Goal: Task Accomplishment & Management: Manage account settings

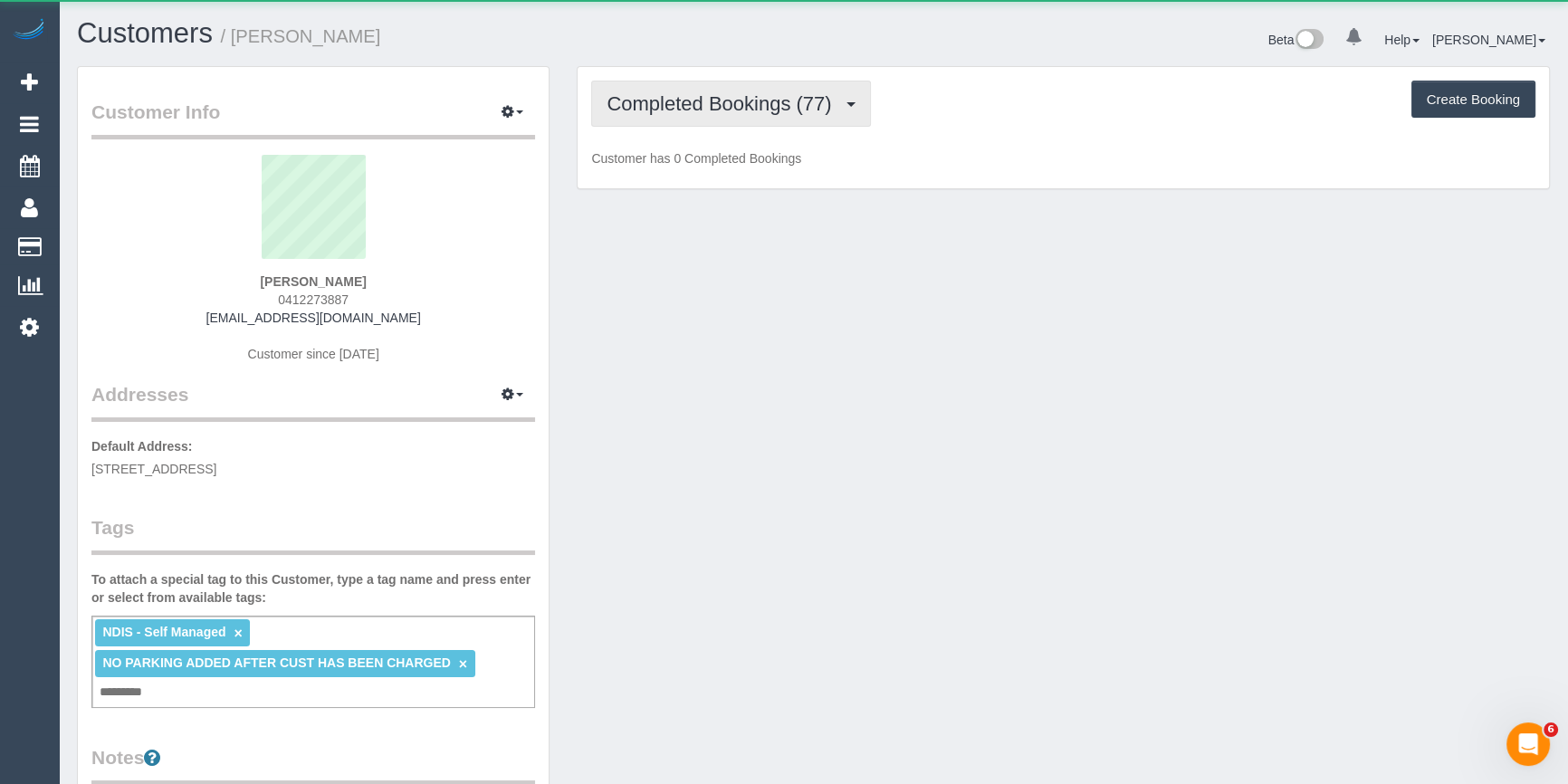
click at [725, 111] on span "Completed Bookings (77)" at bounding box center [723, 103] width 234 height 22
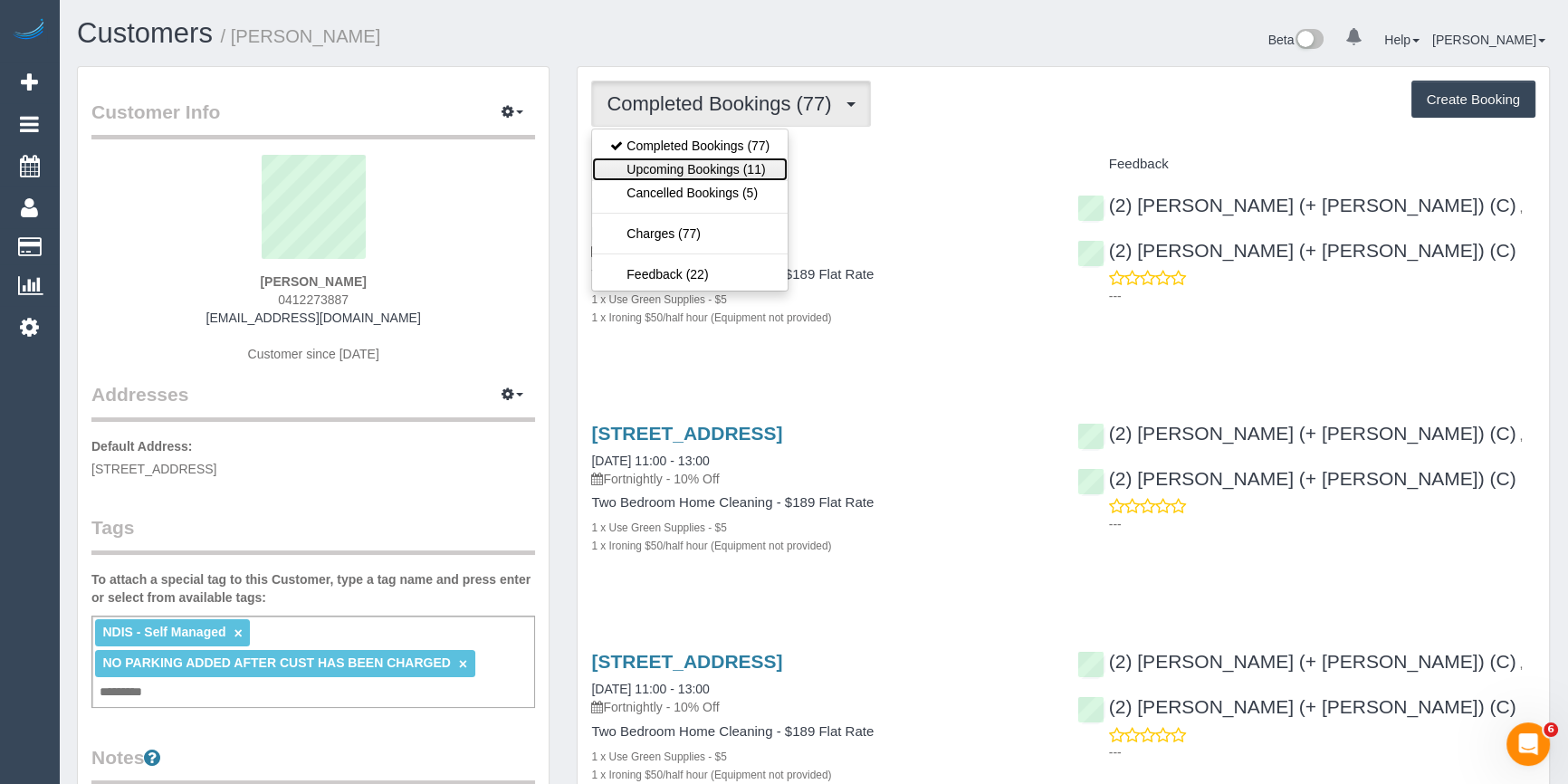
click at [701, 178] on link "Upcoming Bookings (11)" at bounding box center [689, 169] width 196 height 23
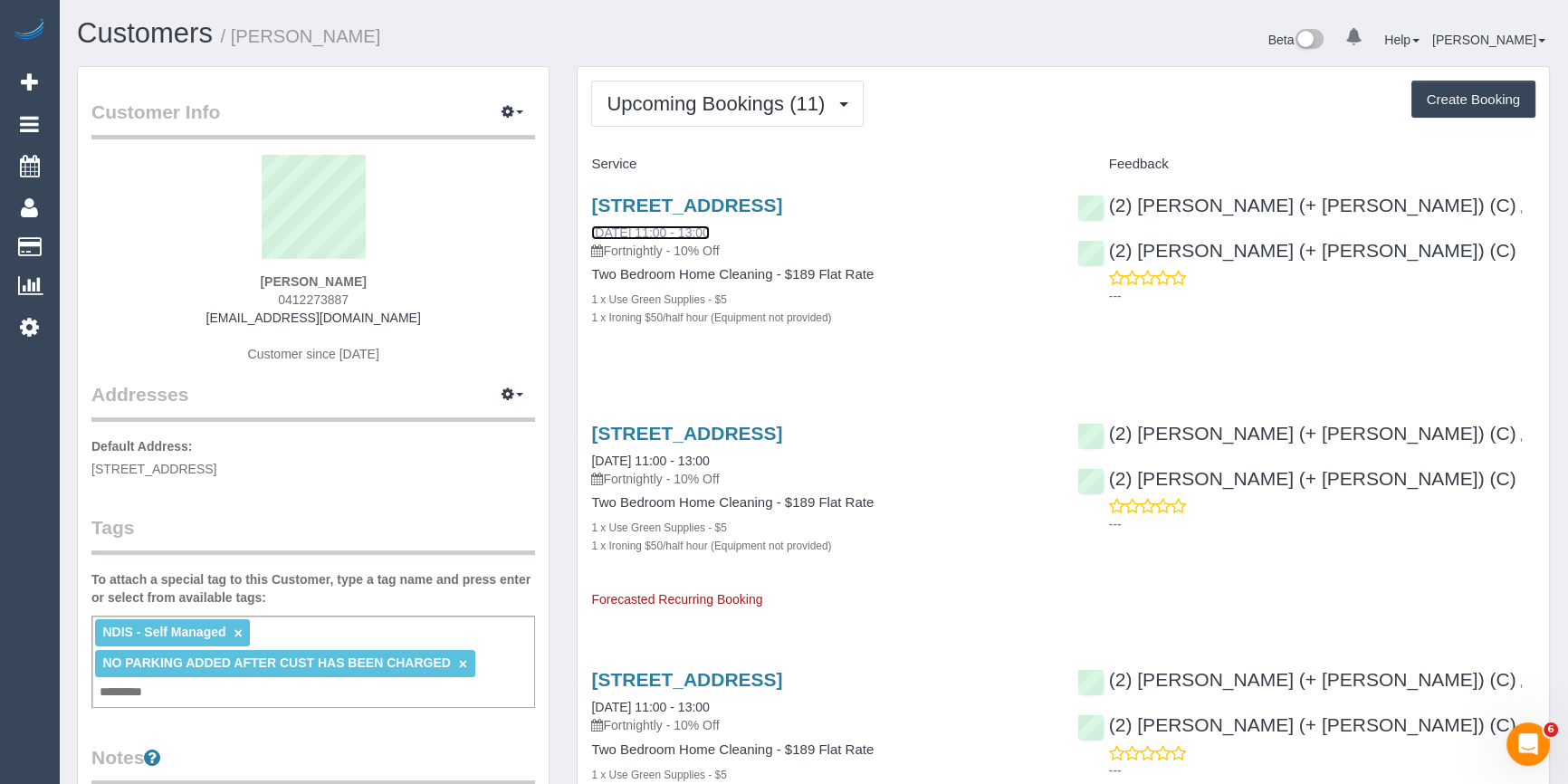
click at [659, 235] on link "11/10/2025 11:00 - 13:00" at bounding box center [649, 233] width 117 height 15
click at [735, 94] on span "Upcoming Bookings (11)" at bounding box center [720, 103] width 227 height 22
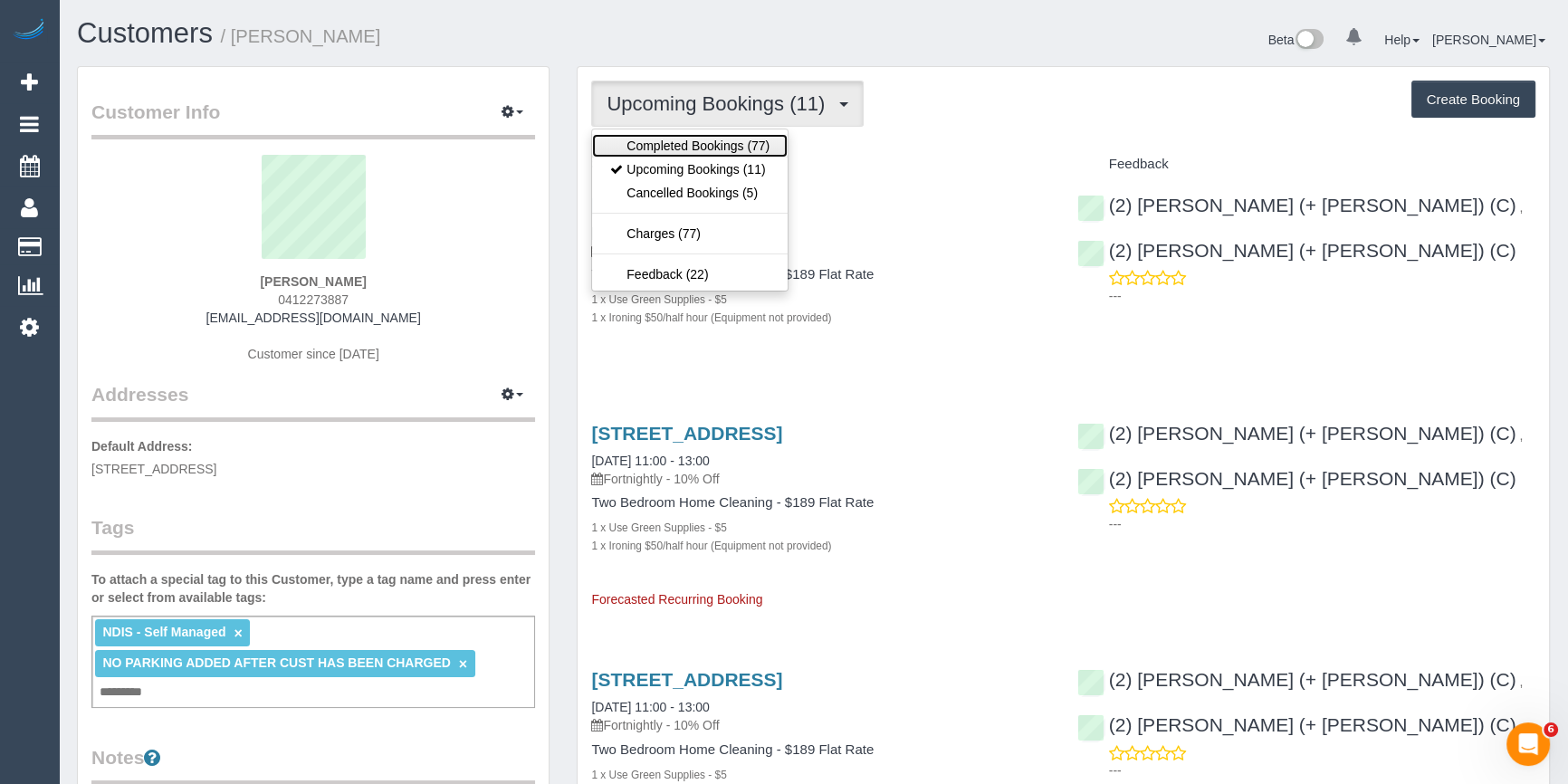
click at [688, 148] on link "Completed Bookings (77)" at bounding box center [689, 145] width 196 height 23
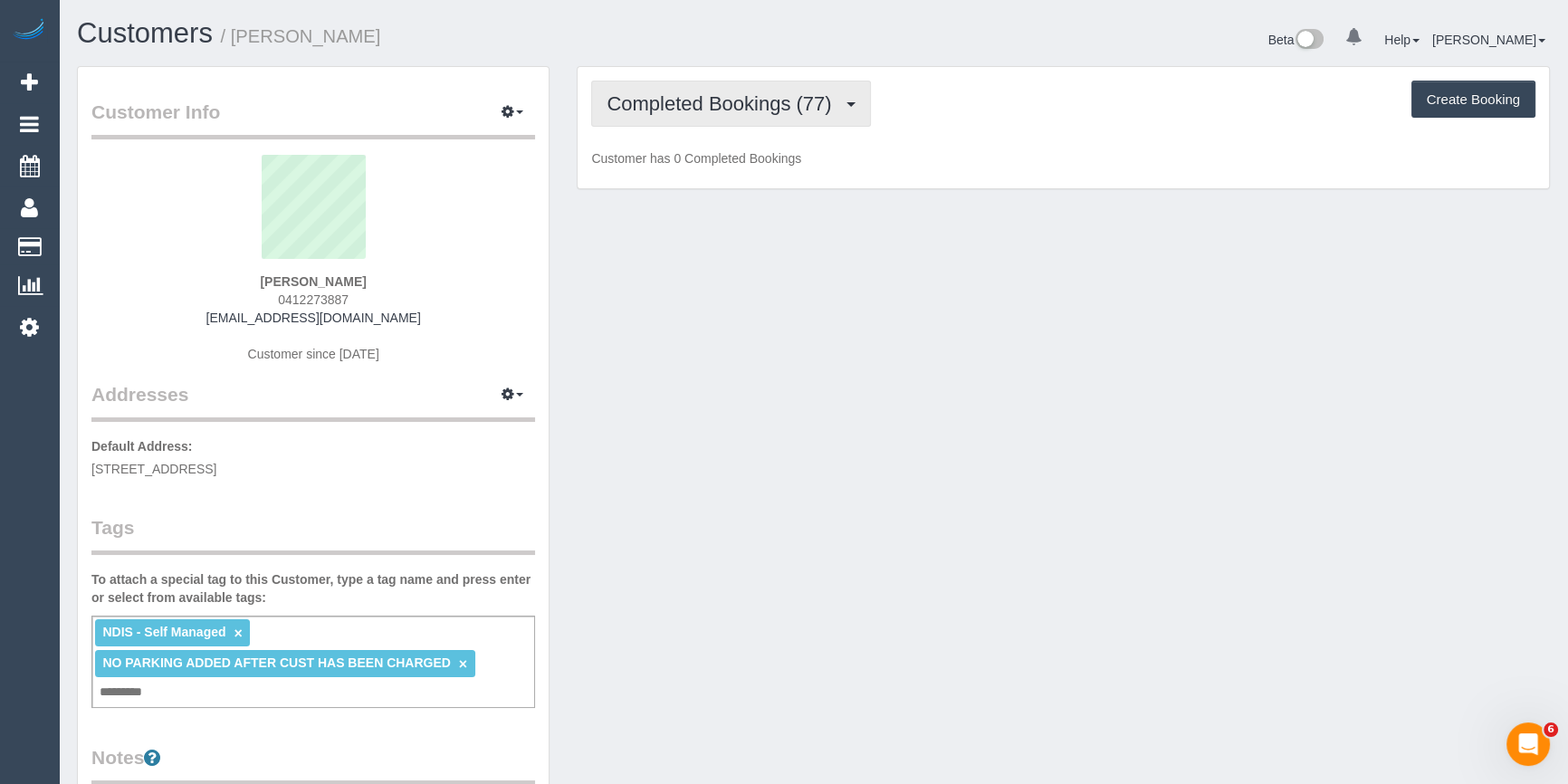
click at [714, 103] on span "Completed Bookings (77)" at bounding box center [723, 103] width 234 height 22
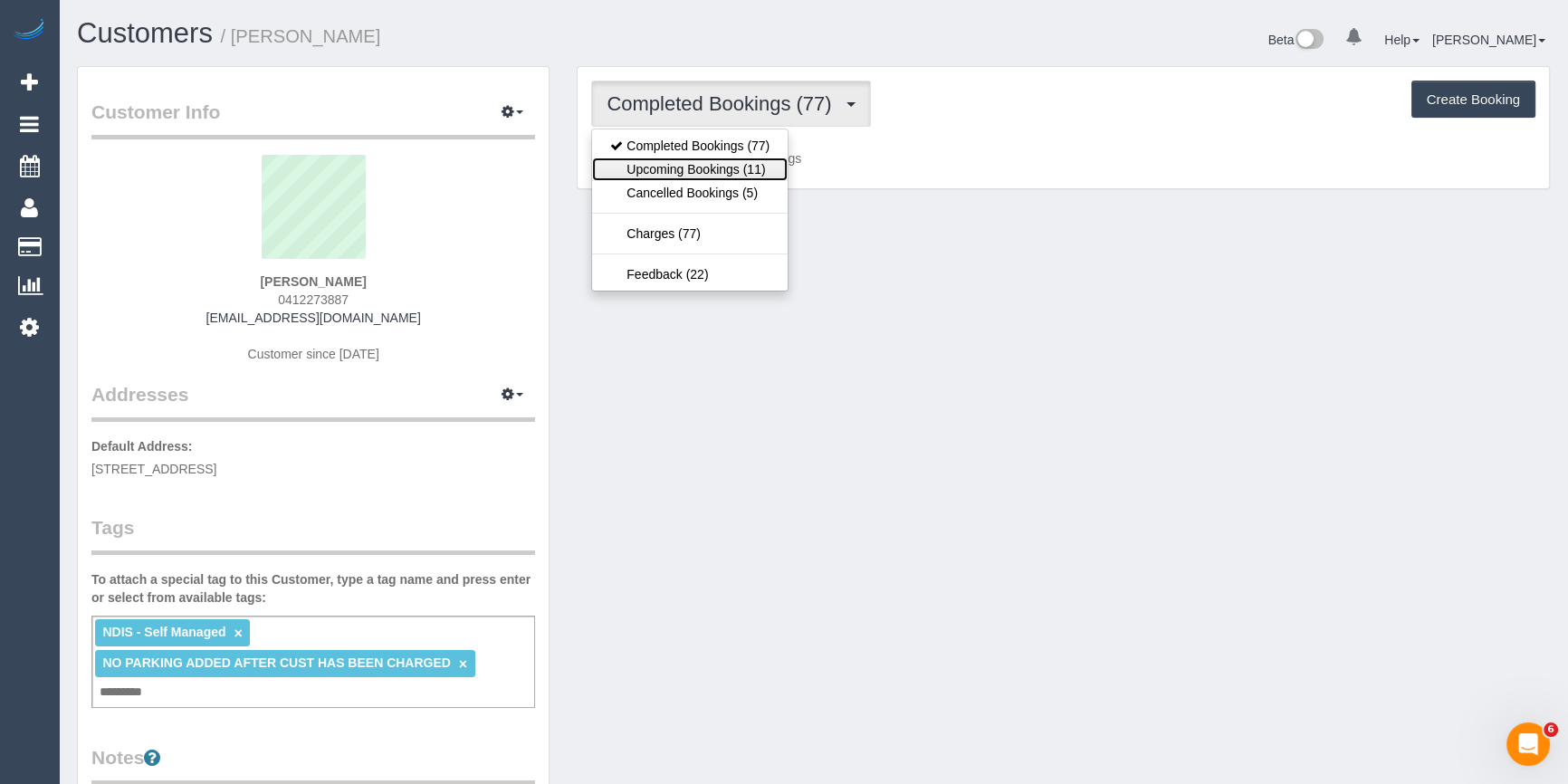
click at [675, 158] on link "Upcoming Bookings (11)" at bounding box center [689, 169] width 196 height 23
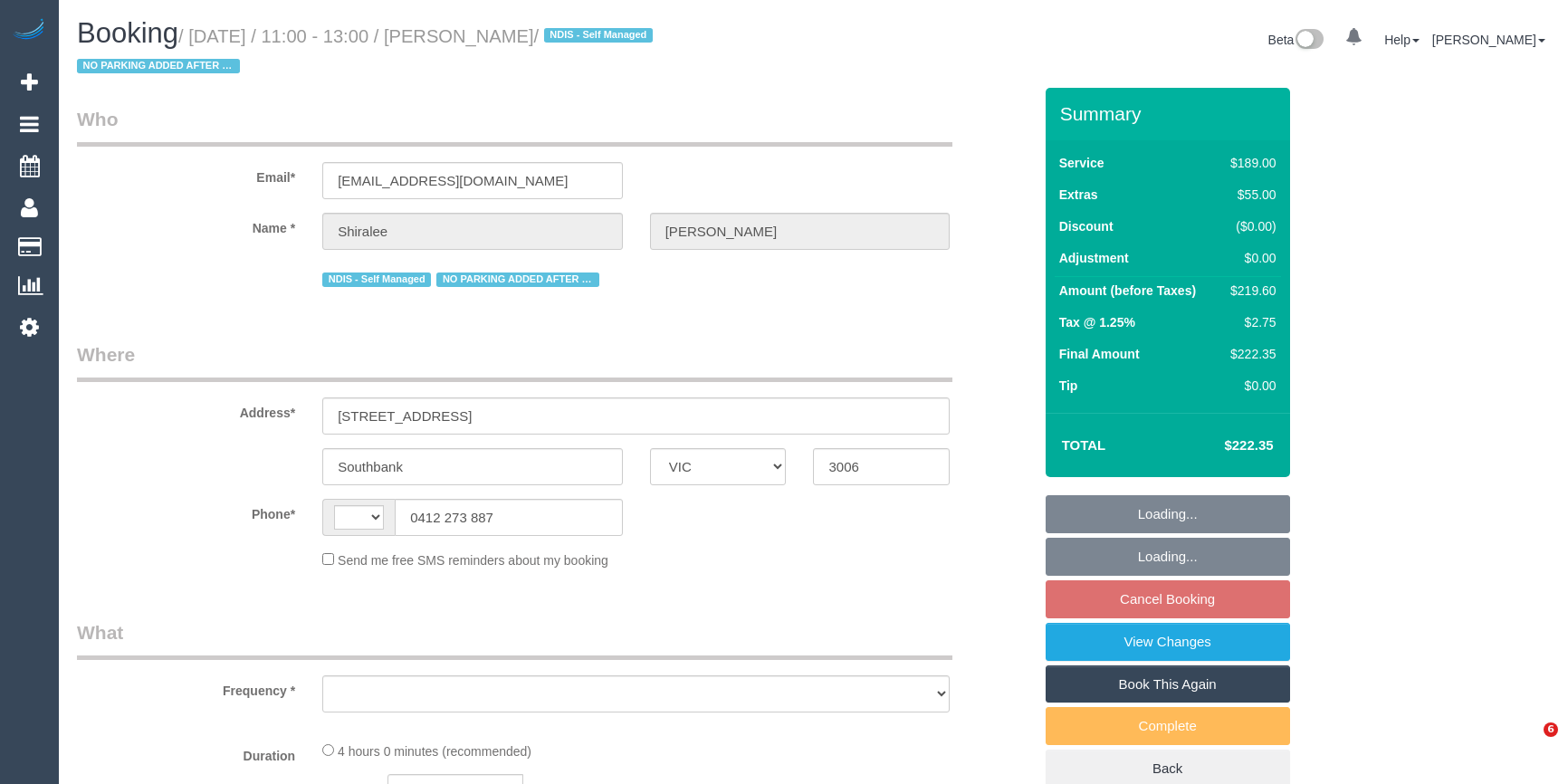
select select "VIC"
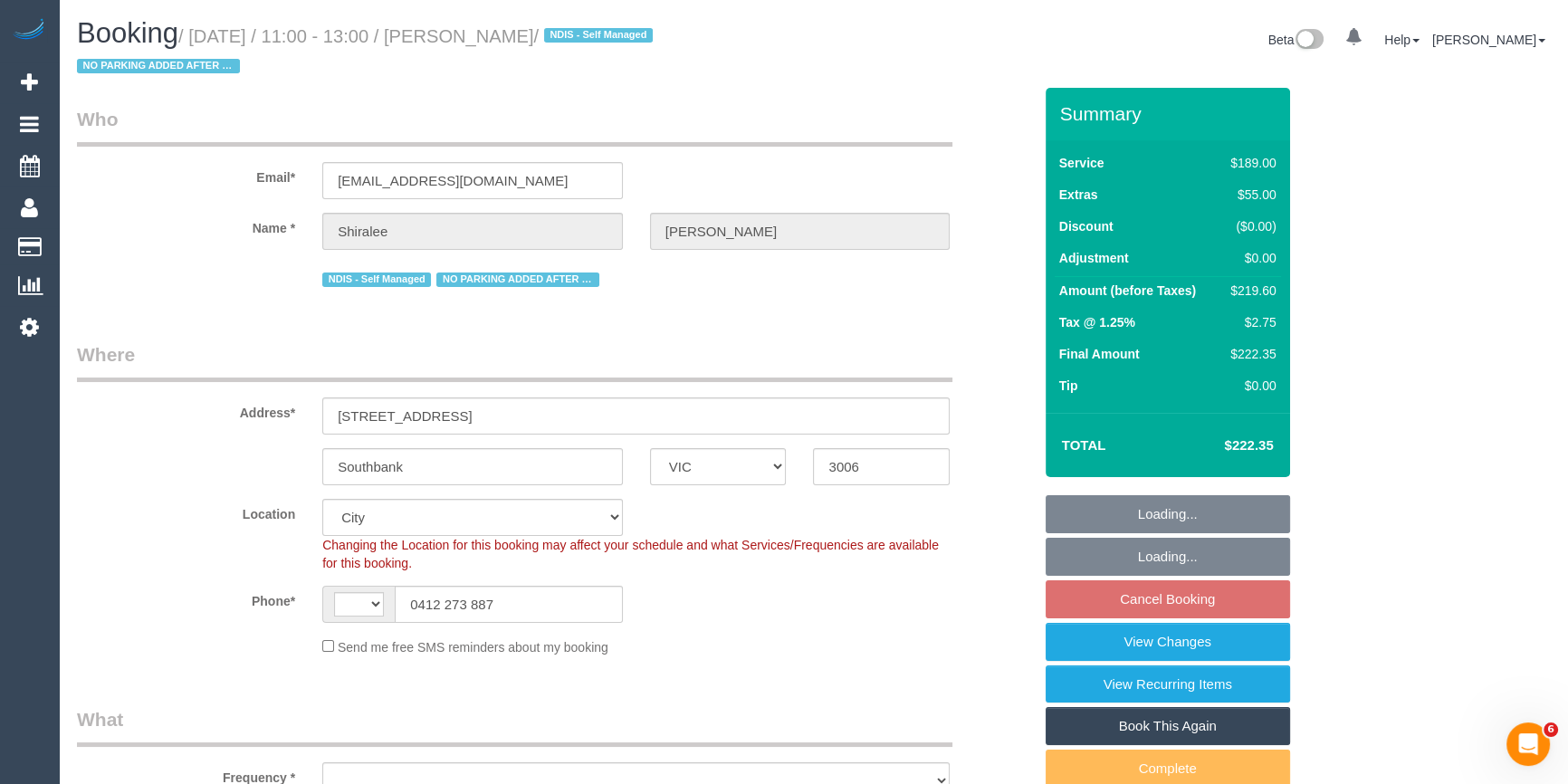
select select "string:AU"
select select "object:796"
select select "string:stripe-pm_1NDMIN2GScqysDRV9O8MUVDw"
select select "number:28"
select select "number:14"
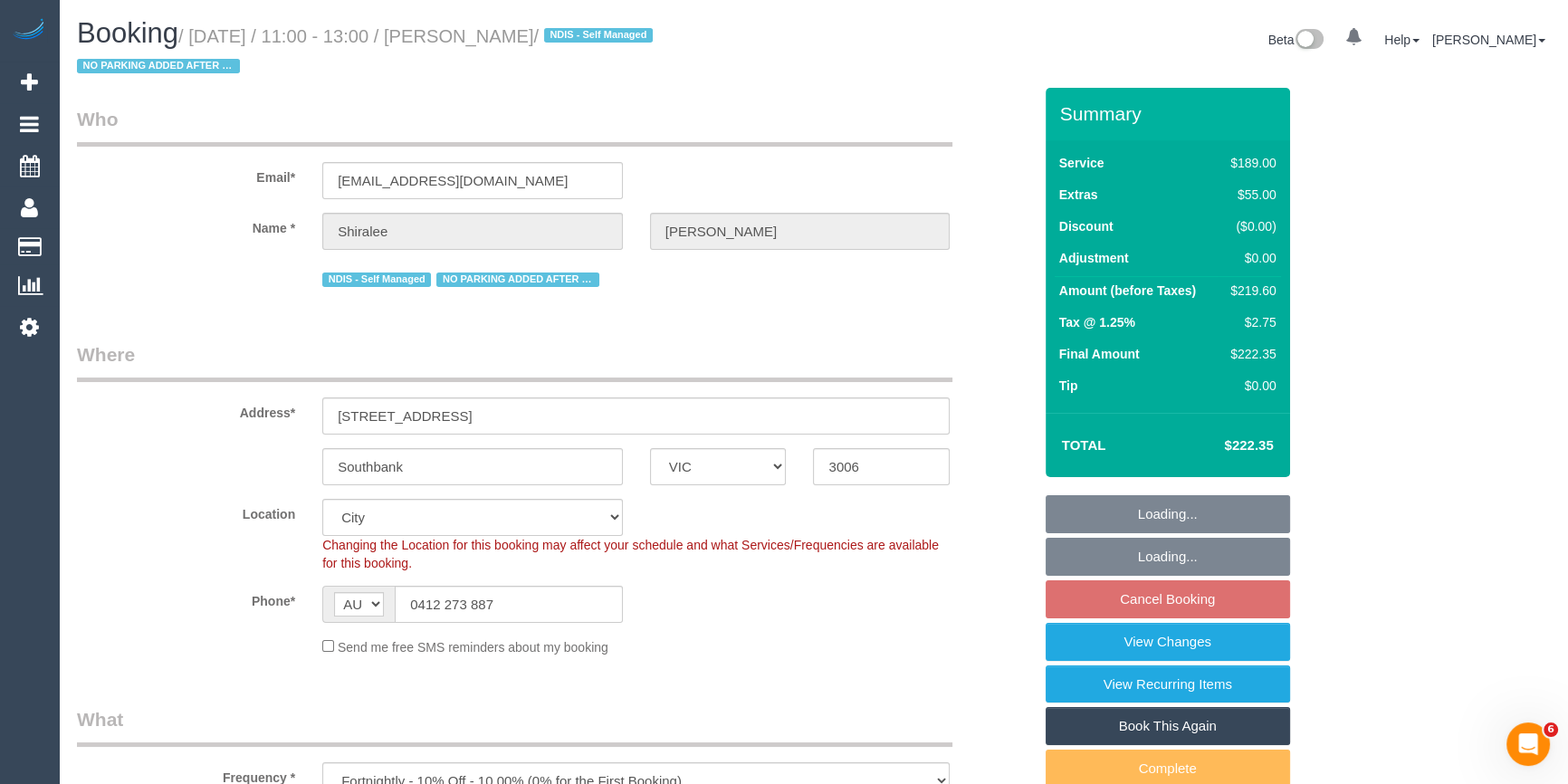
select select "number:20"
select select "number:25"
select select "number:33"
select select "number:13"
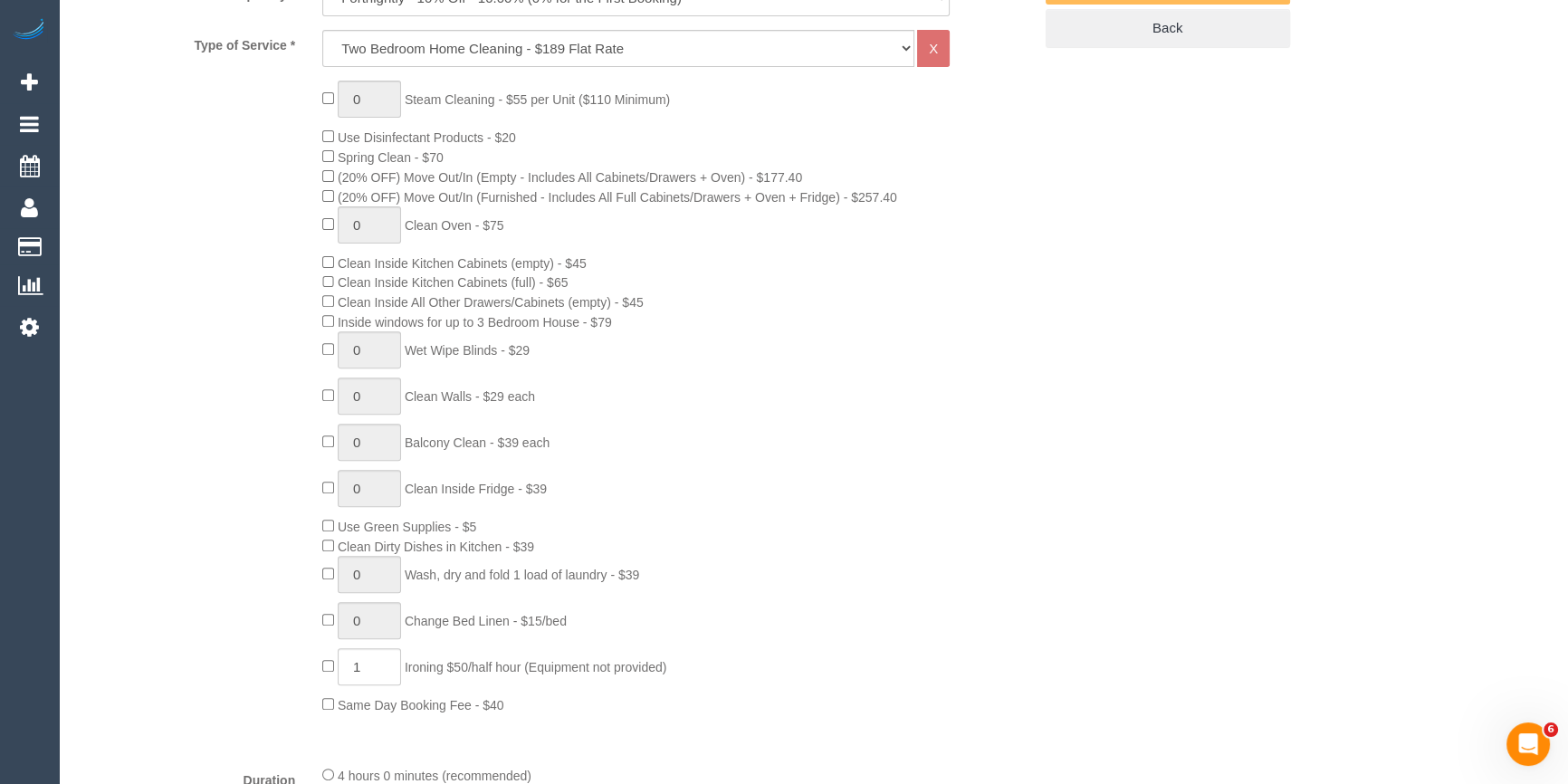
scroll to position [1069, 0]
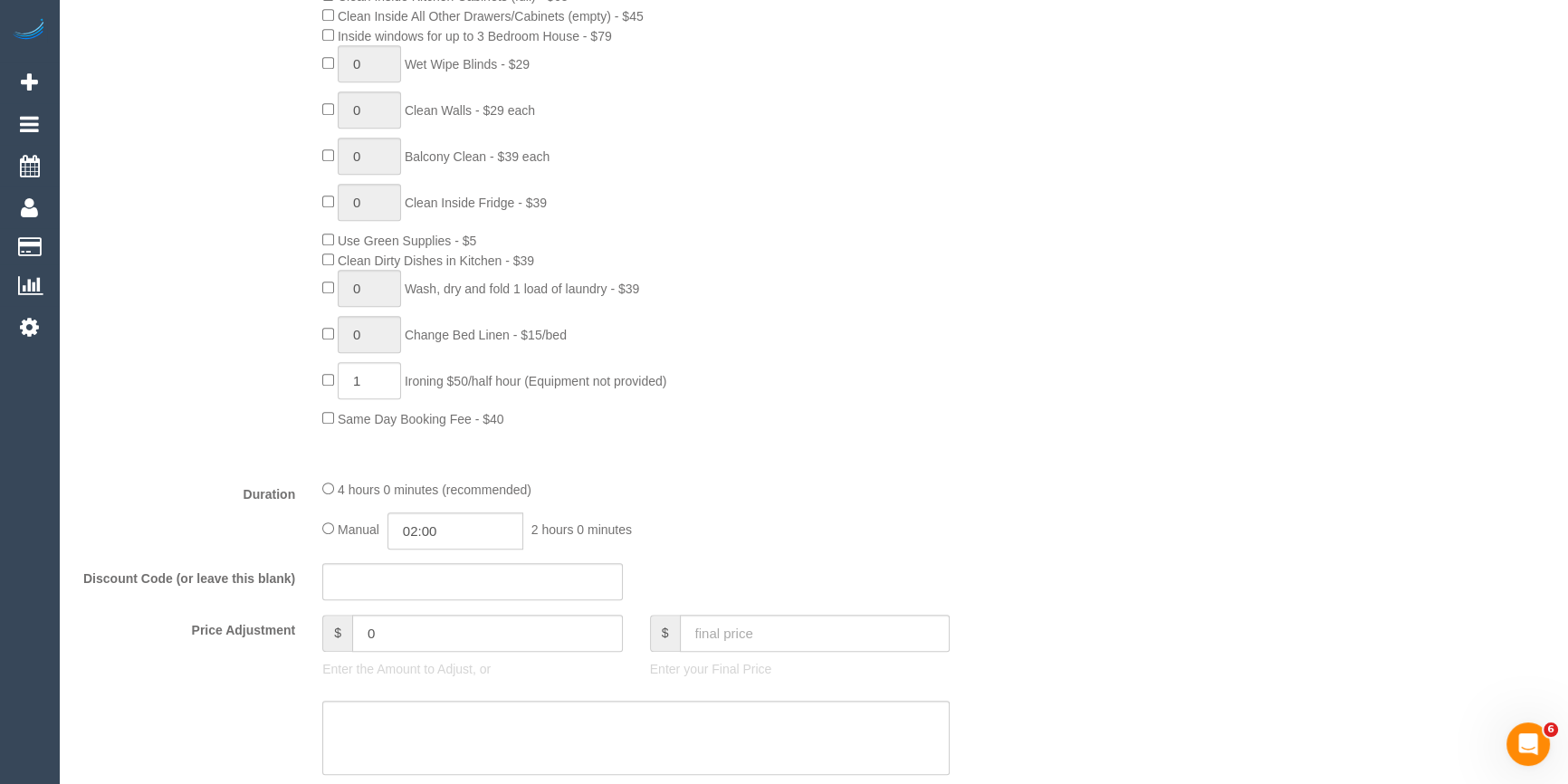
click at [950, 443] on div "Type of Service * Hourly Service - $70/h Hourly Service - $65/h Hourly Service …" at bounding box center [554, 103] width 955 height 721
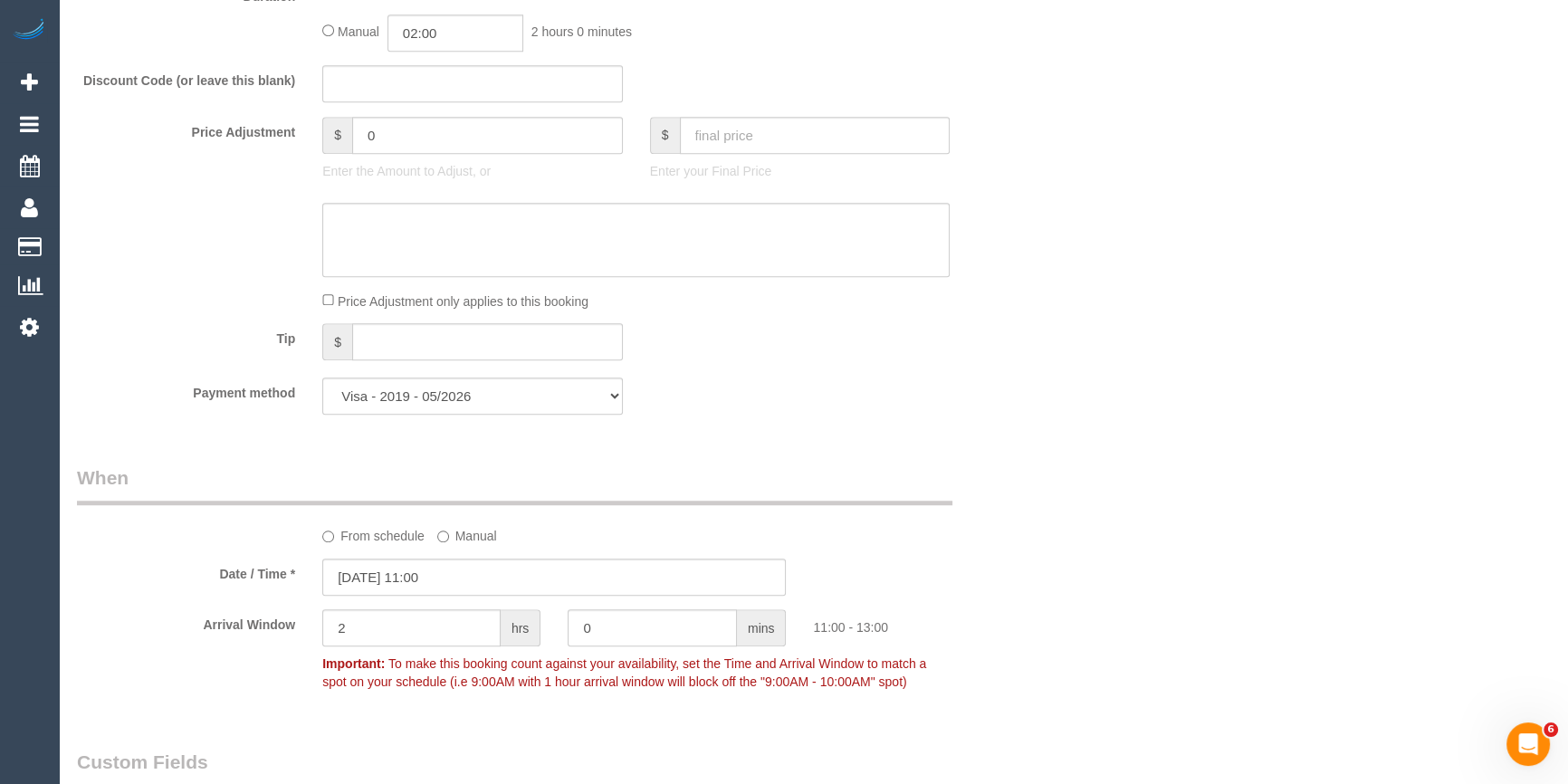
scroll to position [1811, 0]
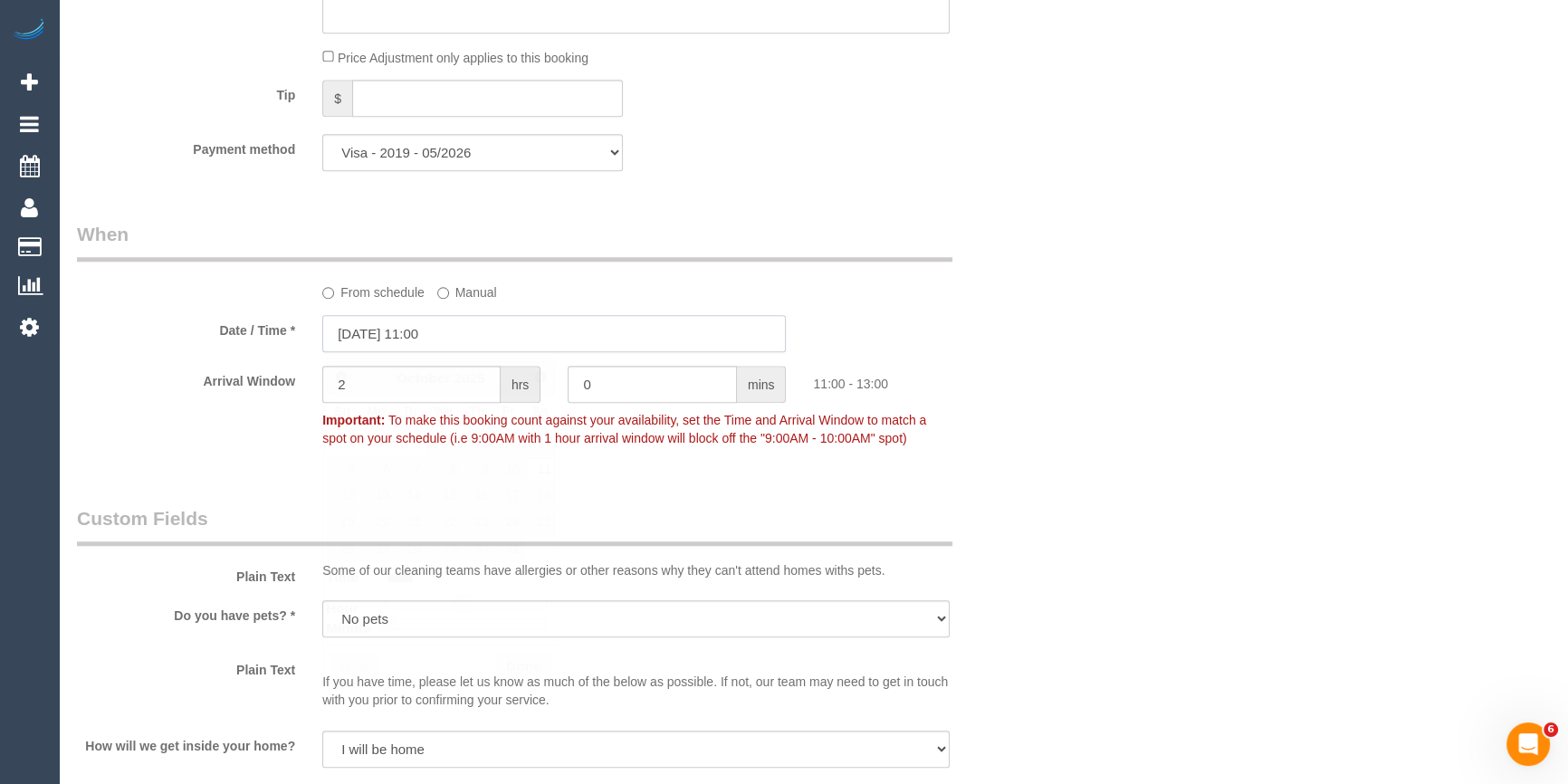
click at [450, 352] on input "11/10/2025 11:00" at bounding box center [553, 334] width 463 height 37
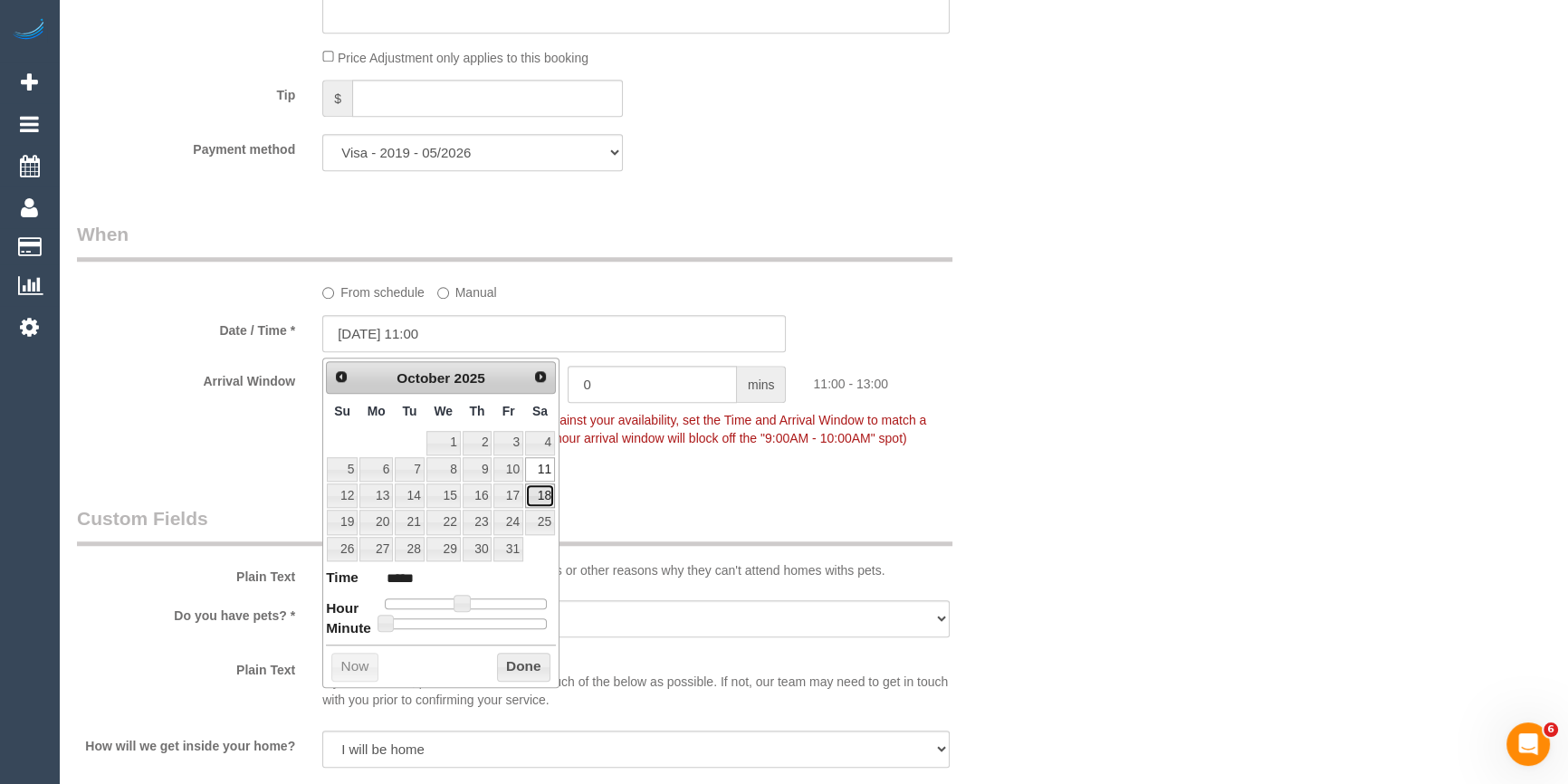
click at [541, 495] on link "18" at bounding box center [539, 496] width 30 height 24
type input "18/10/2025 11:00"
click at [520, 661] on button "Done" at bounding box center [523, 667] width 53 height 29
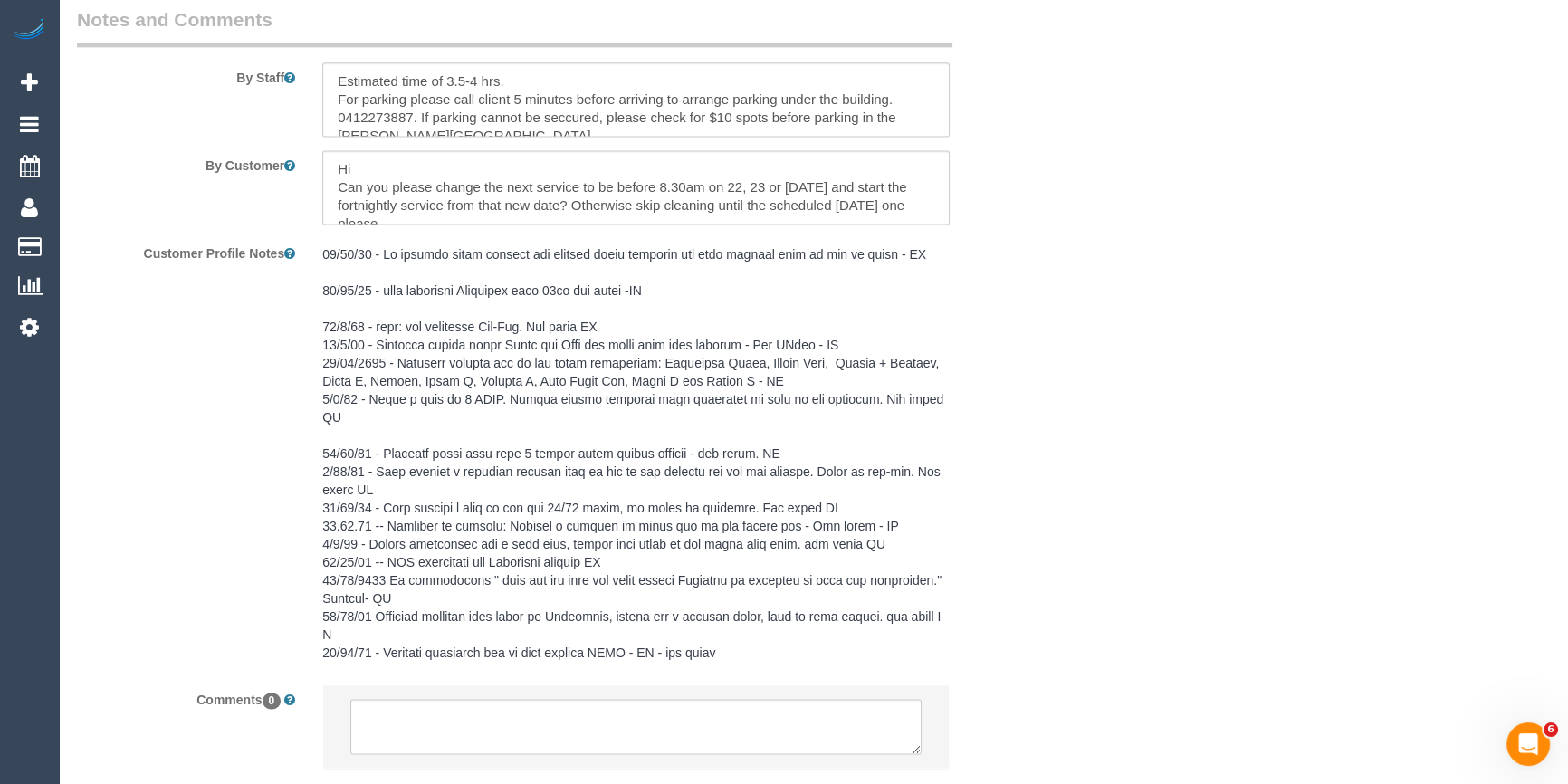
scroll to position [3229, 0]
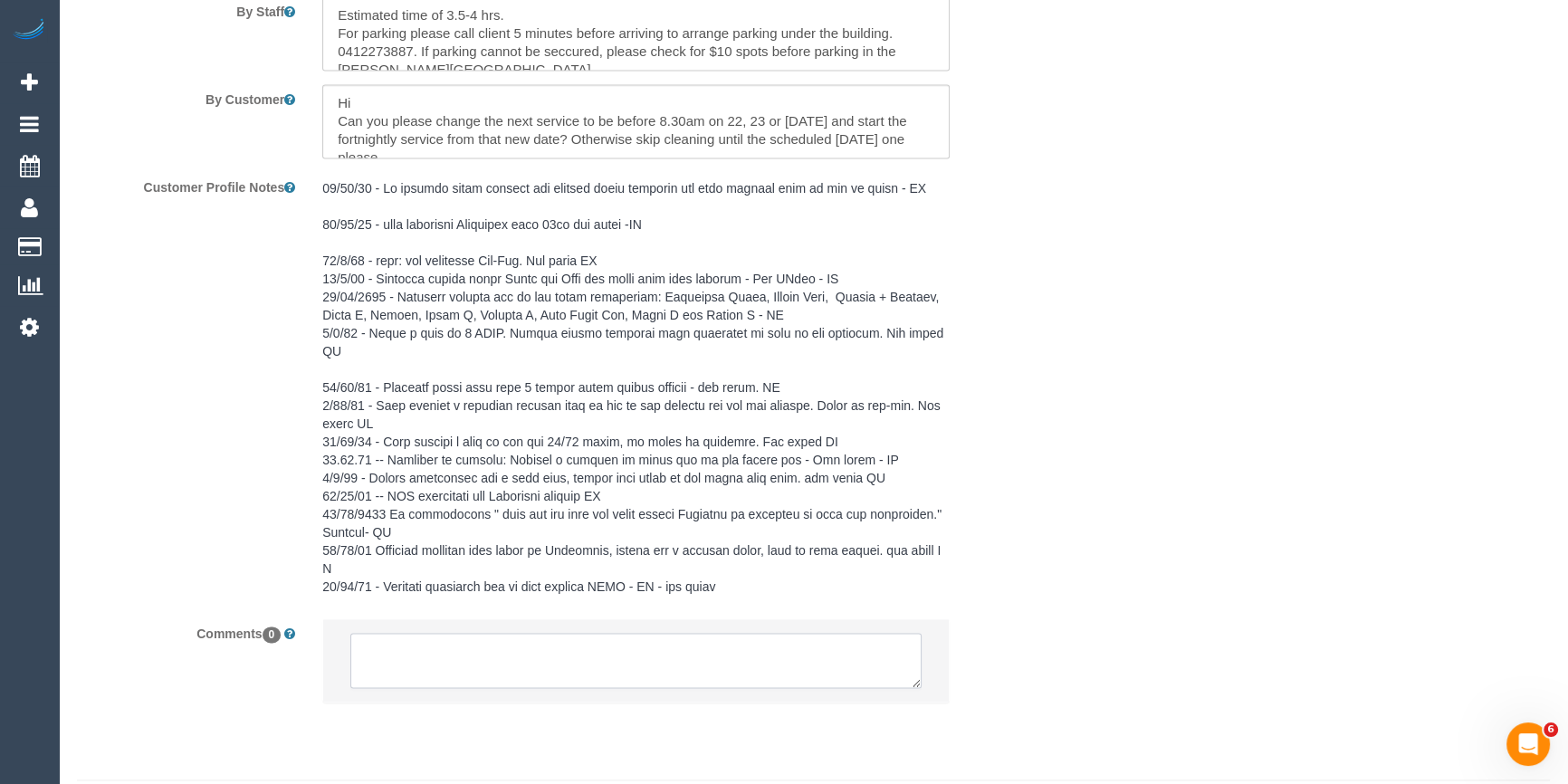
click at [458, 633] on textarea at bounding box center [635, 661] width 571 height 56
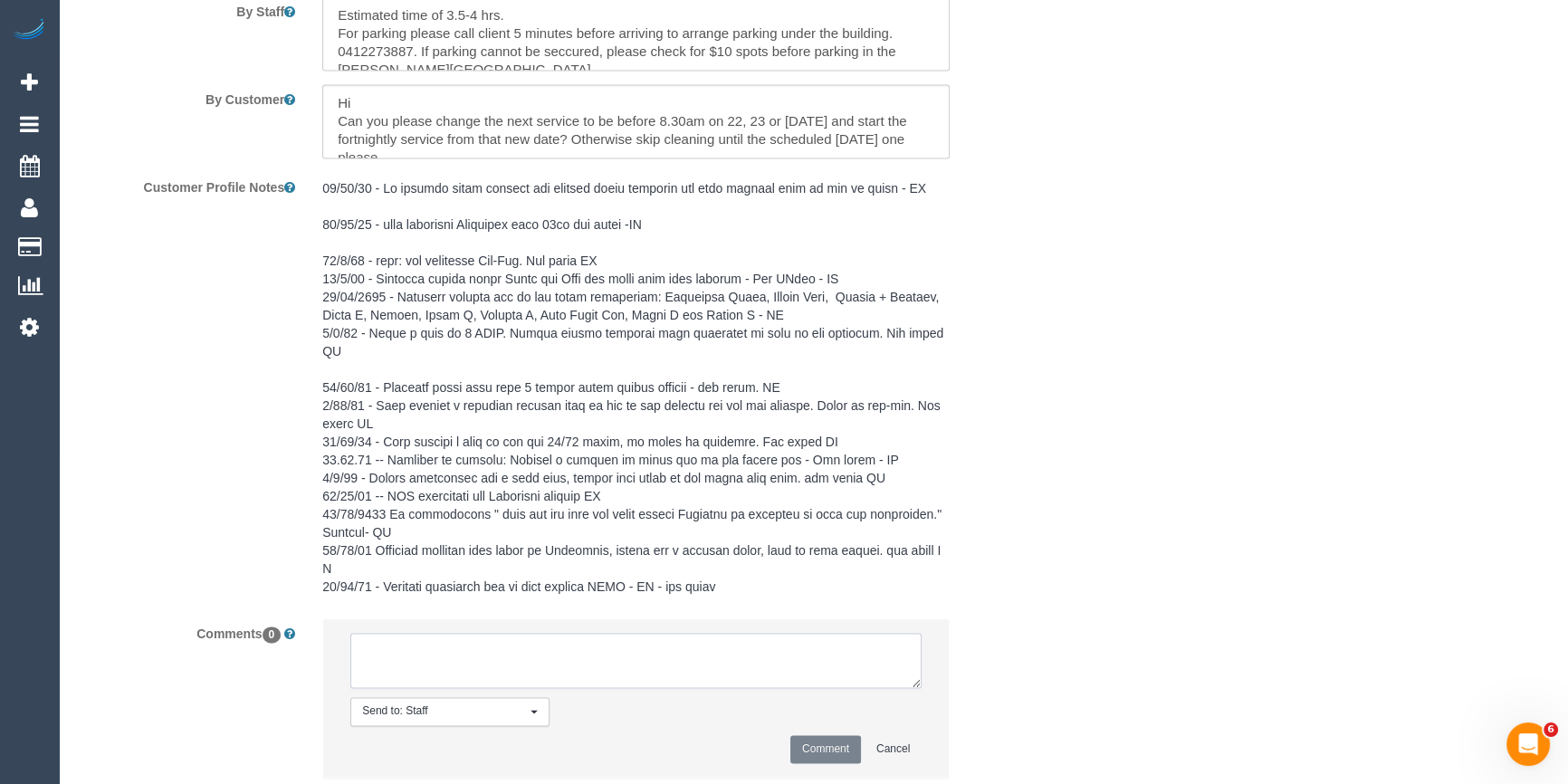
paste textarea "Cleaner(s) Unassigned: Reason Unassigned: One Off/Ongoing: Flexibility: Close a…"
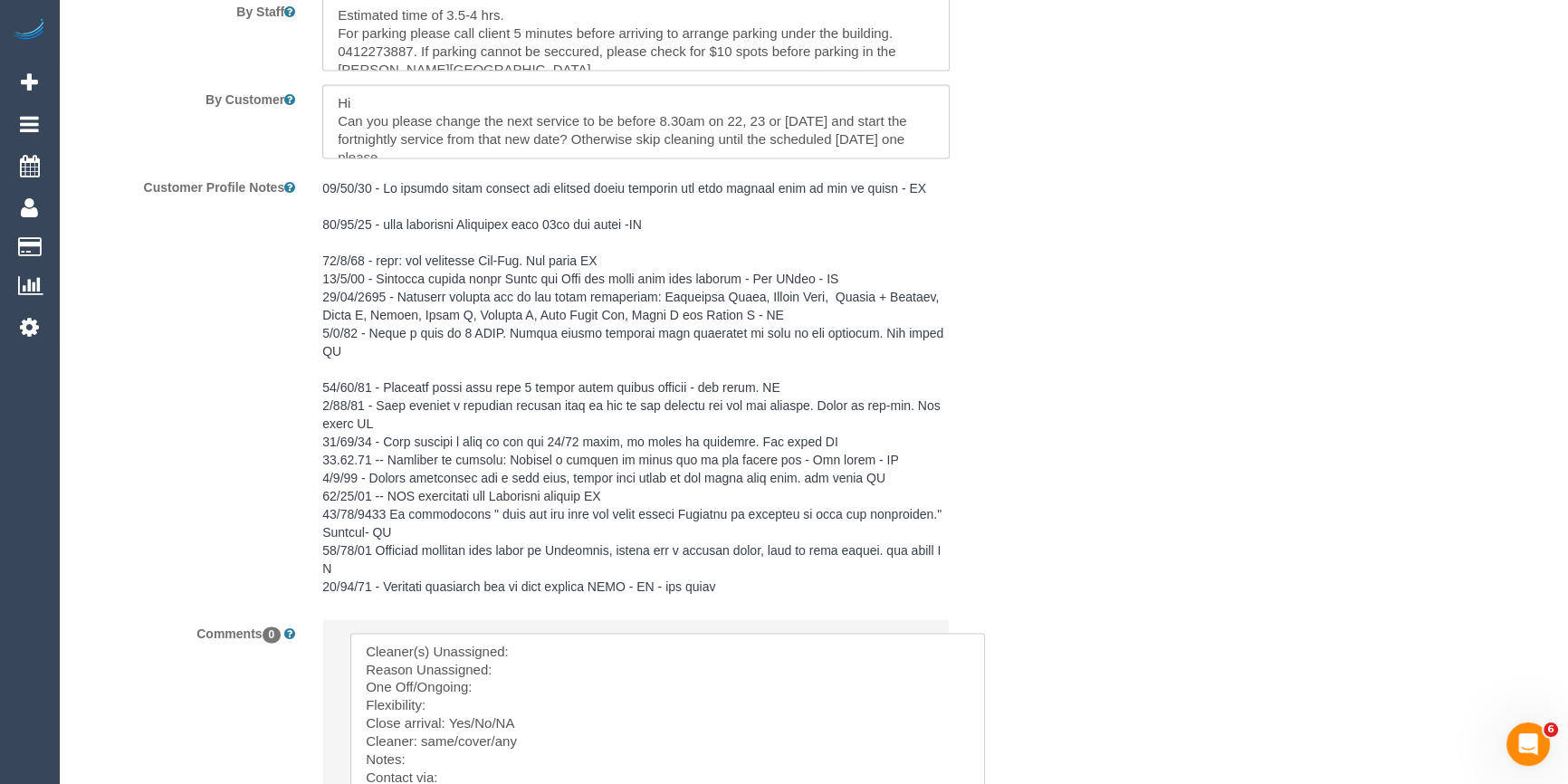
drag, startPoint x: 913, startPoint y: 636, endPoint x: 985, endPoint y: 816, distance: 193.9
click at [569, 633] on textarea at bounding box center [672, 750] width 643 height 236
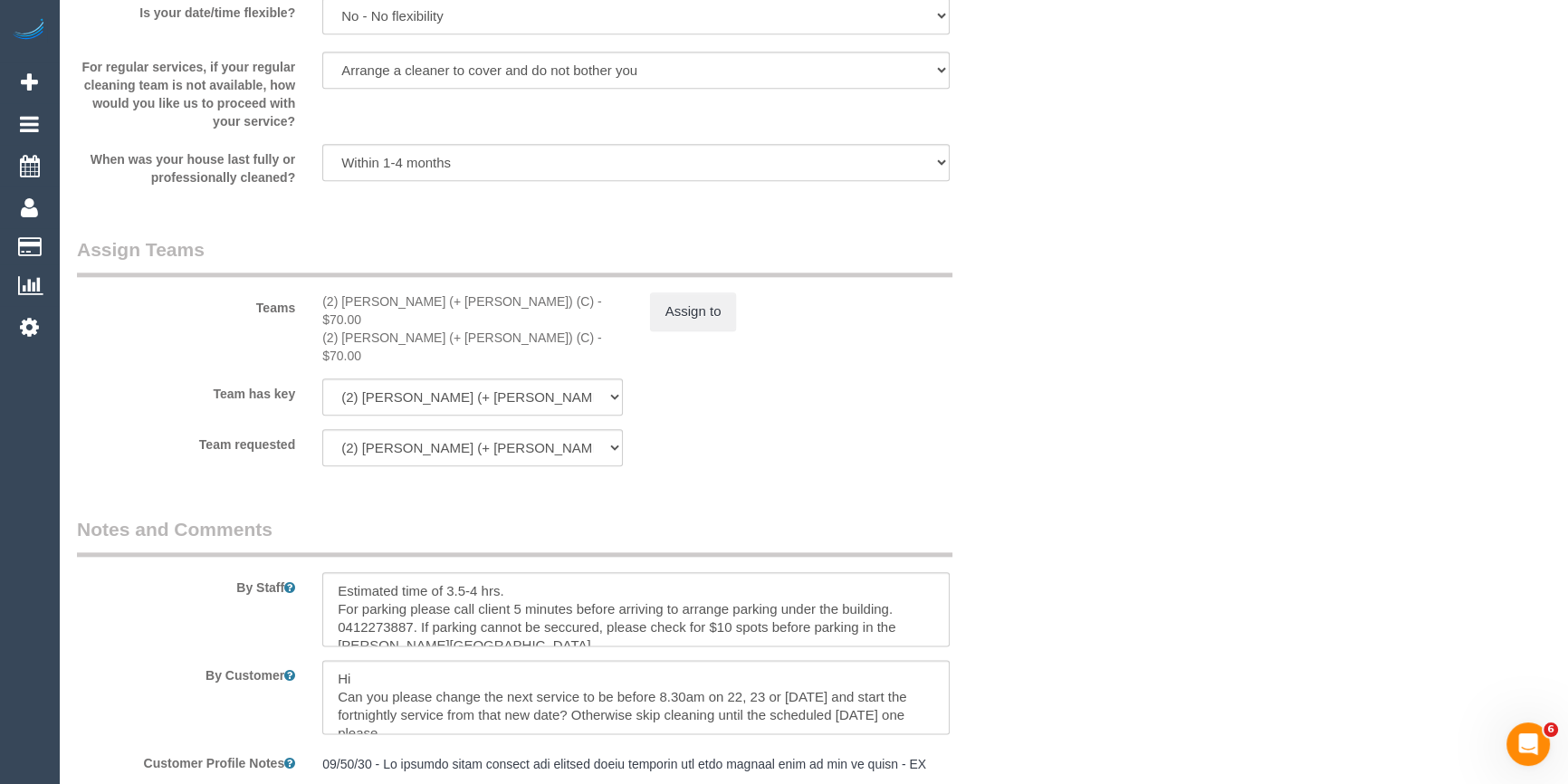
scroll to position [2489, 0]
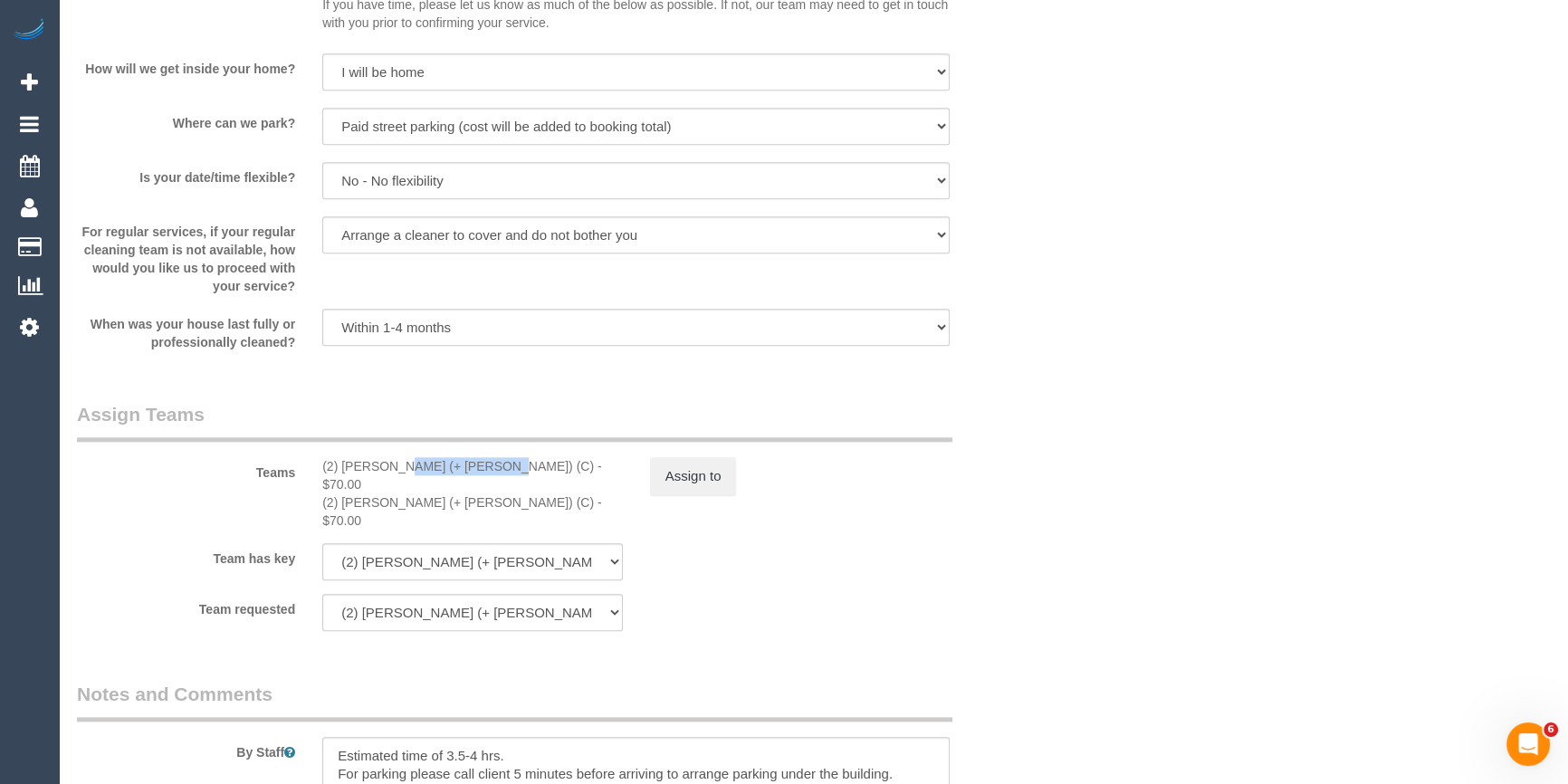
drag, startPoint x: 386, startPoint y: 470, endPoint x: 347, endPoint y: 468, distance: 39.1
click at [344, 468] on div "(2) Daniela (+ Kevin) (C) - $70.00" at bounding box center [472, 475] width 301 height 36
copy div "Daniela (+ Kevin"
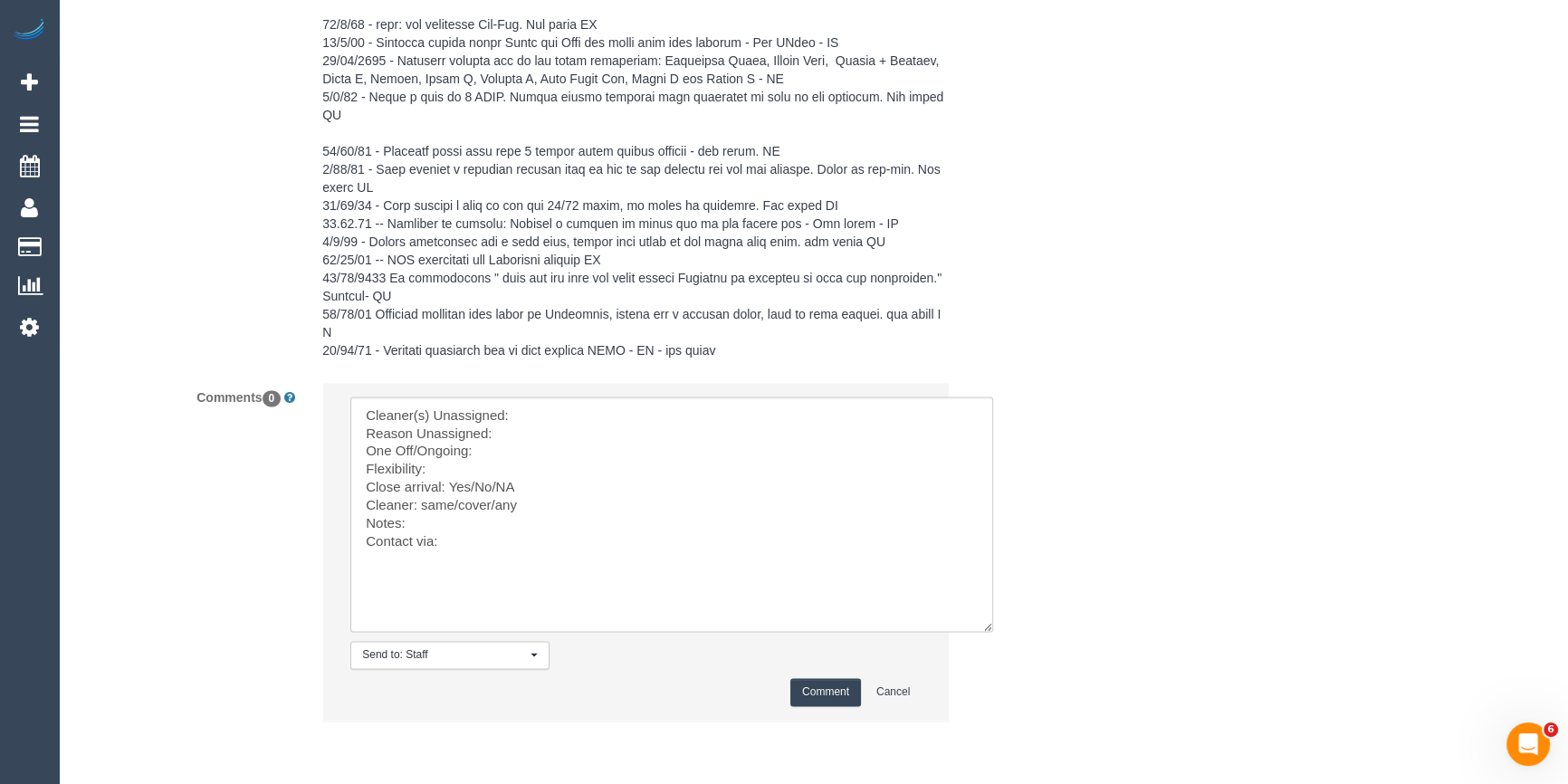
scroll to position [3483, 0]
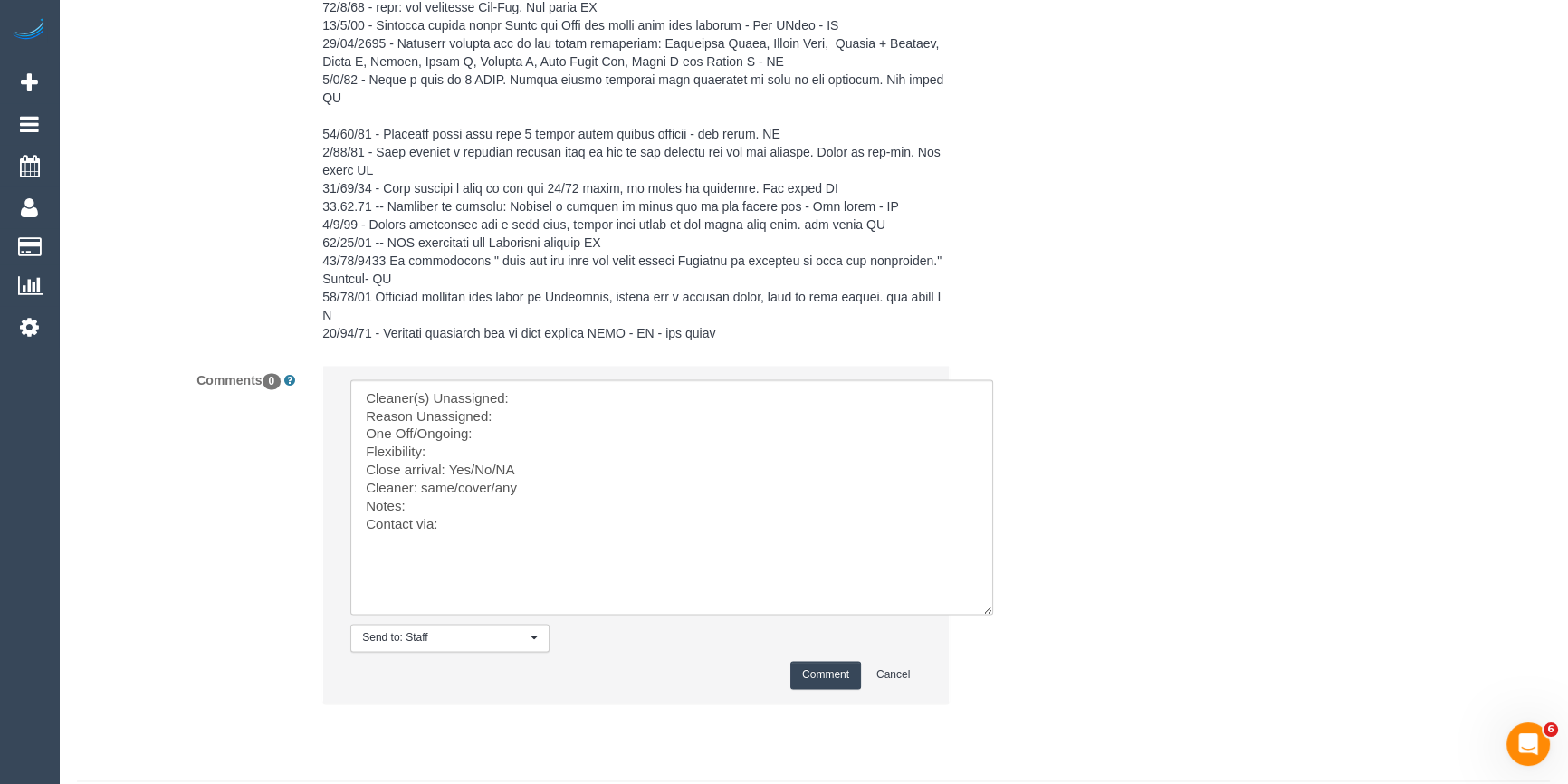
click at [565, 365] on li "Send to: Staff Nothing selected Send to: Staff Send to: Customer Send to: Team …" at bounding box center [635, 533] width 625 height 337
click at [574, 379] on textarea at bounding box center [672, 497] width 643 height 236
paste textarea "Daniela (+ Kevin"
click at [564, 379] on textarea at bounding box center [672, 497] width 643 height 236
click at [523, 379] on textarea at bounding box center [672, 497] width 643 height 236
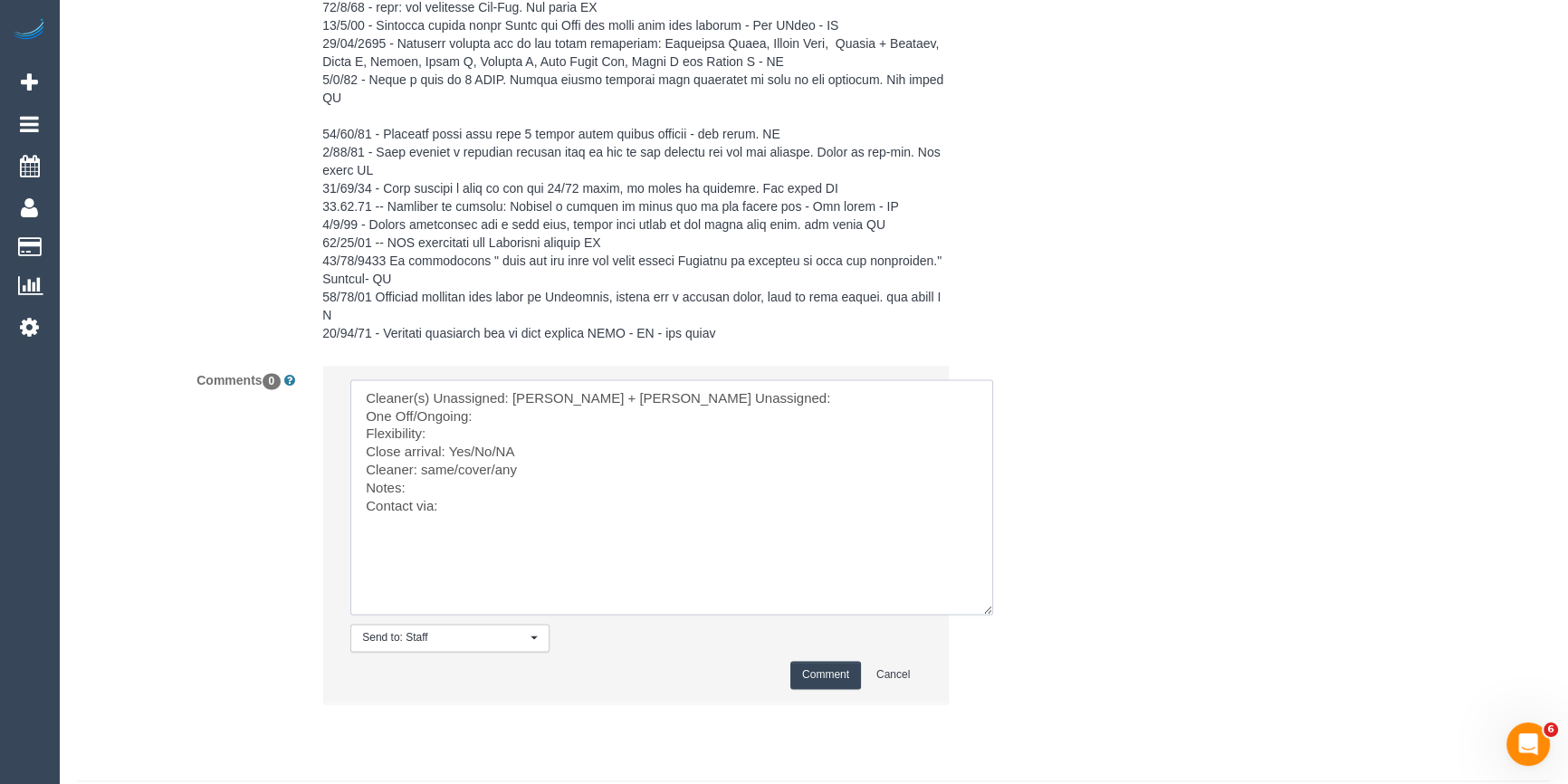
click at [534, 379] on textarea at bounding box center [672, 497] width 643 height 236
click at [531, 390] on textarea at bounding box center [672, 497] width 643 height 236
click at [501, 402] on textarea at bounding box center [672, 497] width 643 height 236
click at [448, 454] on textarea at bounding box center [672, 497] width 643 height 236
drag, startPoint x: 448, startPoint y: 454, endPoint x: 351, endPoint y: 456, distance: 97.0
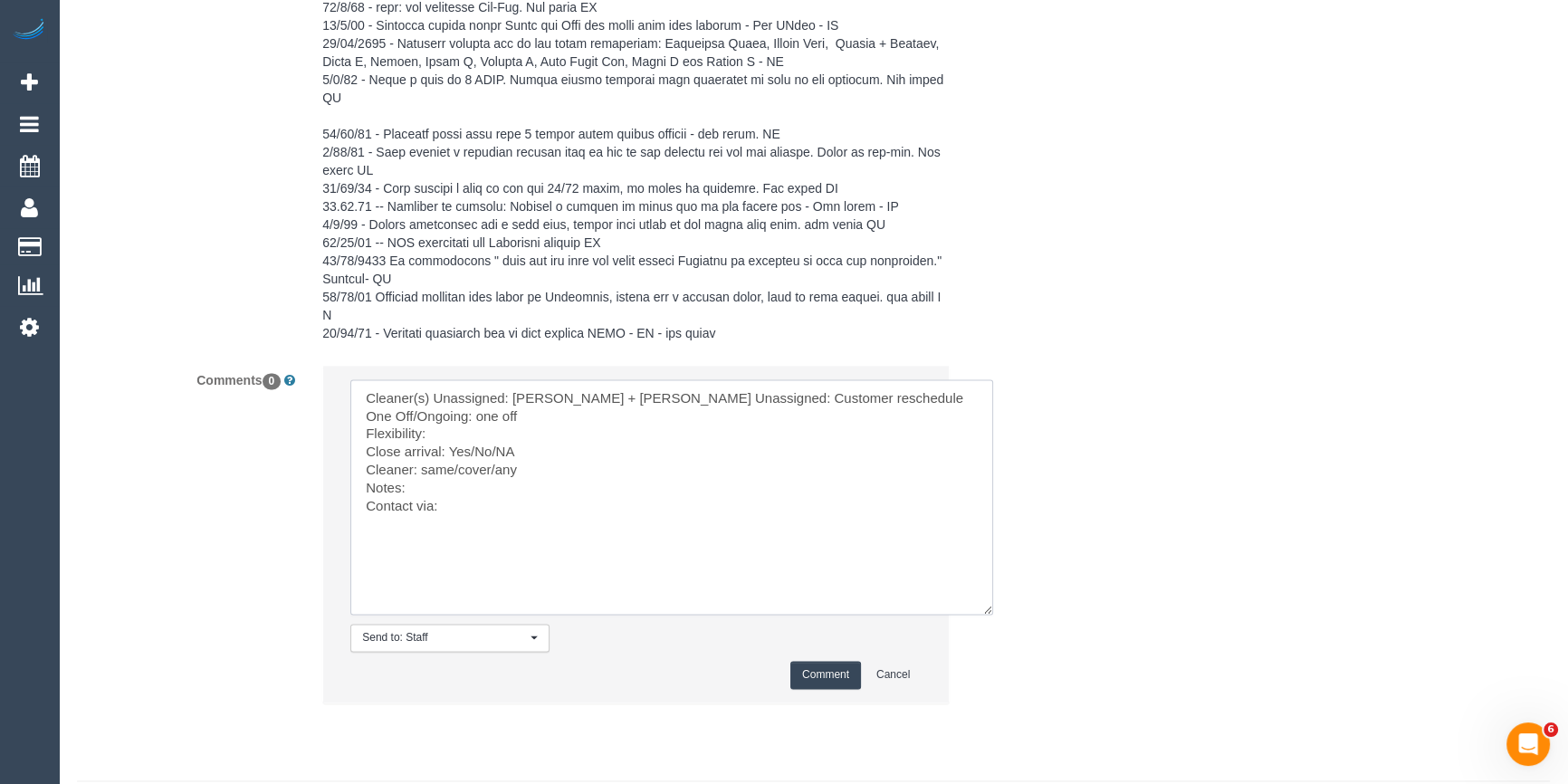
click at [351, 456] on textarea at bounding box center [672, 497] width 643 height 236
click at [463, 461] on textarea at bounding box center [672, 497] width 643 height 236
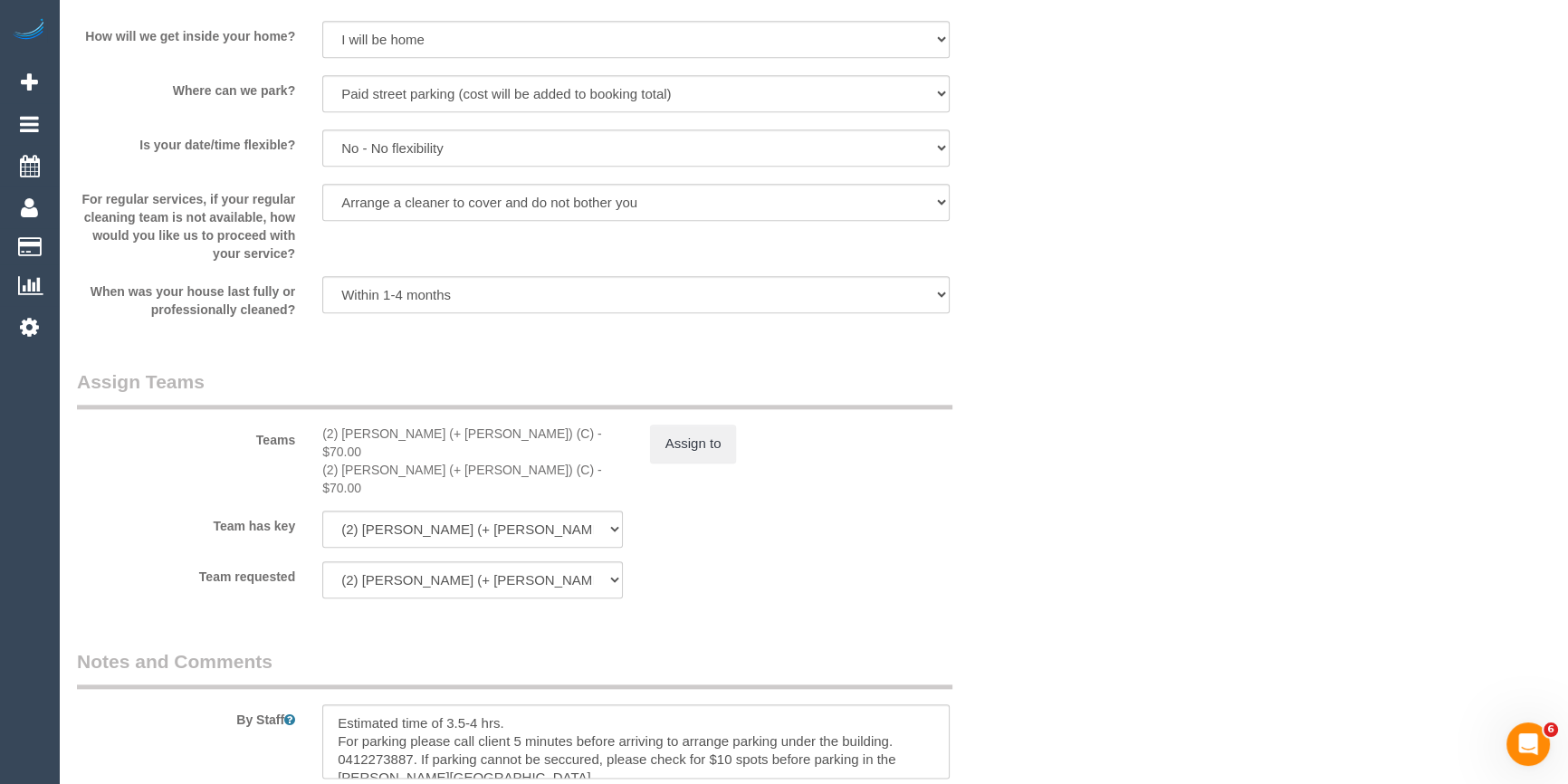
scroll to position [2495, 0]
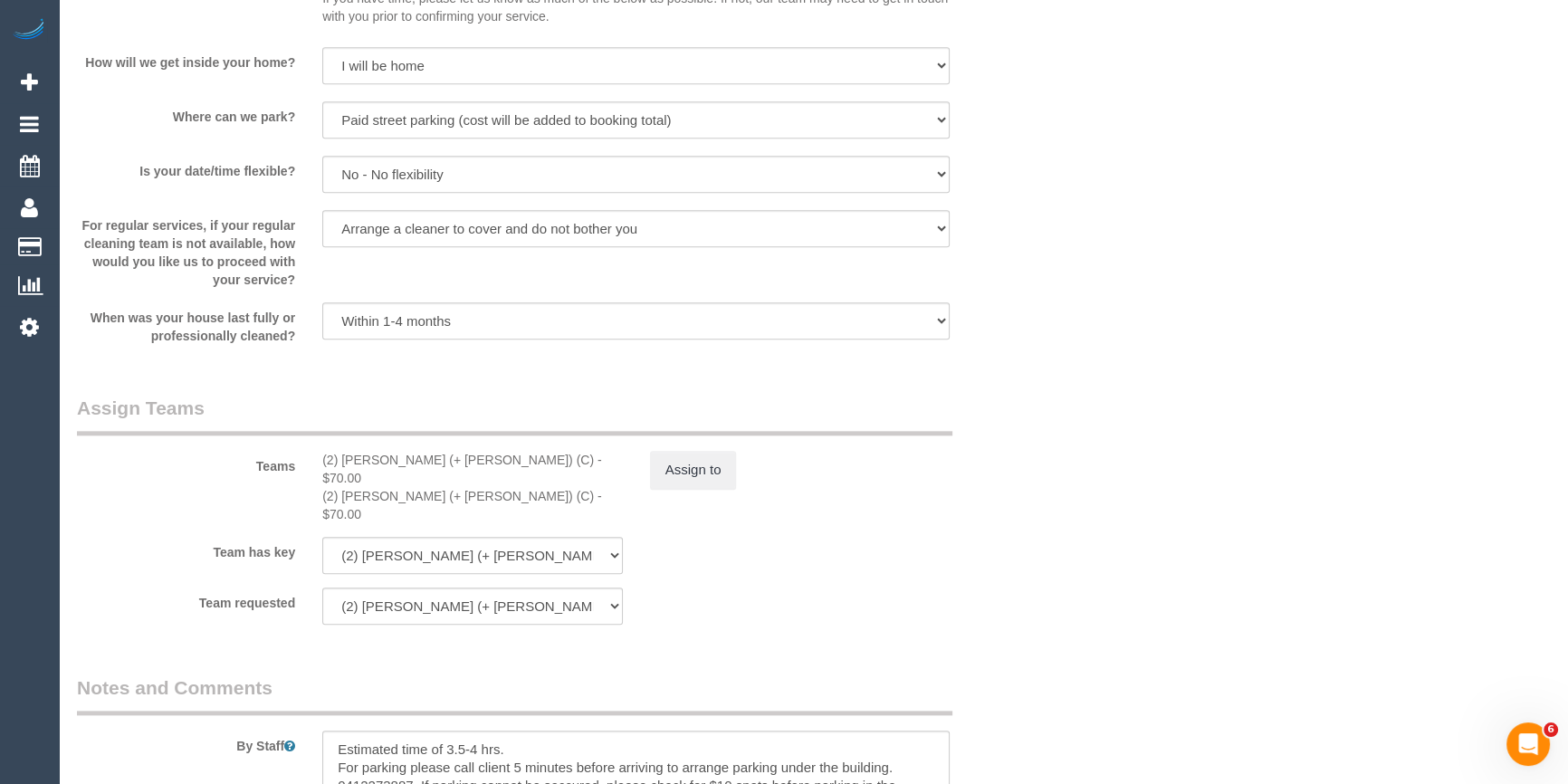
type textarea "Cleaner(s) Unassigned: Daniela + Kevin Reason Unassigned: Customer reschedule O…"
click at [695, 470] on button "Assign to" at bounding box center [693, 470] width 87 height 38
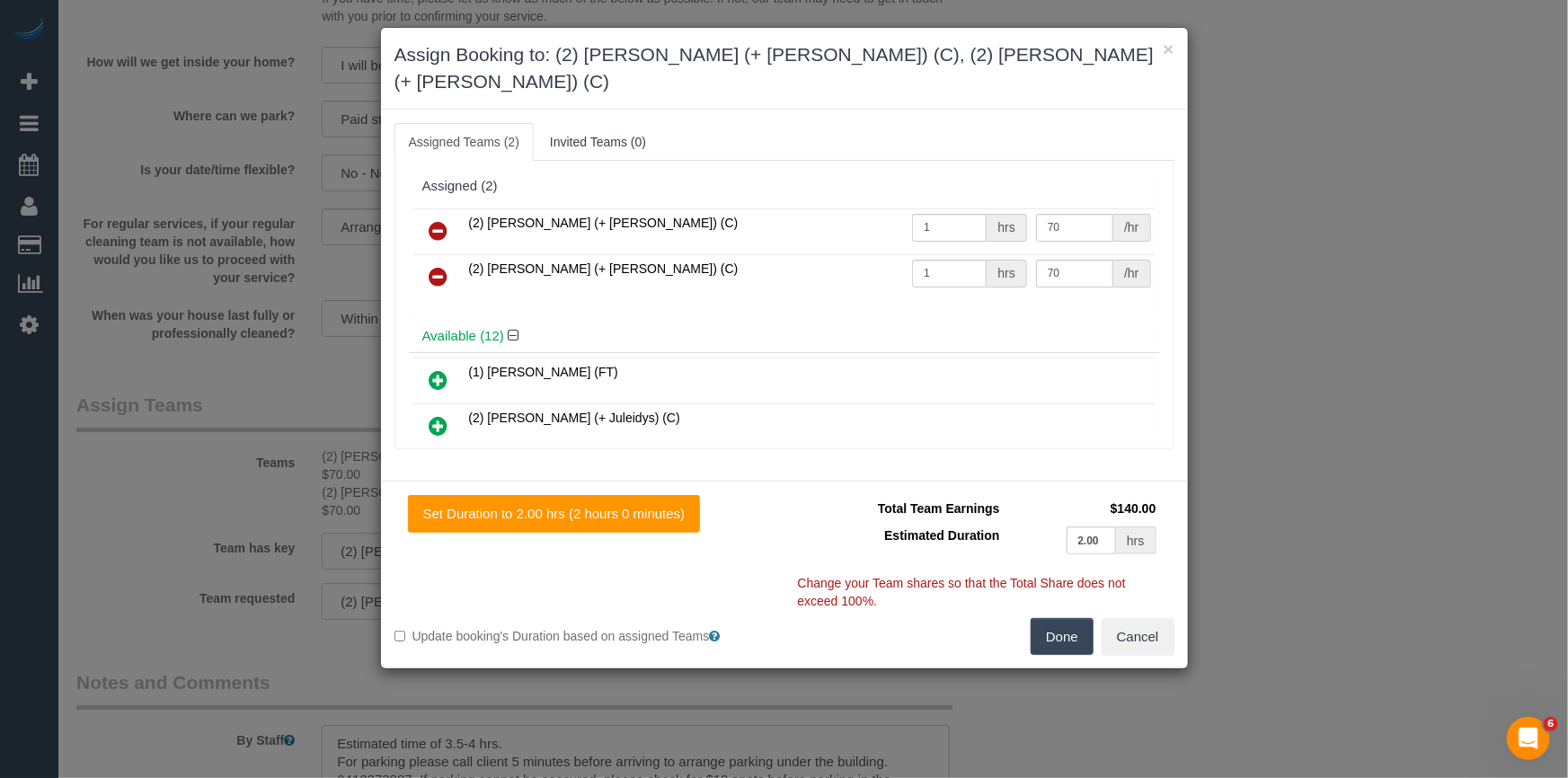
click at [441, 220] on icon at bounding box center [438, 230] width 19 height 21
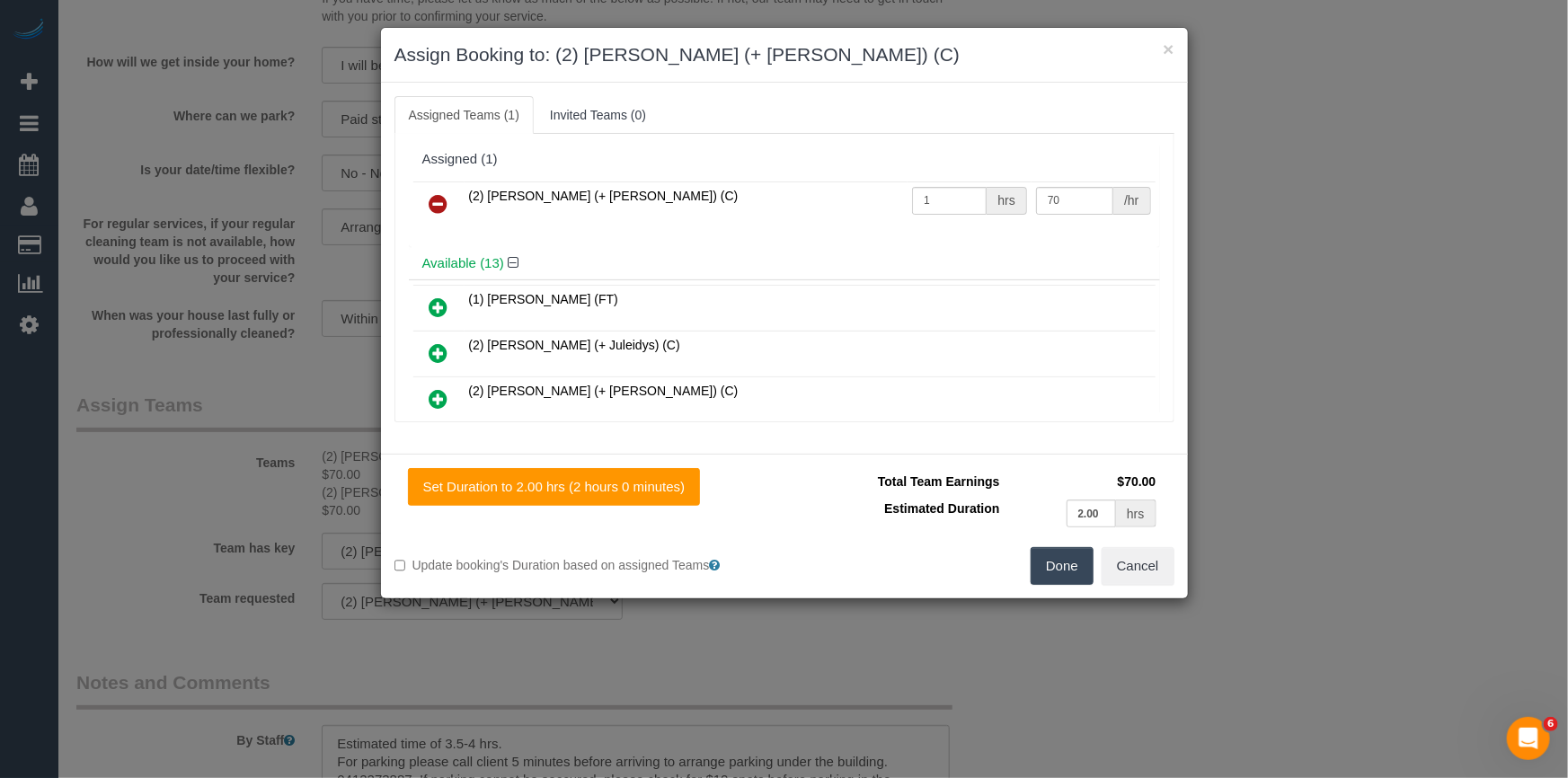
click at [434, 208] on icon at bounding box center [438, 204] width 19 height 21
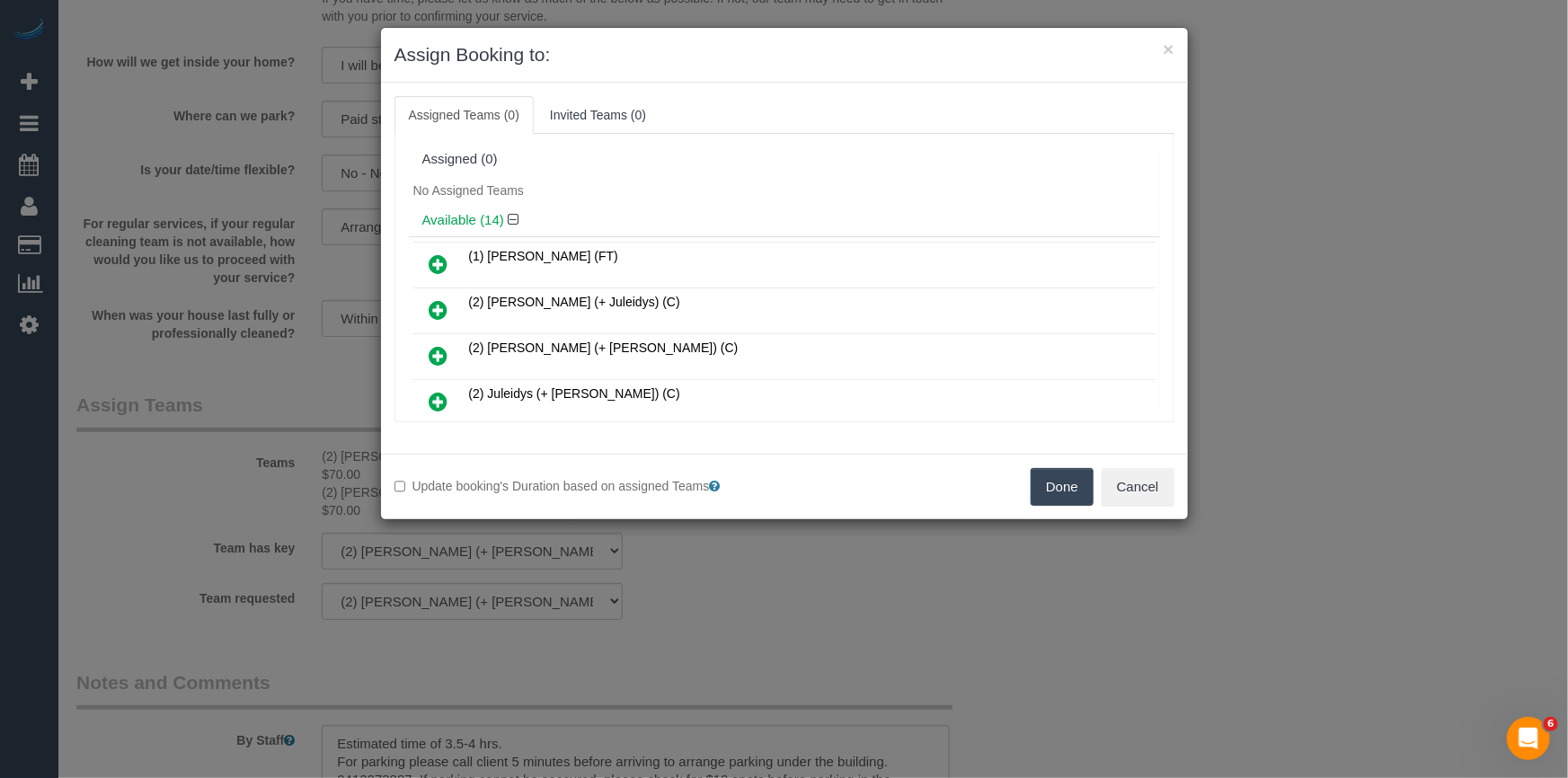
click at [1052, 485] on button "Done" at bounding box center [1062, 487] width 63 height 38
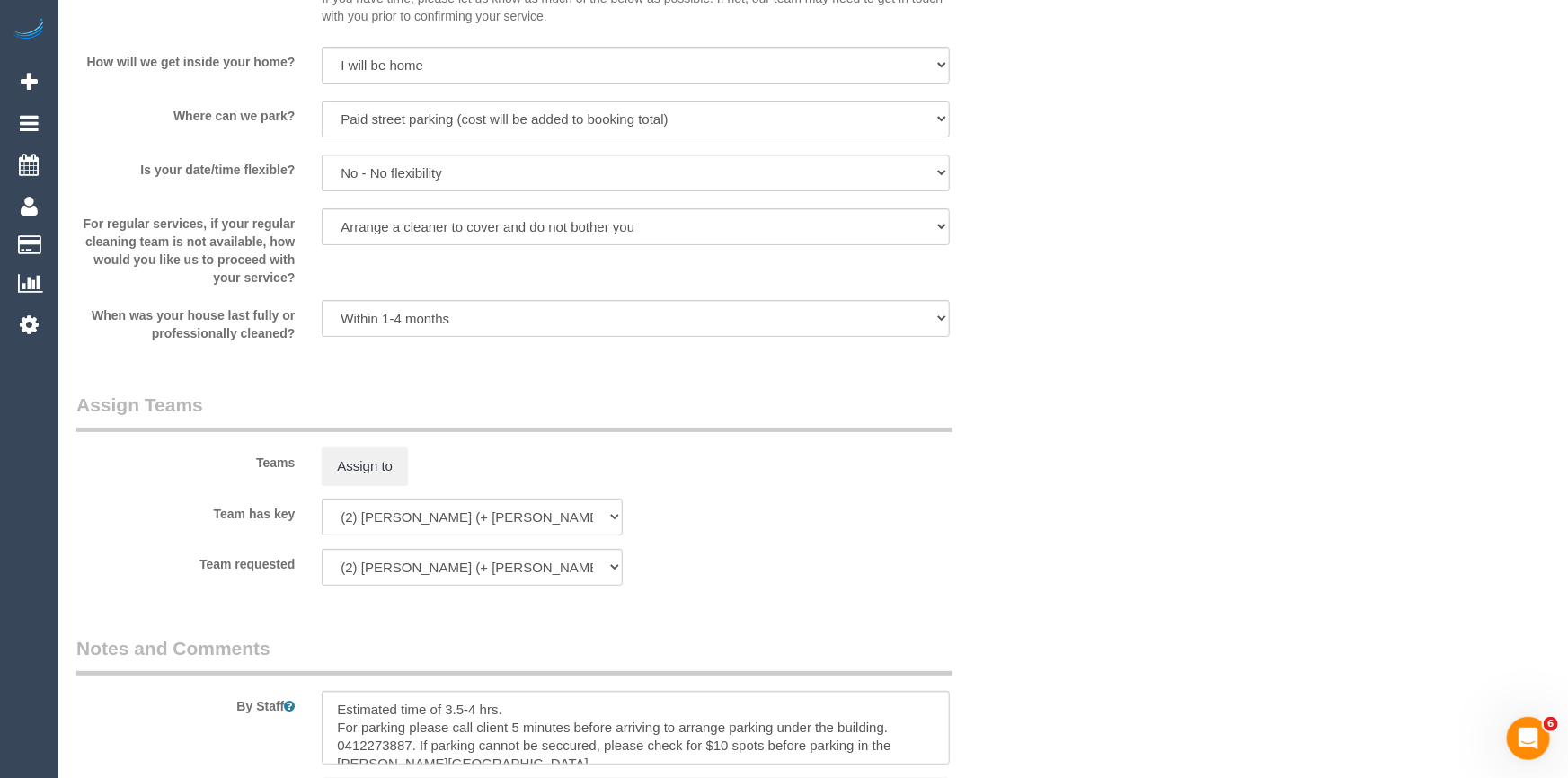
click at [1052, 485] on div "× Assign Booking to: Assigned Teams (0) Invited Teams (0) Assigned (0) No Assig…" at bounding box center [784, 389] width 1568 height 778
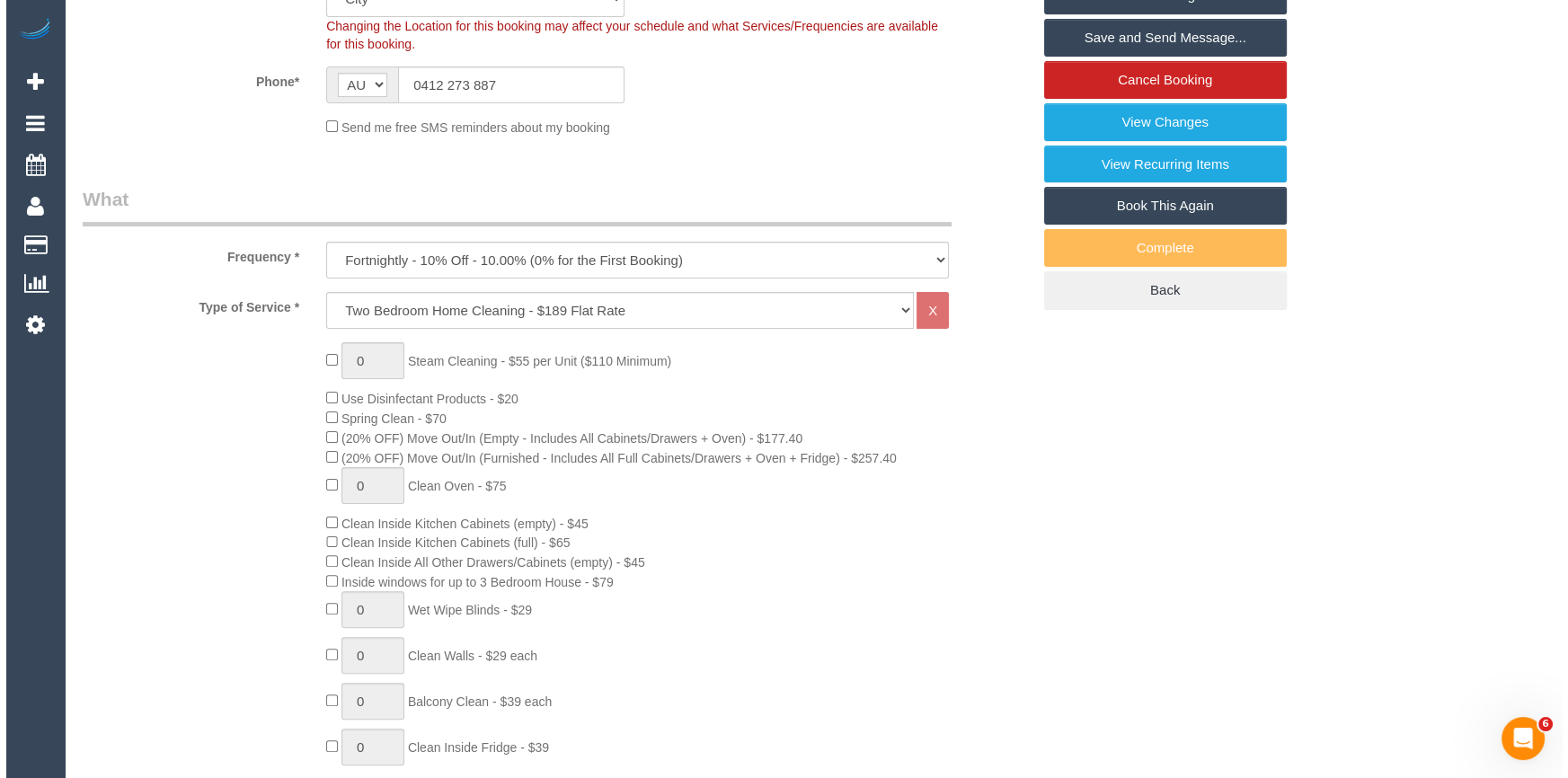
scroll to position [0, 0]
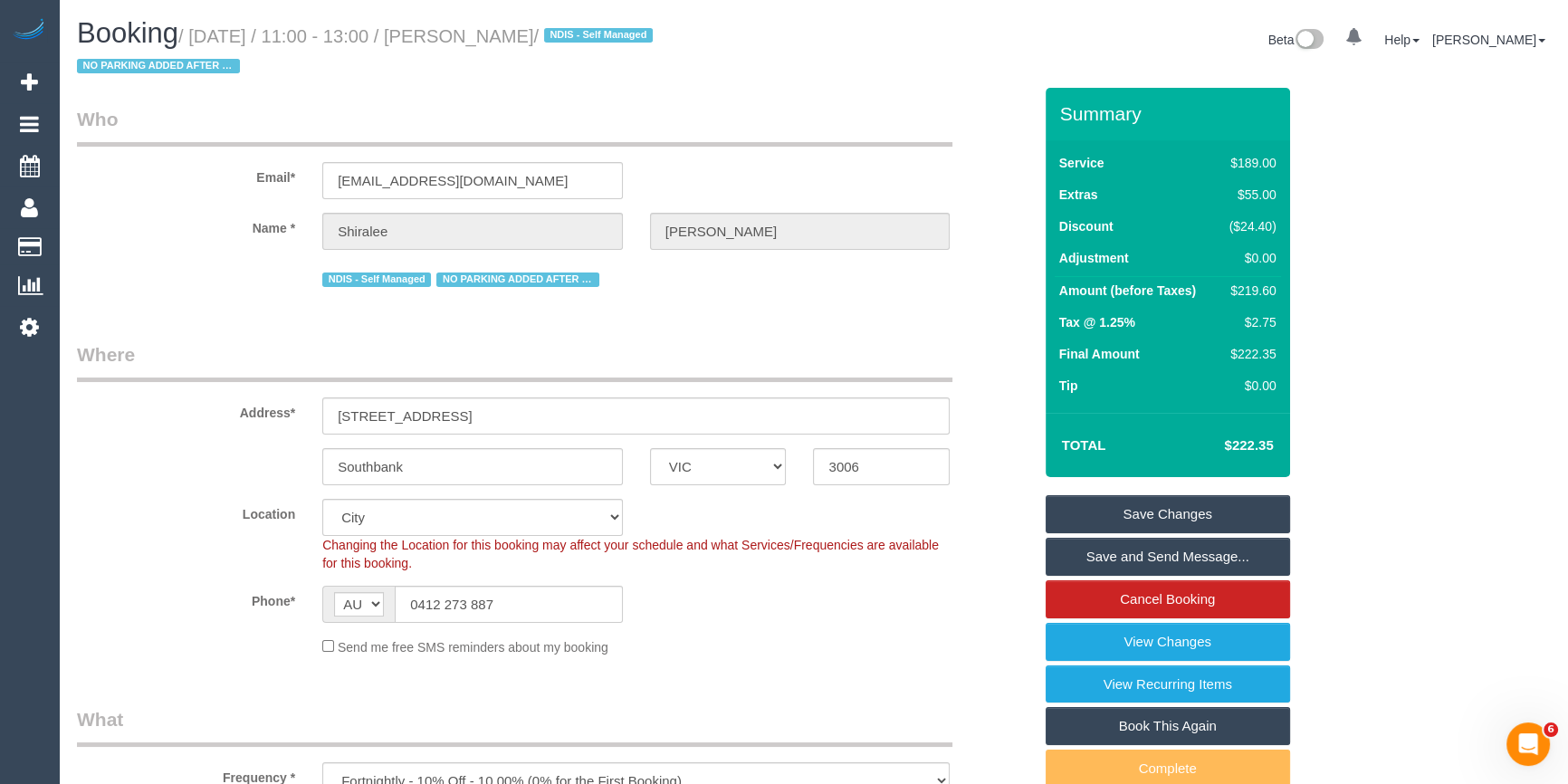
click at [1134, 506] on link "Save Changes" at bounding box center [1167, 514] width 244 height 38
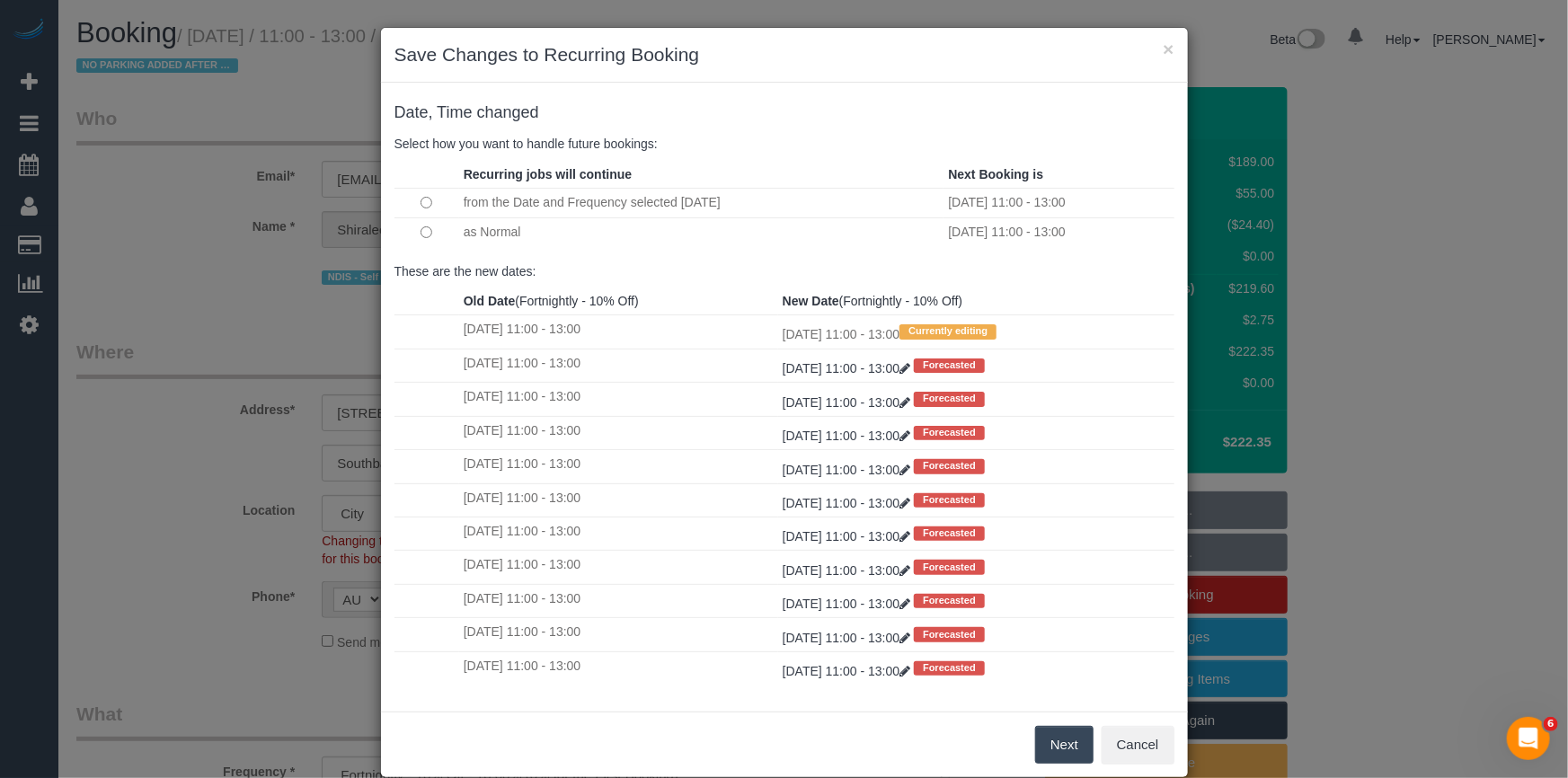
click at [1042, 736] on button "Next" at bounding box center [1064, 745] width 58 height 38
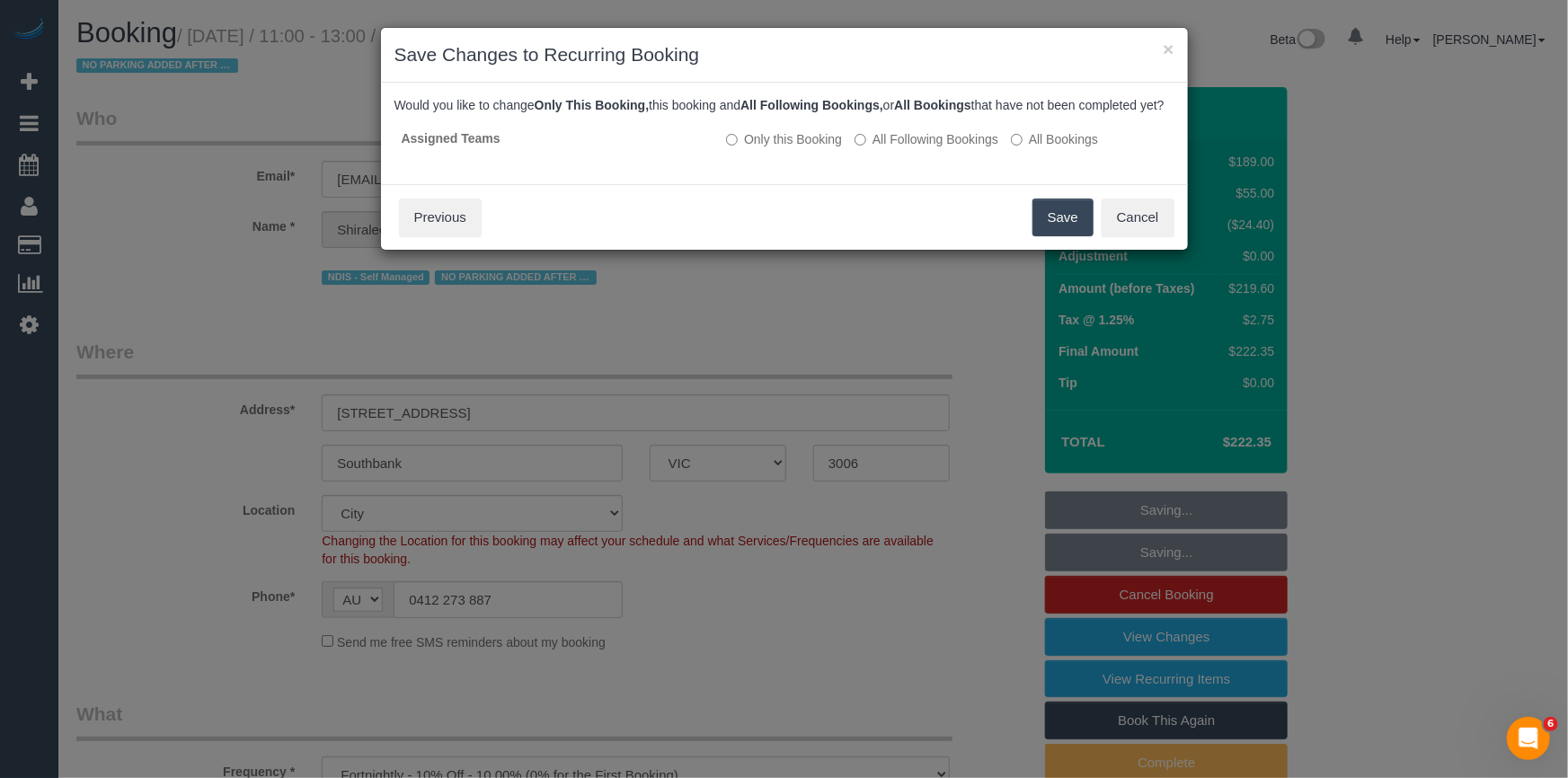
click at [1050, 231] on button "Save" at bounding box center [1063, 217] width 61 height 38
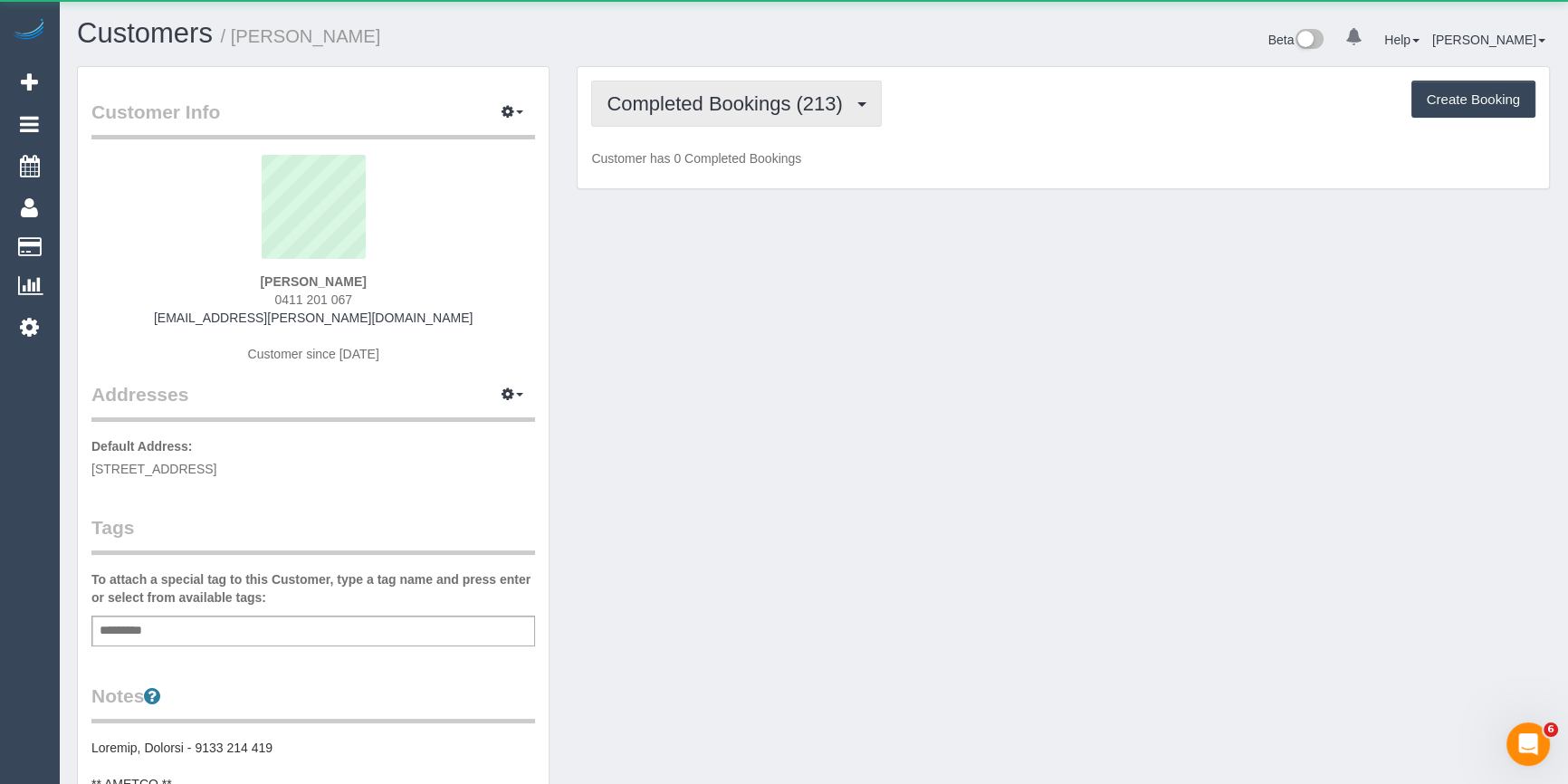
click at [689, 99] on span "Completed Bookings (213)" at bounding box center [729, 103] width 244 height 22
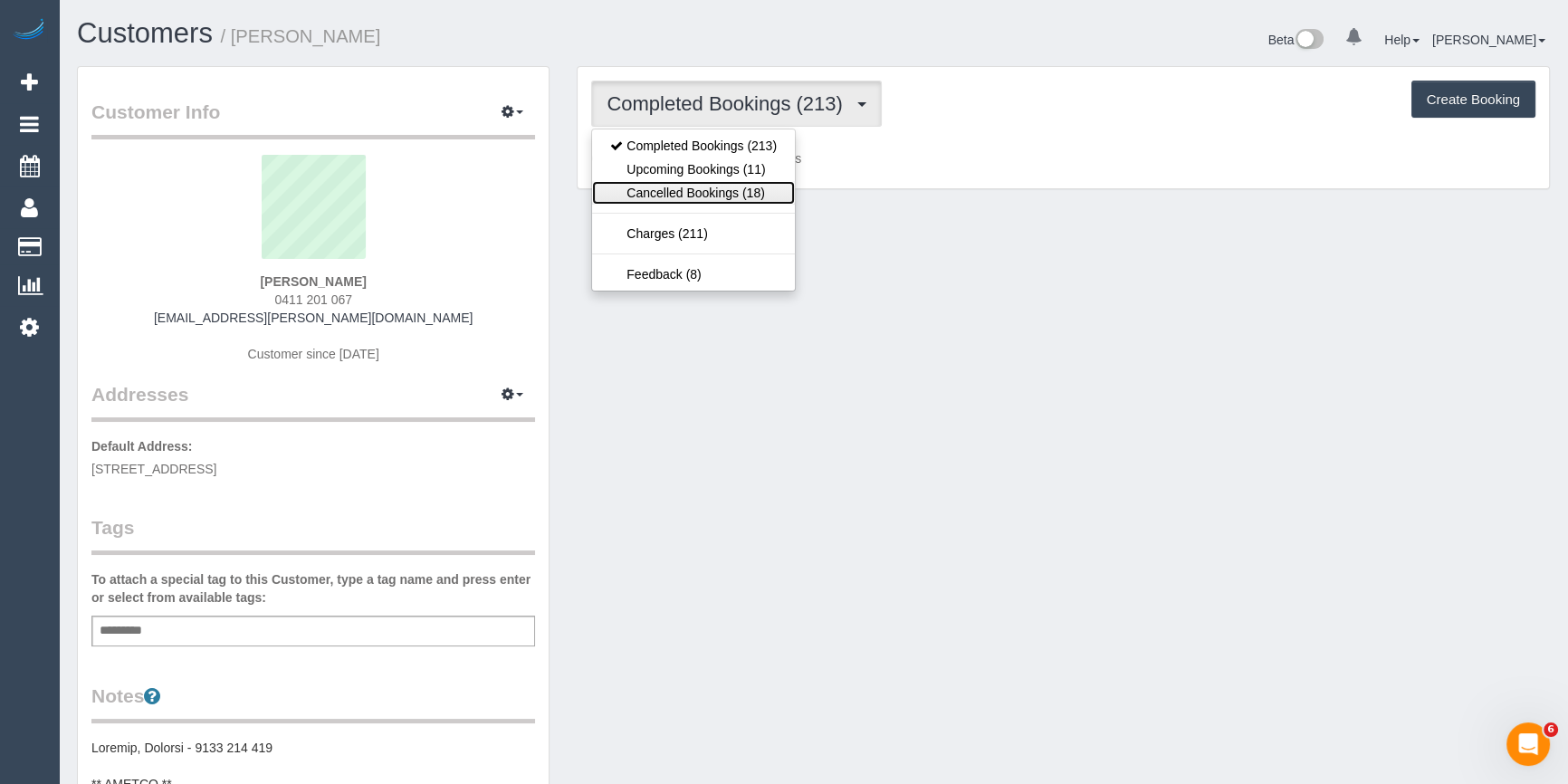
click at [687, 182] on link "Cancelled Bookings (18)" at bounding box center [693, 192] width 203 height 23
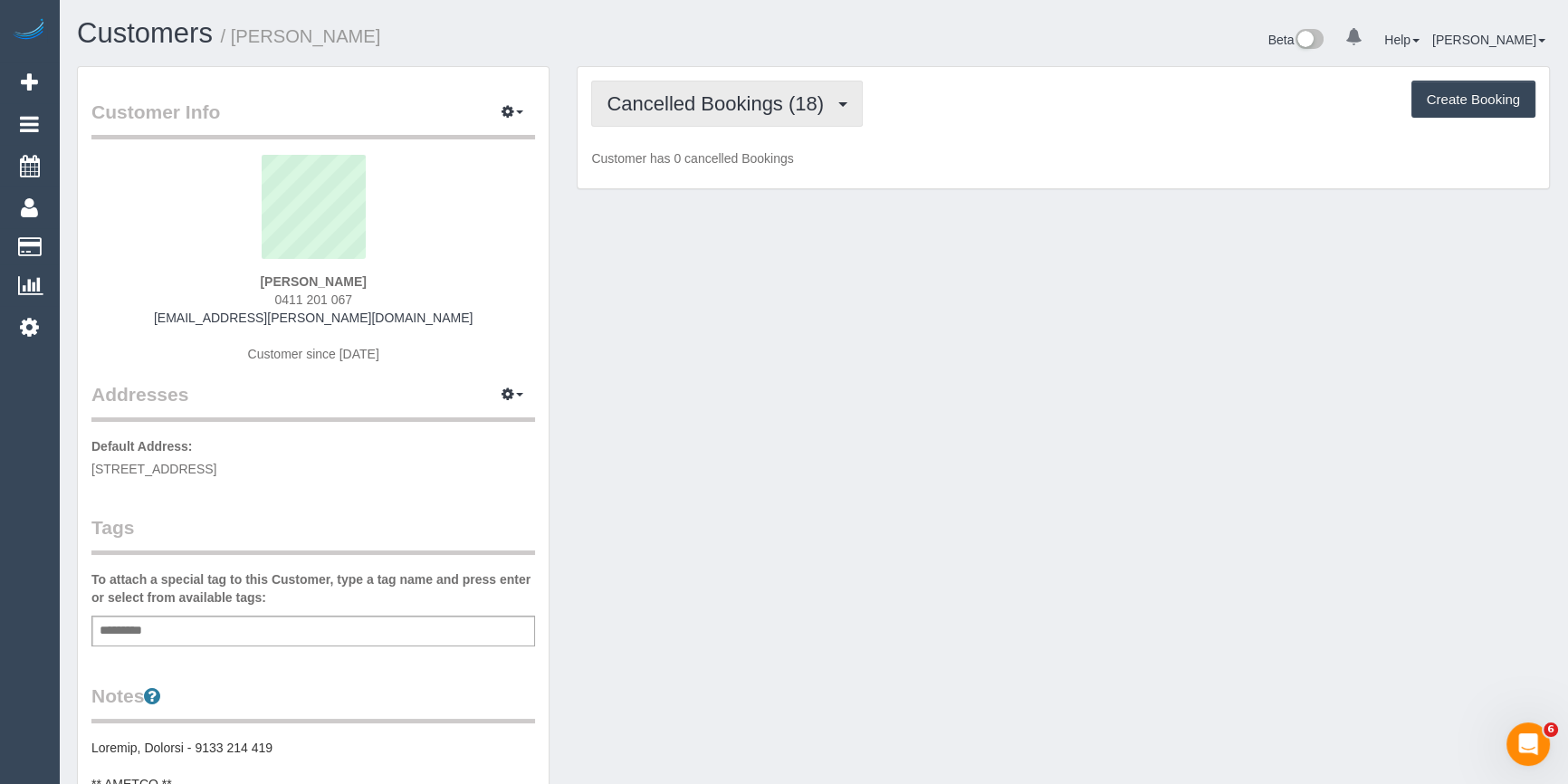
click at [729, 111] on span "Cancelled Bookings (18)" at bounding box center [719, 103] width 226 height 22
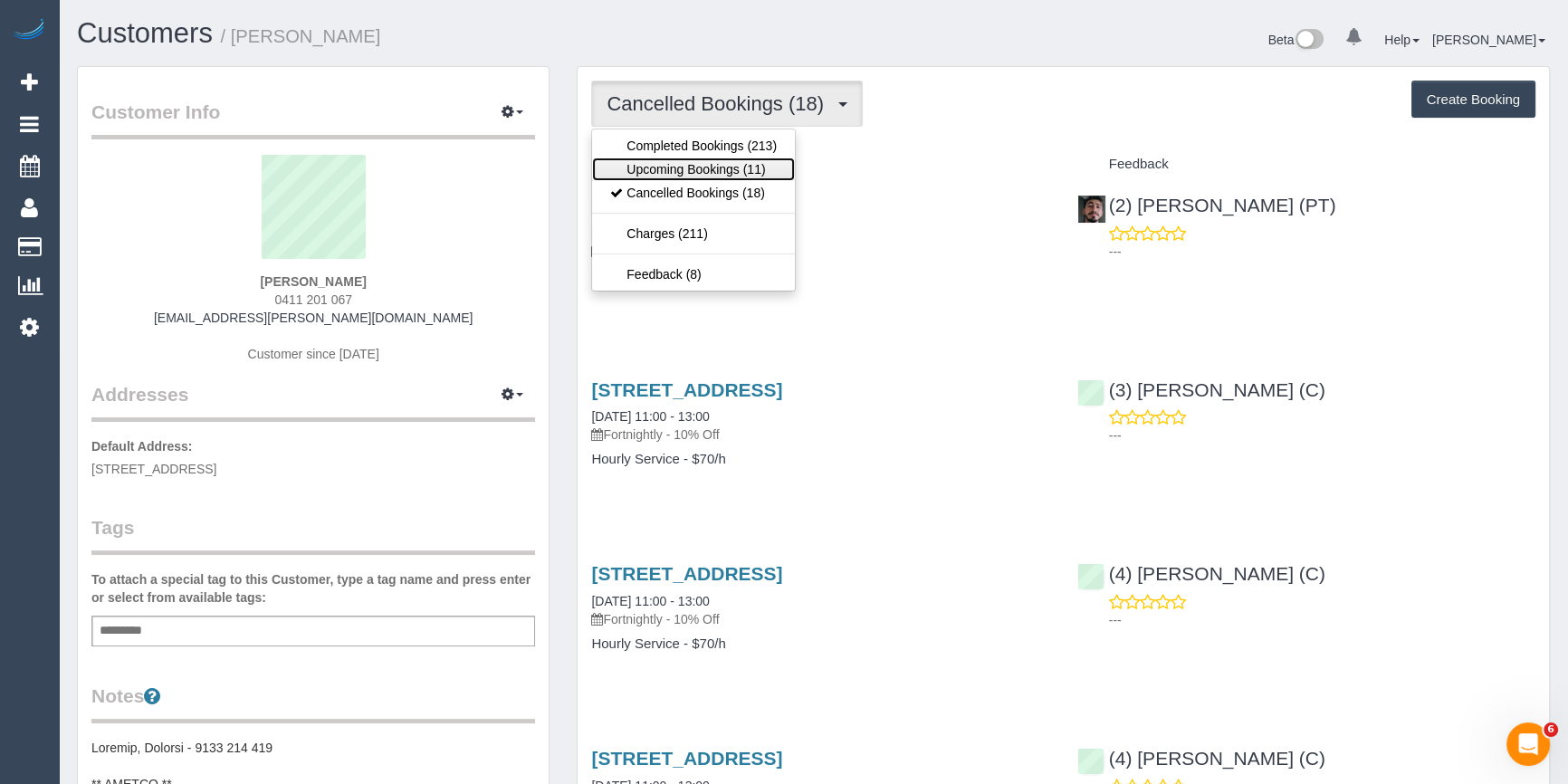
click at [714, 171] on link "Upcoming Bookings (11)" at bounding box center [693, 169] width 203 height 23
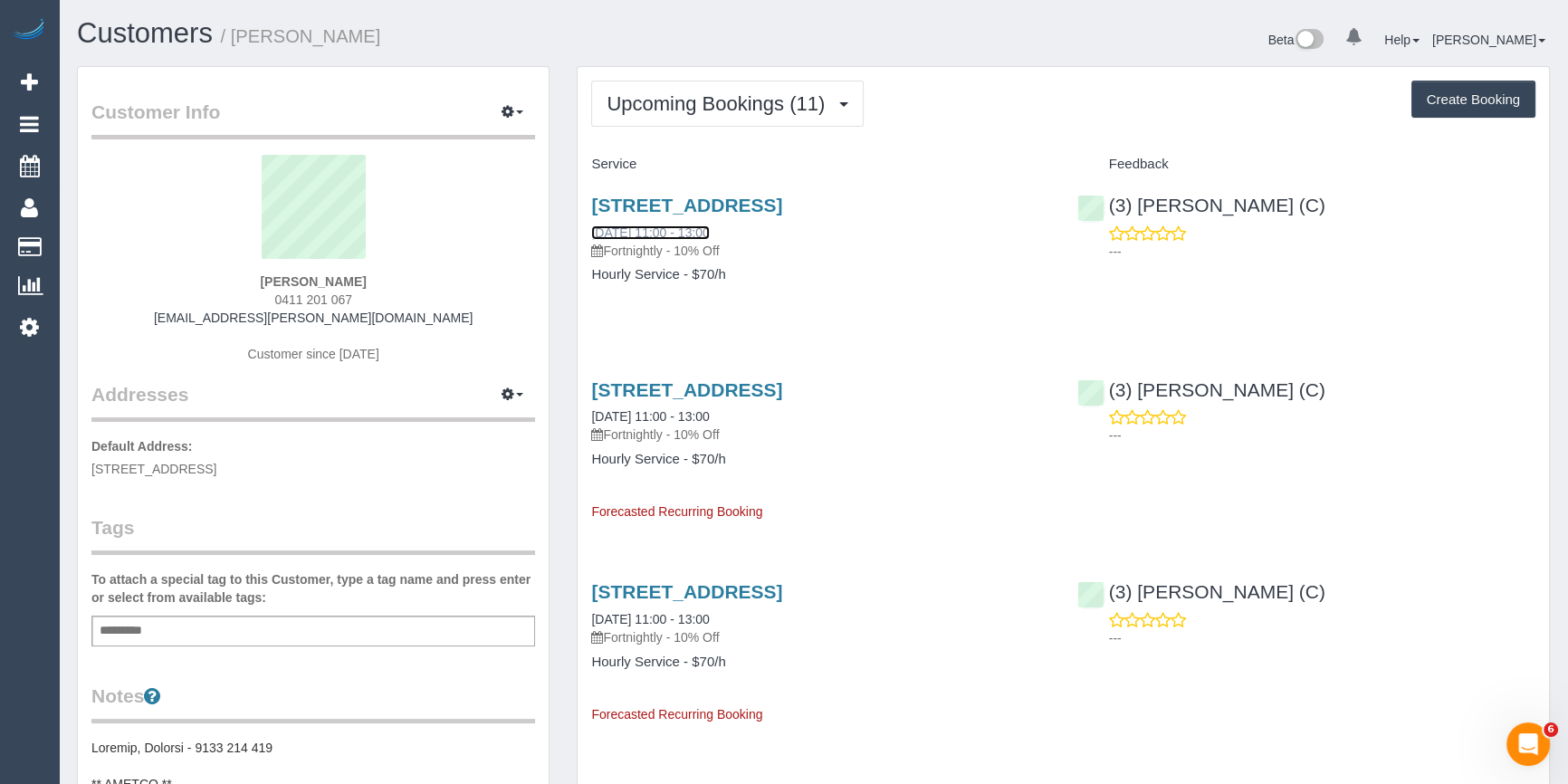
click at [664, 231] on link "03/10/2025 11:00 - 13:00" at bounding box center [649, 233] width 117 height 15
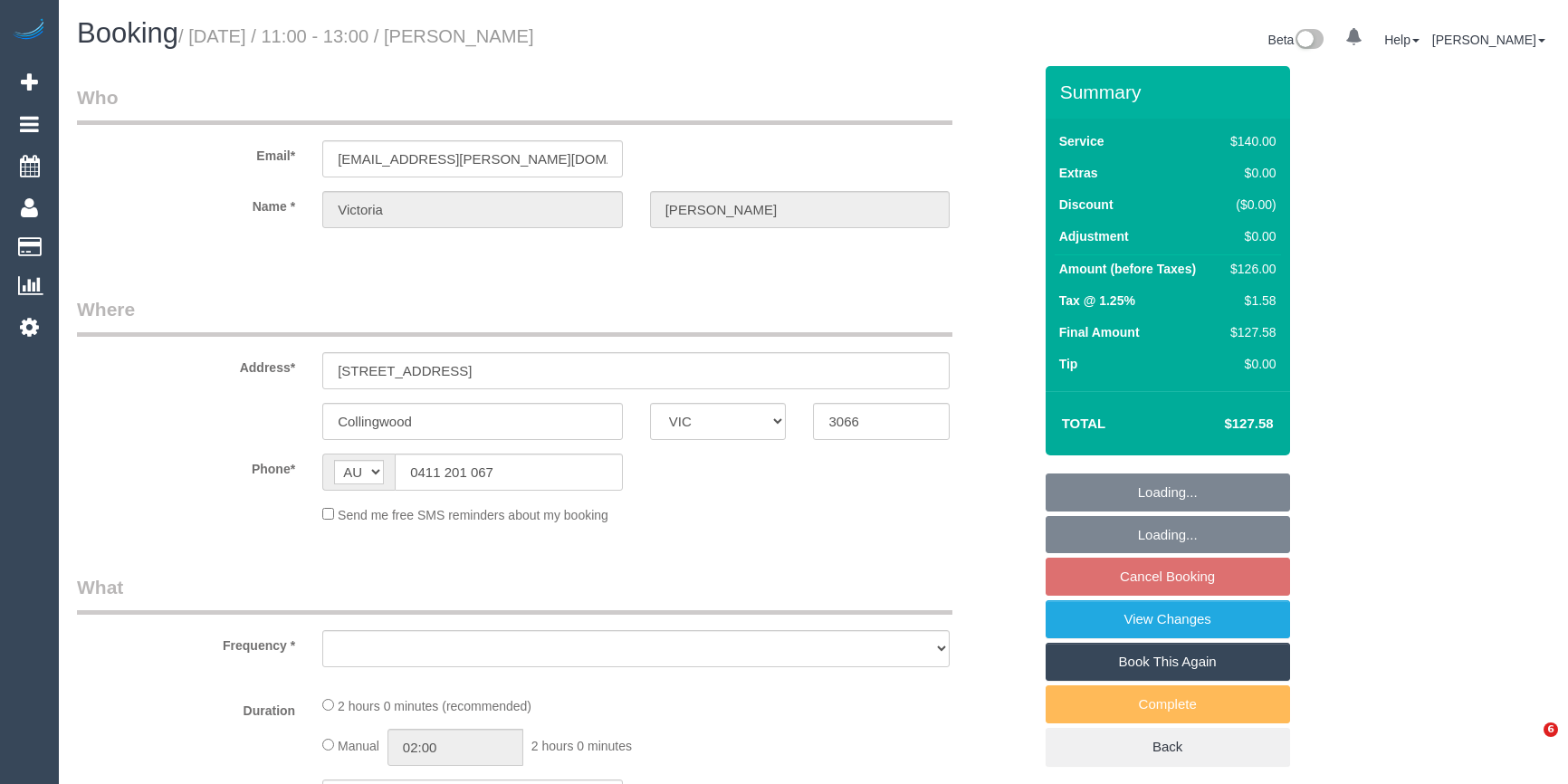
select select "VIC"
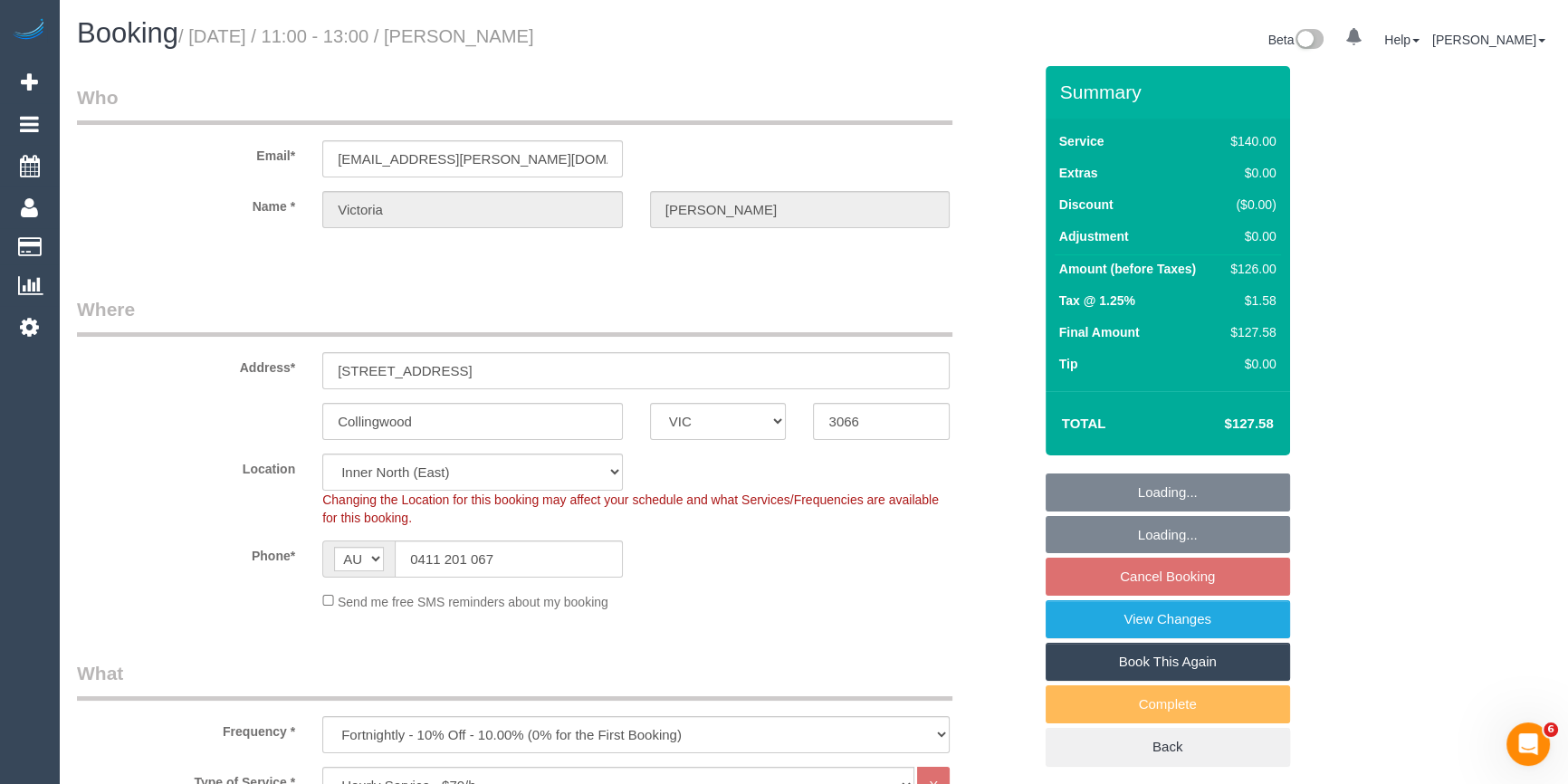
select select "object:860"
select select "string:stripe-card_1D69Fj2GScqysDRVZtXZIiWE"
select select "number:27"
select select "number:16"
select select "number:18"
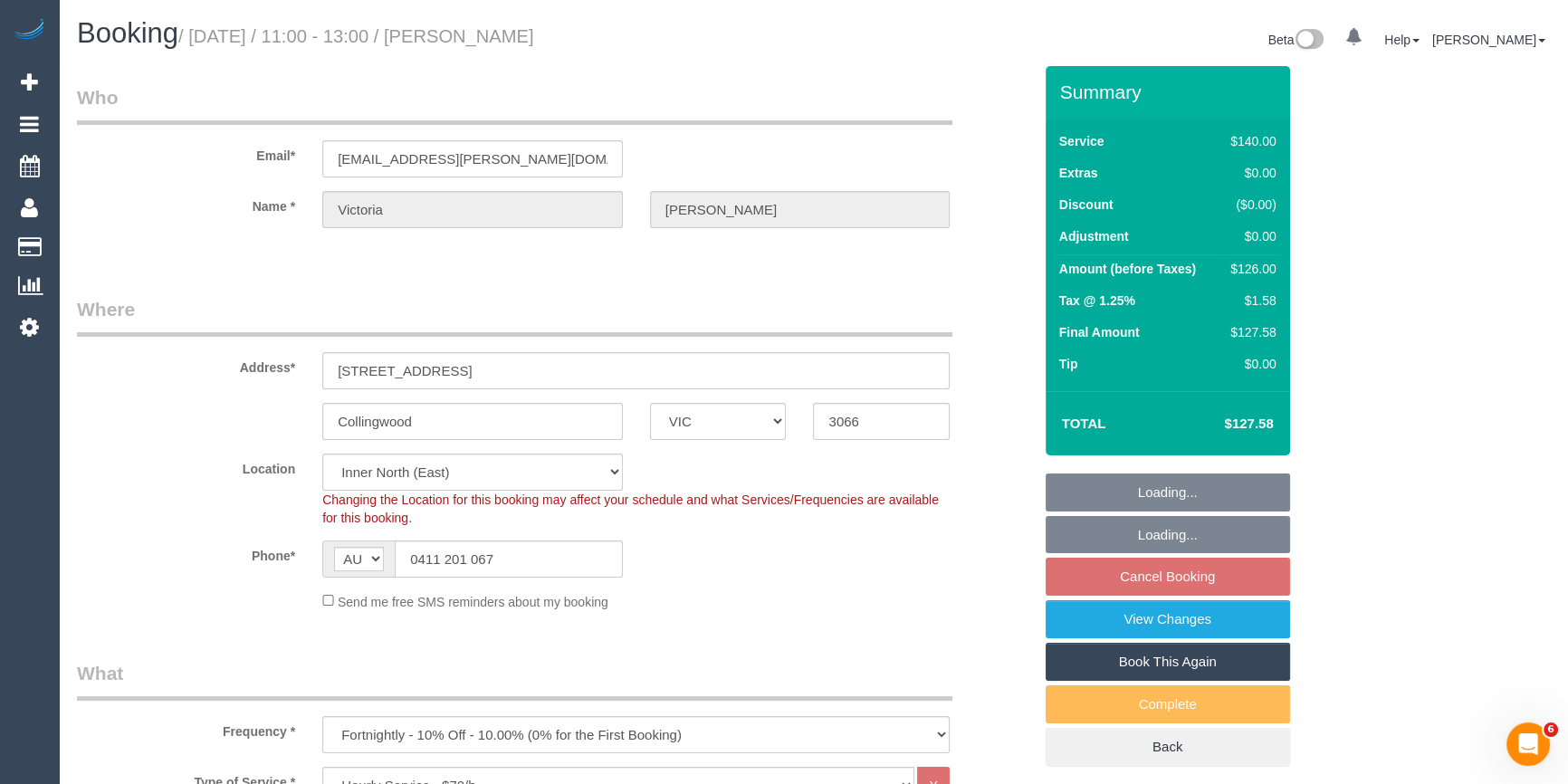
select select "number:34"
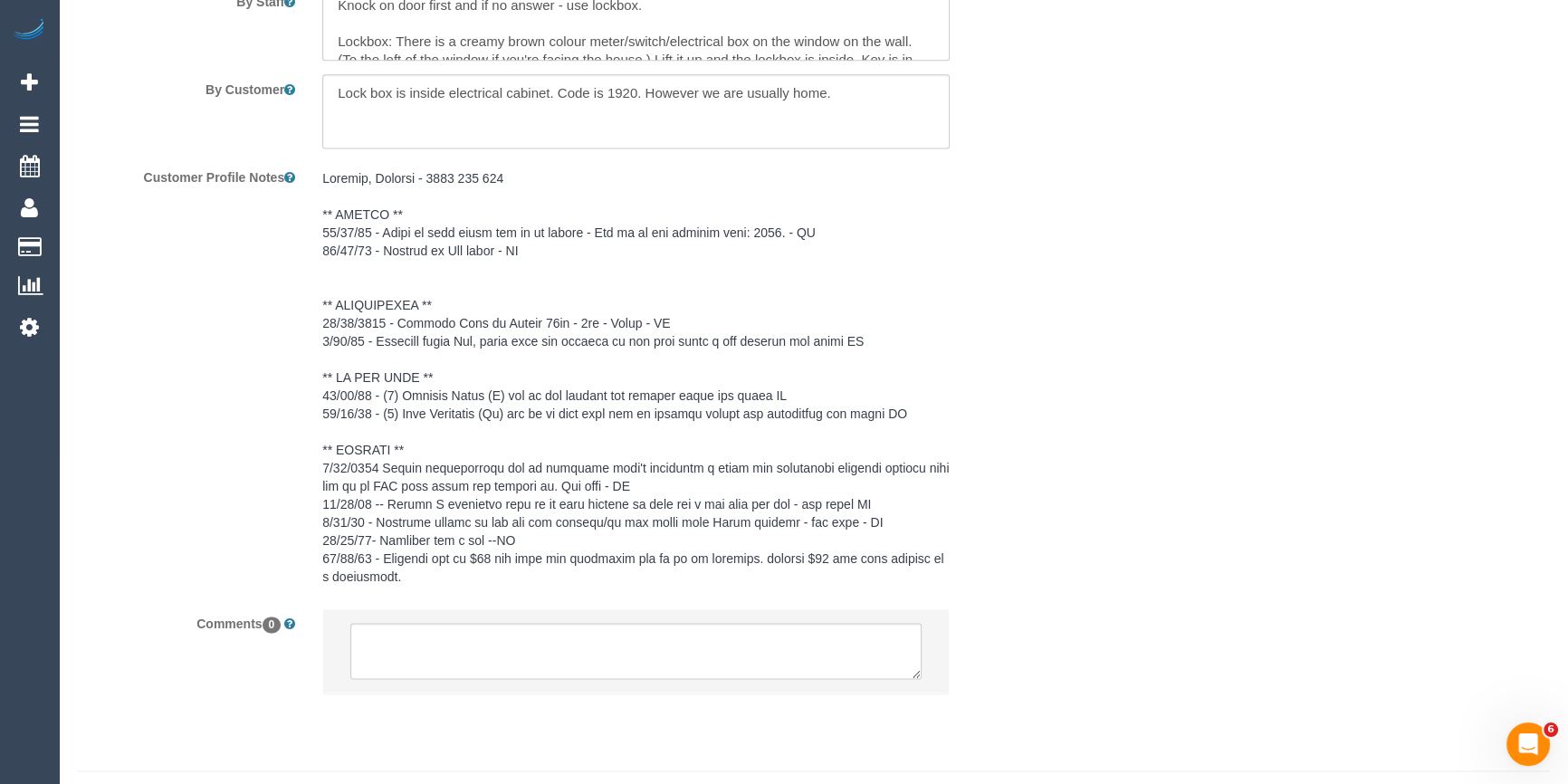
scroll to position [3196, 0]
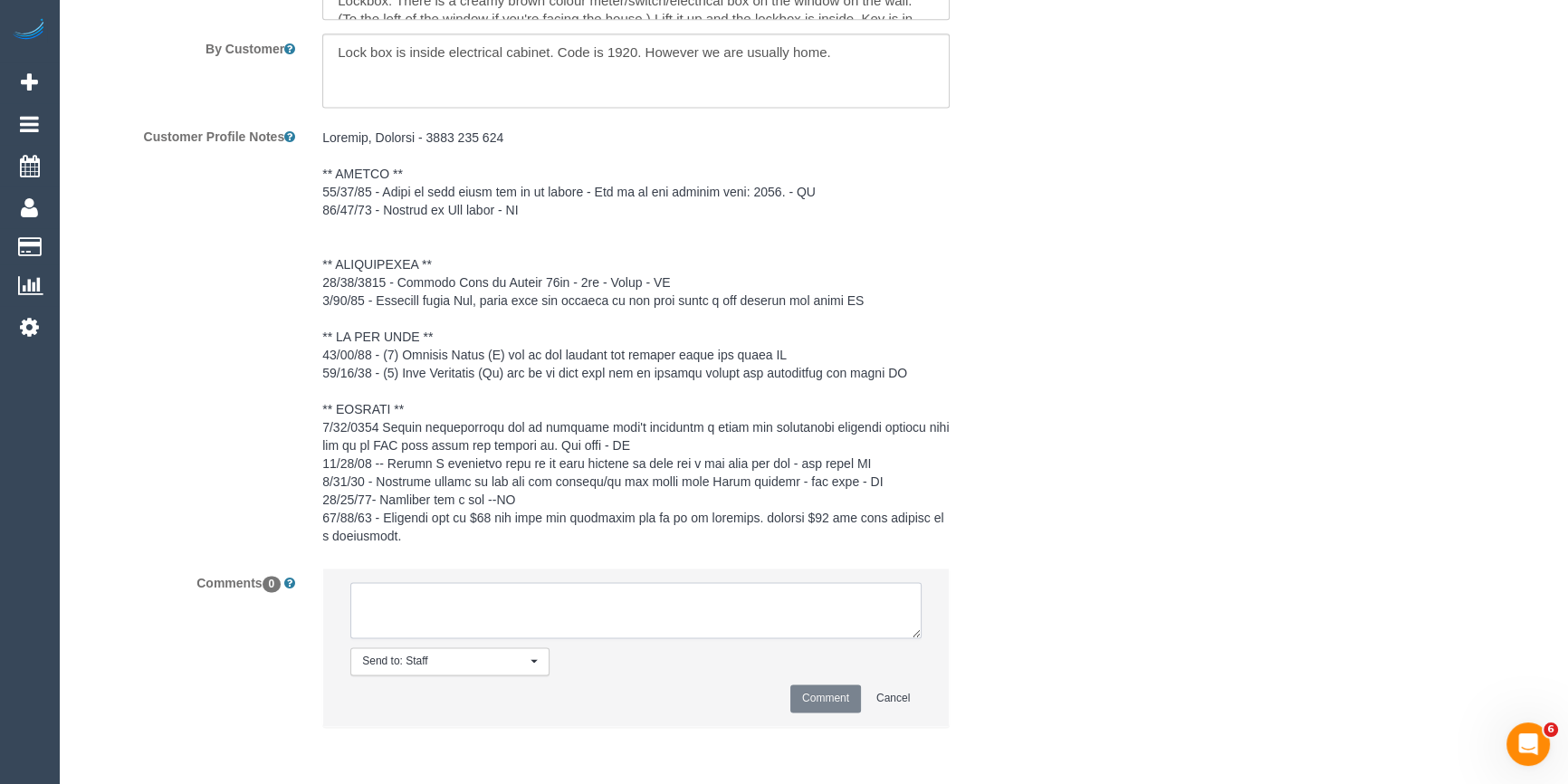
click at [416, 595] on textarea at bounding box center [635, 611] width 571 height 56
paste textarea "cnv_qfcp9qn"
click at [362, 606] on textarea at bounding box center [635, 611] width 571 height 56
type textarea "Fu sent cnv_qfcp9qn"
click at [846, 696] on button "Comment" at bounding box center [825, 698] width 71 height 28
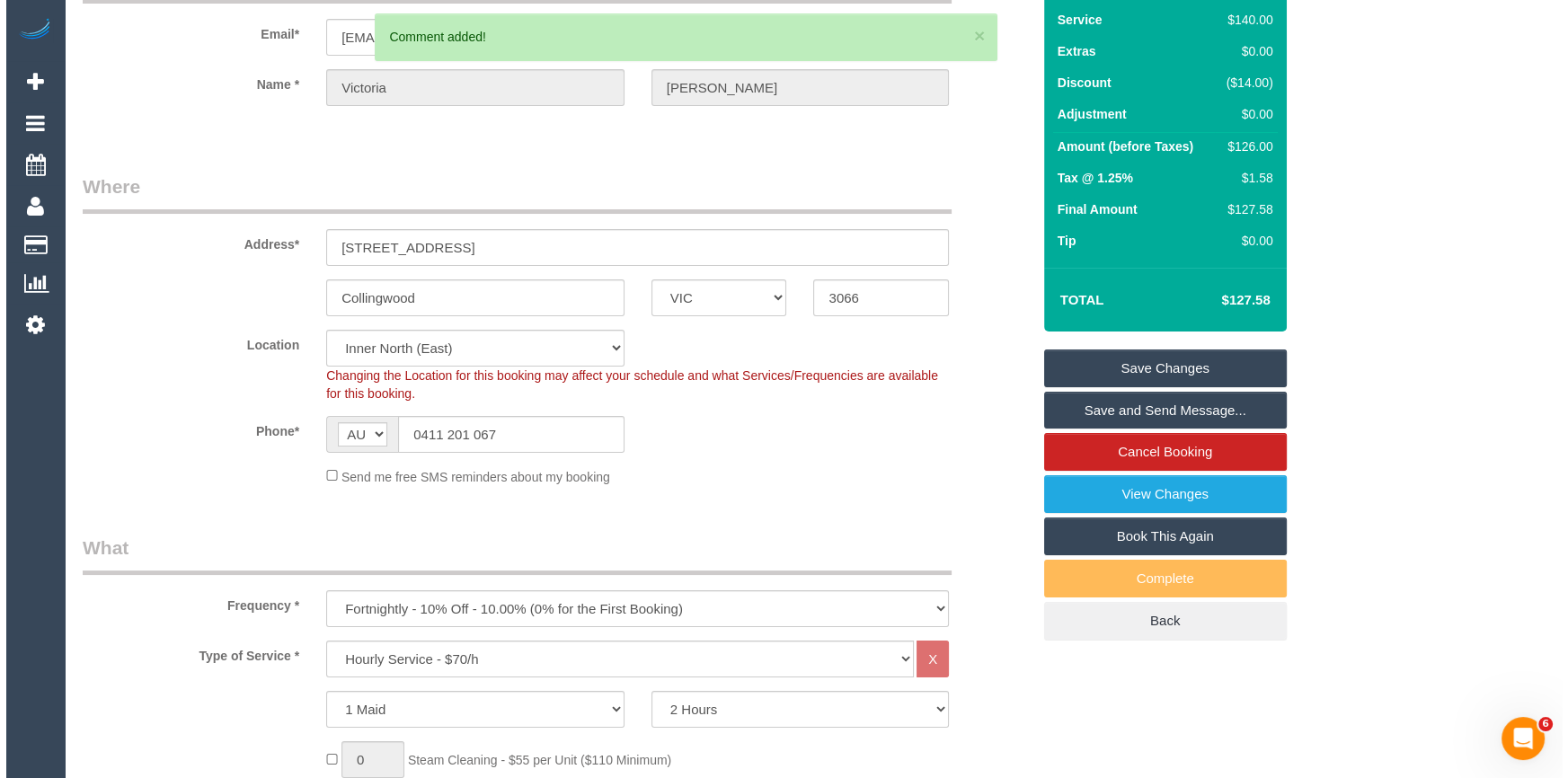
scroll to position [0, 0]
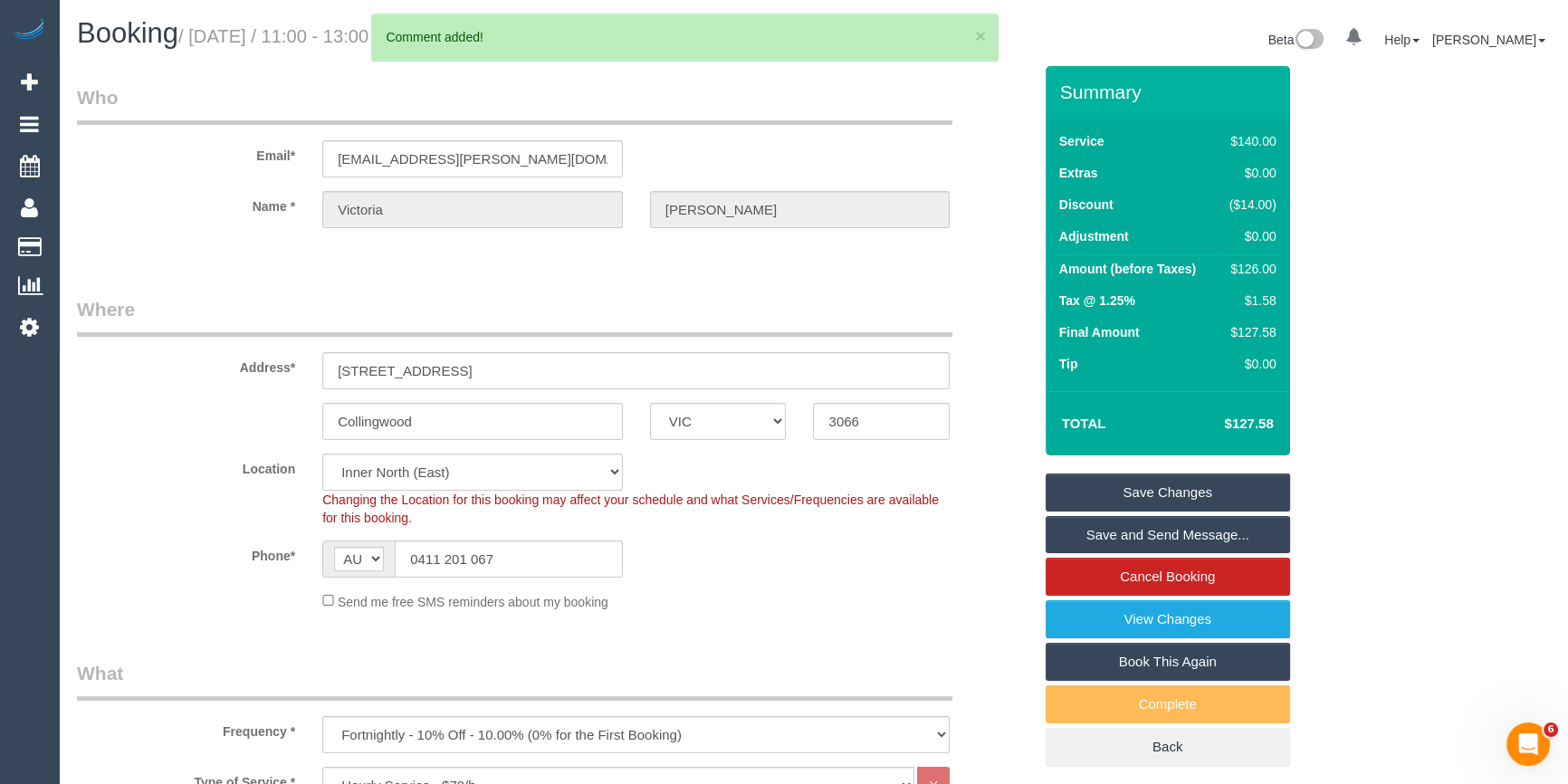
click at [1135, 498] on link "Save Changes" at bounding box center [1167, 492] width 244 height 38
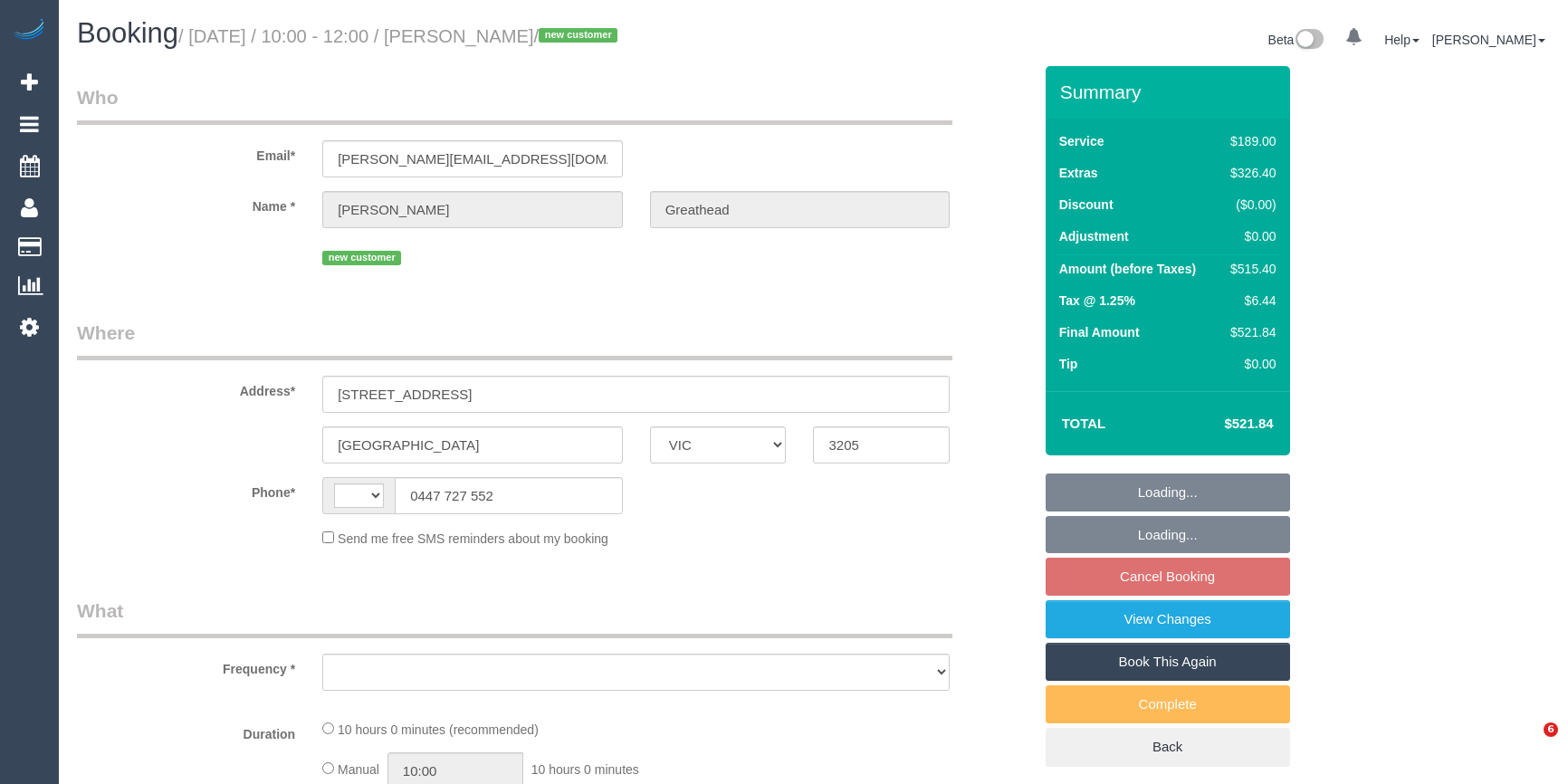
select select "VIC"
select select "string:AU"
select select "string:stripe-pm_1SCTLb2GScqysDRV43v8Prw7"
select select "number:28"
select select "number:14"
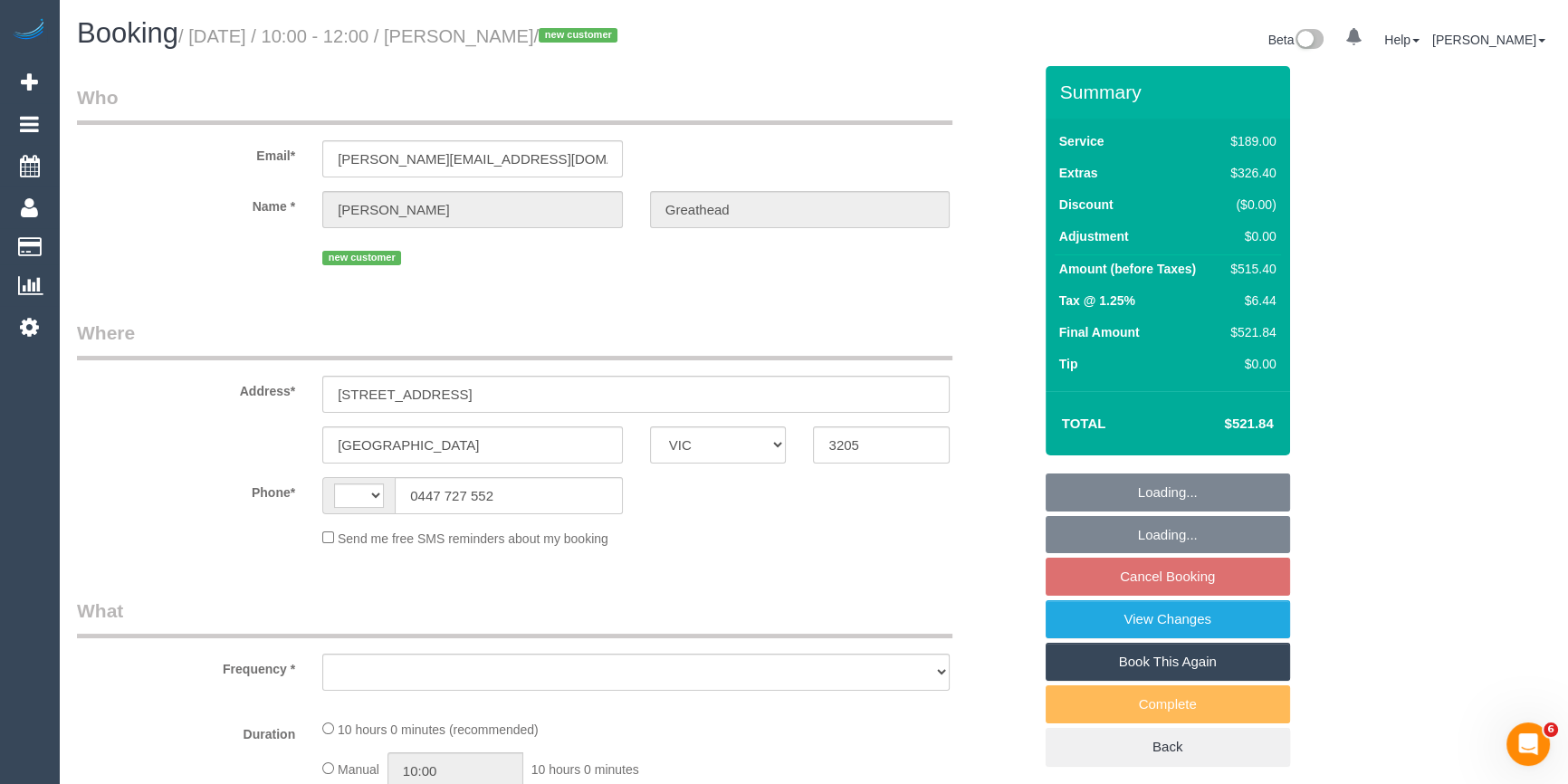
select select "number:20"
select select "number:24"
select select "number:26"
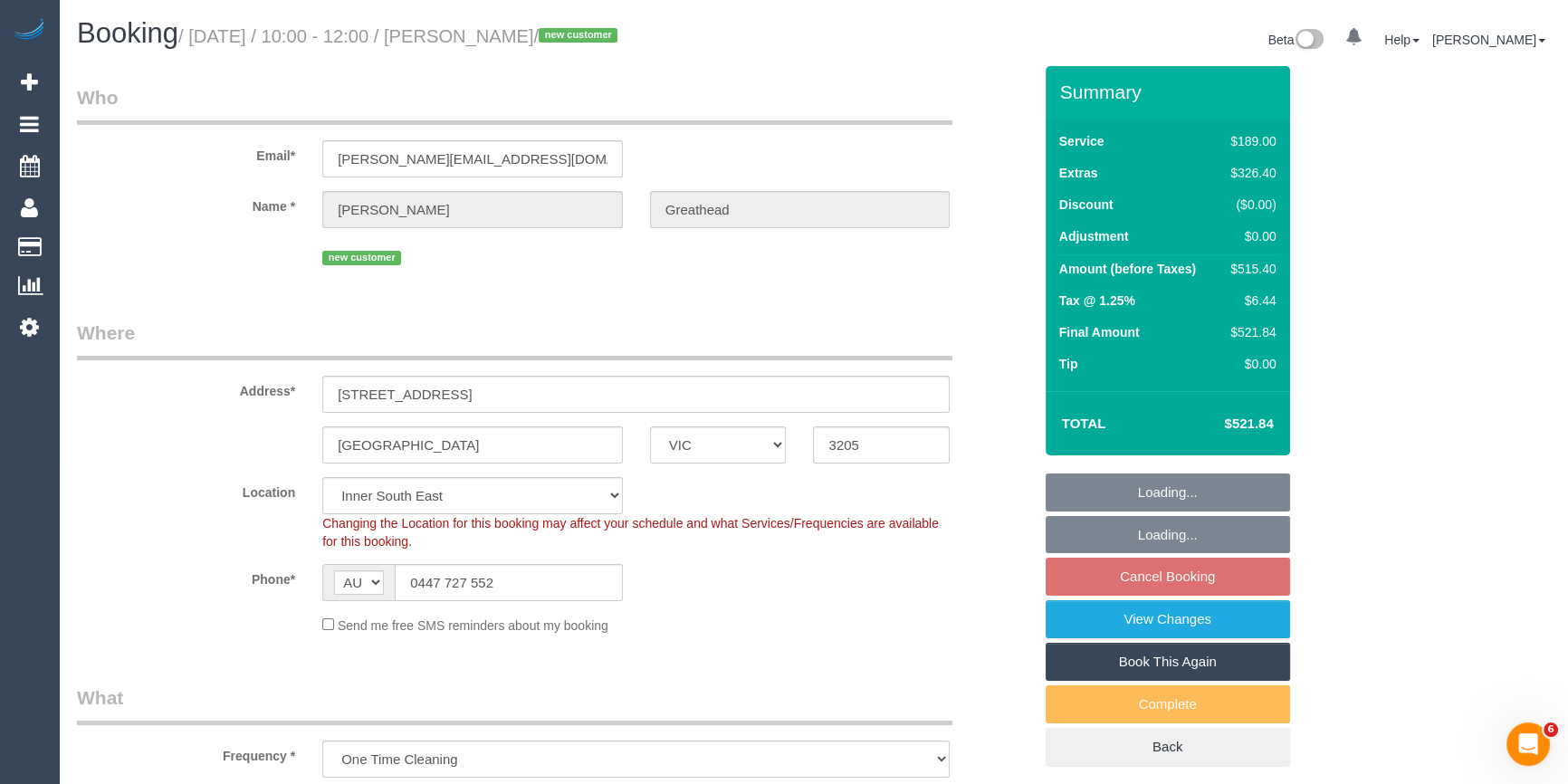
select select "object:1421"
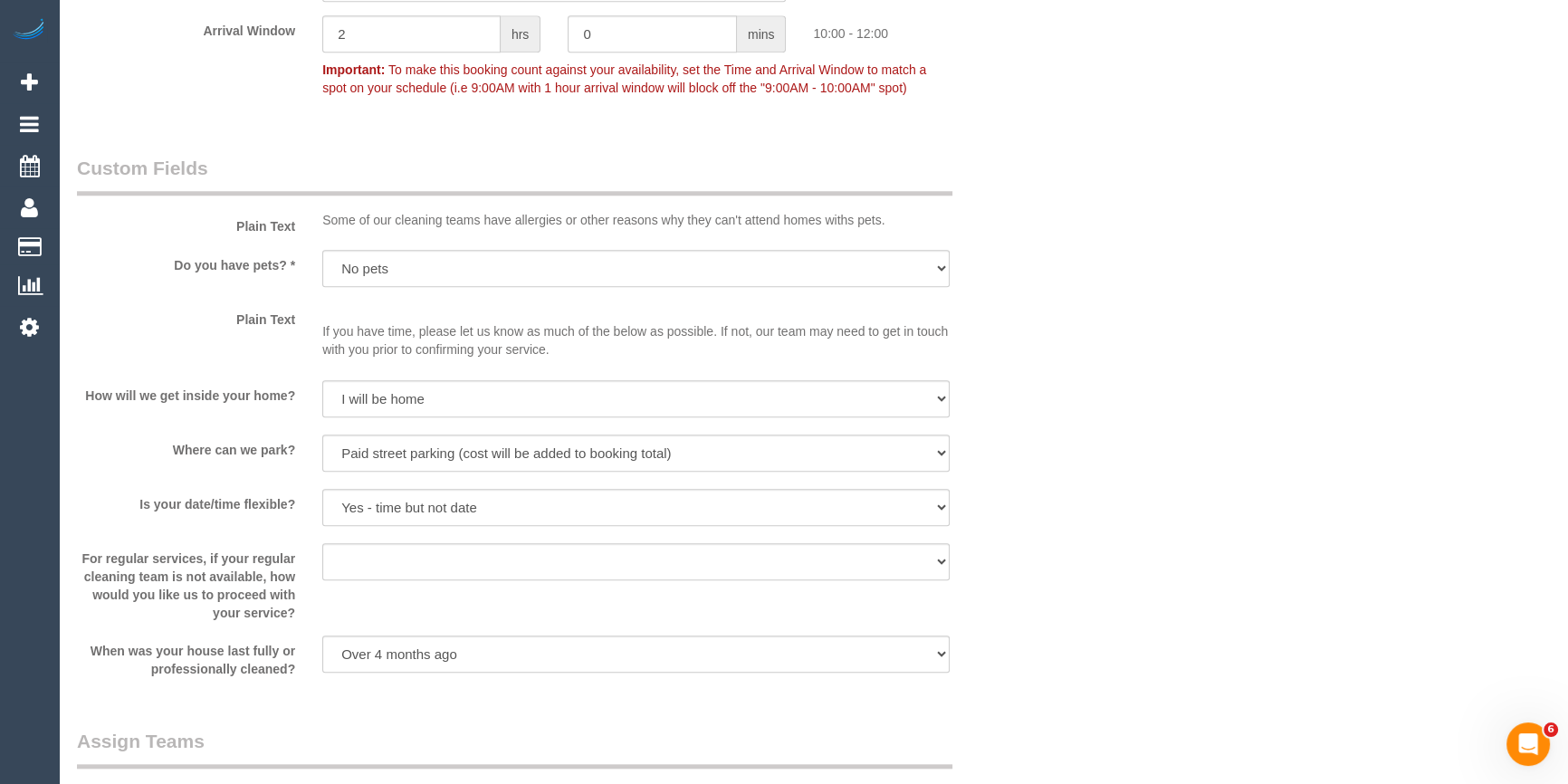
scroll to position [2954, 0]
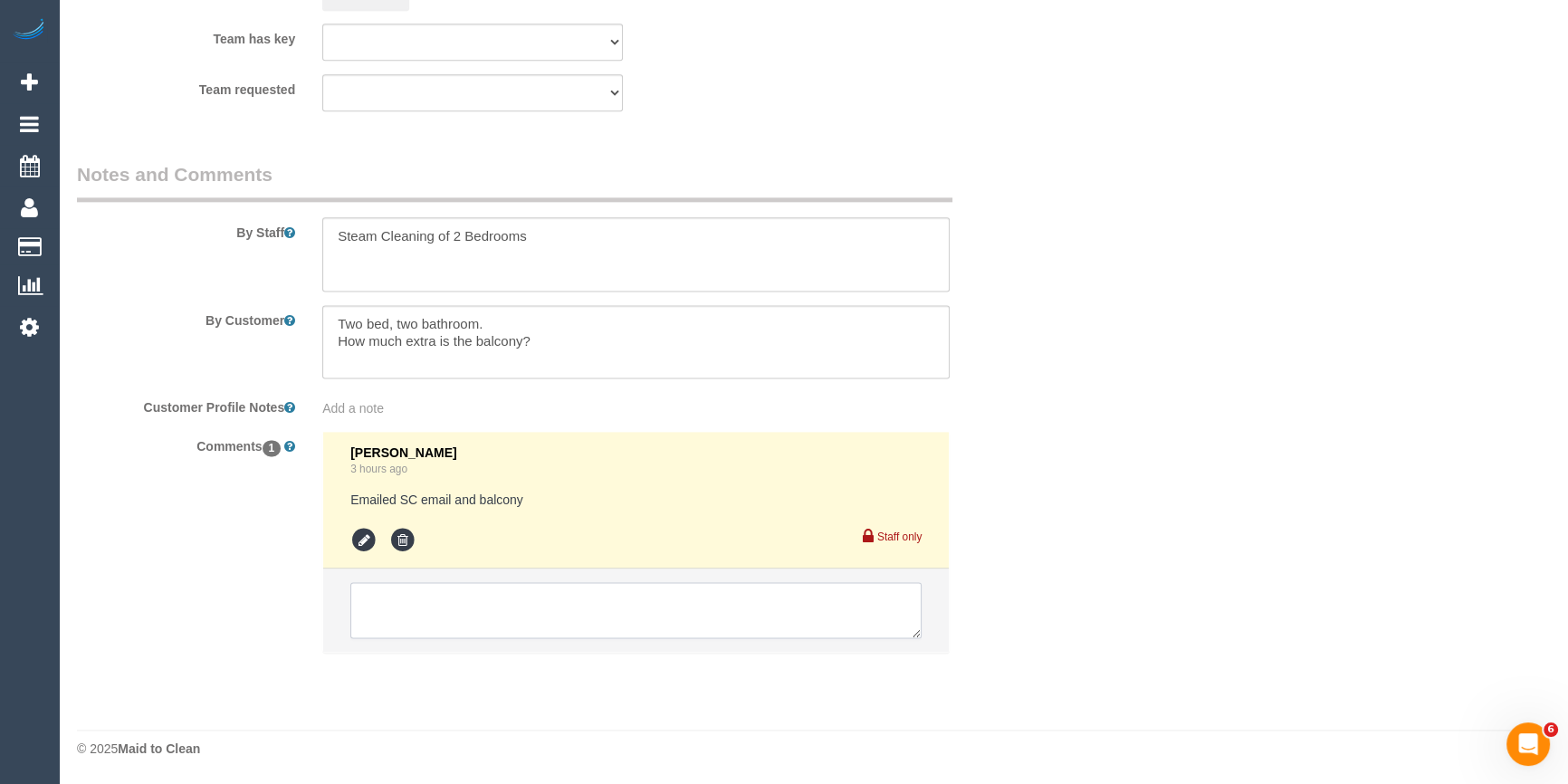
drag, startPoint x: 466, startPoint y: 599, endPoint x: 392, endPoint y: 603, distance: 74.1
click at [392, 603] on textarea at bounding box center [635, 611] width 571 height 56
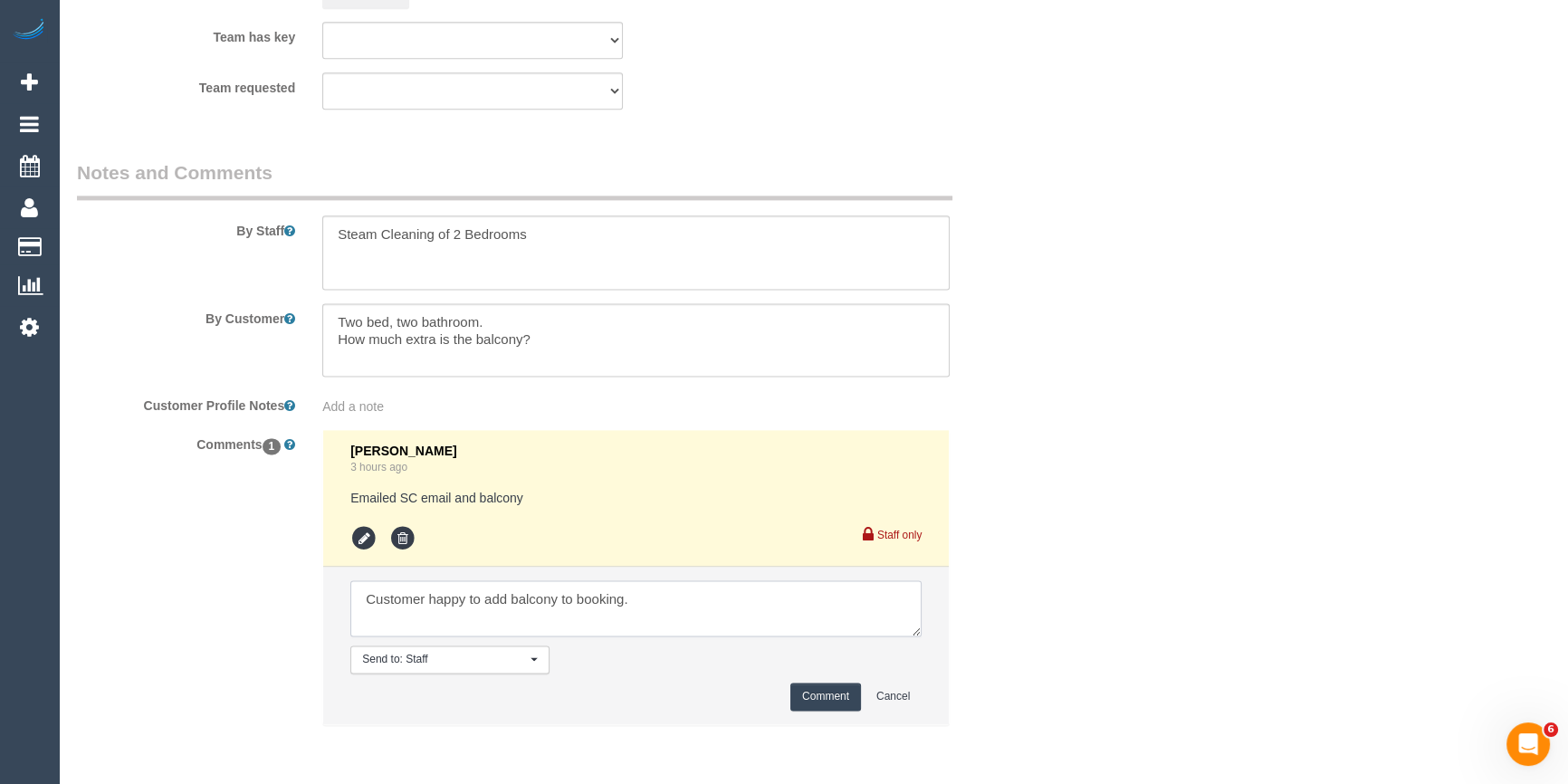
click at [678, 619] on textarea at bounding box center [635, 609] width 571 height 56
paste textarea "There is paid parking outside, depends if it’s available as to whether it’s 20m…"
click at [678, 619] on textarea at bounding box center [635, 609] width 571 height 56
type textarea "Customer happy to add balcony to booking. 'There is paid parking outside, depen…"
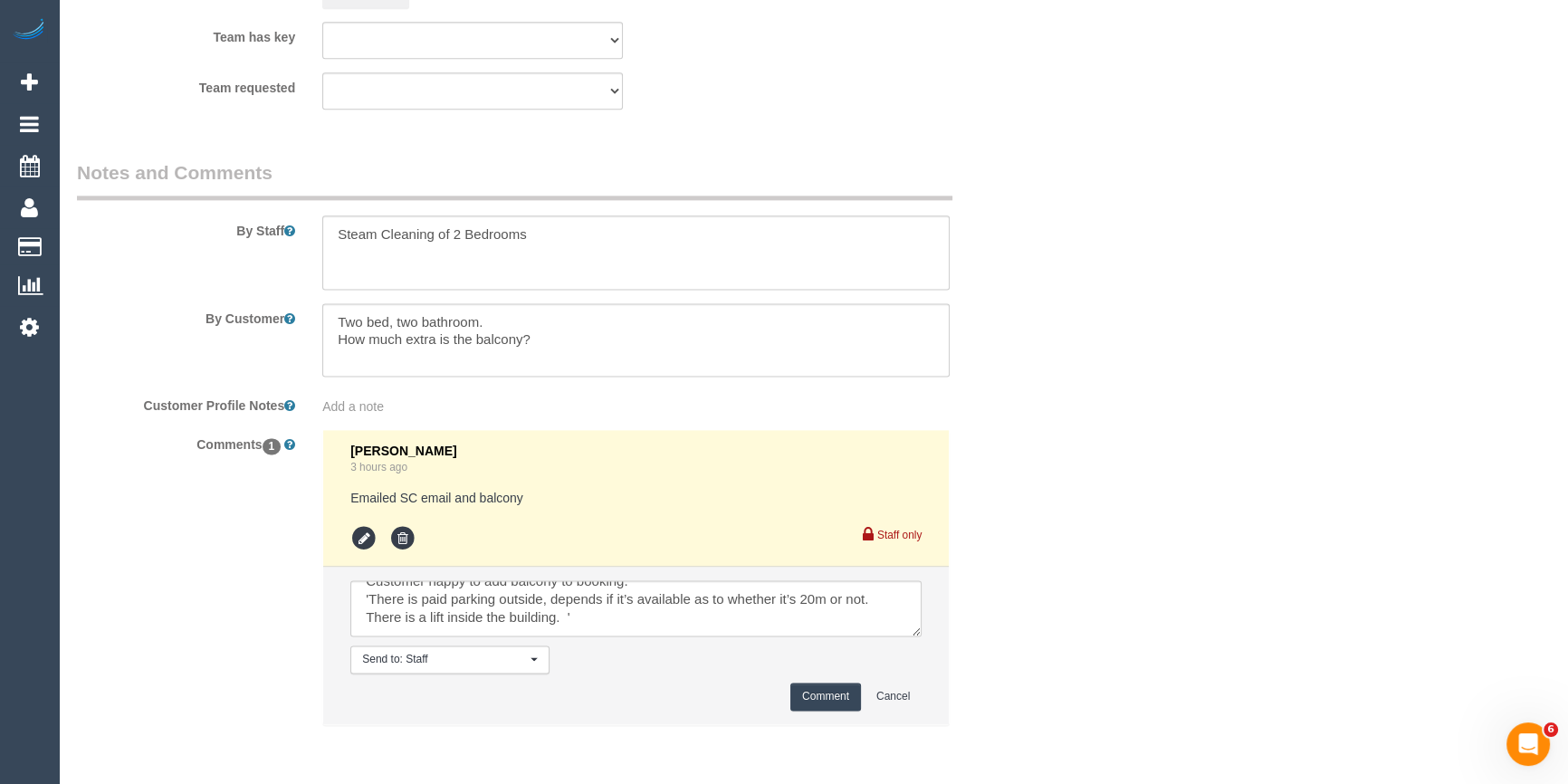
click at [838, 698] on button "Comment" at bounding box center [825, 696] width 71 height 28
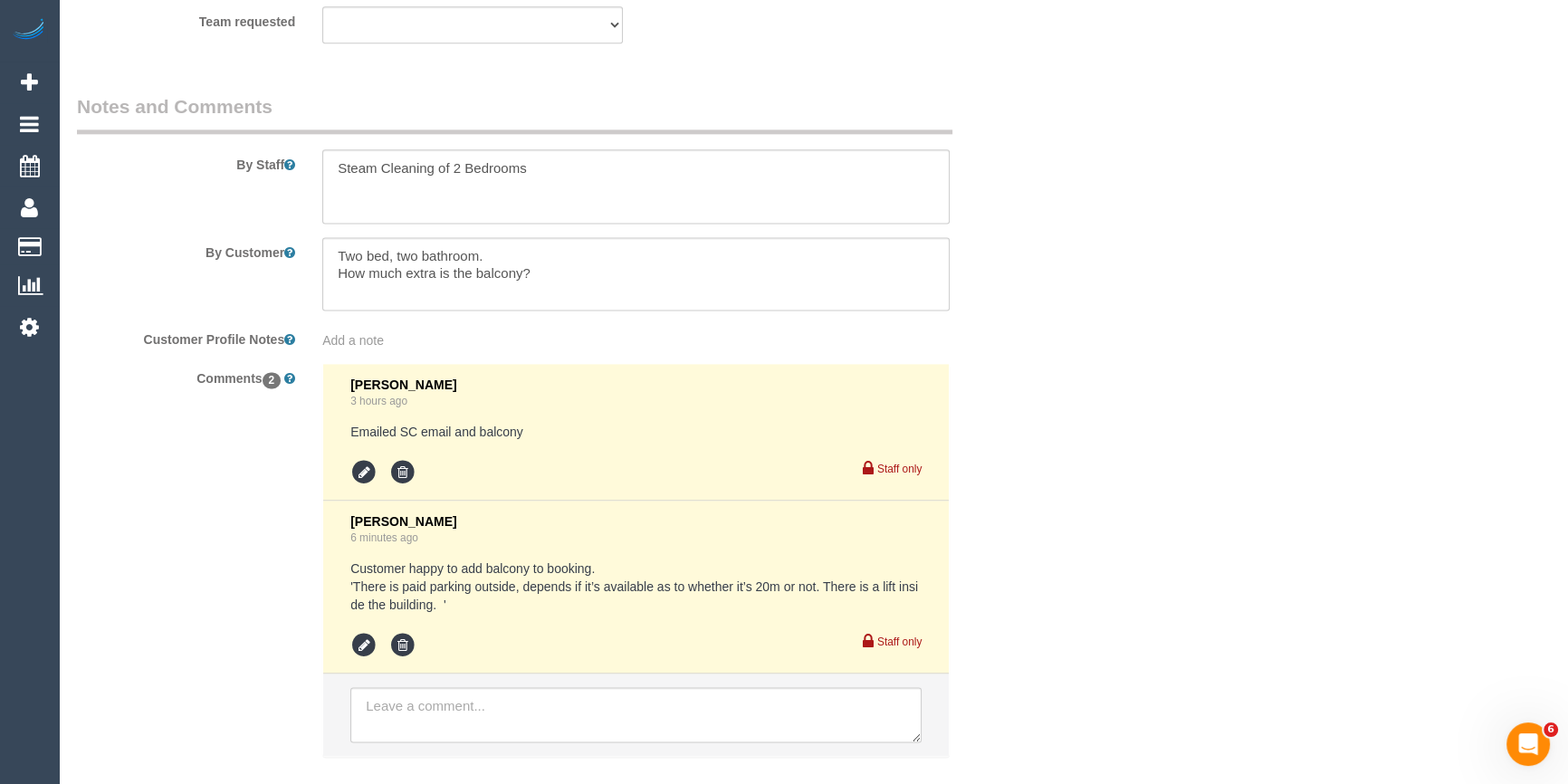
scroll to position [3126, 0]
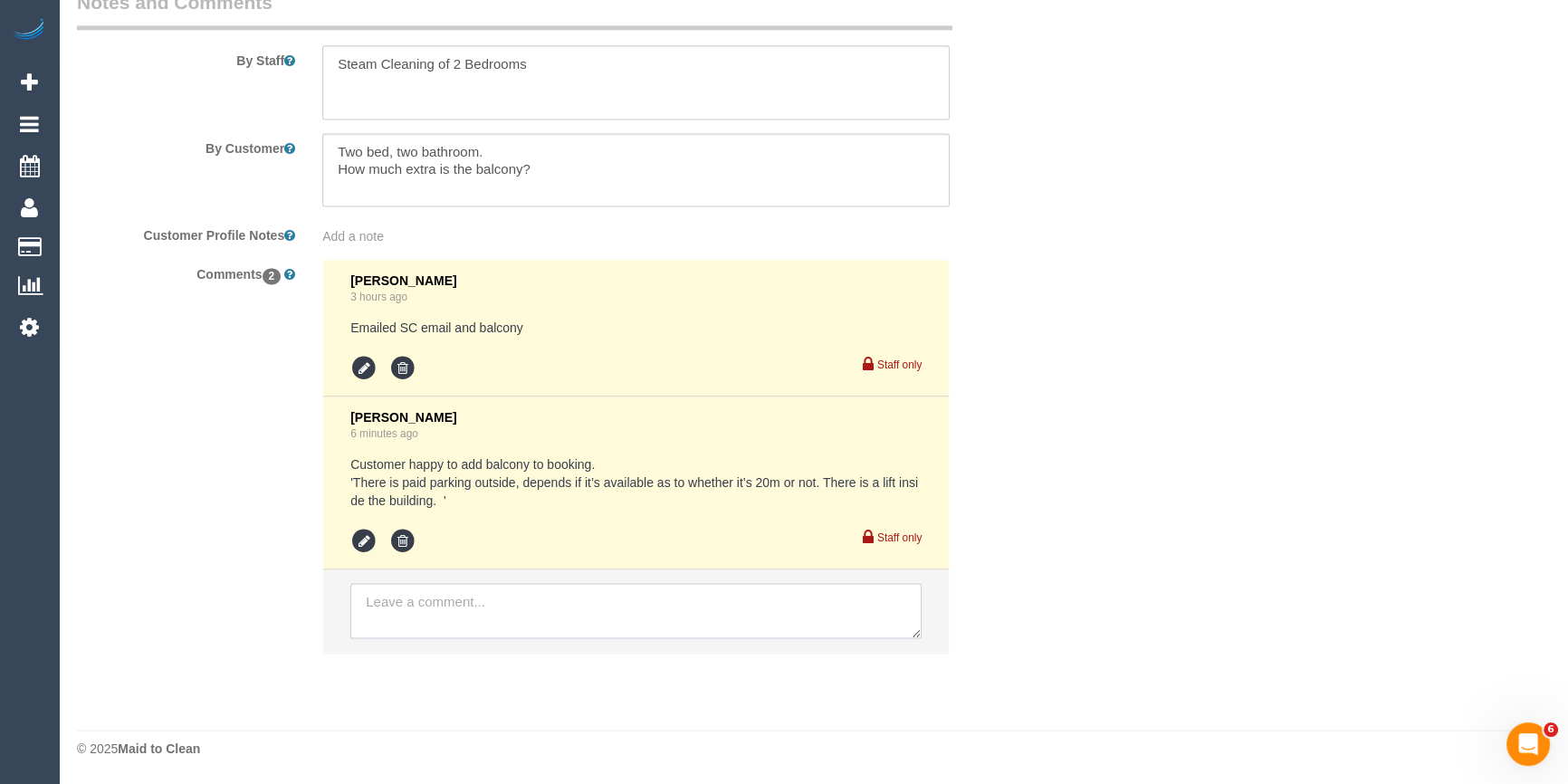
click at [433, 619] on textarea at bounding box center [635, 612] width 571 height 56
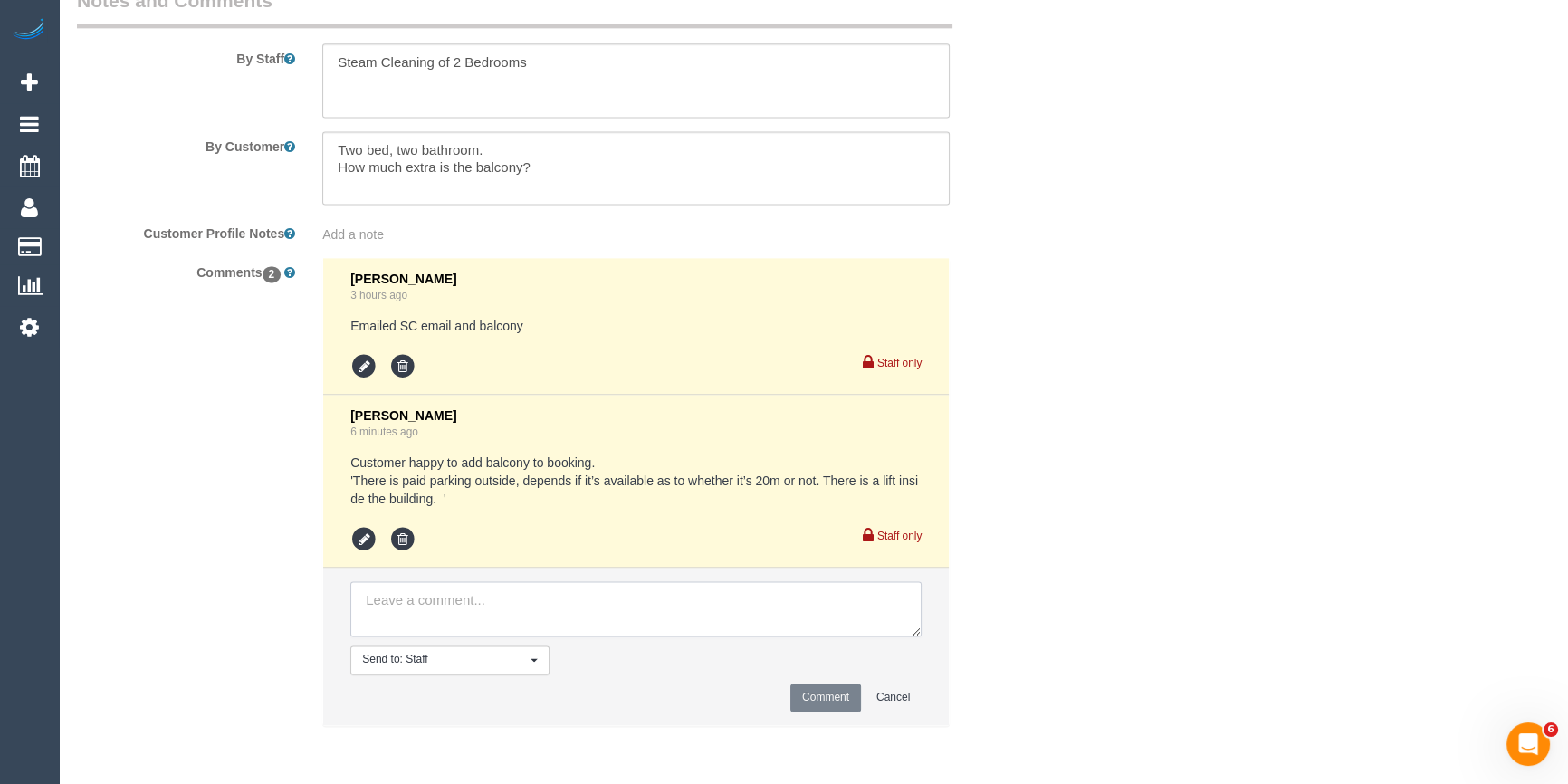
click at [423, 599] on textarea at bounding box center [635, 610] width 571 height 56
type textarea "Pending parking - emailed"
click at [853, 699] on button "Comment" at bounding box center [825, 697] width 71 height 28
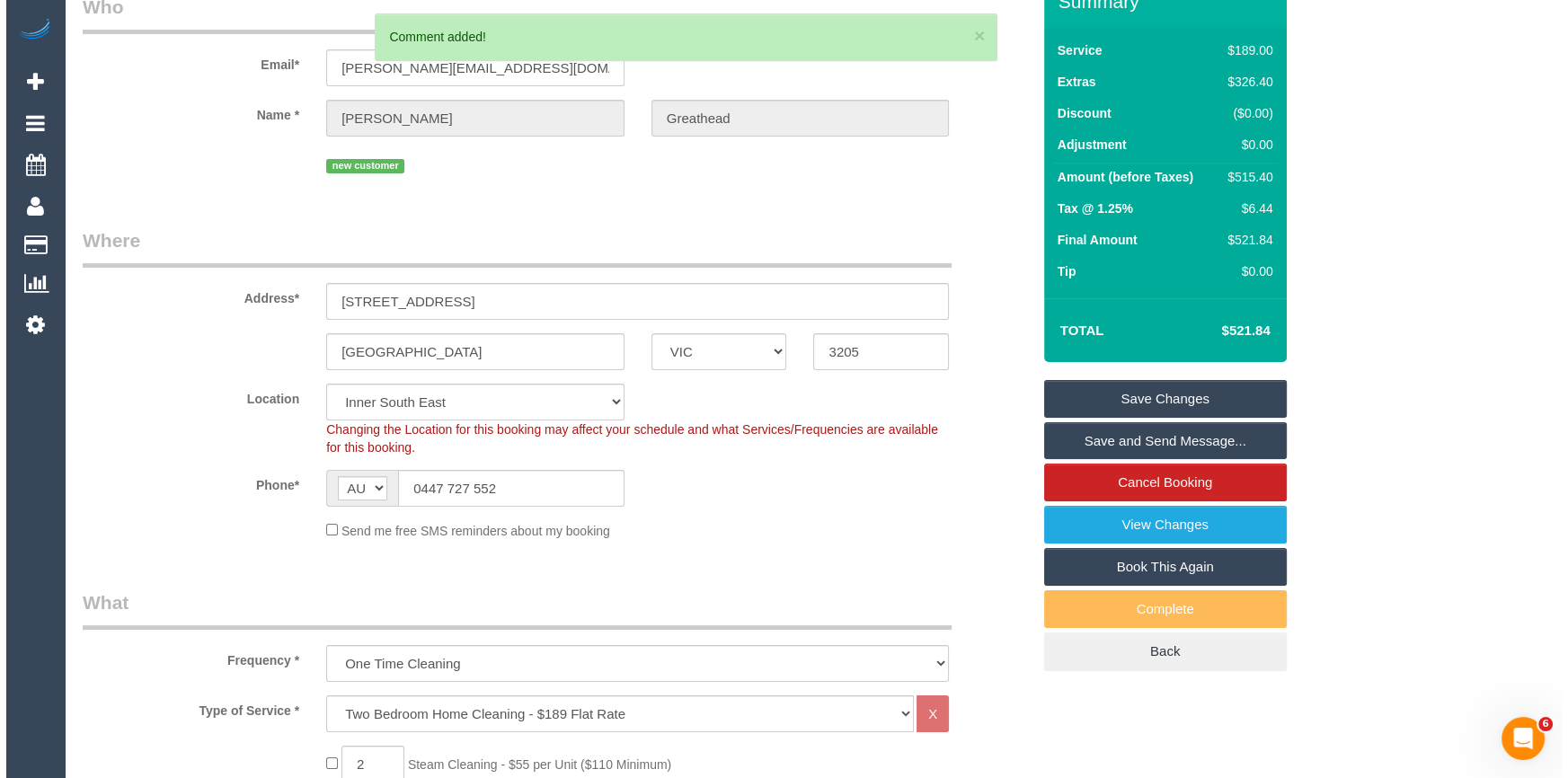
scroll to position [0, 0]
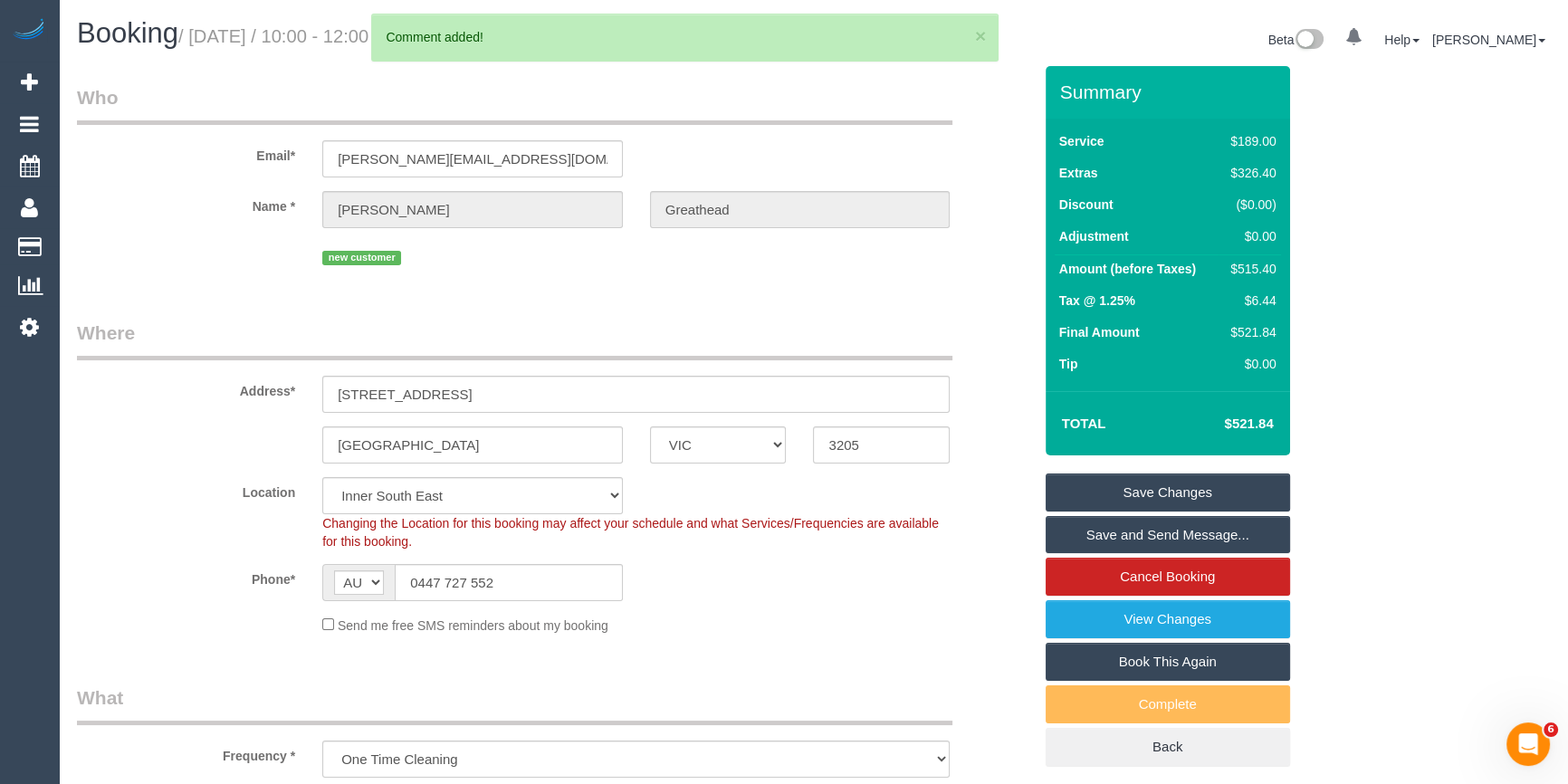
click at [1170, 478] on link "Save Changes" at bounding box center [1167, 492] width 244 height 38
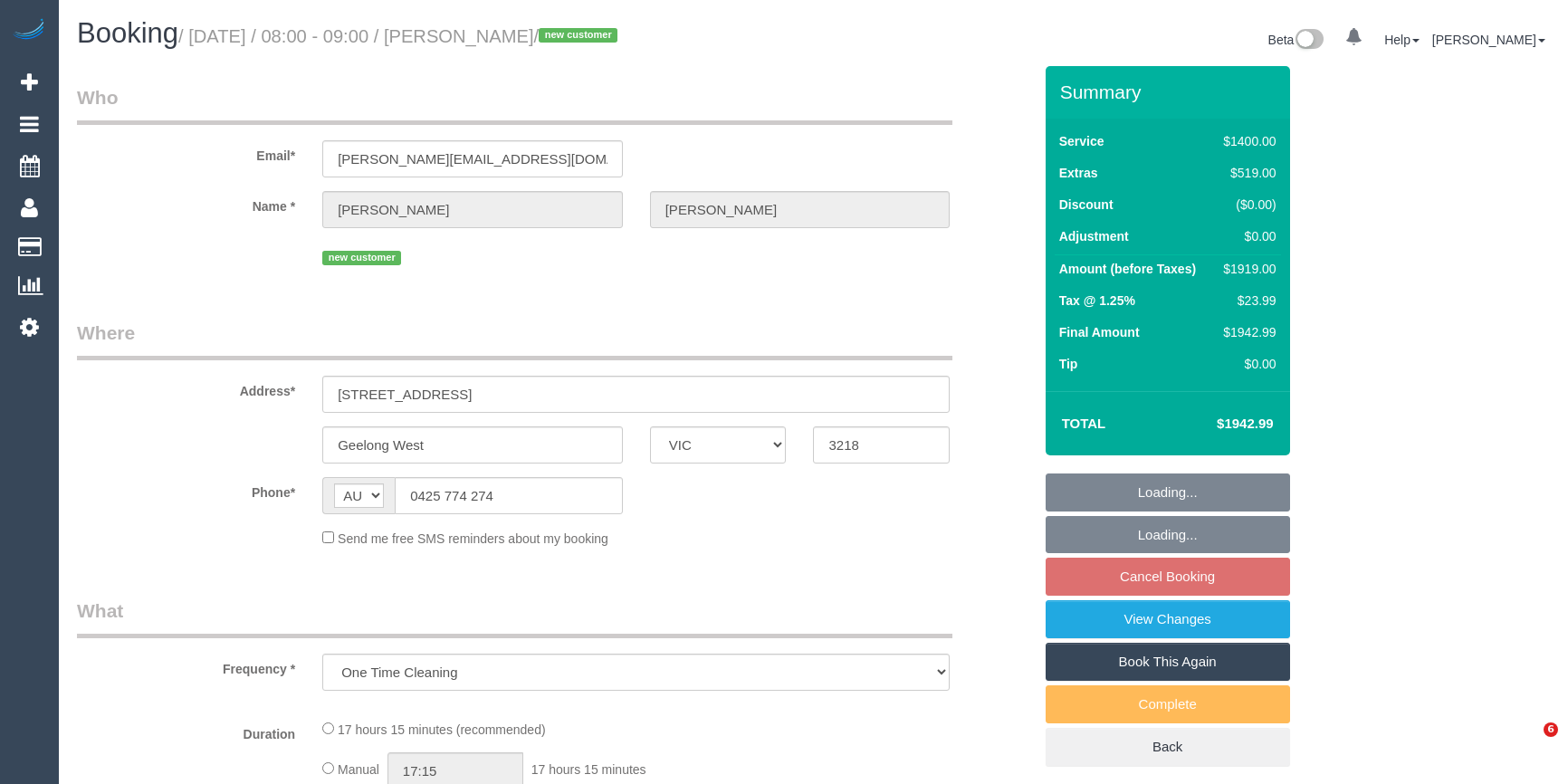
select select "VIC"
select select "string:stripe-pm_1SBq7G2GScqysDRVu3NOUJl8"
select select "number:28"
select select "number:14"
select select "number:19"
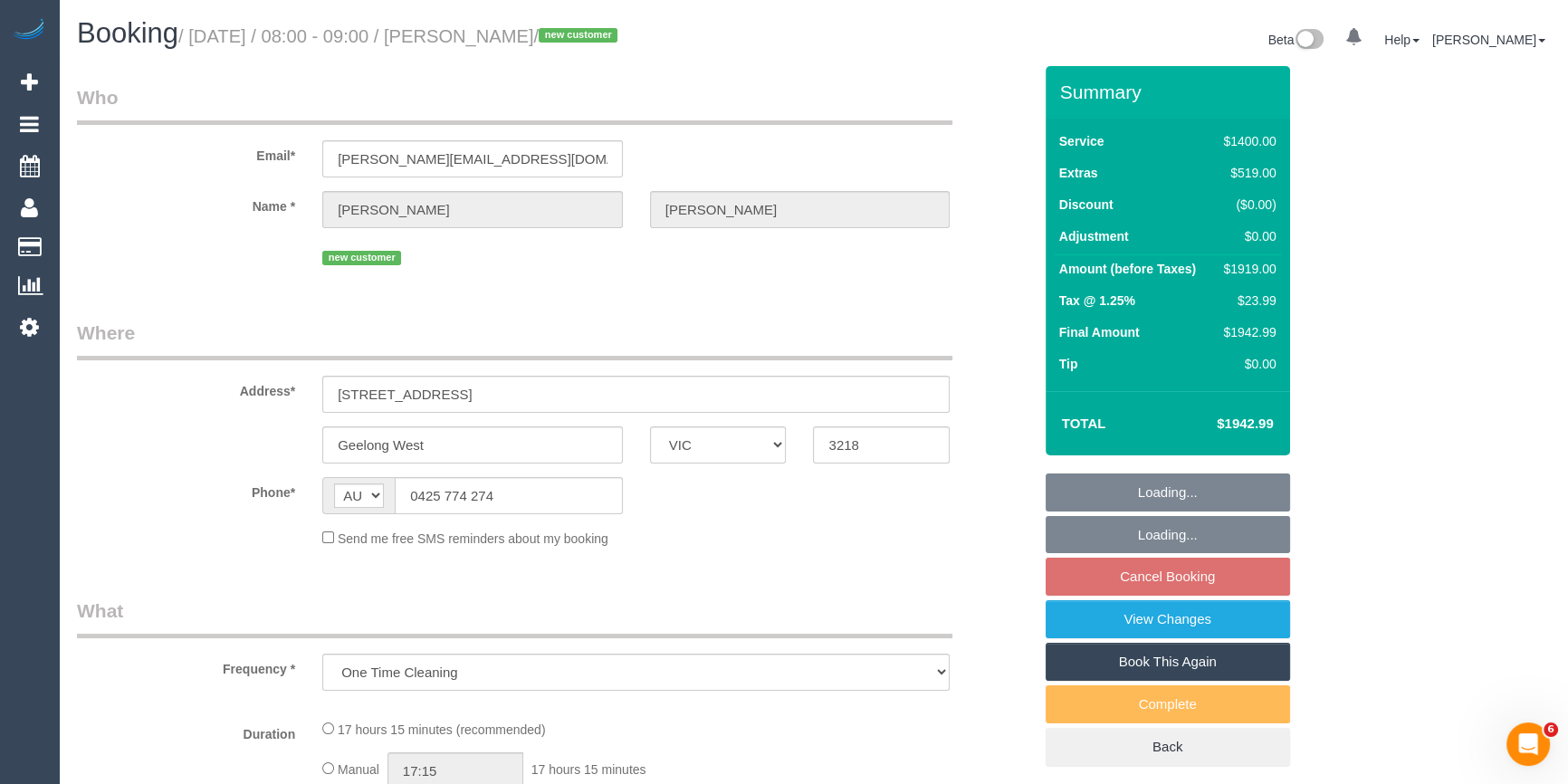
select select "number:25"
select select "number:26"
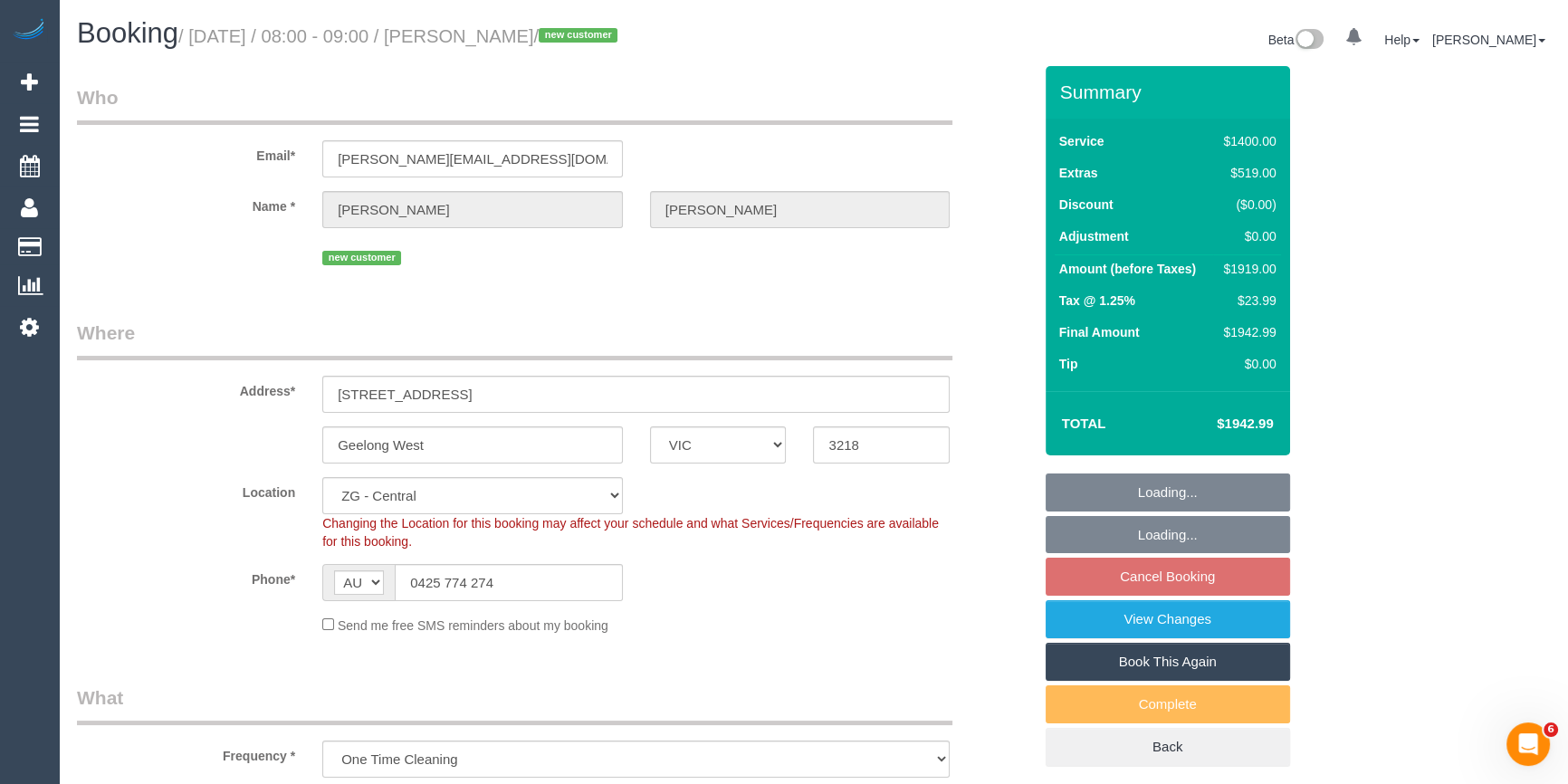
select select "object:821"
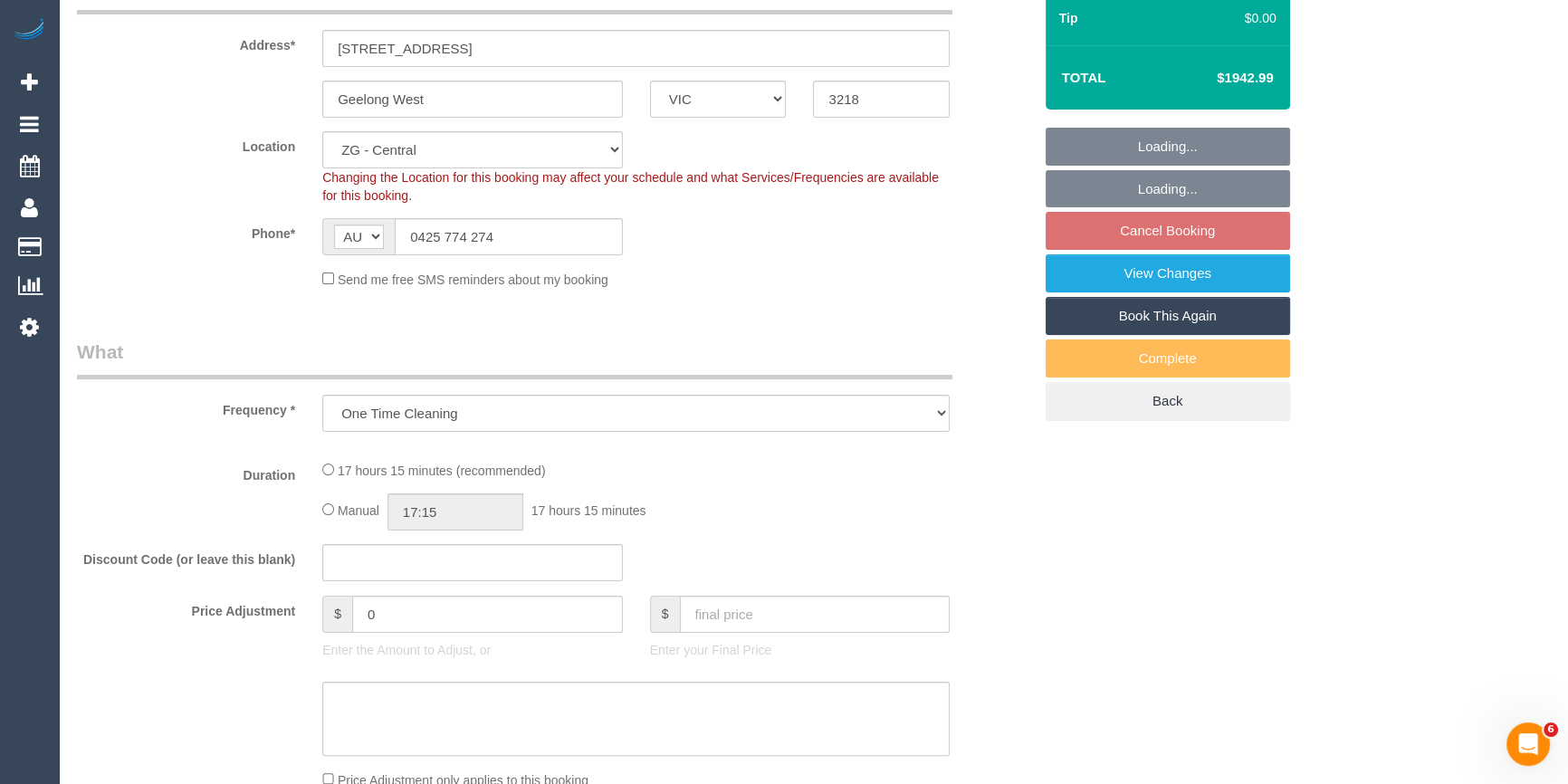
scroll to position [658, 0]
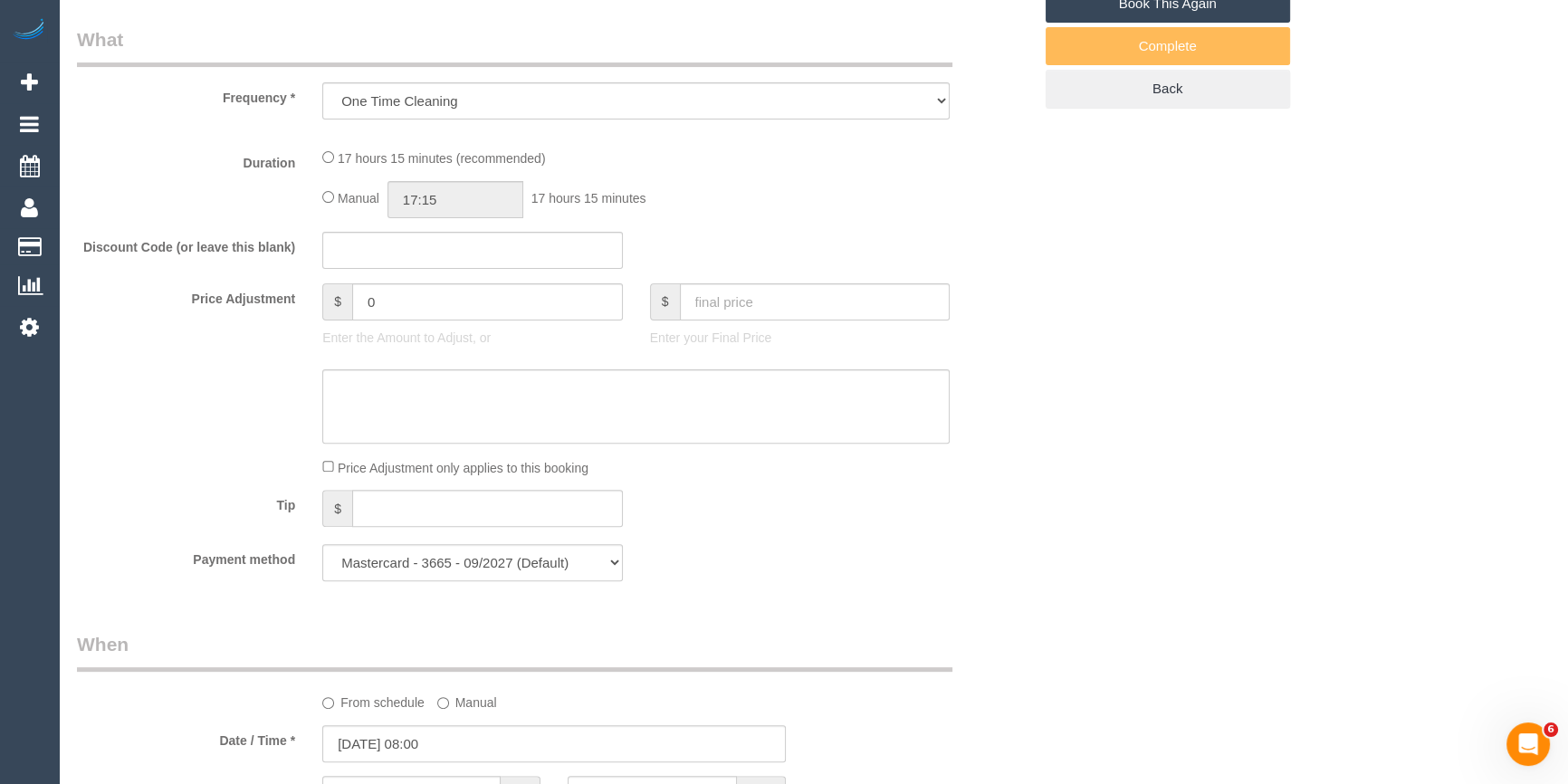
select select "2"
select select "600"
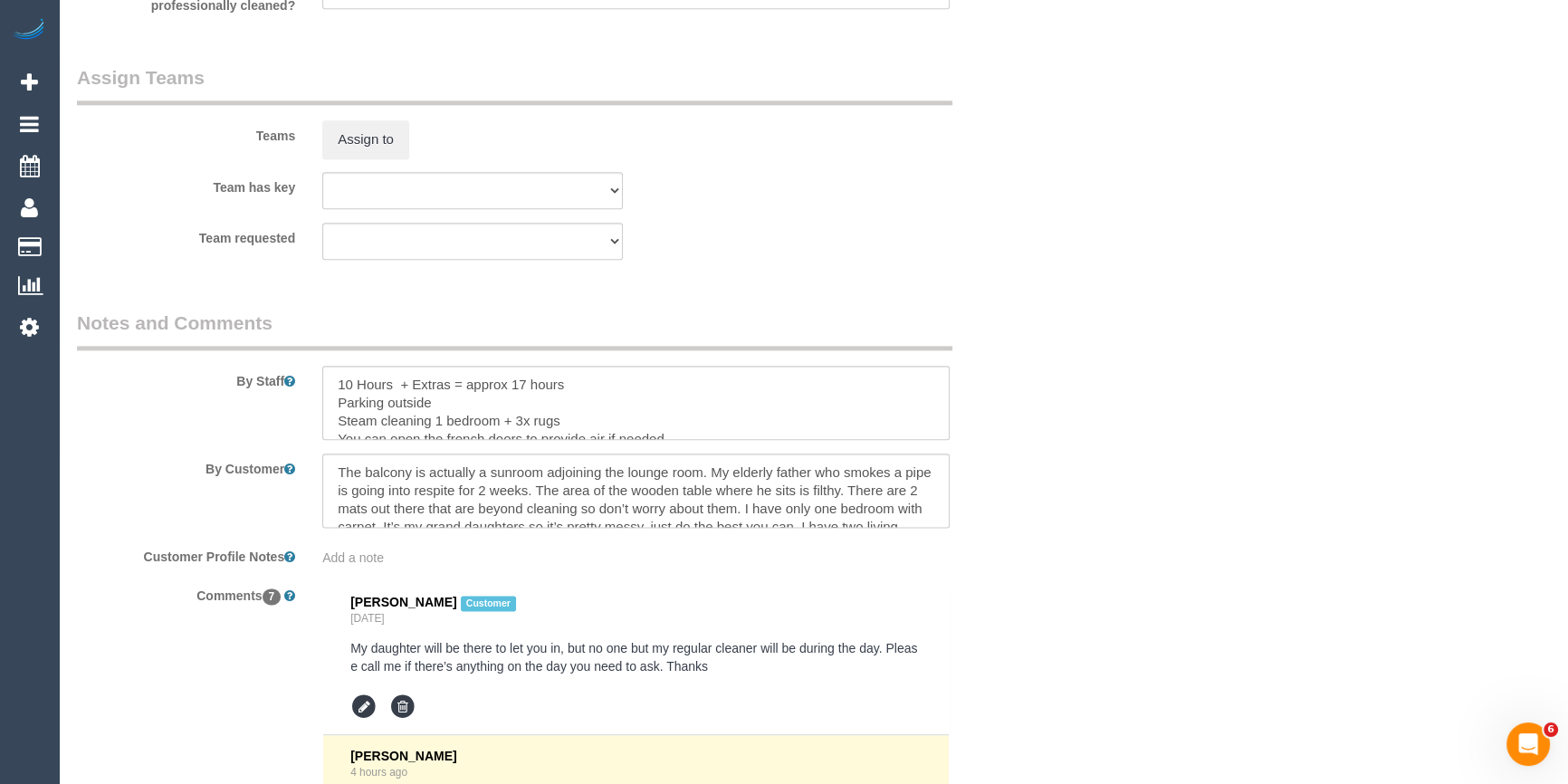
scroll to position [2491, 0]
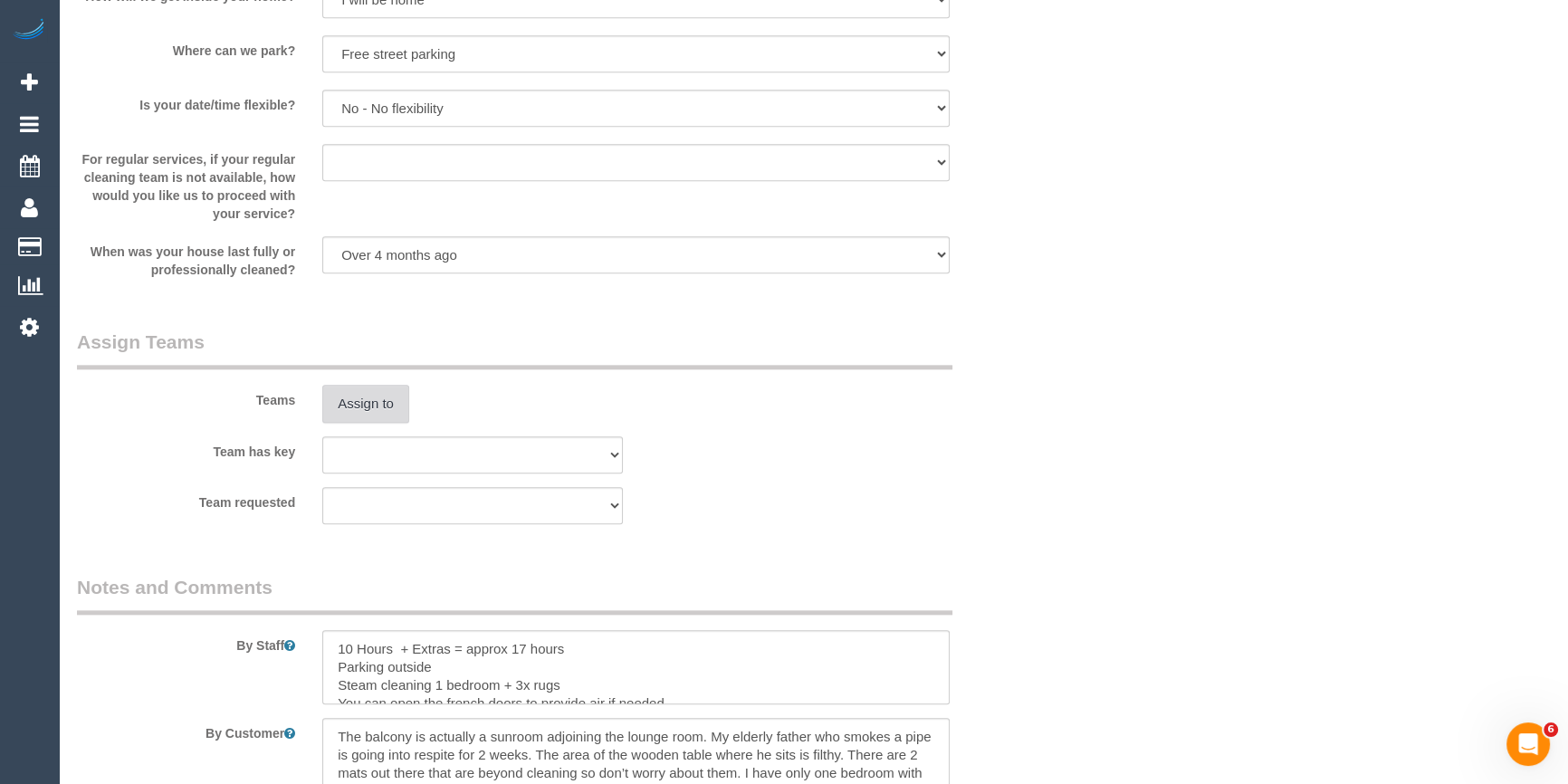
click at [347, 413] on button "Assign to" at bounding box center [365, 404] width 87 height 38
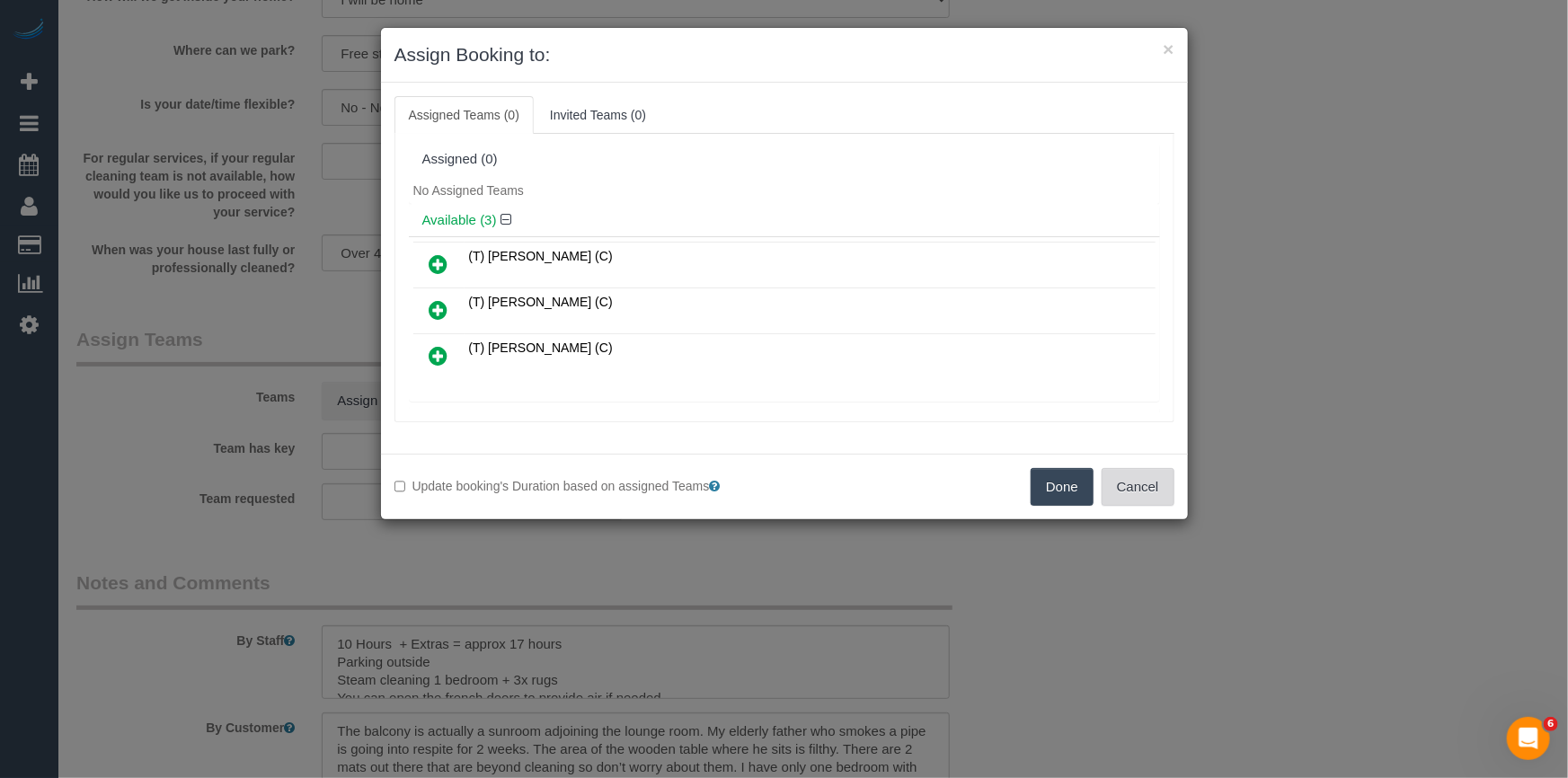
click at [1150, 488] on button "Cancel" at bounding box center [1138, 487] width 73 height 38
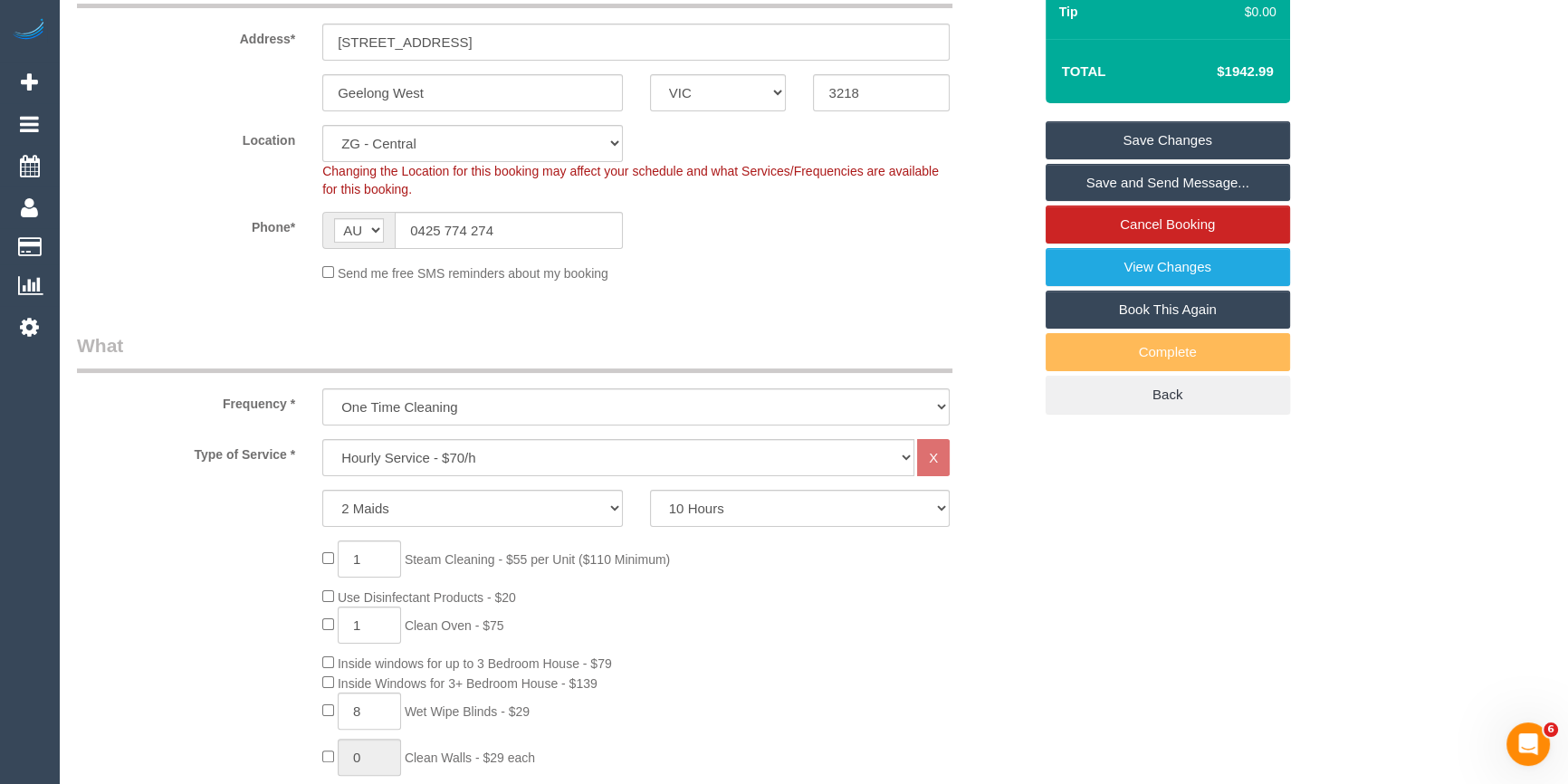
scroll to position [351, 0]
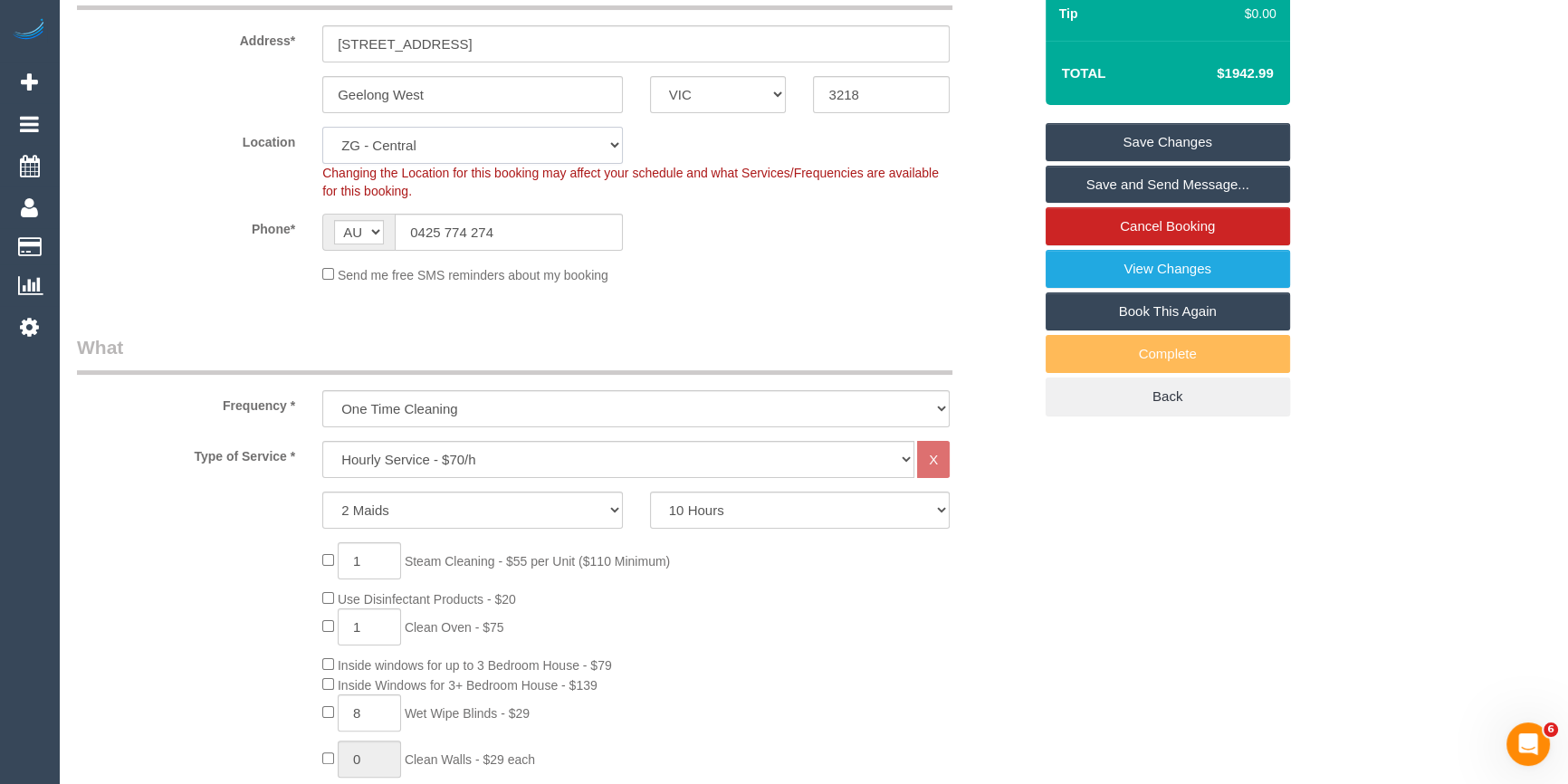
click at [365, 140] on select "Office [GEOGRAPHIC_DATA] (North) East (South) [GEOGRAPHIC_DATA] (East) [GEOGRAP…" at bounding box center [472, 145] width 301 height 37
select select "54"
click at [322, 127] on select "Office [GEOGRAPHIC_DATA] (North) East (South) [GEOGRAPHIC_DATA] (East) [GEOGRAP…" at bounding box center [472, 145] width 301 height 37
drag, startPoint x: 395, startPoint y: 154, endPoint x: 400, endPoint y: 162, distance: 9.4
click at [395, 154] on select "Office [GEOGRAPHIC_DATA] (North) East (South) [GEOGRAPHIC_DATA] (East) [GEOGRAP…" at bounding box center [472, 145] width 301 height 37
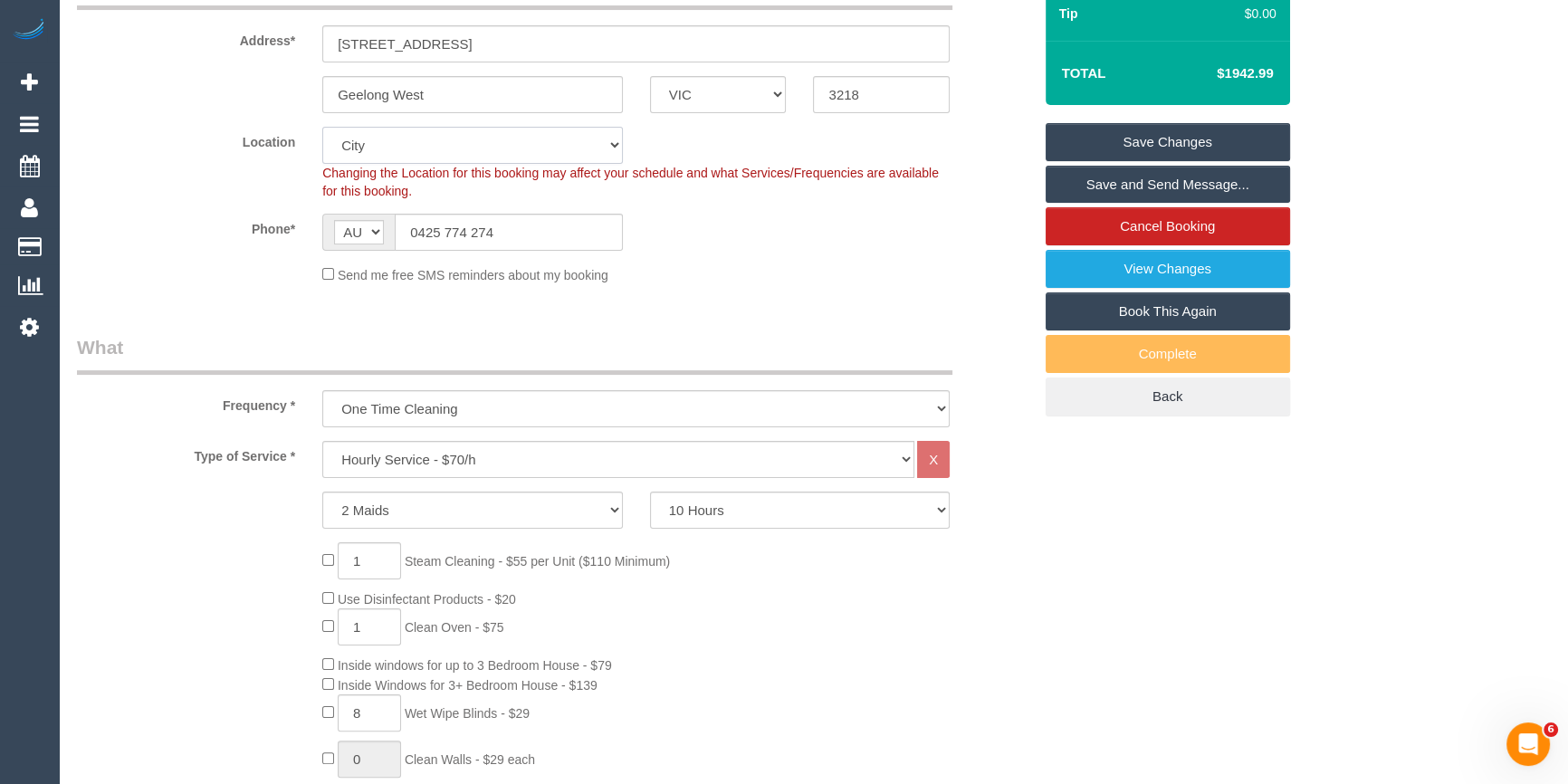
select select "object:1433"
select select "50"
click at [322, 127] on select "Office [GEOGRAPHIC_DATA] (North) East (South) [GEOGRAPHIC_DATA] (East) [GEOGRAP…" at bounding box center [472, 145] width 301 height 37
click at [243, 362] on legend "What" at bounding box center [514, 354] width 875 height 41
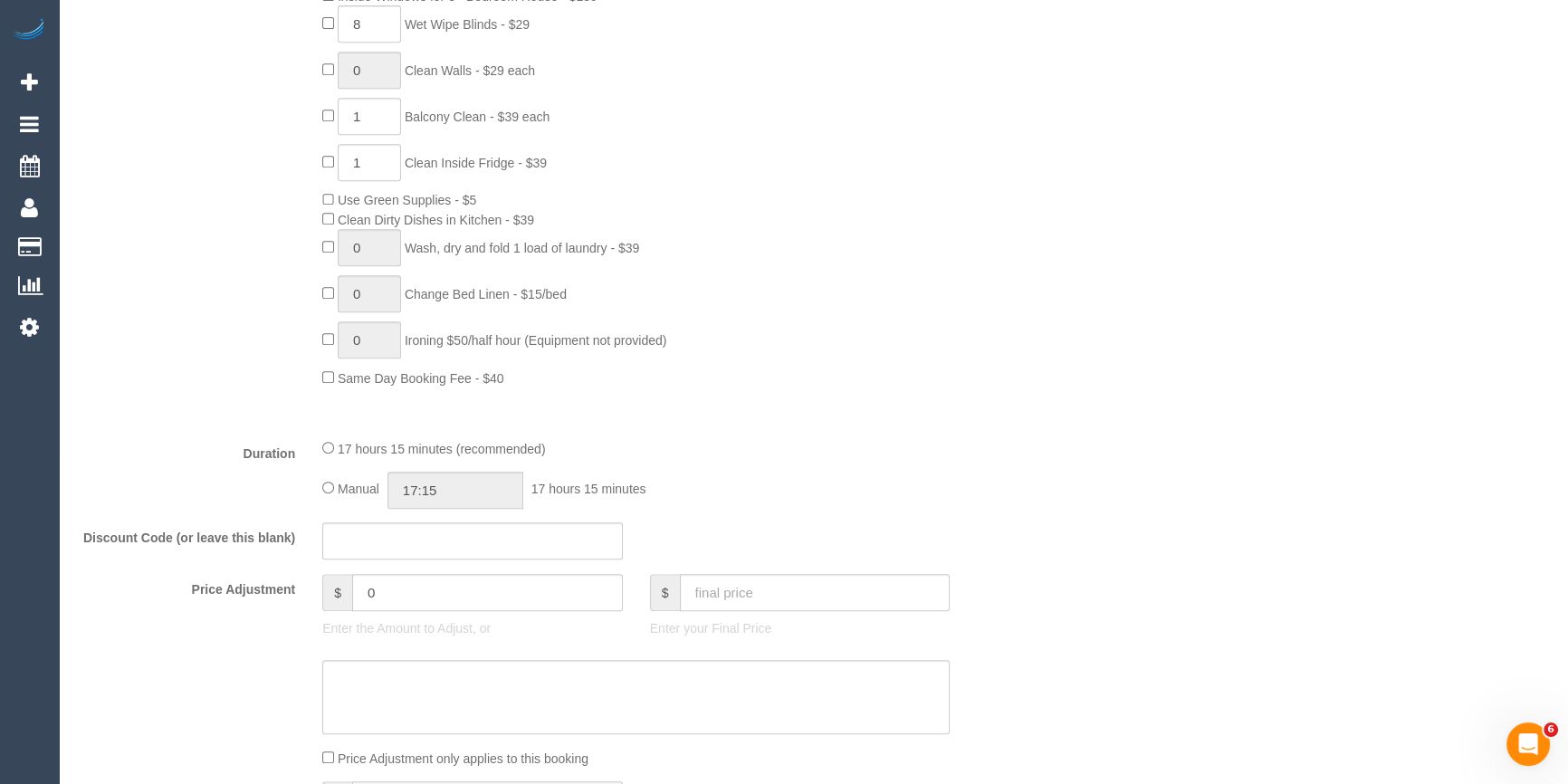
select select "object:1838"
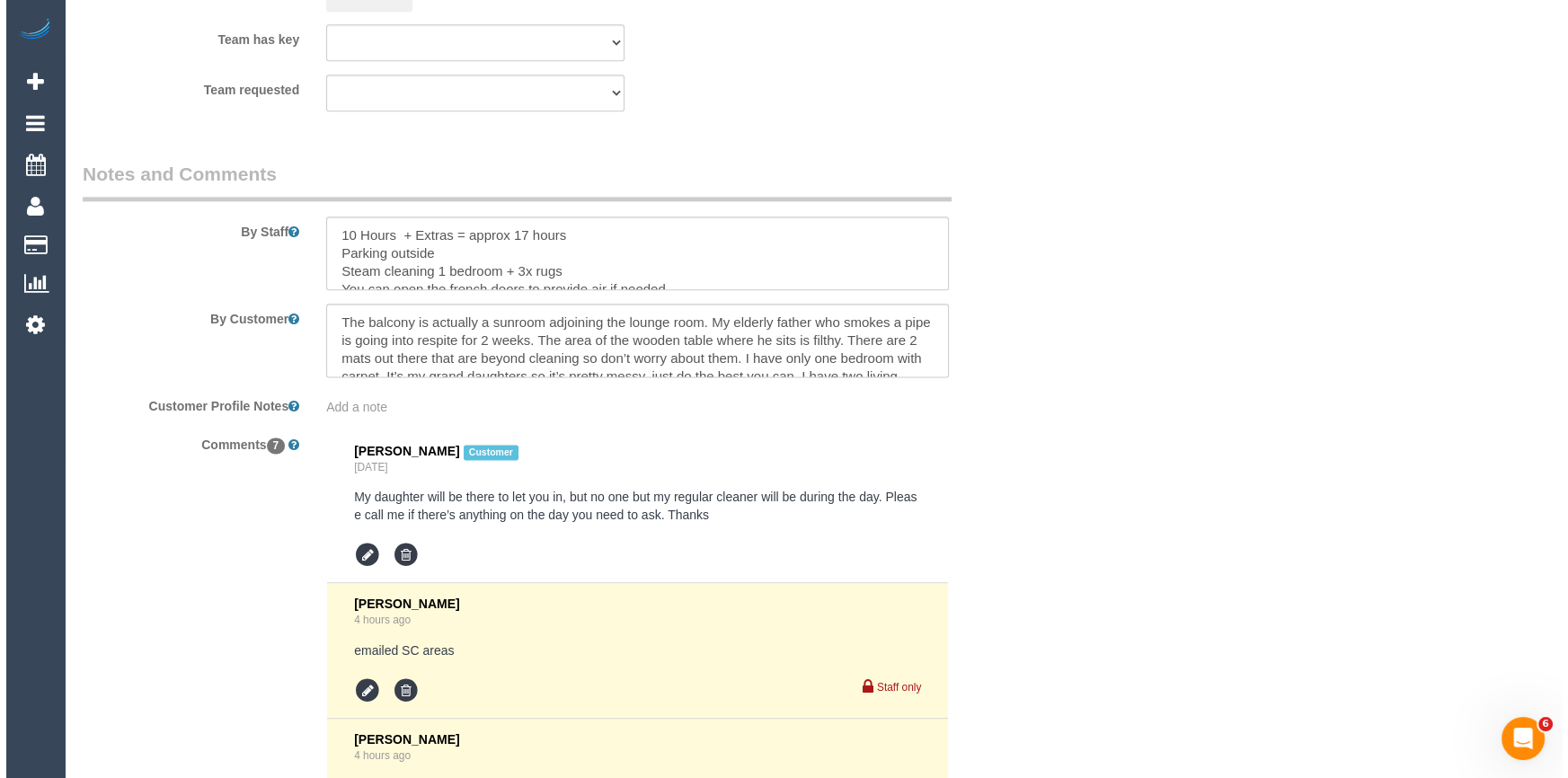
scroll to position [2717, 0]
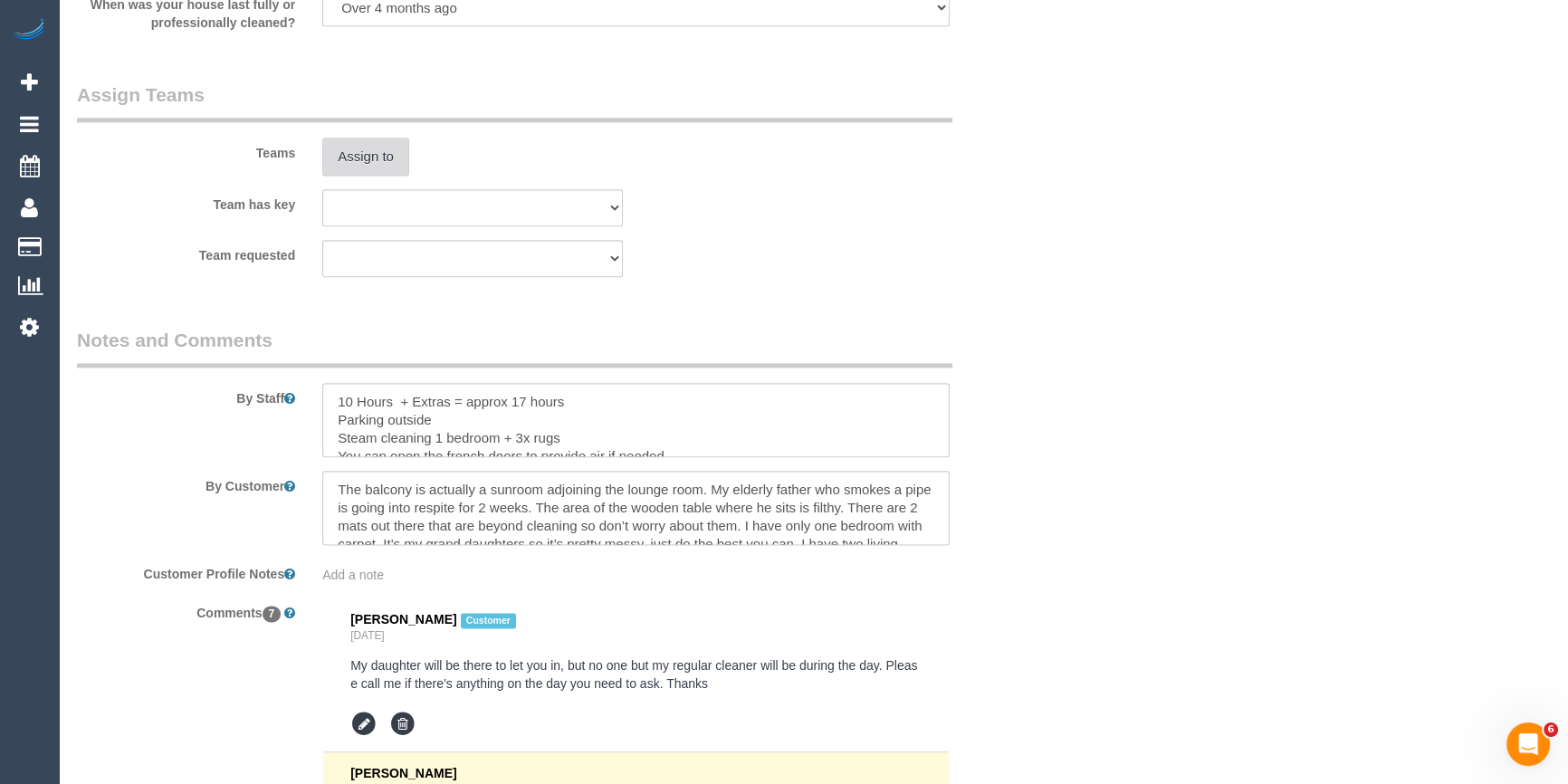
click at [381, 167] on button "Assign to" at bounding box center [365, 157] width 87 height 38
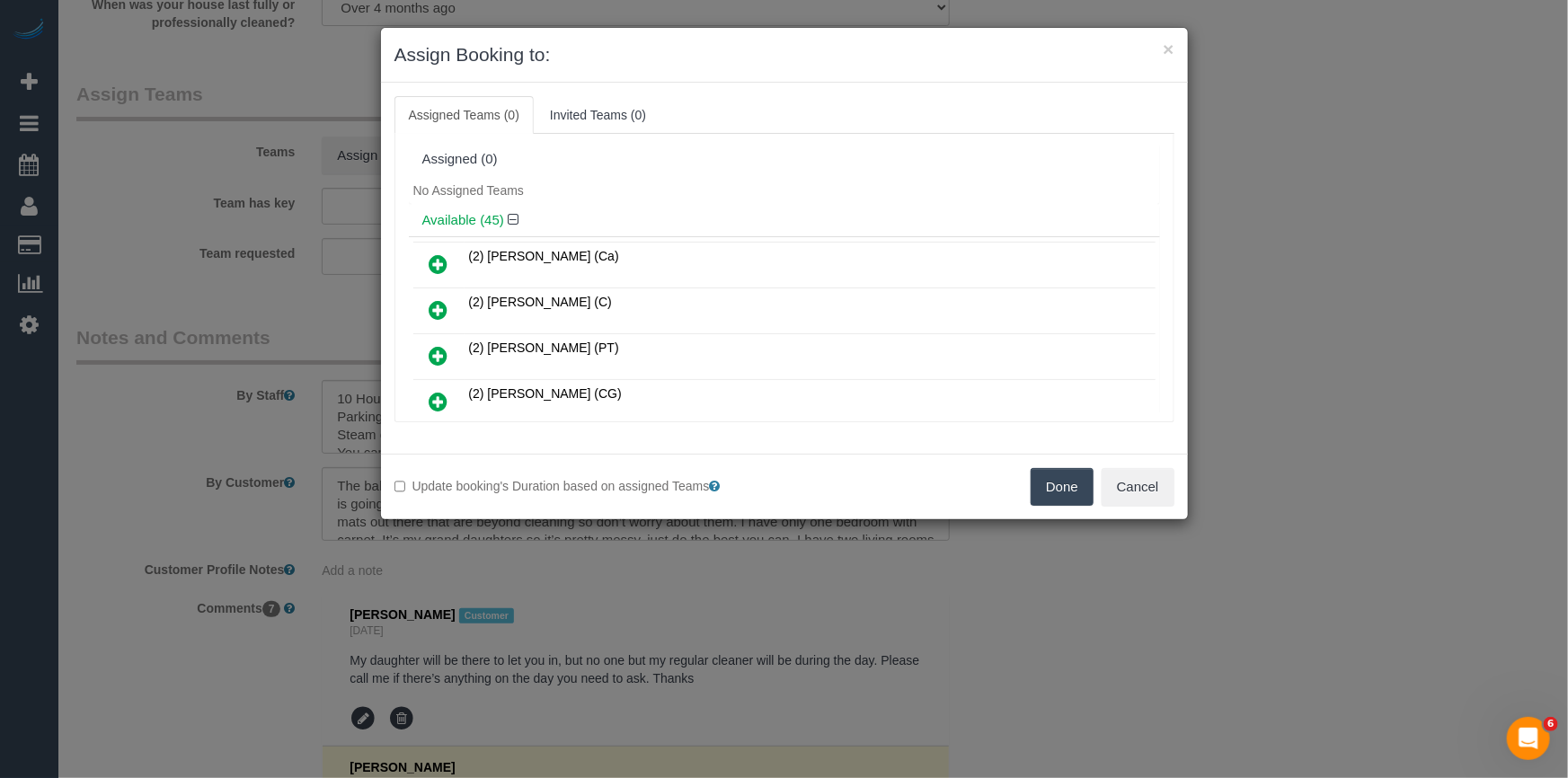
click at [908, 200] on div "No Assigned Teams" at bounding box center [784, 190] width 751 height 27
click at [1132, 488] on button "Cancel" at bounding box center [1138, 487] width 73 height 38
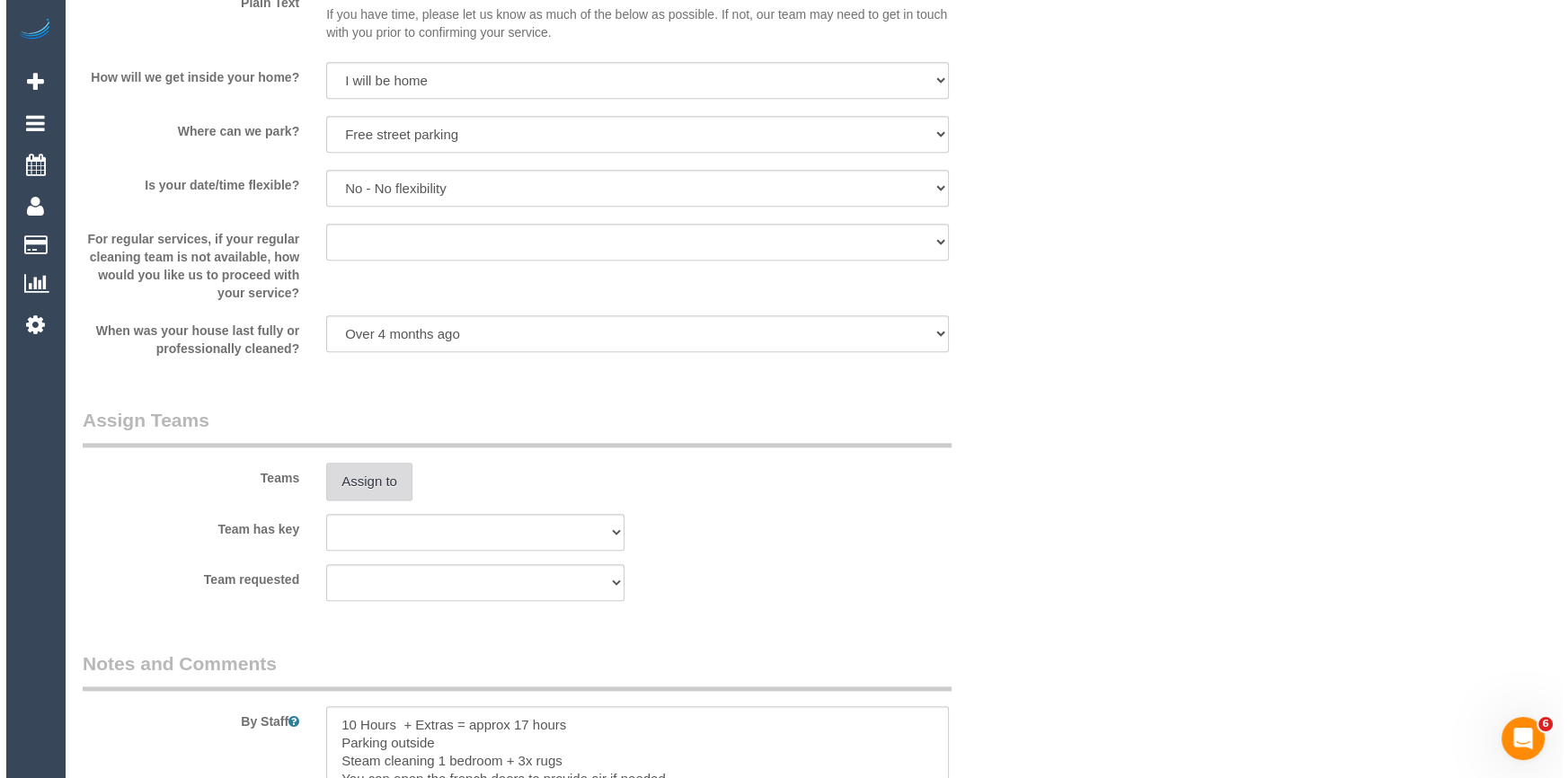
scroll to position [2227, 0]
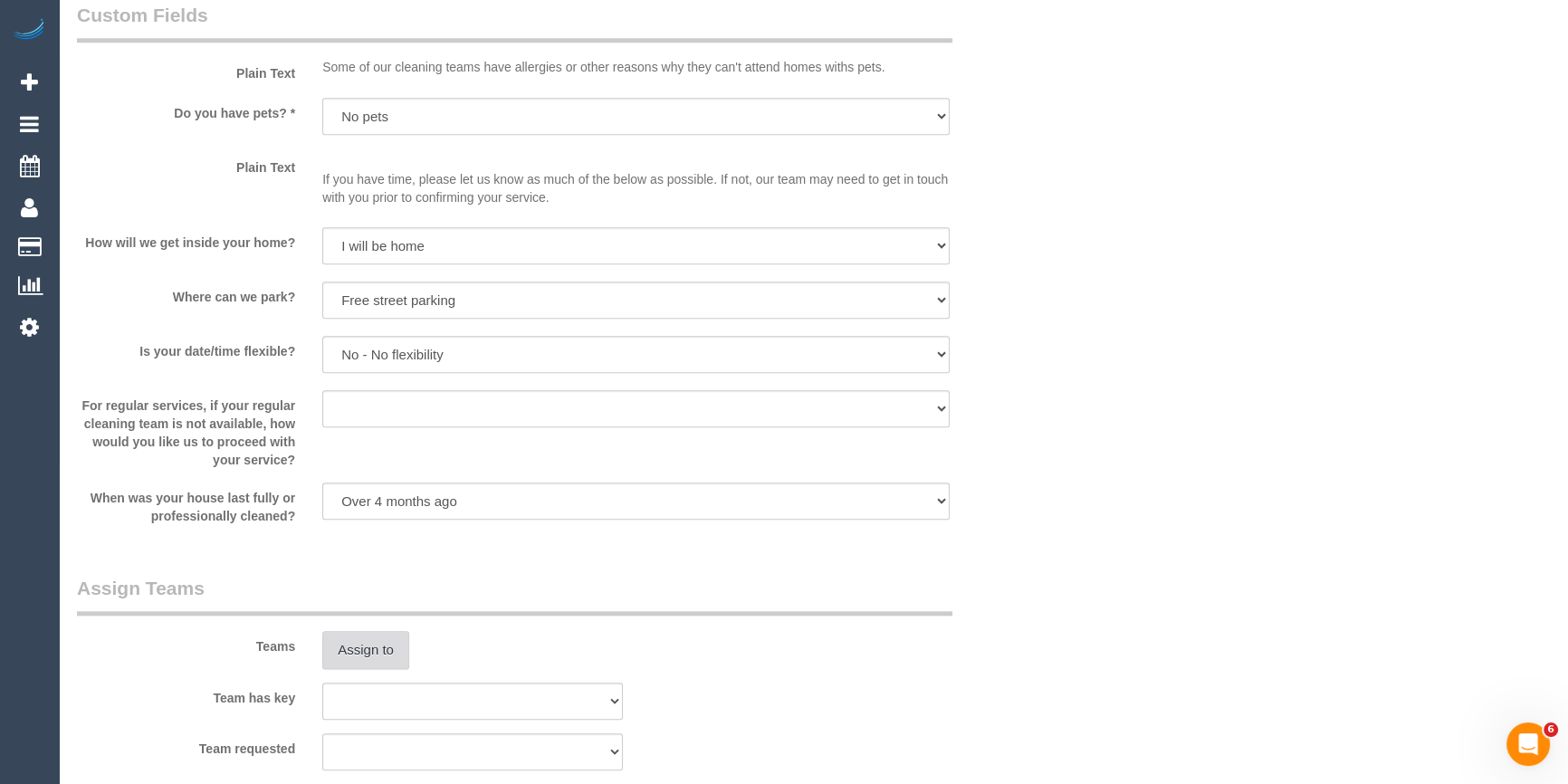
click at [370, 650] on button "Assign to" at bounding box center [365, 650] width 87 height 38
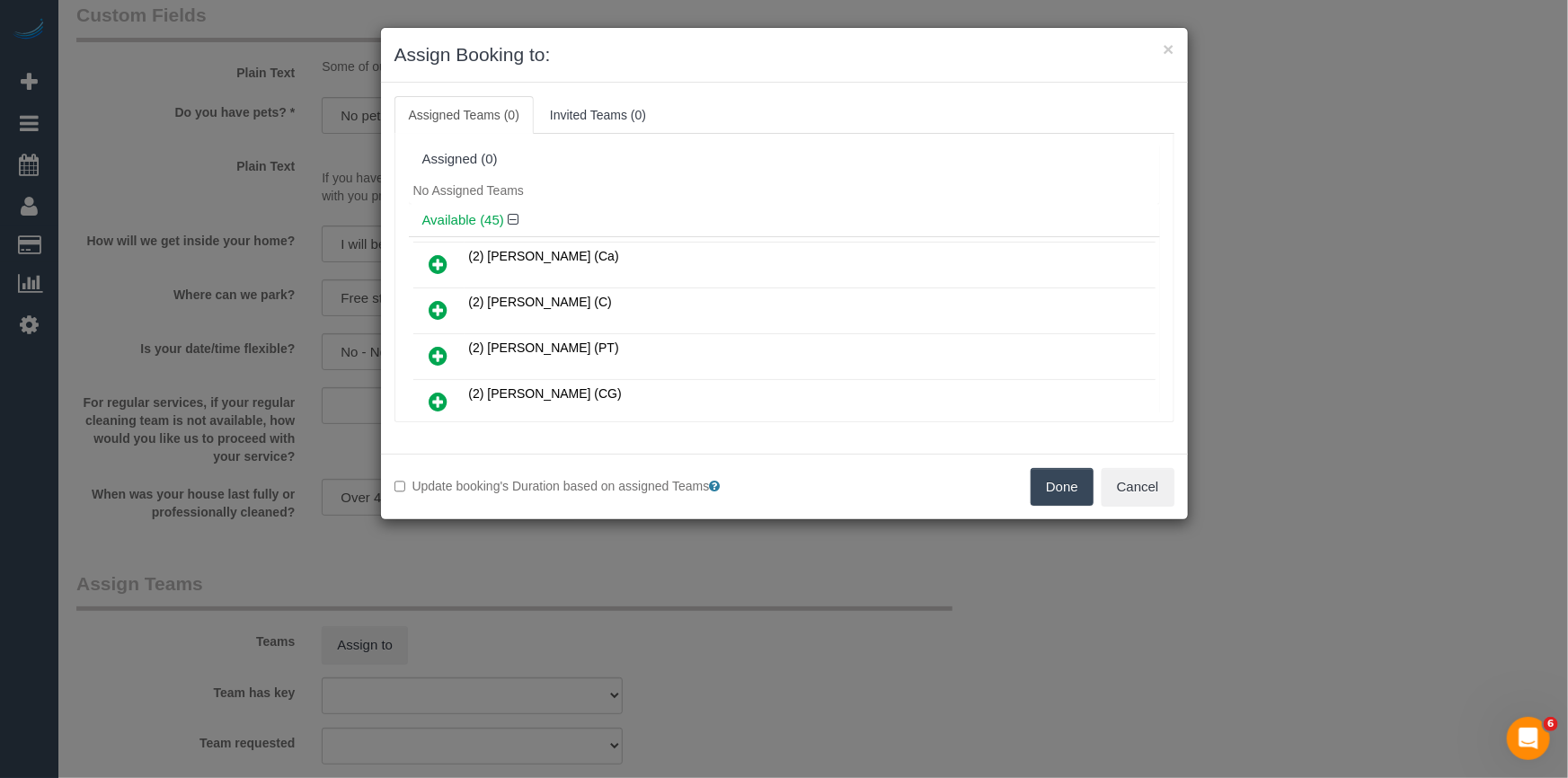
click at [985, 117] on ul "Assigned Teams (0) Invited Teams (0)" at bounding box center [784, 115] width 780 height 38
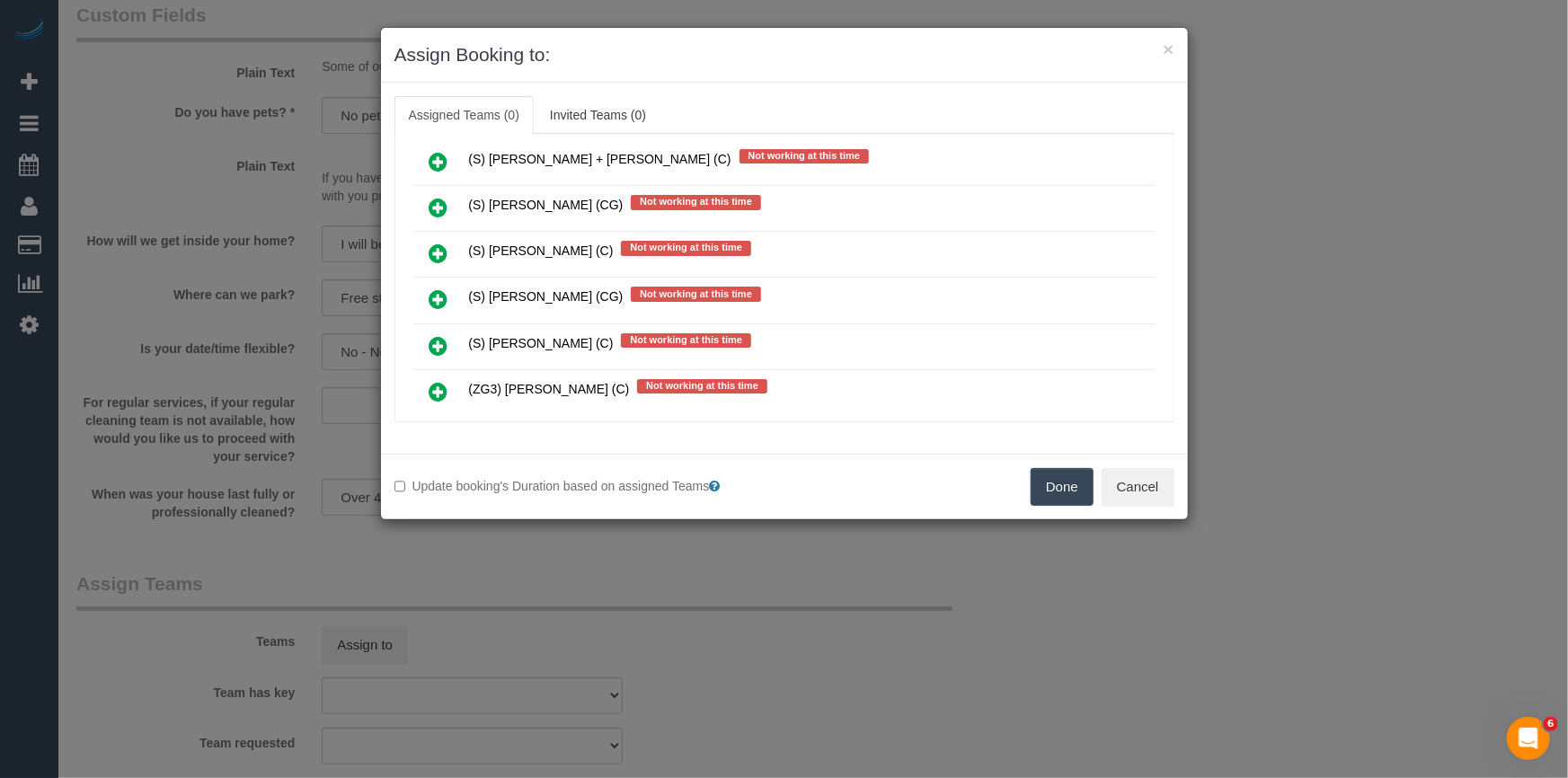
click at [439, 473] on icon at bounding box center [438, 483] width 19 height 21
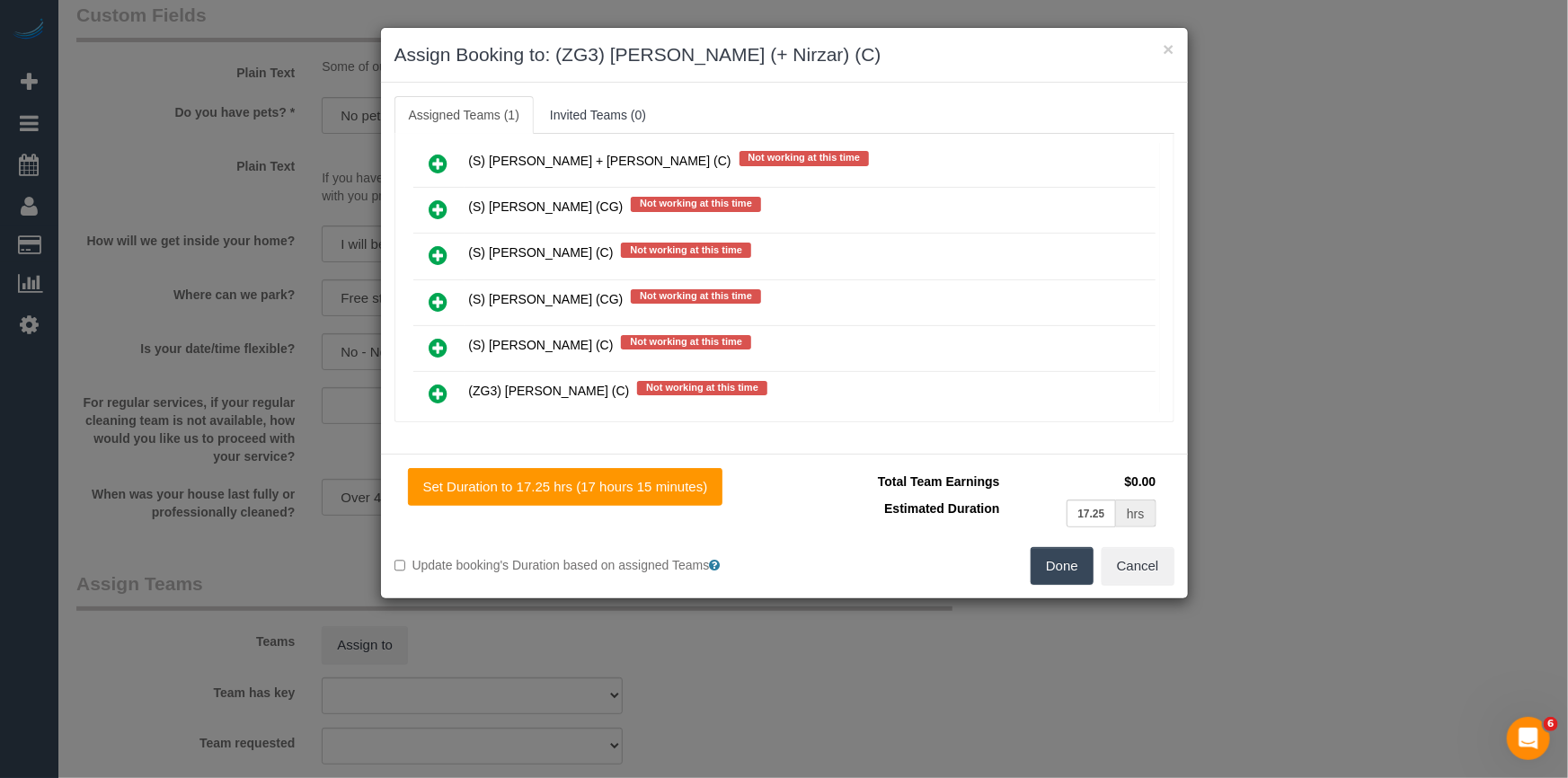
click at [430, 475] on icon at bounding box center [438, 485] width 19 height 21
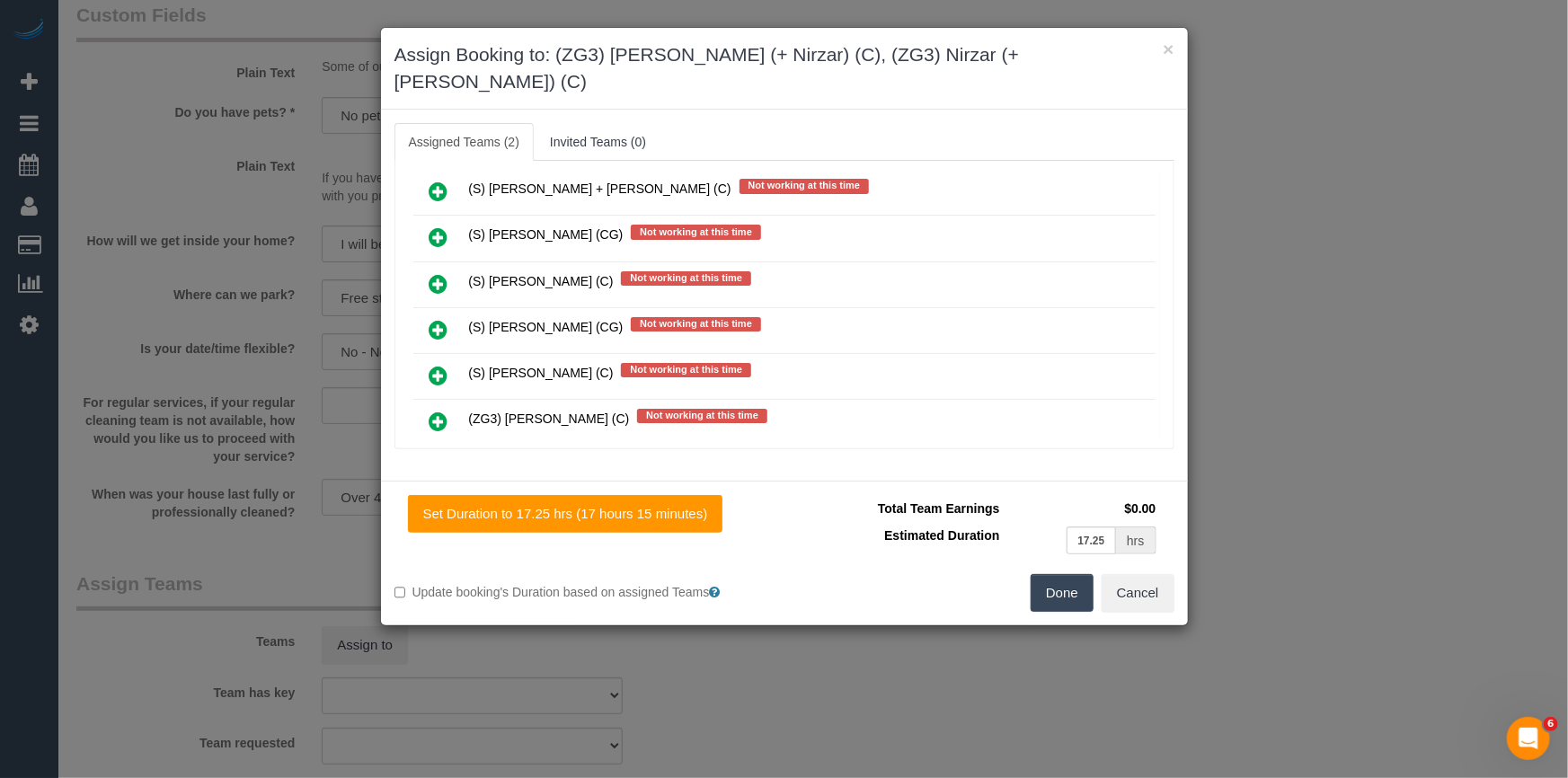
scroll to position [9146, 0]
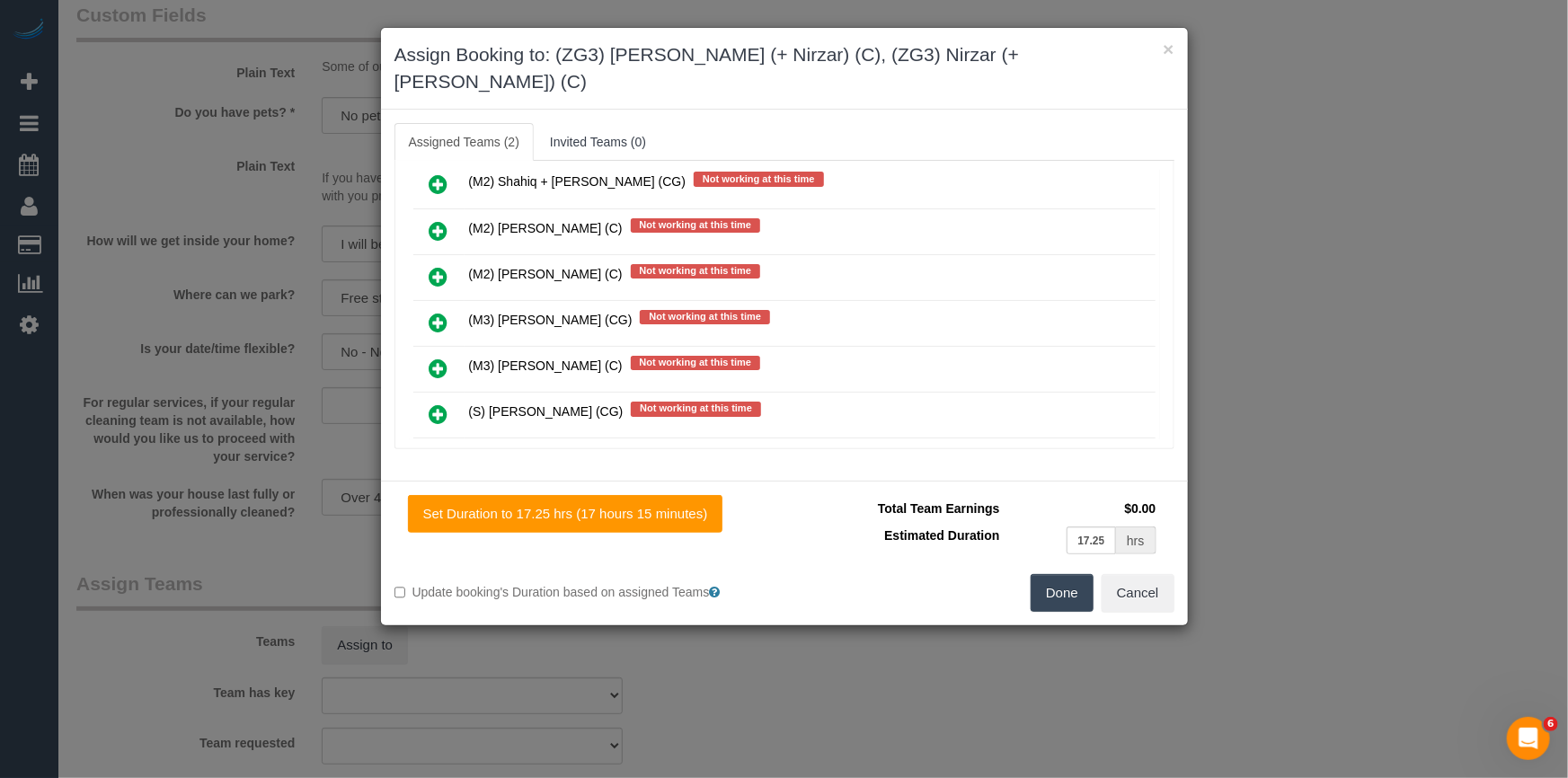
click at [438, 495] on icon at bounding box center [438, 505] width 19 height 21
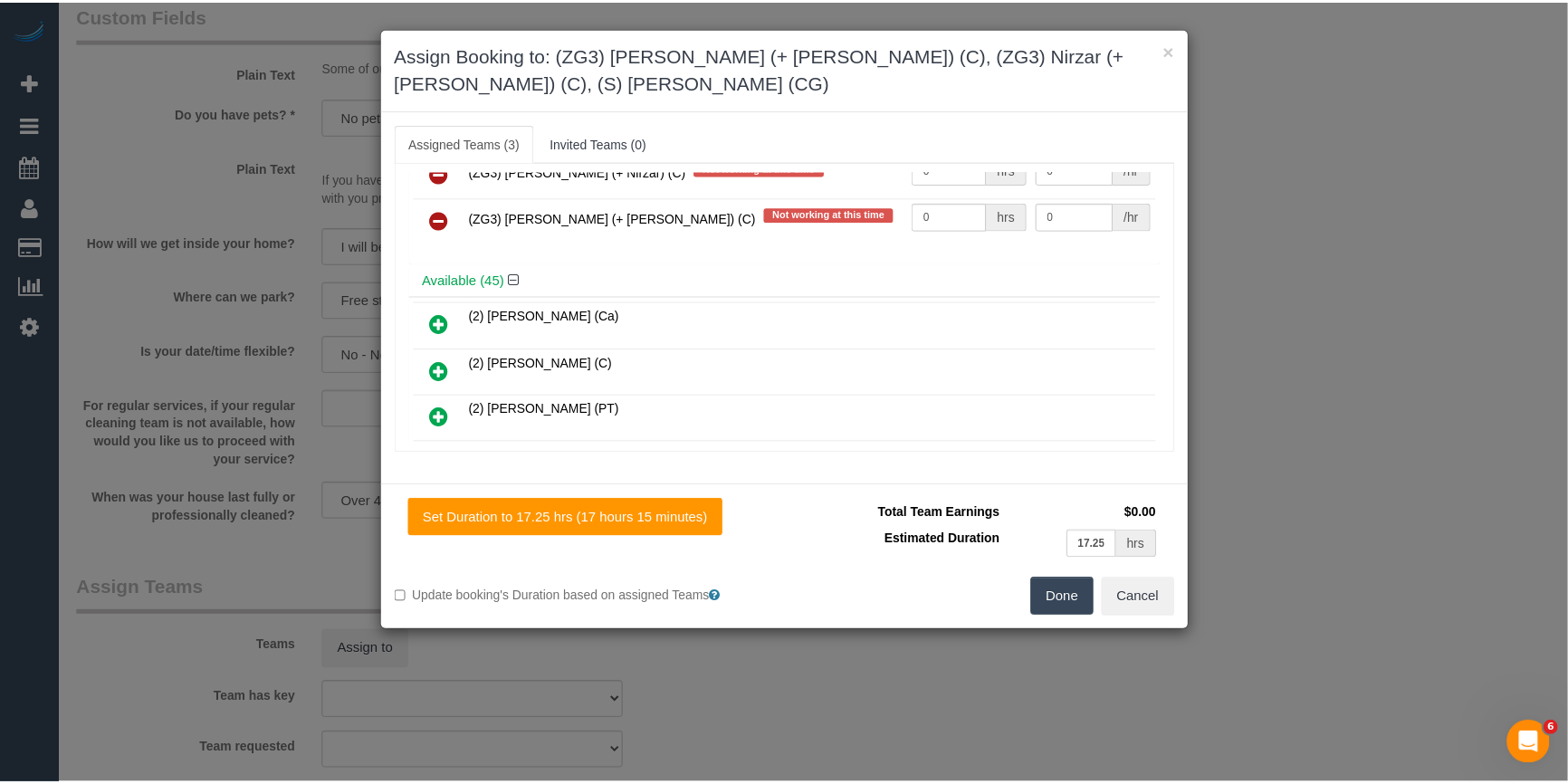
scroll to position [0, 0]
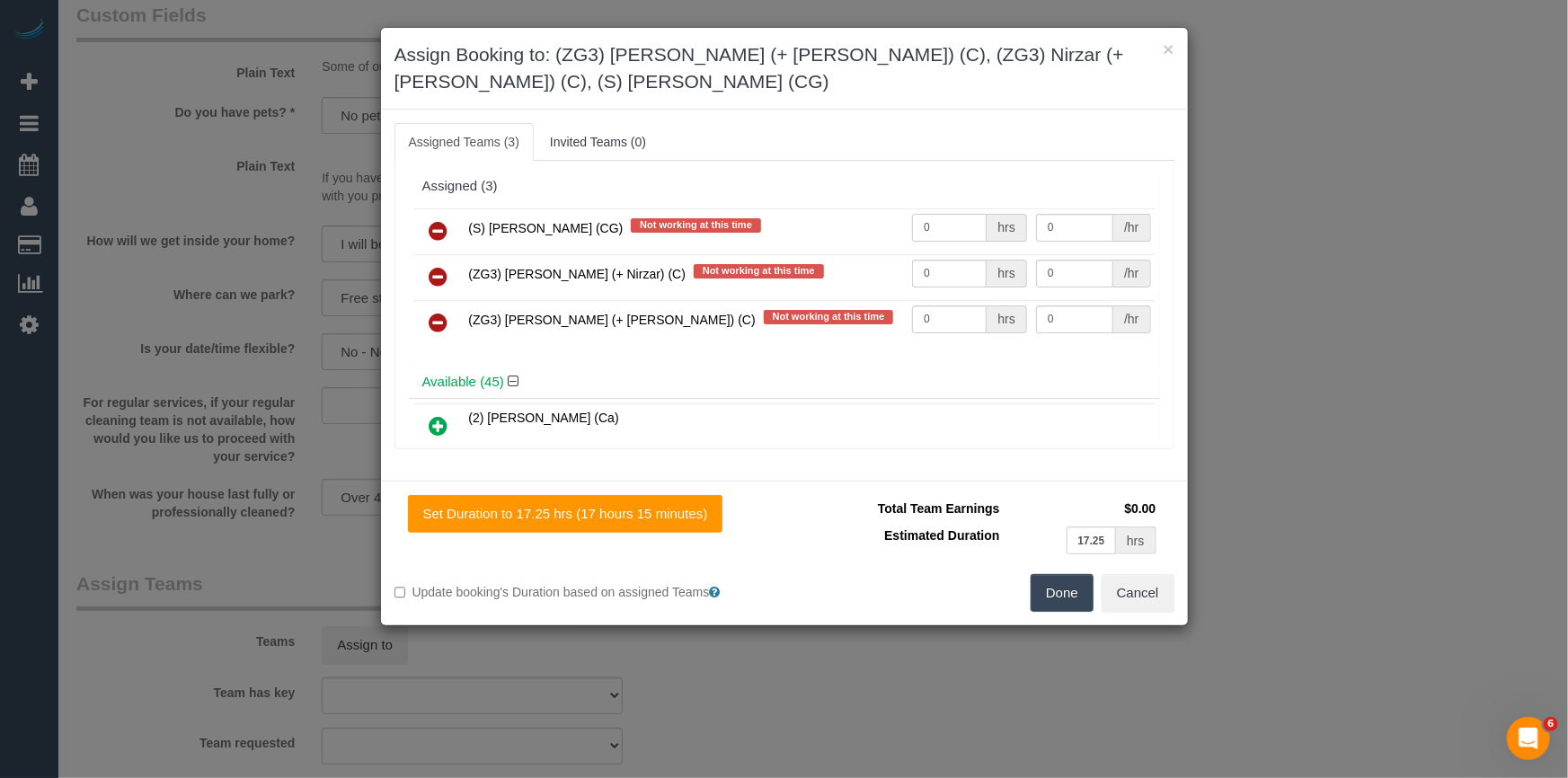
click at [952, 227] on input "0" at bounding box center [949, 228] width 75 height 28
type input "1"
click at [1079, 228] on input "0" at bounding box center [1075, 228] width 78 height 28
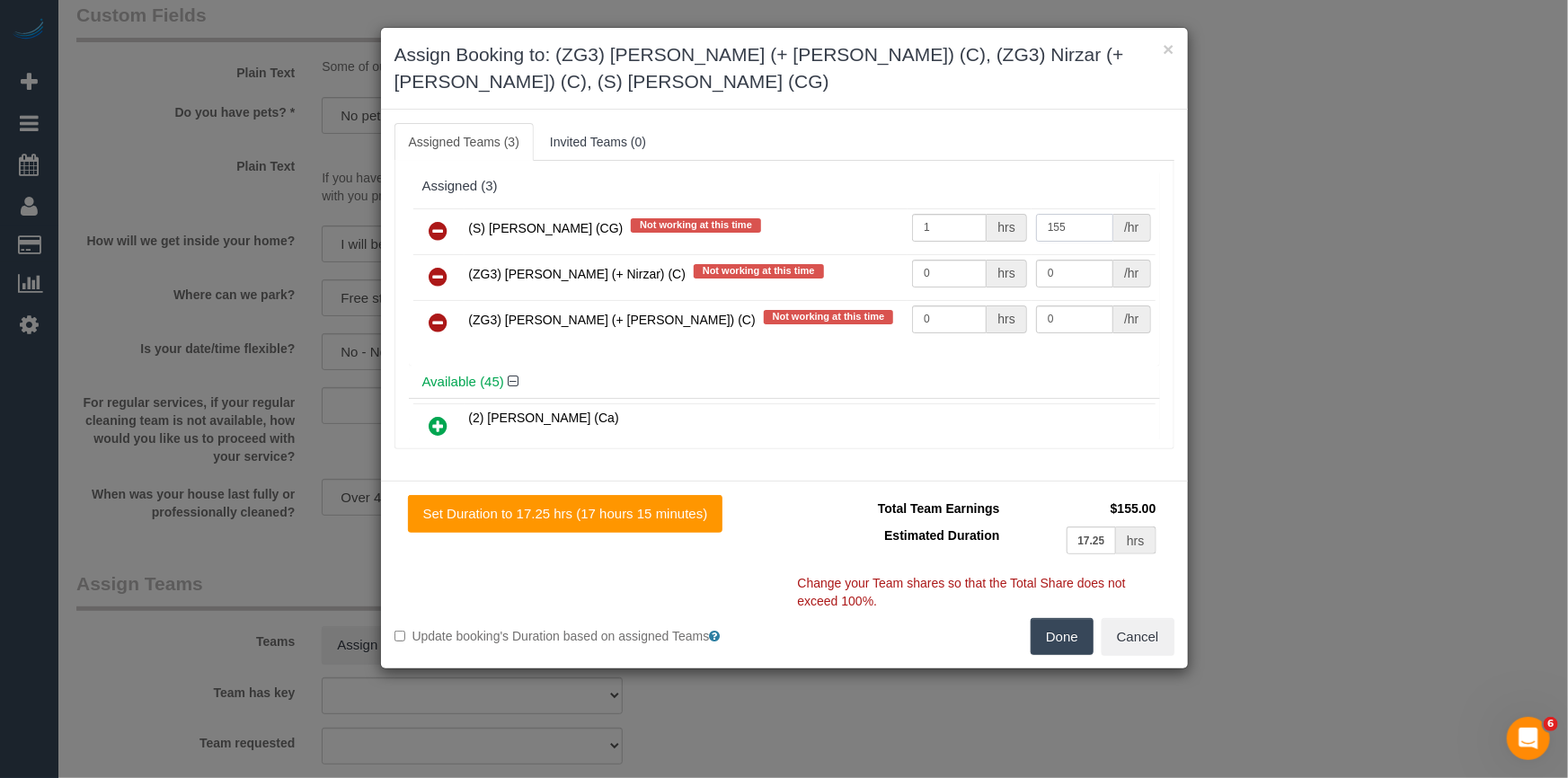
type input "155"
click at [1072, 644] on button "Done" at bounding box center [1062, 636] width 63 height 38
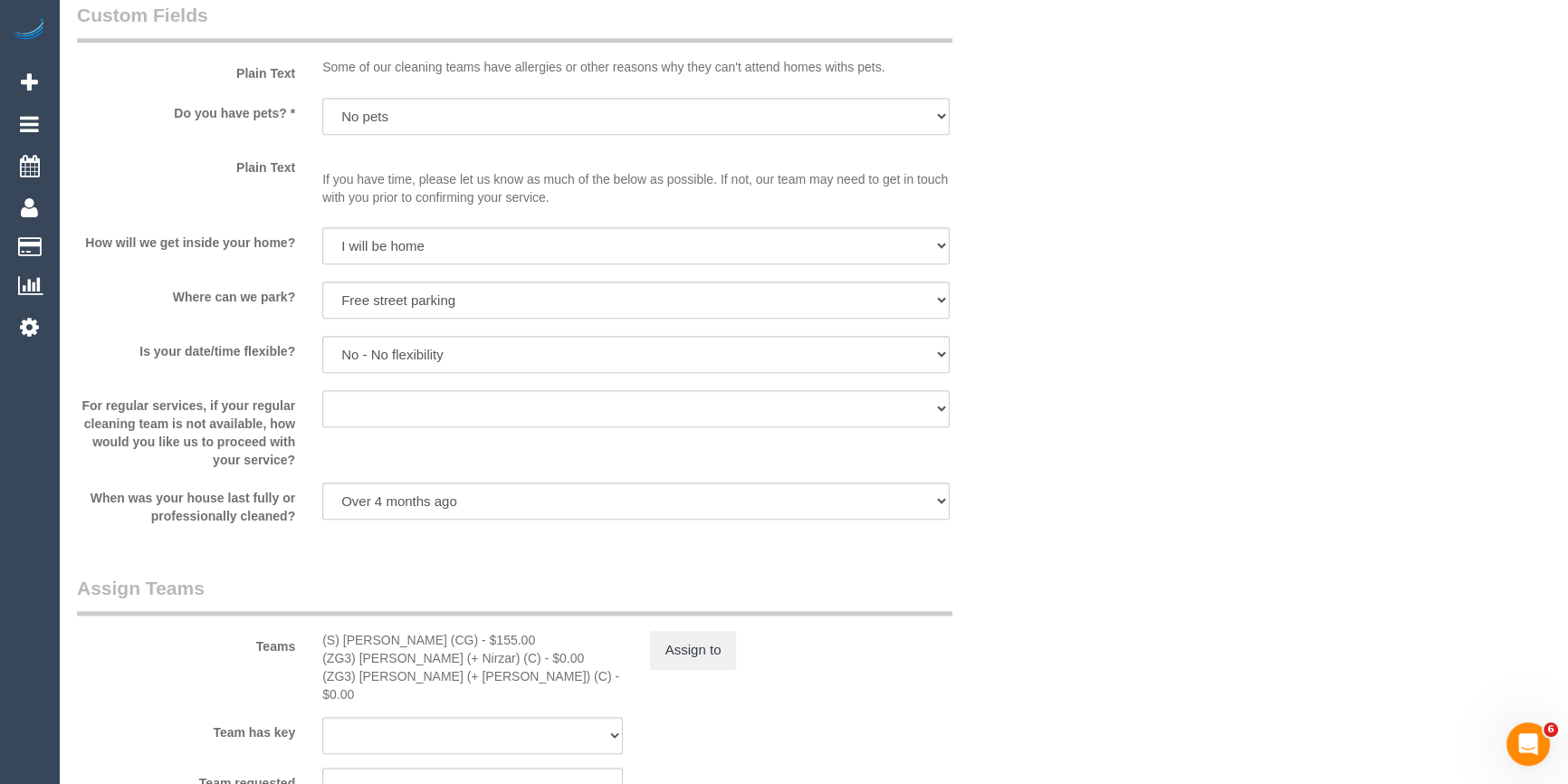
click at [1182, 461] on div "Who Email* karyn@owfc.com.au Name * Karyn Connors new customer Where Address* 9…" at bounding box center [813, 236] width 1473 height 4828
click at [675, 651] on button "Assign to" at bounding box center [693, 650] width 87 height 38
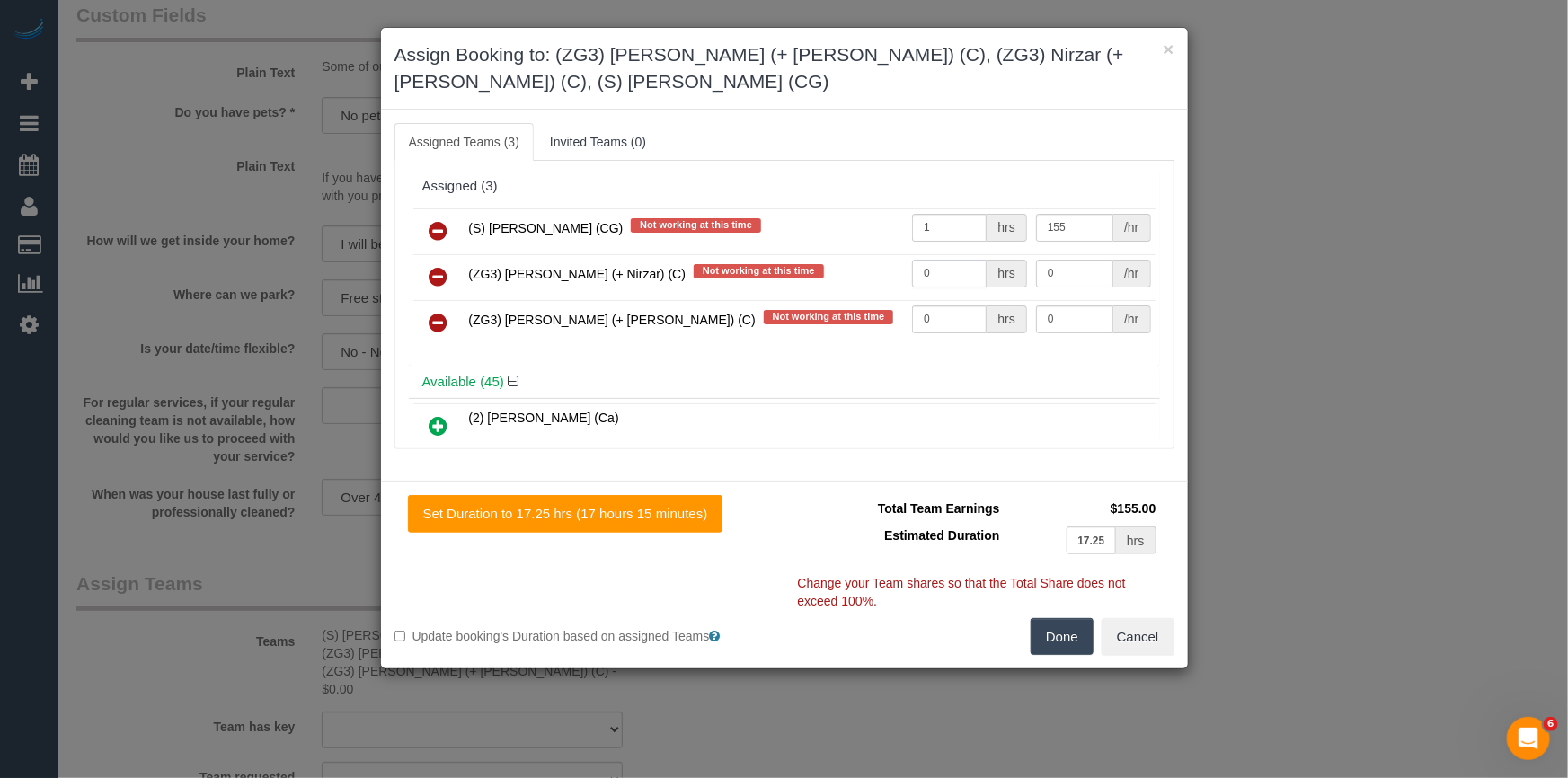
click at [955, 273] on input "0" at bounding box center [949, 274] width 75 height 28
type input "8"
click at [949, 278] on input "8" at bounding box center [949, 274] width 75 height 28
type input "0"
click at [1053, 636] on button "Done" at bounding box center [1062, 636] width 63 height 38
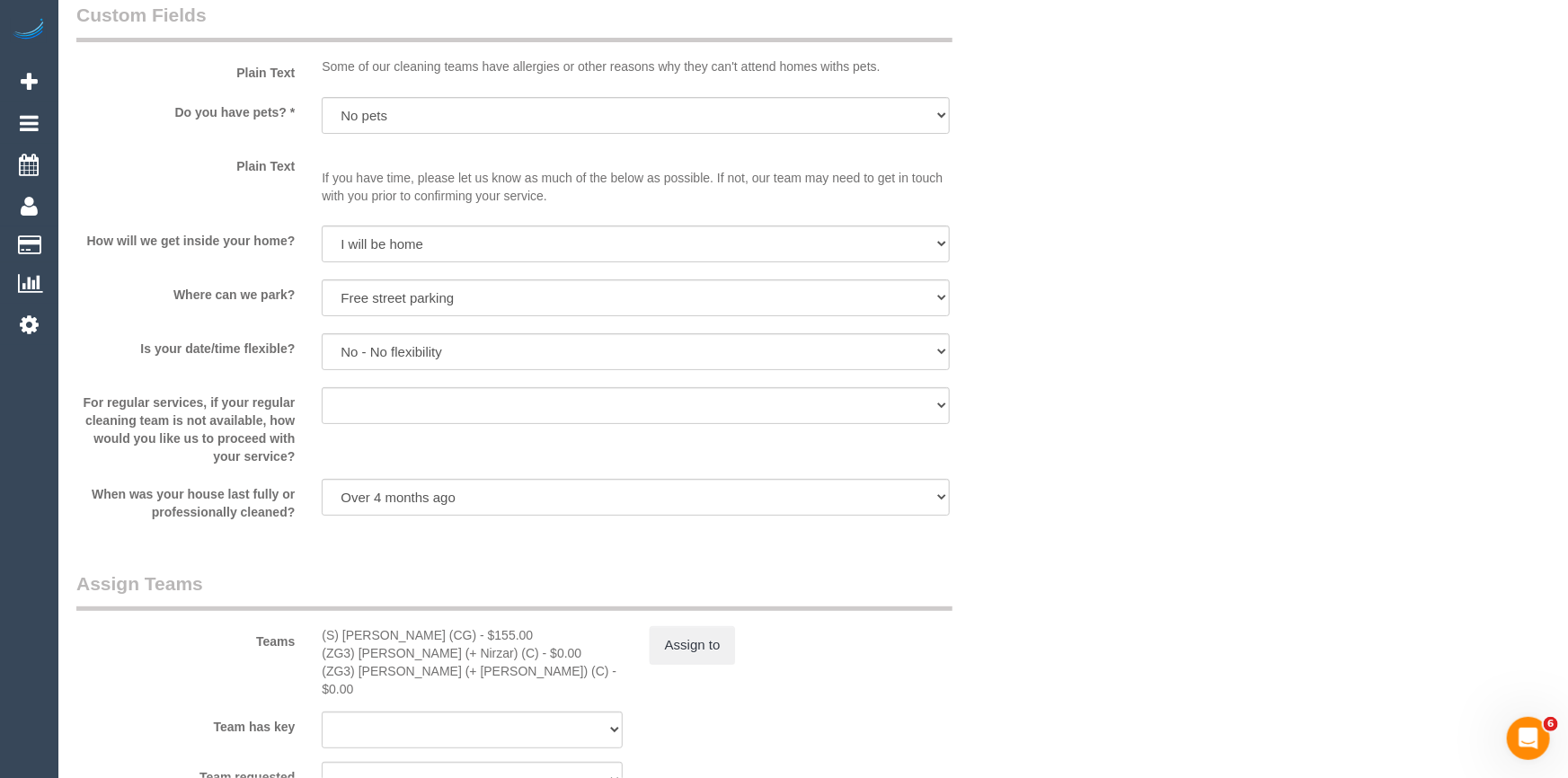
click at [1053, 636] on div "× Assign Booking to: (ZG3) Mansi (+ Nirzar) (C), (ZG3) Nirzar (+ Mansi) (C), (S…" at bounding box center [784, 389] width 1568 height 778
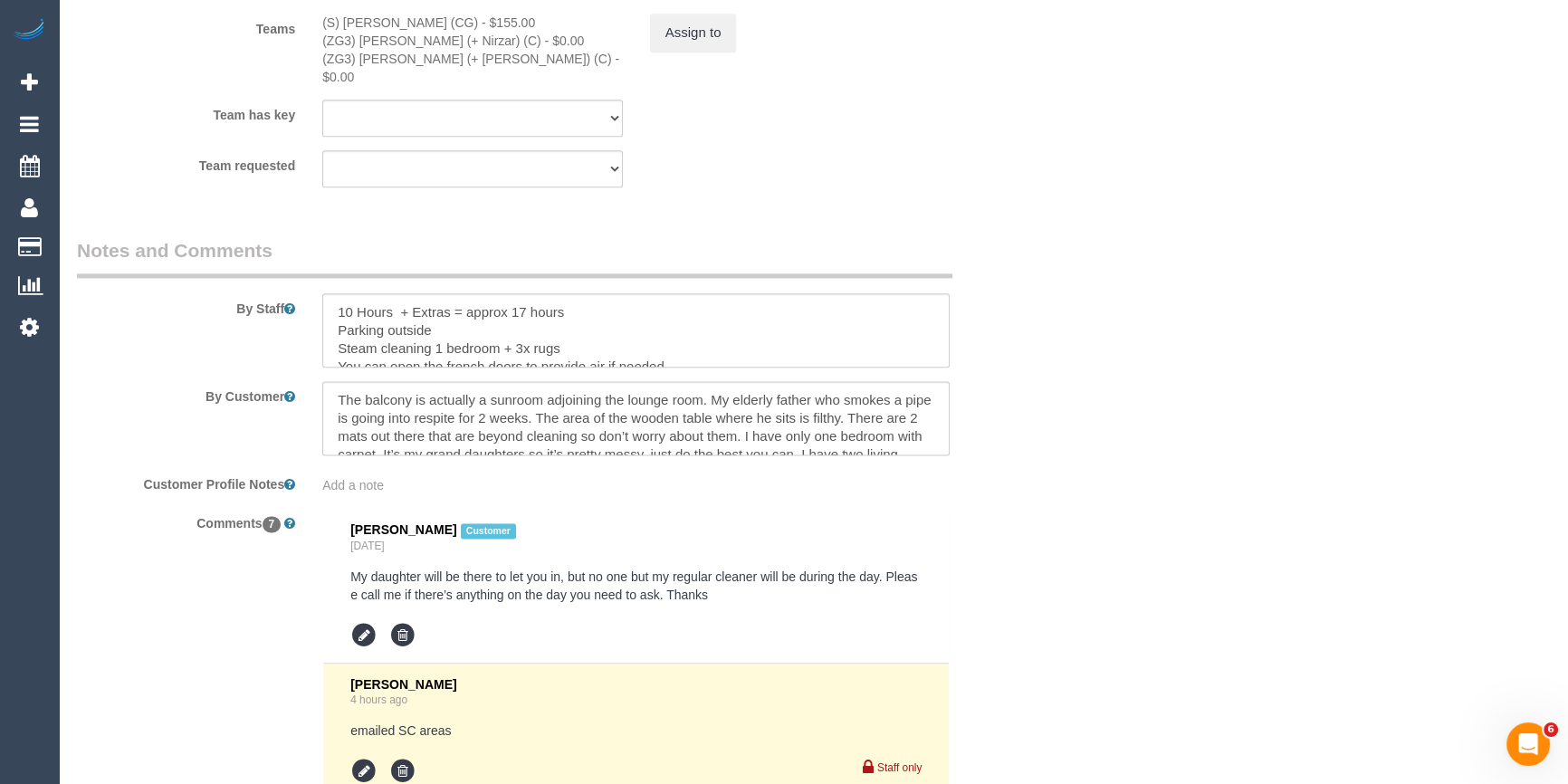
scroll to position [2754, 0]
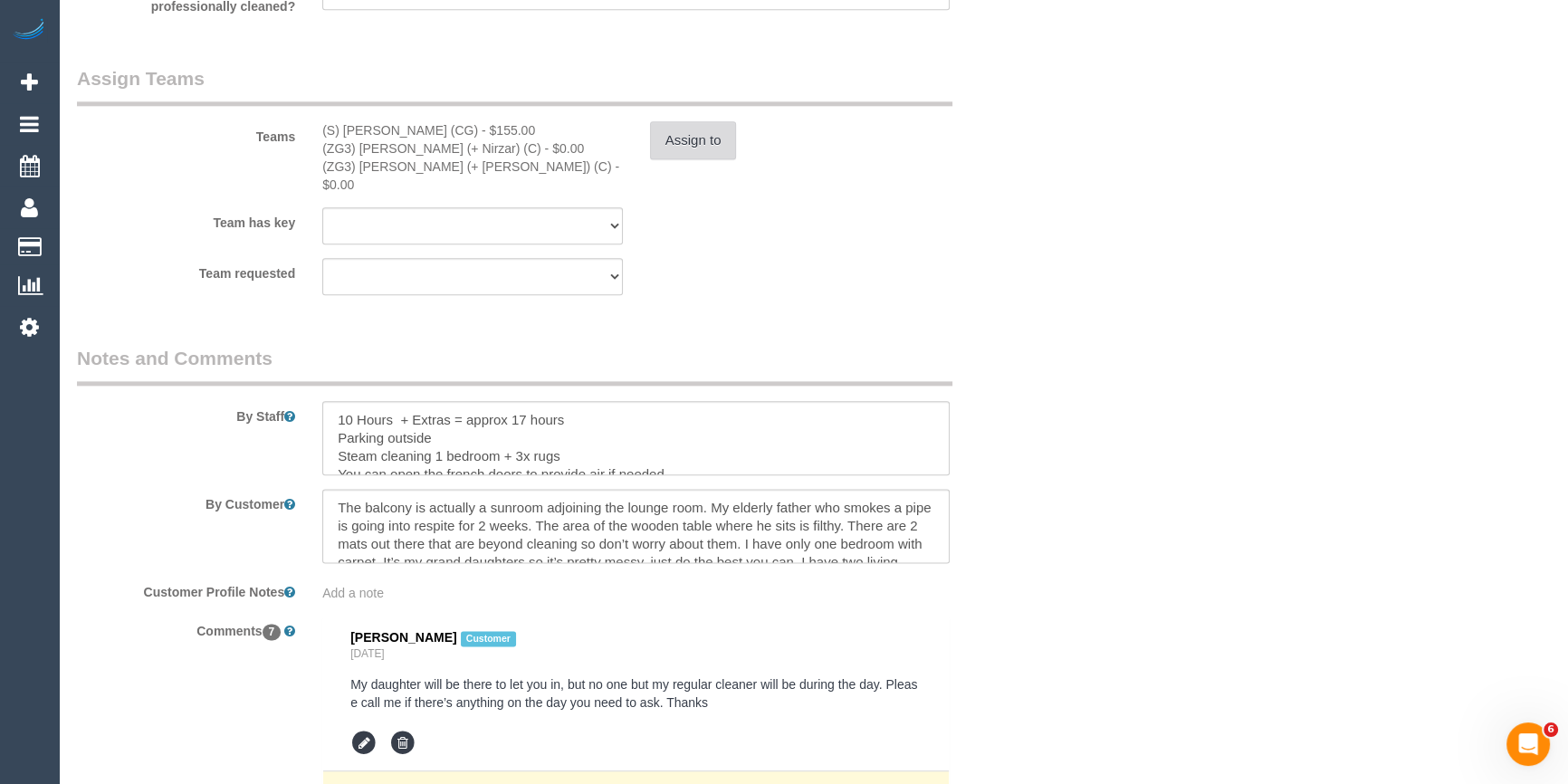
click at [669, 129] on button "Assign to" at bounding box center [693, 140] width 87 height 38
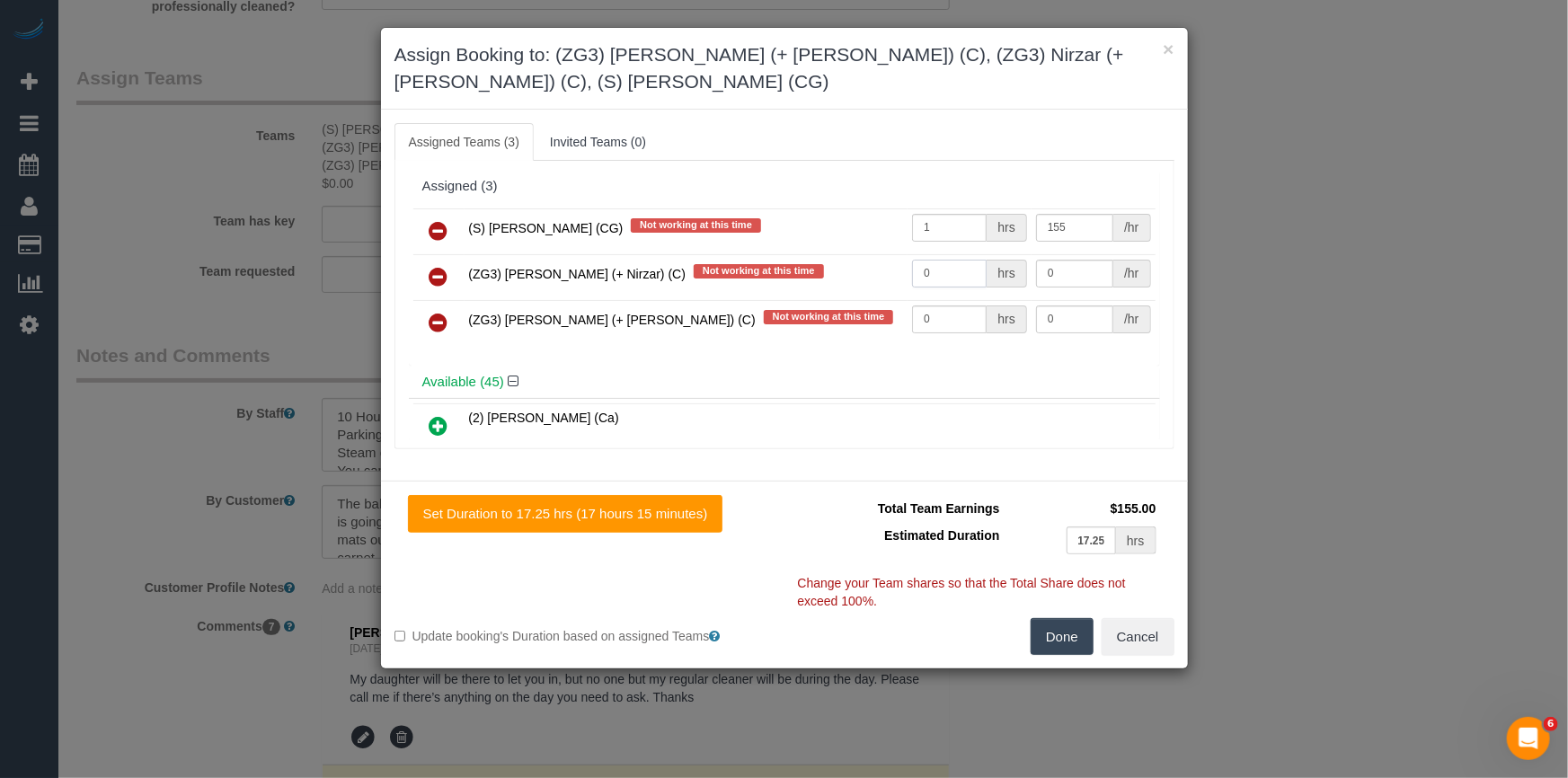
click at [959, 268] on input "0" at bounding box center [949, 274] width 75 height 28
type input "8"
click at [955, 307] on input "0" at bounding box center [949, 319] width 75 height 28
type input "8"
click at [1067, 635] on button "Done" at bounding box center [1062, 636] width 63 height 38
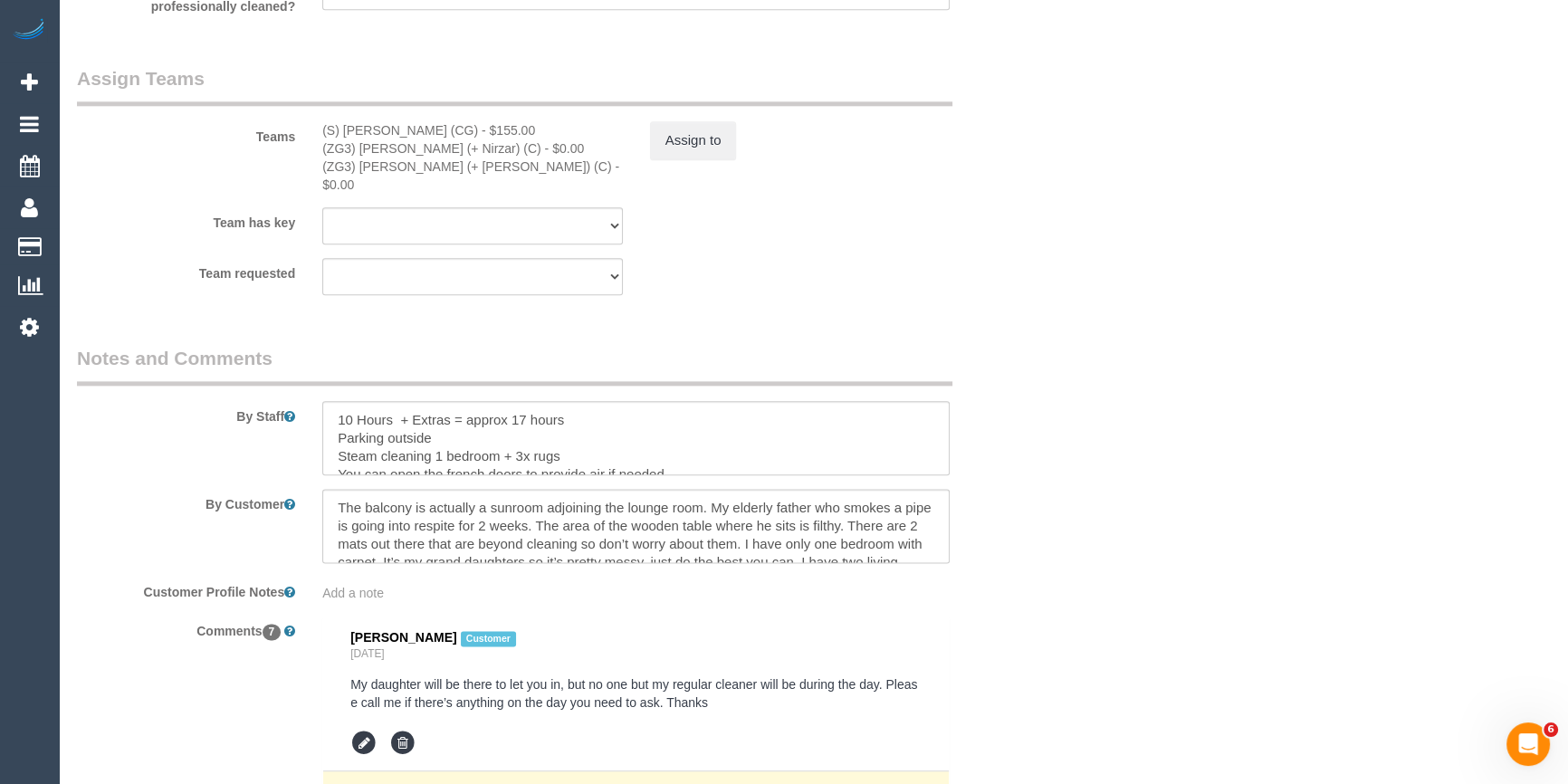
click at [1074, 640] on div "× Assign Booking to: (ZG3) Mansi (+ Nirzar) (C), (ZG3) Nirzar (+ Mansi) (C), (S…" at bounding box center [784, 392] width 1568 height 784
click at [380, 406] on textarea at bounding box center [635, 438] width 627 height 75
drag, startPoint x: 355, startPoint y: 400, endPoint x: 275, endPoint y: 389, distance: 80.8
click at [279, 389] on div "By Staff" at bounding box center [554, 410] width 982 height 131
click at [624, 407] on textarea at bounding box center [635, 438] width 627 height 75
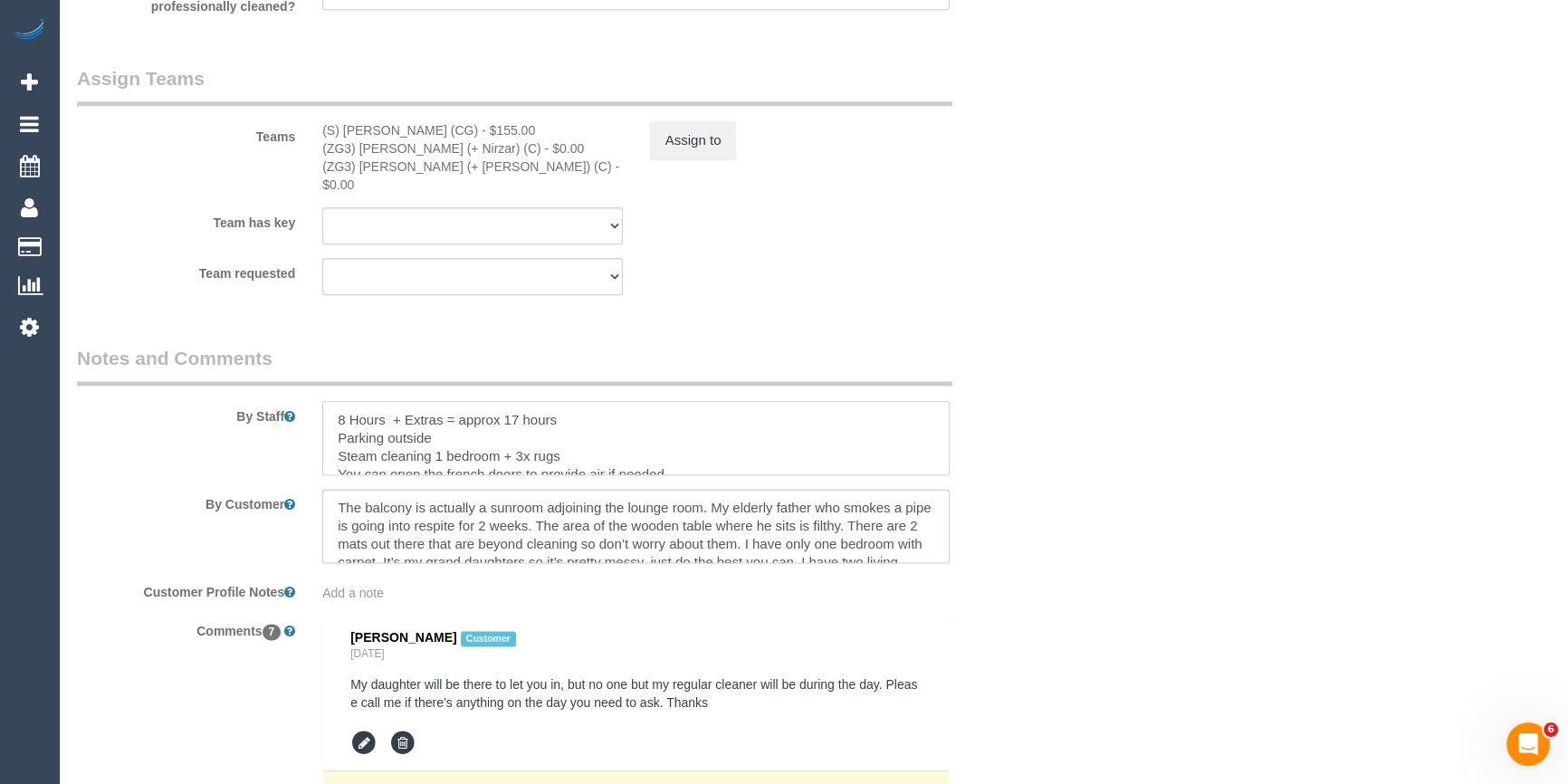
drag, startPoint x: 597, startPoint y: 397, endPoint x: 511, endPoint y: 393, distance: 86.1
click at [511, 401] on textarea at bounding box center [635, 438] width 627 height 75
type textarea "8 Hours + Extras = approx Parking outside Steam cleaning 1 bedroom + 3x rugs Yo…"
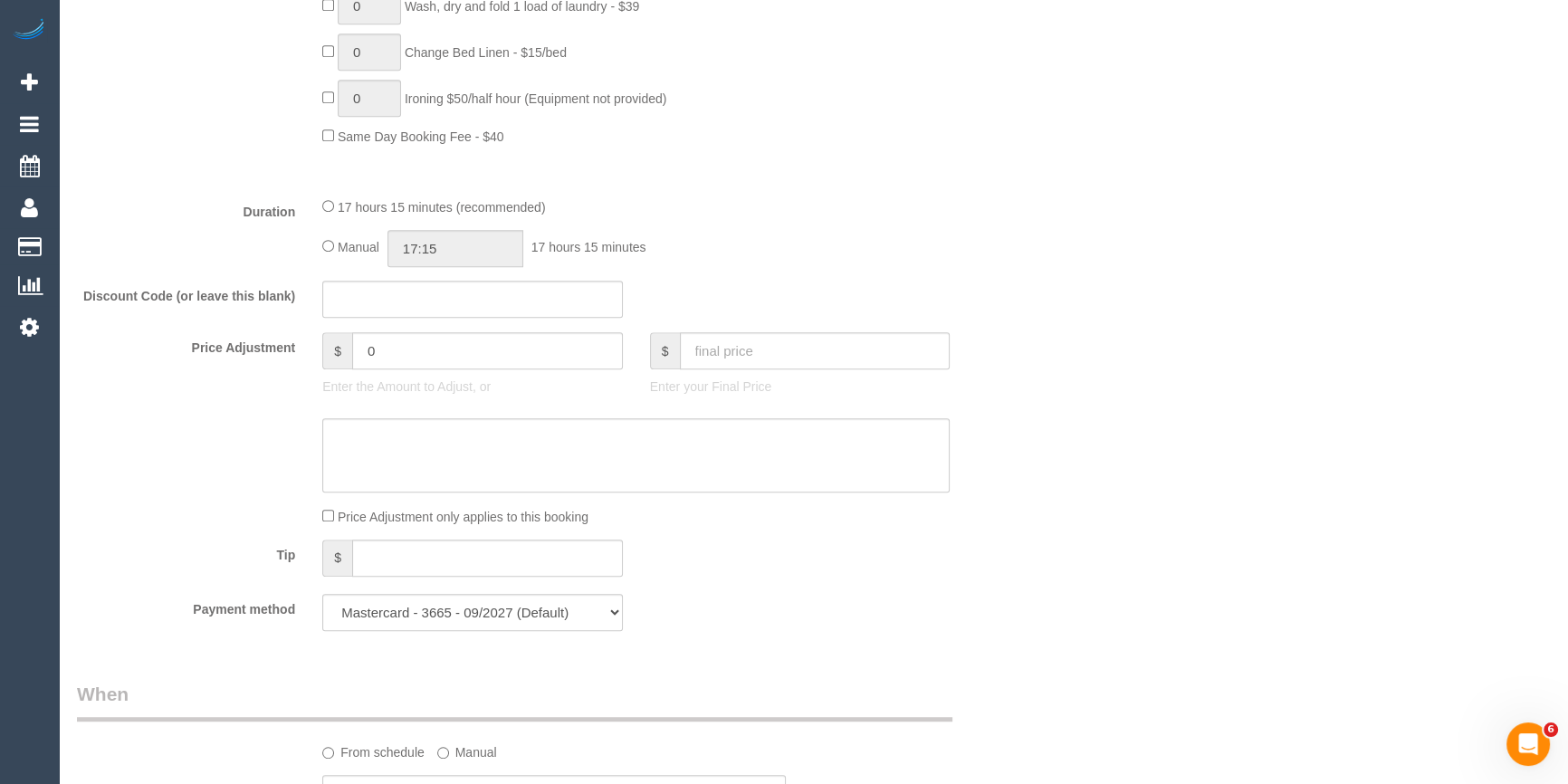
scroll to position [1272, 0]
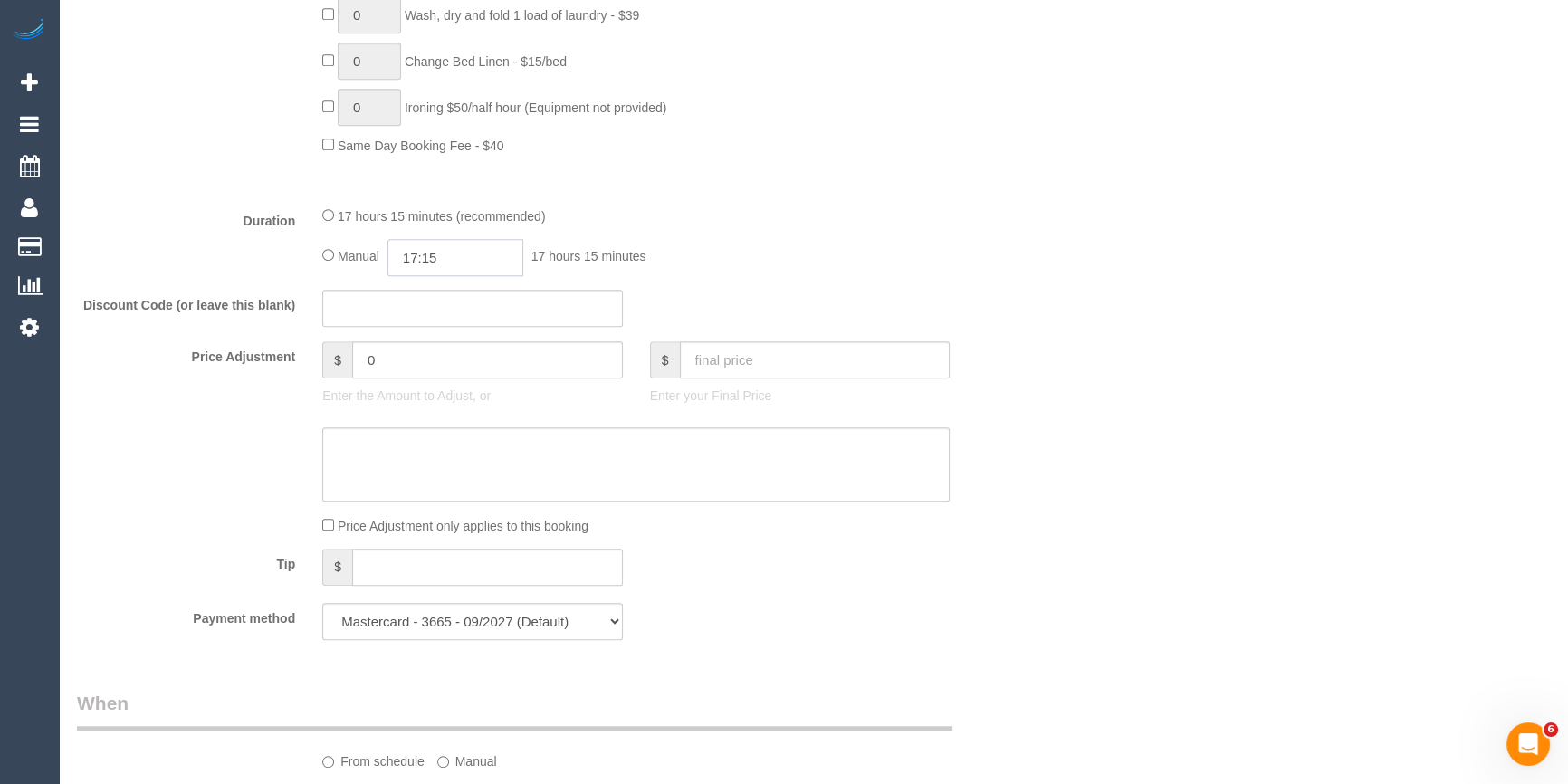
click at [436, 264] on input "17:15" at bounding box center [456, 257] width 136 height 37
click at [435, 352] on li "15:00" at bounding box center [436, 358] width 80 height 23
click at [511, 263] on input "15:00" at bounding box center [456, 257] width 136 height 37
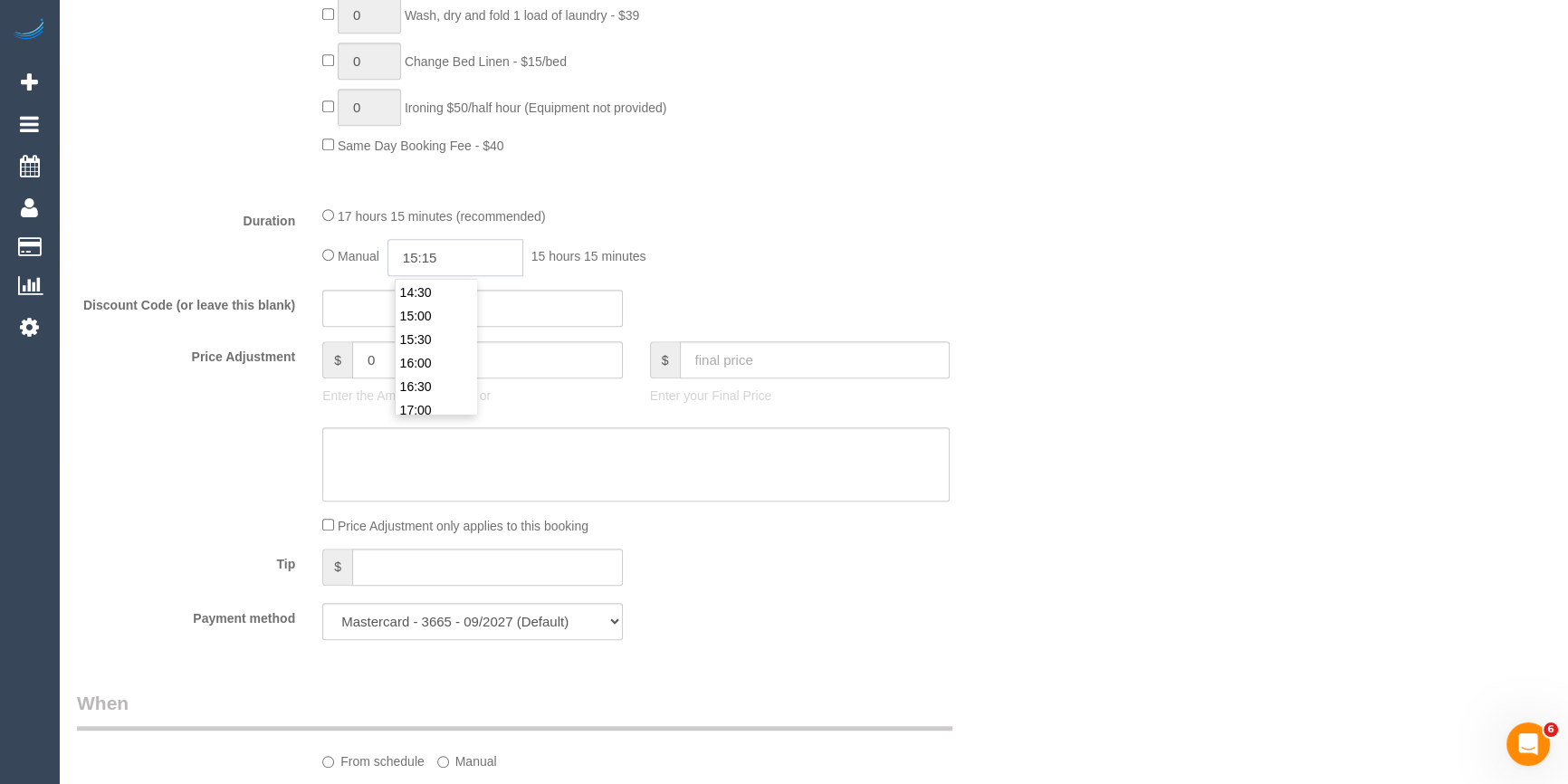
type input "15:15"
click at [1016, 268] on div "Duration 17 hours 15 minutes (recommended) Manual 15:15 15 hours 15 minutes" at bounding box center [554, 241] width 982 height 71
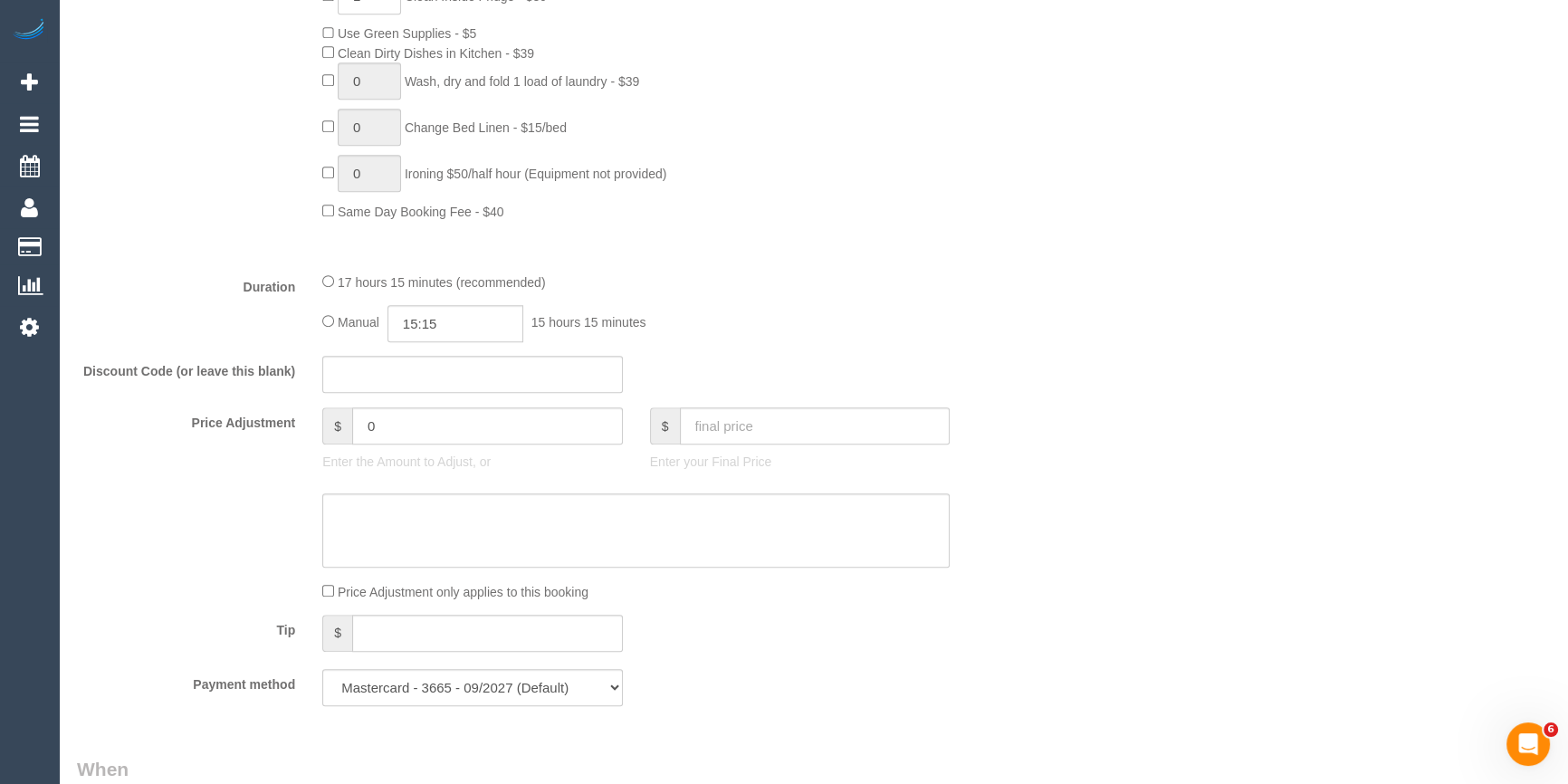
scroll to position [1107, 0]
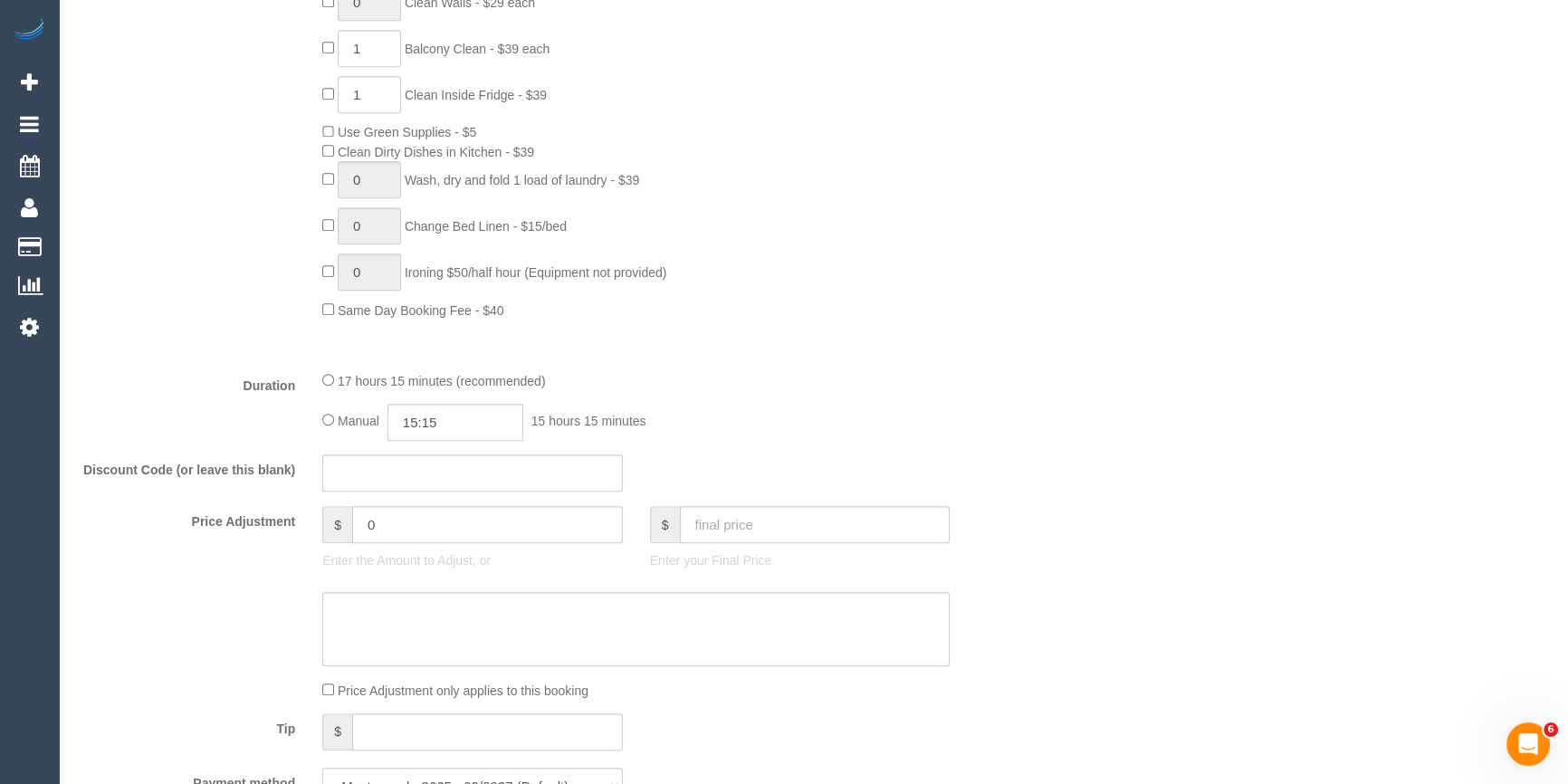
click at [987, 426] on div "Duration 17 hours 15 minutes (recommended) Manual 15:15 15 hours 15 minutes" at bounding box center [554, 406] width 982 height 71
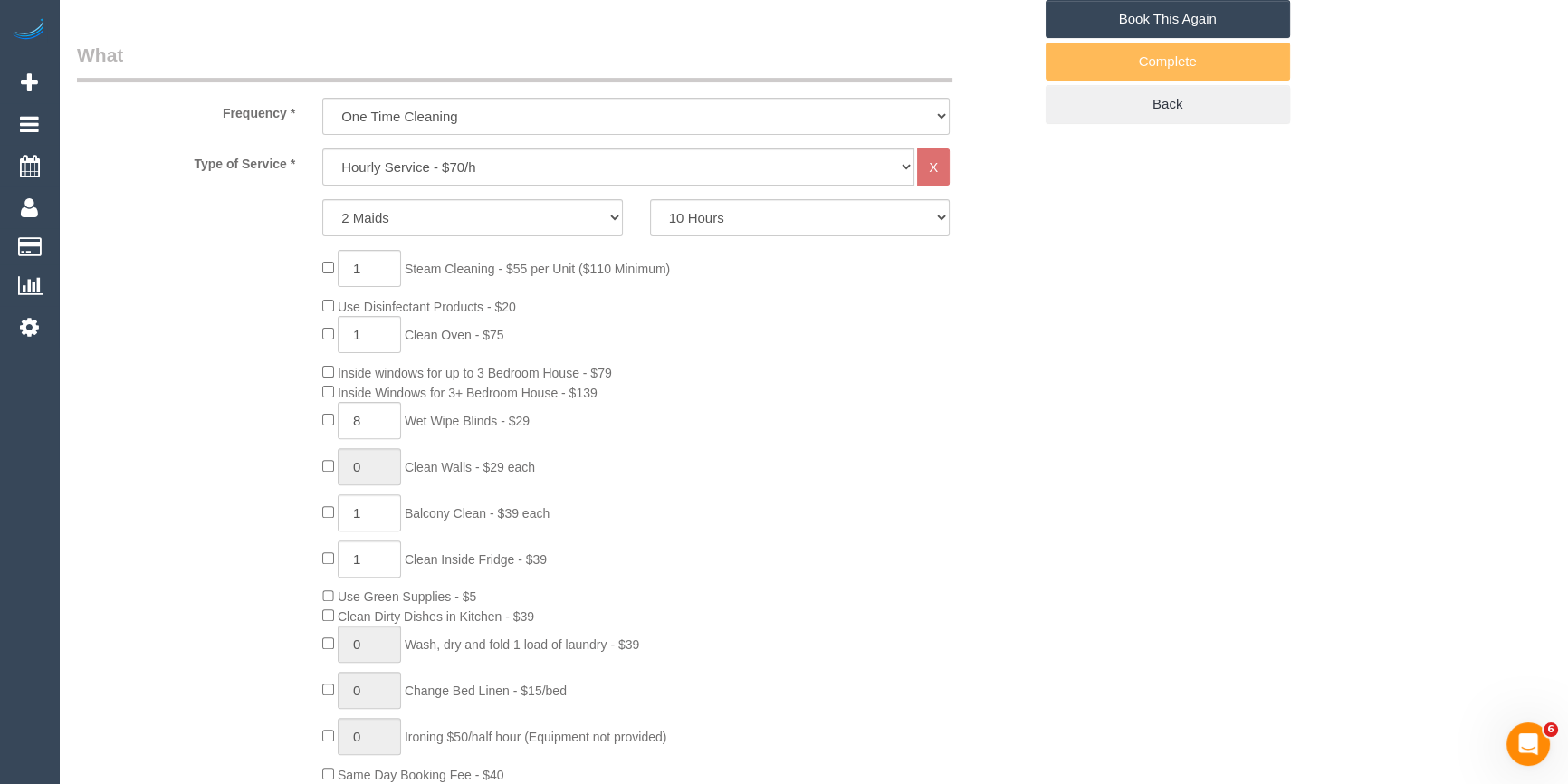
scroll to position [614, 0]
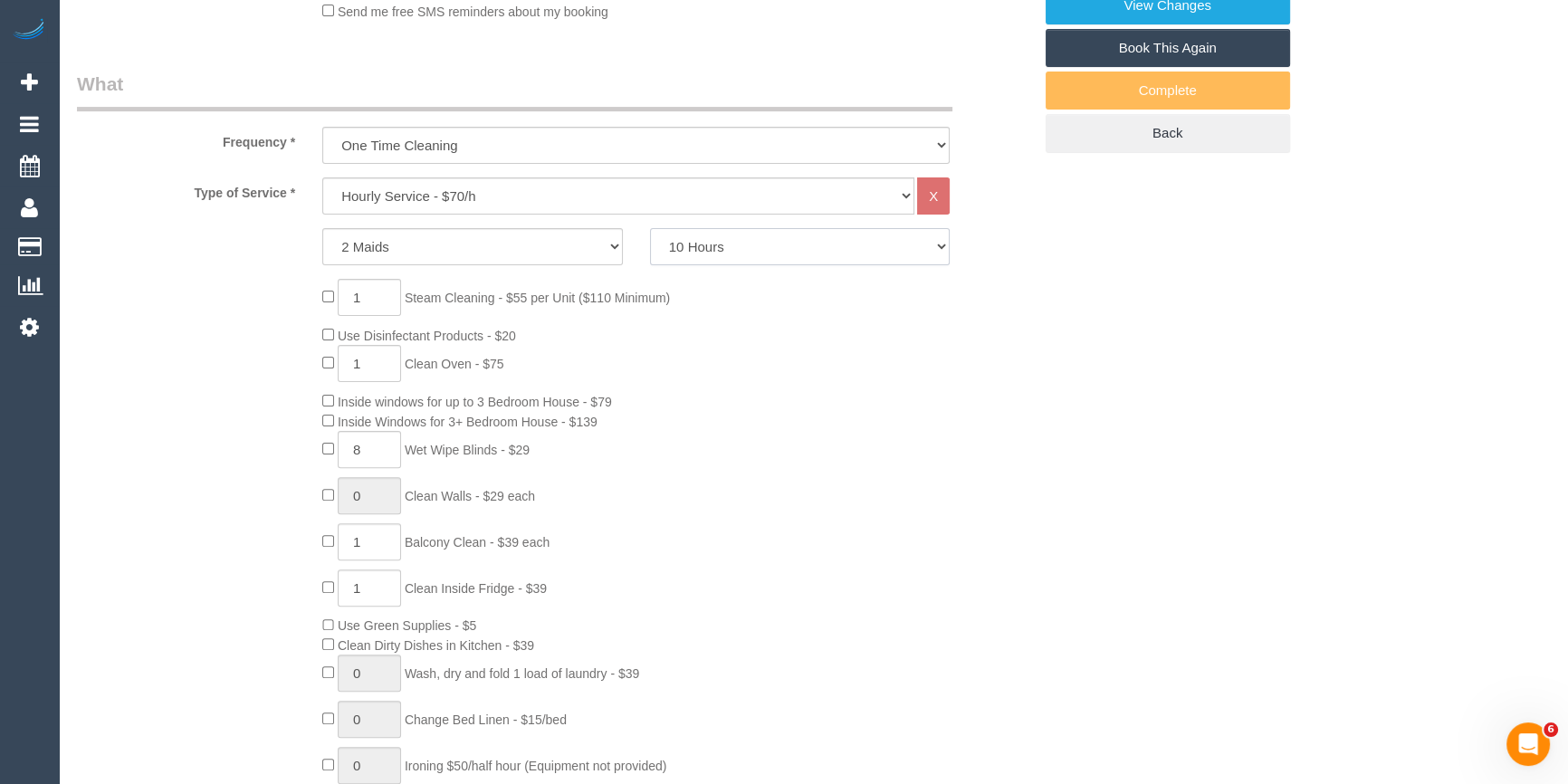
click at [825, 249] on select "2 Hours 2.5 Hours 3 Hours 3.5 Hours 4 Hours 4.5 Hours 5 Hours 5.5 Hours 6 Hours…" at bounding box center [800, 247] width 301 height 37
select select "480"
click at [650, 228] on select "2 Hours 2.5 Hours 3 Hours 3.5 Hours 4 Hours 4.5 Hours 5 Hours 5.5 Hours 6 Hours…" at bounding box center [800, 247] width 301 height 37
click at [812, 525] on div "1 Steam Cleaning - $55 per Unit ($110 Minimum) Use Disinfectant Products - $20 …" at bounding box center [676, 545] width 736 height 534
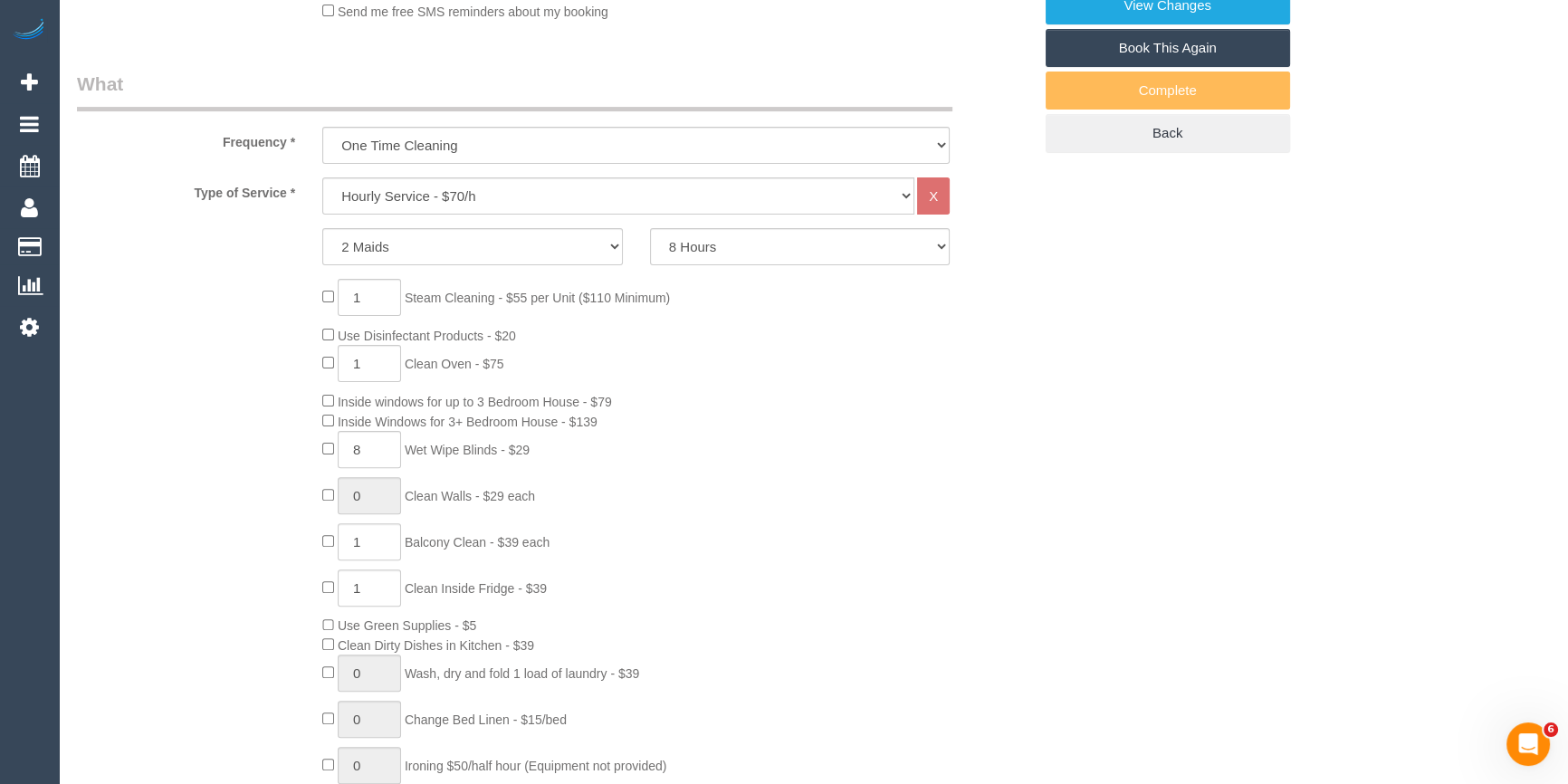
click at [756, 577] on div "1 Steam Cleaning - $55 per Unit ($110 Minimum) Use Disinfectant Products - $20 …" at bounding box center [676, 545] width 736 height 534
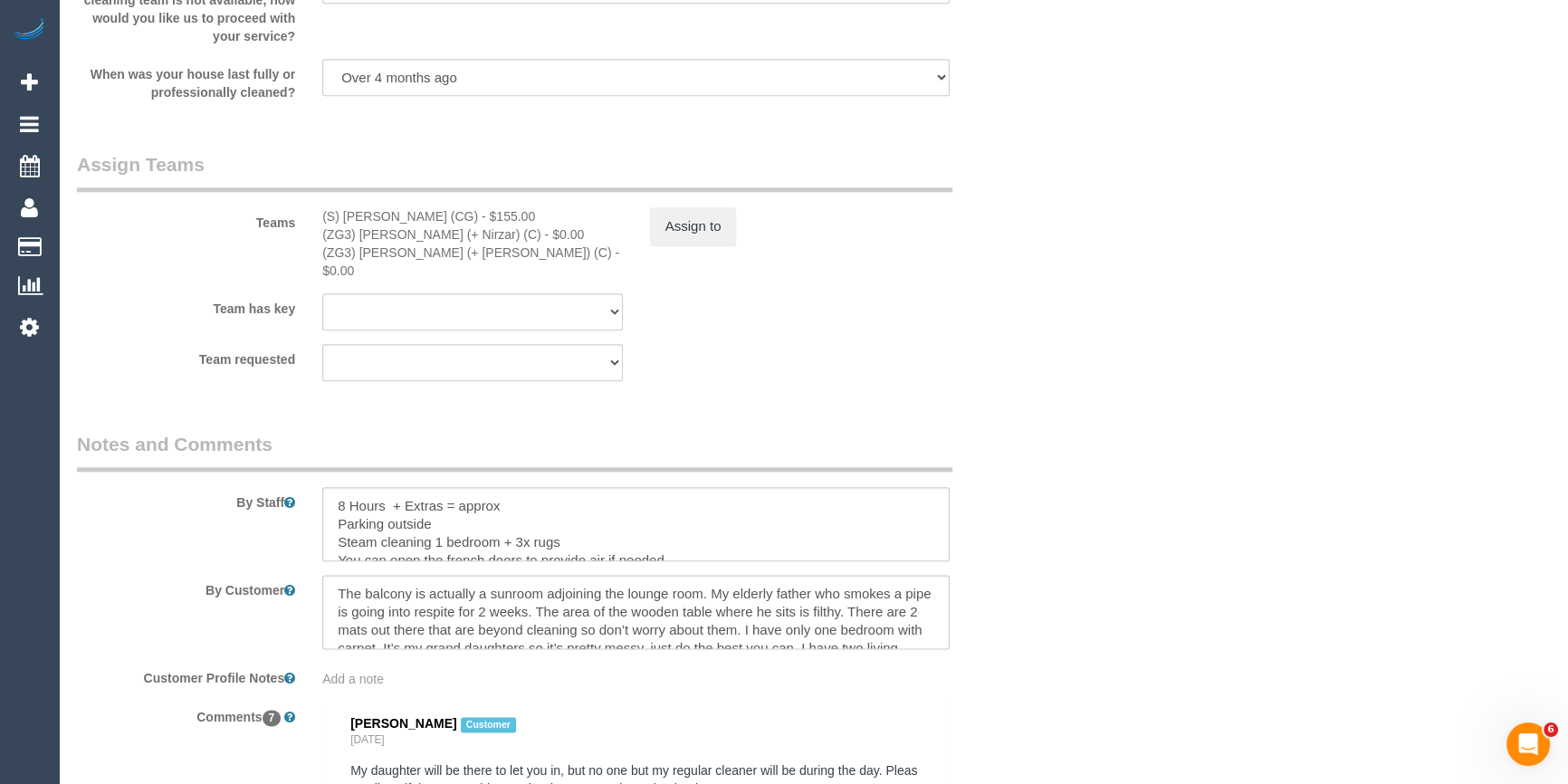
scroll to position [2672, 0]
click at [526, 491] on textarea at bounding box center [635, 521] width 627 height 75
type textarea "8 Hours + Extras = approx 15 hours Parking outside Steam cleaning 1 bedroom + 3…"
click at [663, 226] on button "Assign to" at bounding box center [693, 223] width 87 height 38
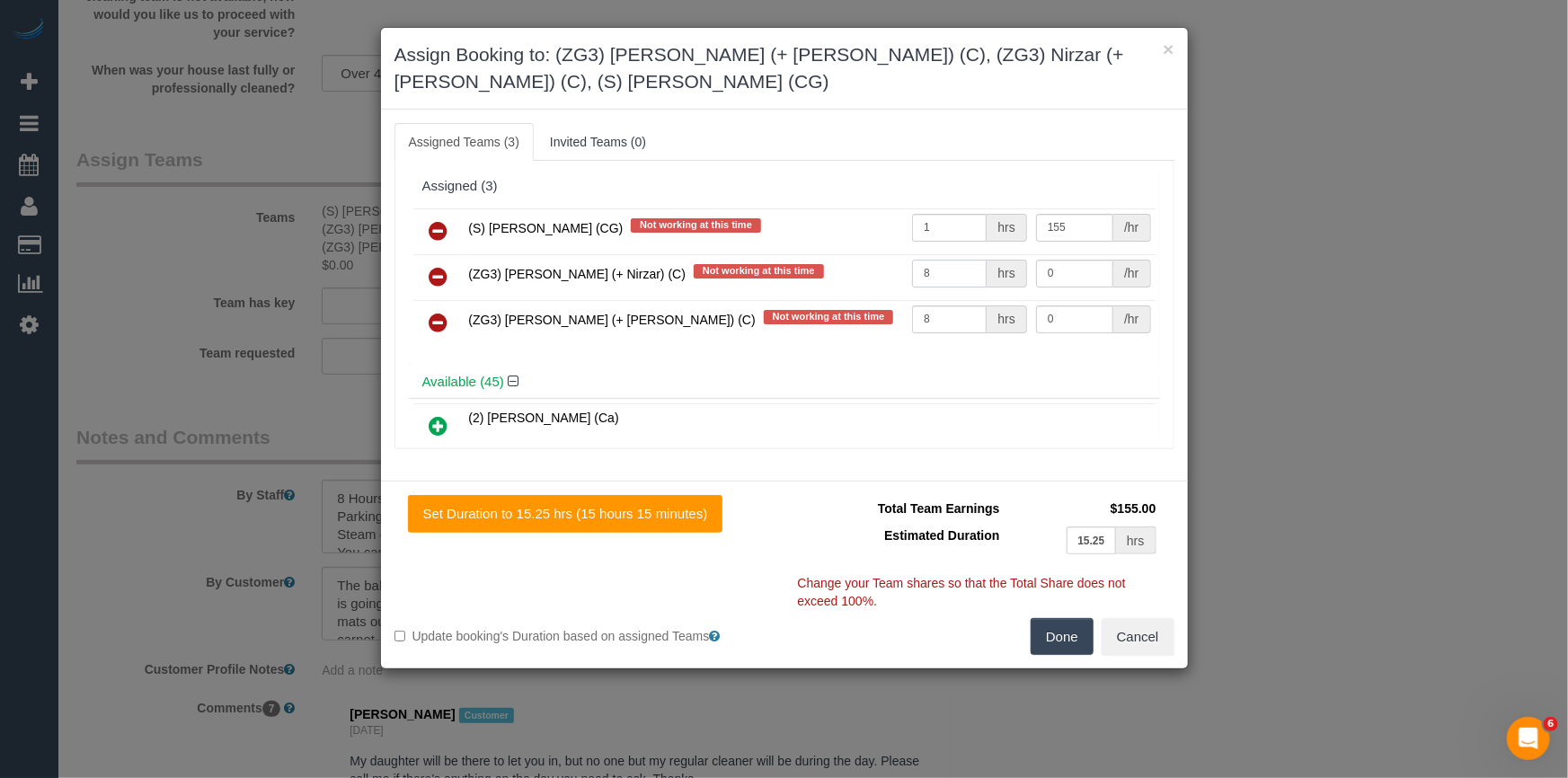
click at [965, 273] on input "8" at bounding box center [949, 274] width 75 height 28
type input "0"
click at [953, 265] on input "0" at bounding box center [949, 274] width 75 height 28
click at [957, 270] on input "0" at bounding box center [949, 274] width 75 height 28
type input "11"
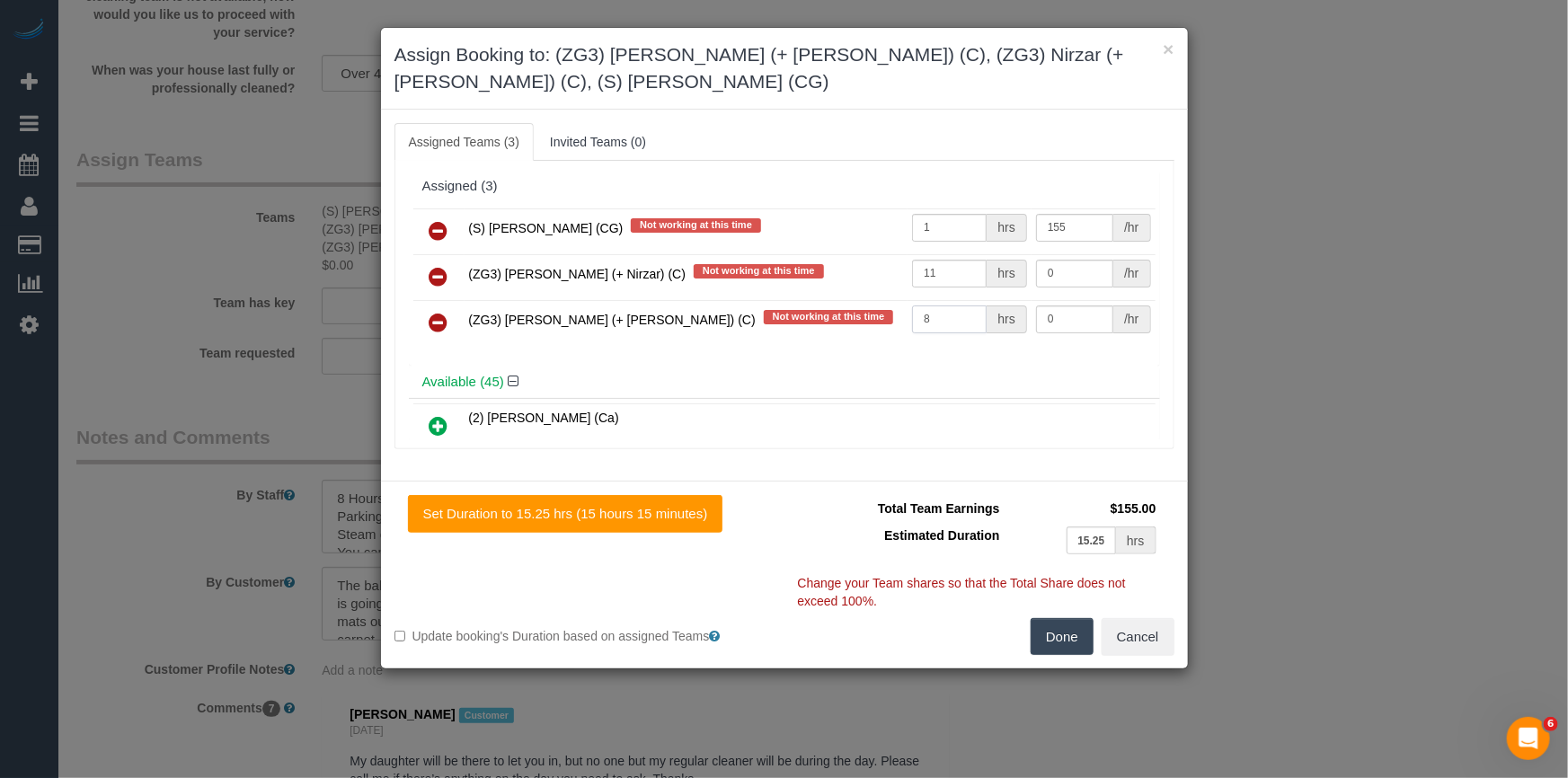
click at [937, 312] on input "8" at bounding box center [949, 319] width 75 height 28
type input "11"
click at [1068, 260] on input "0" at bounding box center [1075, 274] width 78 height 28
type input "35"
click at [1078, 320] on input "0" at bounding box center [1075, 319] width 78 height 28
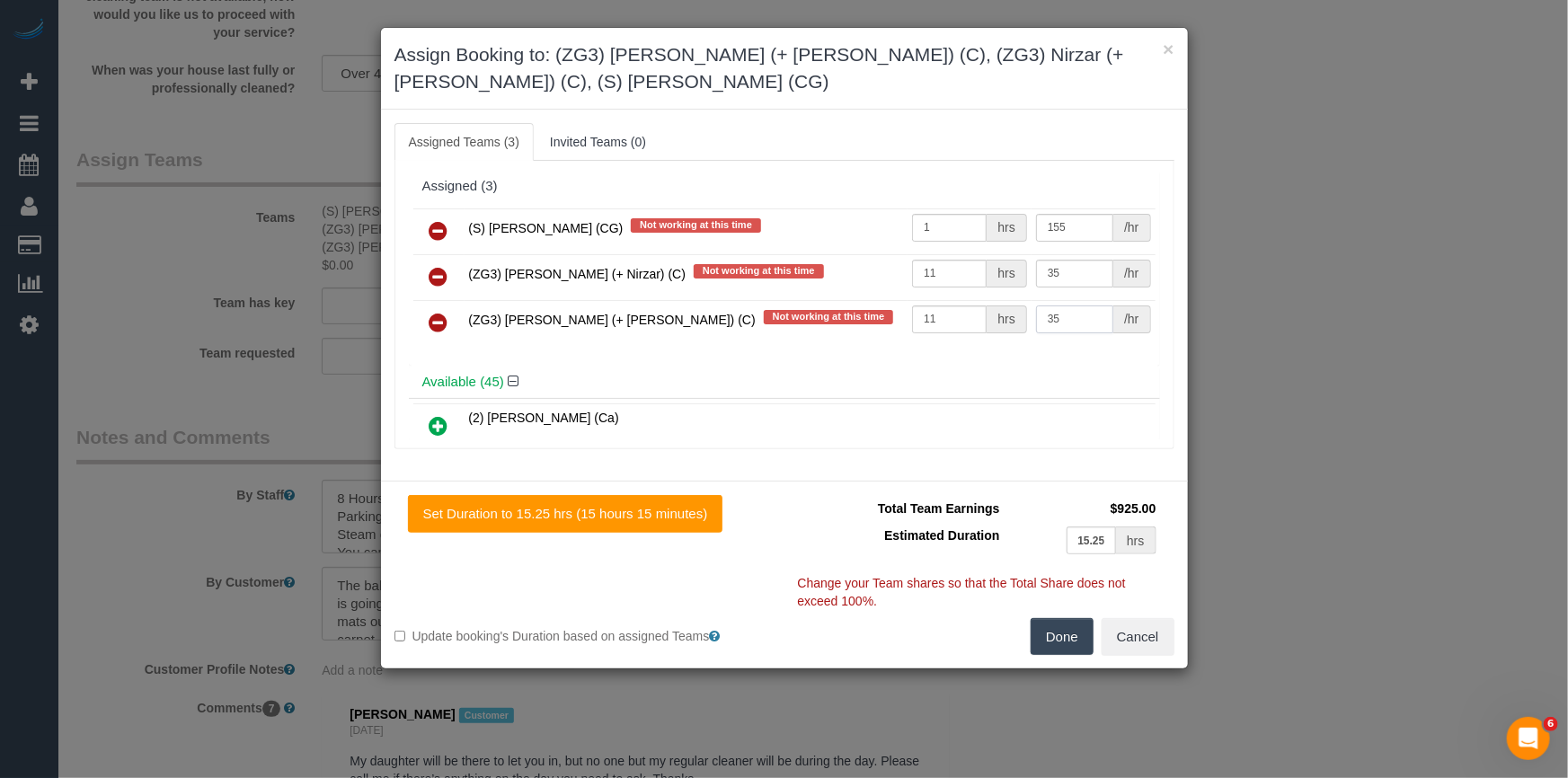
type input "35"
click at [1068, 634] on button "Done" at bounding box center [1062, 636] width 63 height 38
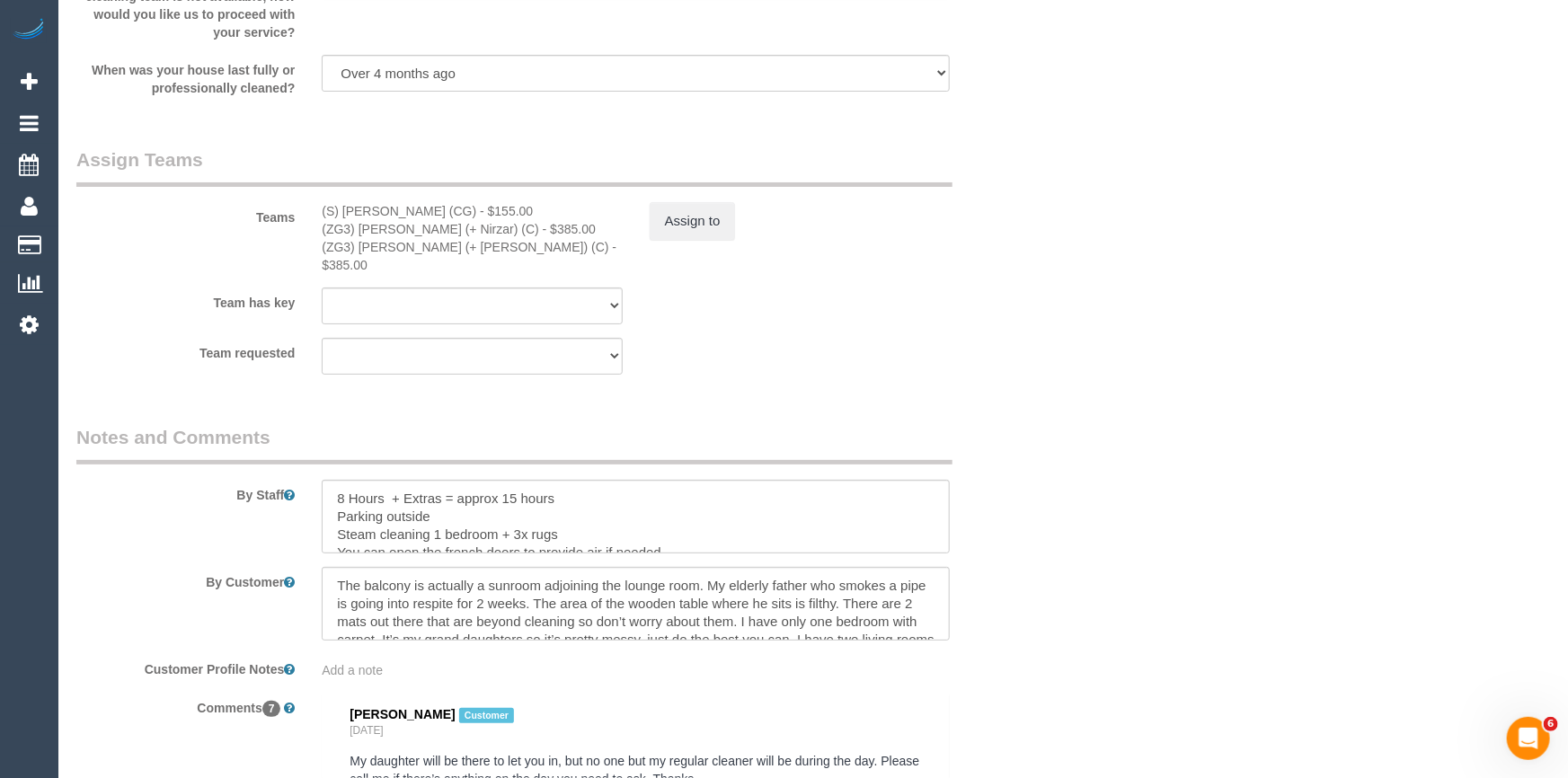
click at [1068, 634] on div "× Assign Booking to: (ZG3) Mansi (+ Nirzar) (C), (ZG3) Nirzar (+ Mansi) (C), (S…" at bounding box center [784, 389] width 1568 height 778
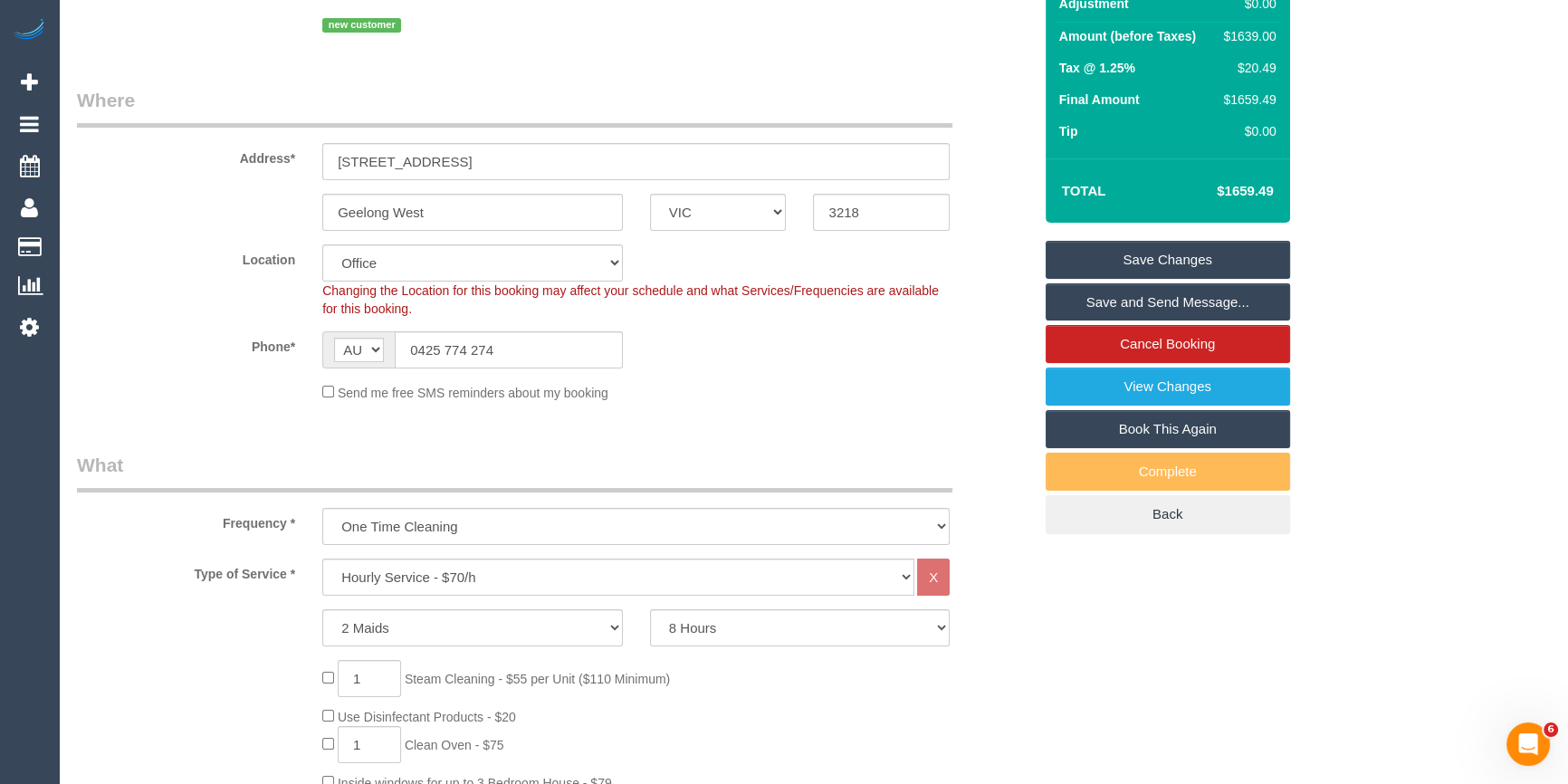
scroll to position [119, 0]
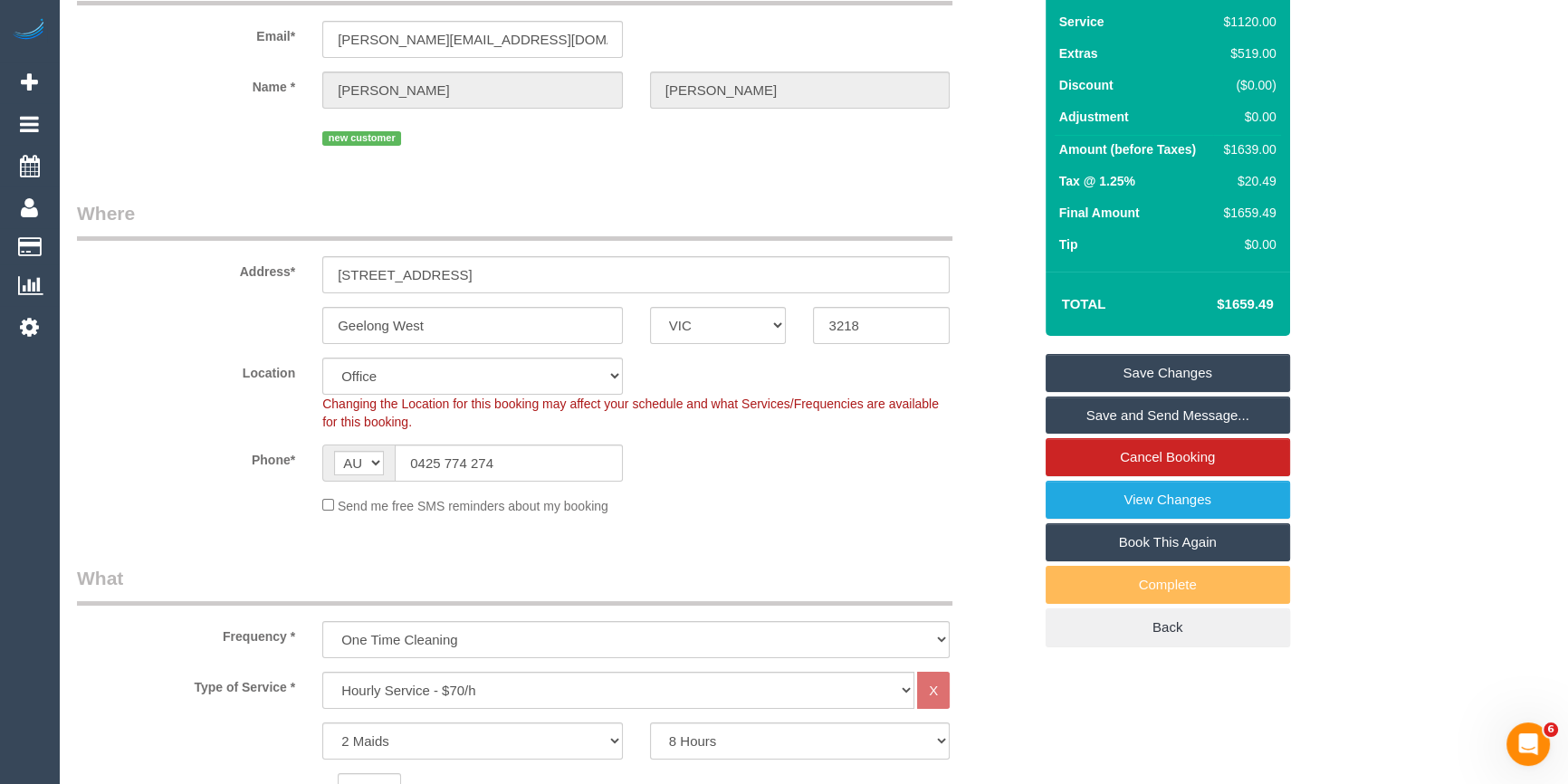
click at [1180, 371] on link "Save Changes" at bounding box center [1167, 373] width 244 height 38
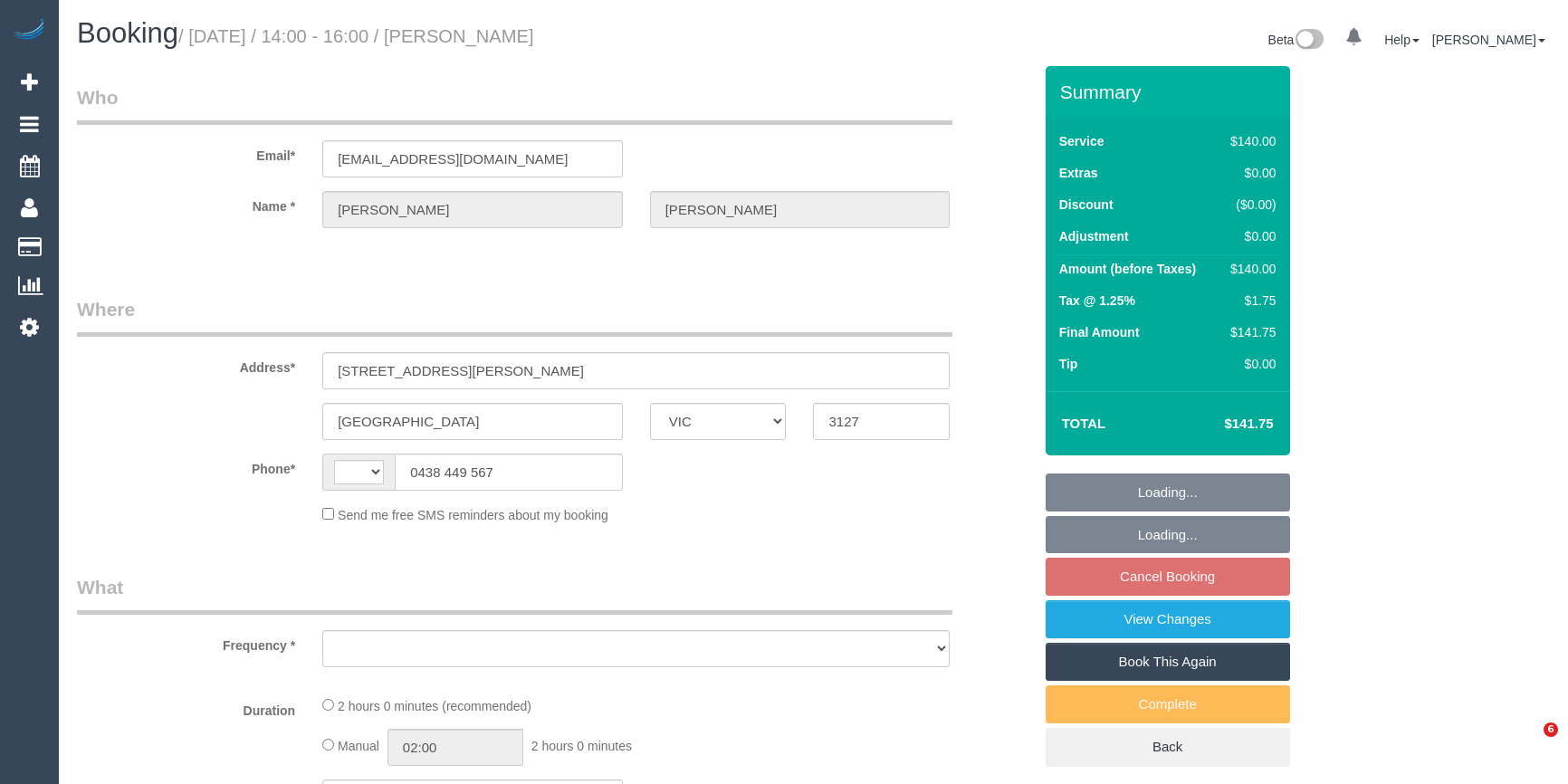
select select "VIC"
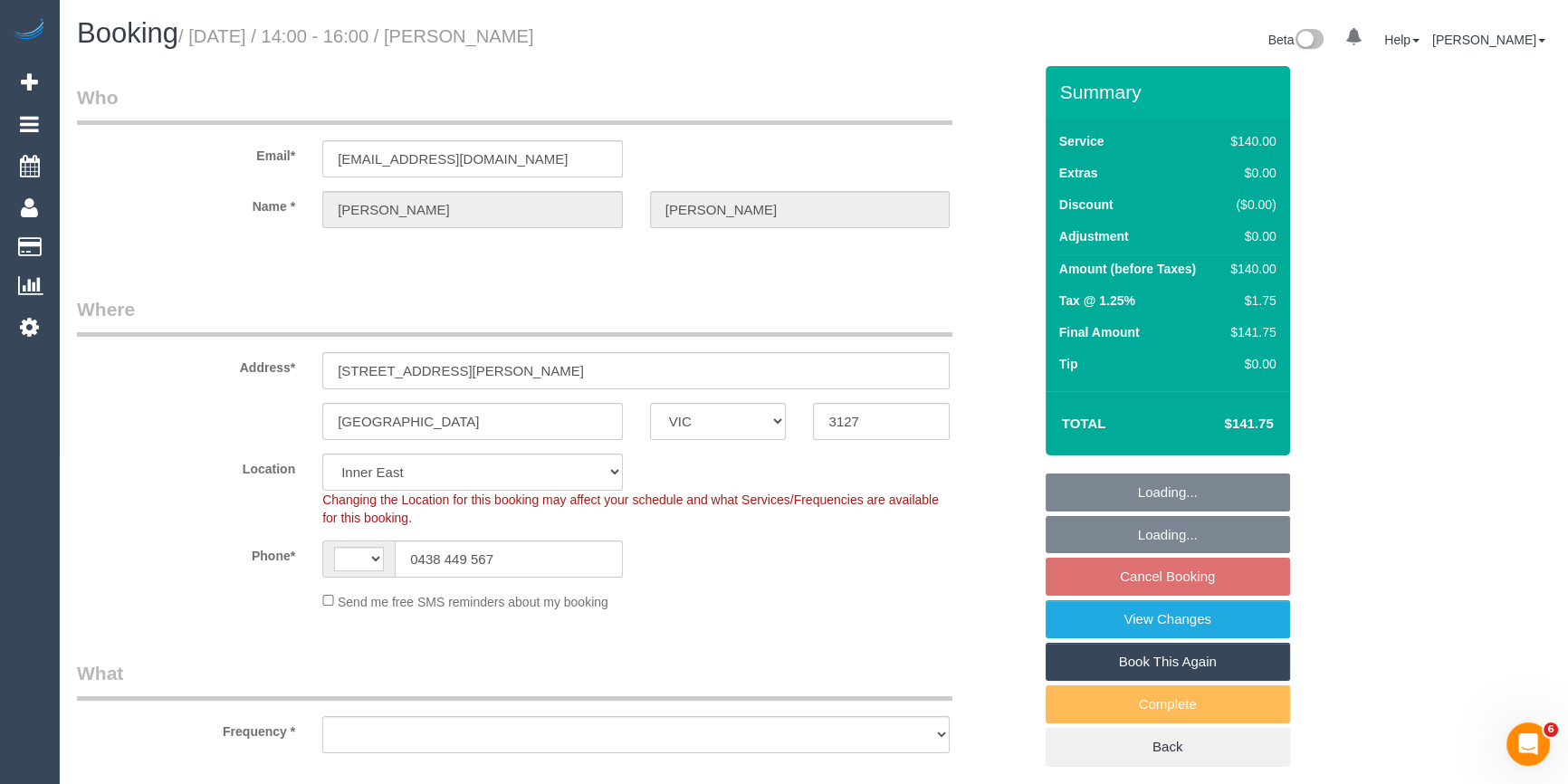
select select "string:stripe-pm_1RcfbX2GScqysDRV6cMESLr1"
select select "string:AU"
click at [972, 63] on div "Beta 0 Your Notifications You have 0 alerts Help Help Docs Take a Tour Contact …" at bounding box center [1188, 41] width 750 height 48
select select "object:714"
select select "number:30"
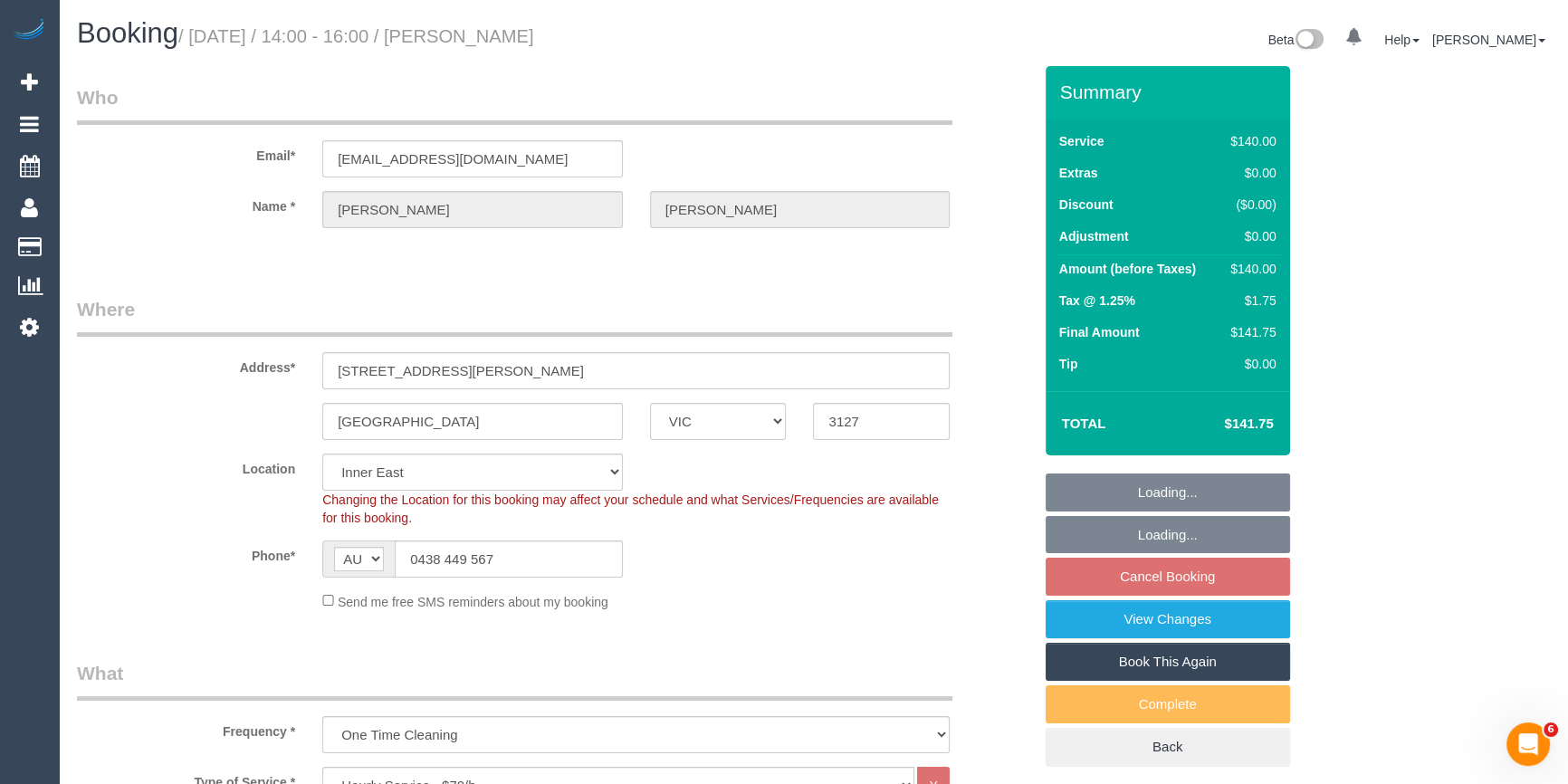
select select "number:14"
select select "number:19"
select select "number:24"
select select "number:12"
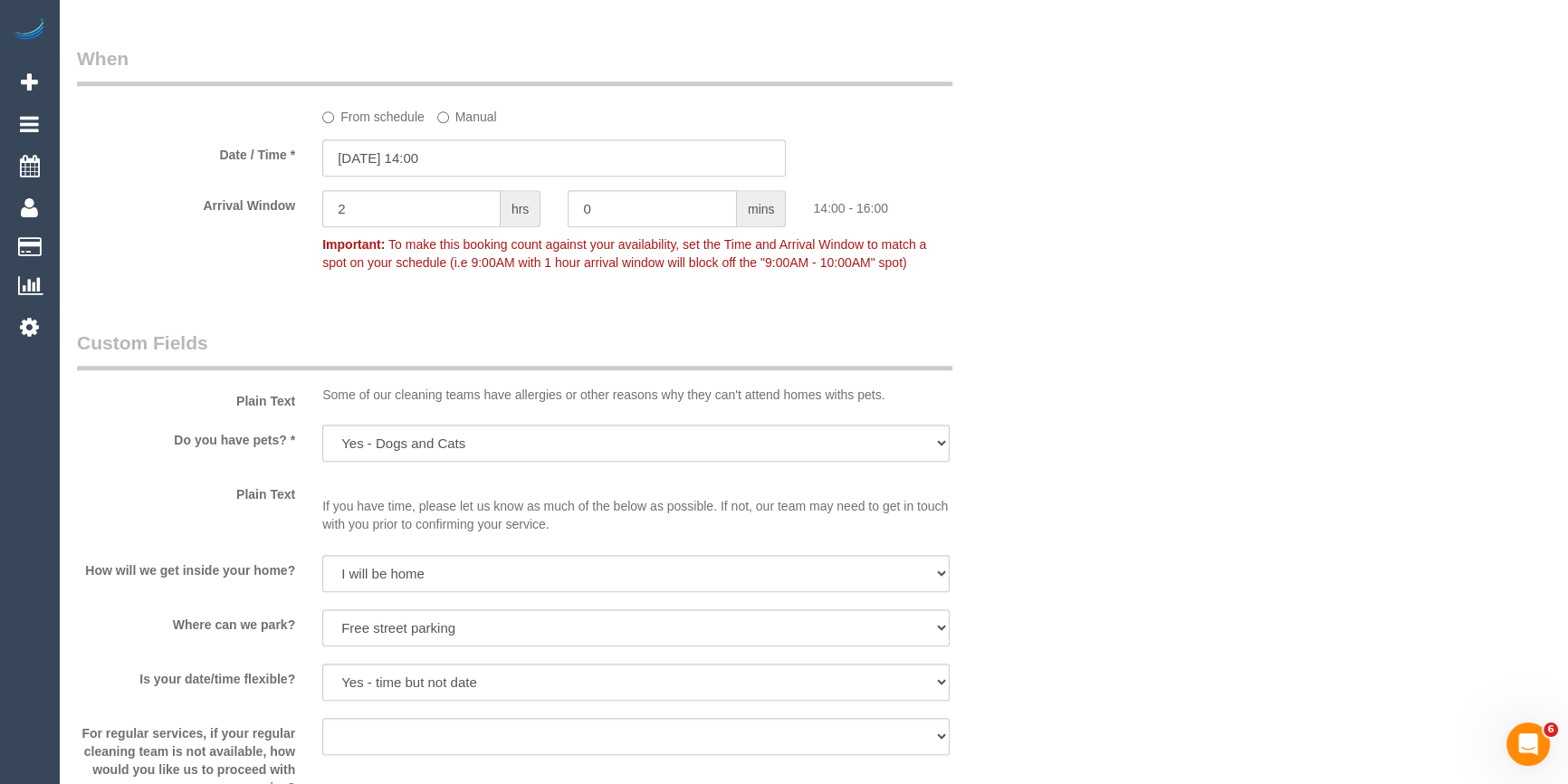
scroll to position [2716, 0]
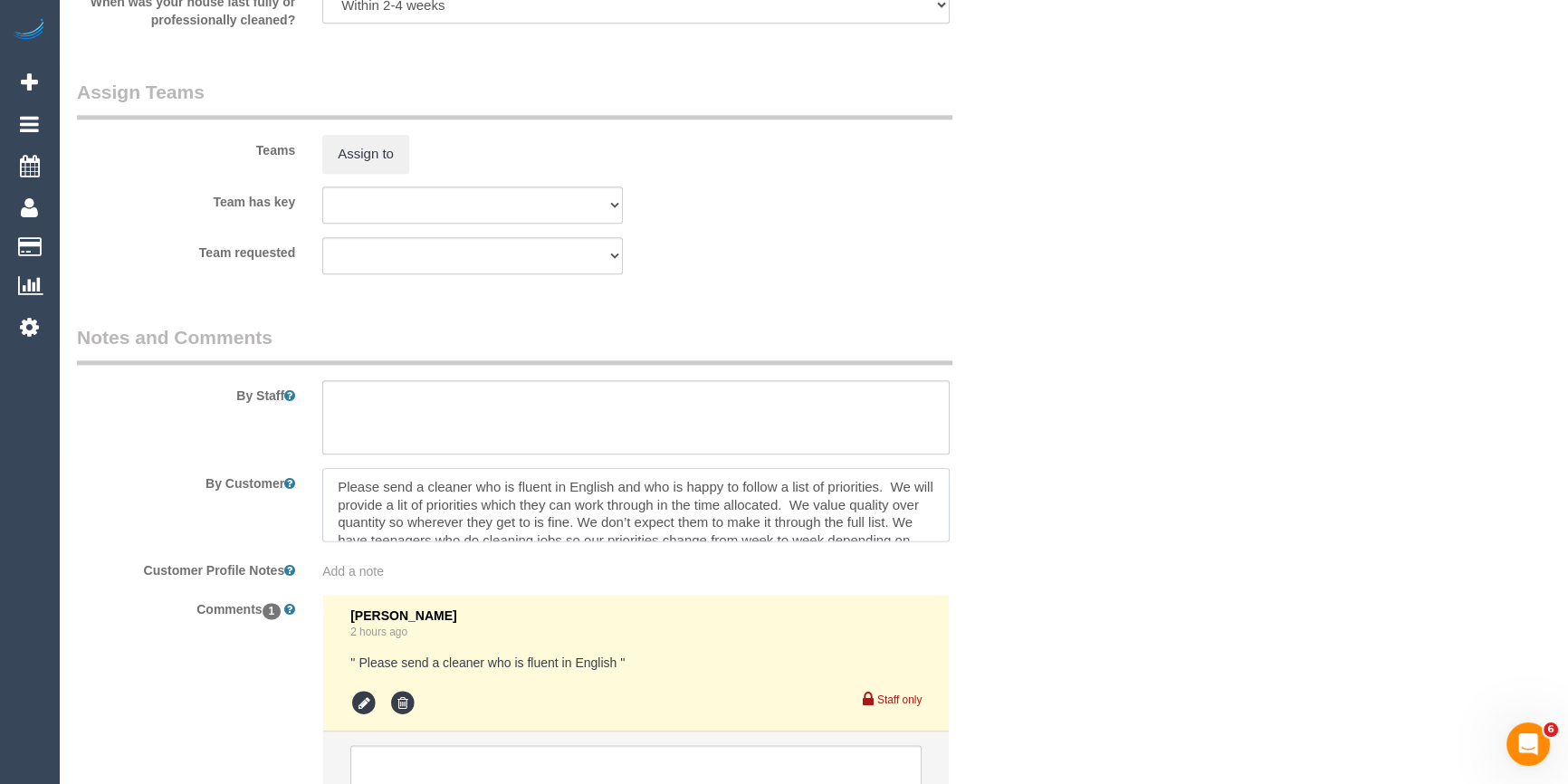
click at [612, 494] on textarea at bounding box center [635, 505] width 627 height 75
drag, startPoint x: 884, startPoint y: 487, endPoint x: 293, endPoint y: 464, distance: 591.4
click at [293, 464] on sui-booking-comments "By Staff By Customer Customer Profile Notes Add a note Comments 1 [PERSON_NAME]…" at bounding box center [554, 579] width 955 height 510
type textarea "We will provide a lit of priorities which they can work through in the time all…"
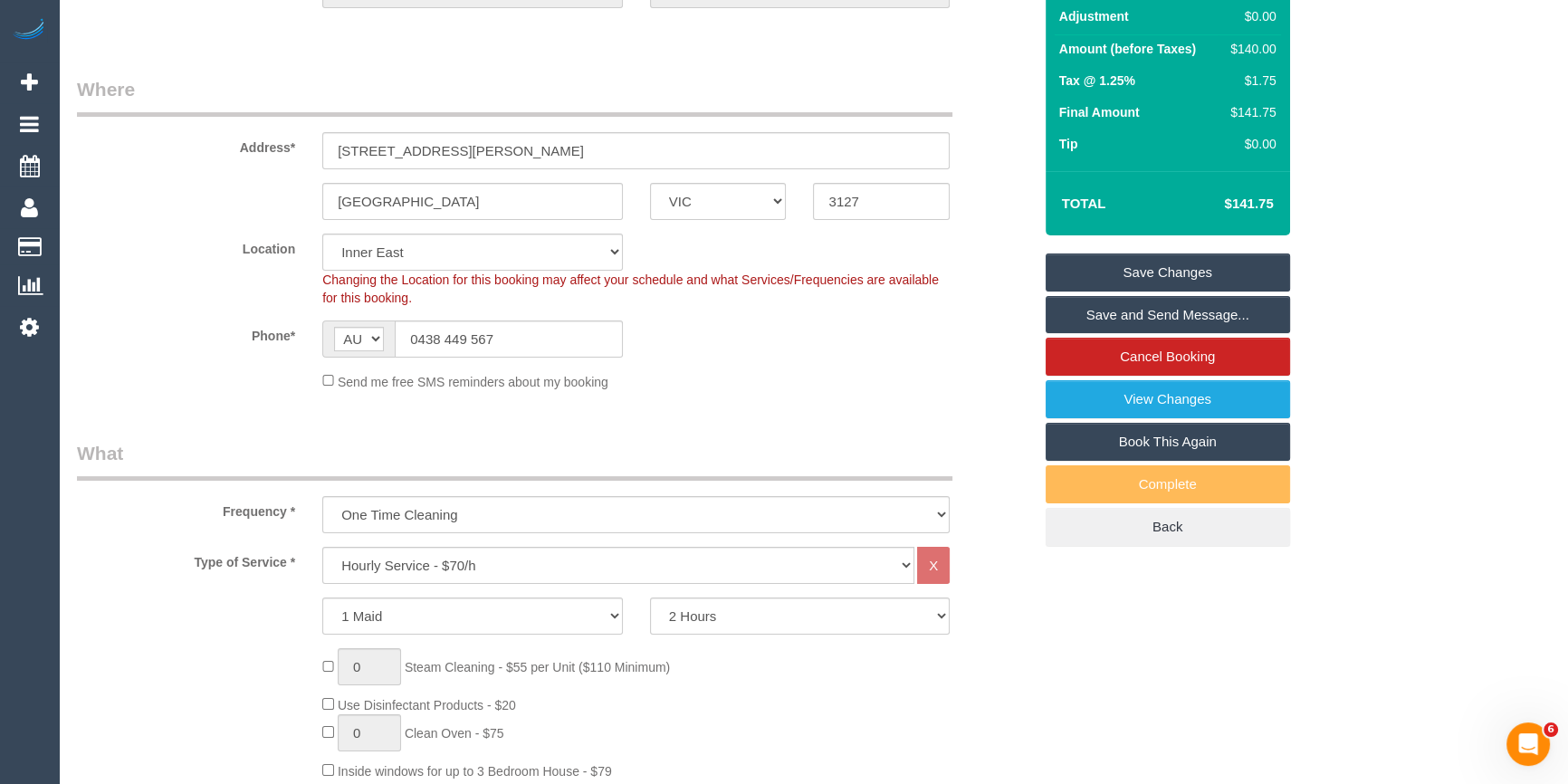
scroll to position [164, 0]
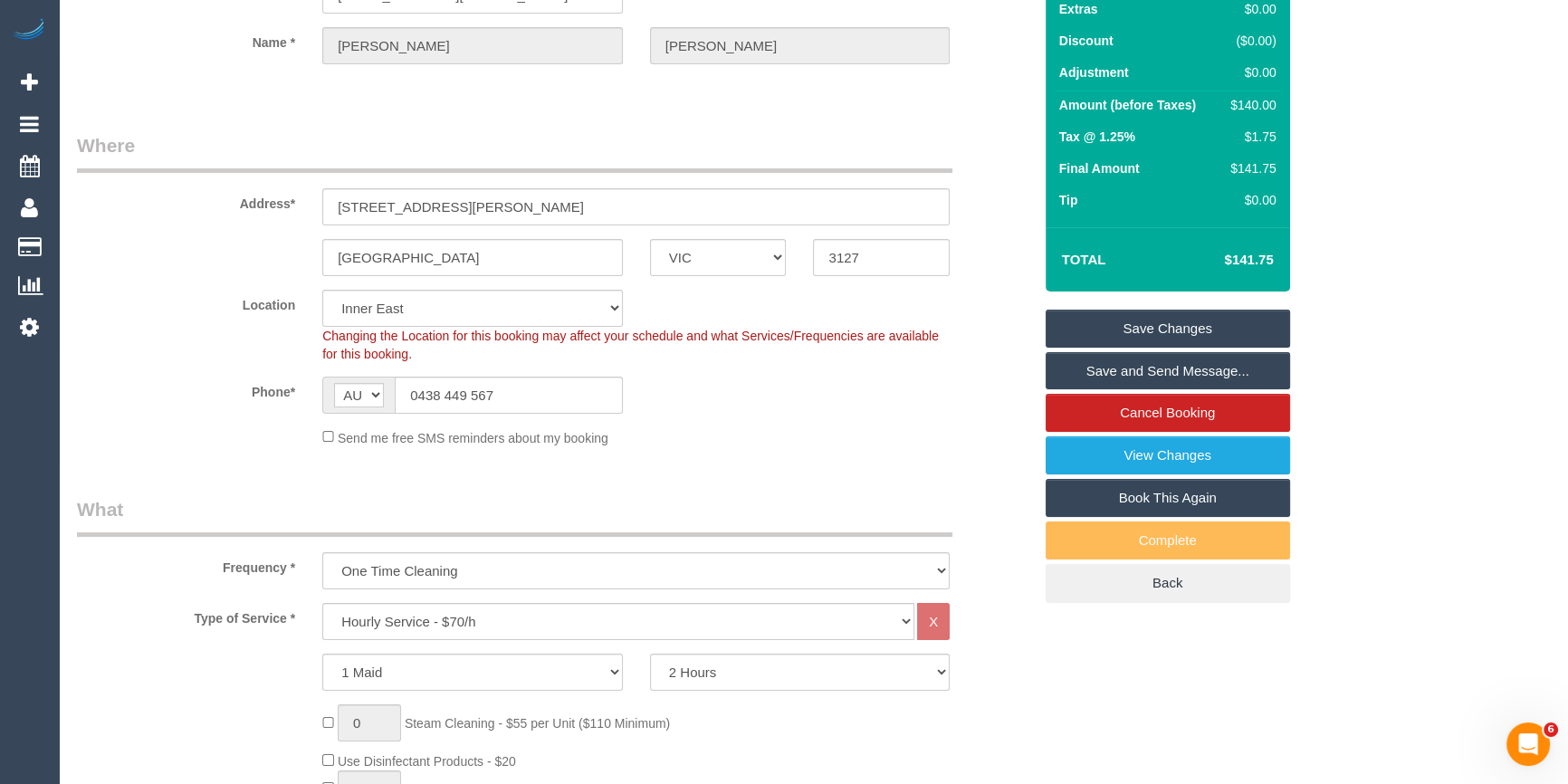
click at [919, 433] on div "Send me free SMS reminders about my booking" at bounding box center [635, 437] width 654 height 20
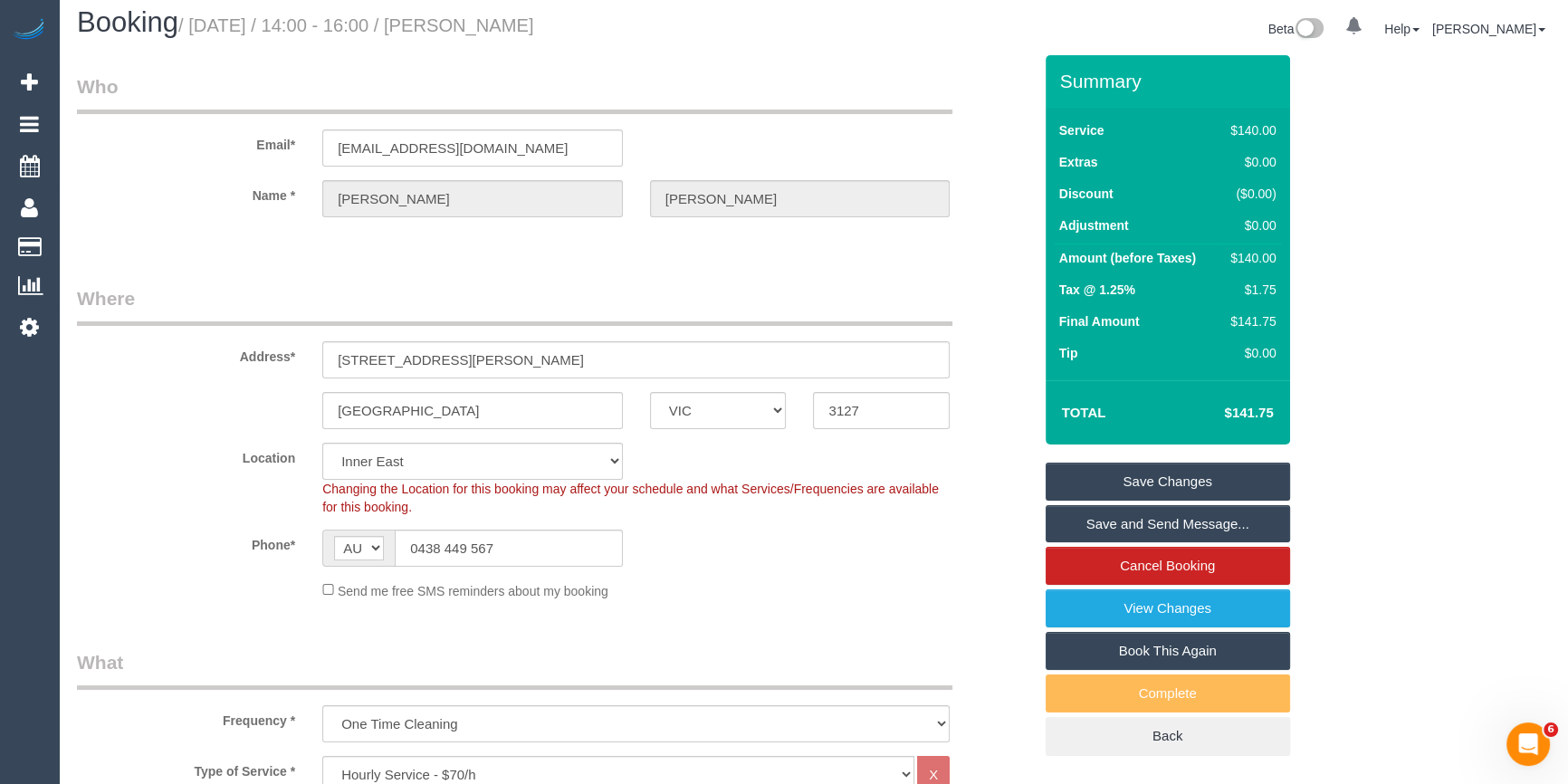
scroll to position [0, 0]
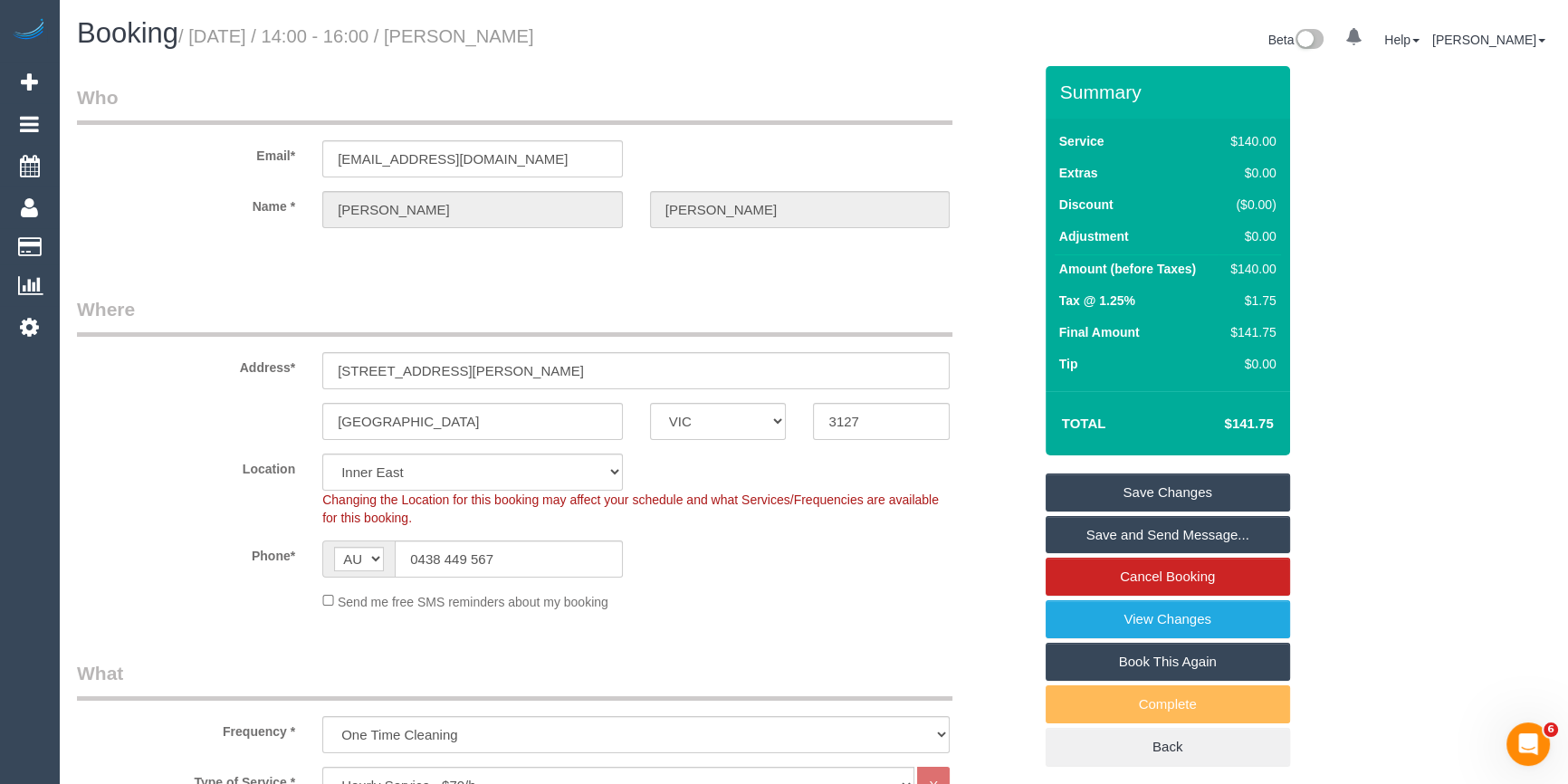
click at [144, 419] on div "[GEOGRAPHIC_DATA] ACT [GEOGRAPHIC_DATA] NT [GEOGRAPHIC_DATA] SA TAS [GEOGRAPHIC…" at bounding box center [554, 421] width 982 height 37
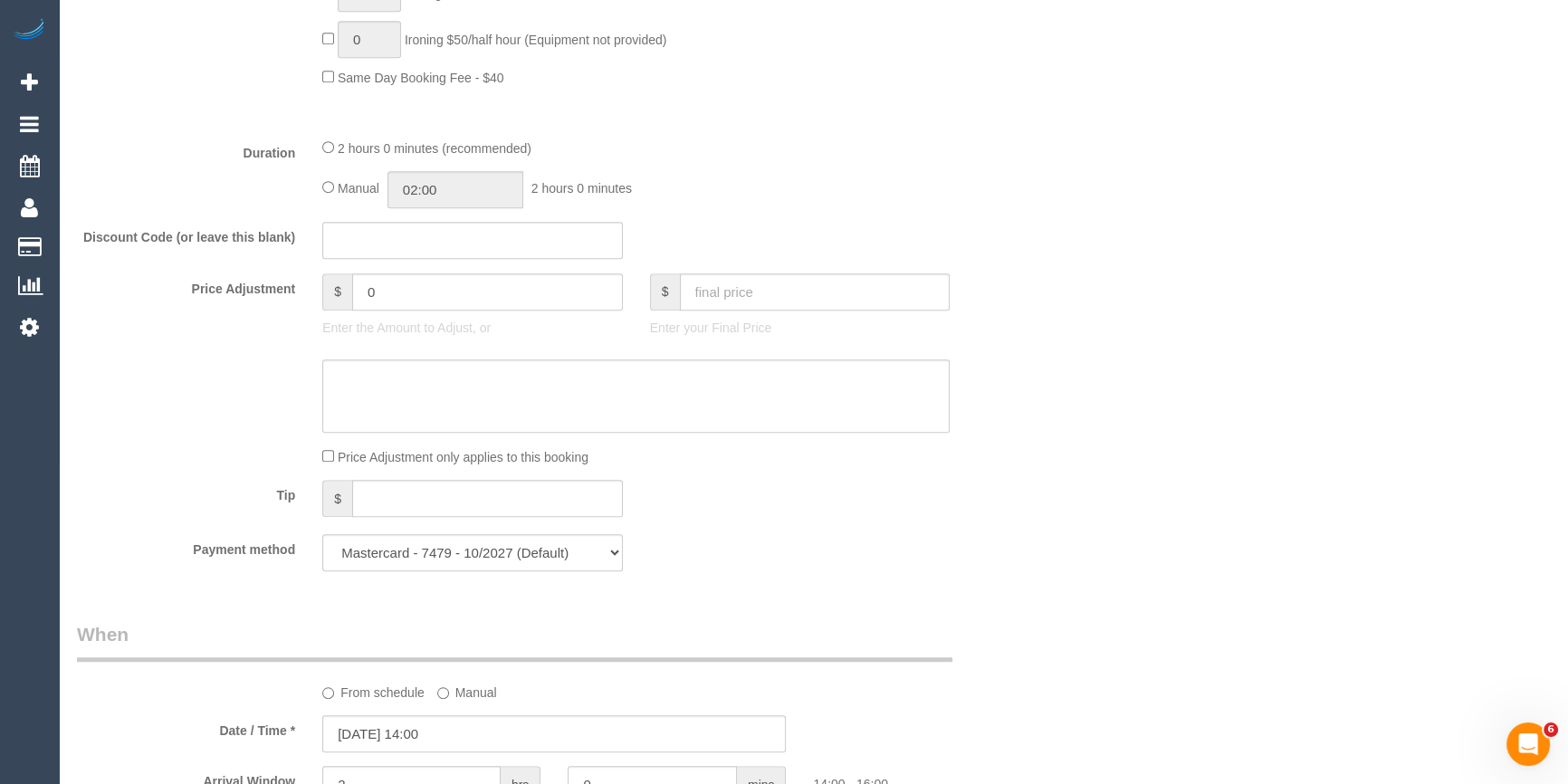
scroll to position [1811, 0]
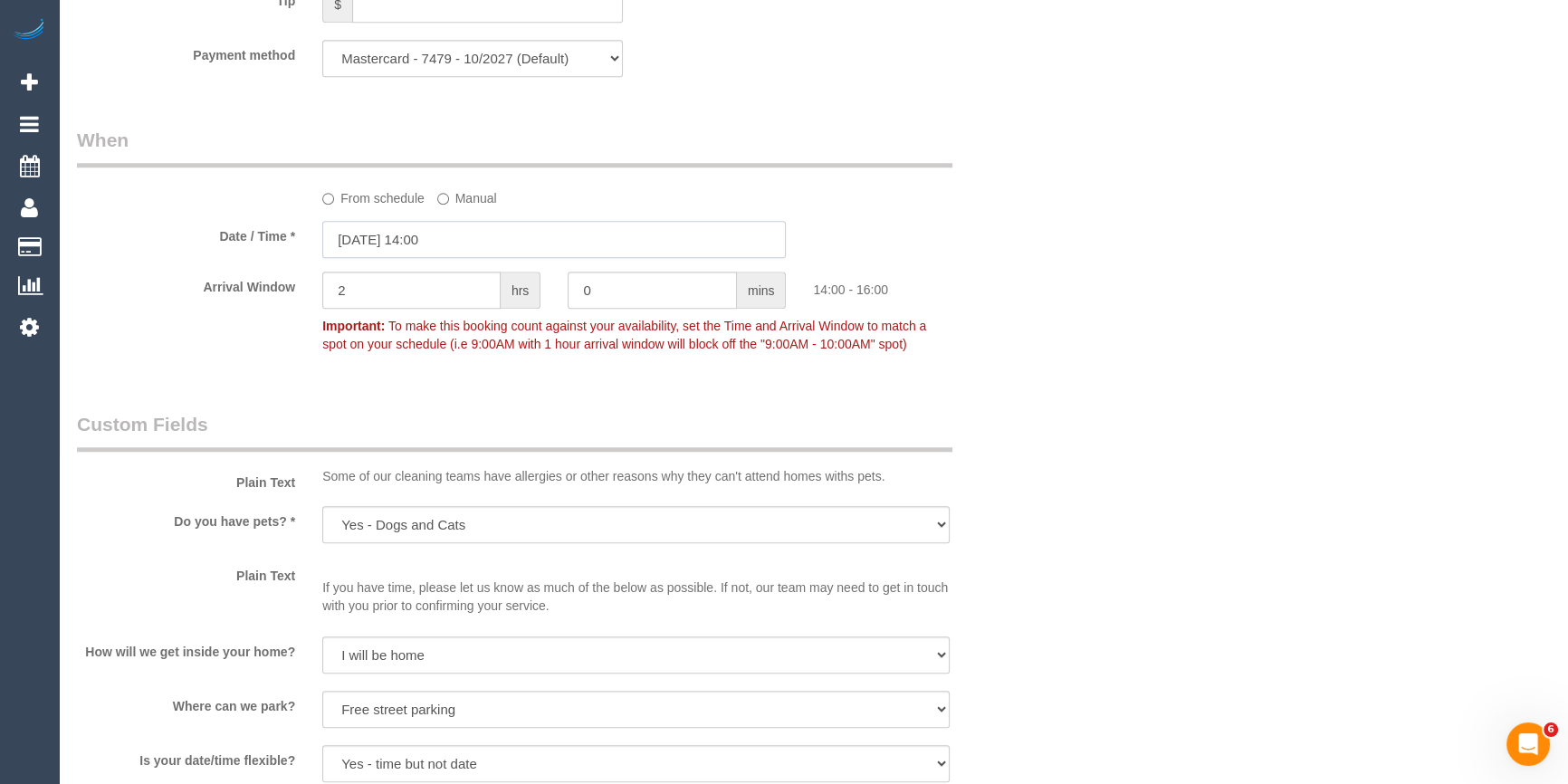
click at [445, 241] on input "[DATE] 14:00" at bounding box center [553, 240] width 463 height 37
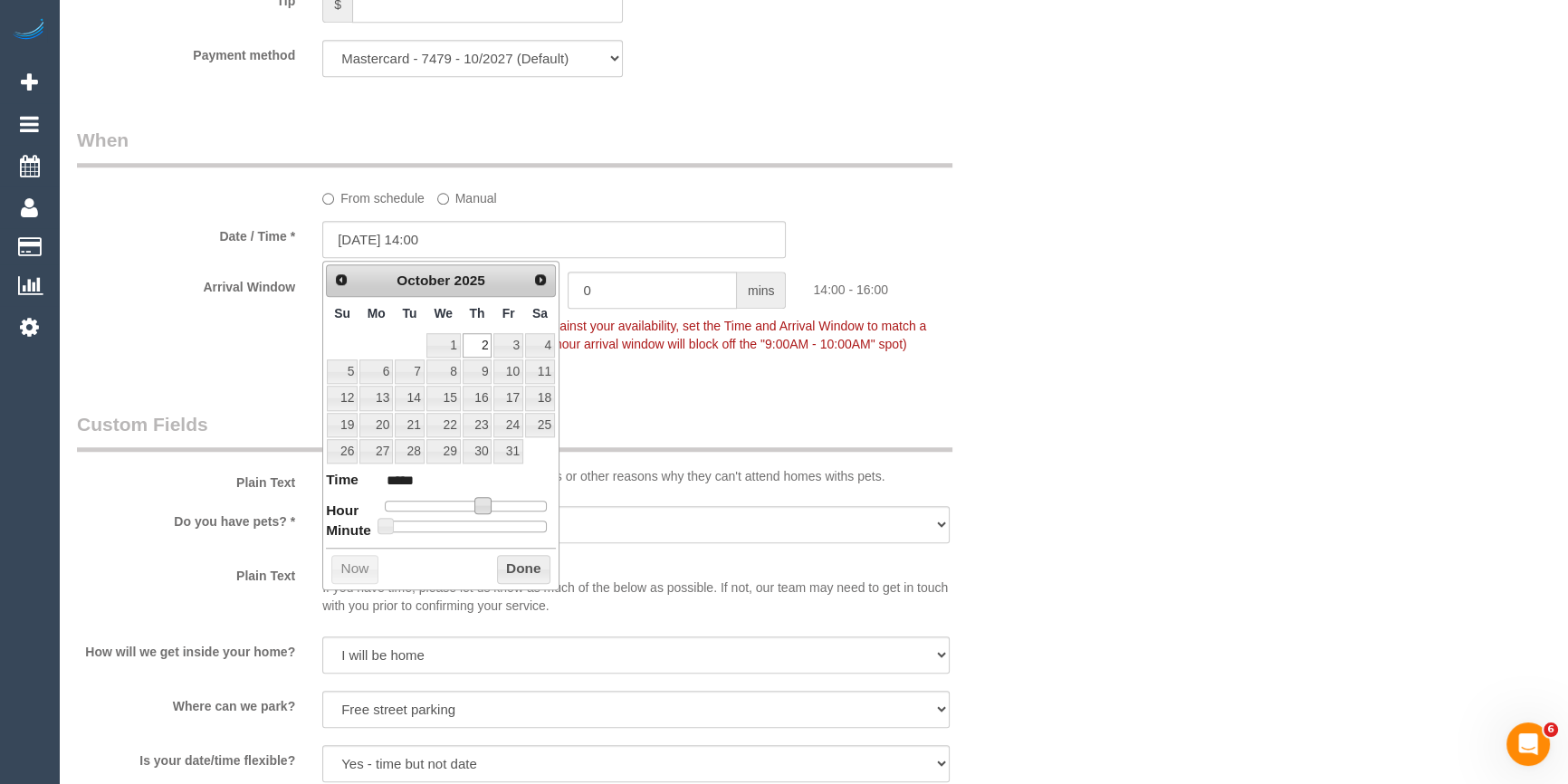
type input "[DATE] 13:00"
type input "*****"
type input "[DATE] 12:00"
type input "*****"
type input "[DATE] 11:00"
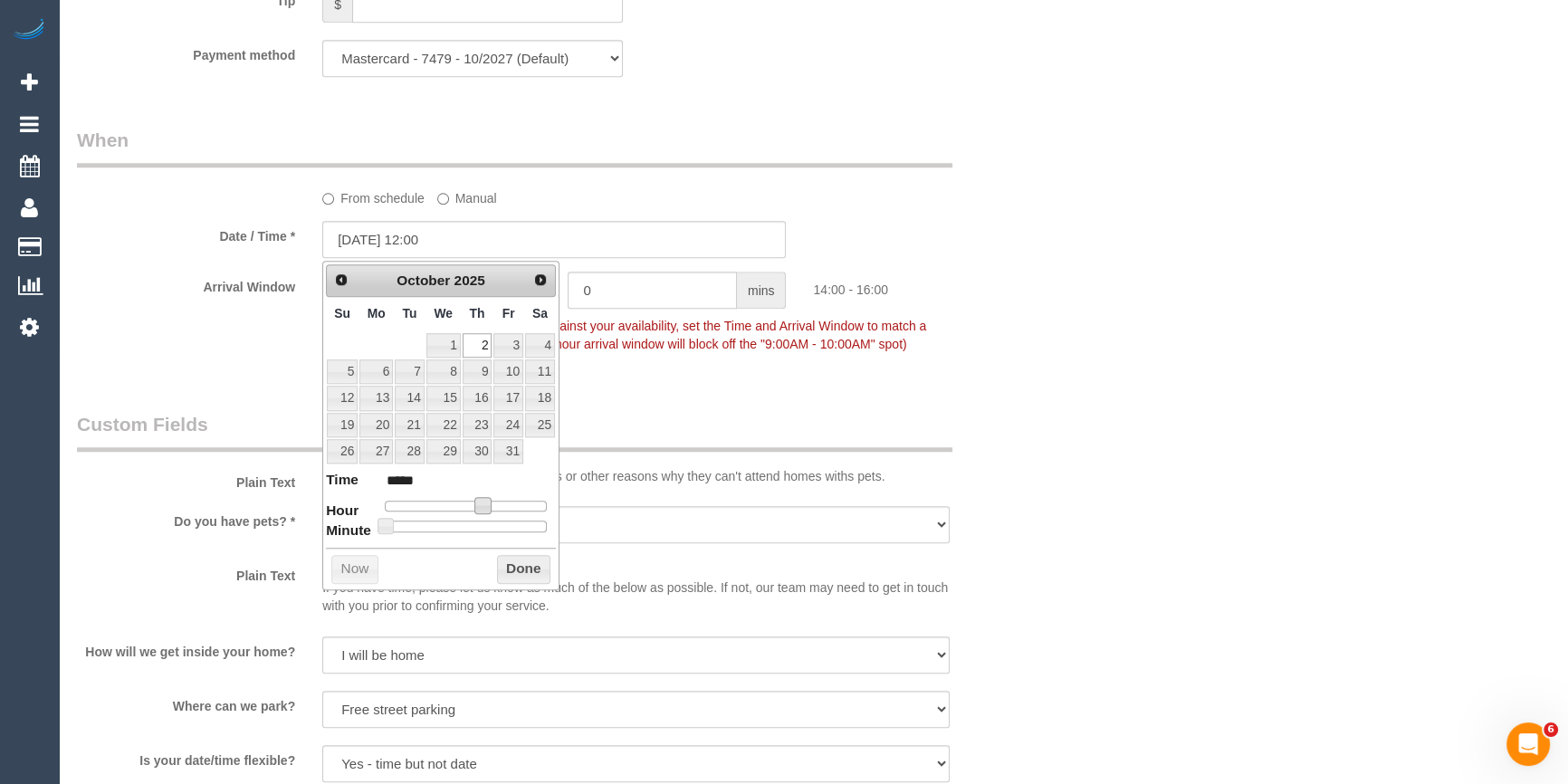
type input "*****"
type input "[DATE] 10:00"
type input "*****"
drag, startPoint x: 471, startPoint y: 501, endPoint x: 457, endPoint y: 502, distance: 14.0
click at [457, 502] on span at bounding box center [455, 504] width 16 height 16
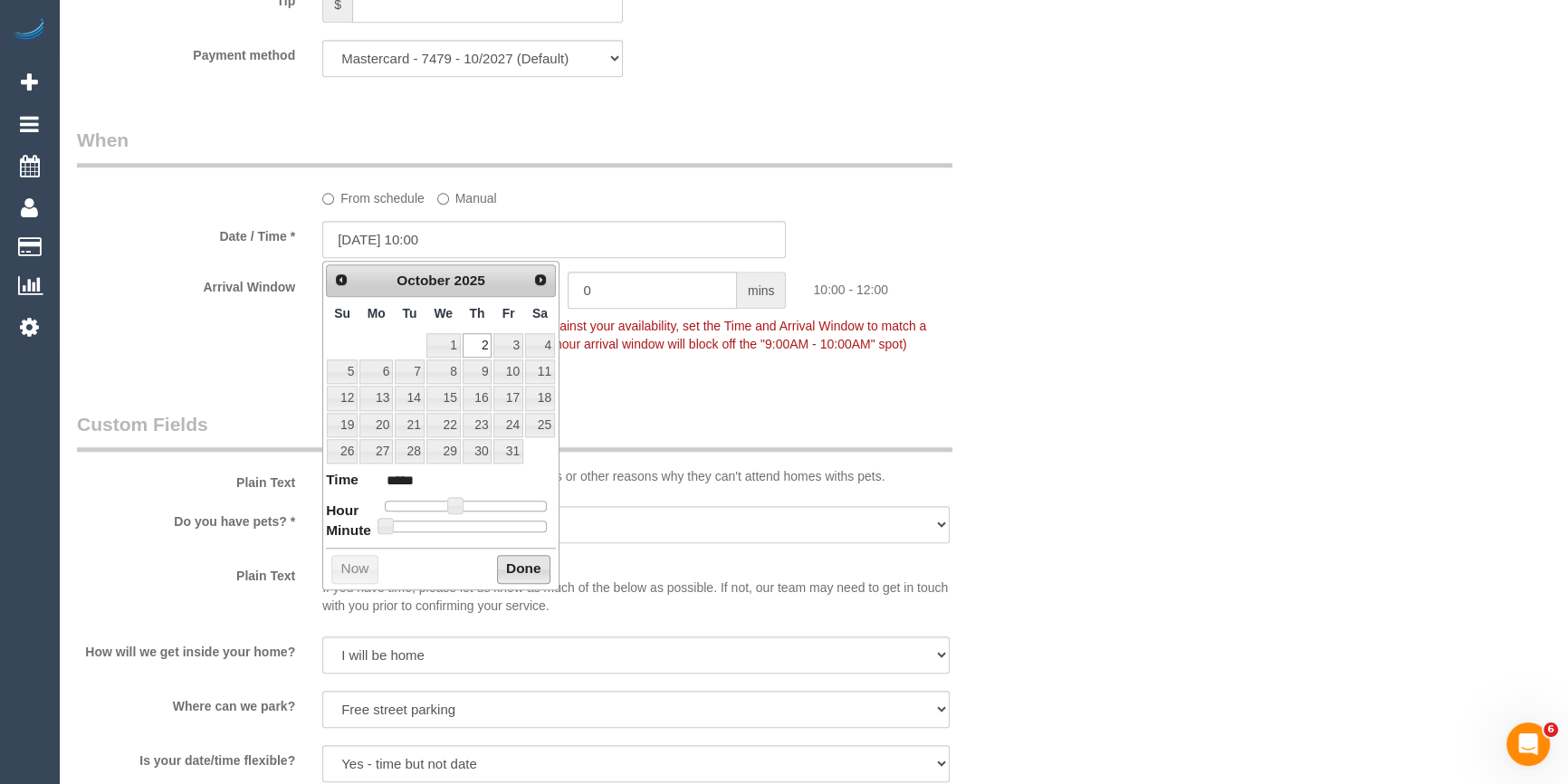
click at [524, 570] on button "Done" at bounding box center [523, 570] width 53 height 29
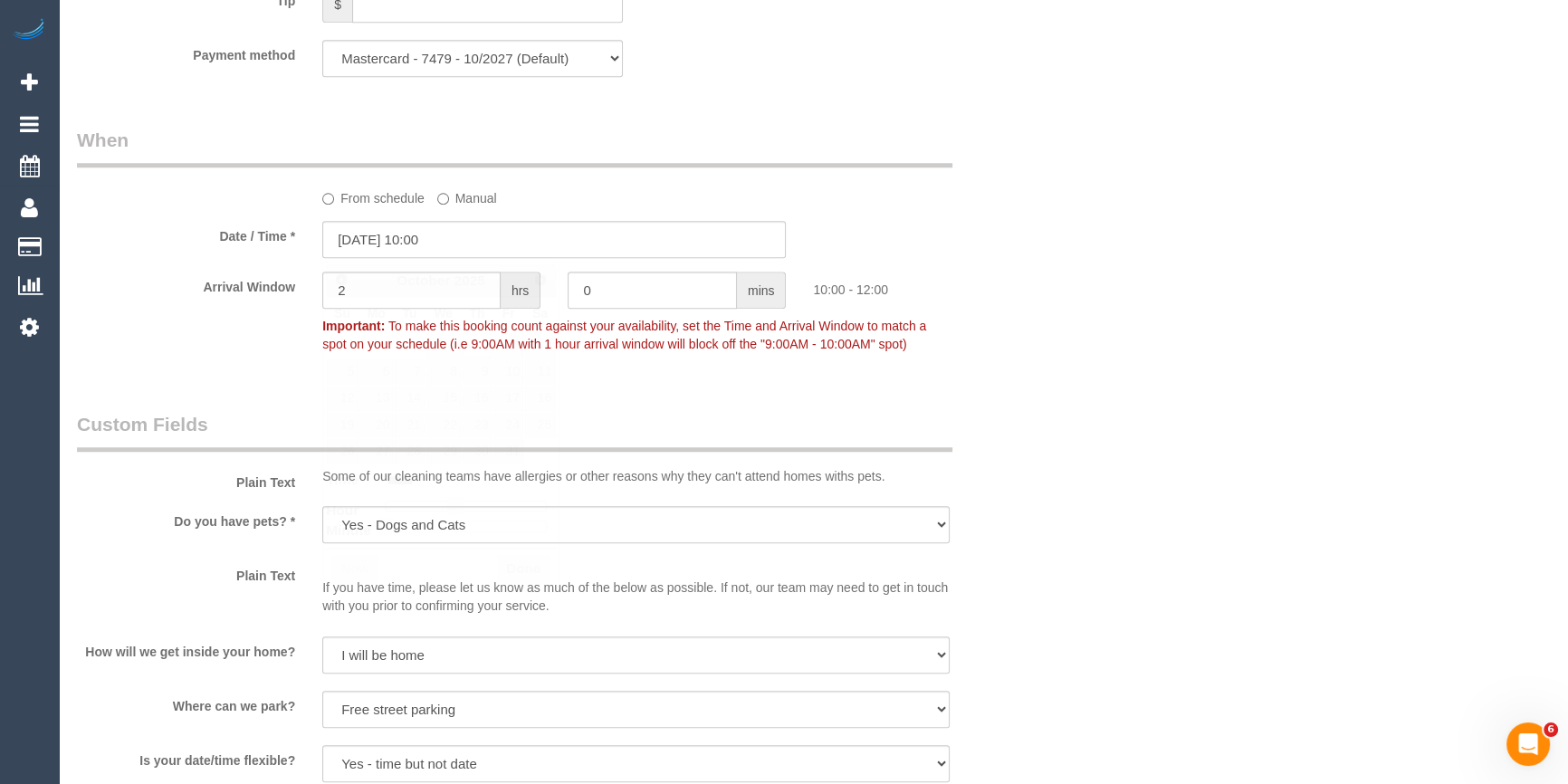
drag, startPoint x: 1117, startPoint y: 413, endPoint x: 1166, endPoint y: 451, distance: 62.0
click at [1130, 413] on div "Who Email* renaelsmith@gmail.com Name * Renae Smith Where Address* 11 Norris St…" at bounding box center [813, 22] width 1473 height 3535
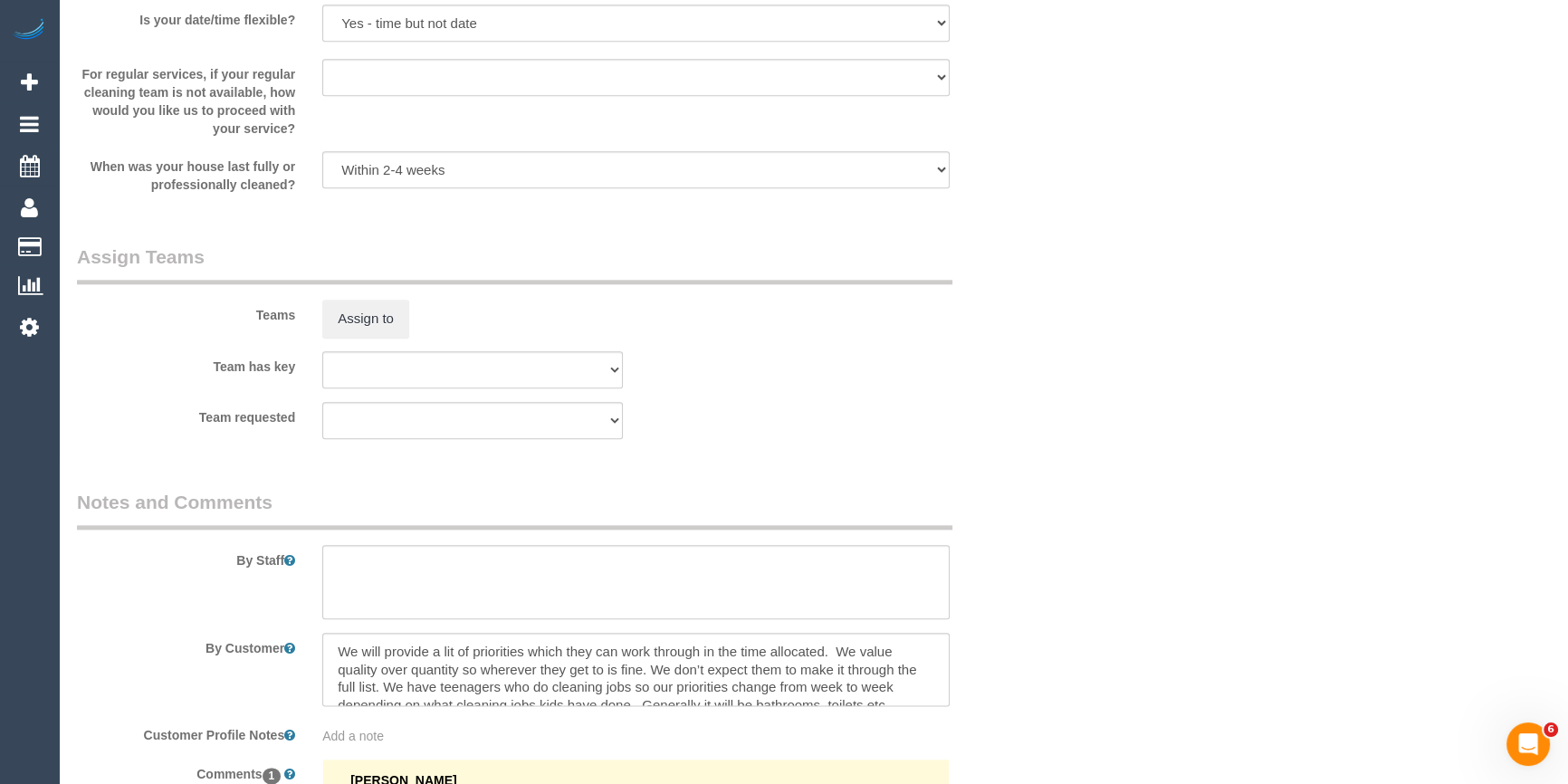
scroll to position [2879, 0]
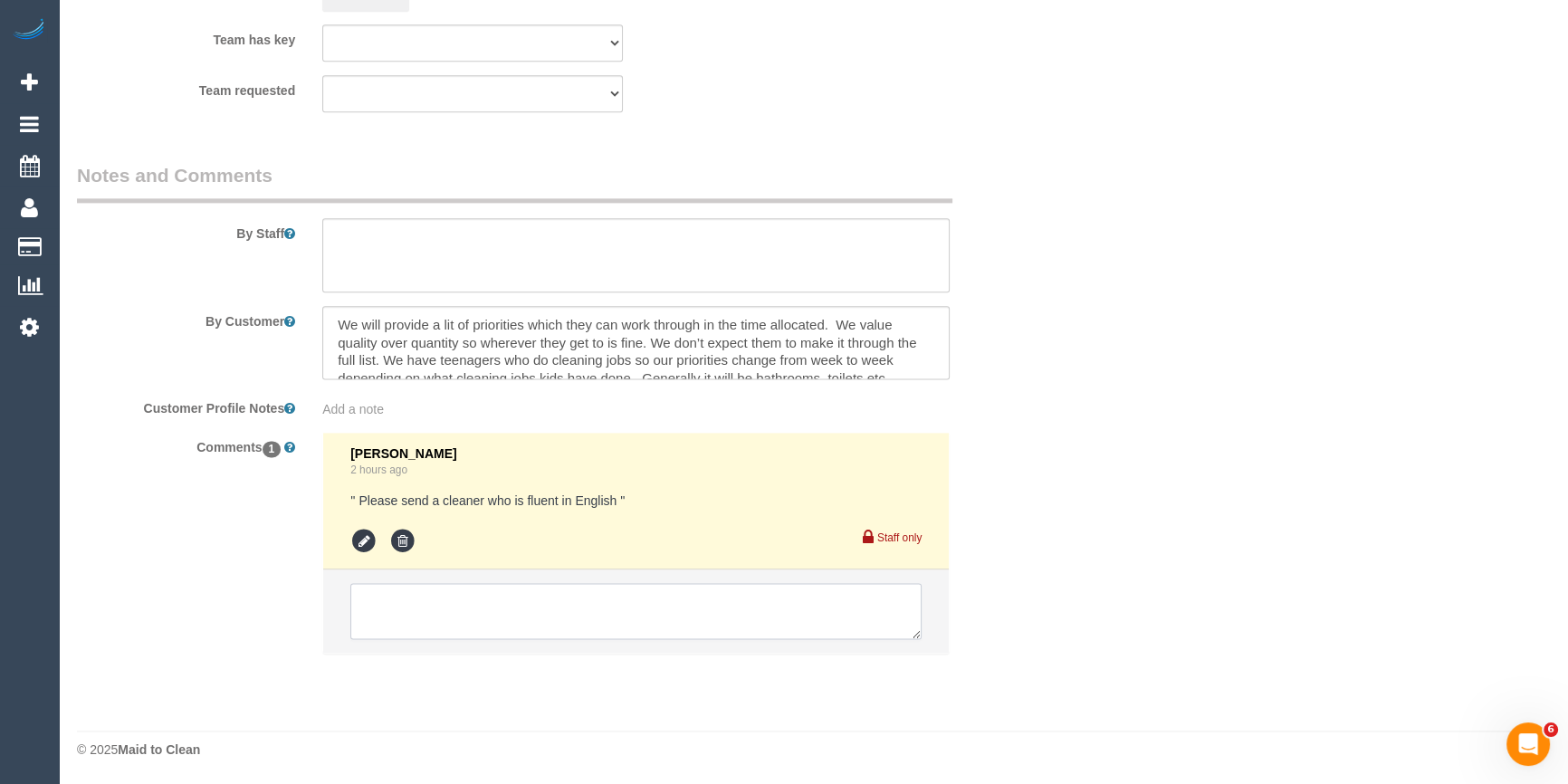
click at [413, 607] on textarea at bounding box center [635, 612] width 571 height 56
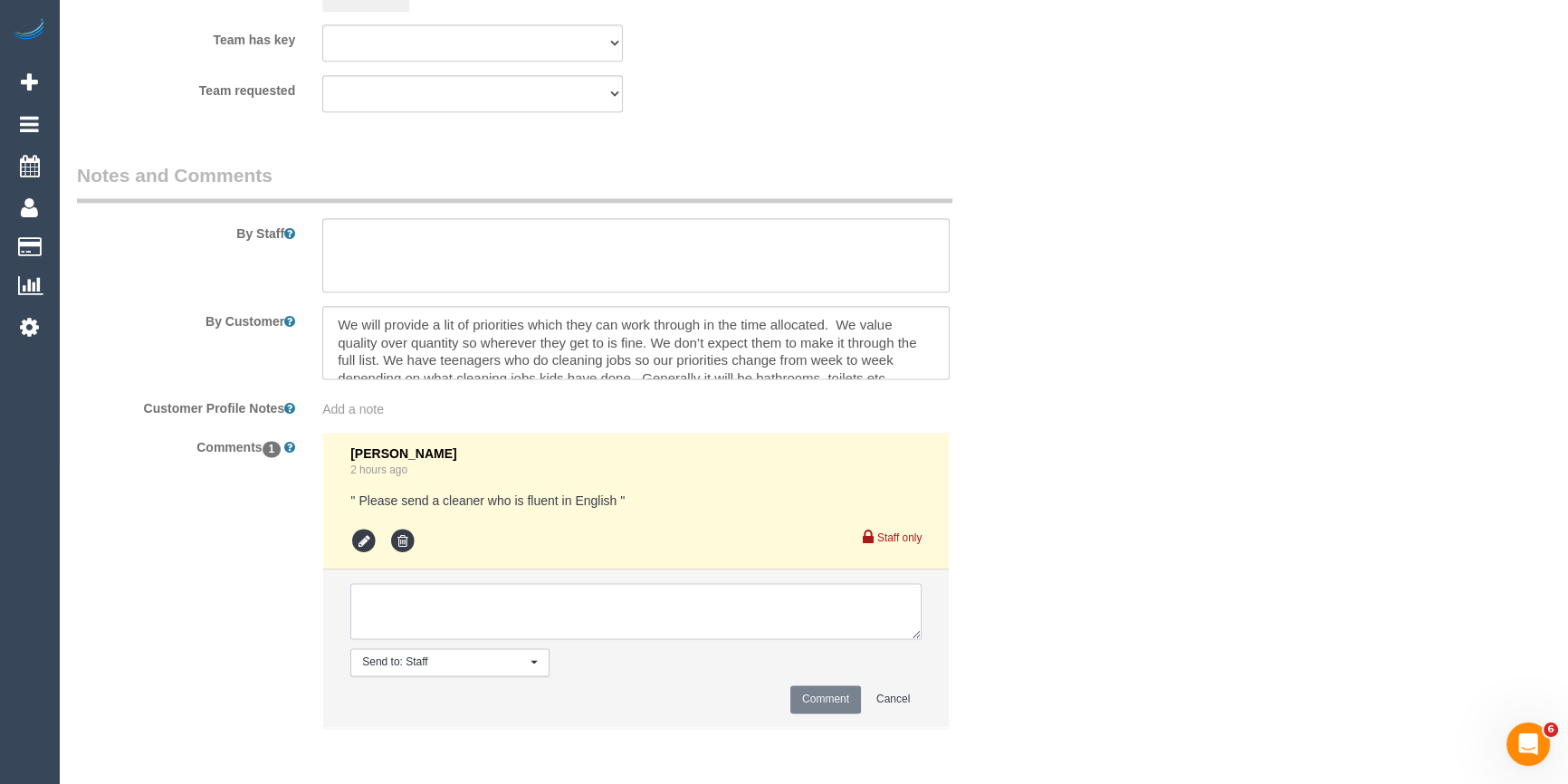
click at [400, 613] on textarea at bounding box center [635, 612] width 571 height 56
click at [426, 605] on textarea at bounding box center [635, 612] width 571 height 56
type textarea "Assigned pending 10-12pm AW - emailed"
click at [806, 691] on button "Comment" at bounding box center [825, 699] width 71 height 28
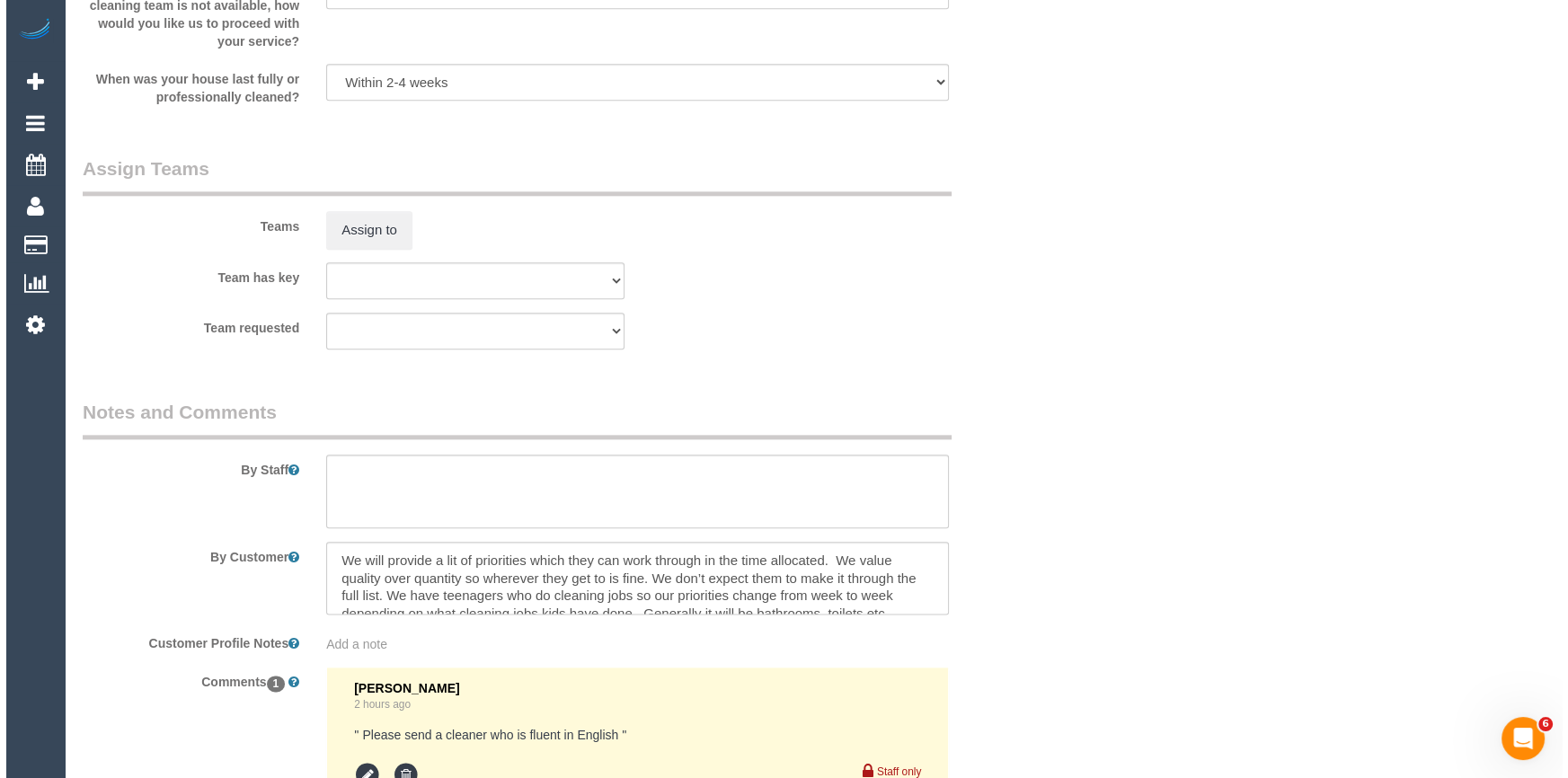
scroll to position [2448, 0]
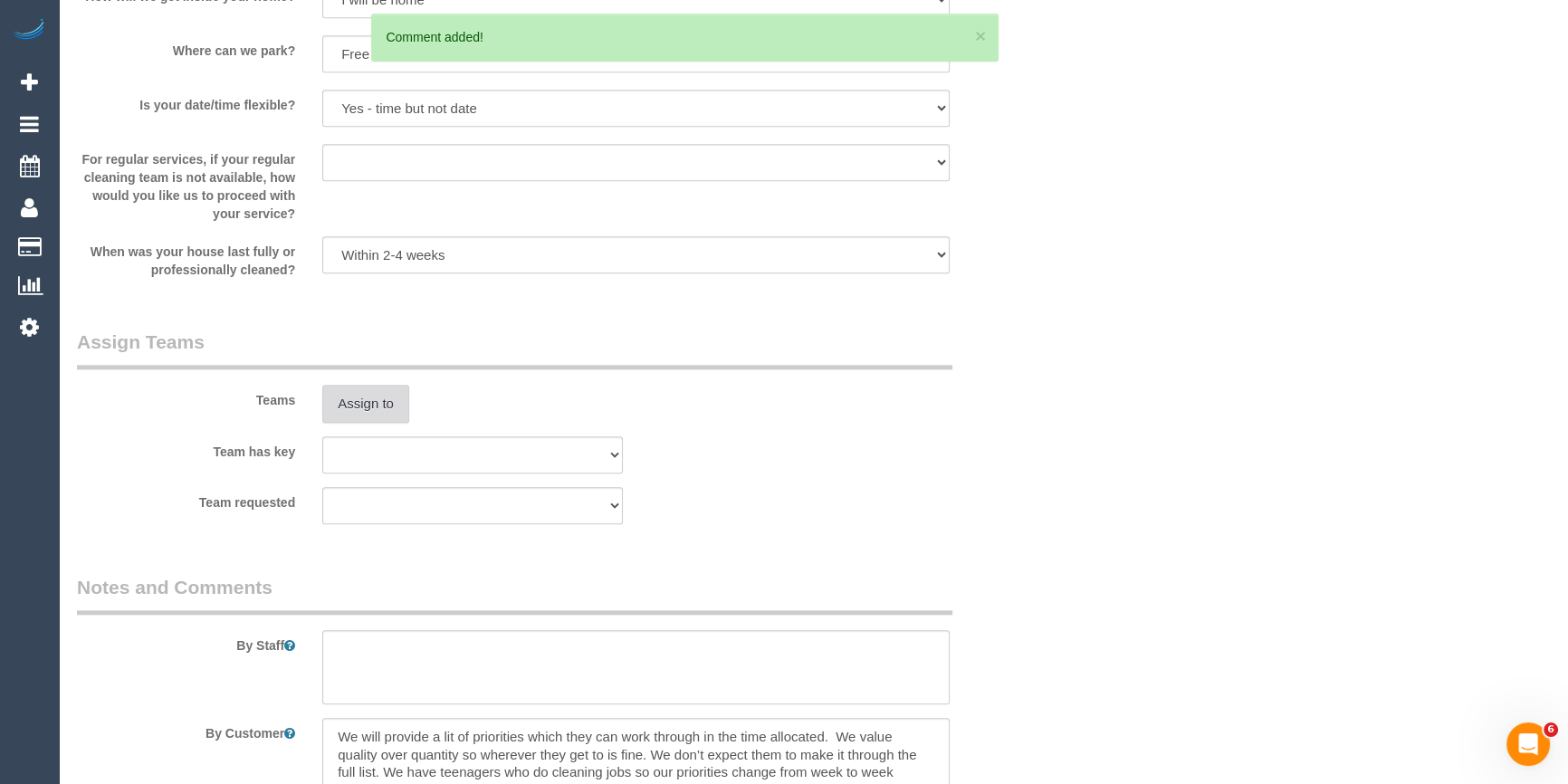
click at [379, 408] on button "Assign to" at bounding box center [365, 404] width 87 height 38
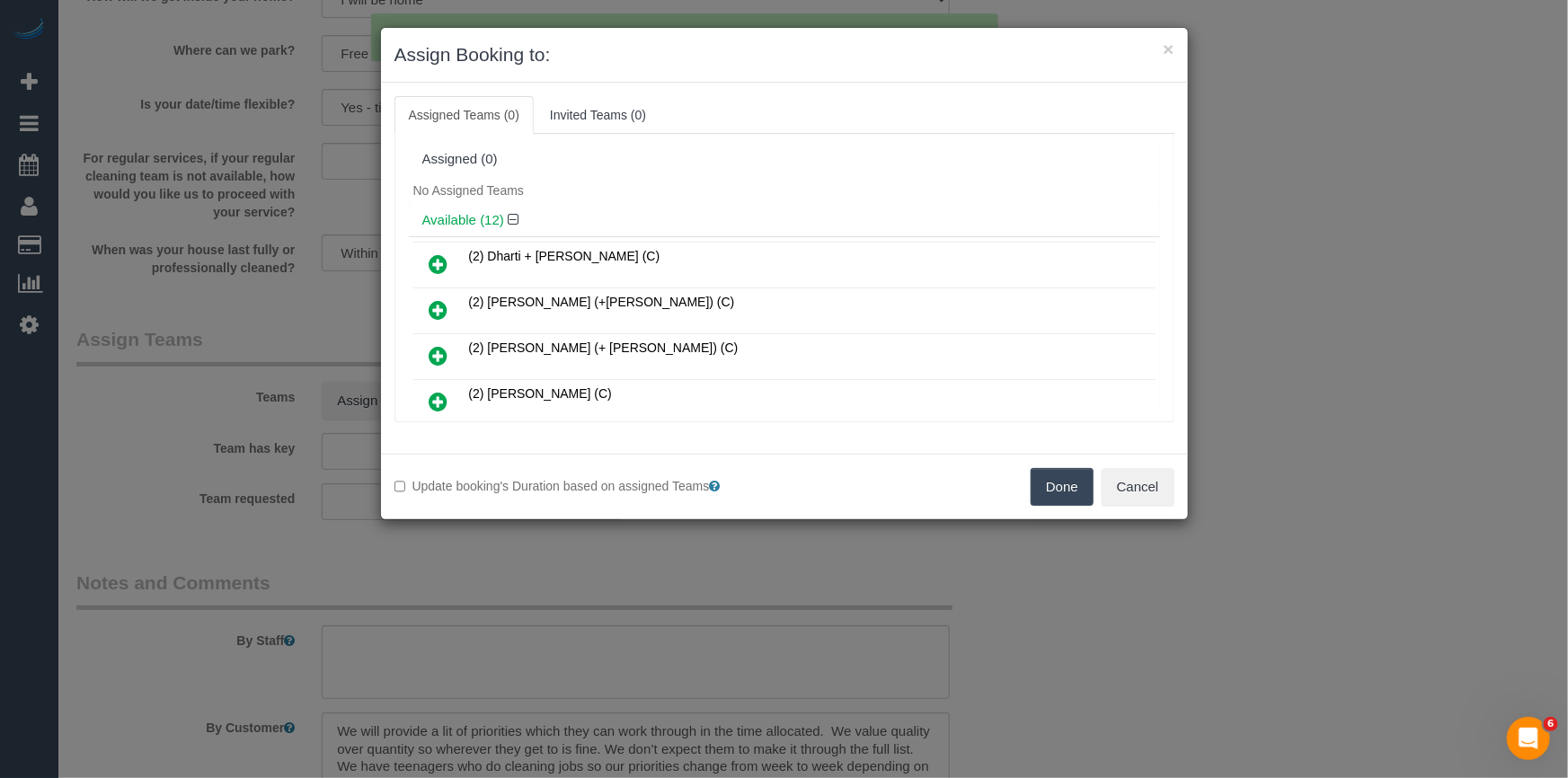
click at [636, 179] on div "No Assigned Teams" at bounding box center [784, 190] width 751 height 27
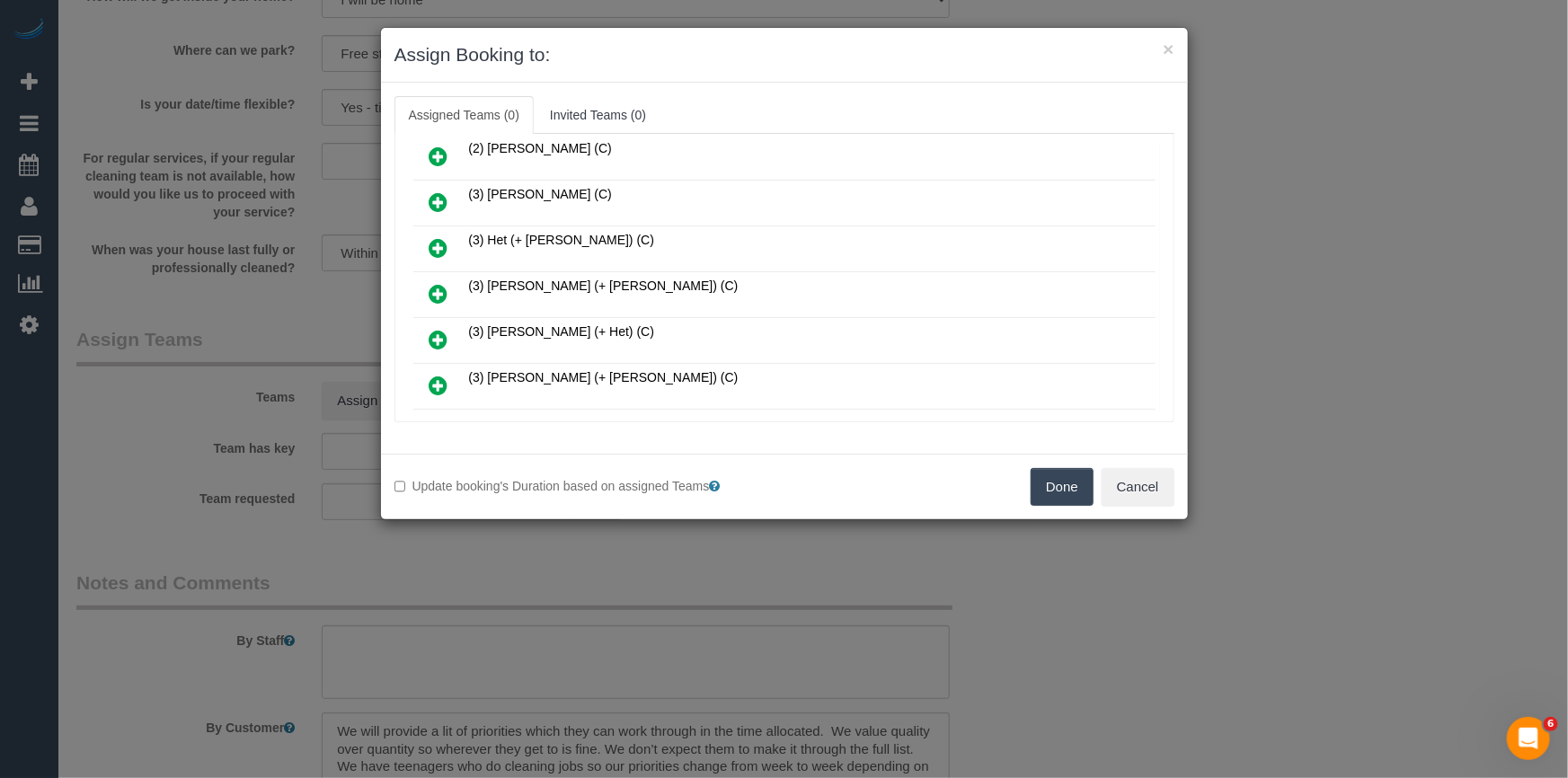
click at [441, 286] on icon at bounding box center [438, 293] width 19 height 21
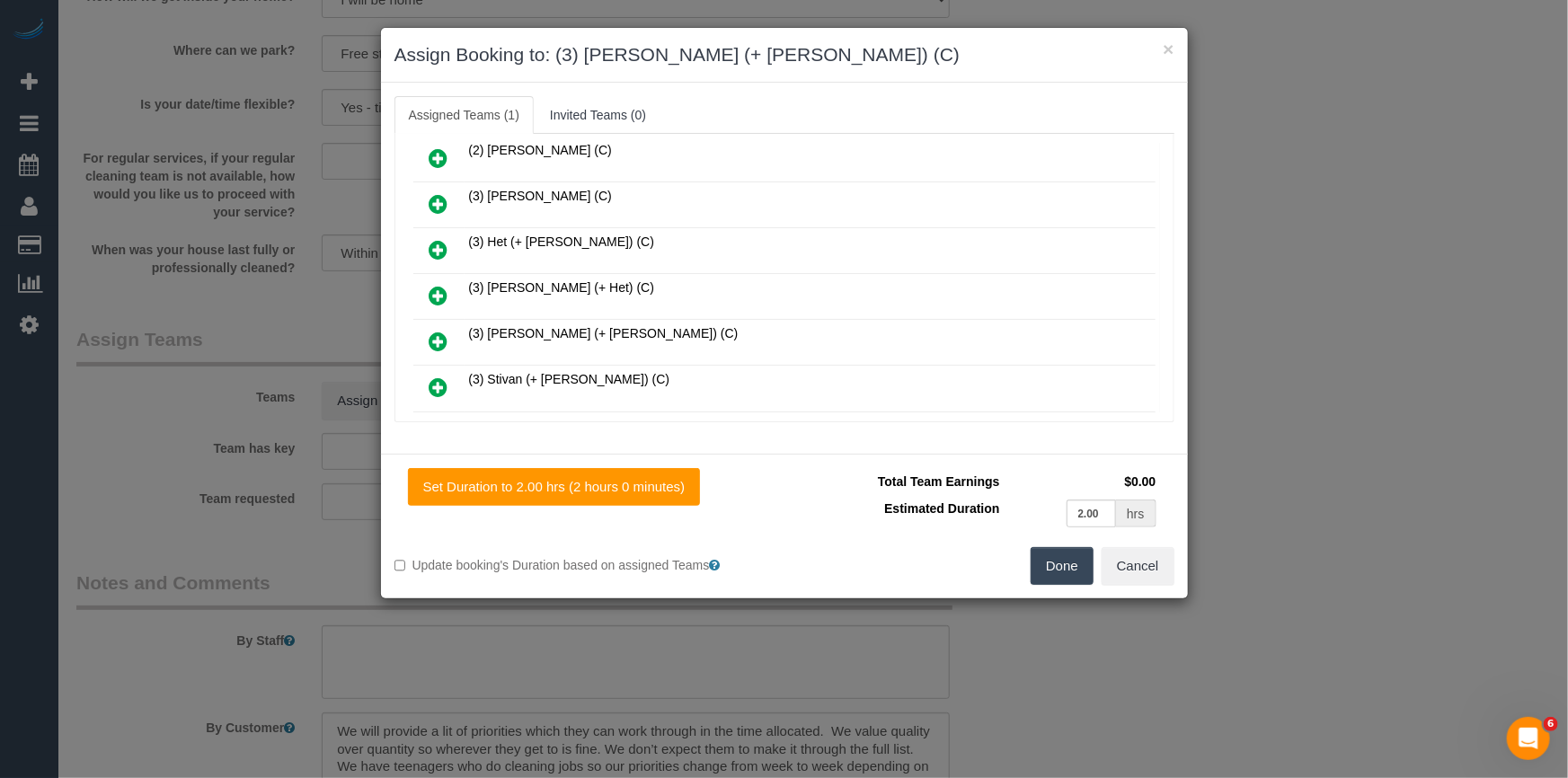
click at [431, 340] on icon at bounding box center [438, 340] width 19 height 21
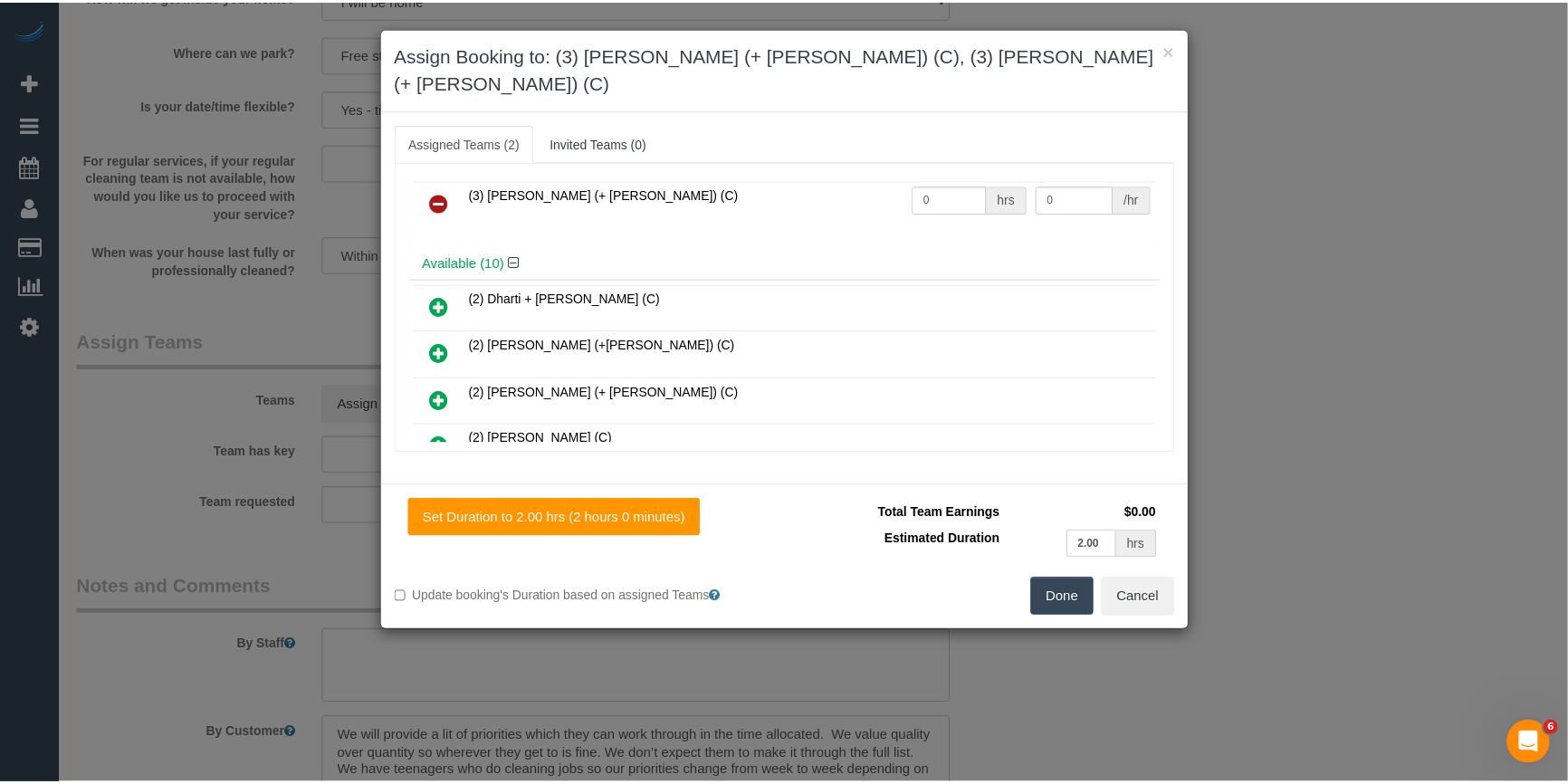
scroll to position [0, 0]
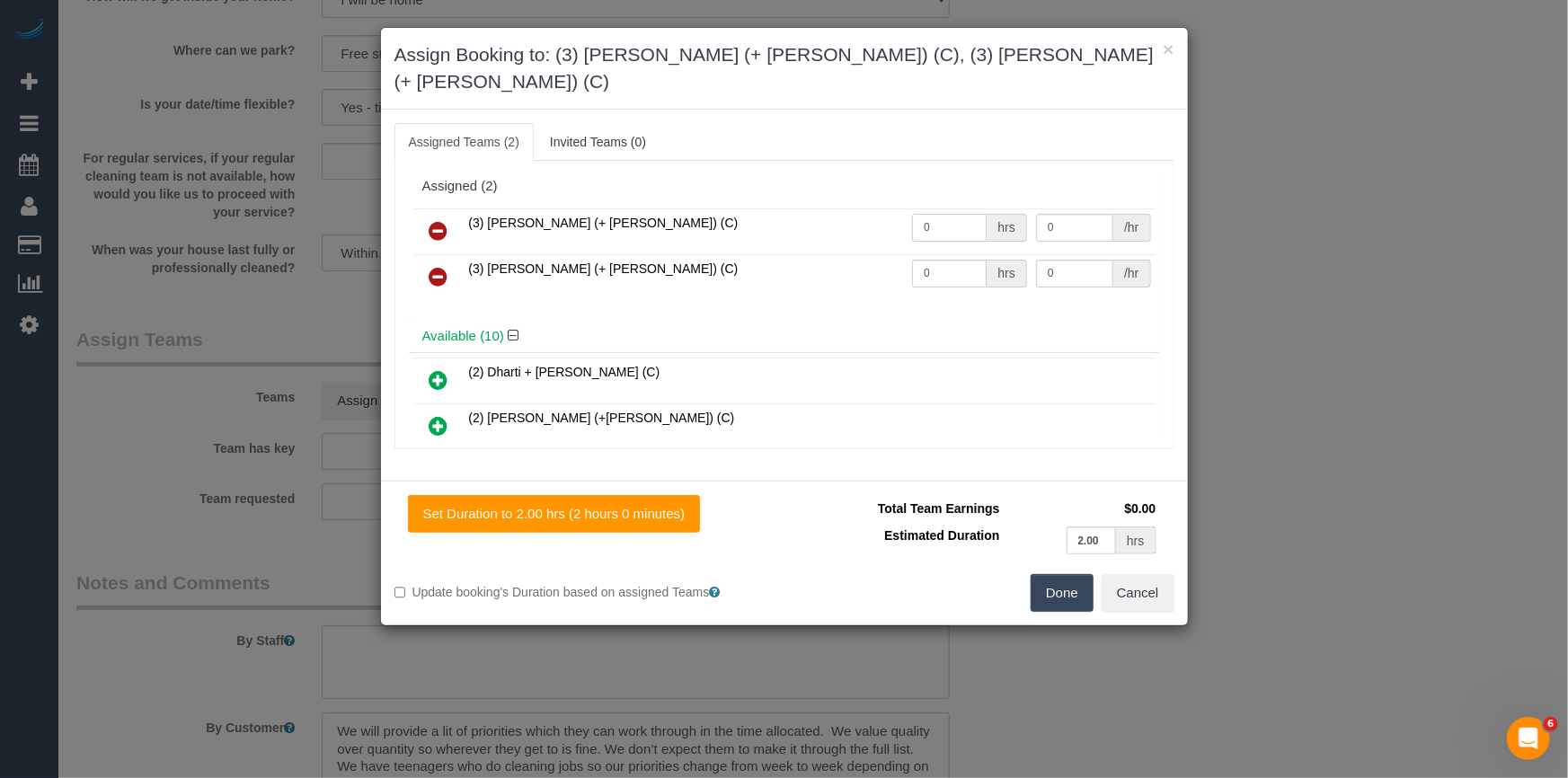
click at [922, 214] on input "0" at bounding box center [949, 228] width 75 height 28
type input "1"
click at [951, 260] on input "0" at bounding box center [949, 274] width 75 height 28
type input "1"
click at [1079, 214] on input "0" at bounding box center [1075, 228] width 78 height 28
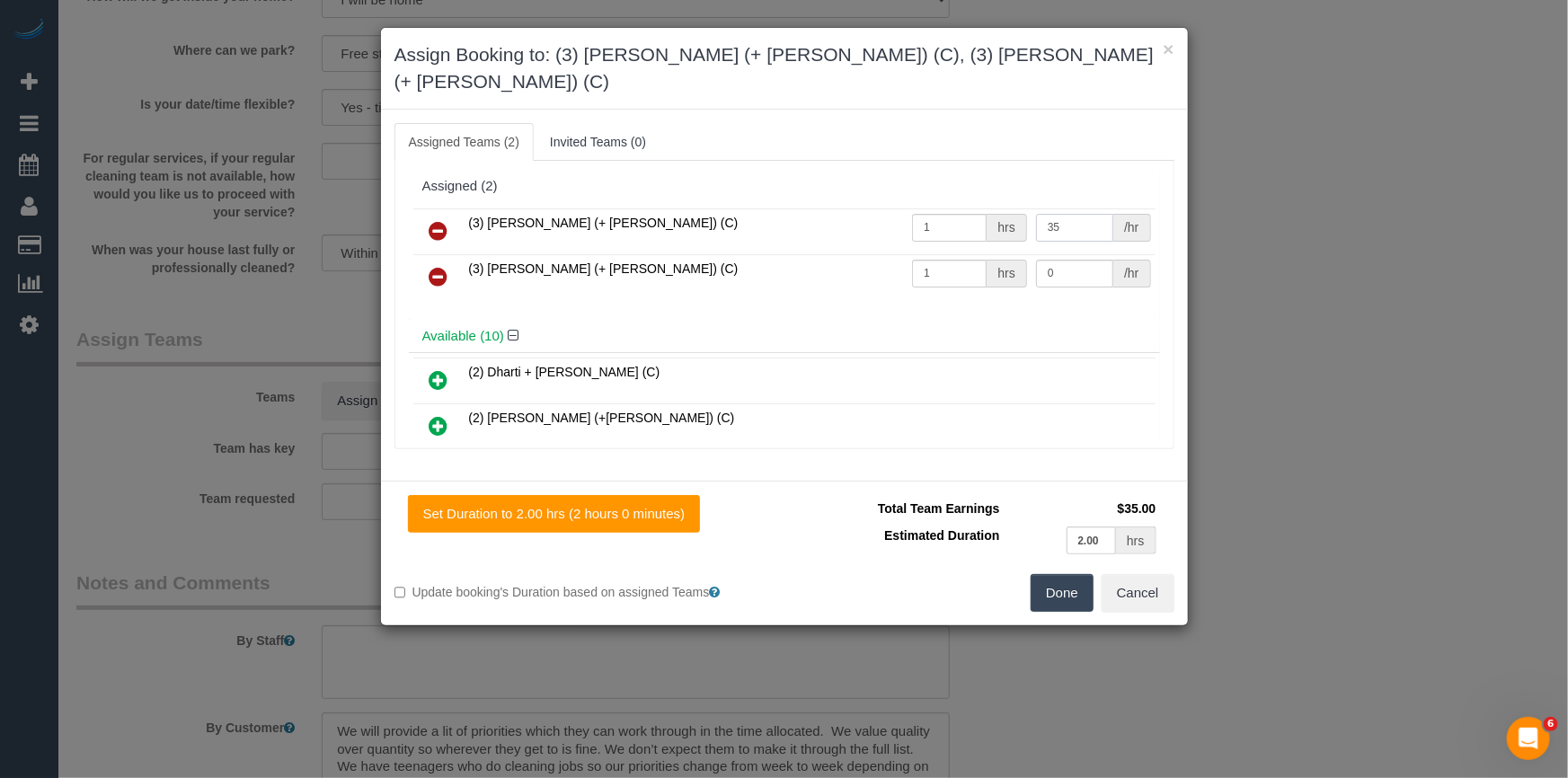
type input "35"
click at [1056, 260] on input "0" at bounding box center [1075, 274] width 78 height 28
type input "35"
click at [1081, 574] on button "Done" at bounding box center [1062, 593] width 63 height 38
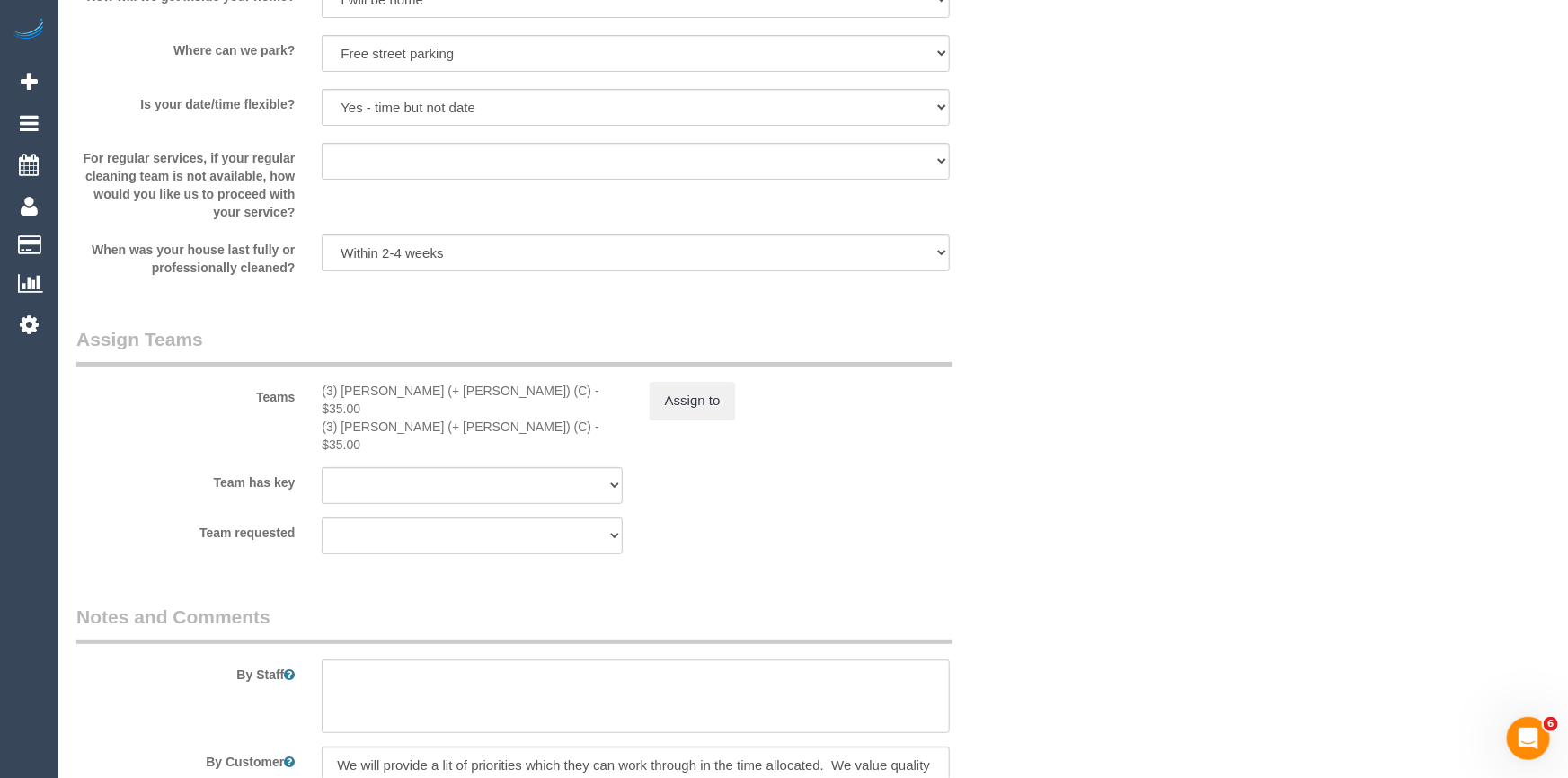
click at [1081, 560] on div "× Assign Booking to: (3) Jay (+ Smruti) (C), (3) Smruti (+ Jay) (C) Assigned Te…" at bounding box center [784, 389] width 1568 height 778
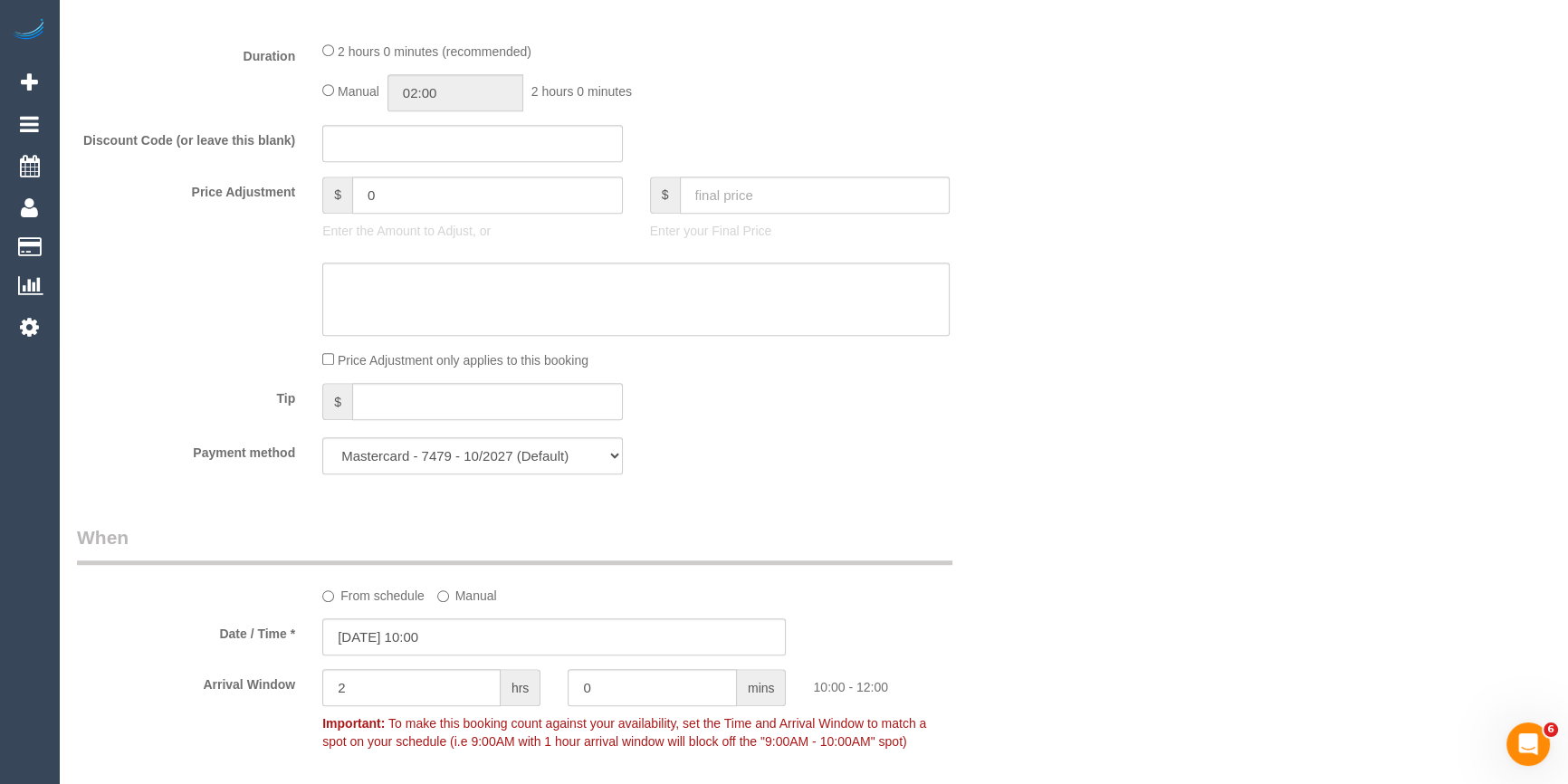
scroll to position [1314, 0]
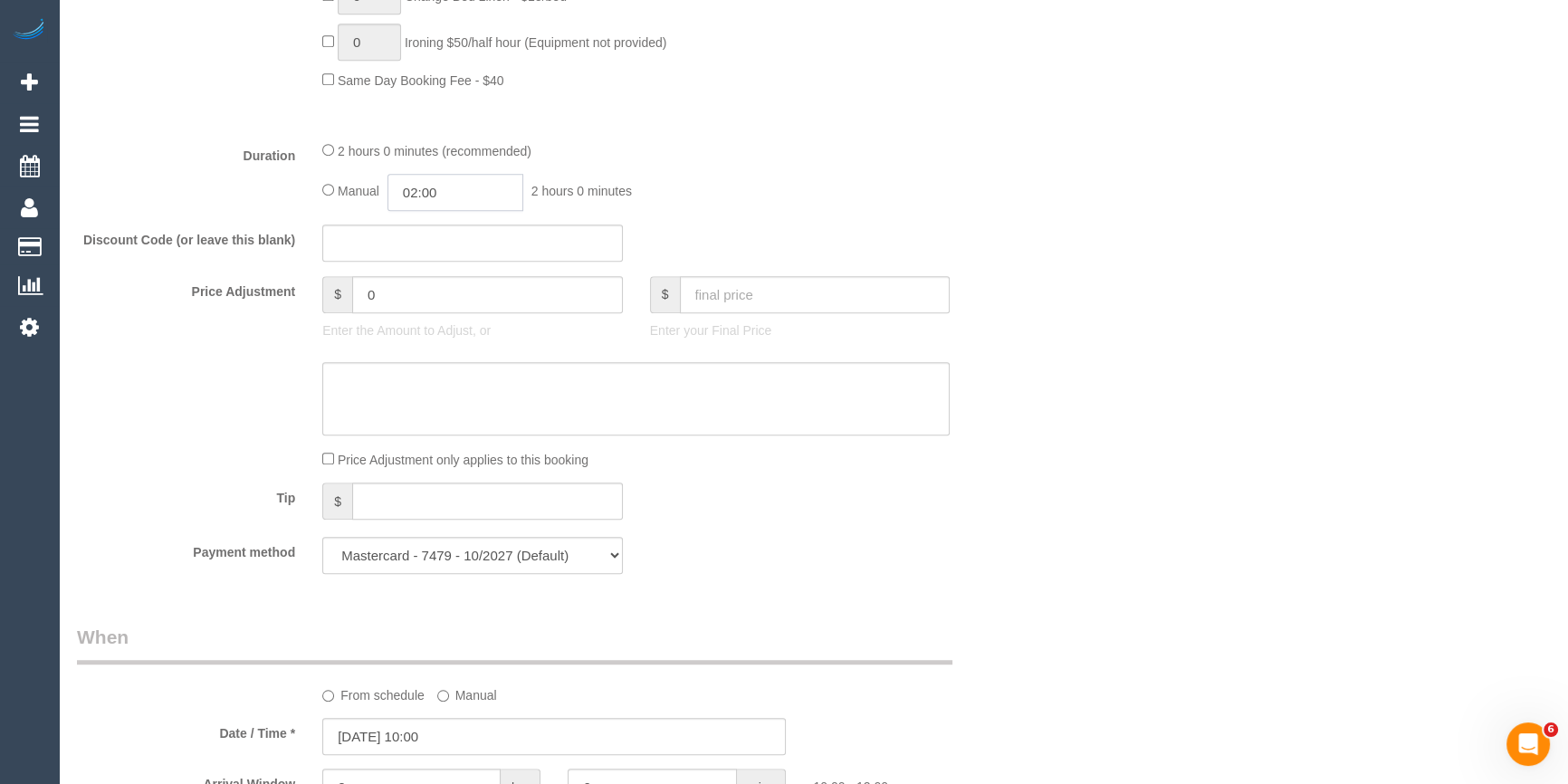
click at [472, 196] on input "02:00" at bounding box center [456, 193] width 136 height 37
type input "01:00"
click at [452, 240] on li "01:00" at bounding box center [436, 235] width 80 height 23
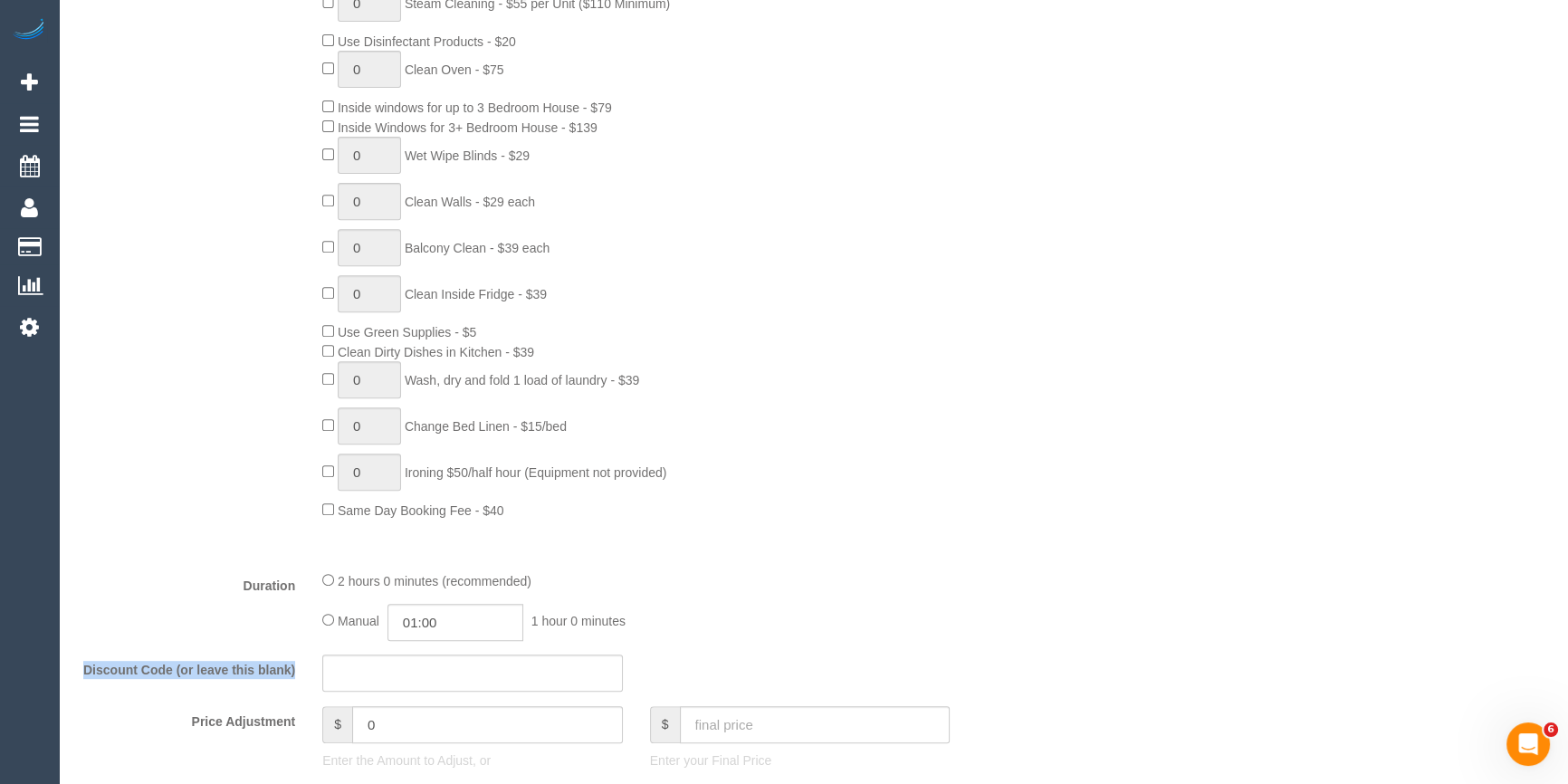
scroll to position [655, 0]
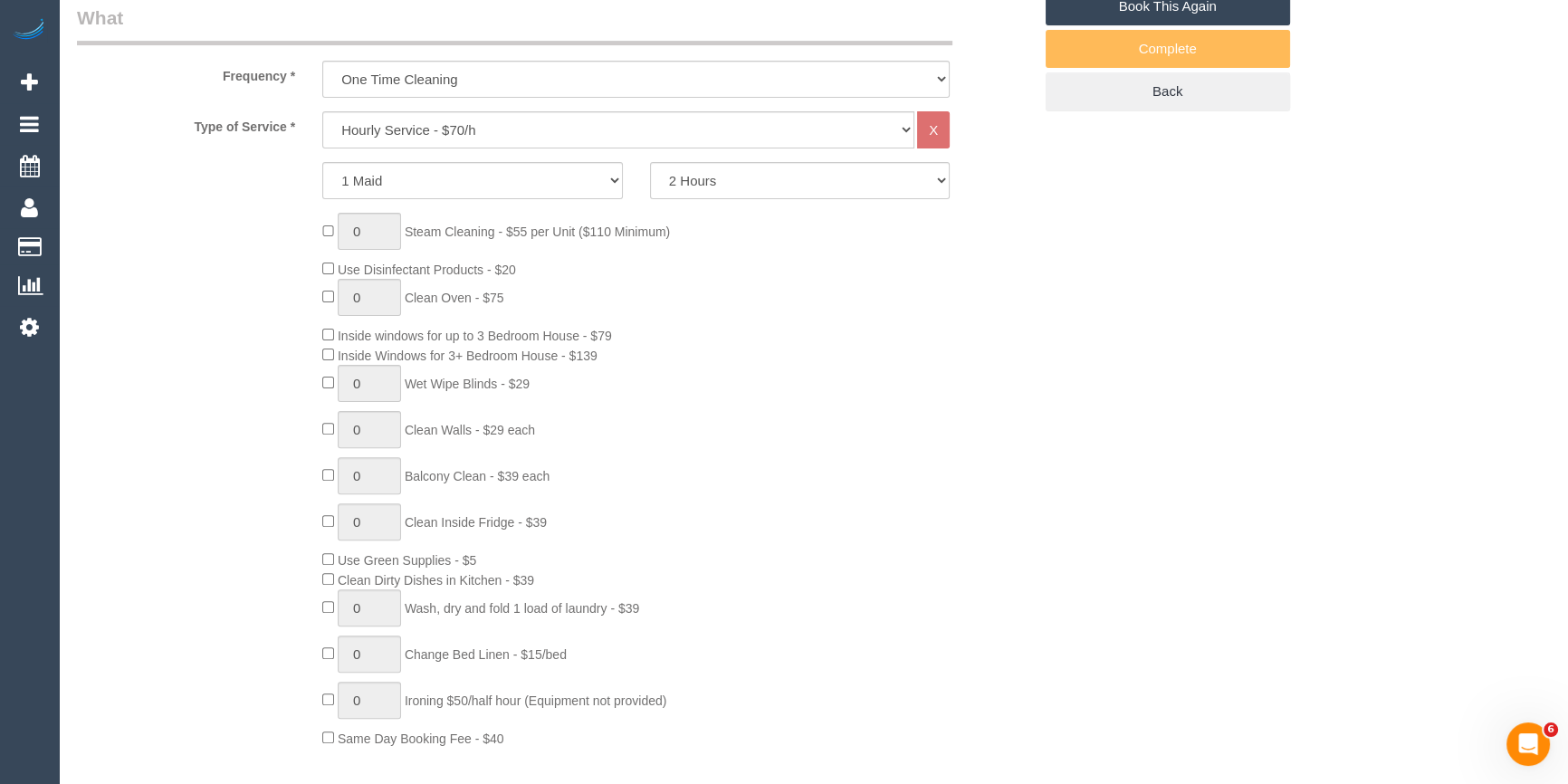
click at [1023, 483] on div "0 Steam Cleaning - $55 per Unit ($110 Minimum) Use Disinfectant Products - $20 …" at bounding box center [676, 479] width 736 height 534
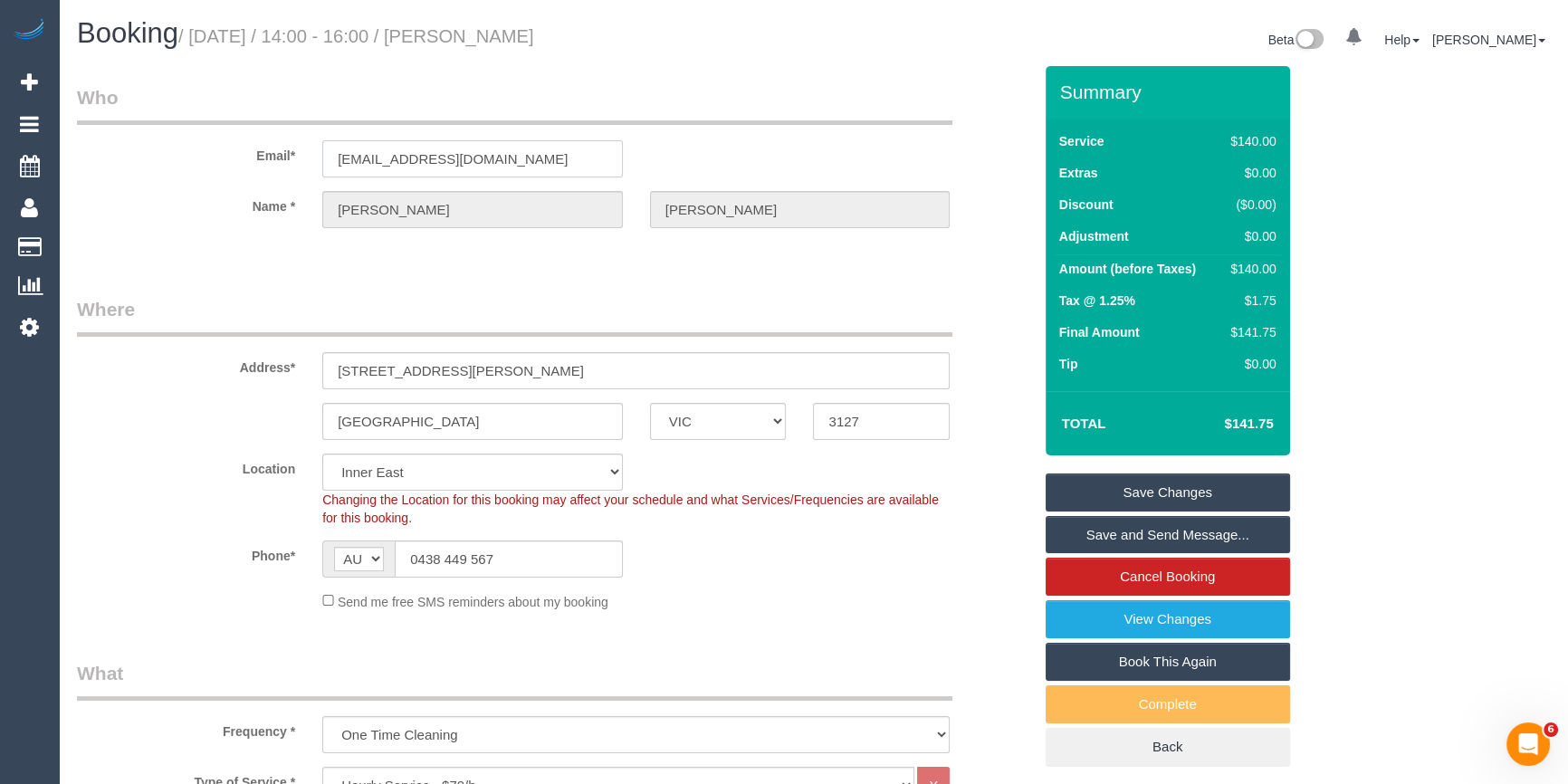
click at [427, 144] on input "renaelsmith@gmail.com" at bounding box center [472, 159] width 301 height 37
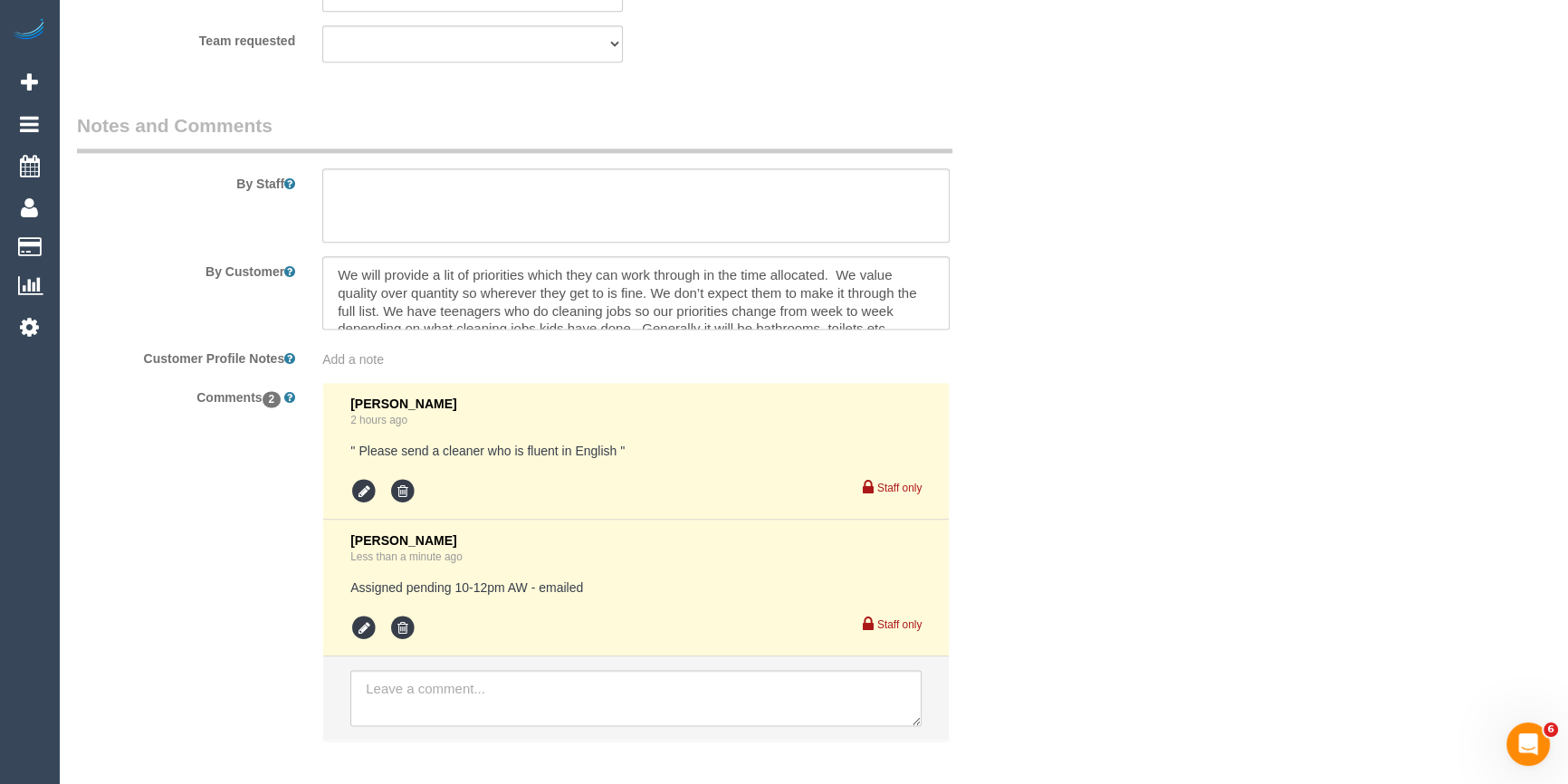
scroll to position [3016, 0]
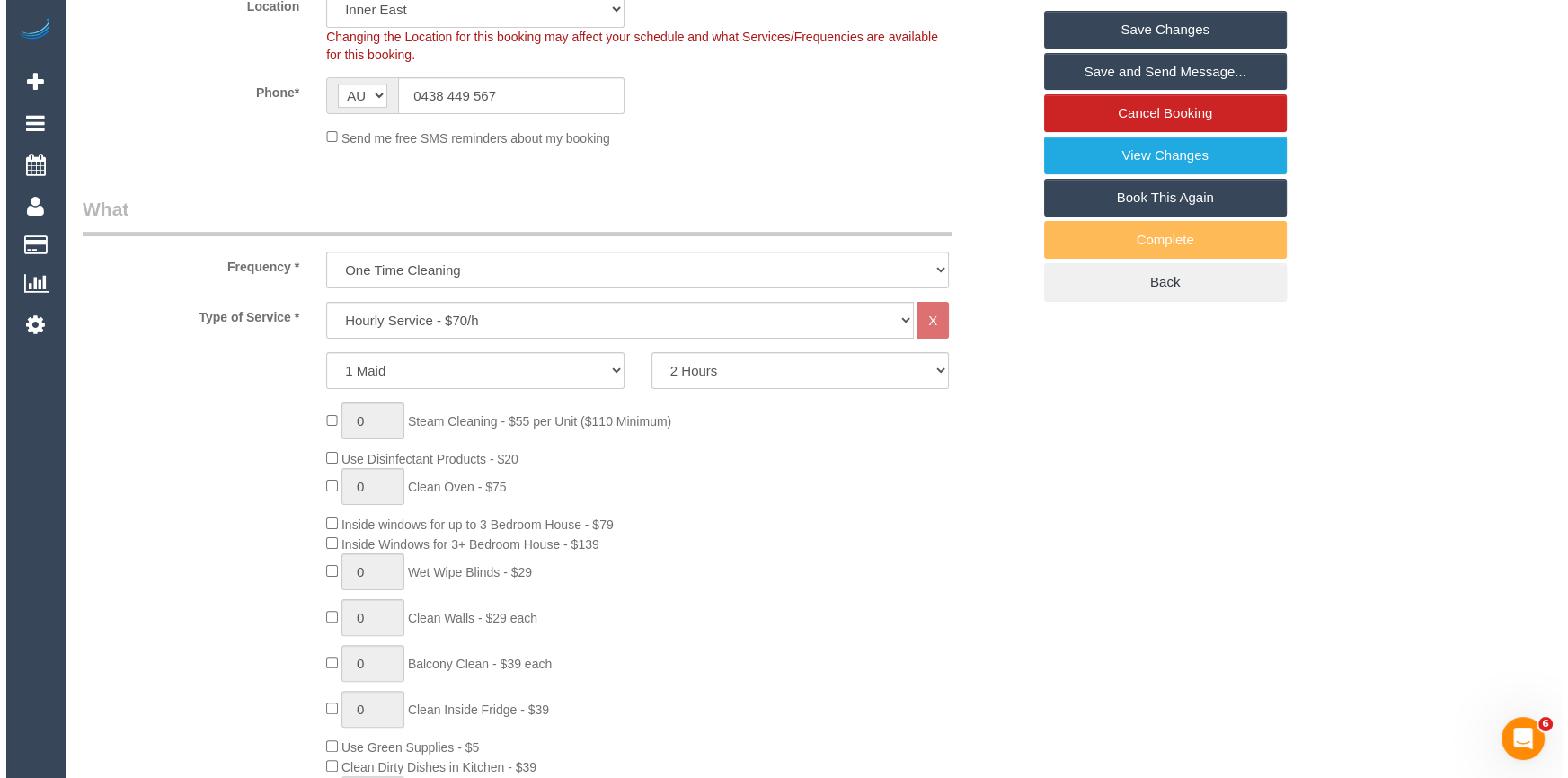
scroll to position [0, 0]
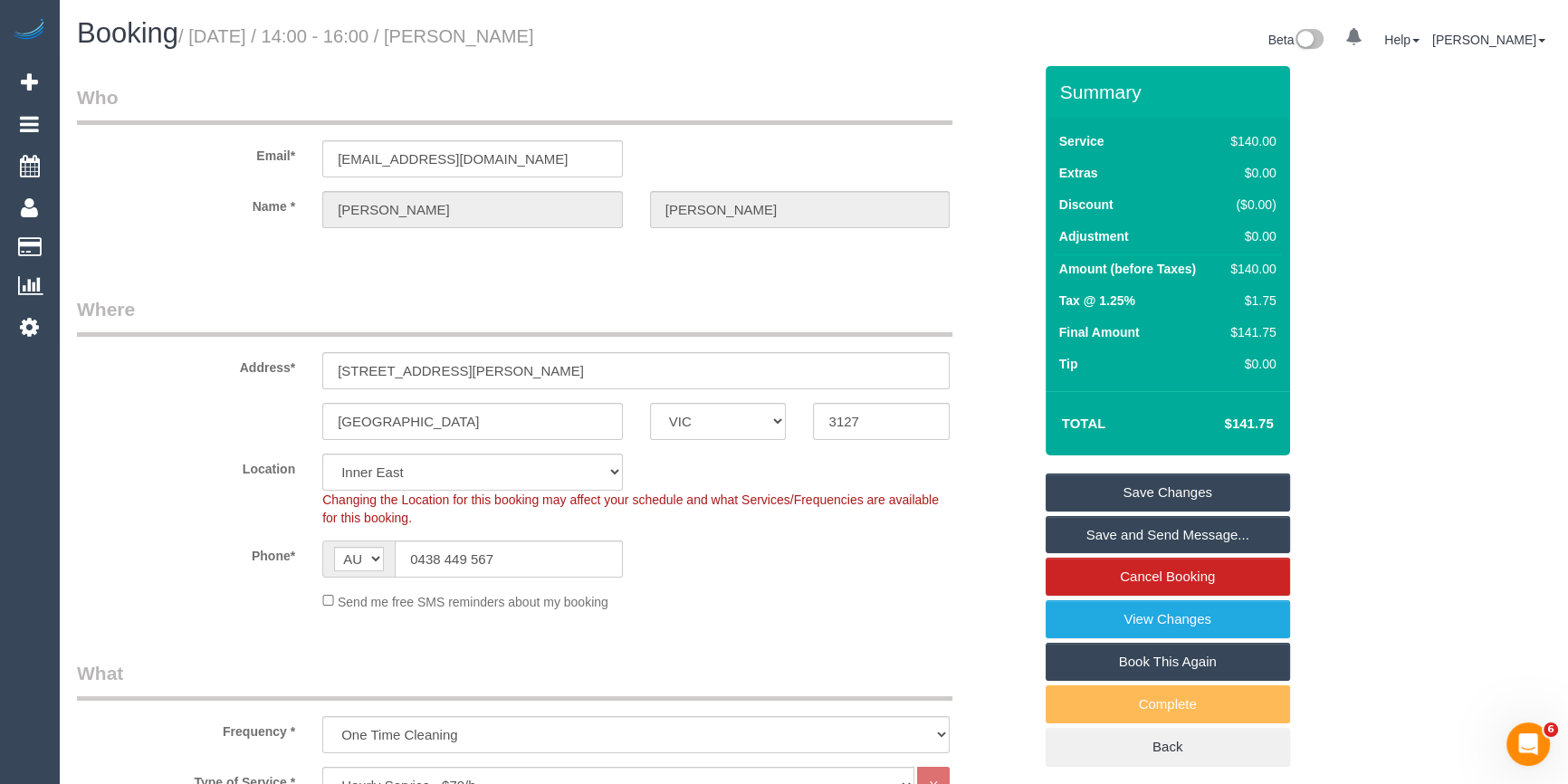
click at [1184, 492] on link "Save Changes" at bounding box center [1167, 492] width 244 height 38
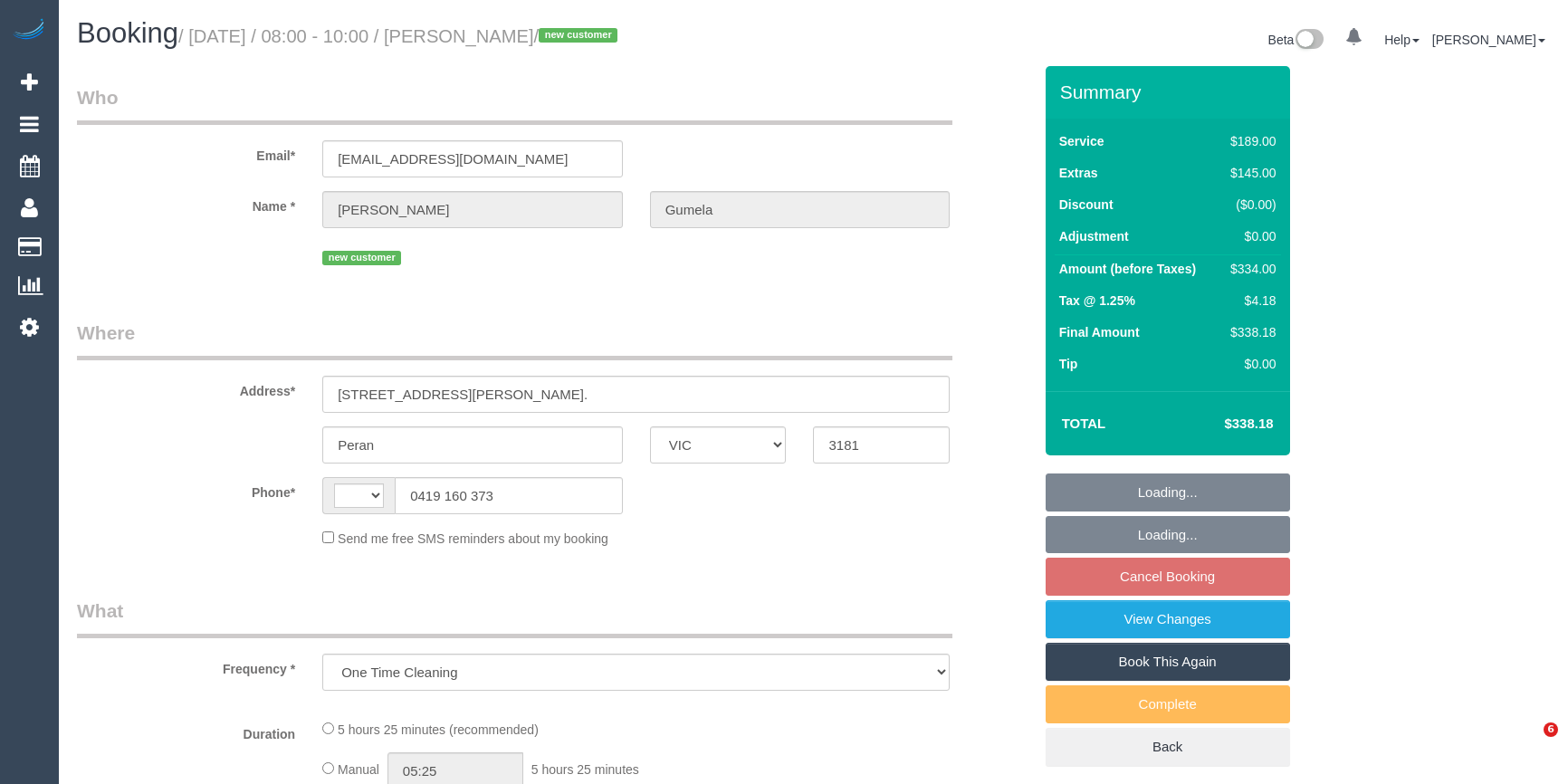
select select "VIC"
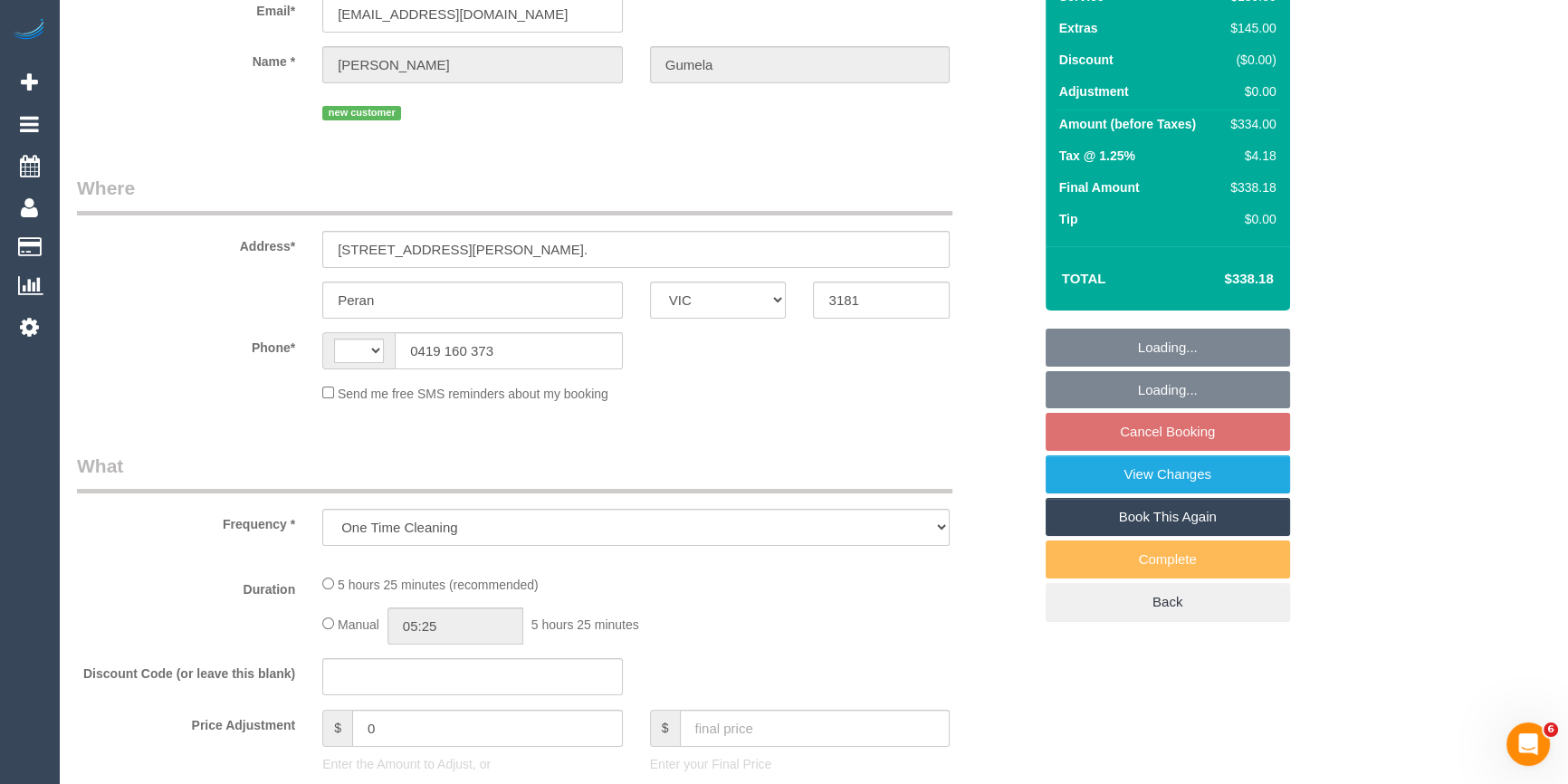
select select "string:stripe-pm_1SCY3H2GScqysDRVnGJWVkpI"
select select "number:27"
select select "number:14"
select select "number:19"
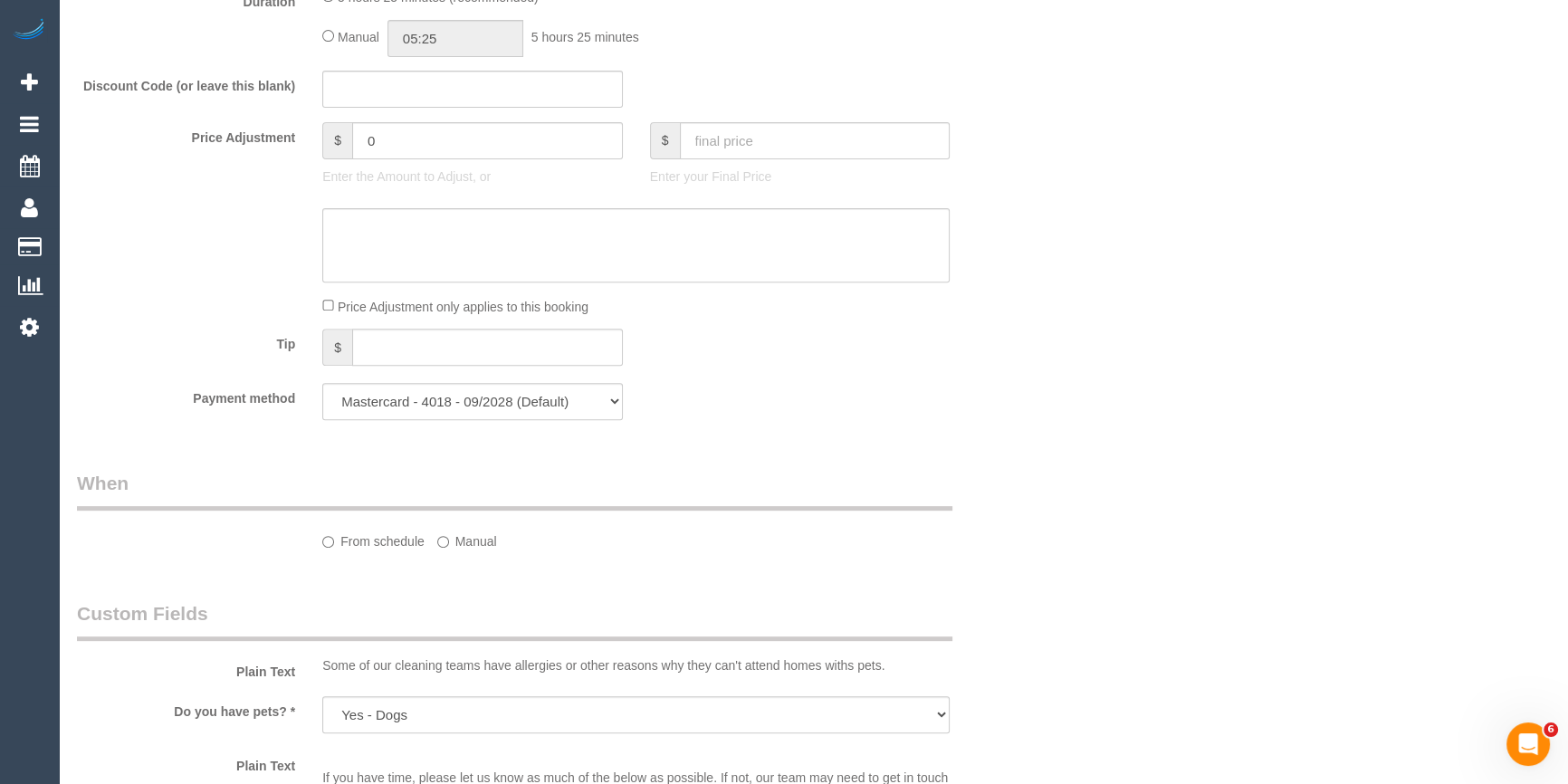
select select "object:705"
select select "string:AU"
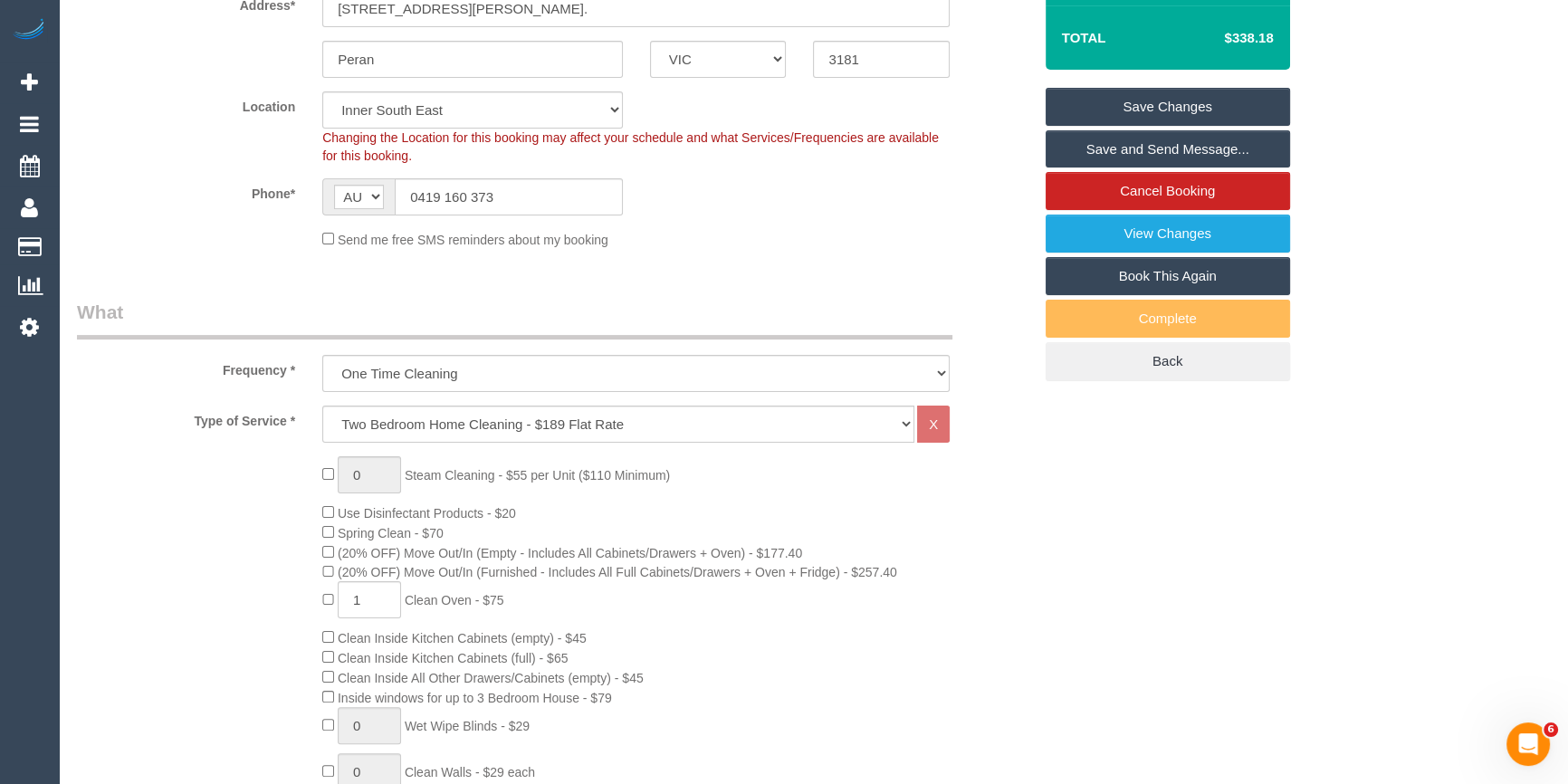
scroll to position [127, 0]
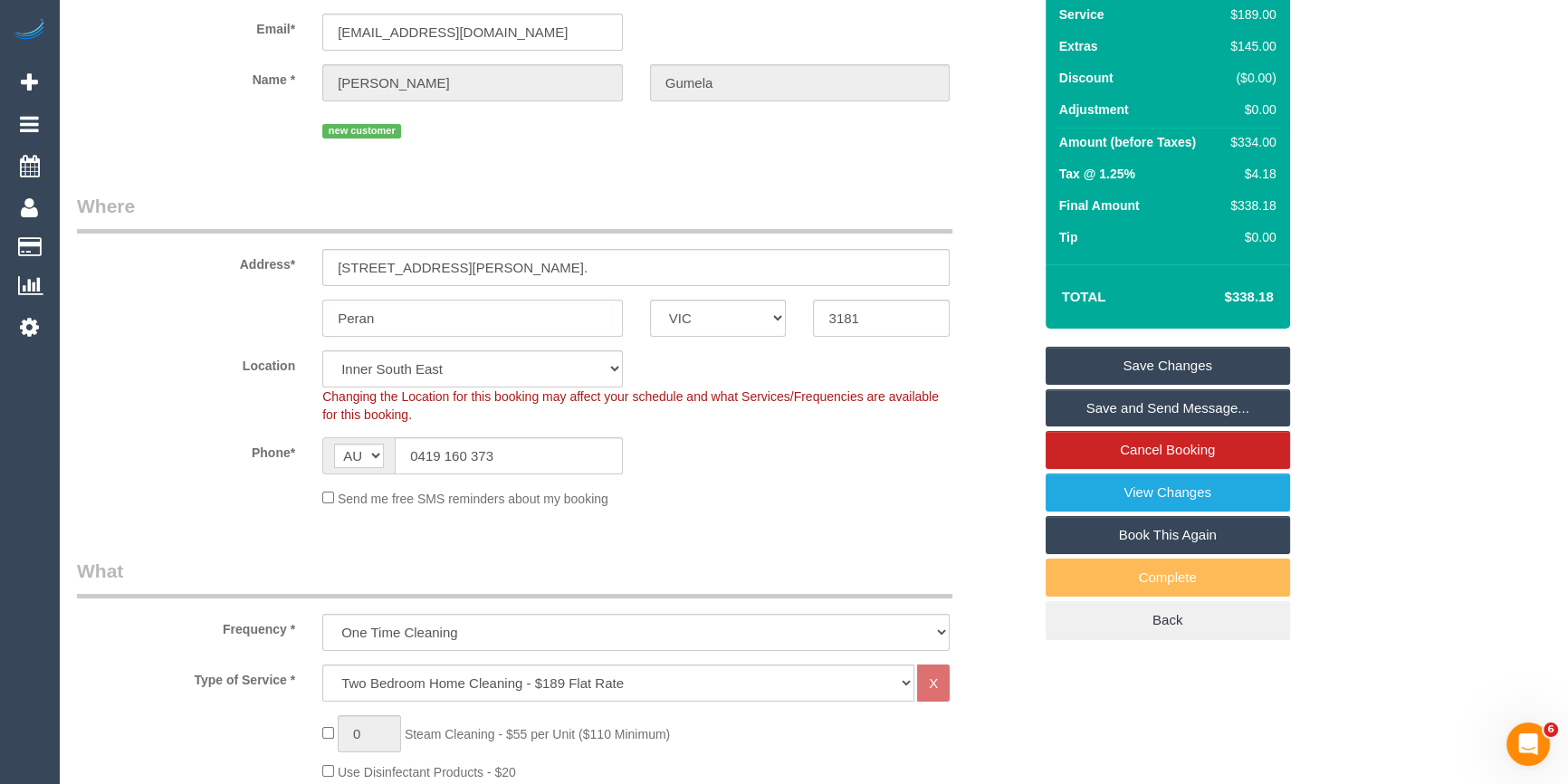
click at [382, 310] on input "Peran" at bounding box center [472, 319] width 301 height 37
drag, startPoint x: 373, startPoint y: 315, endPoint x: 346, endPoint y: 317, distance: 27.1
click at [346, 317] on input "Peran" at bounding box center [472, 319] width 301 height 37
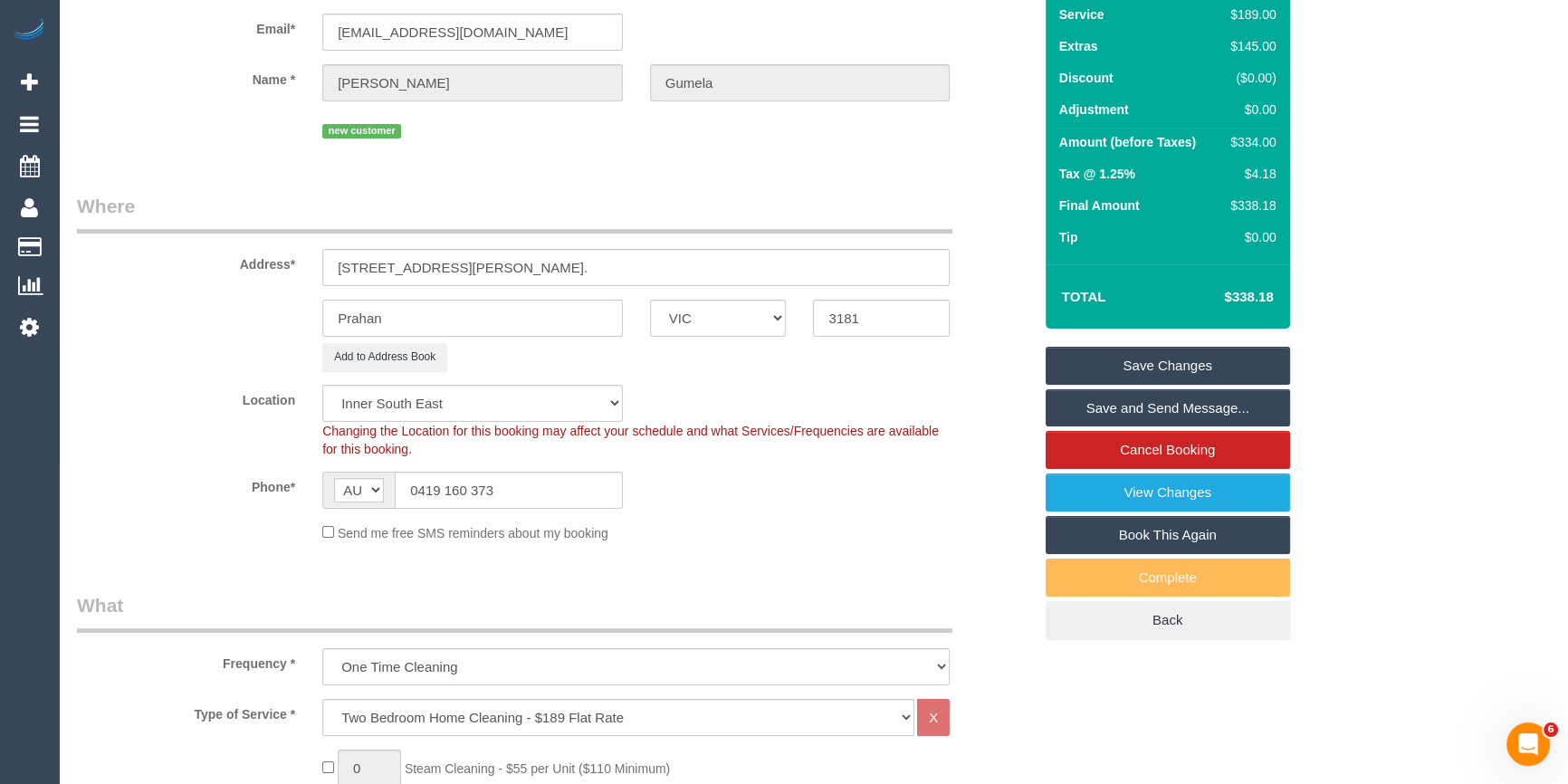
type input "Prahan"
drag, startPoint x: 518, startPoint y: 269, endPoint x: 488, endPoint y: 266, distance: 30.1
click at [488, 266] on input "[STREET_ADDRESS][PERSON_NAME]." at bounding box center [635, 268] width 627 height 37
type input "[STREET_ADDRESS][PERSON_NAME]."
click at [940, 392] on div "Location [GEOGRAPHIC_DATA] (North) East (South) [GEOGRAPHIC_DATA] (East) [GEOGR…" at bounding box center [554, 421] width 982 height 74
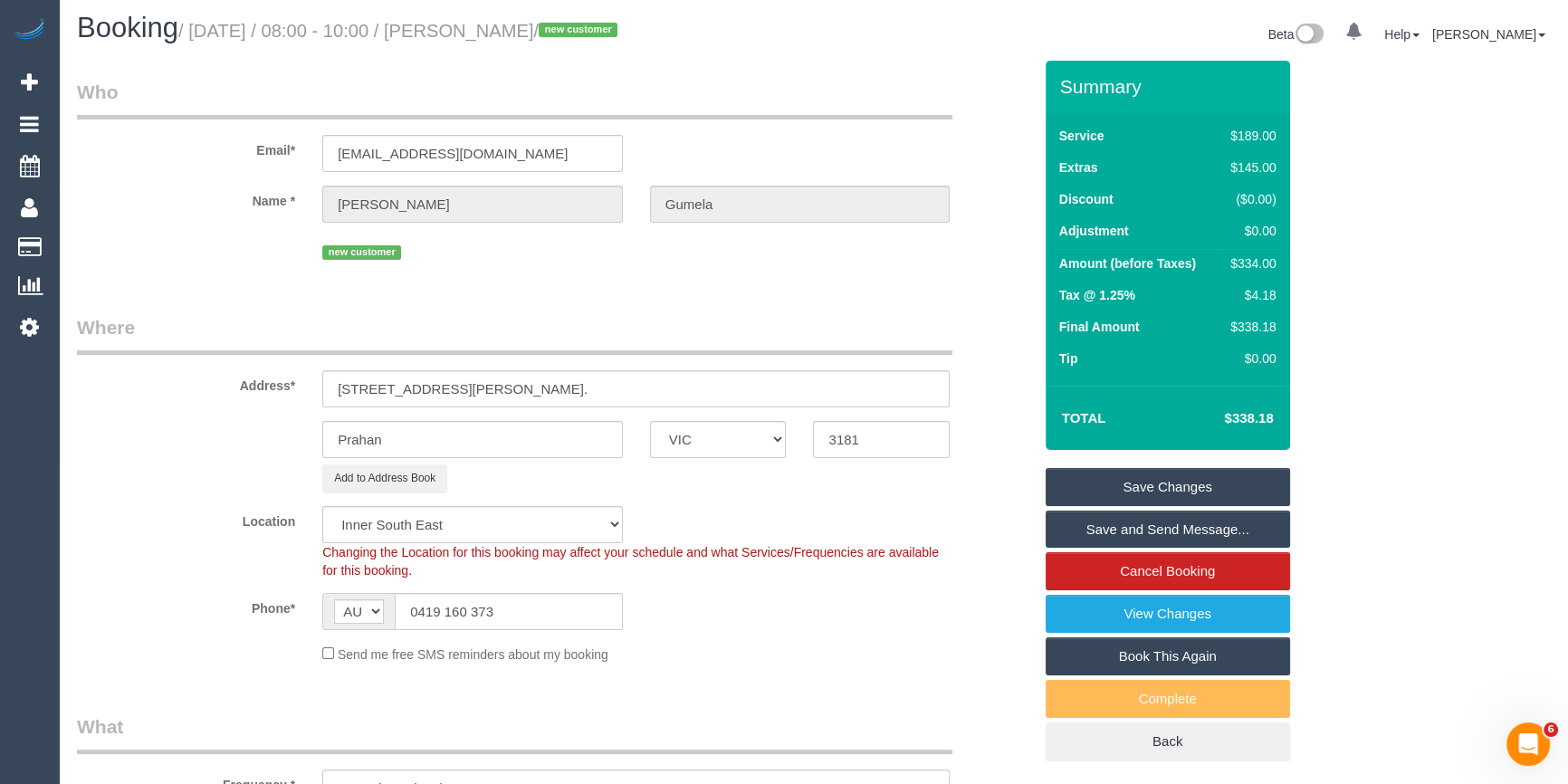
scroll to position [0, 0]
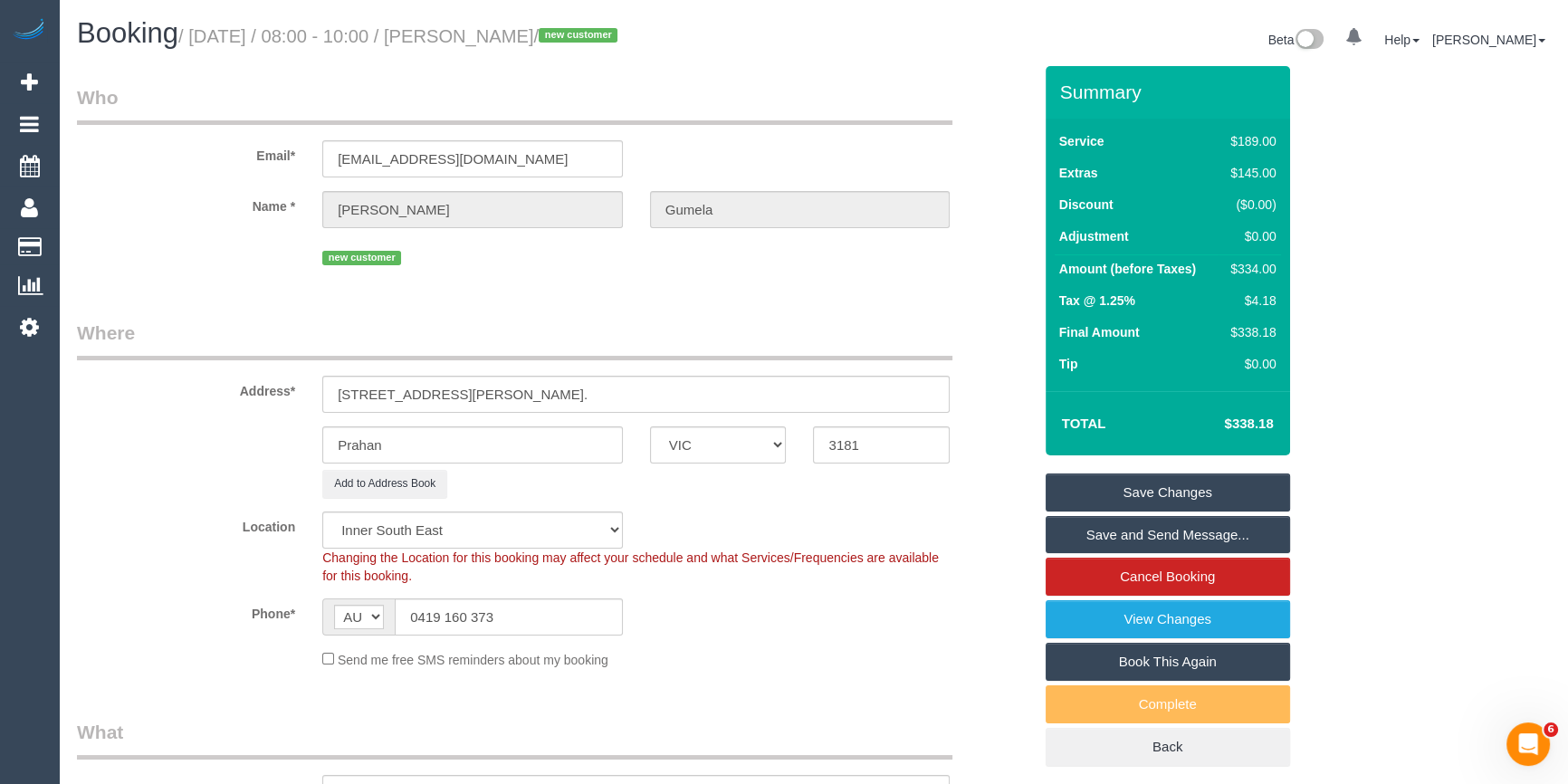
click at [1255, 260] on div "$334.00" at bounding box center [1248, 268] width 52 height 18
copy div "334.00"
click at [1366, 281] on div "Summary Service $189.00 Extras $145.00 Discount ($0.00) Adjustment $0.00 Amount…" at bounding box center [1215, 434] width 368 height 737
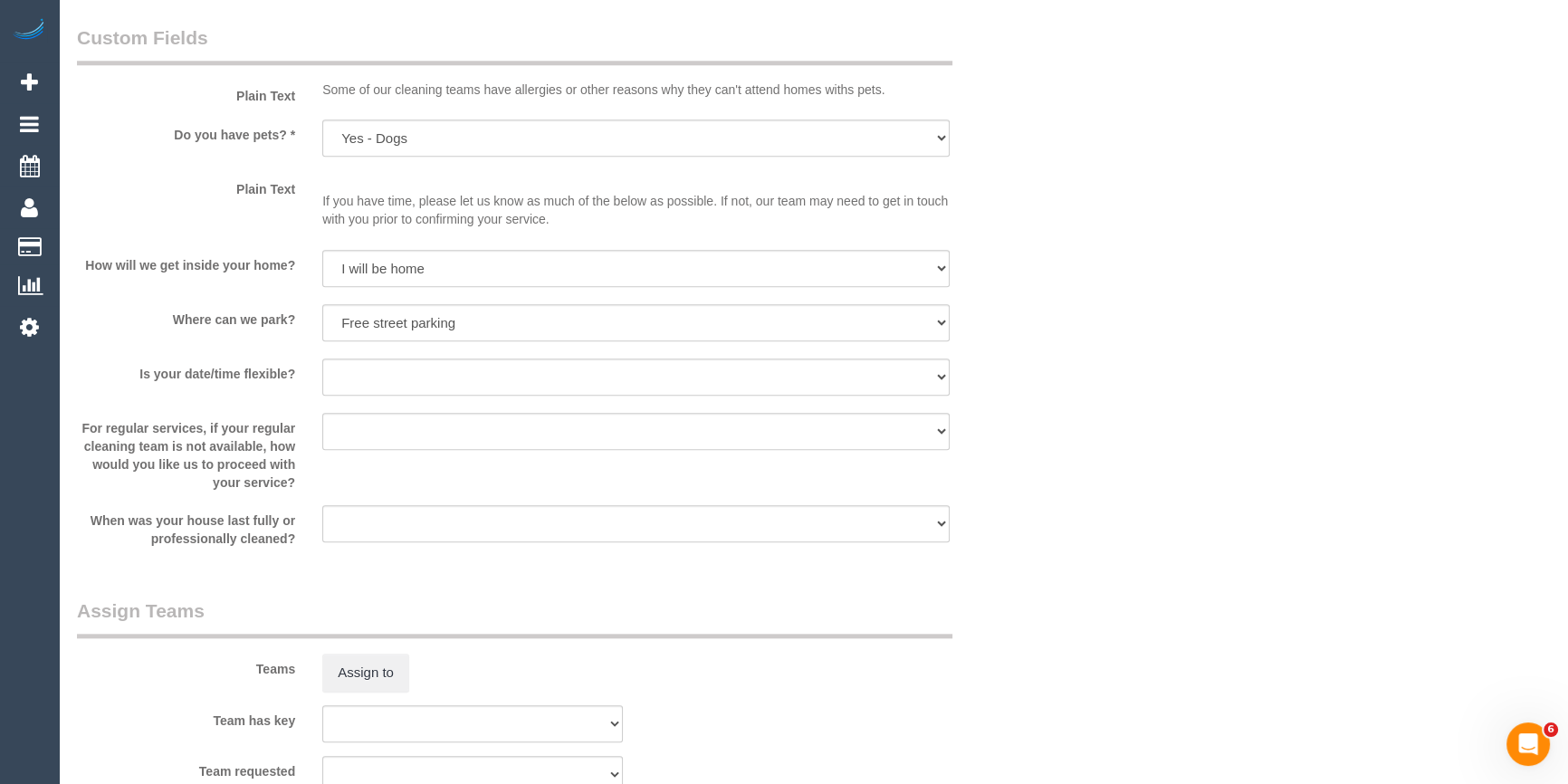
scroll to position [2552, 0]
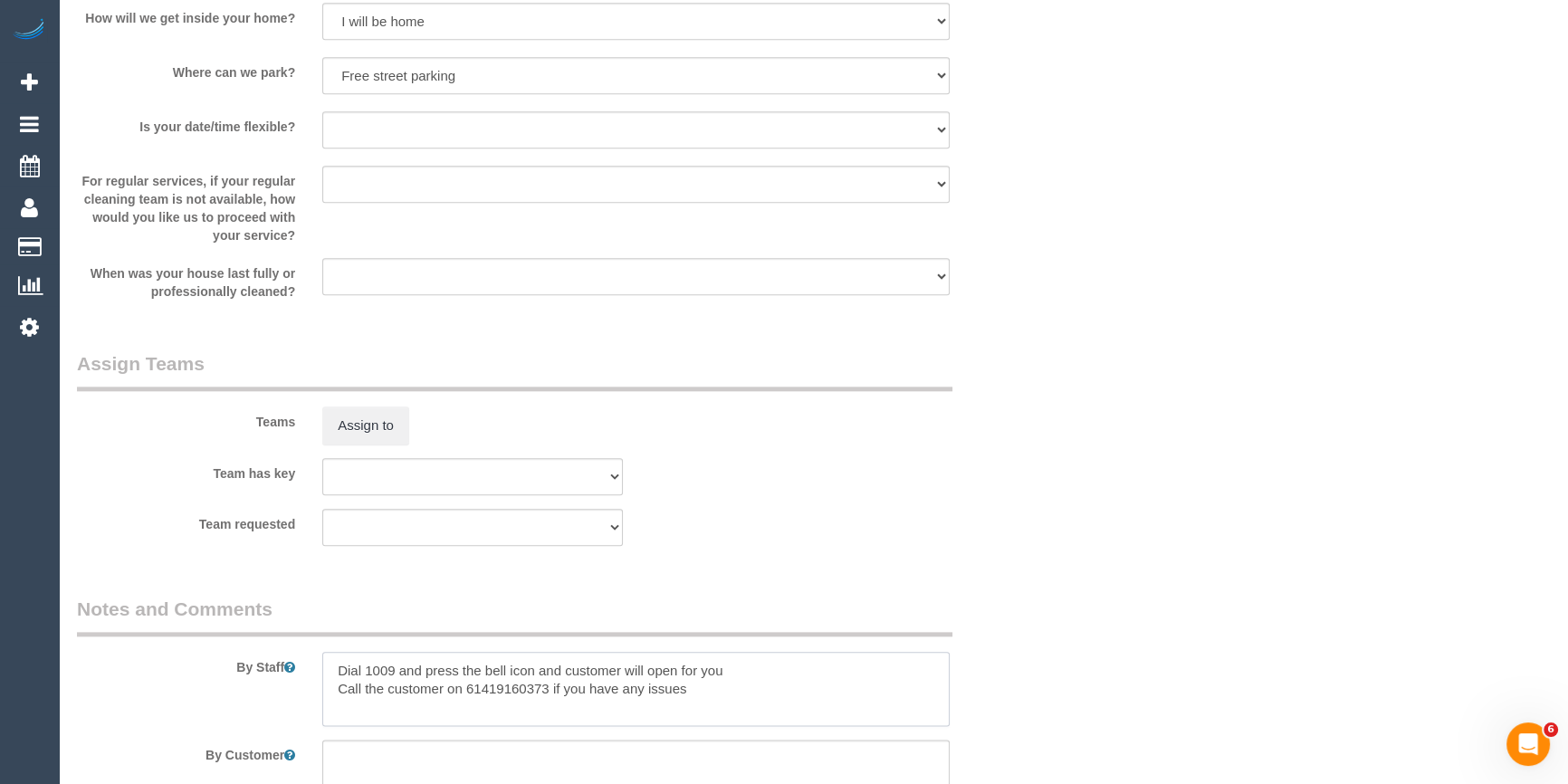
click at [322, 665] on textarea at bounding box center [635, 689] width 627 height 75
click at [403, 665] on textarea at bounding box center [635, 689] width 627 height 75
click at [524, 673] on textarea at bounding box center [635, 689] width 627 height 75
type textarea "Estimated time 5.5-6 hours Dial 1009 and press the bell icon and customer will …"
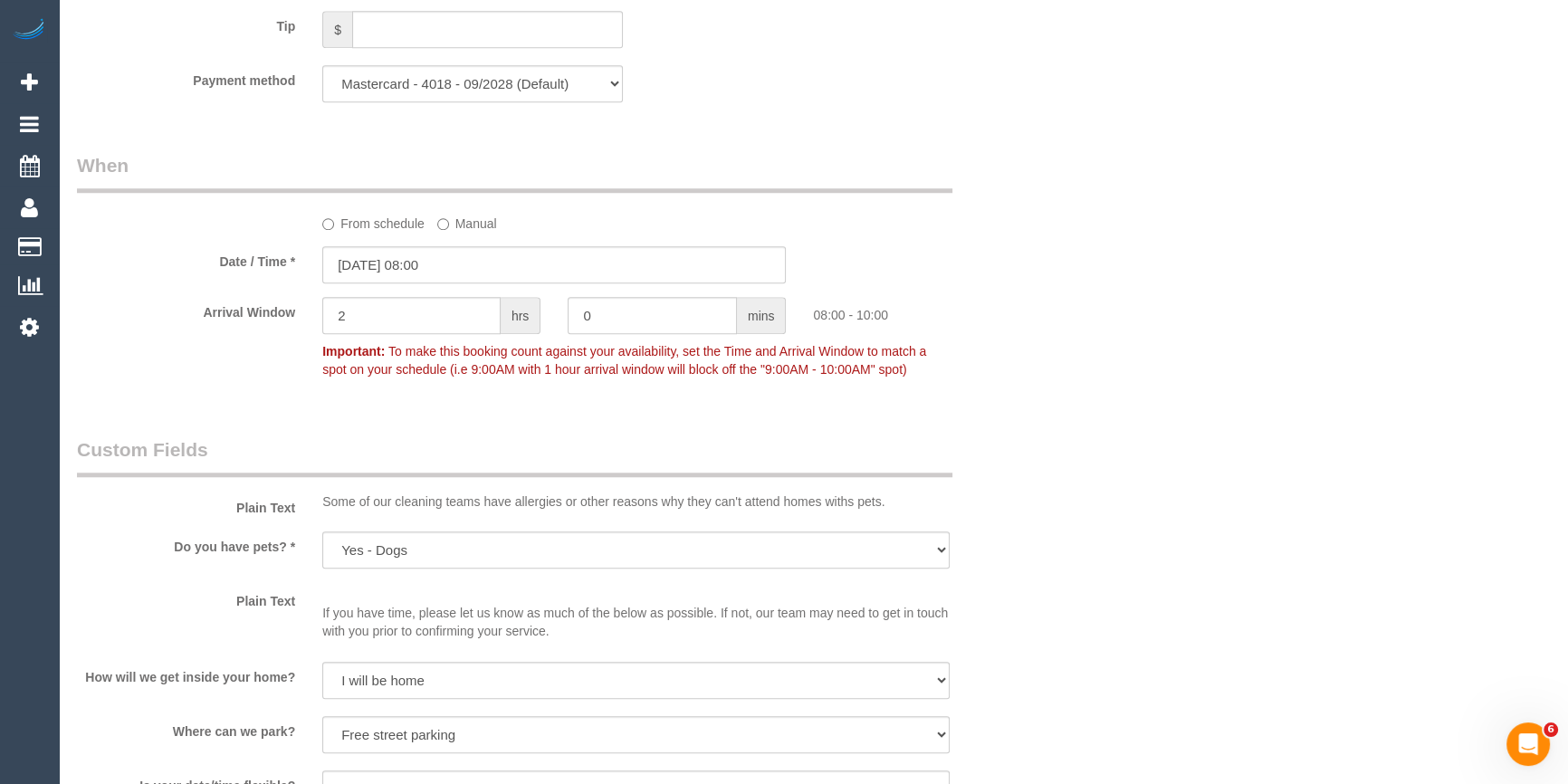
scroll to position [1317, 0]
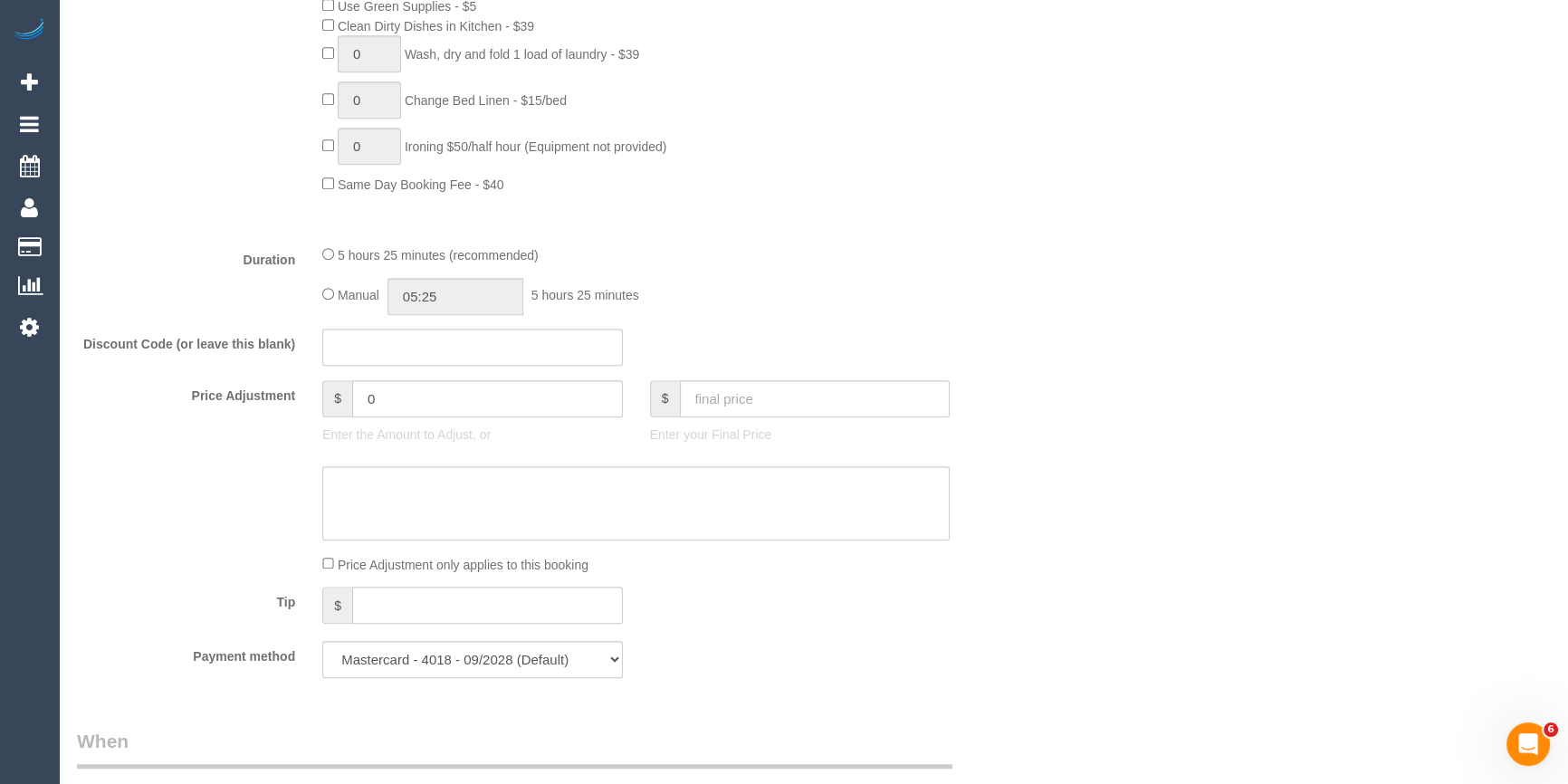
click at [1194, 312] on div "Who Email* [EMAIL_ADDRESS][DOMAIN_NAME] Name * [PERSON_NAME][GEOGRAPHIC_DATA] n…" at bounding box center [813, 597] width 1473 height 3696
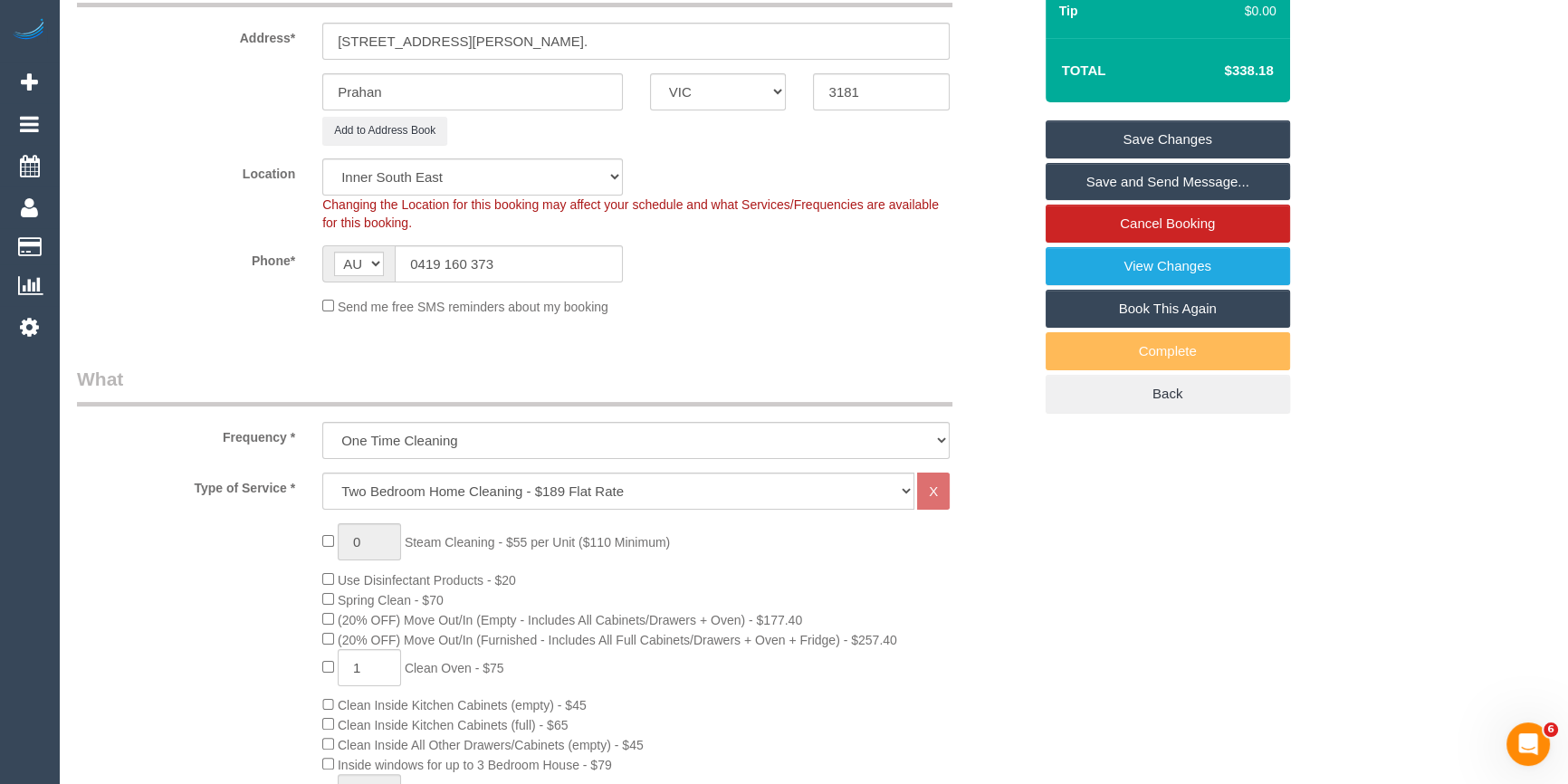
scroll to position [0, 0]
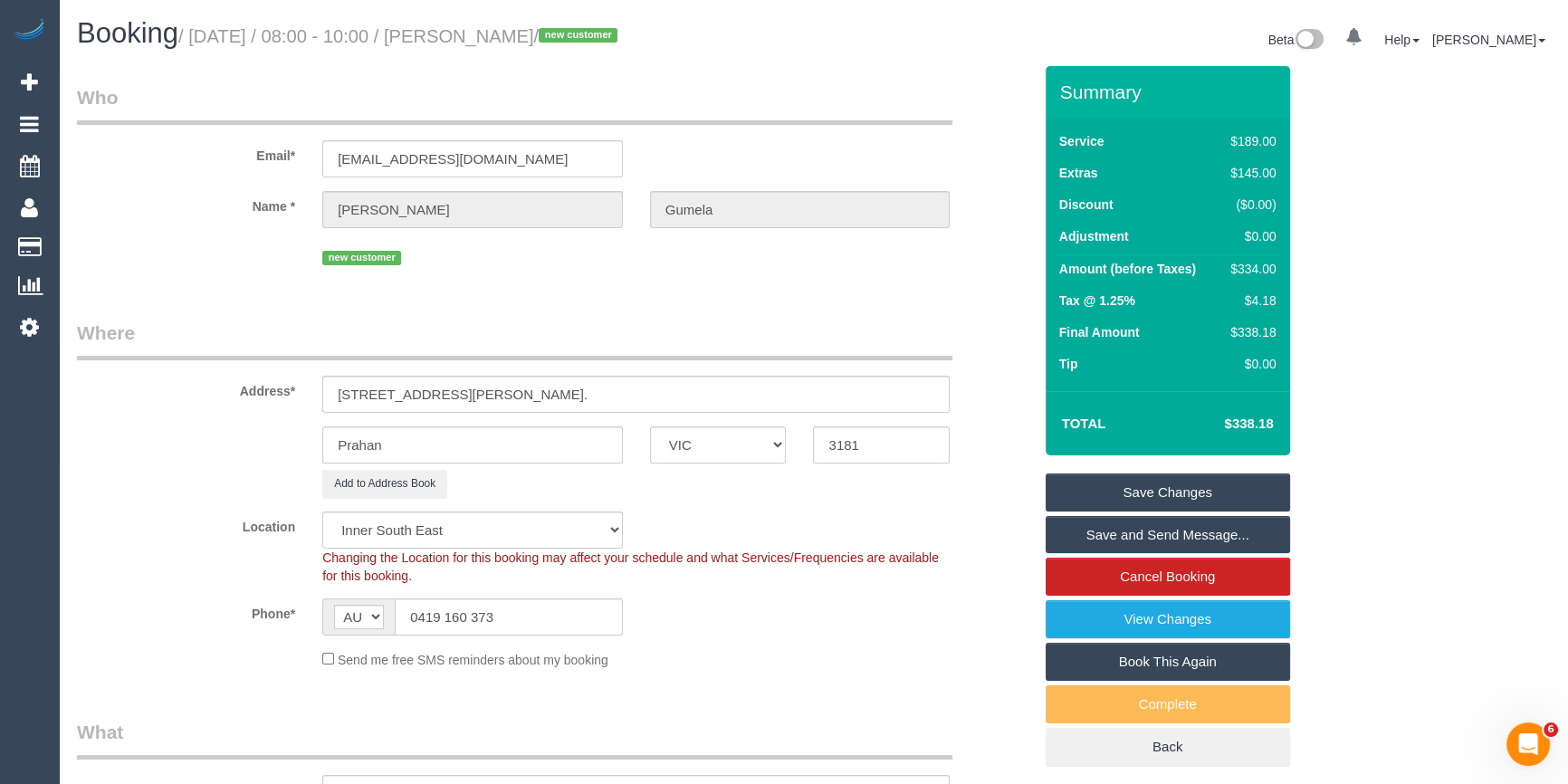
click at [868, 60] on div "Beta 0 Your Notifications You have 0 alerts Help Help Docs Take a Tour Contact …" at bounding box center [1188, 41] width 750 height 48
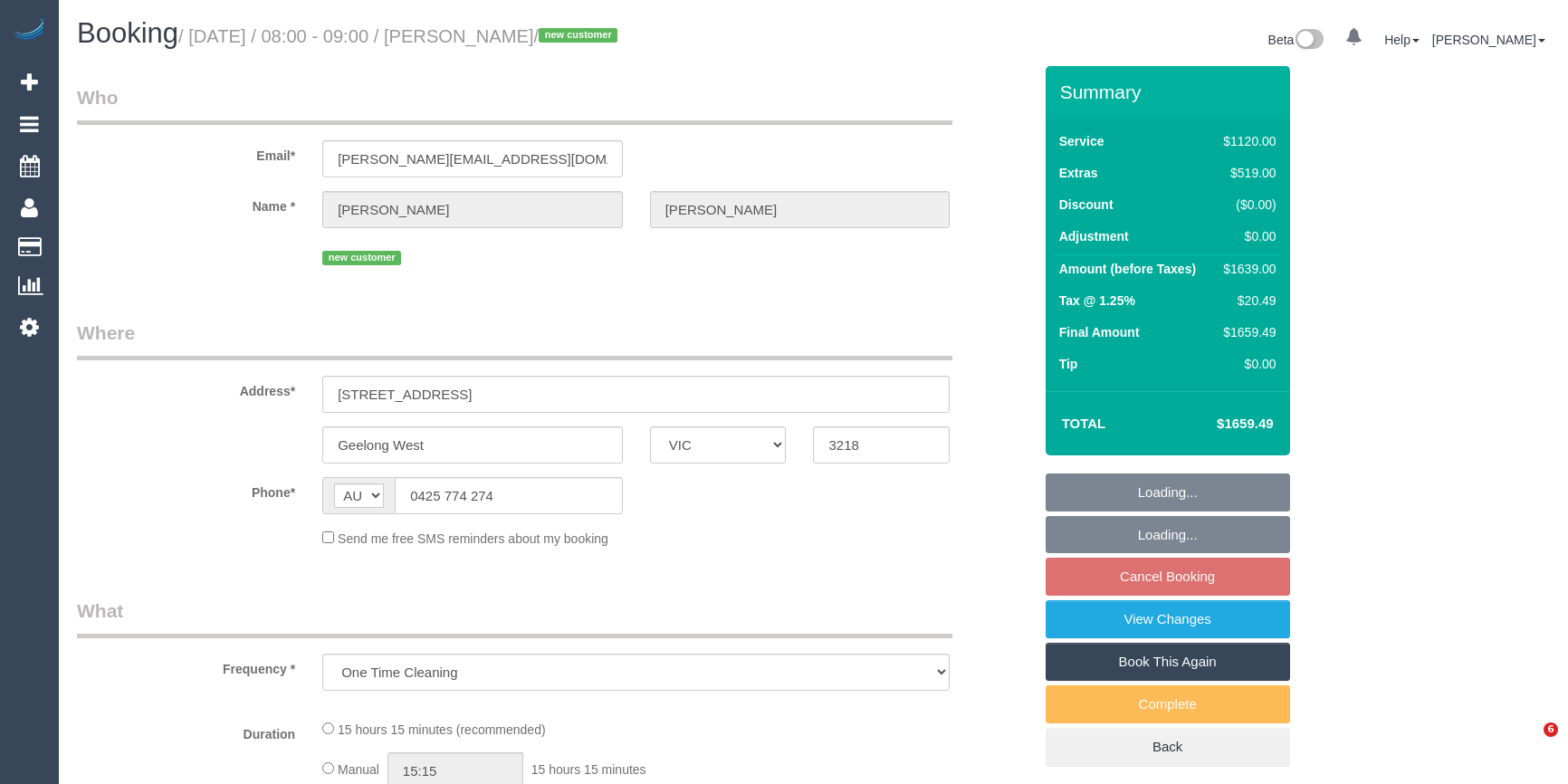
select select "VIC"
select select "2"
select select "480"
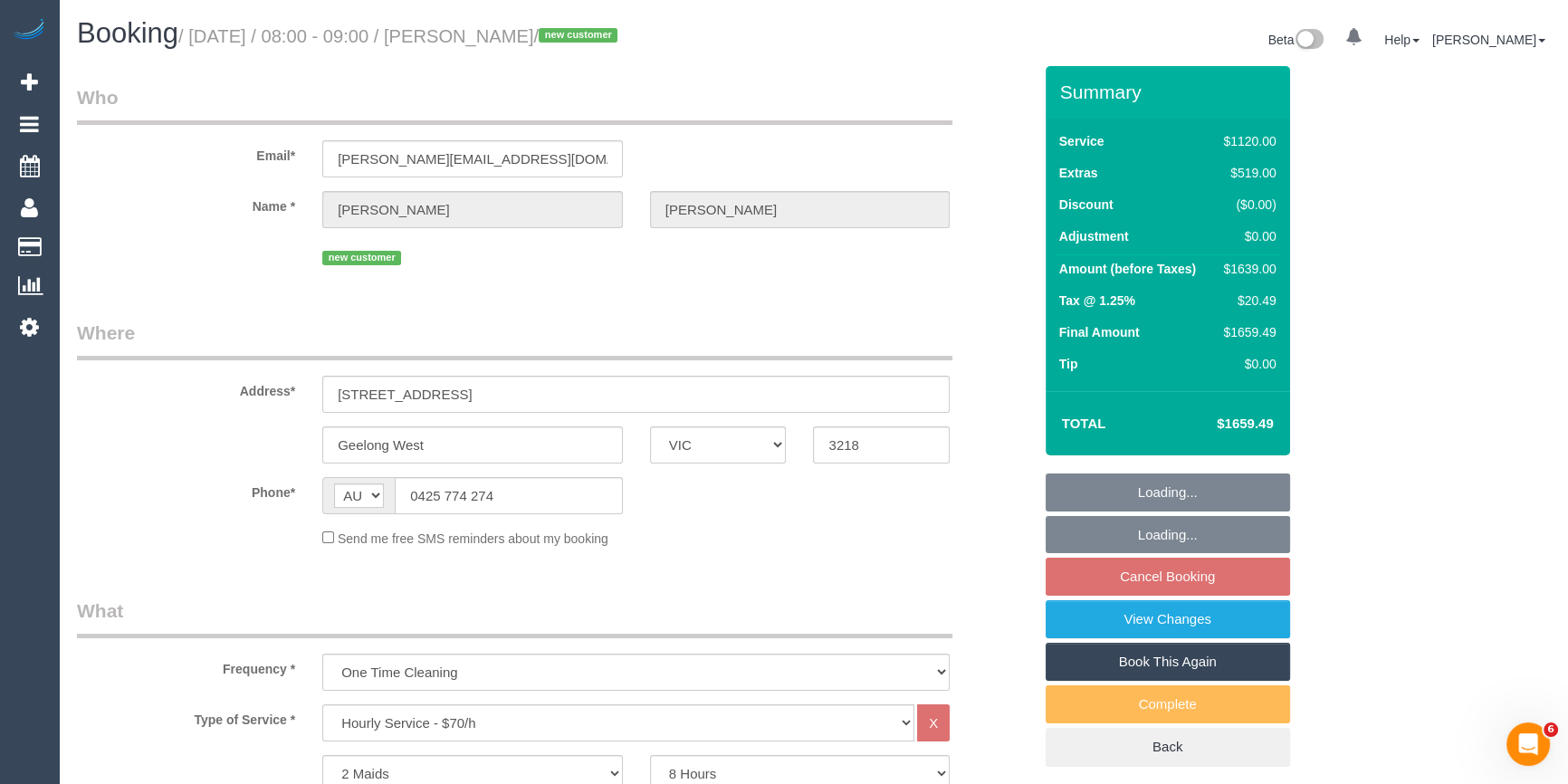
select select "string:stripe-pm_1SBq7G2GScqysDRVu3NOUJl8"
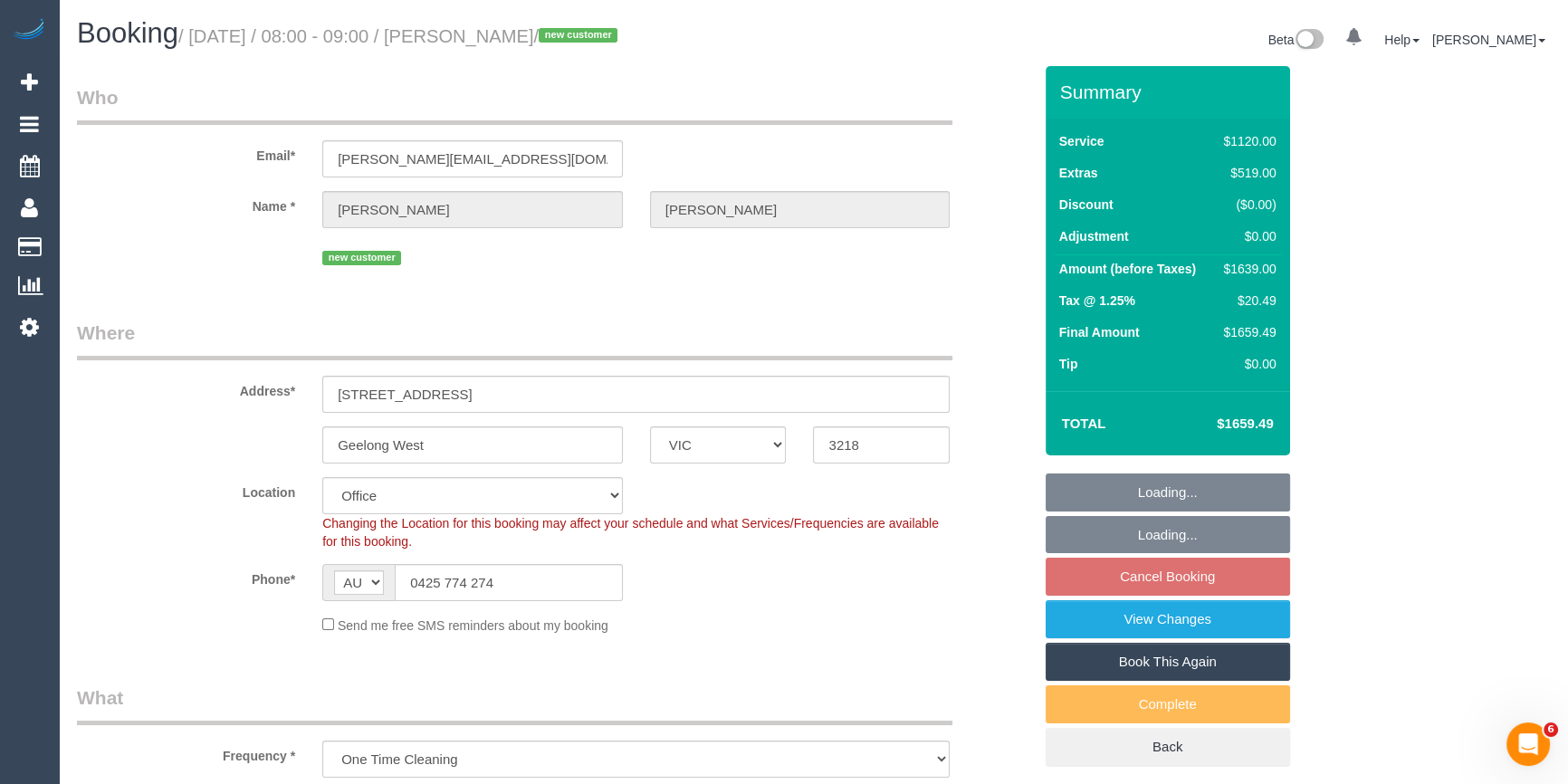
select select "object:853"
select select "number:28"
select select "number:14"
select select "number:19"
select select "number:25"
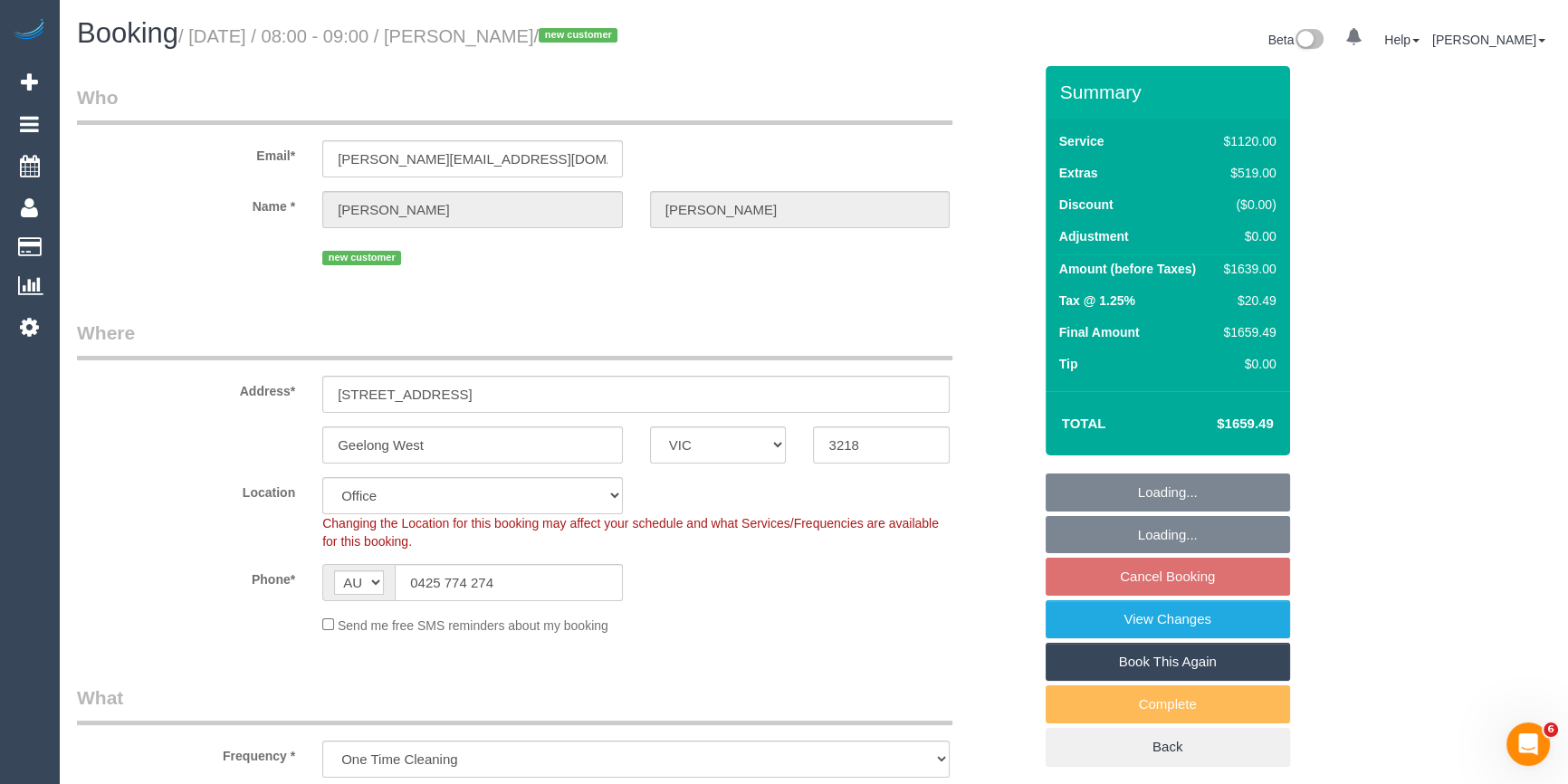
select select "number:26"
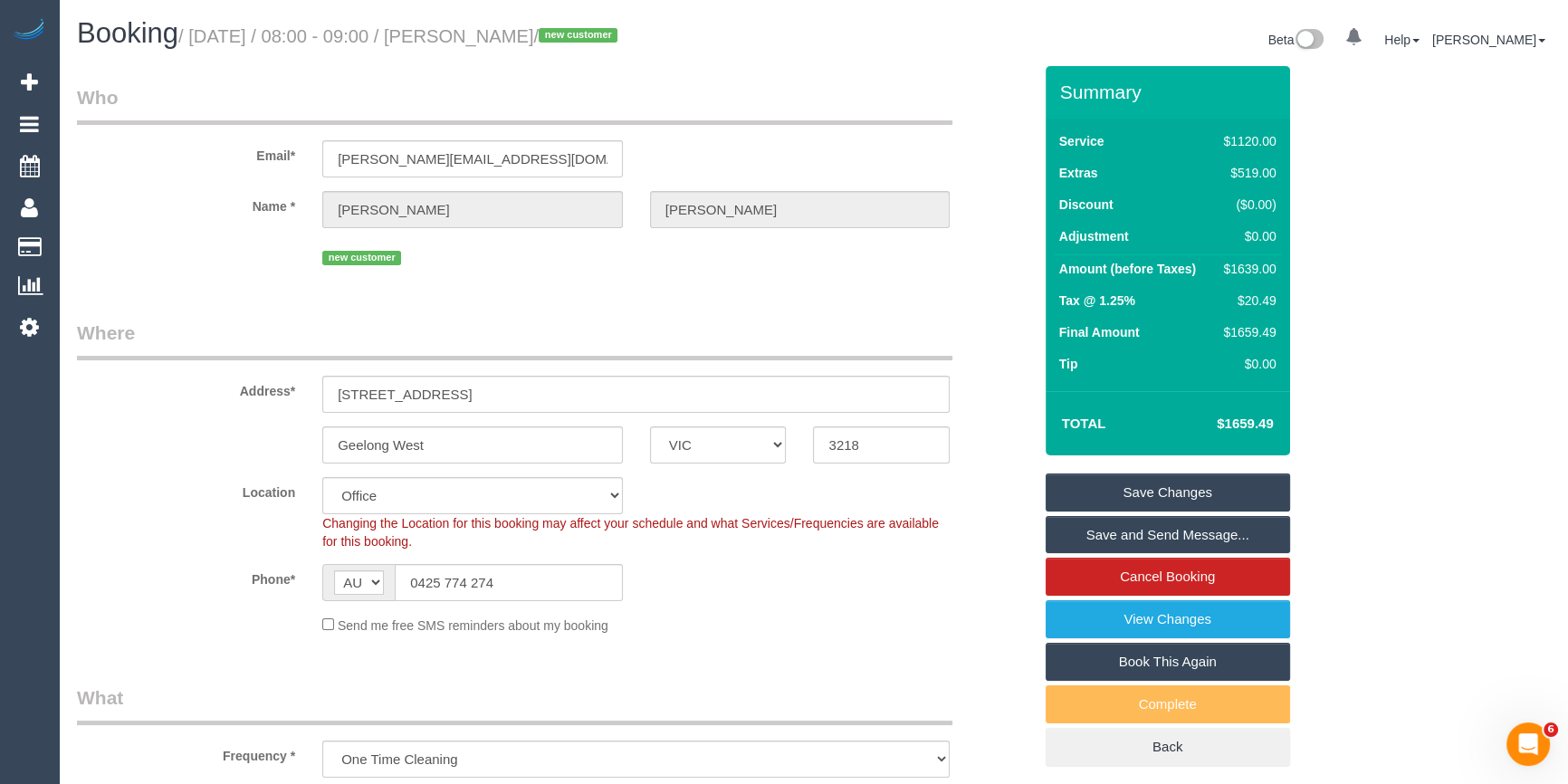
click at [249, 328] on legend "Where" at bounding box center [514, 340] width 875 height 41
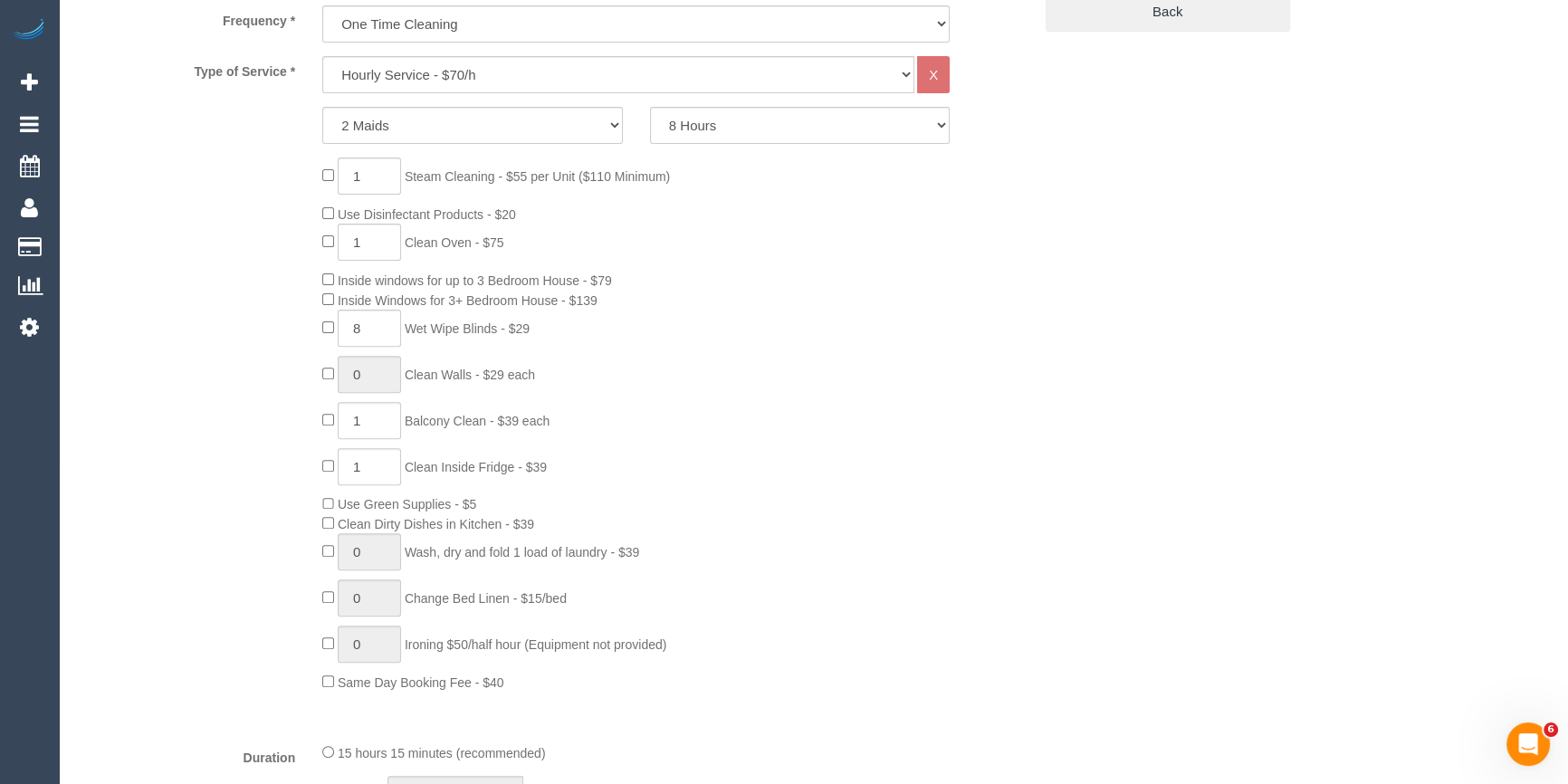
scroll to position [741, 0]
click at [988, 295] on div "1 Steam Cleaning - $55 per Unit ($110 Minimum) Use Disinfectant Products - $20 …" at bounding box center [676, 419] width 736 height 534
click at [384, 164] on input "1" at bounding box center [369, 171] width 63 height 37
type input "4"
click at [961, 323] on div "4 Steam Cleaning - $55 per Unit ($110 Minimum) Use Disinfectant Products - $20 …" at bounding box center [676, 419] width 736 height 534
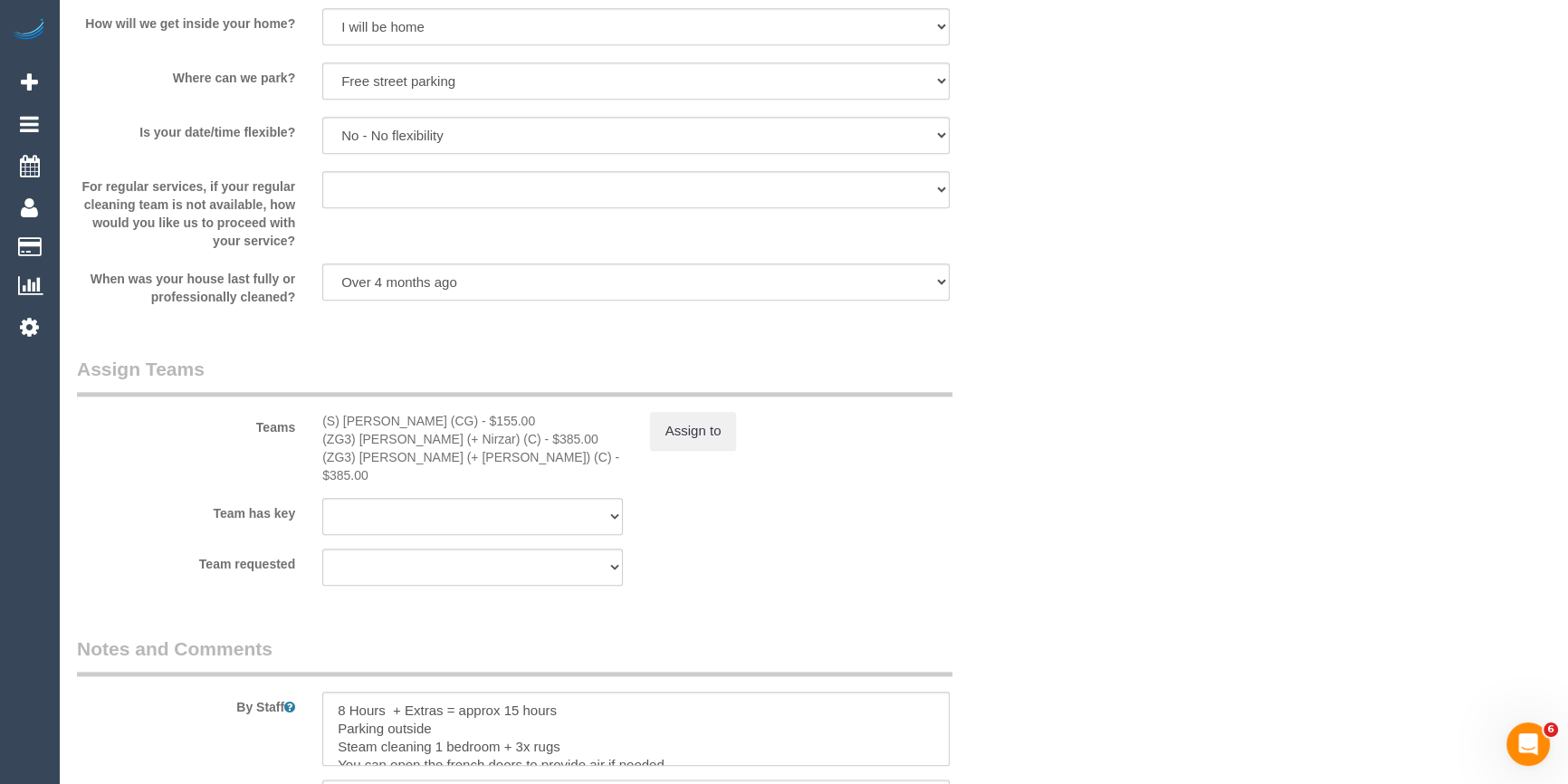
scroll to position [2634, 0]
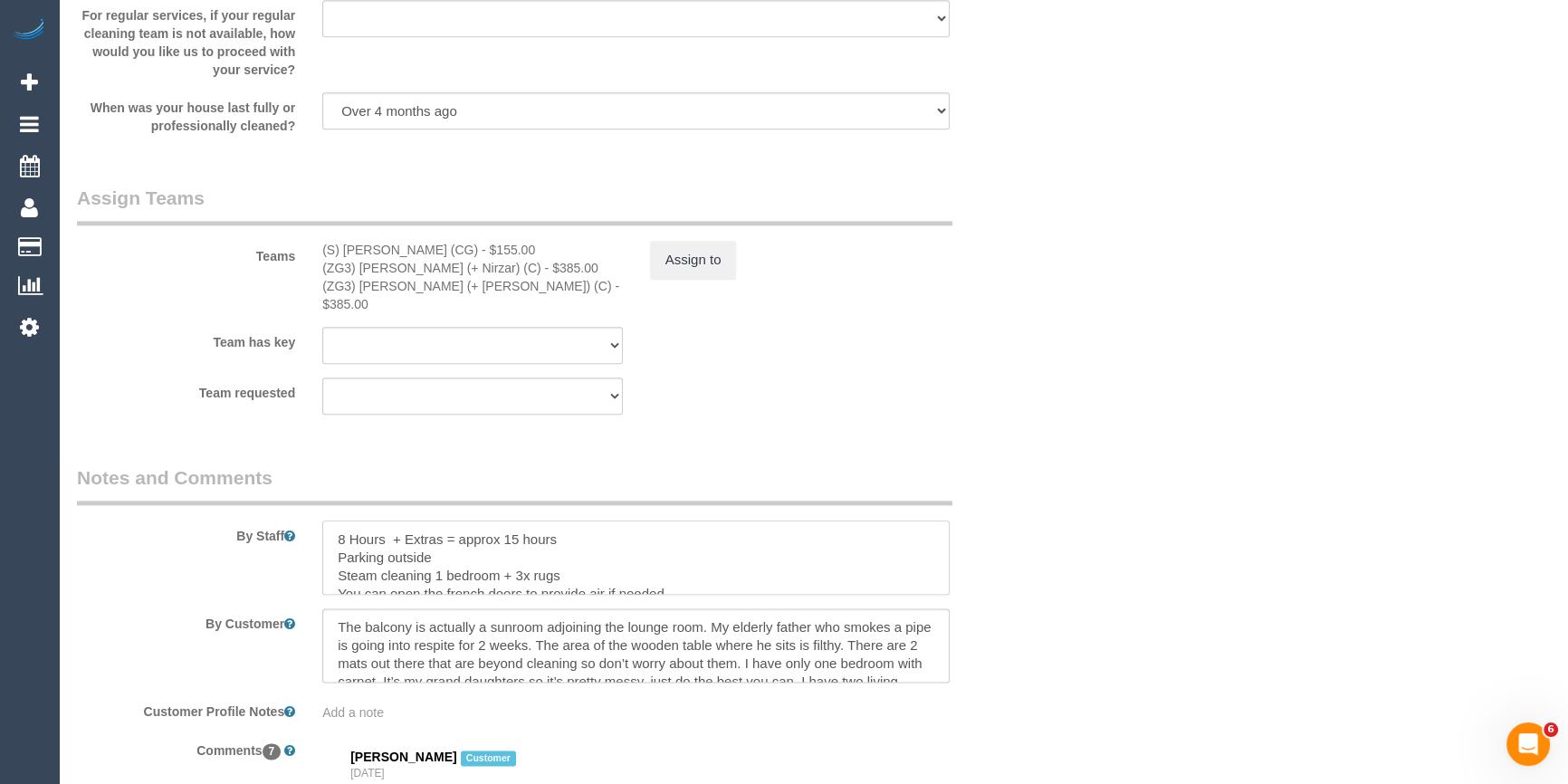
click at [579, 521] on textarea at bounding box center [635, 558] width 627 height 75
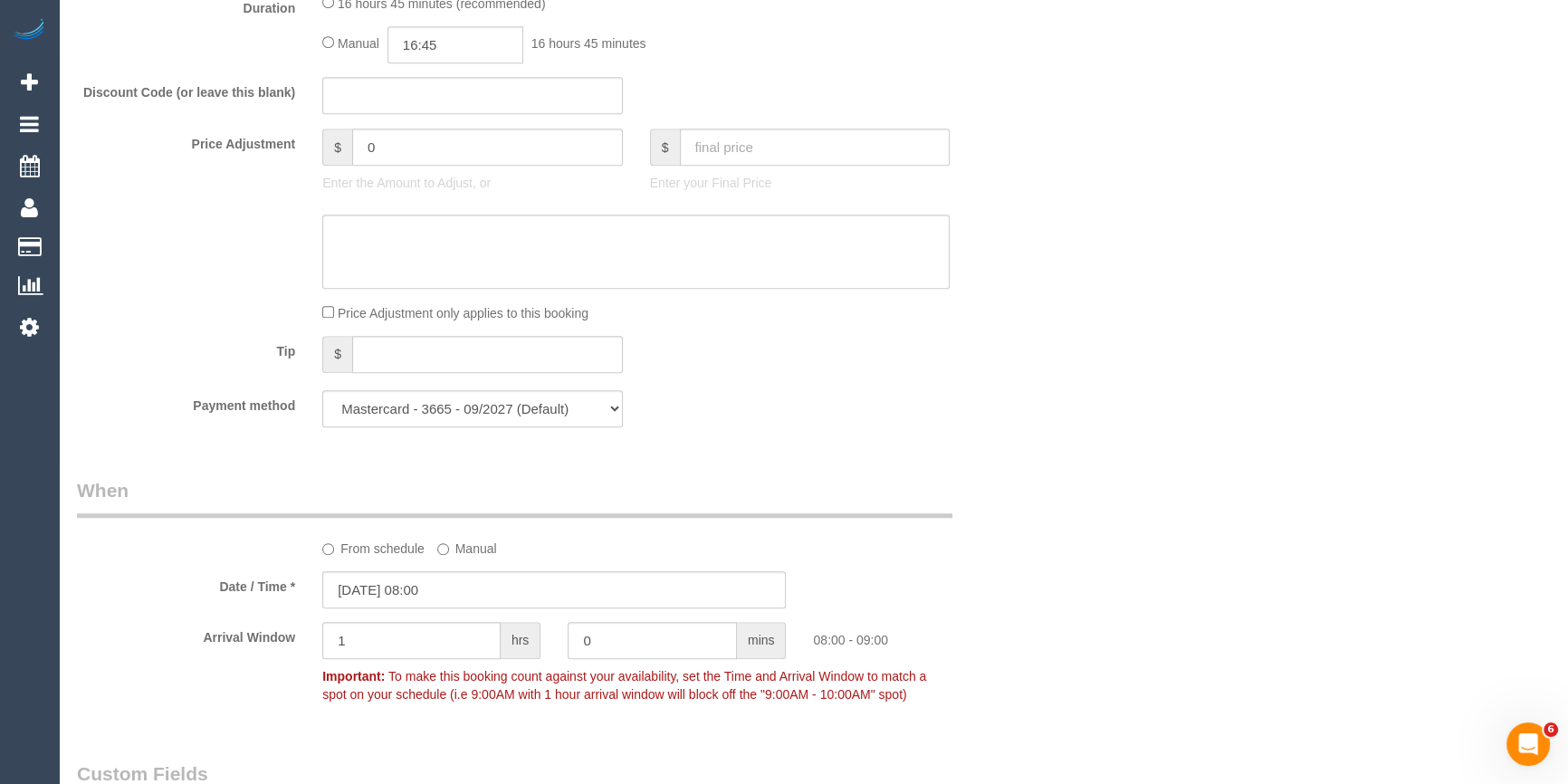
scroll to position [1481, 0]
click at [443, 59] on input "16:45" at bounding box center [456, 48] width 136 height 37
drag, startPoint x: 423, startPoint y: 48, endPoint x: 374, endPoint y: 46, distance: 49.0
click at [374, 46] on div "Manual 16:45 16 hours 45 minutes" at bounding box center [635, 48] width 627 height 37
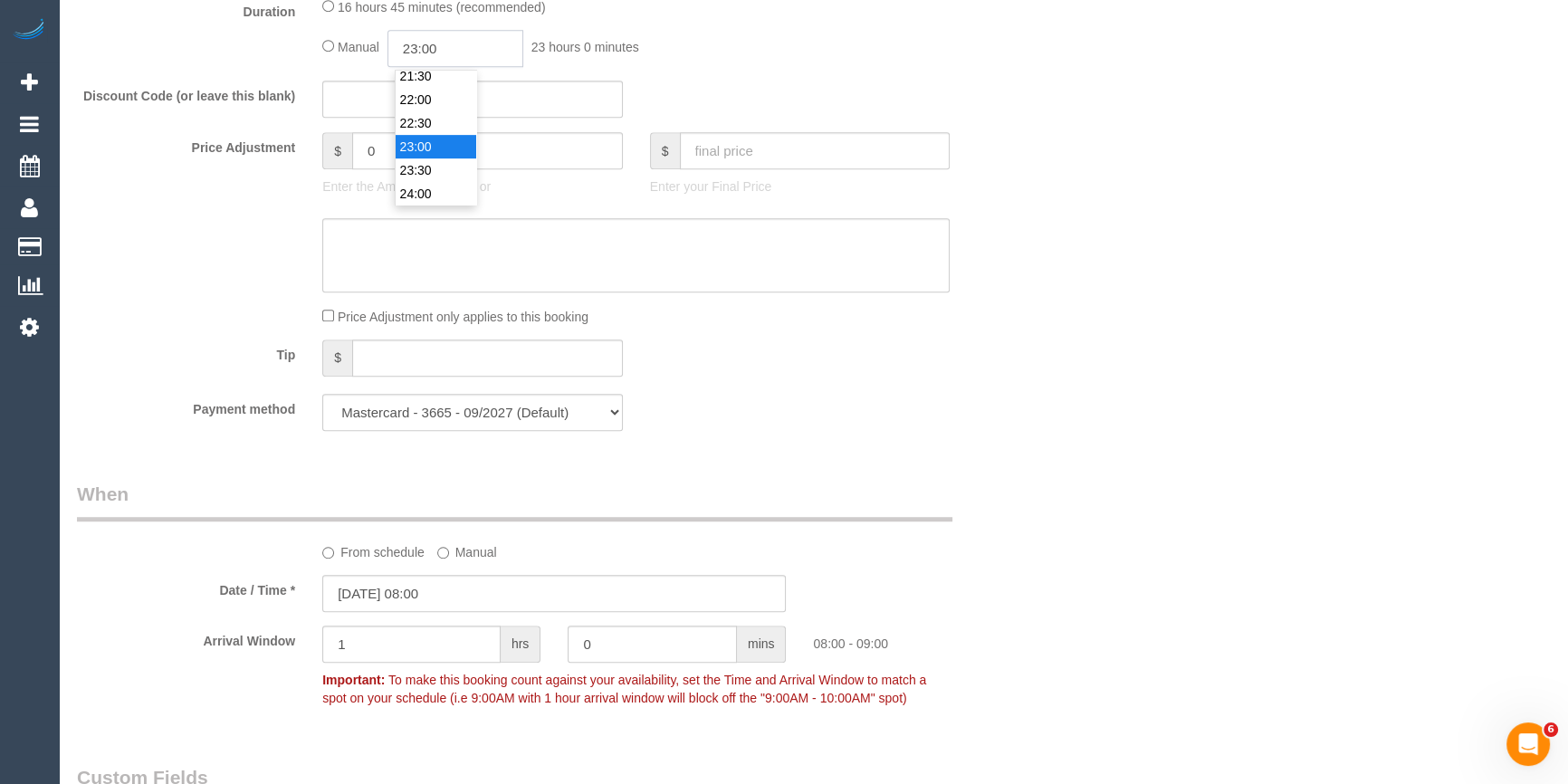
type input "23:00"
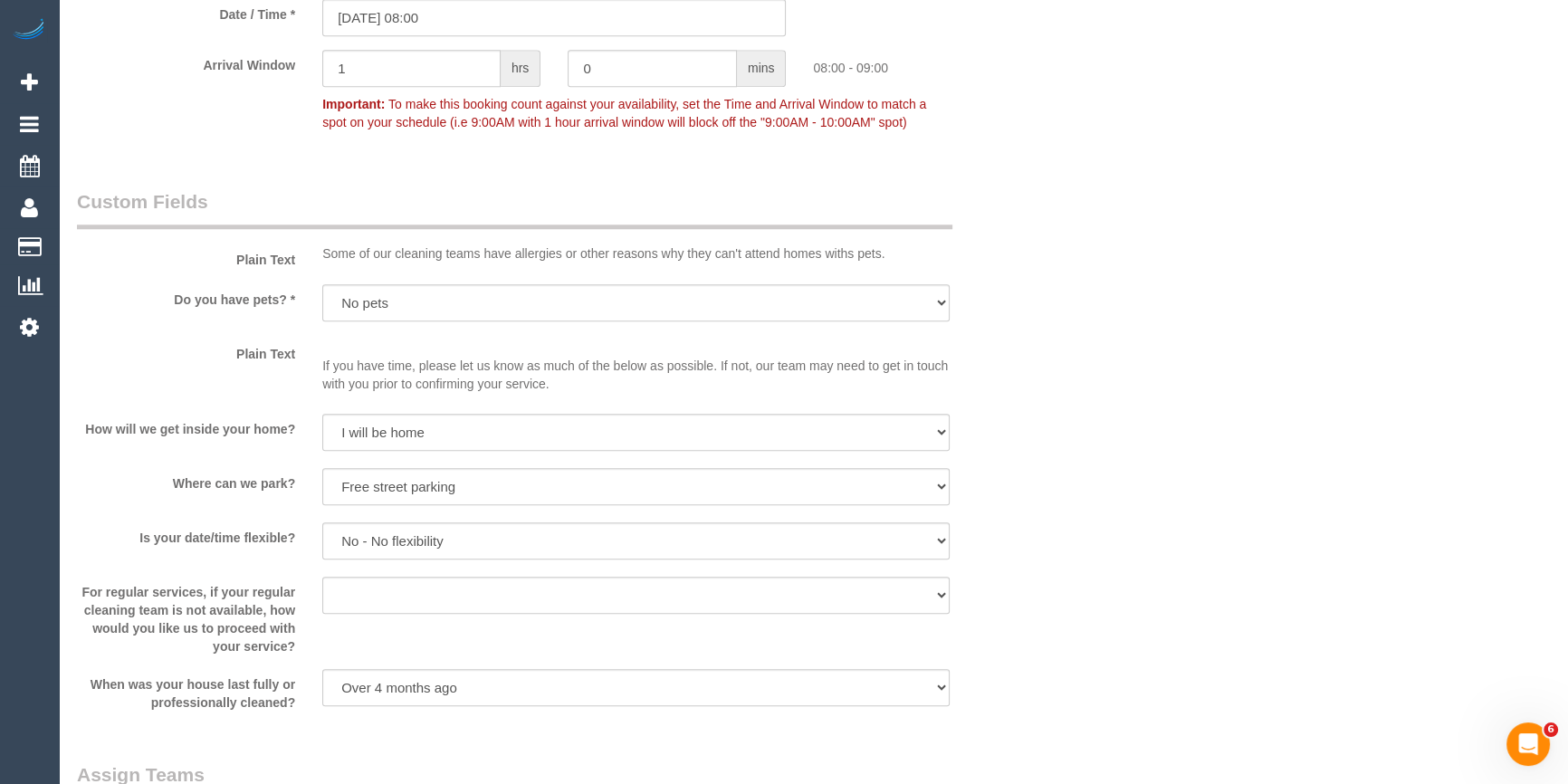
scroll to position [2716, 0]
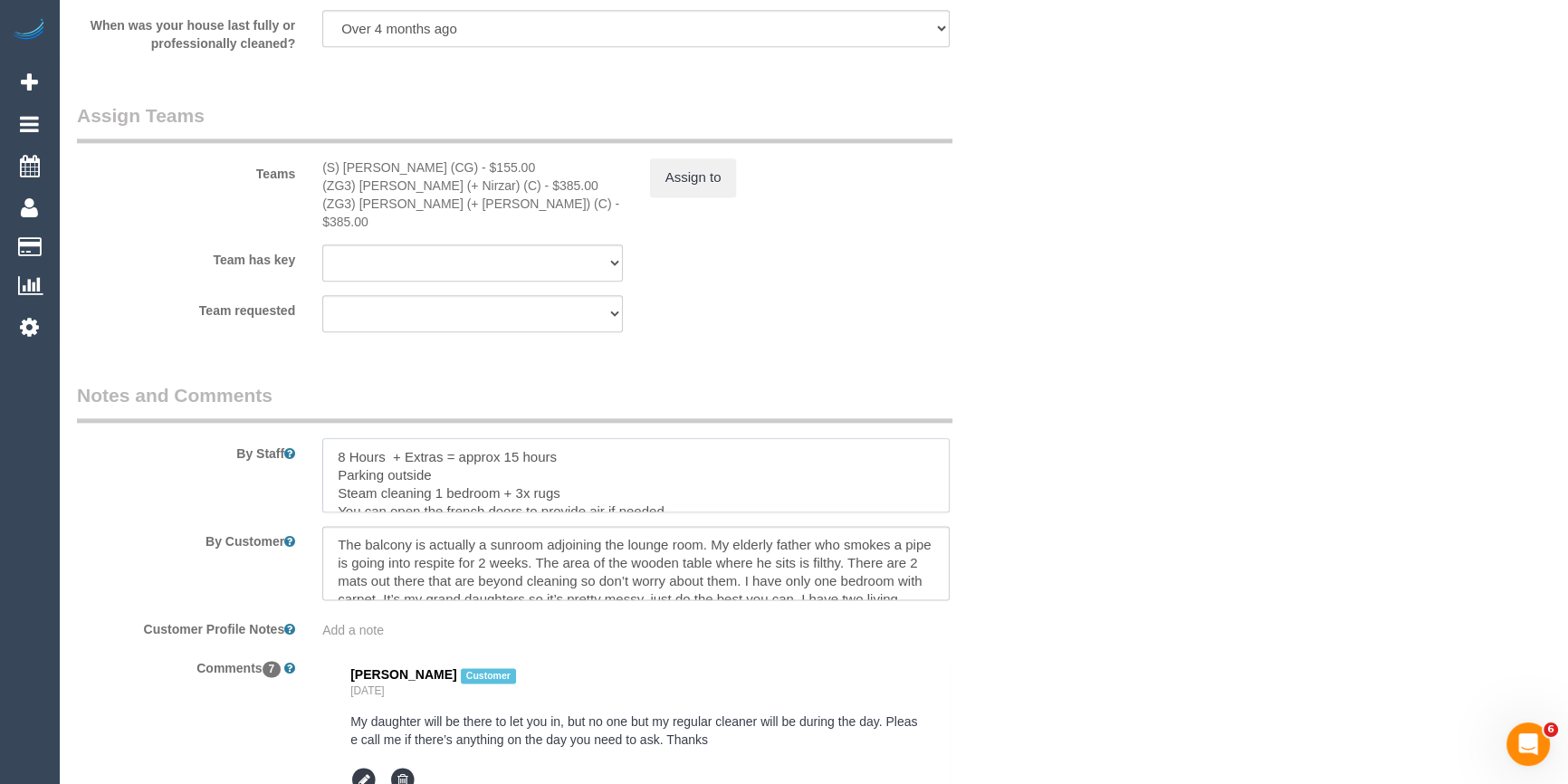
drag, startPoint x: 511, startPoint y: 449, endPoint x: 616, endPoint y: 448, distance: 105.0
click at [511, 449] on textarea at bounding box center [635, 475] width 627 height 75
drag, startPoint x: 567, startPoint y: 440, endPoint x: 506, endPoint y: 430, distance: 61.8
click at [506, 438] on textarea at bounding box center [635, 475] width 627 height 75
type textarea "8 Hours + Extras = approx 23 Parking outside Steam cleaning 1 bedroom + 3x rugs…"
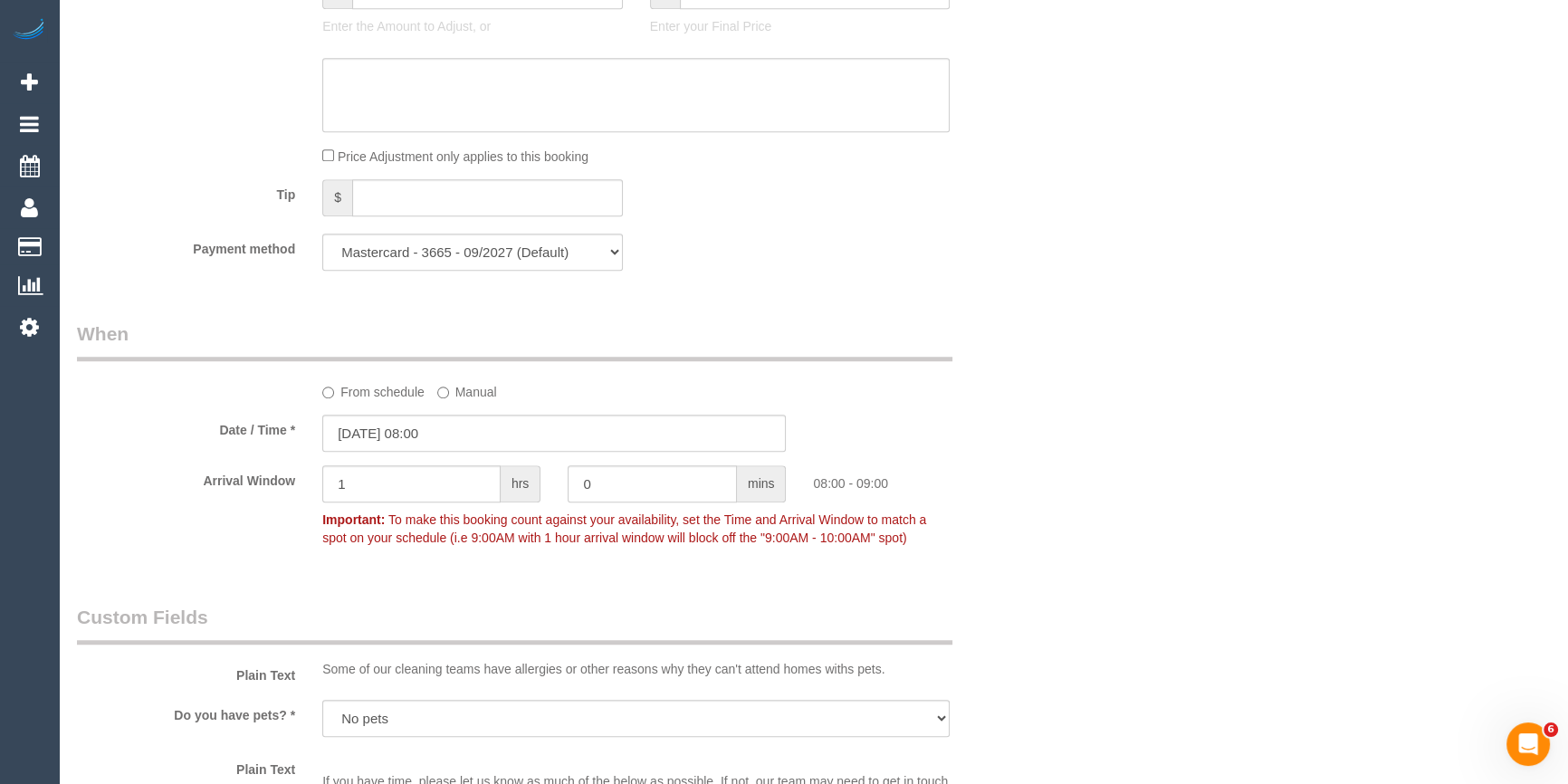
scroll to position [1317, 0]
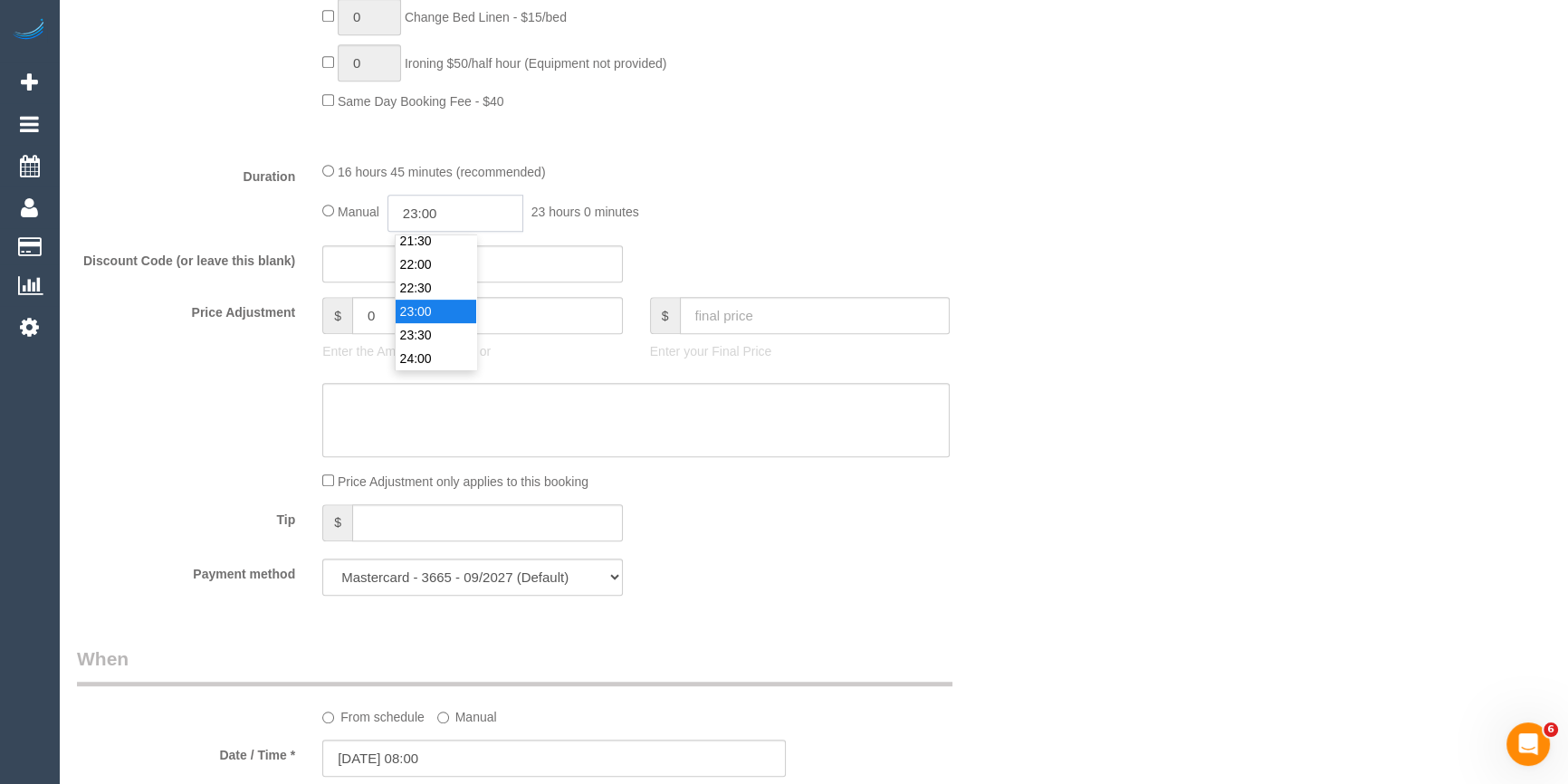
click at [447, 218] on input "23:00" at bounding box center [456, 213] width 136 height 37
type input "2"
click at [867, 190] on div "16 hours 45 minutes (recommended) Manual 1130:00 1130 hours 0 minutes" at bounding box center [635, 197] width 654 height 71
click at [460, 212] on input "1130:00" at bounding box center [456, 213] width 136 height 37
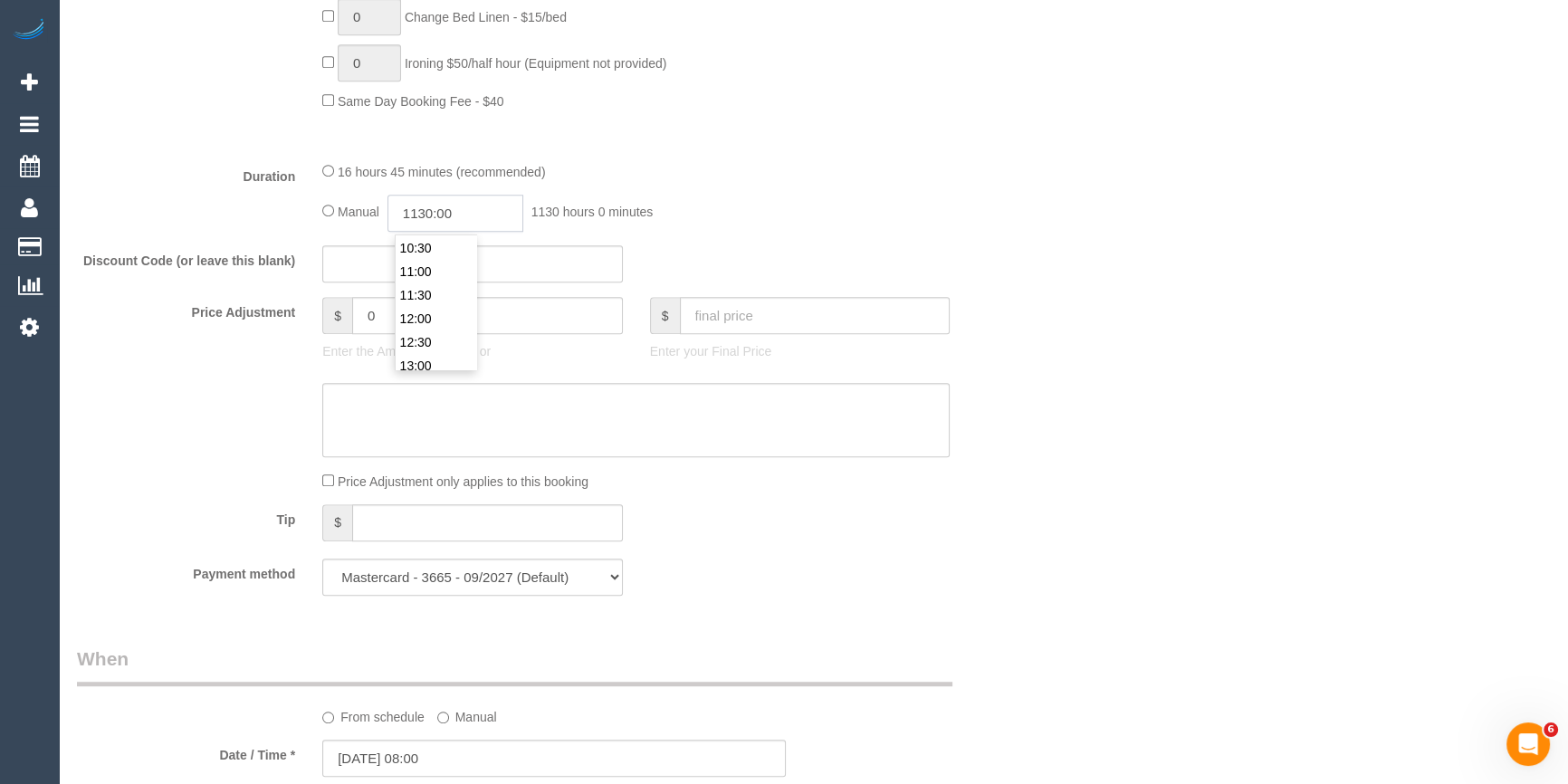
scroll to position [0, 0]
drag, startPoint x: 492, startPoint y: 210, endPoint x: 342, endPoint y: 216, distance: 150.1
click at [396, 209] on input "1130:00" at bounding box center [456, 213] width 136 height 37
click at [424, 351] on li "11:00" at bounding box center [436, 353] width 80 height 23
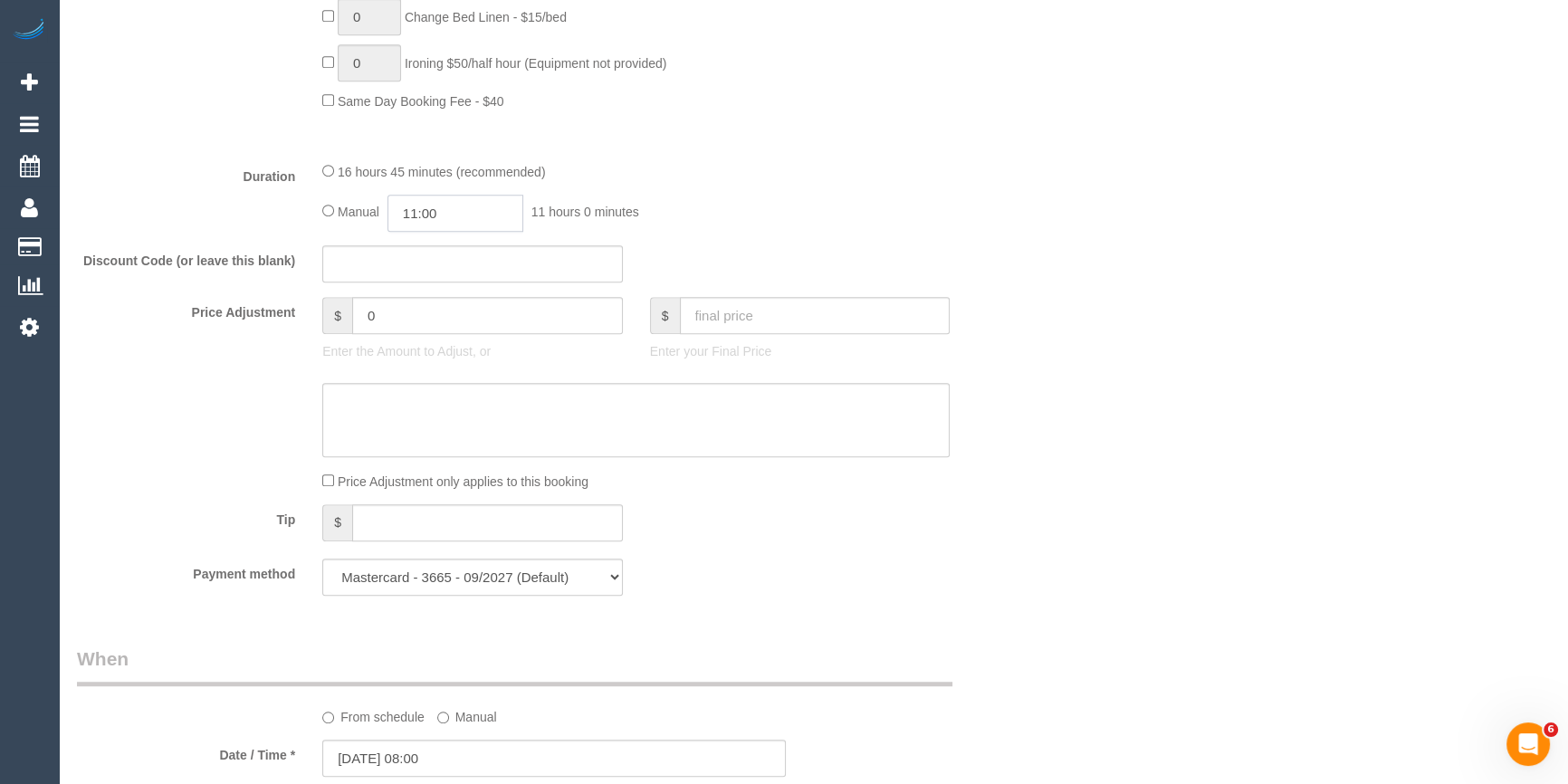
click at [459, 205] on input "11:00" at bounding box center [456, 213] width 136 height 37
type input "11:30"
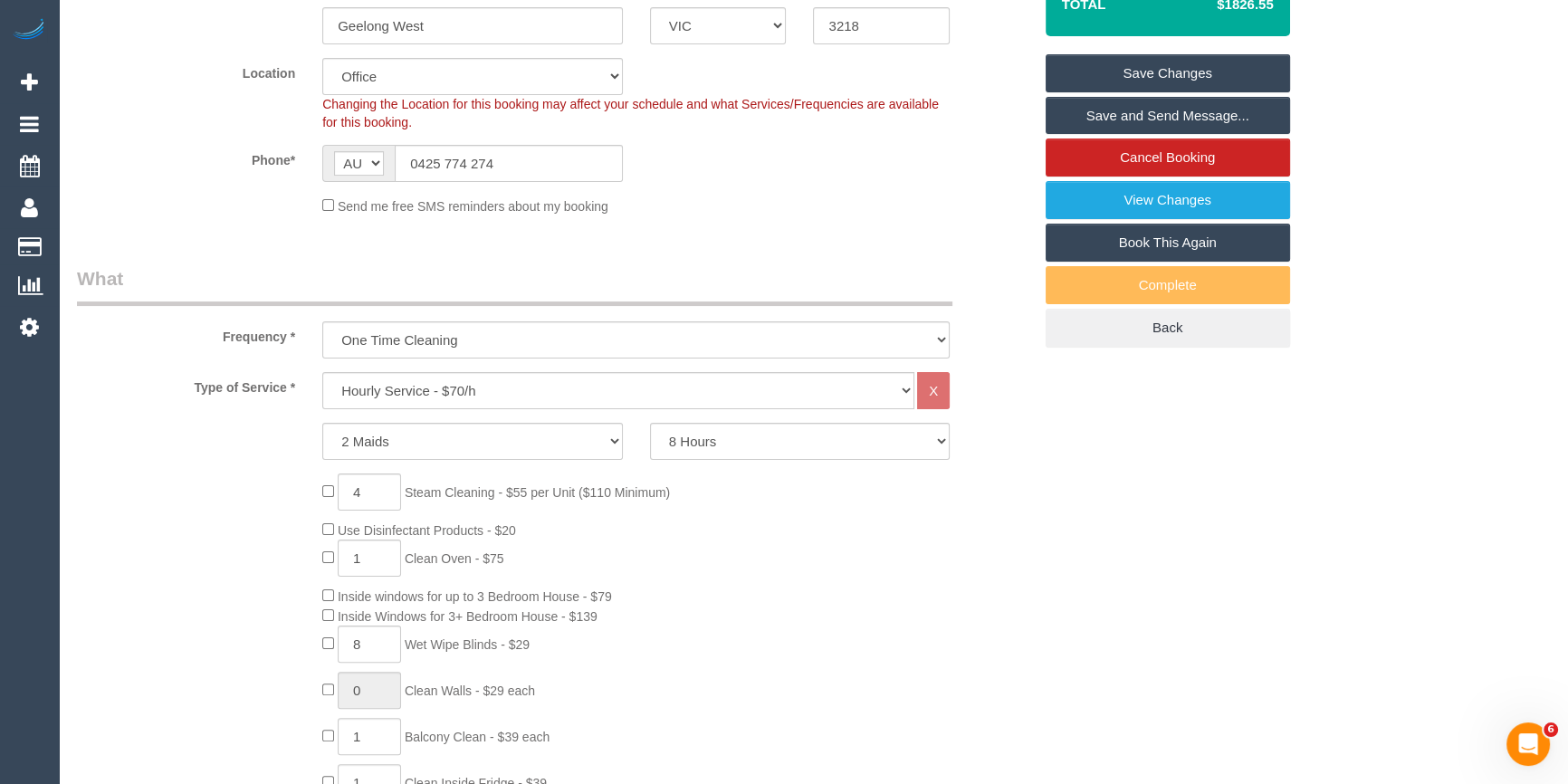
scroll to position [0, 0]
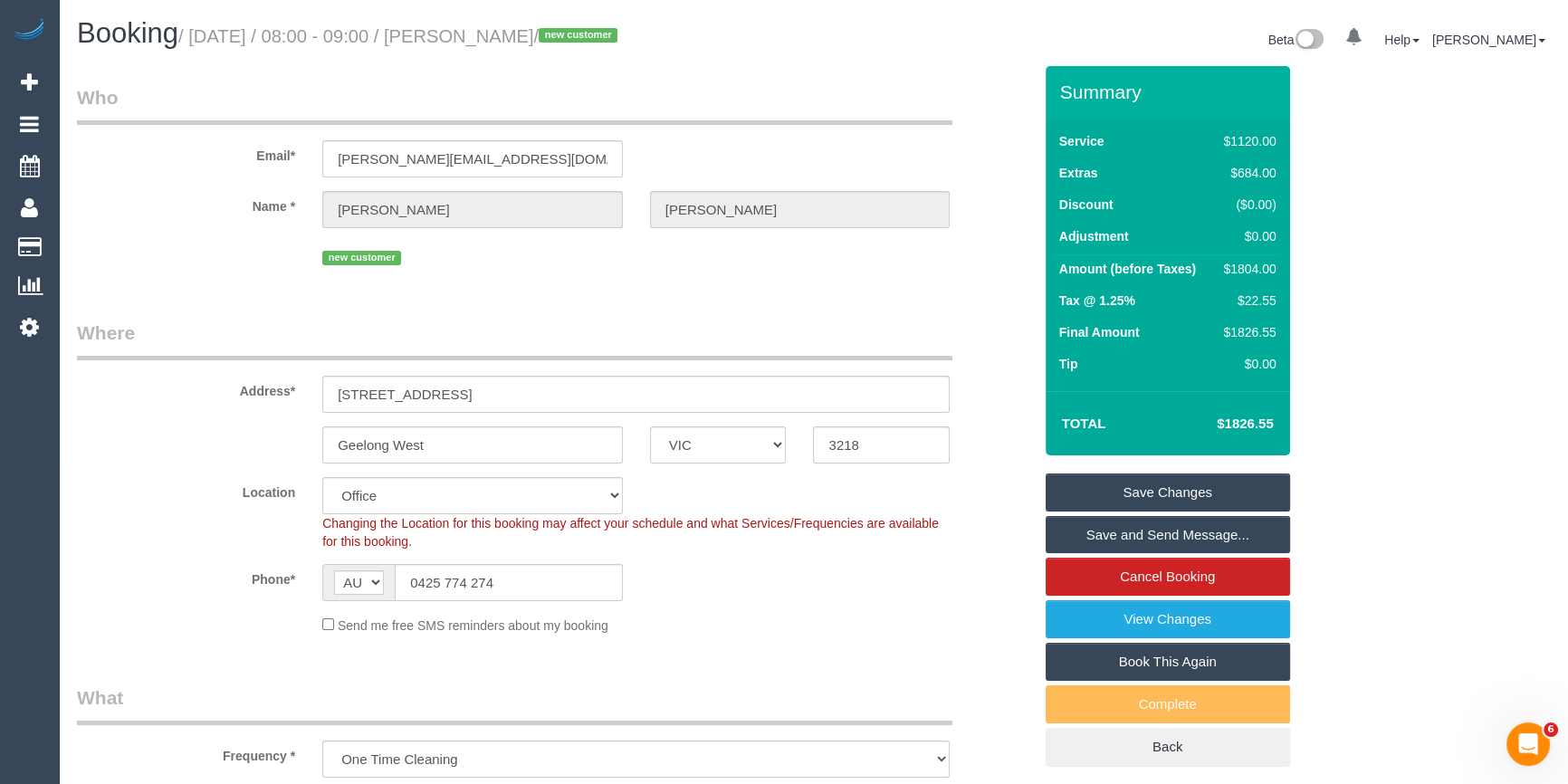
click at [976, 323] on div "Address* 99 Waratah Street" at bounding box center [554, 366] width 982 height 93
click at [977, 385] on div "Address* 99 Waratah Street" at bounding box center [554, 366] width 982 height 93
click at [1104, 491] on link "Save Changes" at bounding box center [1167, 492] width 244 height 38
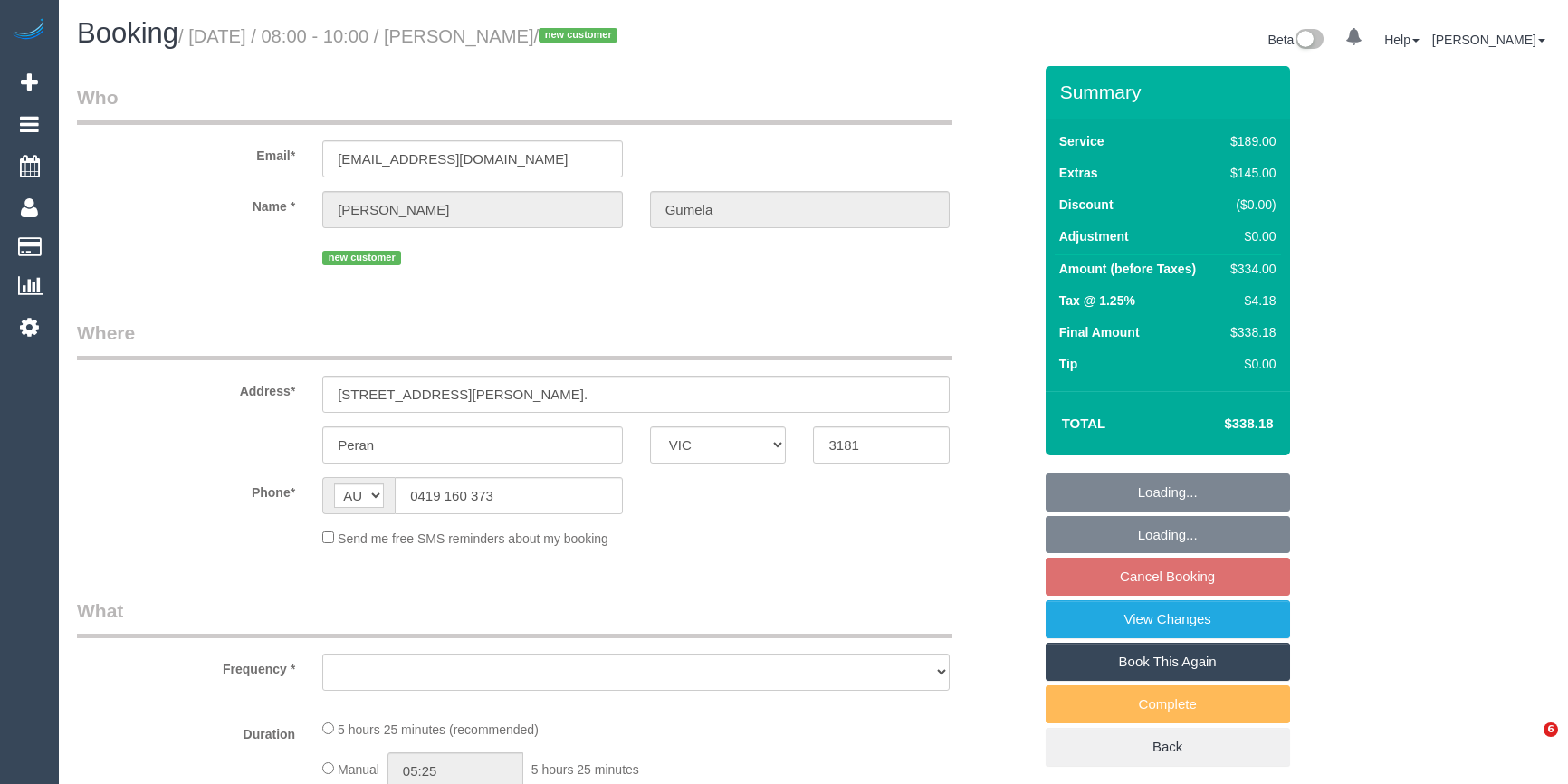
select select "VIC"
select select "object:552"
select select "string:stripe-pm_1SCY3H2GScqysDRVnGJWVkpI"
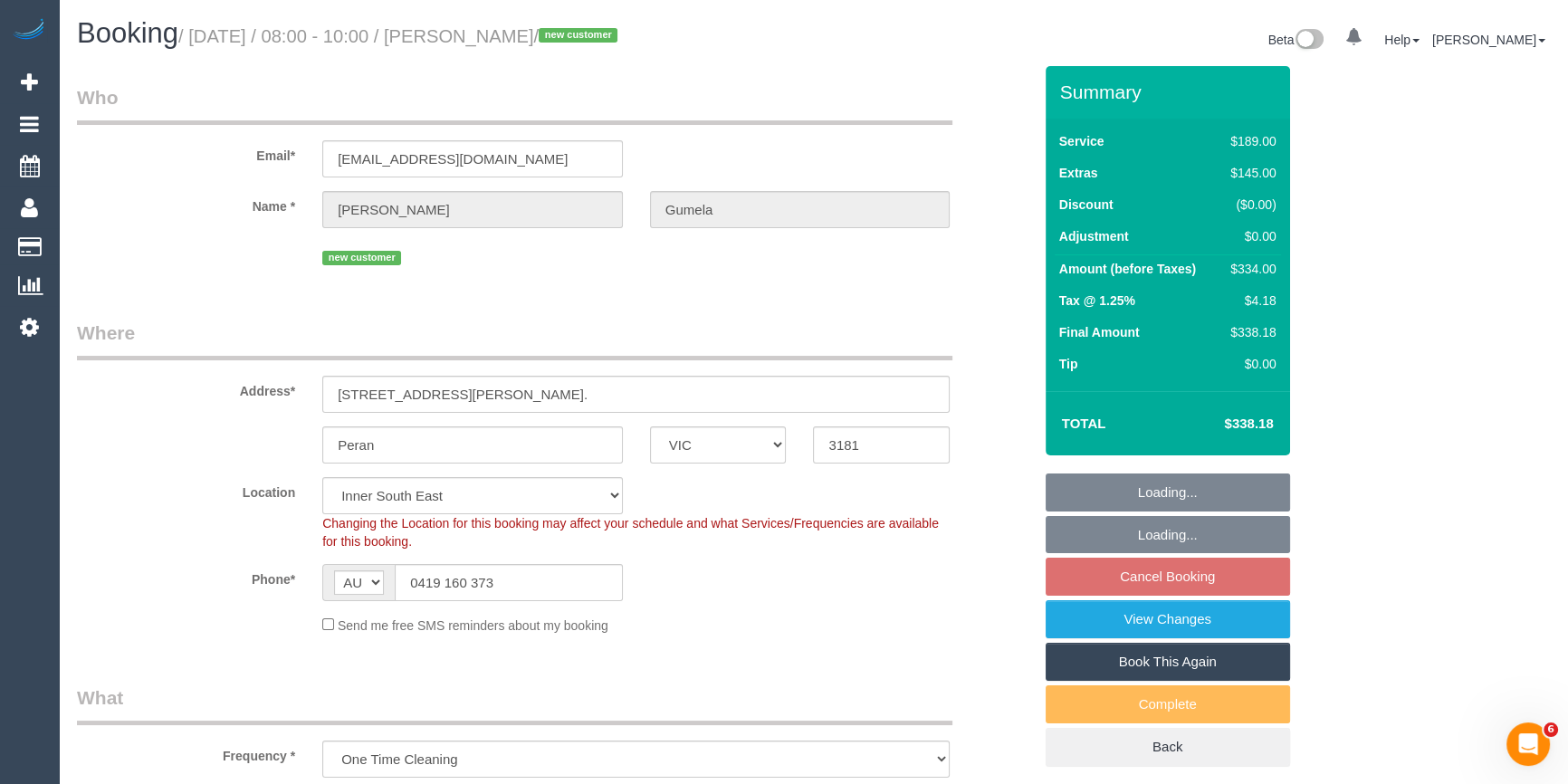
select select "object:815"
select select "number:27"
select select "number:14"
select select "number:19"
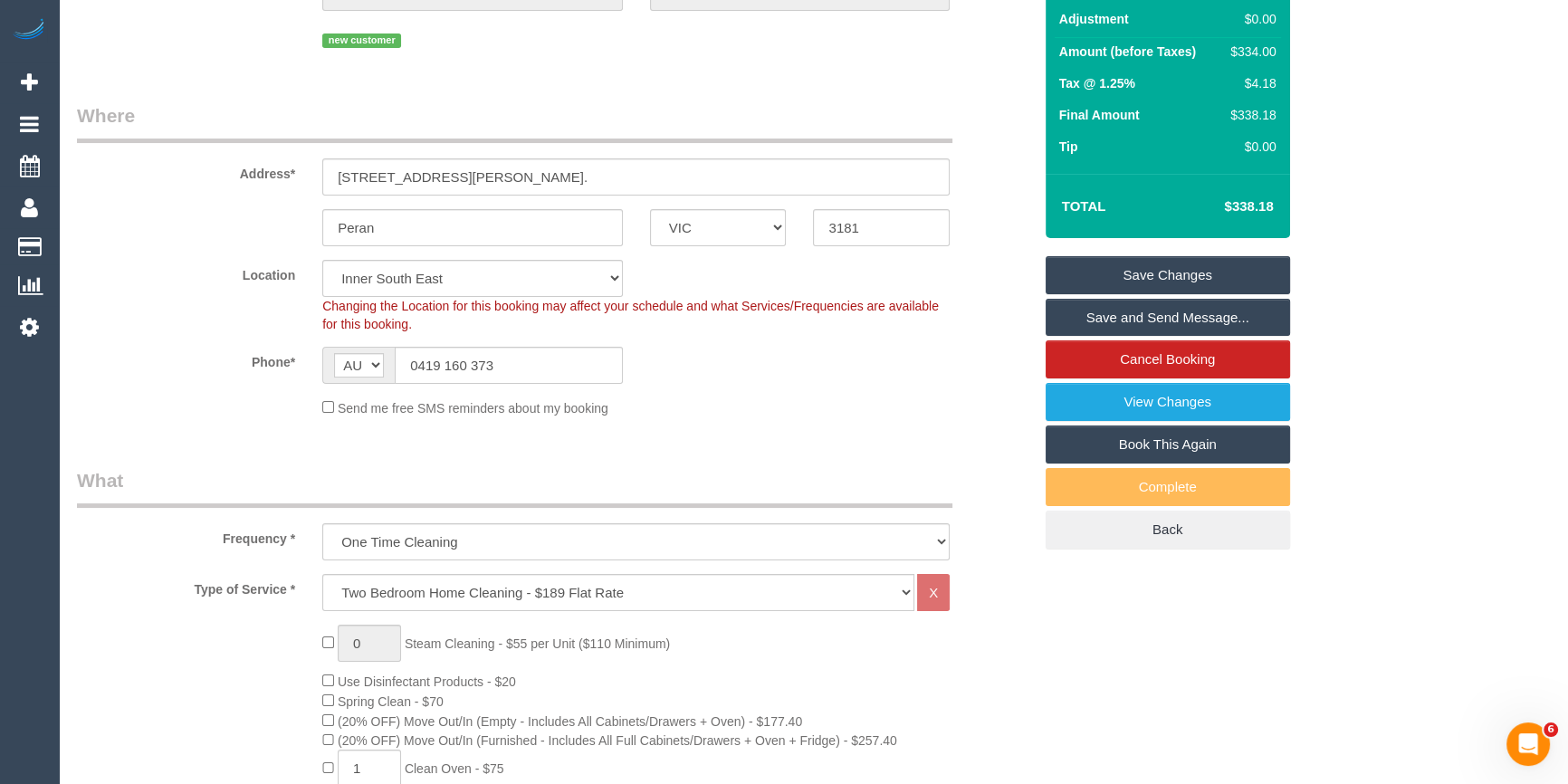
scroll to position [81, 0]
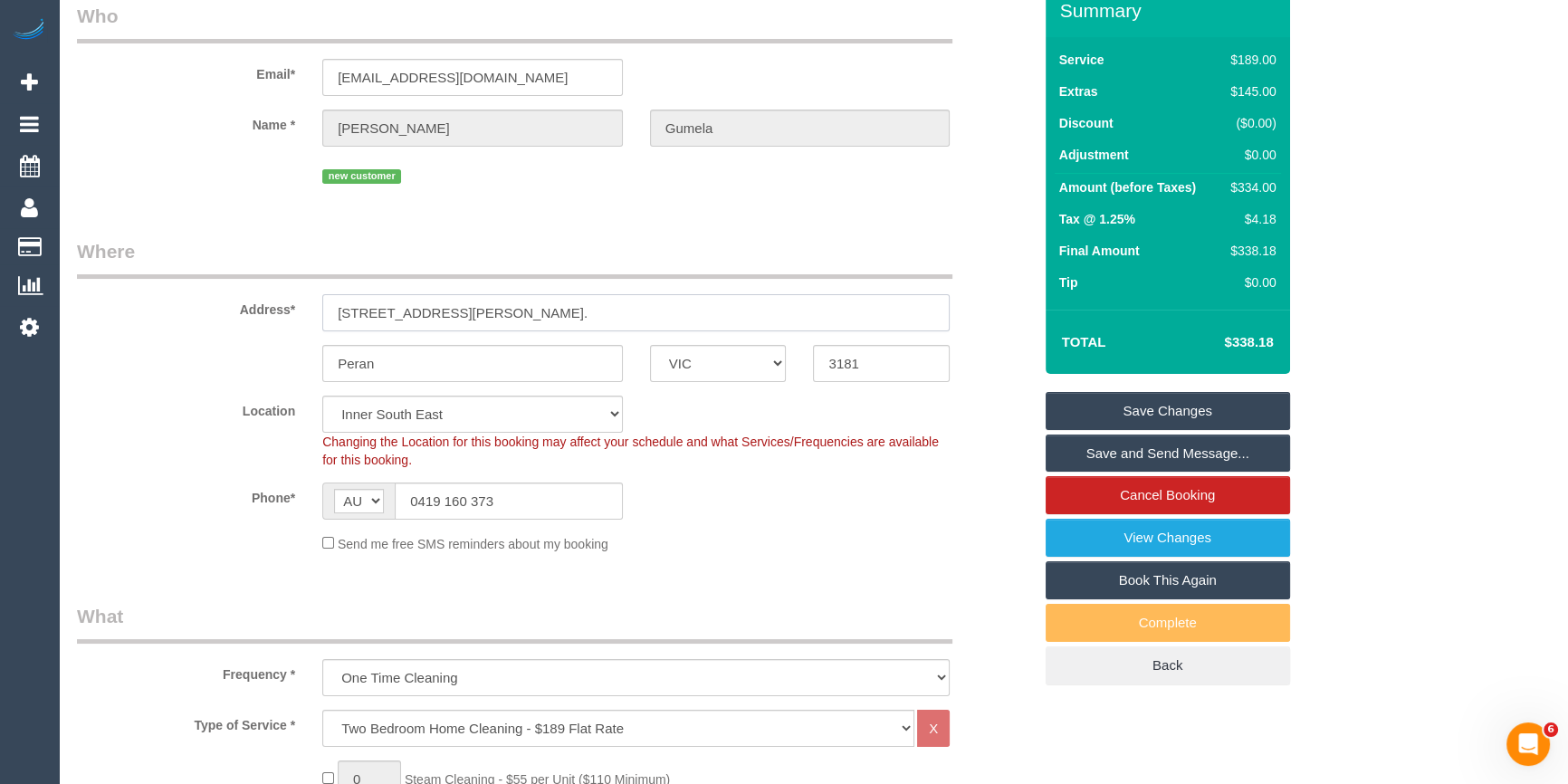
click at [512, 309] on input "1009/ 15 Clifton Street, Peran." at bounding box center [635, 313] width 627 height 37
drag, startPoint x: 533, startPoint y: 309, endPoint x: 489, endPoint y: 309, distance: 44.0
click at [489, 309] on input "1009/ 15 Clifton Street, Peran." at bounding box center [635, 313] width 627 height 37
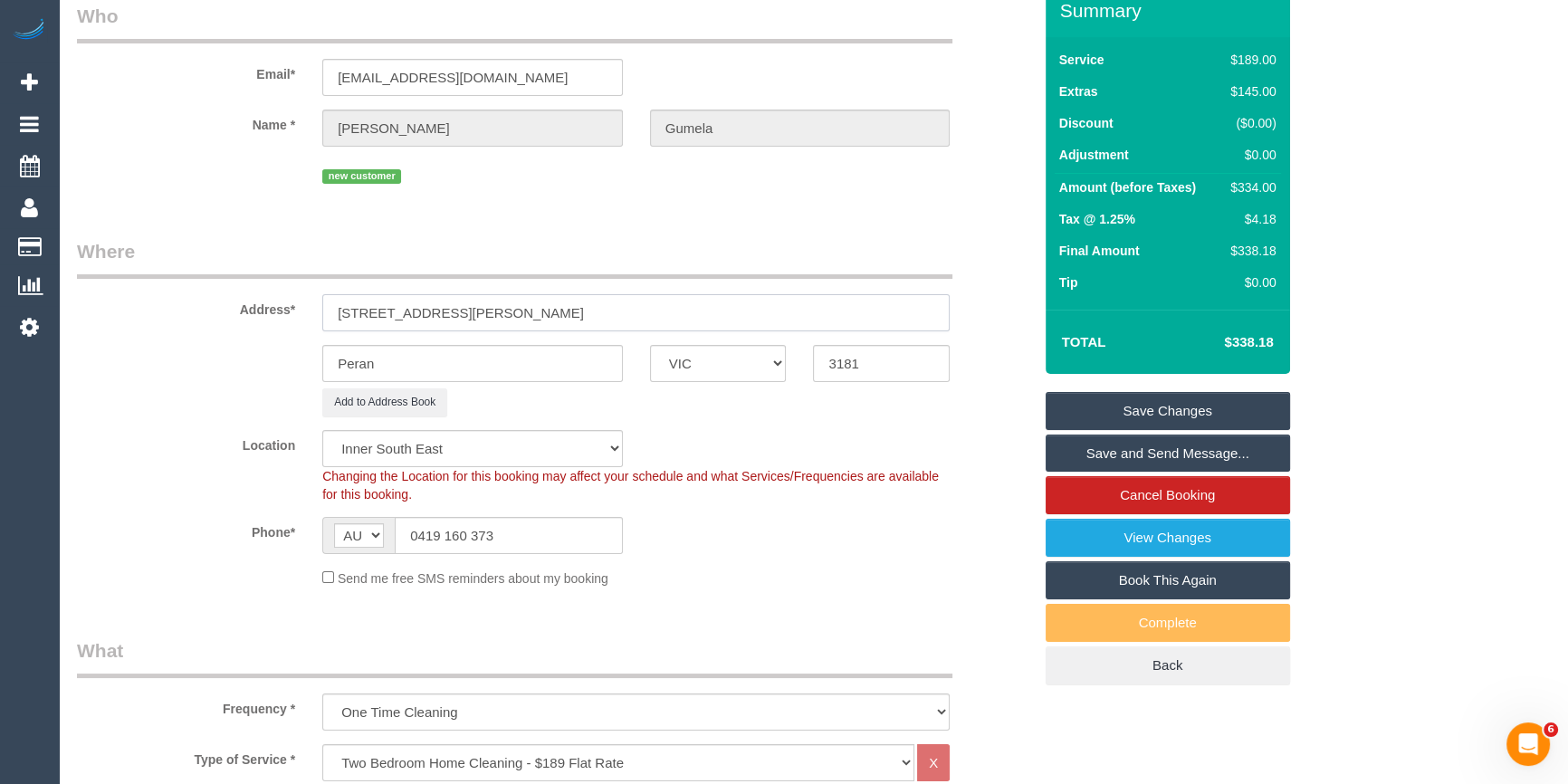
type input "1009/ 15 Clifton Street, Prahan"
drag, startPoint x: 417, startPoint y: 363, endPoint x: 345, endPoint y: 368, distance: 72.2
click at [345, 368] on input "Peran" at bounding box center [472, 364] width 301 height 37
type input "Prahan"
click at [213, 442] on label "Location" at bounding box center [185, 442] width 245 height 24
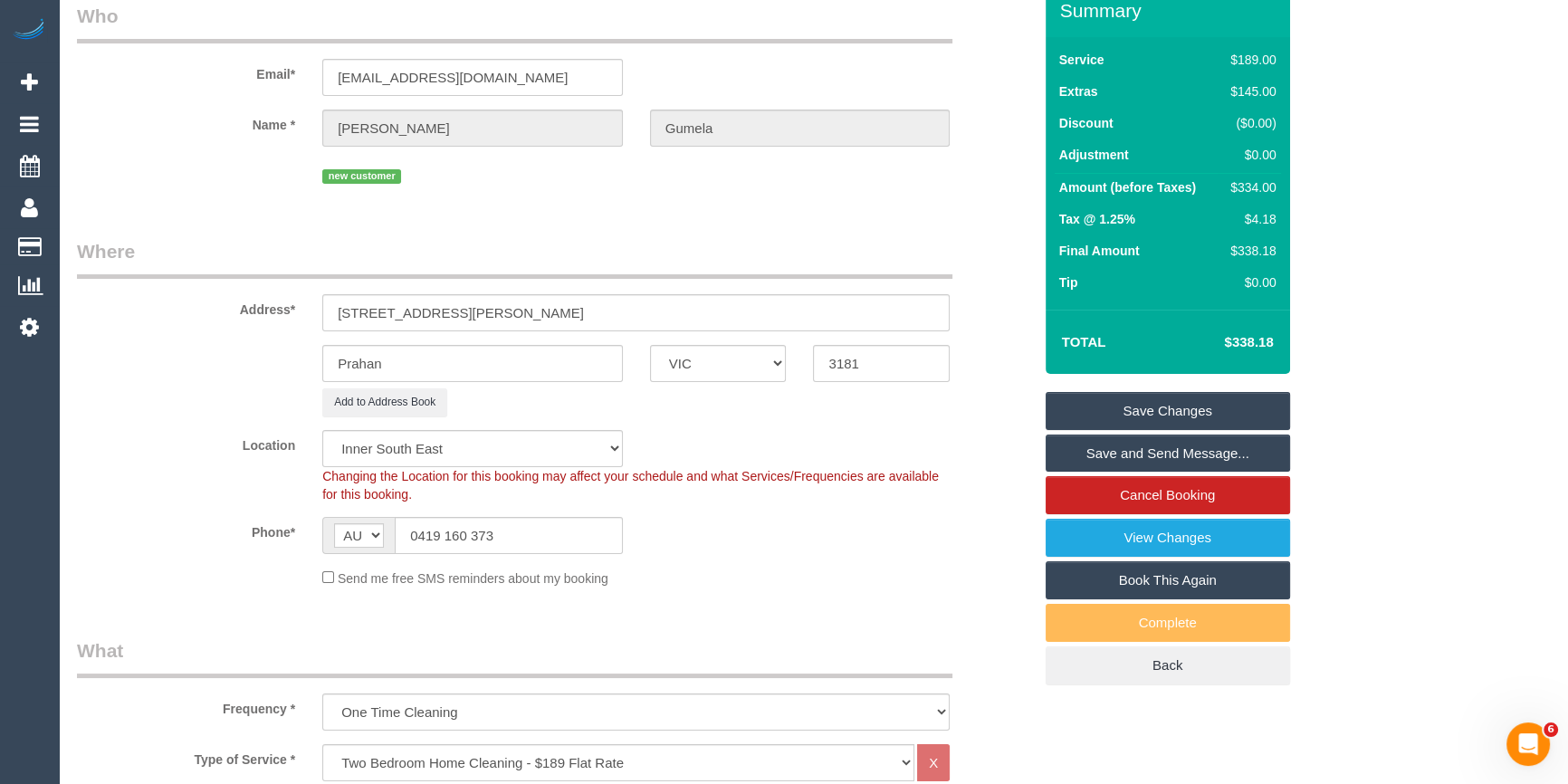
click at [1260, 178] on div "$334.00" at bounding box center [1248, 186] width 52 height 18
copy div "334.00"
click at [1362, 199] on div "Summary Service $189.00 Extras $145.00 Discount ($0.00) Adjustment $0.00 Amount…" at bounding box center [1215, 352] width 368 height 737
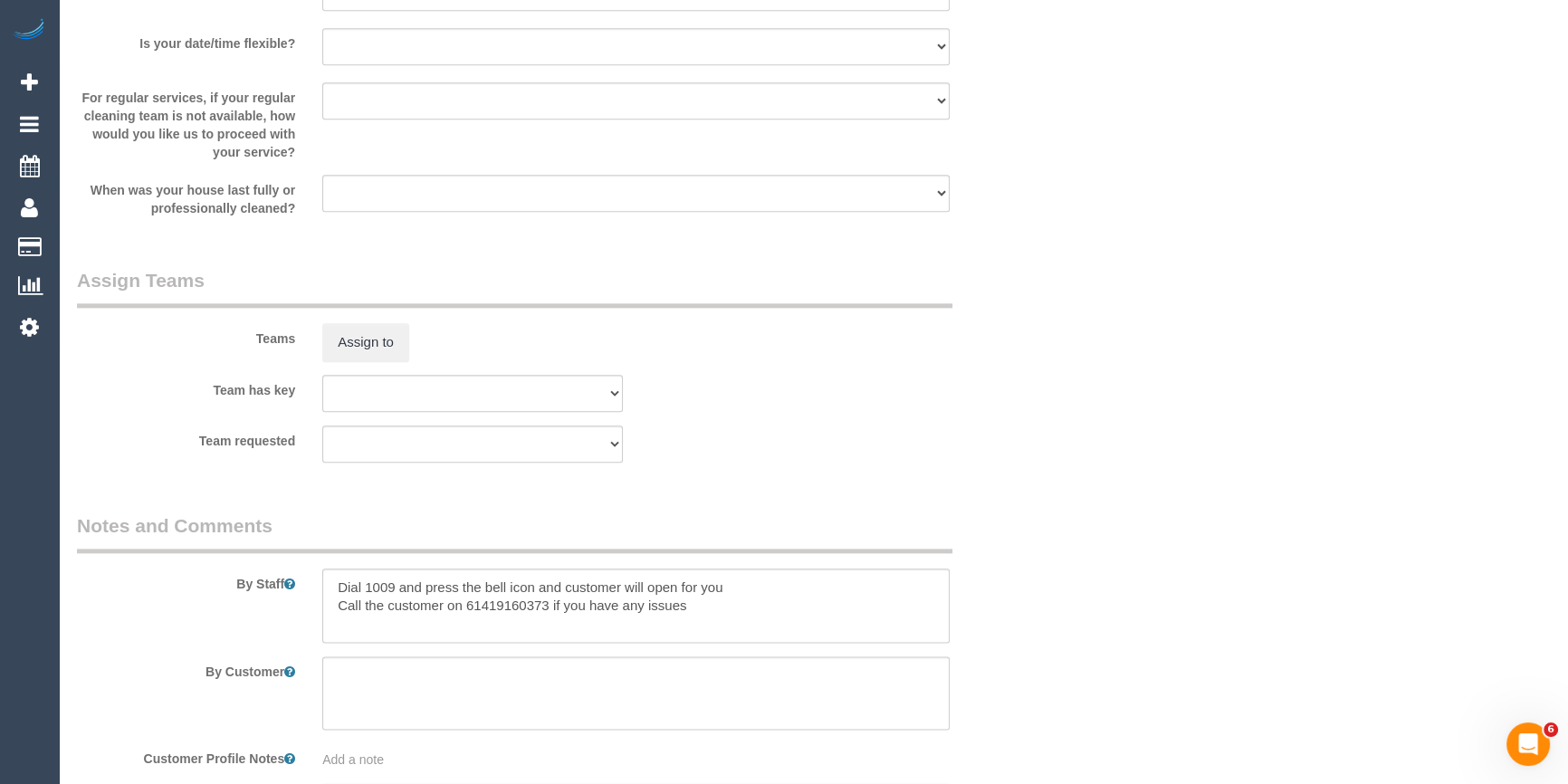
scroll to position [2881, 0]
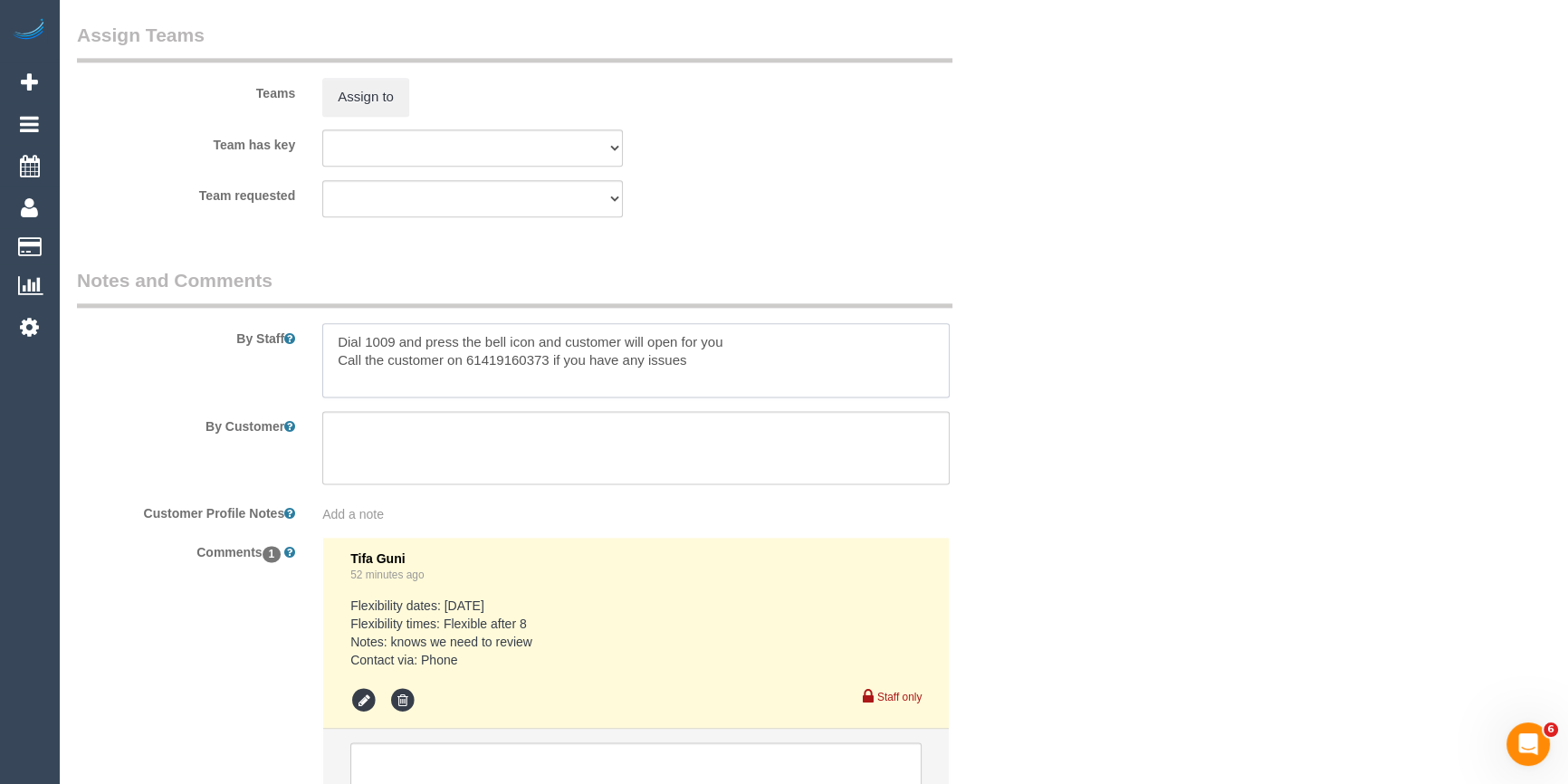
click at [334, 338] on textarea at bounding box center [635, 361] width 627 height 75
click at [439, 341] on textarea at bounding box center [635, 361] width 627 height 75
type textarea "Estimated time 5-6 hours Dial 1009 and press the bell icon and customer will op…"
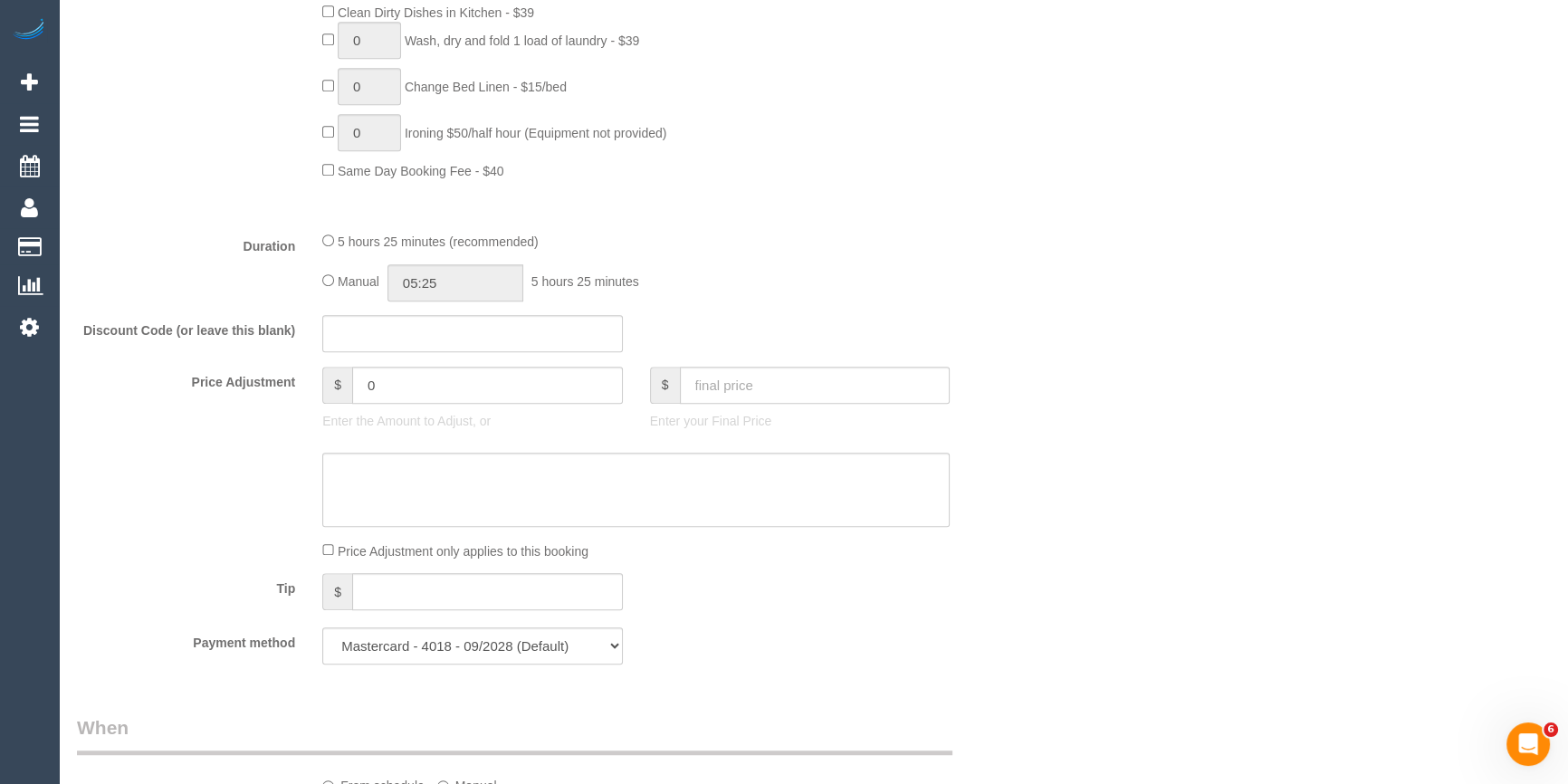
scroll to position [1317, 0]
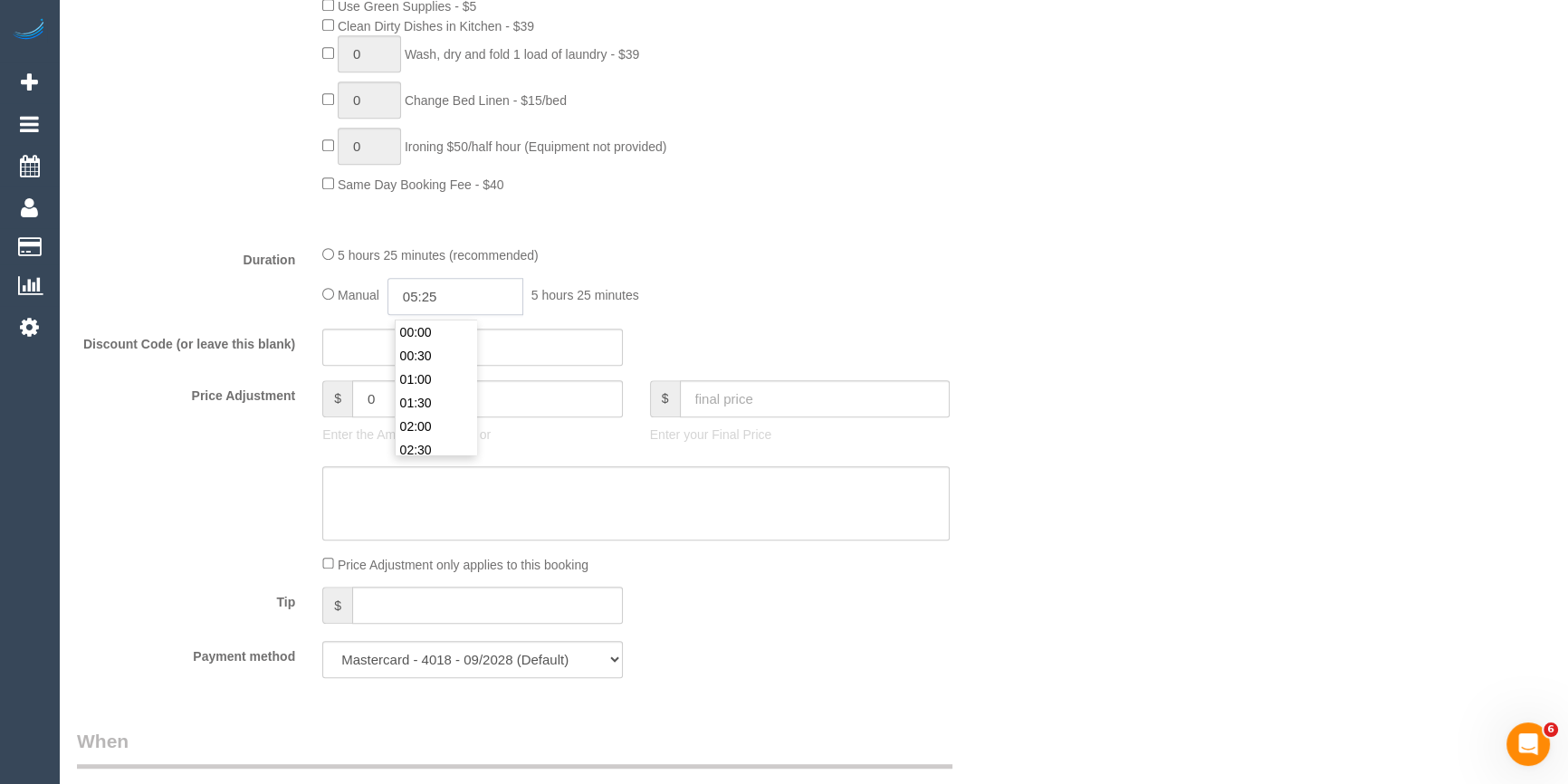
click at [487, 296] on input "05:25" at bounding box center [456, 296] width 136 height 37
type input "06:00"
click at [433, 449] on li "06:00" at bounding box center [436, 450] width 80 height 23
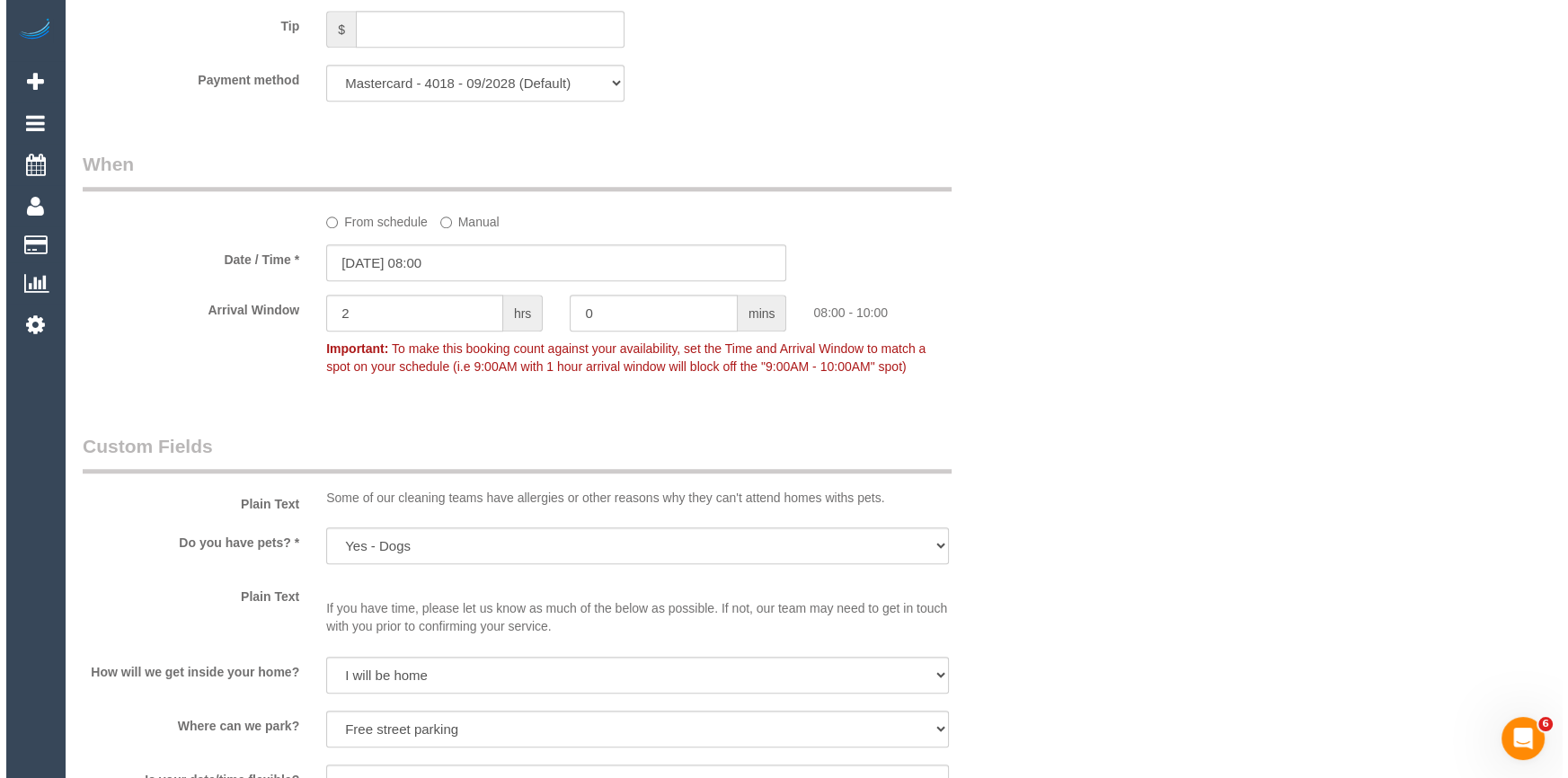
scroll to position [2287, 0]
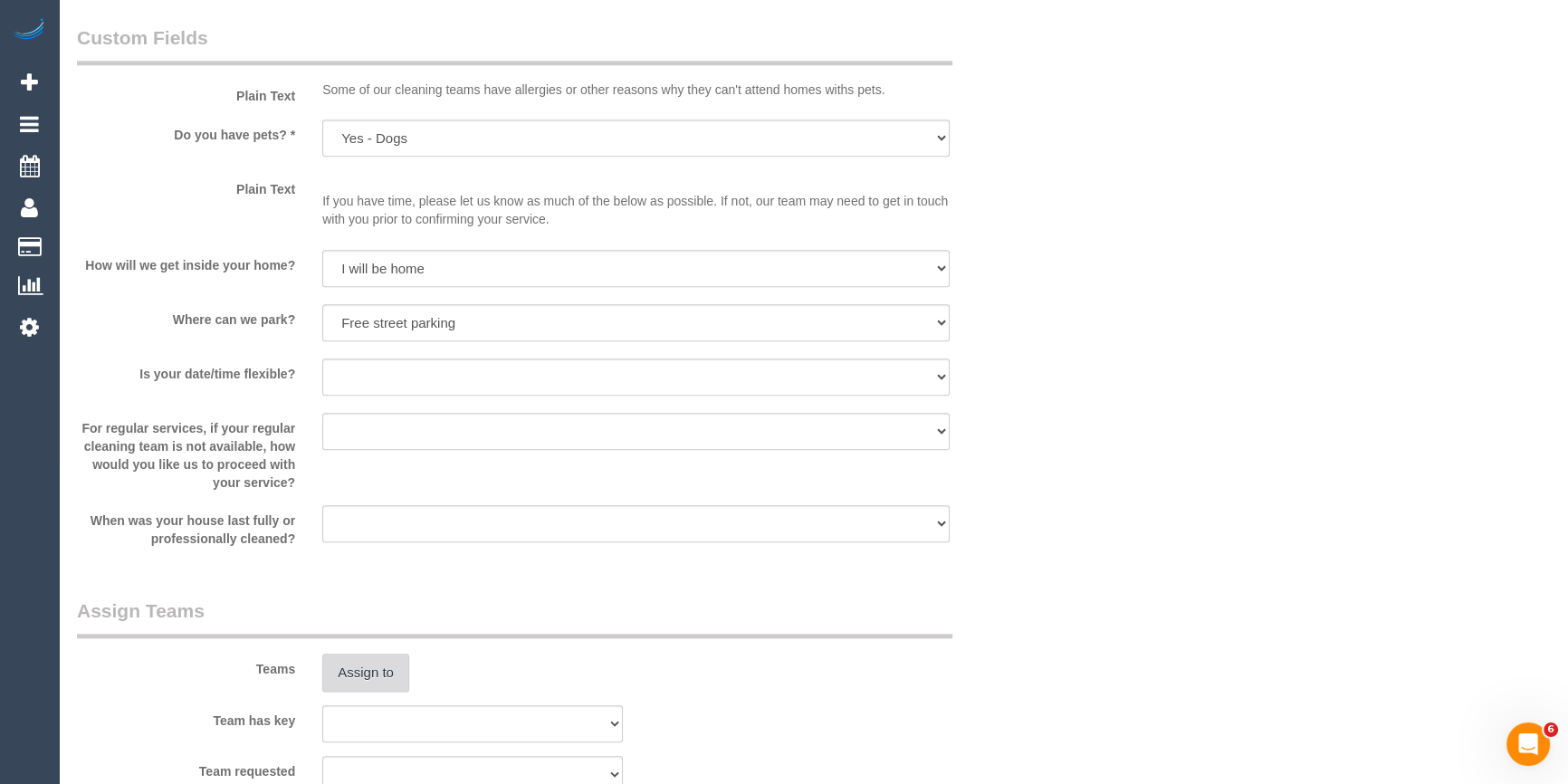
click at [364, 671] on button "Assign to" at bounding box center [365, 672] width 87 height 38
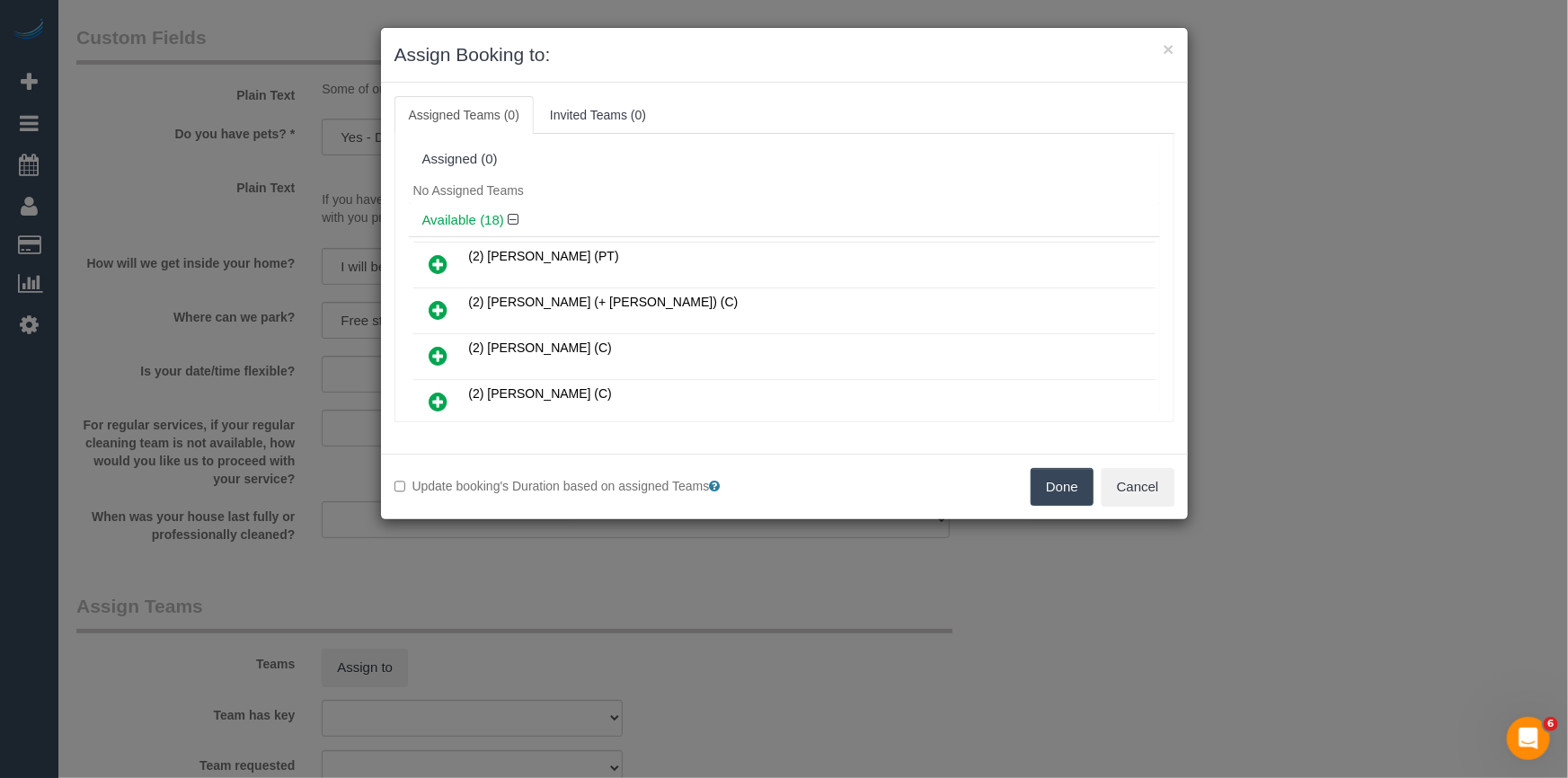
click at [836, 170] on div "Assigned (0)" at bounding box center [784, 159] width 751 height 34
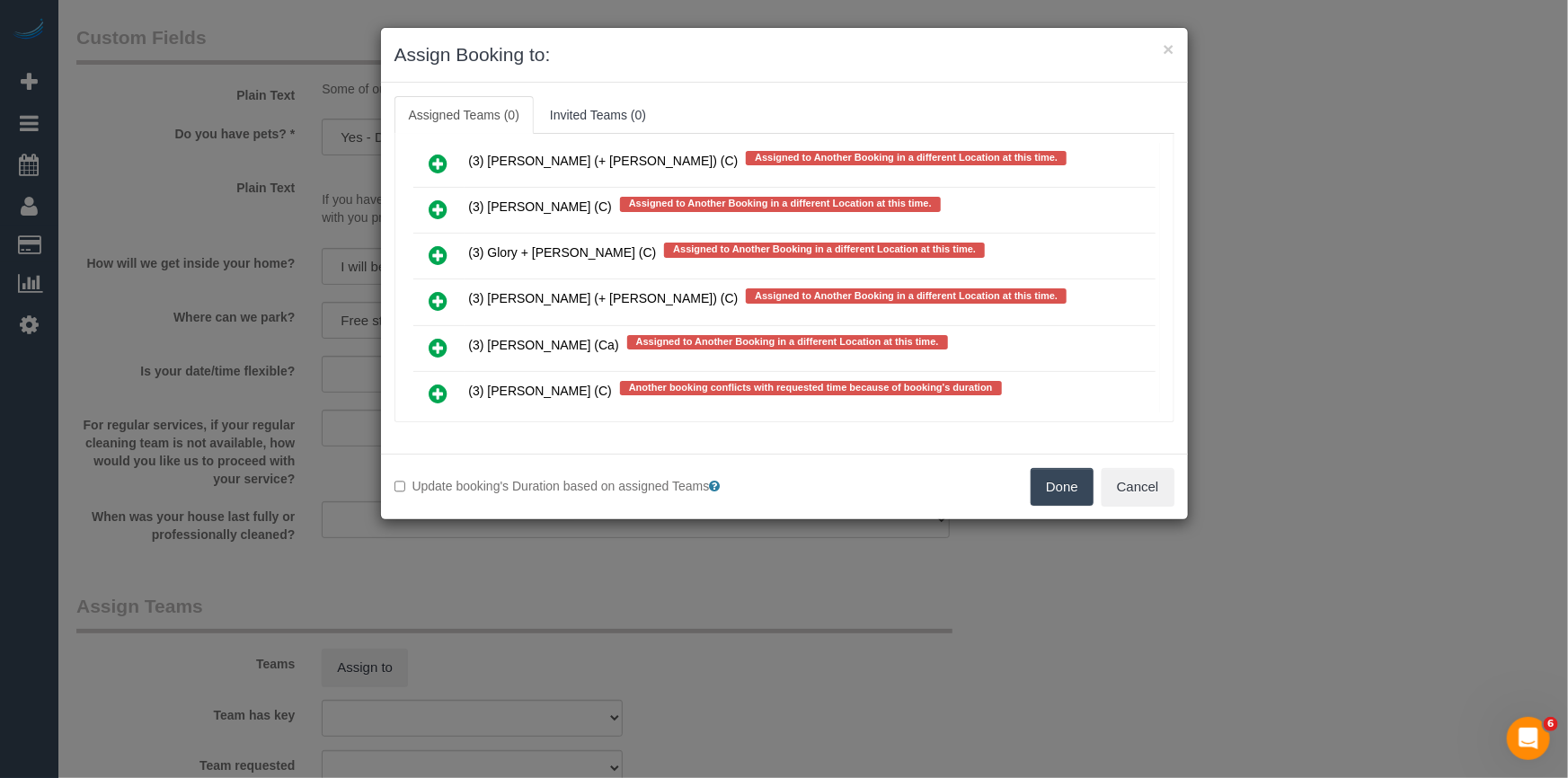
click at [439, 383] on icon at bounding box center [438, 393] width 19 height 21
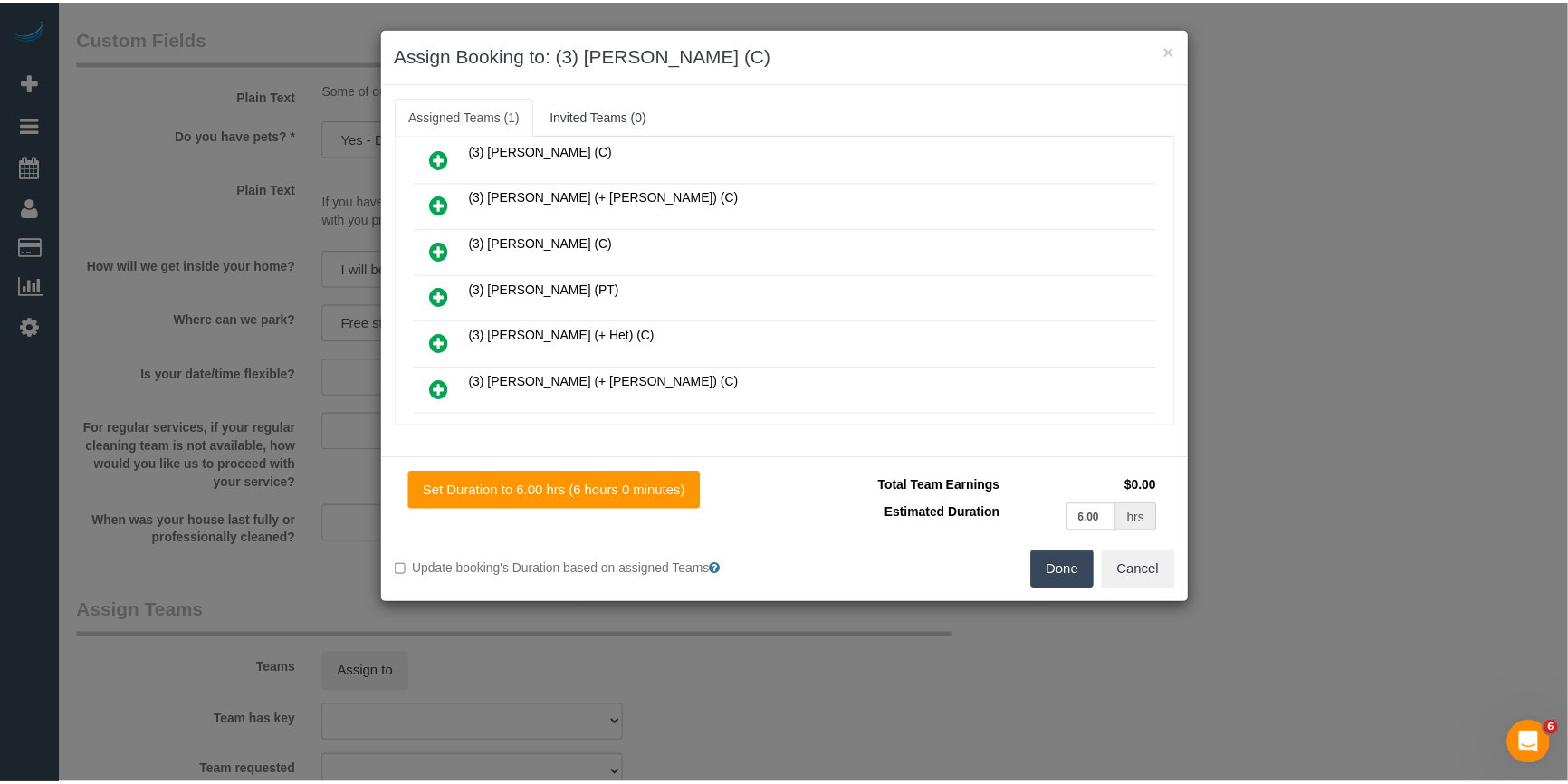
scroll to position [0, 0]
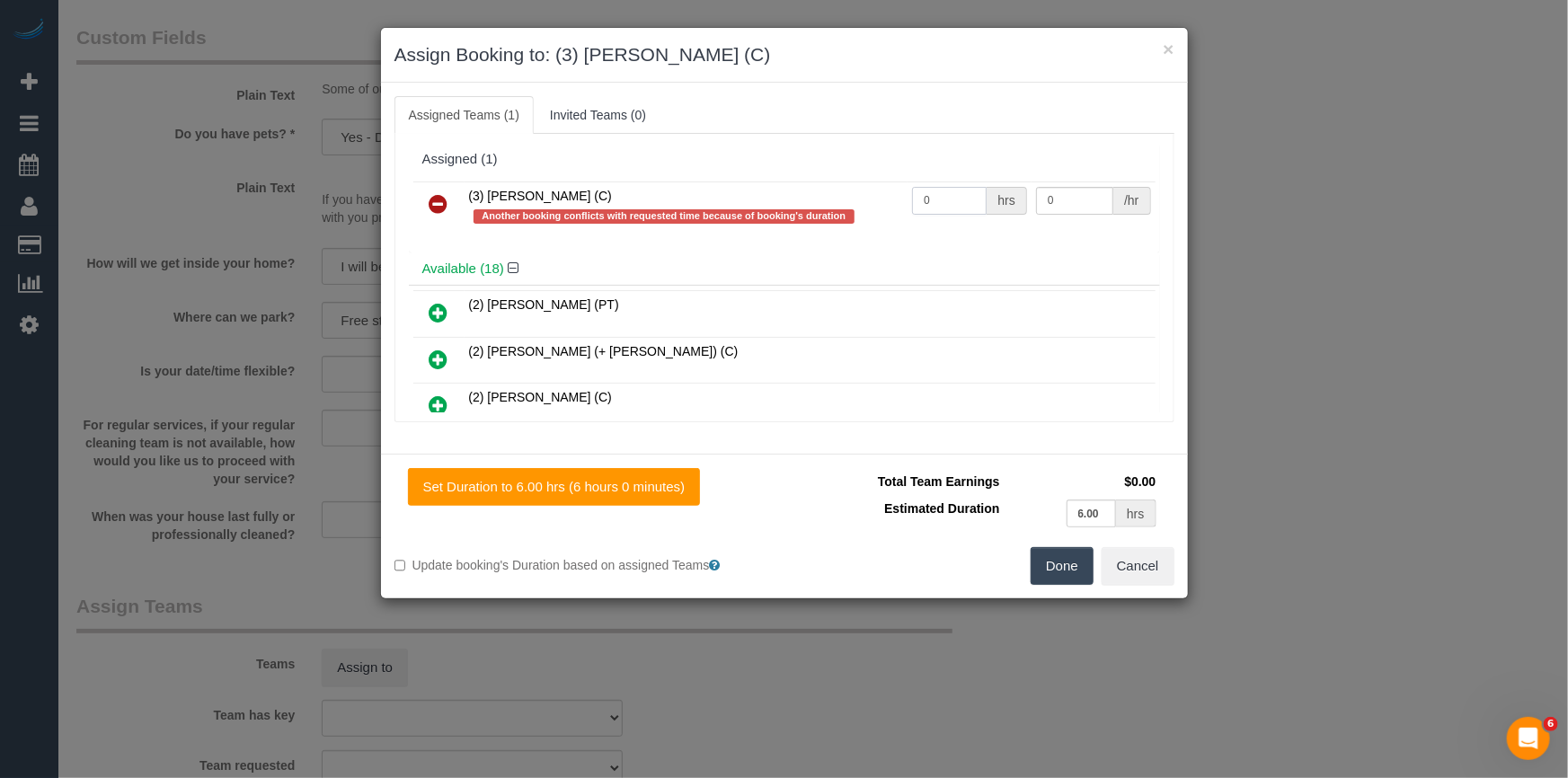
click at [972, 208] on input "0" at bounding box center [949, 201] width 75 height 28
type input "1"
click at [1066, 209] on input "0" at bounding box center [1075, 201] width 78 height 28
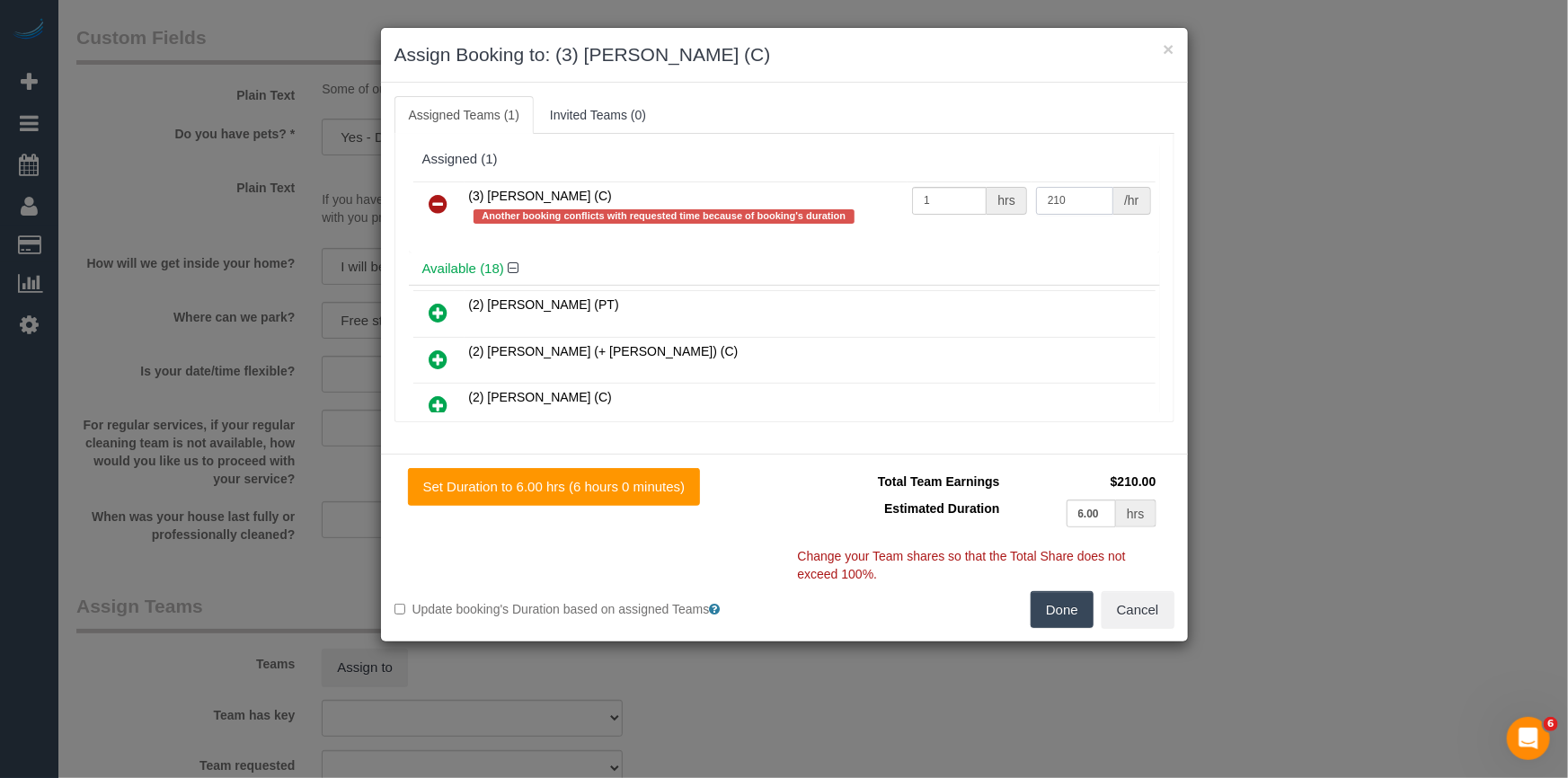
type input "210"
click at [1078, 608] on button "Done" at bounding box center [1062, 610] width 63 height 38
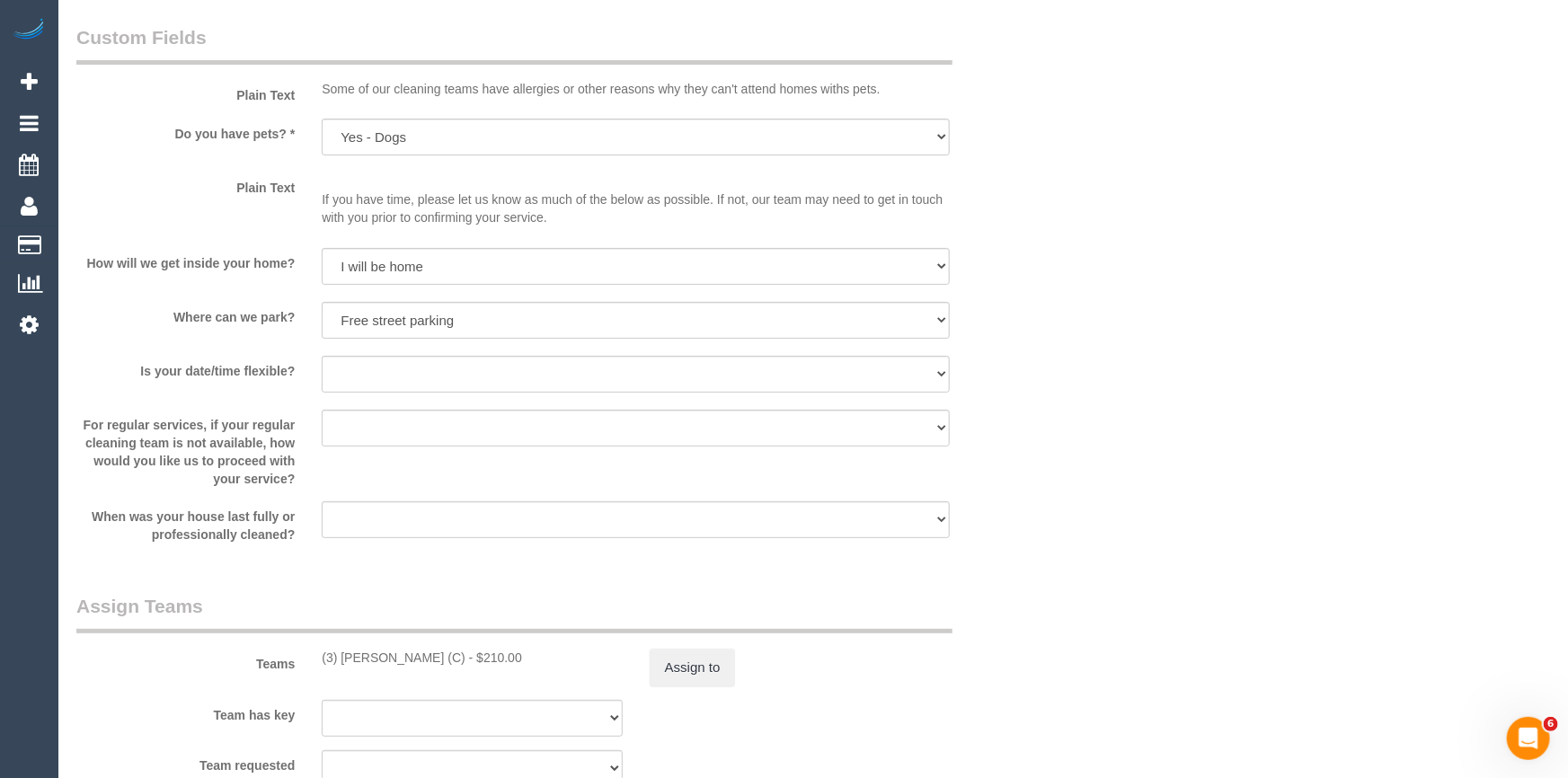
click at [1078, 608] on div "× Assign Booking to: (3) Nethaki Fernando (C) Assigned Teams (1) Invited Teams …" at bounding box center [784, 389] width 1568 height 778
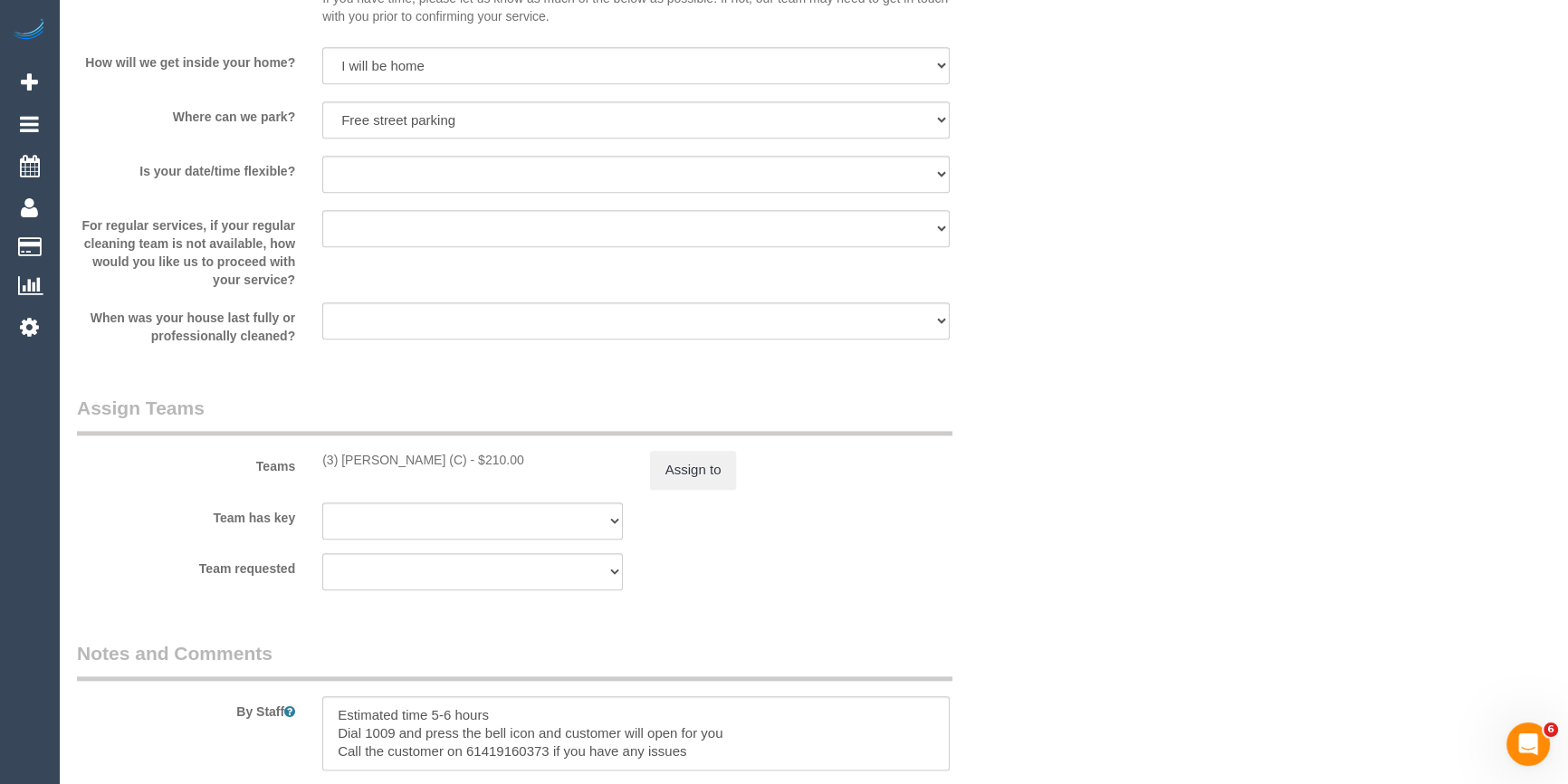
scroll to position [3043, 0]
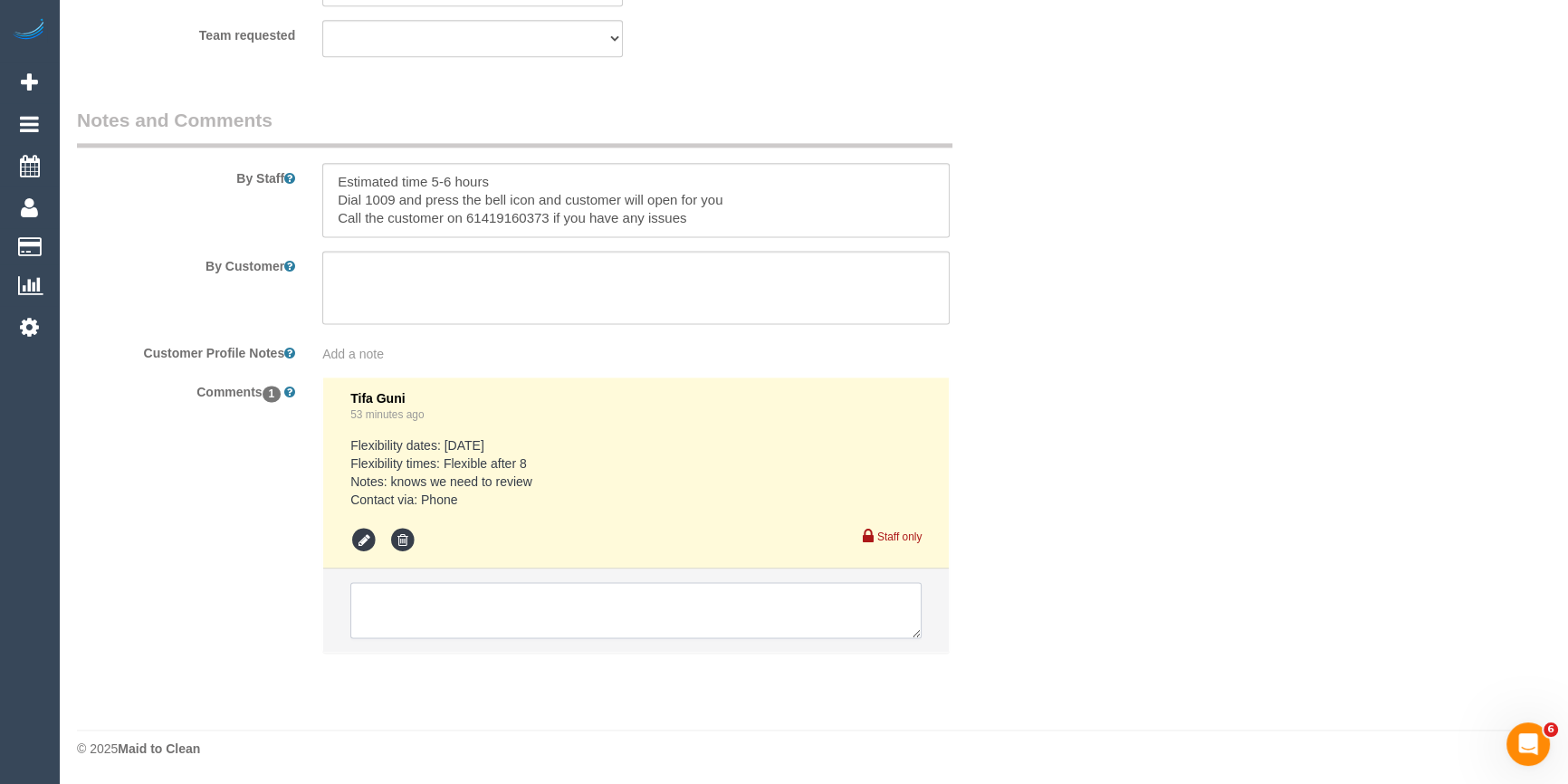
click at [432, 615] on textarea at bounding box center [635, 611] width 571 height 56
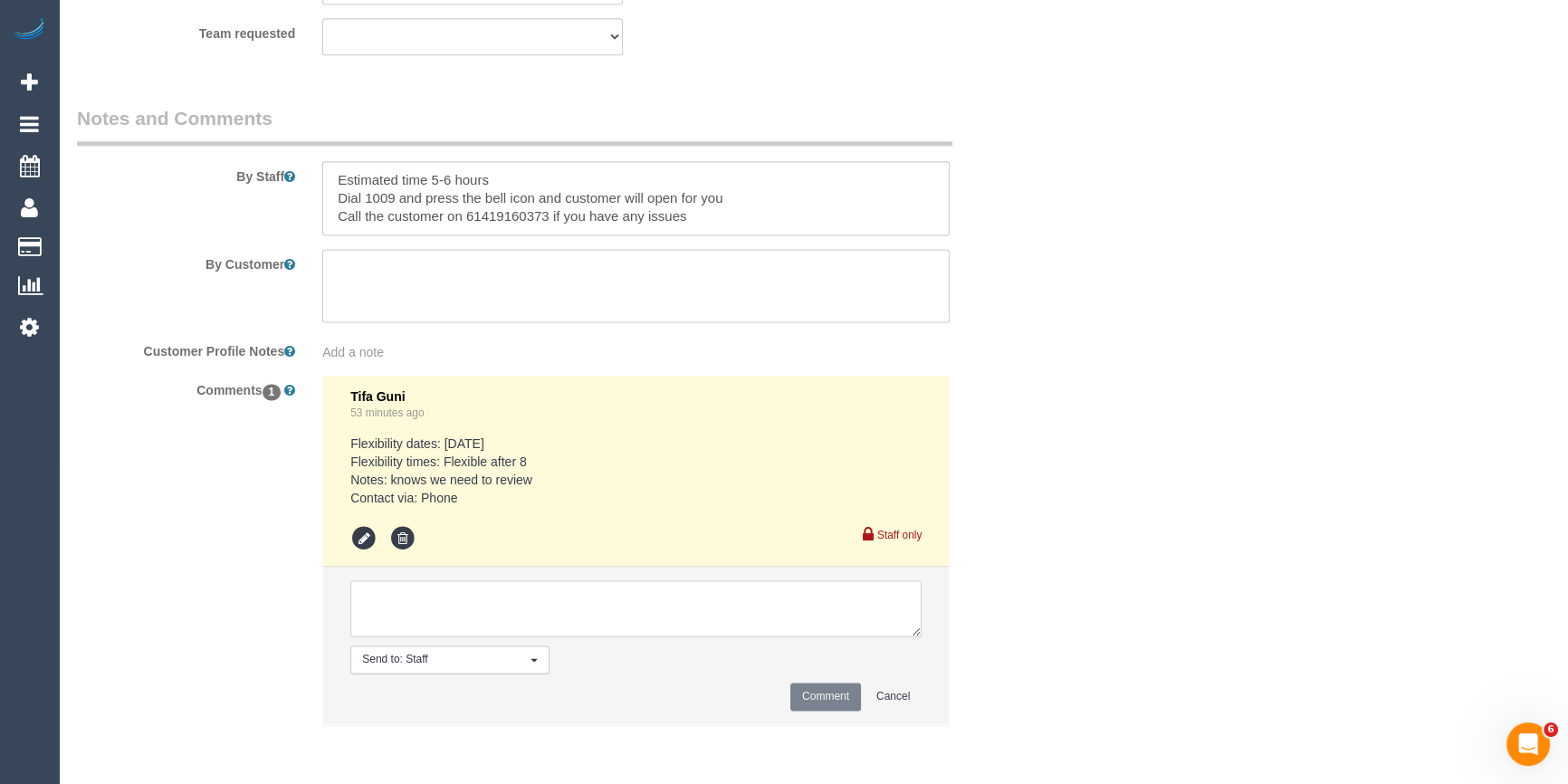
type textarea "A"
click at [432, 615] on textarea at bounding box center [635, 609] width 571 height 56
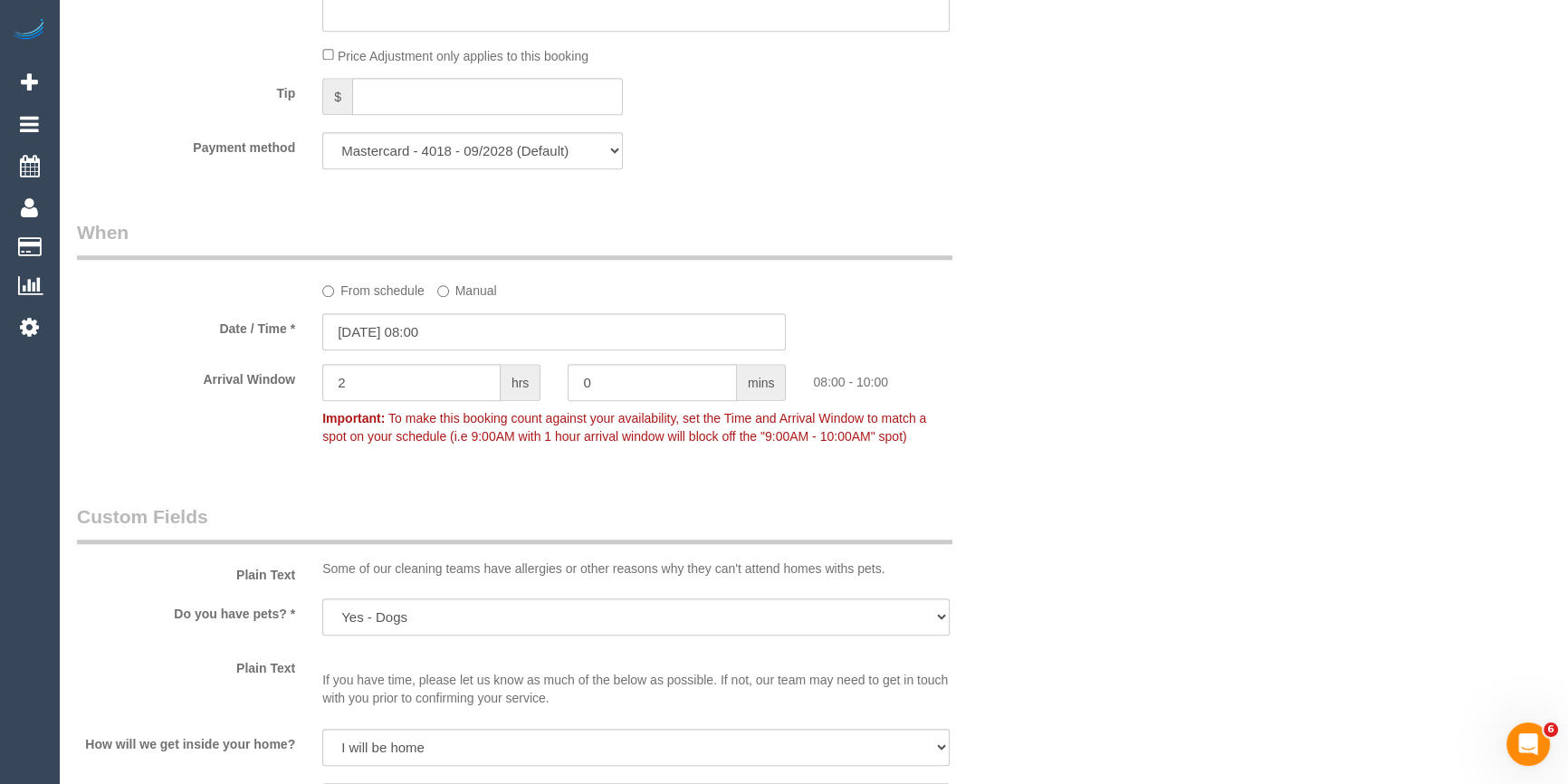
scroll to position [1561, 0]
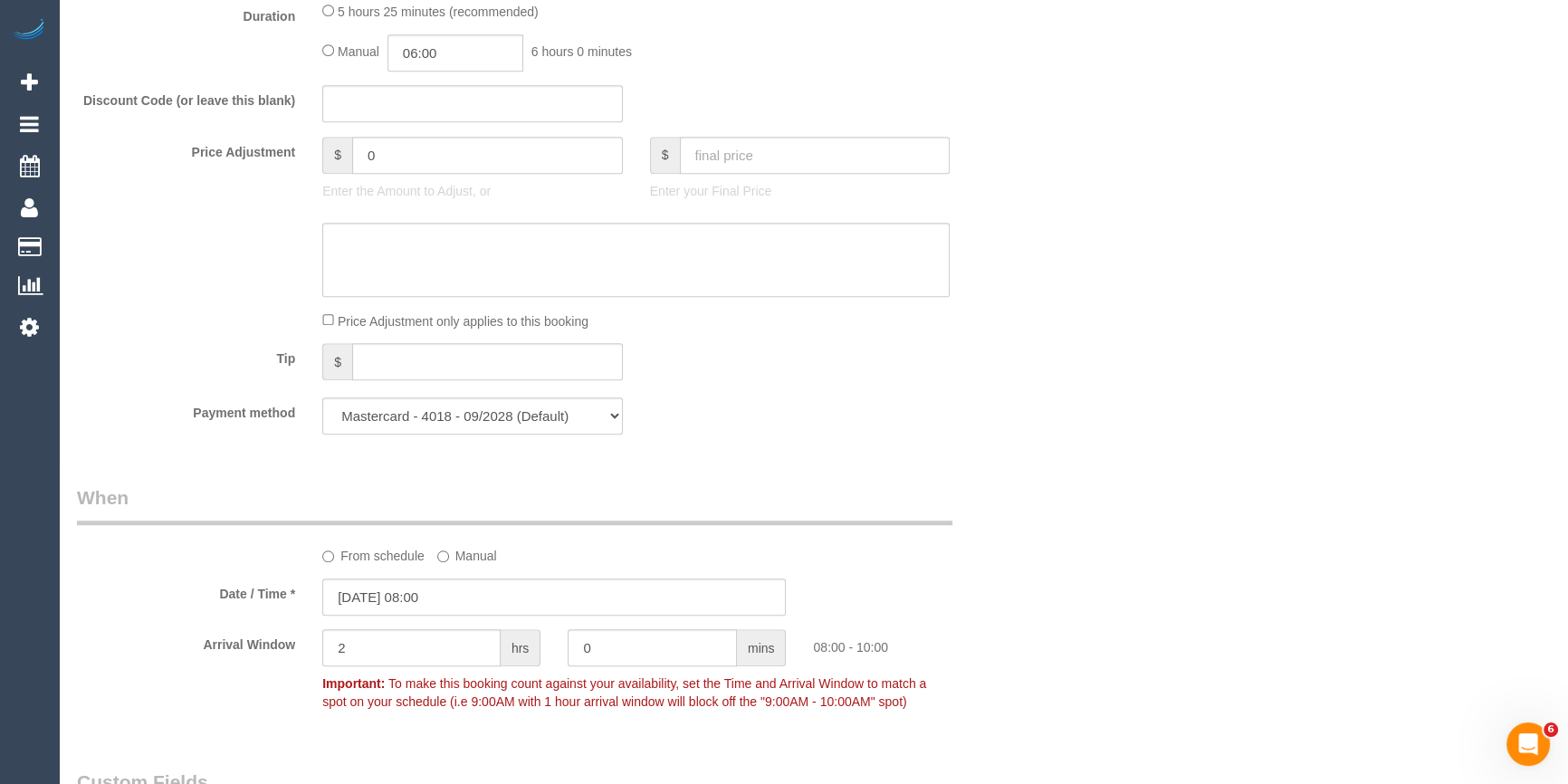
click at [1031, 384] on div "Tip $" at bounding box center [554, 364] width 982 height 41
click at [434, 585] on input "02/10/2025 08:00" at bounding box center [553, 598] width 463 height 37
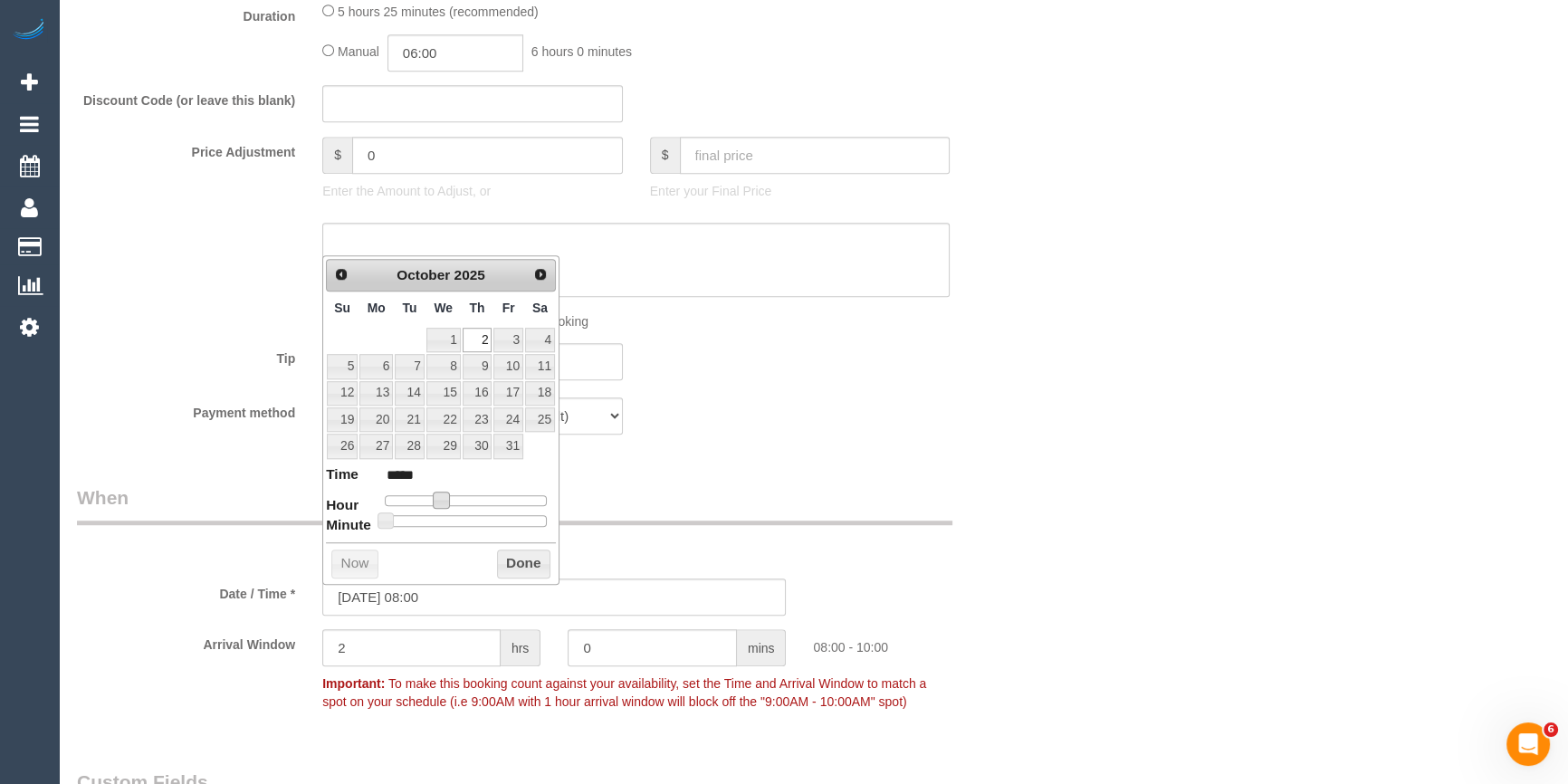
type input "02/10/2025 09:00"
type input "*****"
type input "02/10/2025 10:00"
type input "*****"
drag, startPoint x: 443, startPoint y: 494, endPoint x: 460, endPoint y: 501, distance: 18.4
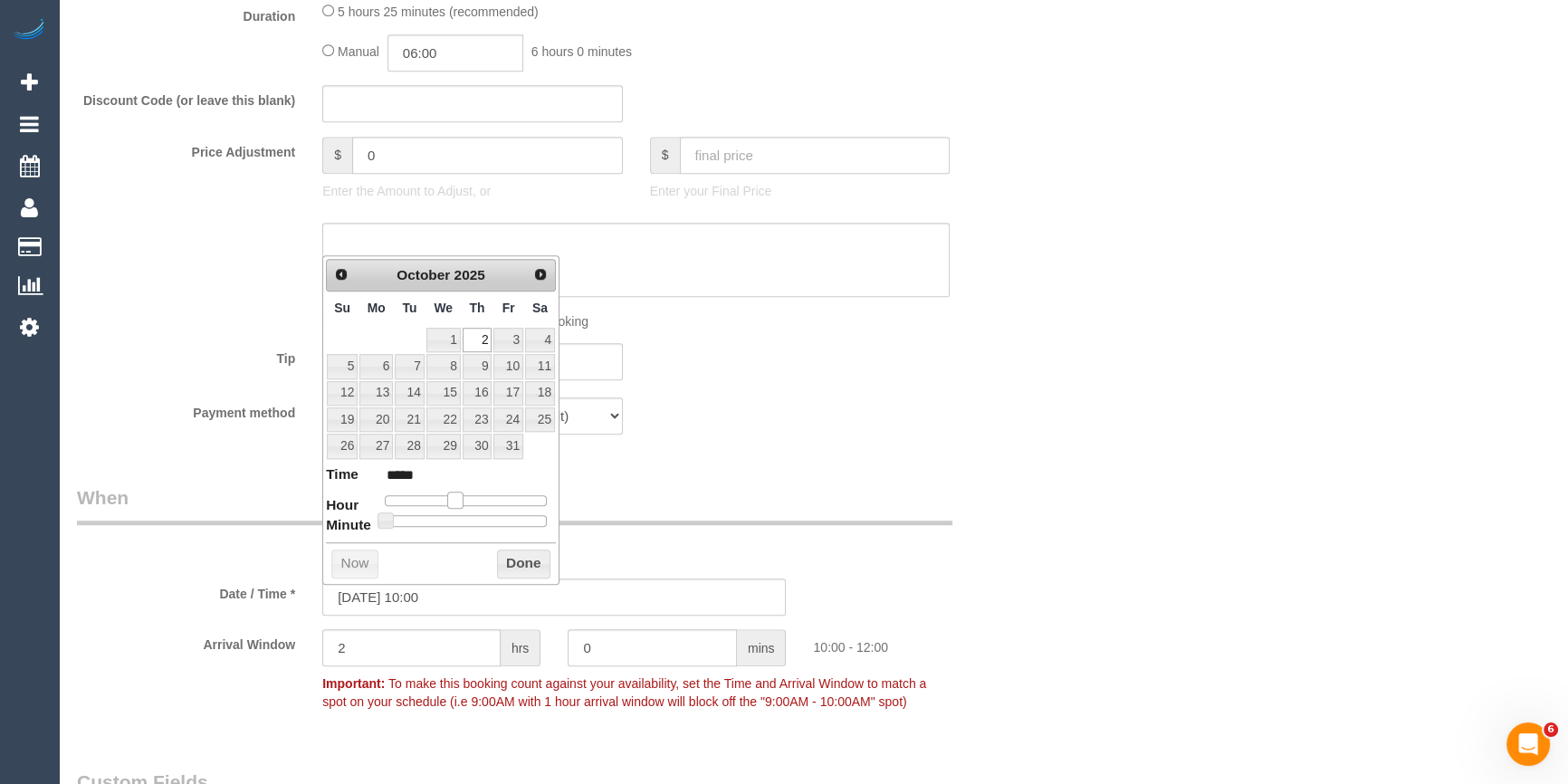
click at [460, 501] on span at bounding box center [455, 500] width 16 height 16
click at [516, 571] on button "Done" at bounding box center [523, 564] width 53 height 29
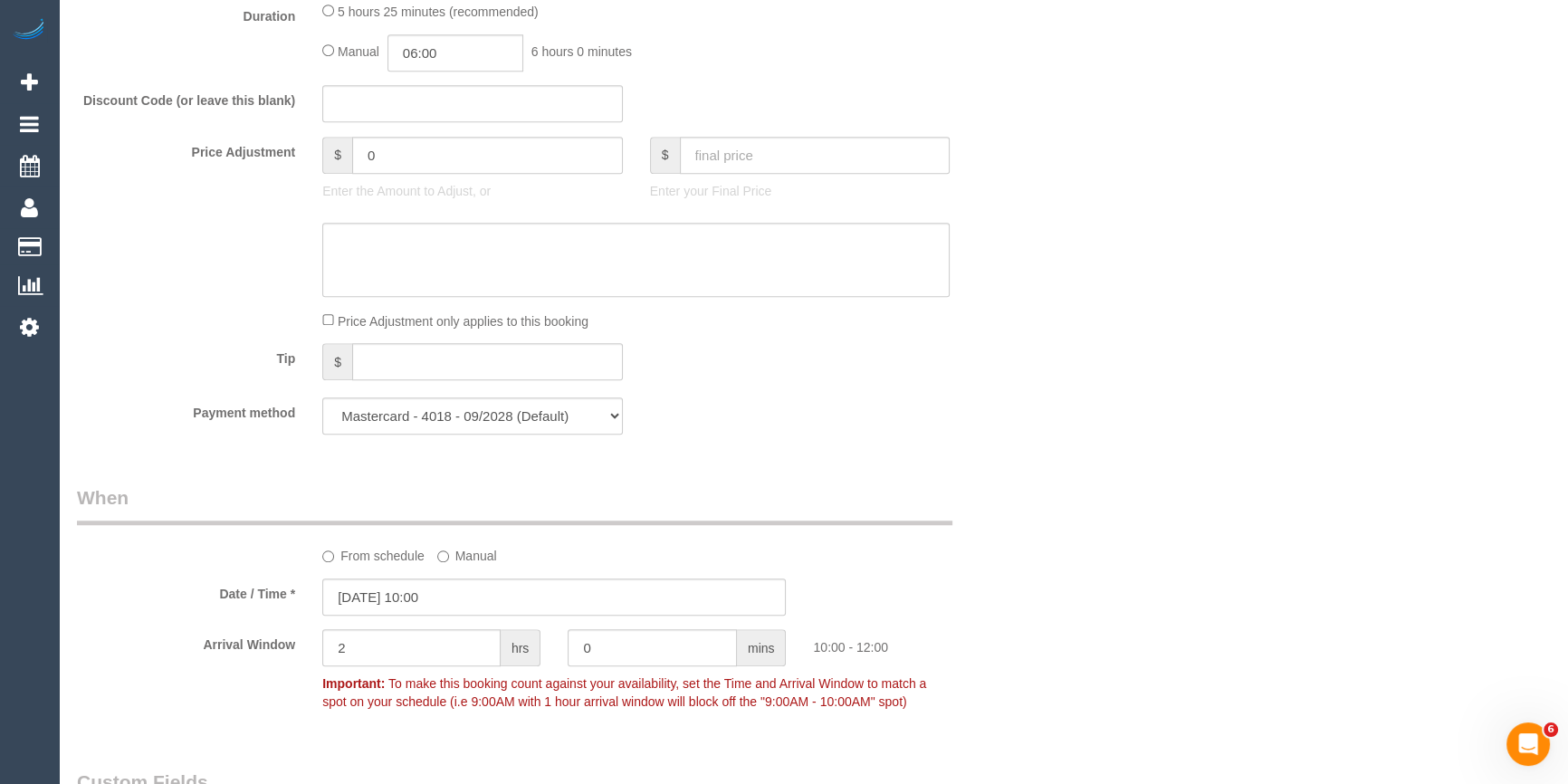
click at [1002, 530] on div "From schedule Manual" at bounding box center [554, 525] width 982 height 80
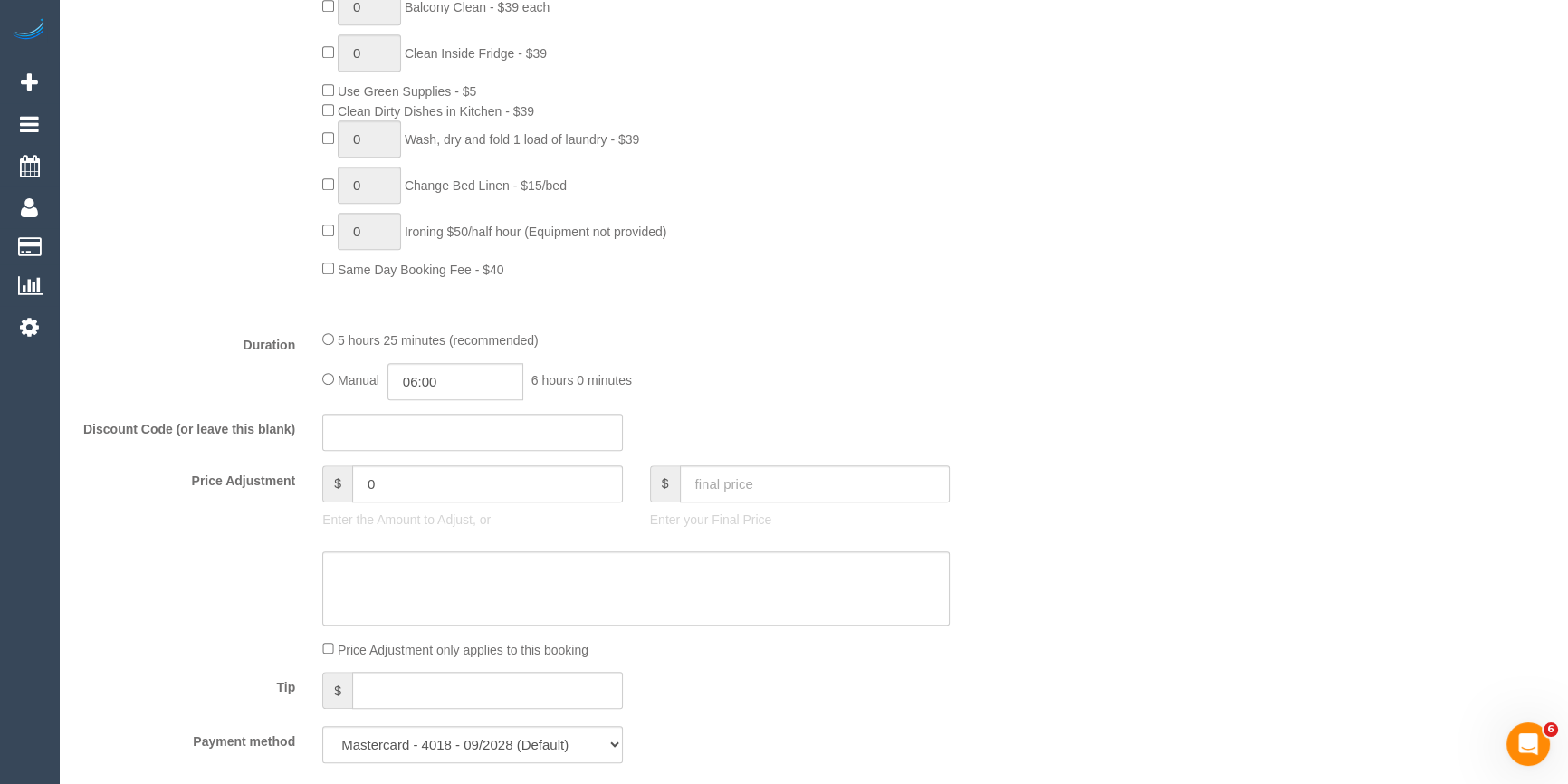
scroll to position [572, 0]
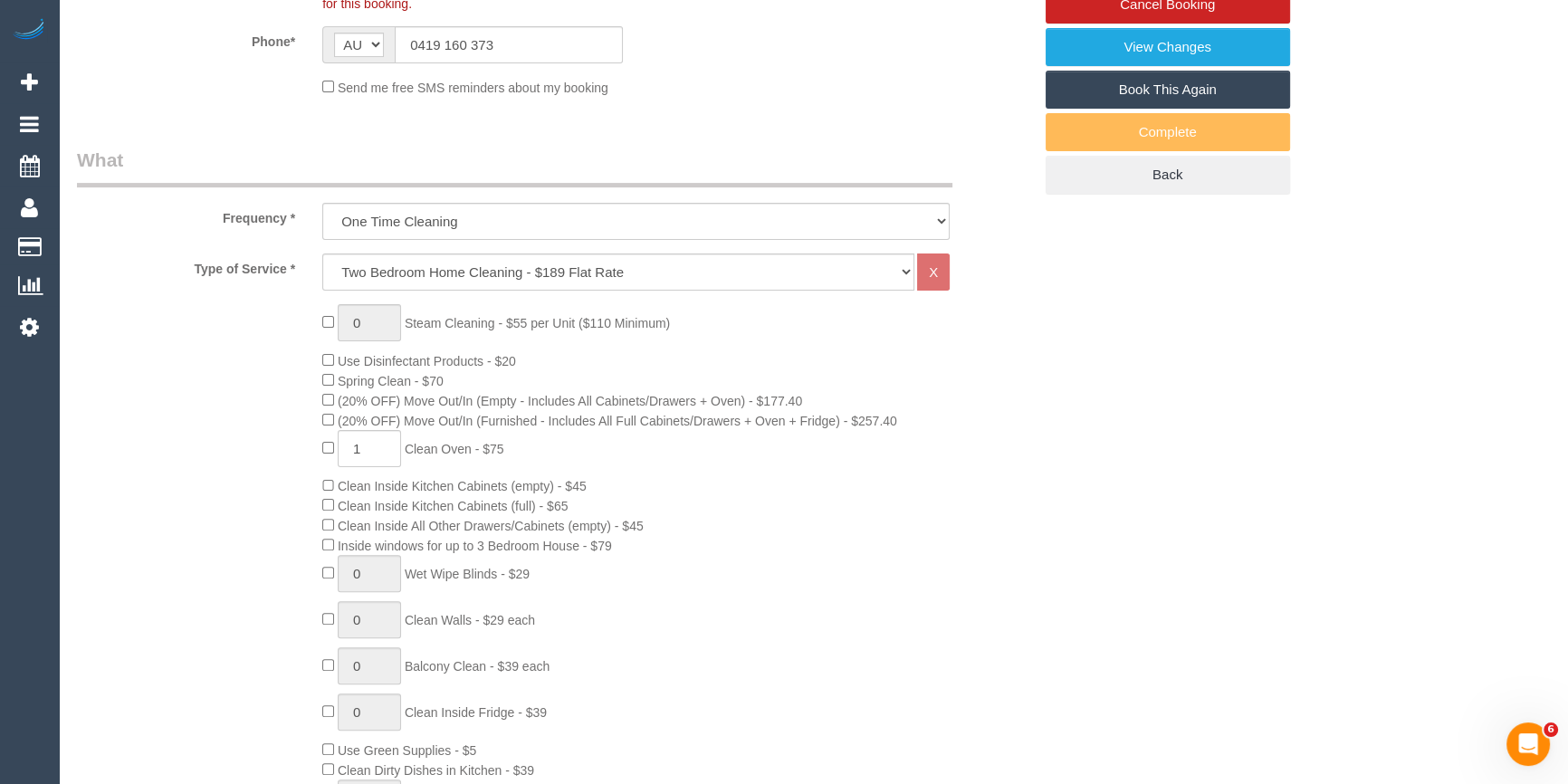
click at [977, 580] on div "0 Steam Cleaning - $55 per Unit ($110 Minimum) Use Disinfectant Products - $20 …" at bounding box center [676, 621] width 736 height 634
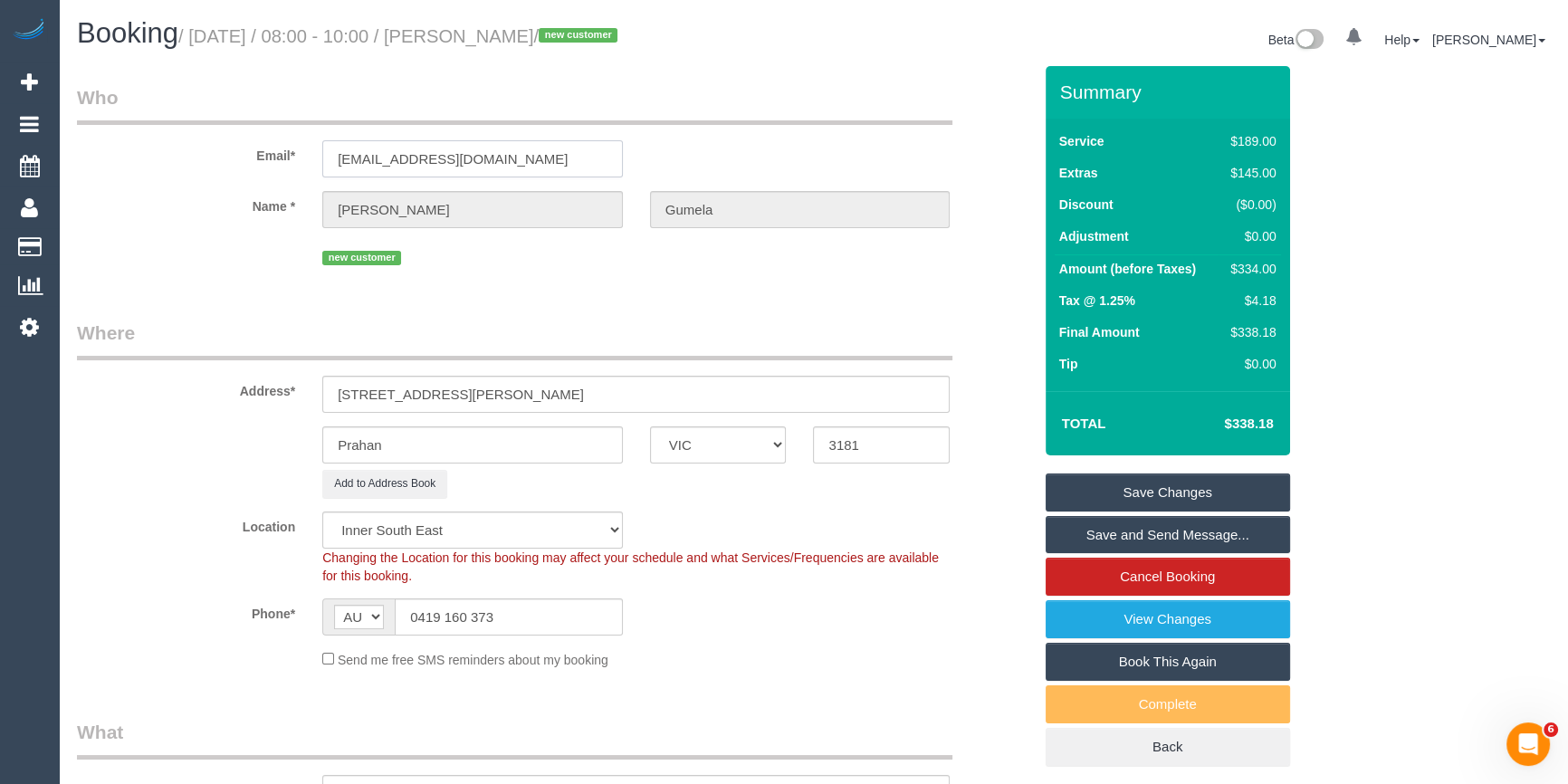
click at [463, 156] on input "helena.gumela@gmail.com" at bounding box center [472, 159] width 301 height 37
click at [498, 280] on fieldset "Who Email* helena.gumela@gmail.com Name * Helena Gumela new customer" at bounding box center [554, 184] width 955 height 199
click at [742, 117] on legend "Who" at bounding box center [514, 104] width 875 height 41
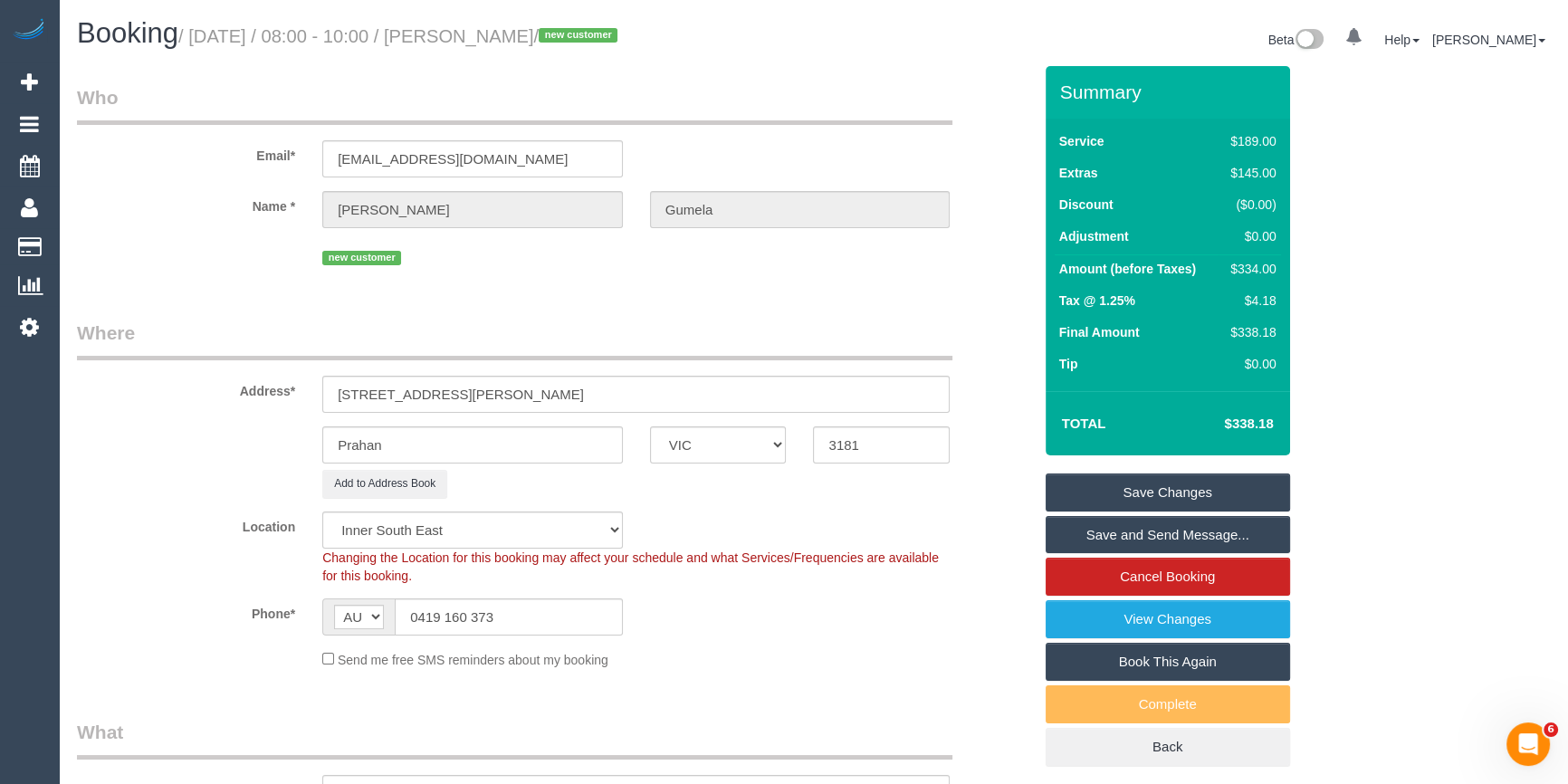
click at [791, 621] on div "Phone* AF AL DZ AD AO AI AQ AG AR AM AW AU AT AZ BS BH BD BB BY BE BZ BJ BM BT …" at bounding box center [554, 617] width 982 height 37
click at [1185, 538] on link "Save and Send Message..." at bounding box center [1167, 535] width 244 height 38
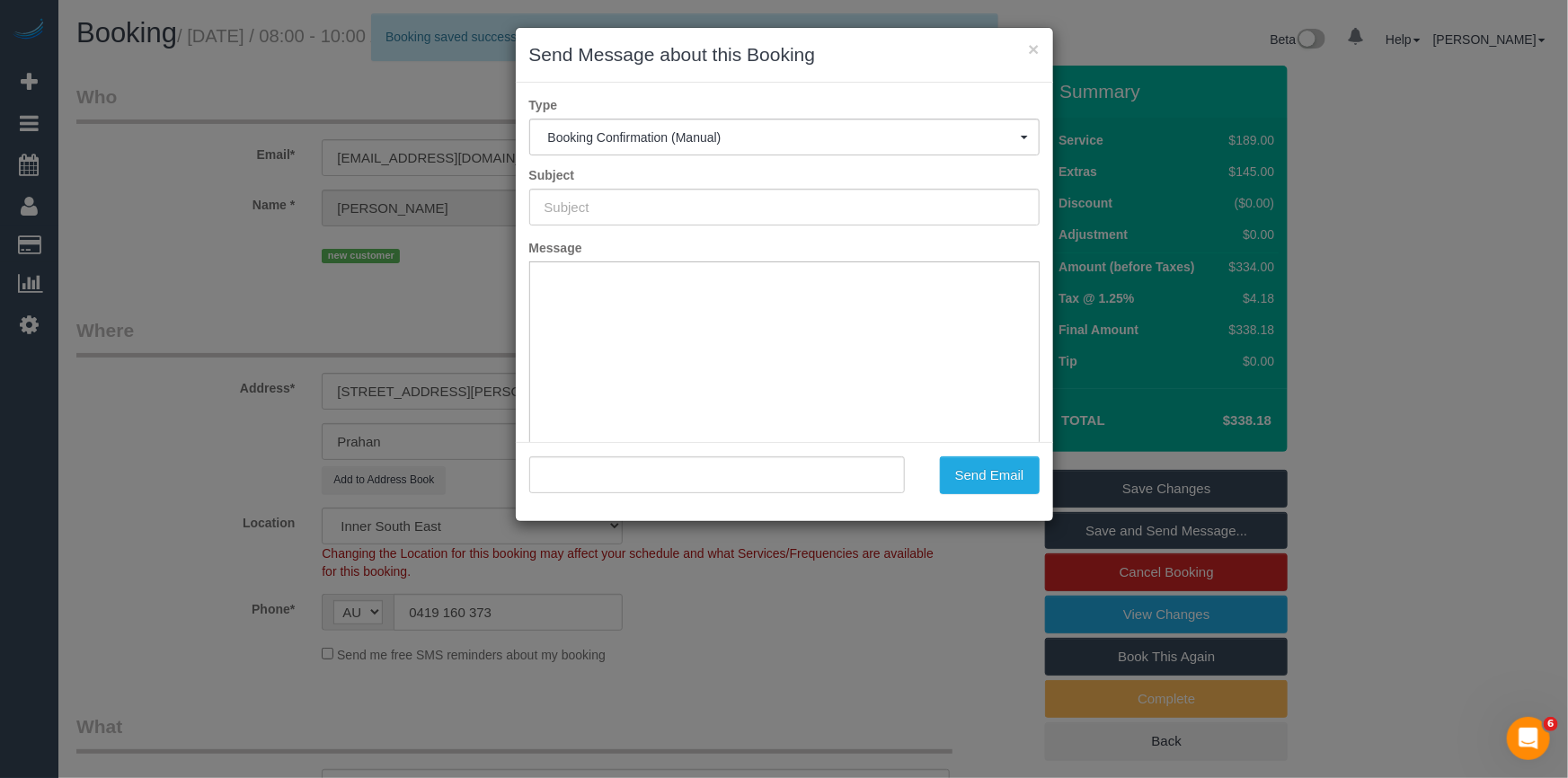
type input "Booking Confirmed"
type input ""Helena Gumela" <helena.gumela@gmail.com>"
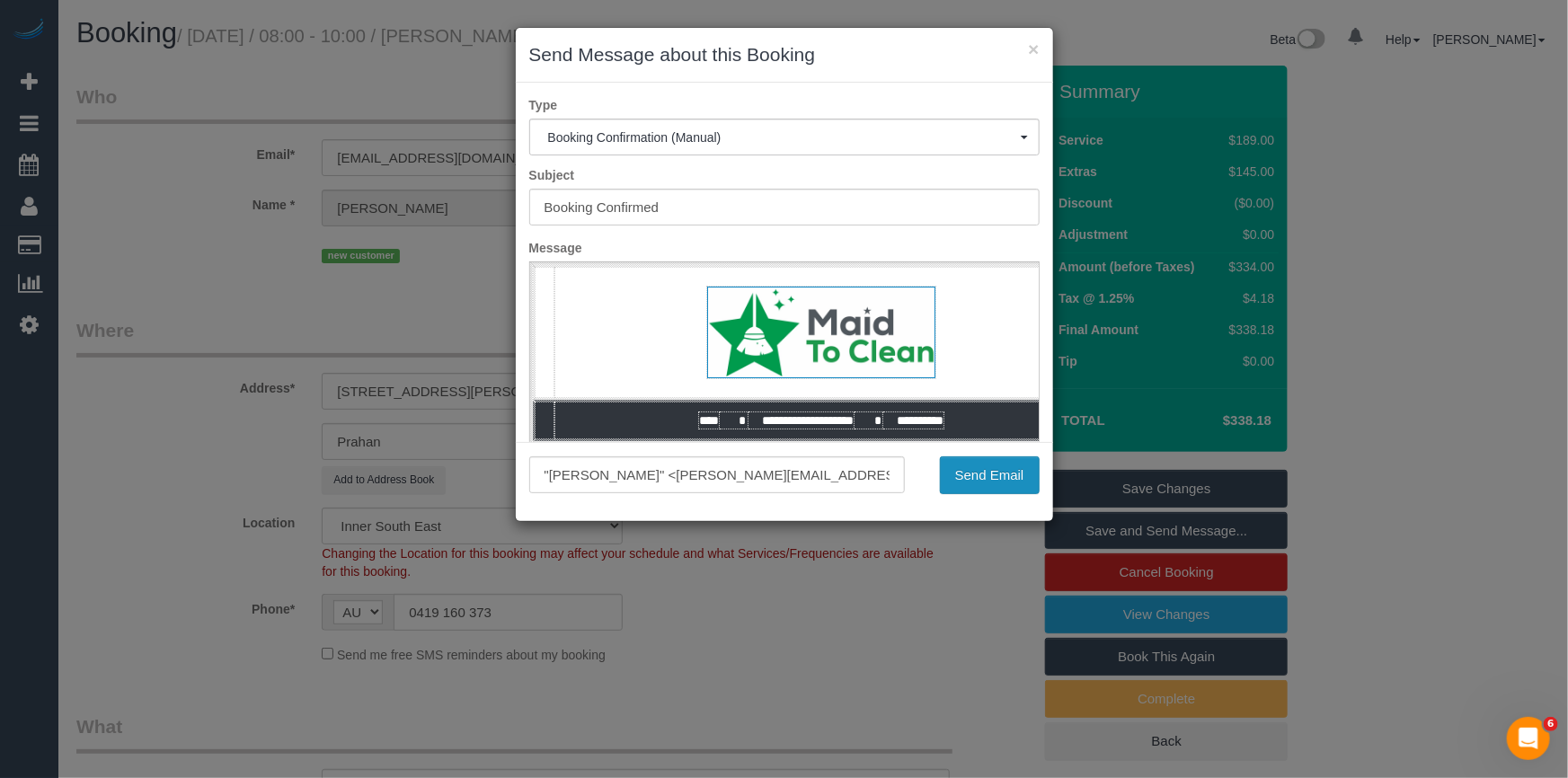
click at [1003, 480] on button "Send Email" at bounding box center [990, 475] width 100 height 38
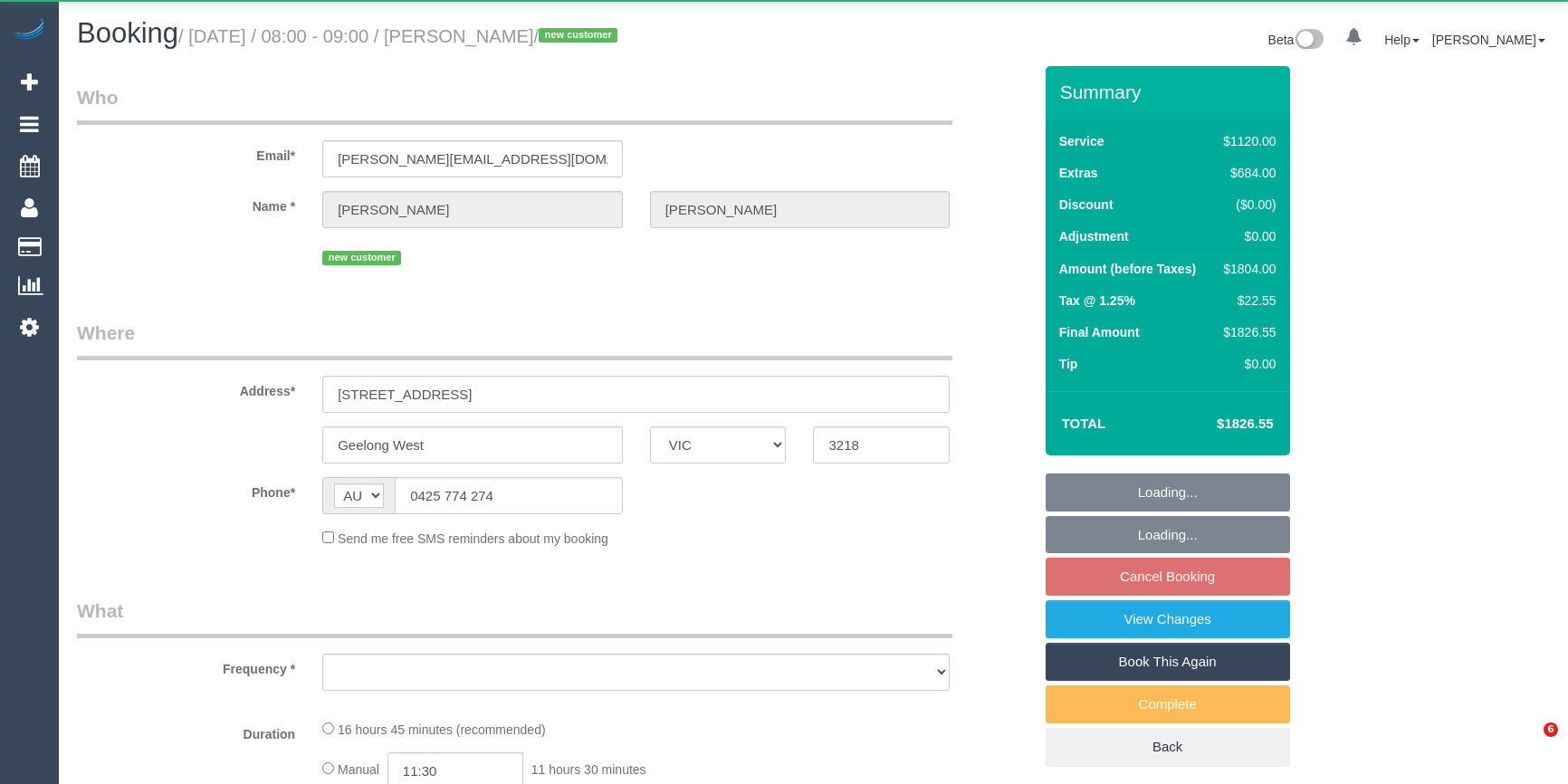
select select "VIC"
select select "string:stripe-pm_1SBq7G2GScqysDRVu3NOUJl8"
select select "2"
select select "480"
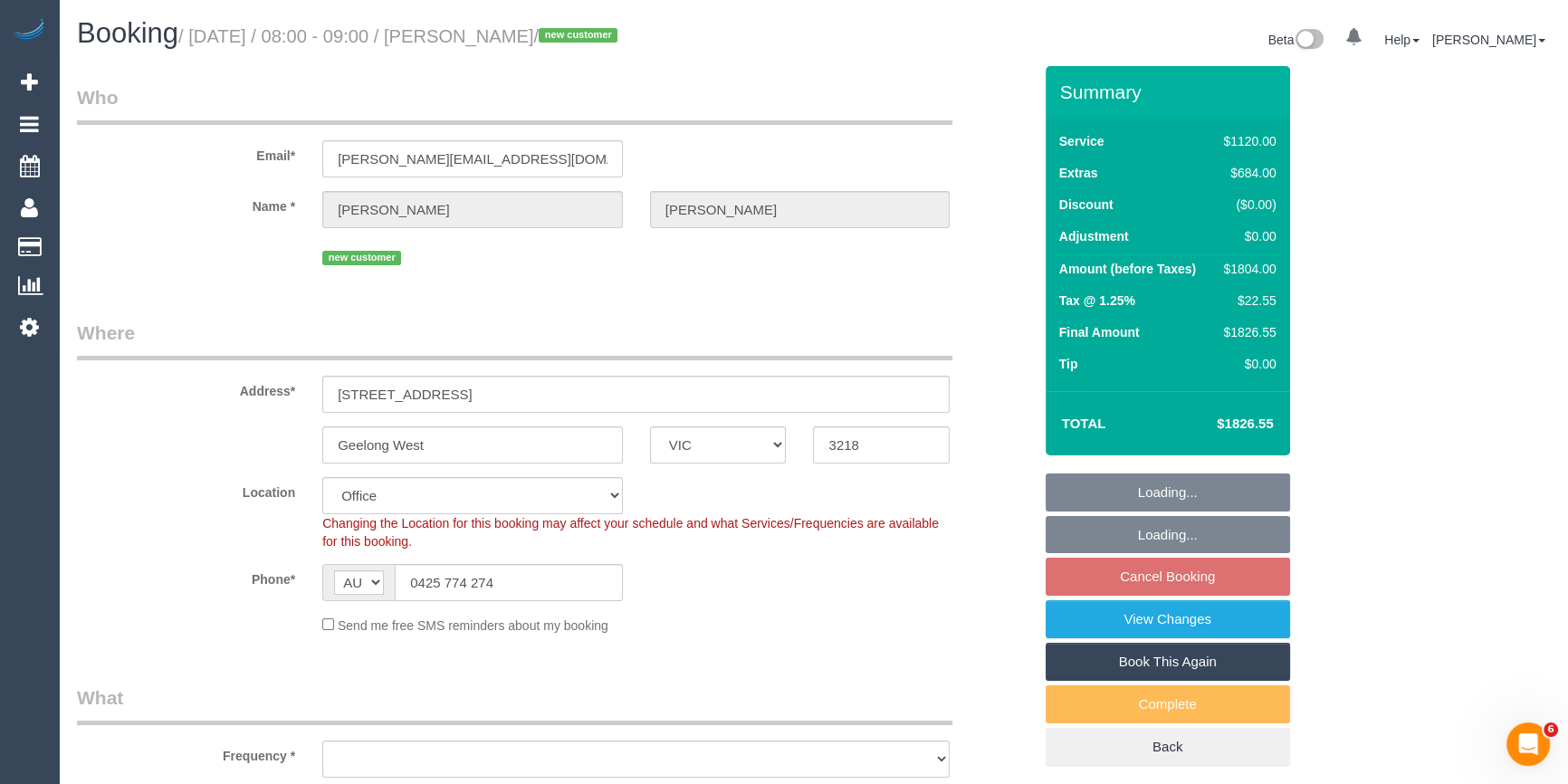
select select "object:994"
select select "number:28"
select select "number:14"
select select "number:19"
select select "number:25"
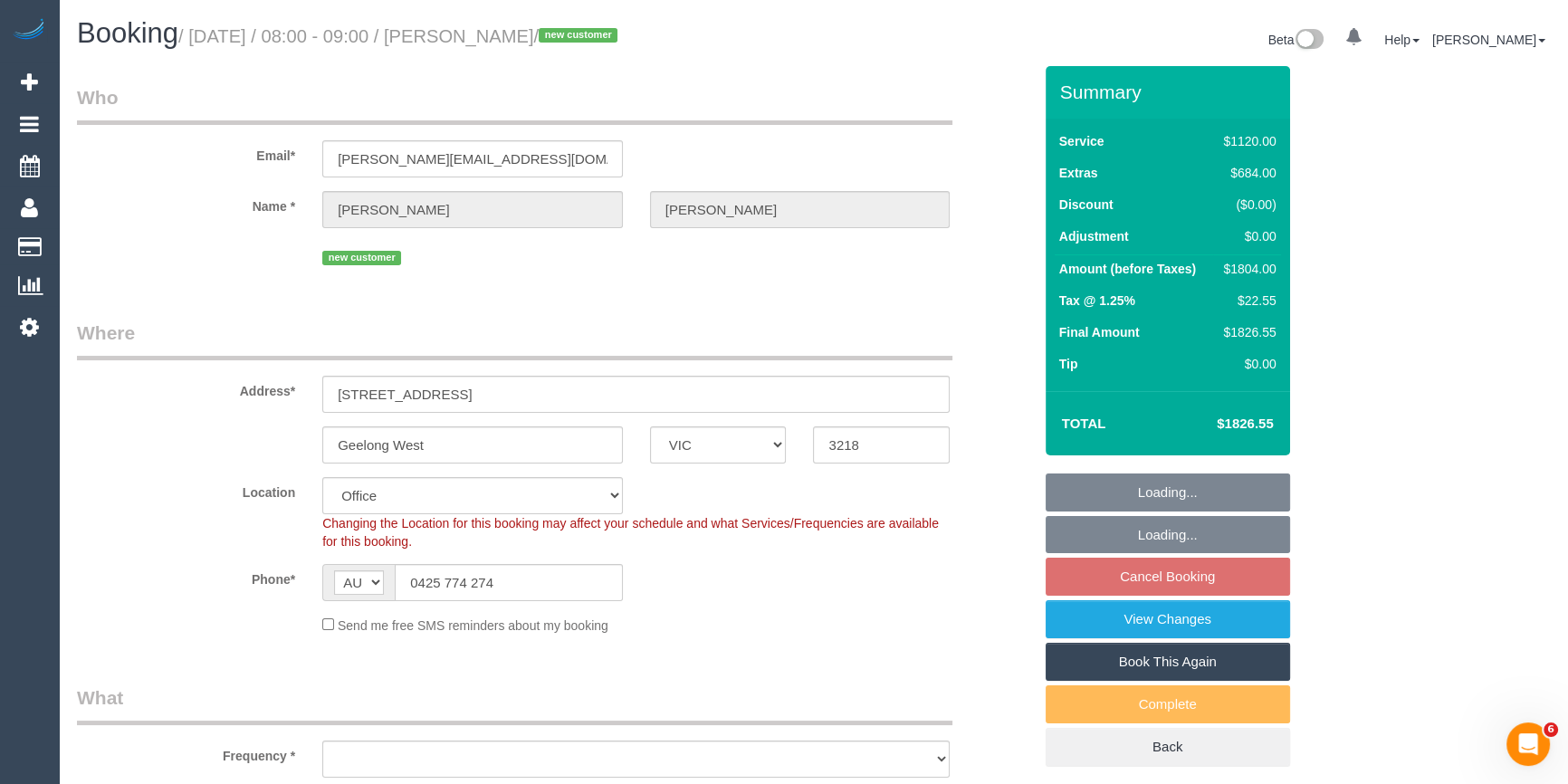
select select "number:26"
select select "object:2341"
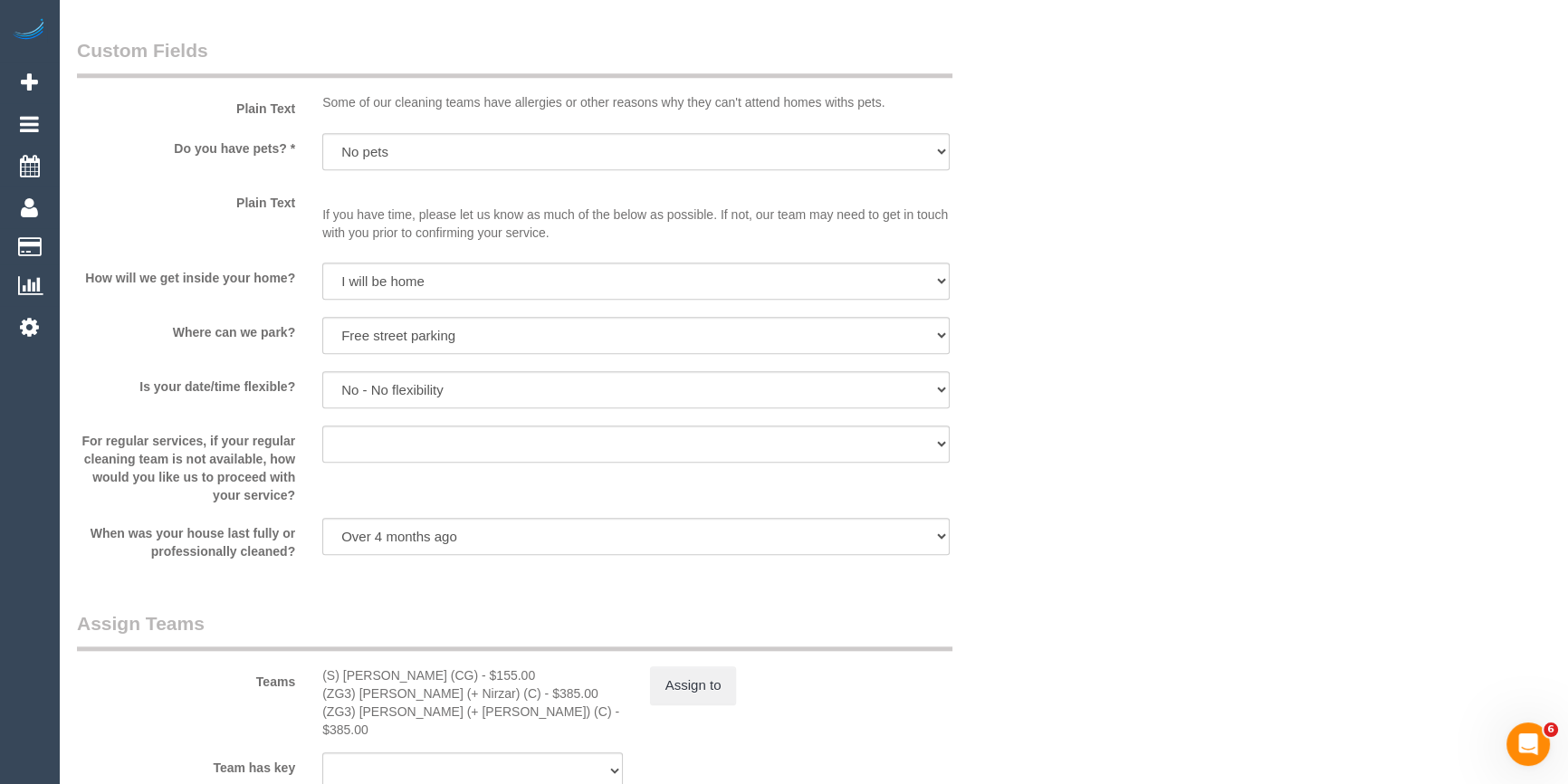
scroll to position [2222, 0]
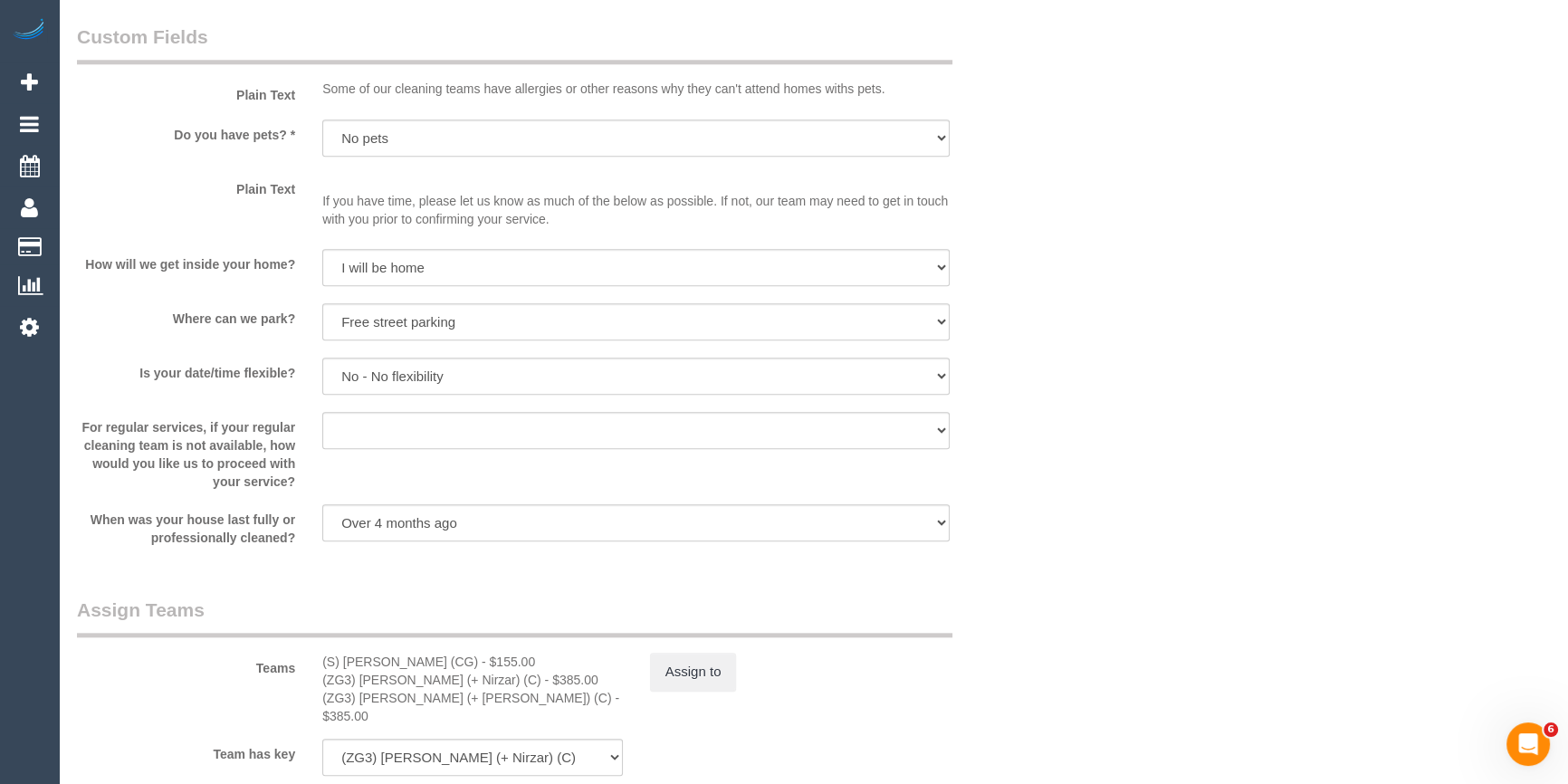
click at [669, 697] on div "Teams (S) [PERSON_NAME] (CG) - $155.00 (ZG3) [PERSON_NAME] (+ Nirzar) (C) - $38…" at bounding box center [554, 661] width 982 height 129
click at [682, 676] on button "Assign to" at bounding box center [693, 671] width 87 height 38
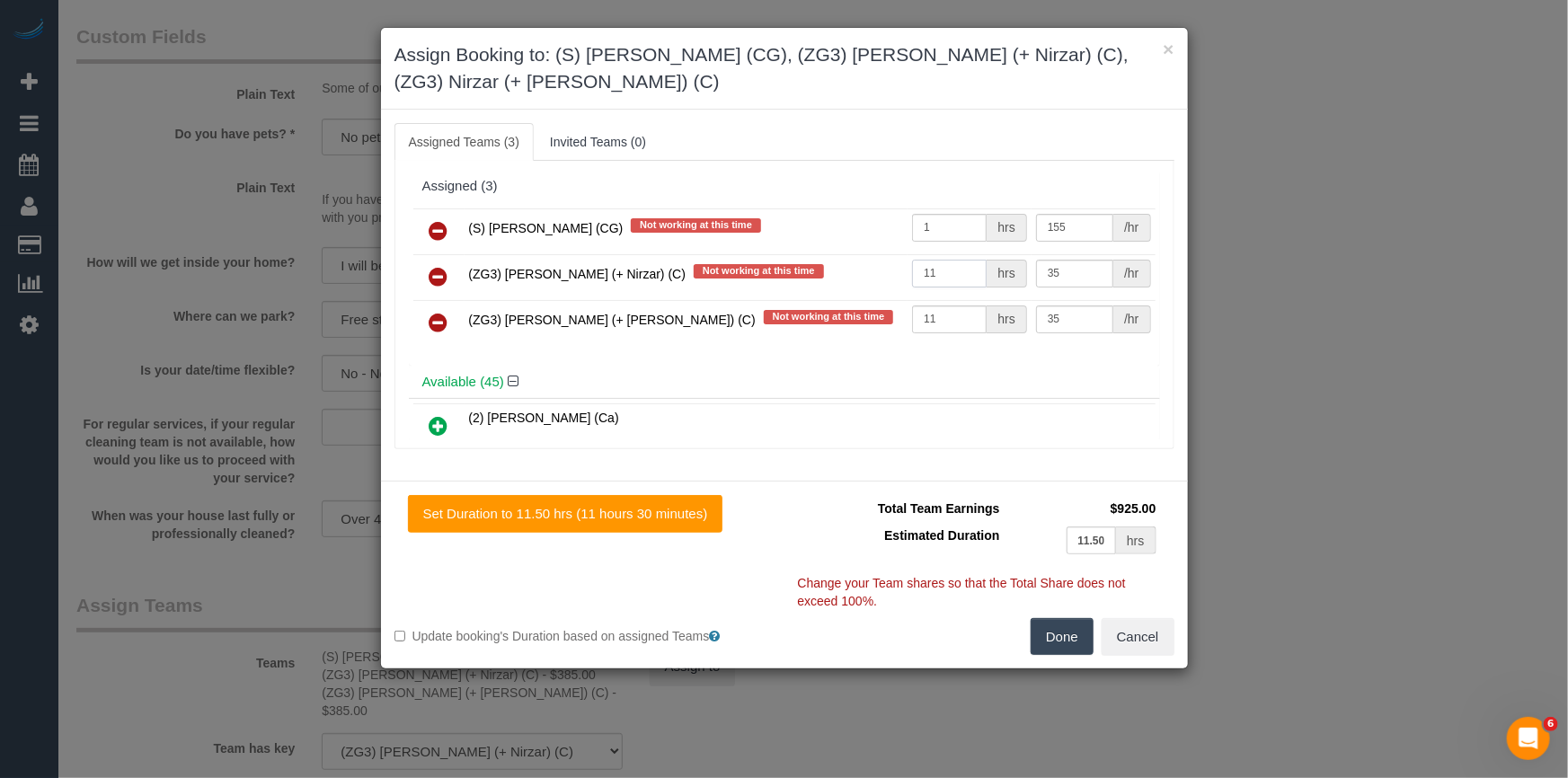
click at [953, 269] on input "11" at bounding box center [949, 274] width 75 height 28
type input "11.5"
click at [959, 331] on td "11 hrs" at bounding box center [969, 323] width 124 height 46
click at [959, 307] on input "11" at bounding box center [949, 319] width 75 height 28
type input "11.5"
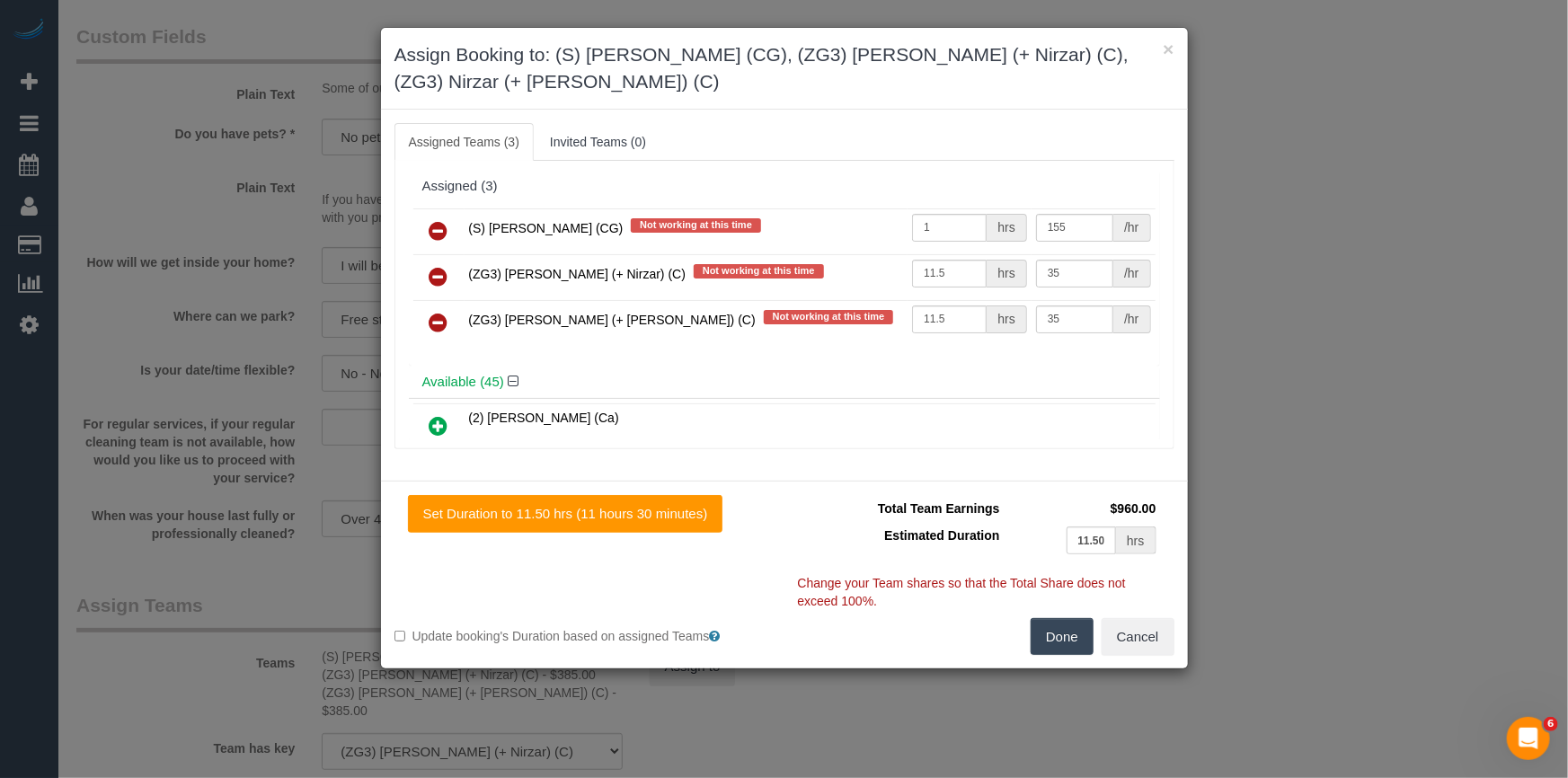
click at [1034, 647] on button "Done" at bounding box center [1062, 636] width 63 height 38
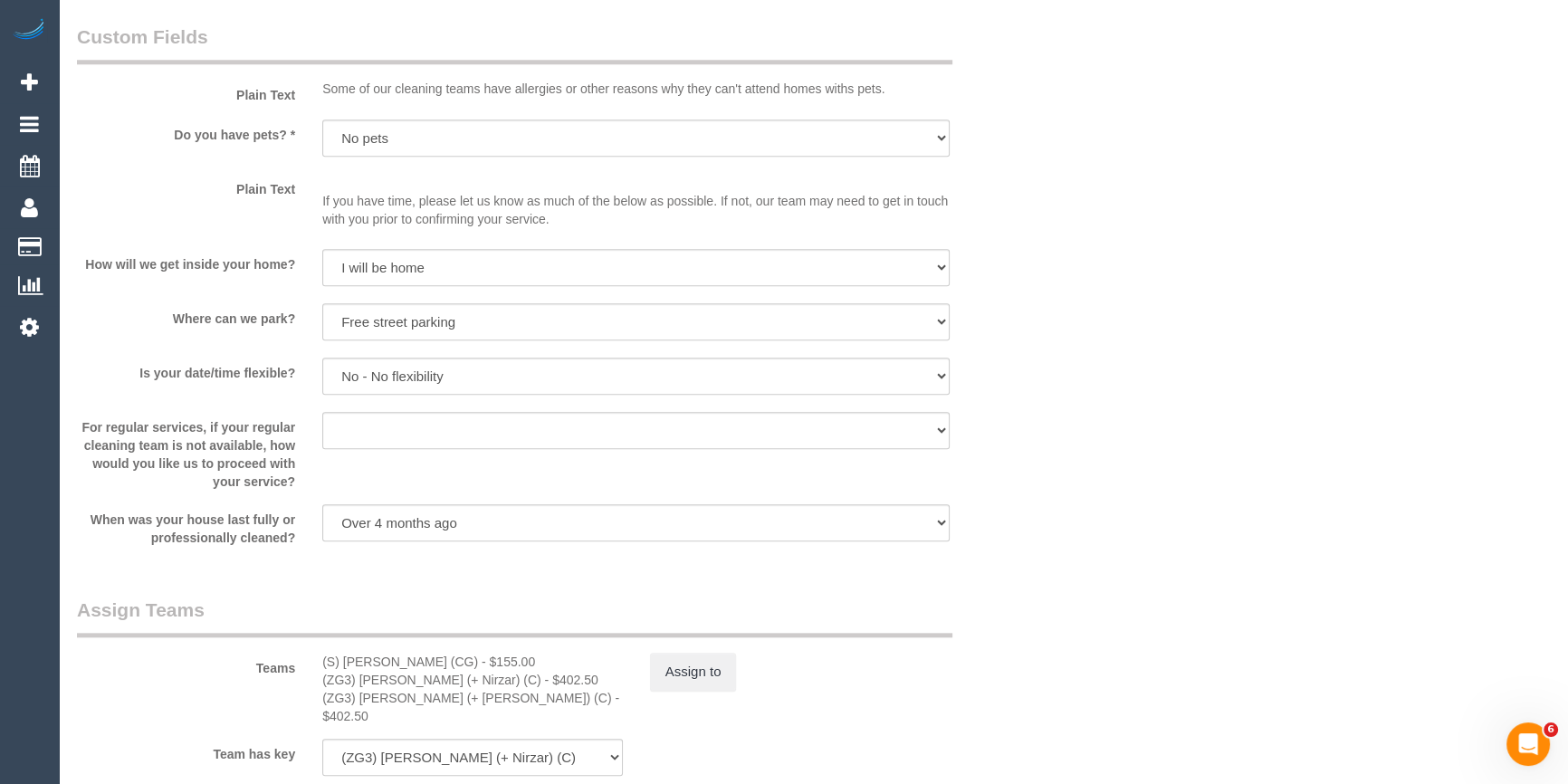
click at [1239, 532] on div "Who Email* [PERSON_NAME][EMAIL_ADDRESS][DOMAIN_NAME] Name * [GEOGRAPHIC_DATA][P…" at bounding box center [813, 257] width 1473 height 4828
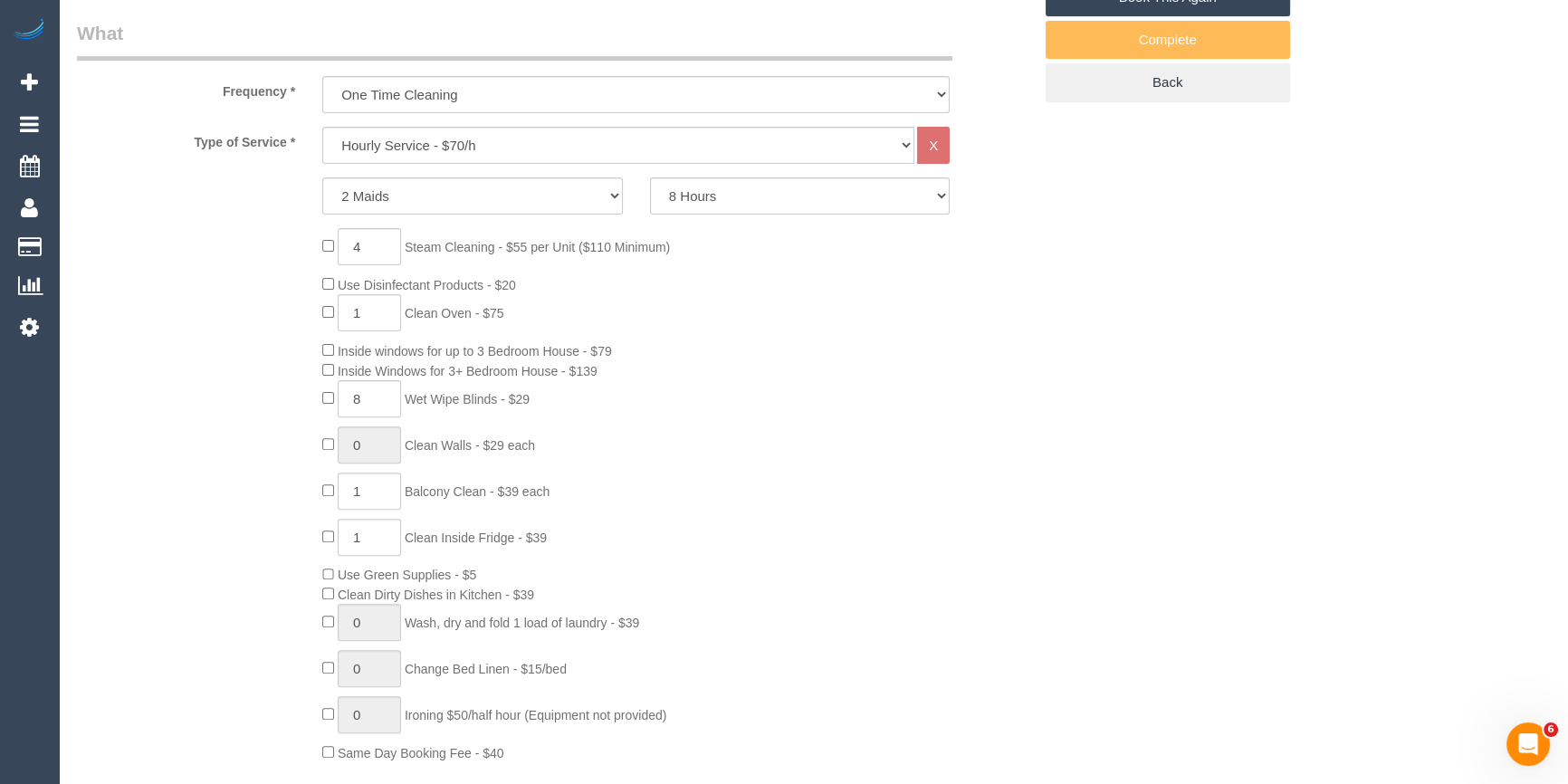
scroll to position [329, 0]
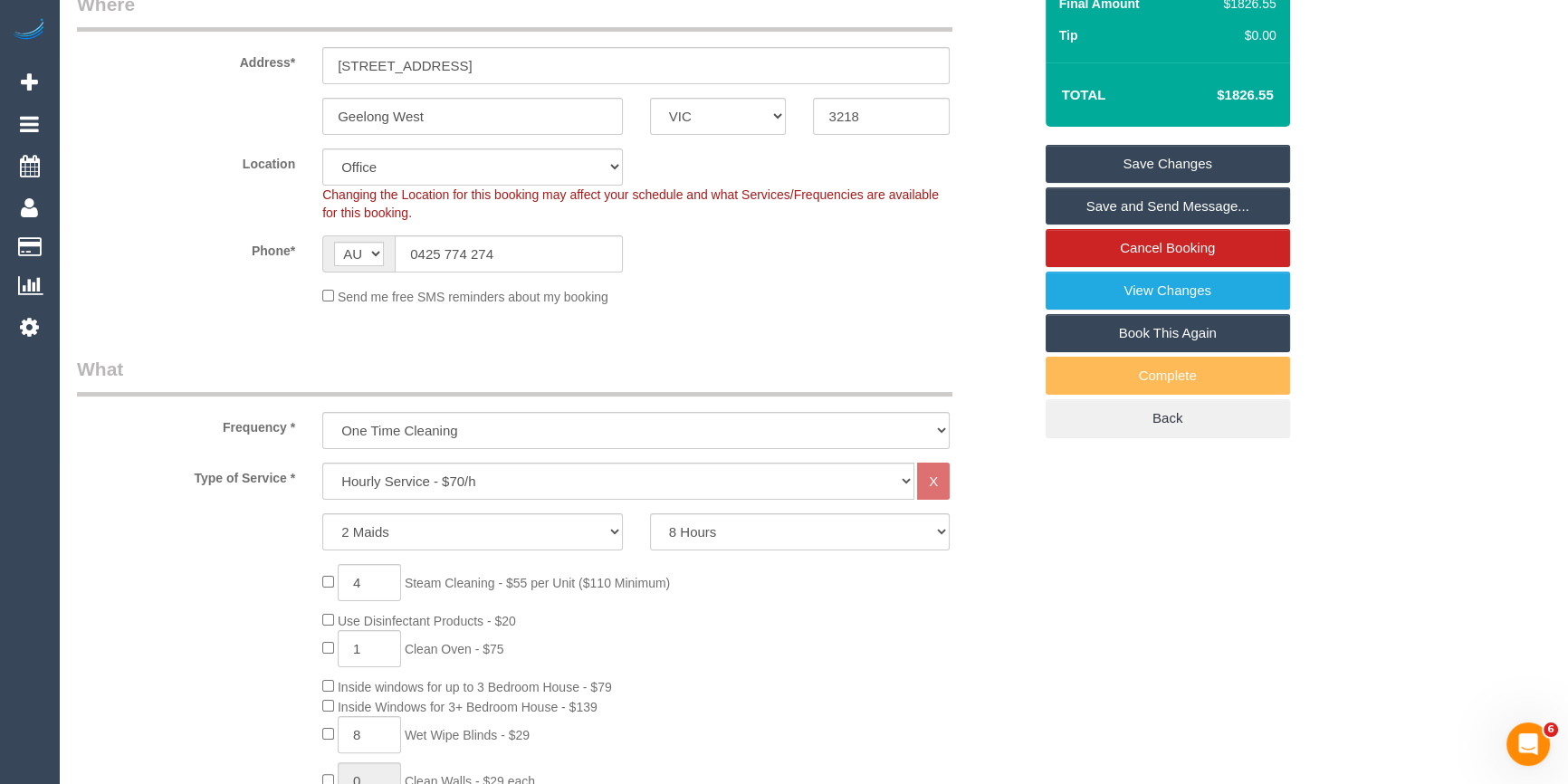
click at [905, 268] on div "Phone* AF AL DZ AD AO AI AQ AG AR AM AW AU AT AZ BS BH BD BB BY BE BZ BJ BM BT …" at bounding box center [554, 254] width 982 height 37
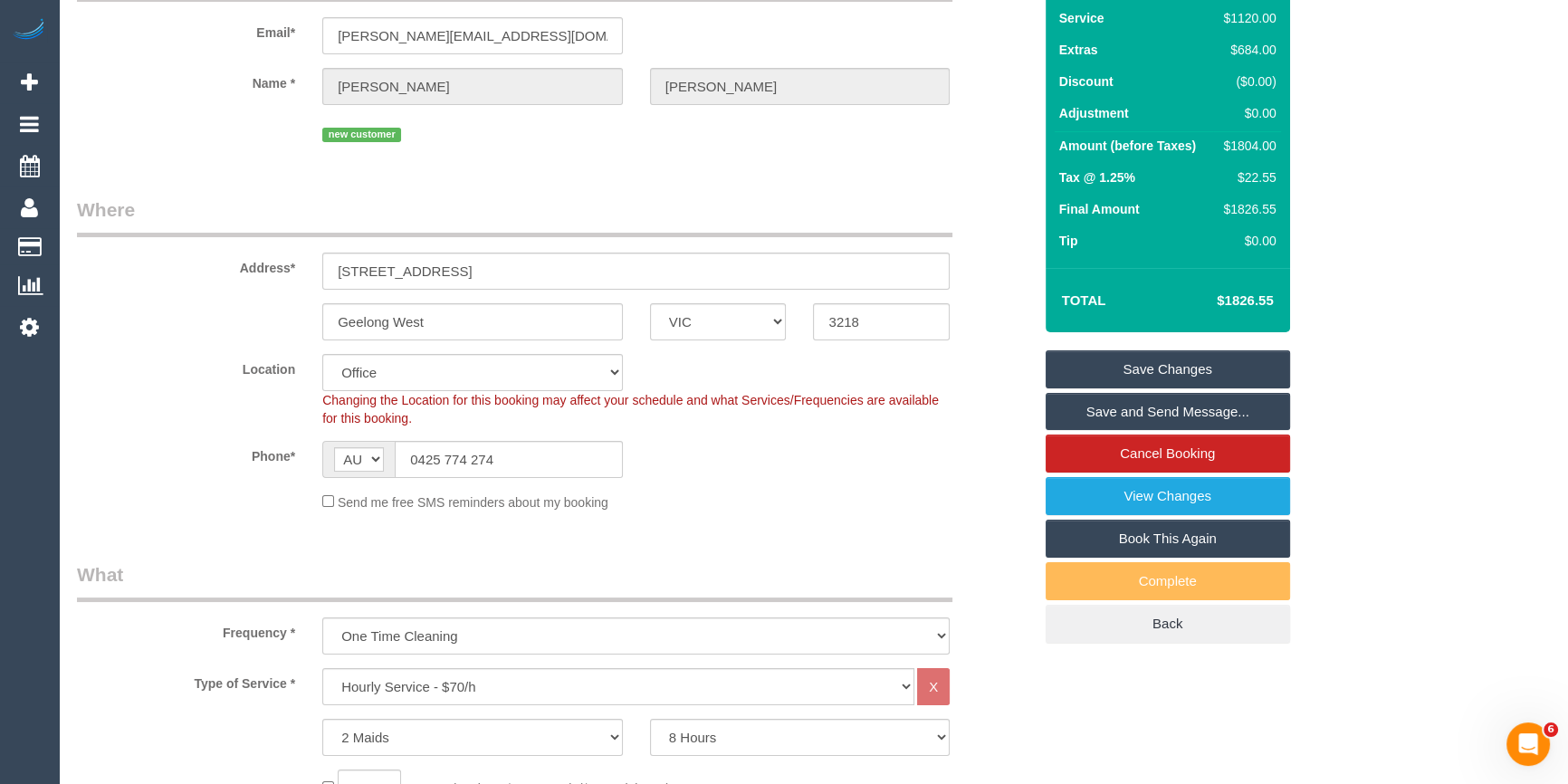
scroll to position [0, 0]
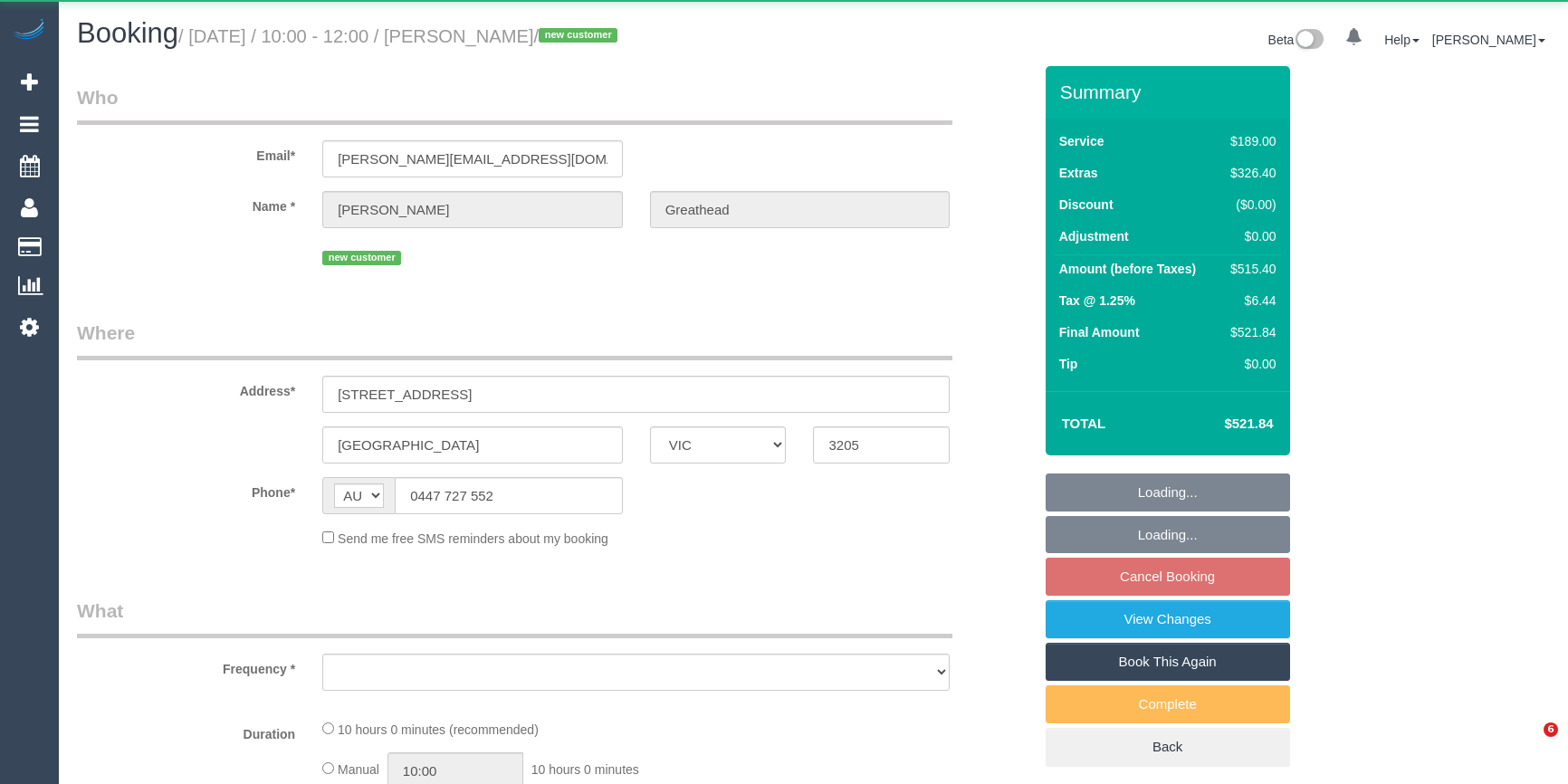
select select "VIC"
select select "object:590"
select select "string:stripe-pm_1SCTLb2GScqysDRV43v8Prw7"
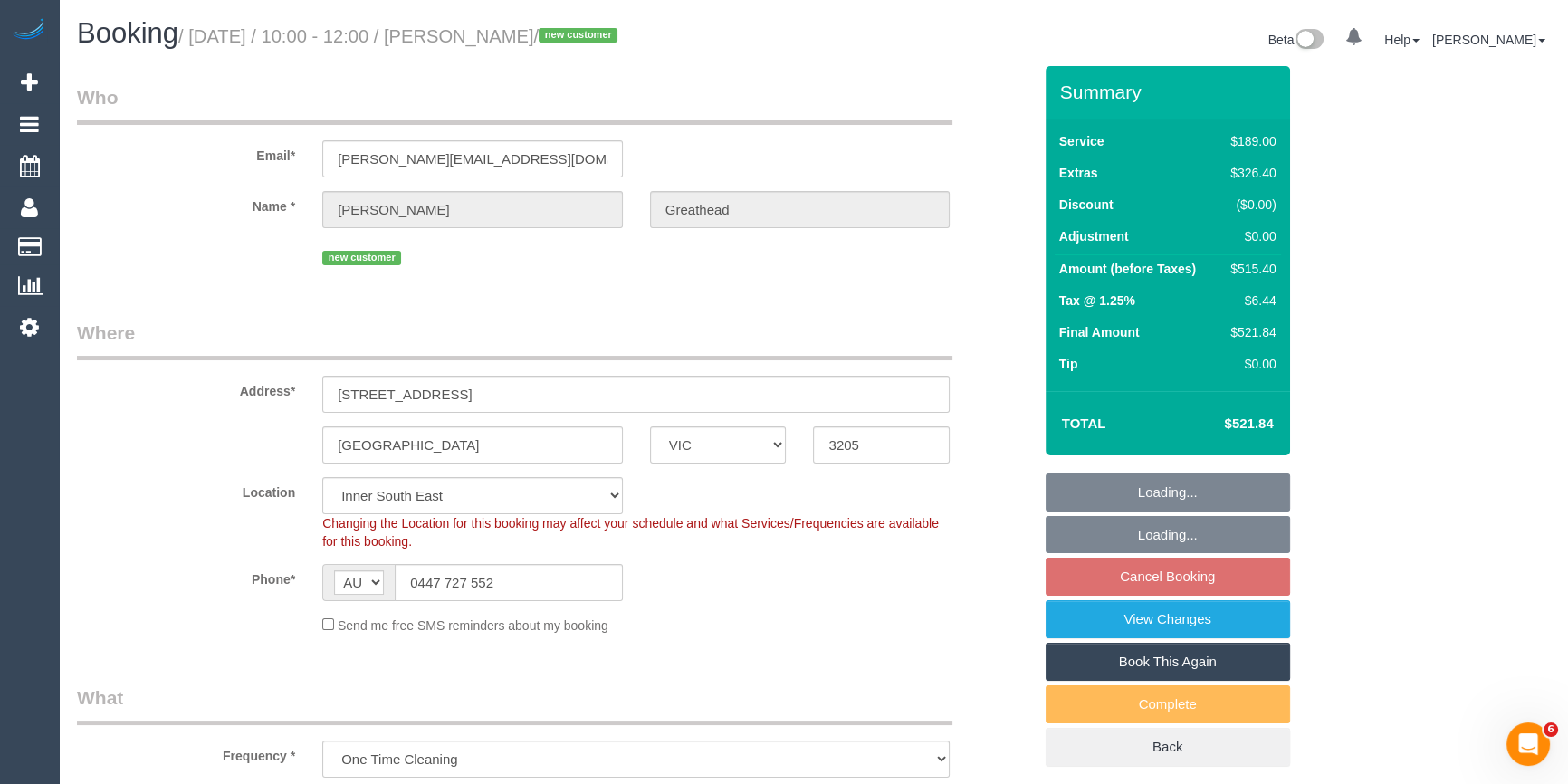
select select "object:755"
select select "number:28"
select select "number:14"
select select "number:20"
select select "number:24"
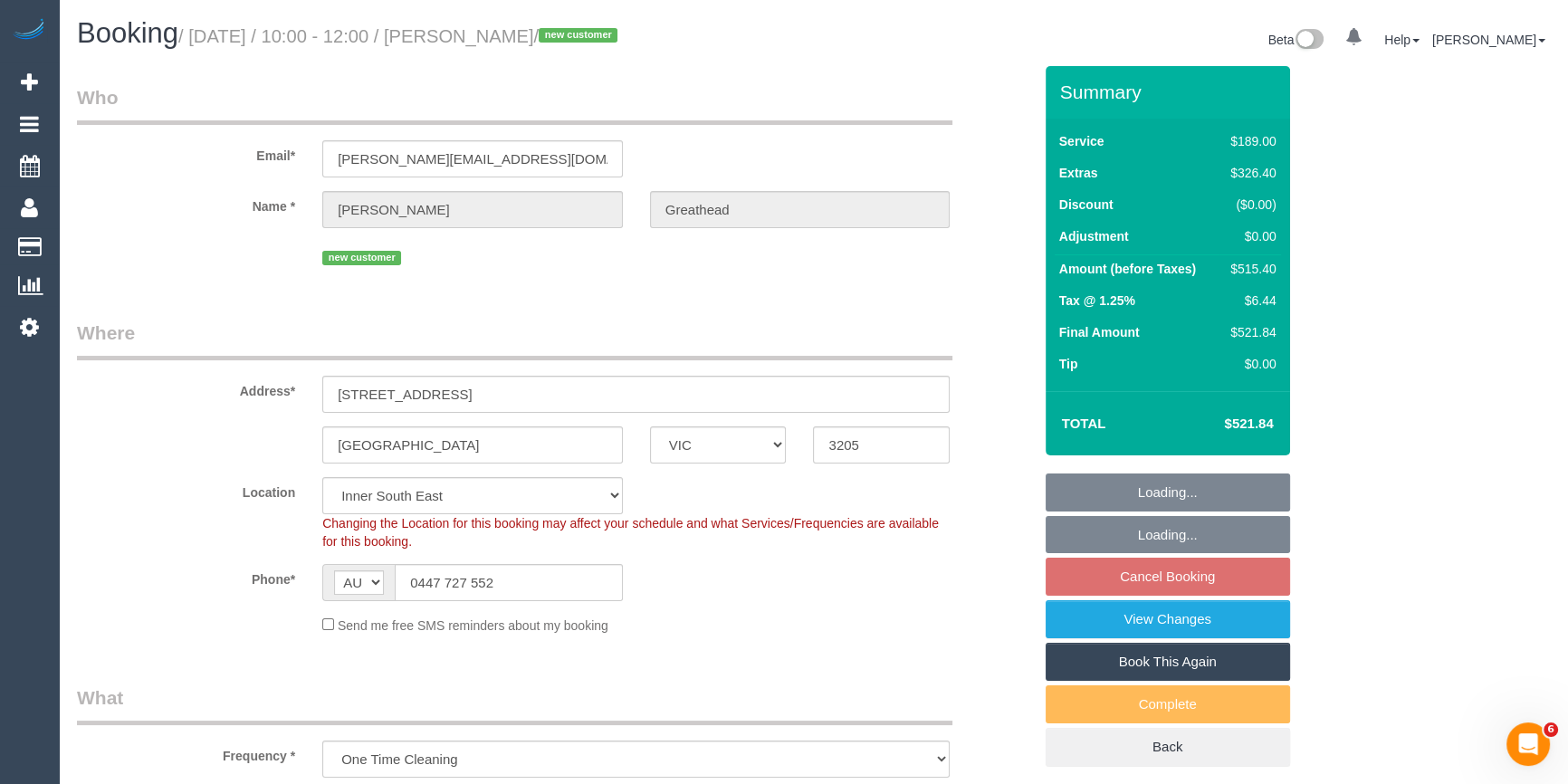
select select "number:26"
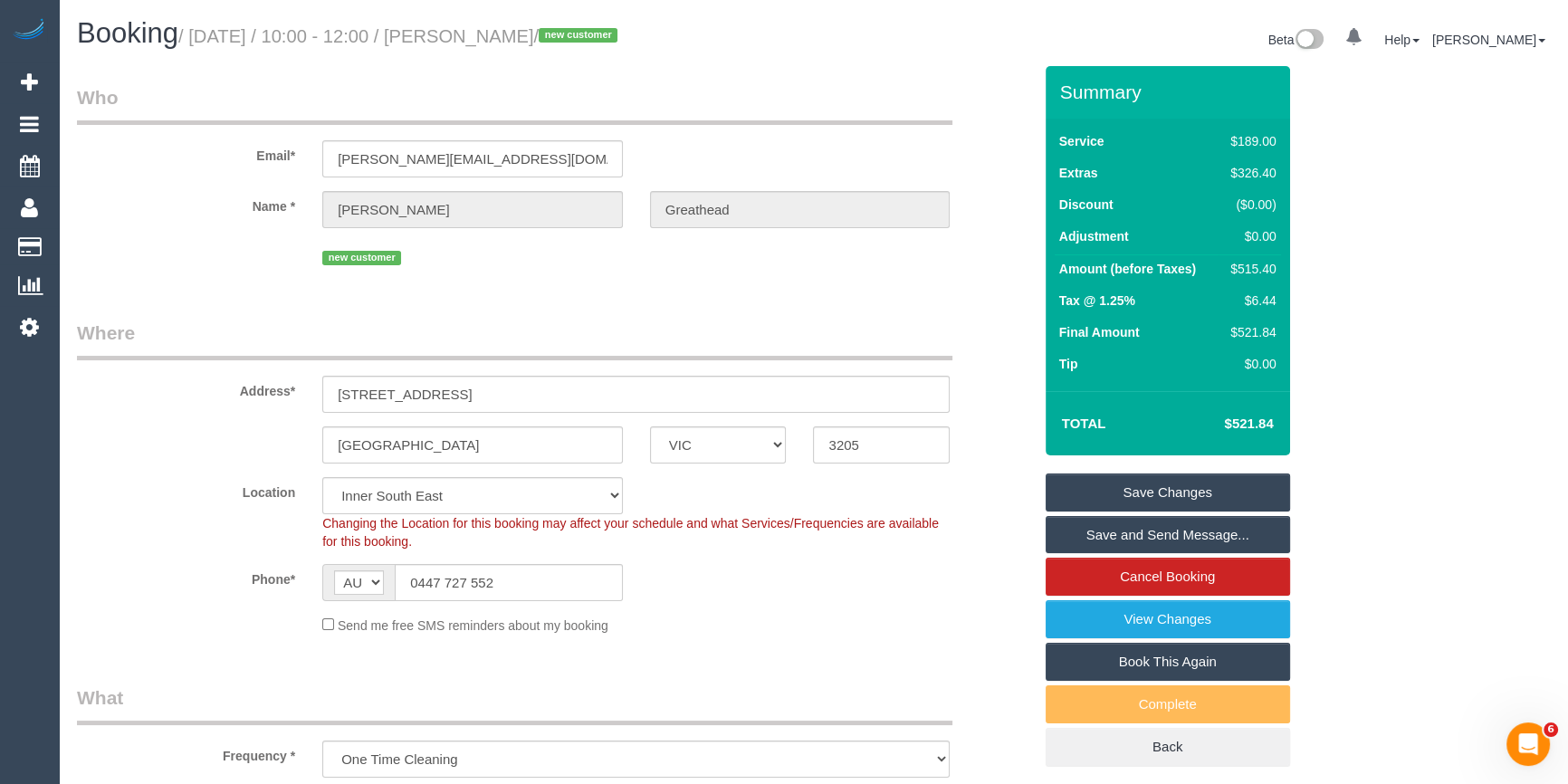
click at [974, 591] on div "Phone* AF AL DZ AD AO AI AQ AG AR AM AW AU AT AZ BS BH BD BB BY BE BZ BJ BM BT …" at bounding box center [554, 583] width 982 height 37
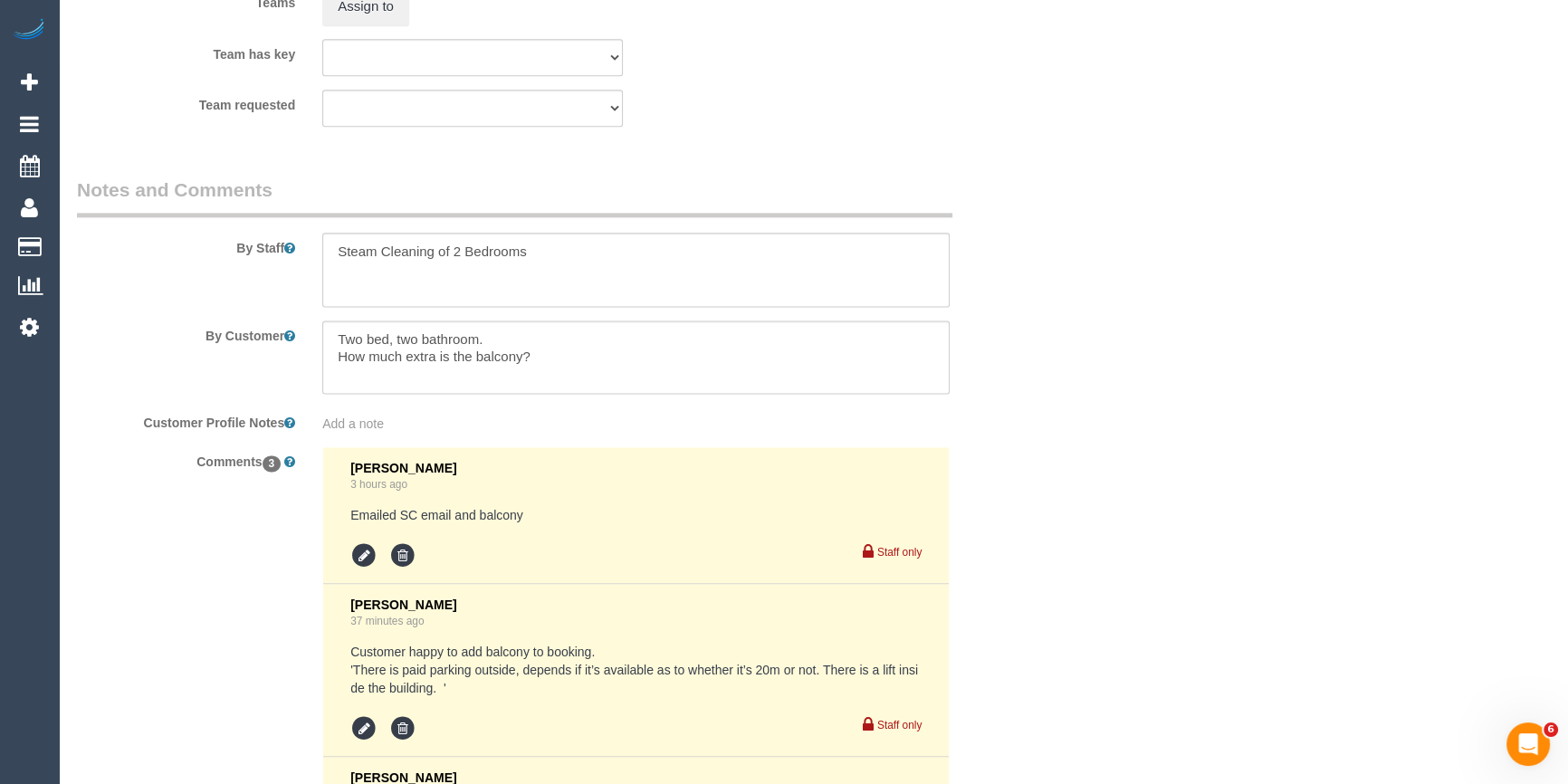
scroll to position [2935, 0]
click at [576, 268] on textarea at bounding box center [635, 273] width 627 height 75
type textarea "Steam Cleaning of 2 Bedrooms Customer will hold parking spot outside property"
drag, startPoint x: 597, startPoint y: 369, endPoint x: 308, endPoint y: 312, distance: 294.6
click at [308, 312] on sui-booking-comments "By Staff By Customer Customer Profile Notes Add a note Comments 3 Laura Butera …" at bounding box center [554, 588] width 955 height 818
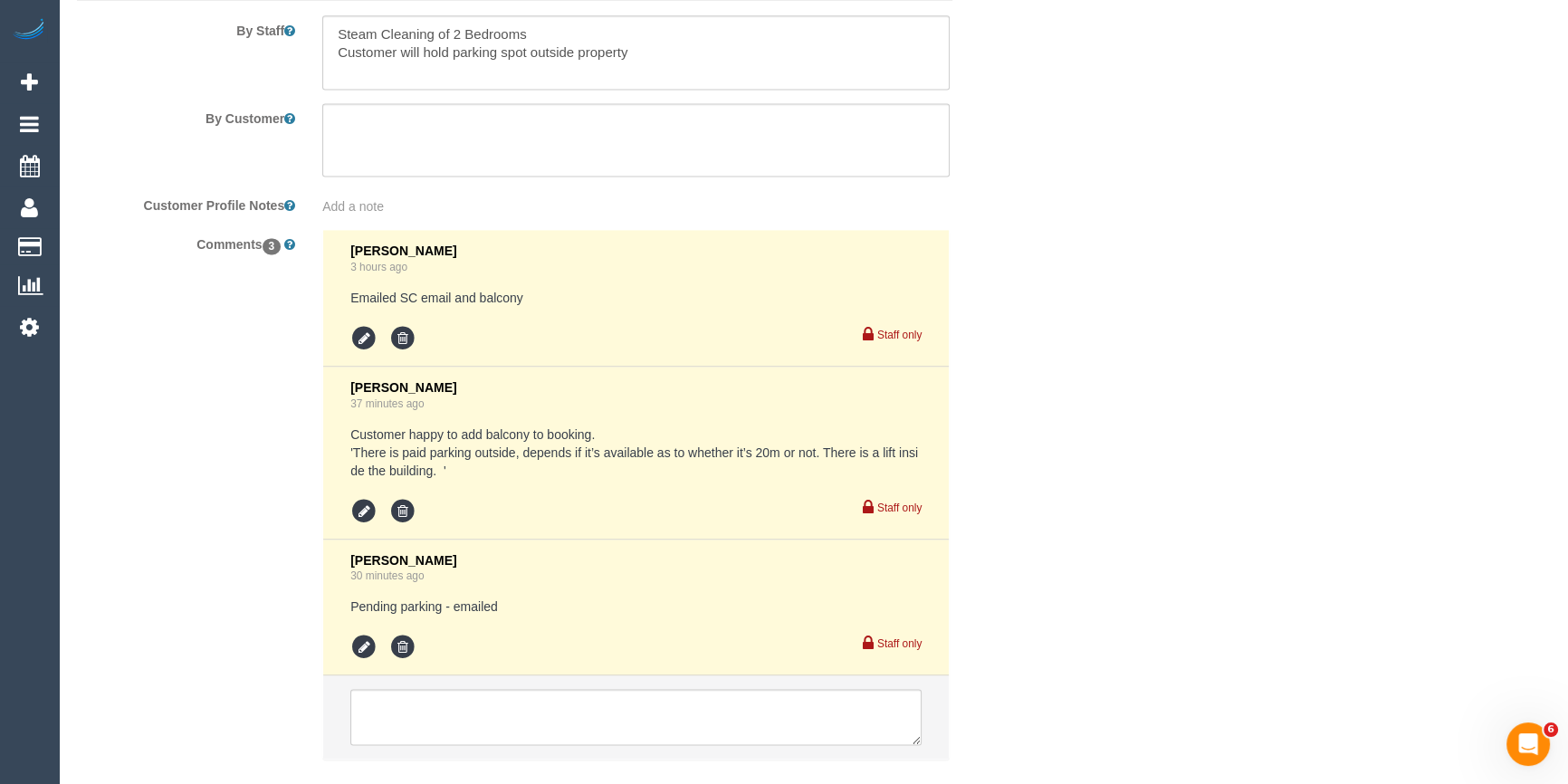
scroll to position [3263, 0]
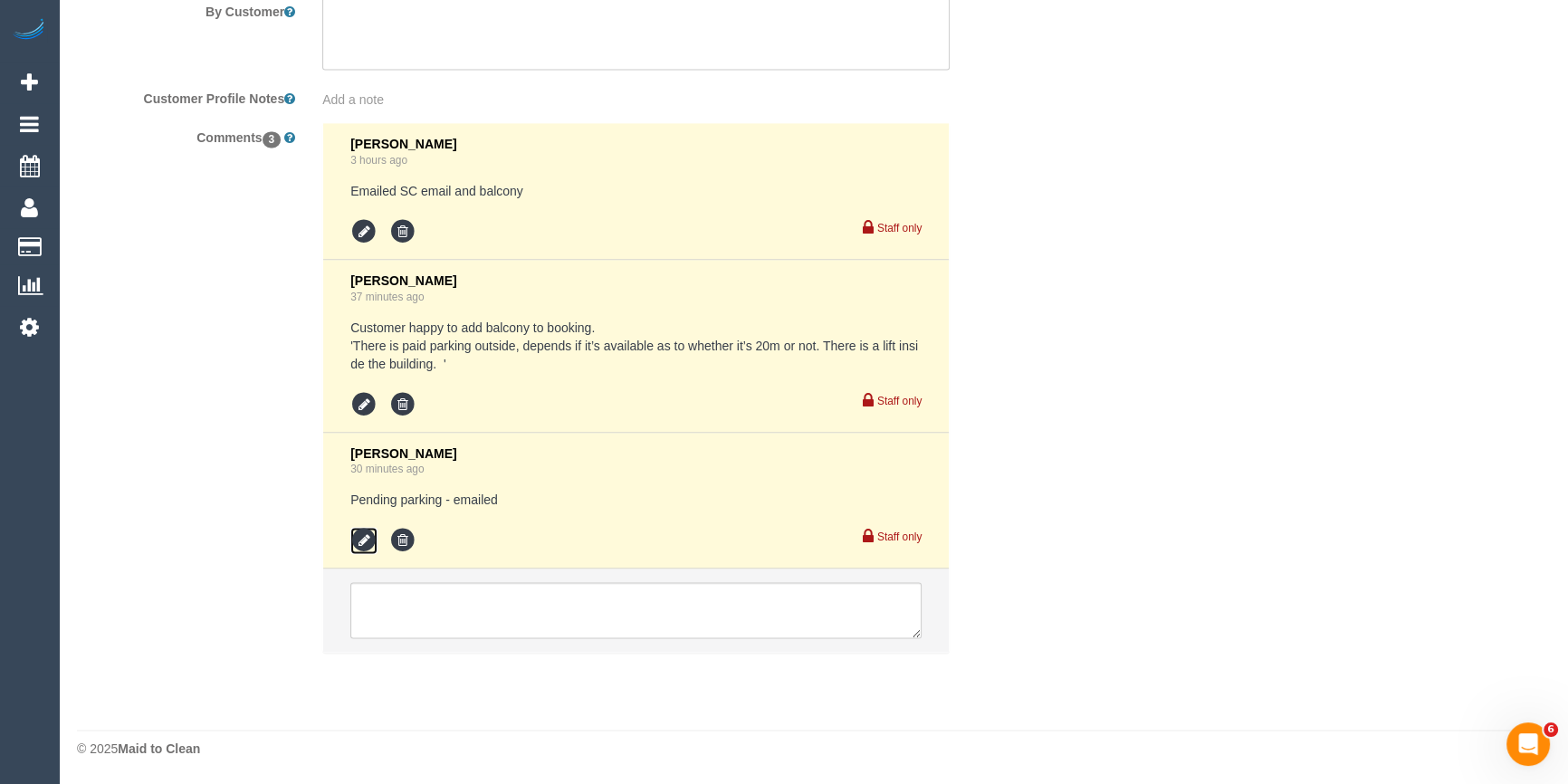
click at [360, 540] on icon at bounding box center [363, 540] width 27 height 27
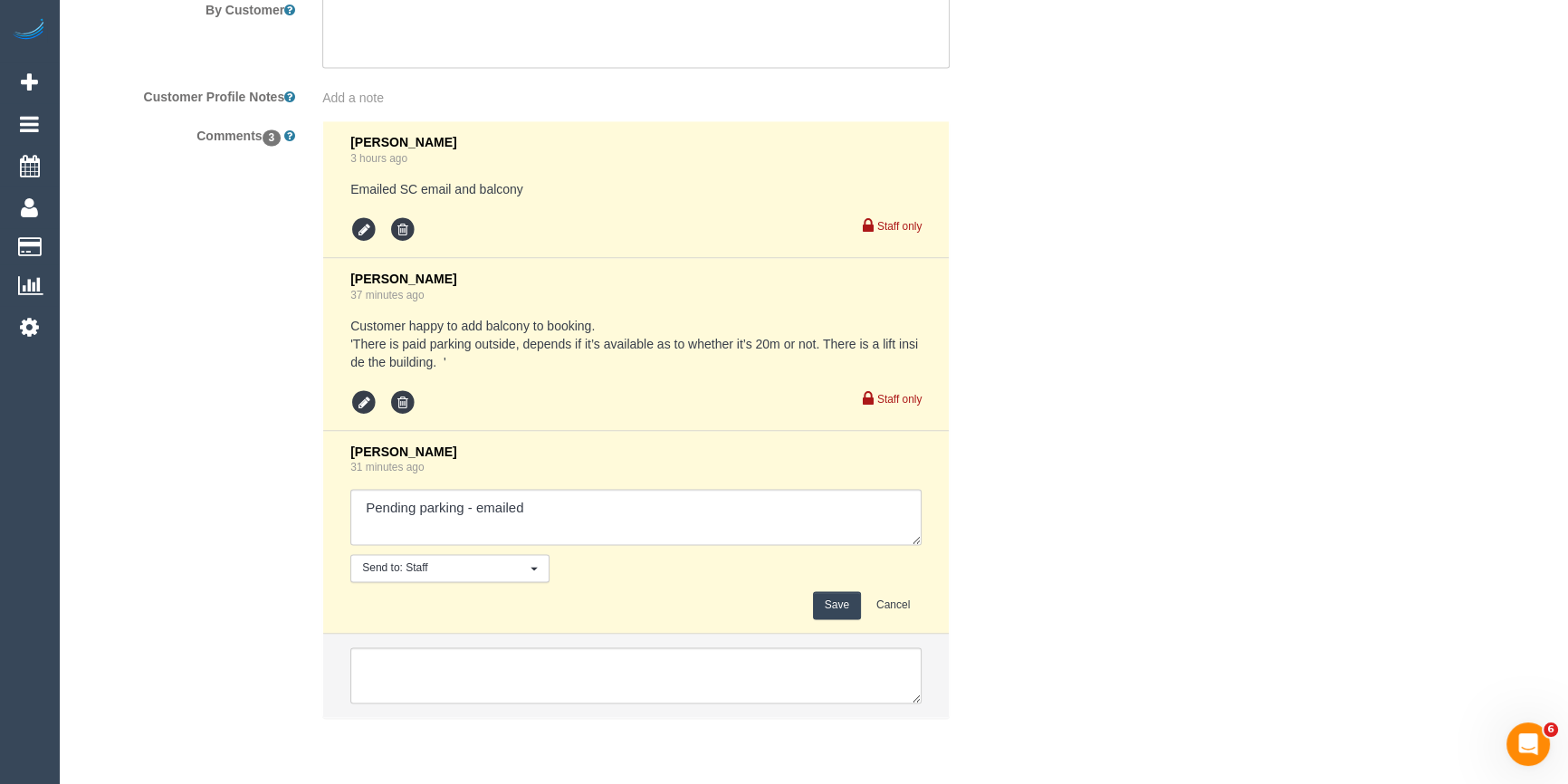
click at [604, 507] on textarea at bounding box center [635, 517] width 571 height 56
click at [690, 511] on textarea at bounding box center [635, 517] width 571 height 56
click at [927, 528] on li "Laura Butera 31 minutes ago Send to: Staff Nothing selected Send to: Staff Send…" at bounding box center [635, 532] width 625 height 204
click at [879, 516] on textarea at bounding box center [635, 517] width 571 height 56
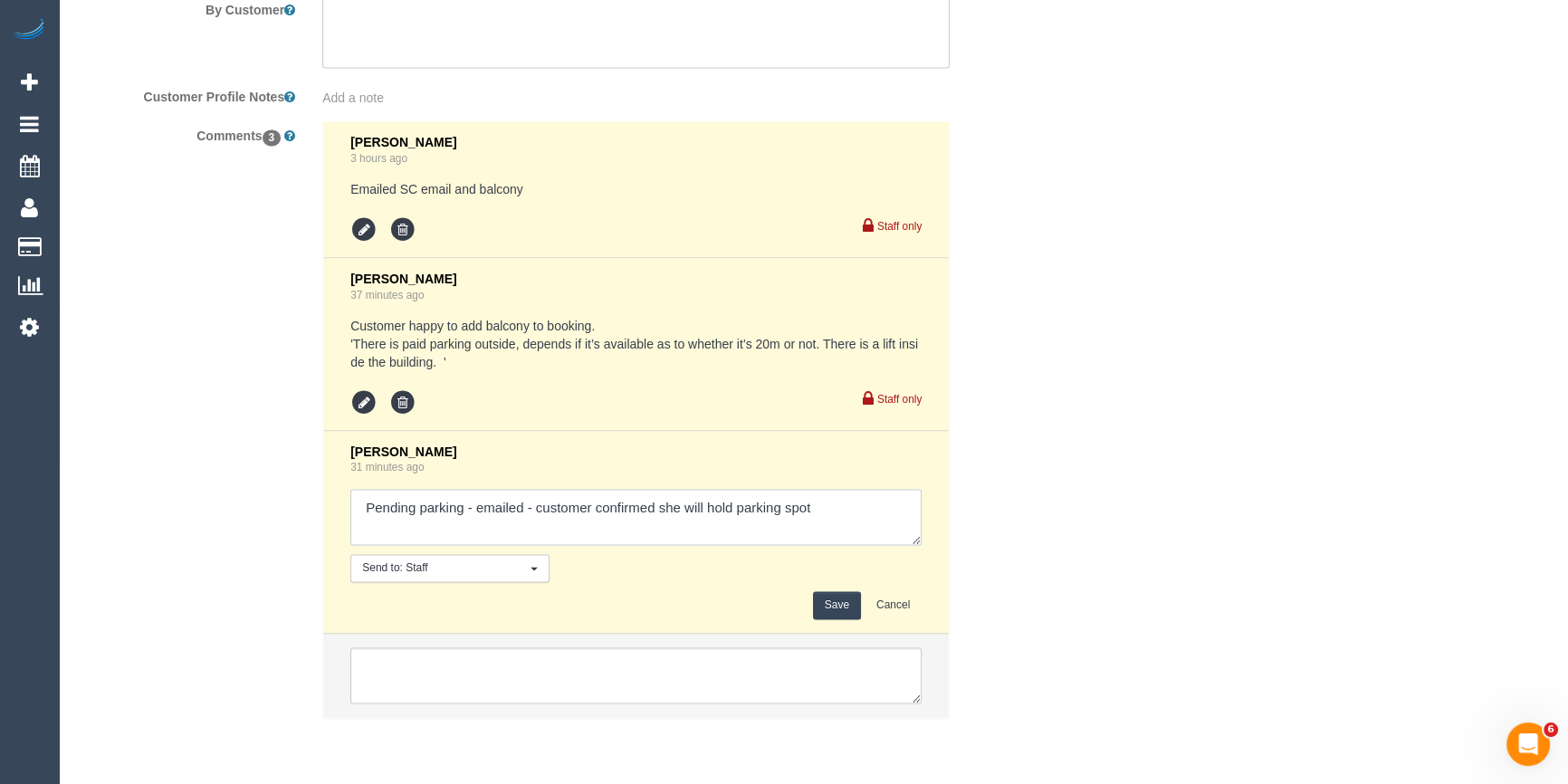
drag, startPoint x: 814, startPoint y: 509, endPoint x: 839, endPoint y: 511, distance: 25.1
click at [814, 509] on textarea at bounding box center [635, 517] width 571 height 56
paste textarea "cnv_1fh09uxk"
type textarea "Pending parking - emailed - customer confirmed she will hold parking spot cnv_1…"
click at [838, 609] on button "Save" at bounding box center [836, 605] width 48 height 28
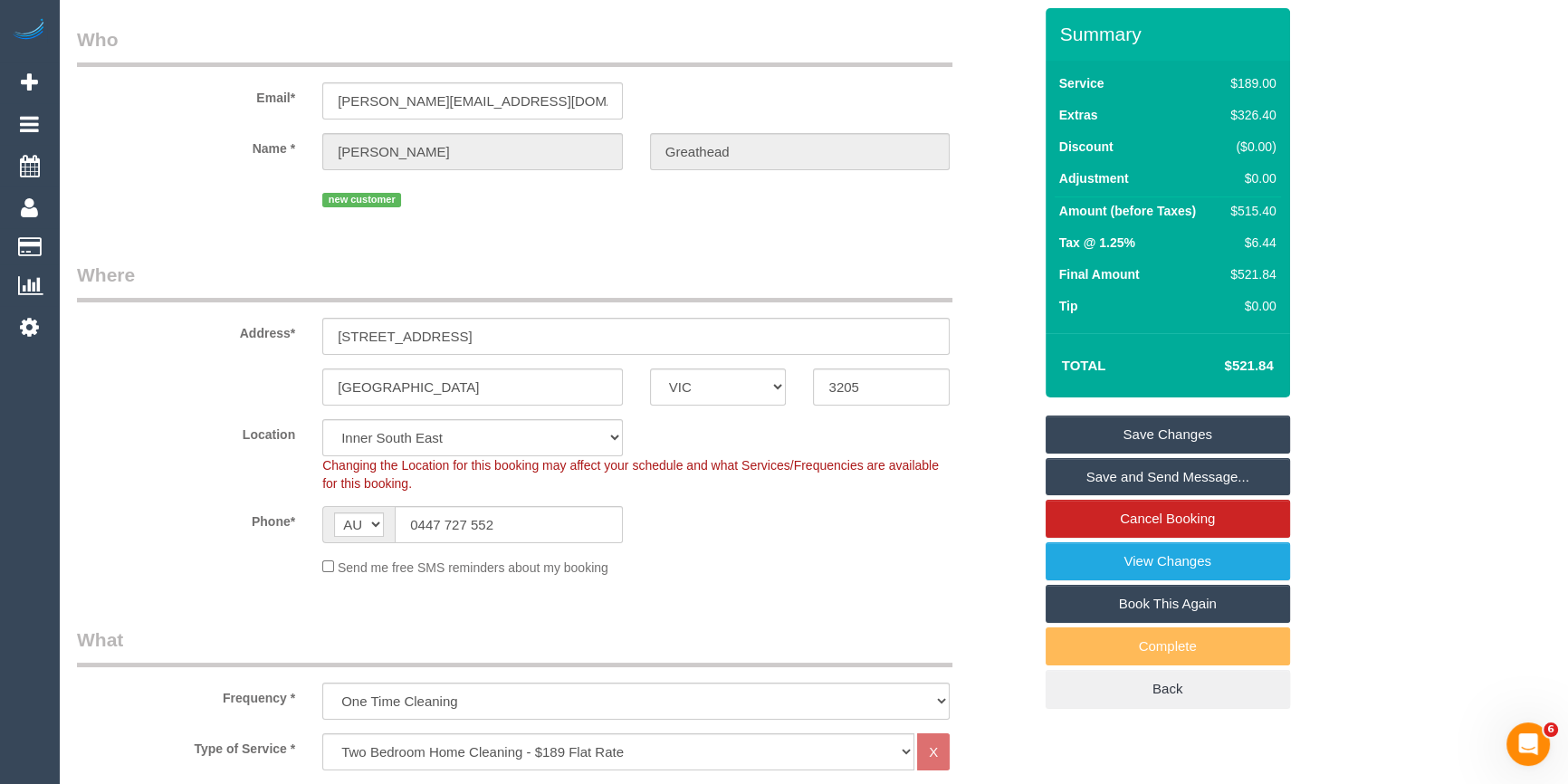
scroll to position [52, 0]
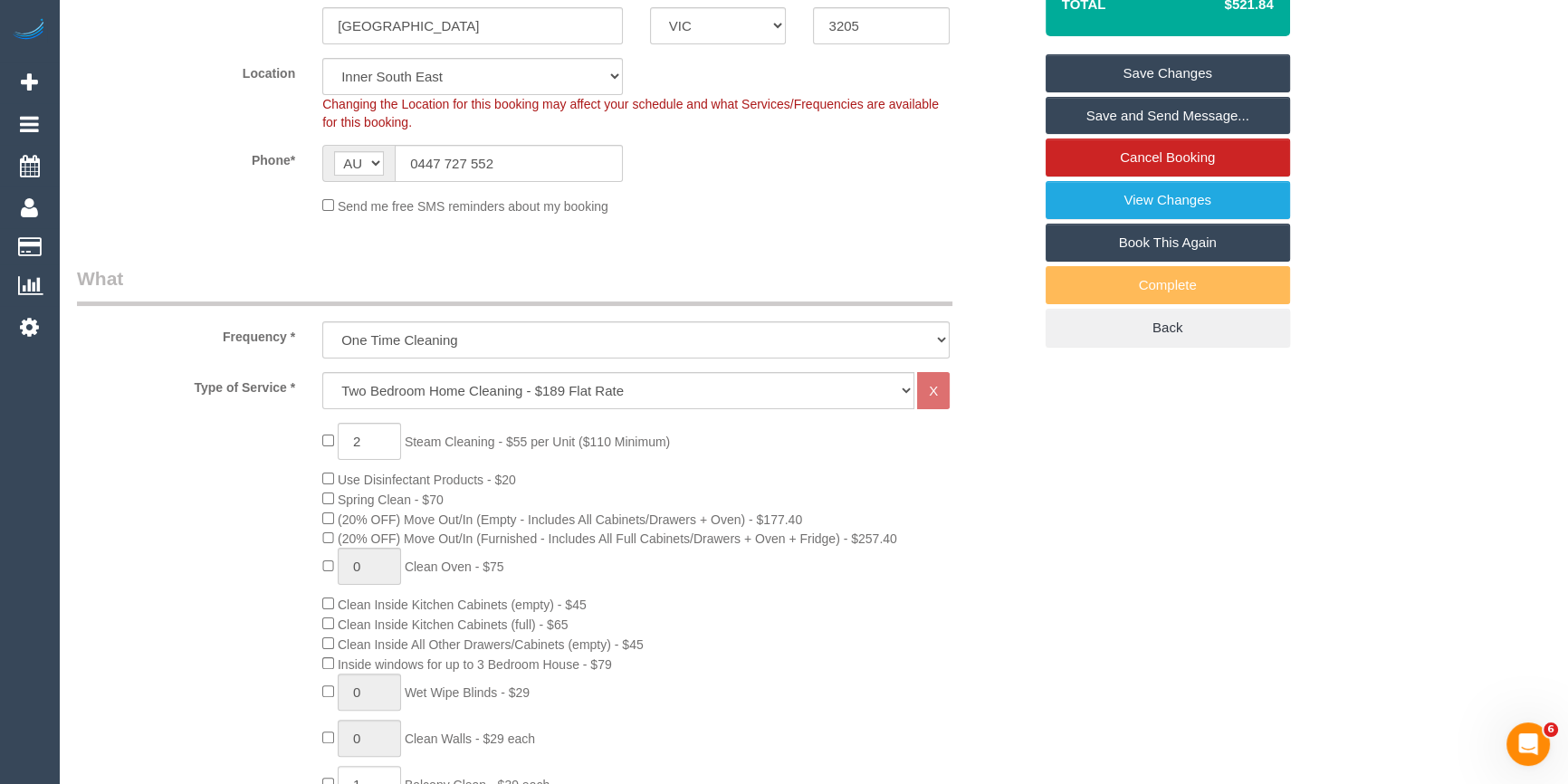
scroll to position [329, 0]
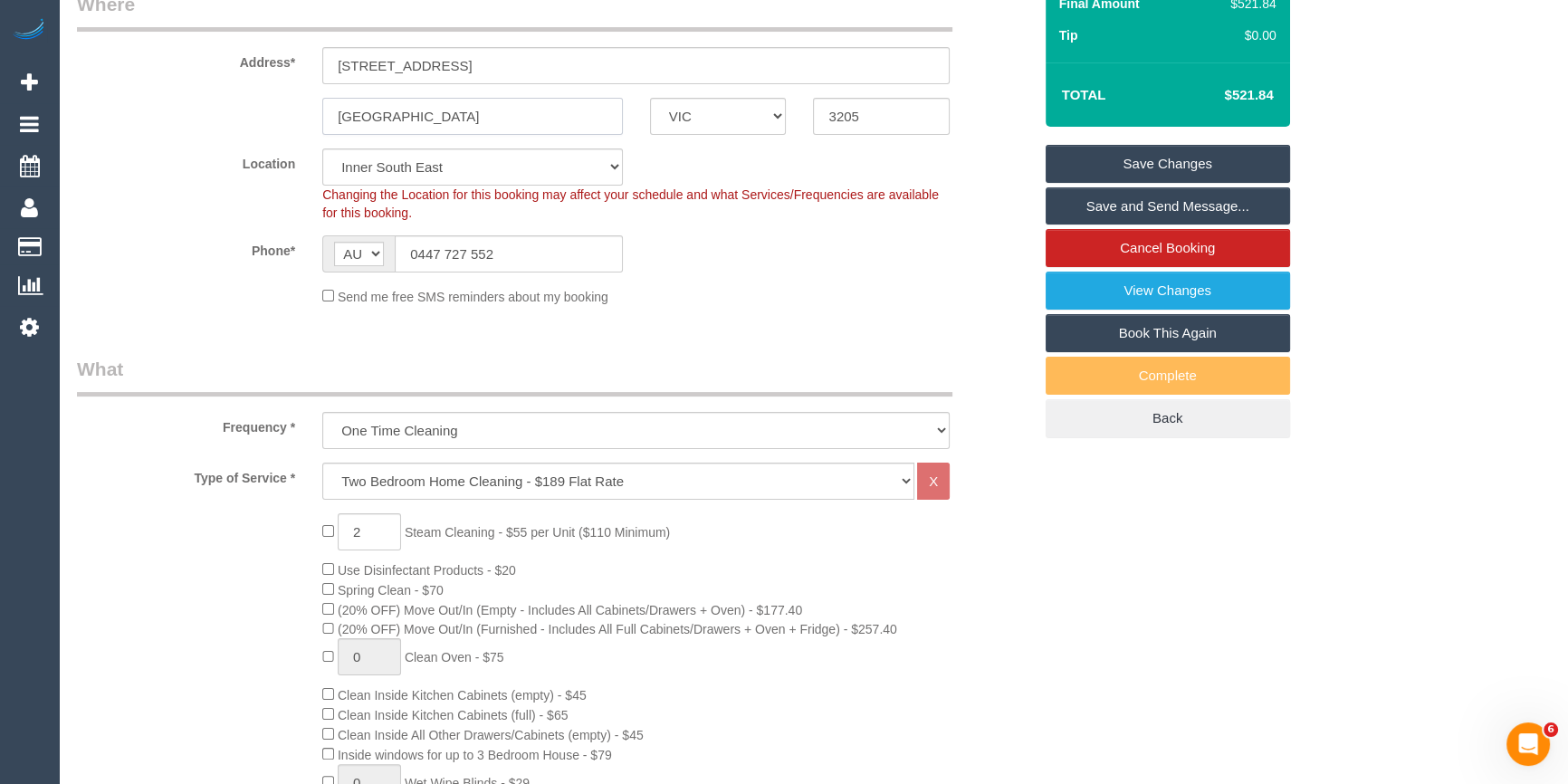
click at [407, 117] on input "[GEOGRAPHIC_DATA]" at bounding box center [472, 117] width 301 height 37
click at [407, 117] on input "South melbourne" at bounding box center [472, 117] width 301 height 37
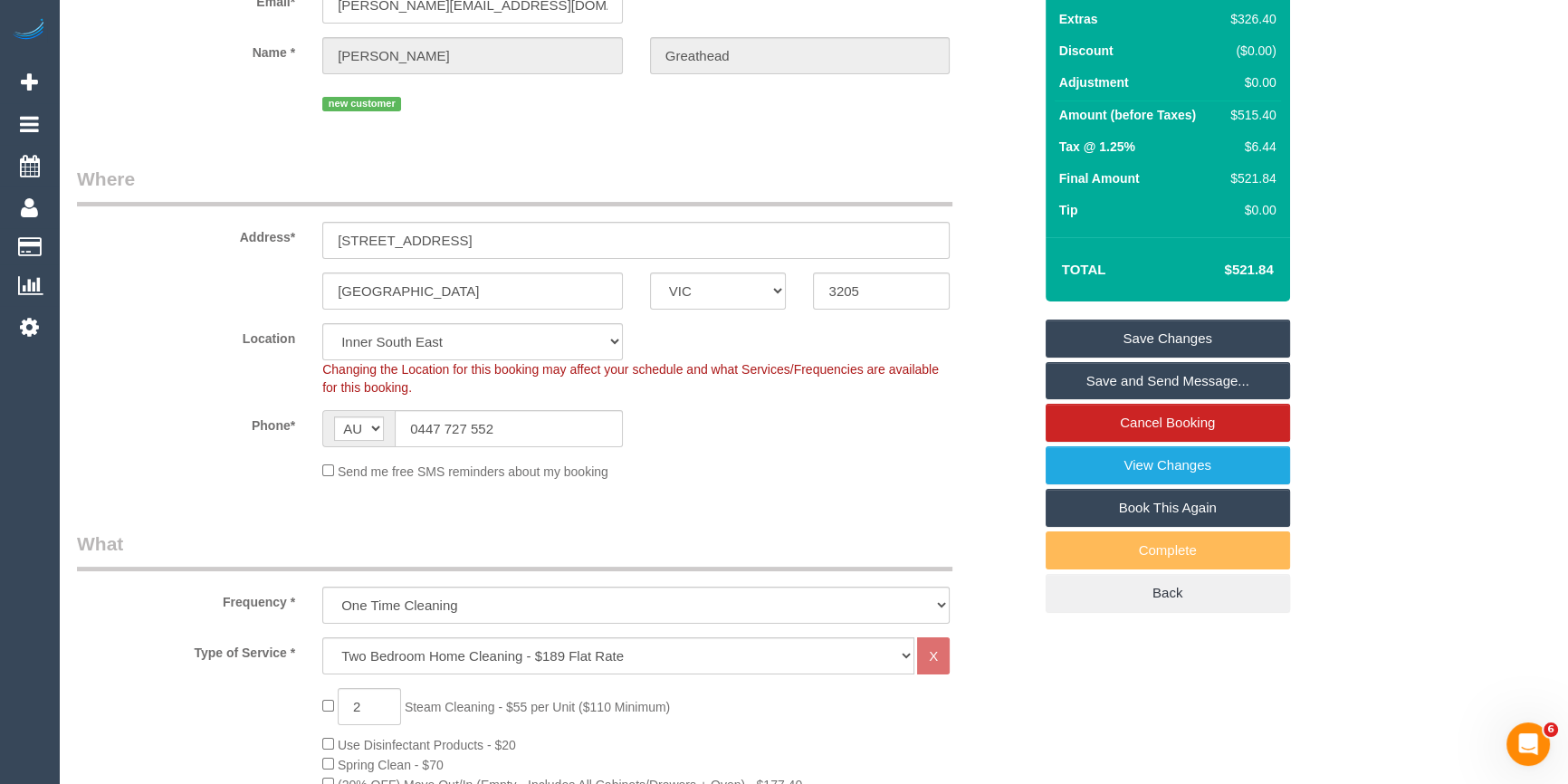
scroll to position [0, 0]
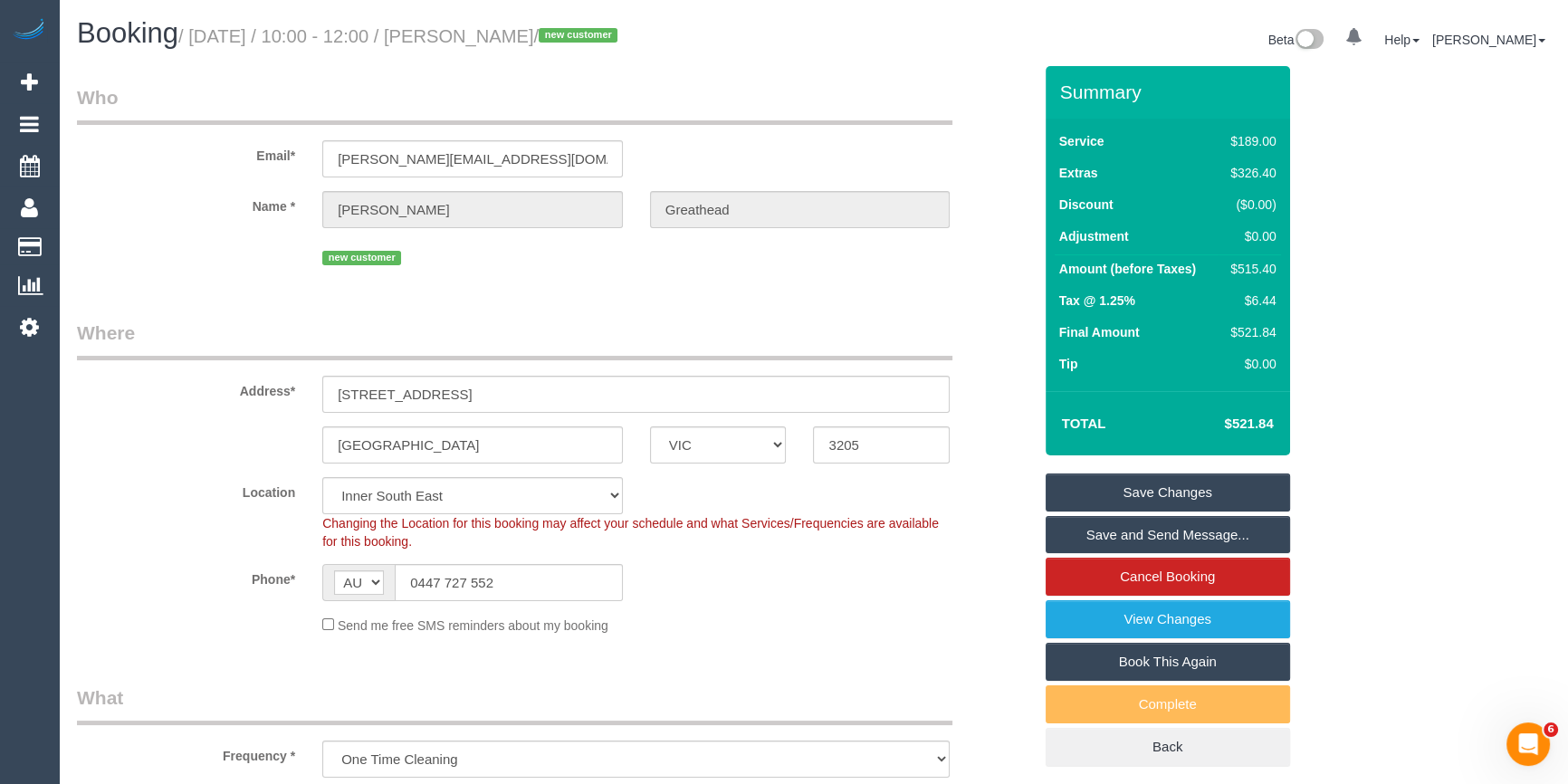
click at [1253, 268] on div "$515.40" at bounding box center [1248, 268] width 52 height 18
copy div "515.40"
click at [1376, 269] on div "Summary Service $189.00 Extras $326.40 Discount ($0.00) Adjustment $0.00 Amount…" at bounding box center [1215, 434] width 368 height 737
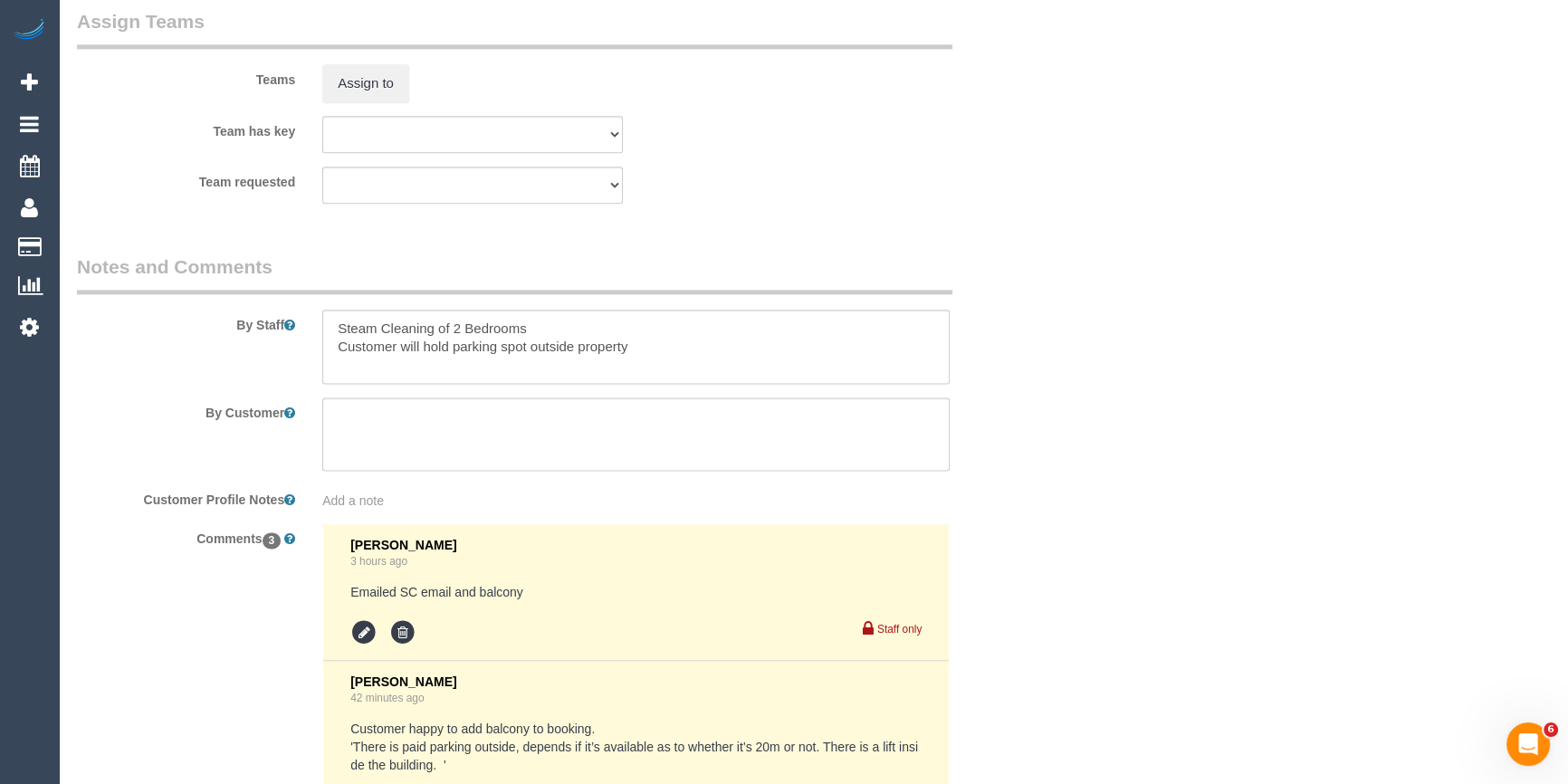
scroll to position [3326, 0]
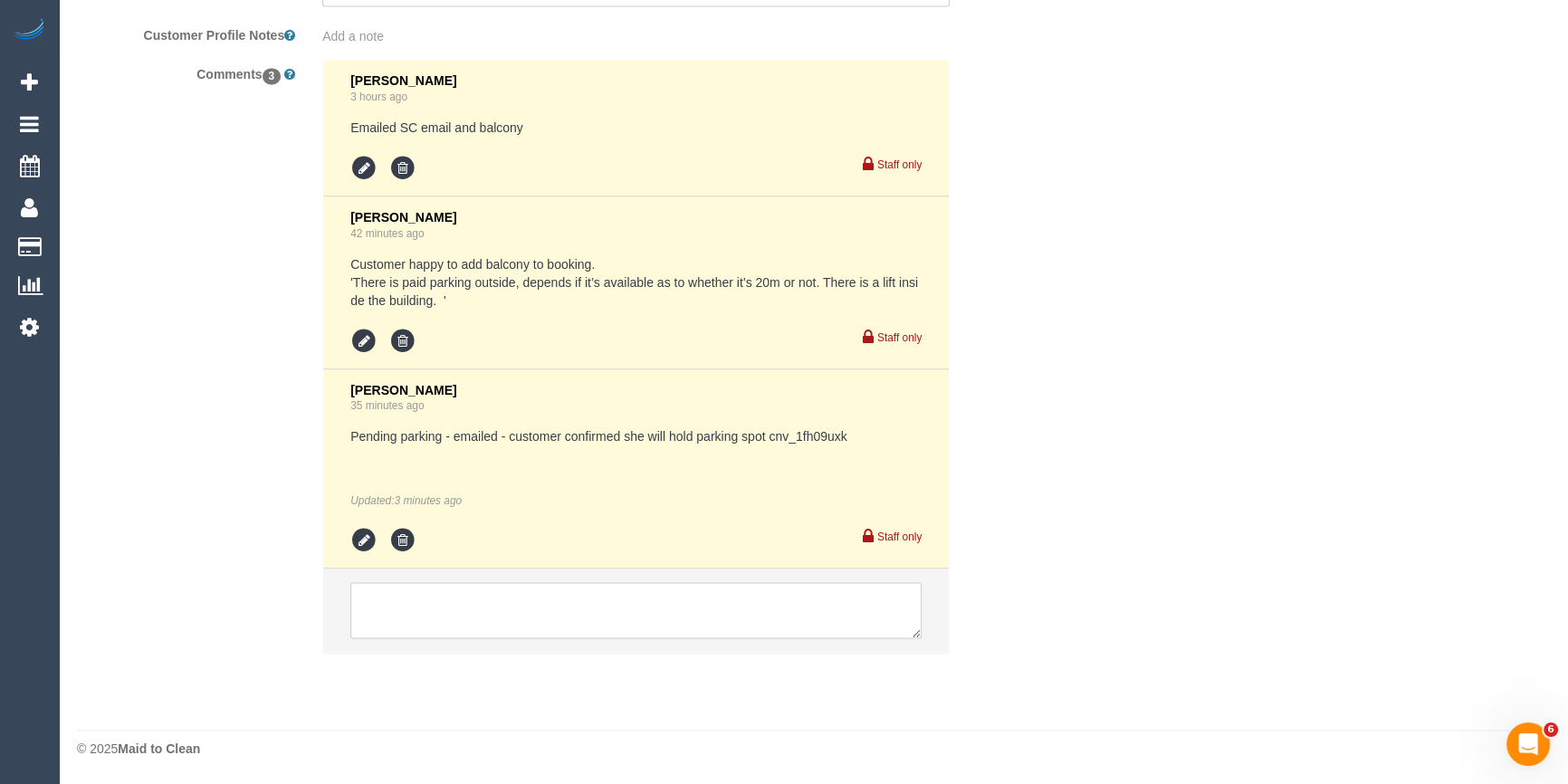
click at [447, 612] on textarea at bounding box center [635, 611] width 571 height 56
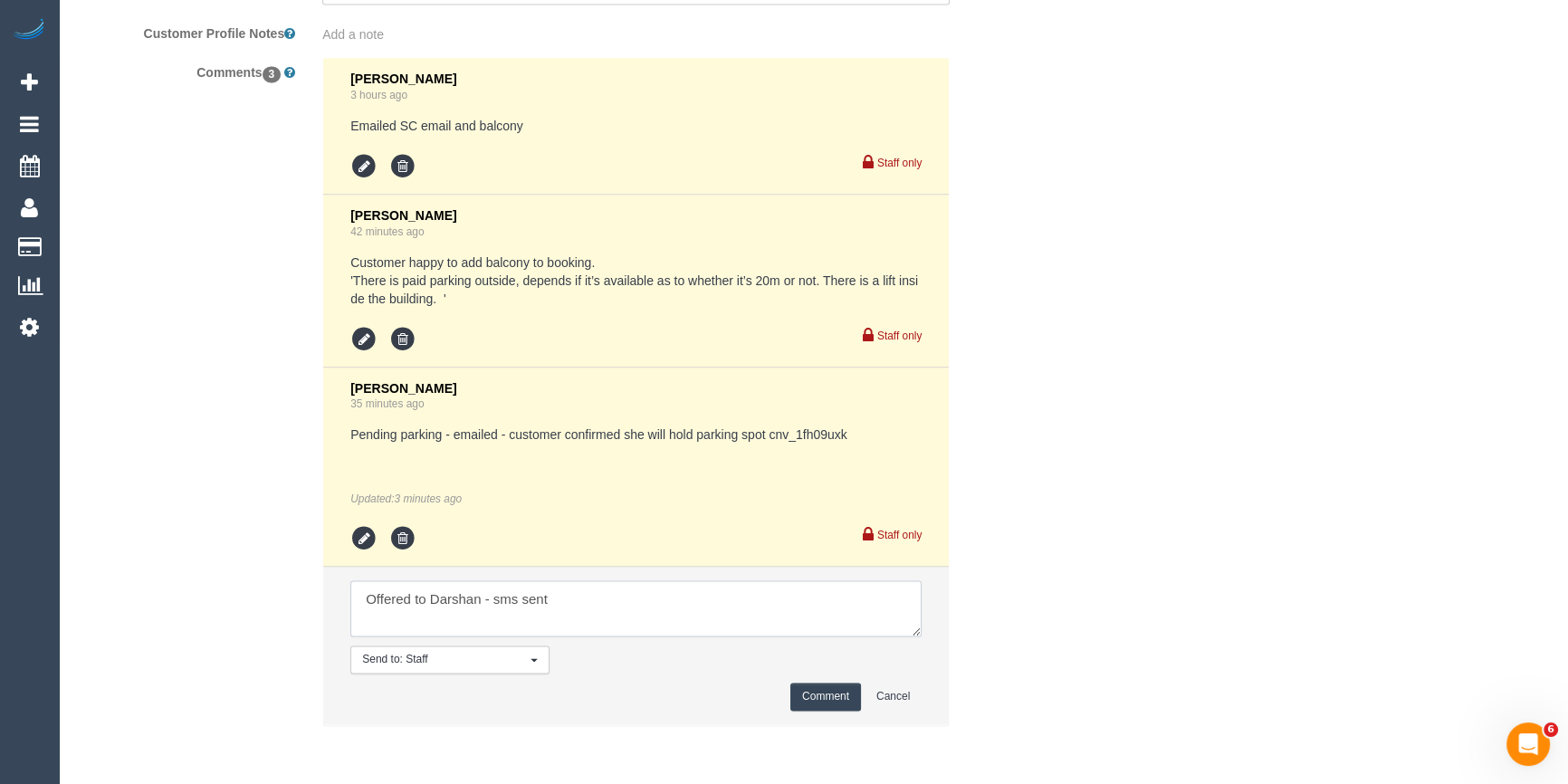
type textarea "Offered to Darshan - sms sent"
click at [809, 697] on button "Comment" at bounding box center [825, 696] width 71 height 28
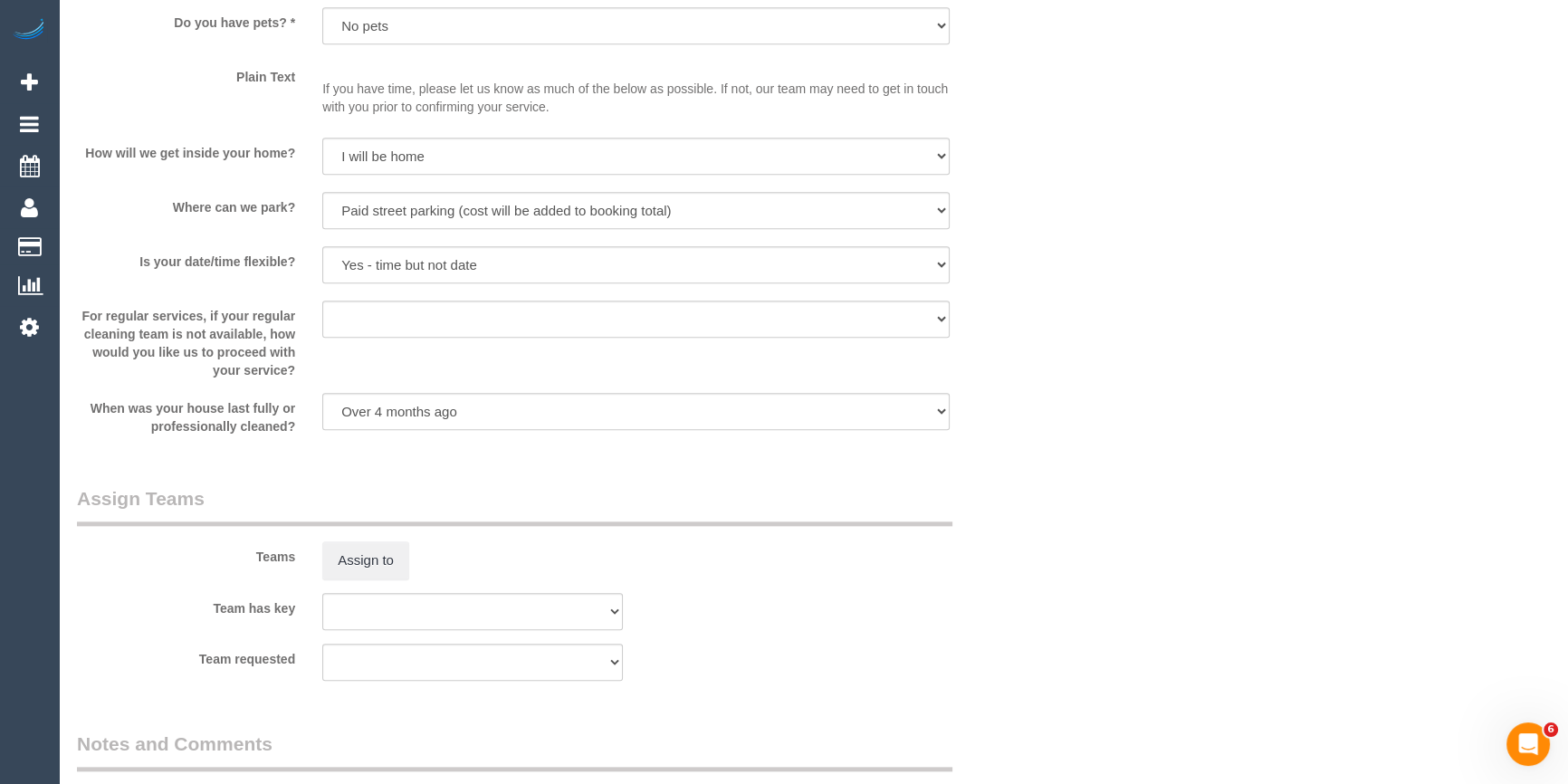
scroll to position [2552, 0]
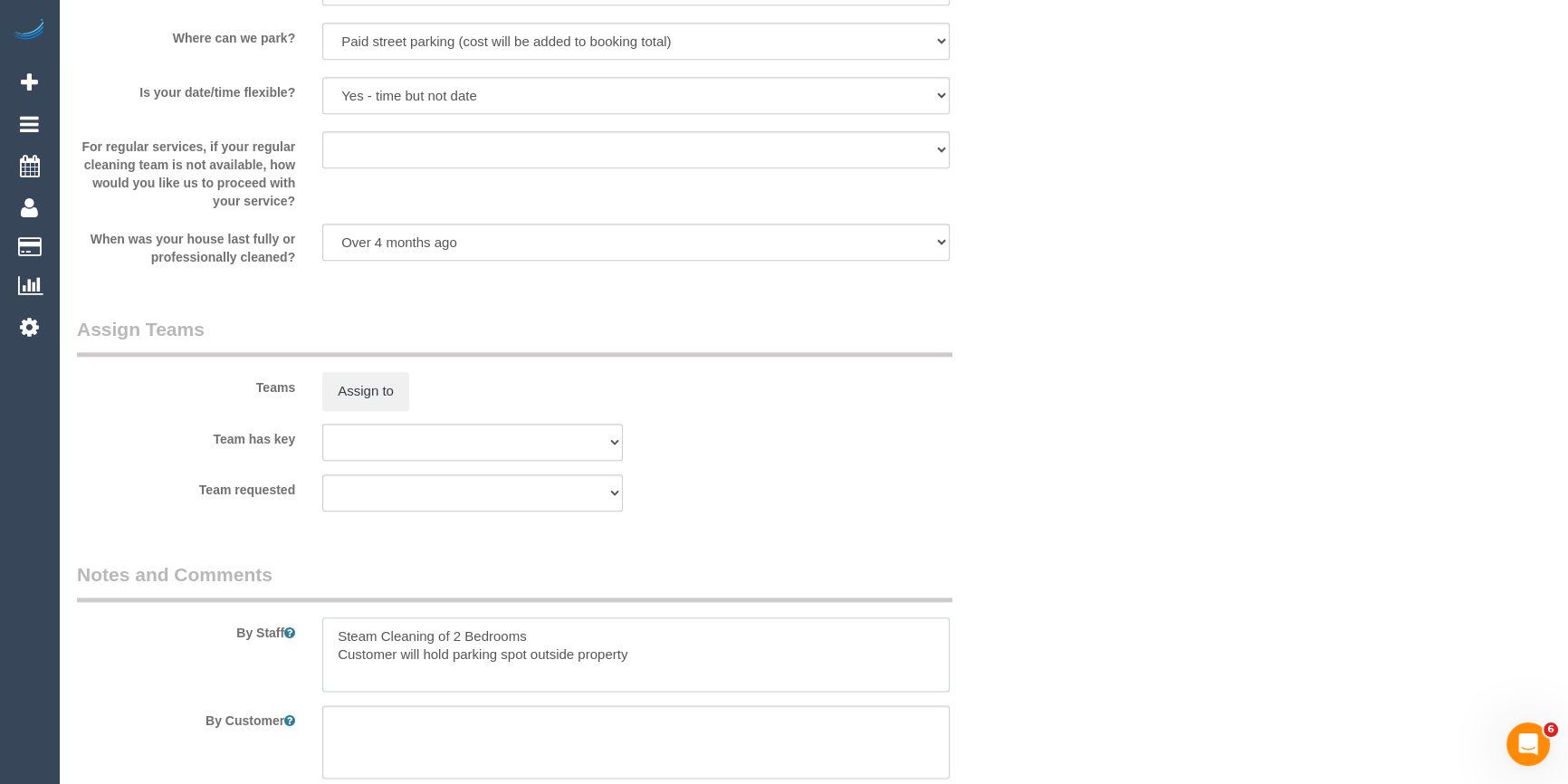
click at [328, 633] on textarea at bounding box center [635, 655] width 627 height 75
type textarea "Estimated time 7-7.5 hours + Steam Cleaning of 2 Bedrooms Customer will hold pa…"
drag, startPoint x: 1032, startPoint y: 555, endPoint x: 1028, endPoint y: 537, distance: 18.4
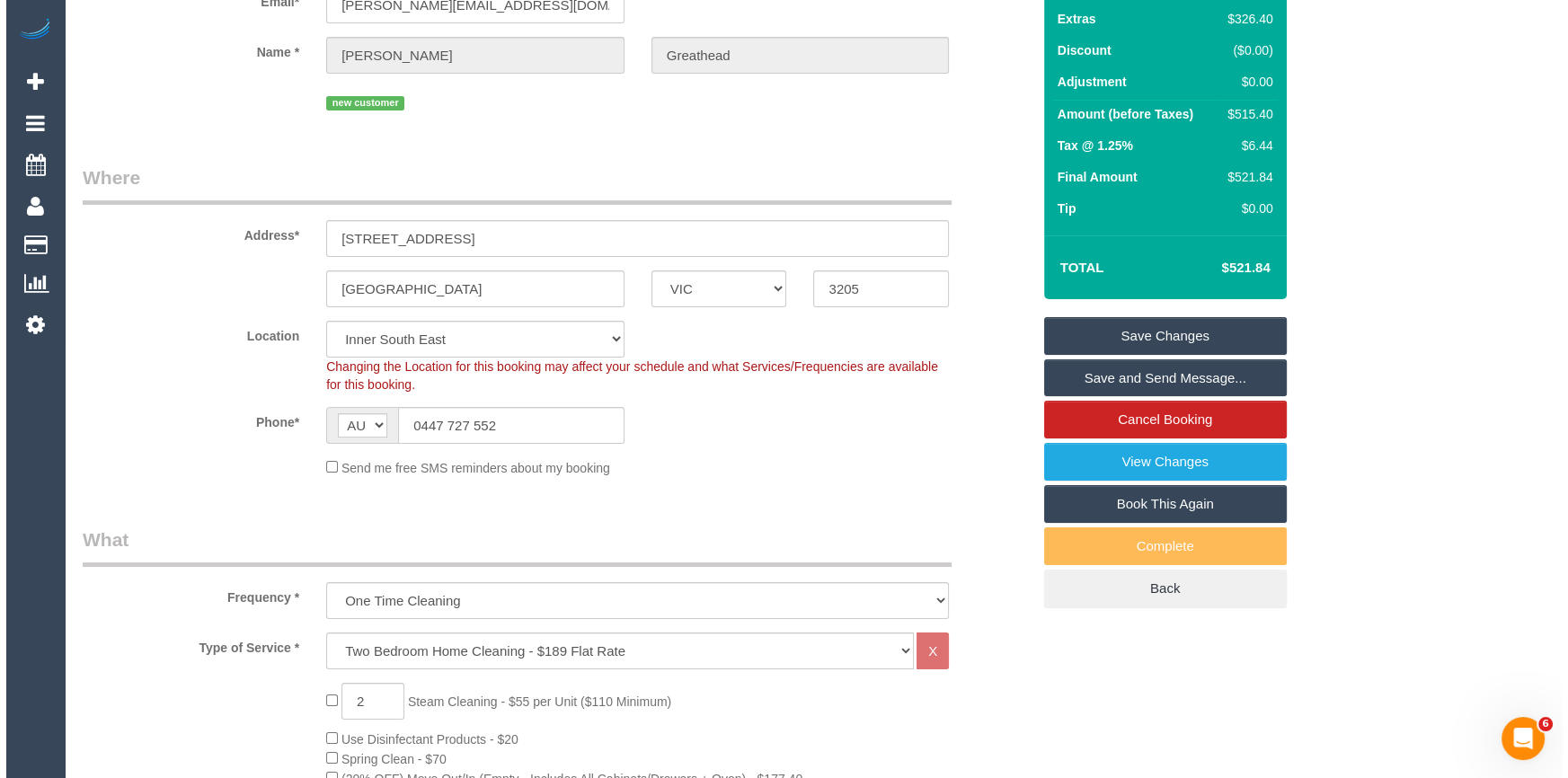
scroll to position [0, 0]
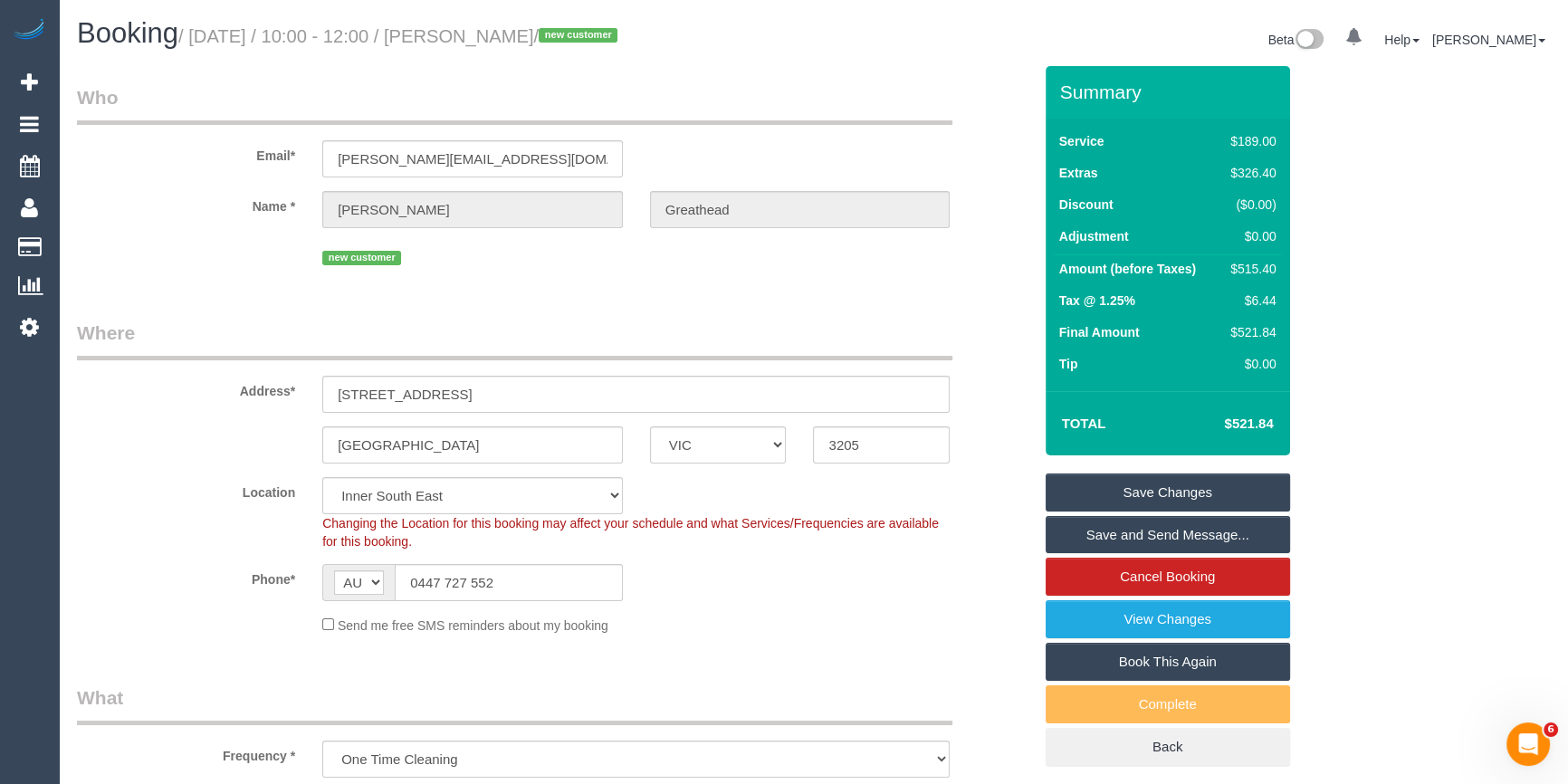
click at [1152, 478] on link "Save Changes" at bounding box center [1167, 492] width 244 height 38
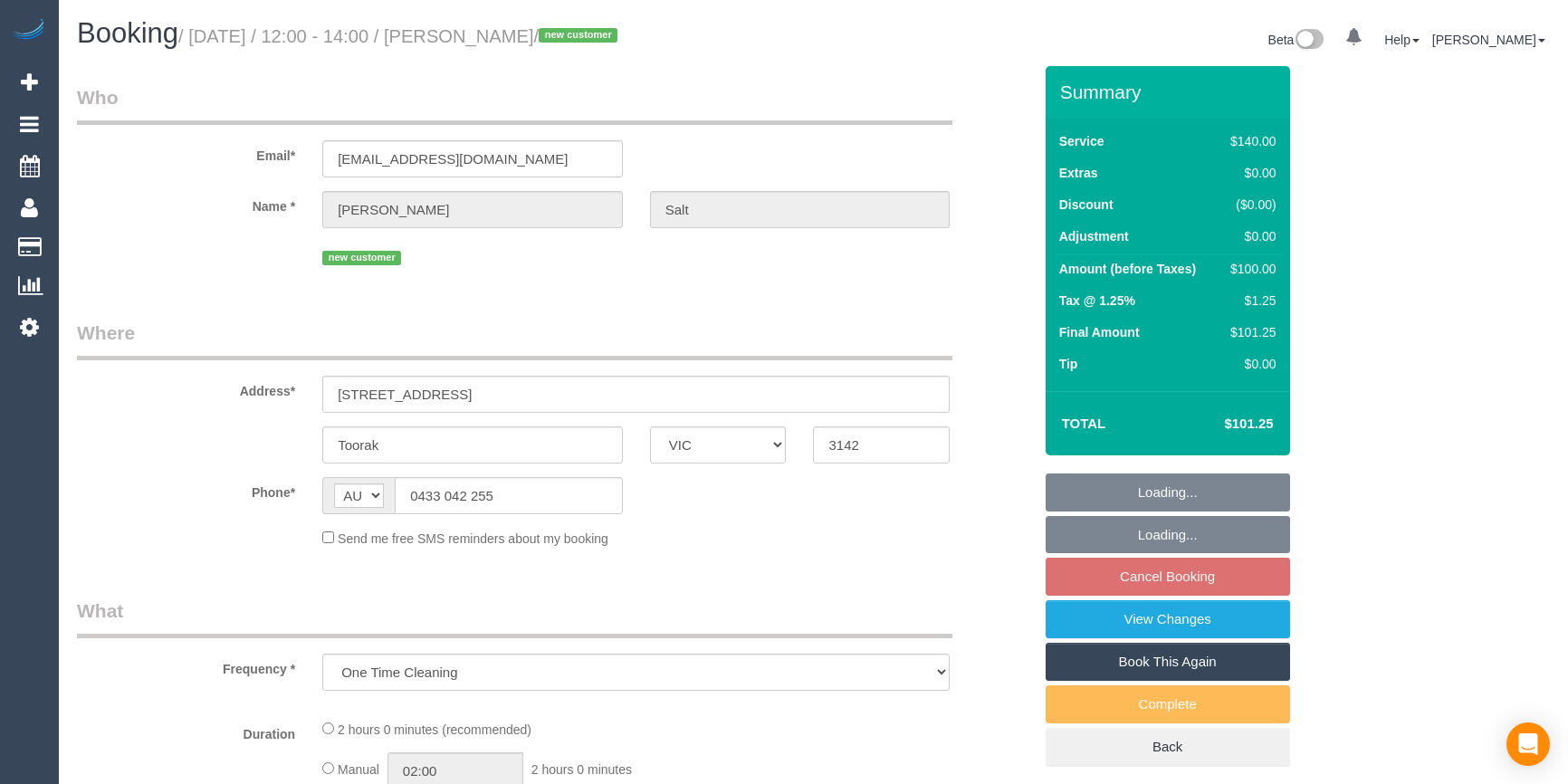
select select "VIC"
select select "string:stripe-pm_1SCVtb2GScqysDRVjx1aerCA"
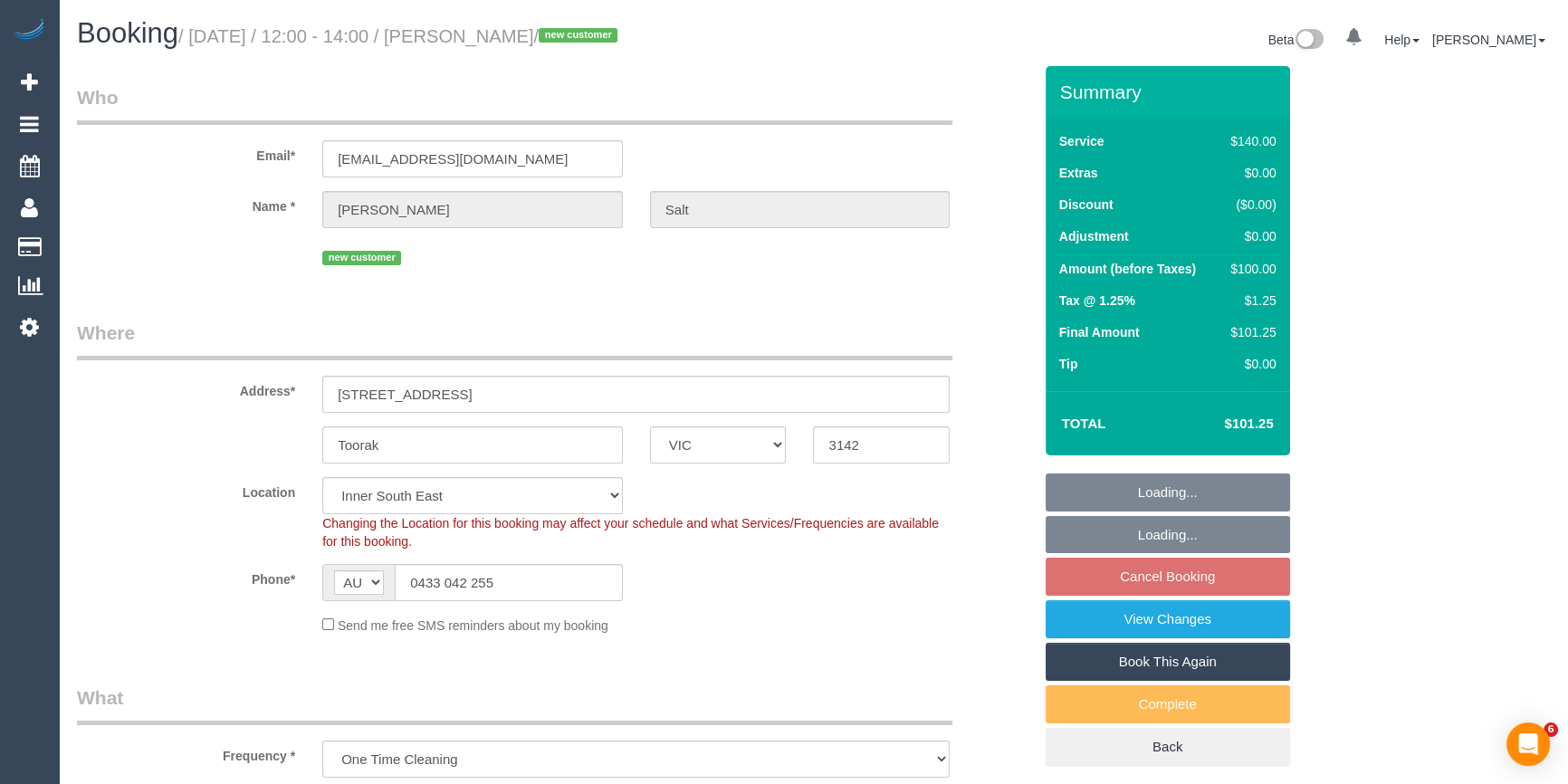
select select "object:862"
select select "number:28"
select select "number:14"
select select "number:19"
select select "number:25"
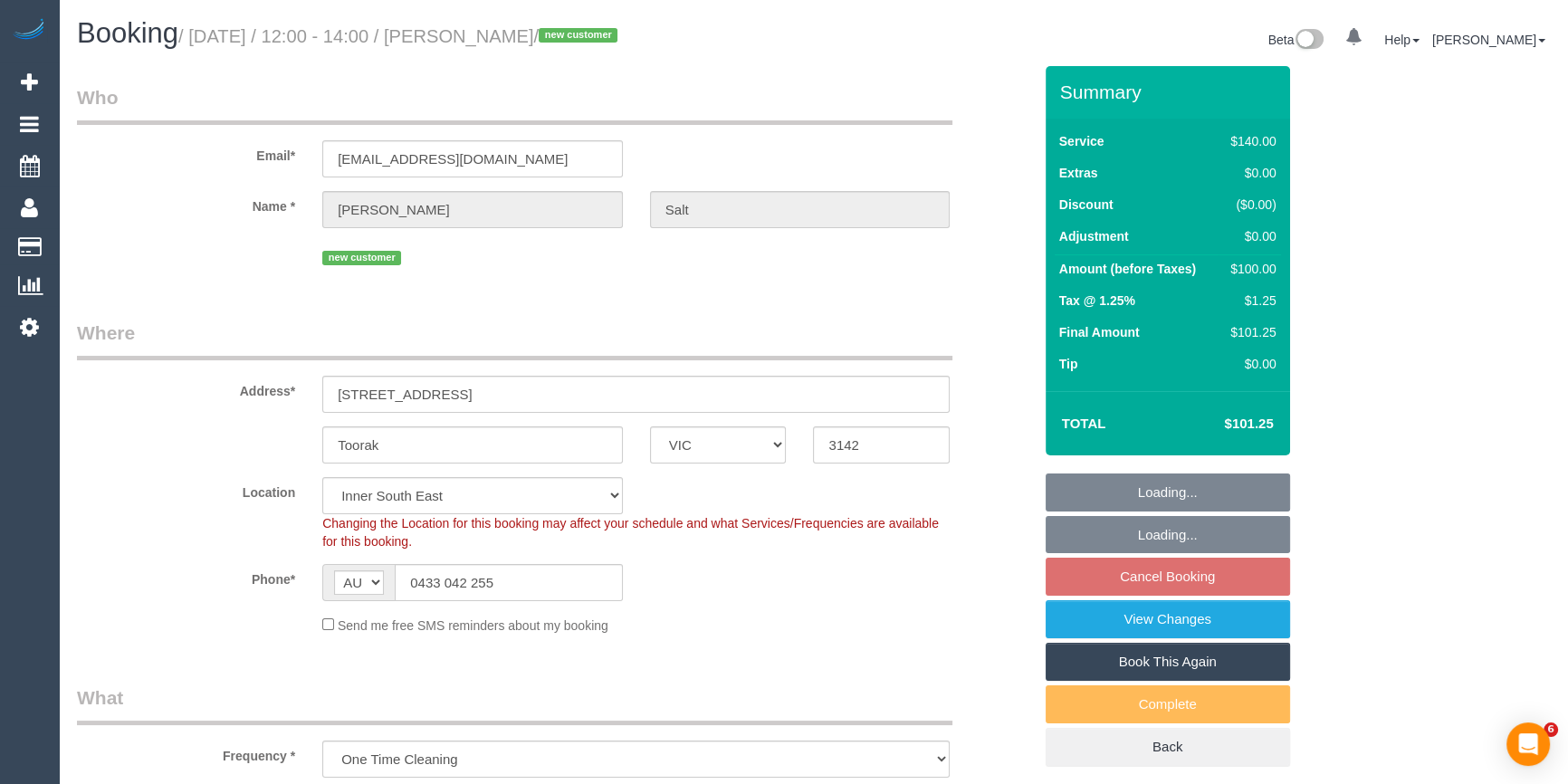
select select "number:35"
select select "number:12"
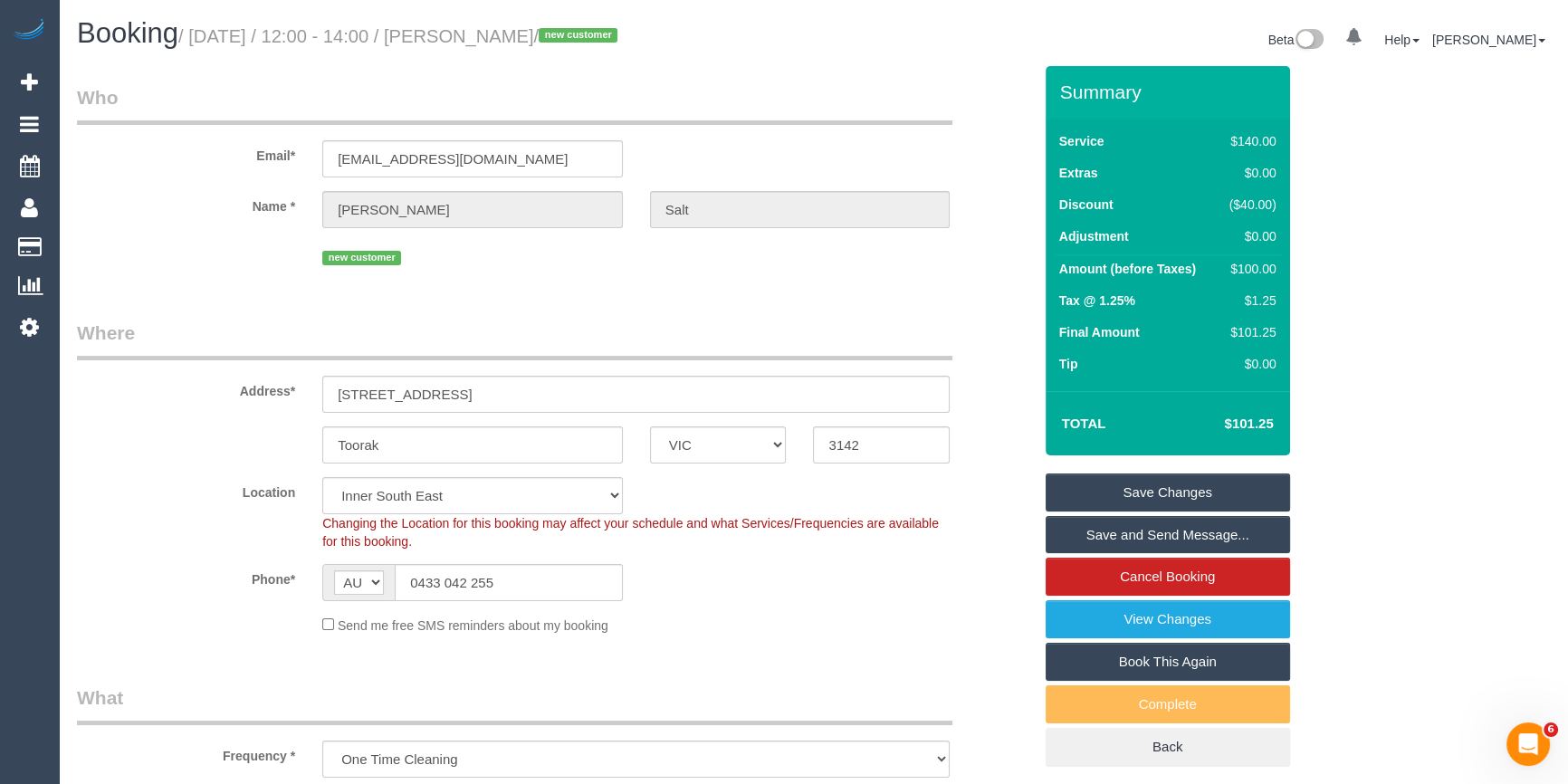
drag, startPoint x: 556, startPoint y: 31, endPoint x: 480, endPoint y: 44, distance: 77.1
click at [480, 44] on small "/ [DATE] / 12:00 - 14:00 / [PERSON_NAME] / new customer" at bounding box center [400, 35] width 444 height 20
copy small "[PERSON_NAME]"
click at [839, 633] on div "Send me free SMS reminders about my booking" at bounding box center [635, 625] width 654 height 20
click at [823, 332] on legend "Where" at bounding box center [514, 340] width 875 height 41
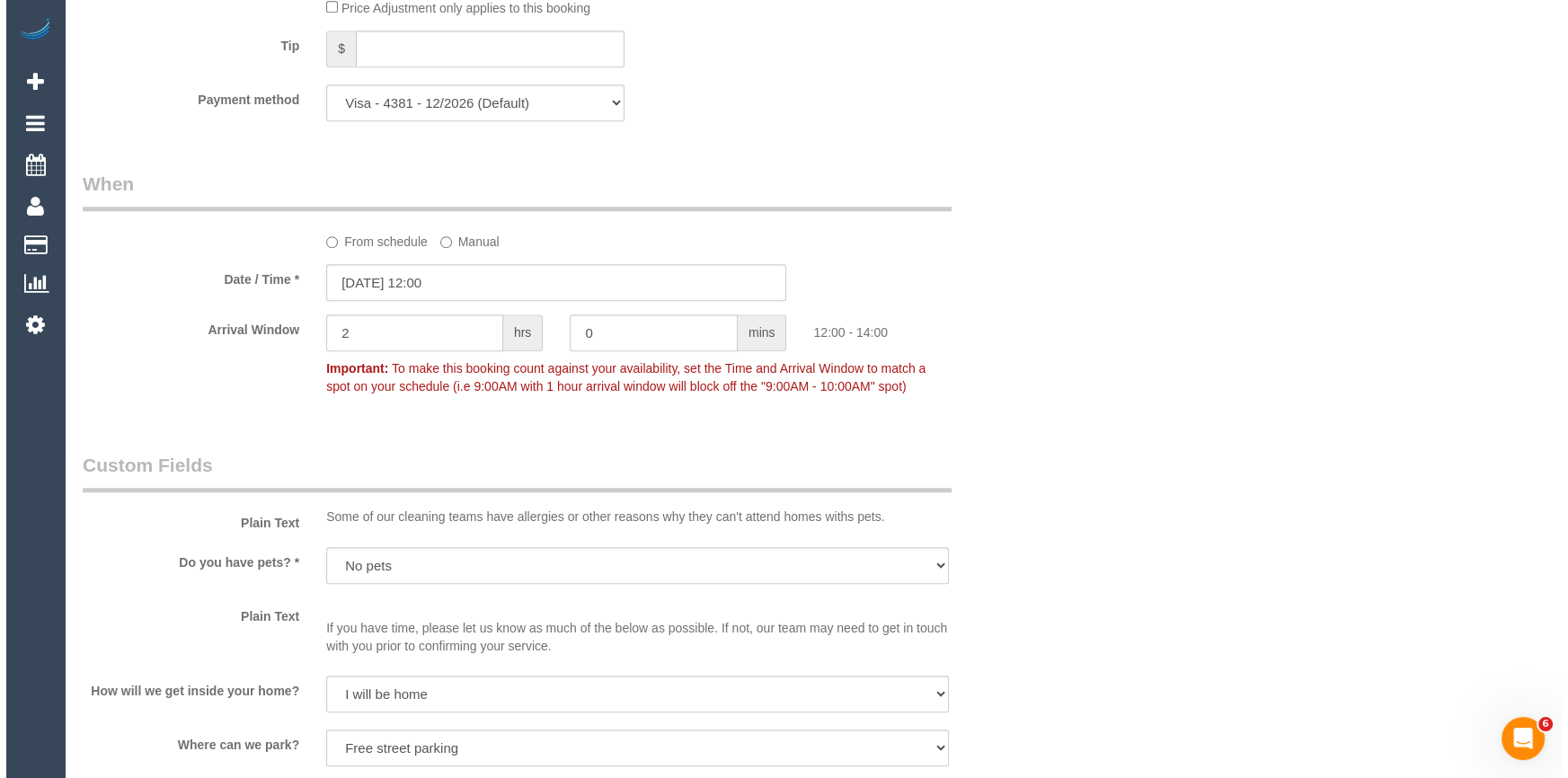
scroll to position [2124, 0]
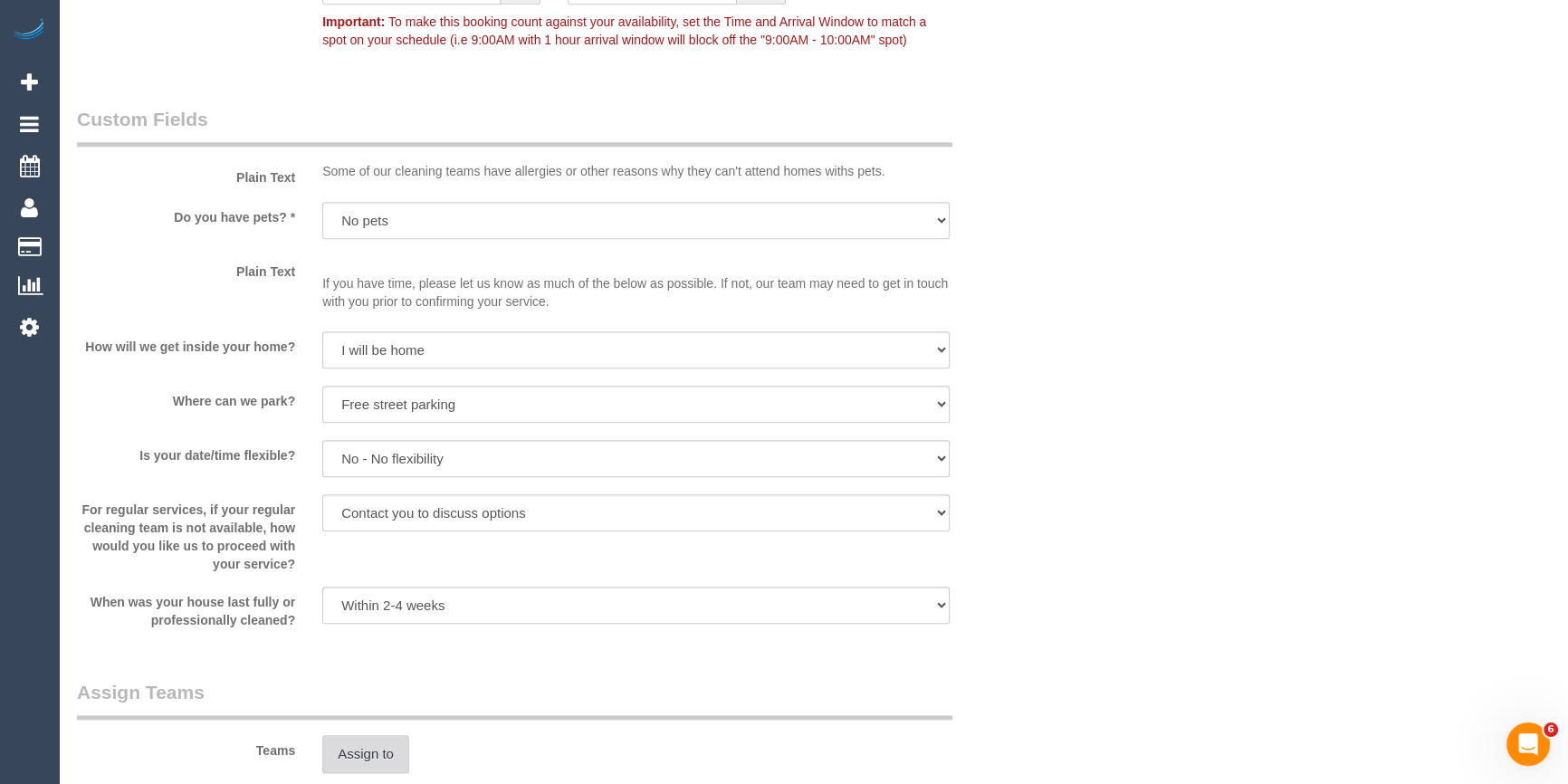
click at [360, 760] on button "Assign to" at bounding box center [365, 754] width 87 height 38
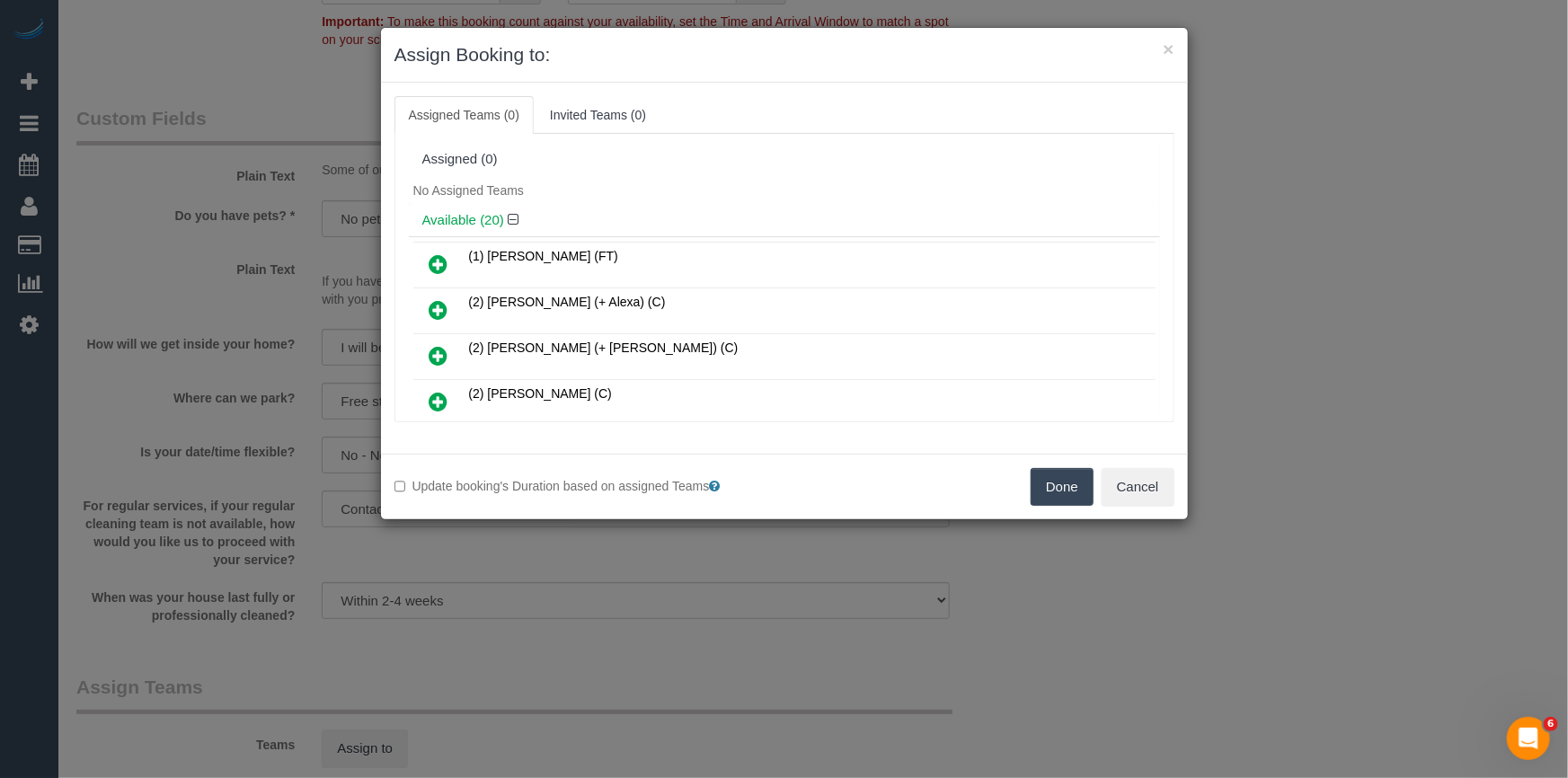
click at [697, 192] on div "No Assigned Teams" at bounding box center [784, 190] width 751 height 27
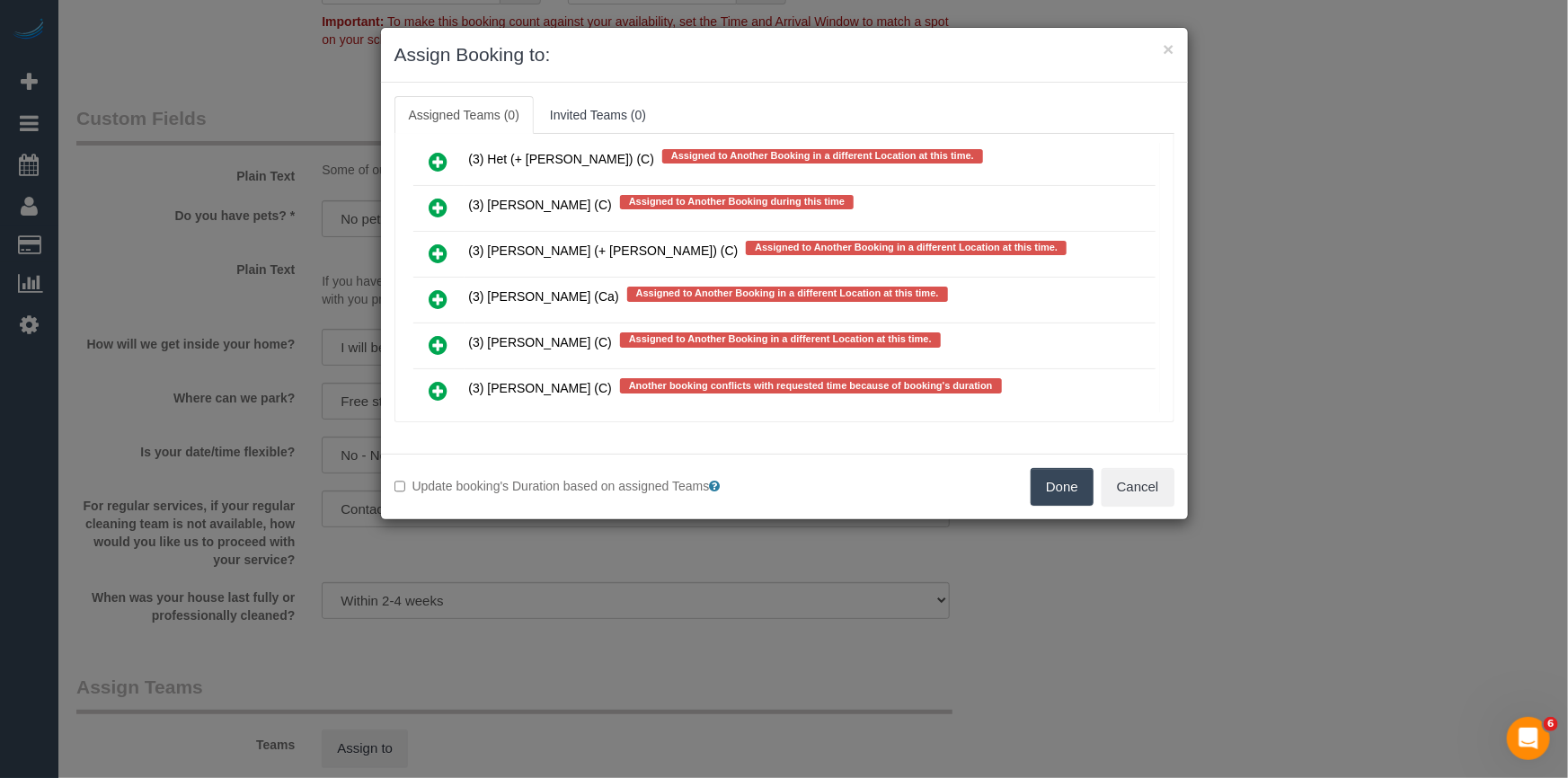
click at [445, 380] on icon at bounding box center [438, 390] width 19 height 21
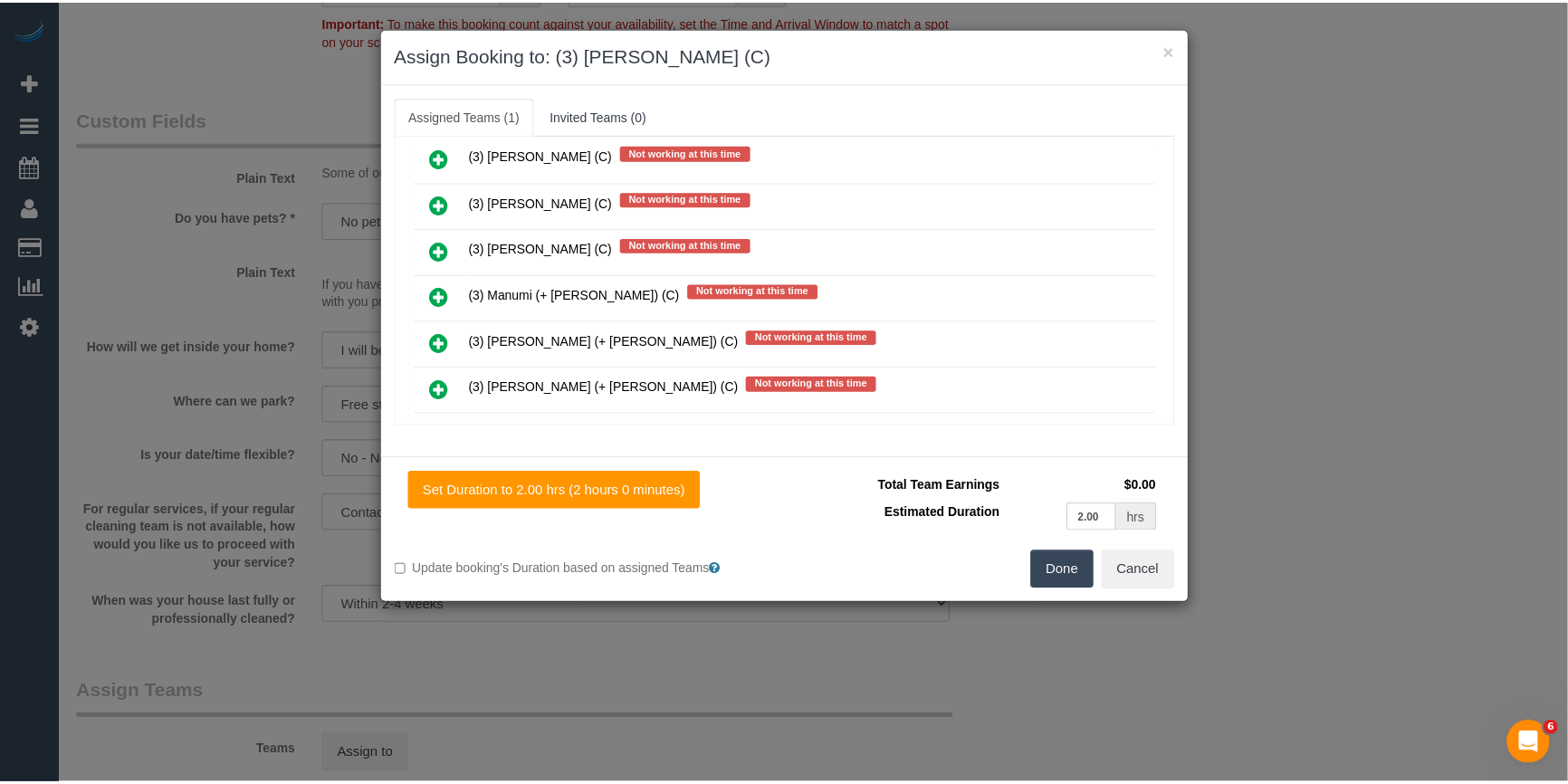
scroll to position [0, 0]
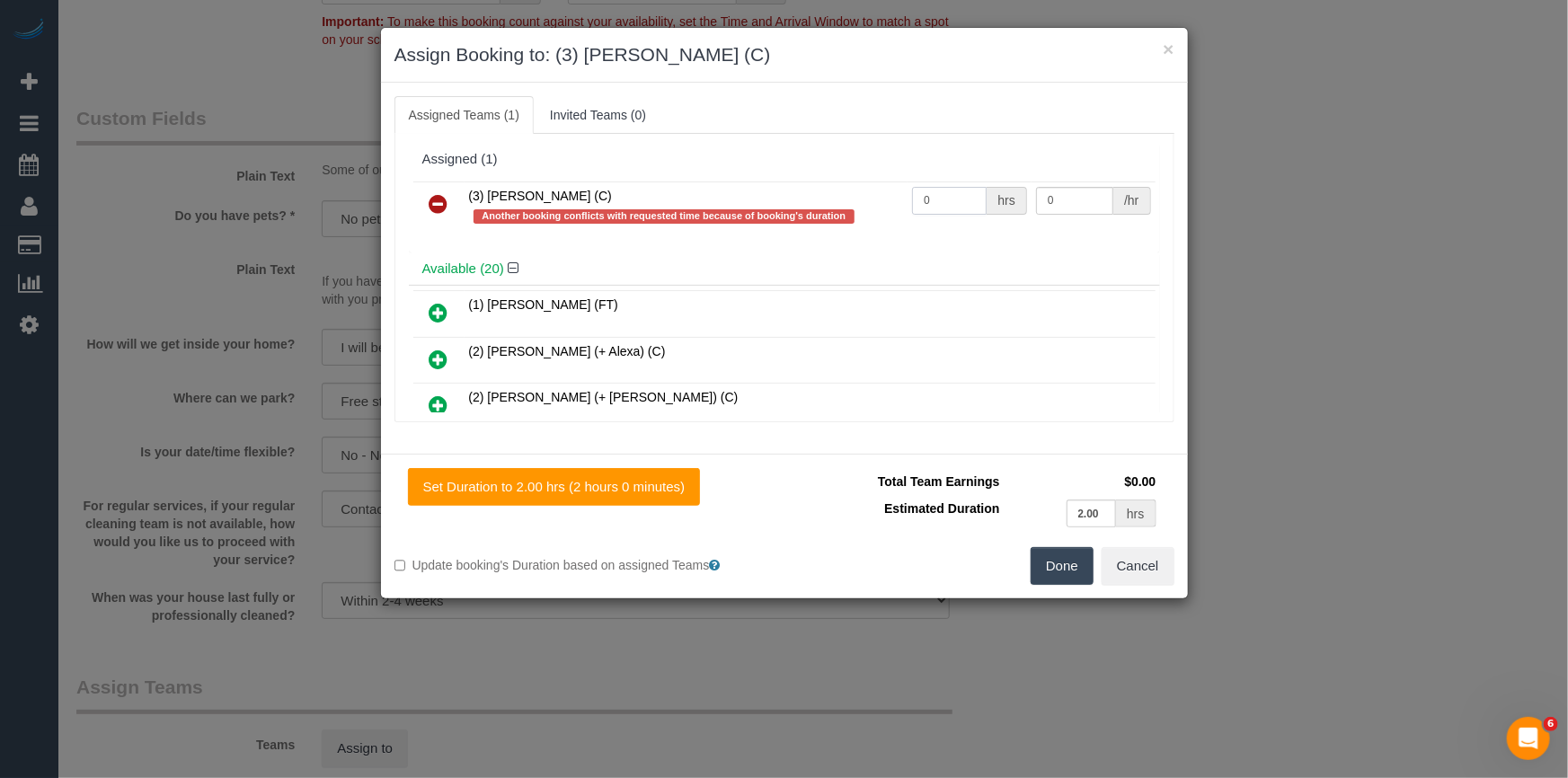
click at [961, 197] on input "0" at bounding box center [949, 201] width 75 height 28
type input "2"
click at [1070, 212] on input "0" at bounding box center [1075, 201] width 78 height 28
type input "35"
click at [1056, 565] on button "Done" at bounding box center [1062, 566] width 63 height 38
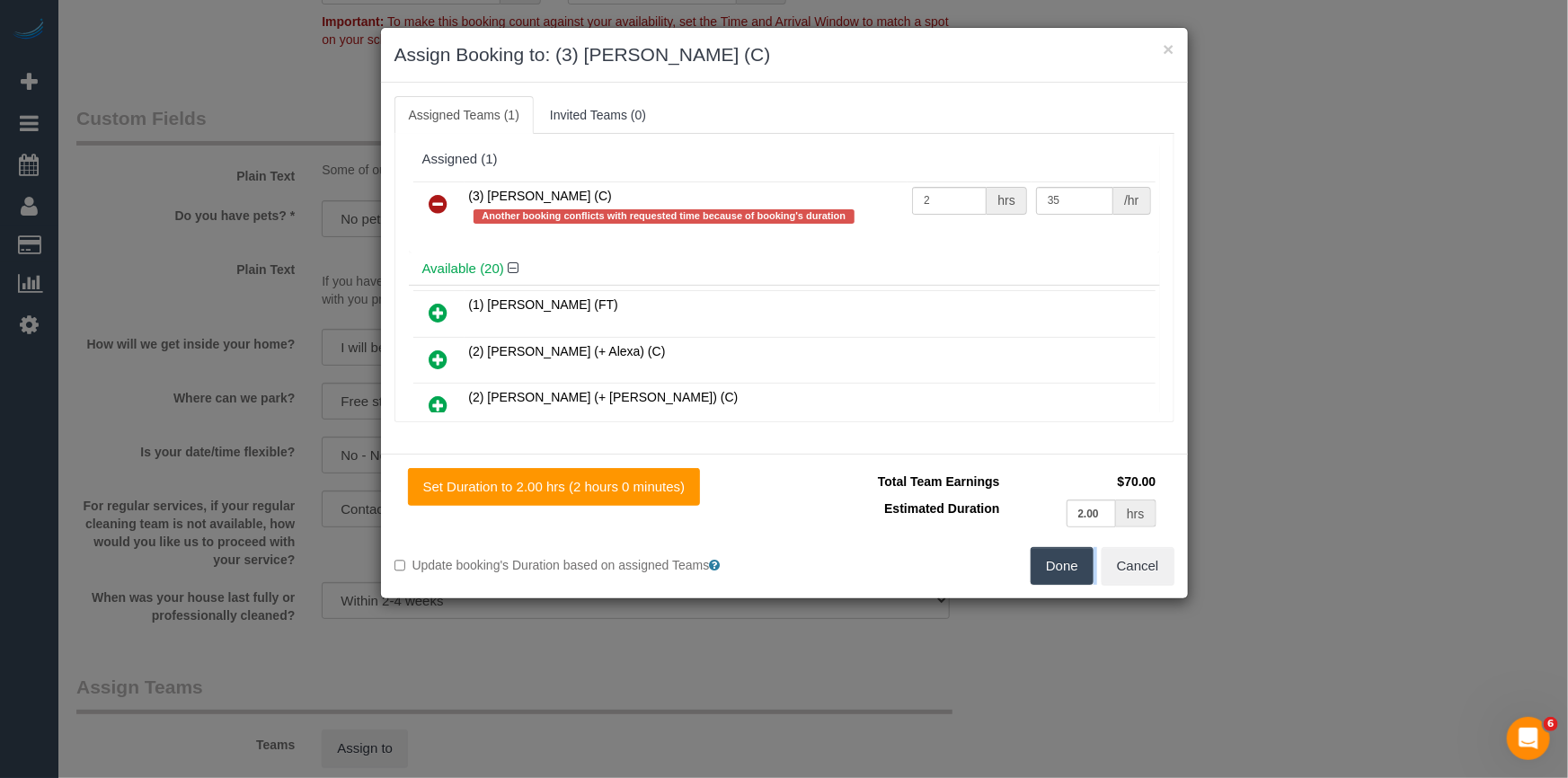
click at [1056, 565] on div "× Assign Booking to: (3) [PERSON_NAME] (C) Assigned Teams (1) Invited Teams (0)…" at bounding box center [784, 389] width 1568 height 778
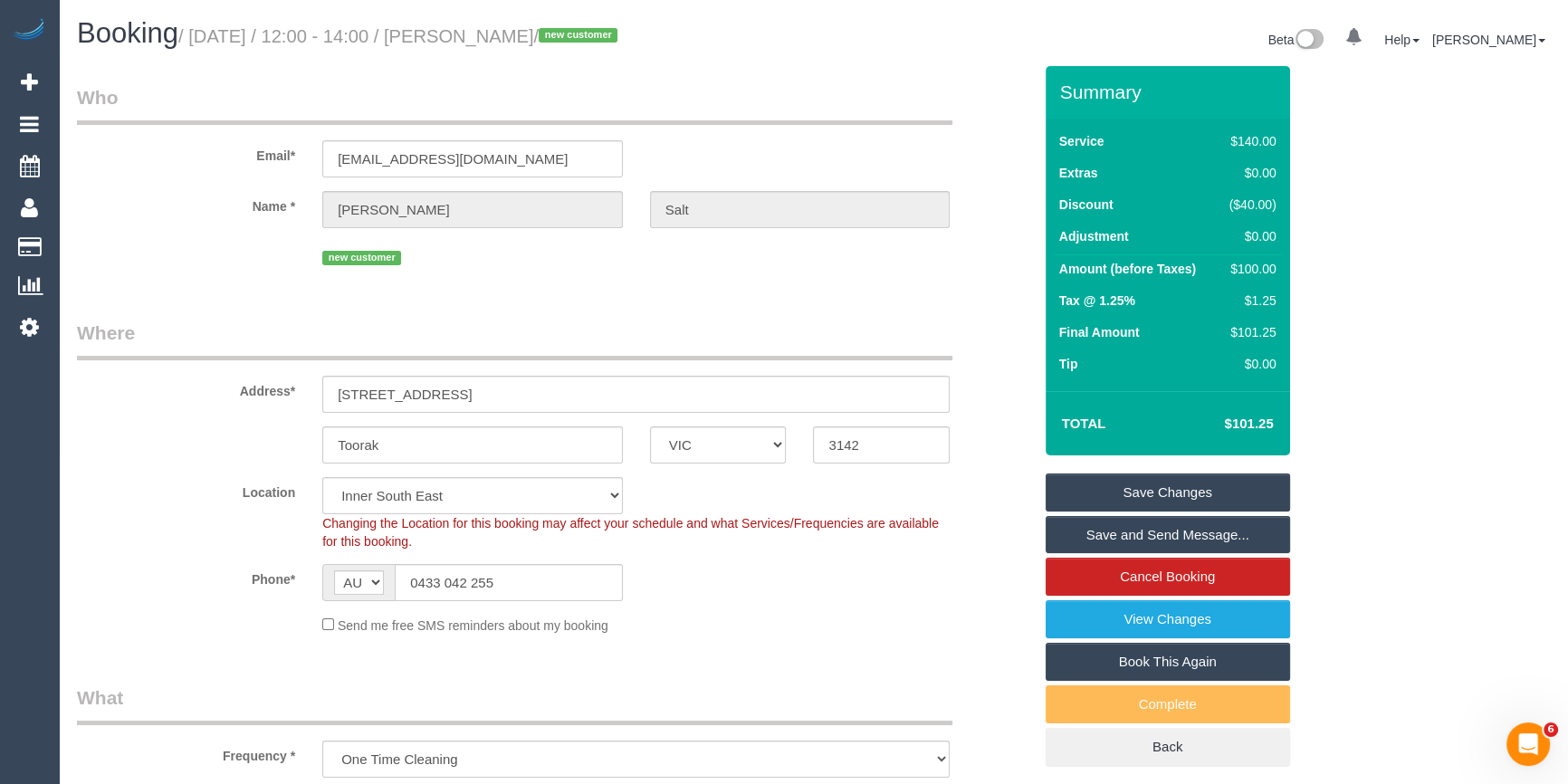
click at [1125, 539] on link "Save and Send Message..." at bounding box center [1167, 535] width 244 height 38
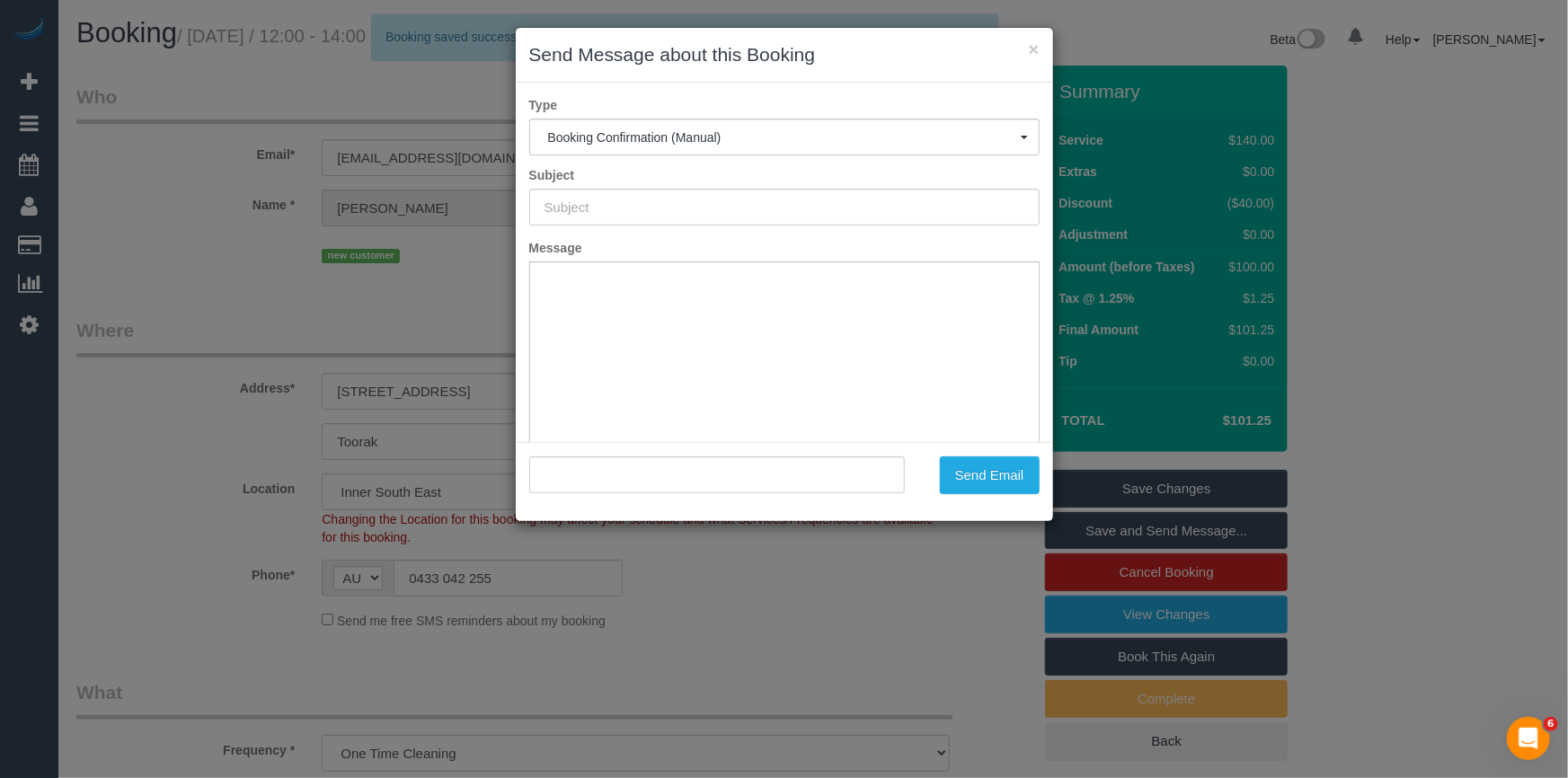
type input "Booking Confirmed"
type input ""Albert Salt" <albertsalt@hotmail.com>"
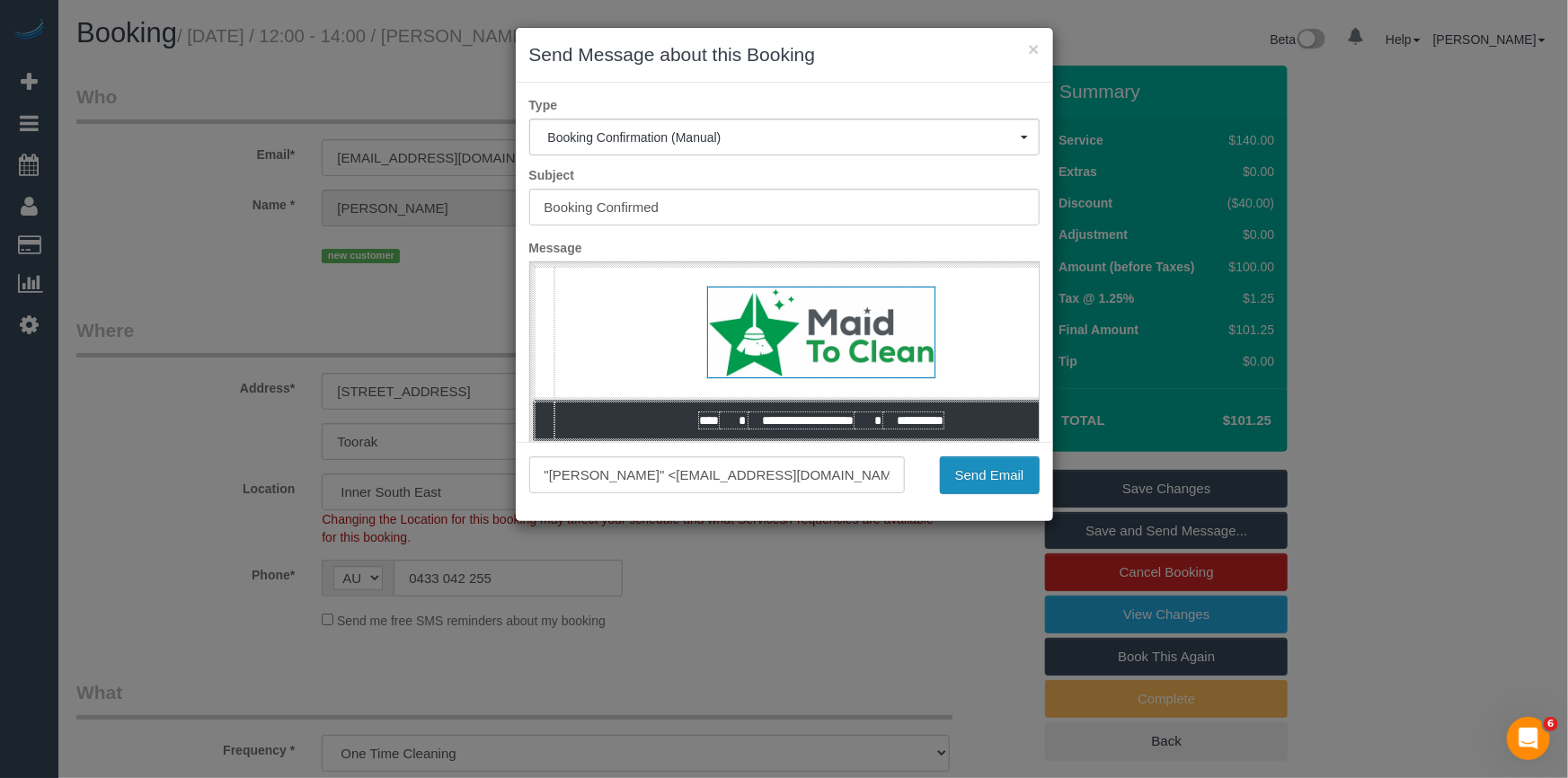
click at [1021, 487] on button "Send Email" at bounding box center [990, 475] width 100 height 38
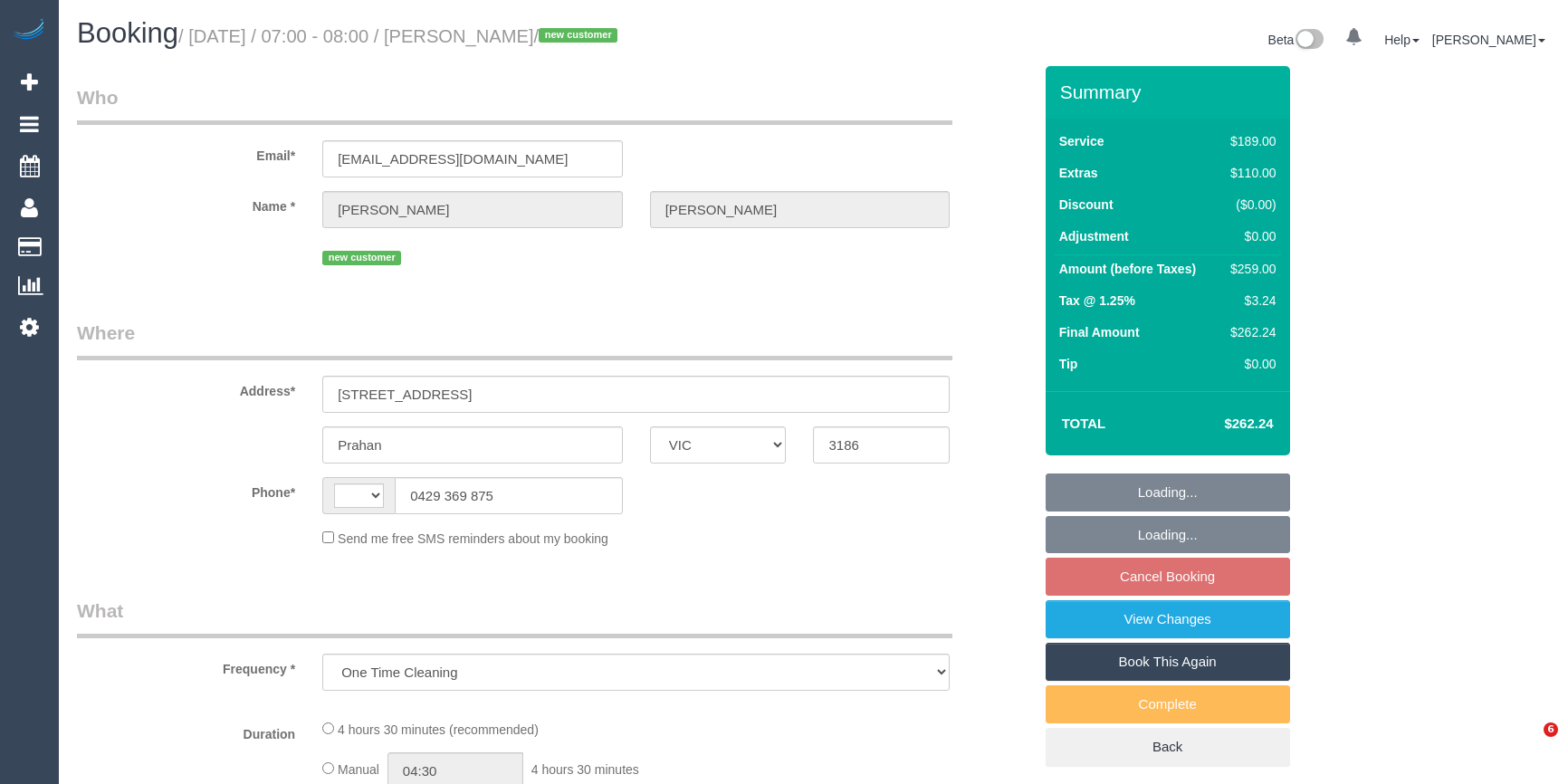
select select "VIC"
select select "string:AU"
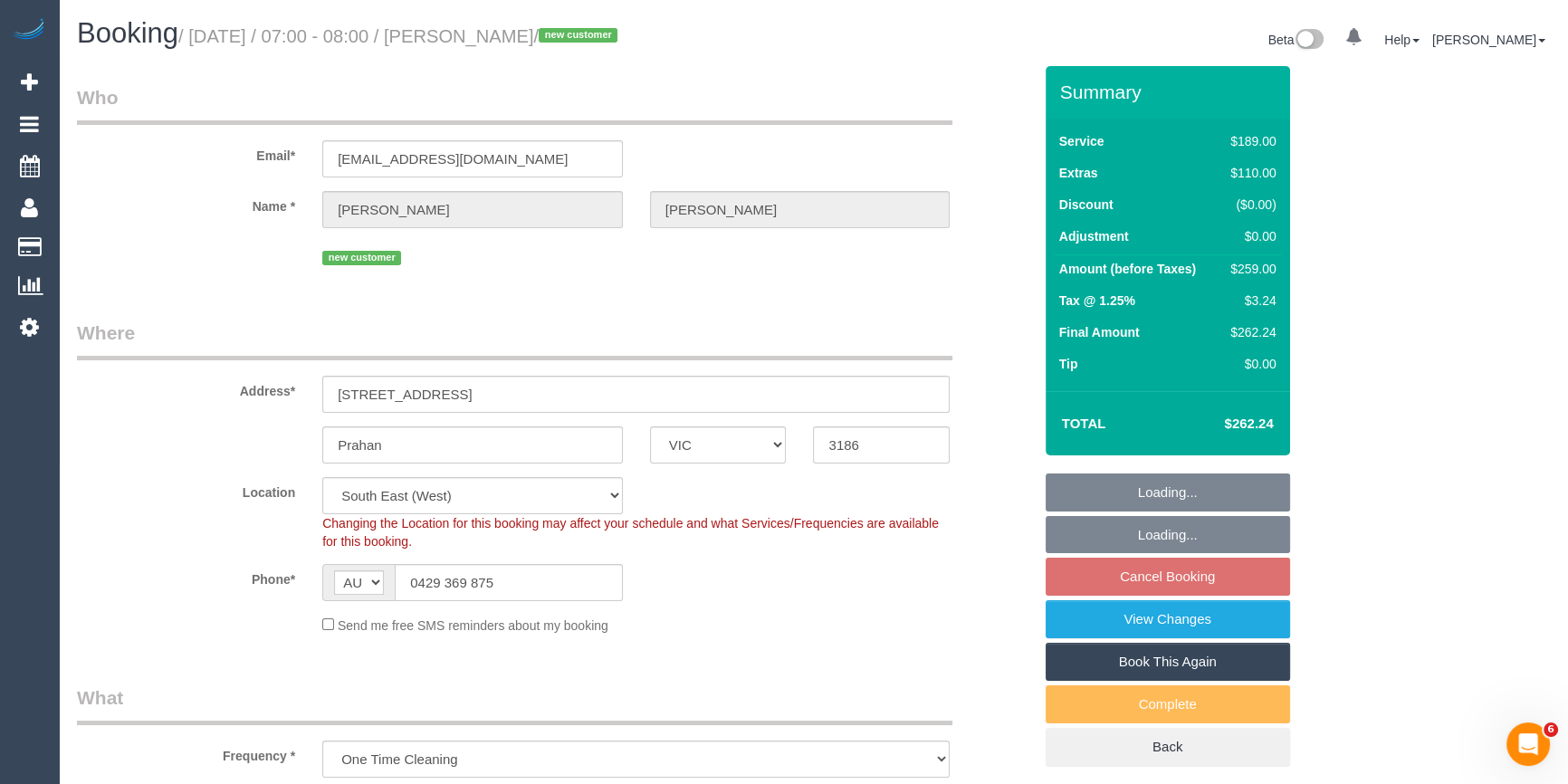
select select "string:stripe-pm_1SCT4Z2GScqysDRV4QJiqt49"
select select "number:28"
select select "number:17"
select select "number:19"
select select "number:23"
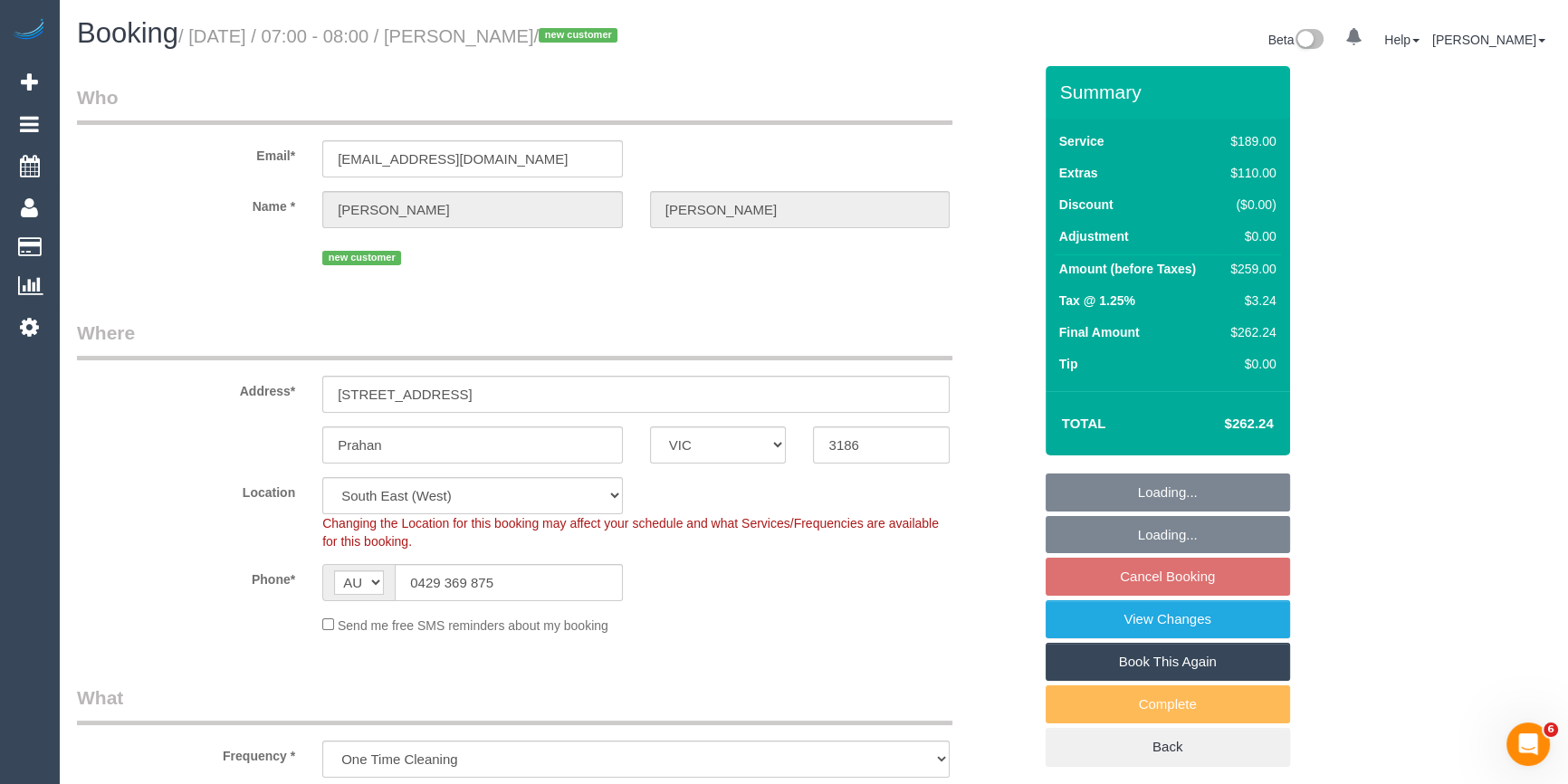
select select "number:34"
select select "number:13"
select select "object:1346"
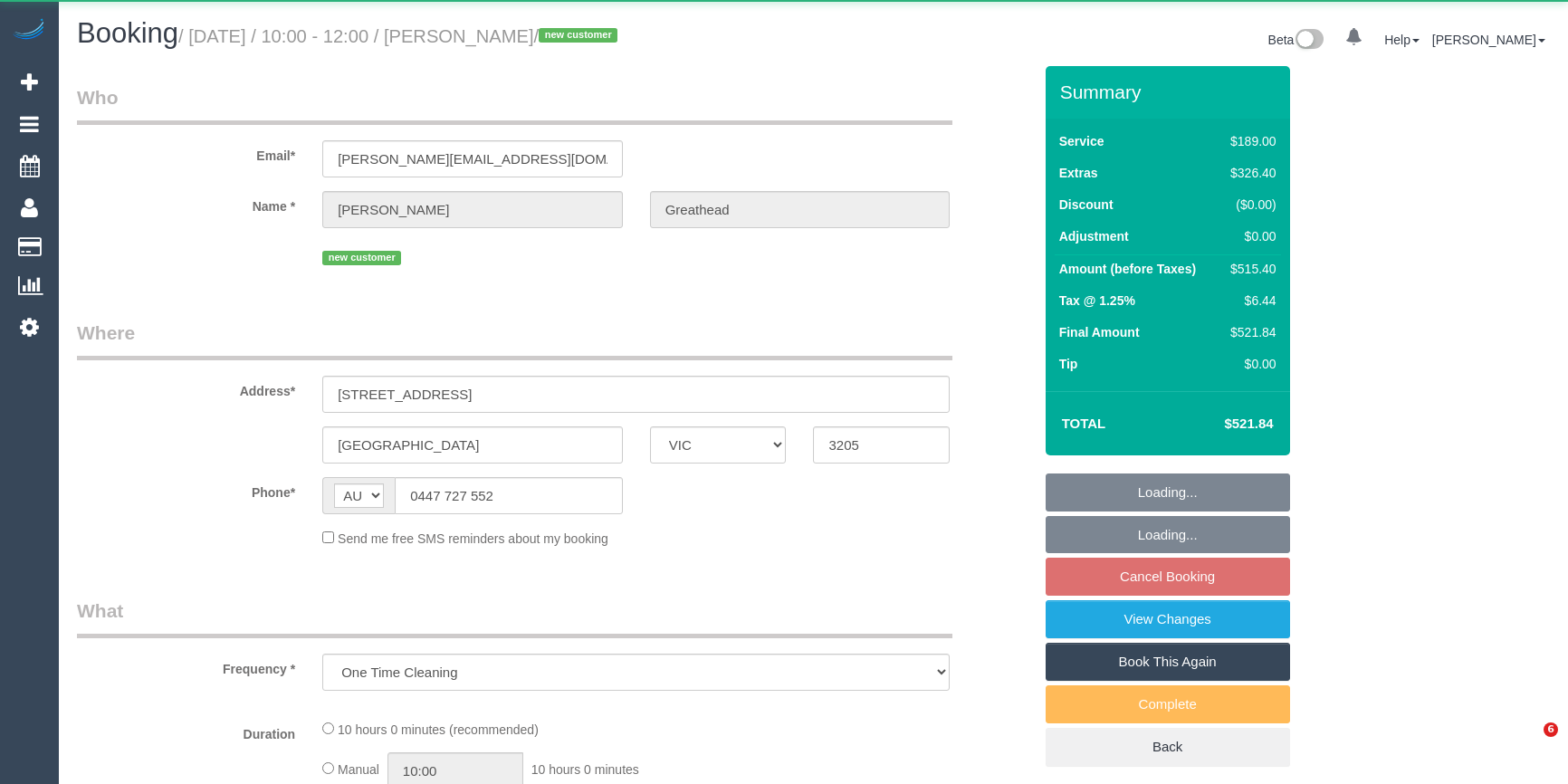
select select "VIC"
select select "string:stripe-pm_1SCTLb2GScqysDRV43v8Prw7"
select select "number:28"
select select "number:14"
select select "number:20"
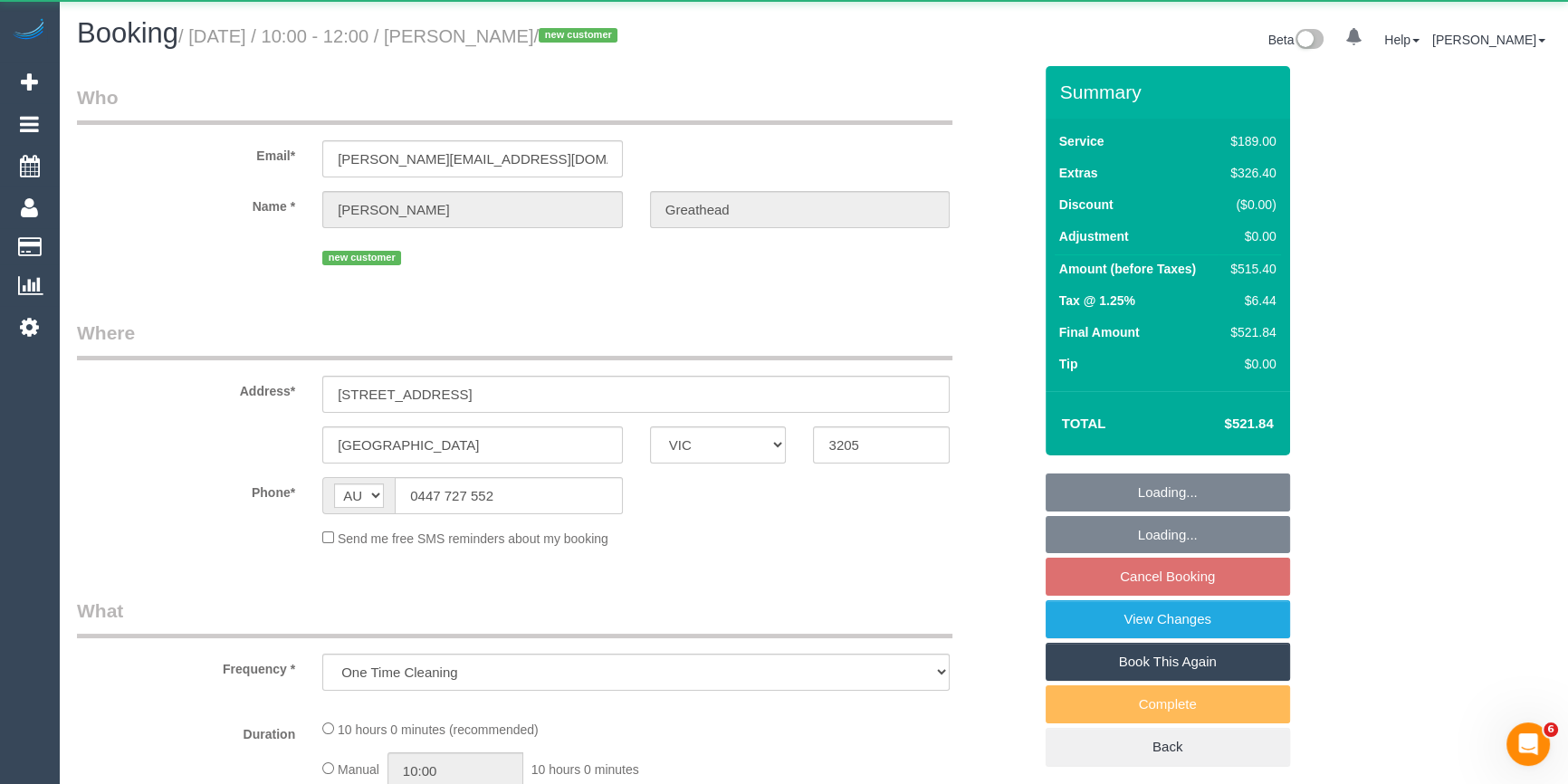
select select "number:24"
select select "number:26"
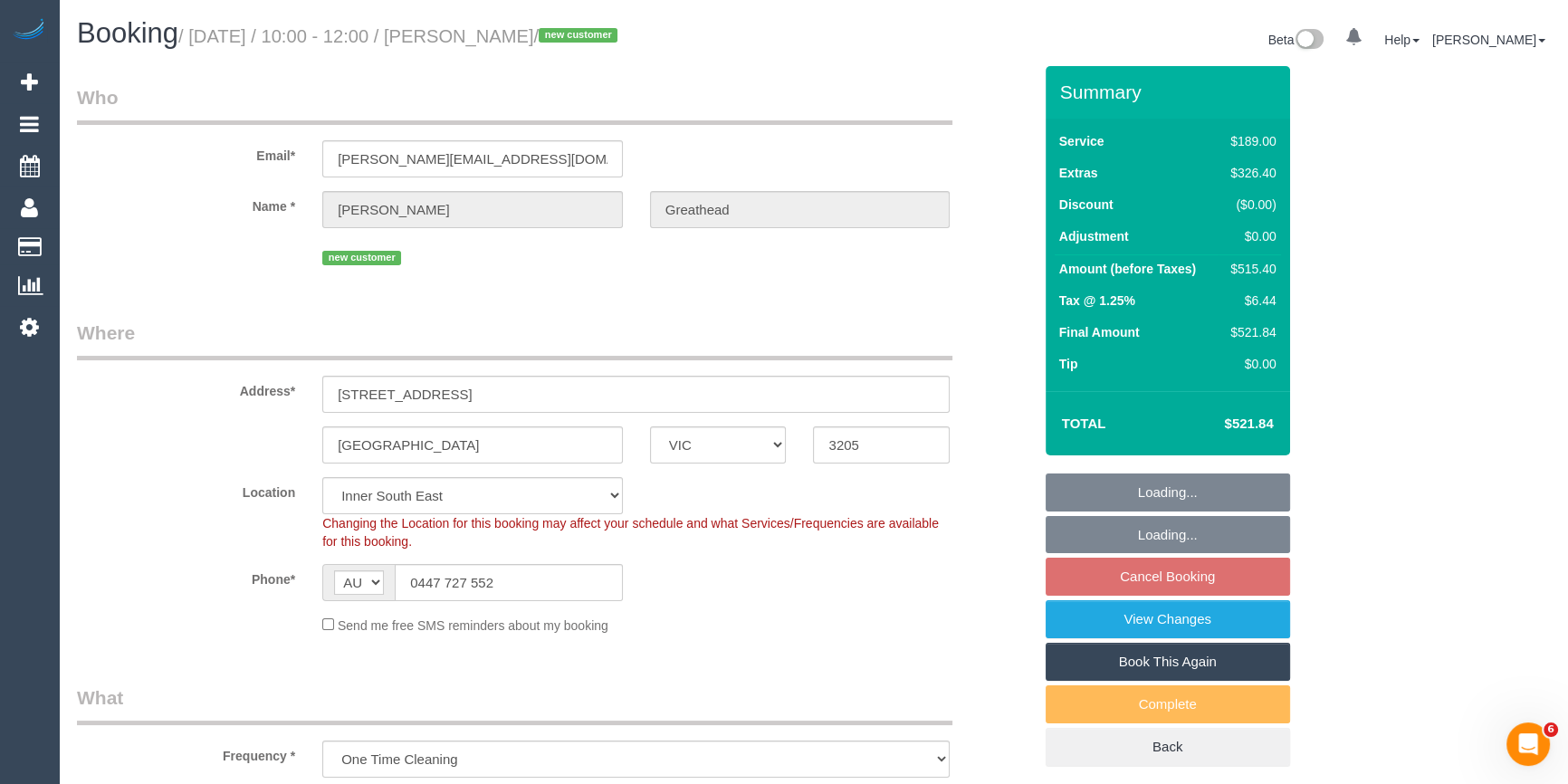
select select "object:1464"
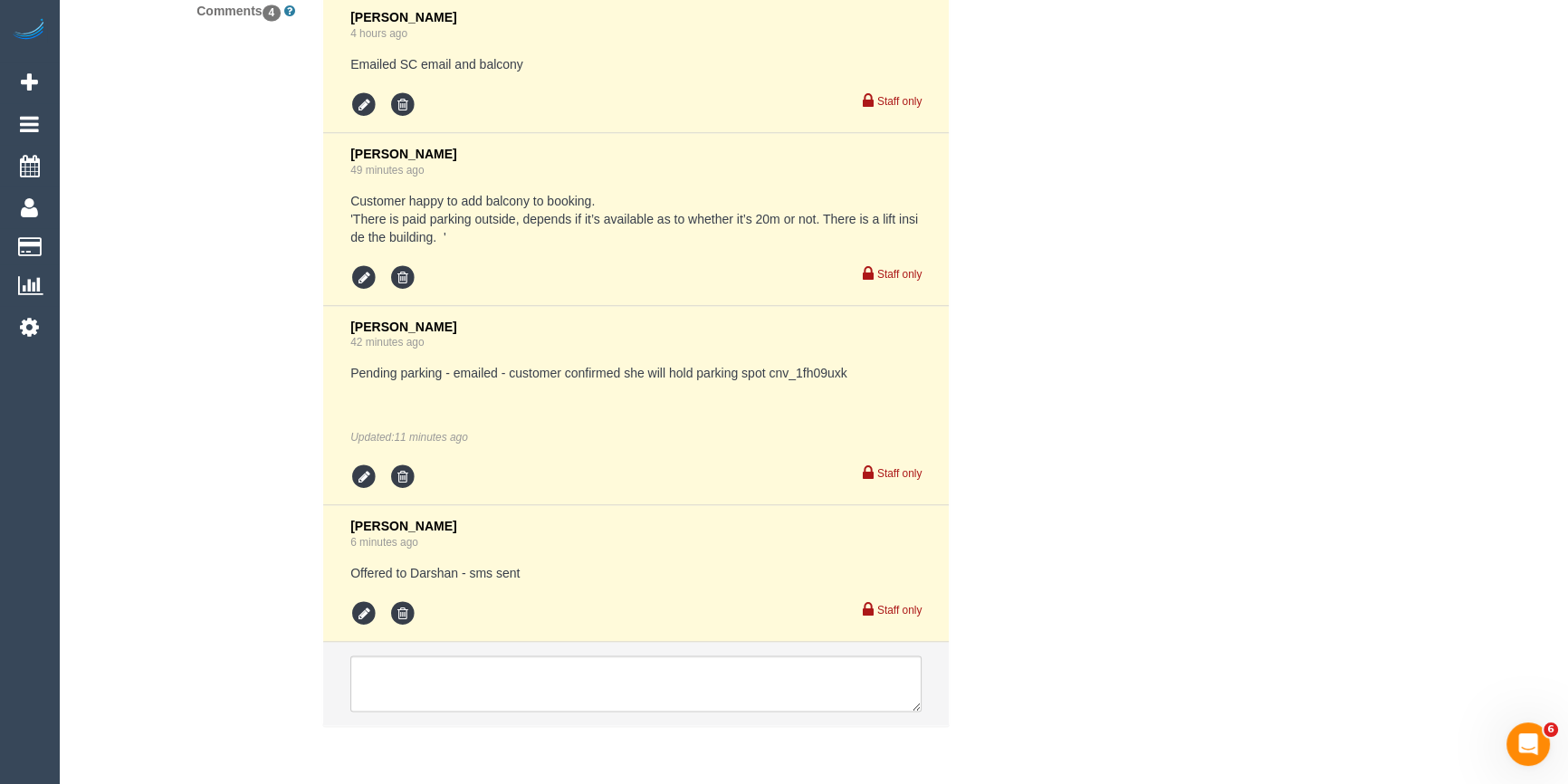
scroll to position [3462, 0]
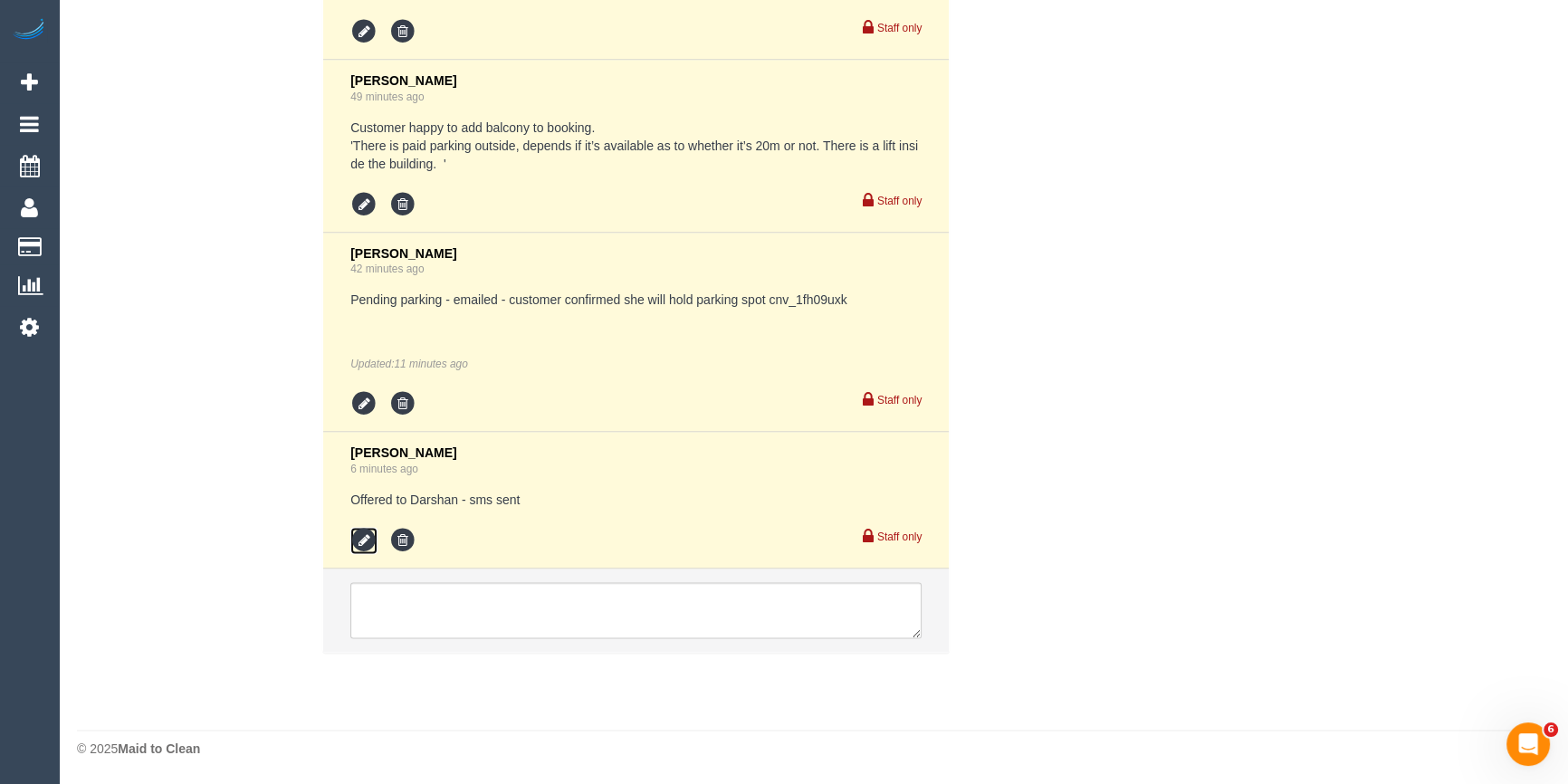
click at [368, 544] on icon at bounding box center [363, 540] width 27 height 27
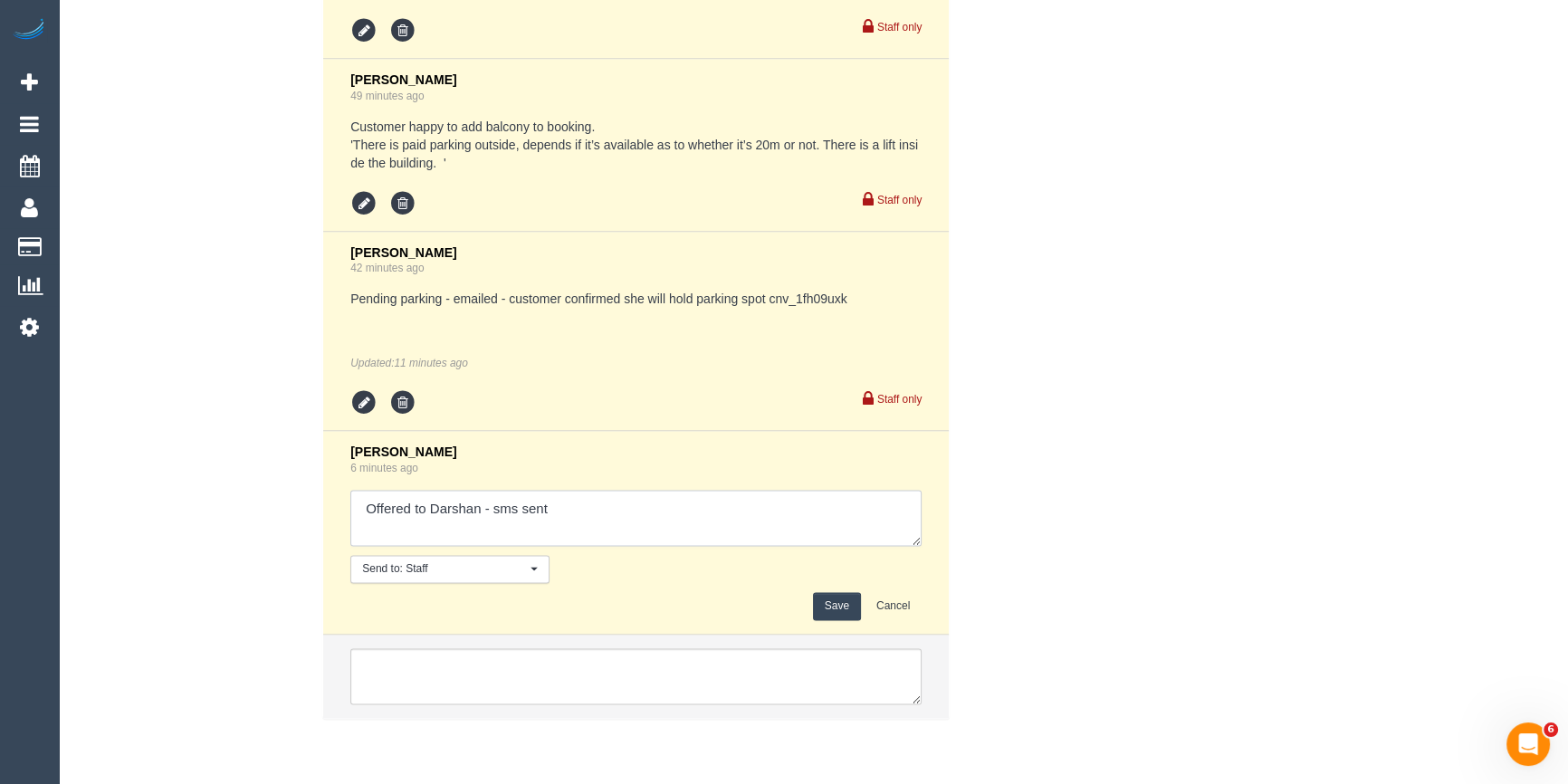
click at [662, 525] on textarea at bounding box center [635, 518] width 571 height 56
type textarea "Offered to Darshan - sms sent - Agreed"
click at [840, 606] on button "Save" at bounding box center [836, 606] width 48 height 28
drag, startPoint x: 1147, startPoint y: 449, endPoint x: 1160, endPoint y: 441, distance: 15.3
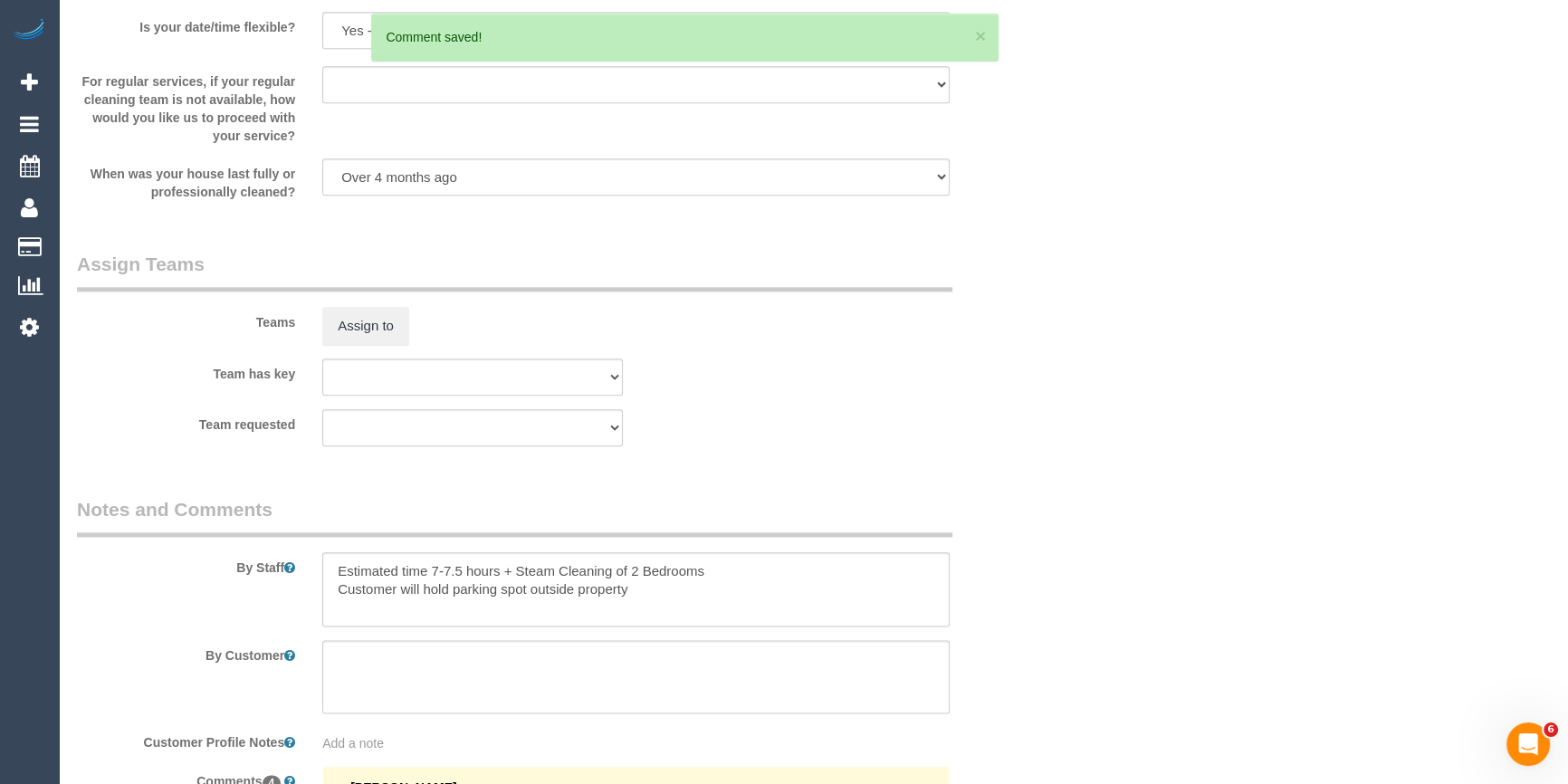
scroll to position [2474, 0]
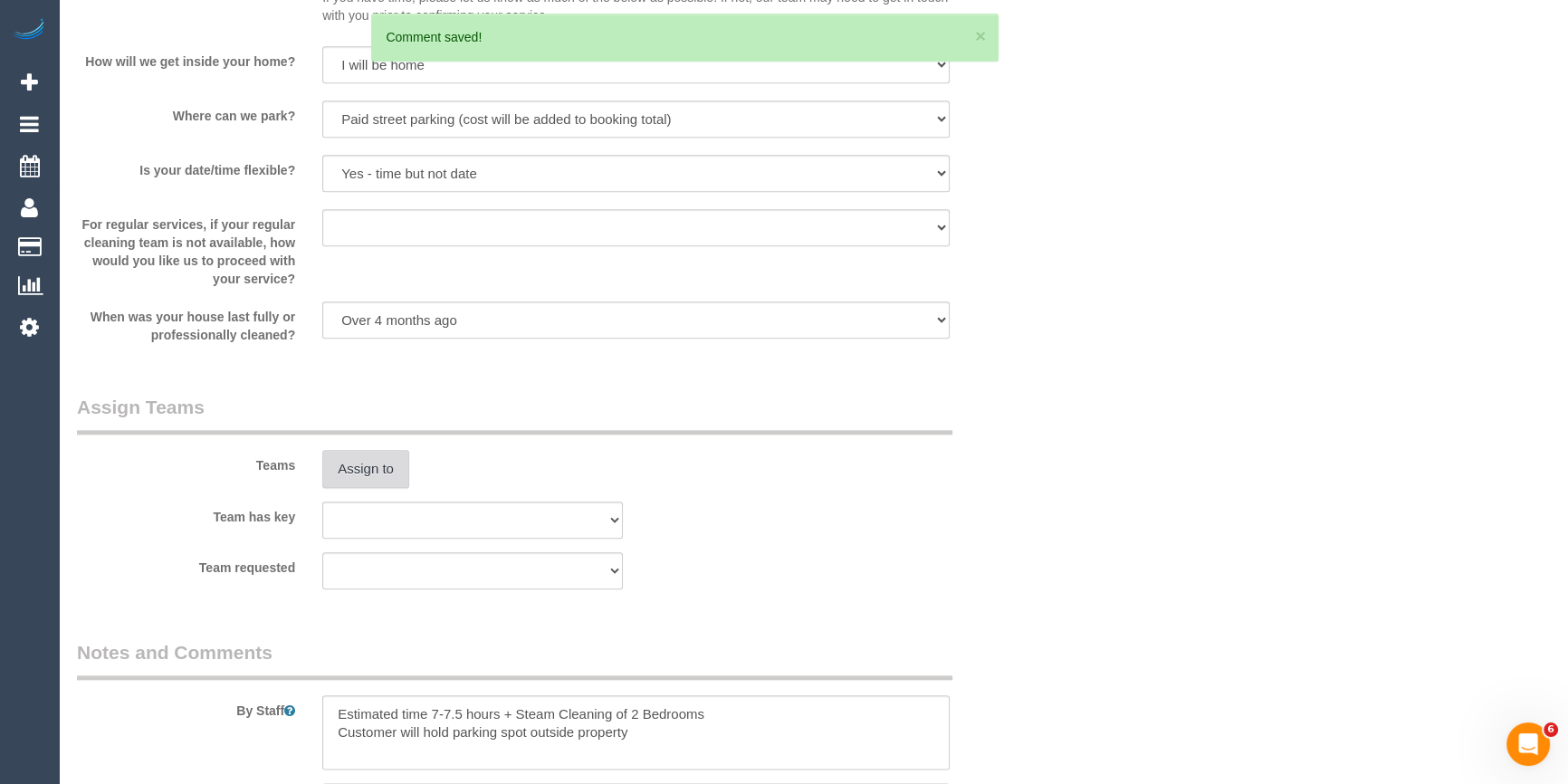
click at [376, 468] on button "Assign to" at bounding box center [365, 469] width 87 height 38
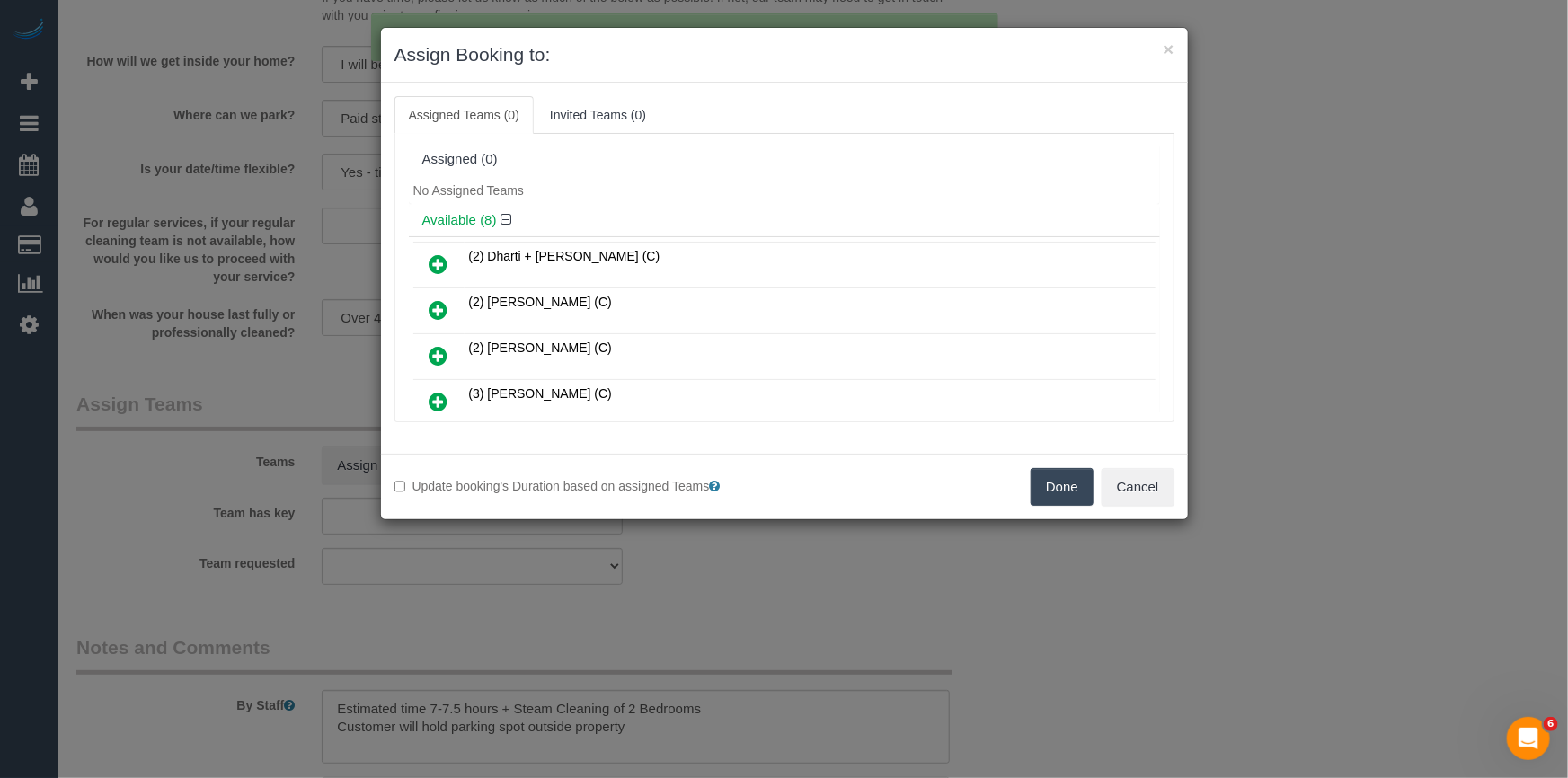
click at [670, 213] on h4 "Available (8)" at bounding box center [784, 220] width 724 height 16
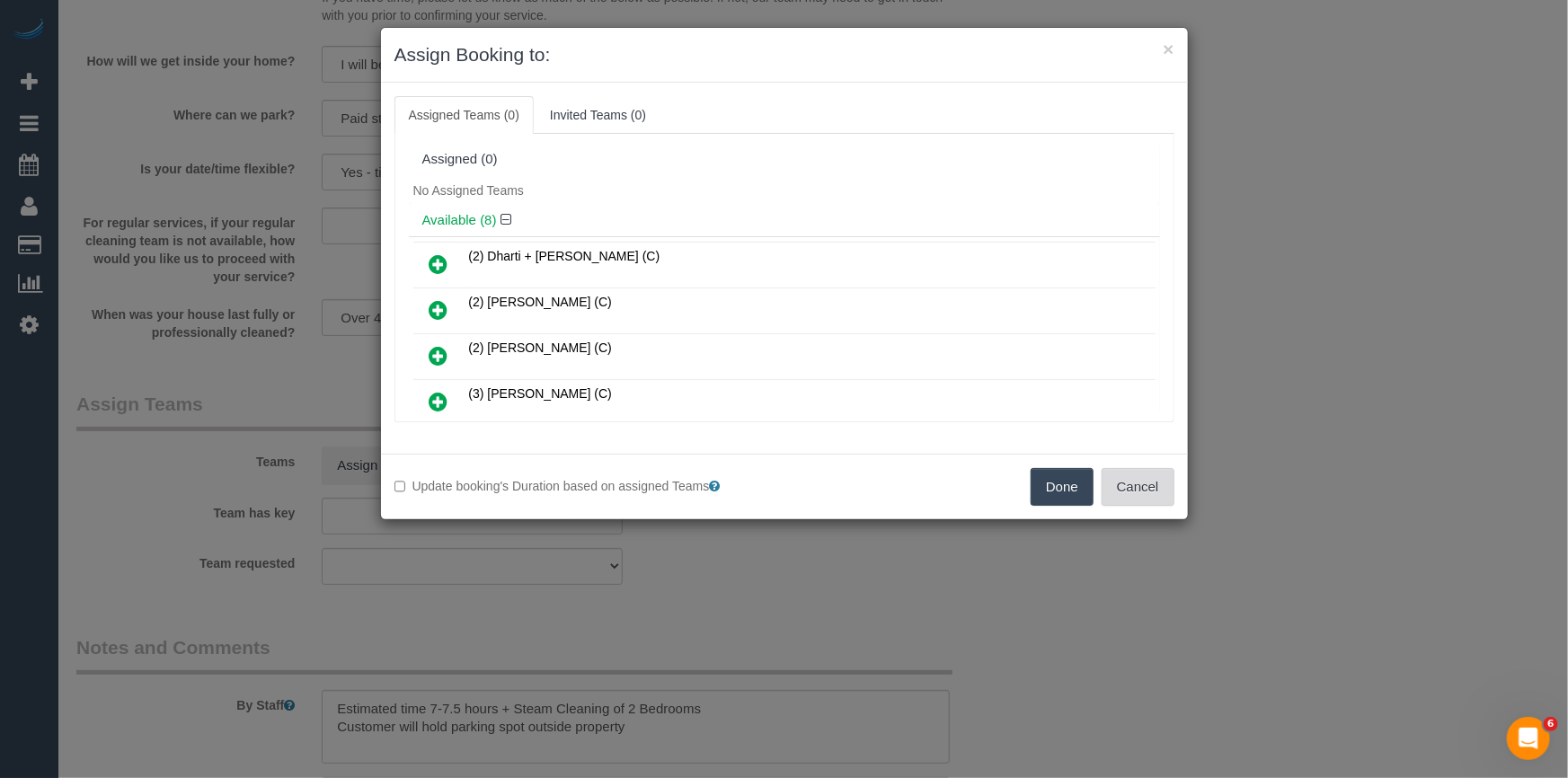
click at [1155, 500] on button "Cancel" at bounding box center [1138, 487] width 73 height 38
click at [1155, 500] on div "× Assign Booking to: Assigned Teams (0) Invited Teams (0) Assigned (0) No Assig…" at bounding box center [784, 389] width 1568 height 778
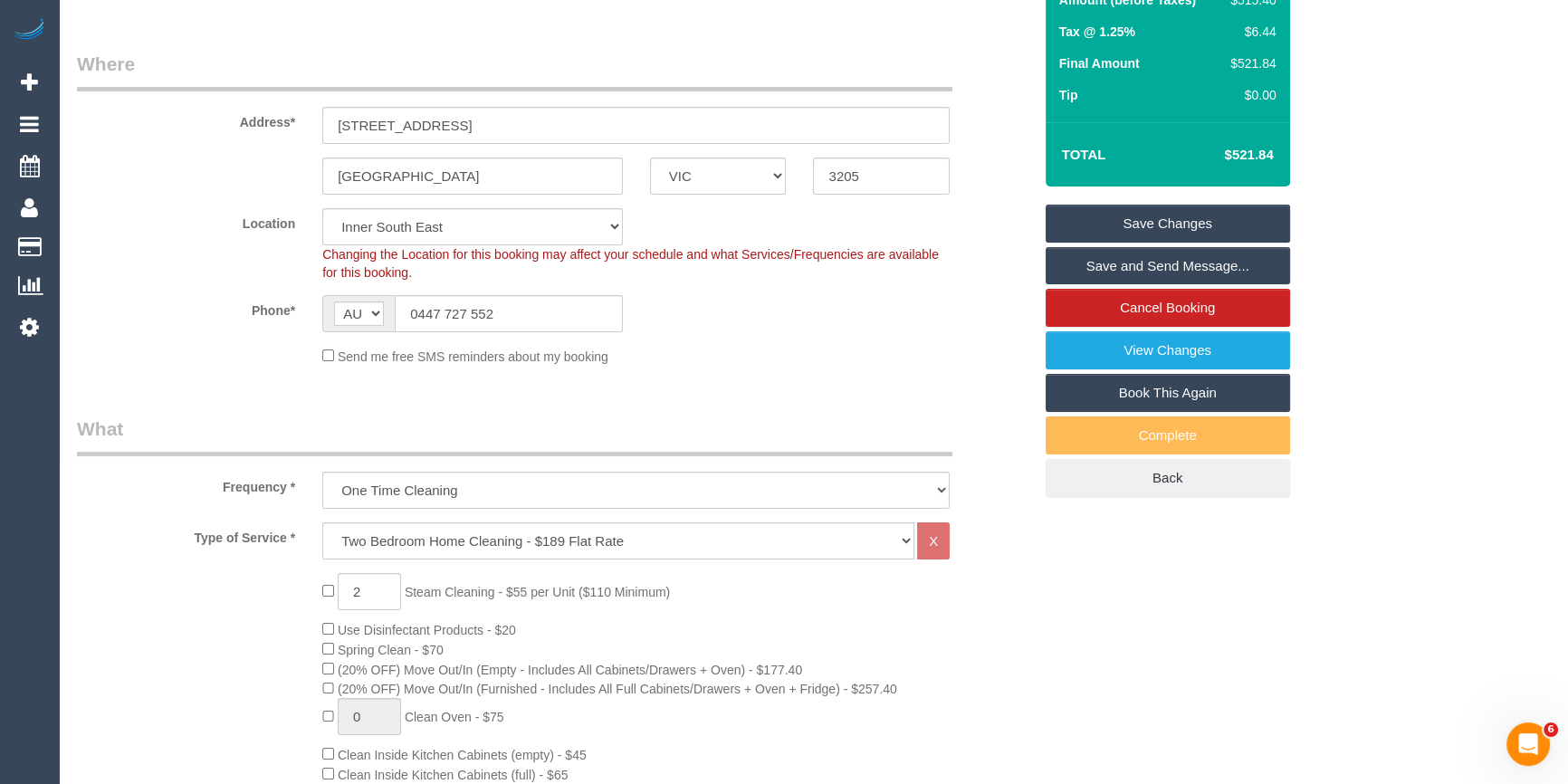
scroll to position [252, 0]
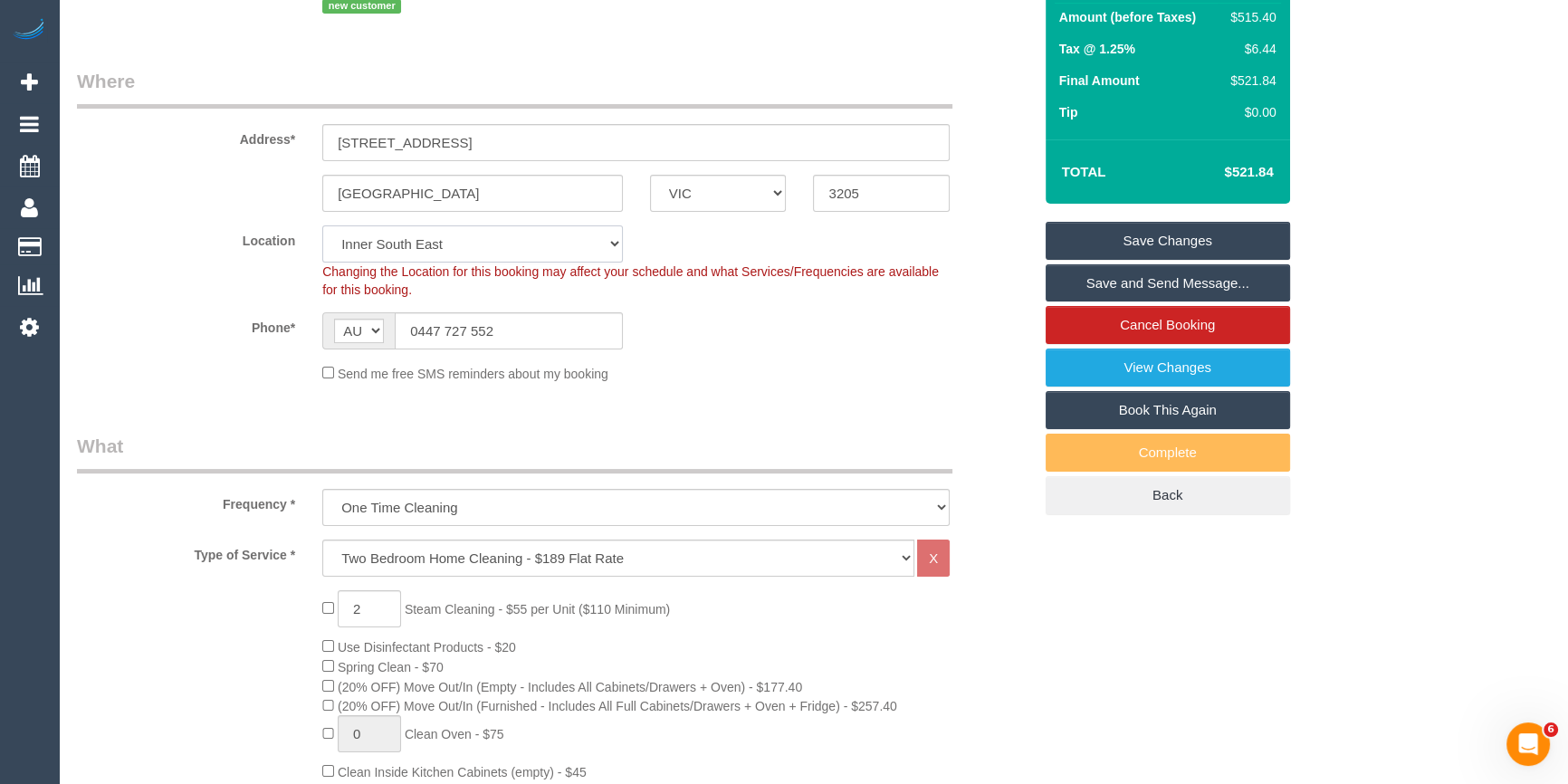
click at [397, 239] on select "Office City East (North) East (South) Inner East Inner North (East) Inner North…" at bounding box center [472, 244] width 301 height 37
select select "50"
click at [322, 226] on select "Office City East (North) East (South) Inner East Inner North (East) Inner North…" at bounding box center [472, 244] width 301 height 37
click at [225, 354] on sui-booking-location "Location Office City East (North) East (South) Inner East Inner North (East) In…" at bounding box center [554, 304] width 955 height 158
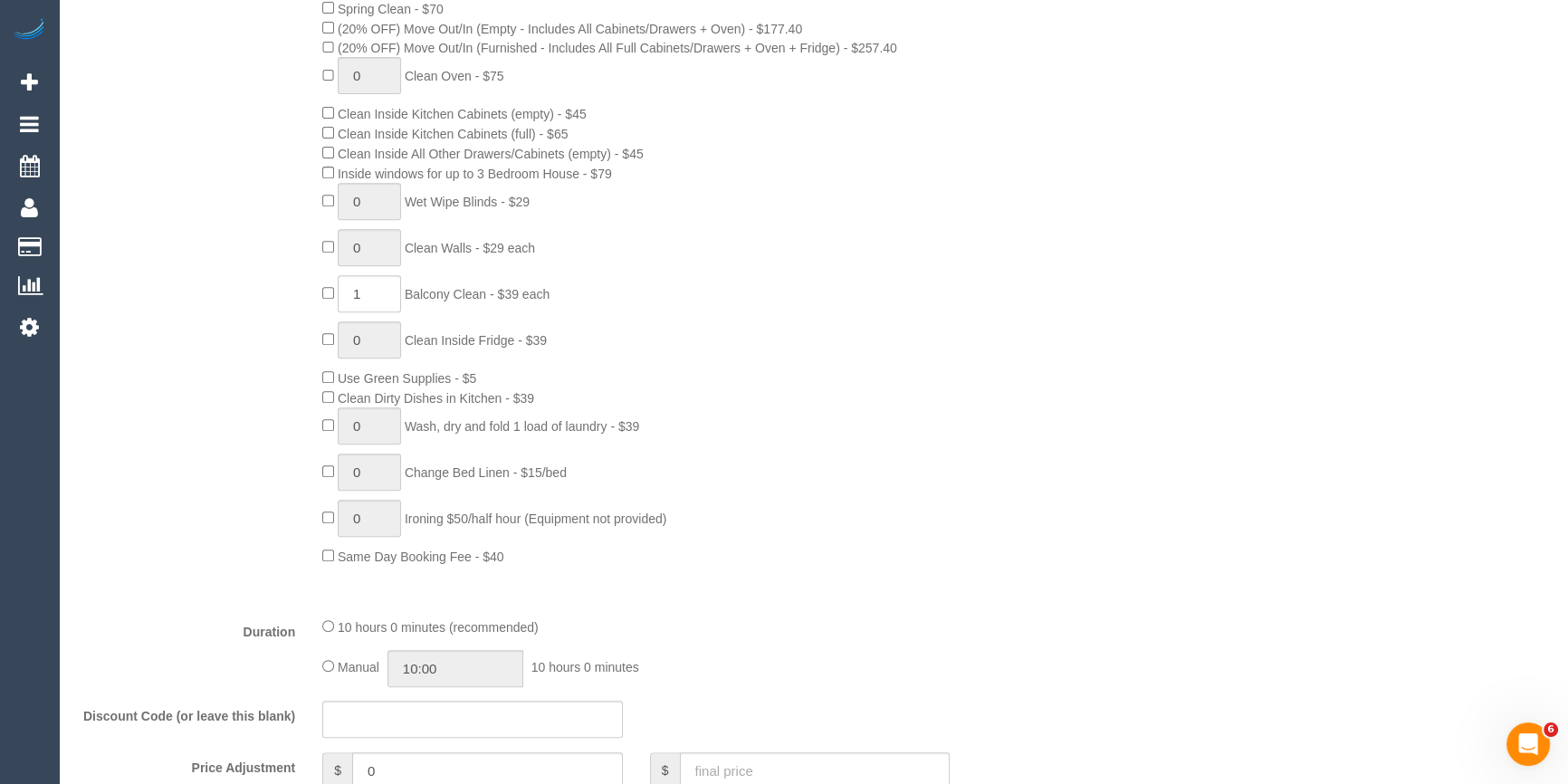
select select "object:4314"
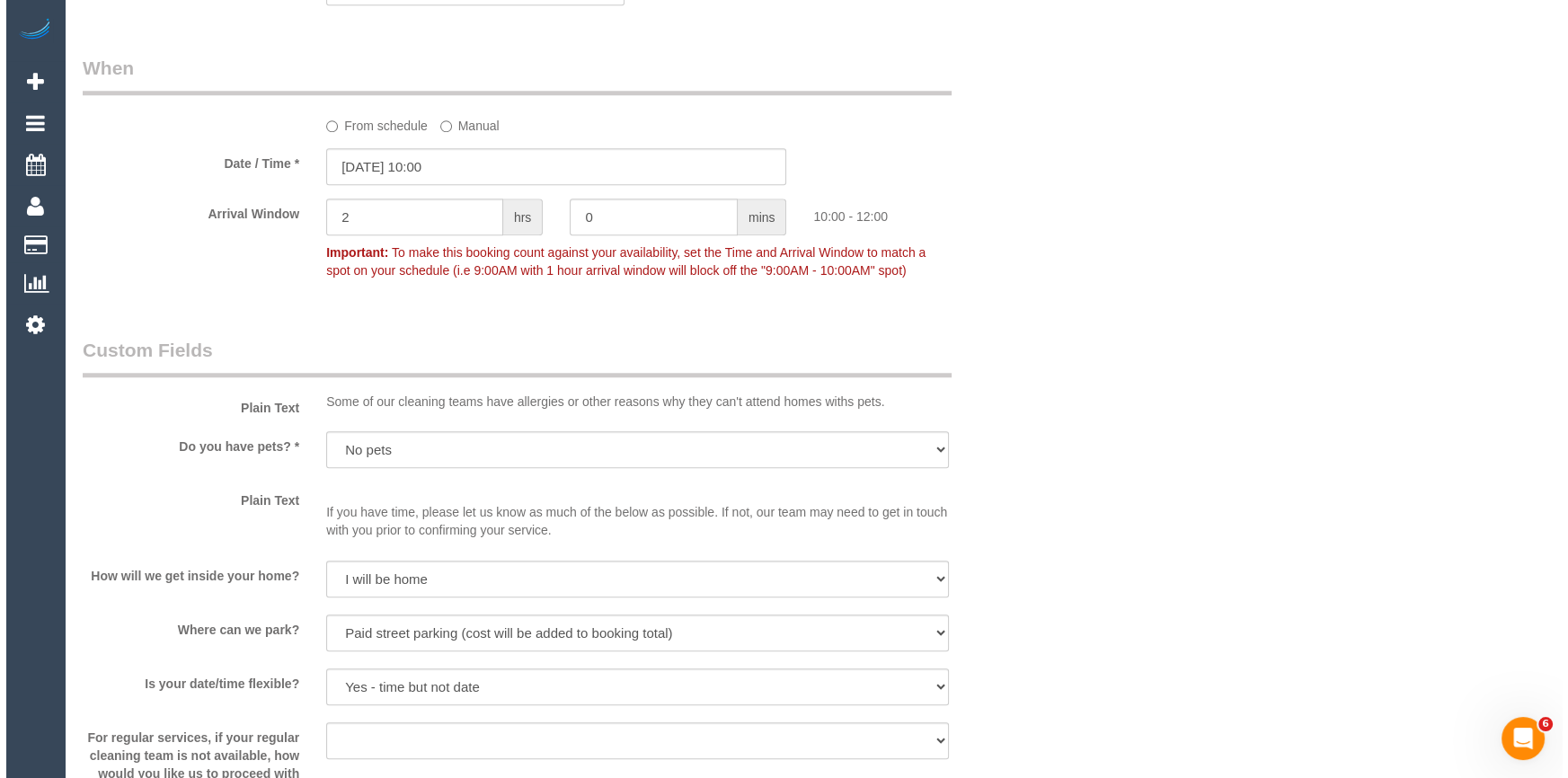
scroll to position [2374, 0]
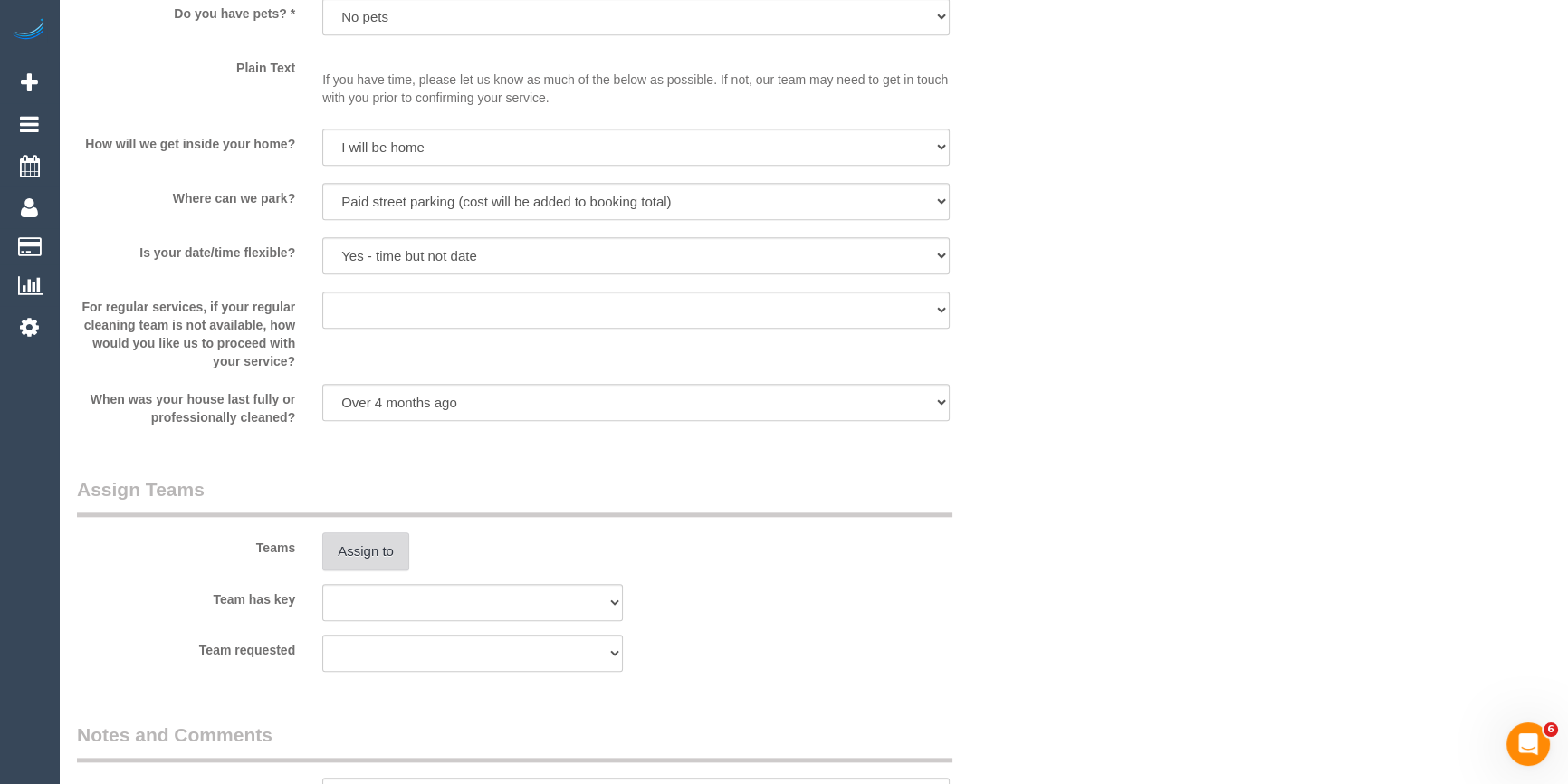
click at [379, 564] on button "Assign to" at bounding box center [365, 551] width 87 height 38
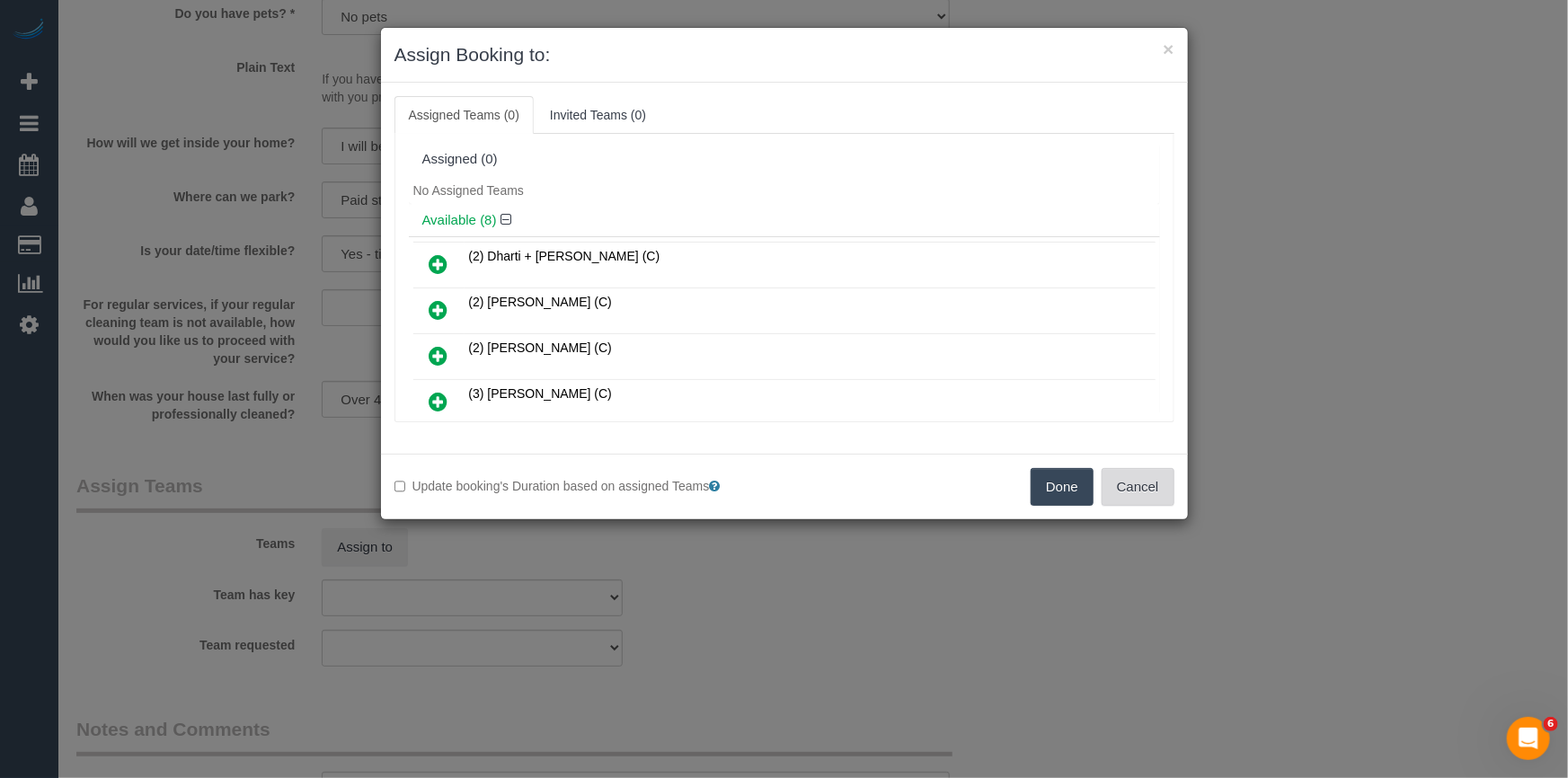
click at [1160, 488] on button "Cancel" at bounding box center [1138, 487] width 73 height 38
click at [1160, 488] on div "× Assign Booking to: Assigned Teams (0) Invited Teams (0) Assigned (0) No Assig…" at bounding box center [784, 389] width 1568 height 778
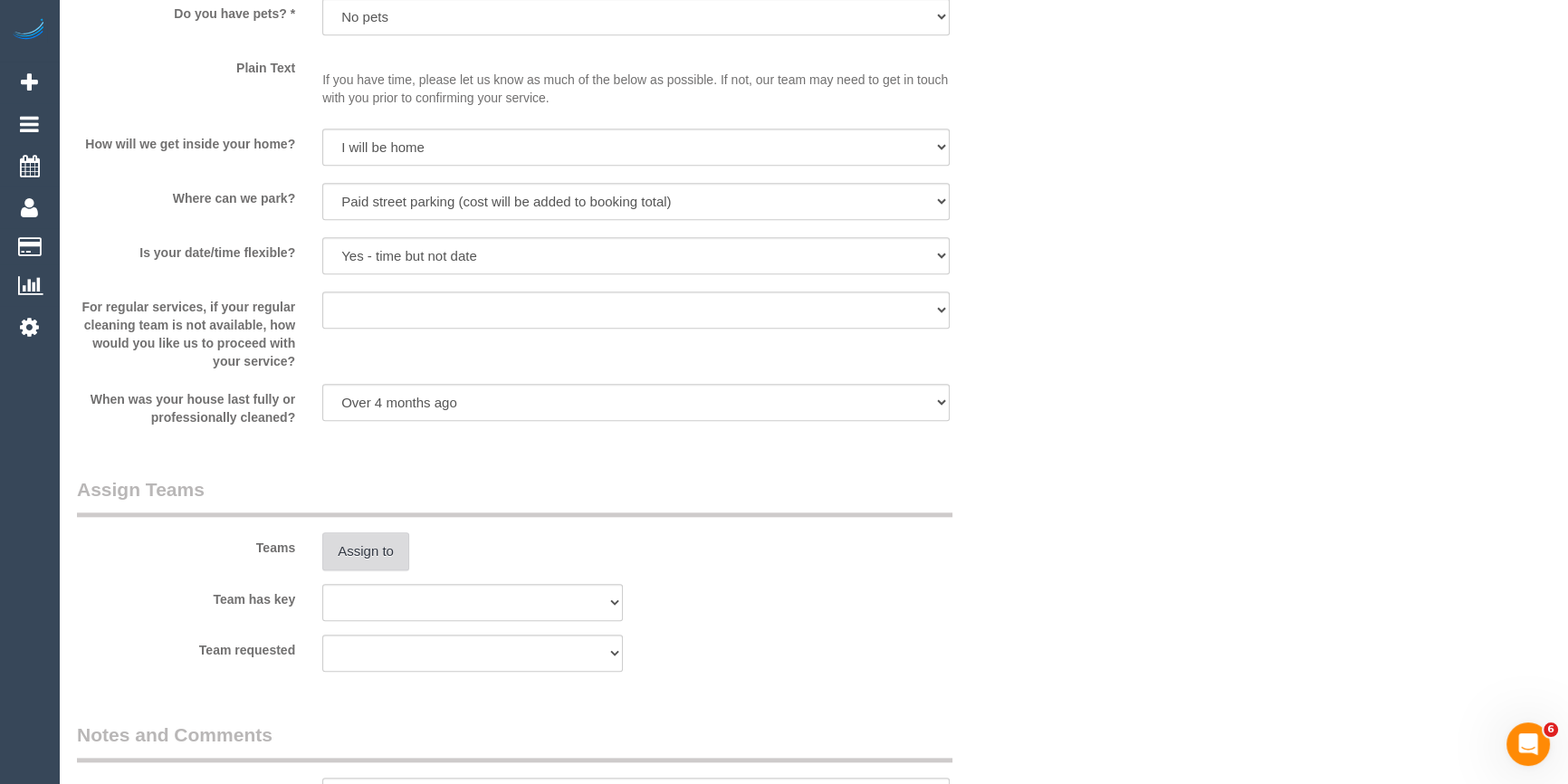
click at [389, 550] on button "Assign to" at bounding box center [365, 551] width 87 height 38
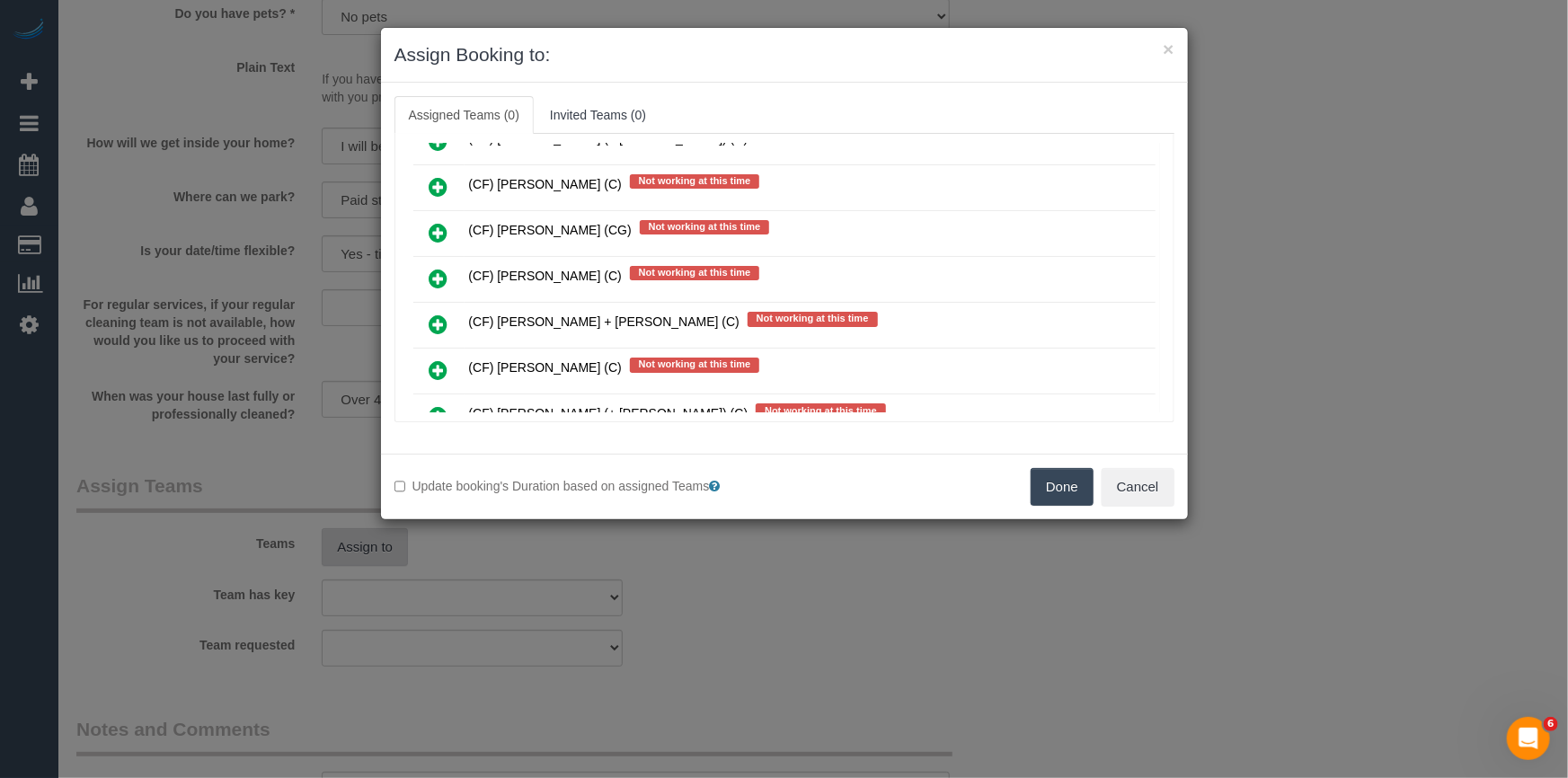
scroll to position [6945, 0]
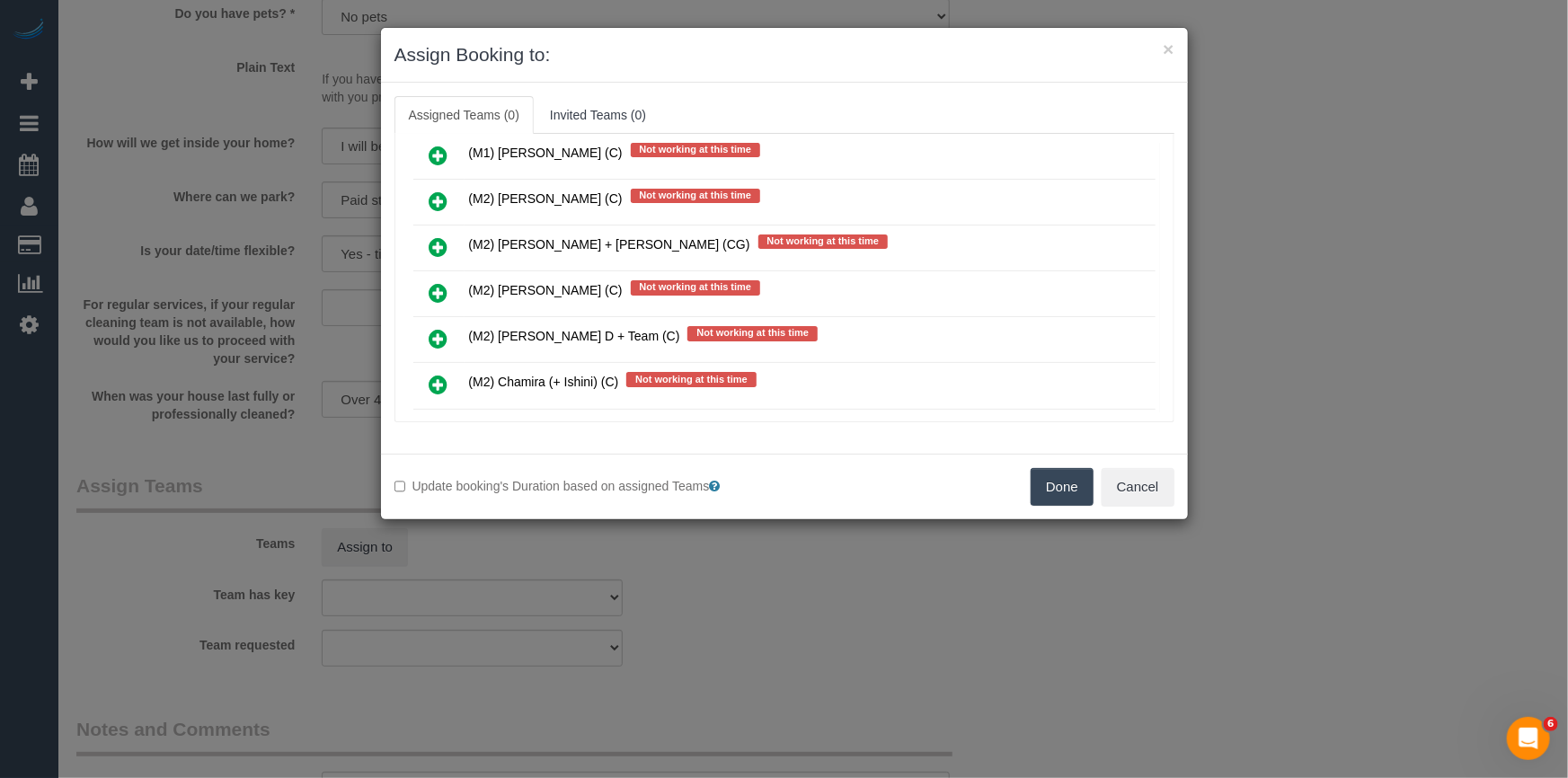
click at [438, 421] on icon at bounding box center [438, 431] width 19 height 21
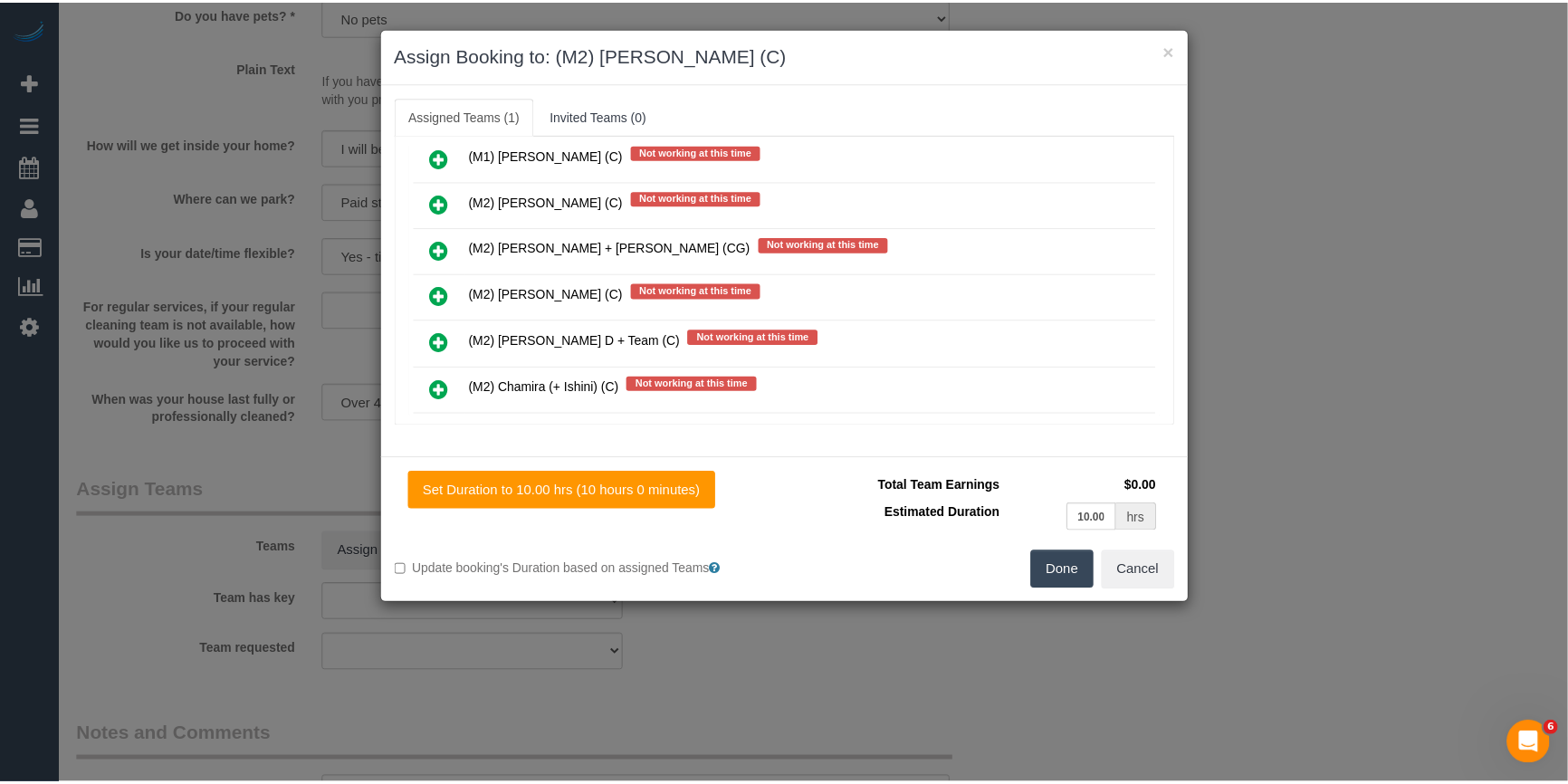
scroll to position [0, 0]
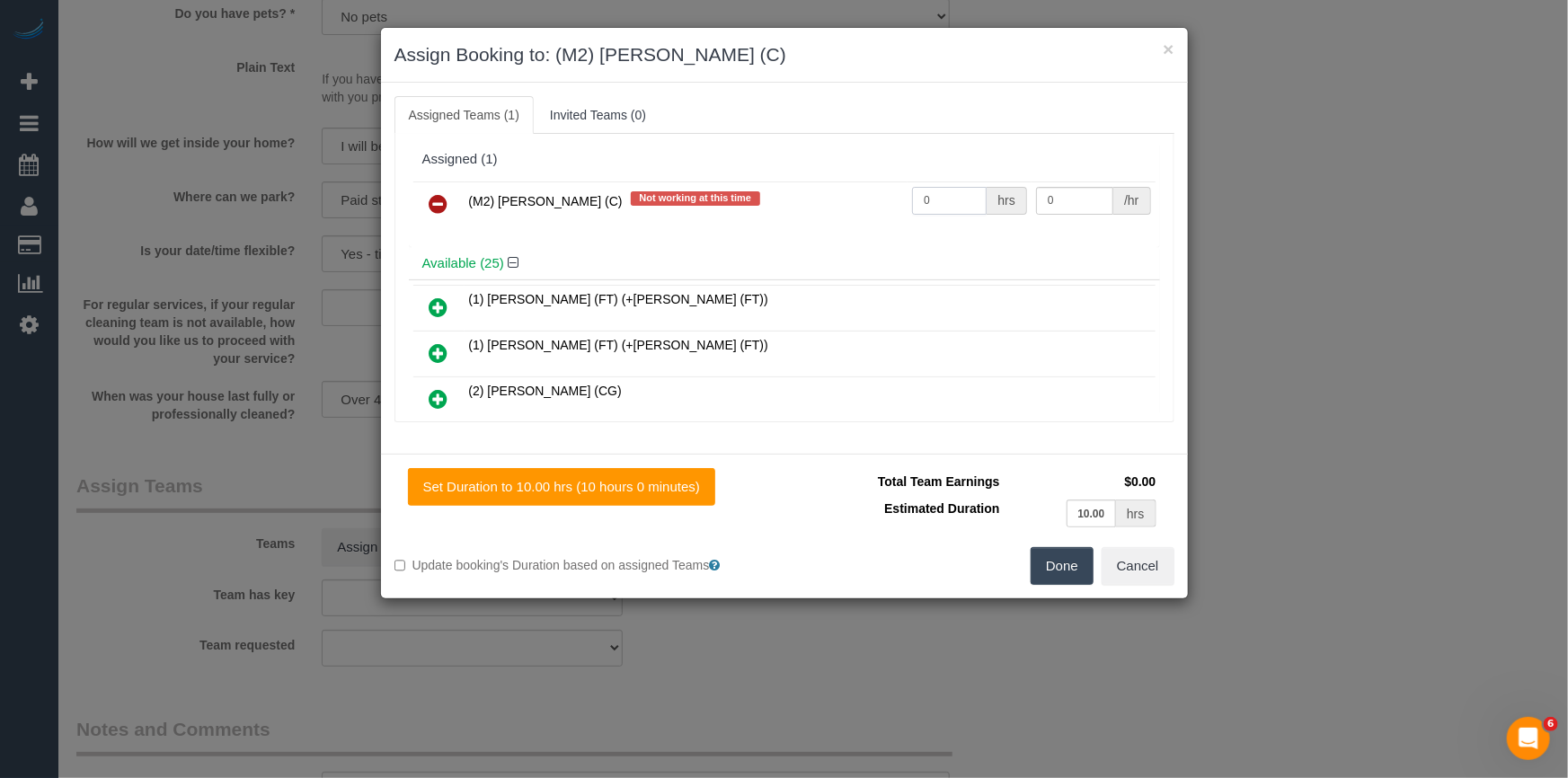
click at [922, 194] on input "0" at bounding box center [949, 201] width 75 height 28
type input "1"
click at [1060, 193] on input "0" at bounding box center [1075, 201] width 78 height 28
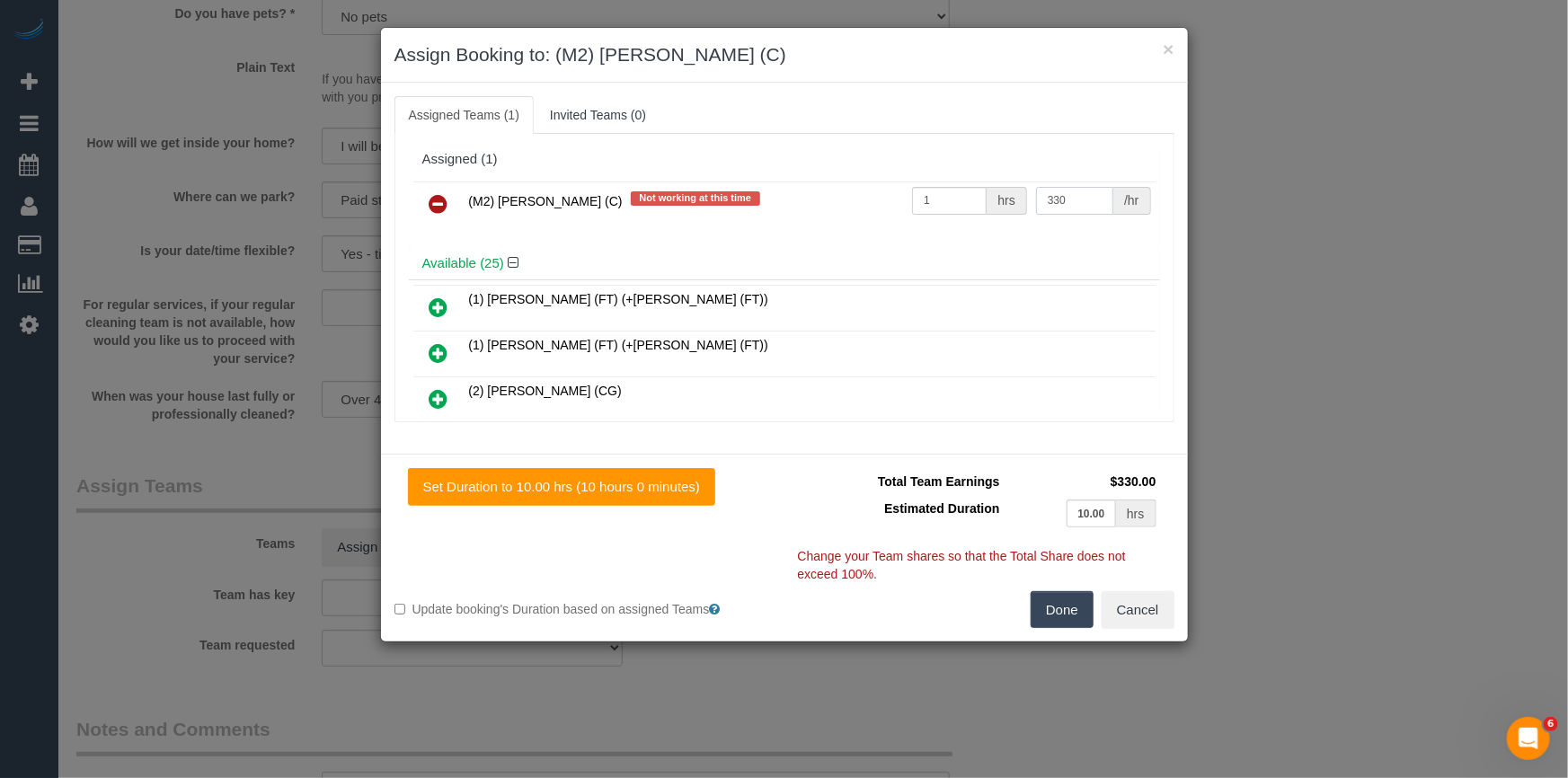
type input "330"
click at [1080, 609] on button "Done" at bounding box center [1062, 610] width 63 height 38
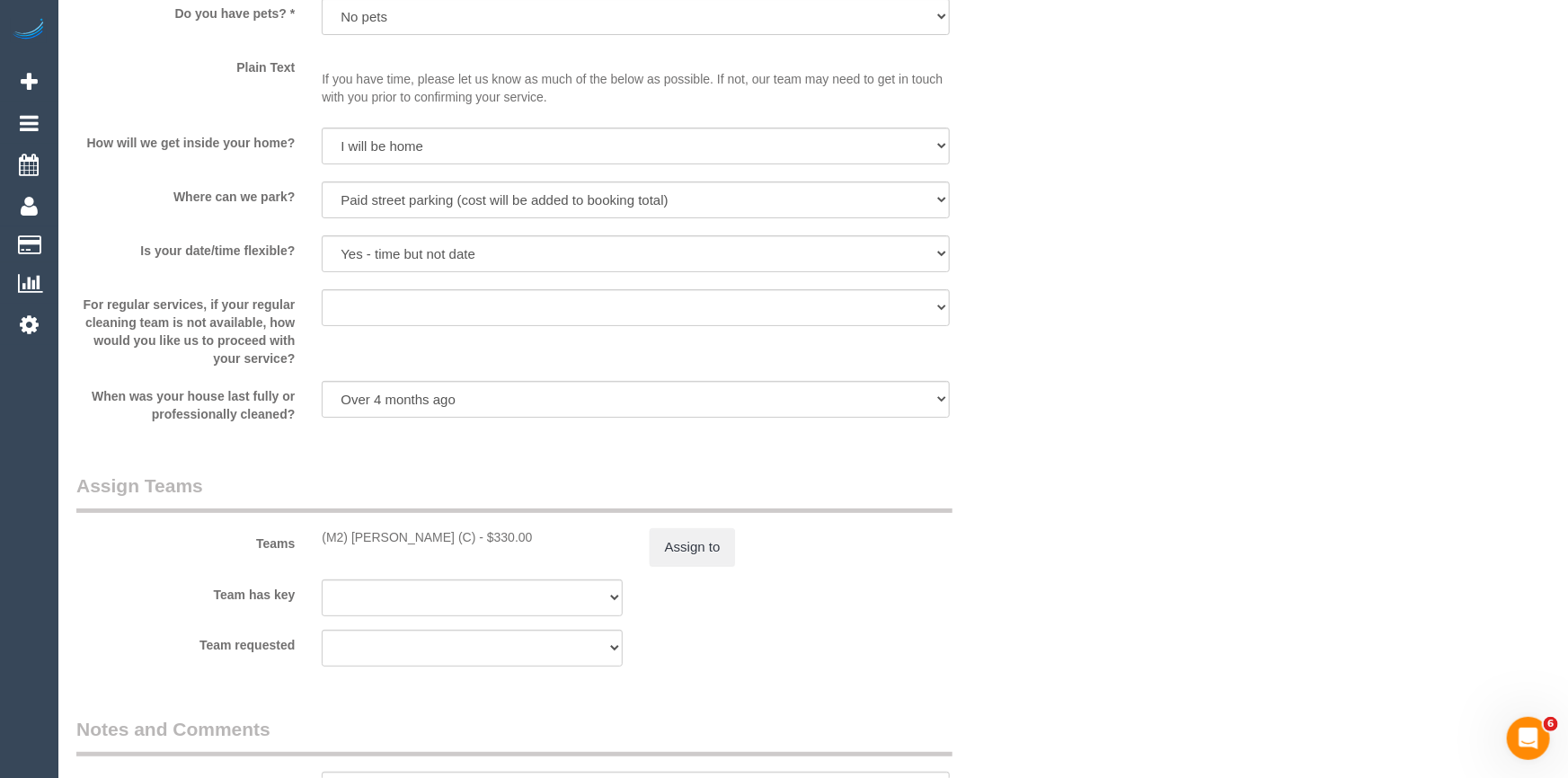
click at [1080, 608] on div "× Assign Booking to: (M2) Darshan Gevariya (C) Assigned Teams (1) Invited Teams…" at bounding box center [784, 389] width 1568 height 778
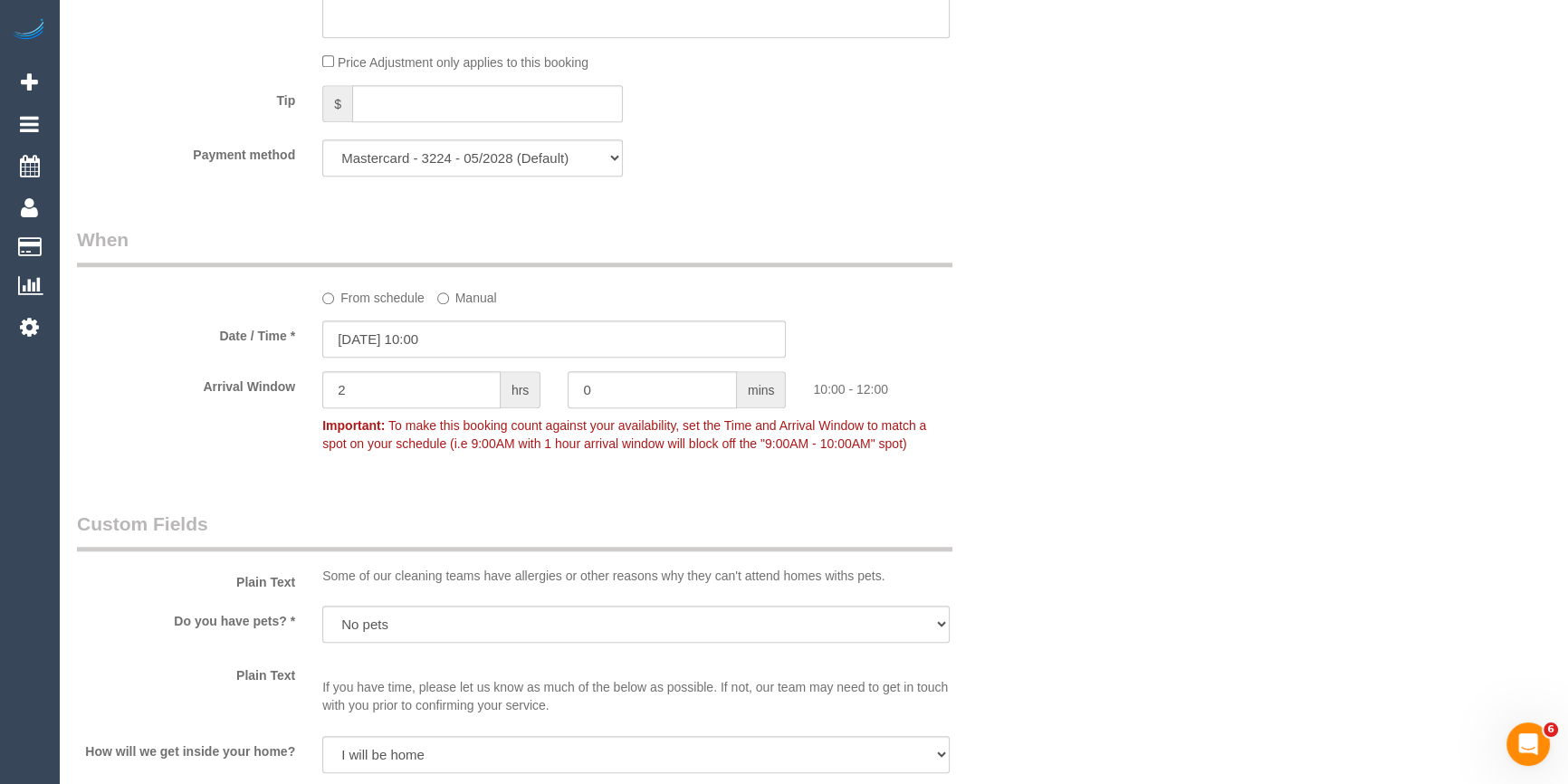
scroll to position [1404, 0]
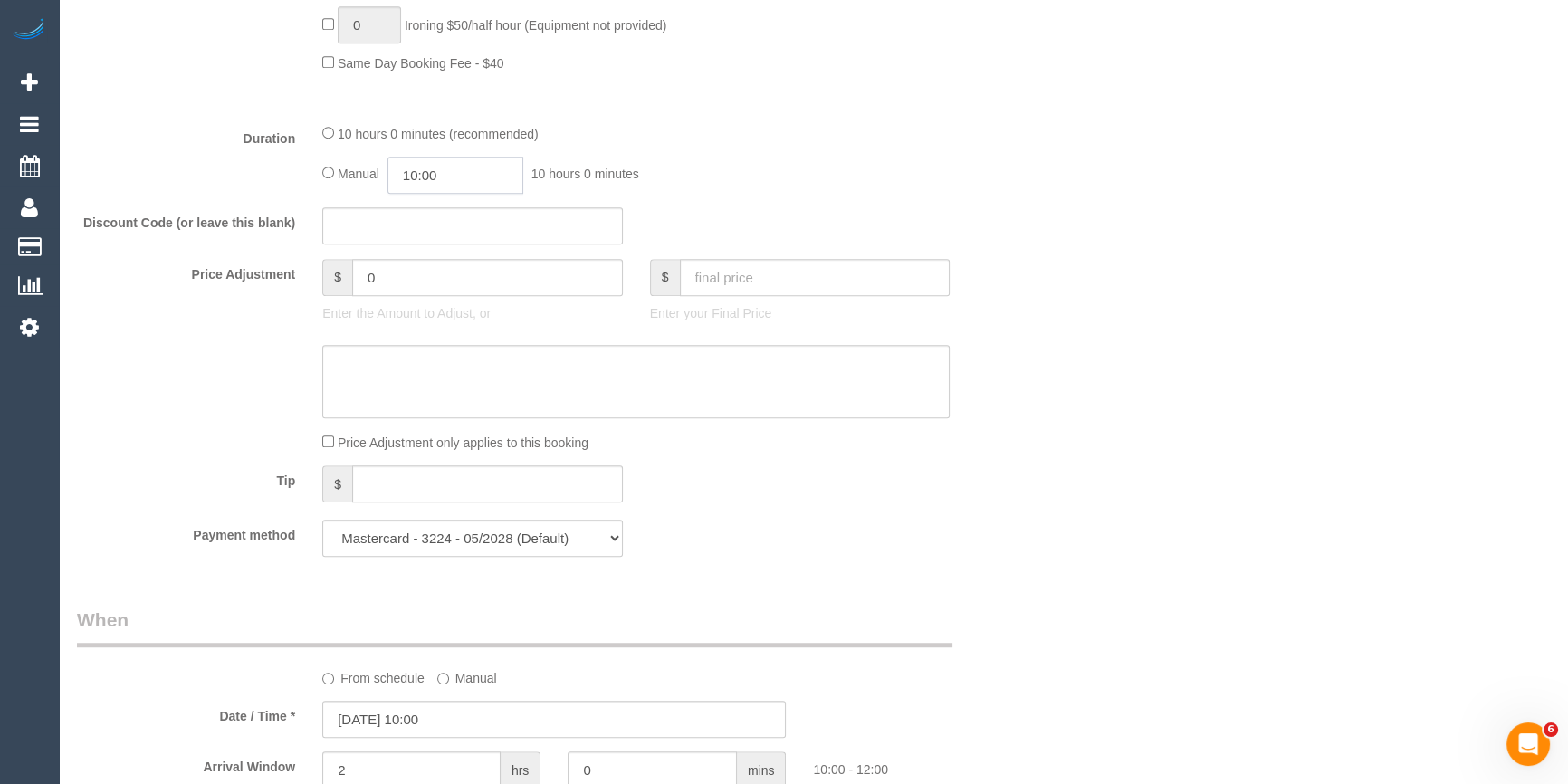
click at [487, 184] on input "10:00" at bounding box center [456, 175] width 136 height 37
type input "07:30"
click at [443, 236] on li "07:30" at bounding box center [436, 235] width 80 height 23
click at [1054, 183] on div "Who Email* georgina.greathead95@gmail.com Name * Georgina Greathead new custome…" at bounding box center [813, 751] width 1473 height 4179
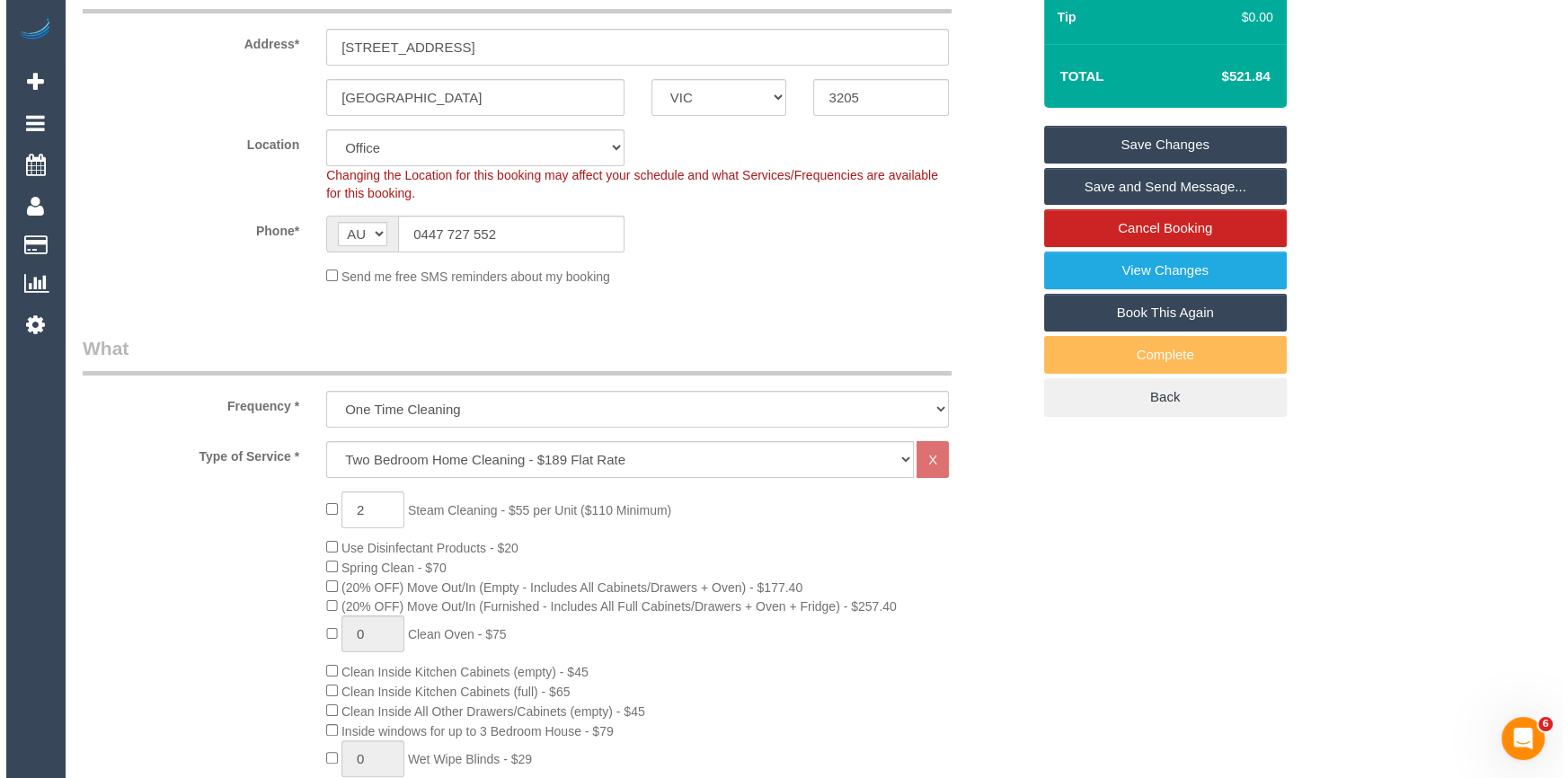
scroll to position [250, 0]
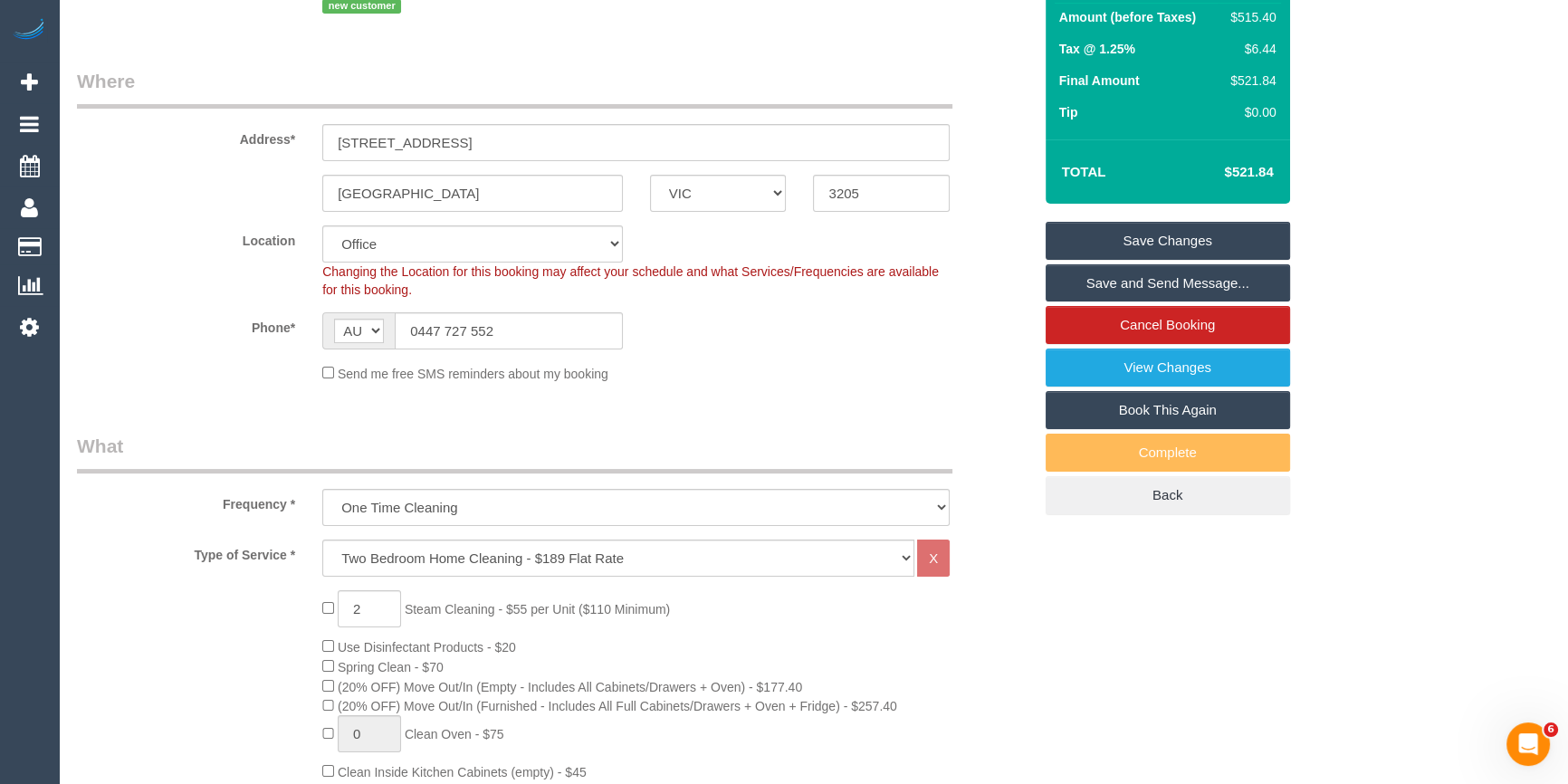
click at [1112, 283] on link "Save and Send Message..." at bounding box center [1167, 283] width 244 height 38
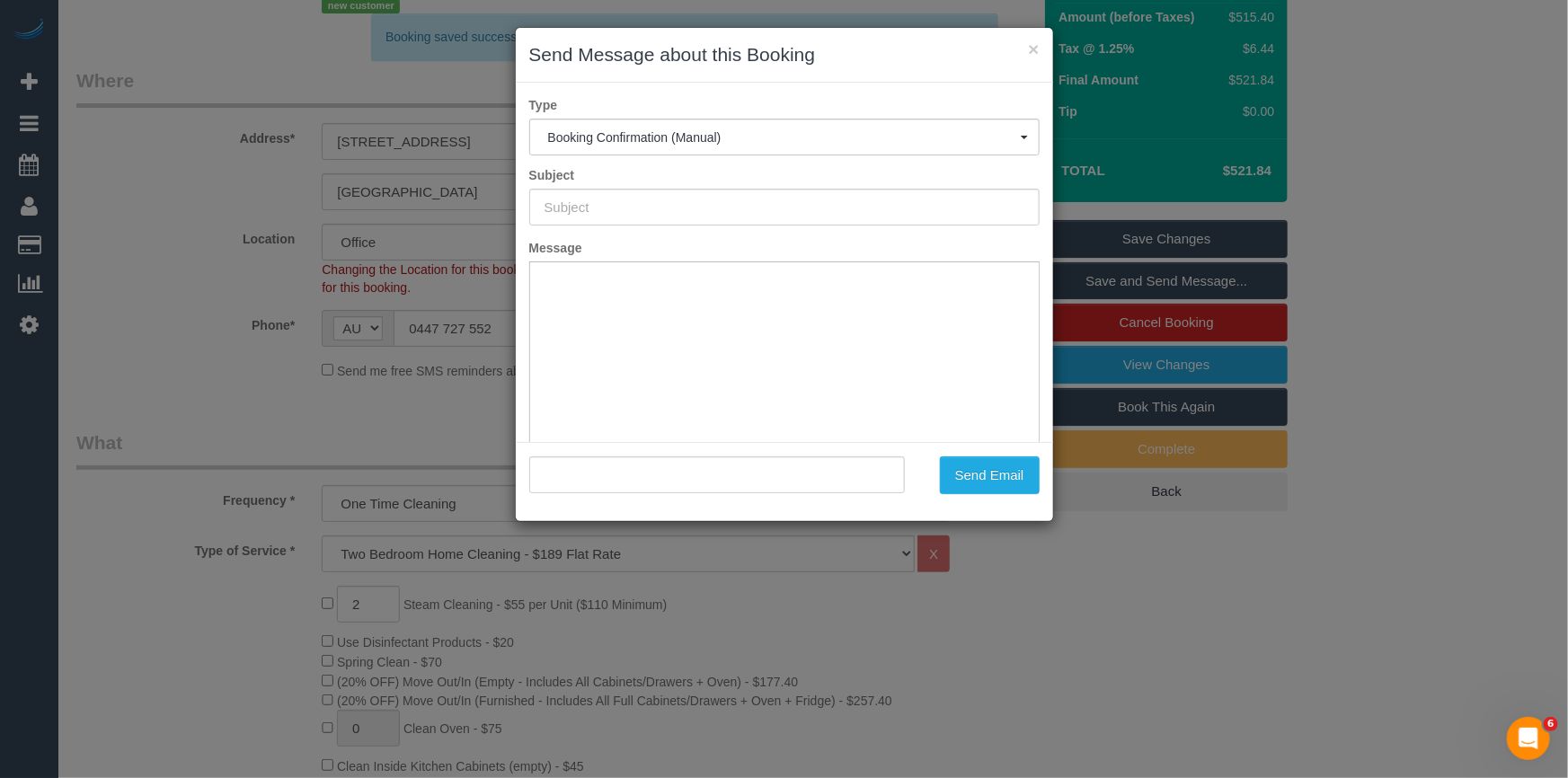
scroll to position [0, 0]
type input "Booking Confirmed"
type input ""Georgina Greathead" <georgina.greathead95@gmail.com>"
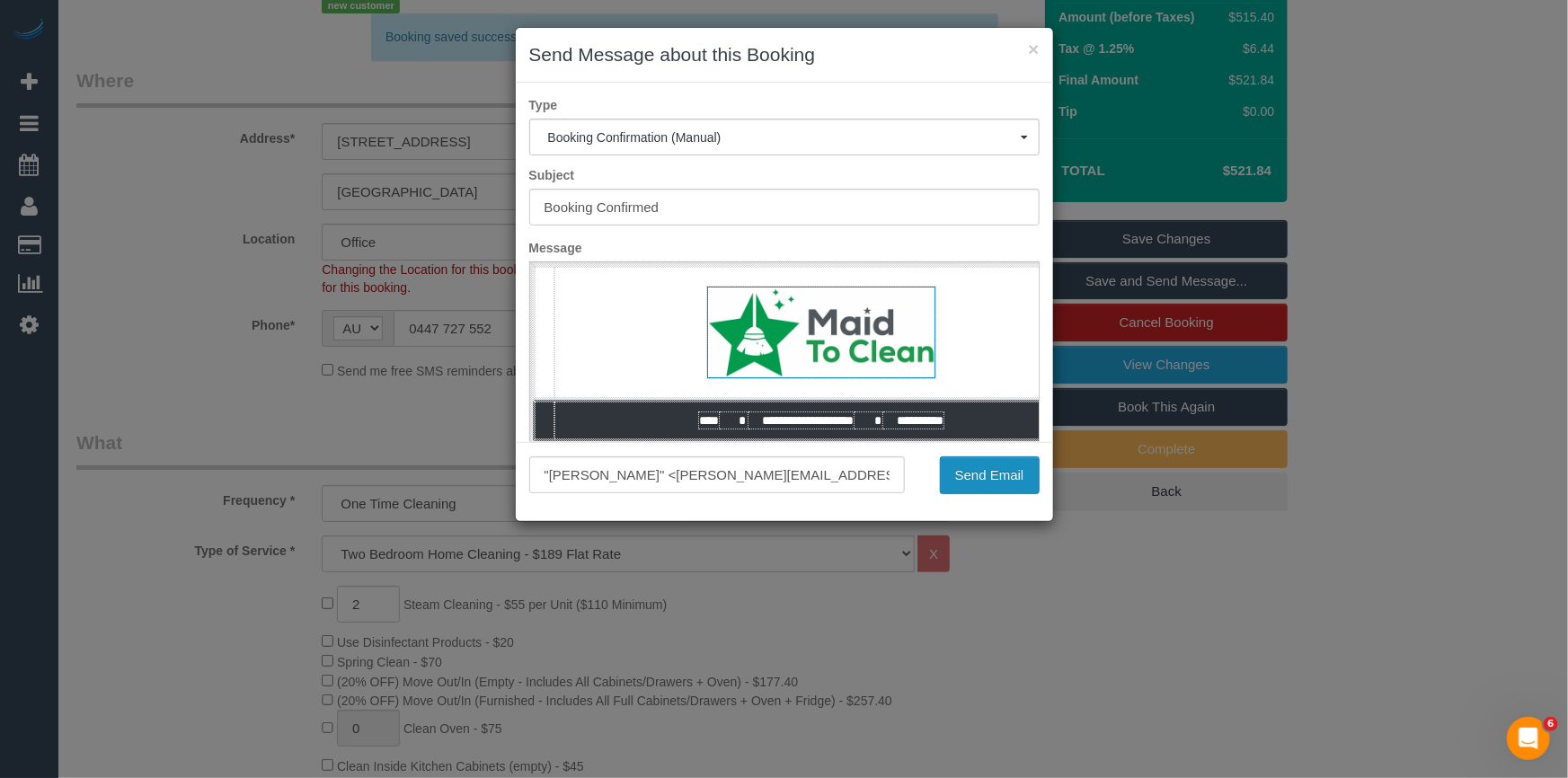
click at [960, 484] on button "Send Email" at bounding box center [990, 475] width 100 height 38
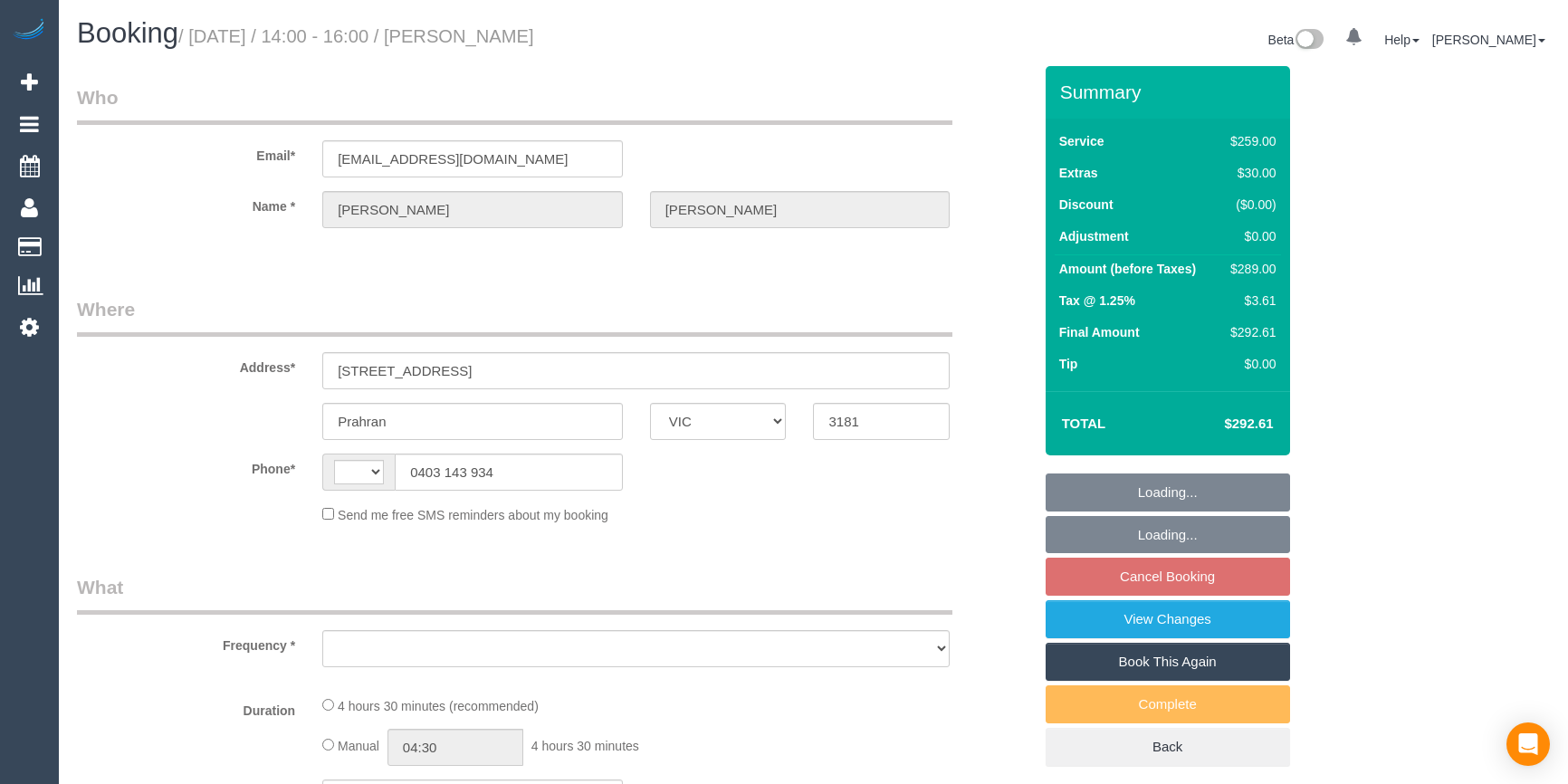
select select "VIC"
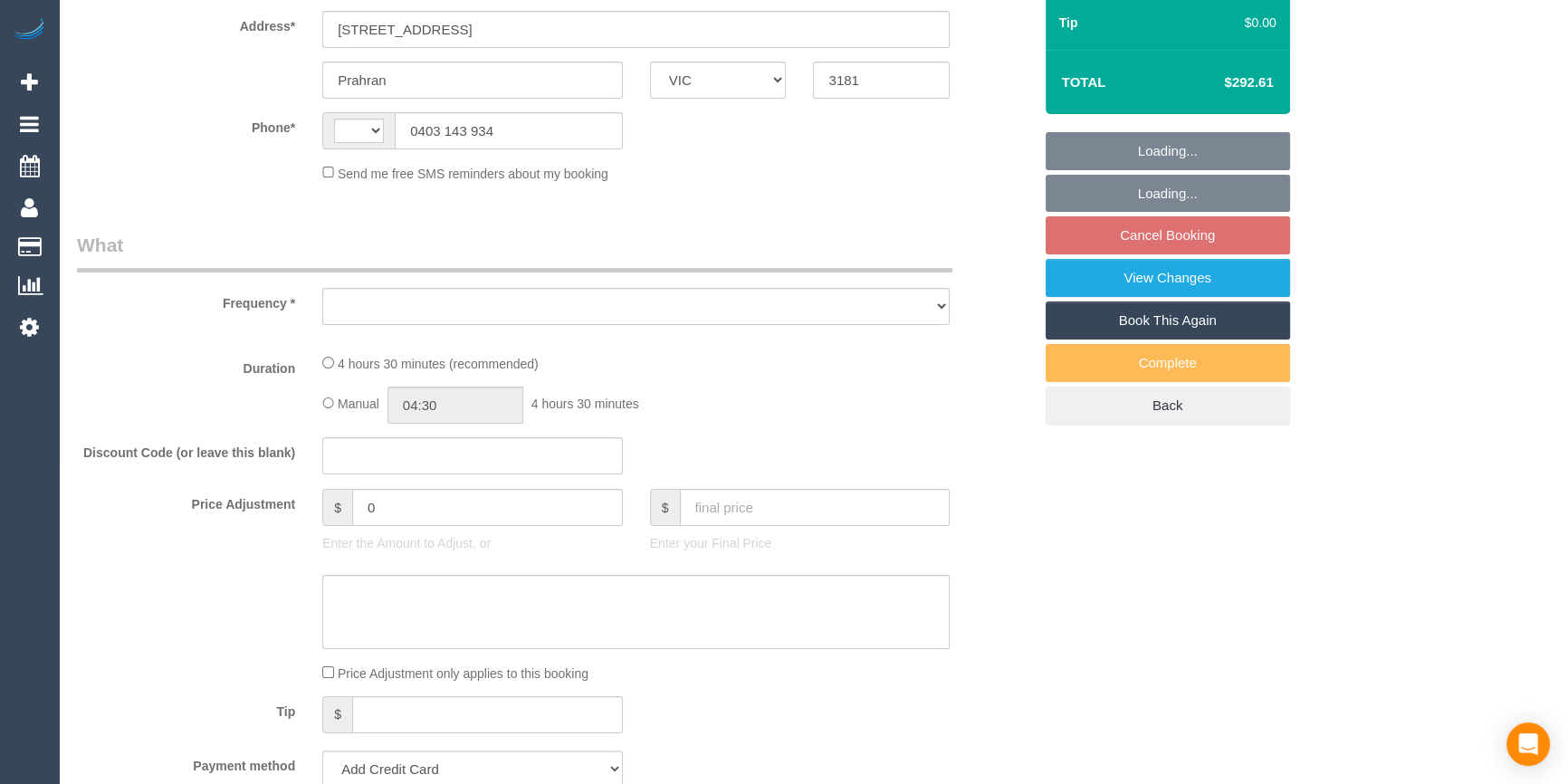
select select "string:stripe-pm_1QMJDs2GScqysDRVAhbmGPMv"
select select "number:27"
select select "number:14"
select select "number:19"
select select "number:25"
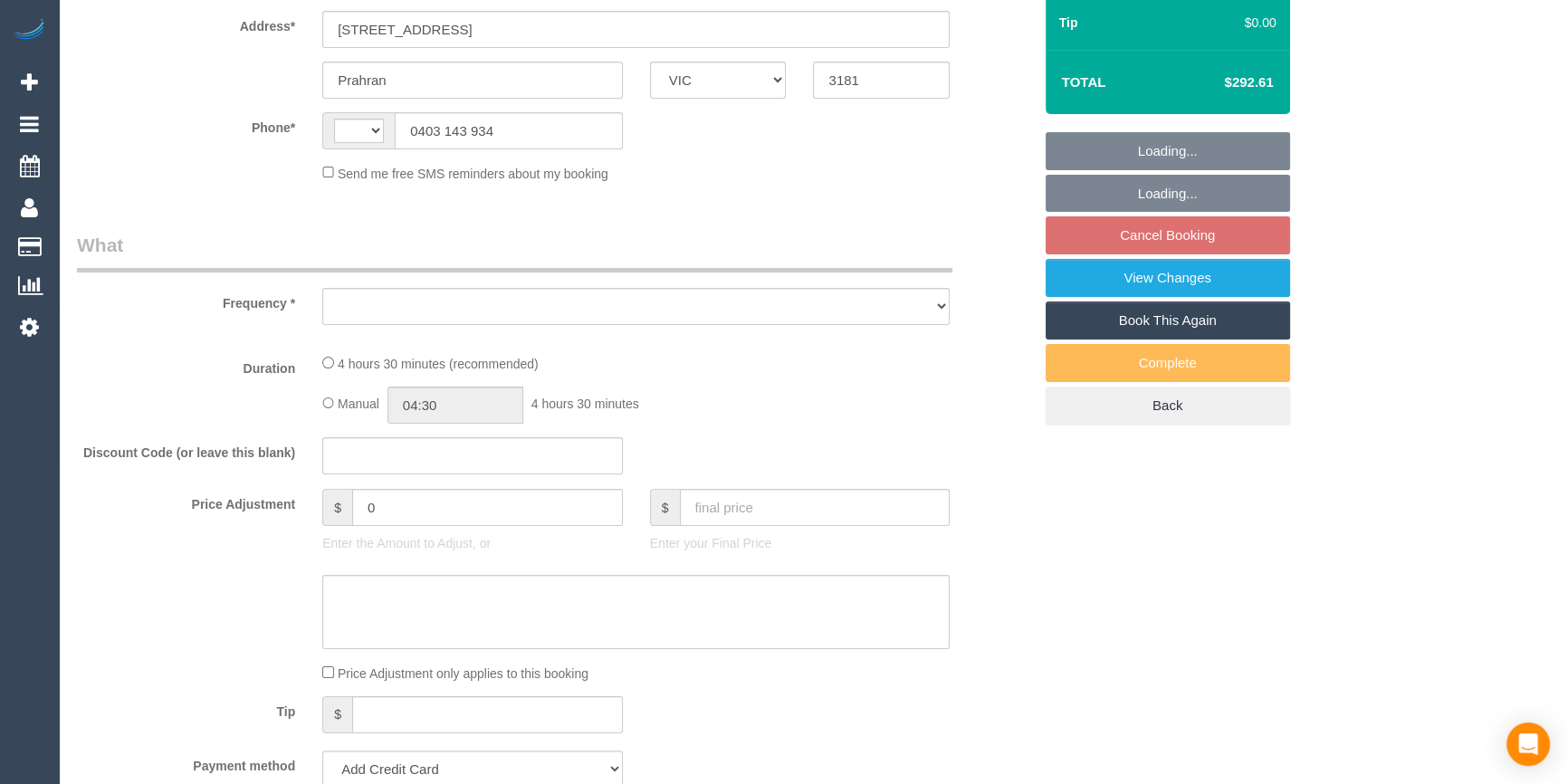
select select "number:13"
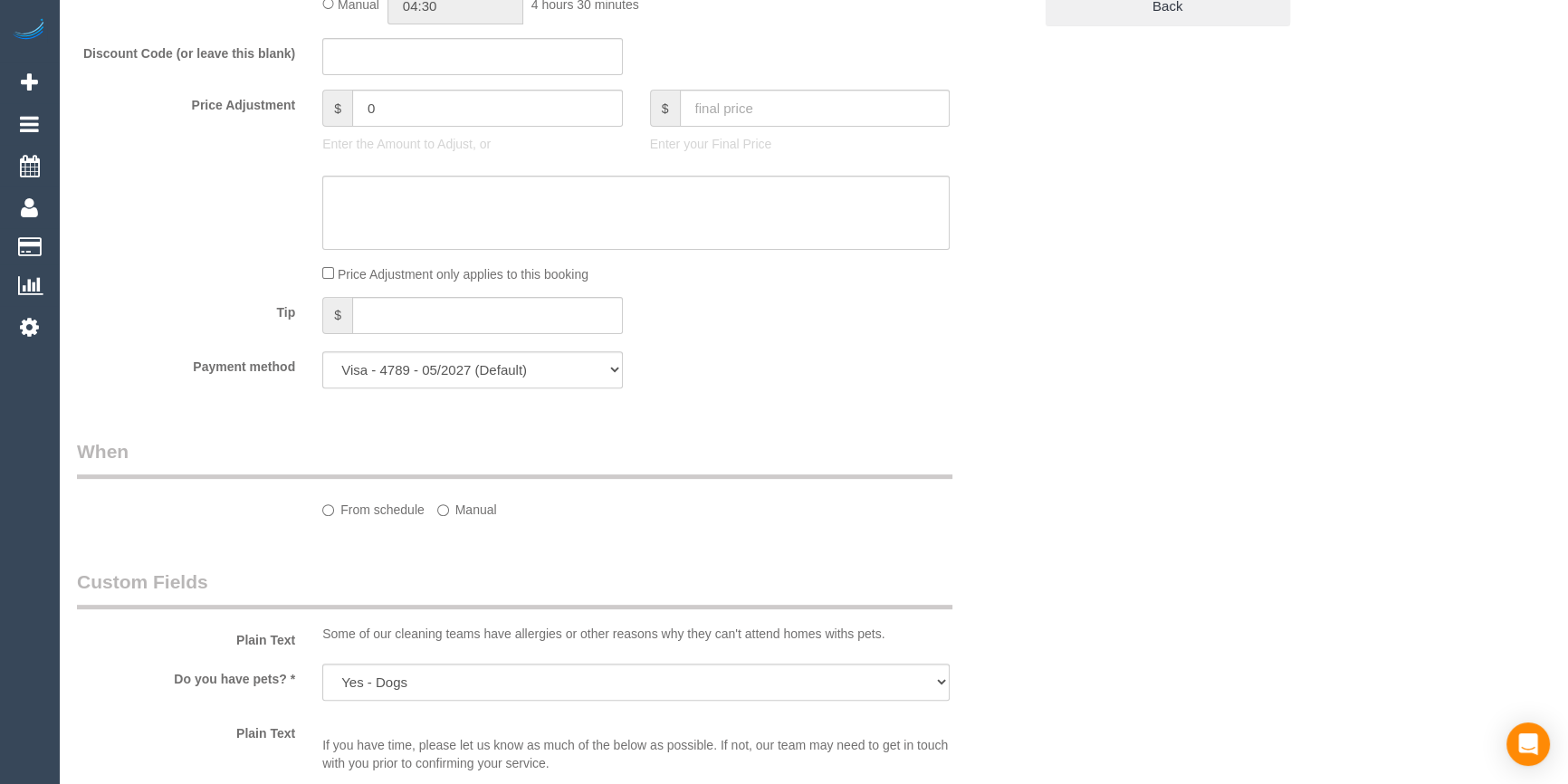
select select "string:AU"
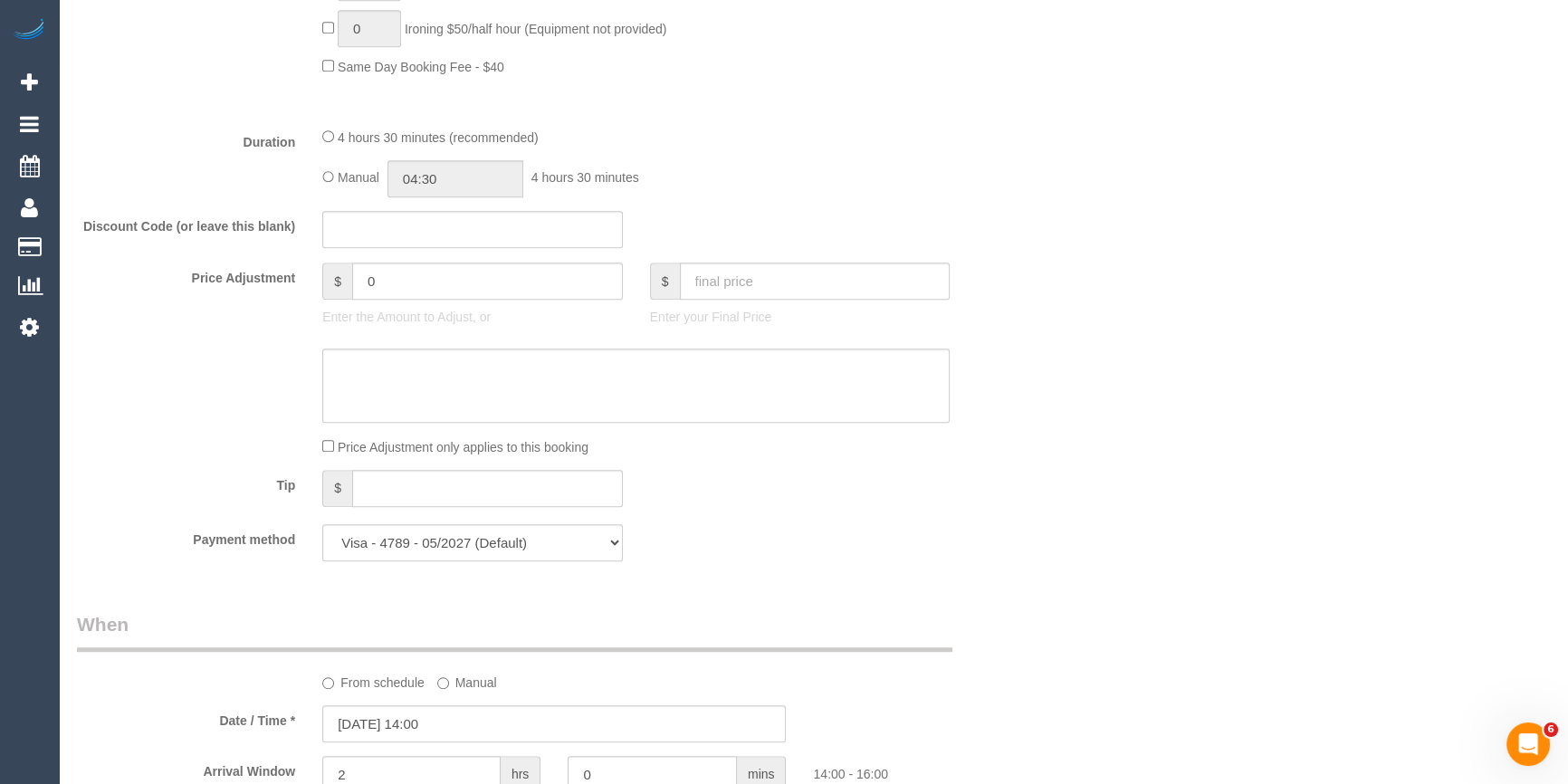
scroll to position [2365, 0]
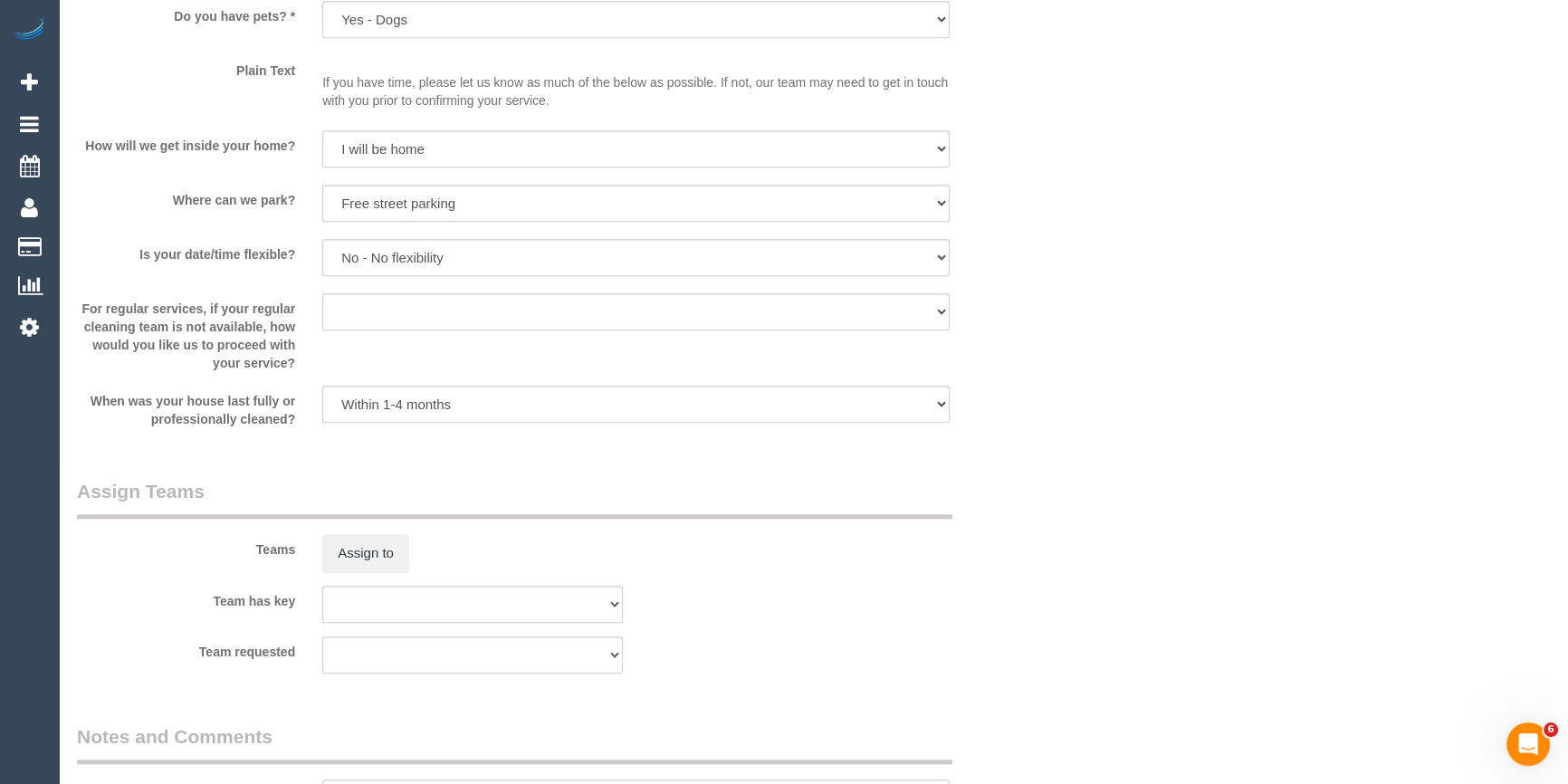
select select "object:1391"
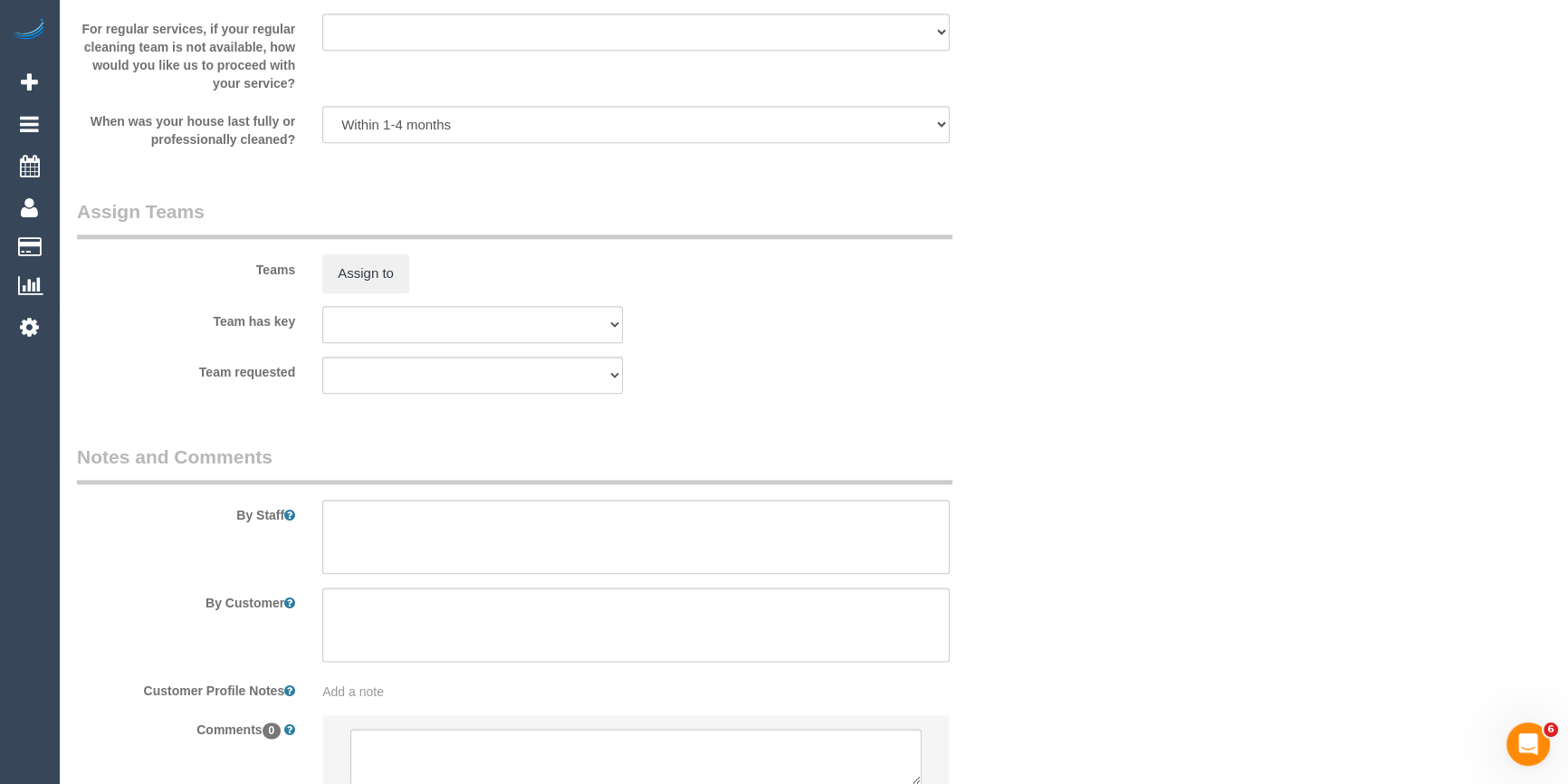
scroll to position [2794, 0]
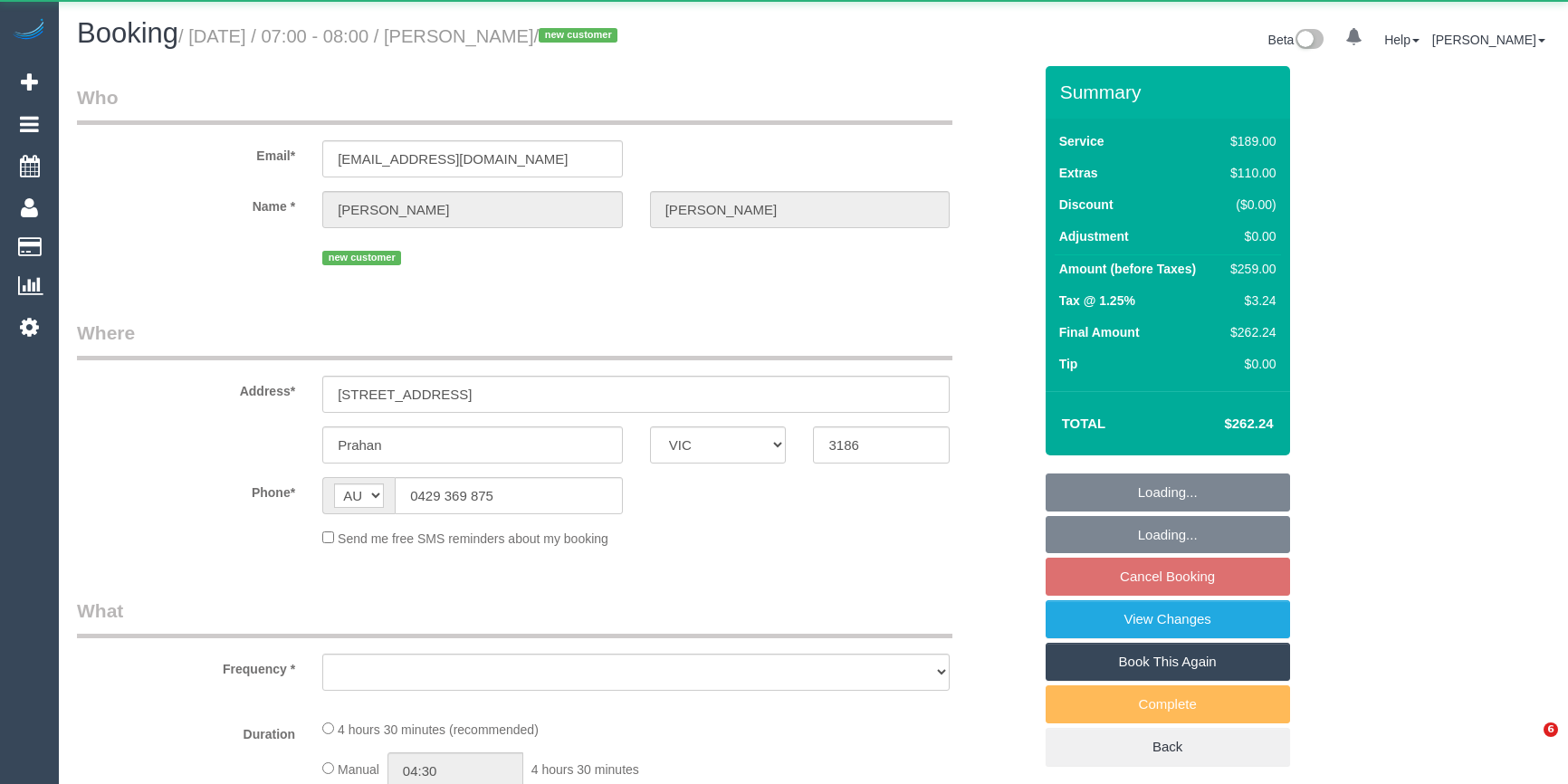
select select "VIC"
select select "string:stripe-pm_1SCT4Z2GScqysDRV4QJiqt49"
select select "number:28"
select select "number:17"
select select "number:19"
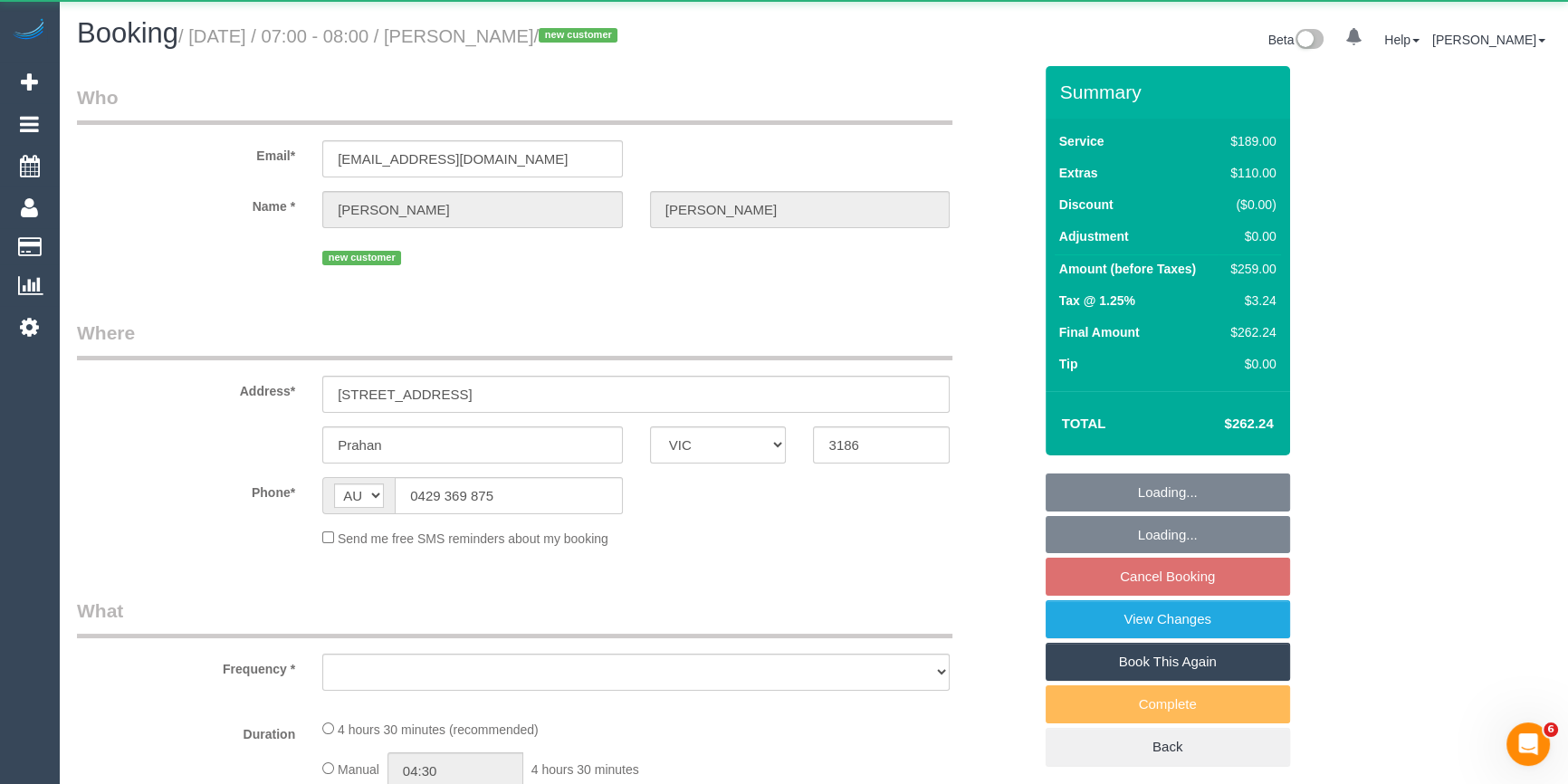
select select "number:23"
select select "number:34"
select select "number:13"
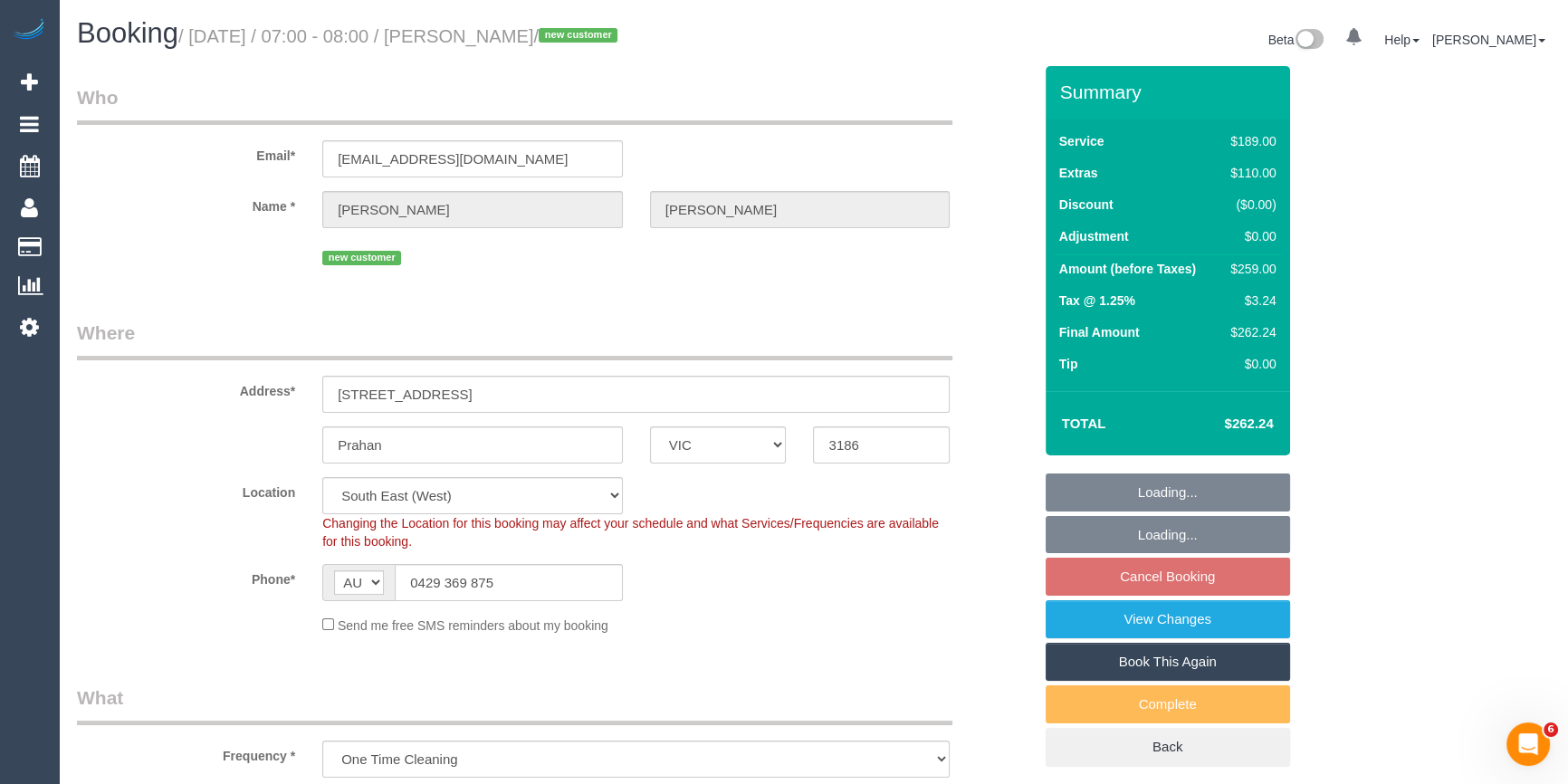
select select "object:1346"
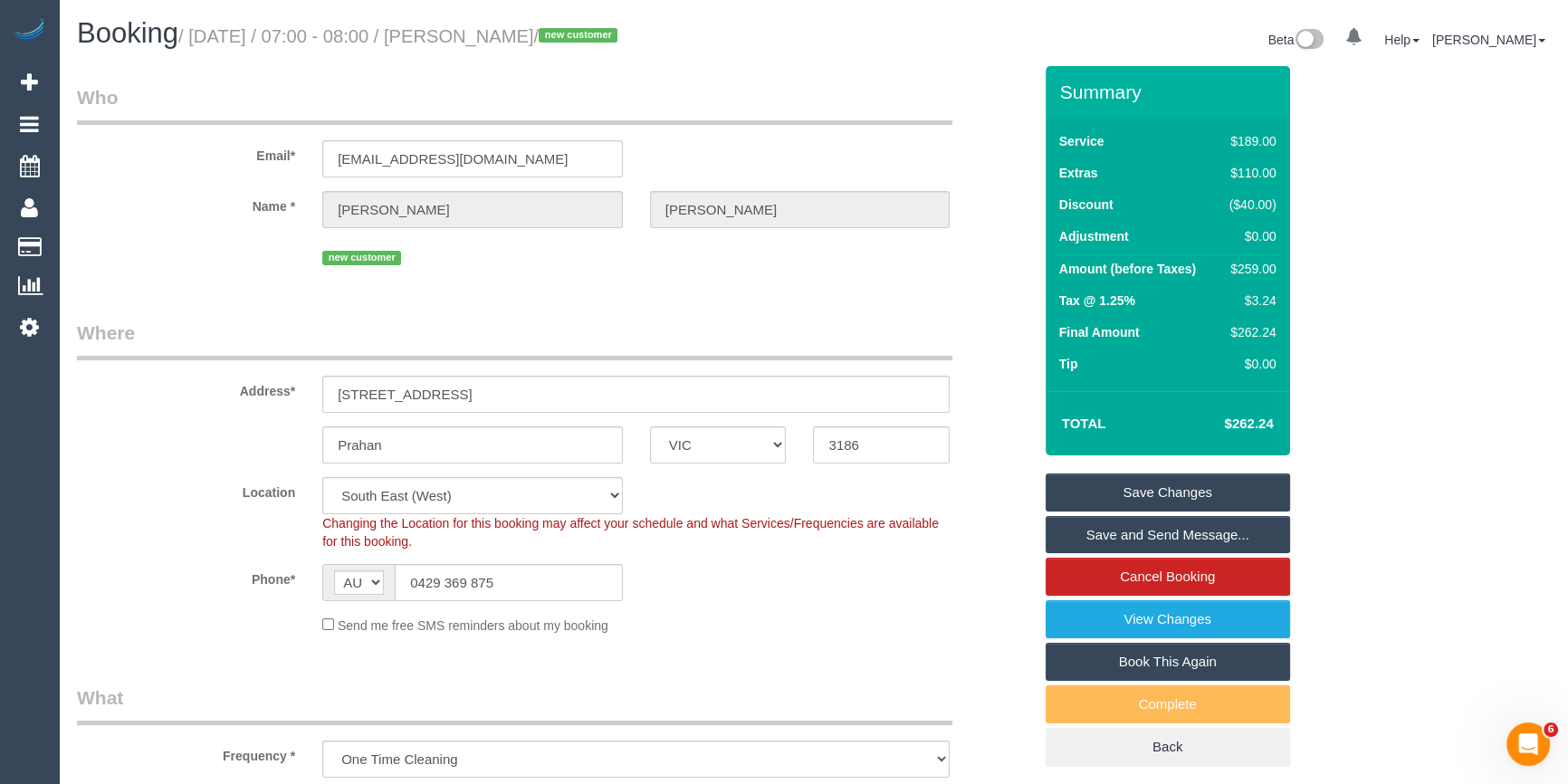
click at [822, 589] on div "Phone* AF AL DZ AD AO AI AQ AG AR AM AW AU AT AZ BS BH BD BB BY BE BZ BJ BM BT …" at bounding box center [554, 583] width 982 height 37
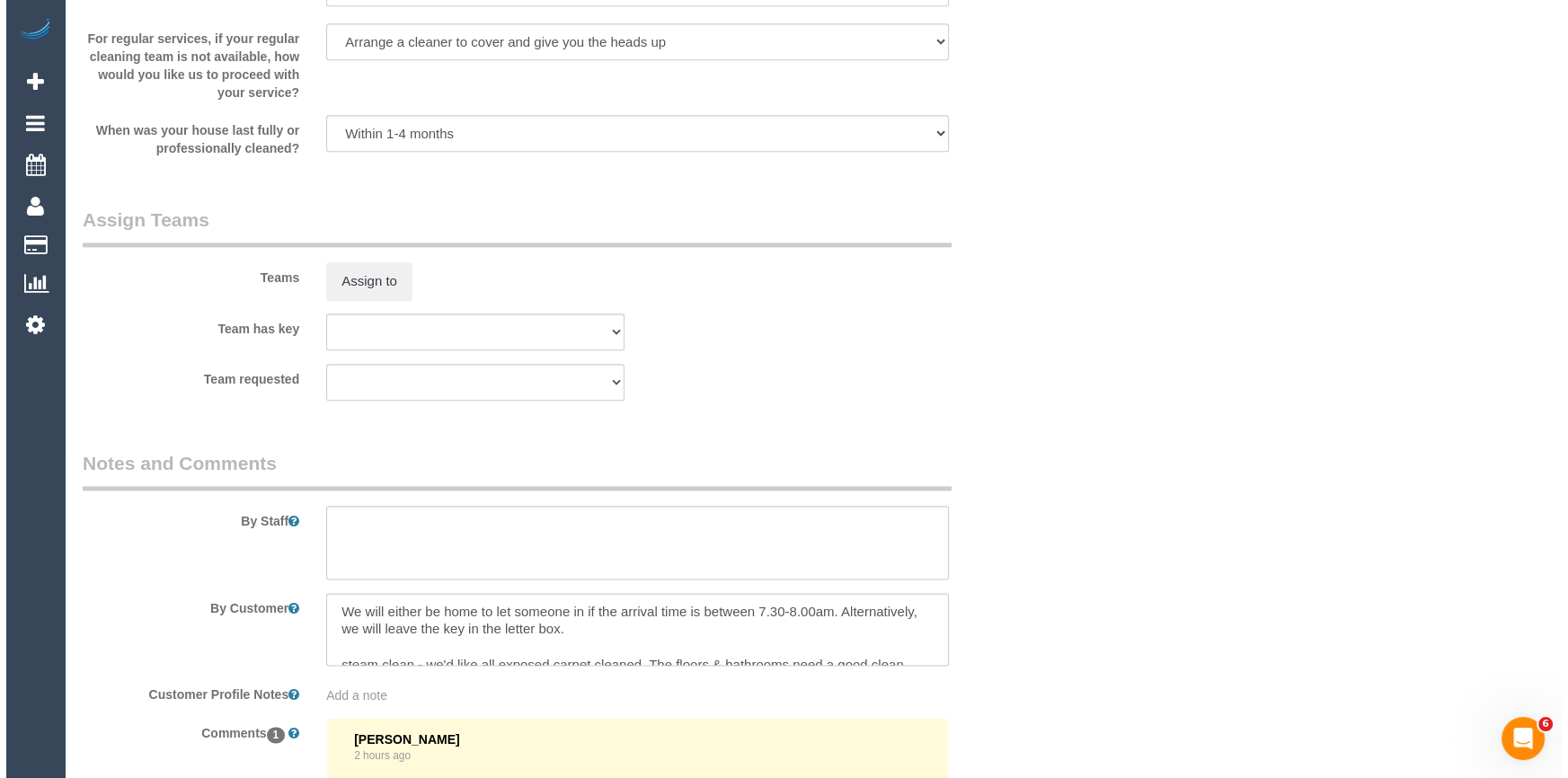
scroll to position [2859, 0]
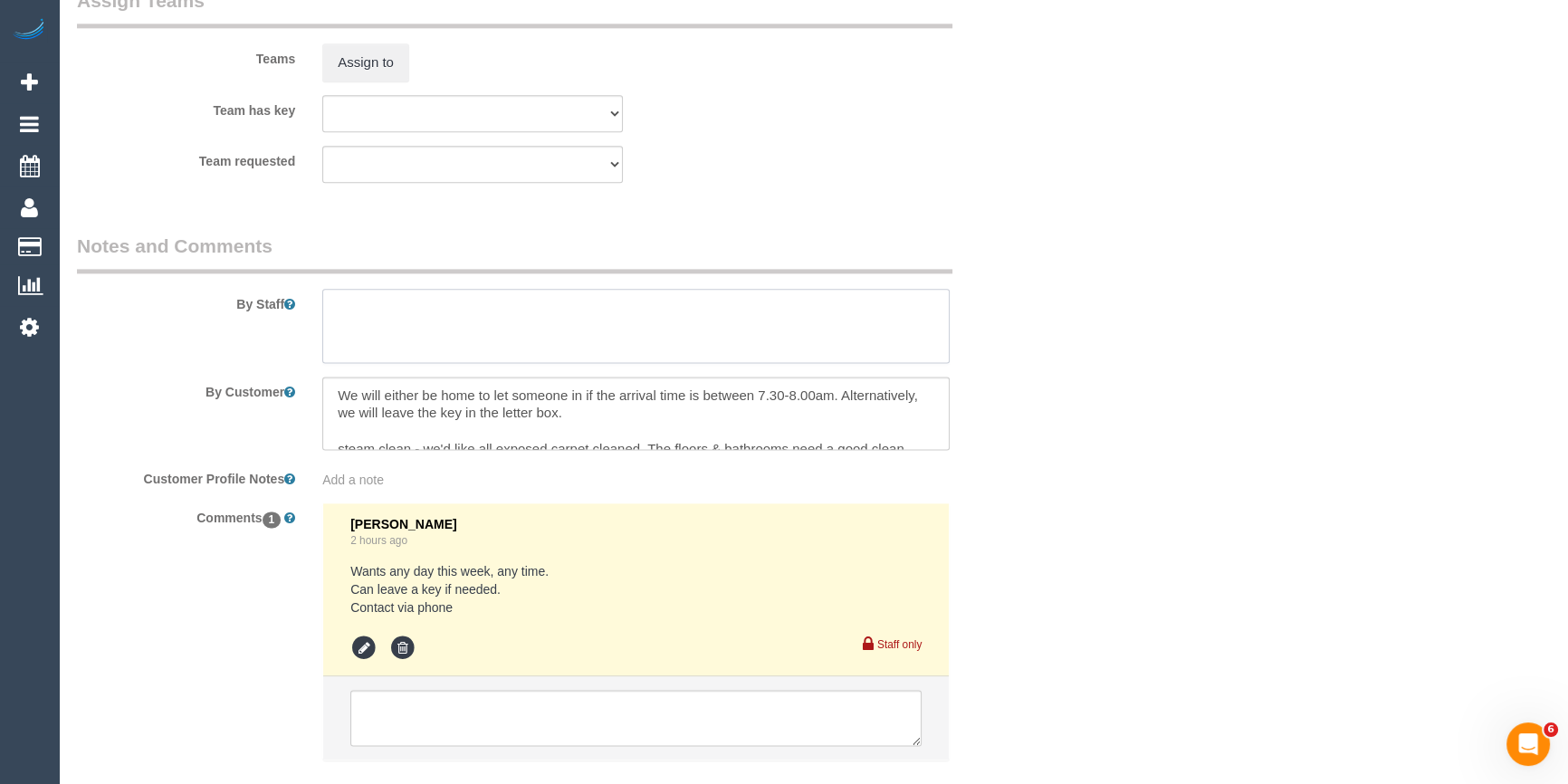
click at [443, 330] on textarea at bounding box center [635, 326] width 627 height 75
type textarea "Estimated time 3.5-4 hours"
click at [353, 73] on button "Assign to" at bounding box center [365, 62] width 87 height 38
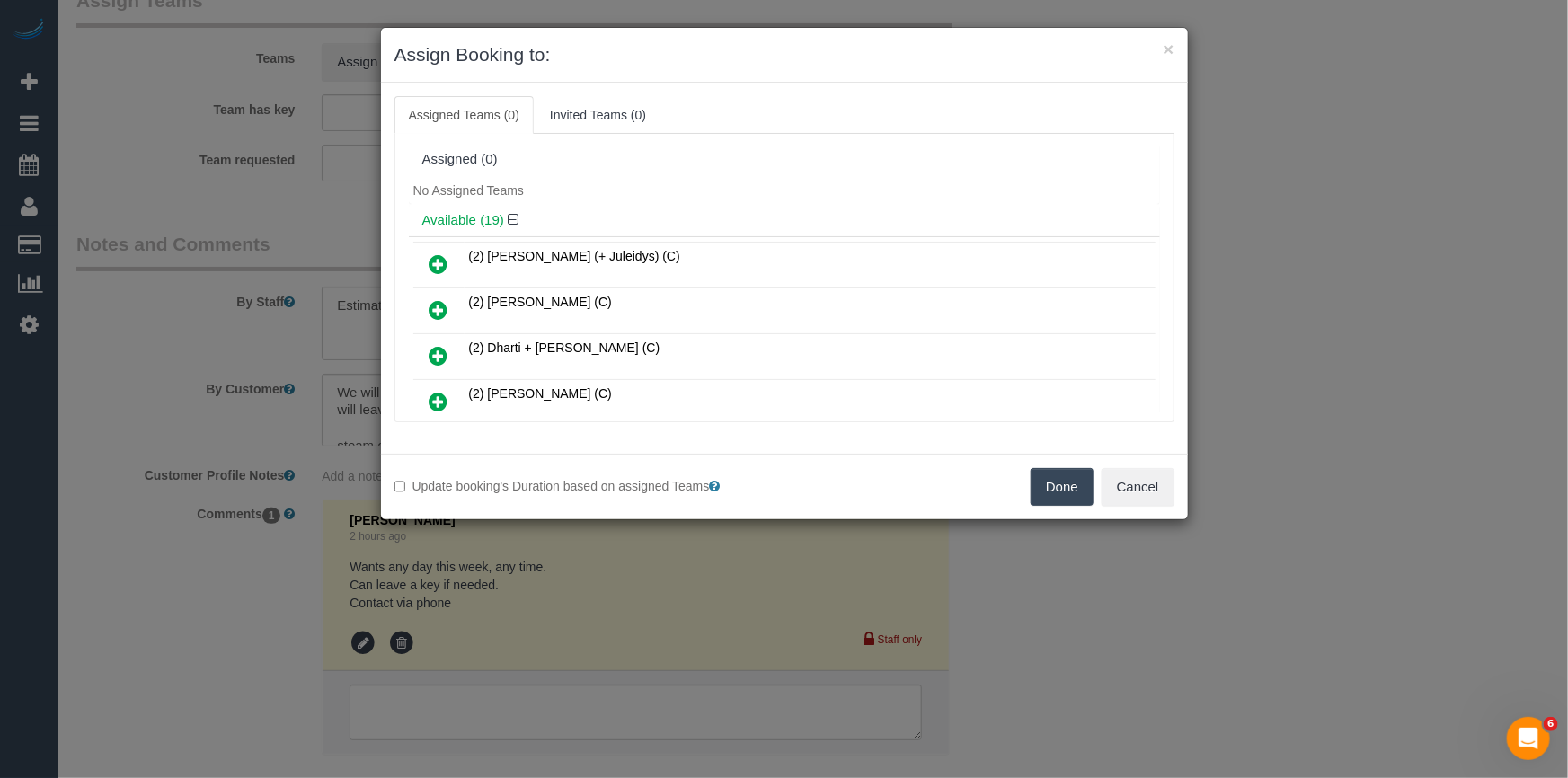
click at [660, 160] on div "Assigned (0)" at bounding box center [784, 159] width 724 height 16
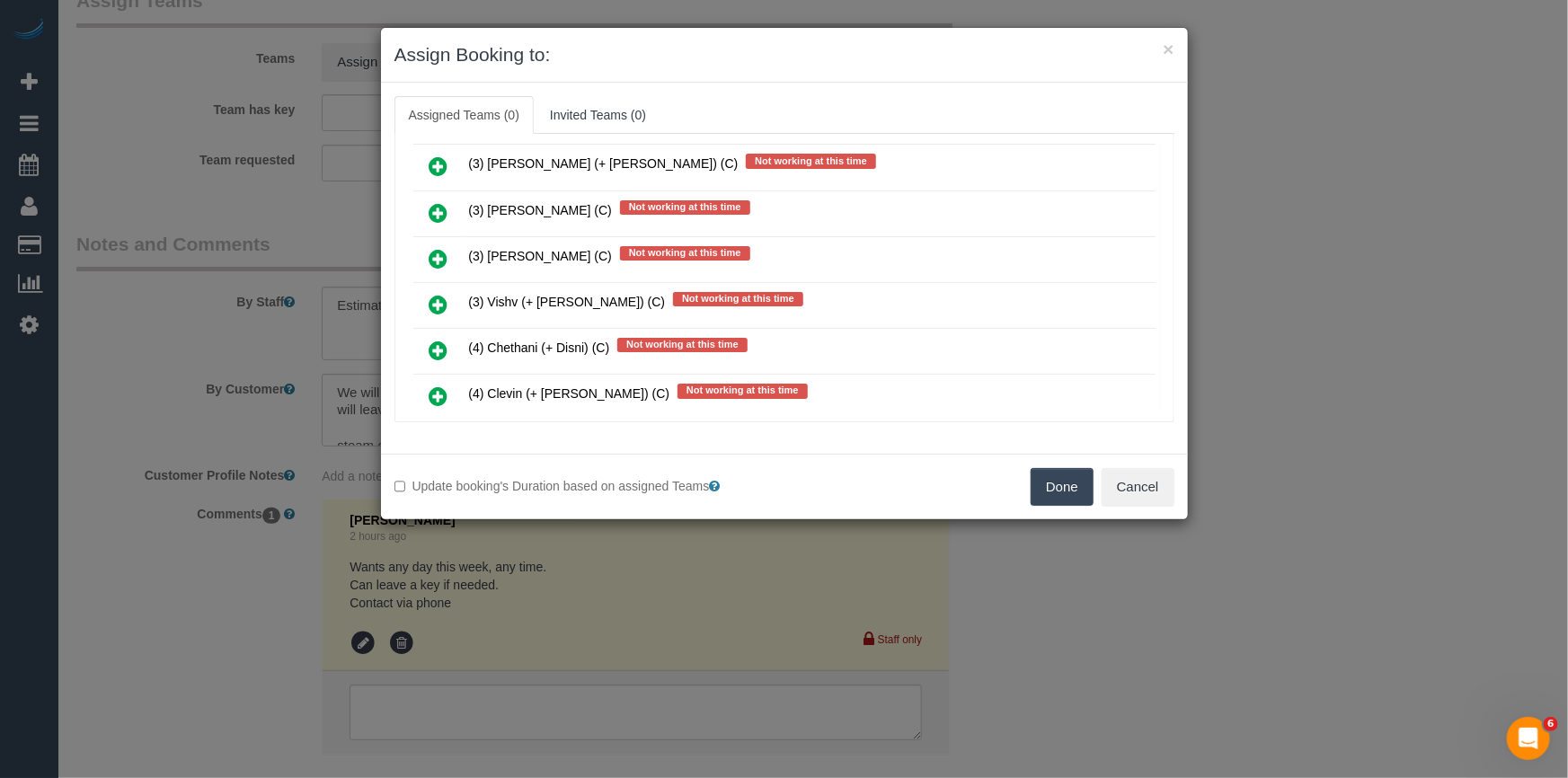
click at [430, 431] on icon at bounding box center [438, 441] width 19 height 21
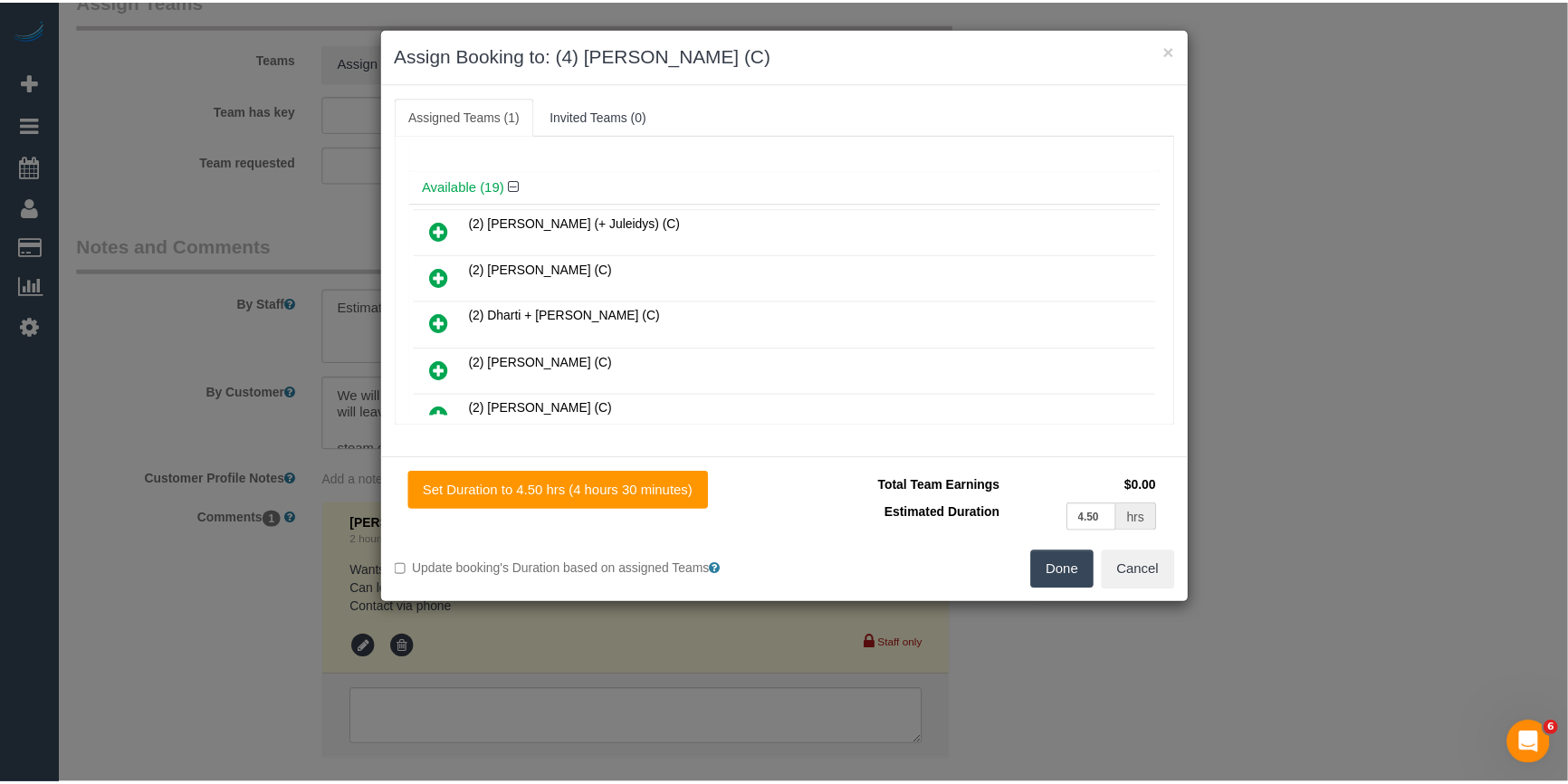
scroll to position [0, 0]
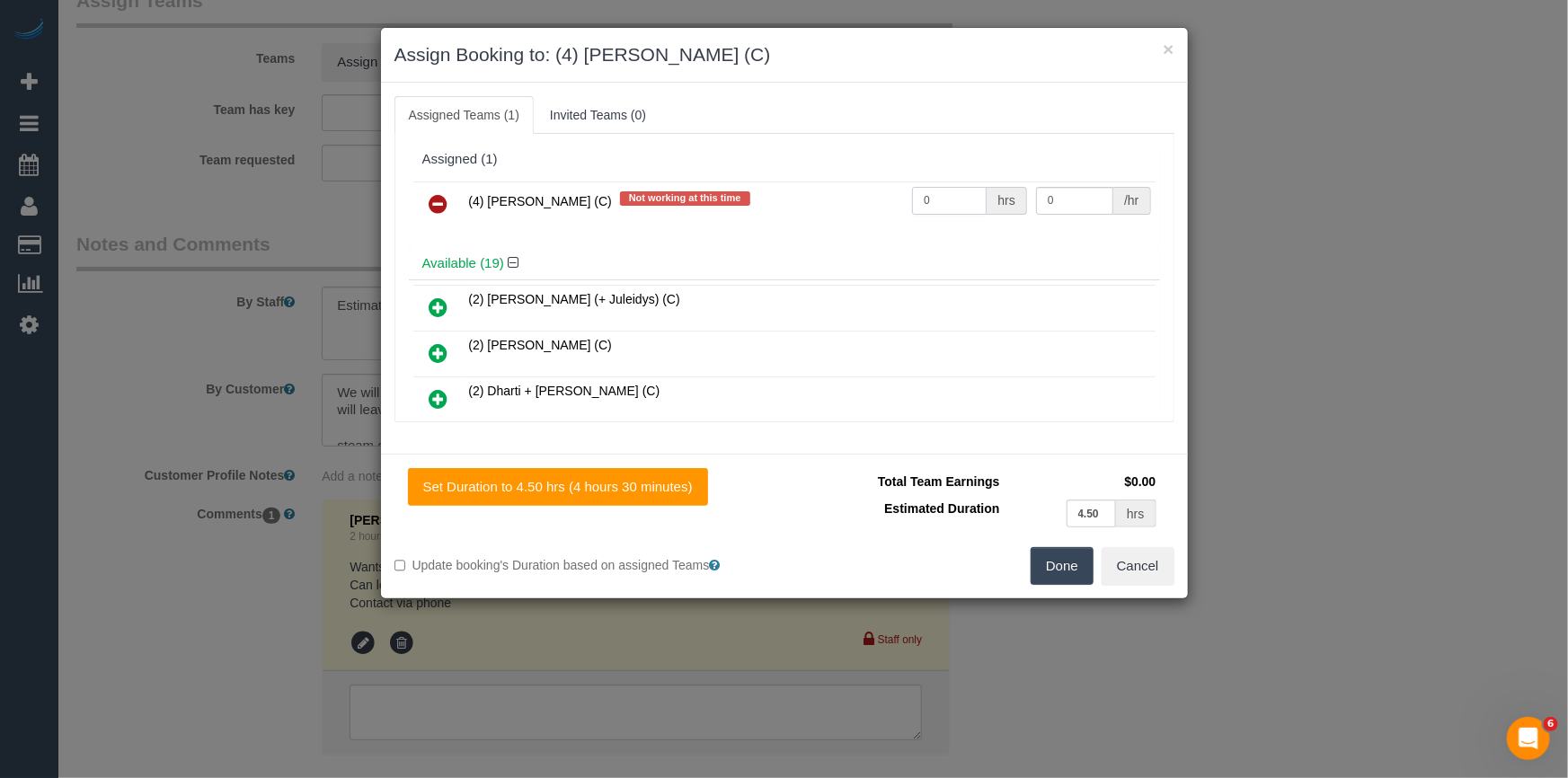
click at [950, 204] on input "0" at bounding box center [949, 201] width 75 height 28
type input "1"
click at [1043, 201] on input "0" at bounding box center [1075, 201] width 78 height 28
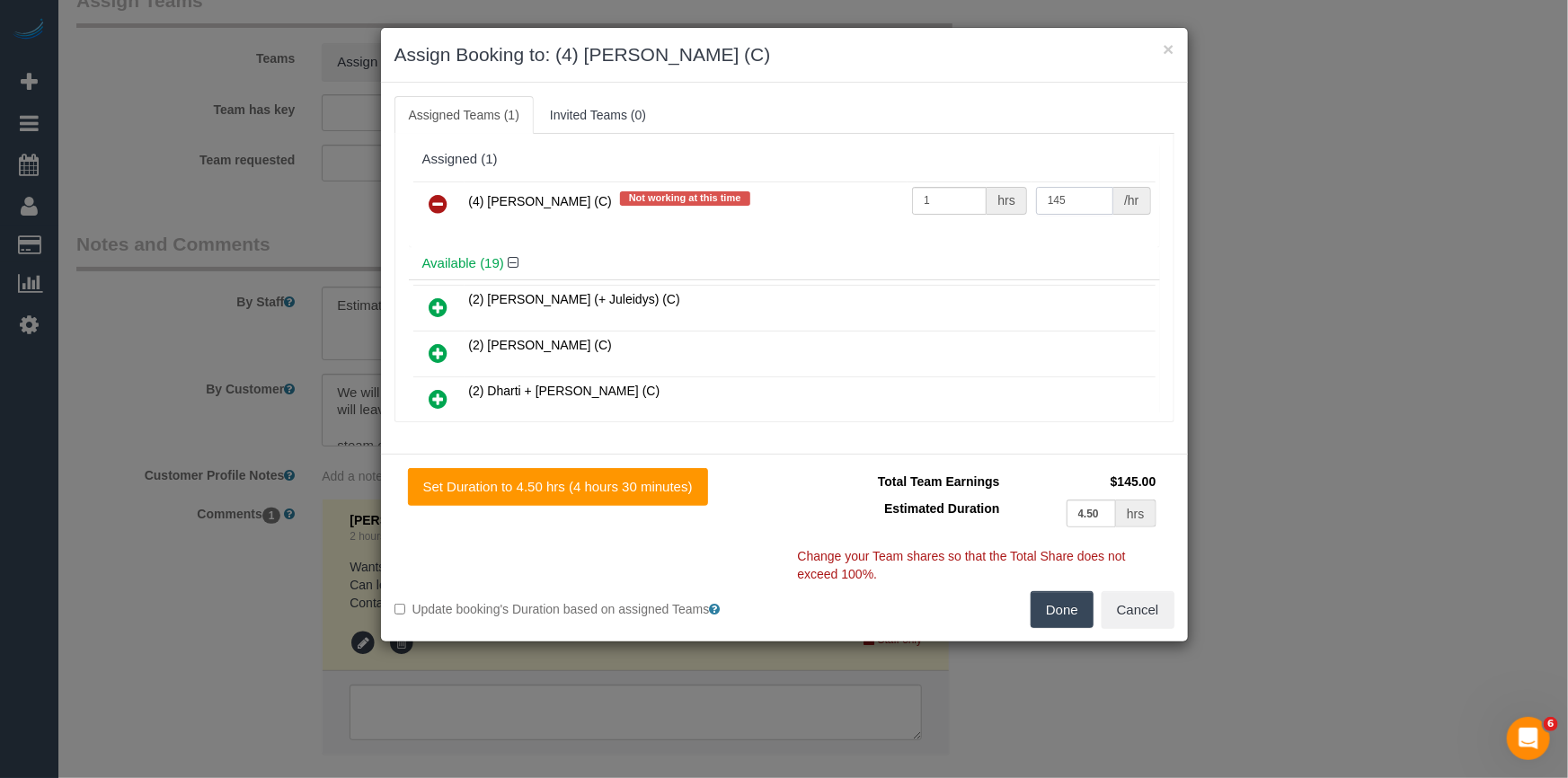
type input "145"
click at [1057, 613] on button "Done" at bounding box center [1062, 610] width 63 height 38
click at [1057, 613] on div "× Assign Booking to: (4) Disni Tharuka (C) Assigned Teams (1) Invited Teams (0)…" at bounding box center [784, 389] width 1568 height 778
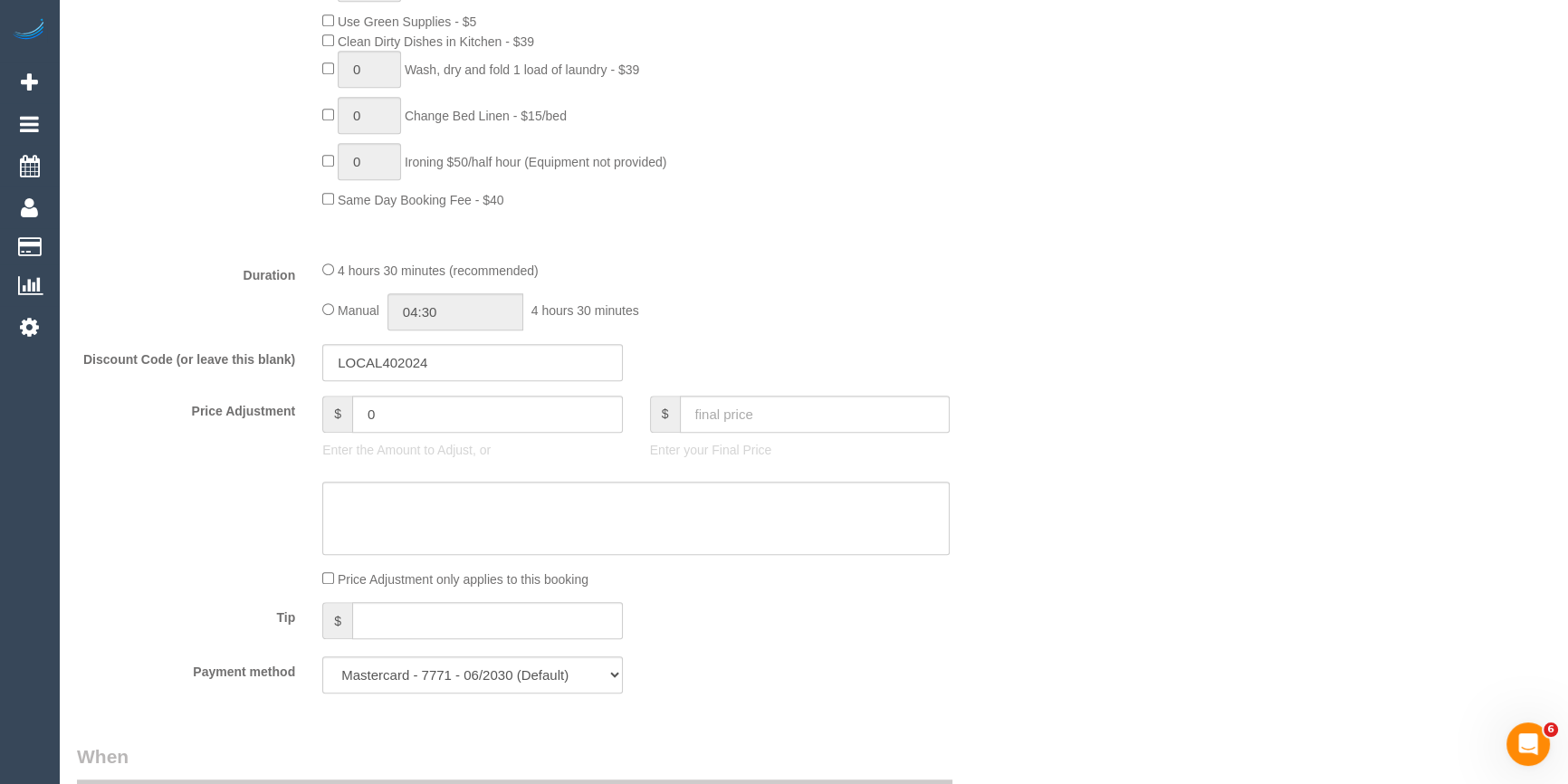
scroll to position [1069, 0]
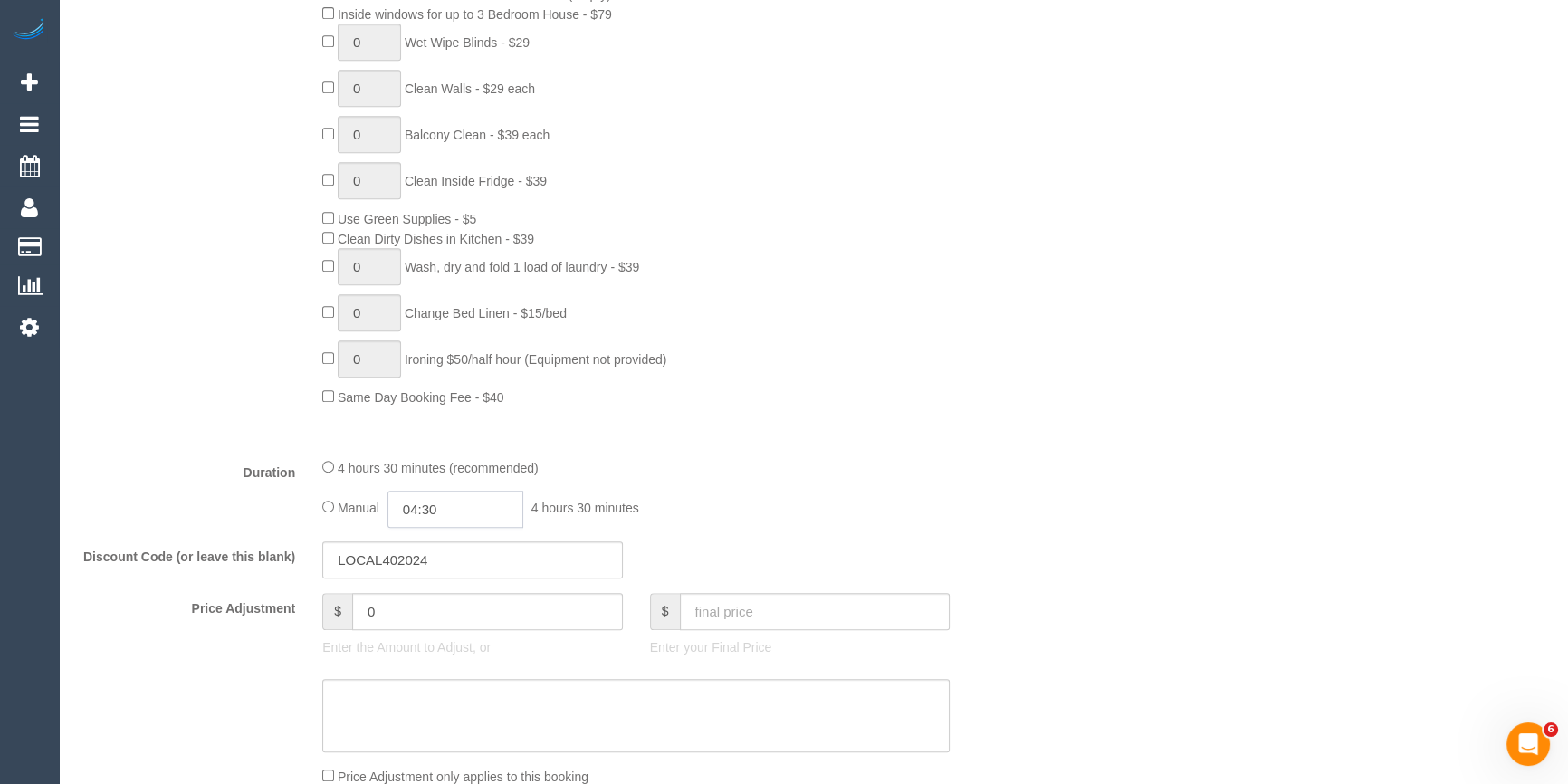
click at [456, 508] on input "04:30" at bounding box center [456, 510] width 136 height 37
type input "04:00"
click at [455, 541] on li "04:00" at bounding box center [436, 544] width 80 height 23
click at [843, 473] on div "4 hours 30 minutes (recommended)" at bounding box center [635, 467] width 627 height 20
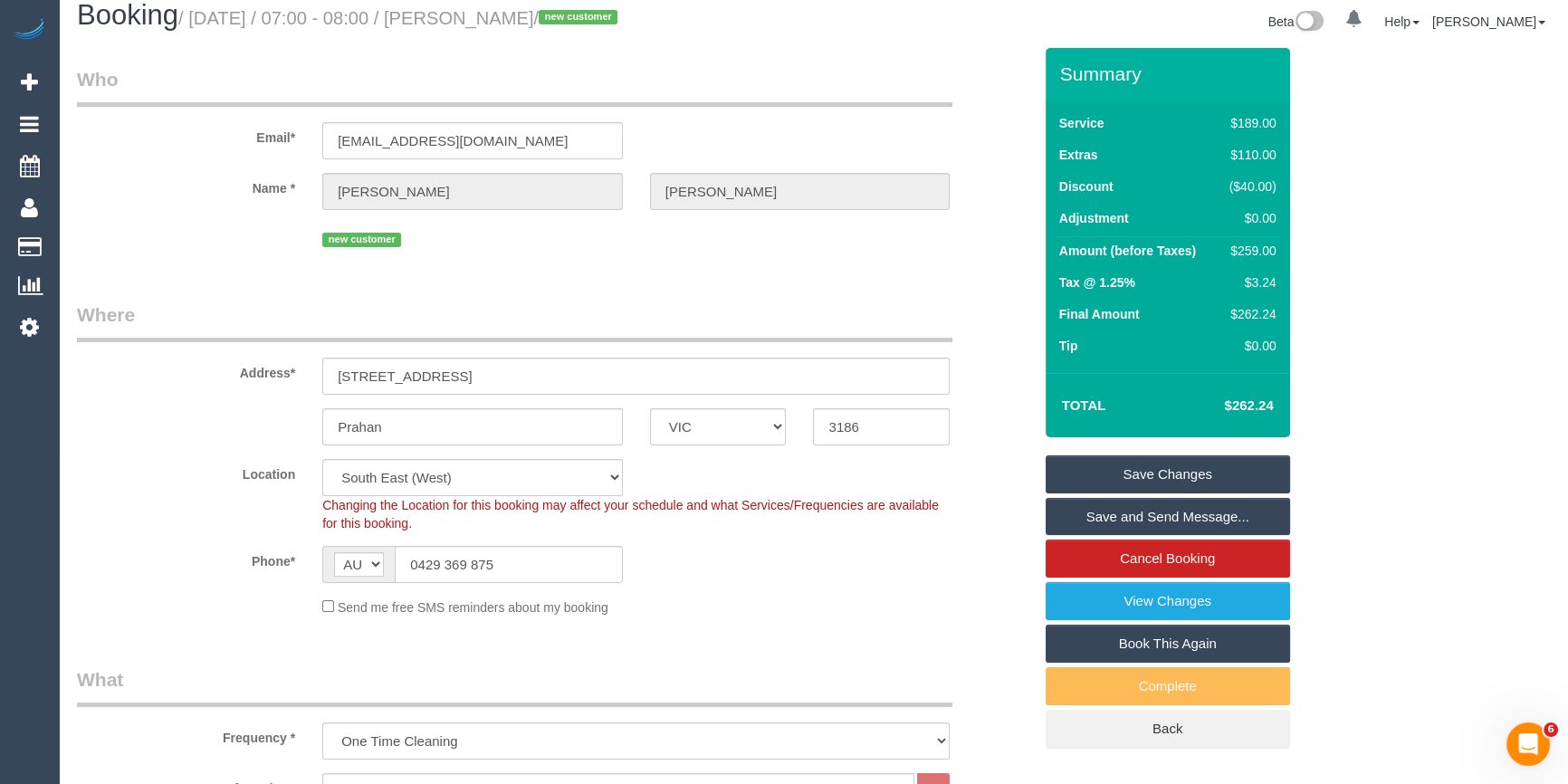
scroll to position [0, 0]
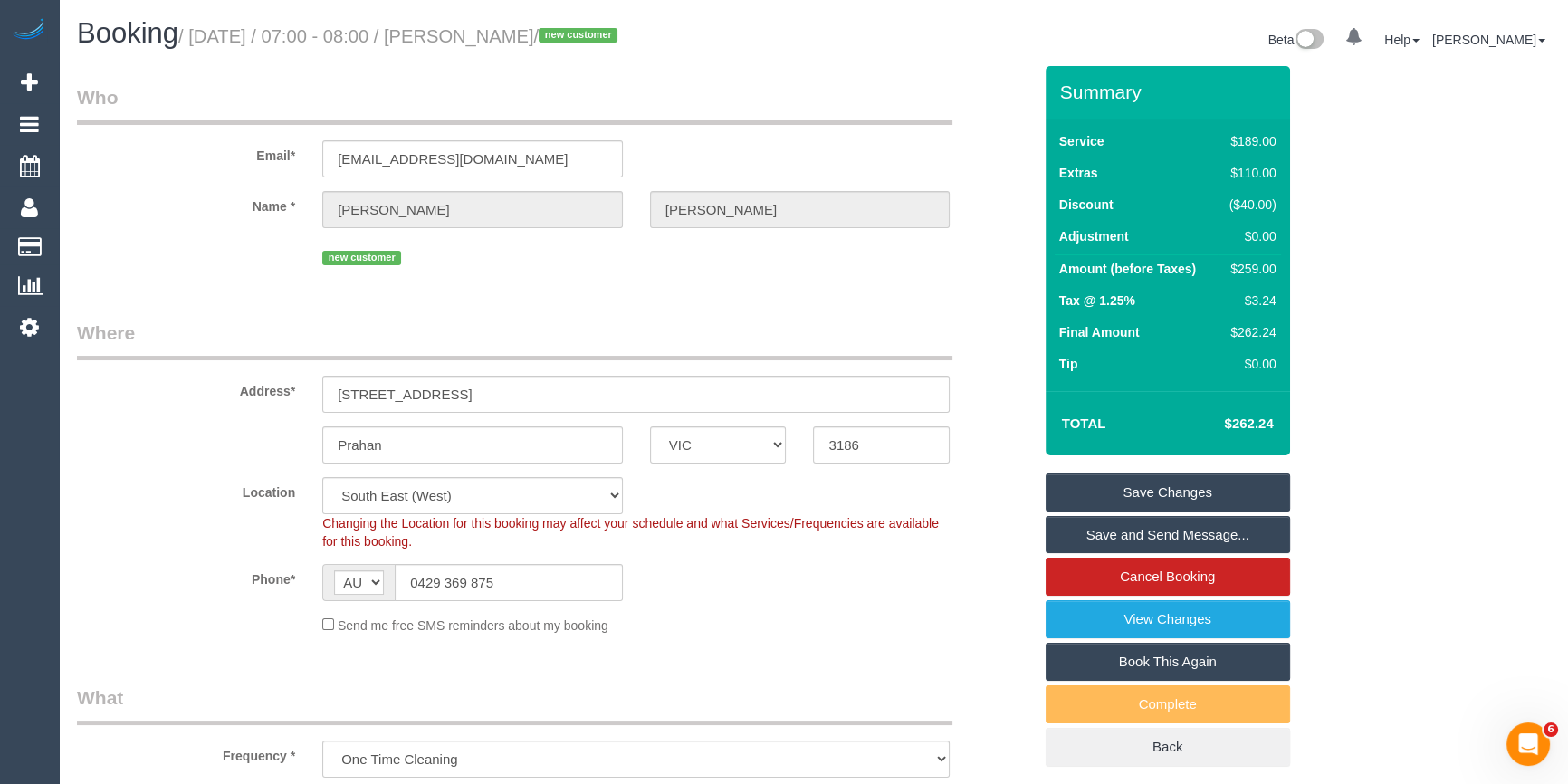
click at [1031, 449] on div "Summary Service $189.00 Extras $110.00 Discount ($40.00) Adjustment $0.00 Amoun…" at bounding box center [1215, 434] width 368 height 737
click at [1124, 490] on link "Save Changes" at bounding box center [1167, 492] width 244 height 38
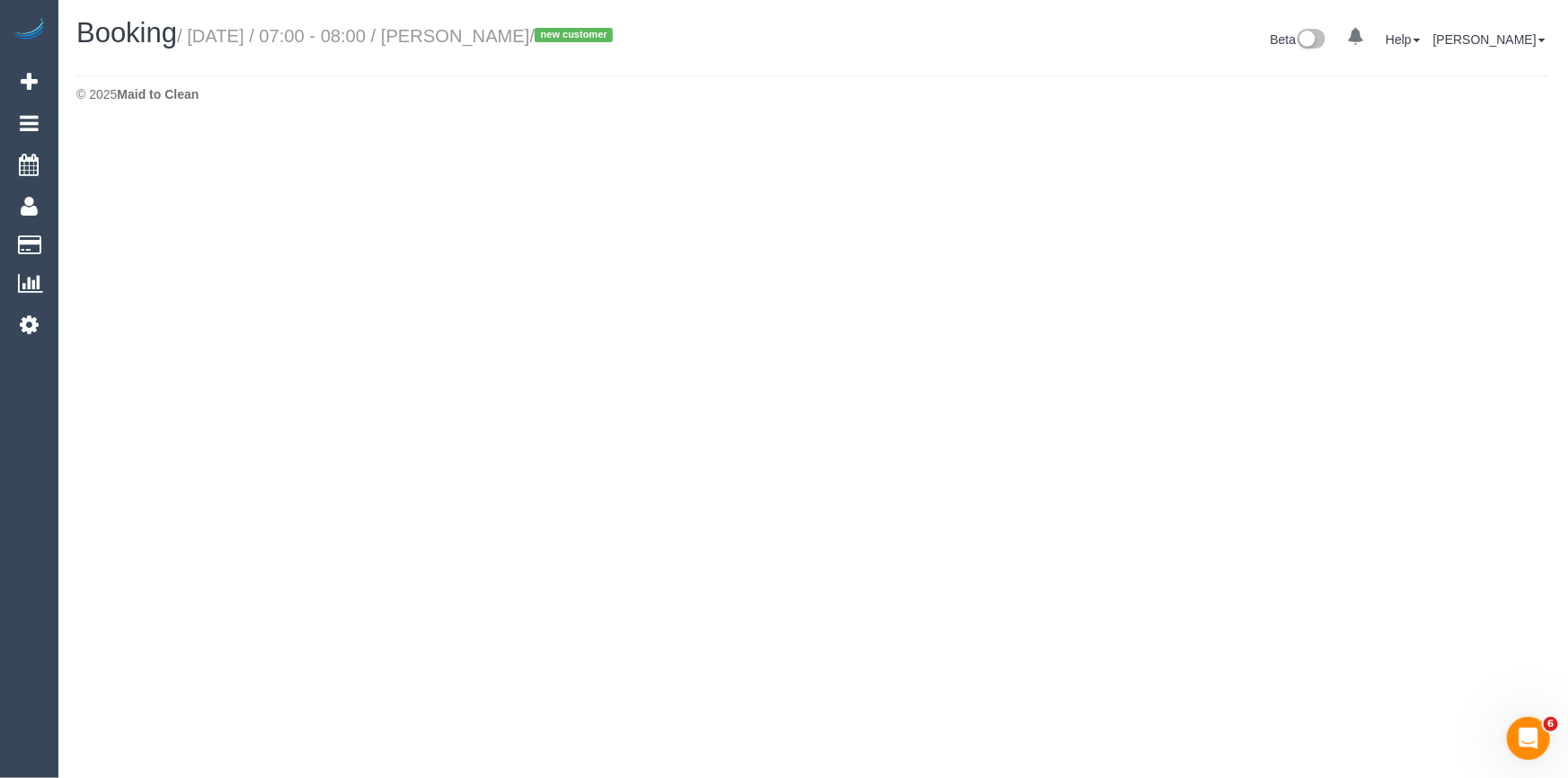
select select "VIC"
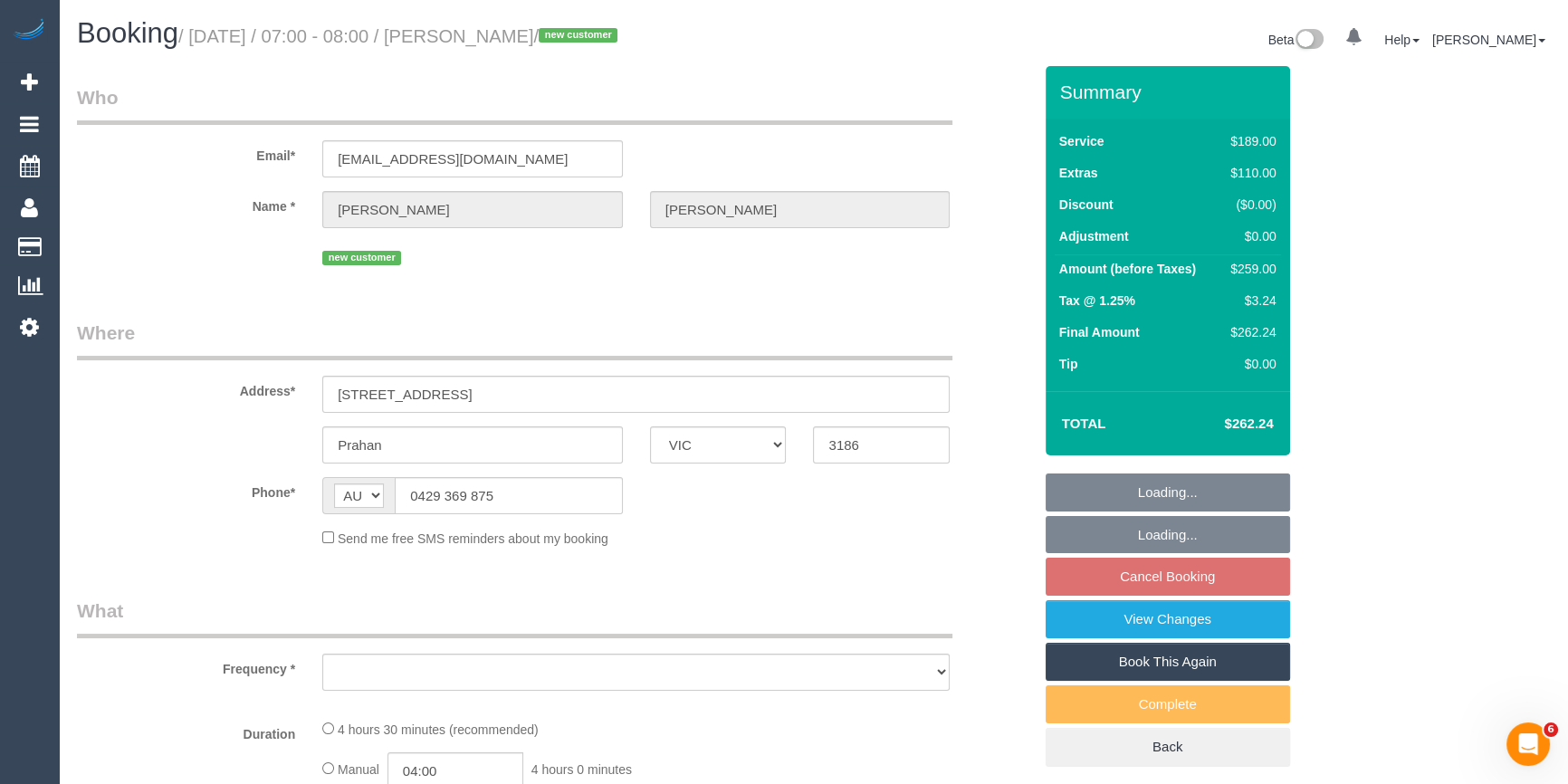
select select "object:4497"
select select "string:stripe-pm_1SCT4Z2GScqysDRV4QJiqt49"
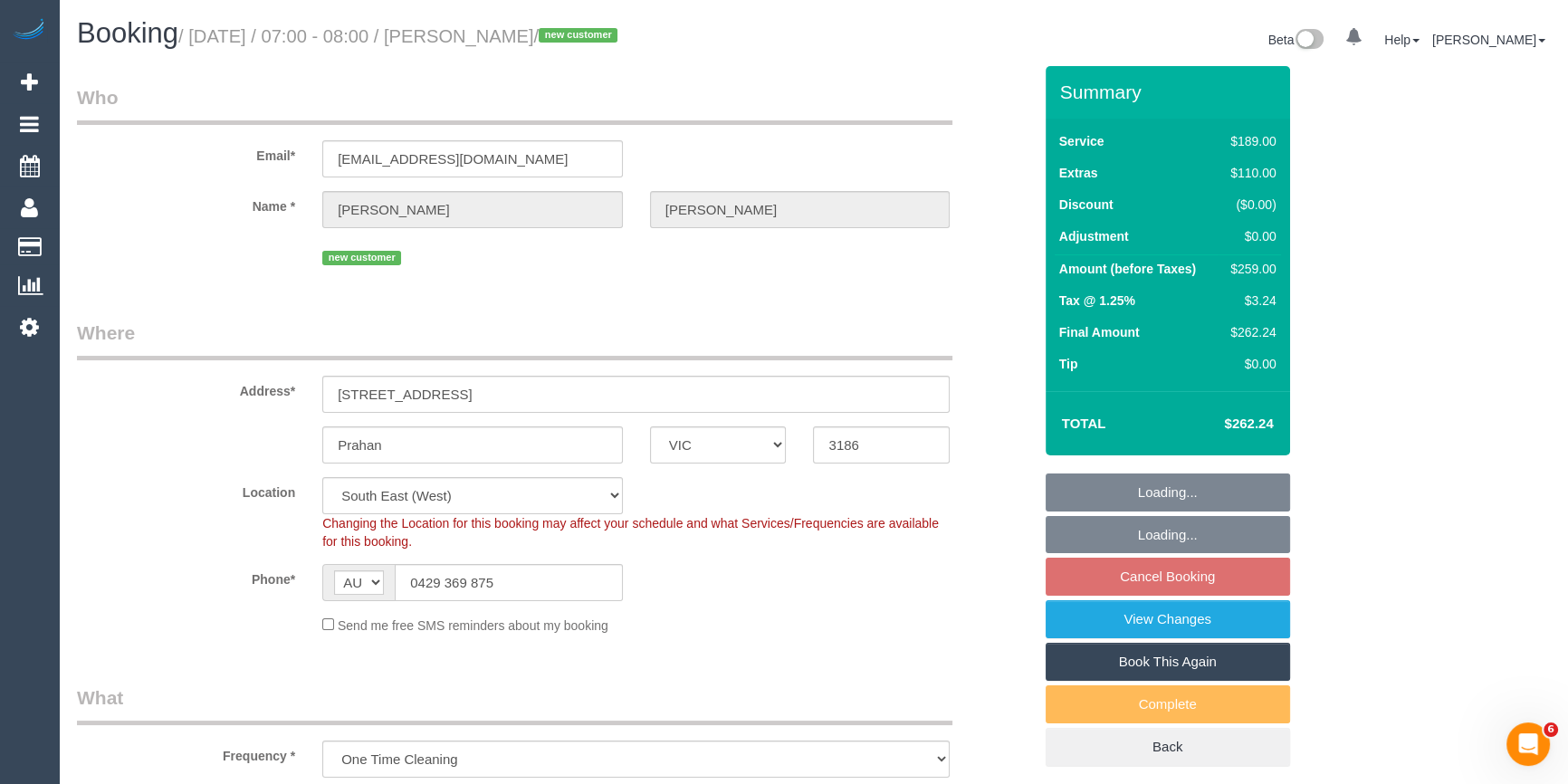
select select "object:4760"
select select "number:28"
select select "number:17"
select select "number:19"
select select "number:23"
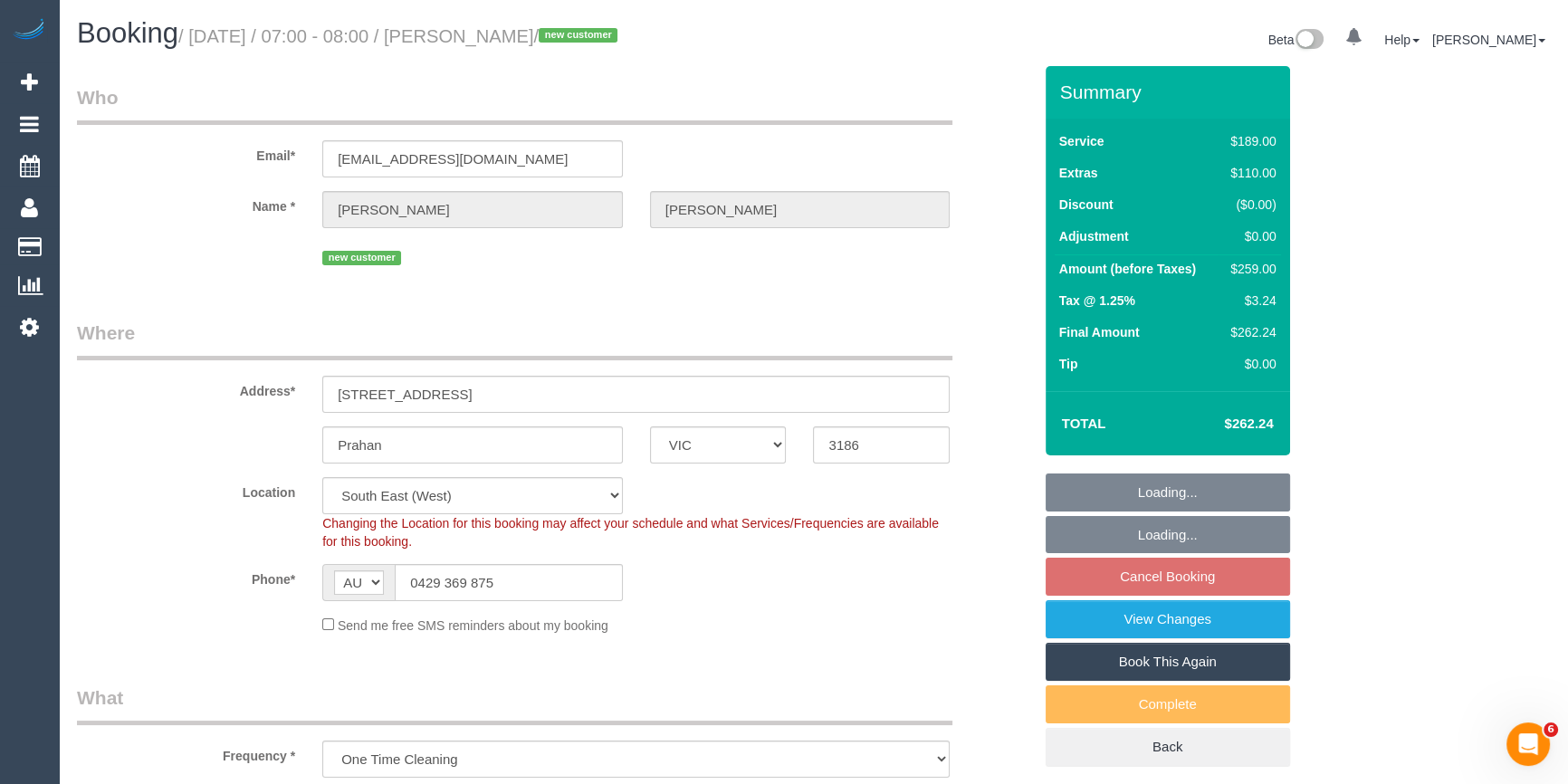
select select "number:34"
select select "number:13"
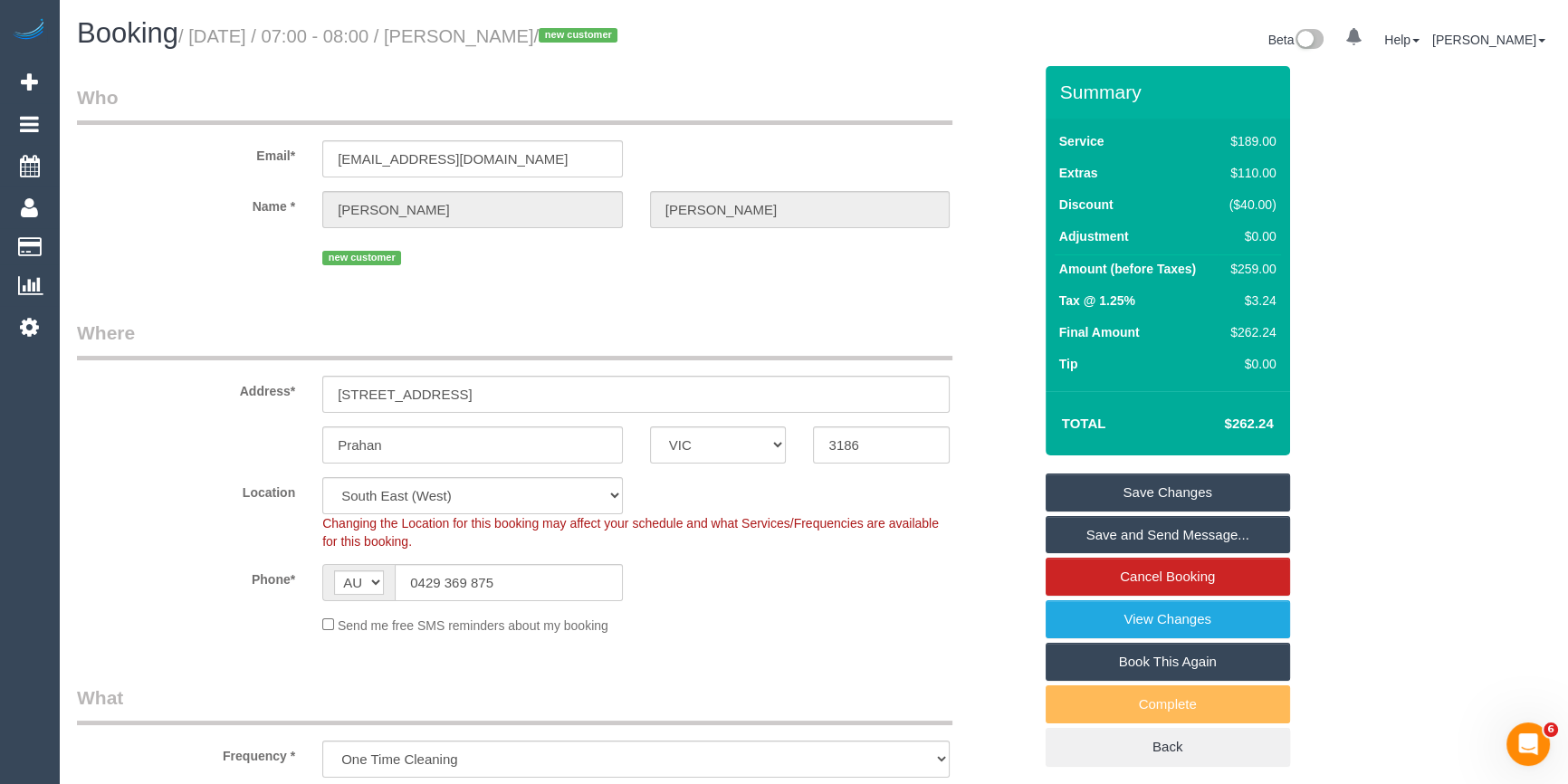
click at [177, 432] on div "Prahan ACT NSW NT QLD SA TAS VIC WA 3186" at bounding box center [554, 446] width 982 height 37
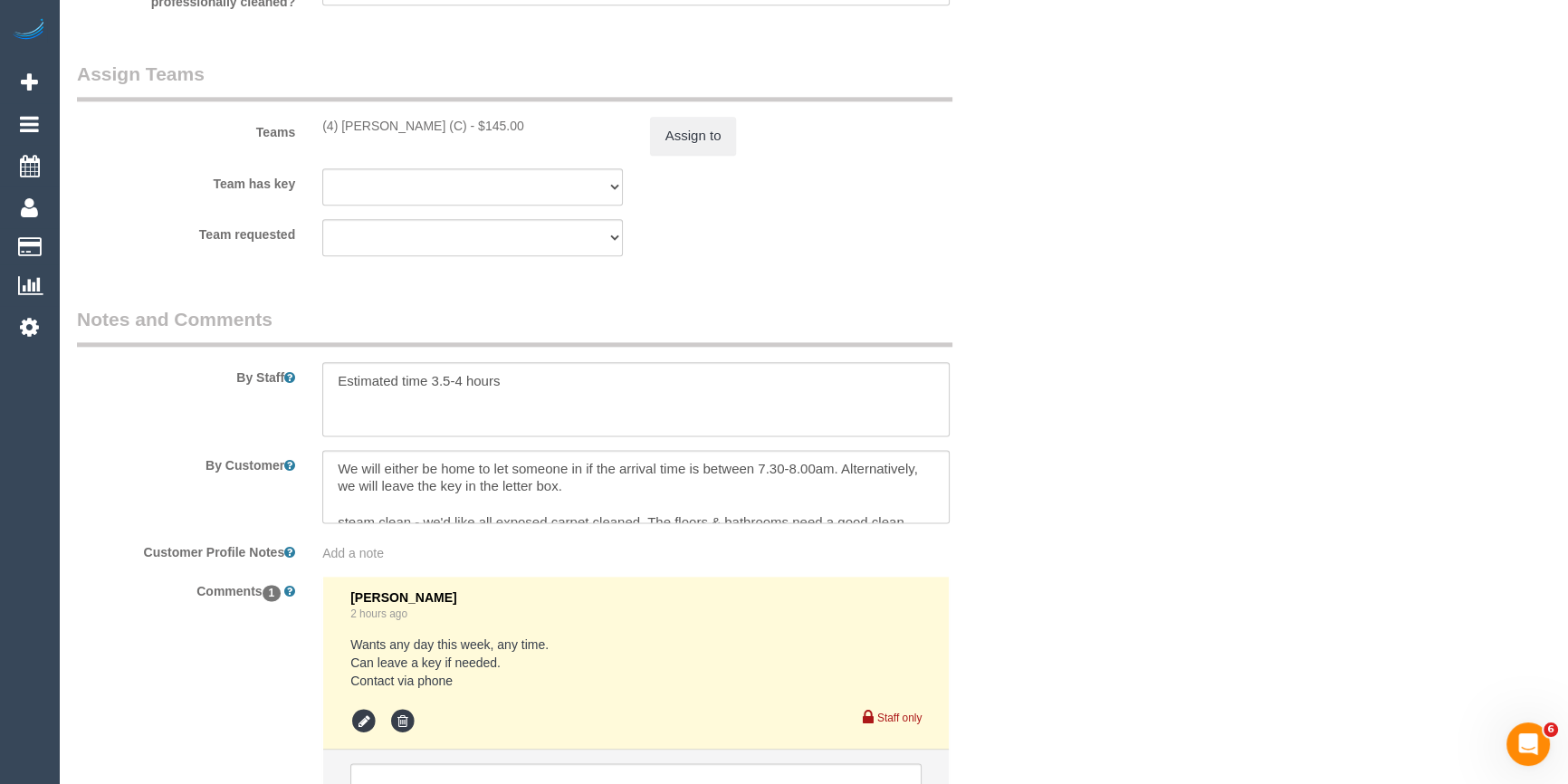
scroll to position [2991, 0]
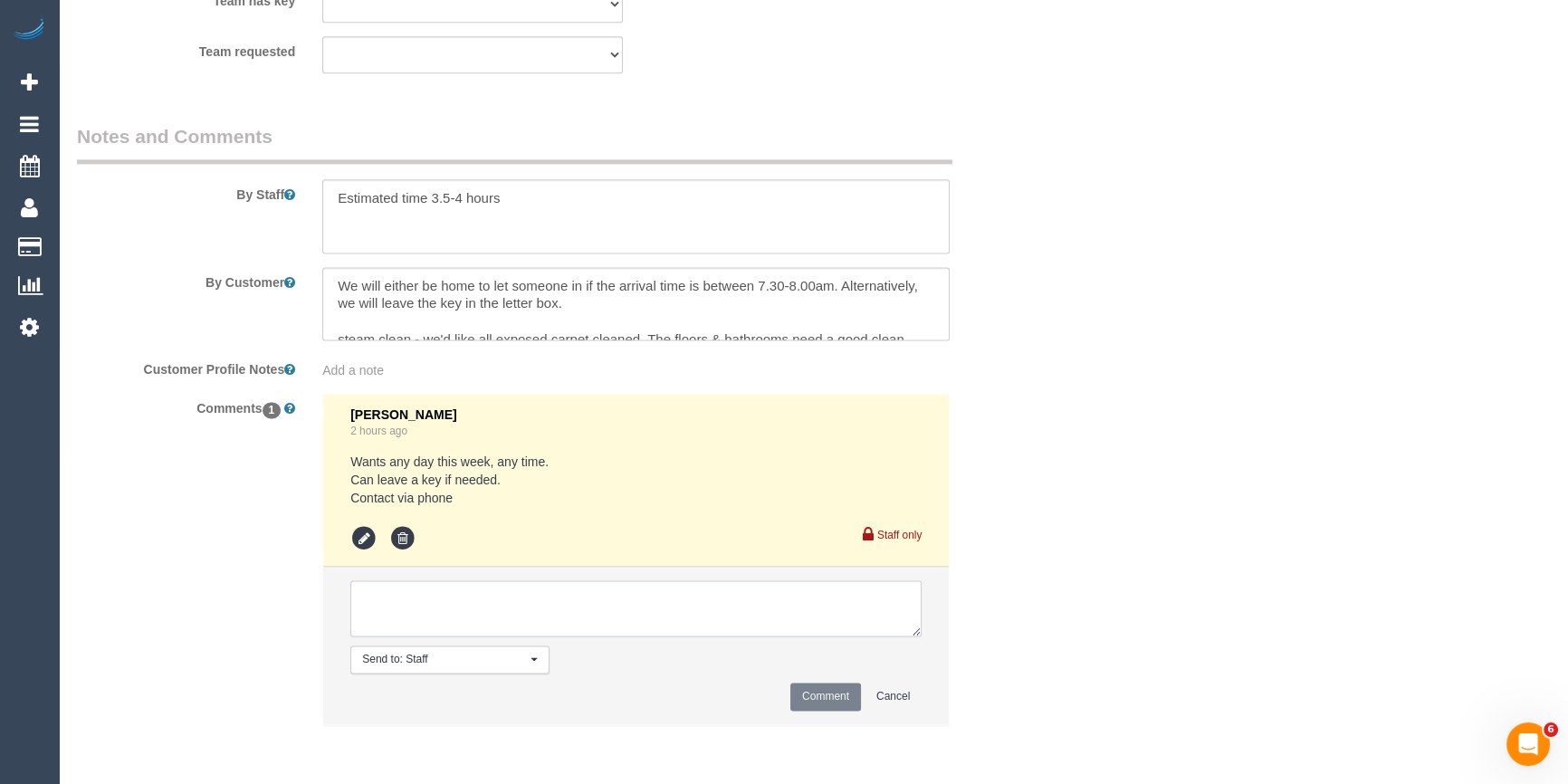
click at [411, 606] on textarea at bounding box center [635, 609] width 571 height 56
type textarea "P"
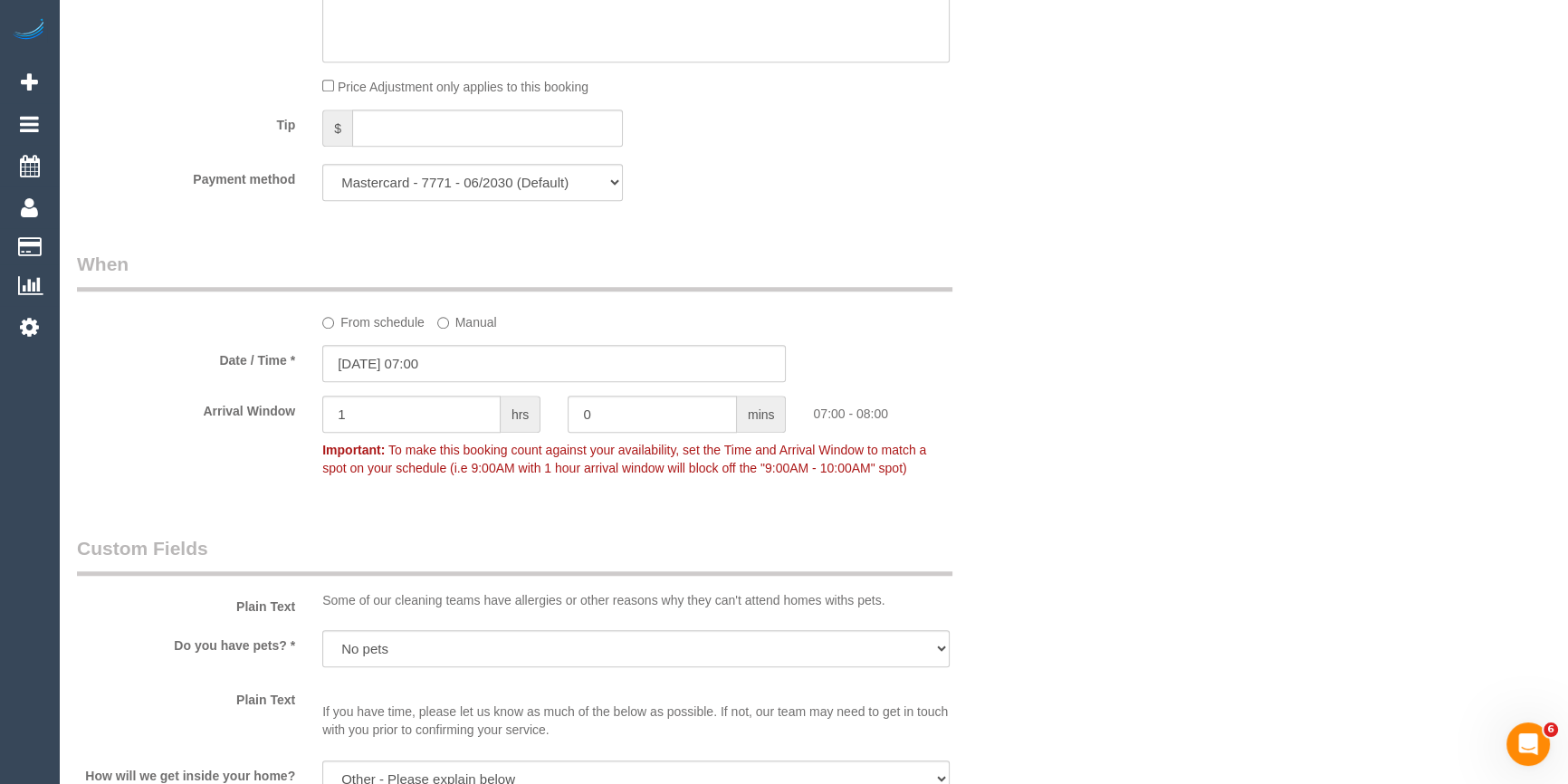
scroll to position [1673, 0]
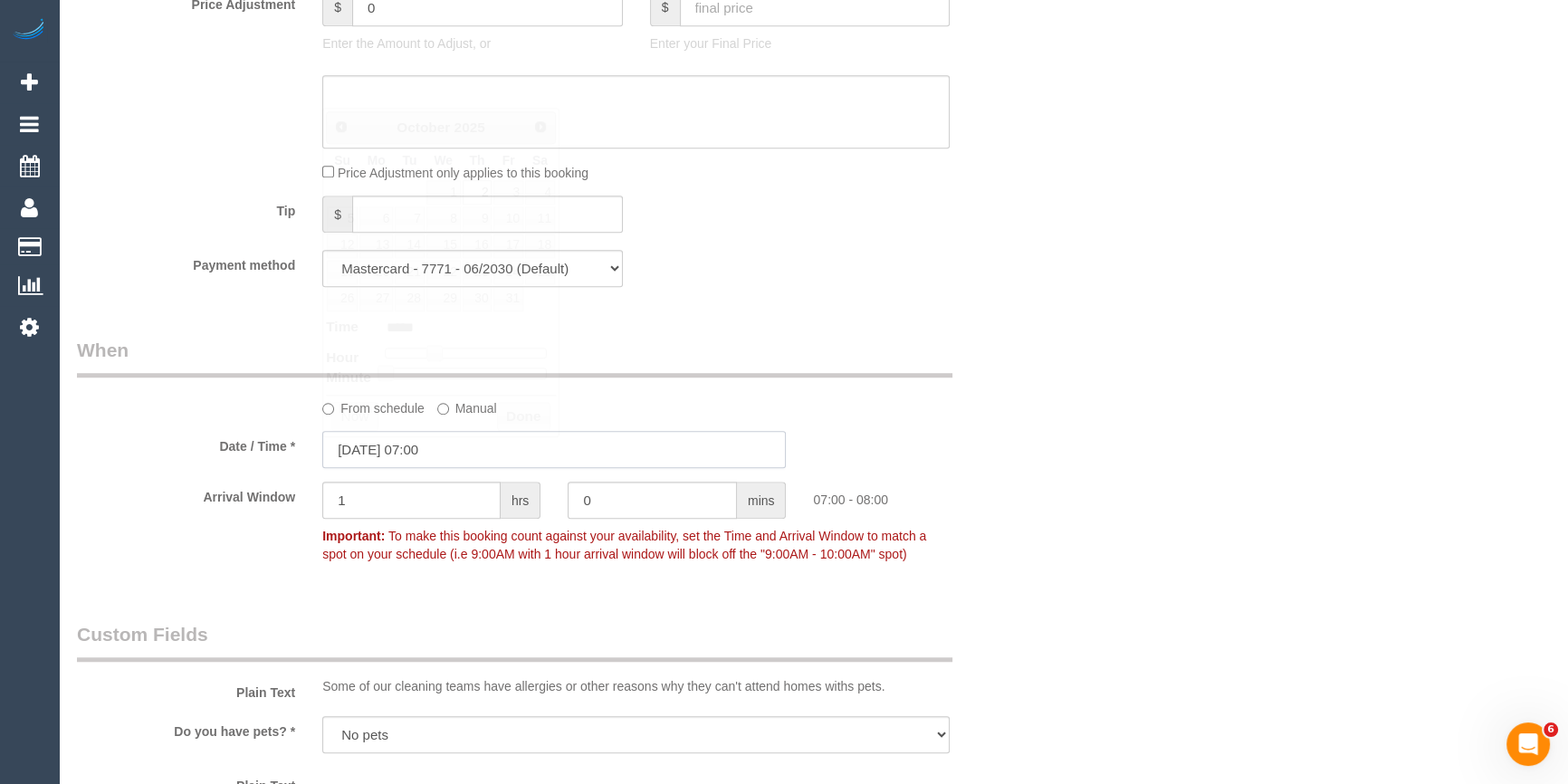
click at [409, 463] on input "02/10/2025 07:00" at bounding box center [553, 449] width 463 height 37
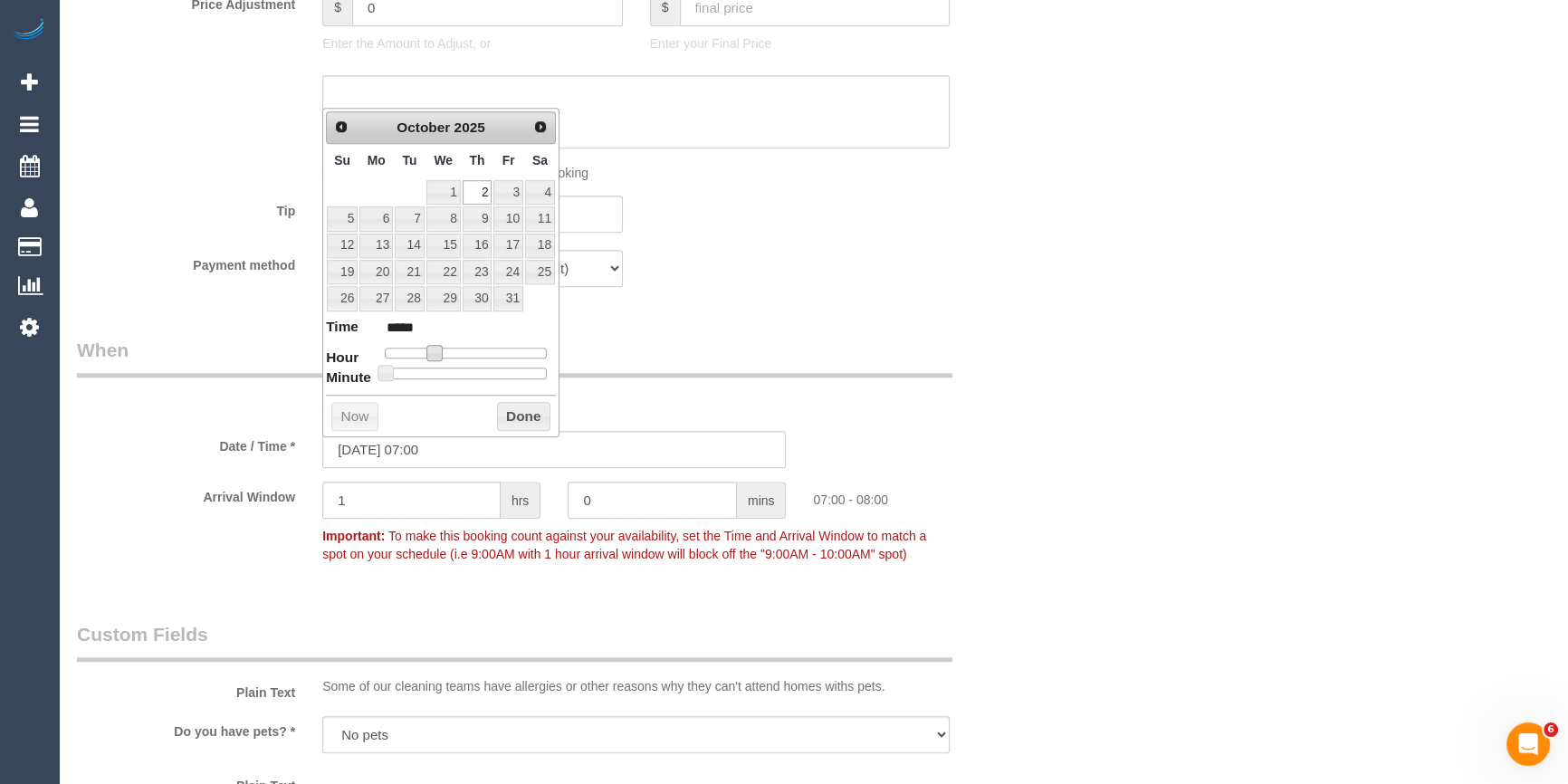
type input "02/10/2025 08:00"
type input "*****"
type input "02/10/2025 09:00"
type input "*****"
drag, startPoint x: 434, startPoint y: 348, endPoint x: 448, endPoint y: 348, distance: 14.0
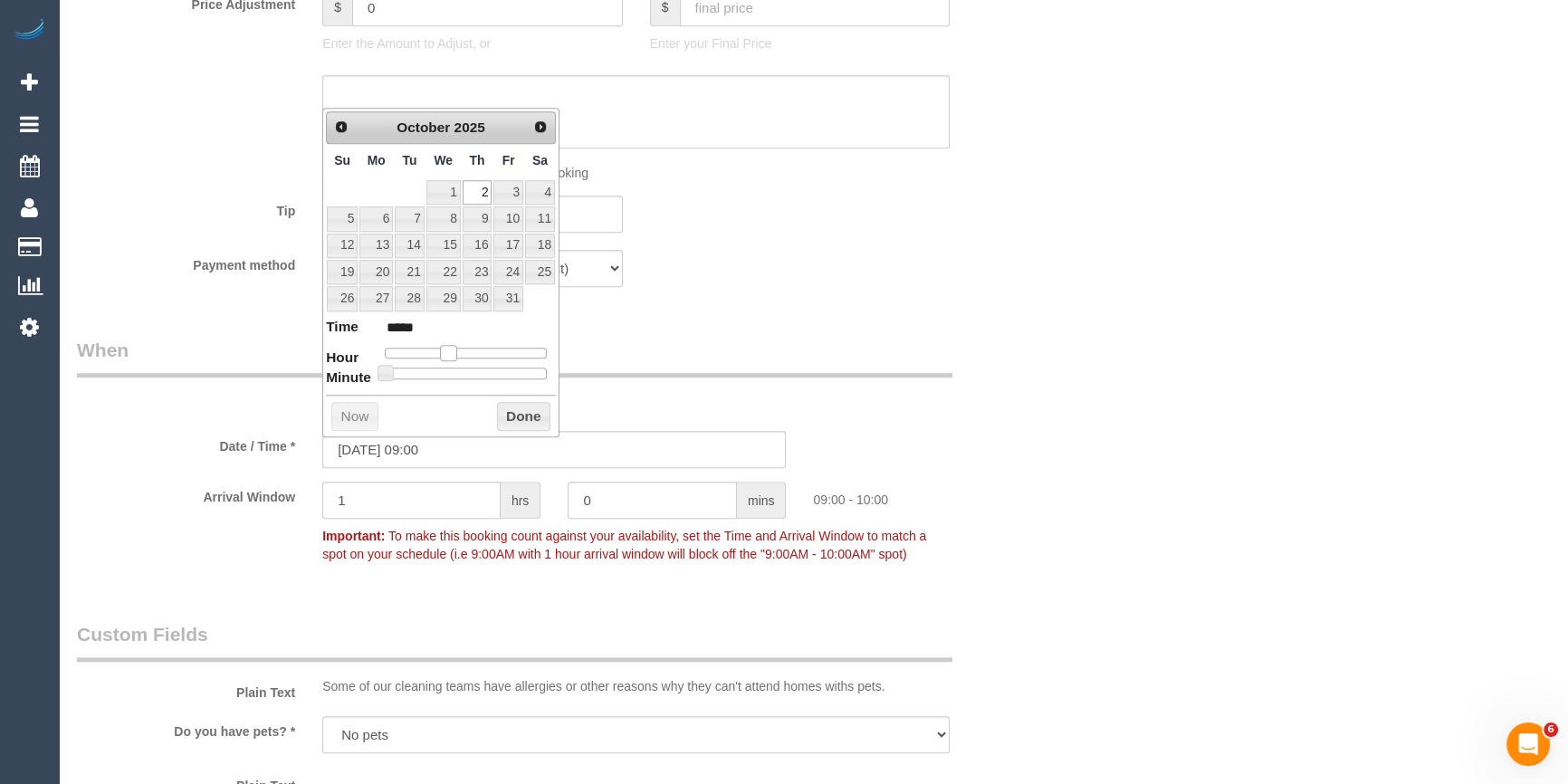
click at [448, 348] on span at bounding box center [447, 352] width 16 height 16
click at [507, 415] on button "Done" at bounding box center [523, 416] width 53 height 29
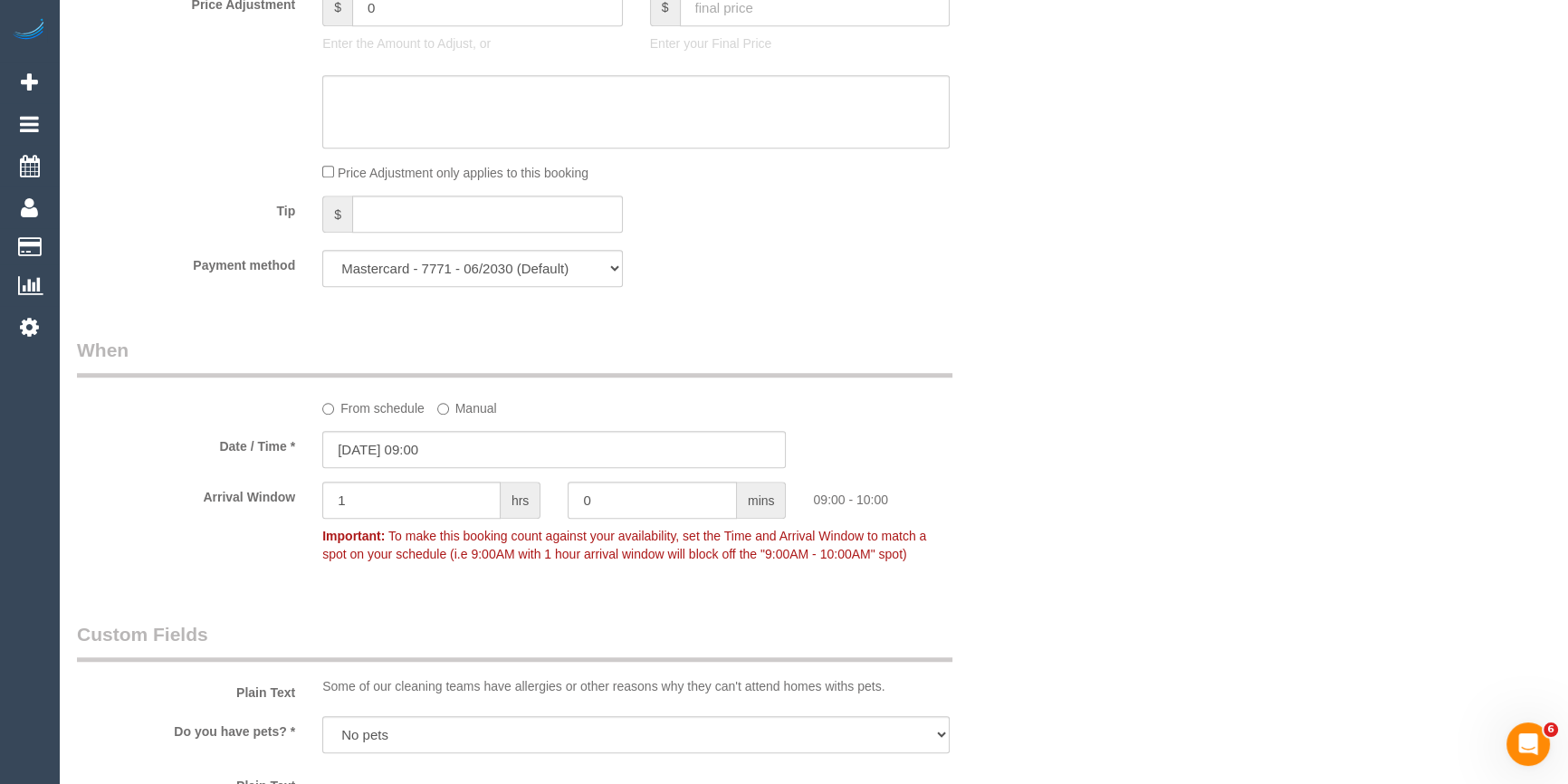
click at [1051, 350] on div "Who Email* nataliapvanzo@gmail.com Name * Natalia Vanzo new customer Where Addr…" at bounding box center [813, 252] width 1473 height 3719
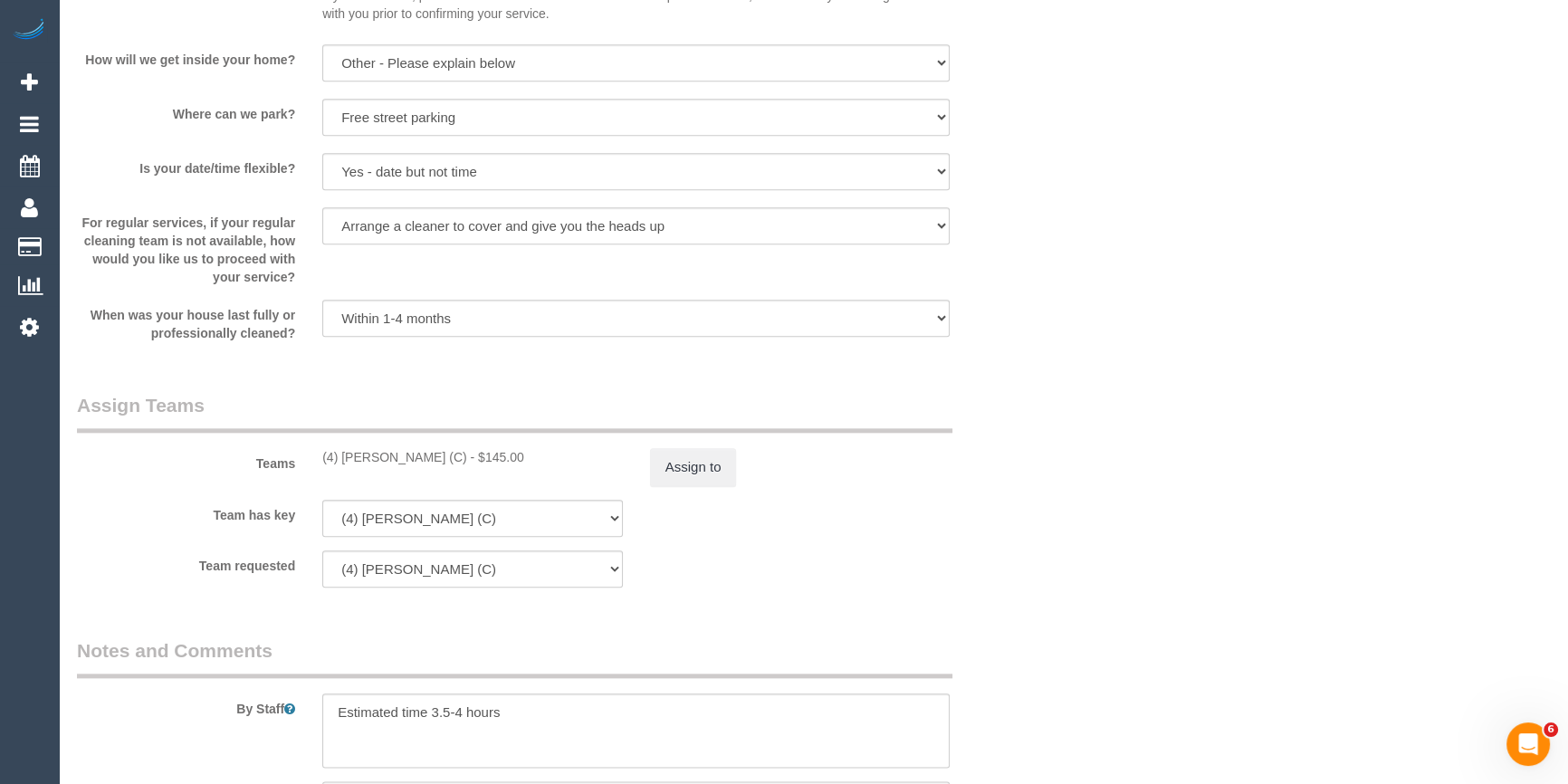
scroll to position [2661, 0]
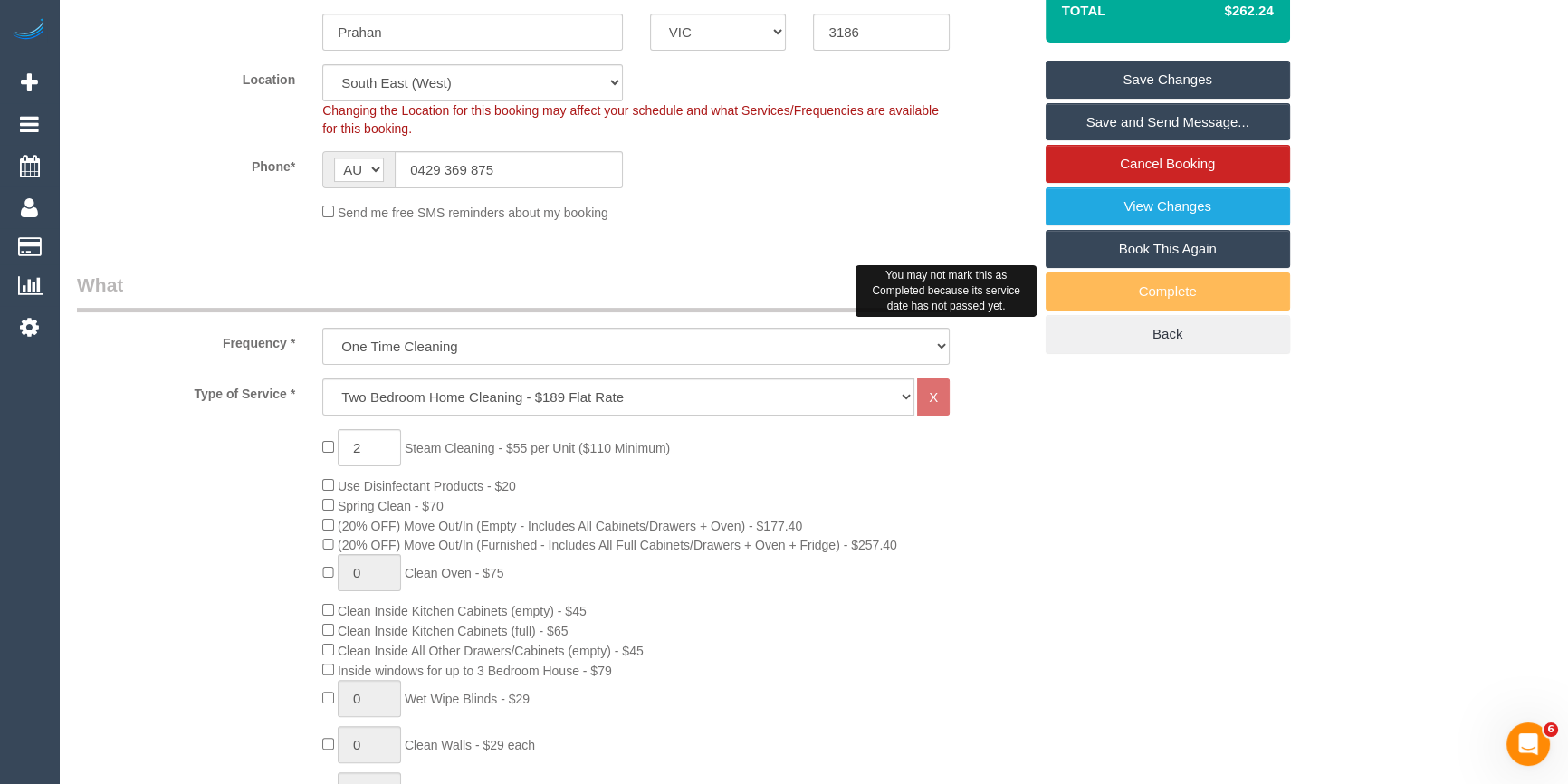
scroll to position [191, 0]
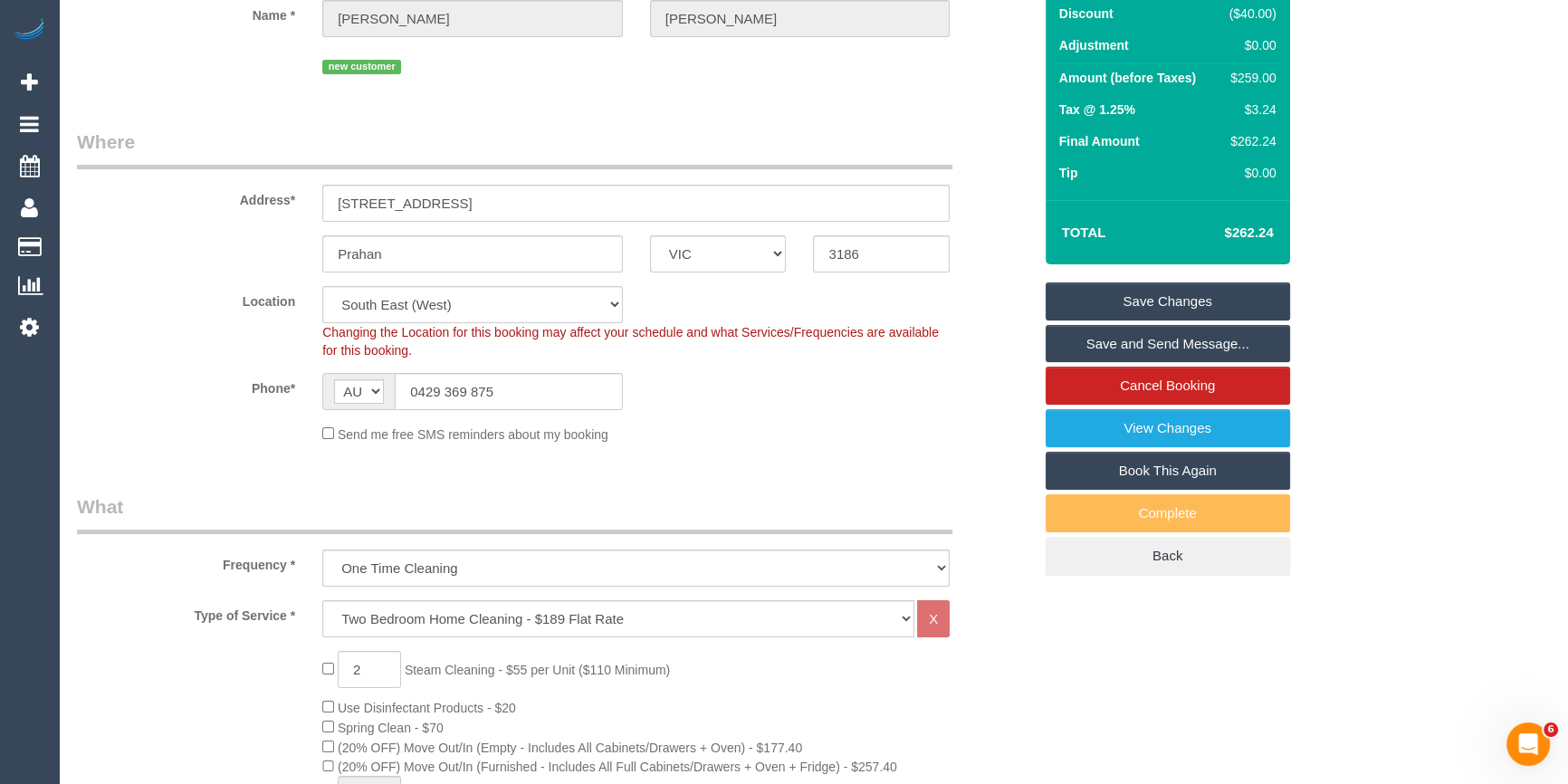
click at [1159, 299] on link "Save Changes" at bounding box center [1167, 301] width 244 height 38
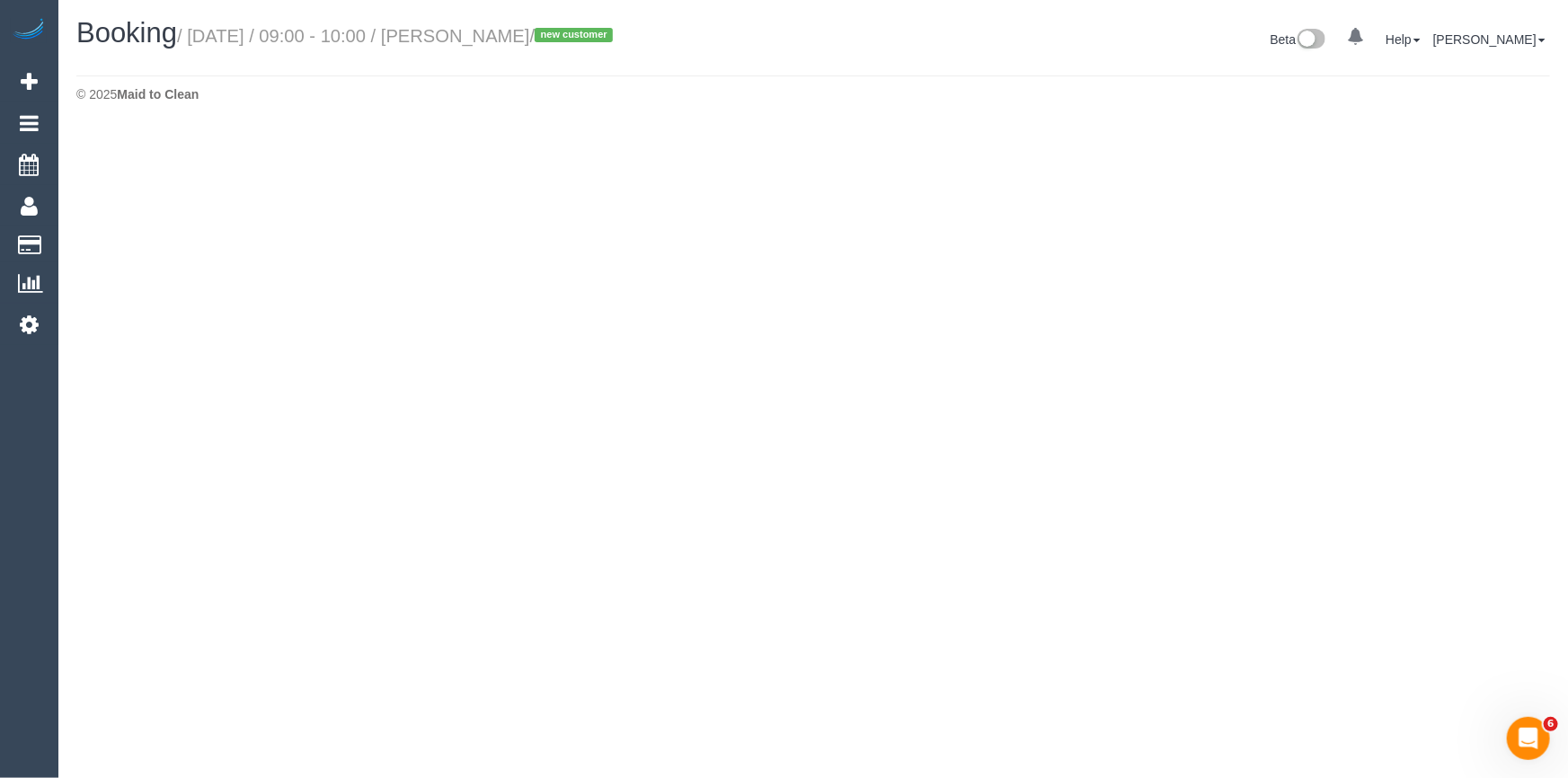
select select "VIC"
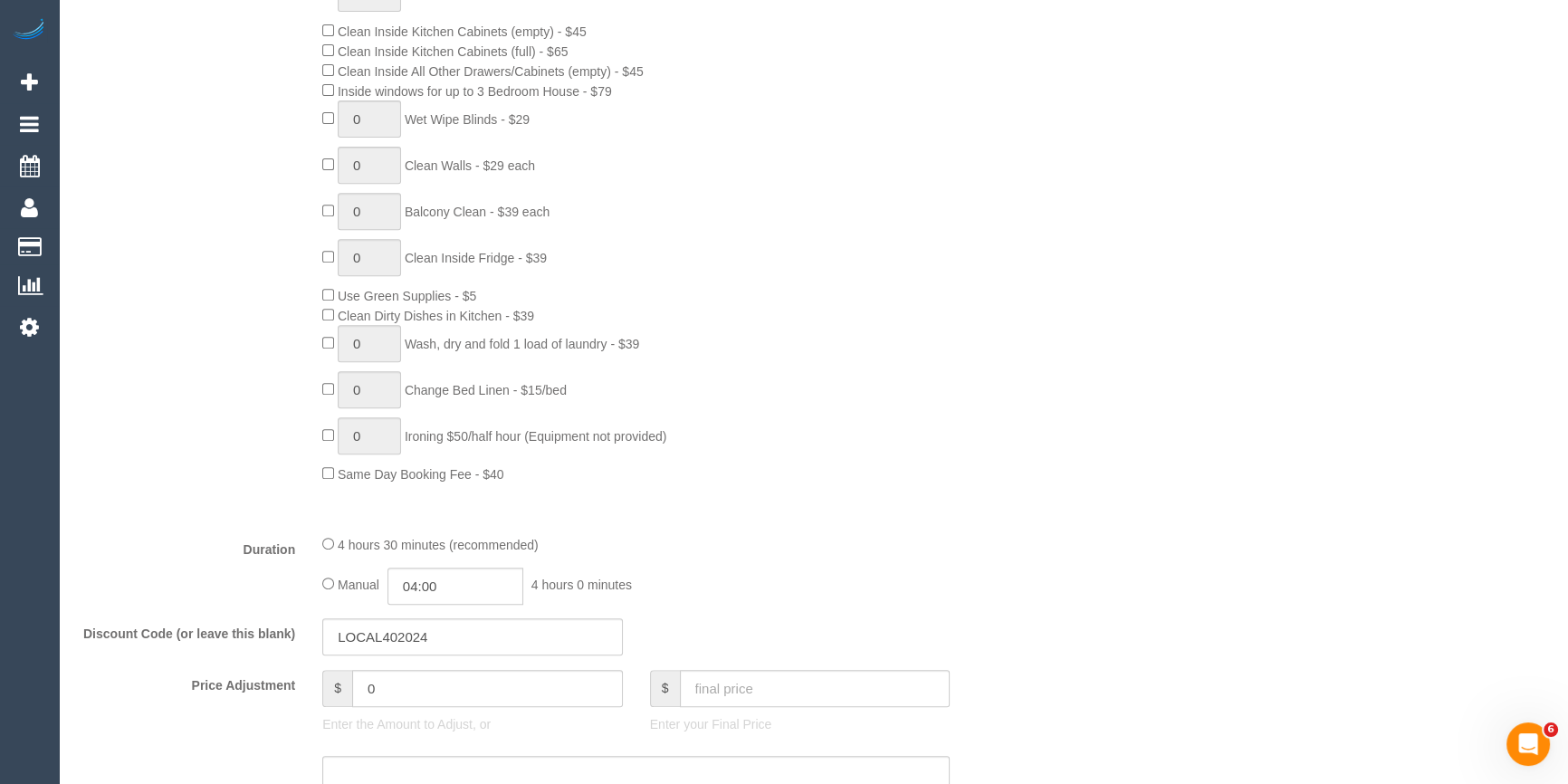
select select "object:7648"
select select "string:stripe-pm_1SCT4Z2GScqysDRV4QJiqt49"
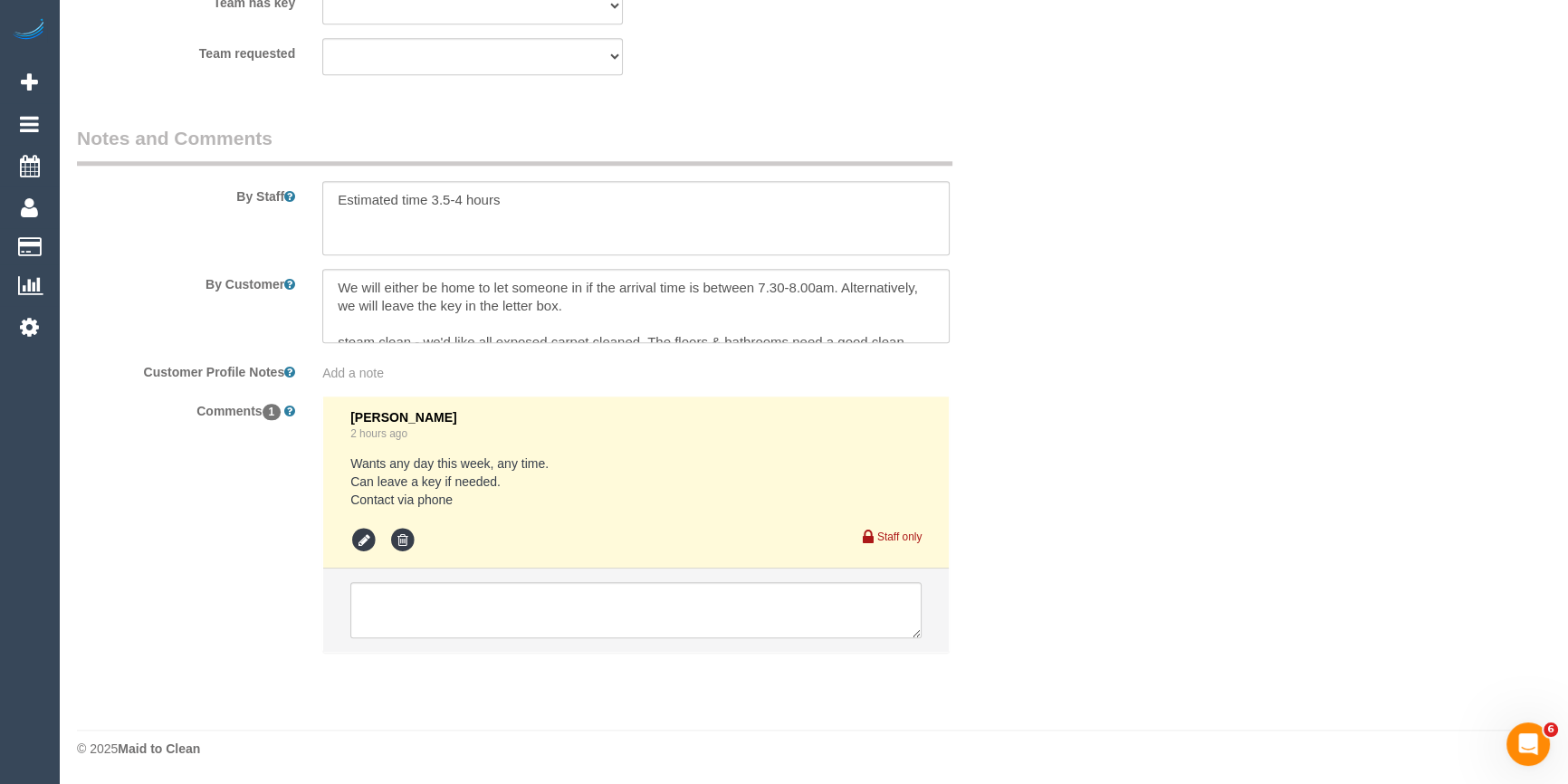
select select "number:28"
select select "number:17"
select select "number:19"
select select "number:23"
select select "number:34"
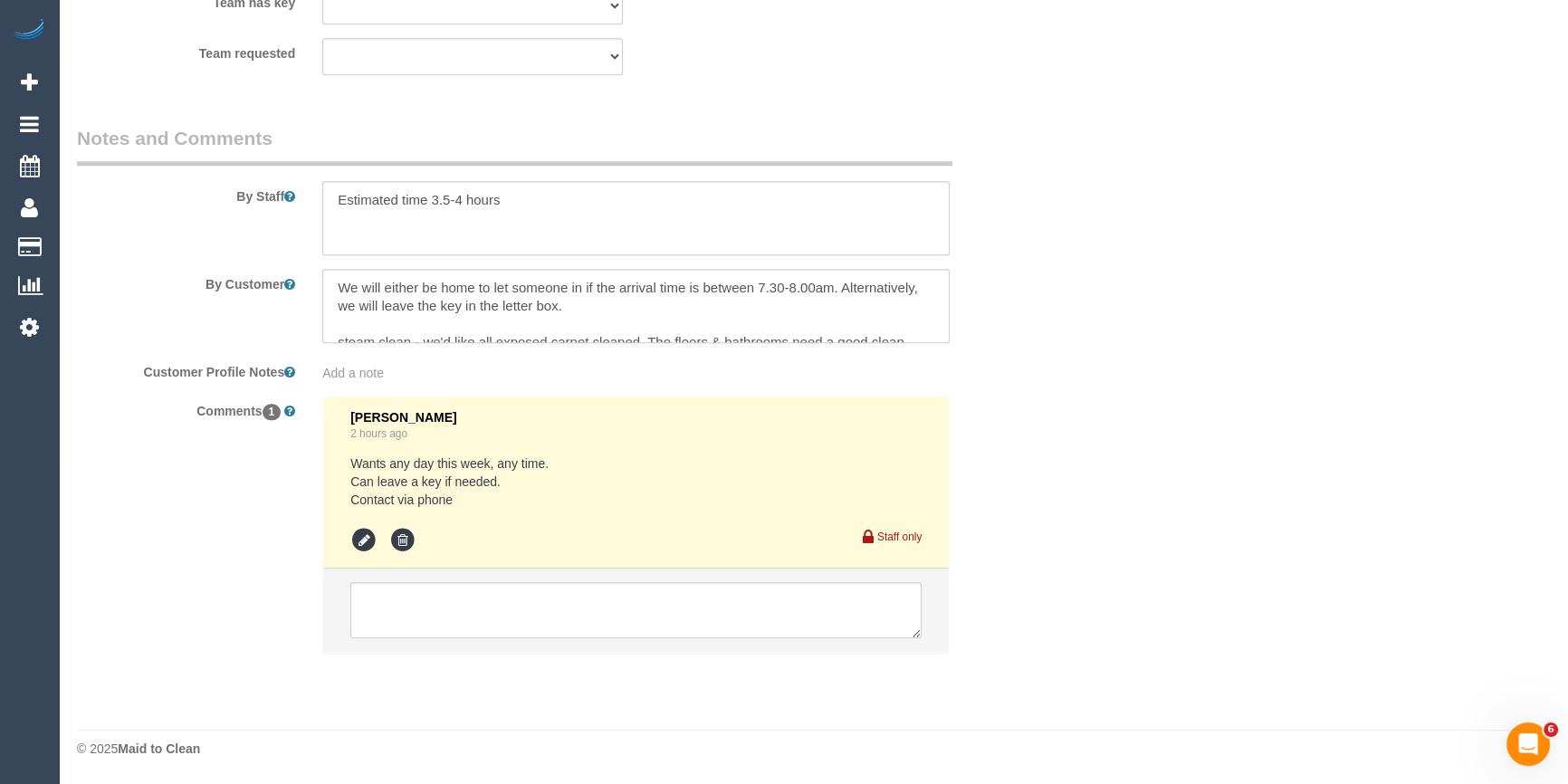
select select "number:13"
select select "object:8348"
click at [410, 615] on textarea at bounding box center [635, 611] width 571 height 56
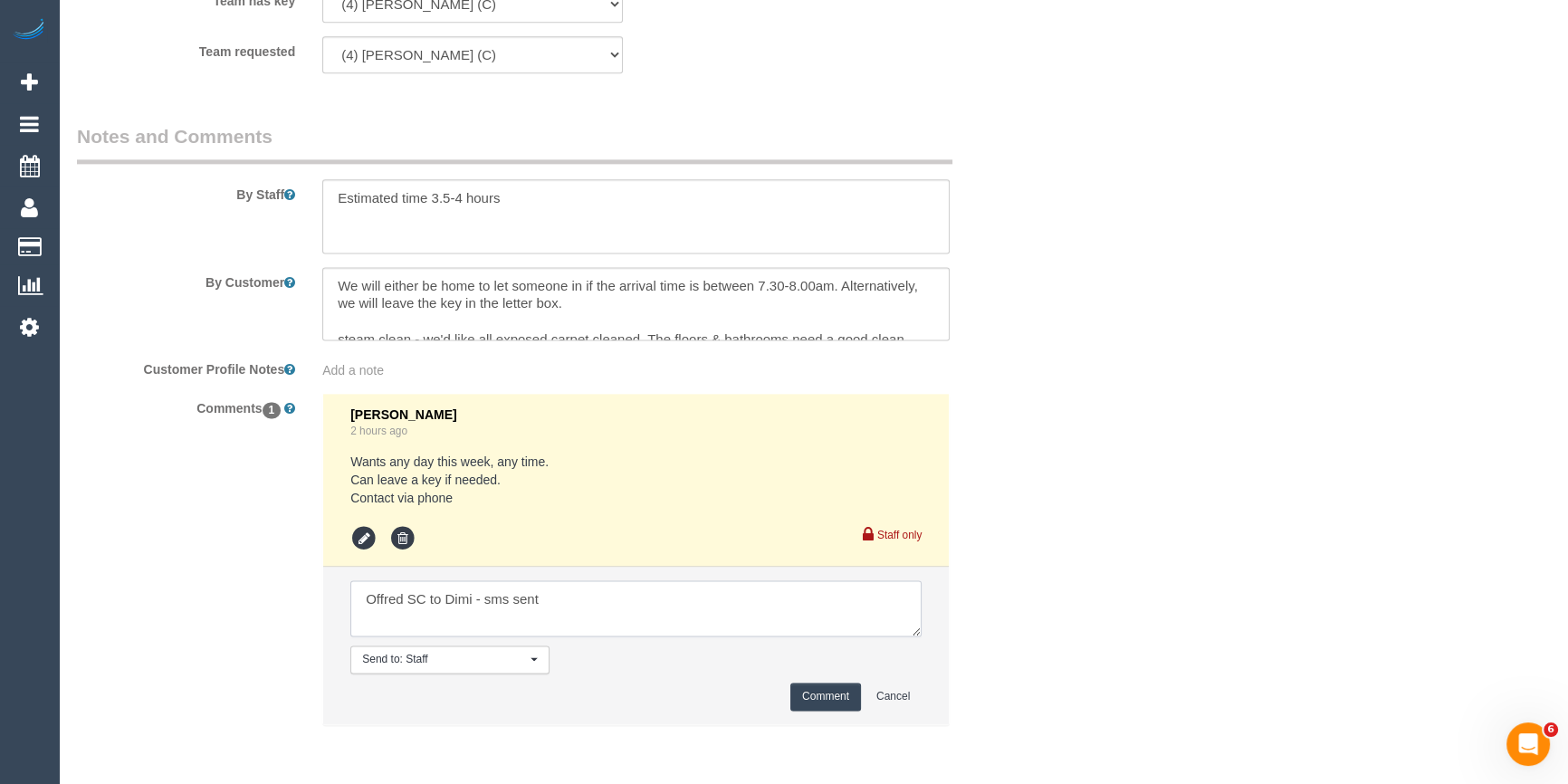
type textarea "Offred SC to Dimi - sms sent"
click at [839, 704] on button "Comment" at bounding box center [825, 696] width 71 height 28
drag, startPoint x: 1139, startPoint y: 571, endPoint x: 899, endPoint y: 536, distance: 242.5
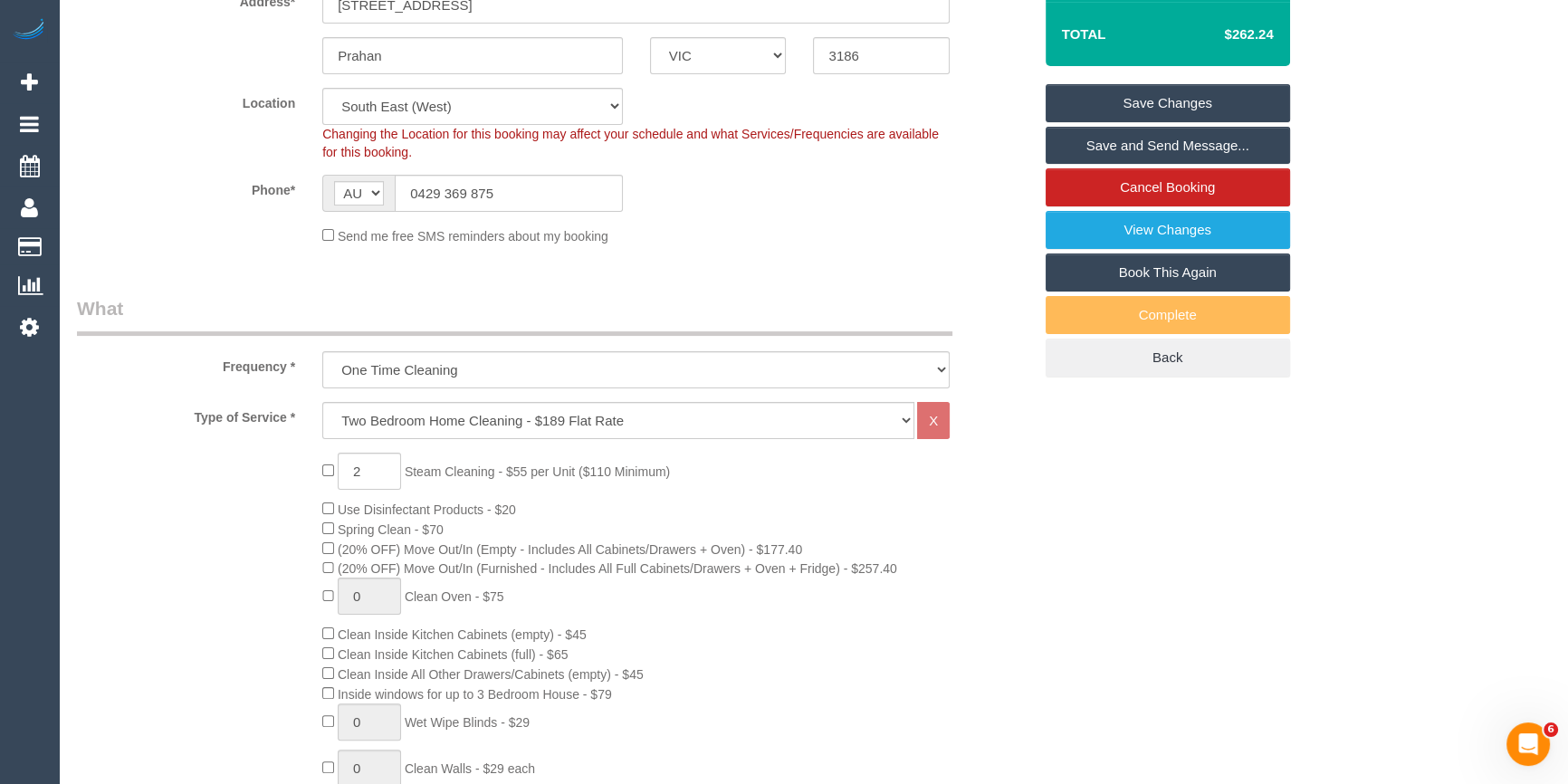
scroll to position [109, 0]
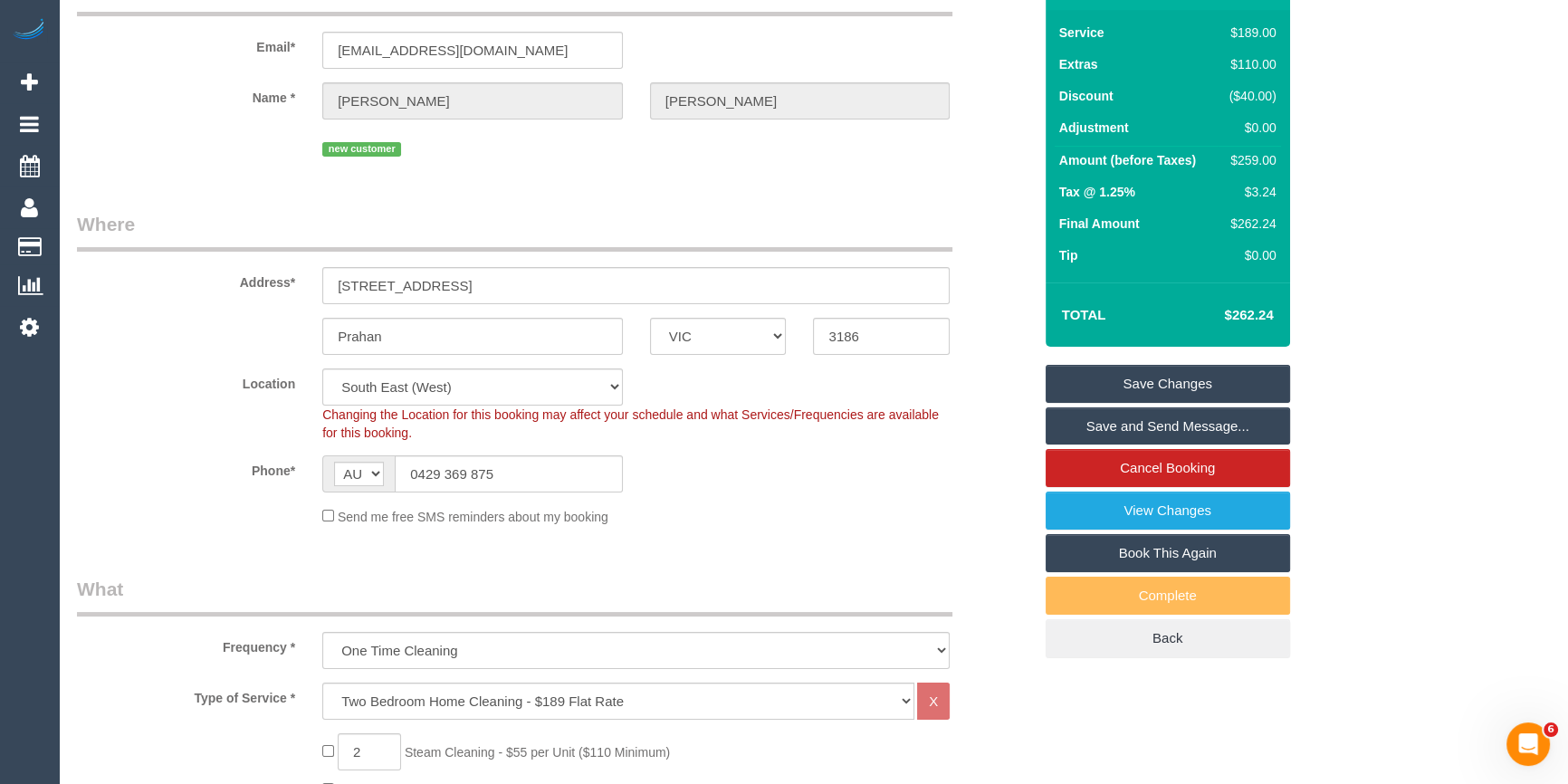
click at [1094, 380] on link "Save Changes" at bounding box center [1167, 383] width 244 height 38
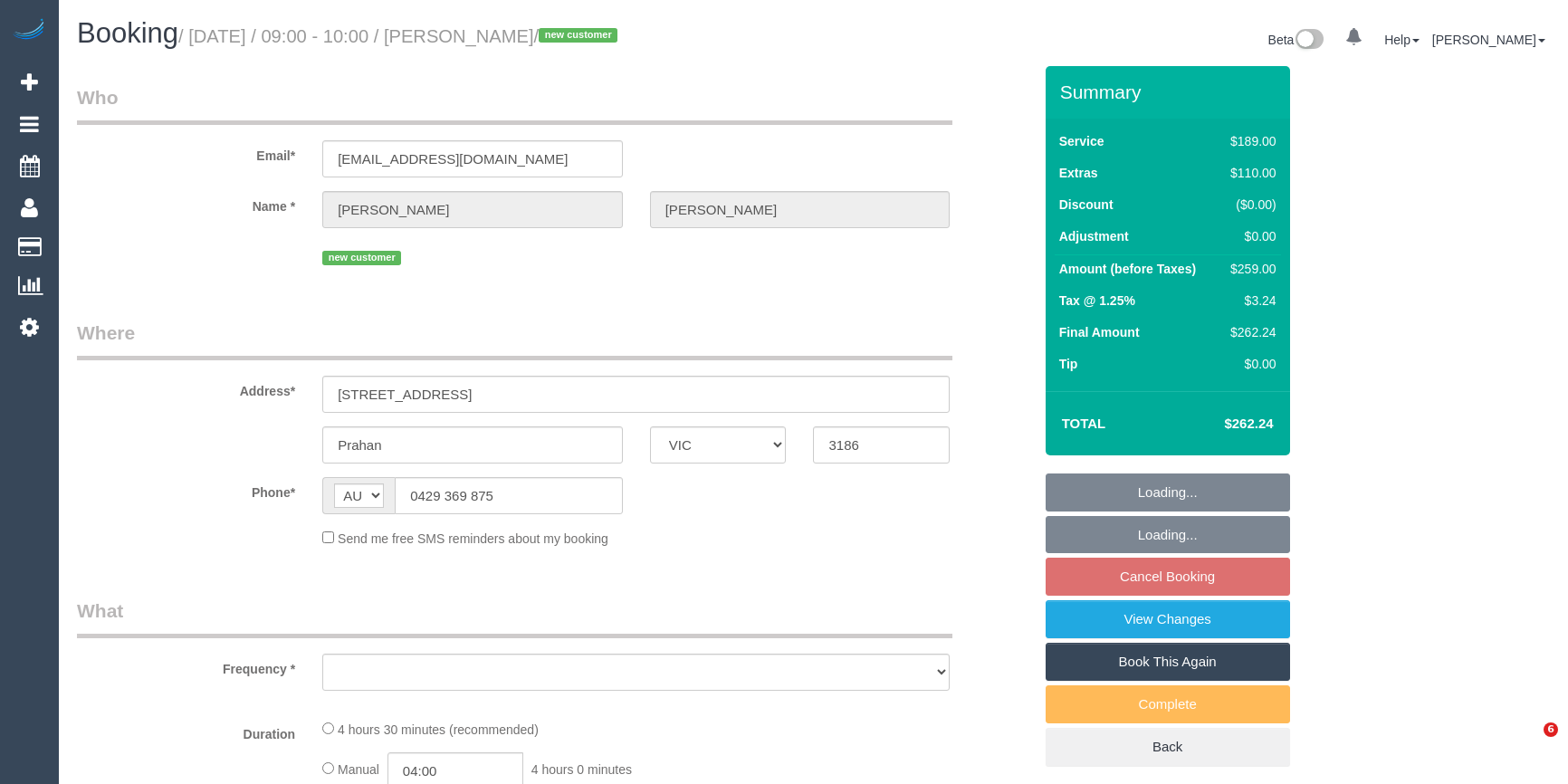
select select "VIC"
select select "object:576"
select select "string:stripe-pm_1SCT4Z2GScqysDRV4QJiqt49"
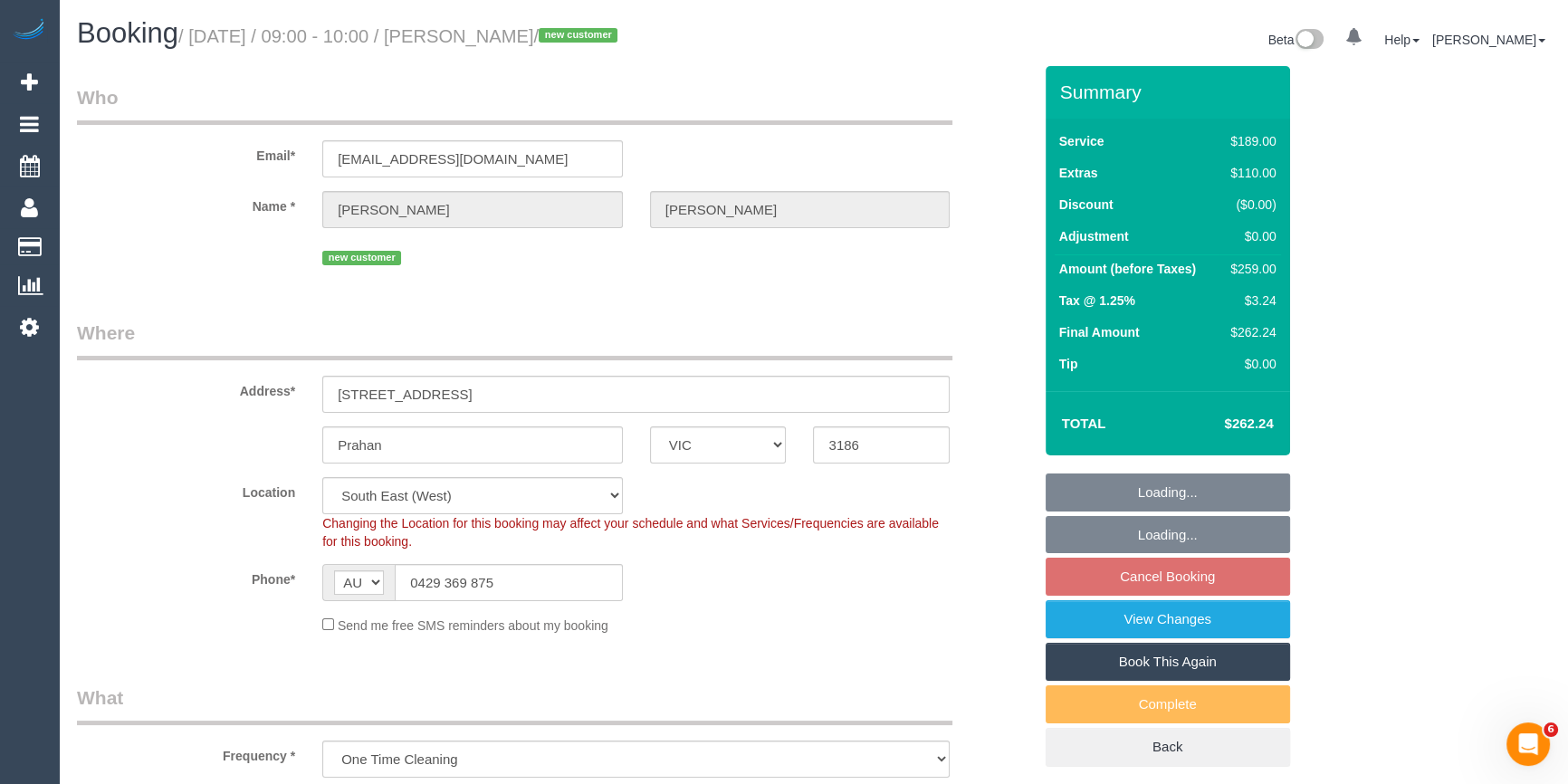
select select "object:825"
select select "number:28"
select select "number:17"
select select "number:19"
select select "number:23"
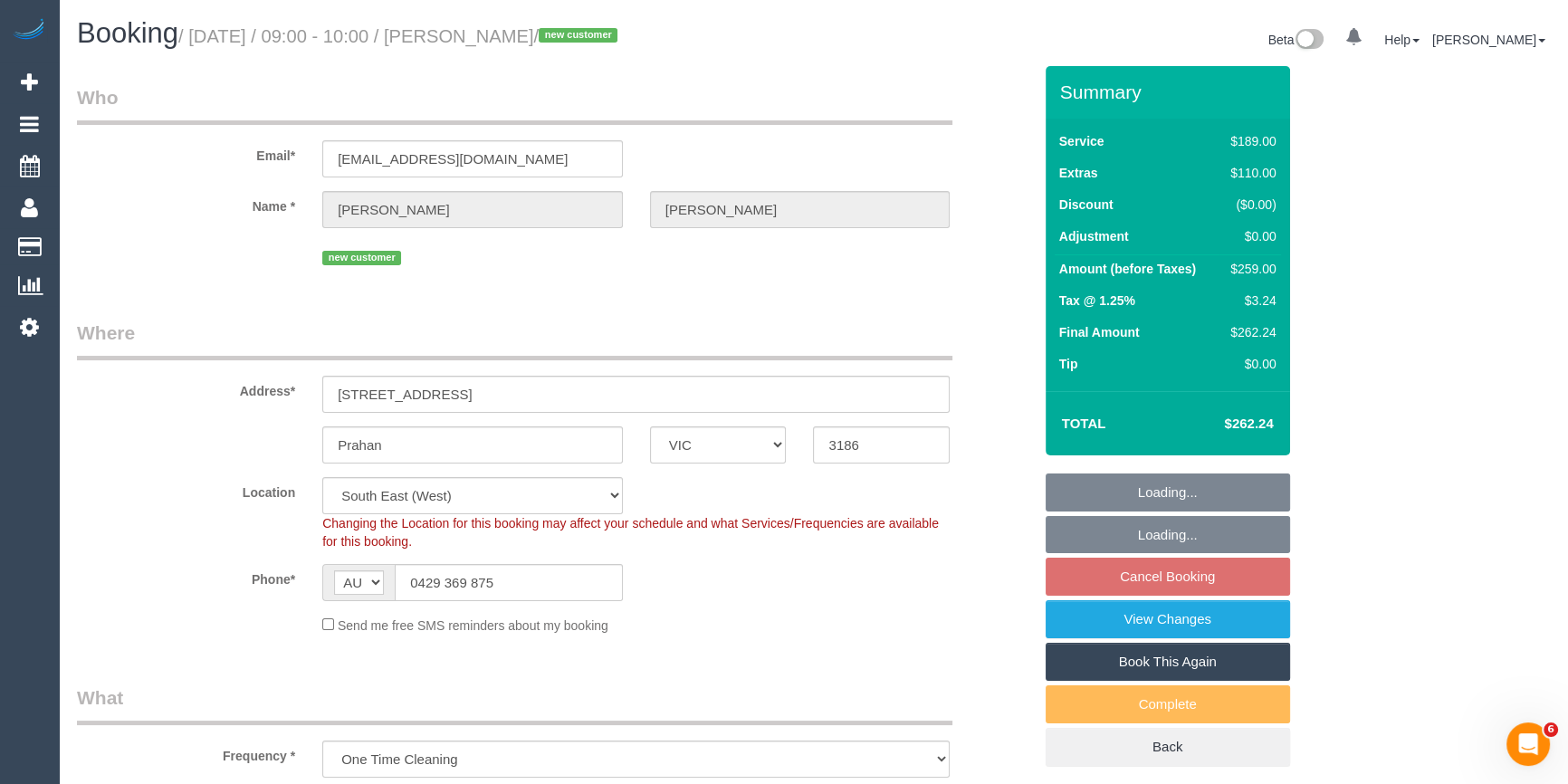
select select "number:34"
select select "number:13"
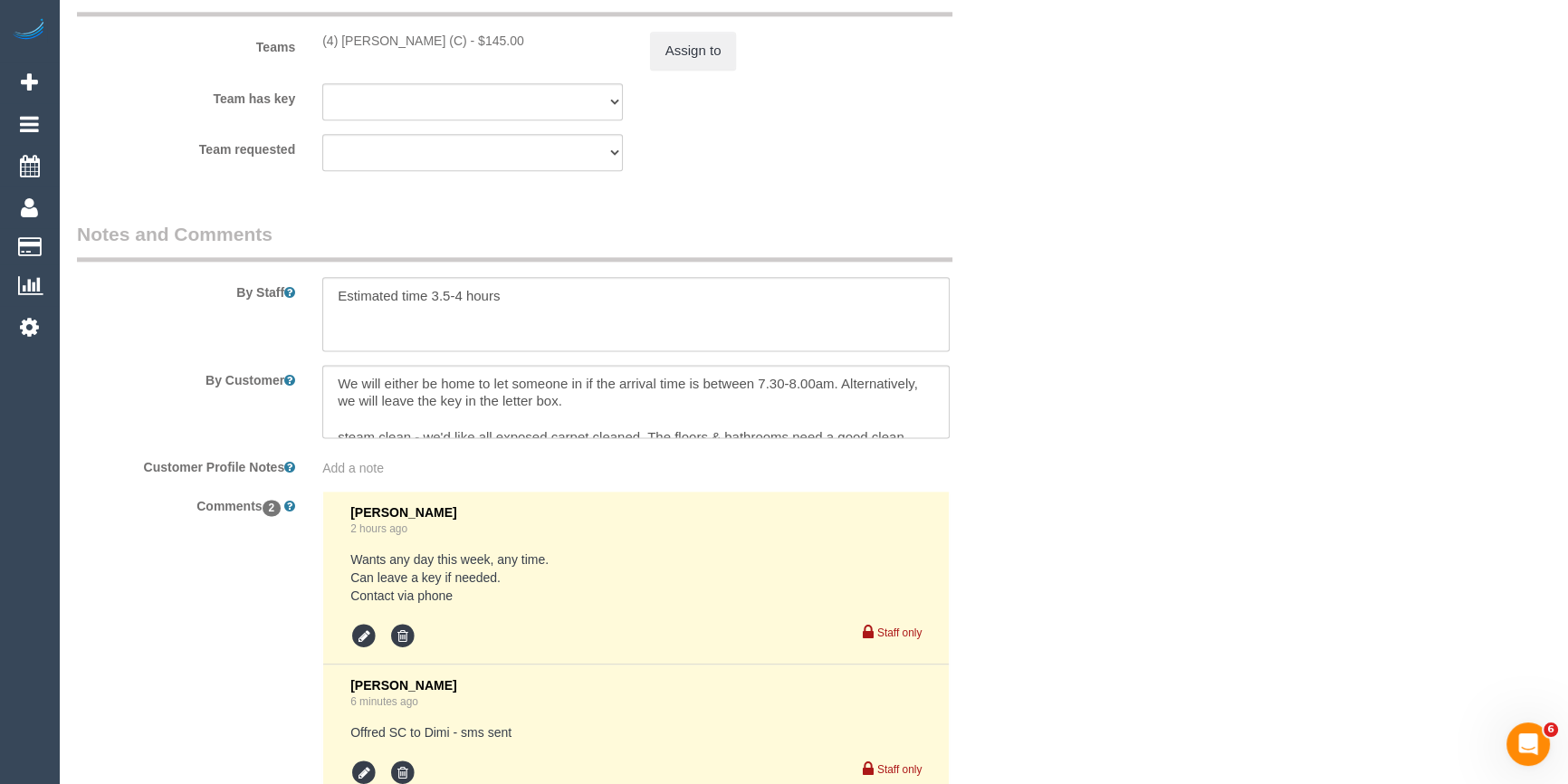
scroll to position [3126, 0]
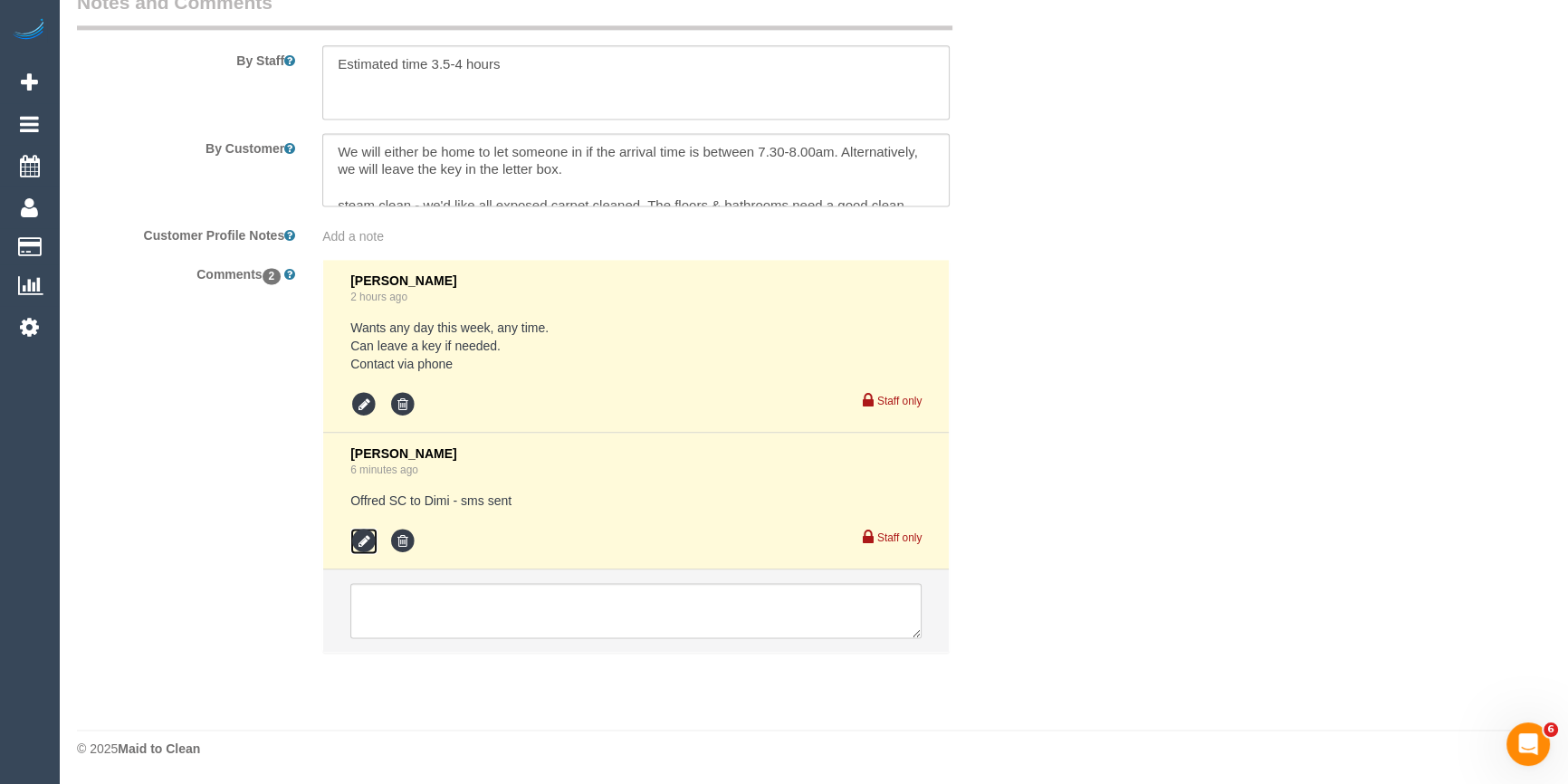
click at [371, 541] on icon at bounding box center [363, 541] width 27 height 27
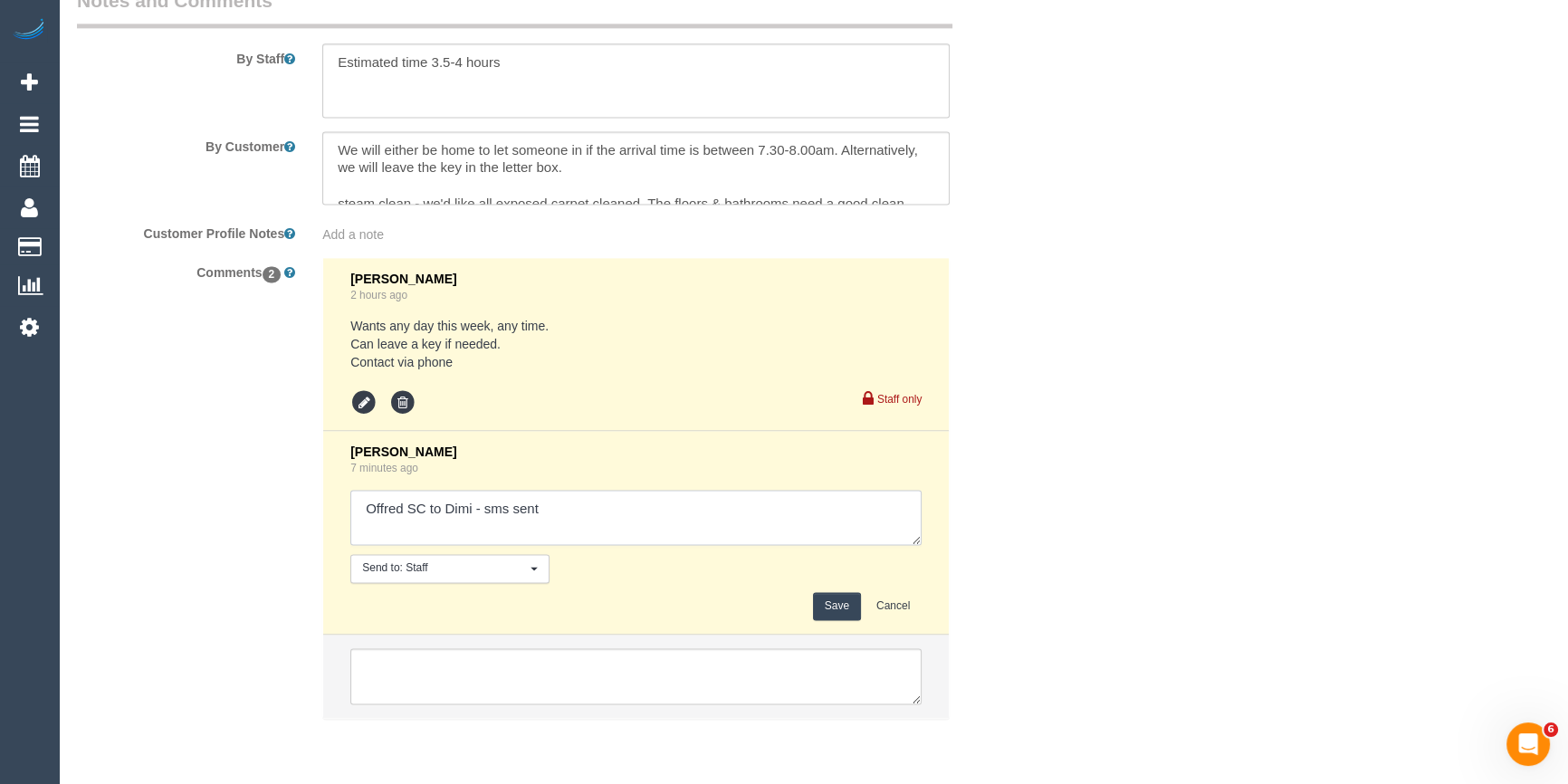
click at [660, 492] on textarea at bounding box center [635, 518] width 571 height 56
type textarea "Offred SC to Dimi - sms sent - N/A Offered to [PERSON_NAME] - sms sent"
click at [837, 616] on button "Save" at bounding box center [836, 606] width 48 height 28
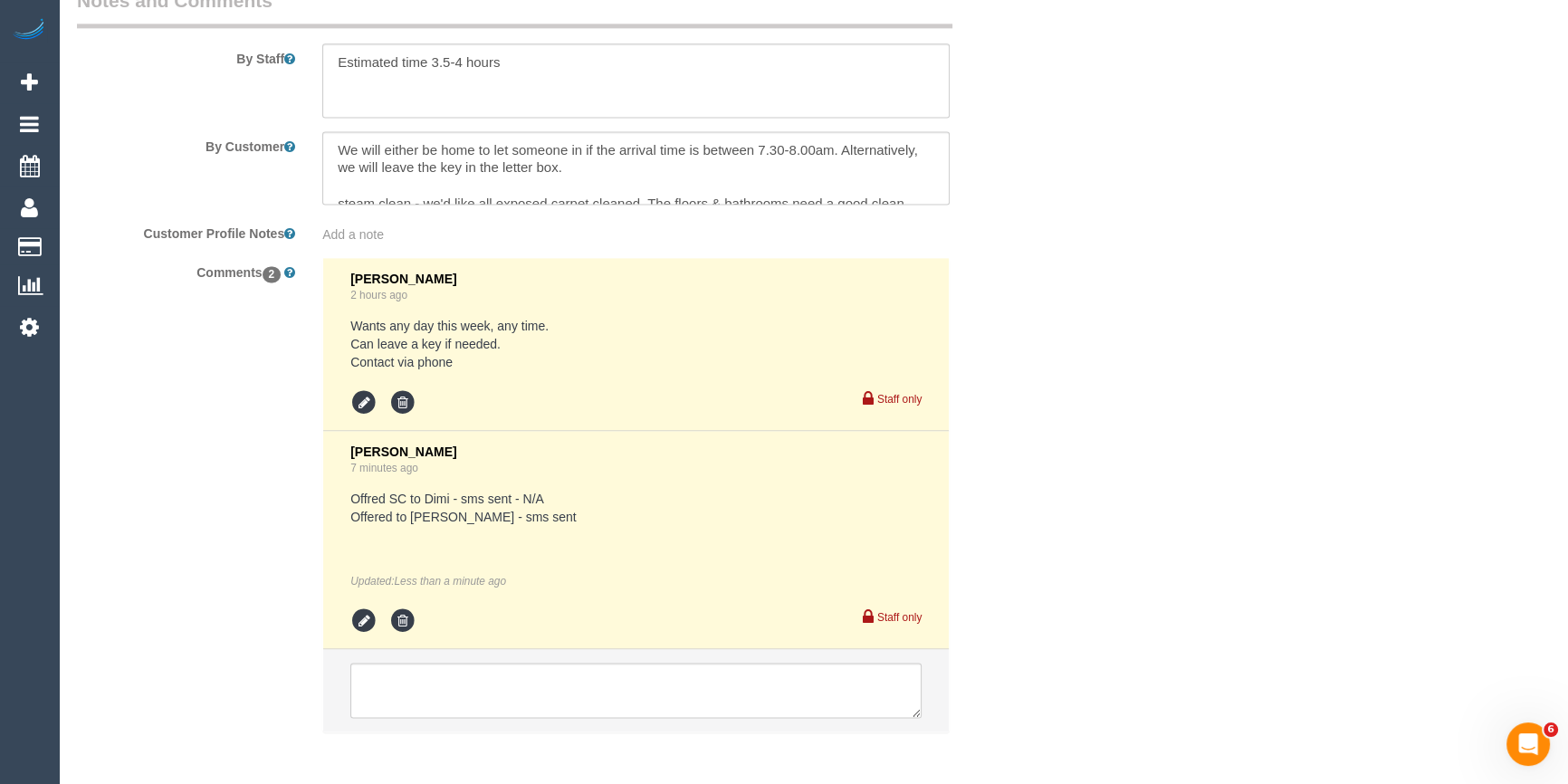
drag, startPoint x: 1288, startPoint y: 393, endPoint x: 1288, endPoint y: 380, distance: 13.0
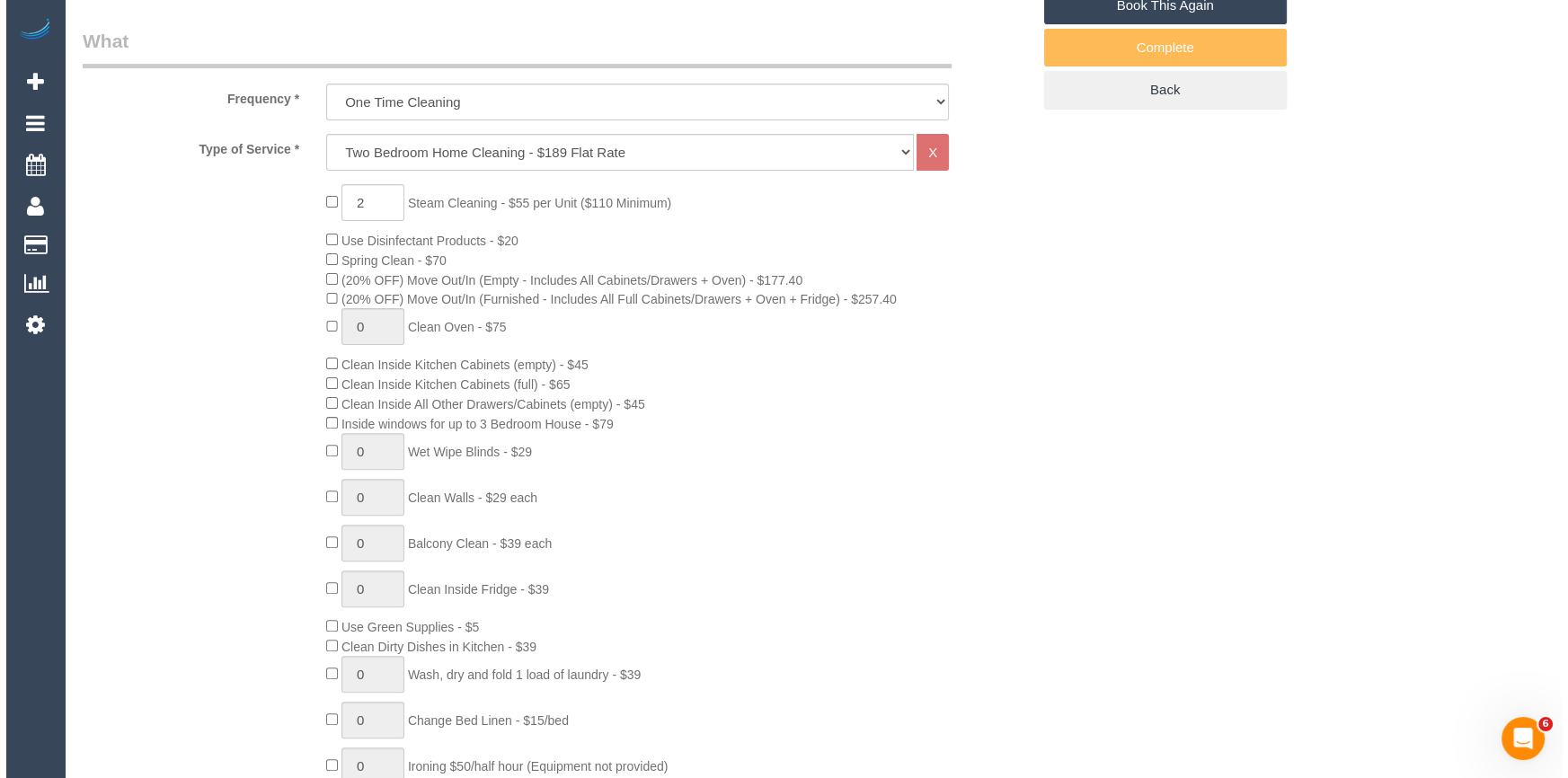
scroll to position [0, 0]
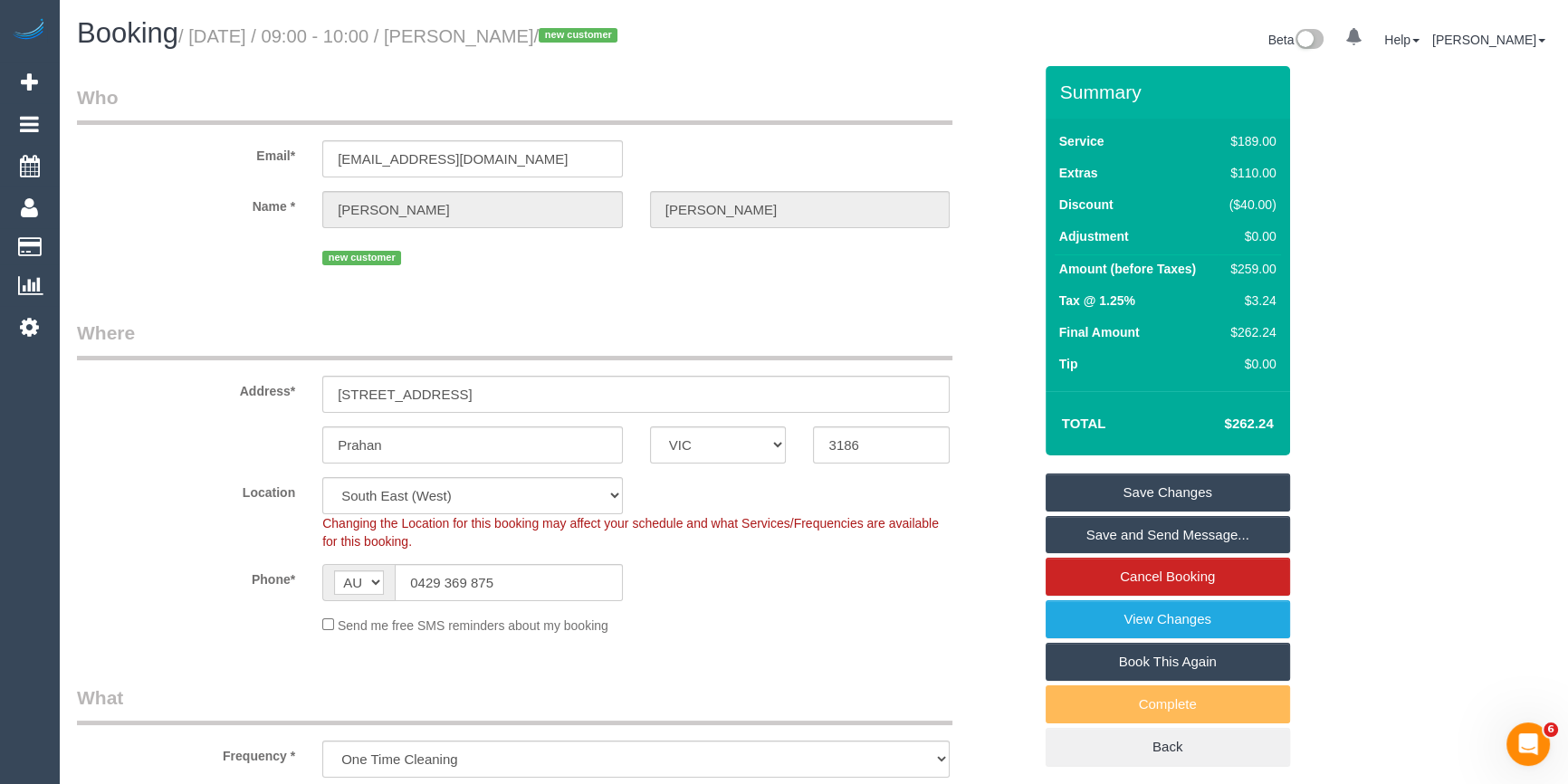
click at [1000, 412] on sui-booking-address "Address* [STREET_ADDRESS] [GEOGRAPHIC_DATA] ACT [GEOGRAPHIC_DATA] NT [GEOGRAPHI…" at bounding box center [554, 392] width 955 height 144
click at [994, 410] on div "Address* [STREET_ADDRESS]" at bounding box center [554, 366] width 982 height 93
click at [1140, 488] on link "Save Changes" at bounding box center [1167, 492] width 244 height 38
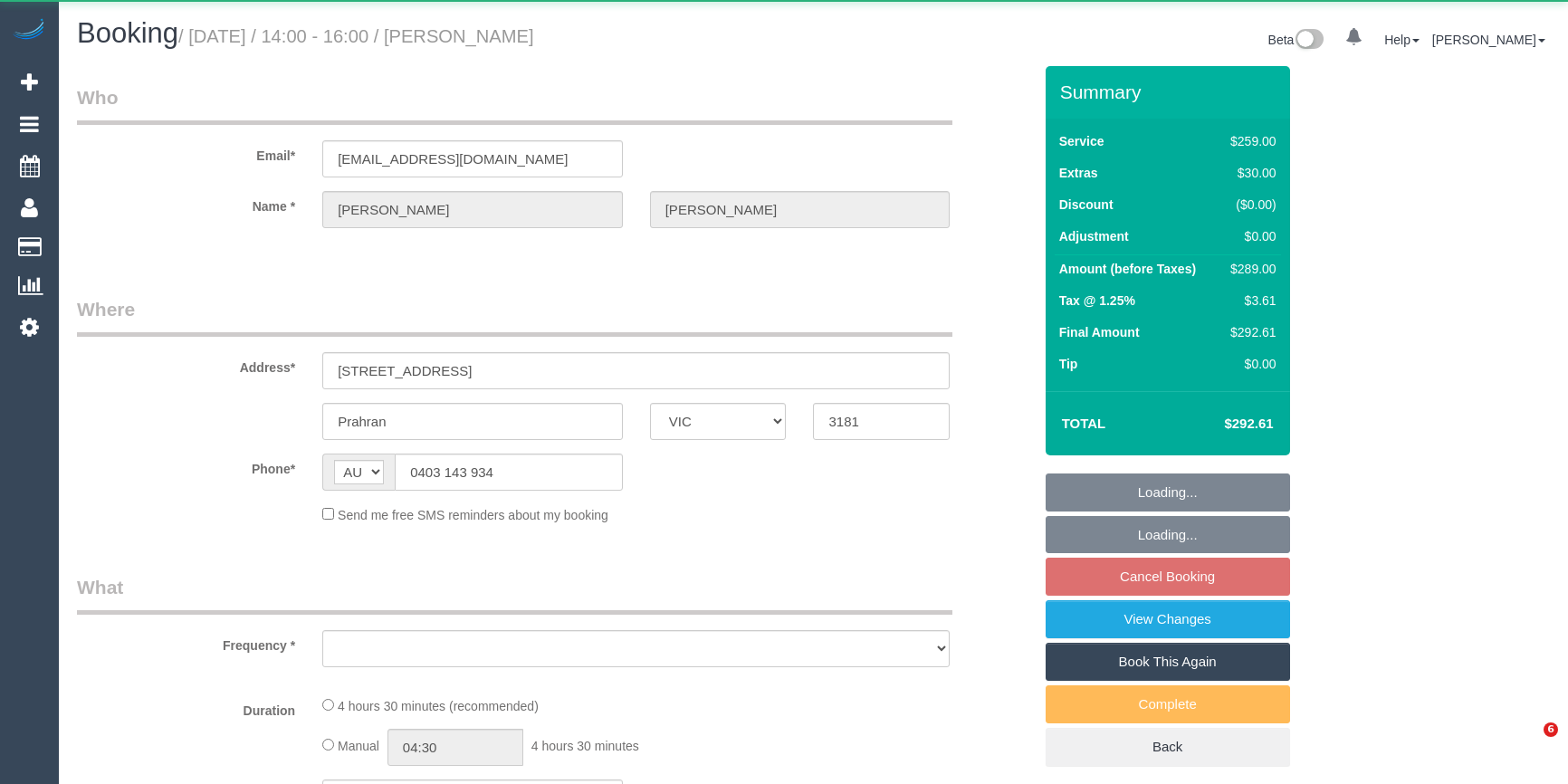
select select "VIC"
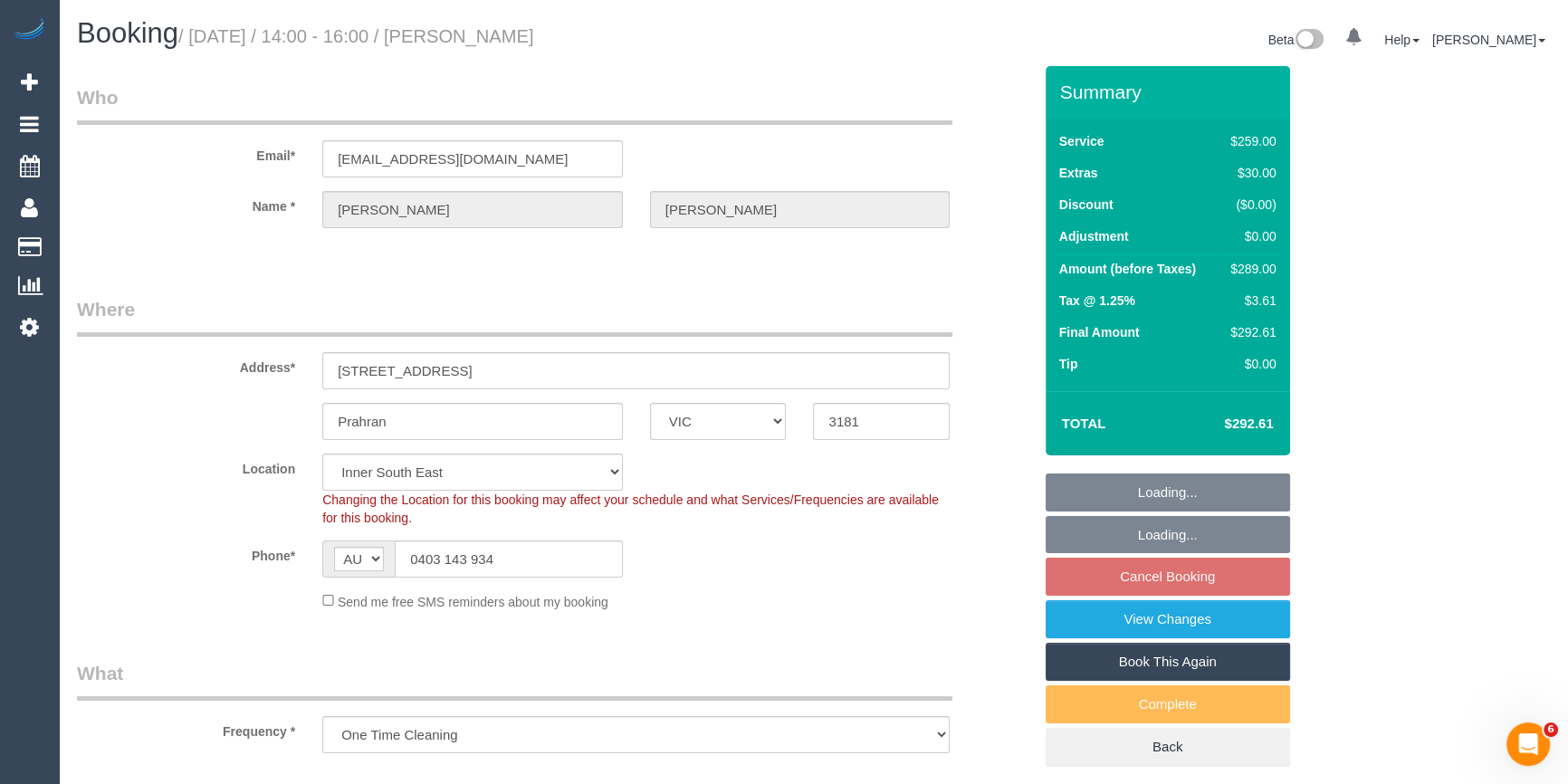
select select "object:675"
select select "string:stripe-pm_1QMJDs2GScqysDRVAhbmGPMv"
select select "number:27"
select select "number:14"
select select "number:19"
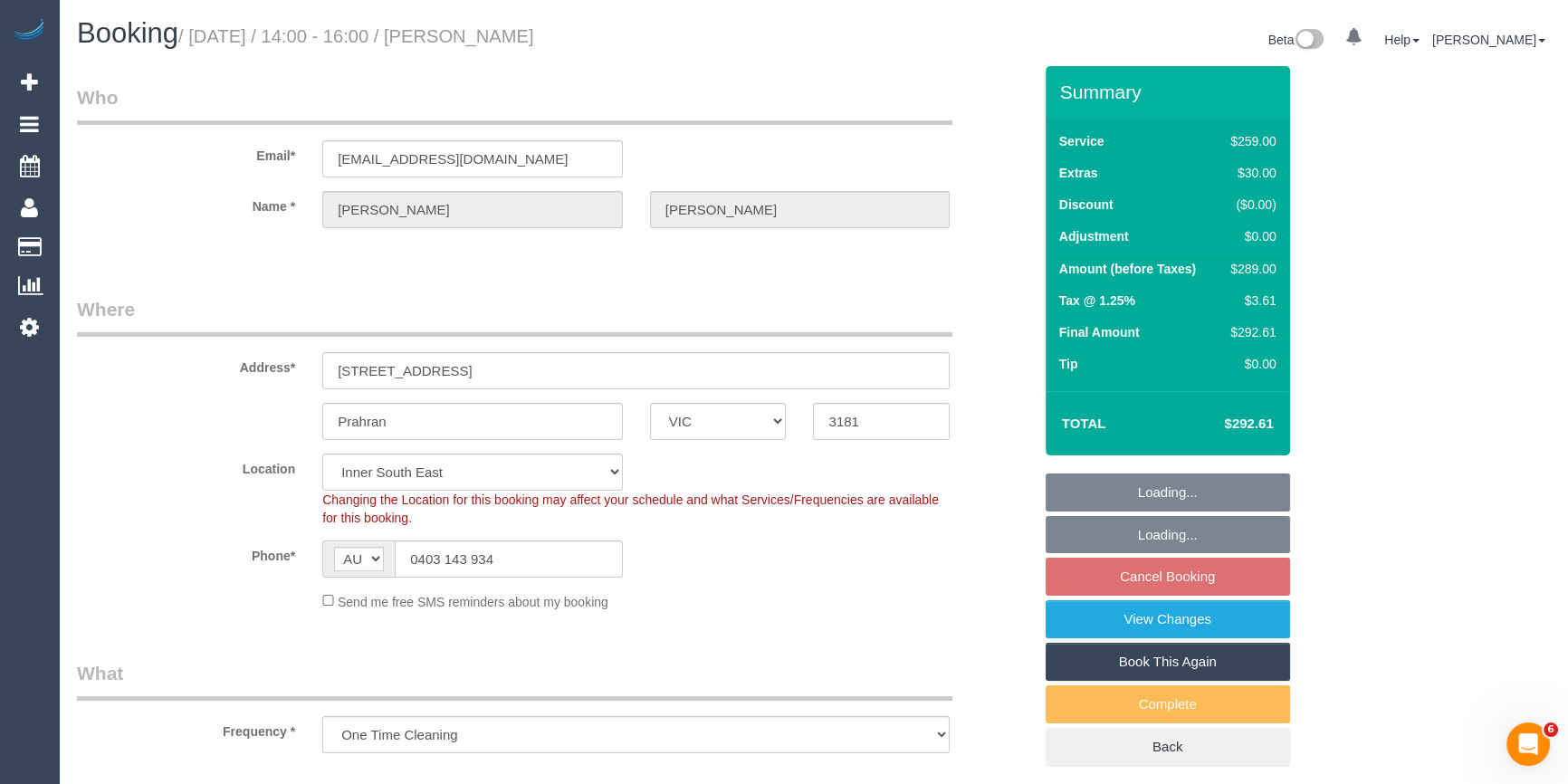
select select "number:25"
select select "number:13"
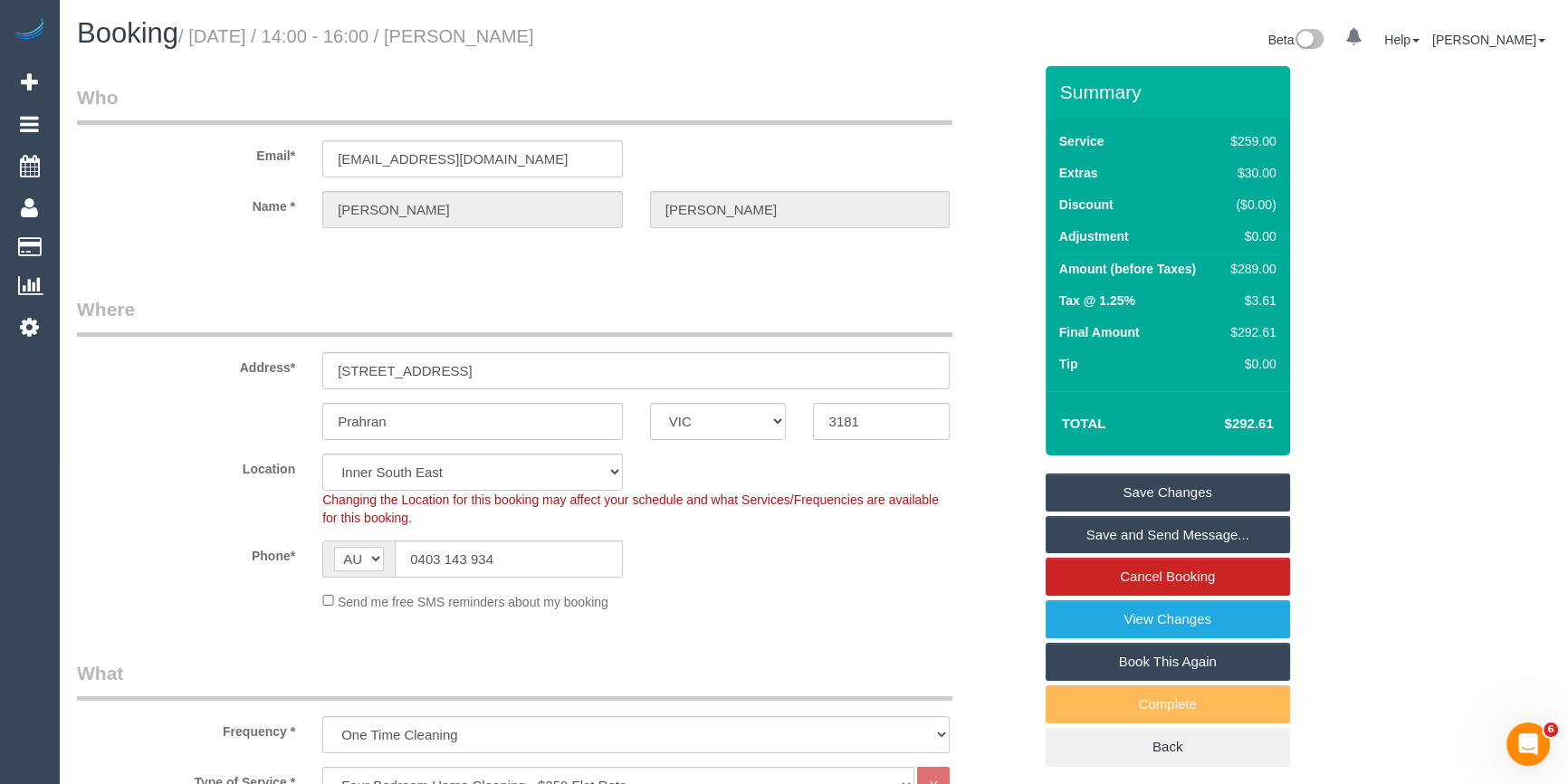
click at [1255, 269] on div "$289.00" at bounding box center [1248, 268] width 52 height 18
copy div "289.00"
click at [1347, 279] on div "Summary Service $259.00 Extras $30.00 Discount ($0.00) Adjustment $0.00 Amount …" at bounding box center [1215, 434] width 368 height 737
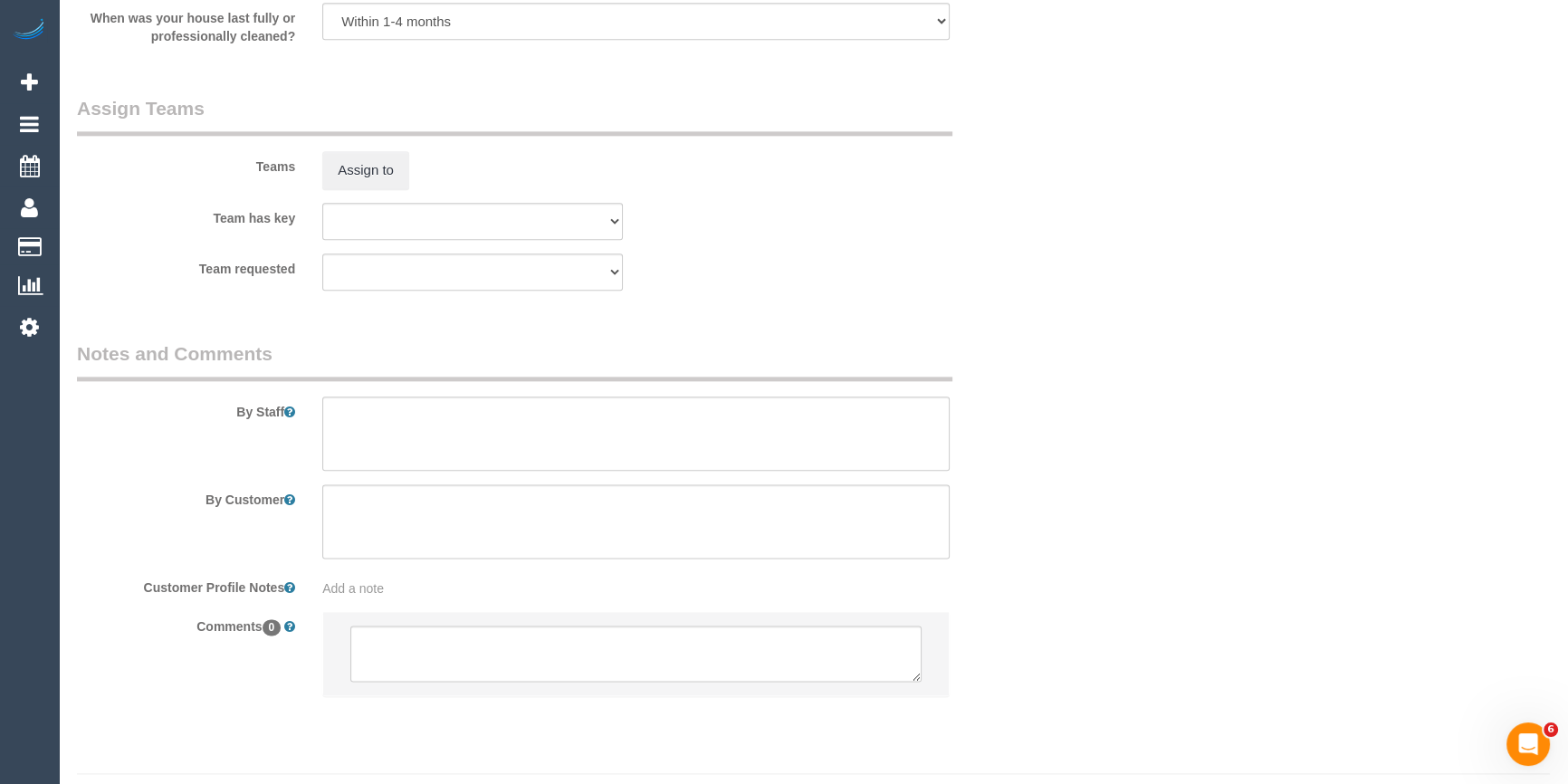
scroll to position [2794, 0]
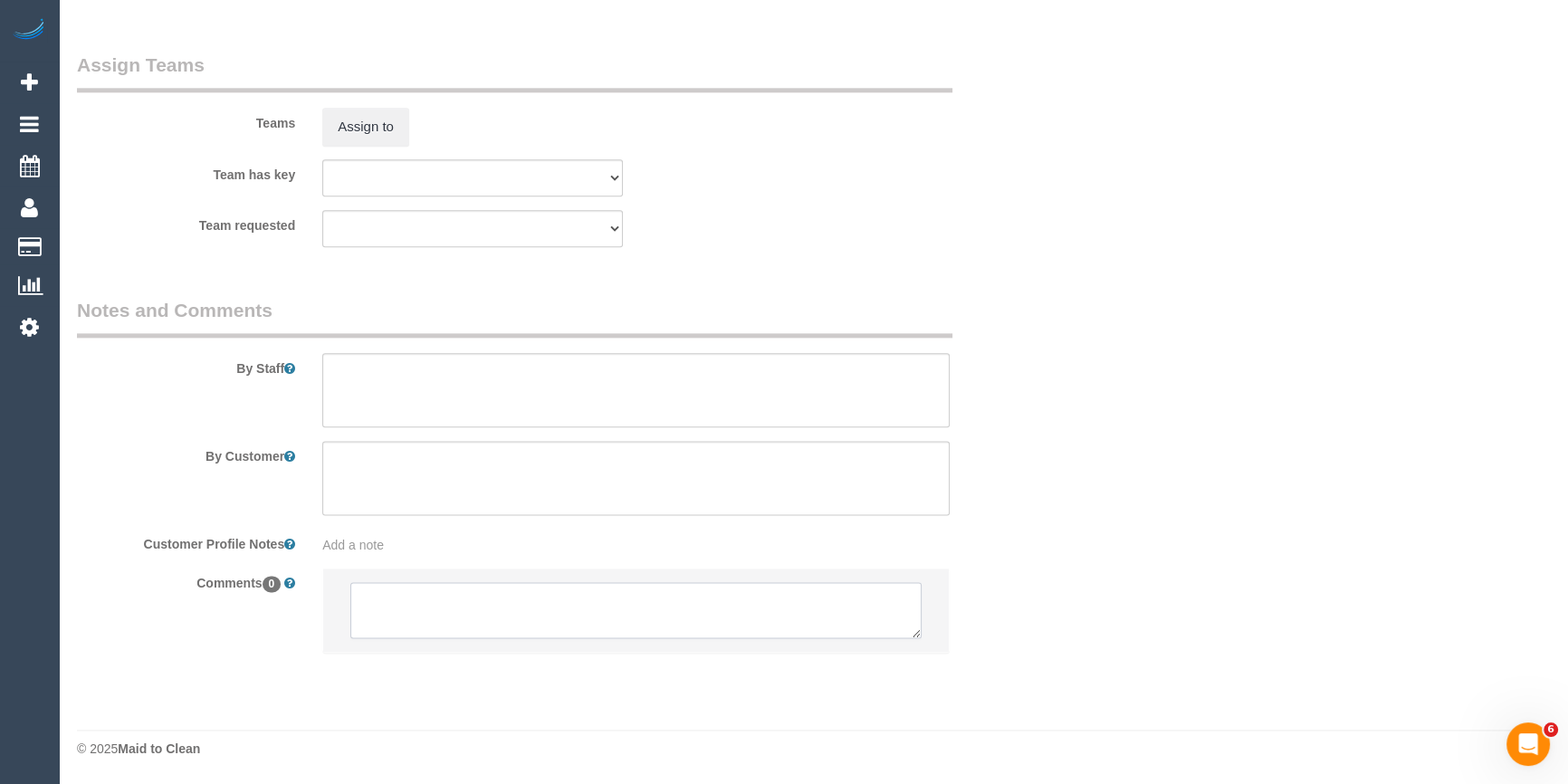
click at [425, 605] on textarea at bounding box center [635, 611] width 571 height 56
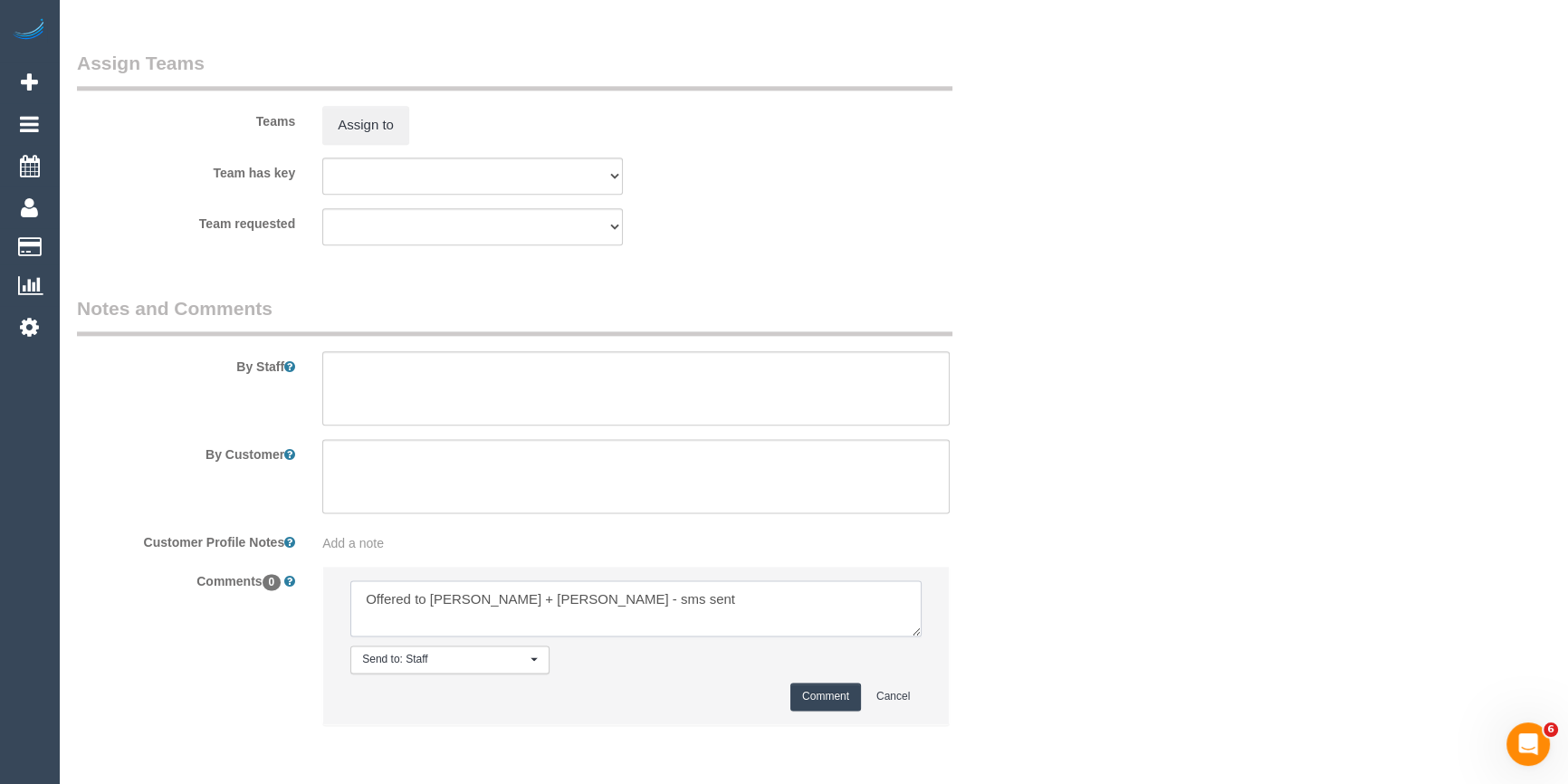
type textarea "Offered to Karina + Darly - sms sent"
click at [830, 697] on button "Comment" at bounding box center [825, 696] width 71 height 28
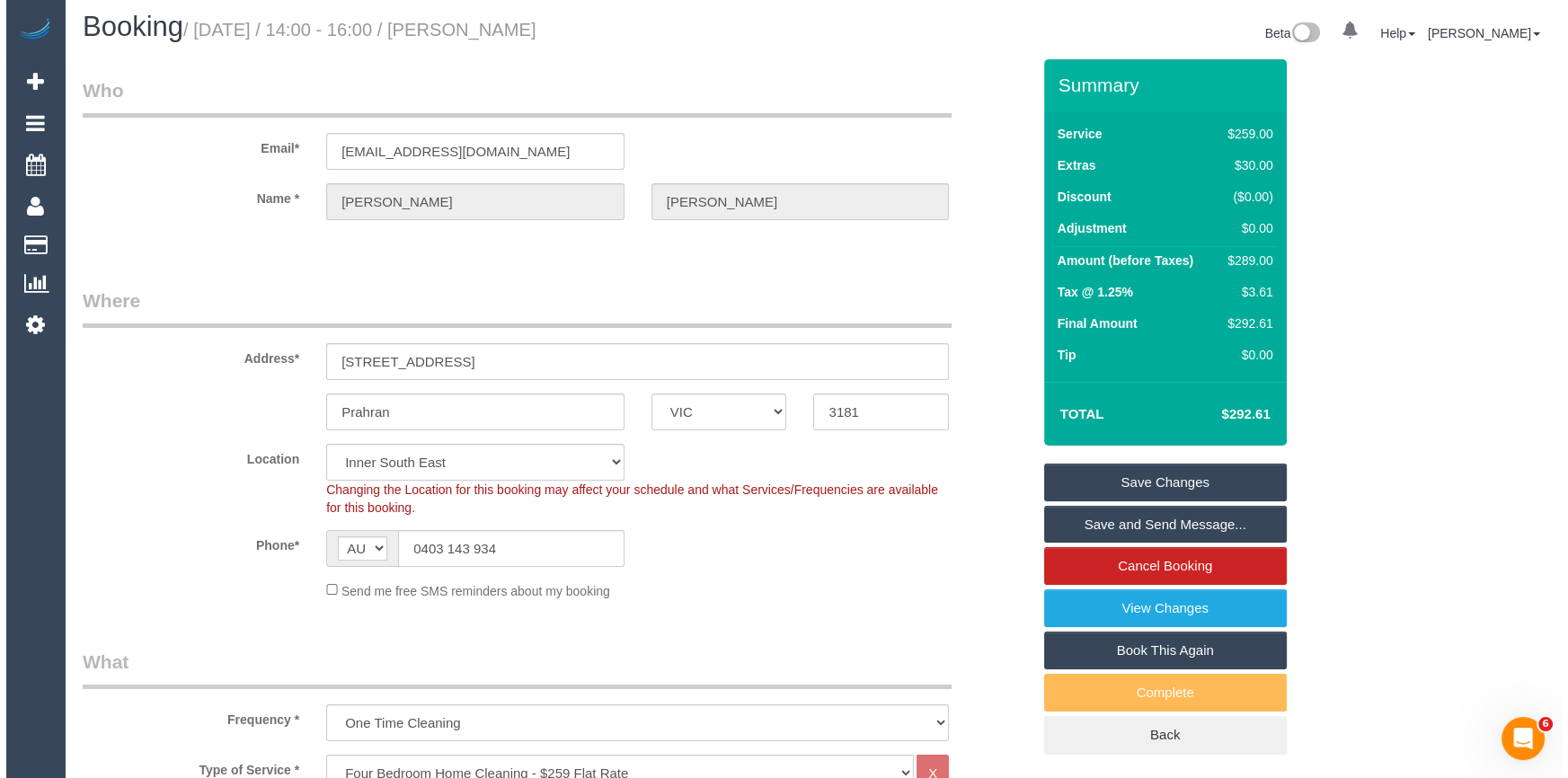
scroll to position [0, 0]
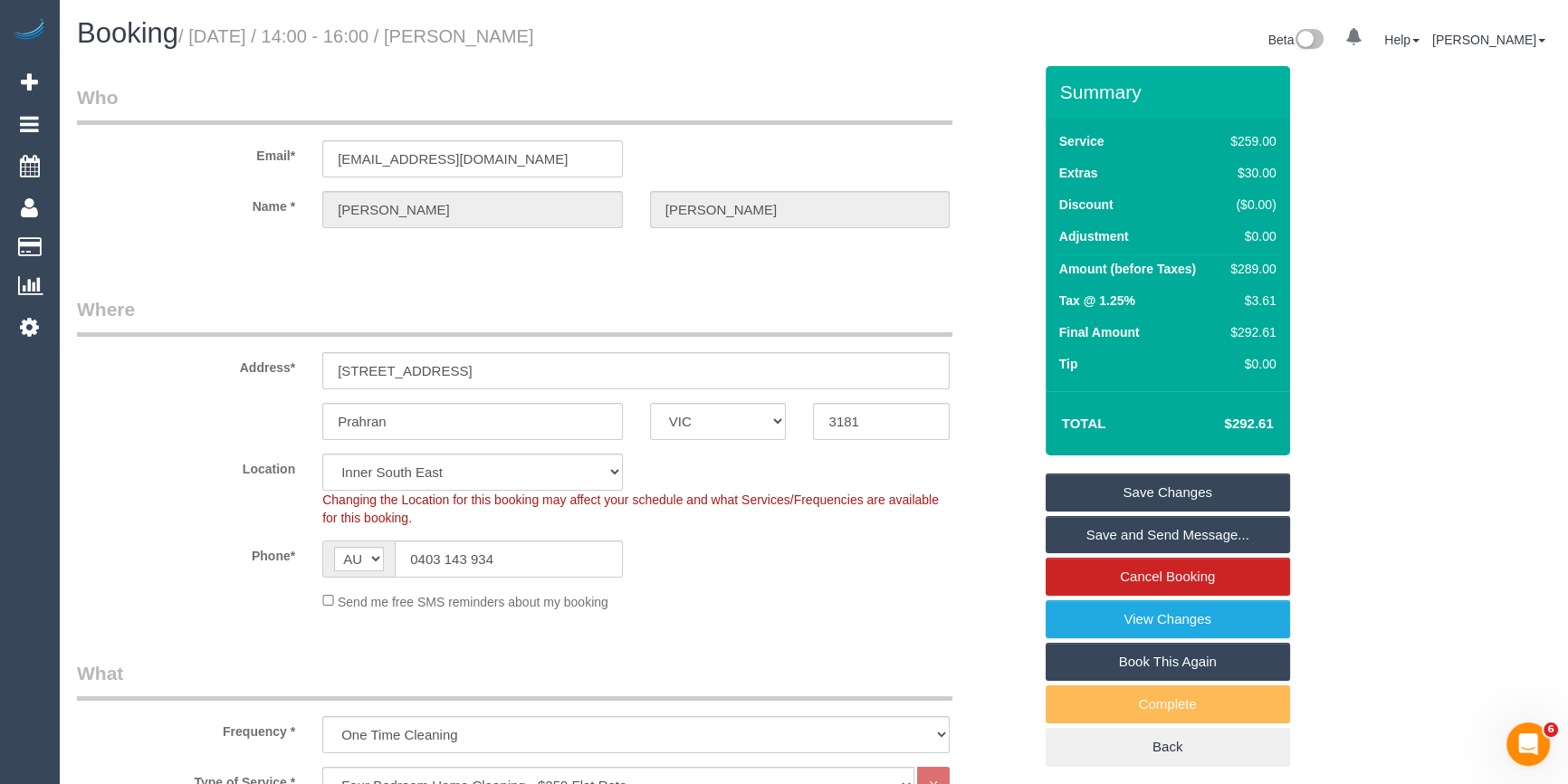
click at [1160, 487] on link "Save Changes" at bounding box center [1167, 492] width 244 height 38
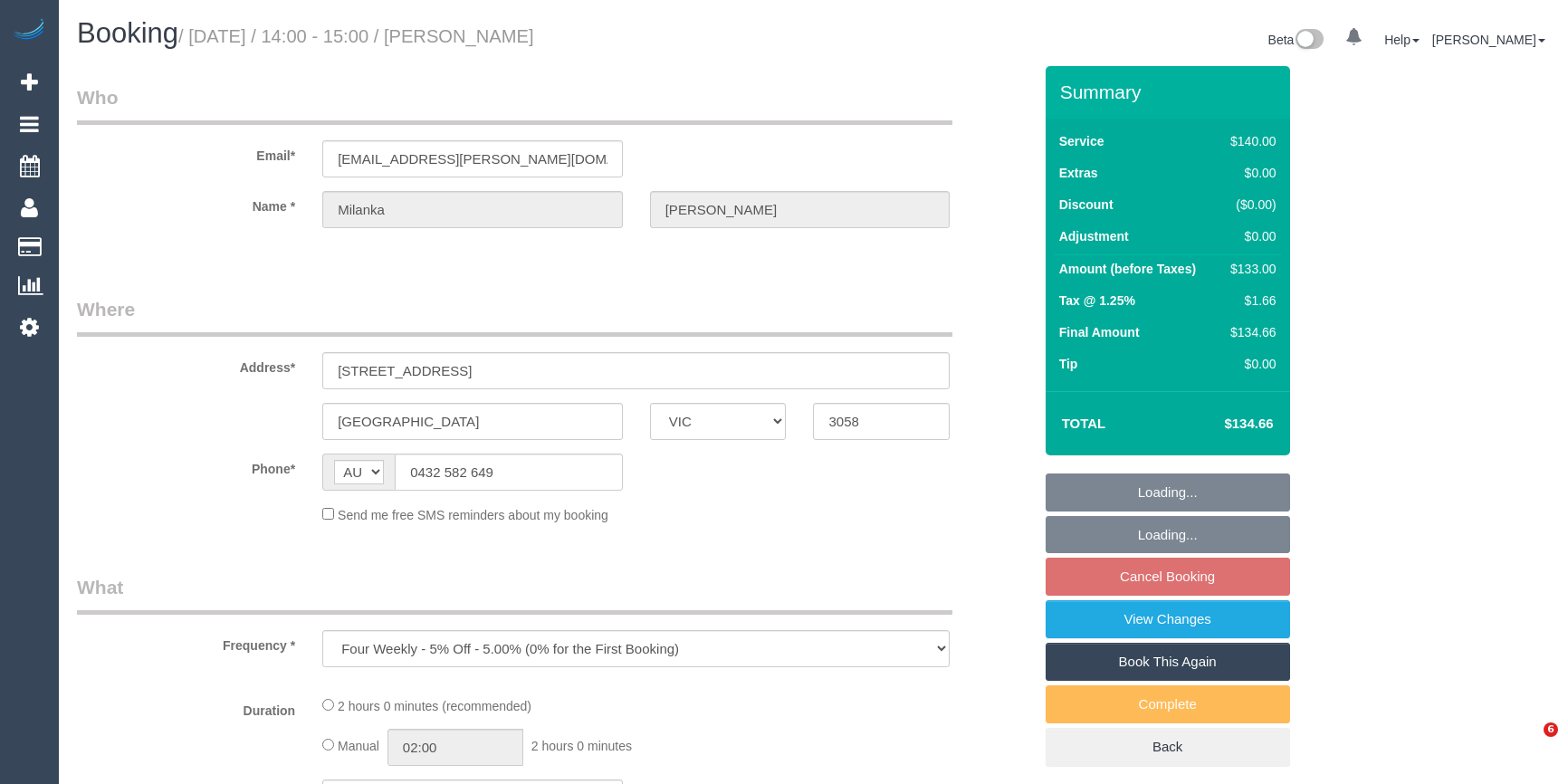
select select "VIC"
select select "string:stripe-pm_1OJVUi2GScqysDRVDdJloMeR"
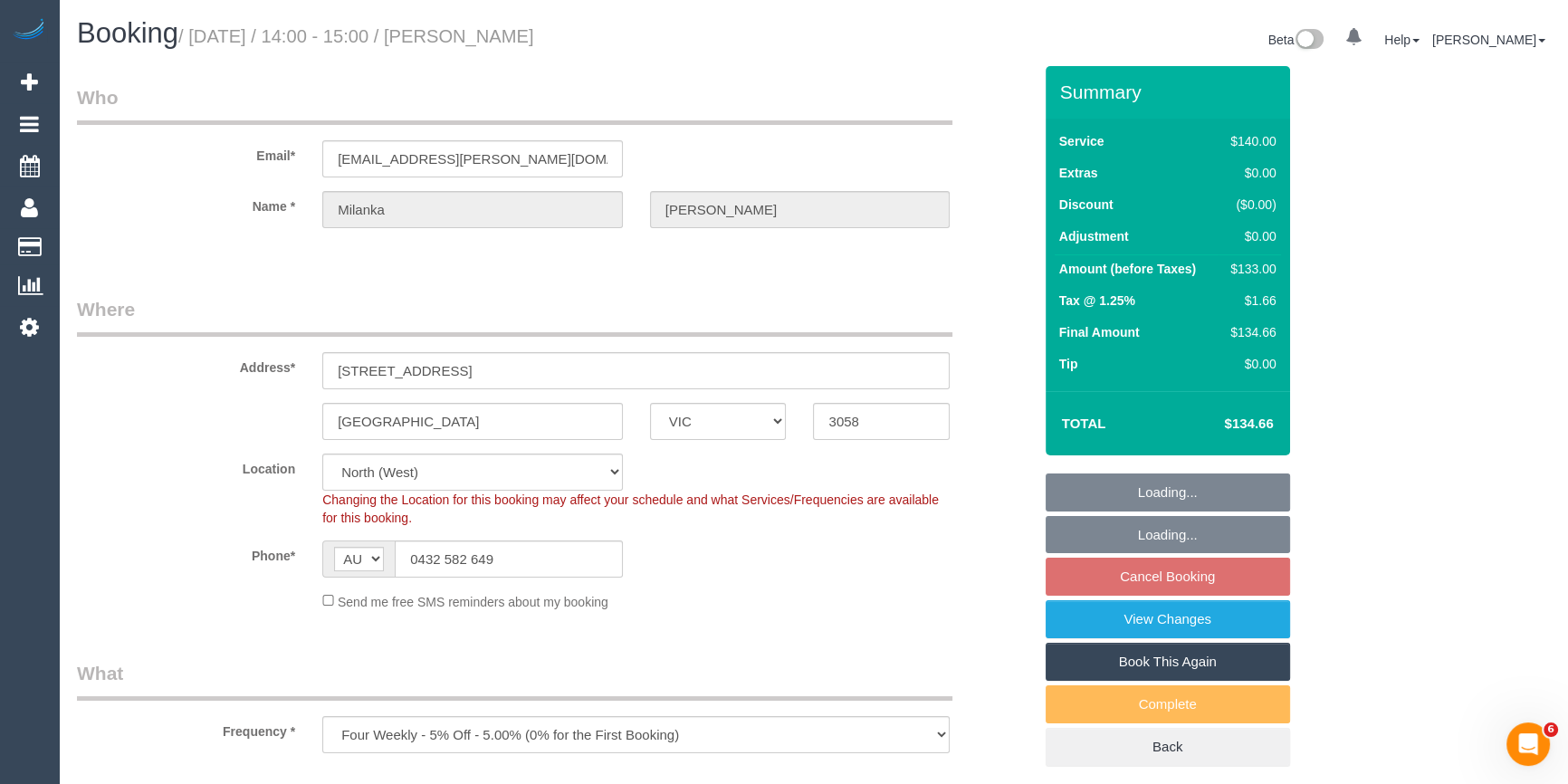
select select "object:696"
select select "number:29"
select select "number:14"
select select "number:19"
select select "number:24"
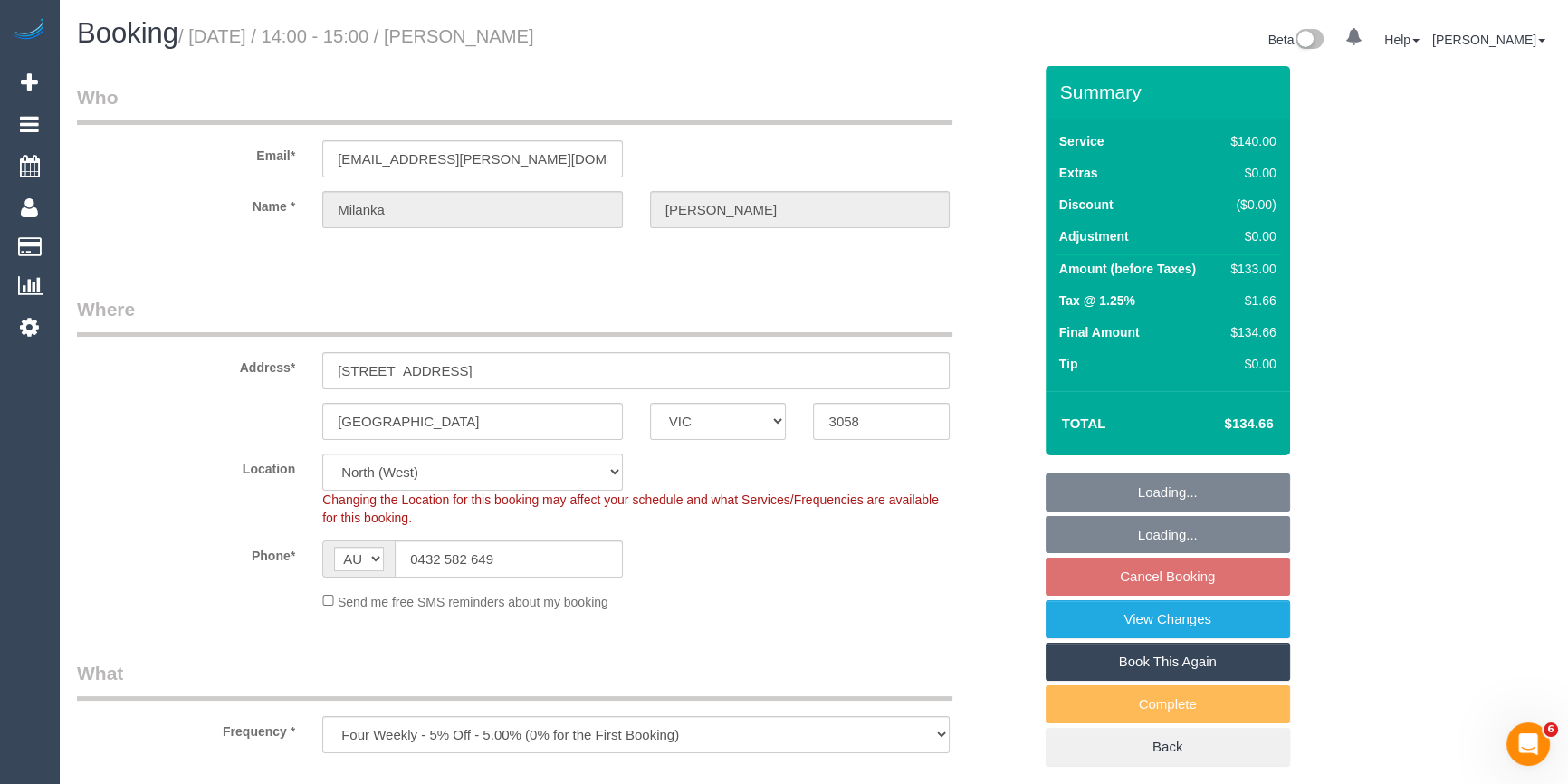
select select "number:33"
select select "number:12"
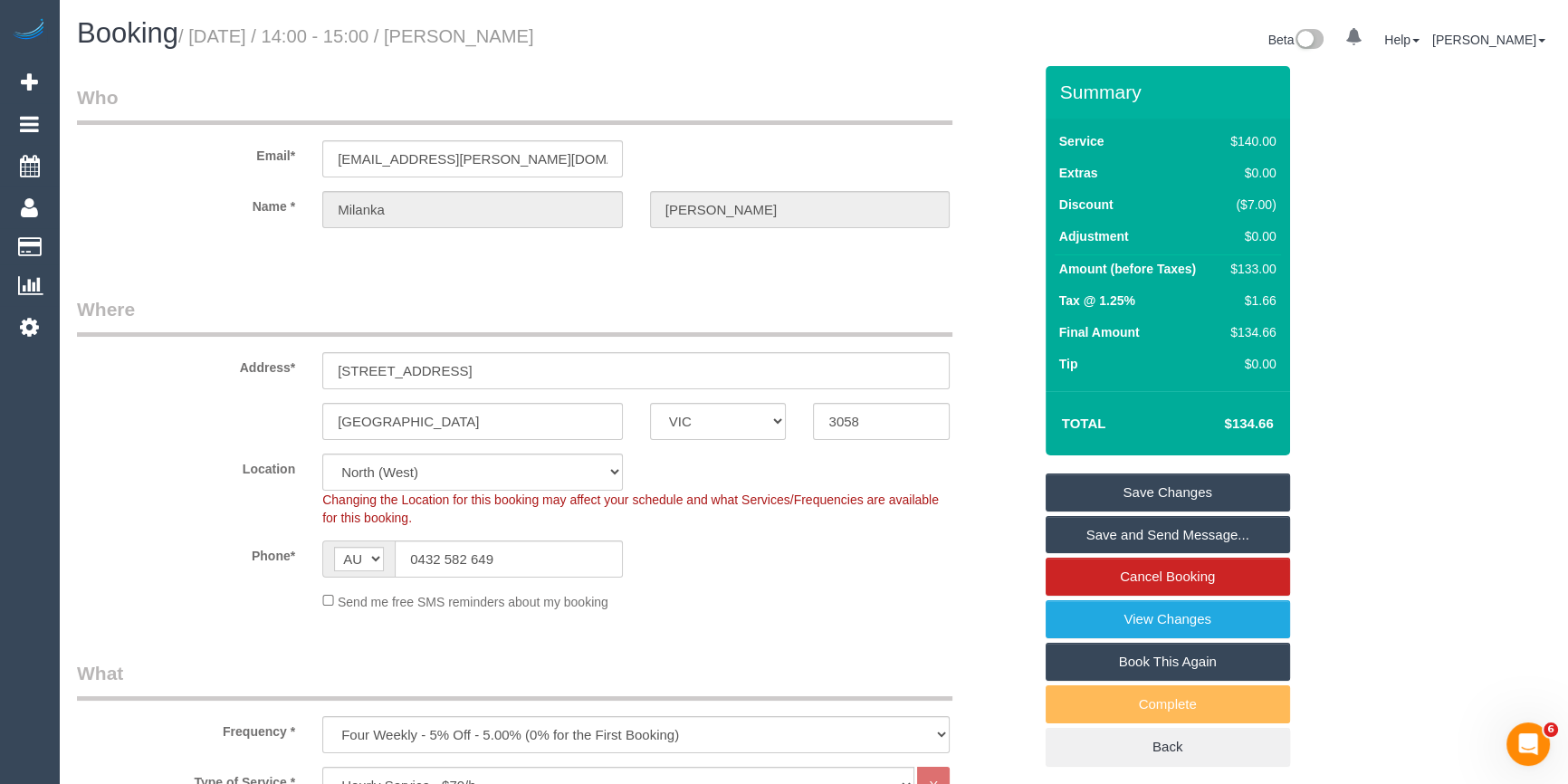
drag, startPoint x: 596, startPoint y: 29, endPoint x: 482, endPoint y: 28, distance: 114.0
click at [482, 28] on h1 "Booking / [DATE] / 14:00 - 15:00 / [PERSON_NAME]" at bounding box center [439, 33] width 723 height 31
copy small "[PERSON_NAME]"
click at [846, 571] on div "Phone* AF AL DZ AD AO AI AQ AG AR AM AW AU AT AZ BS BH BD BB BY BE BZ BJ BM BT …" at bounding box center [554, 559] width 982 height 37
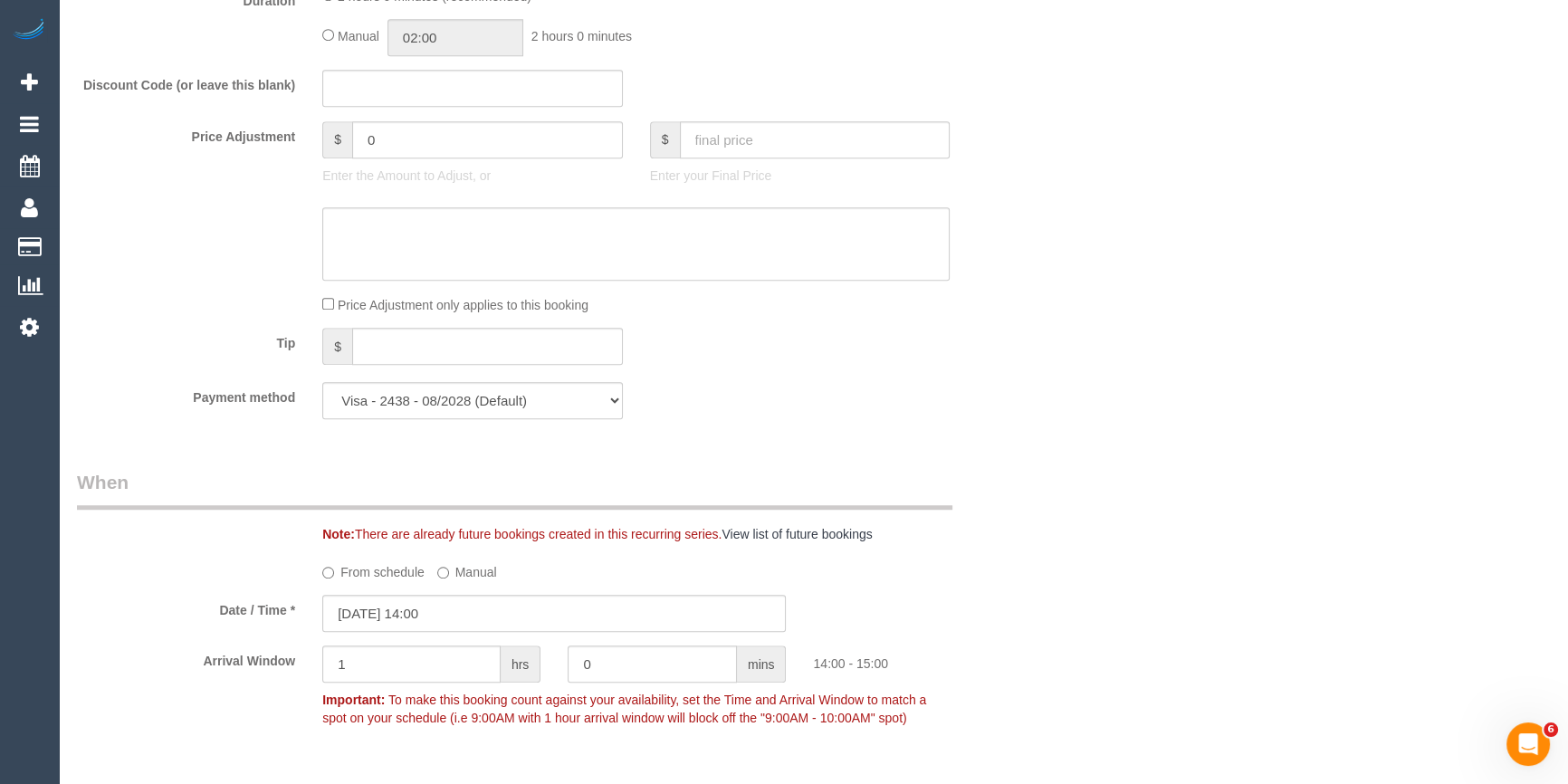
scroll to position [1481, 0]
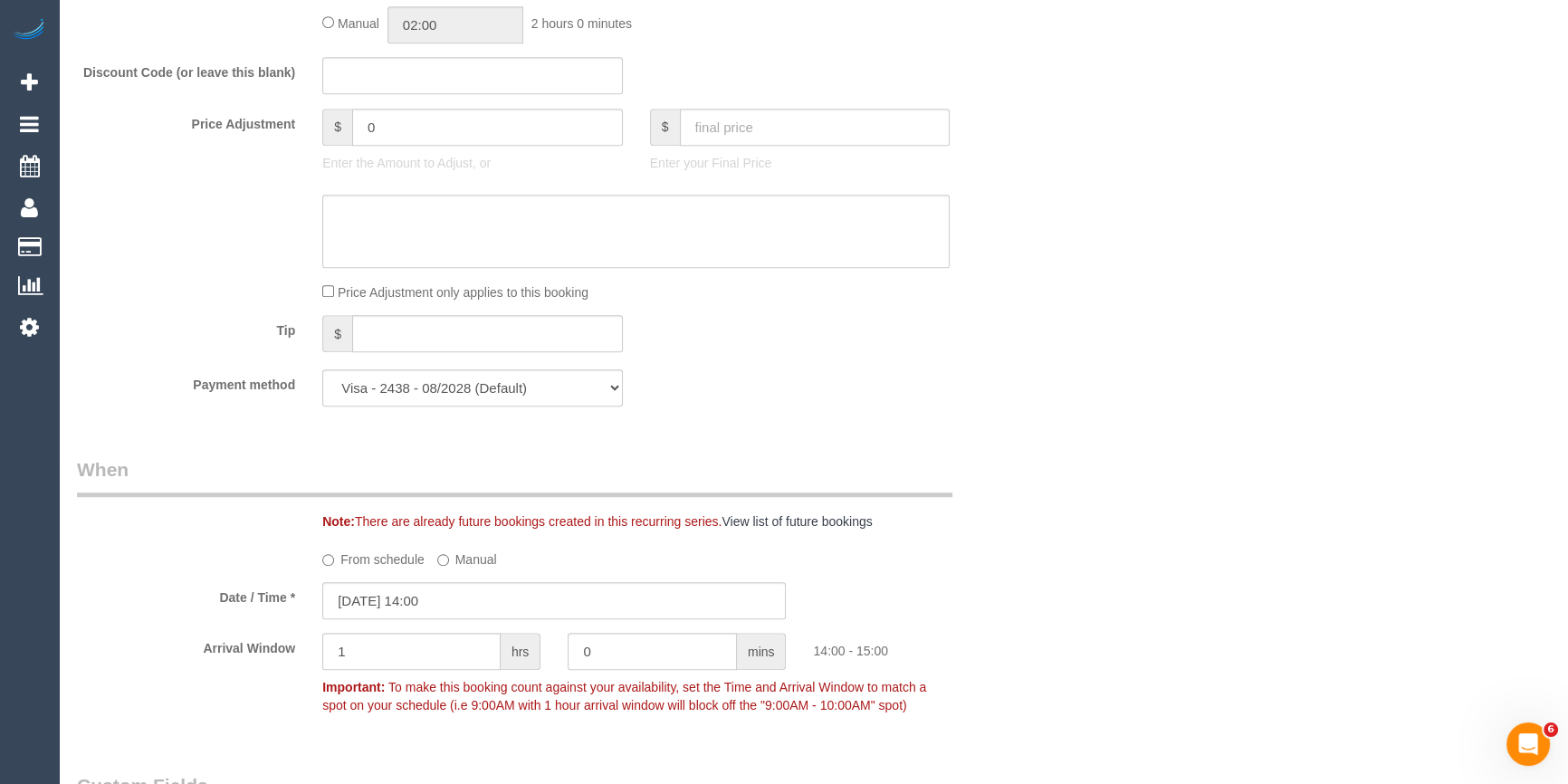
click at [1046, 443] on div "Who Email* milanka.visser@gmail.com Name * Milanka Visser Where Address* 26 Wat…" at bounding box center [813, 381] width 1473 height 3594
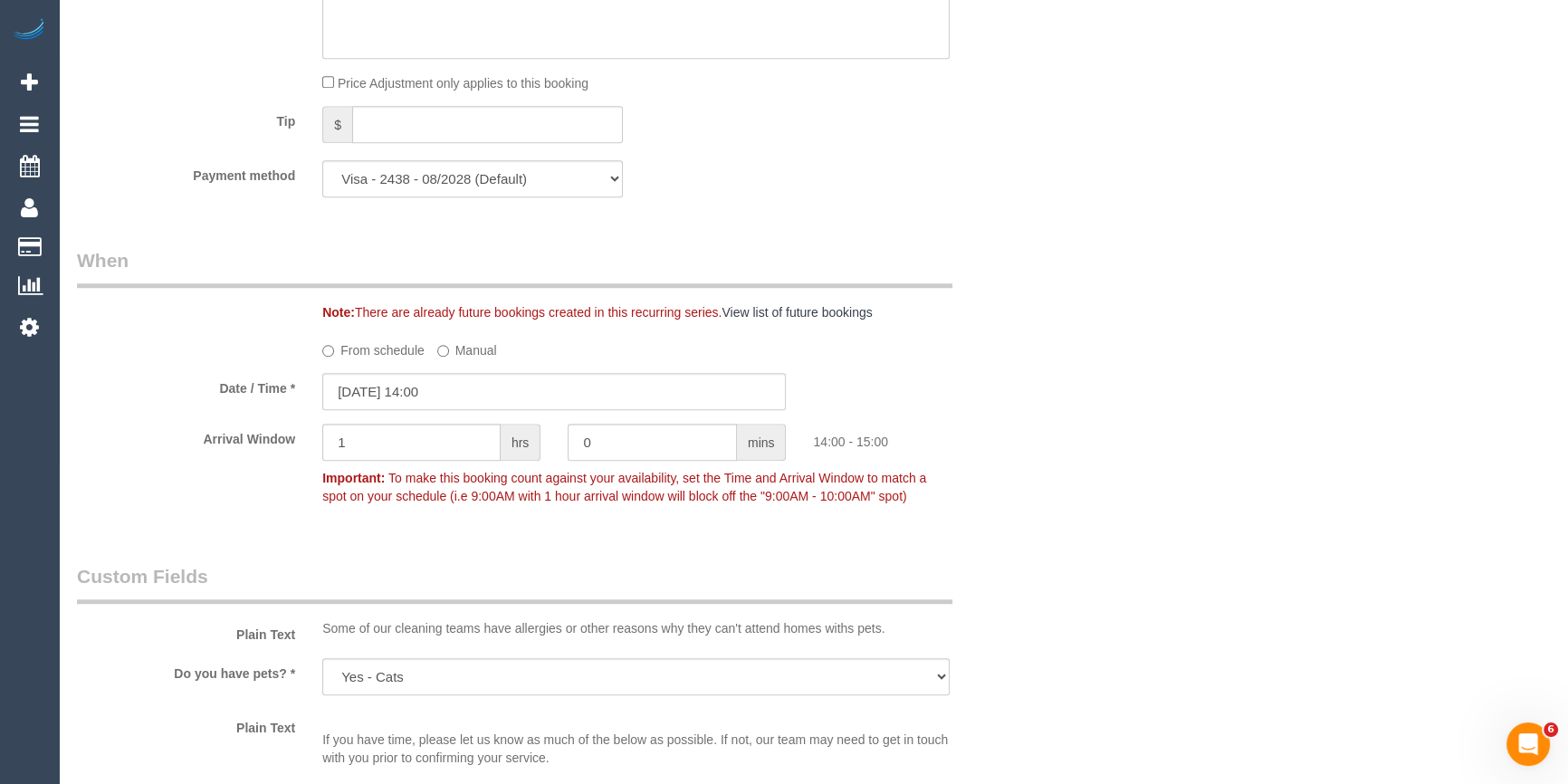
scroll to position [1811, 0]
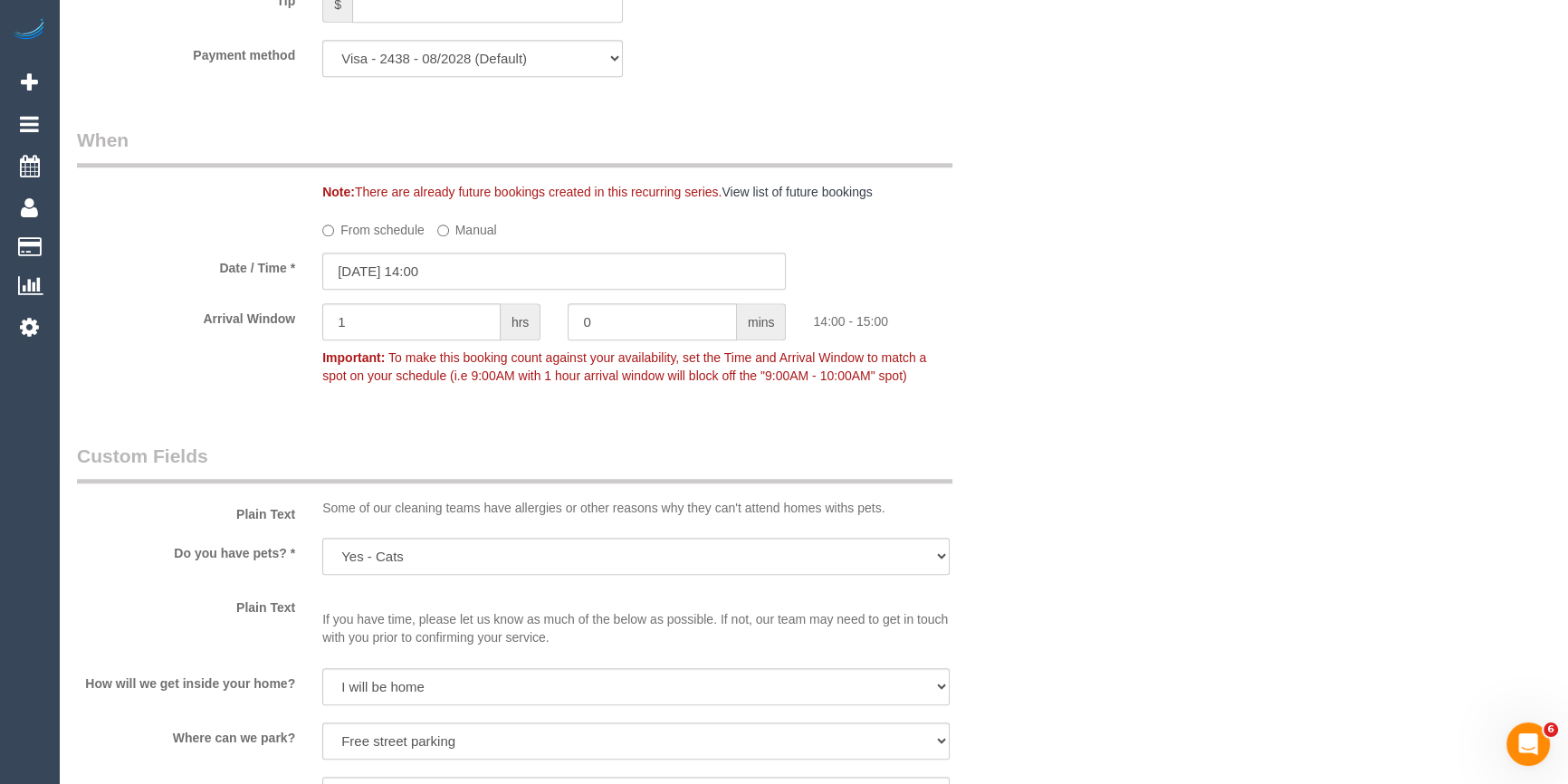
drag, startPoint x: 193, startPoint y: 378, endPoint x: 244, endPoint y: 357, distance: 55.2
click at [196, 376] on div "Arrival Window 1 hrs 0 mins 14:00 - 15:00 Important: To make this booking count…" at bounding box center [554, 348] width 982 height 89
click at [433, 271] on input "02/10/2025 14:00" at bounding box center [553, 271] width 463 height 37
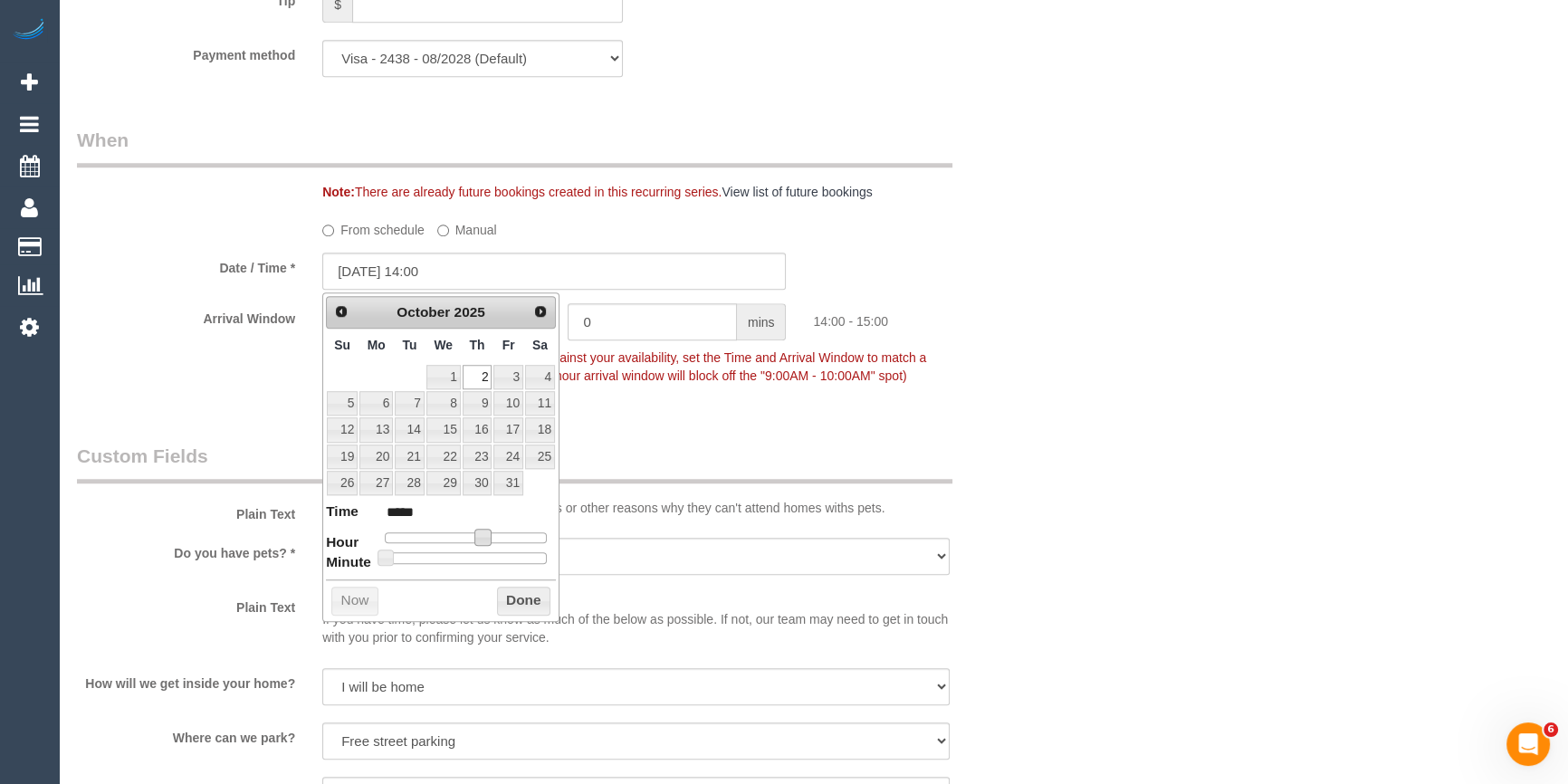
type input "02/10/2025 13:00"
type input "*****"
type input "02/10/2025 12:00"
type input "*****"
type input "02/10/2025 11:00"
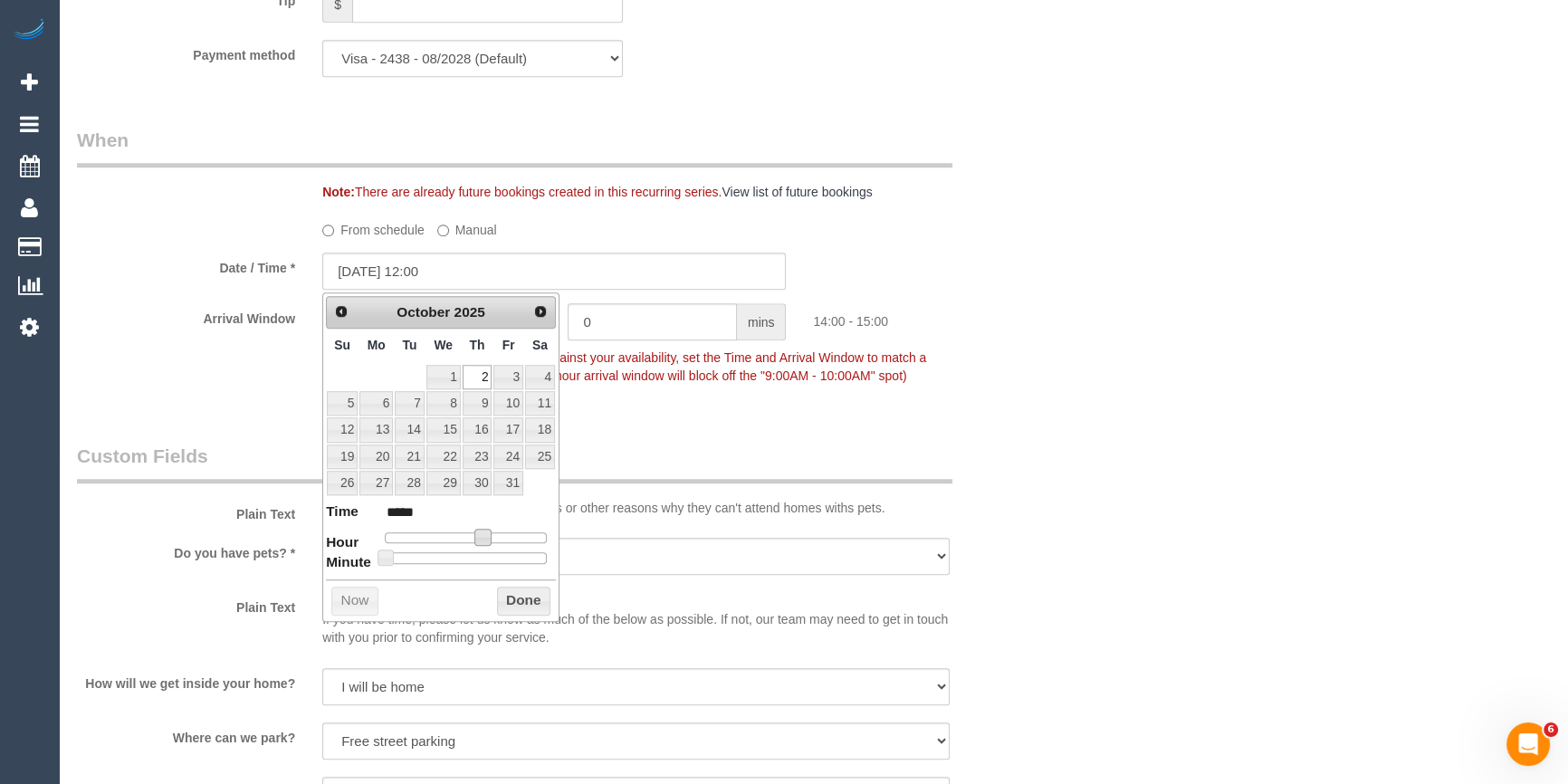
type input "*****"
type input "02/10/2025 10:00"
type input "*****"
drag, startPoint x: 477, startPoint y: 539, endPoint x: 452, endPoint y: 540, distance: 25.0
click at [452, 540] on span at bounding box center [455, 536] width 16 height 16
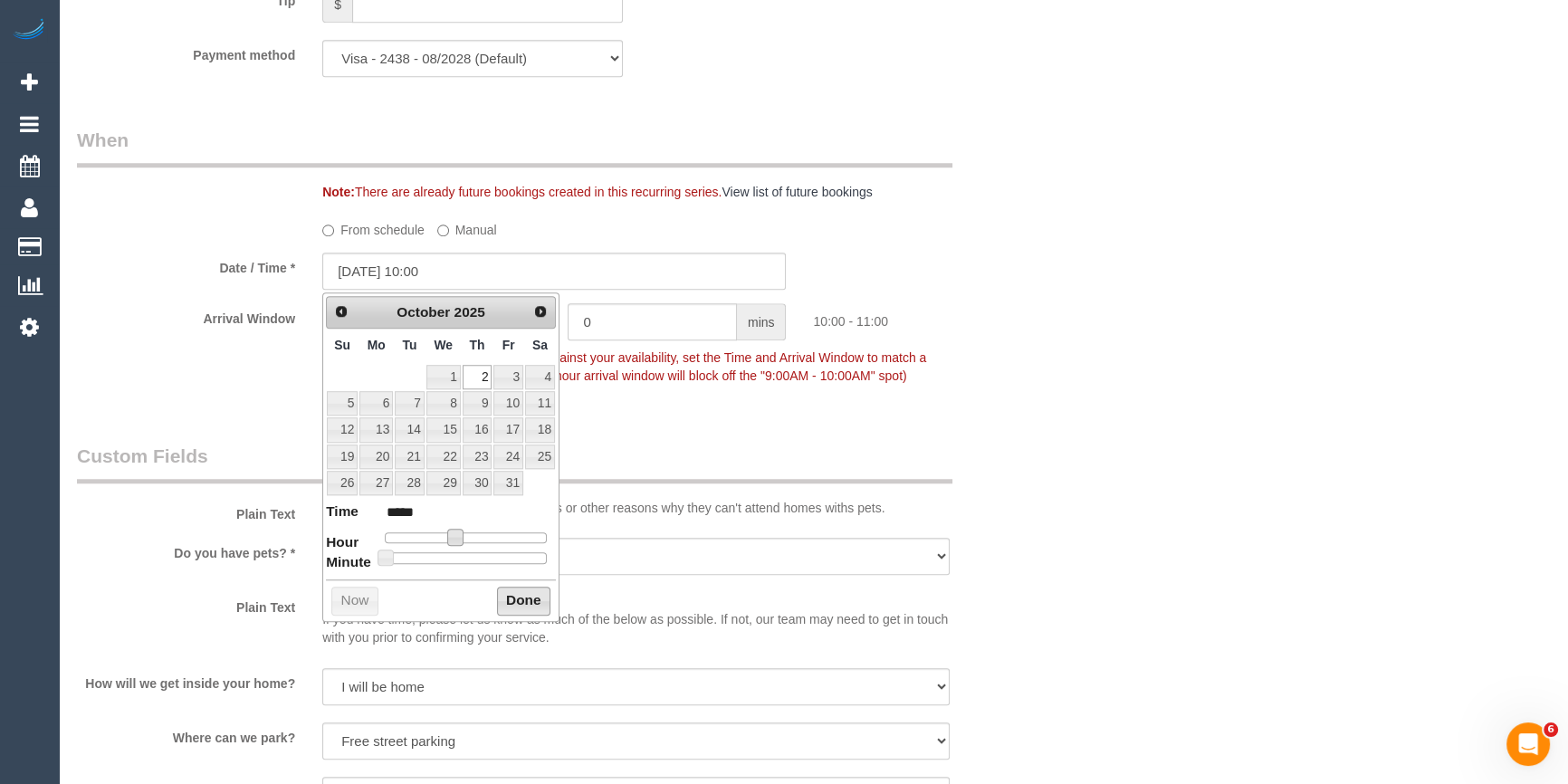
click at [509, 596] on button "Done" at bounding box center [523, 601] width 53 height 29
drag, startPoint x: 1143, startPoint y: 492, endPoint x: 1167, endPoint y: 504, distance: 26.8
click at [1144, 492] on div "Who Email* milanka.visser@gmail.com Name * Milanka Visser Where Address* 26 Wat…" at bounding box center [813, 51] width 1473 height 3594
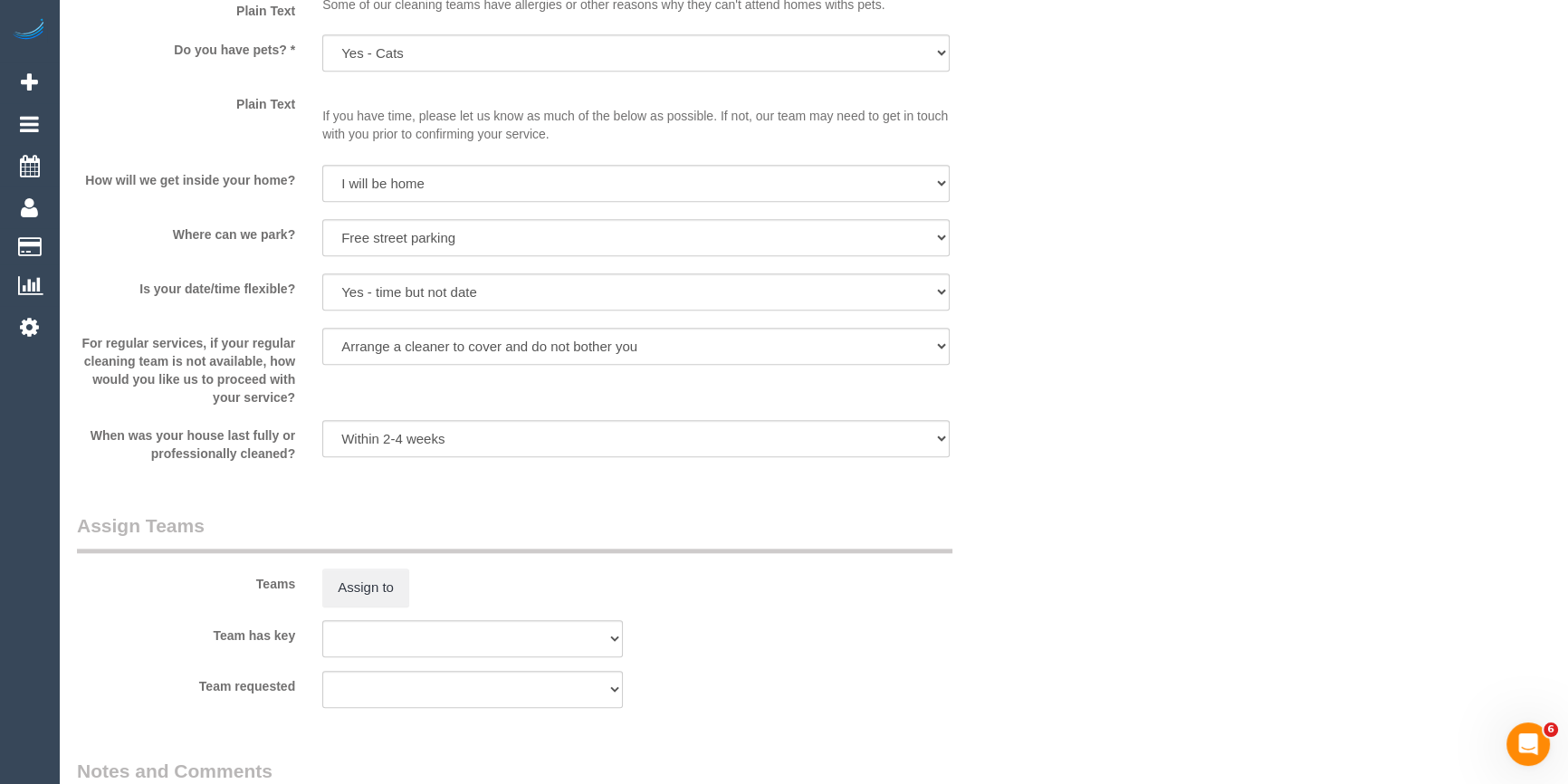
scroll to position [2469, 0]
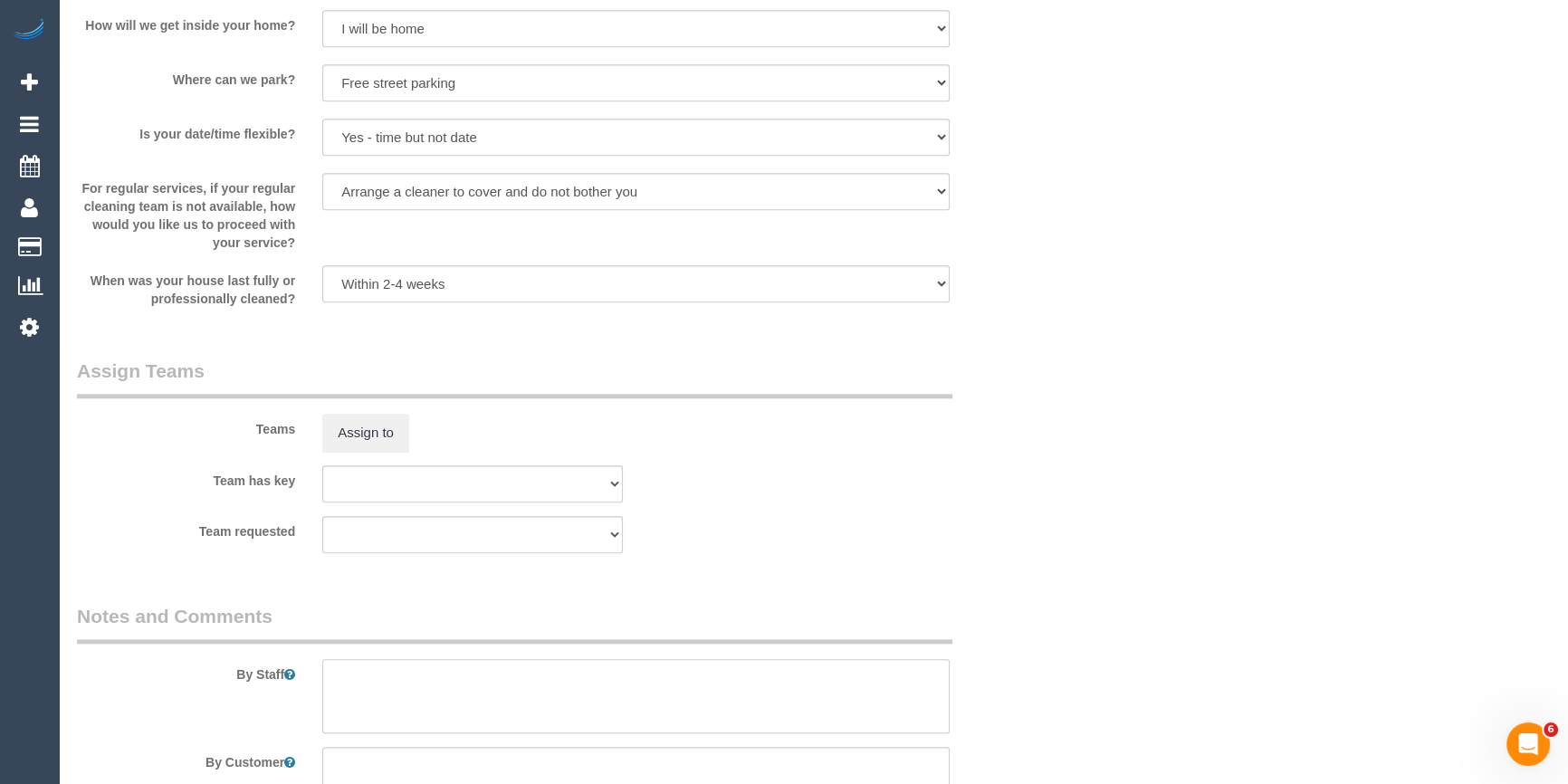
click at [372, 700] on textarea at bounding box center [635, 696] width 627 height 75
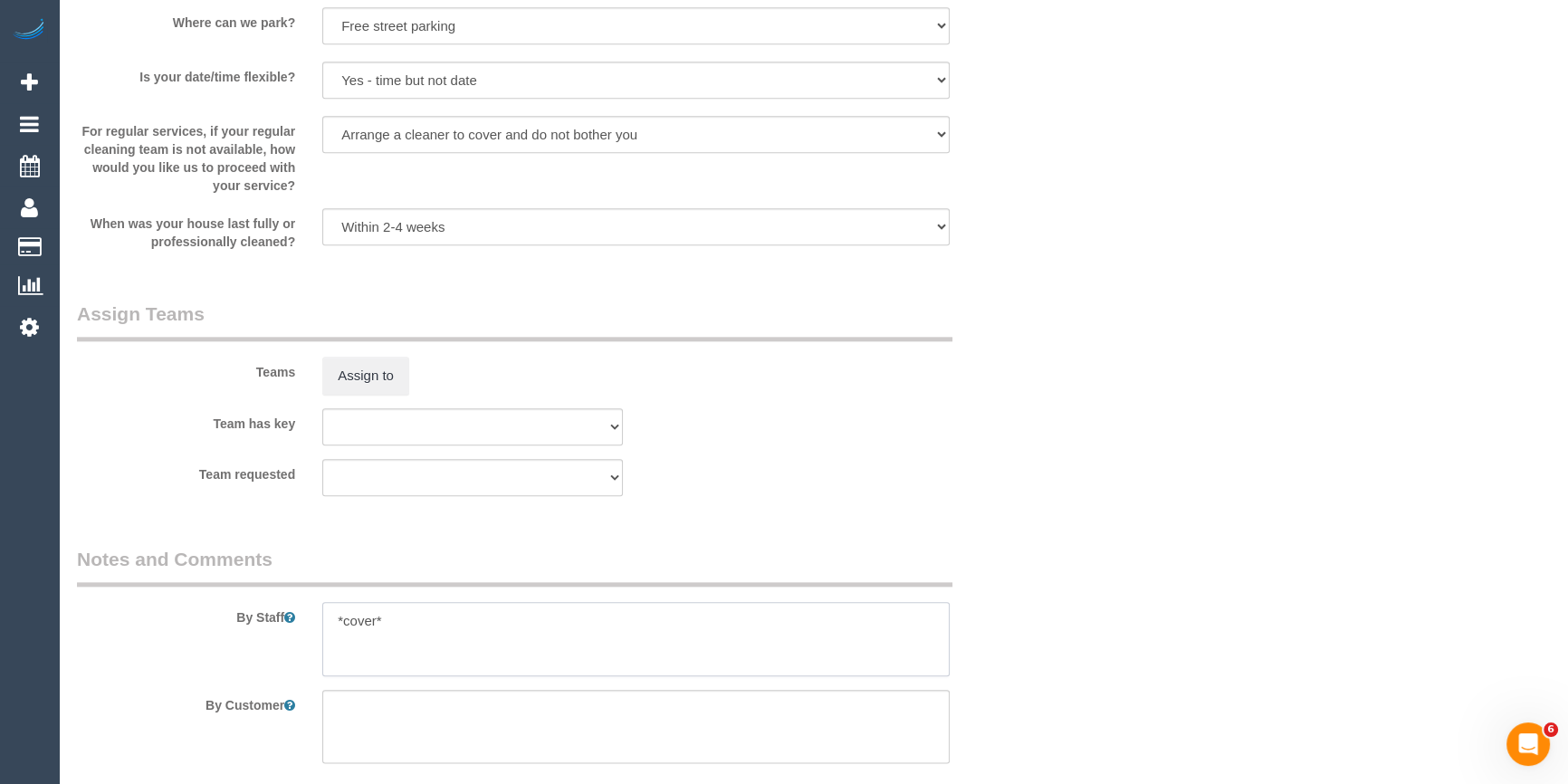
scroll to position [2937, 0]
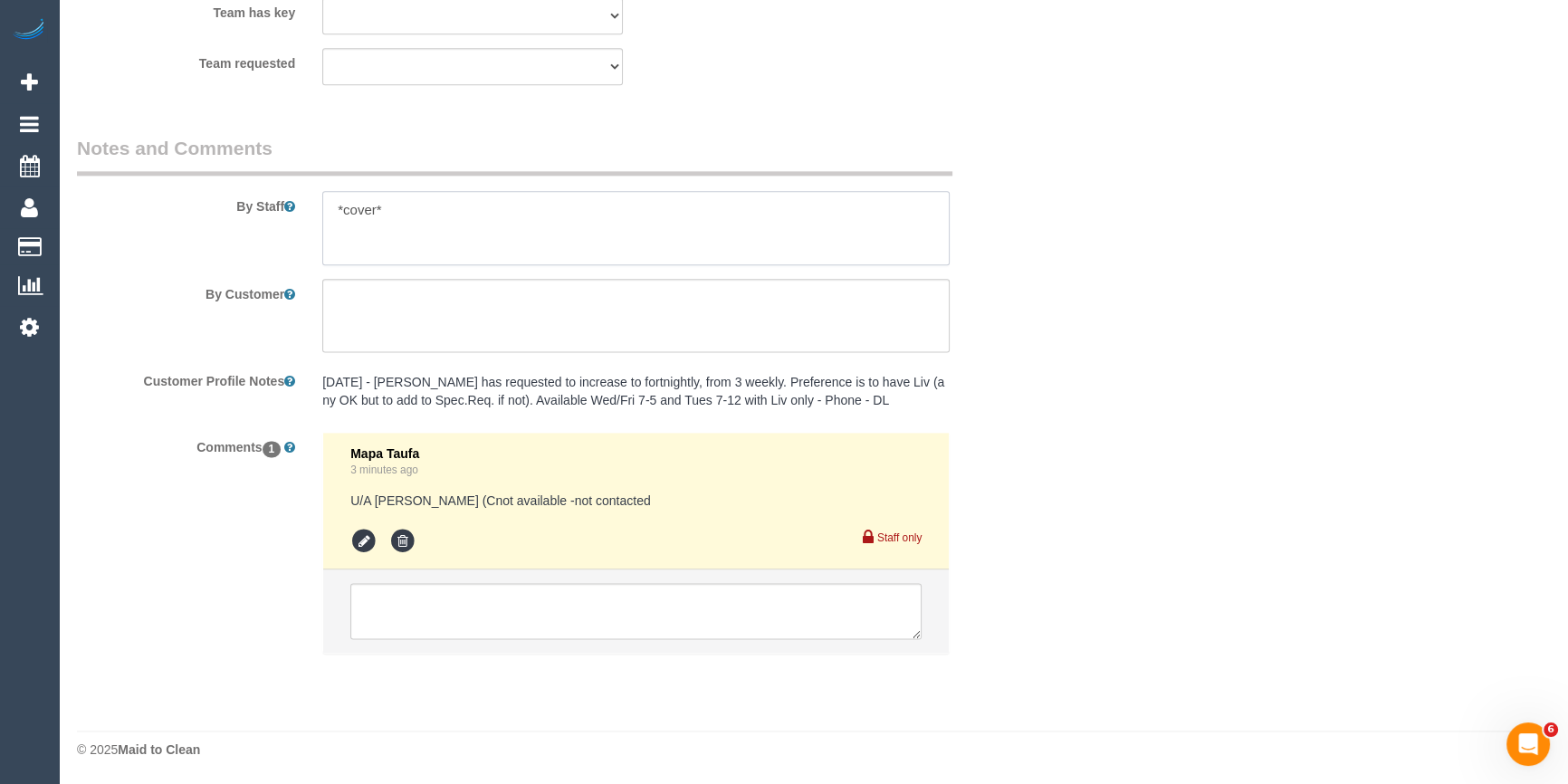
type textarea "*cover*"
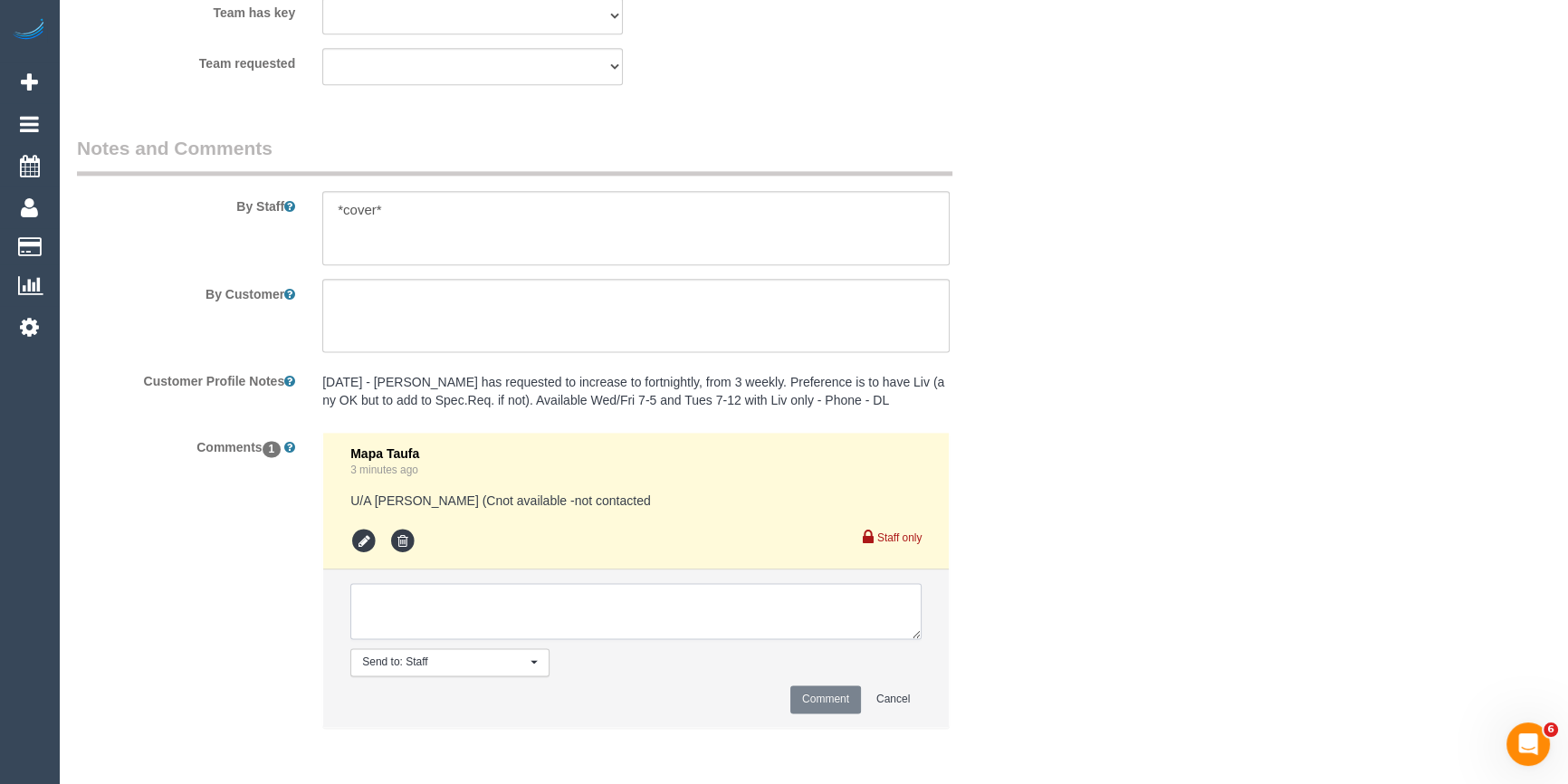
click at [556, 588] on textarea at bounding box center [635, 612] width 571 height 56
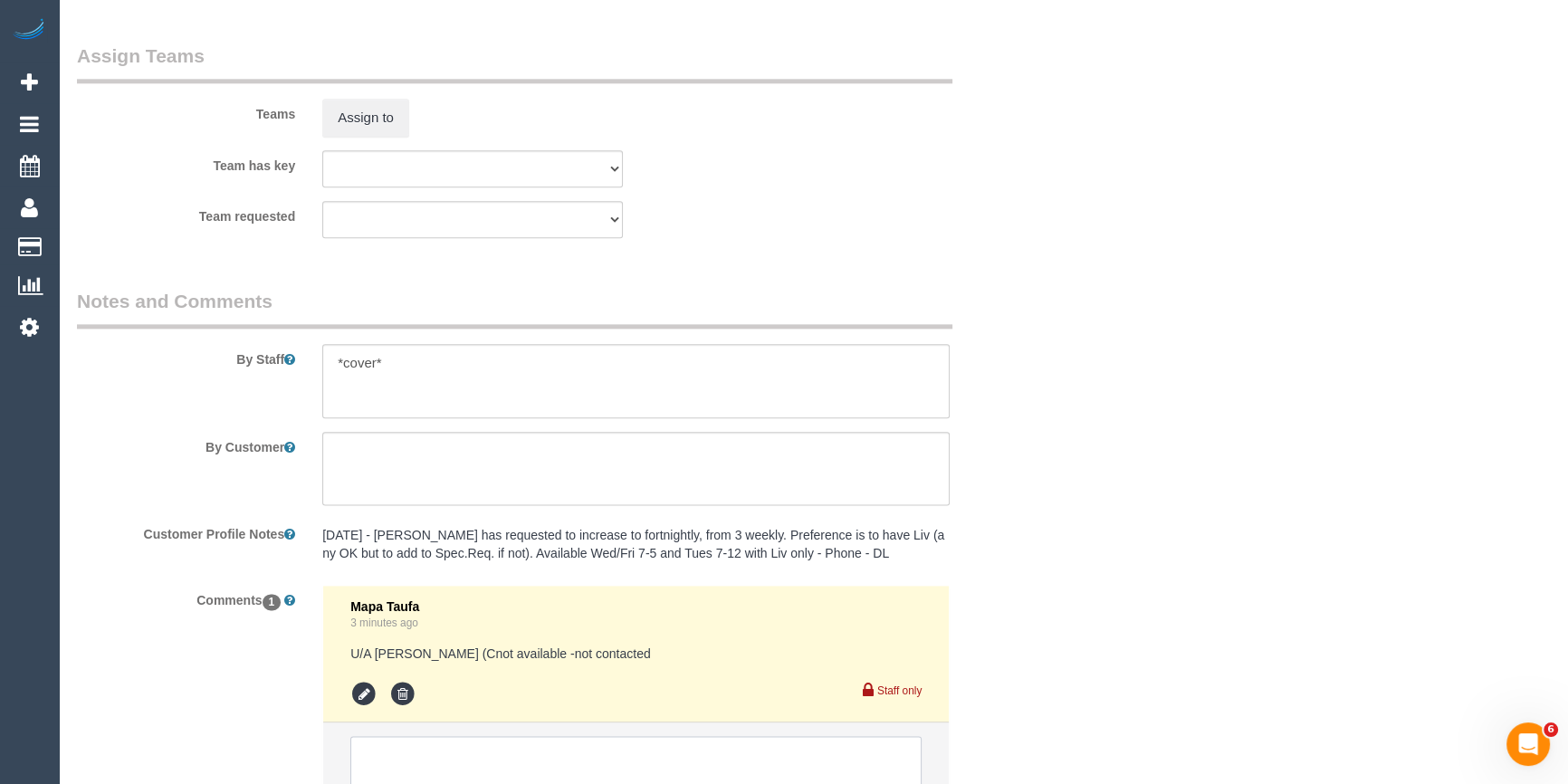
scroll to position [3012, 0]
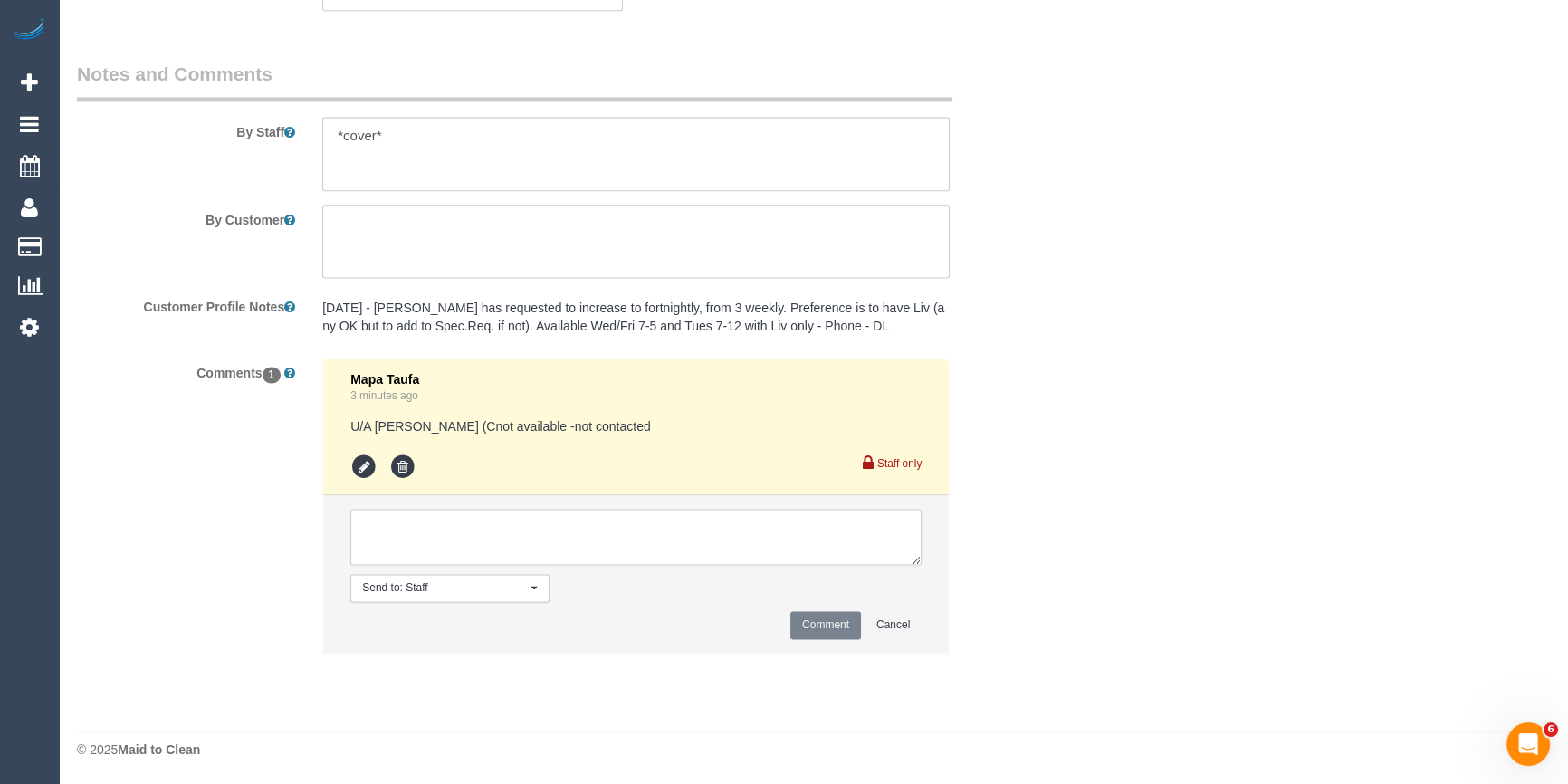
click at [472, 524] on textarea at bounding box center [635, 537] width 571 height 56
type textarea "Assigned pending 10-12pm AW - emailed"
click at [841, 631] on button "Comment" at bounding box center [825, 626] width 71 height 28
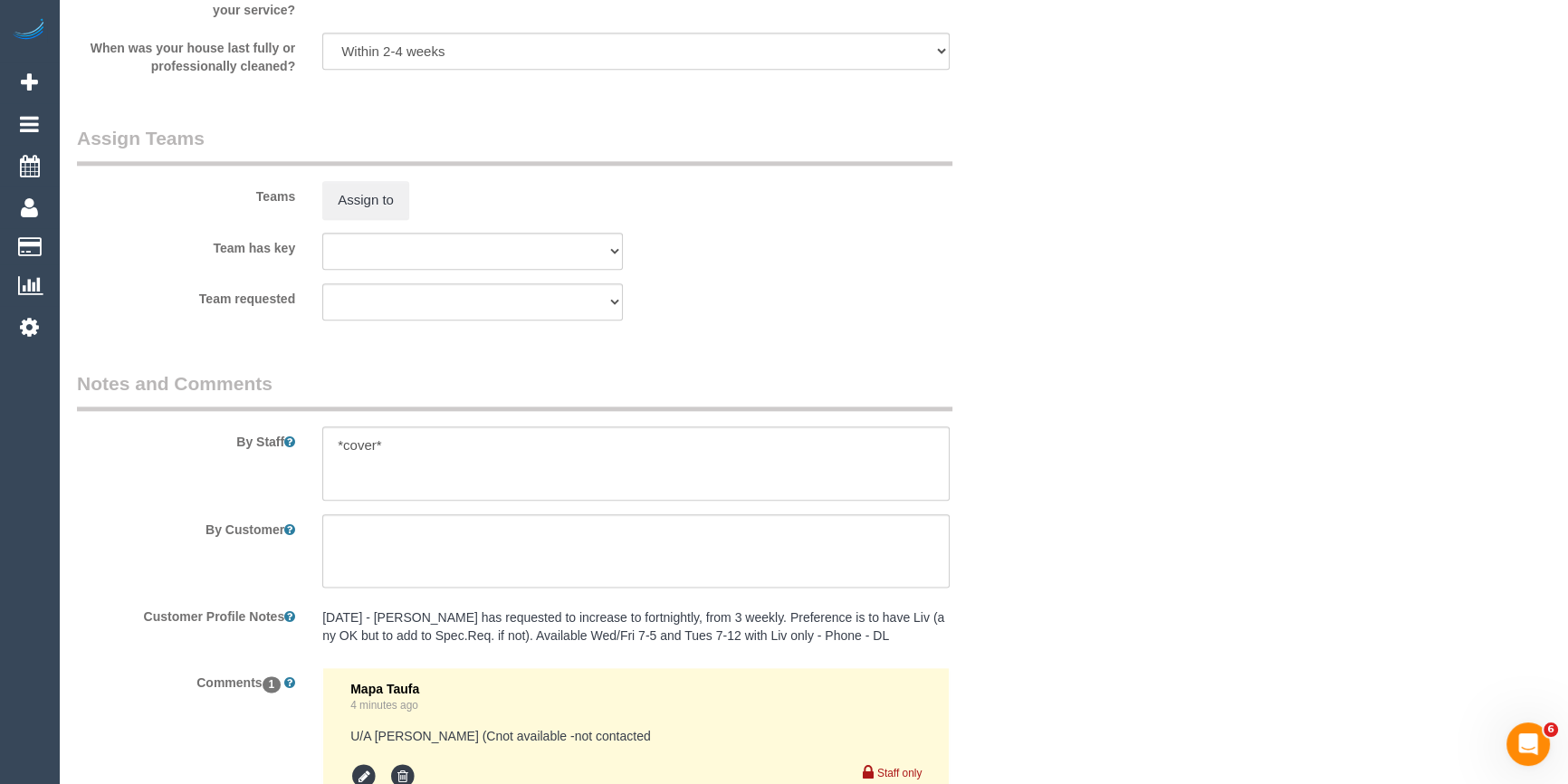
scroll to position [2436, 0]
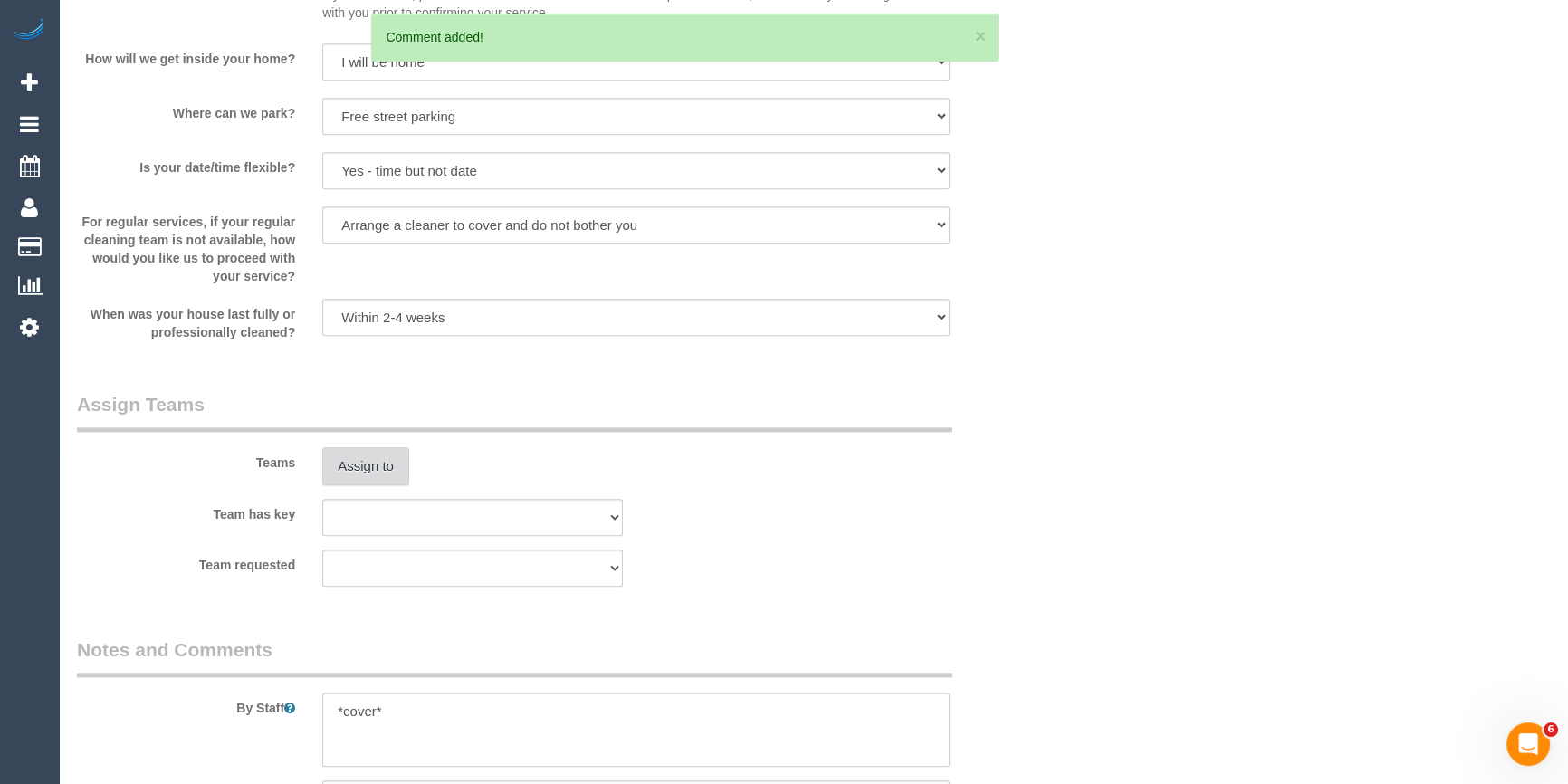
click at [367, 447] on button "Assign to" at bounding box center [365, 466] width 87 height 38
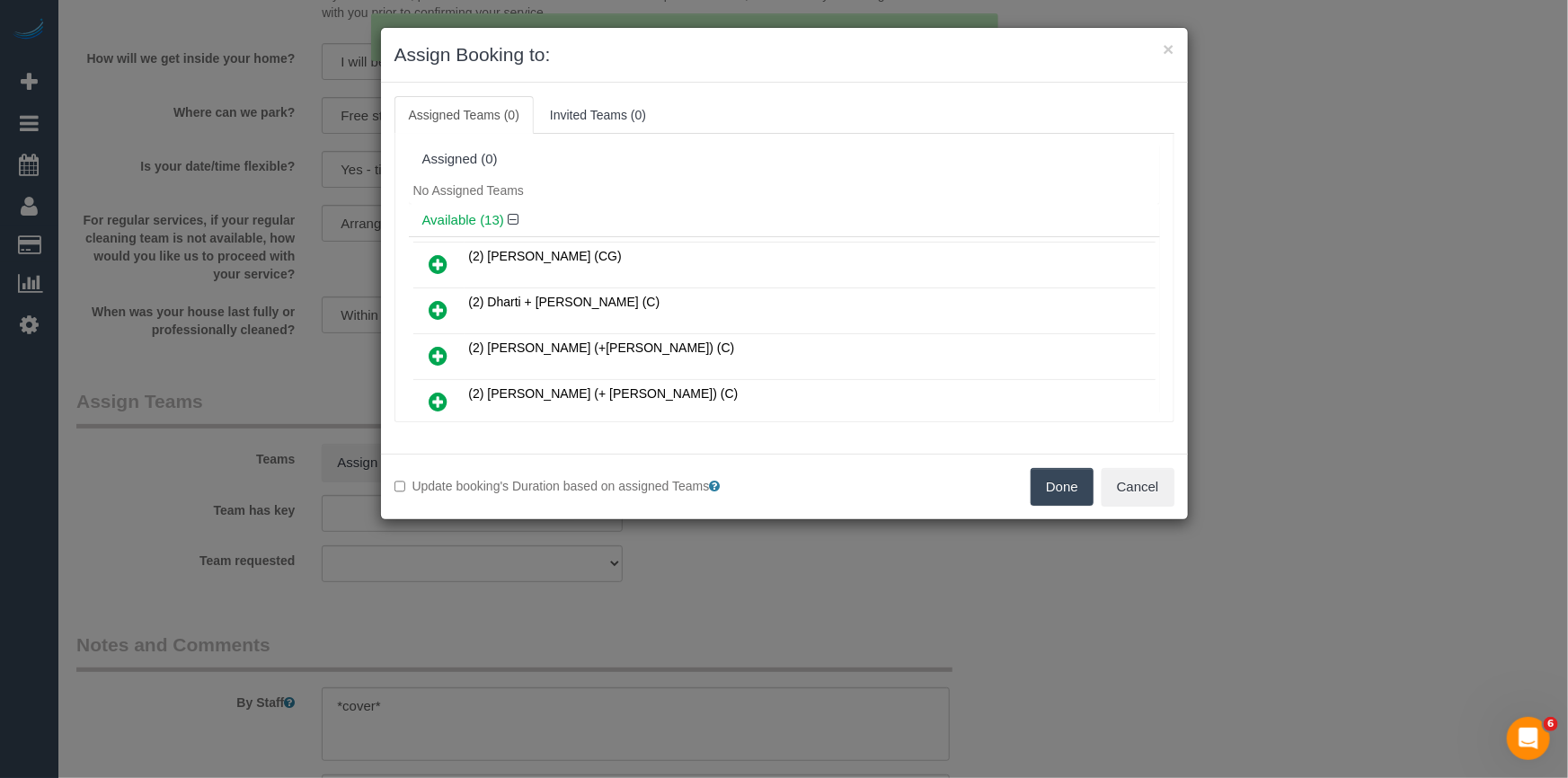
click at [432, 264] on icon at bounding box center [438, 264] width 19 height 21
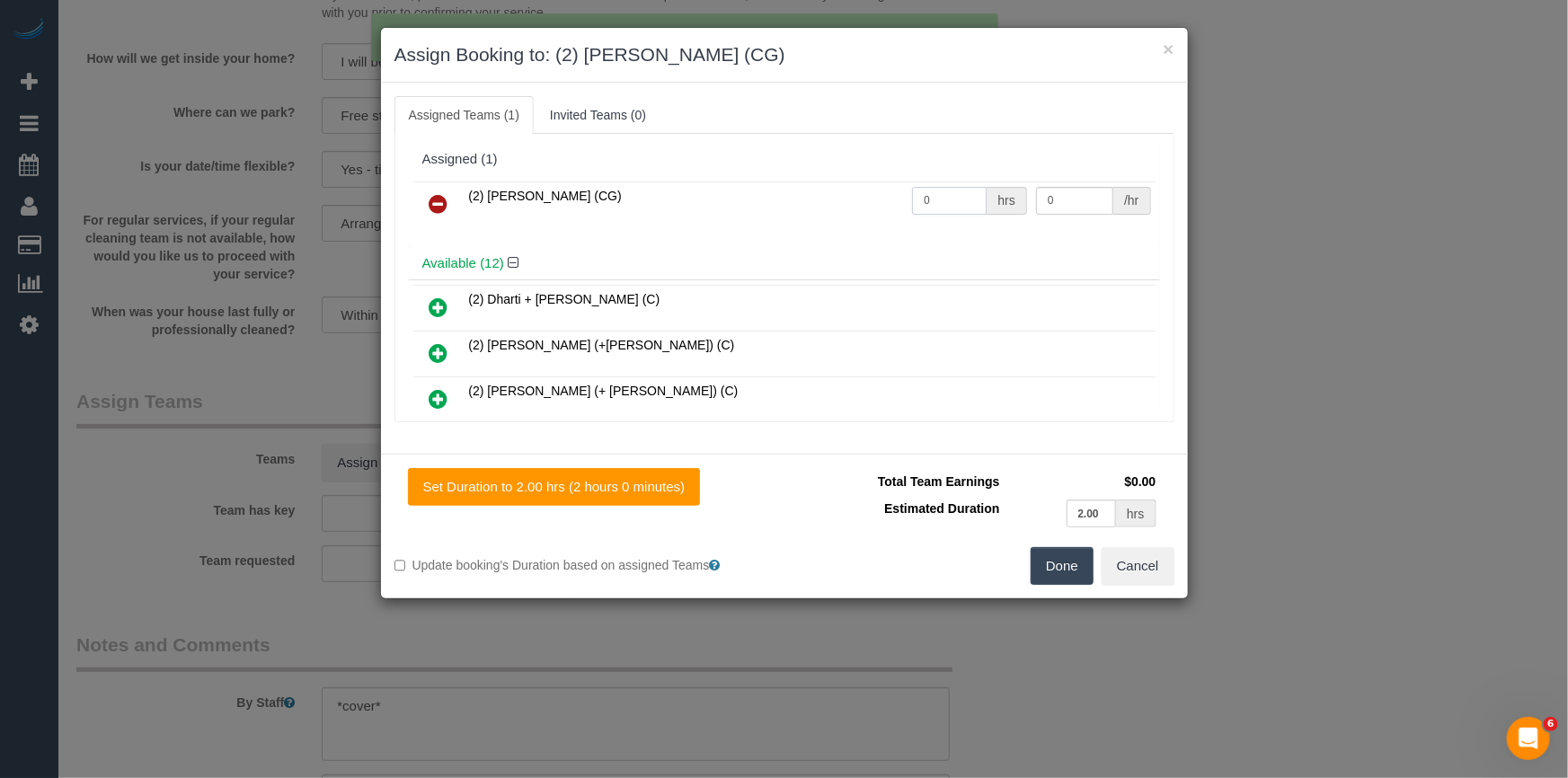
click at [941, 202] on input "0" at bounding box center [949, 201] width 75 height 28
type input "2"
click at [1084, 204] on input "0" at bounding box center [1075, 201] width 78 height 28
type input "41.25"
click at [1070, 561] on button "Done" at bounding box center [1062, 566] width 63 height 38
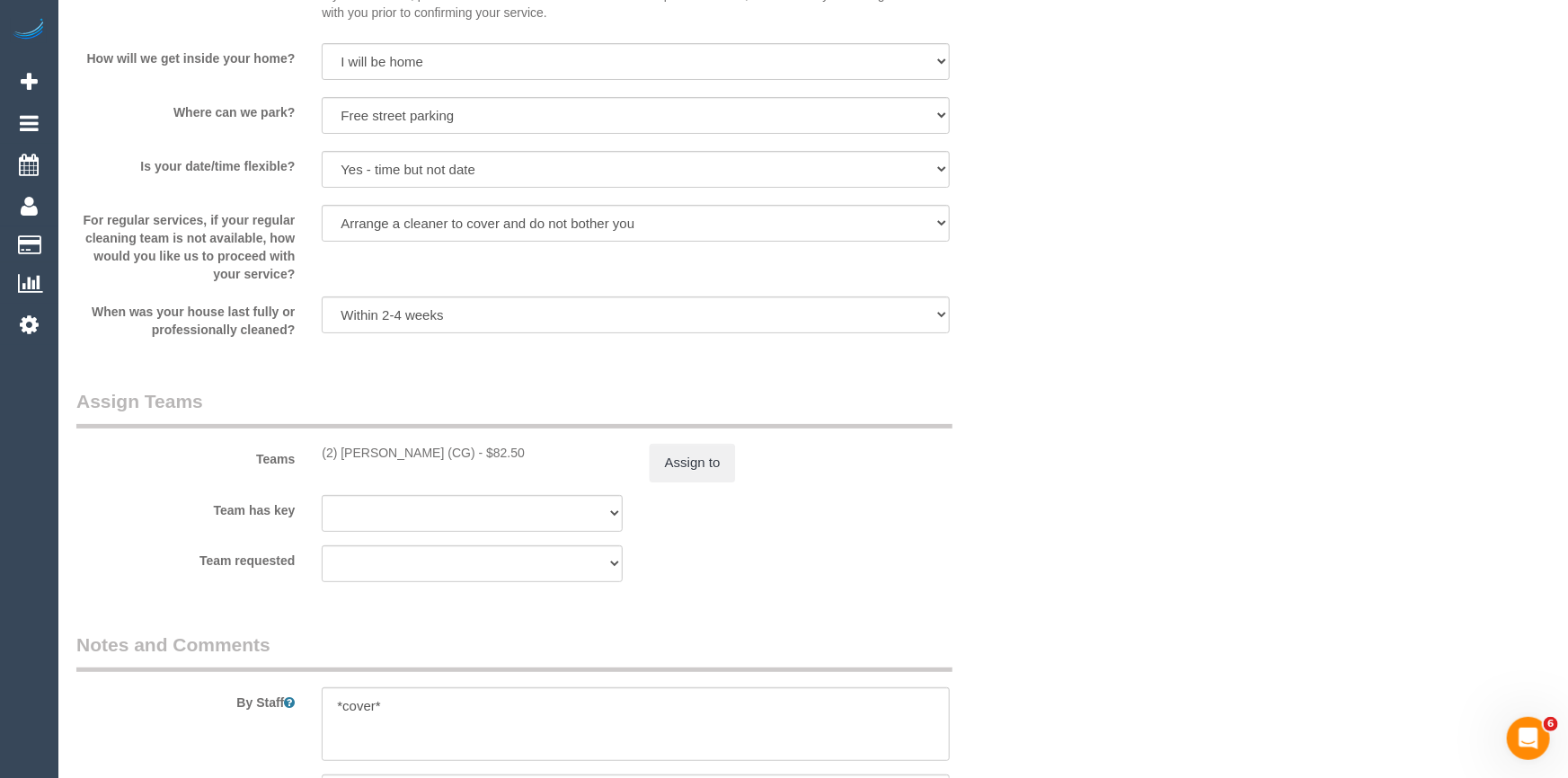
click at [1070, 561] on div "× Assign Booking to: (2) Binoy Adheesha (CG) Assigned Teams (1) Invited Teams (…" at bounding box center [784, 389] width 1568 height 778
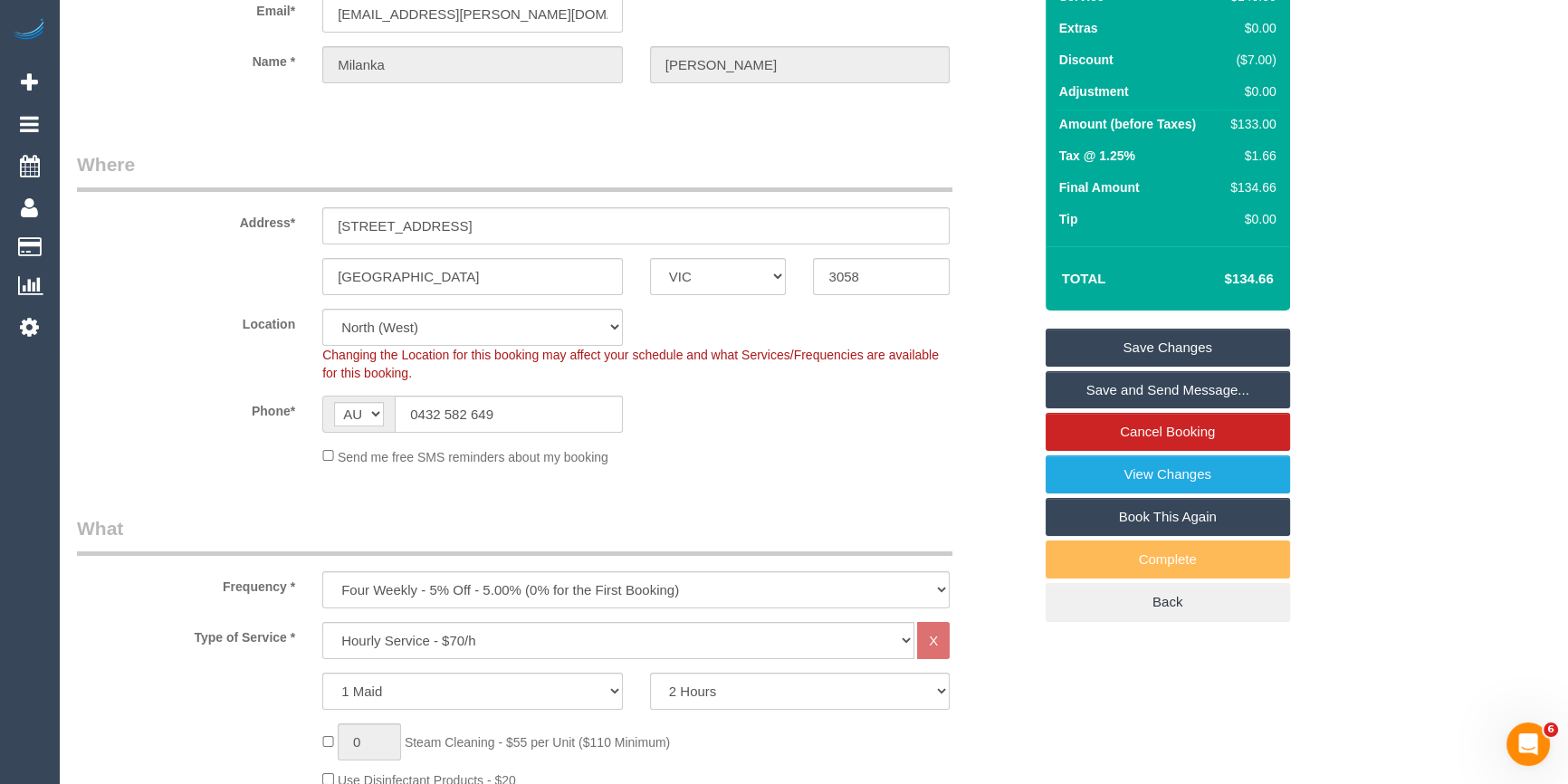
scroll to position [0, 0]
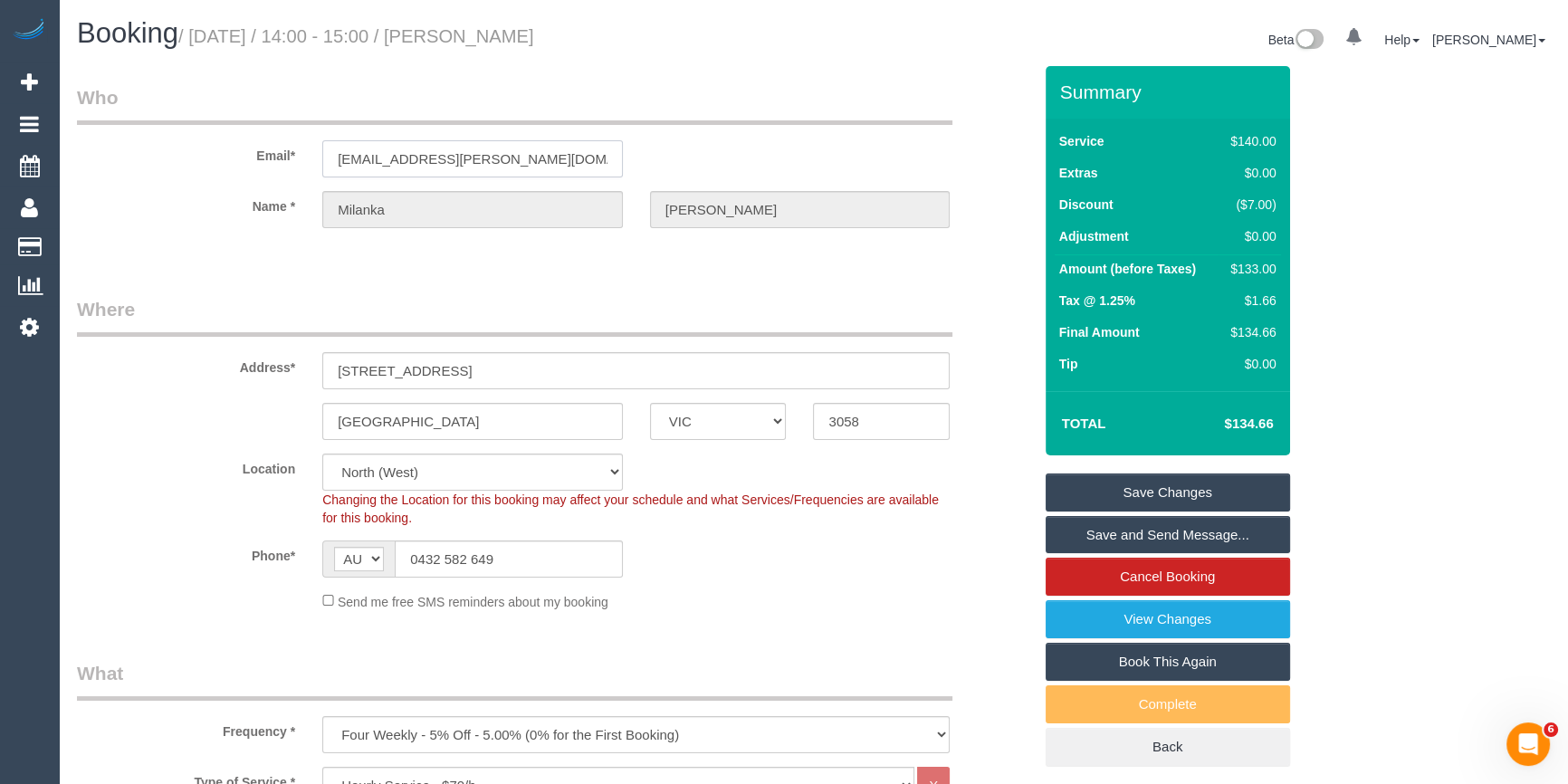
click at [489, 157] on input "milanka.visser@gmail.com" at bounding box center [472, 159] width 301 height 37
drag, startPoint x: 591, startPoint y: 45, endPoint x: 482, endPoint y: 34, distance: 109.6
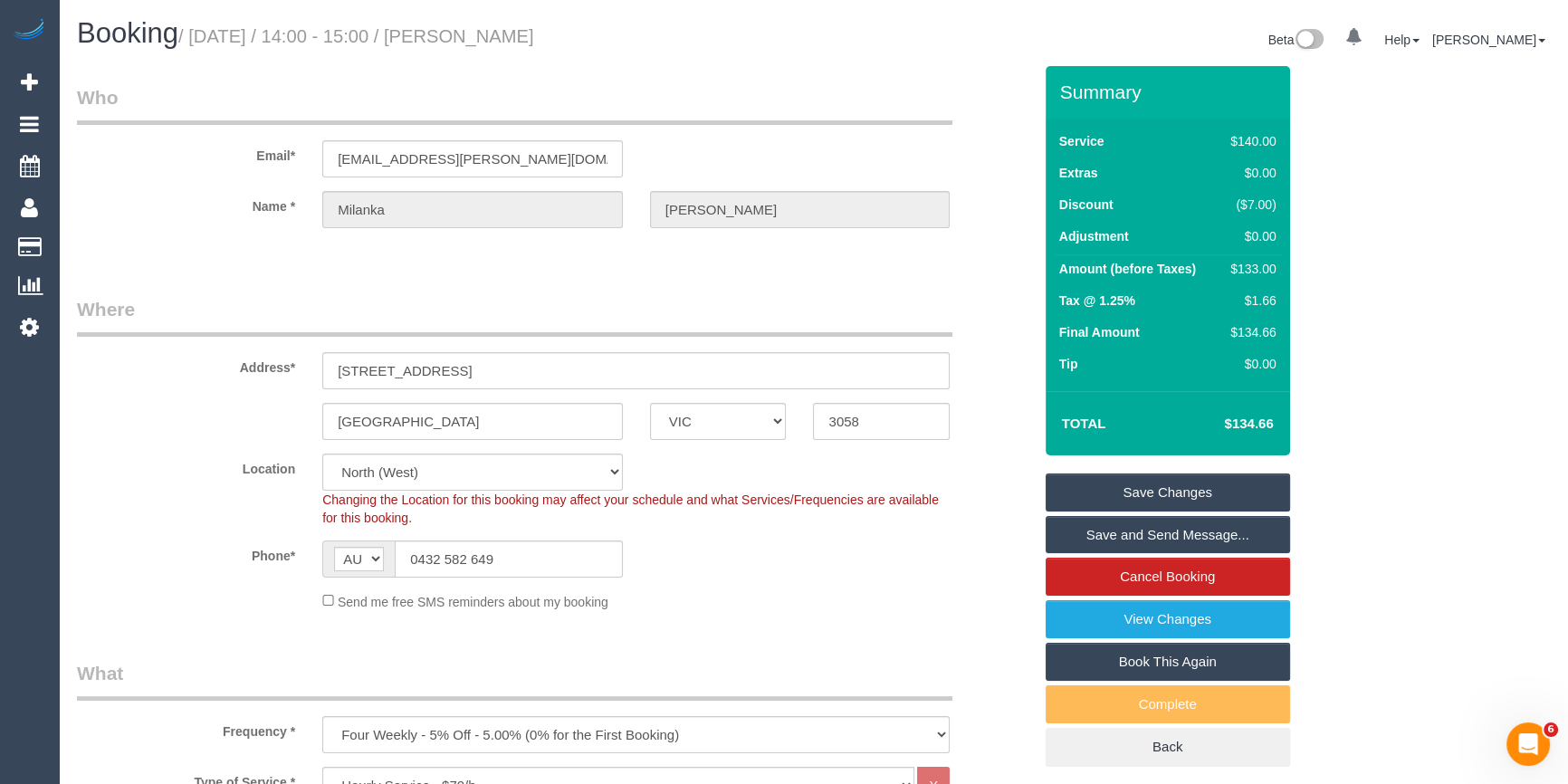
click at [482, 34] on small "/ October 02, 2025 / 14:00 - 15:00 / Milanka Visser" at bounding box center [356, 35] width 356 height 20
copy small "[PERSON_NAME]"
click at [847, 555] on div "Phone* AF AL DZ AD AO AI AQ AG AR AM AW AU AT AZ BS BH BD BB BY BE BZ BJ BM BT …" at bounding box center [554, 559] width 982 height 37
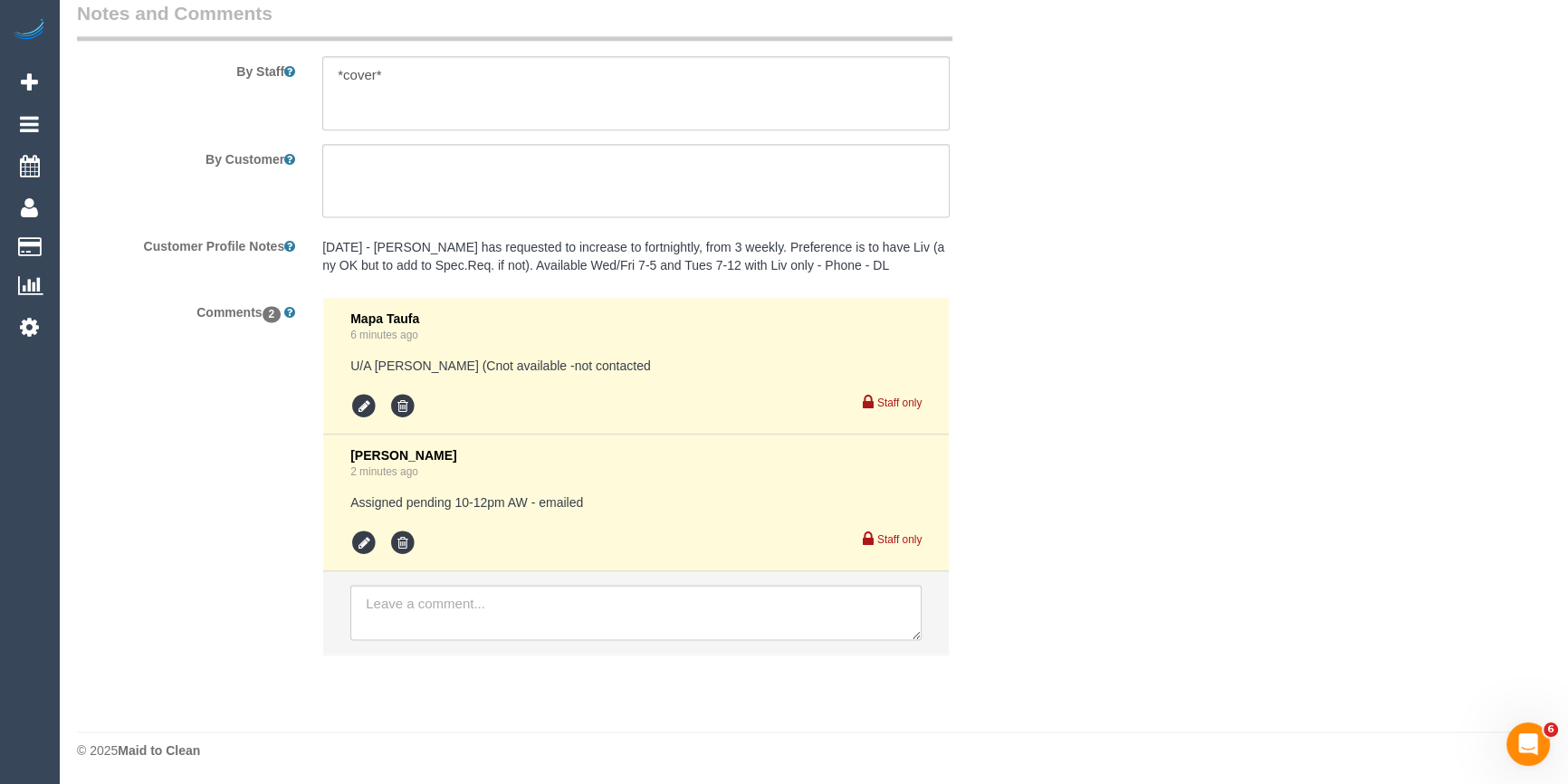
scroll to position [3074, 0]
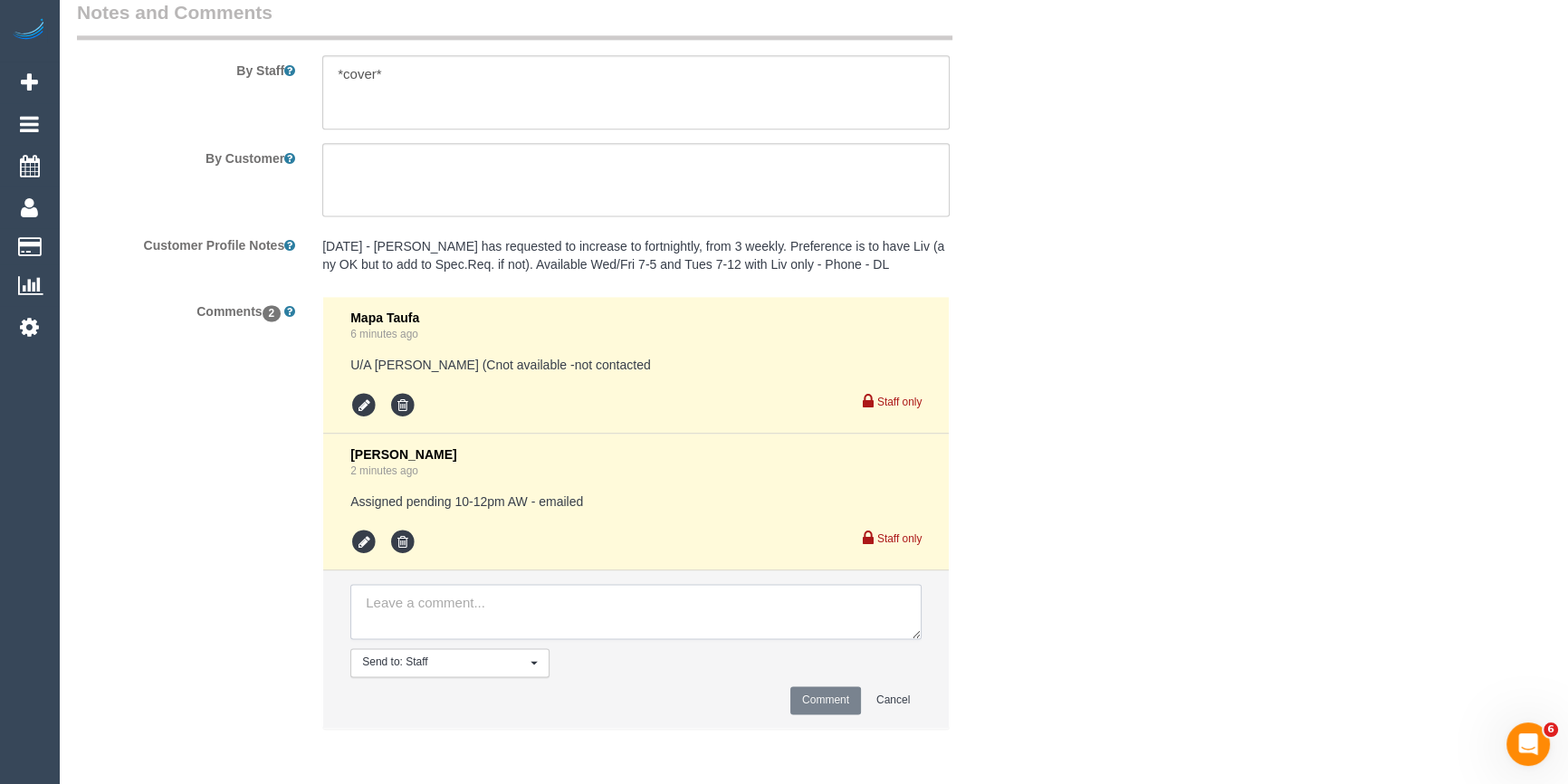
click at [673, 634] on textarea at bounding box center [635, 612] width 571 height 56
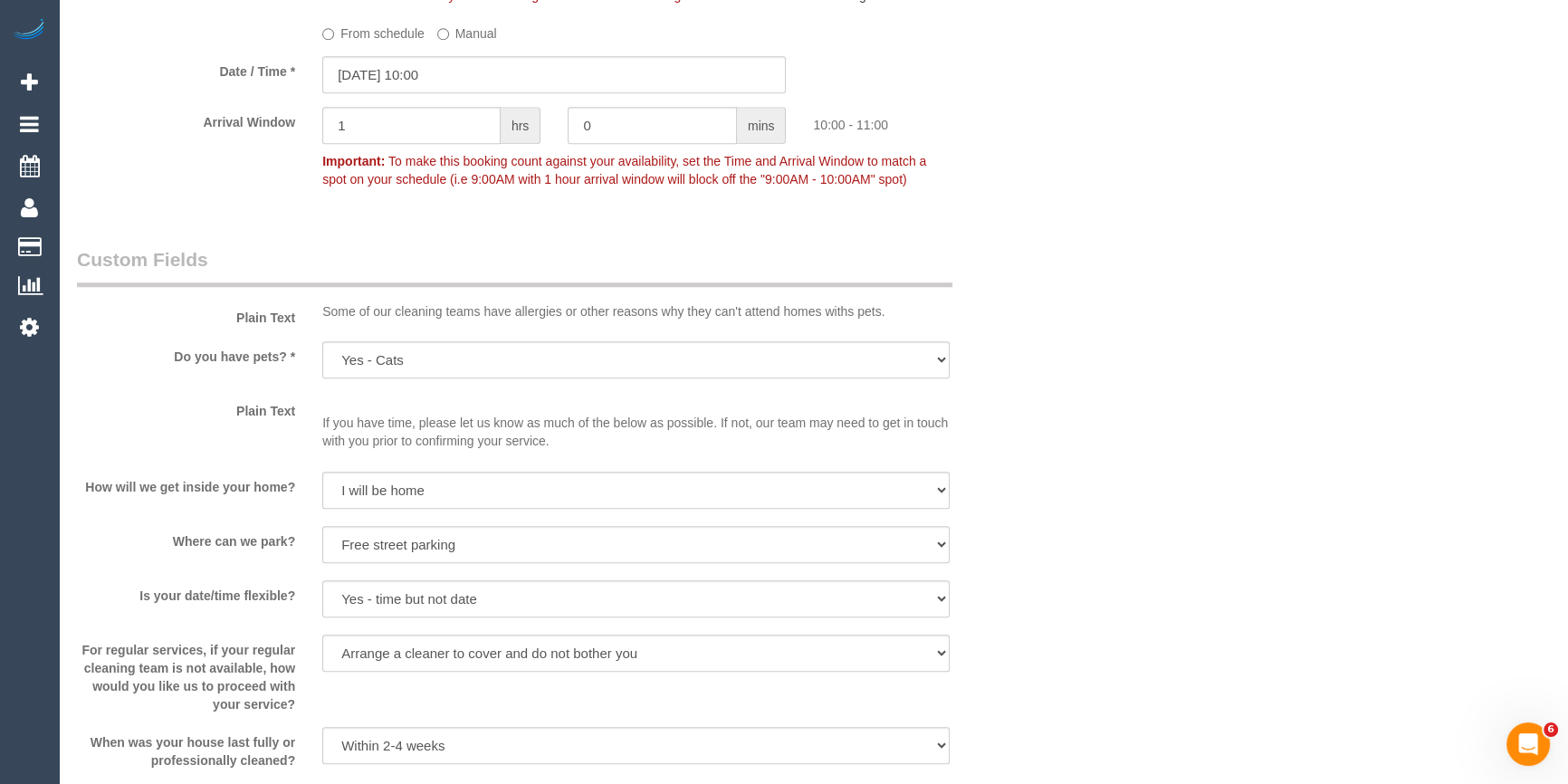
scroll to position [1757, 0]
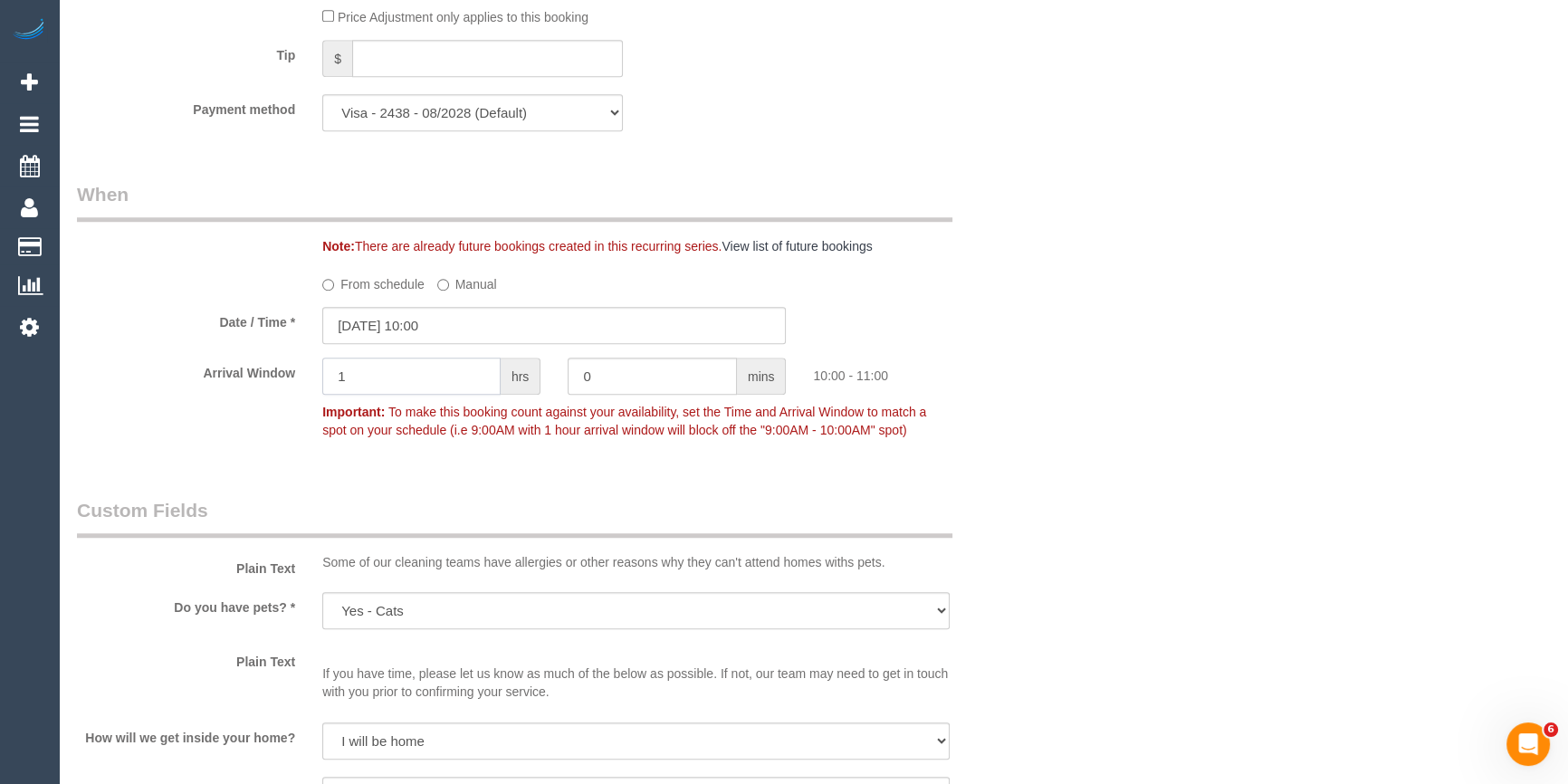
click at [453, 387] on input "1" at bounding box center [411, 377] width 178 height 37
type input "2"
click at [1216, 315] on div "Who Email* milanka.visser@gmail.com Name * Milanka Visser Where Address* 26 Wat…" at bounding box center [813, 211] width 1473 height 3804
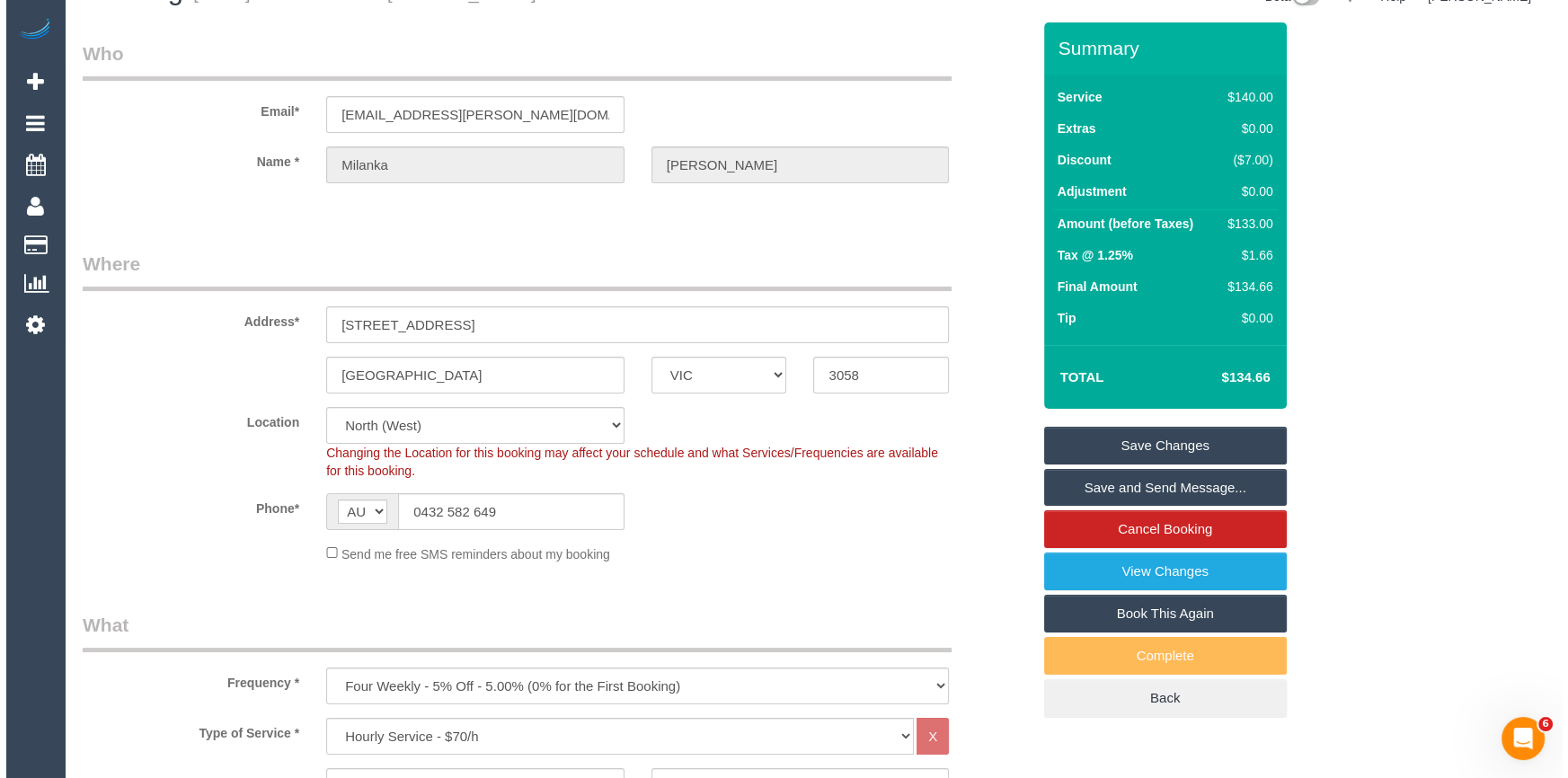
scroll to position [0, 0]
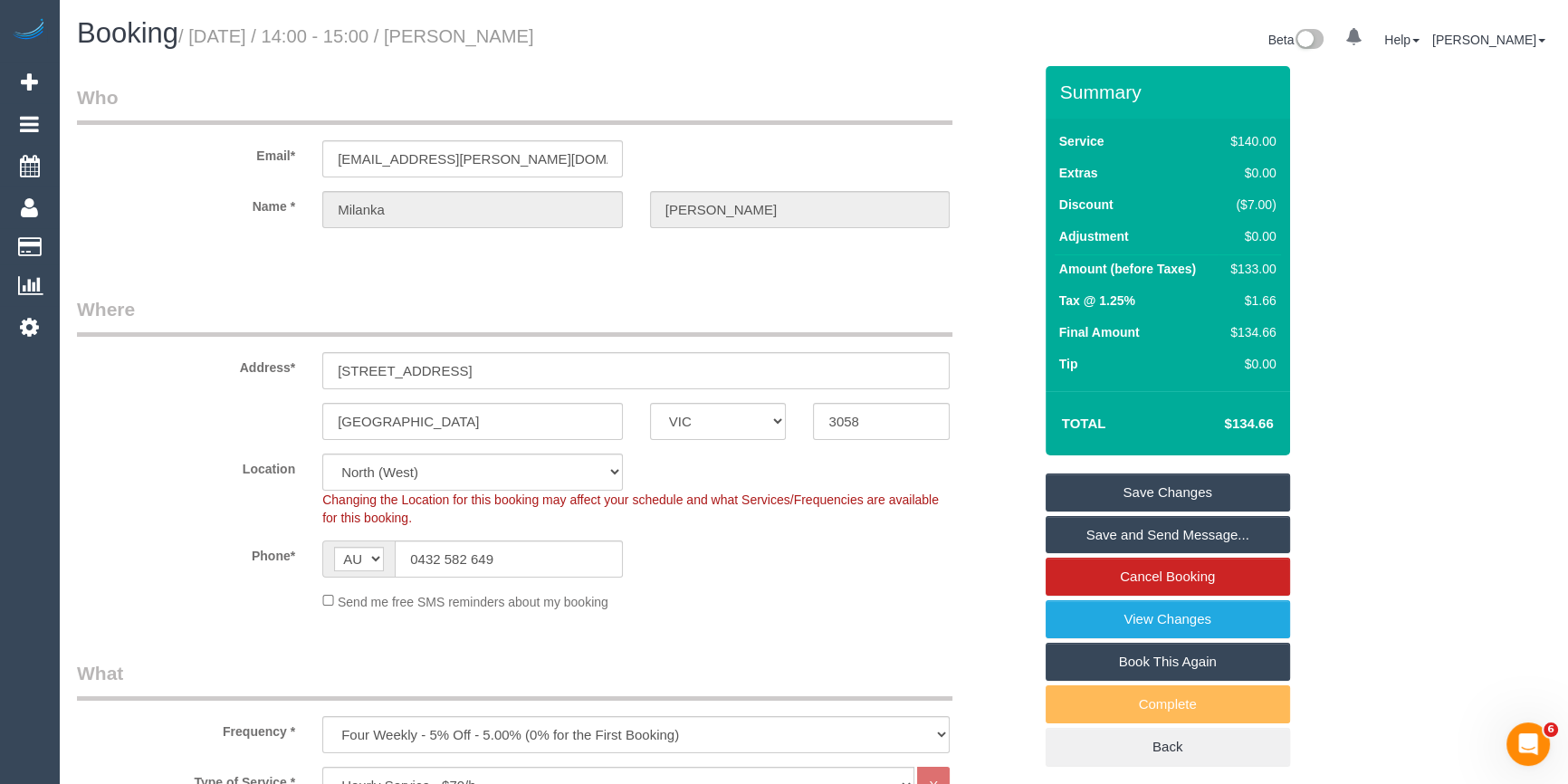
click at [1228, 489] on link "Save Changes" at bounding box center [1167, 492] width 244 height 38
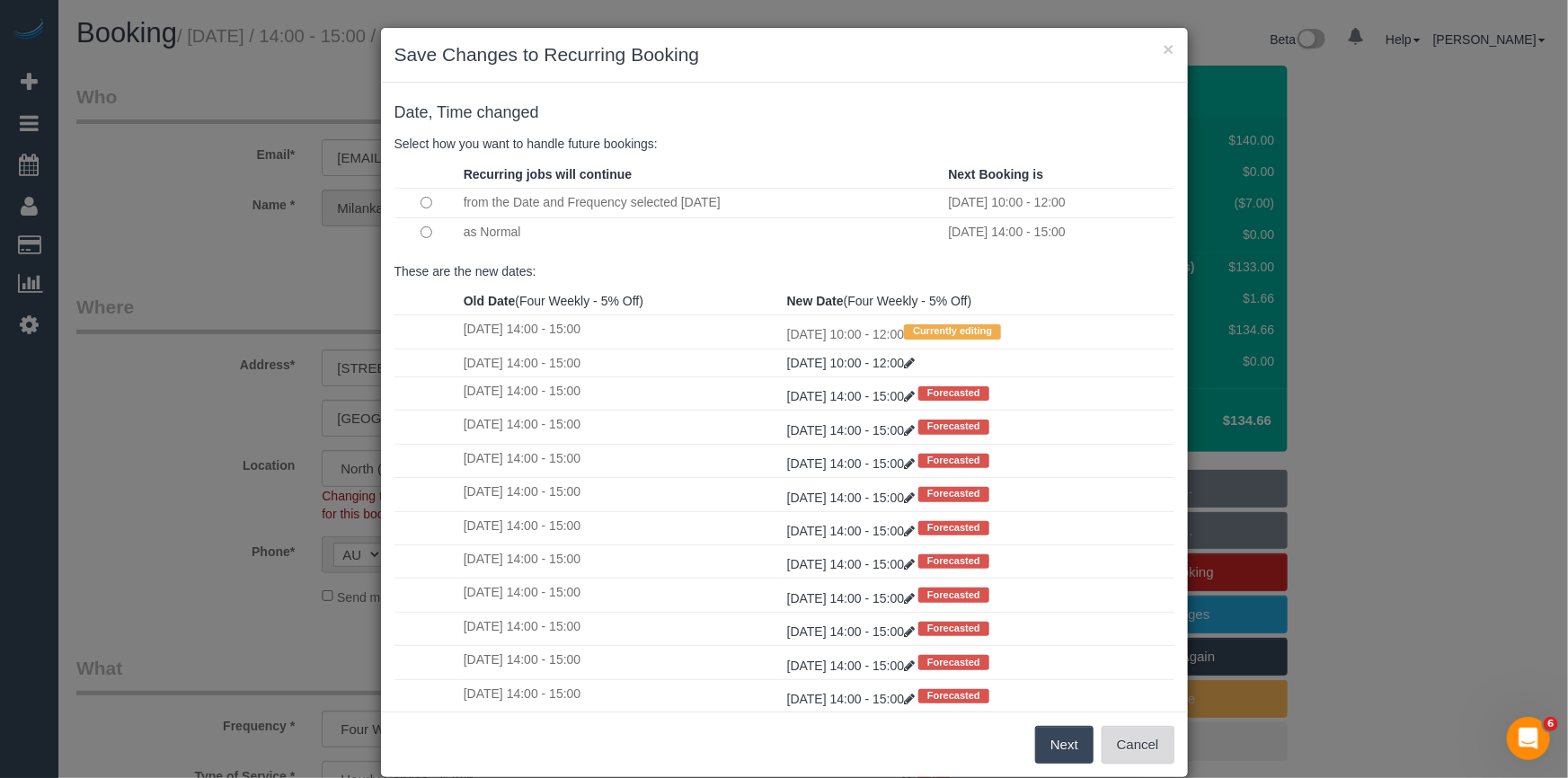
click at [1124, 731] on button "Cancel" at bounding box center [1138, 745] width 73 height 38
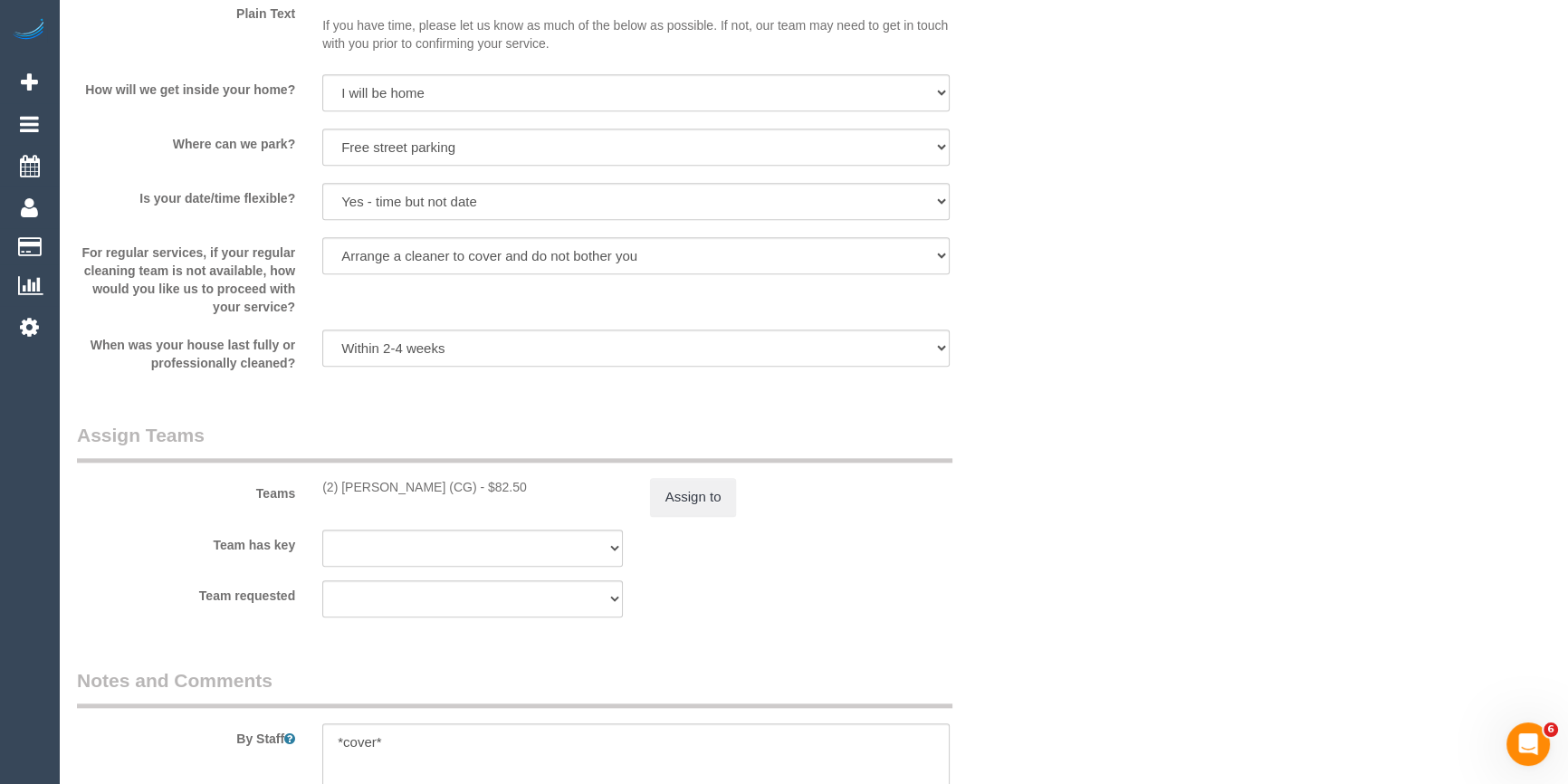
scroll to position [2469, 0]
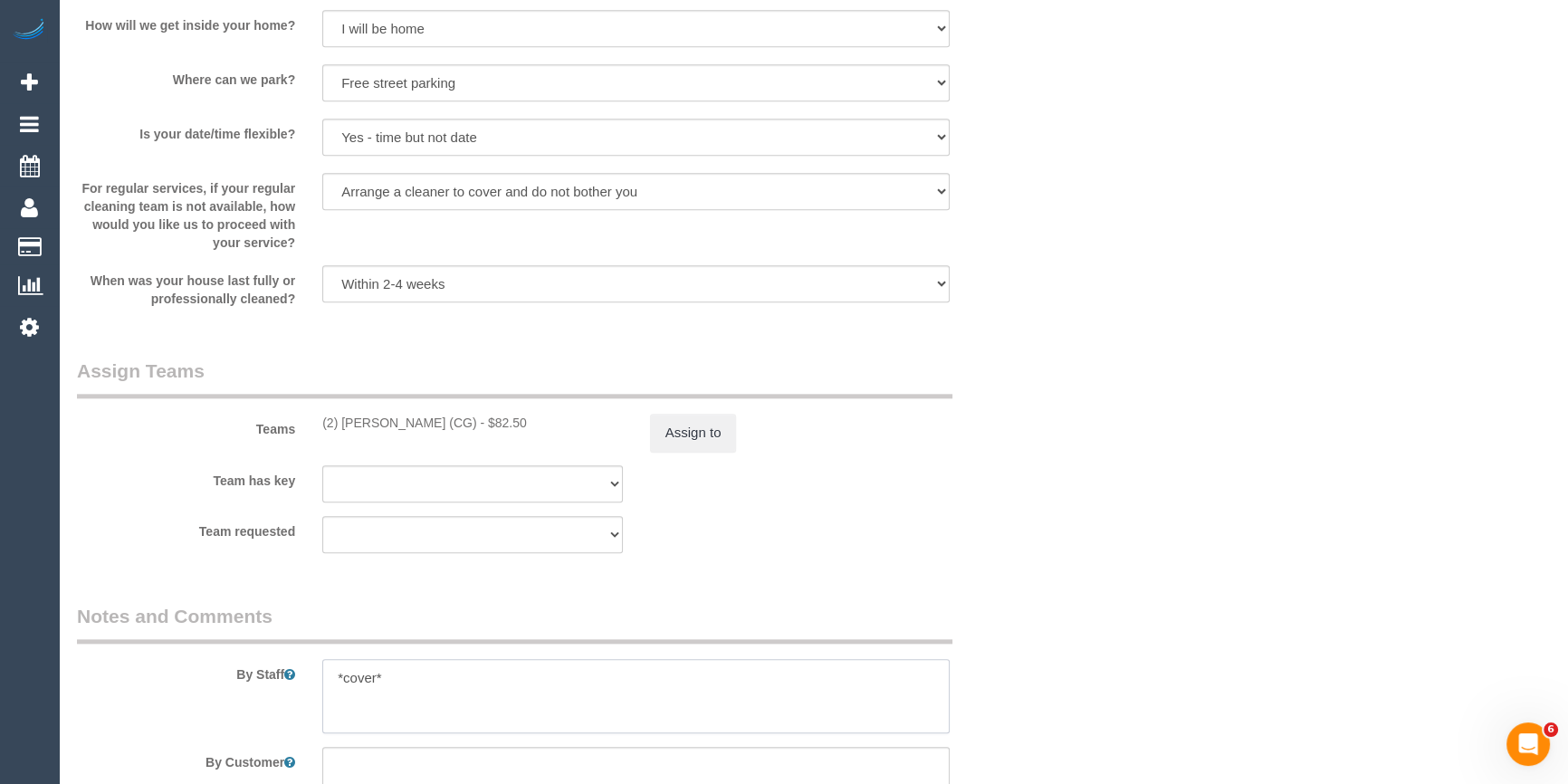
click at [416, 678] on textarea at bounding box center [635, 696] width 627 height 75
drag, startPoint x: 207, startPoint y: 661, endPoint x: 10, endPoint y: 618, distance: 201.6
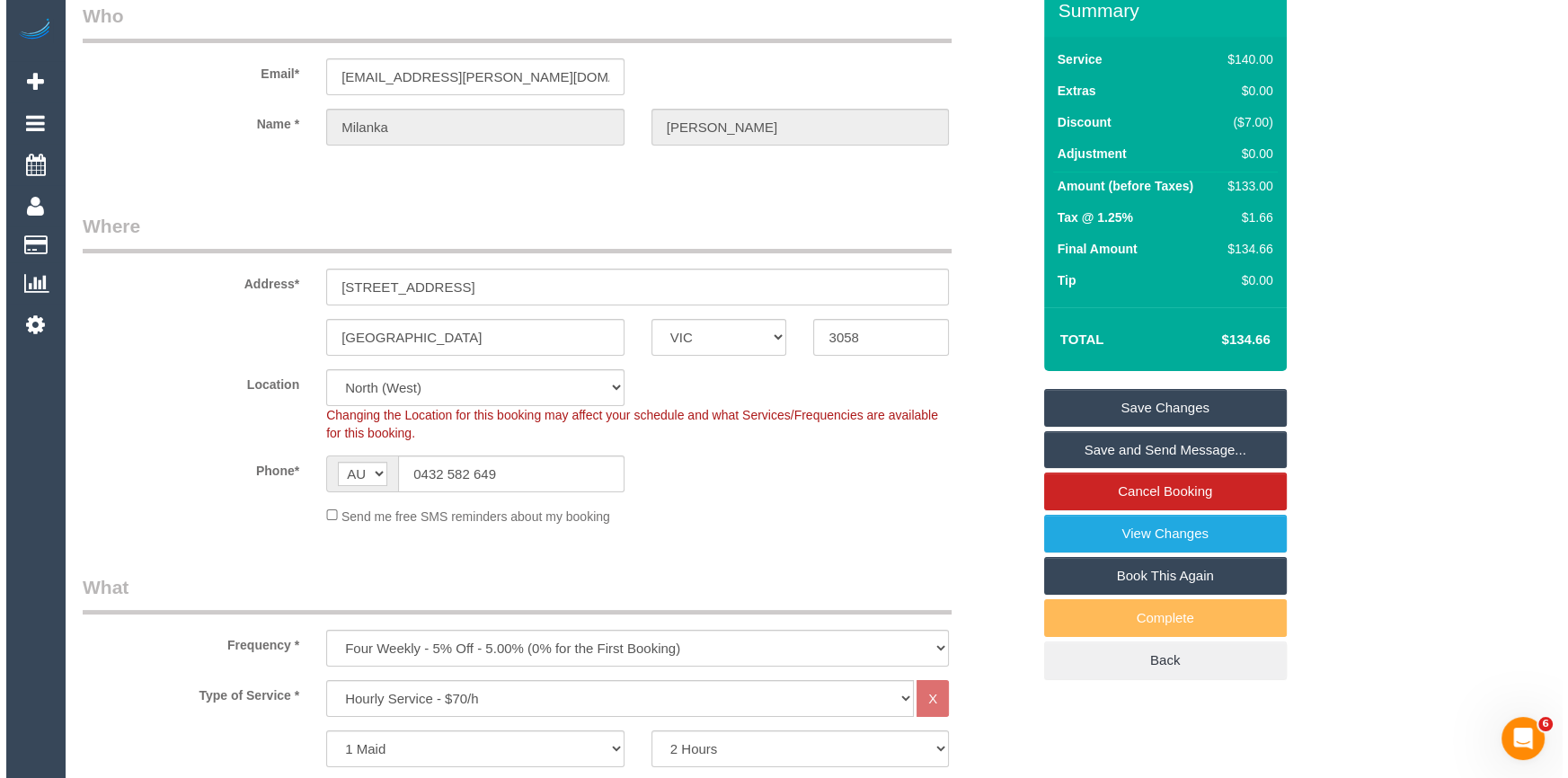
scroll to position [0, 0]
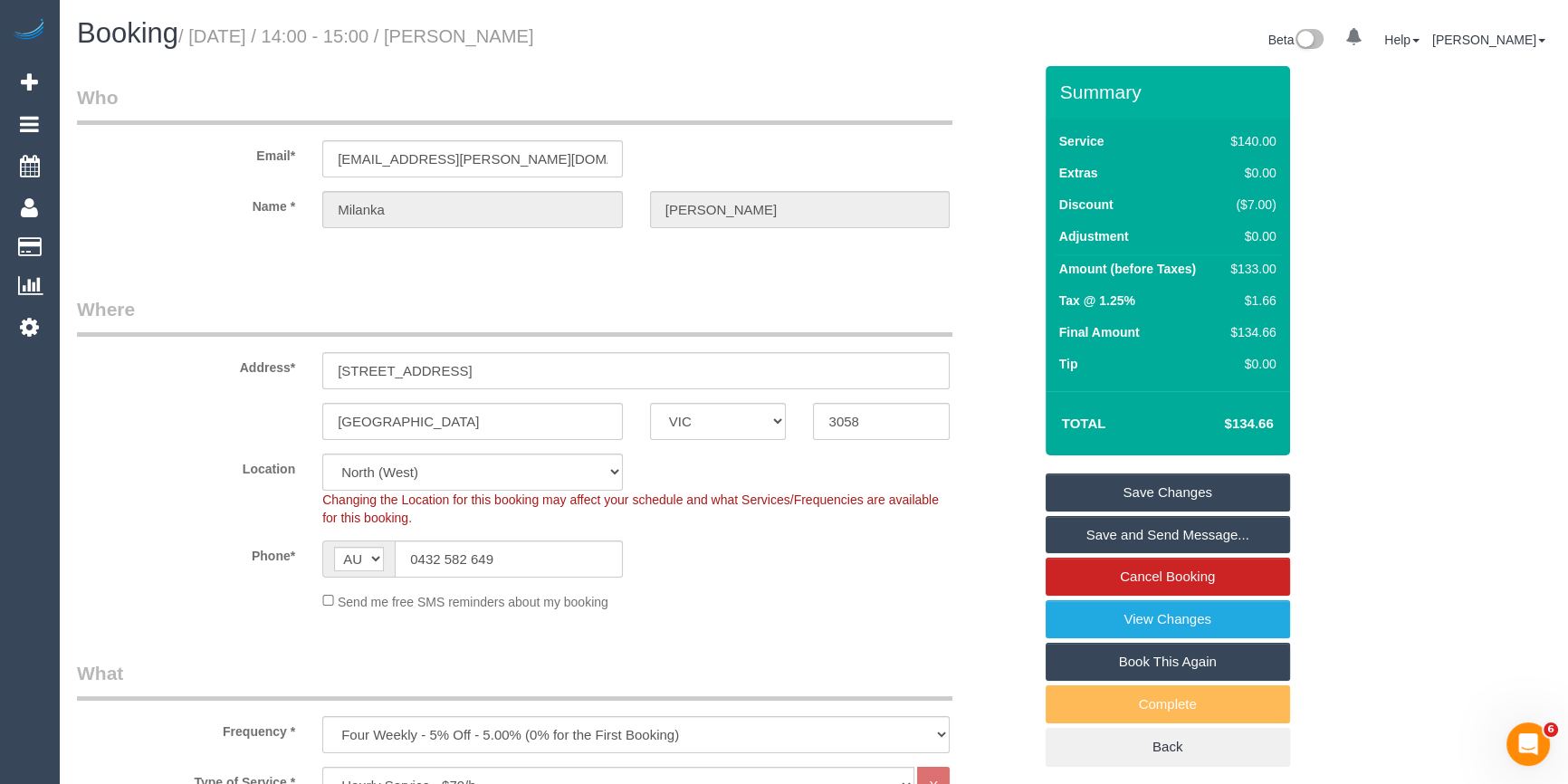
click at [1126, 489] on link "Save Changes" at bounding box center [1167, 492] width 244 height 38
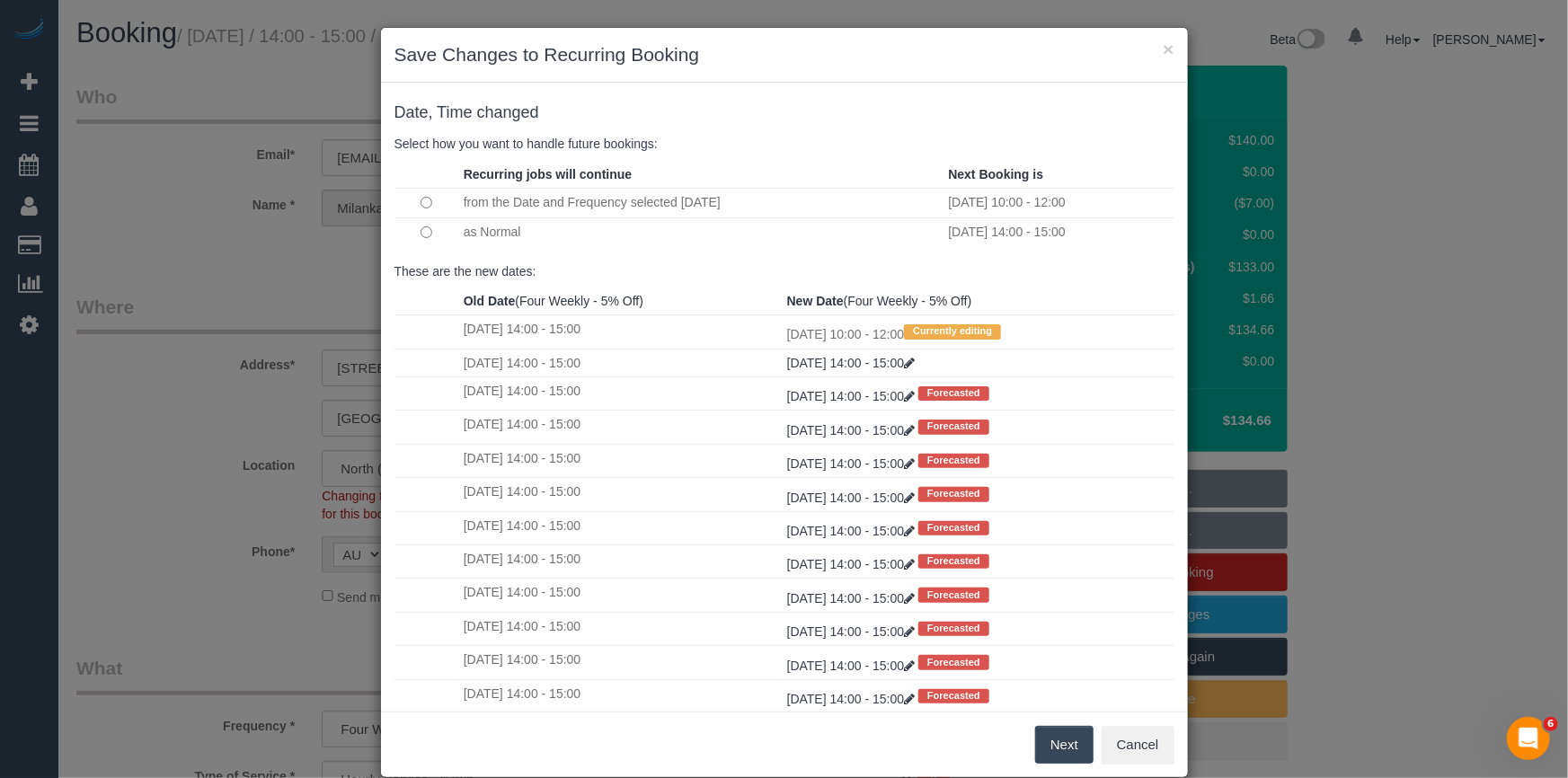
click at [1068, 742] on button "Next" at bounding box center [1064, 745] width 58 height 38
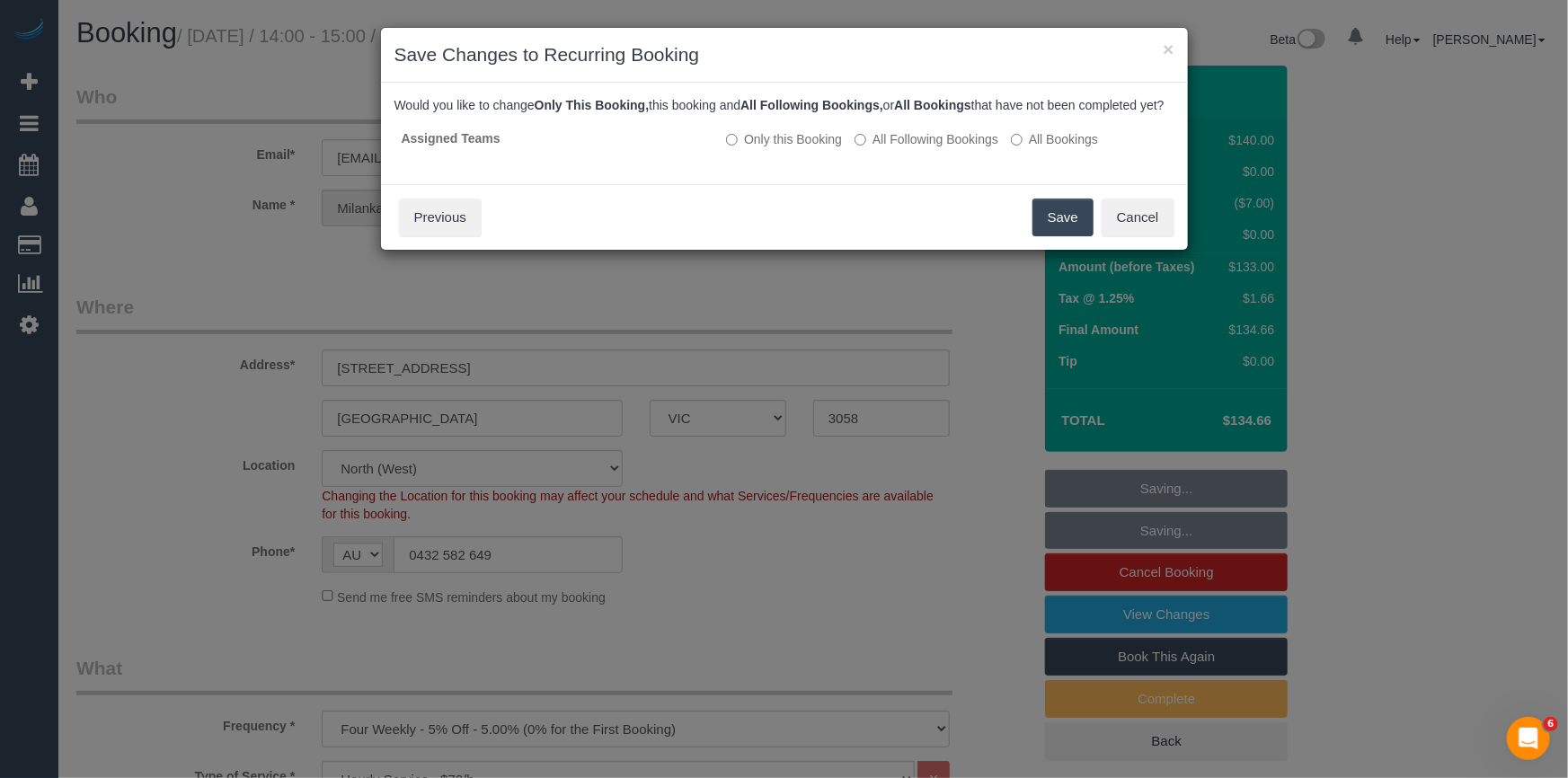
click at [1049, 236] on button "Save" at bounding box center [1063, 217] width 61 height 38
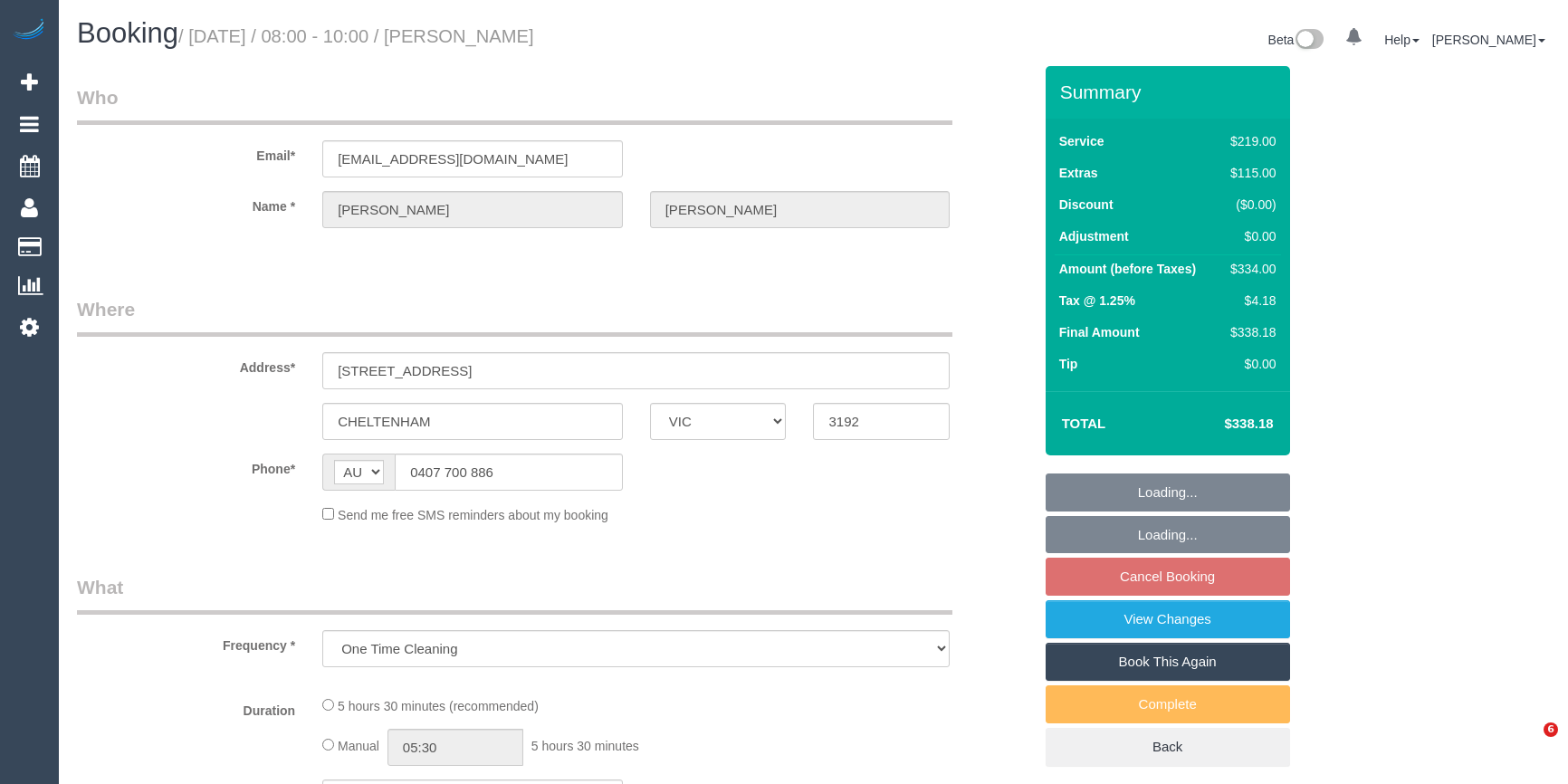
select select "VIC"
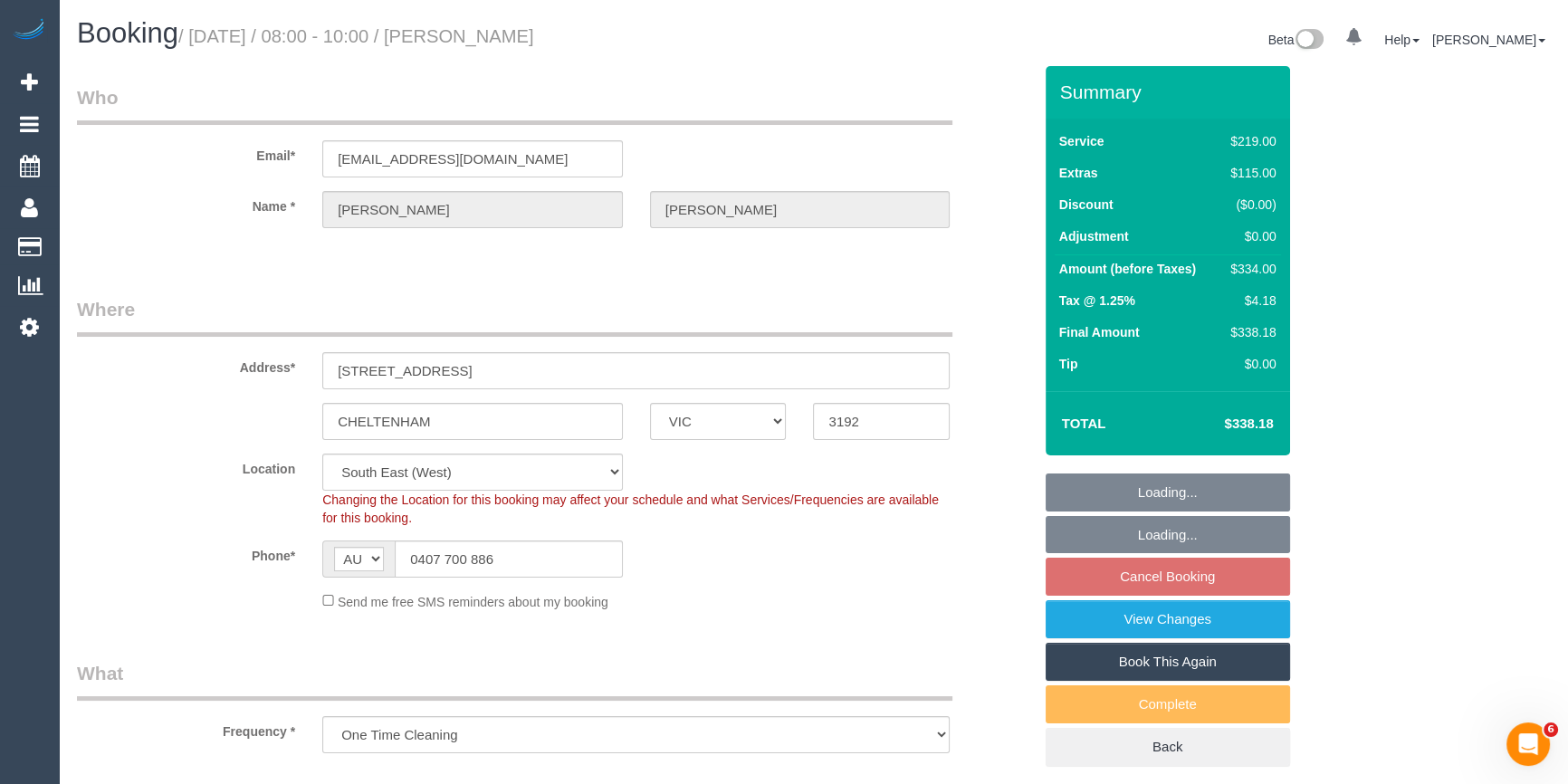
select select "object:1074"
select select "string:stripe-pm_1RkH7v2GScqysDRVwsBAqnv4"
select select "number:29"
select select "number:14"
select select "number:18"
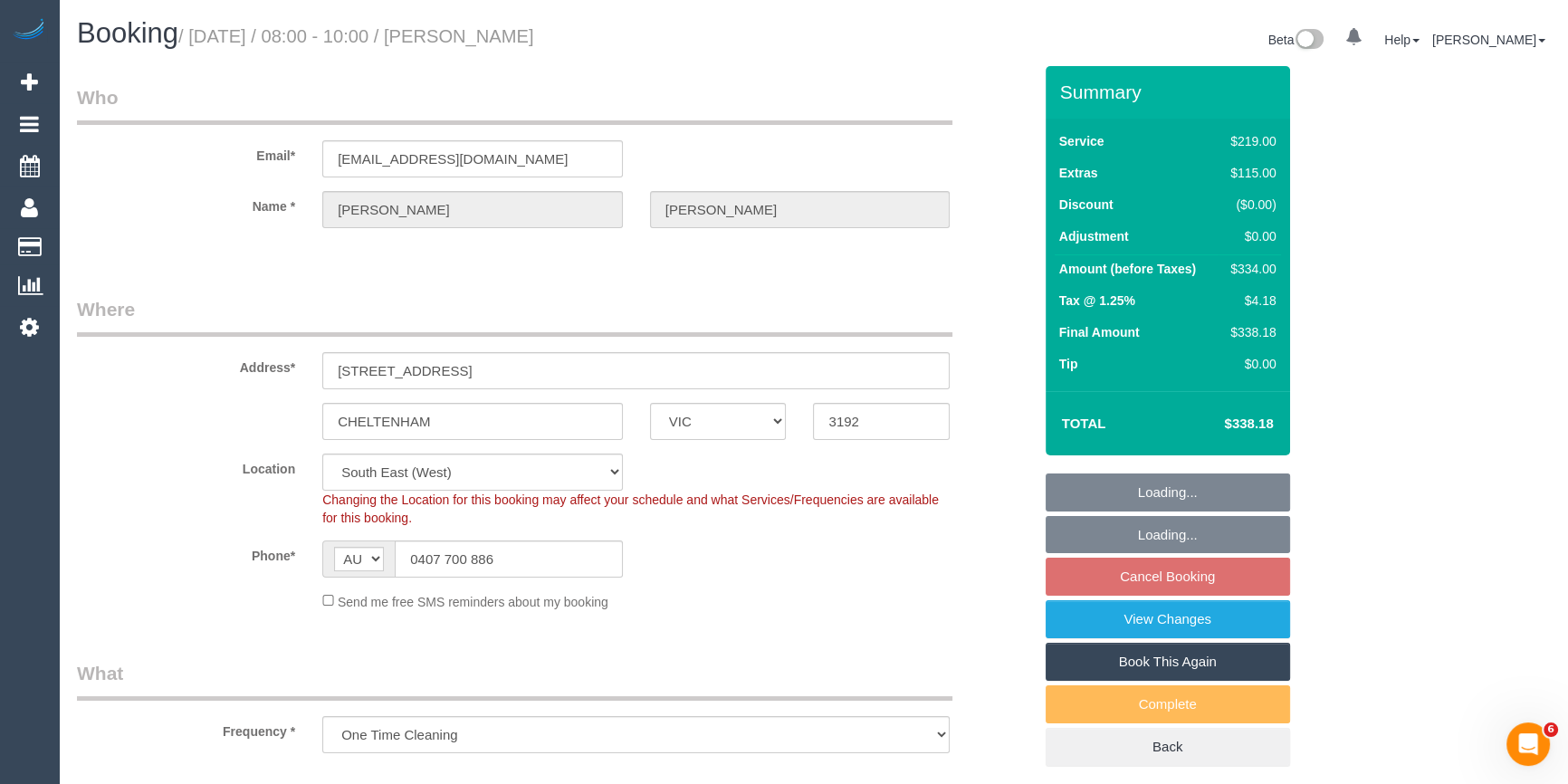
select select "number:24"
select select "number:13"
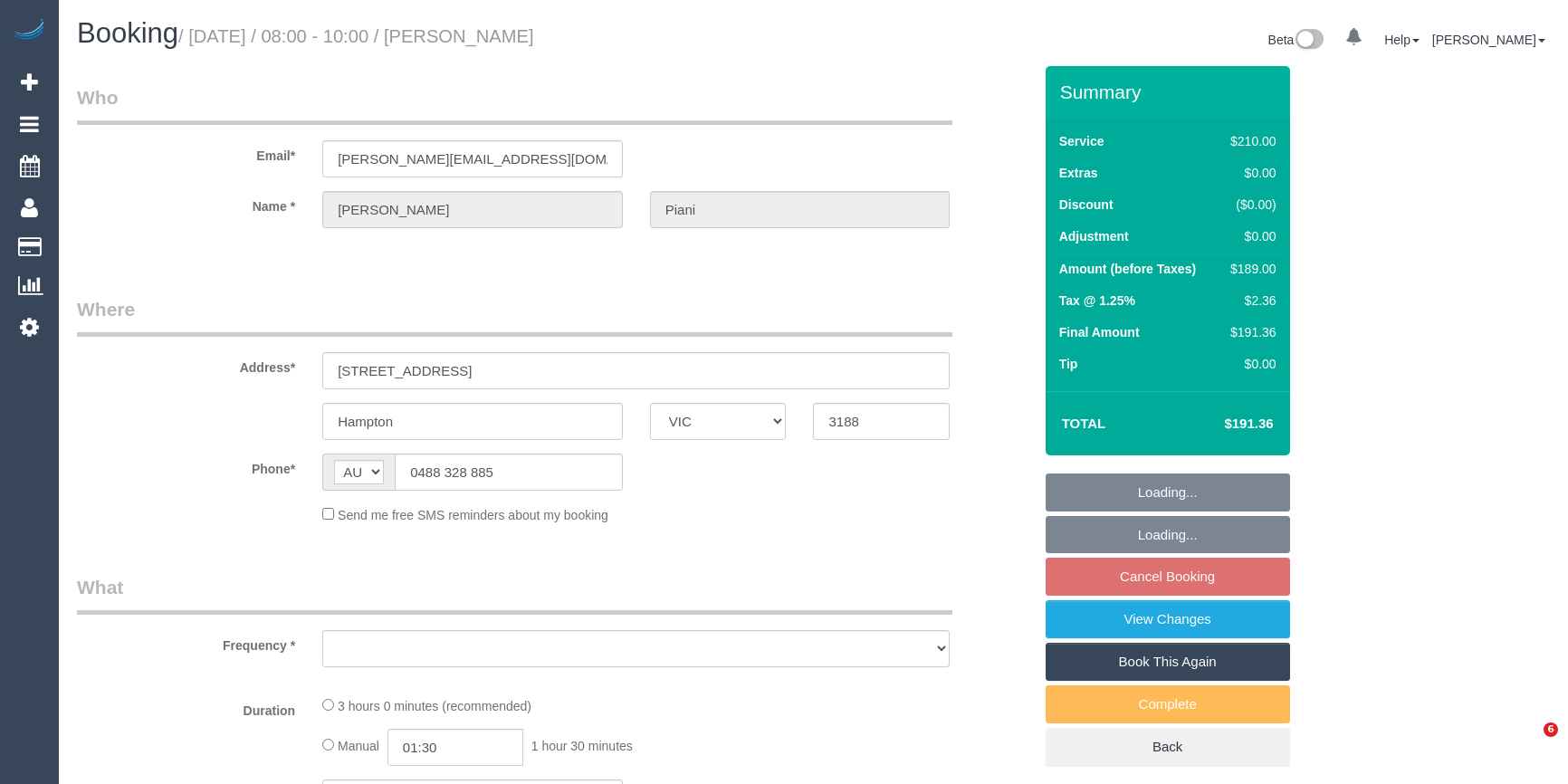
select select "VIC"
select select "string:stripe-pm_1Rlkos2GScqysDRV2LzDP81T"
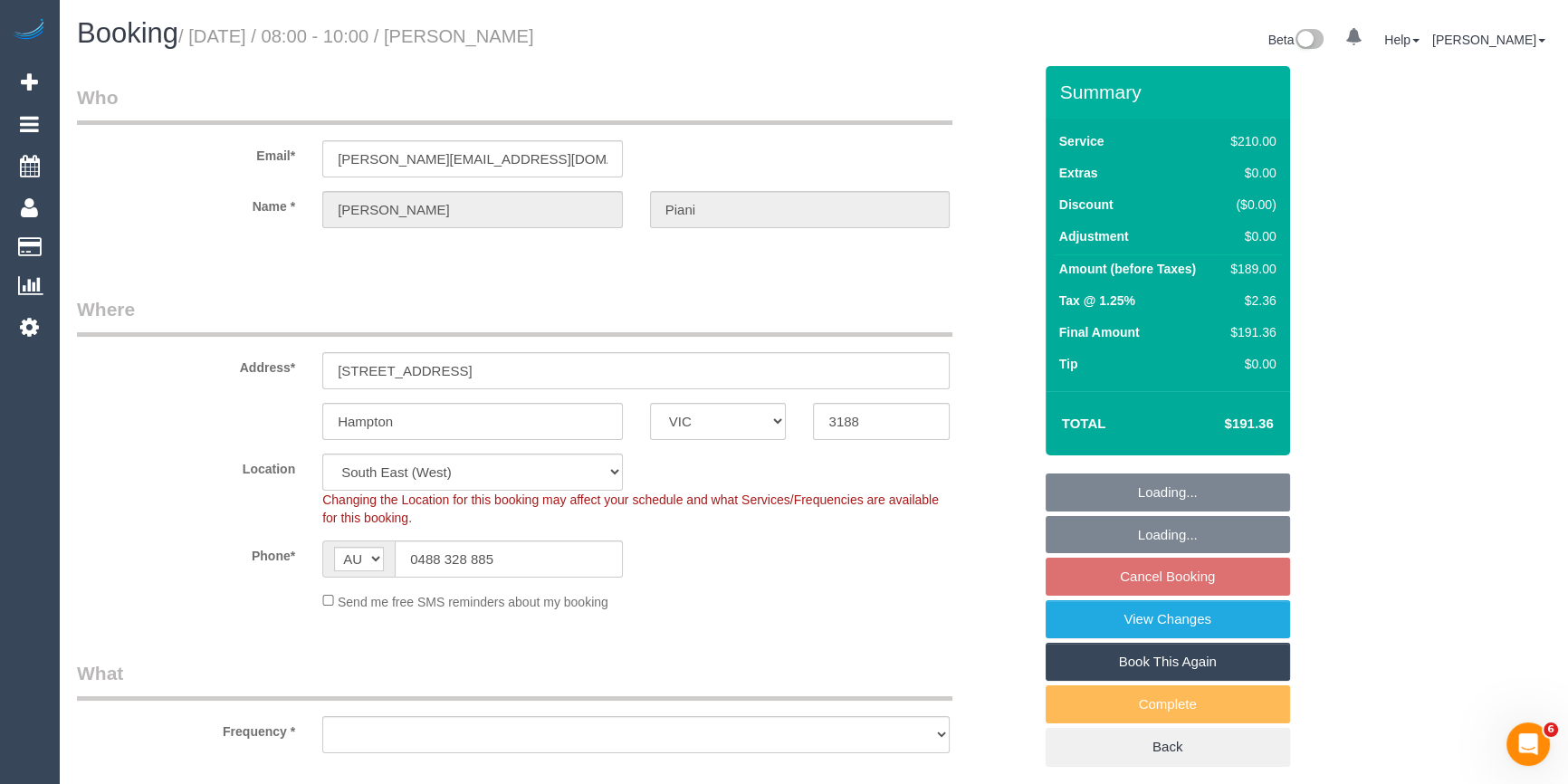
select select "object:1215"
select select "number:29"
select select "number:14"
select select "number:19"
select select "number:36"
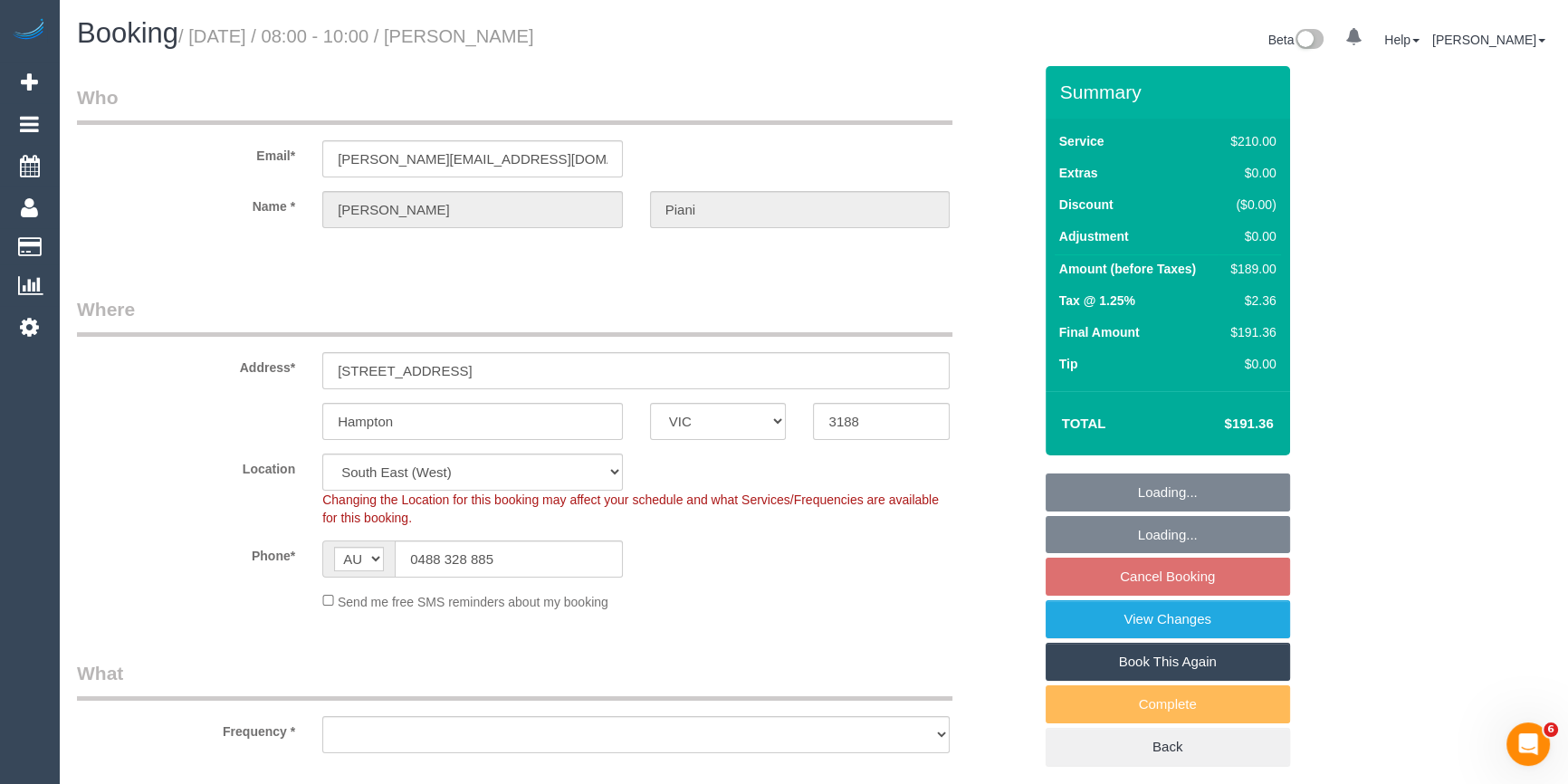
select select "number:34"
select select "object:1398"
select select "180"
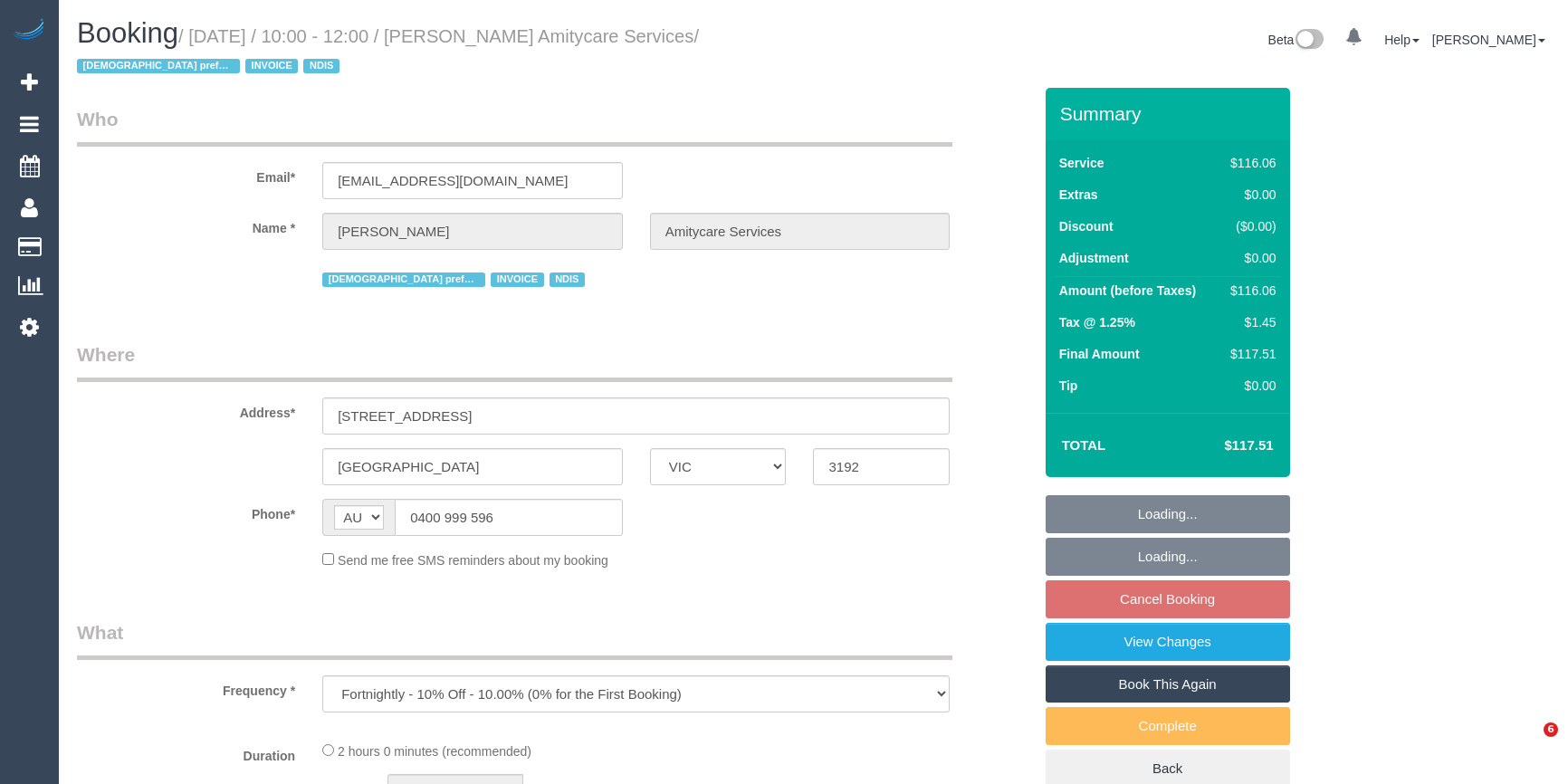
select select "VIC"
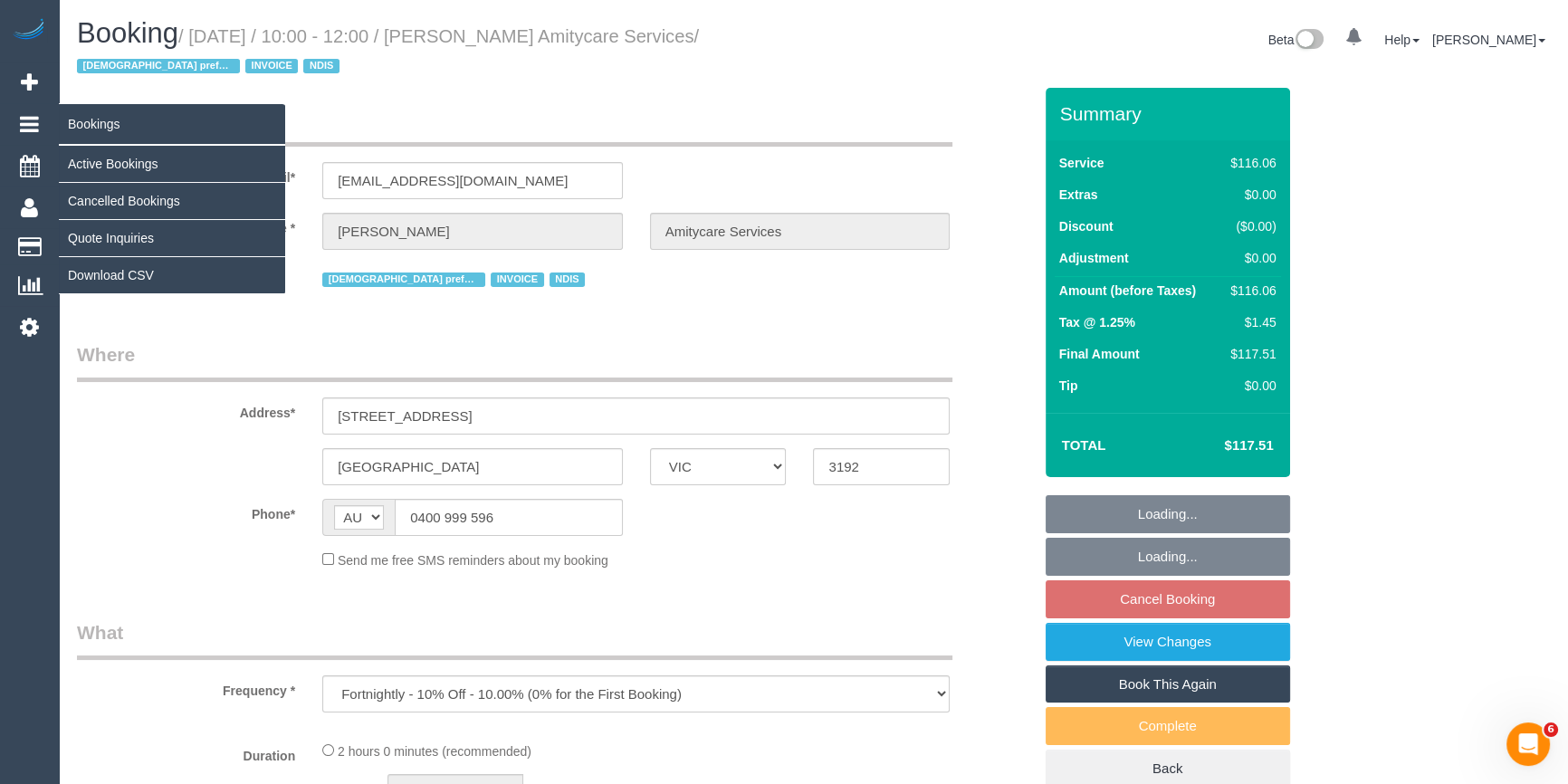
select select "number:27"
select select "number:14"
select select "number:19"
select select "number:24"
select select "number:35"
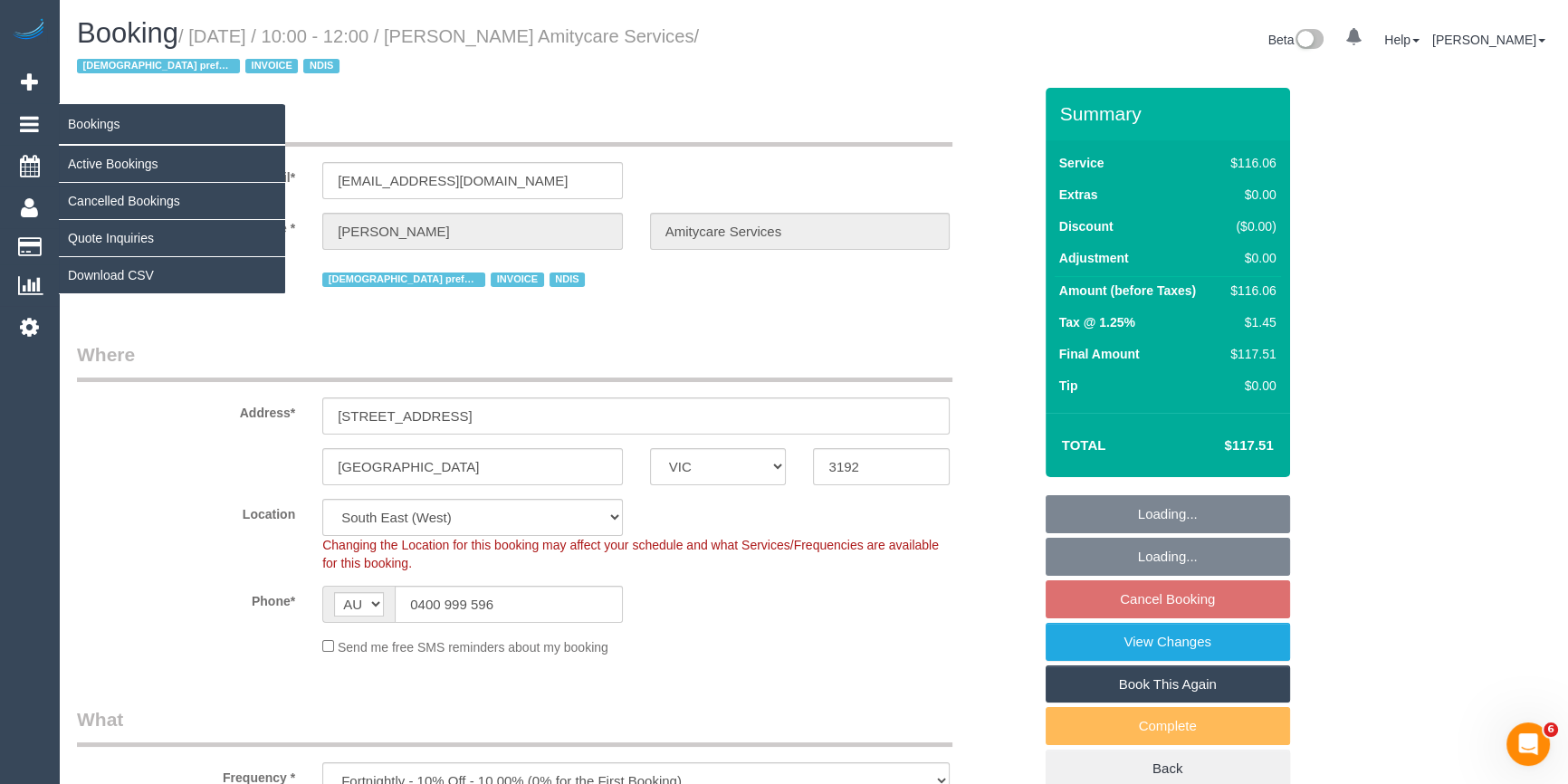
select select "object:1287"
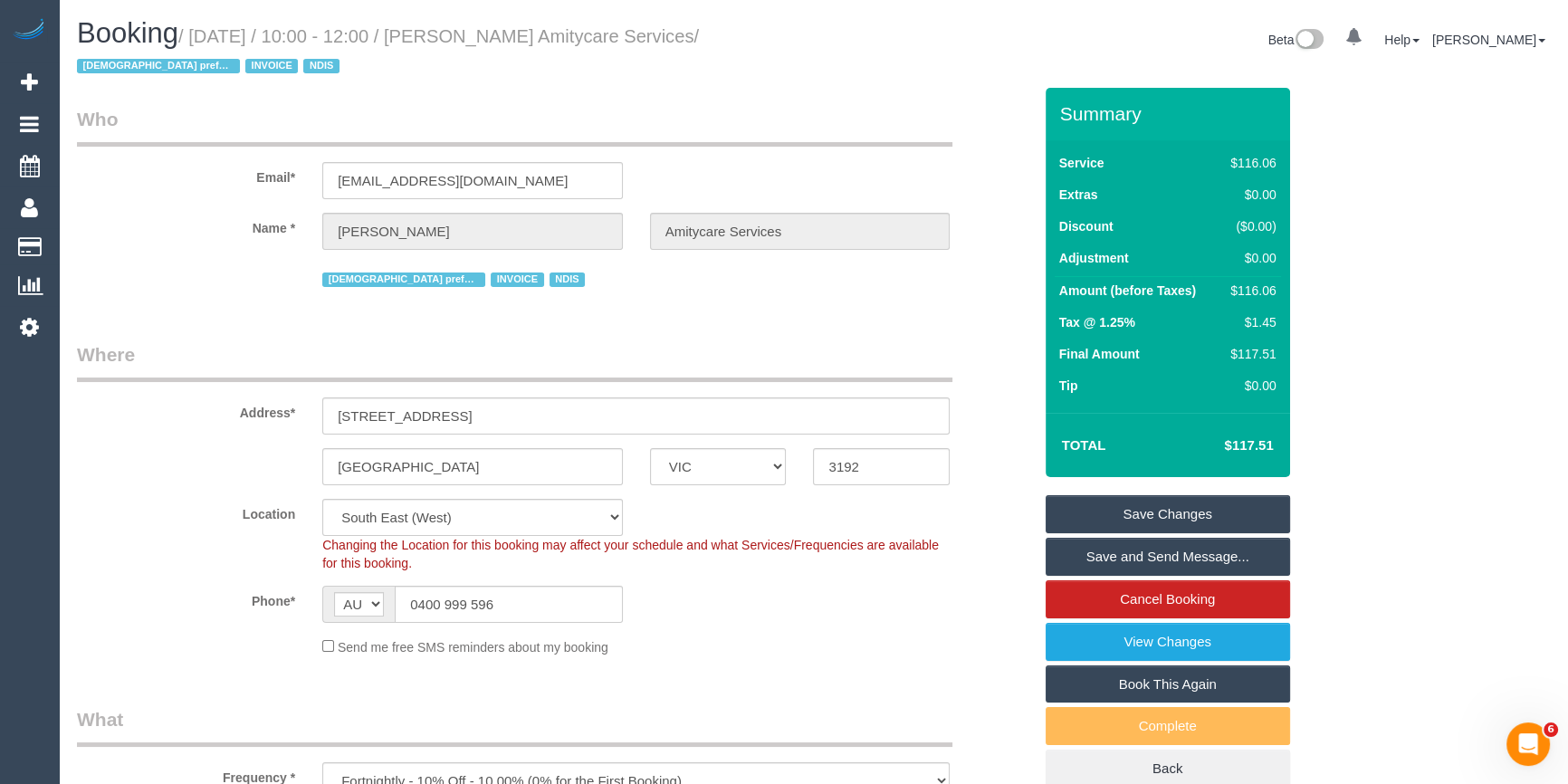
drag, startPoint x: 765, startPoint y: 42, endPoint x: 477, endPoint y: 38, distance: 288.0
click at [477, 38] on small "/ October 02, 2025 / 10:00 - 12:00 / Karen Anderson Amitycare Services / Female…" at bounding box center [388, 51] width 621 height 50
copy small "[PERSON_NAME] Amitycare Services"
click at [762, 581] on sui-booking-location "Location Office City East (North) East (South) Inner East Inner North (East) In…" at bounding box center [554, 577] width 955 height 158
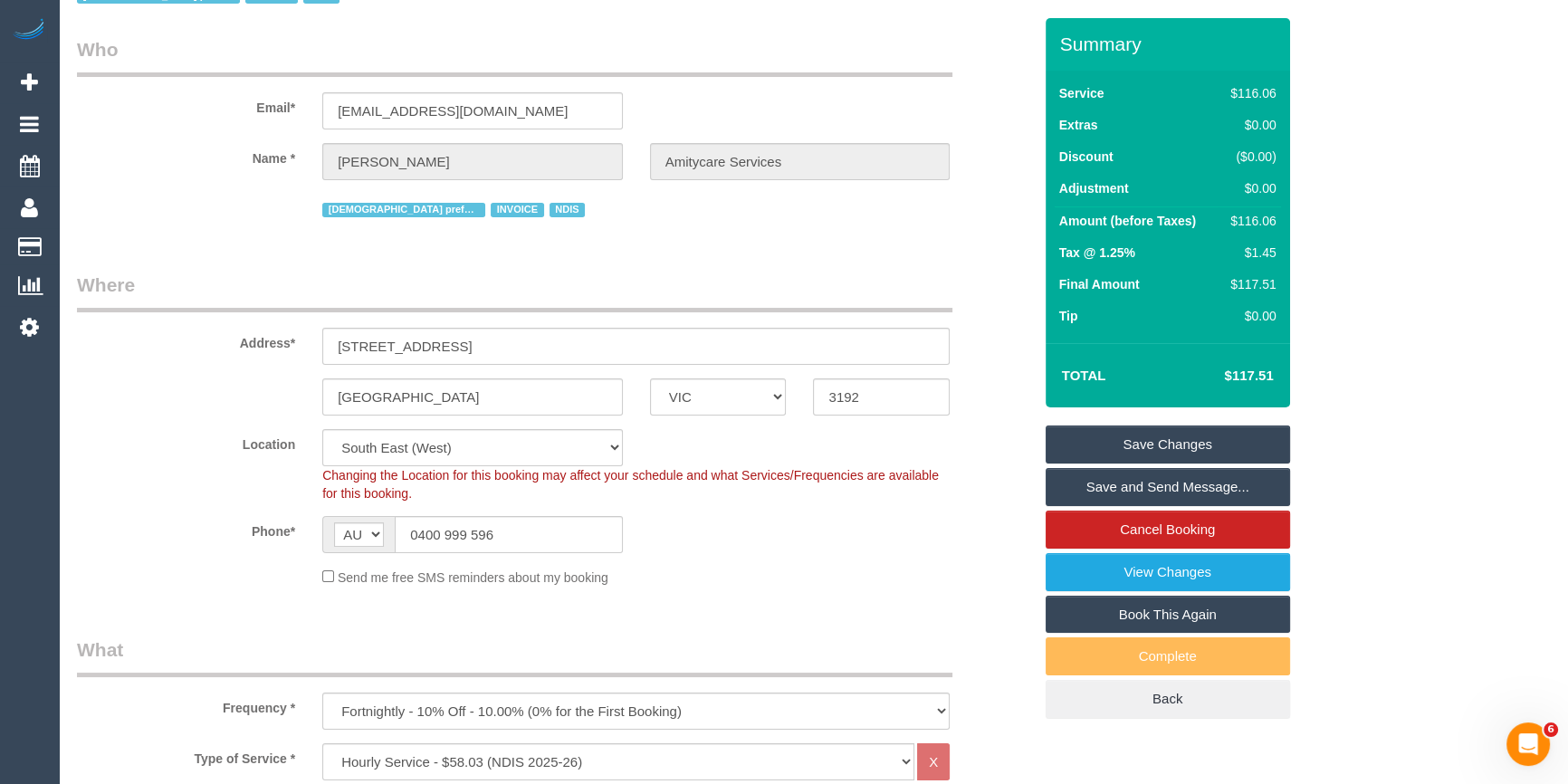
scroll to position [493, 0]
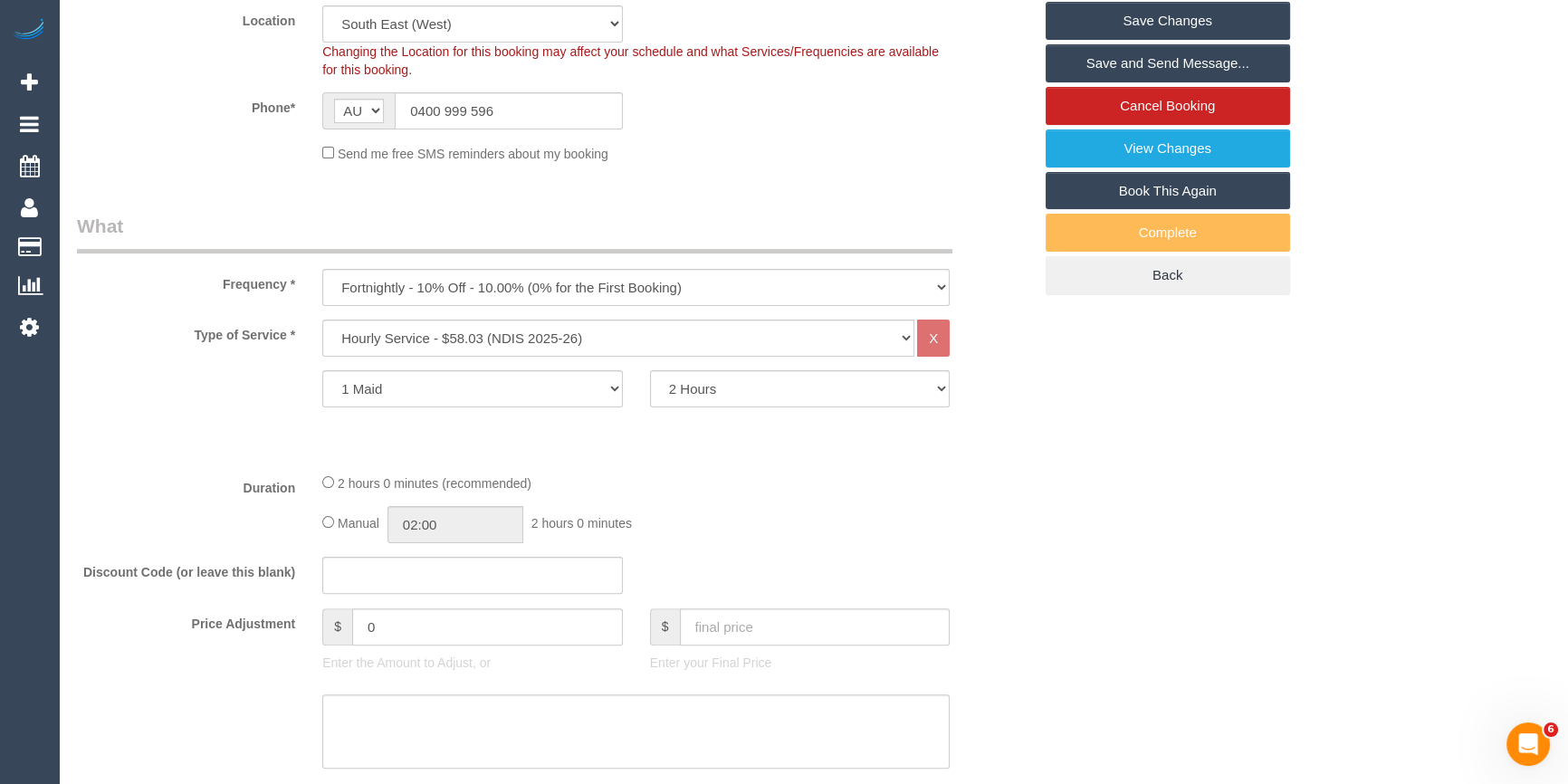
click at [184, 531] on div "Duration 2 hours 0 minutes (recommended) Manual 02:00 2 hours 0 minutes" at bounding box center [554, 508] width 982 height 71
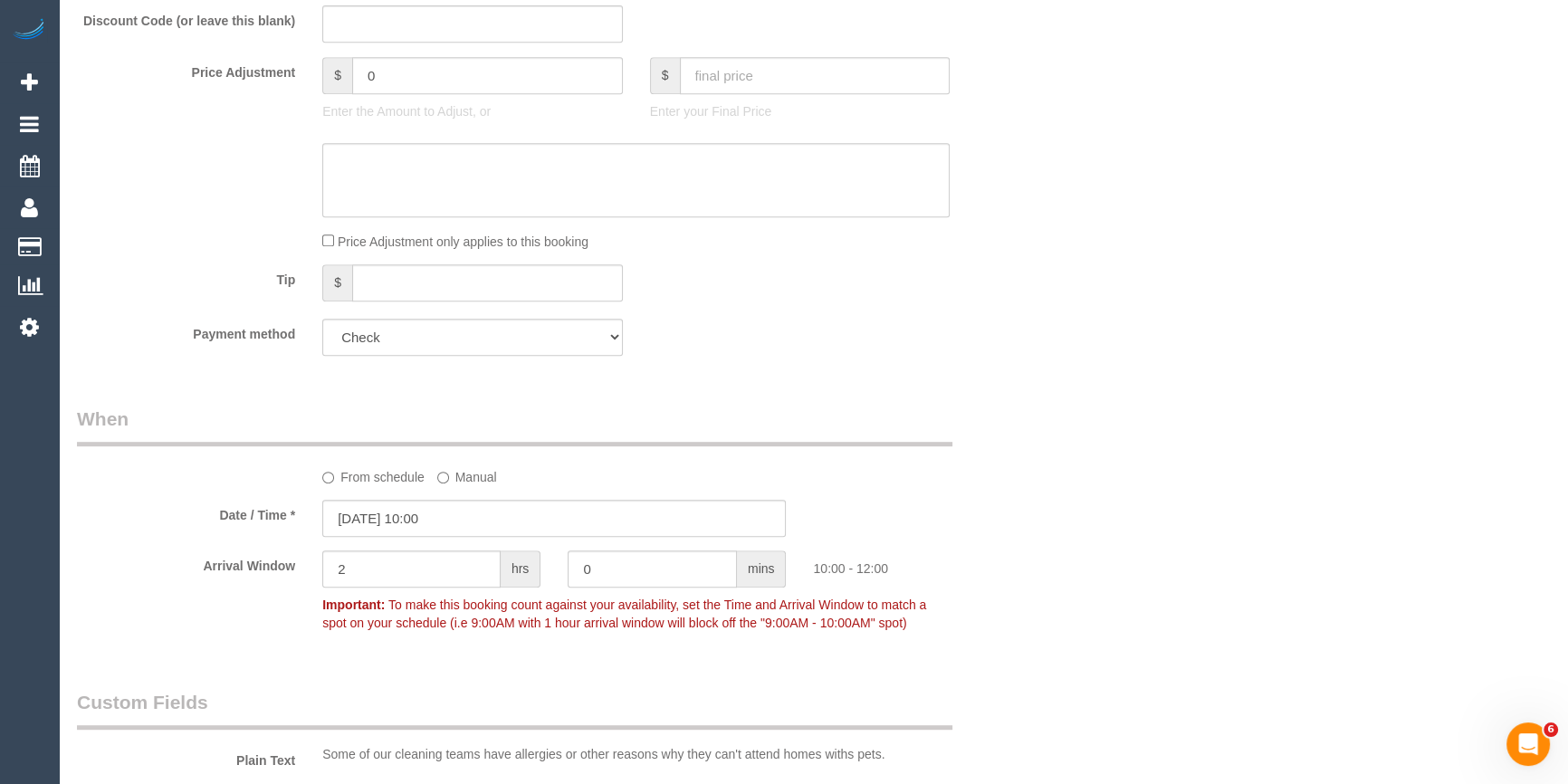
scroll to position [741, 0]
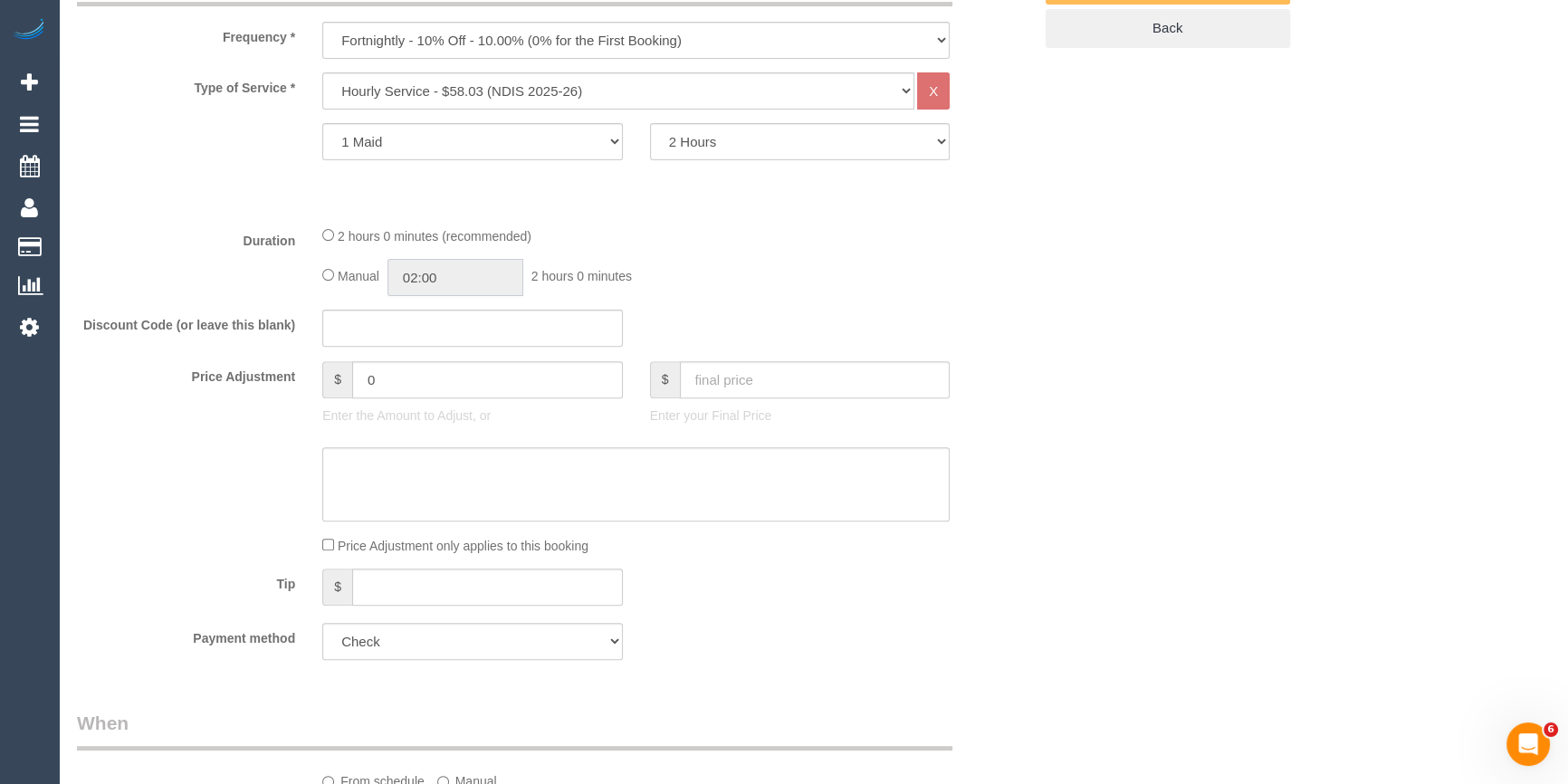
click at [484, 275] on input "02:00" at bounding box center [456, 278] width 136 height 37
type input "01:00"
click at [438, 321] on li "01:00" at bounding box center [436, 318] width 80 height 23
drag, startPoint x: 913, startPoint y: 304, endPoint x: 951, endPoint y: 371, distance: 77.0
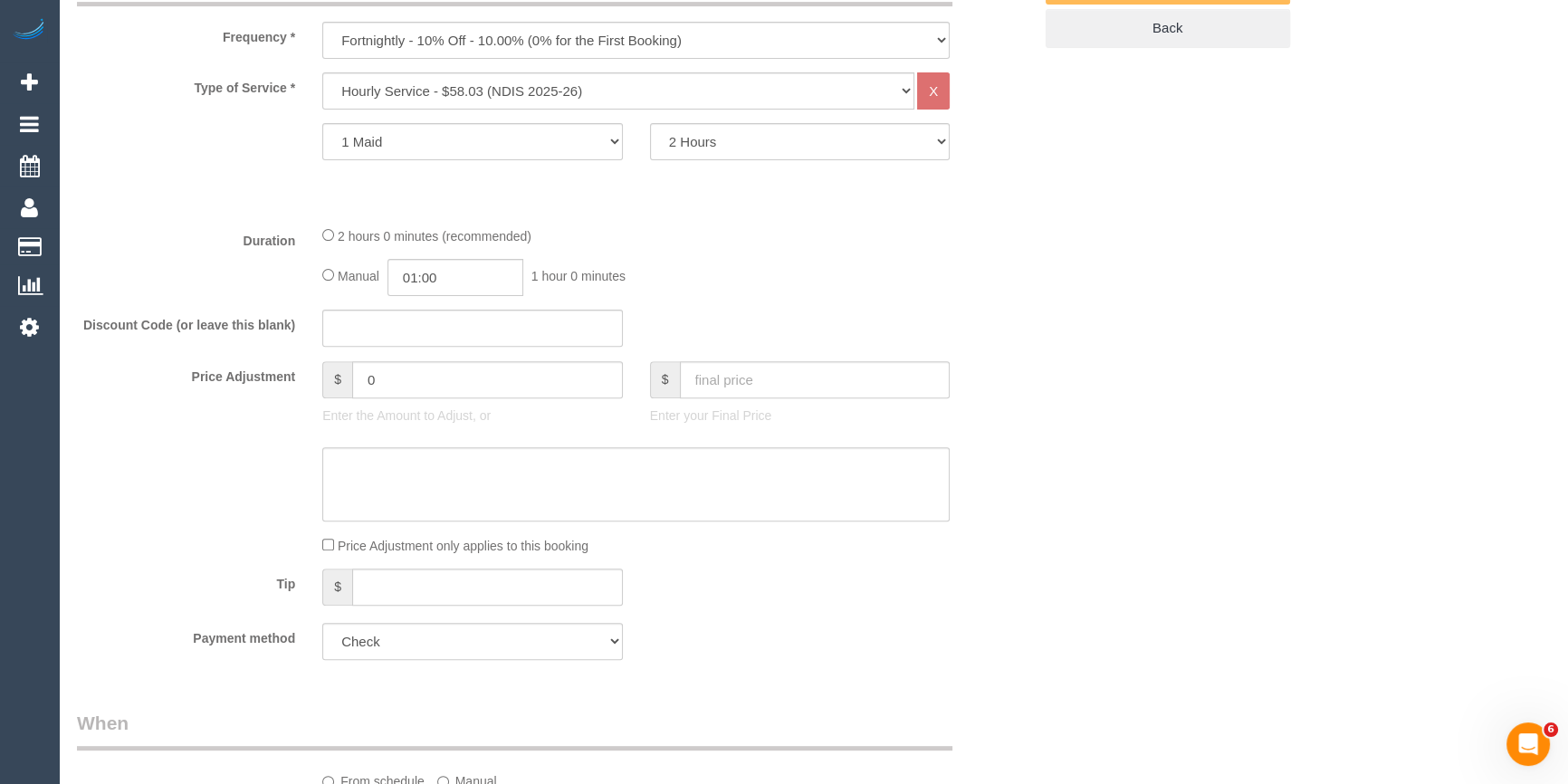
click at [913, 304] on fieldset "What Frequency * One Time Cleaning Weekly - 10% Off - 10.00% (0% for the First …" at bounding box center [554, 320] width 955 height 708
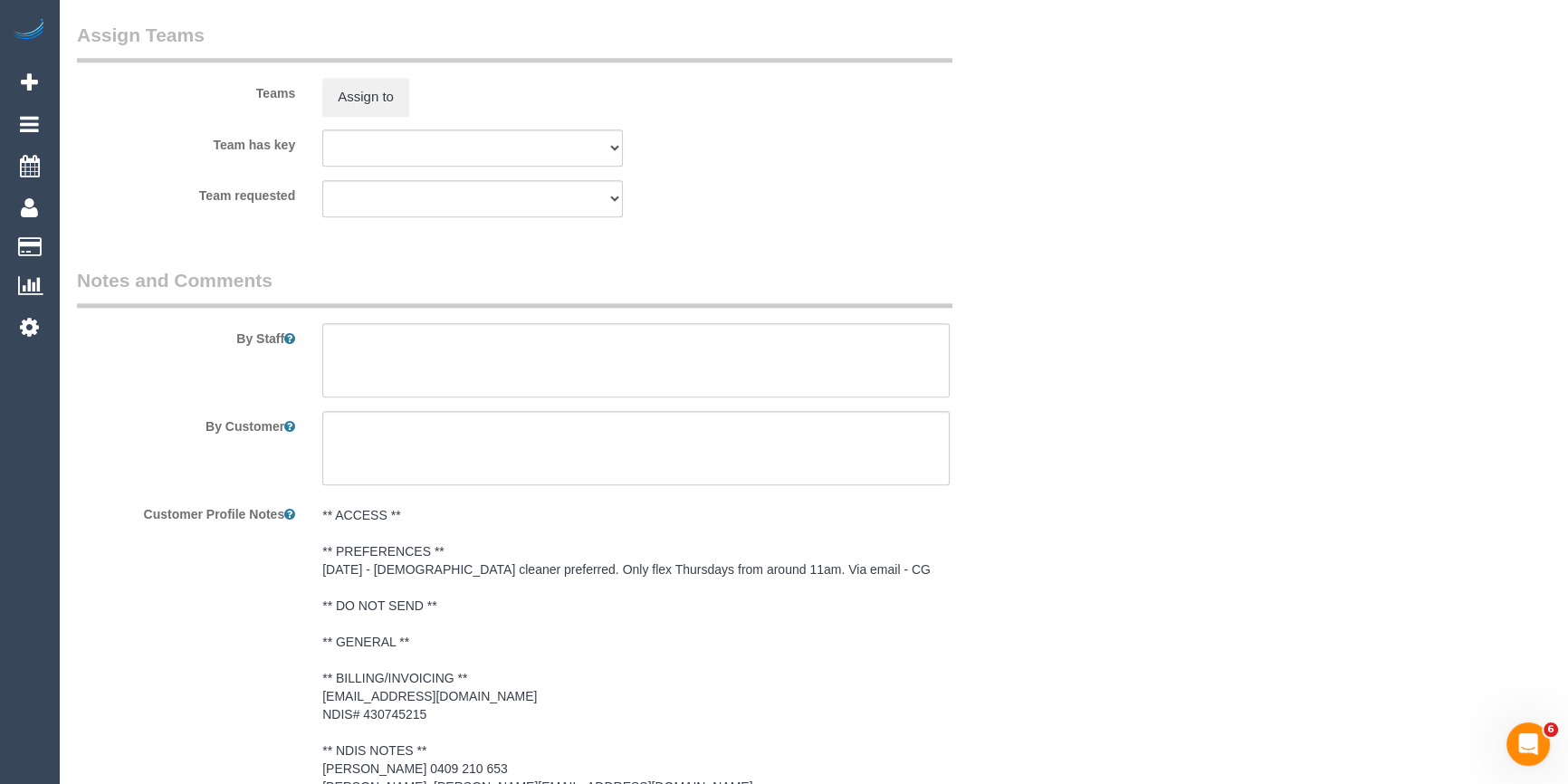
scroll to position [2670, 0]
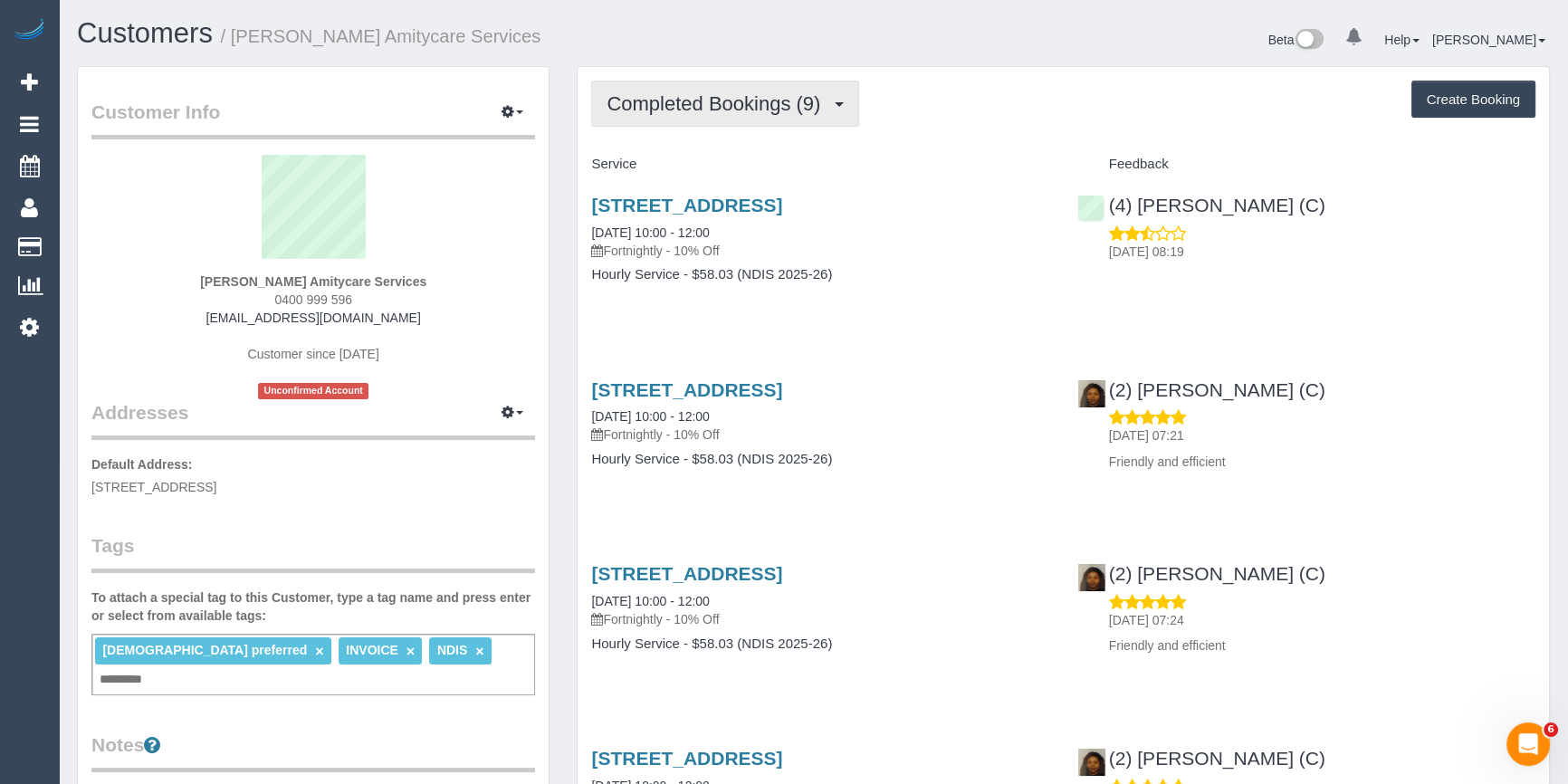
click at [718, 92] on span "Completed Bookings (9)" at bounding box center [717, 103] width 223 height 22
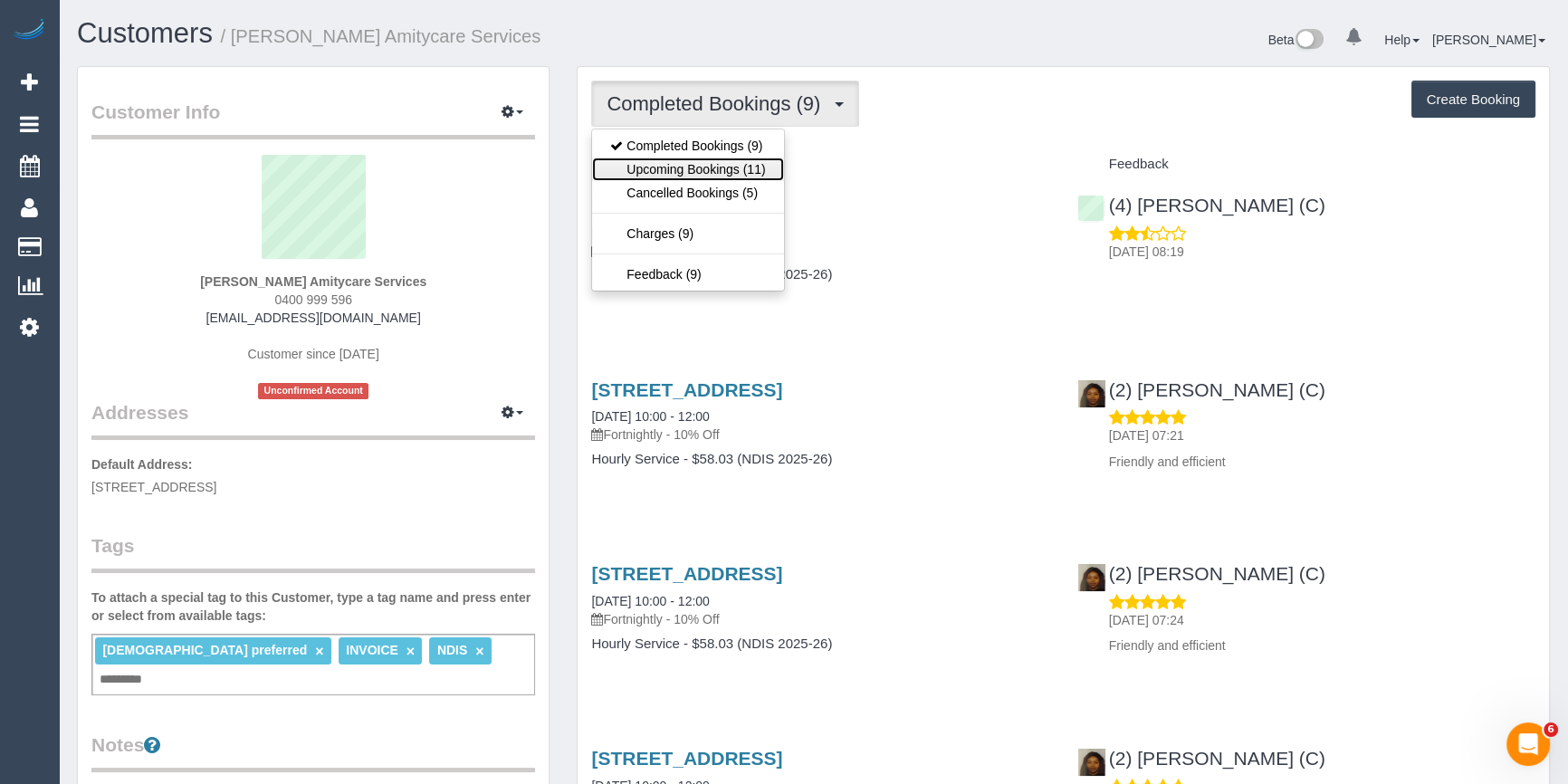
click at [675, 164] on link "Upcoming Bookings (11)" at bounding box center [687, 169] width 191 height 23
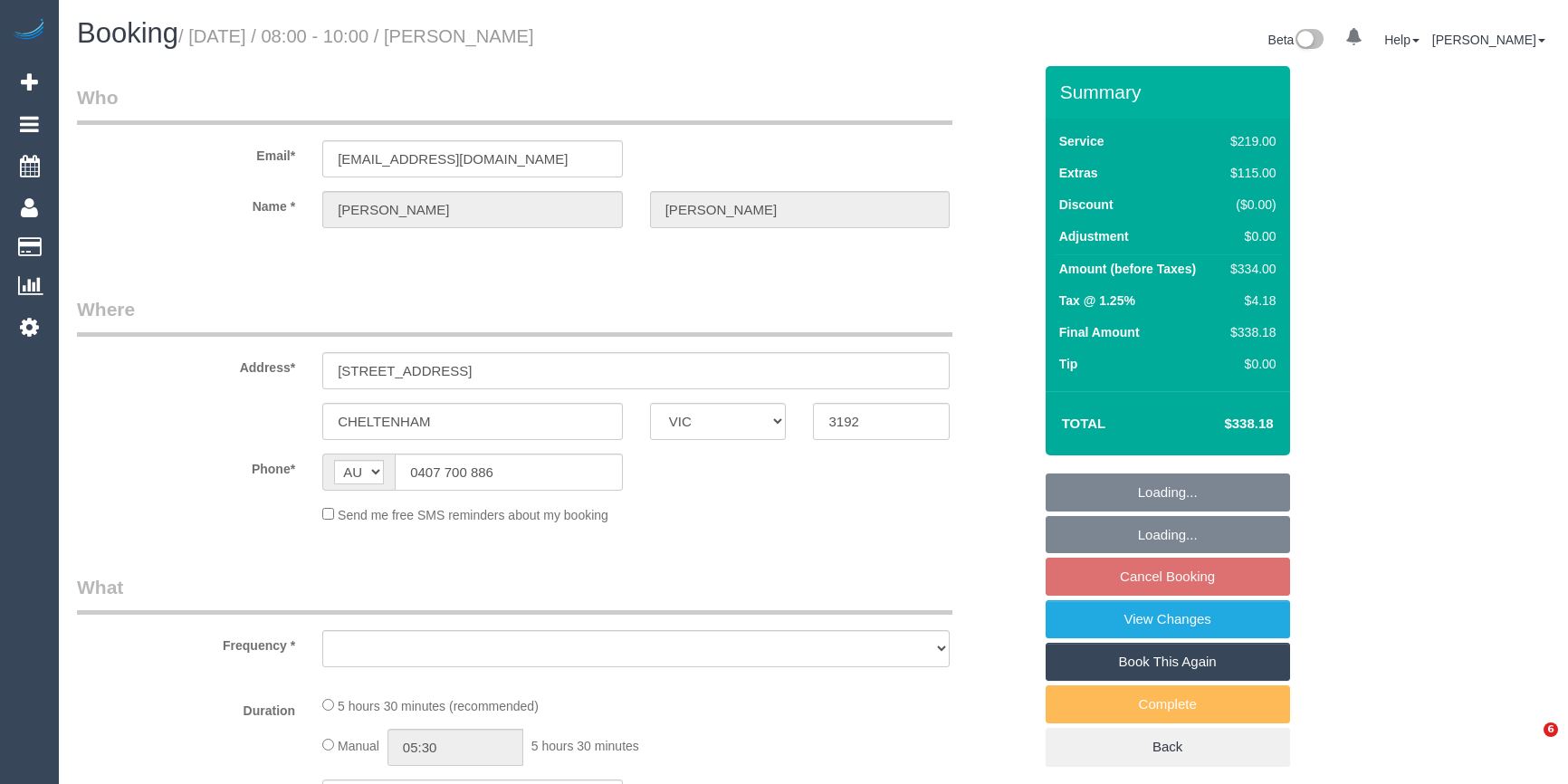
select select "VIC"
select select "string:stripe-pm_1RkH7v2GScqysDRVwsBAqnv4"
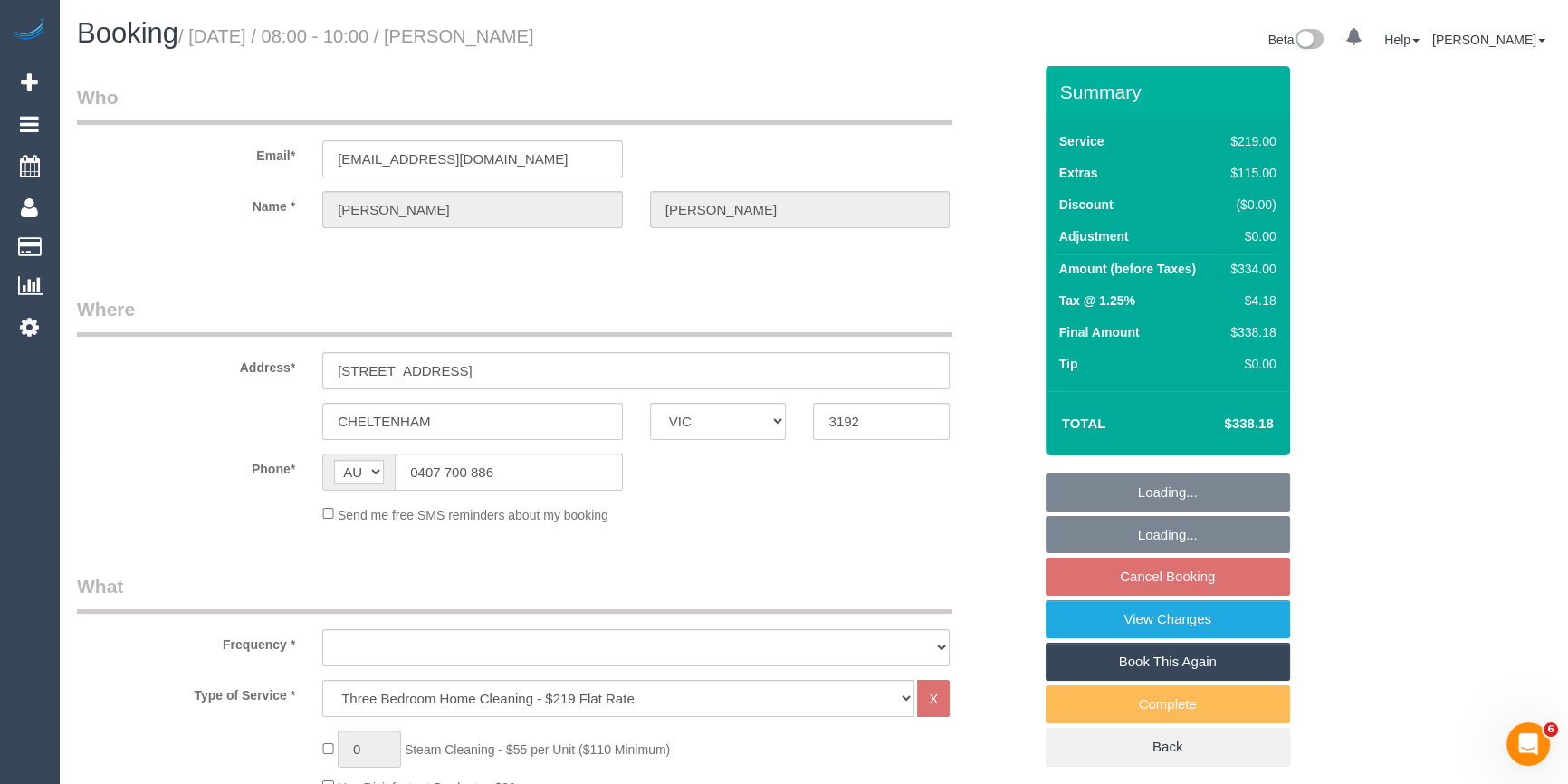
drag, startPoint x: 0, startPoint y: 0, endPoint x: 214, endPoint y: 199, distance: 292.2
click at [212, 207] on label "Name *" at bounding box center [185, 203] width 245 height 24
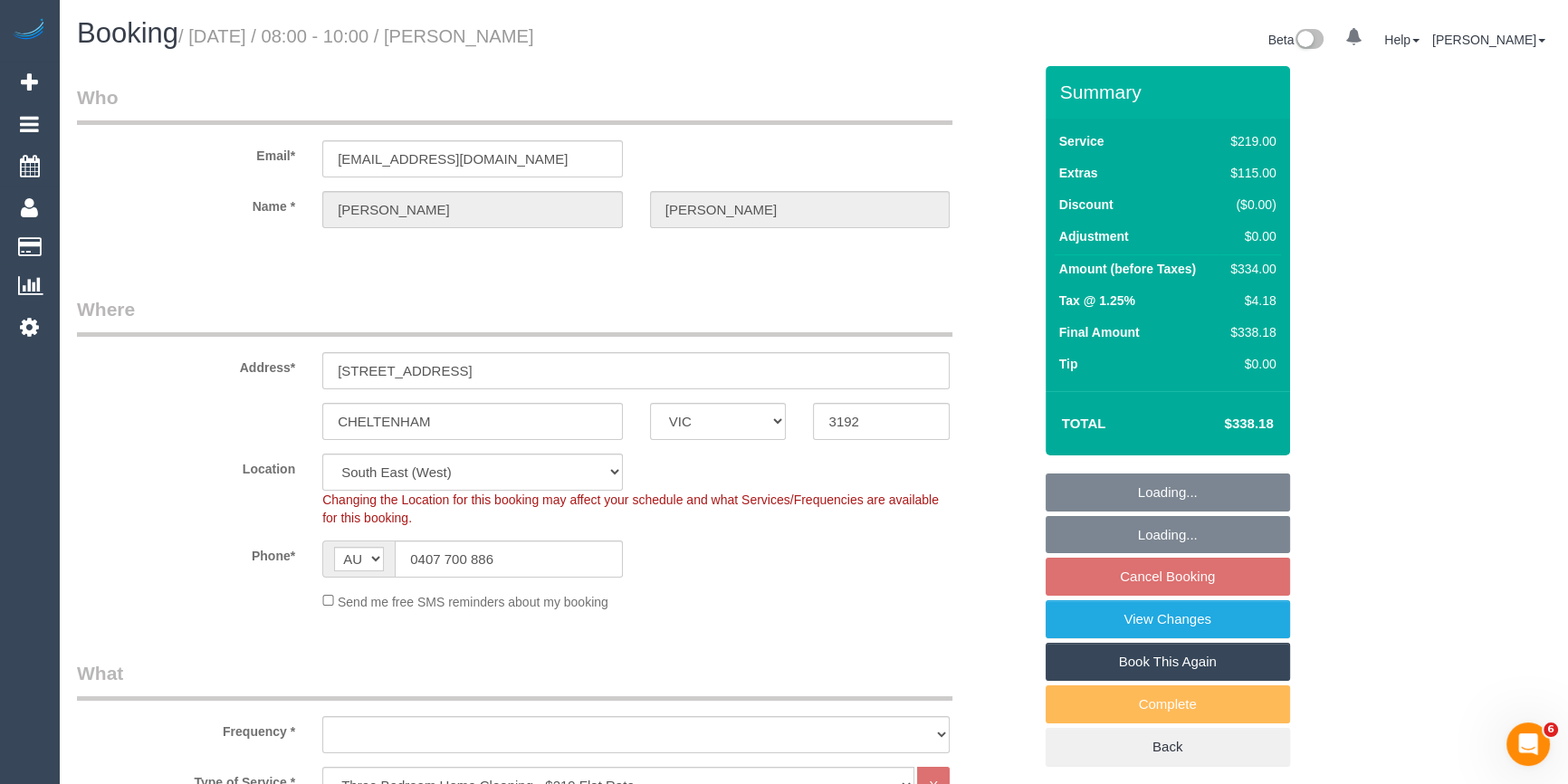
select select "object:620"
select select "number:29"
select select "number:14"
select select "number:18"
select select "number:24"
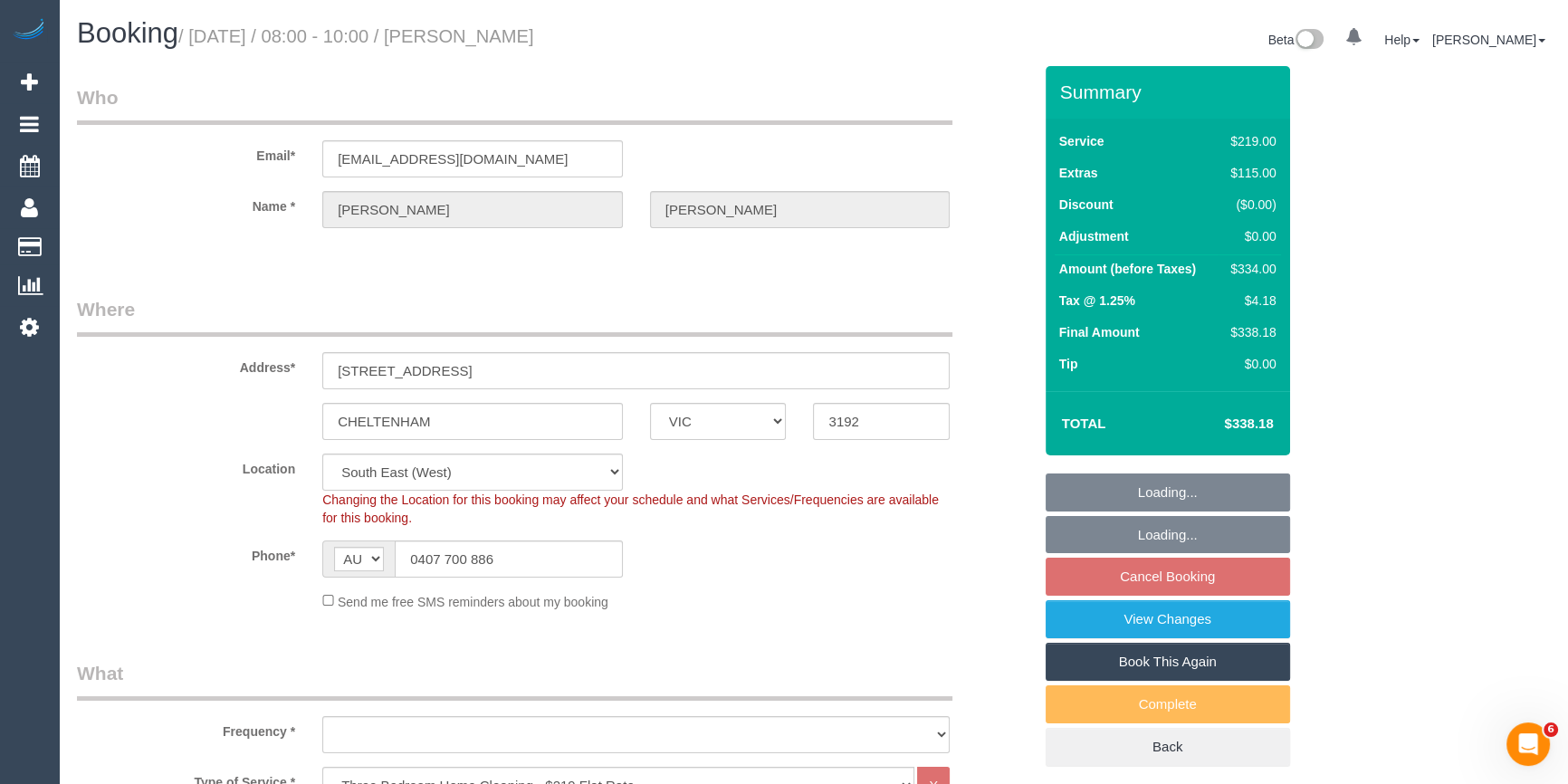
select select "number:13"
select select "object:1302"
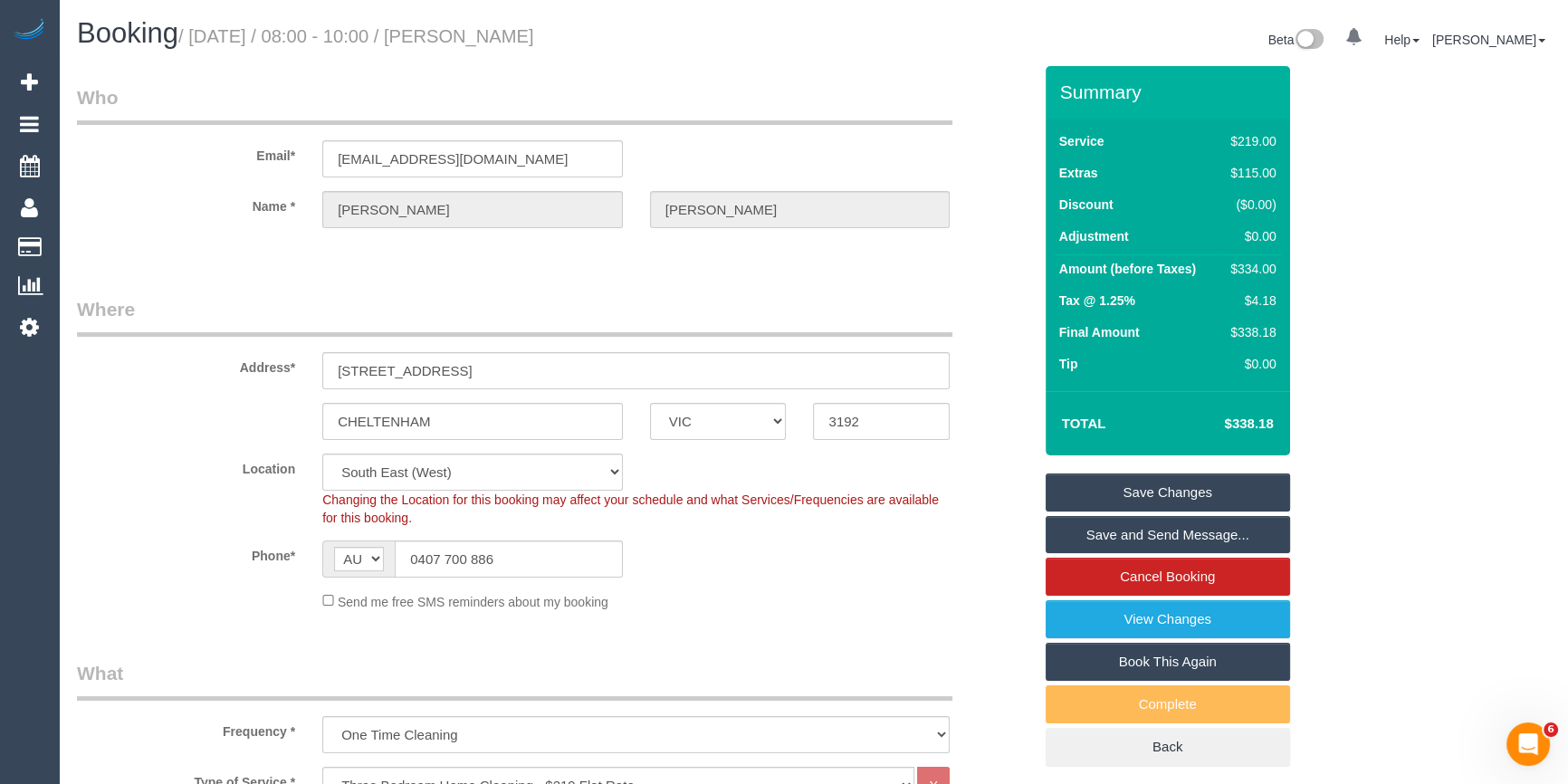
click at [1257, 263] on div "$334.00" at bounding box center [1248, 268] width 52 height 18
copy div "334.00"
click at [1362, 265] on div "Summary Service $219.00 Extras $115.00 Discount ($0.00) Adjustment $0.00 Amount…" at bounding box center [1215, 434] width 368 height 737
click at [1254, 264] on div "$334.00" at bounding box center [1248, 268] width 52 height 18
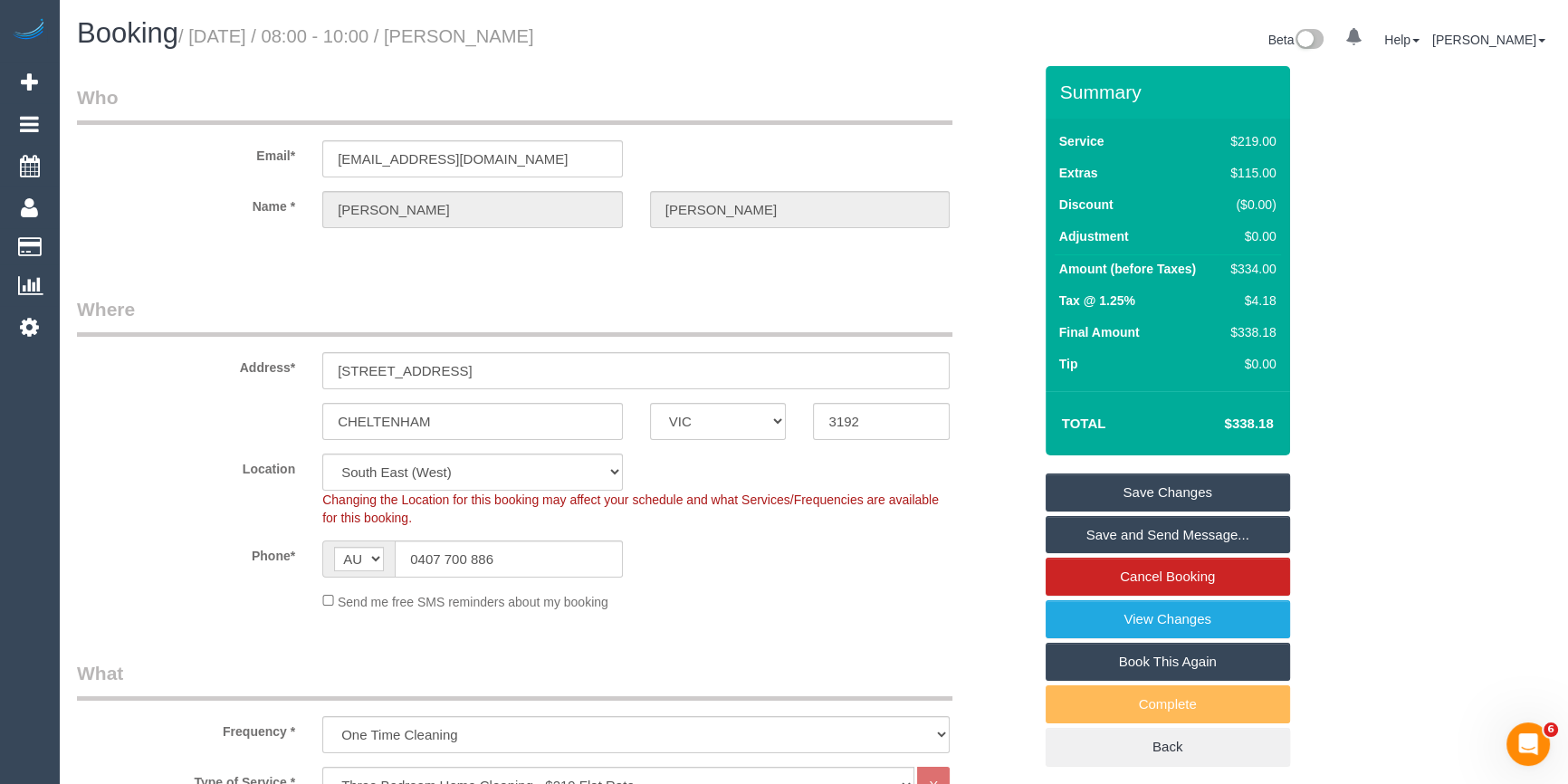
click at [1254, 264] on div "$334.00" at bounding box center [1248, 268] width 52 height 18
copy div "334.00"
click at [1384, 273] on div "Summary Service $219.00 Extras $115.00 Discount ($0.00) Adjustment $0.00 Amount…" at bounding box center [1215, 434] width 368 height 737
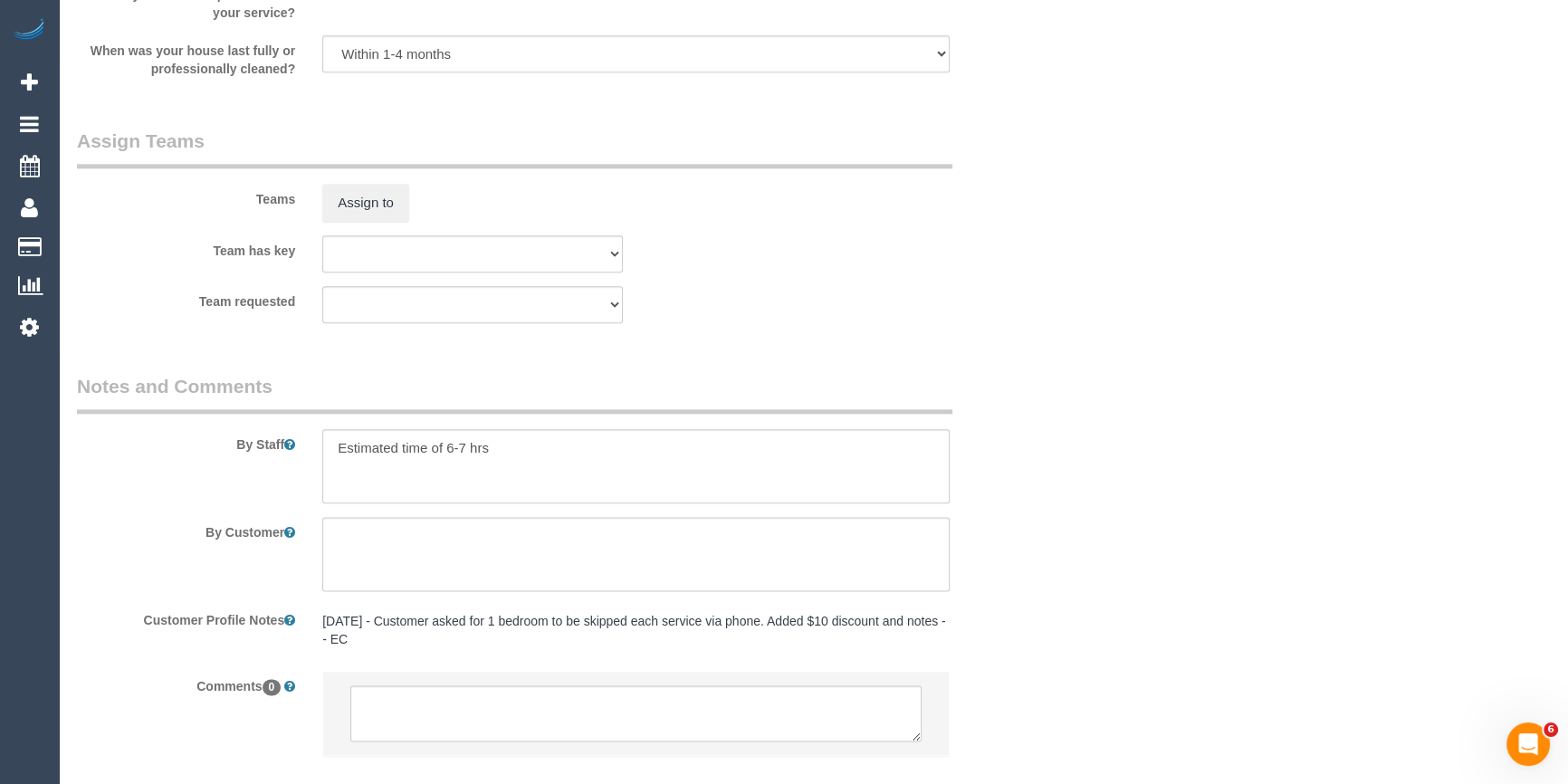
scroll to position [2821, 0]
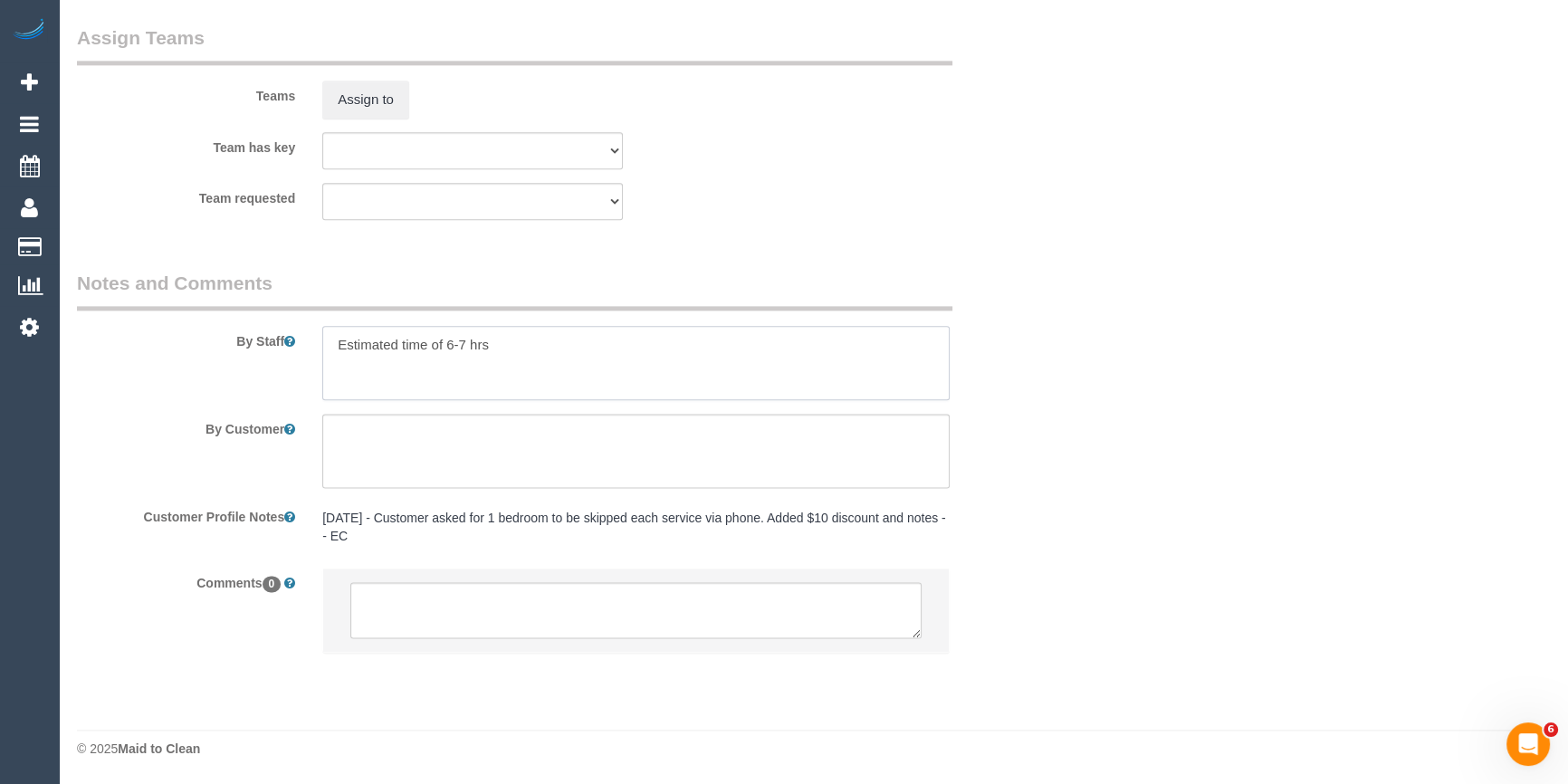
click at [577, 343] on textarea at bounding box center [635, 364] width 627 height 75
drag, startPoint x: 574, startPoint y: 364, endPoint x: 448, endPoint y: 359, distance: 126.1
click at [448, 359] on textarea at bounding box center [635, 364] width 627 height 75
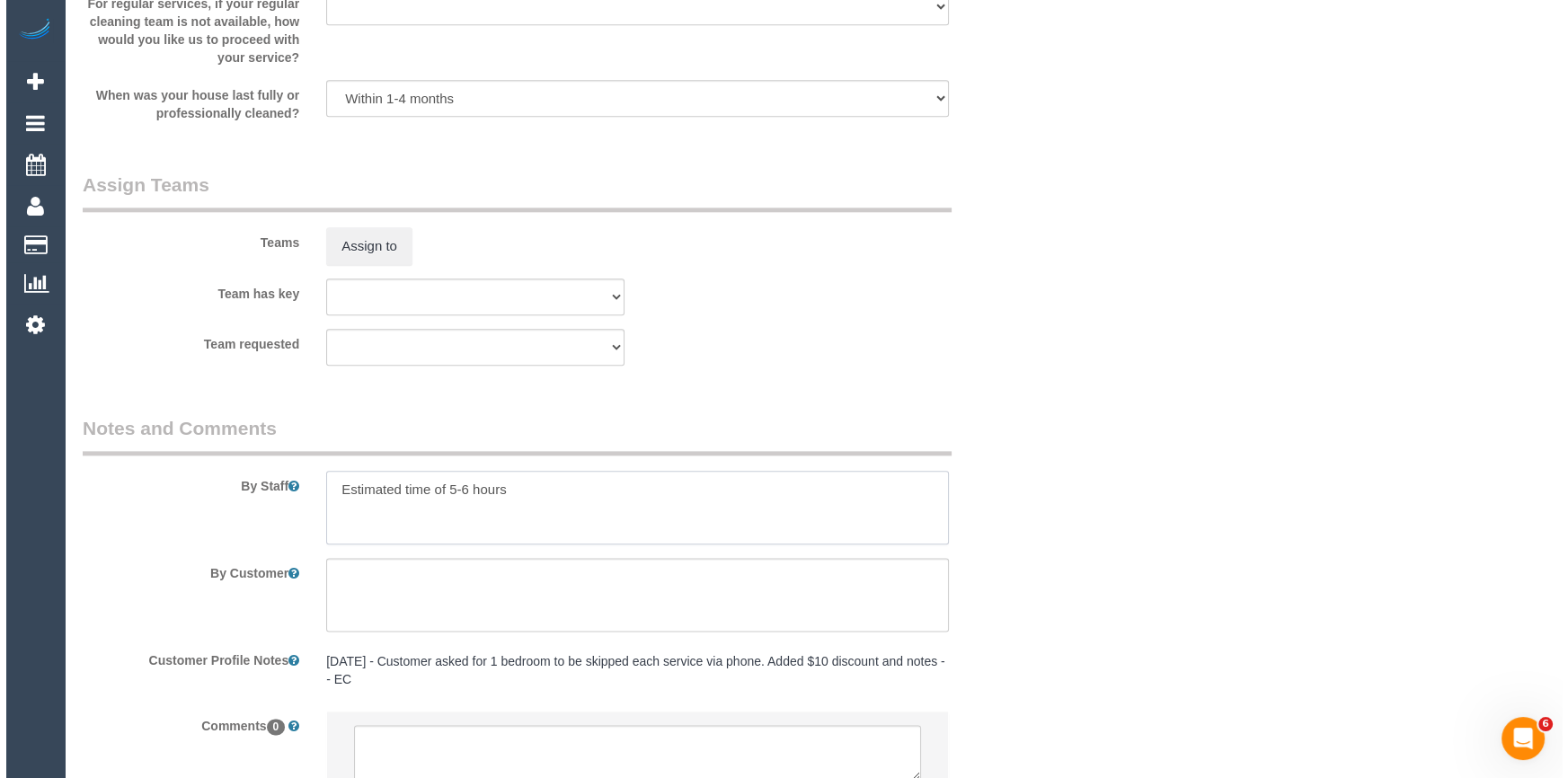
scroll to position [2390, 0]
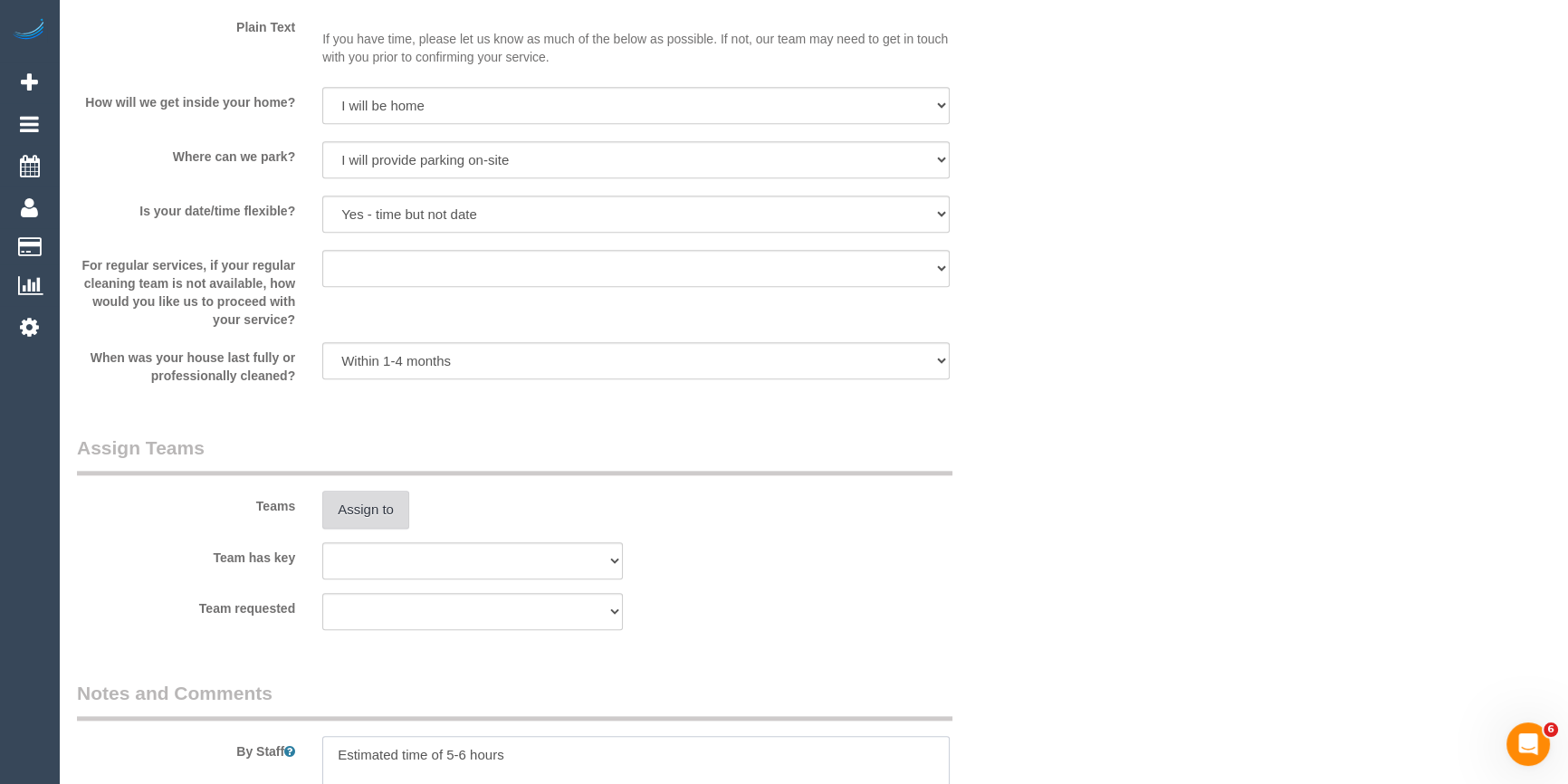
type textarea "Estimated time of 5-6 hours"
click at [386, 502] on button "Assign to" at bounding box center [365, 510] width 87 height 38
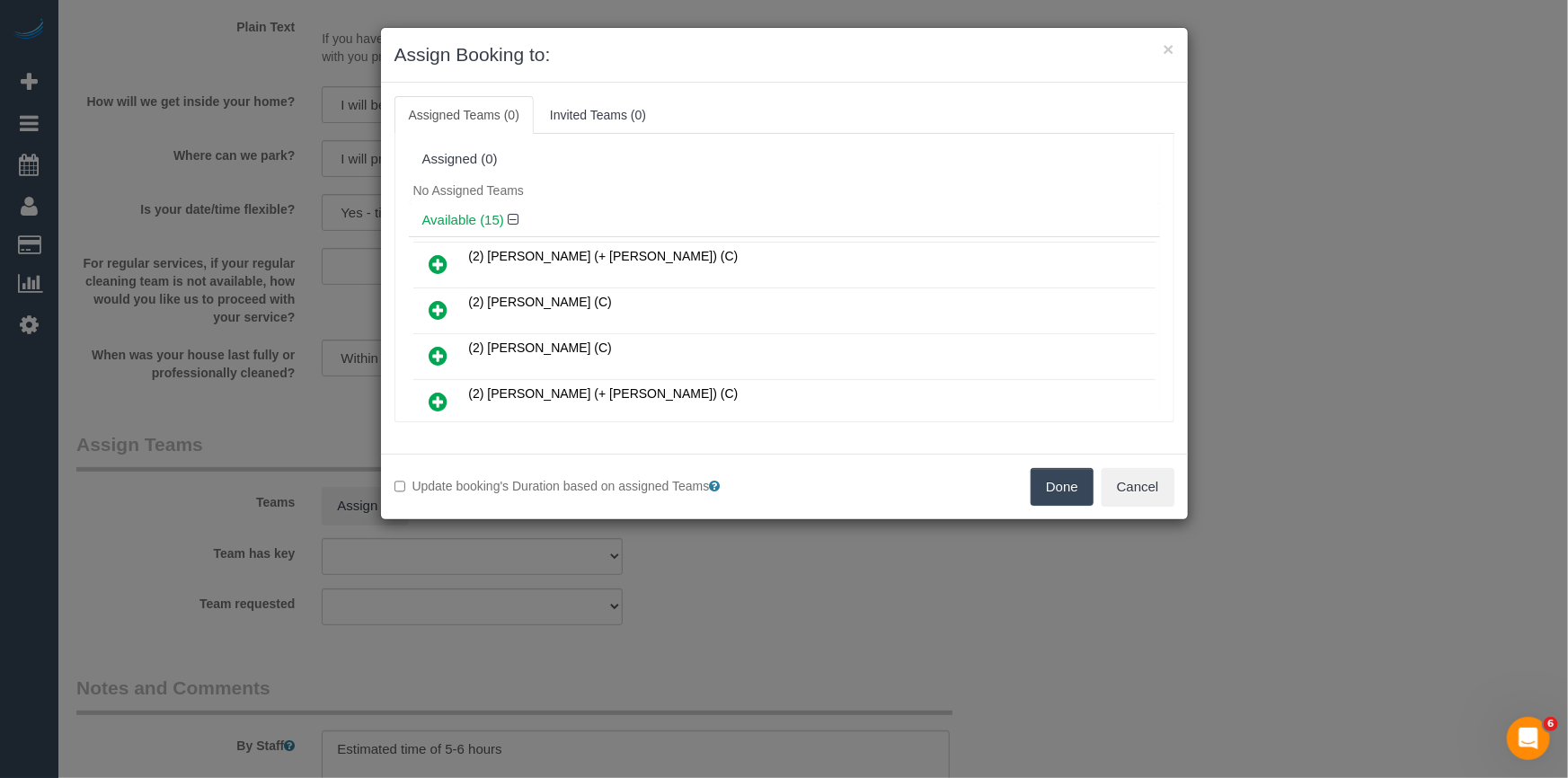
click at [711, 208] on div "Available (15)" at bounding box center [784, 221] width 751 height 33
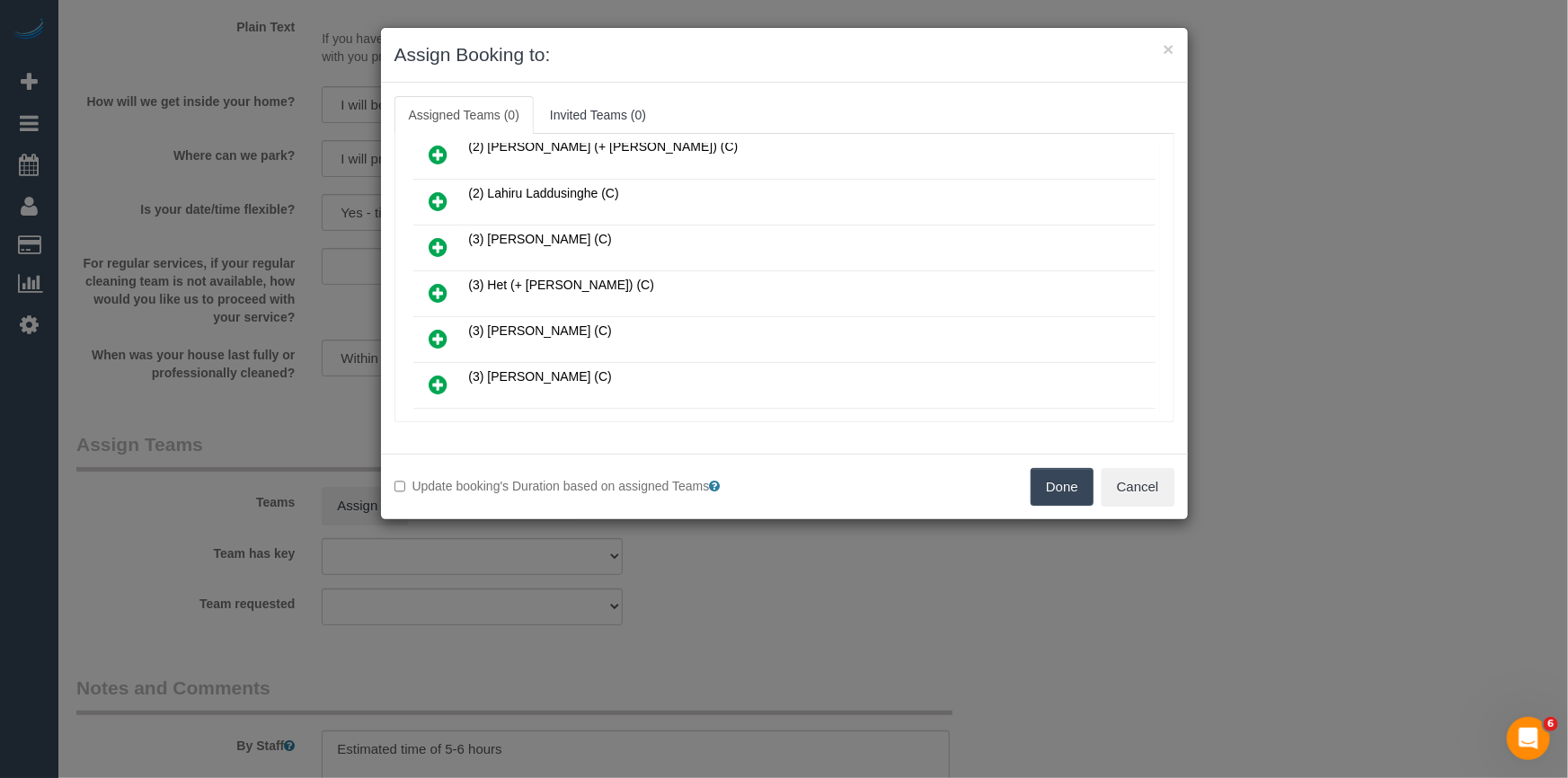
click at [426, 282] on link at bounding box center [439, 293] width 43 height 36
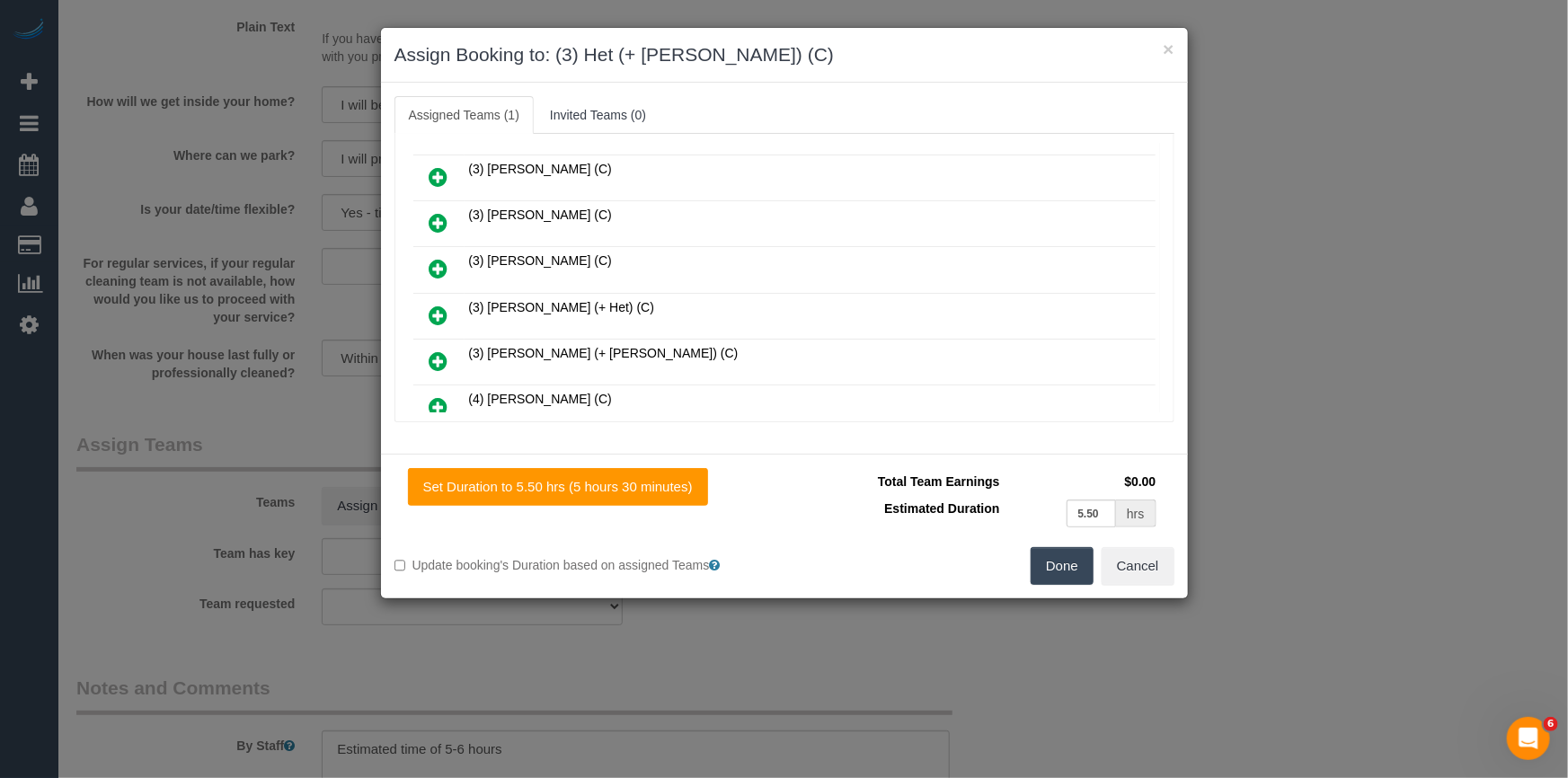
click at [449, 299] on link at bounding box center [439, 316] width 43 height 36
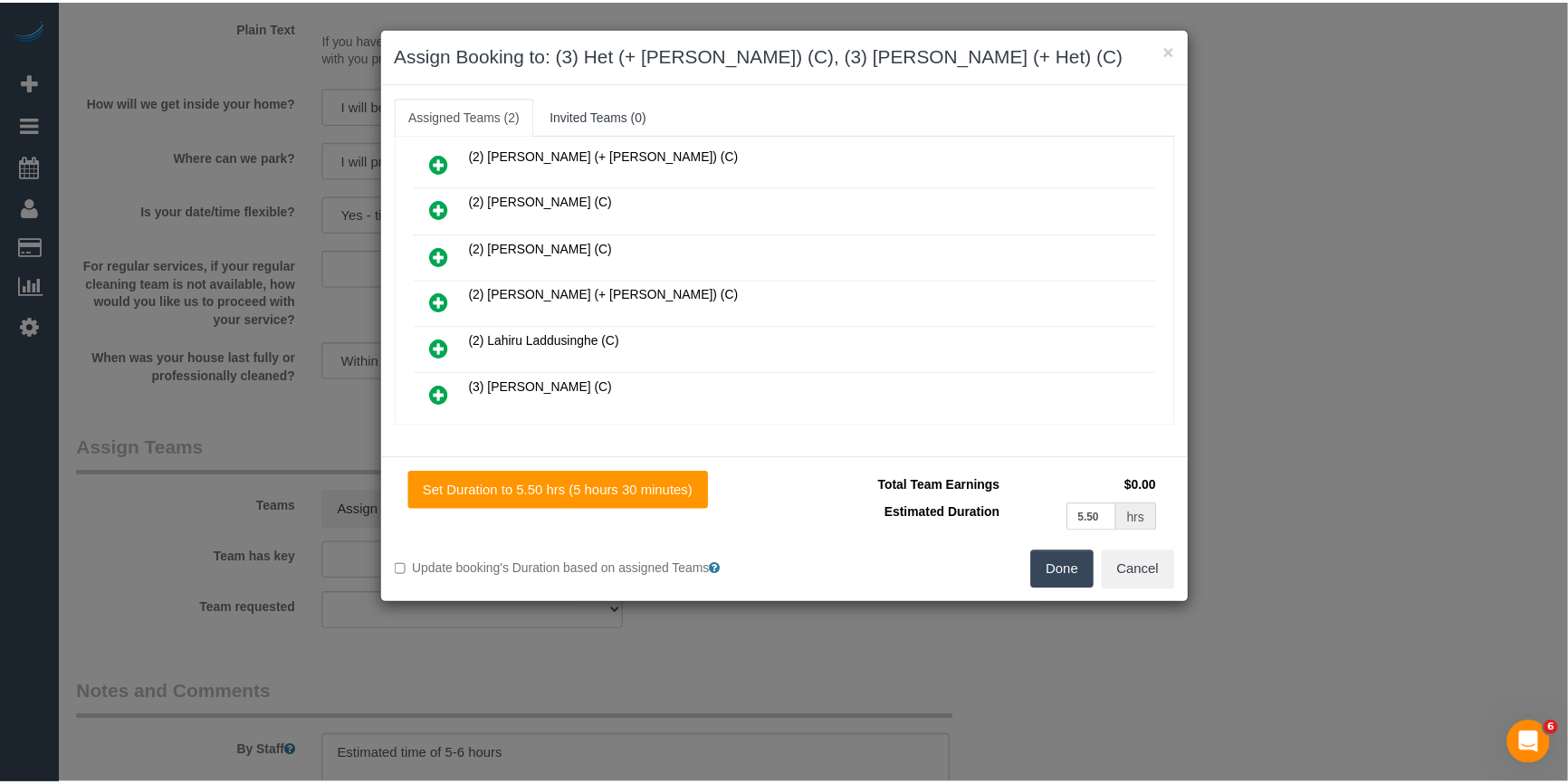
scroll to position [0, 0]
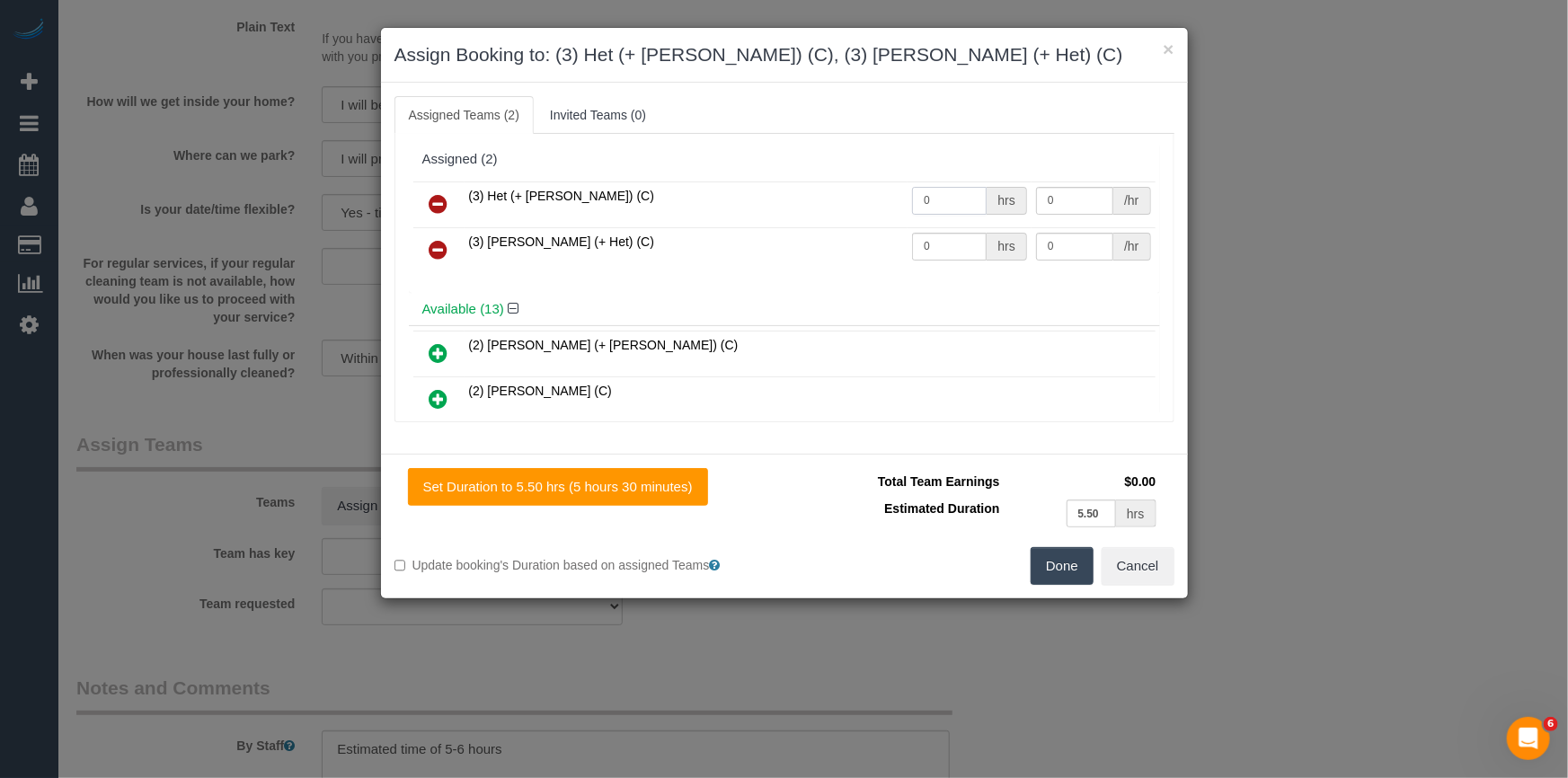
click at [929, 199] on input "0" at bounding box center [949, 201] width 75 height 28
type input "1"
click at [960, 250] on input "0" at bounding box center [949, 247] width 75 height 28
type input "1"
click at [1055, 198] on input "0" at bounding box center [1075, 201] width 78 height 28
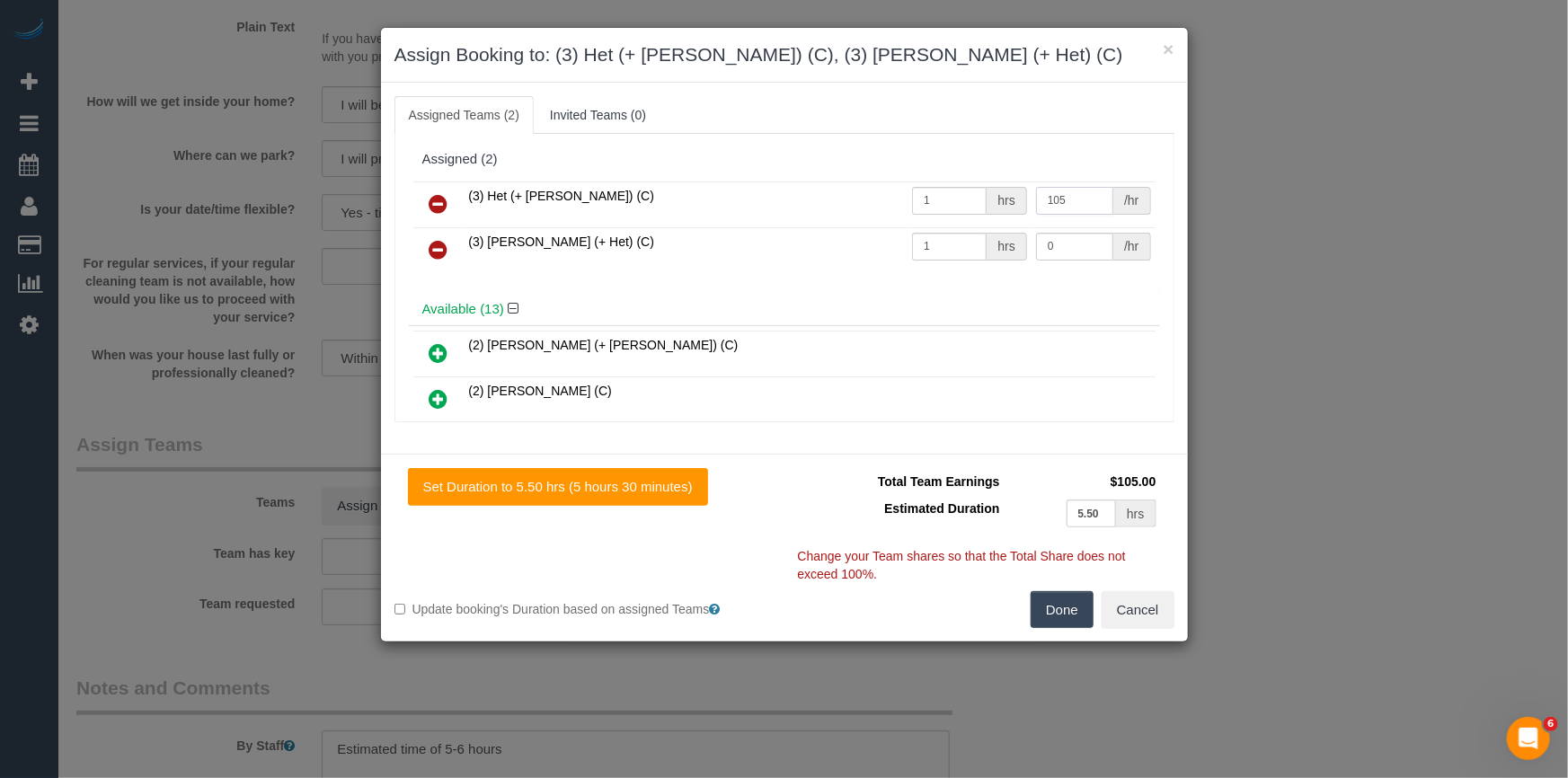
type input "105"
click at [1065, 253] on input "0" at bounding box center [1075, 247] width 78 height 28
type input "105"
click at [1057, 609] on button "Done" at bounding box center [1062, 610] width 63 height 38
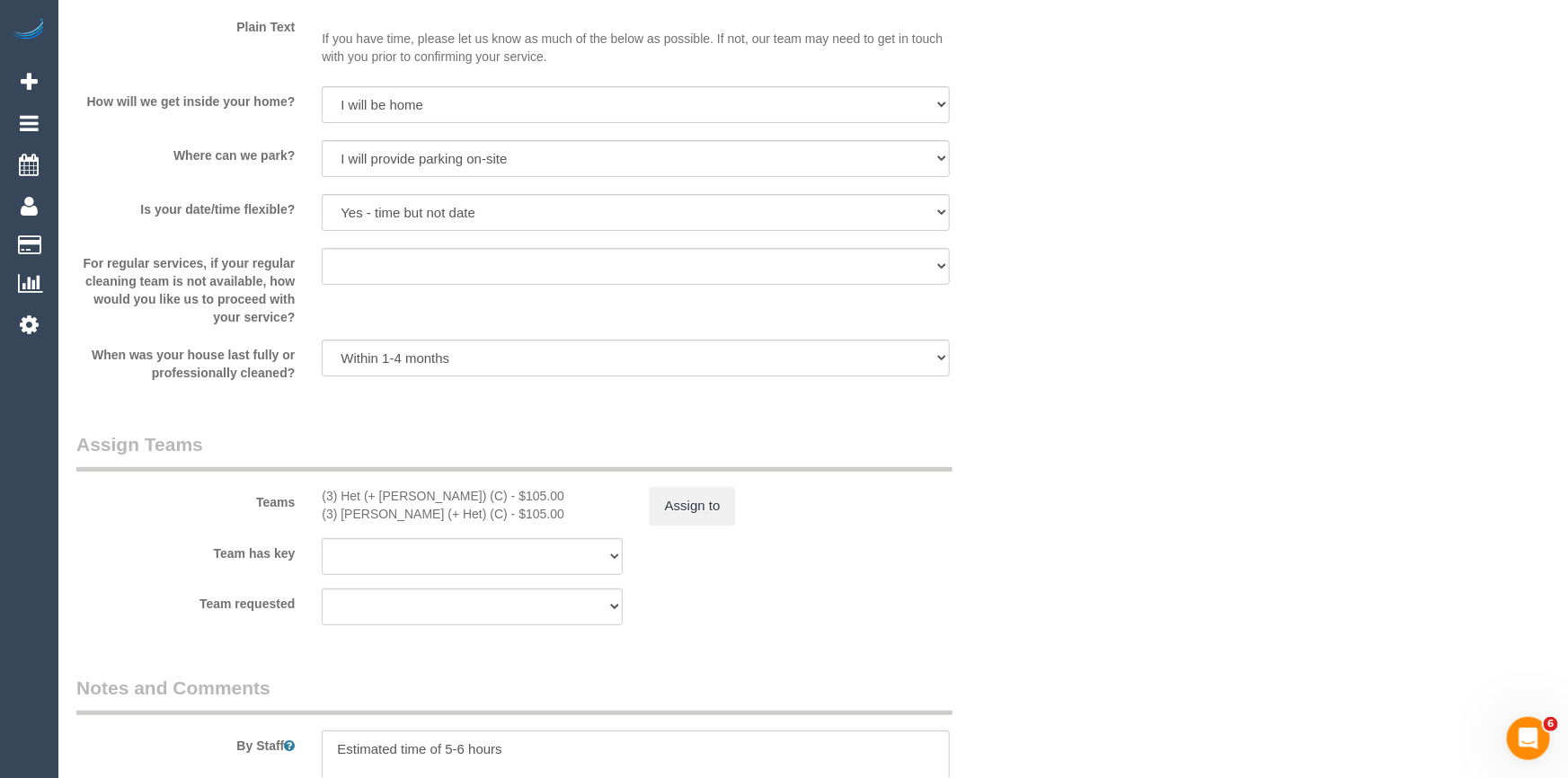
click at [1057, 609] on div "× Assign Booking to: (3) Het (+ Ronak) (C), (3) Ronak (+ Het) (C) Assigned Team…" at bounding box center [784, 389] width 1568 height 778
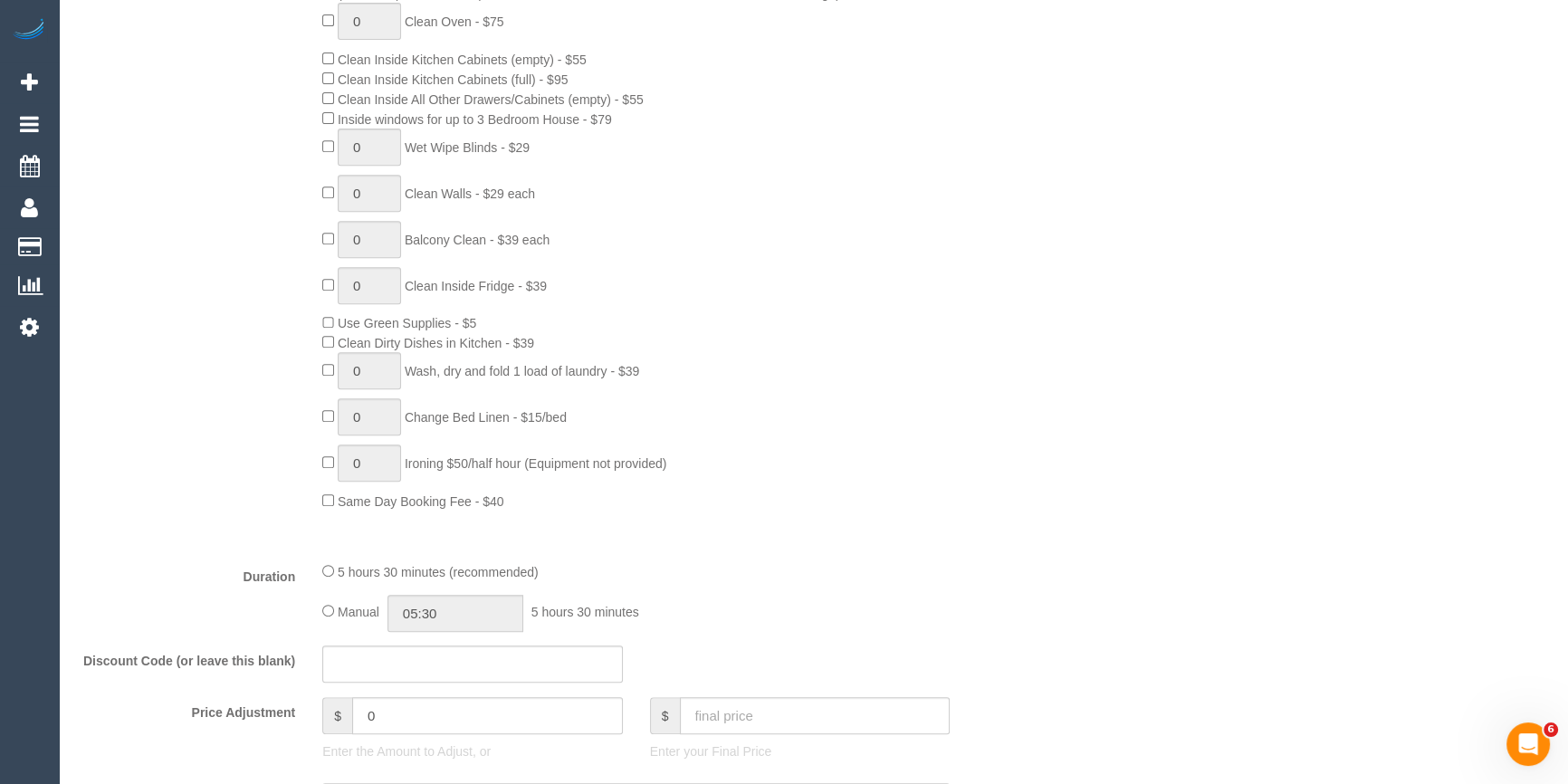
scroll to position [1093, 0]
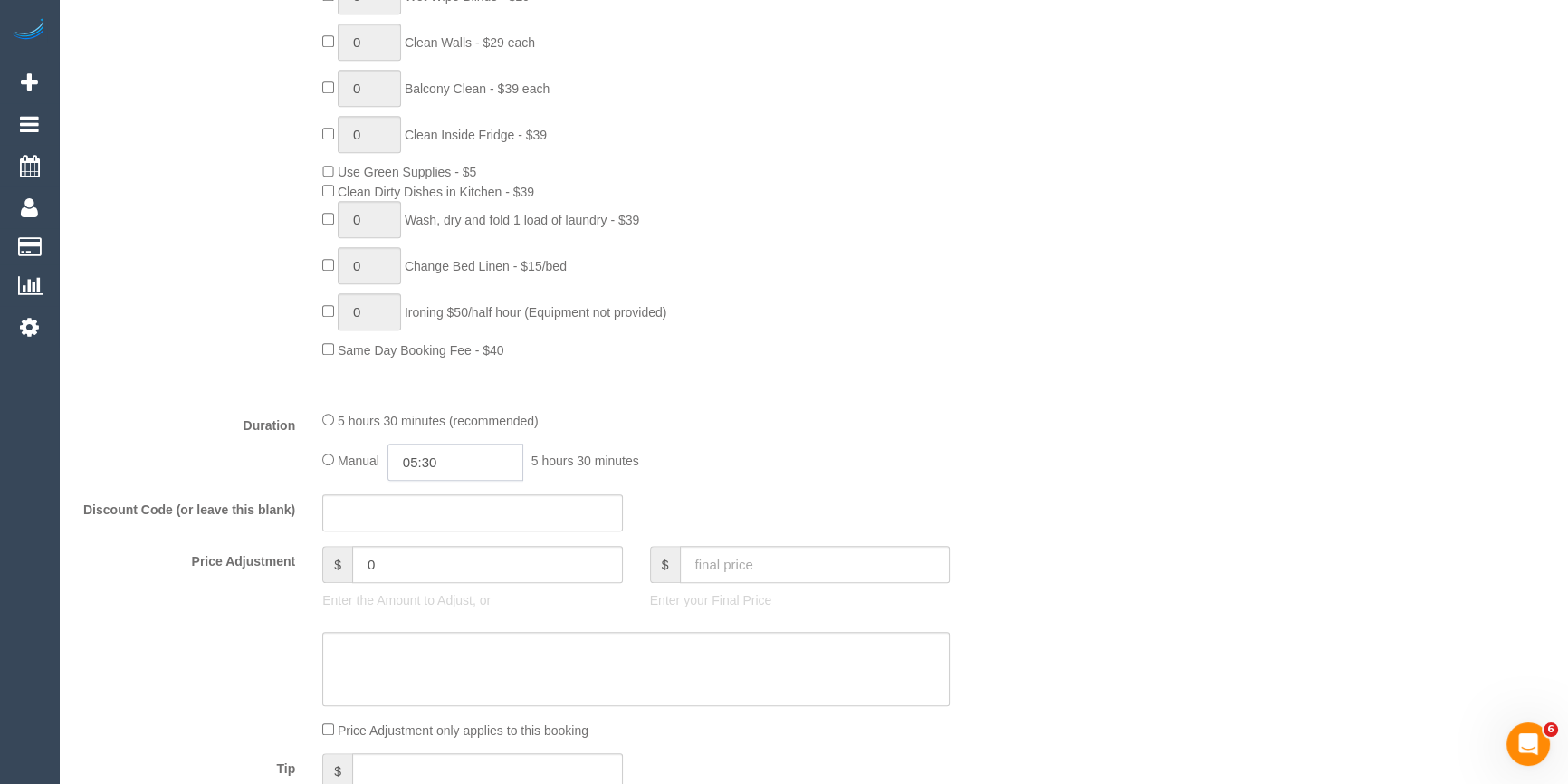
click at [441, 466] on input "05:30" at bounding box center [456, 462] width 136 height 37
type input "03:00"
click at [439, 567] on li "03:00" at bounding box center [436, 568] width 80 height 23
click at [946, 390] on div "Type of Service * Hourly Service - $70/h Hourly Service - $65/h Hourly Service …" at bounding box center [554, 34] width 955 height 721
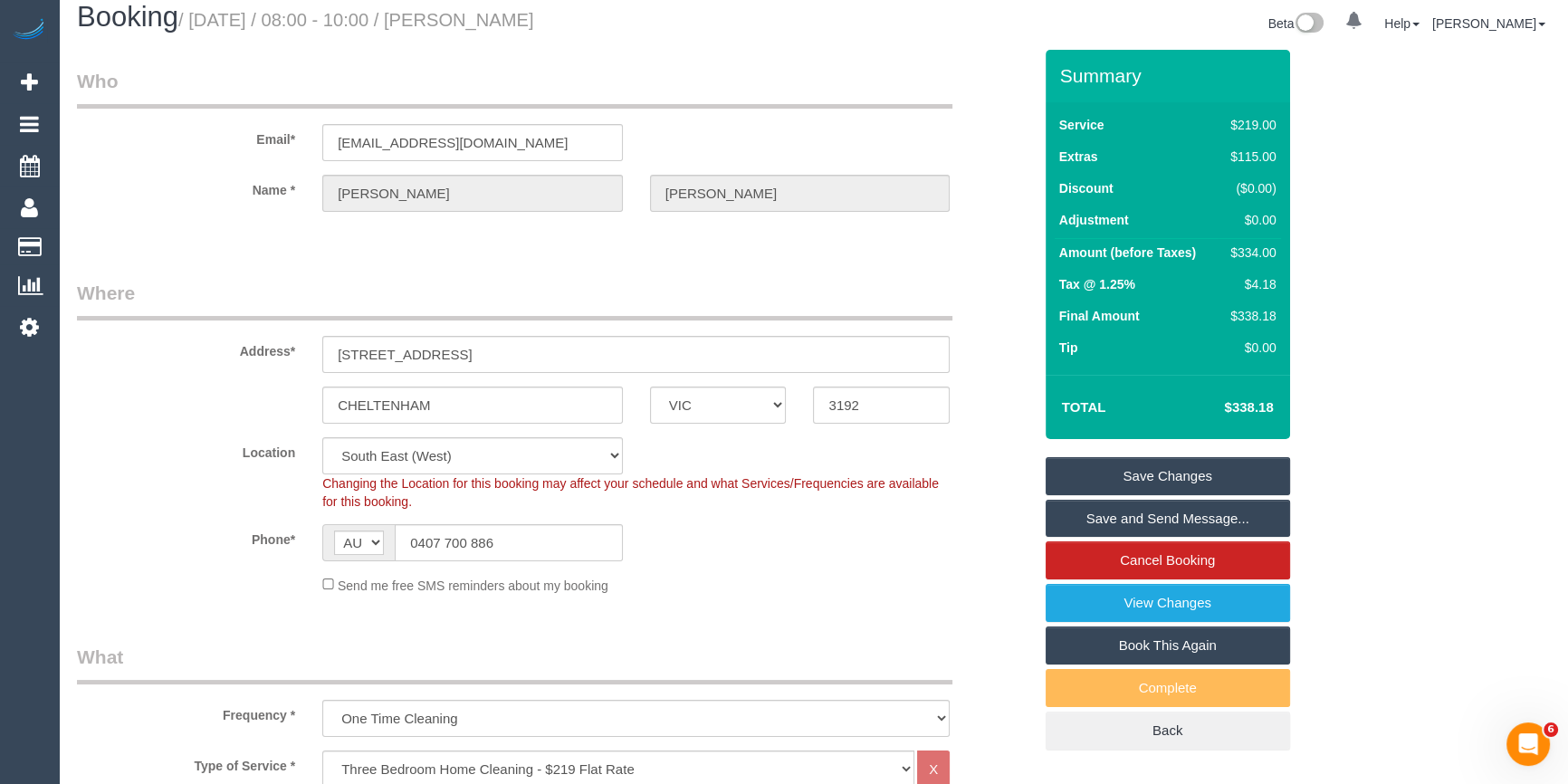
scroll to position [0, 0]
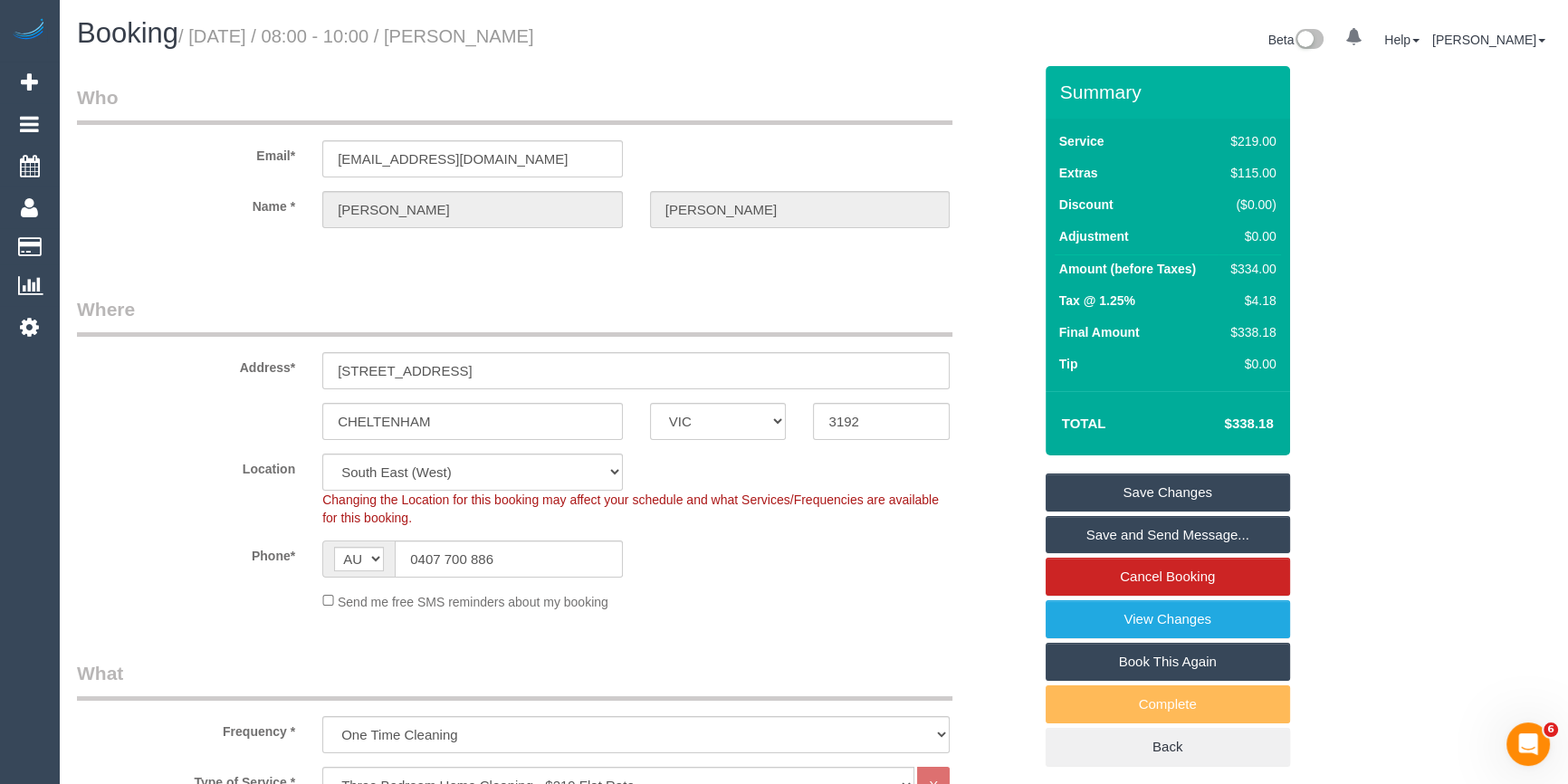
click at [895, 556] on div "Phone* AF AL DZ AD AO AI AQ AG AR AM AW AU AT AZ BS BH BD BB BY BE BZ BJ BM BT …" at bounding box center [554, 559] width 982 height 37
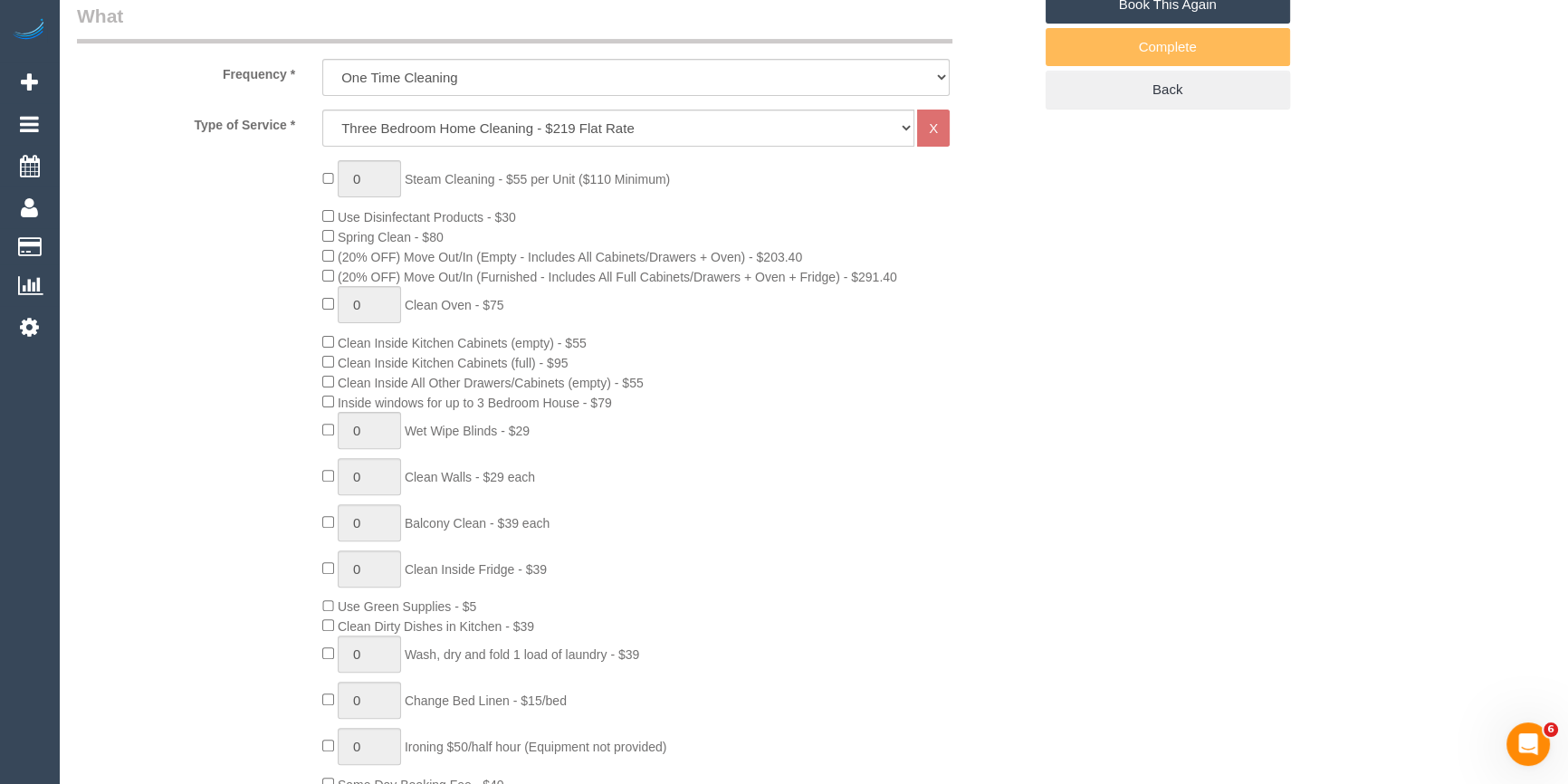
scroll to position [658, 0]
click at [961, 475] on div "0 Steam Cleaning - $55 per Unit ($110 Minimum) Use Disinfectant Products - $30 …" at bounding box center [676, 476] width 736 height 634
click at [907, 462] on div "0 Steam Cleaning - $55 per Unit ($110 Minimum) Use Disinfectant Products - $30 …" at bounding box center [676, 476] width 736 height 634
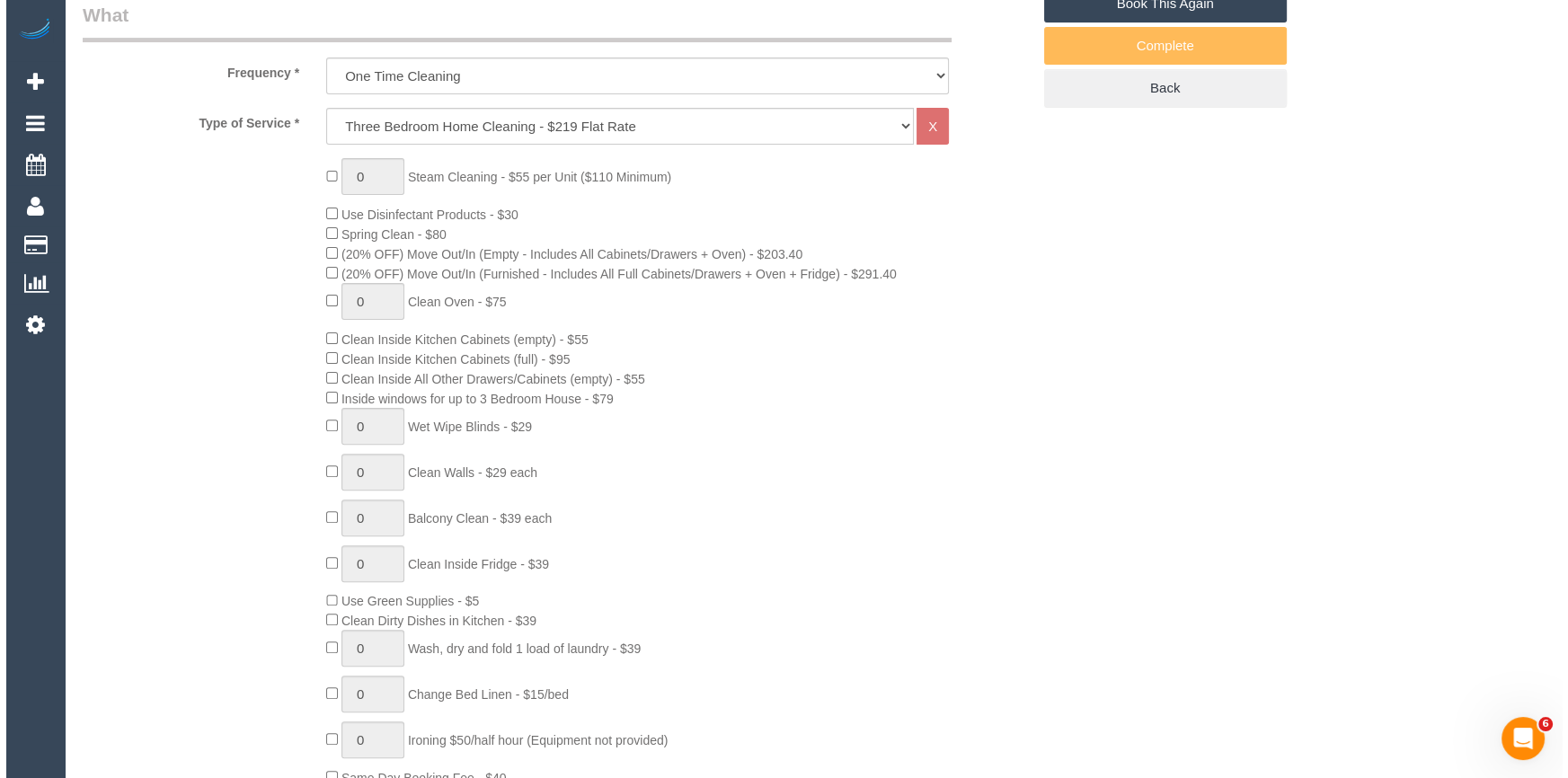
scroll to position [0, 0]
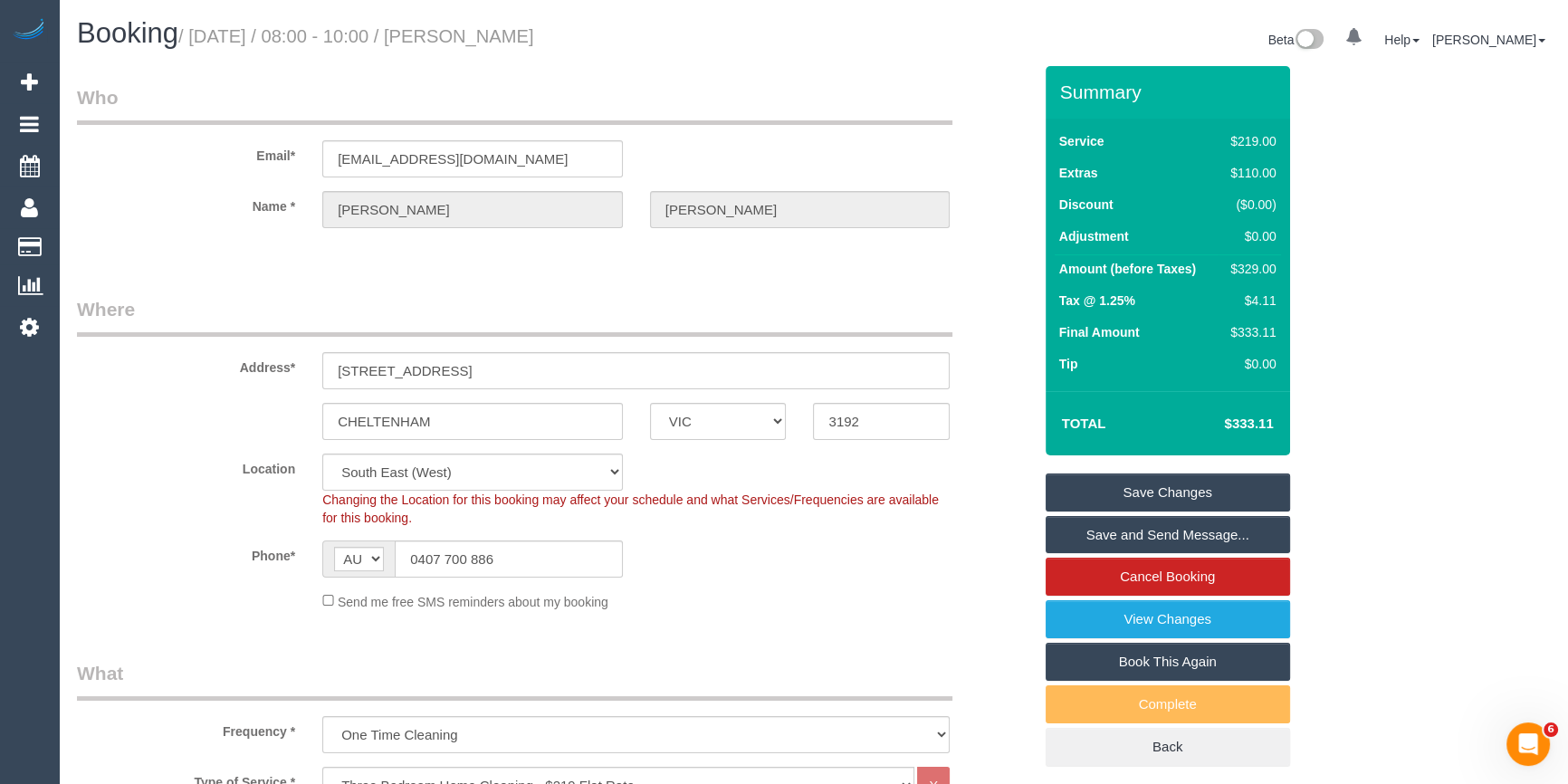
click at [1090, 540] on link "Save and Send Message..." at bounding box center [1167, 535] width 244 height 38
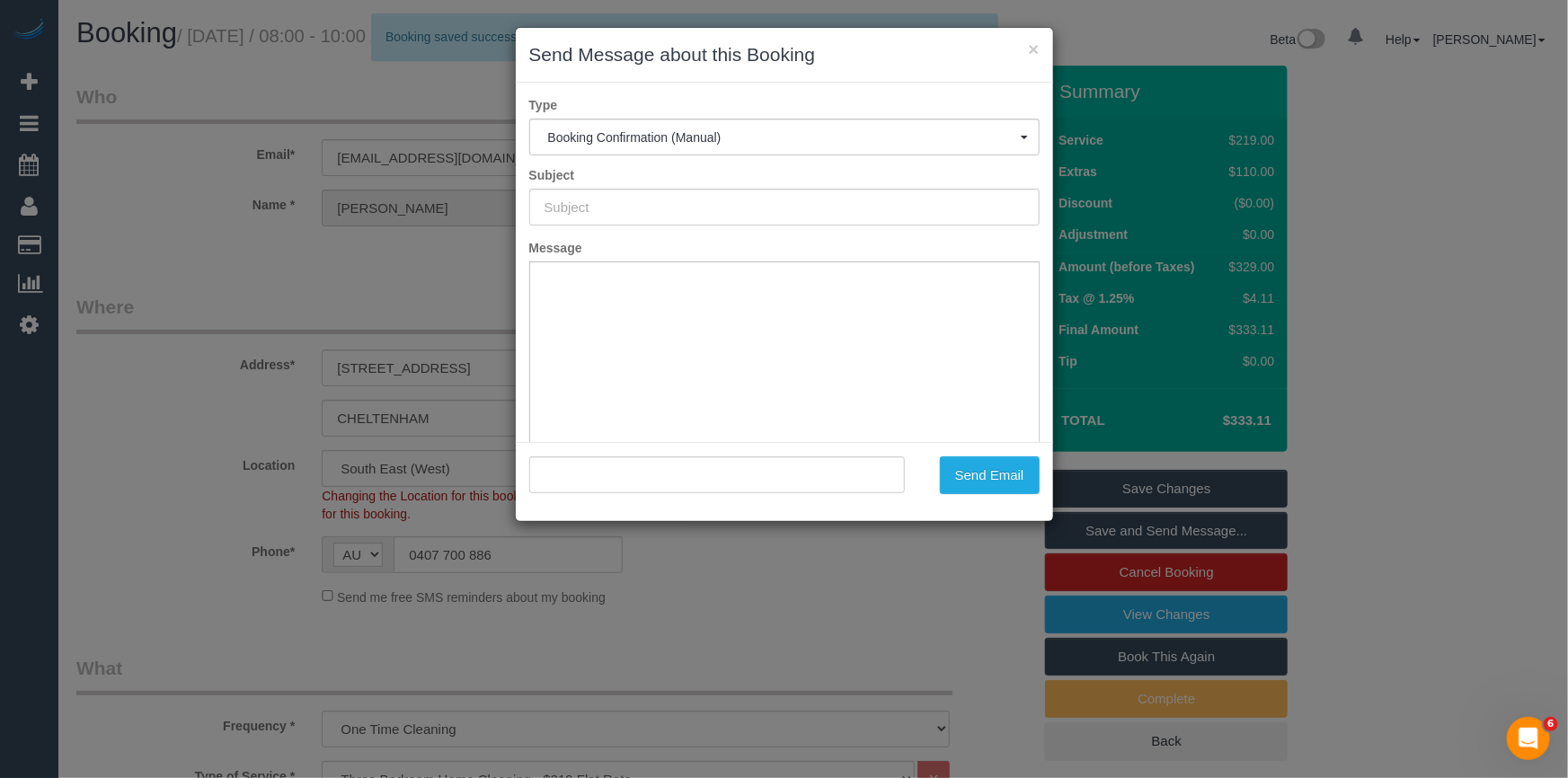
type input "Booking Confirmed"
type input ""Michael Simonetti" <leadpipeonetti@gmail.com>"
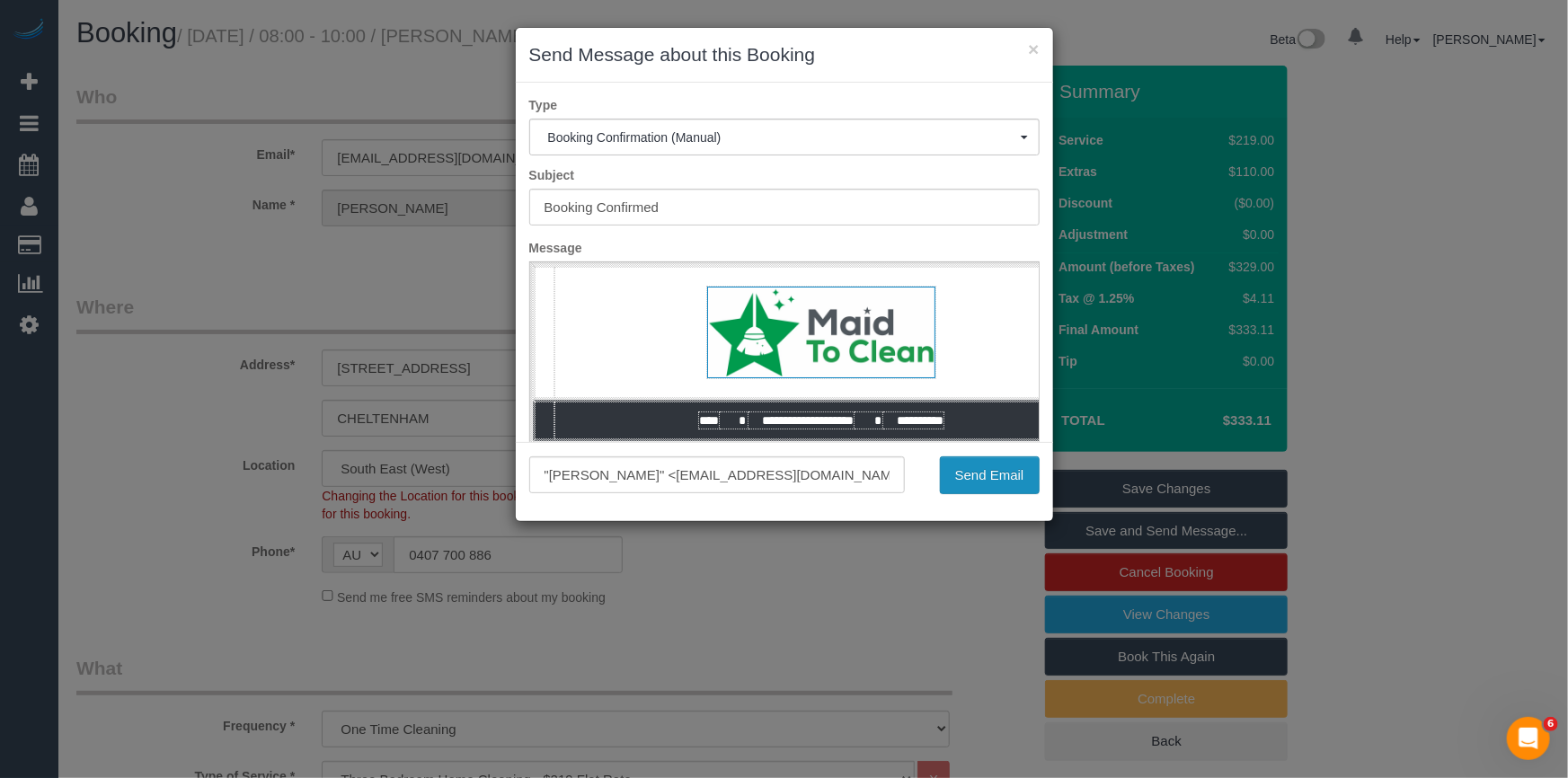
click at [1006, 478] on button "Send Email" at bounding box center [990, 475] width 100 height 38
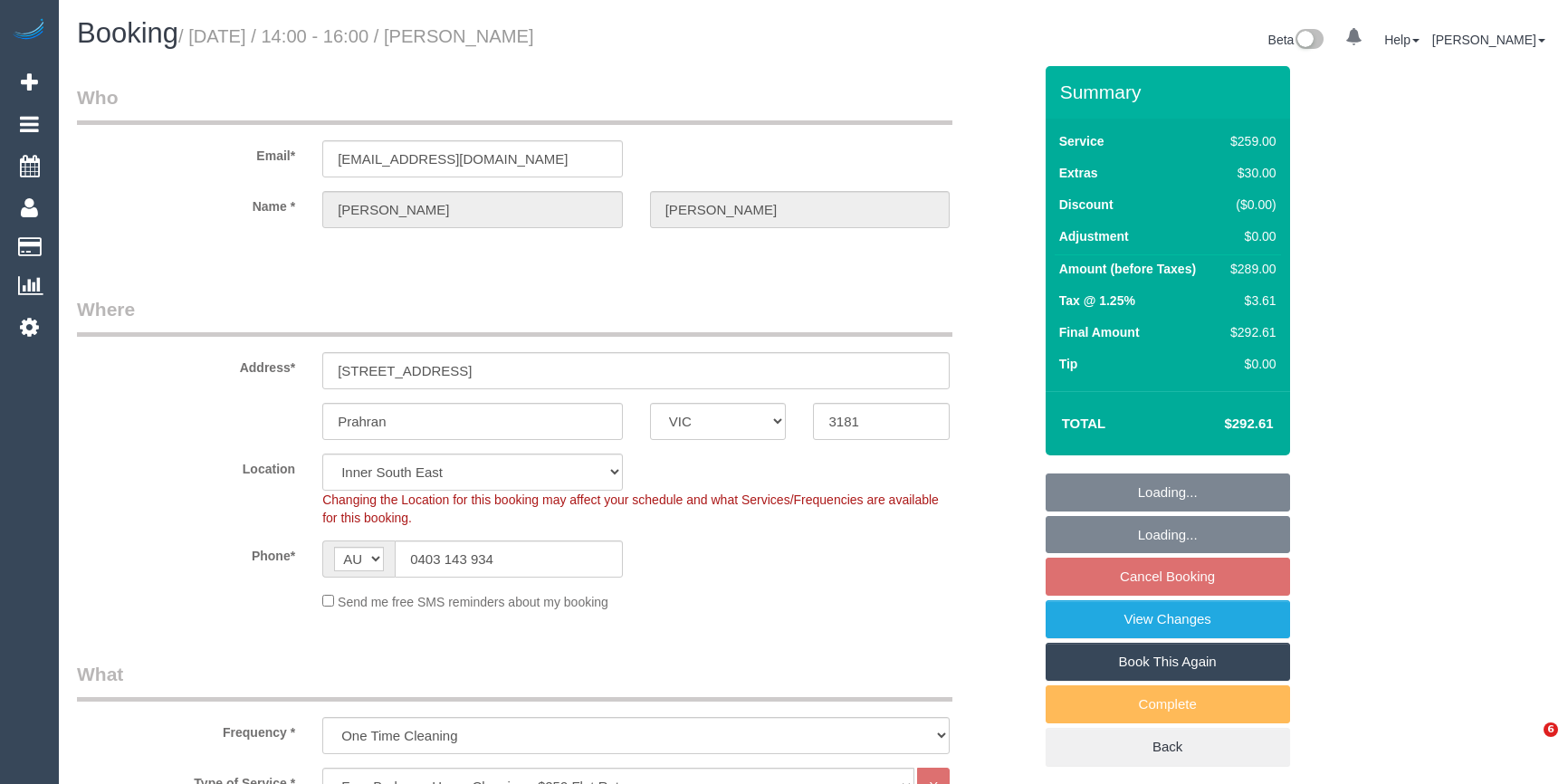
select select "VIC"
select select "string:stripe-pm_1QMJDs2GScqysDRVAhbmGPMv"
select select "number:27"
select select "number:14"
select select "number:19"
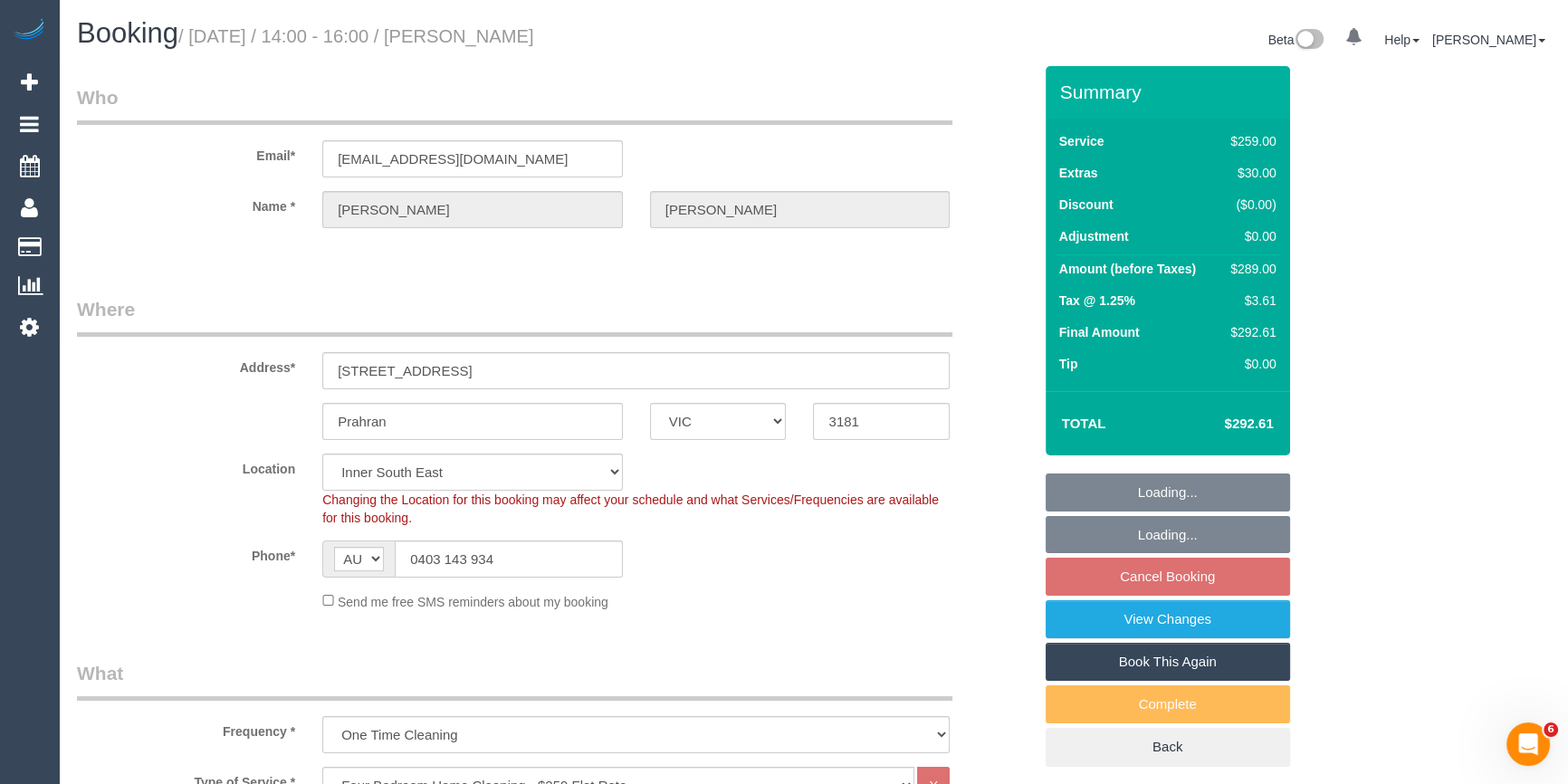
select select "number:25"
select select "number:13"
select select "object:1398"
click at [210, 406] on div "Prahran ACT [GEOGRAPHIC_DATA] NT [GEOGRAPHIC_DATA] SA TAS [GEOGRAPHIC_DATA] [GE…" at bounding box center [554, 421] width 982 height 37
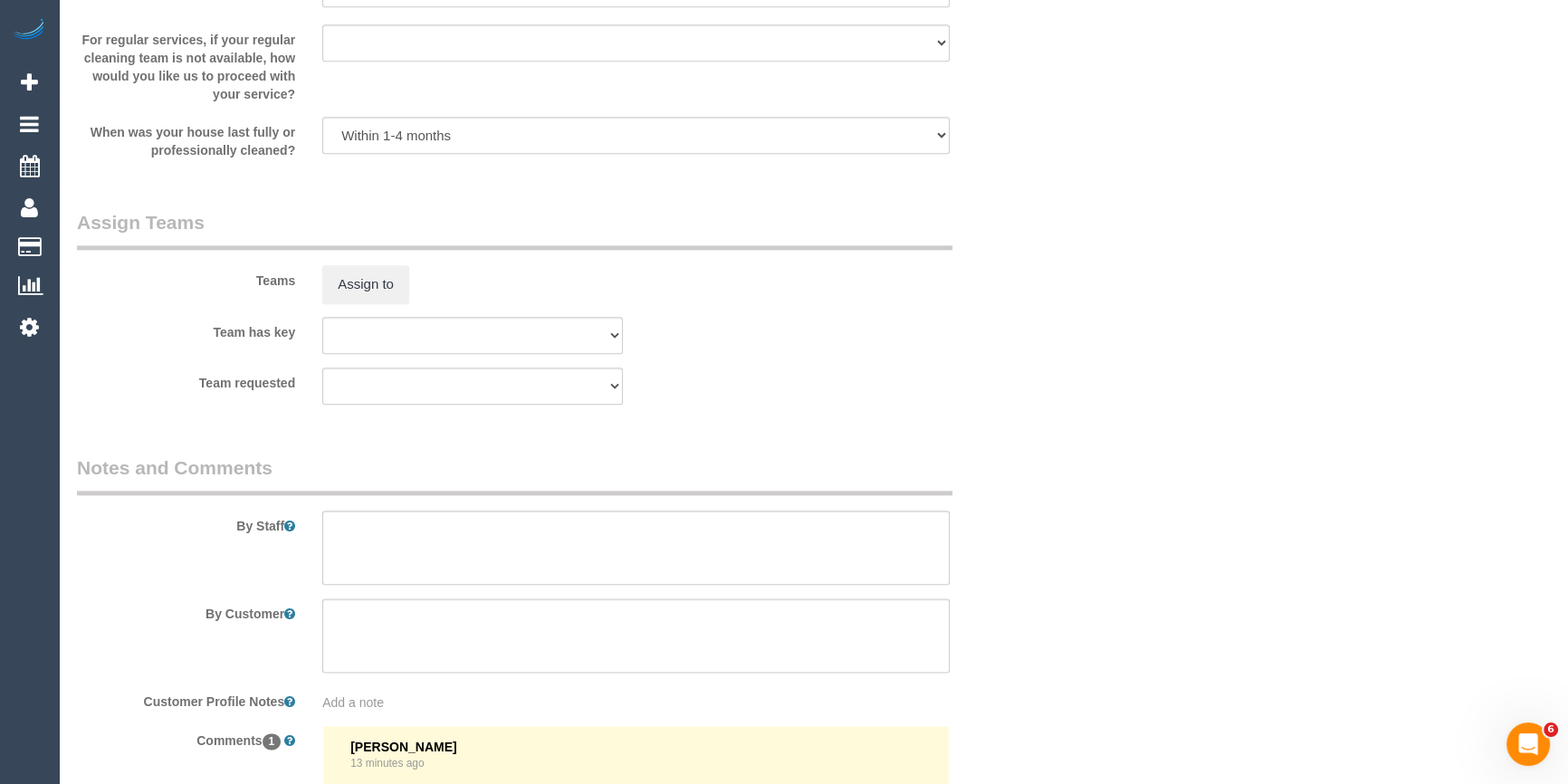
scroll to position [2930, 0]
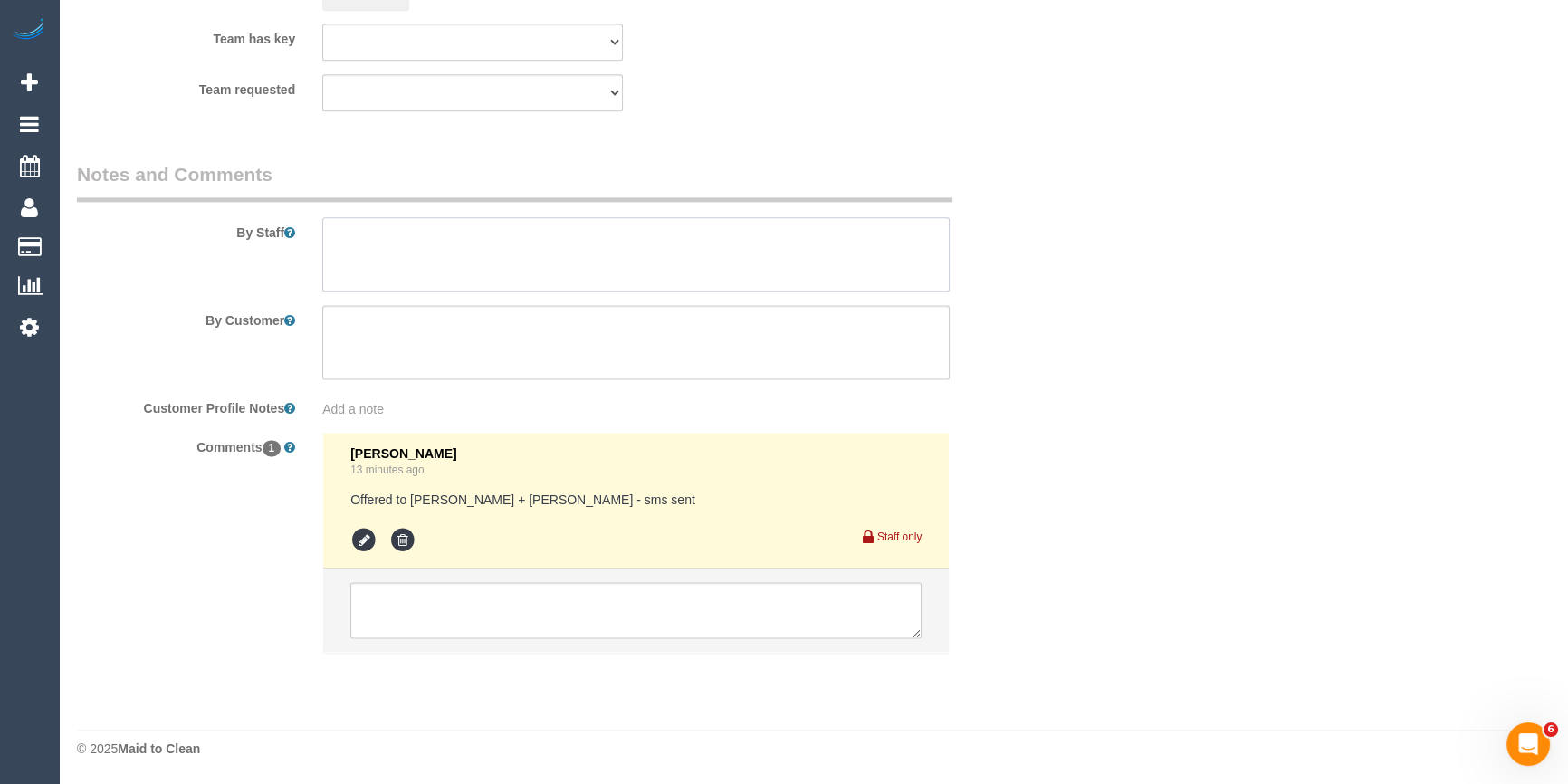
click at [459, 255] on textarea at bounding box center [635, 254] width 627 height 75
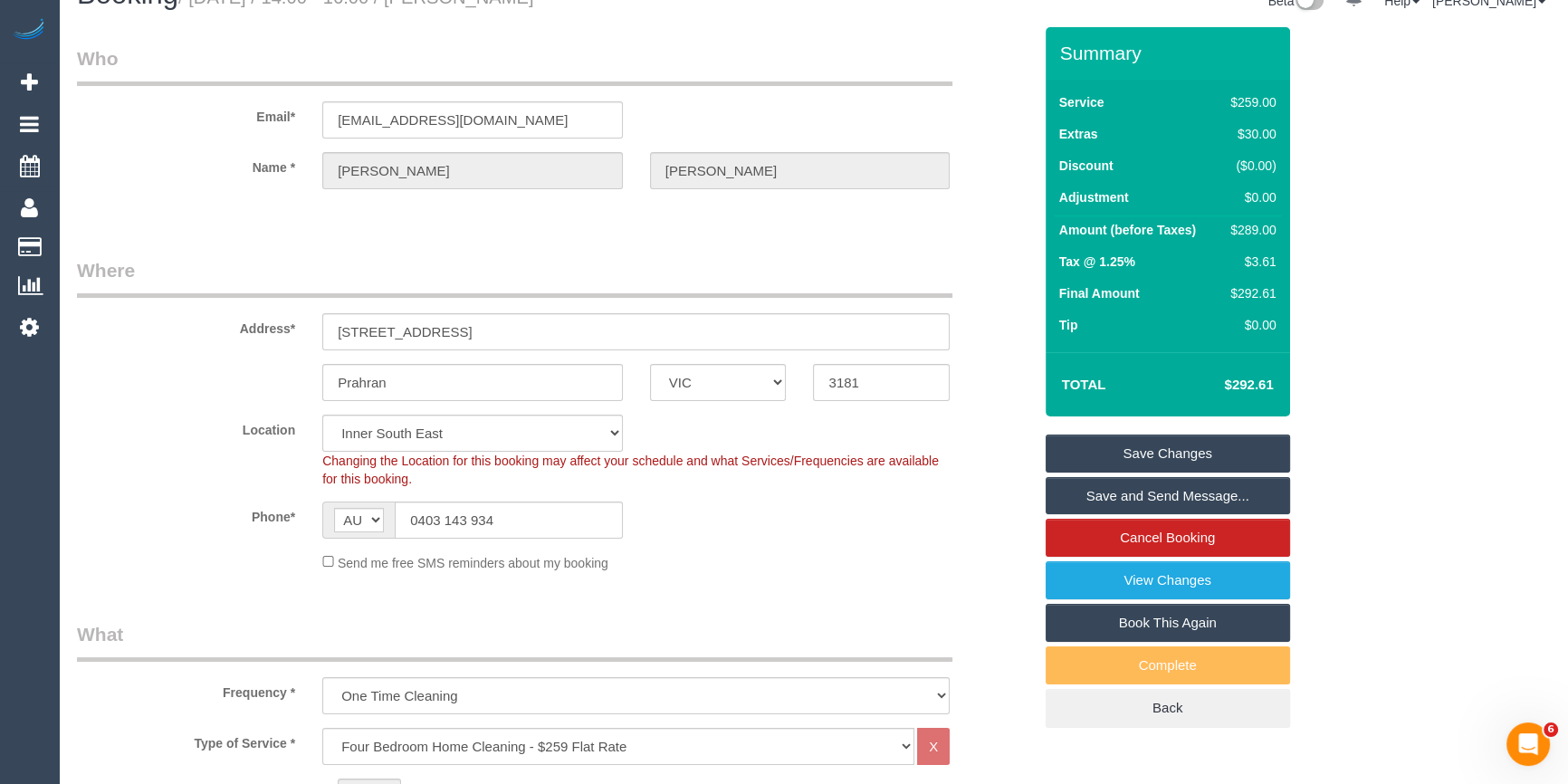
scroll to position [0, 0]
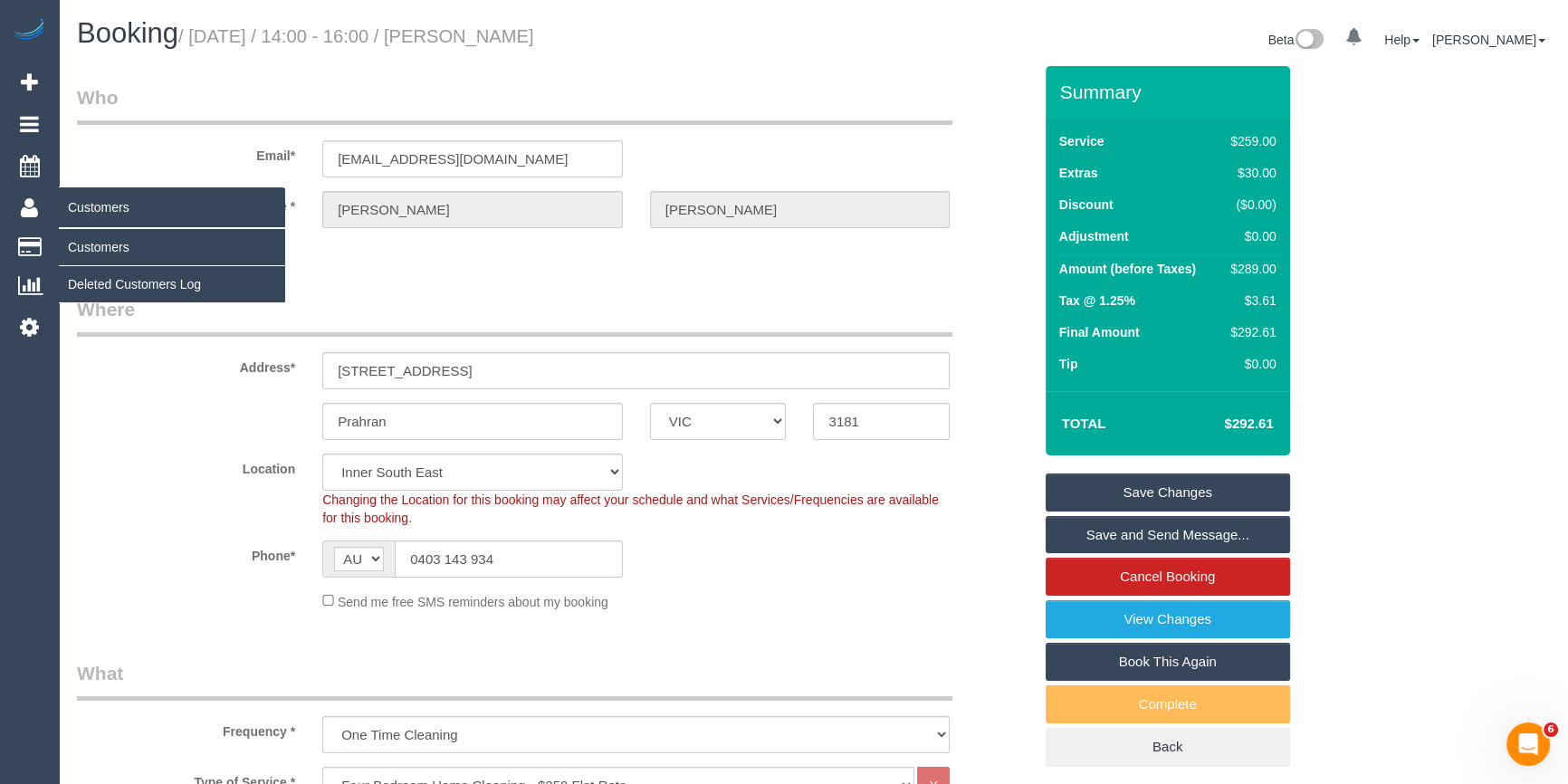
type textarea "Estimated time 4.5-5 hours"
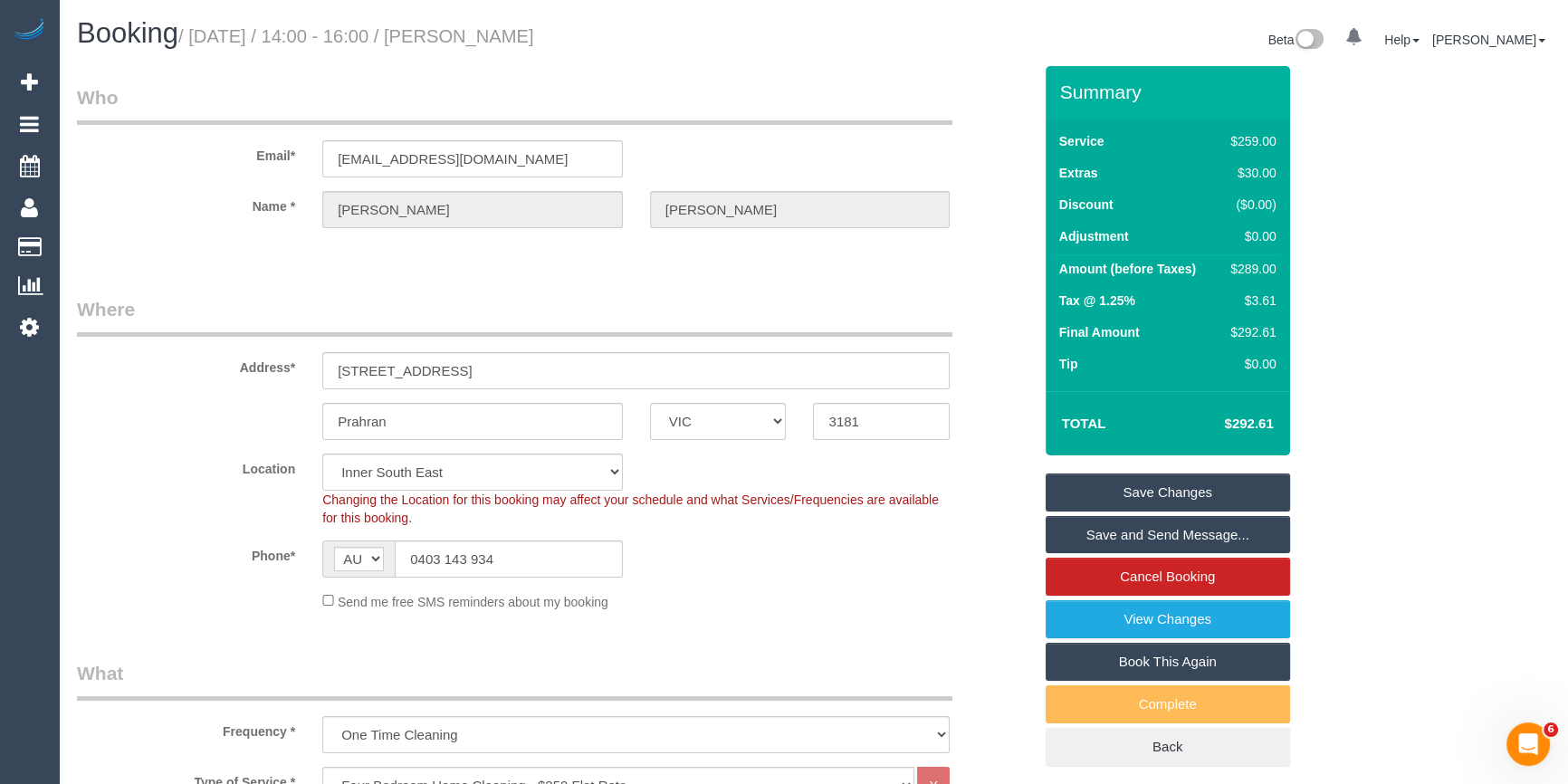
click at [198, 326] on legend "Where" at bounding box center [514, 317] width 875 height 41
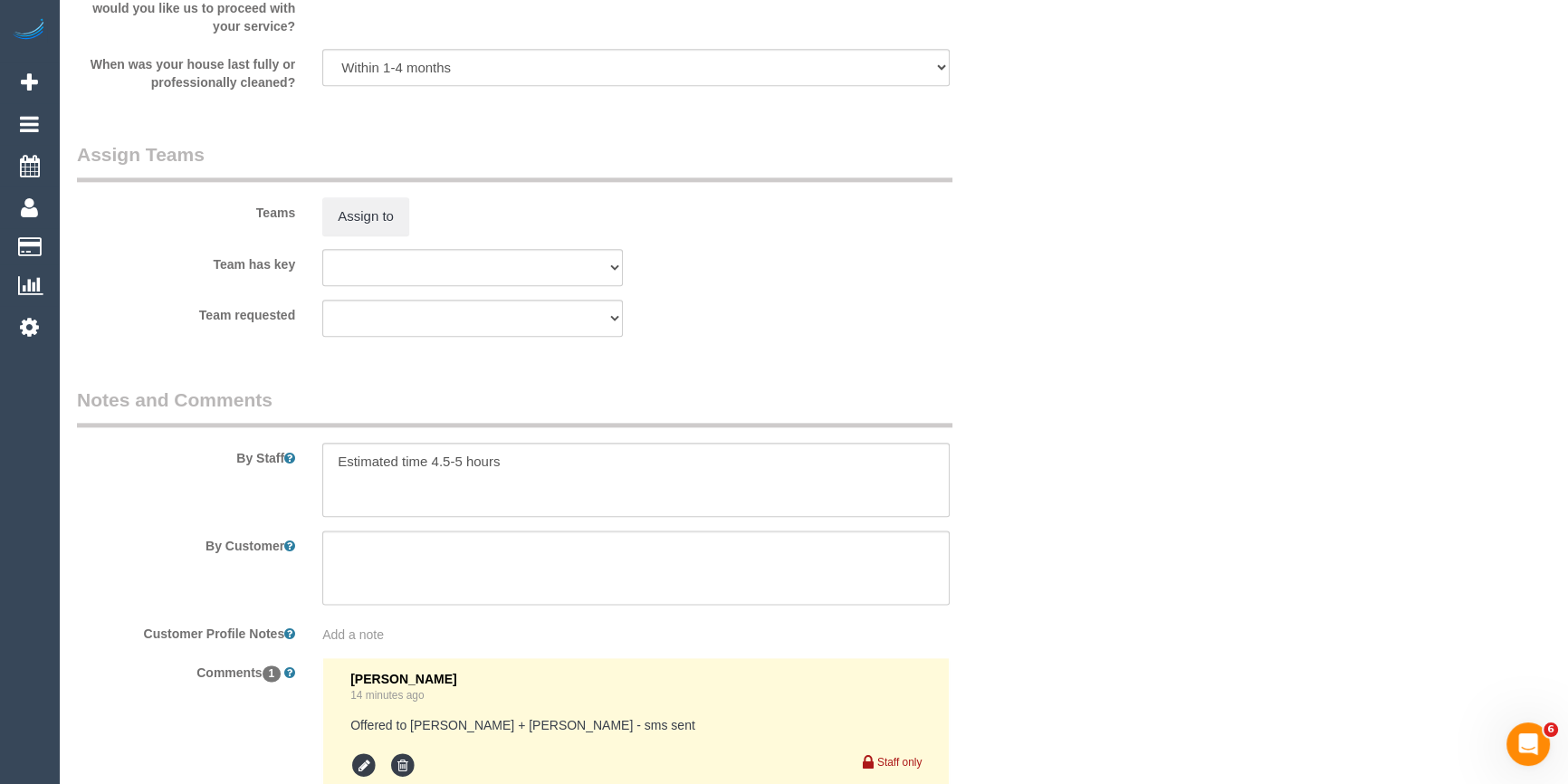
scroll to position [2930, 0]
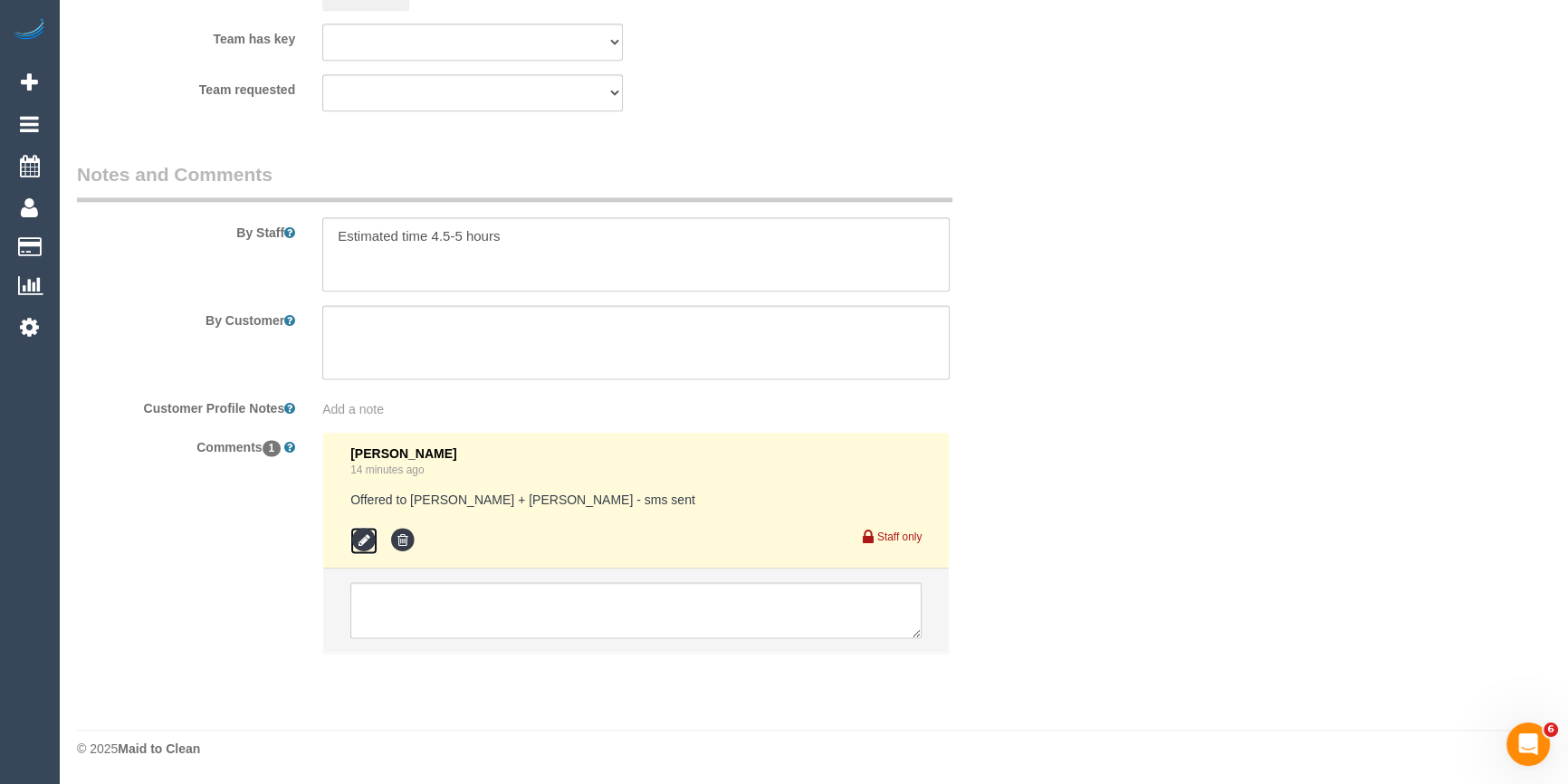
click at [363, 541] on icon at bounding box center [363, 540] width 27 height 27
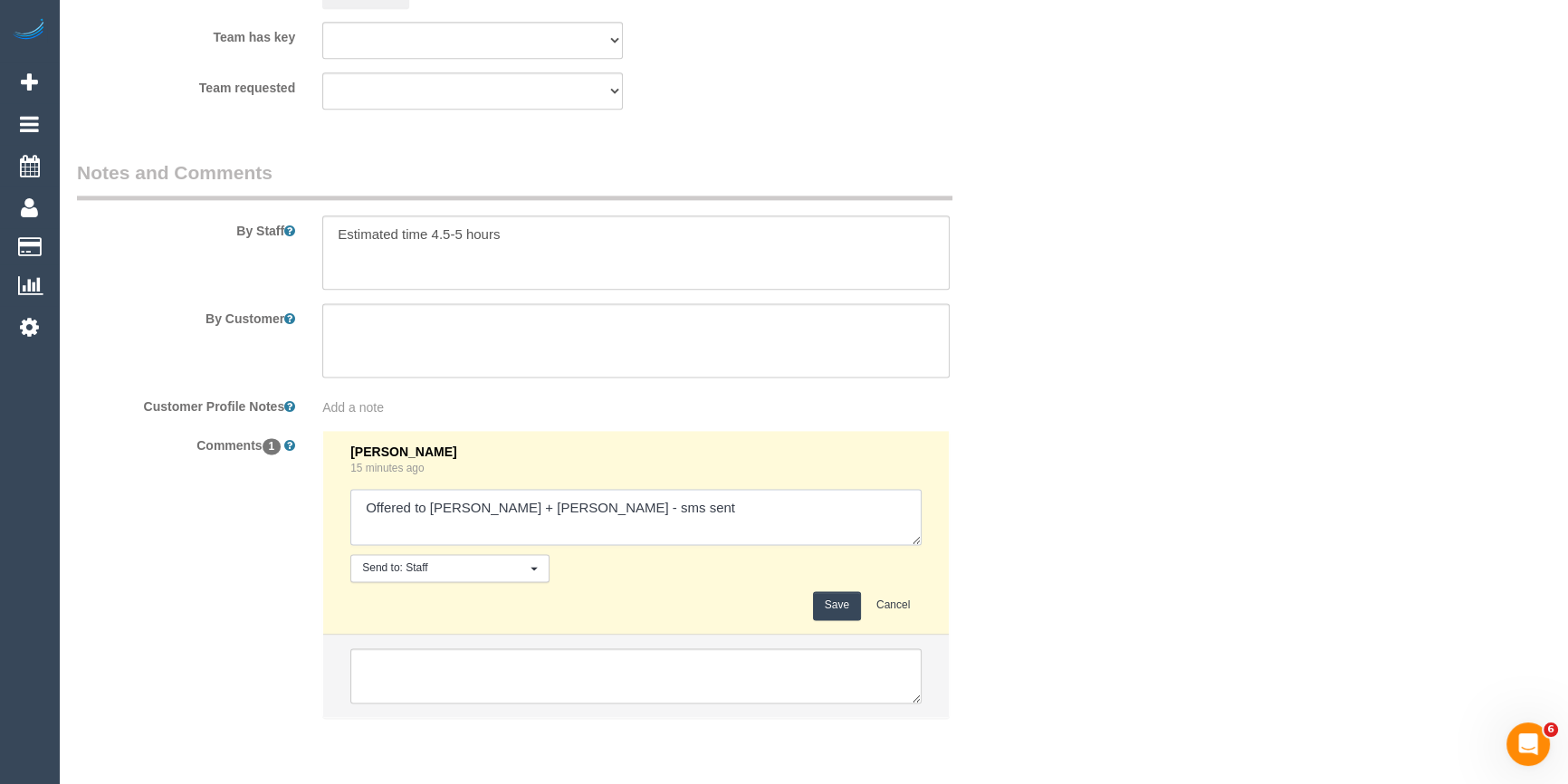
click at [745, 531] on textarea at bounding box center [635, 517] width 571 height 56
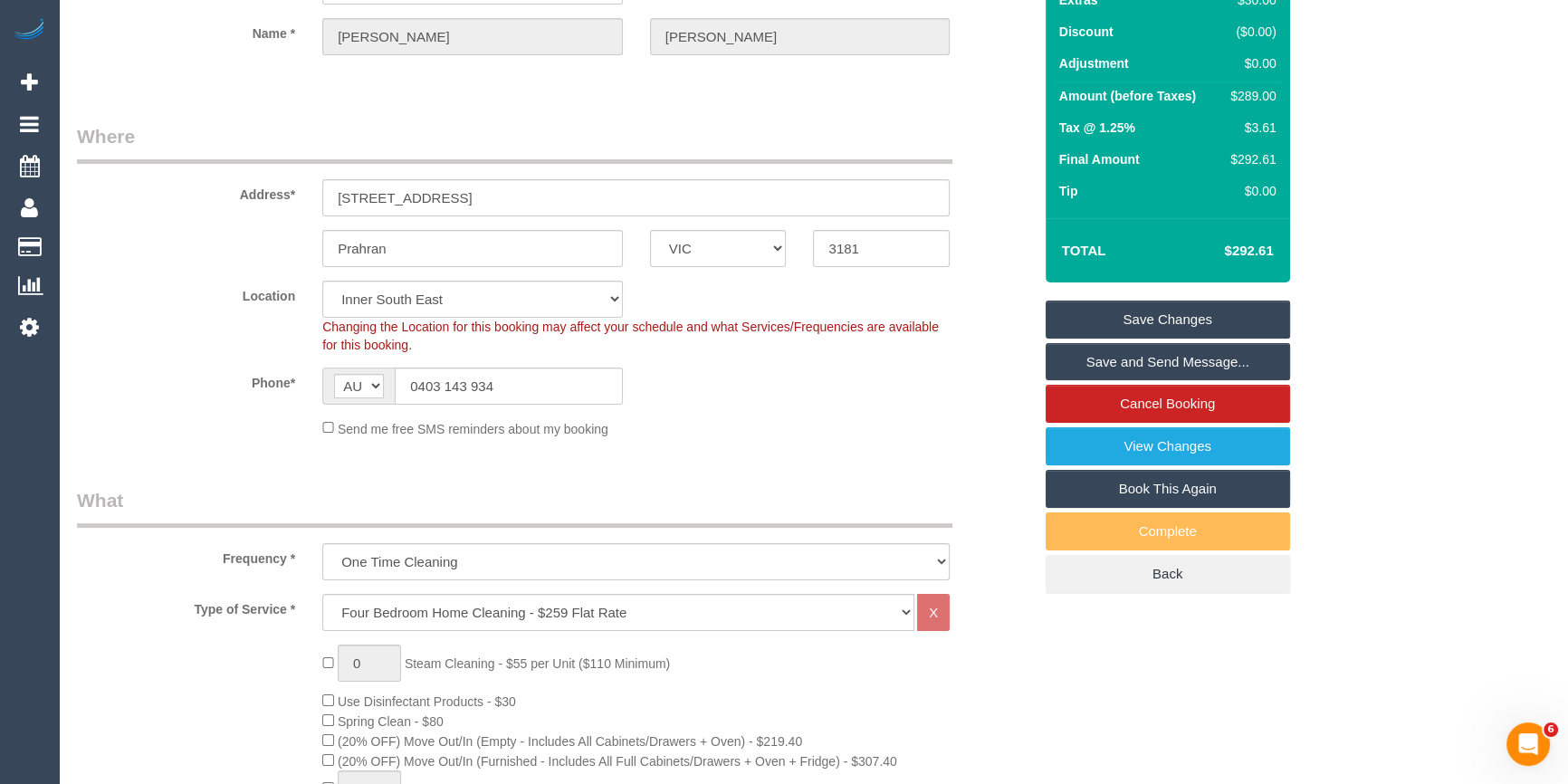
scroll to position [0, 0]
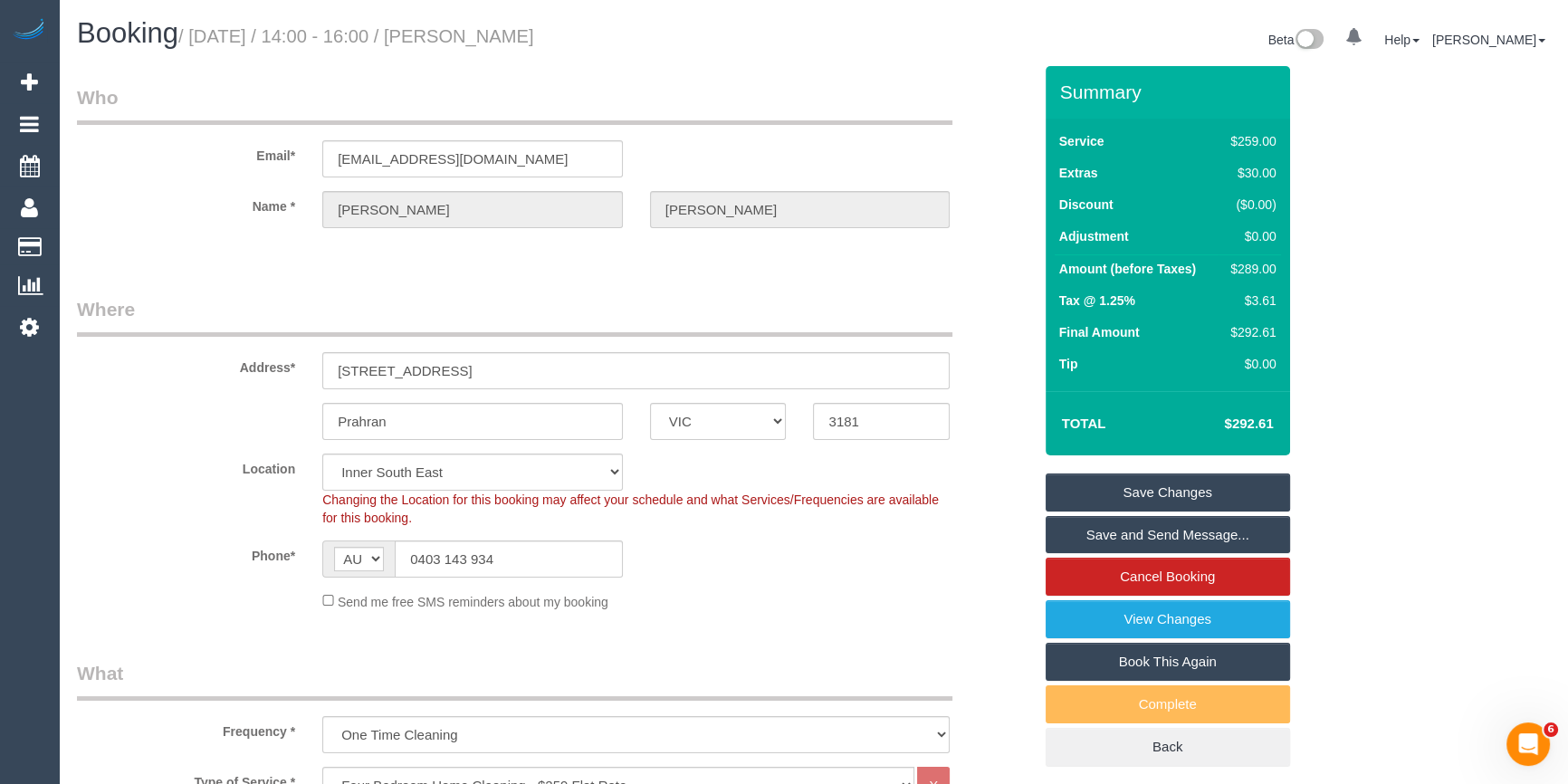
click at [979, 186] on sui-booking-customer "Email* ryanhaynes64@gmail.com Name * Ryan Haynes" at bounding box center [554, 165] width 955 height 162
click at [959, 541] on div "Phone* AF AL DZ AD AO AI AQ AG AR AM AW AU AT AZ BS BH BD BB BY BE BZ BJ BM BT …" at bounding box center [554, 559] width 982 height 37
click at [1006, 435] on div "Prahran ACT NSW NT QLD SA TAS VIC WA 3181" at bounding box center [554, 421] width 982 height 37
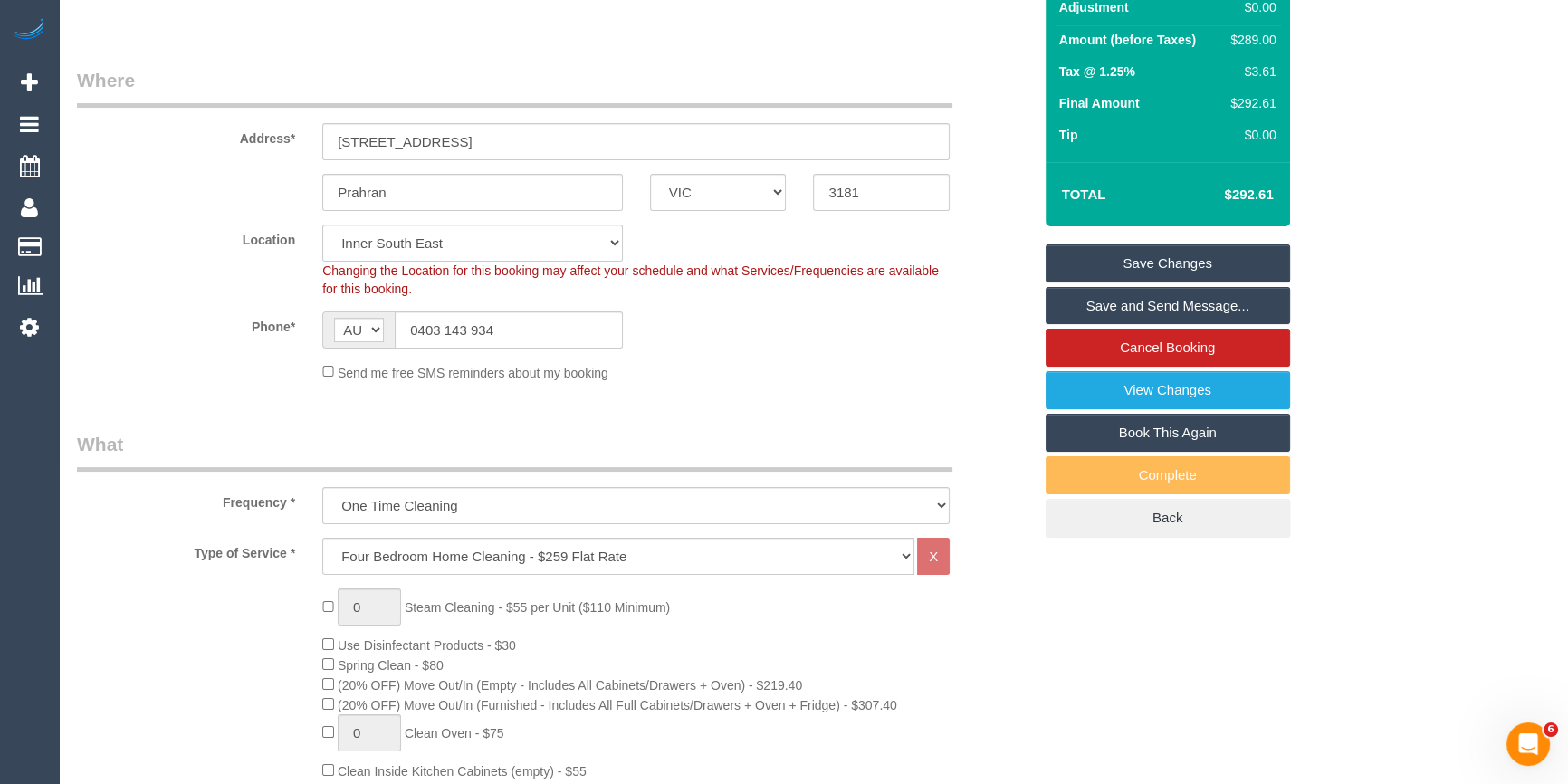
scroll to position [246, 0]
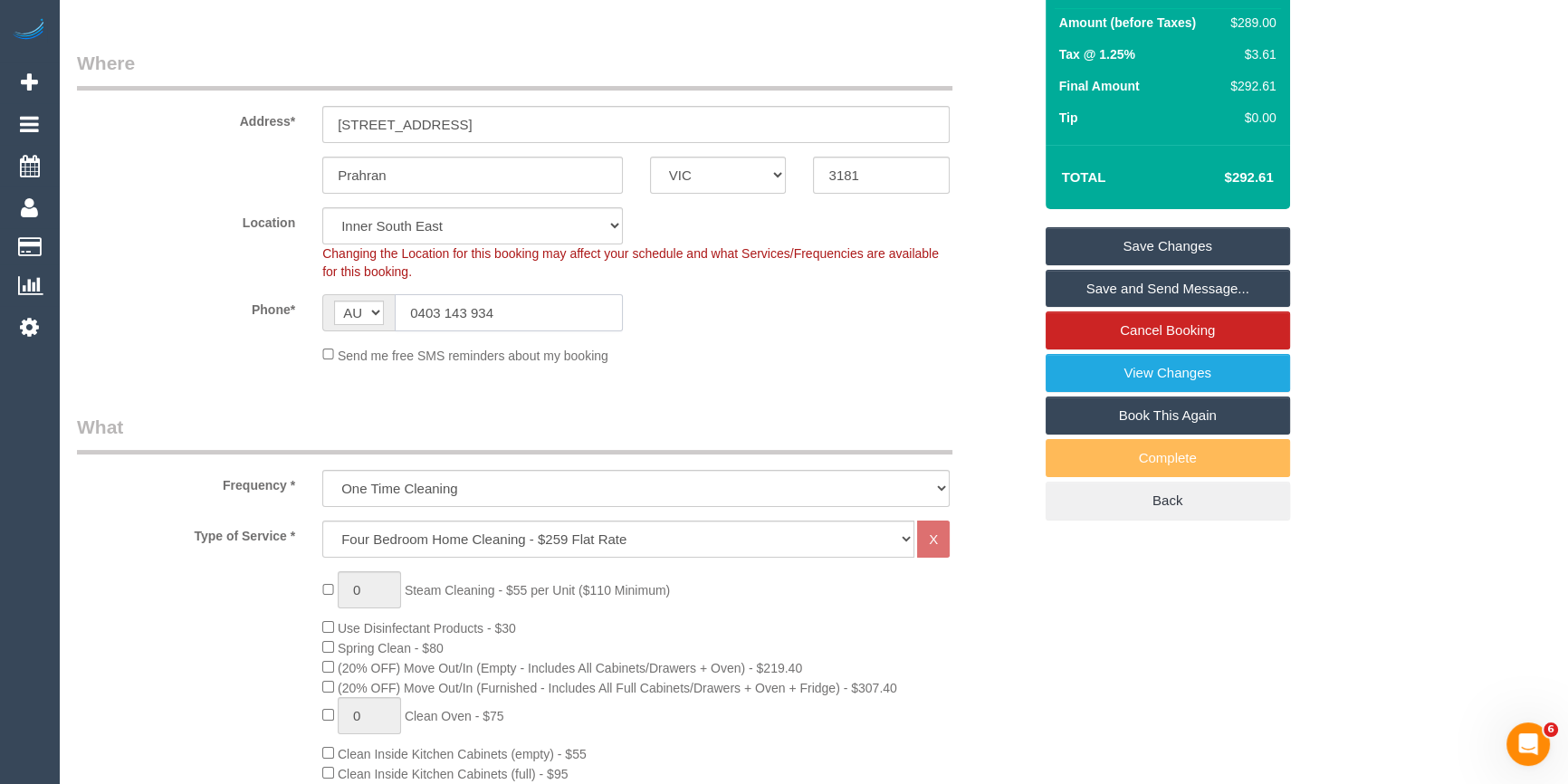
click at [478, 303] on input "0403 143 934" at bounding box center [509, 313] width 228 height 37
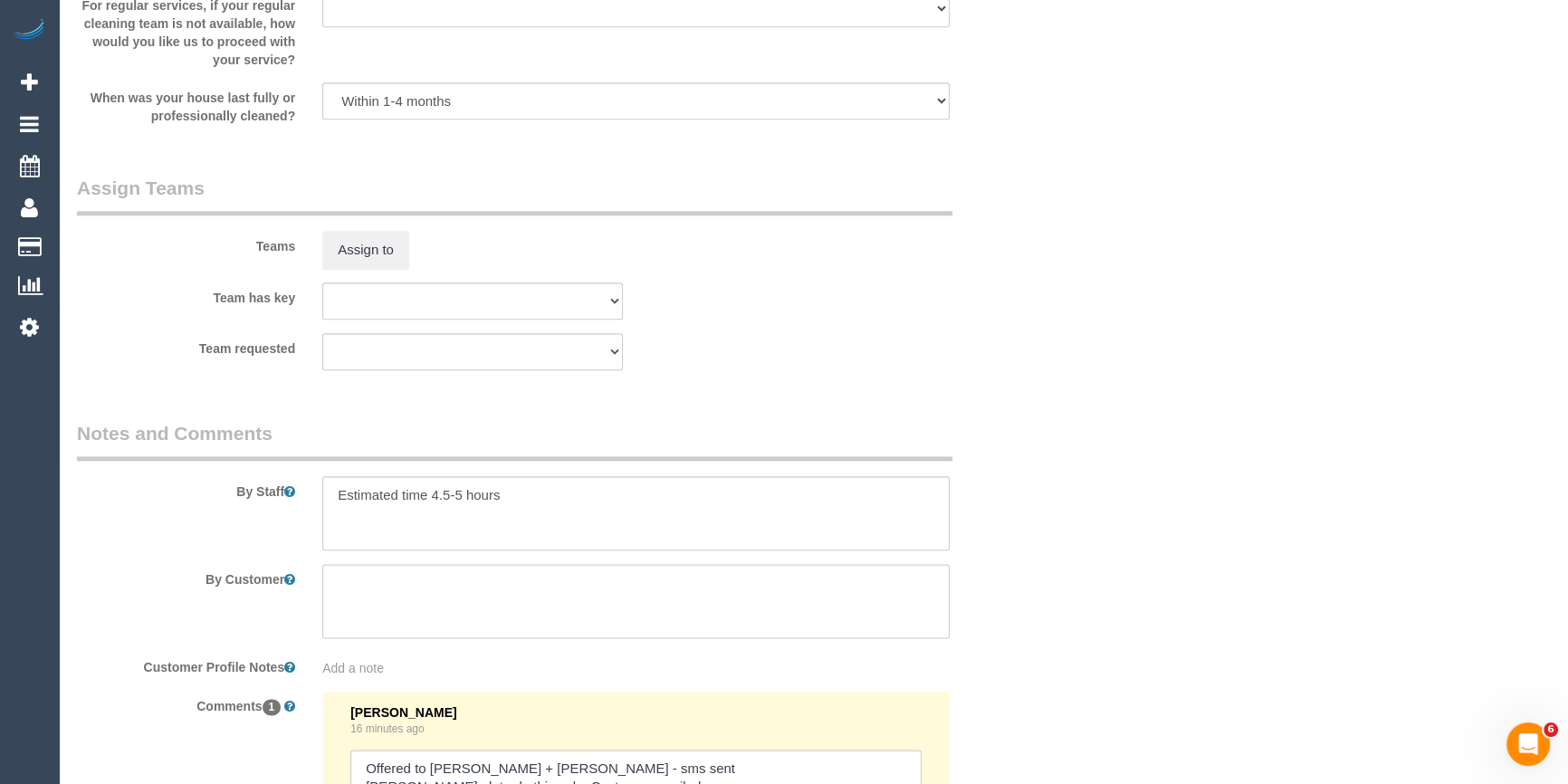
scroll to position [2964, 0]
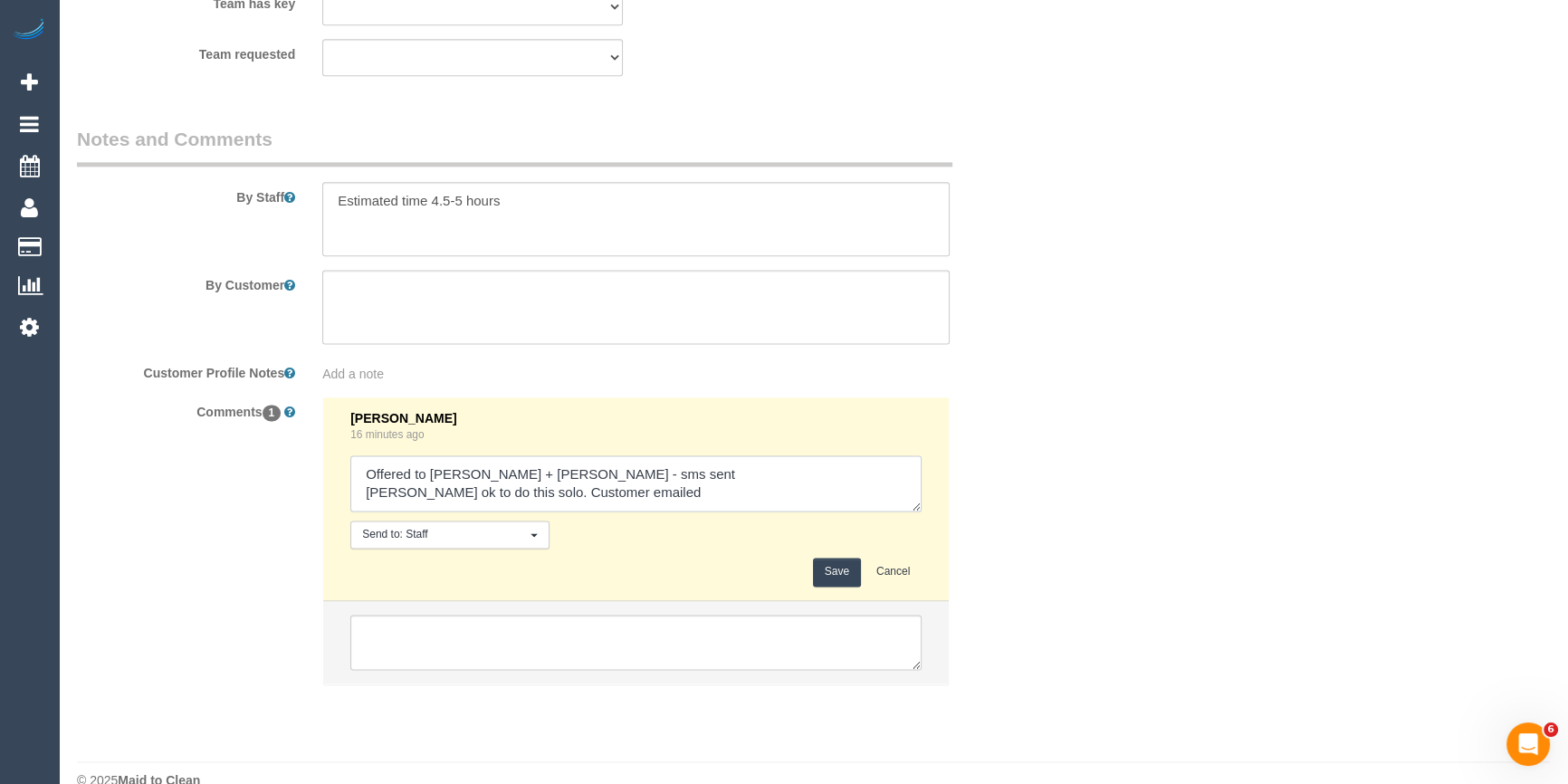
click at [674, 500] on textarea at bounding box center [635, 484] width 571 height 56
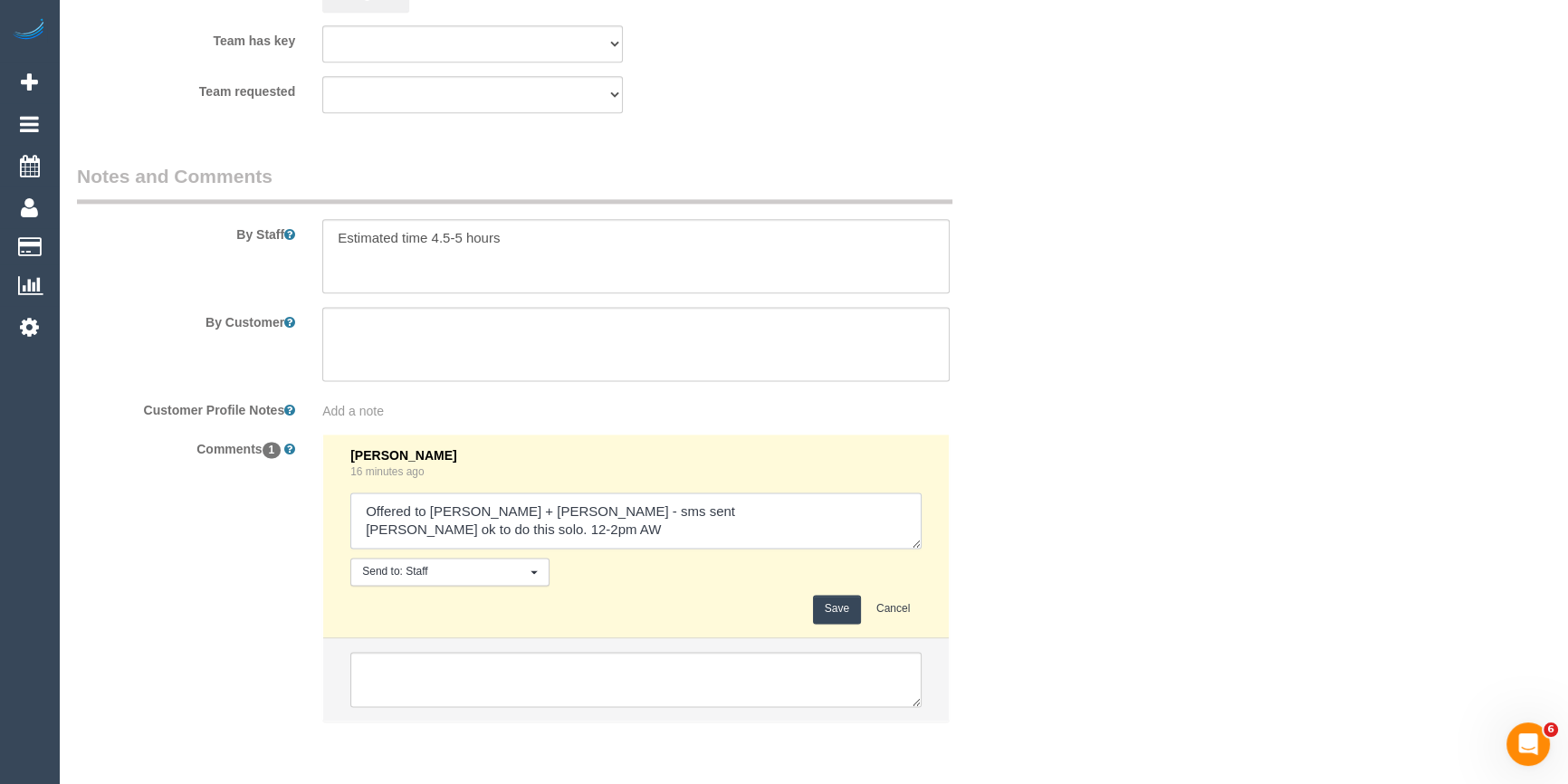
scroll to position [2997, 0]
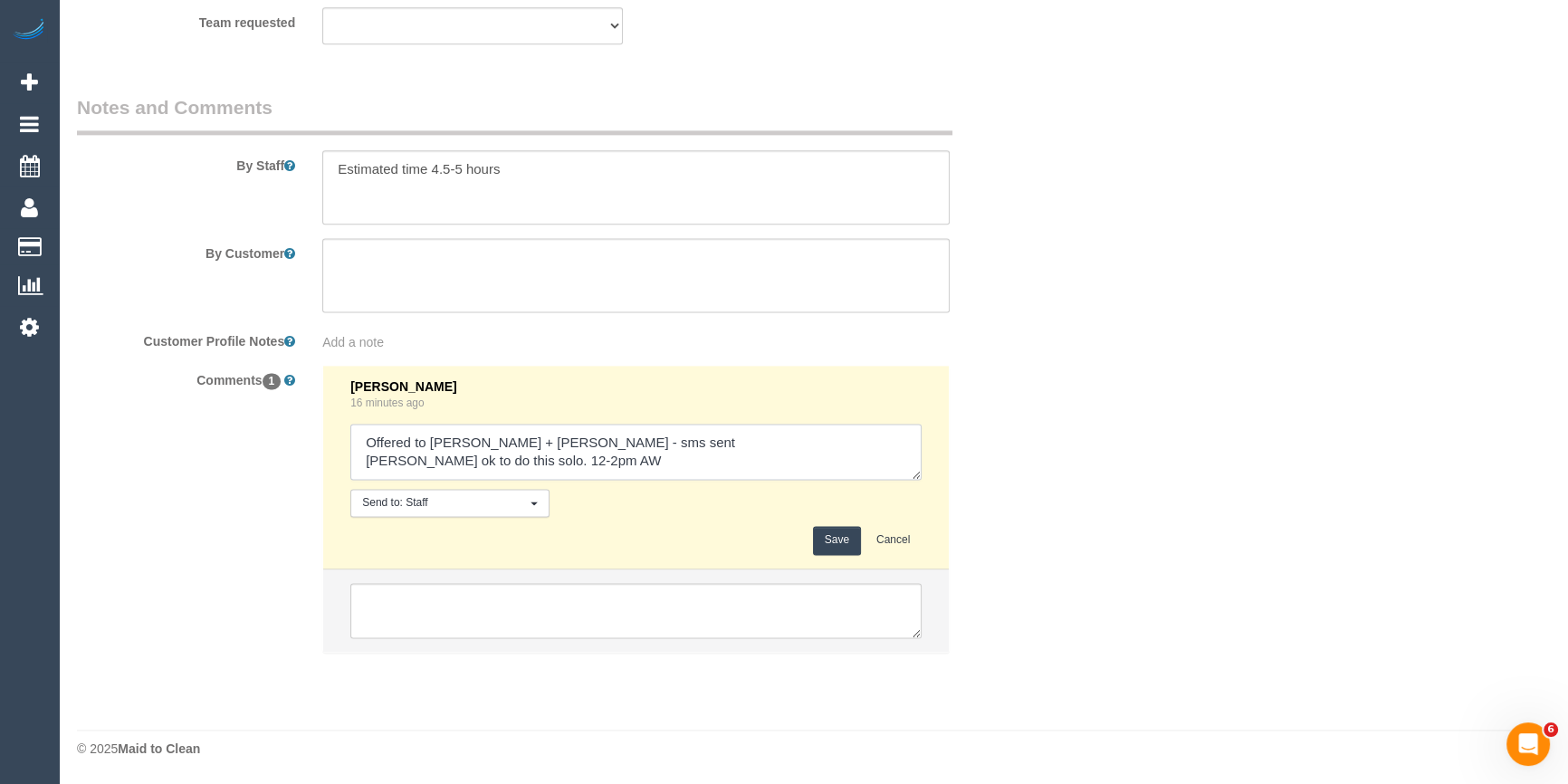
click at [607, 471] on textarea at bounding box center [635, 452] width 571 height 56
click at [520, 461] on textarea at bounding box center [635, 452] width 571 height 56
click at [740, 465] on textarea at bounding box center [635, 452] width 571 height 56
type textarea "Offered to Karina + Darly - sms sent Karina ok to do this solo. Emailed custome…"
click at [841, 539] on button "Save" at bounding box center [836, 540] width 48 height 28
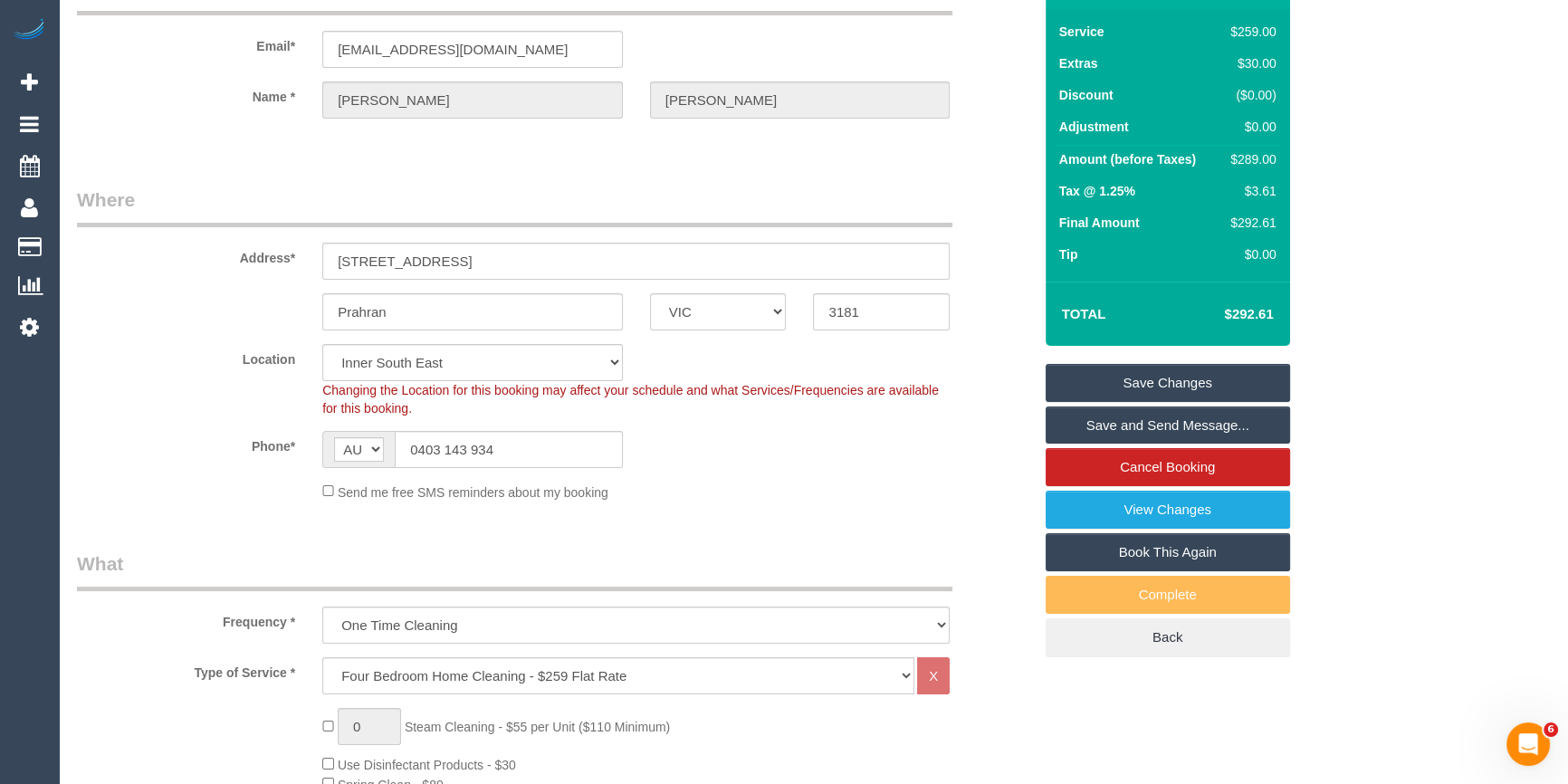
scroll to position [0, 0]
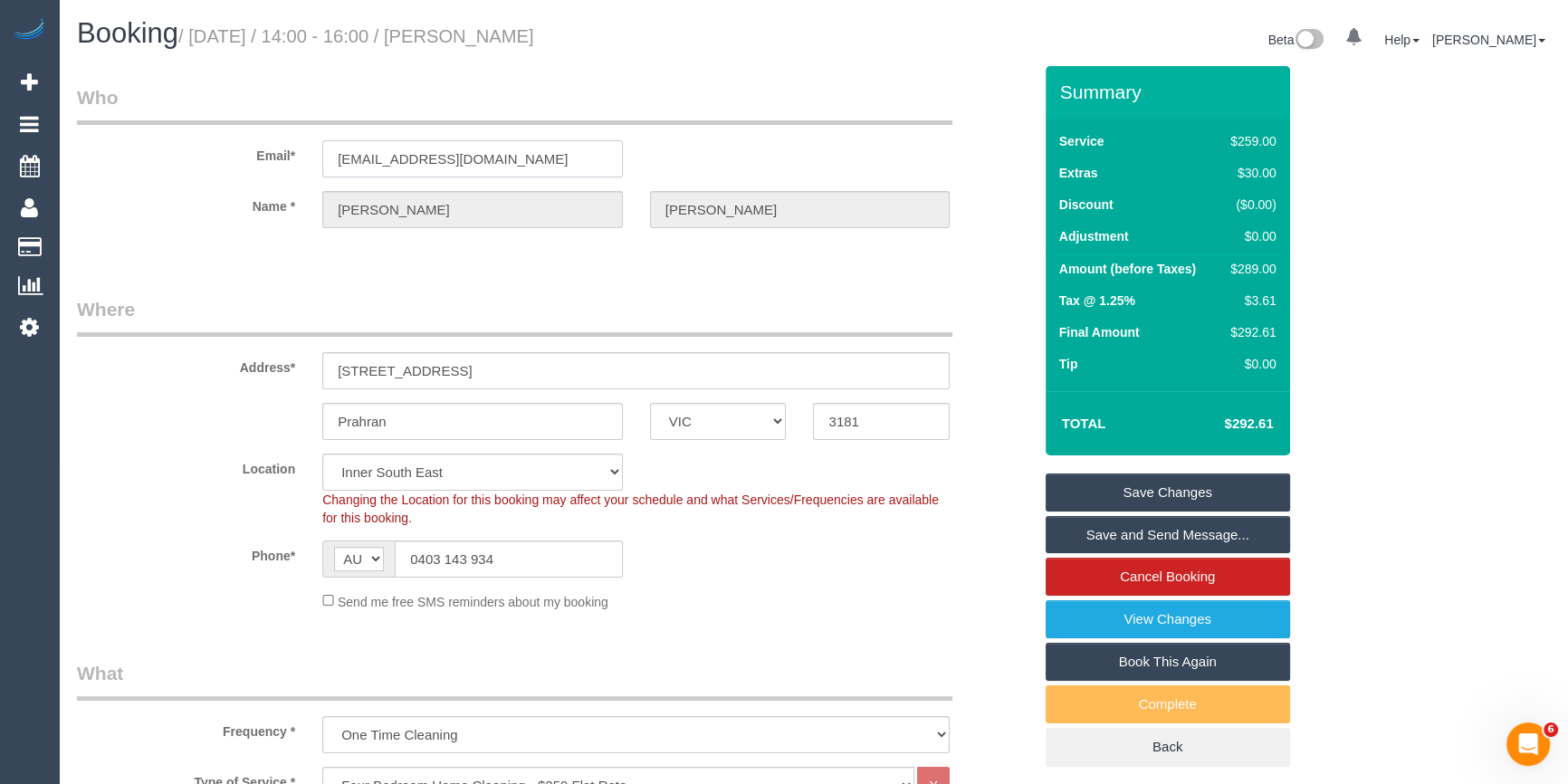
click at [436, 172] on input "ryanhaynes64@gmail.com" at bounding box center [472, 159] width 301 height 37
drag, startPoint x: 530, startPoint y: 154, endPoint x: 3, endPoint y: 147, distance: 527.0
click at [96, 149] on div "Email* ryanhaynes64@gmail.com" at bounding box center [554, 131] width 982 height 93
click at [744, 606] on div "Send me free SMS reminders about my booking" at bounding box center [635, 600] width 654 height 20
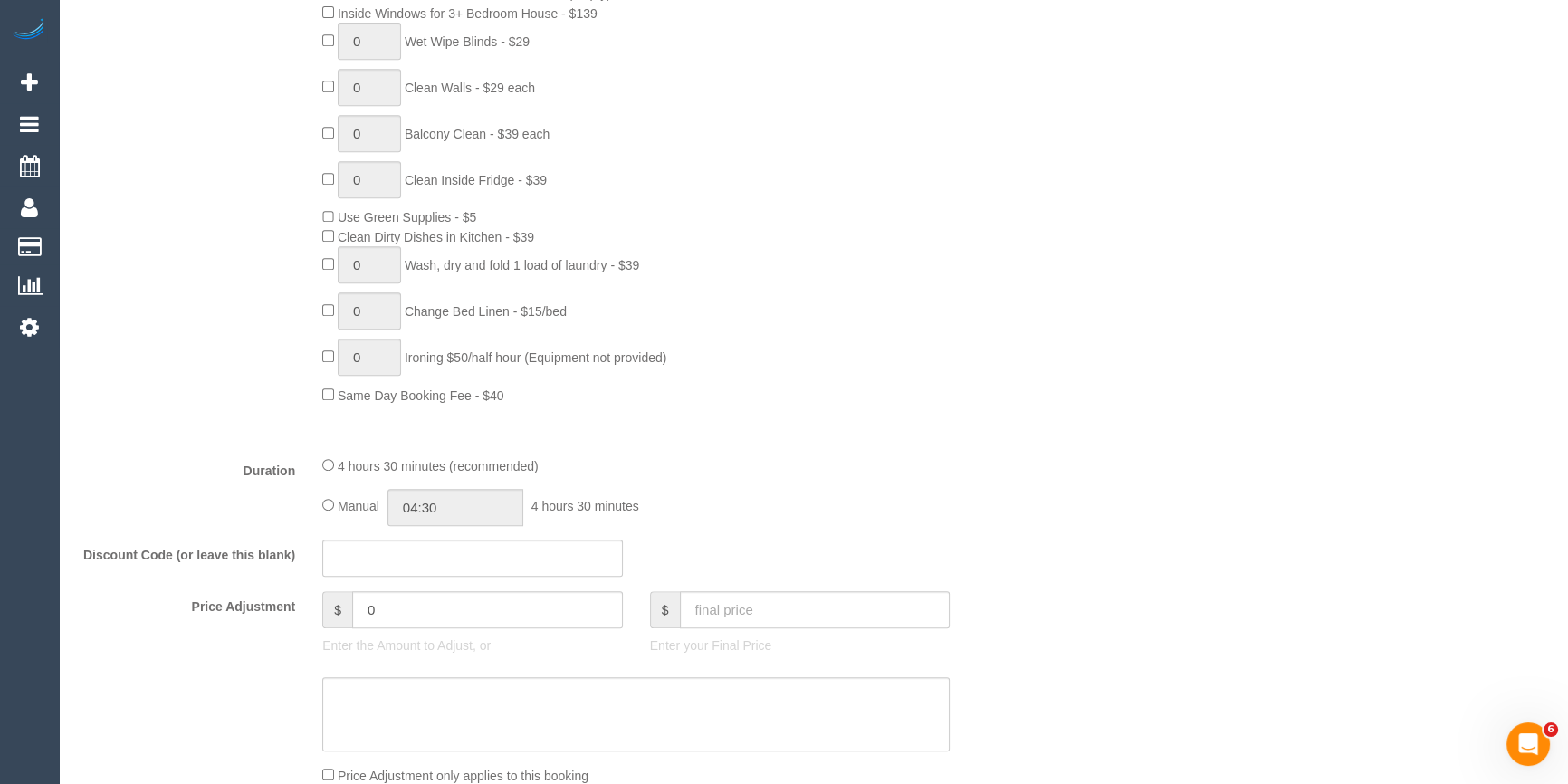
scroll to position [1481, 0]
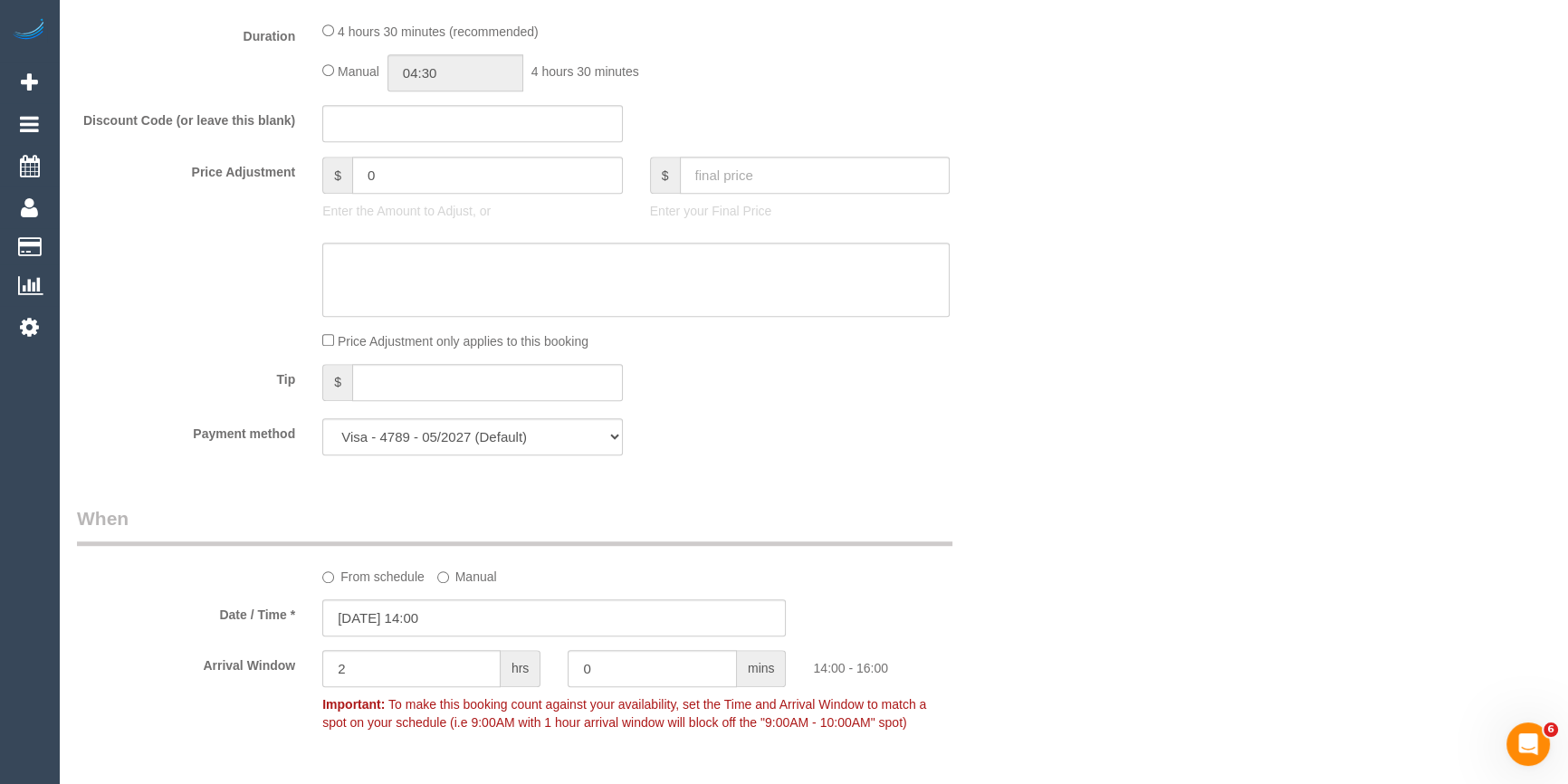
click at [525, 602] on sui-booking-spot "From schedule Manual Date / Time * 02/10/2025 14:00 Arrival Window 2 hrs 0 mins…" at bounding box center [554, 623] width 955 height 235
click at [524, 614] on input "02/10/2025 14:00" at bounding box center [553, 618] width 463 height 37
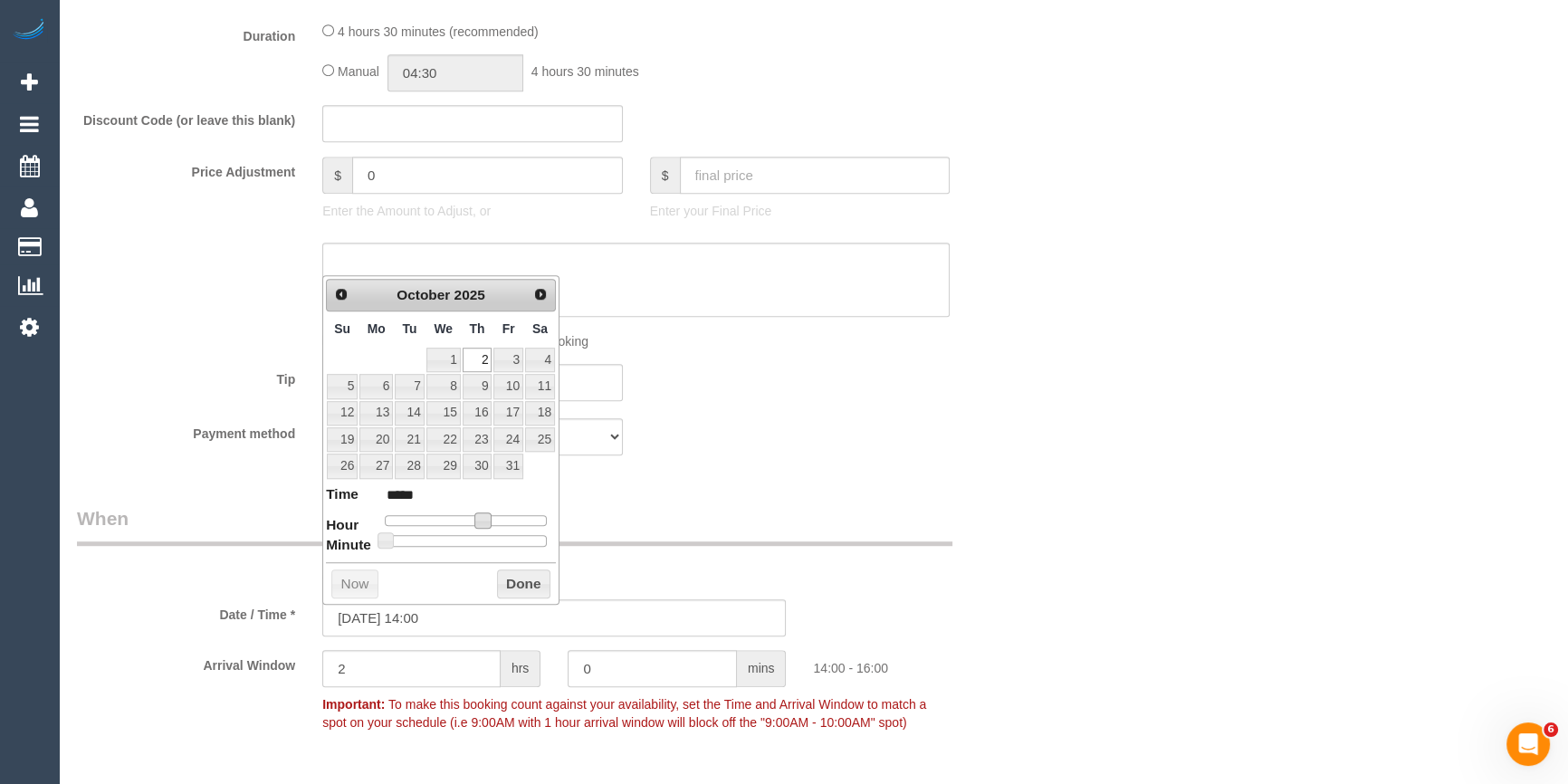
type input "02/10/2025 13:00"
type input "*****"
type input "02/10/2025 12:00"
type input "*****"
type input "02/10/2025 11:00"
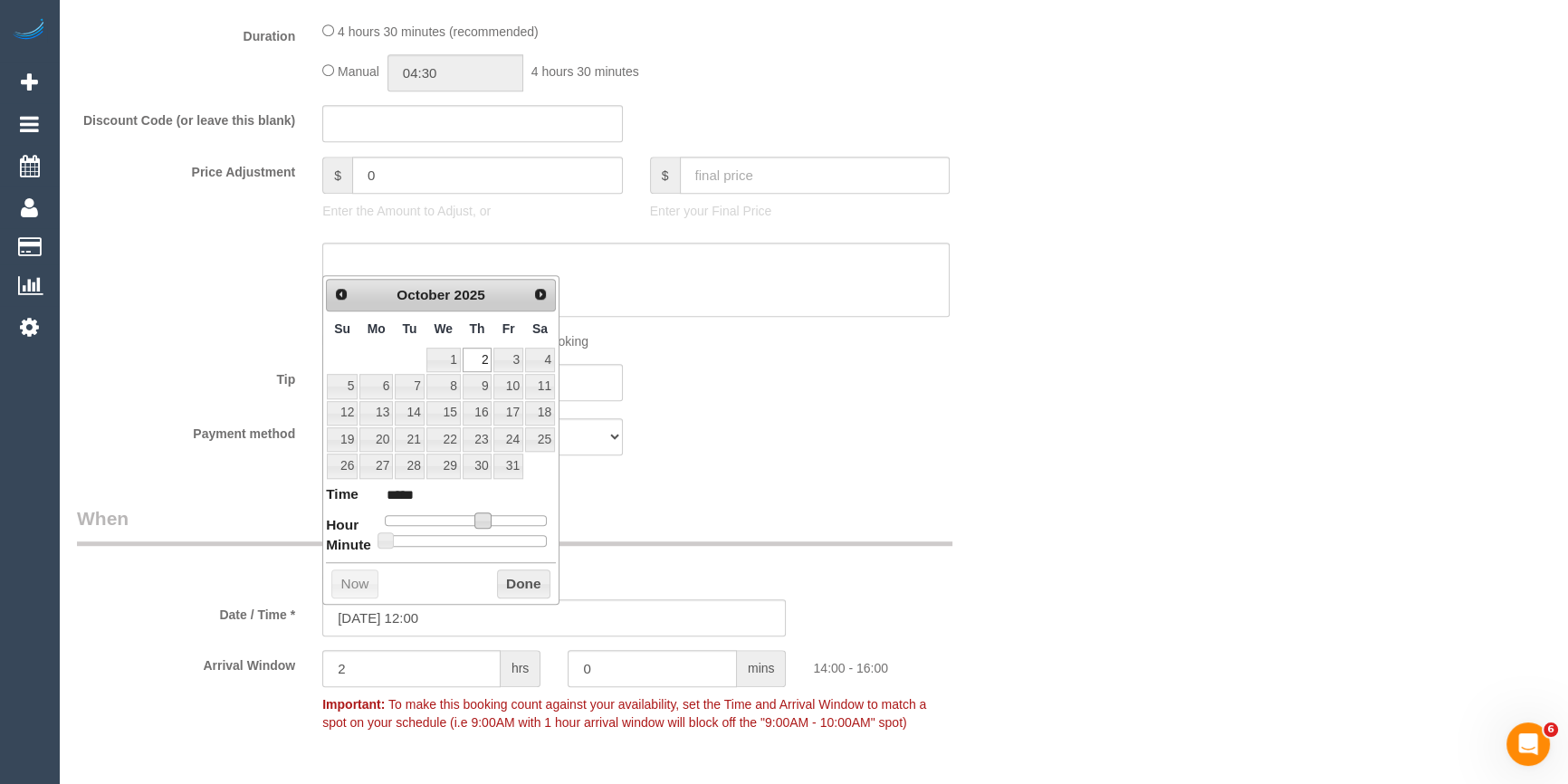
type input "*****"
type input "02/10/2025 12:00"
type input "*****"
type input "02/10/2025 13:00"
type input "*****"
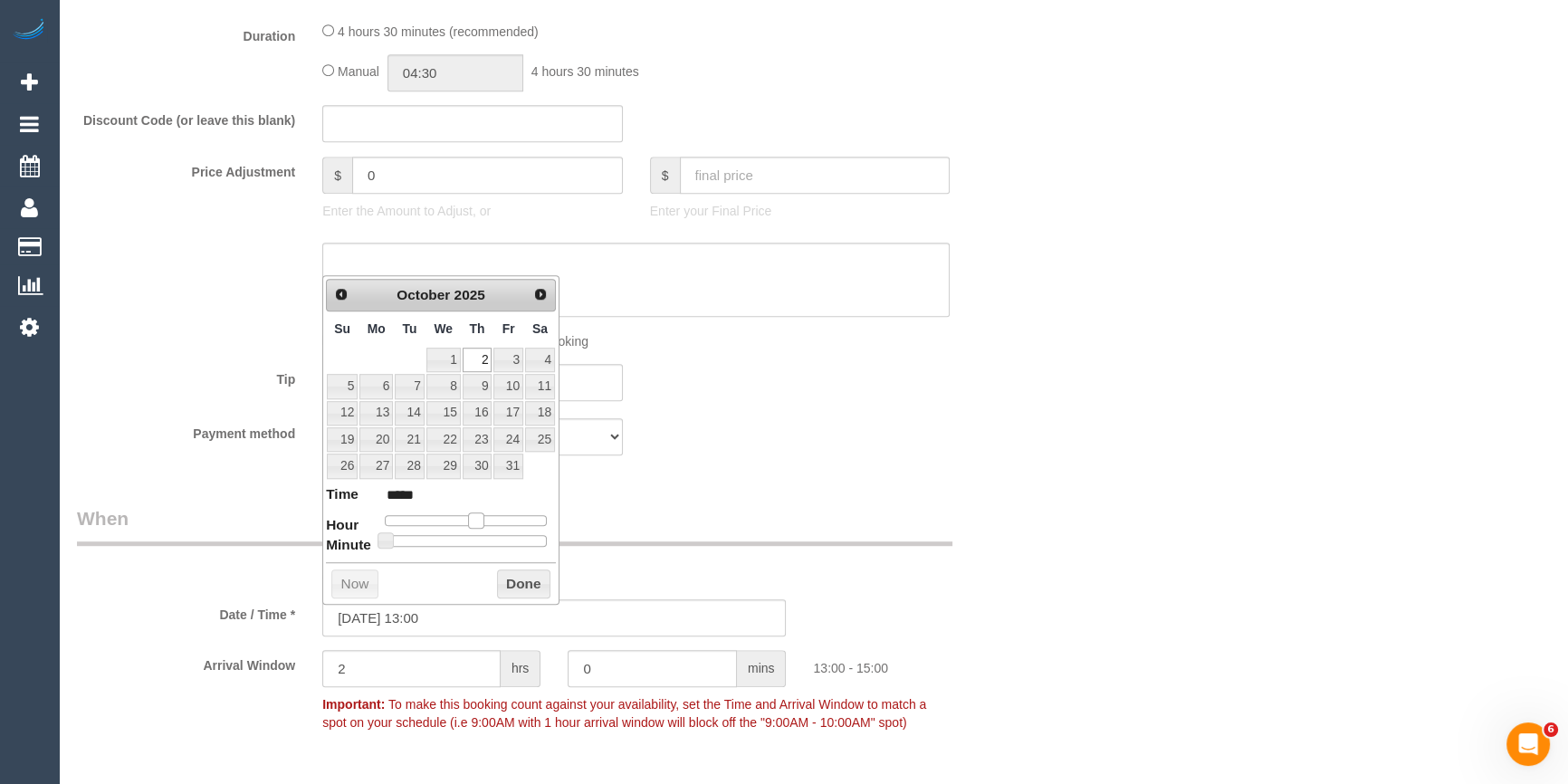
type input "02/10/2025 12:00"
type input "*****"
drag, startPoint x: 485, startPoint y: 522, endPoint x: 472, endPoint y: 519, distance: 13.3
click at [472, 519] on span at bounding box center [468, 520] width 16 height 16
click at [511, 577] on button "Done" at bounding box center [523, 584] width 53 height 29
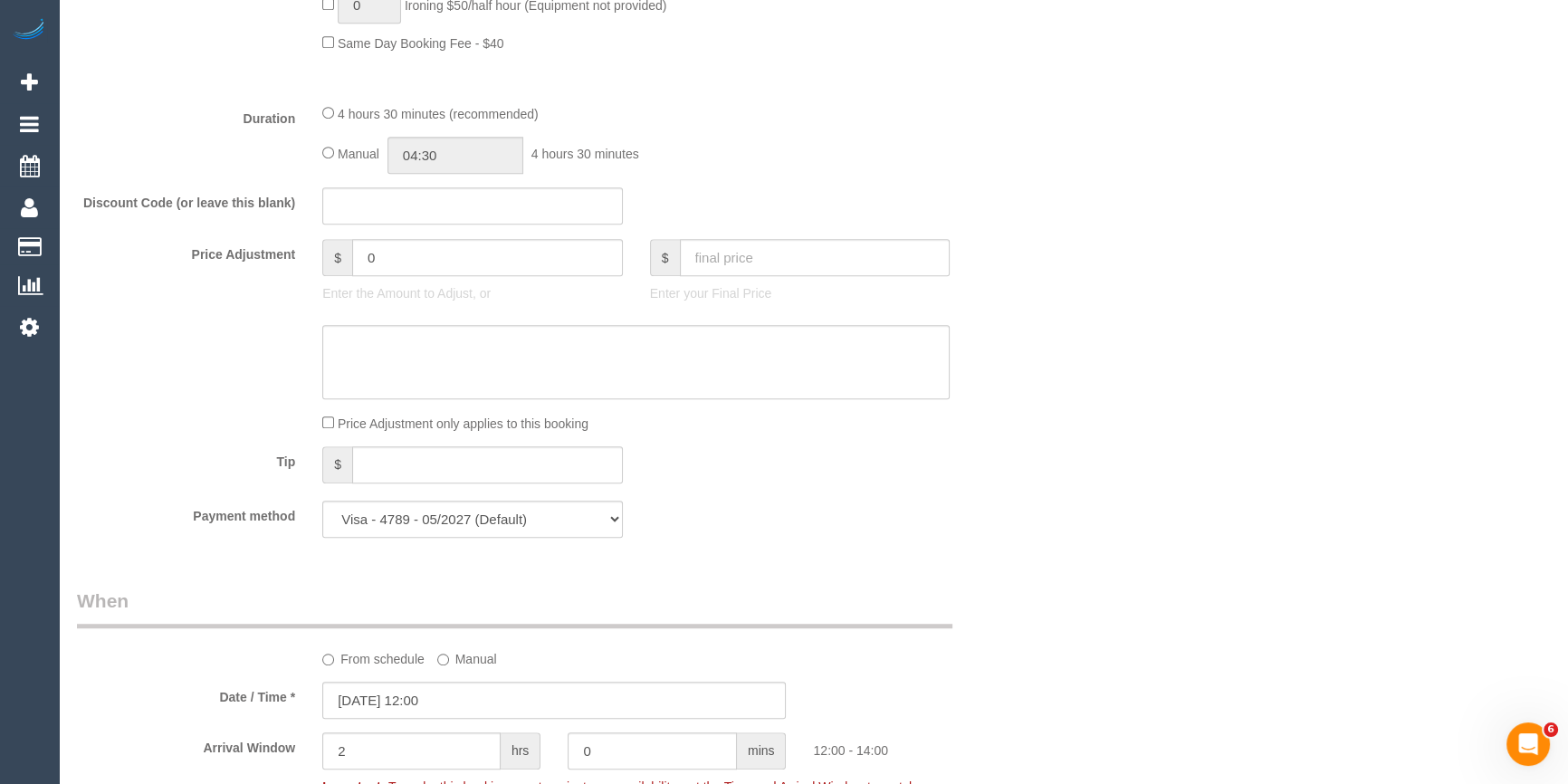
click at [1216, 571] on div "Who Email* ryanhaynes64@gmail.com Name * Ryan Haynes Where Address* 78 Chomley …" at bounding box center [813, 500] width 1473 height 3666
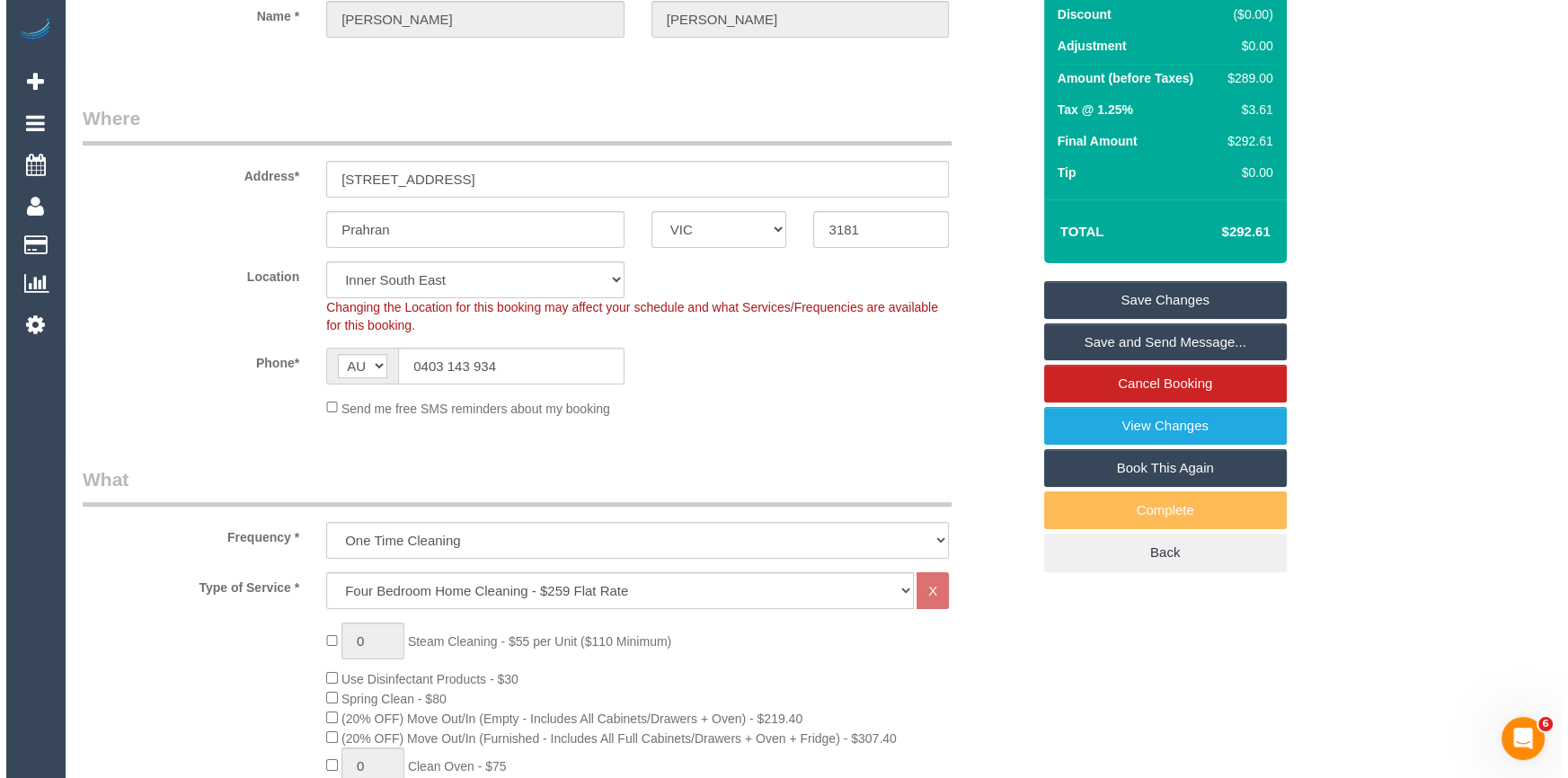
scroll to position [0, 0]
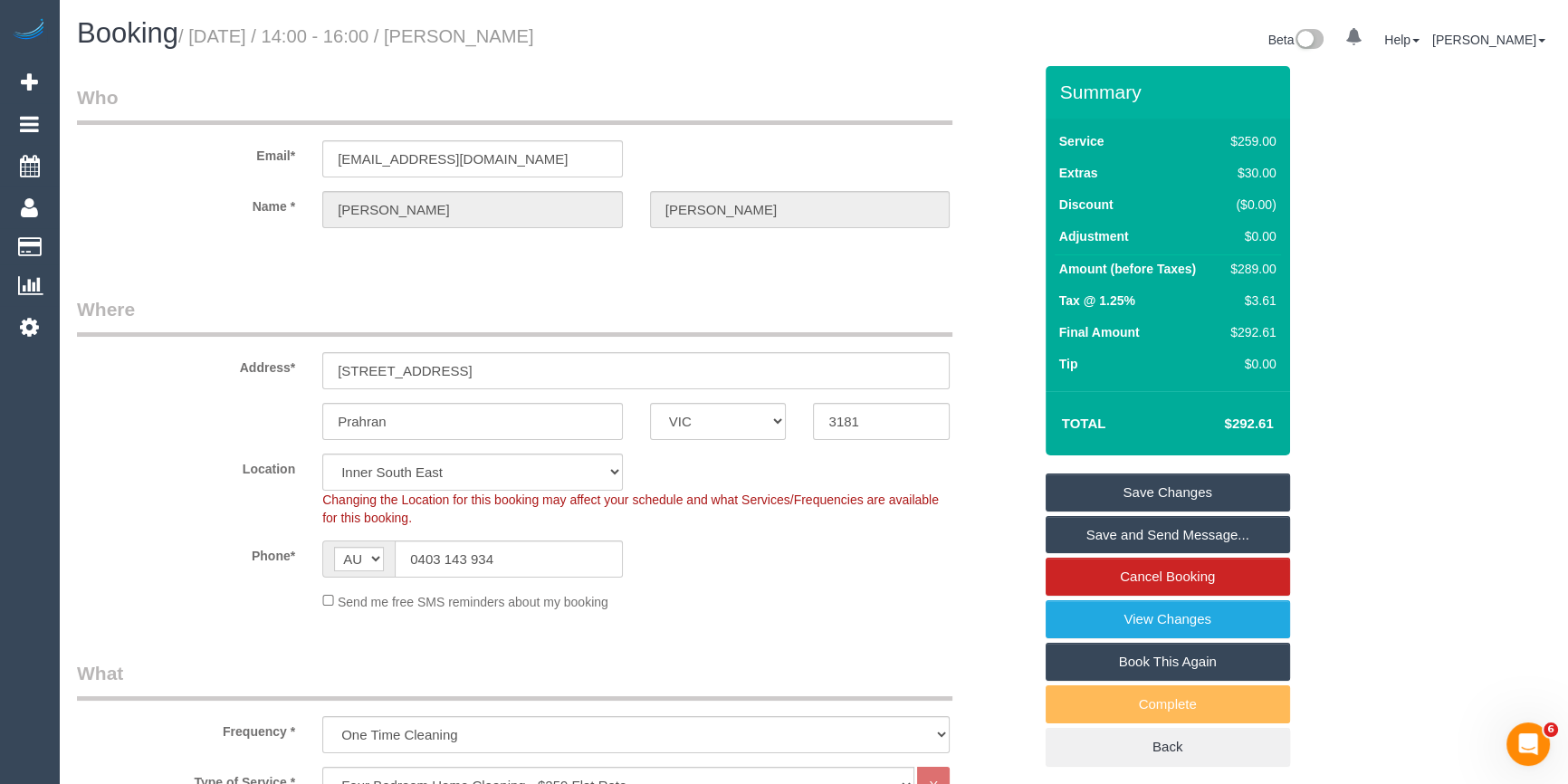
click at [1216, 493] on link "Save Changes" at bounding box center [1167, 492] width 244 height 38
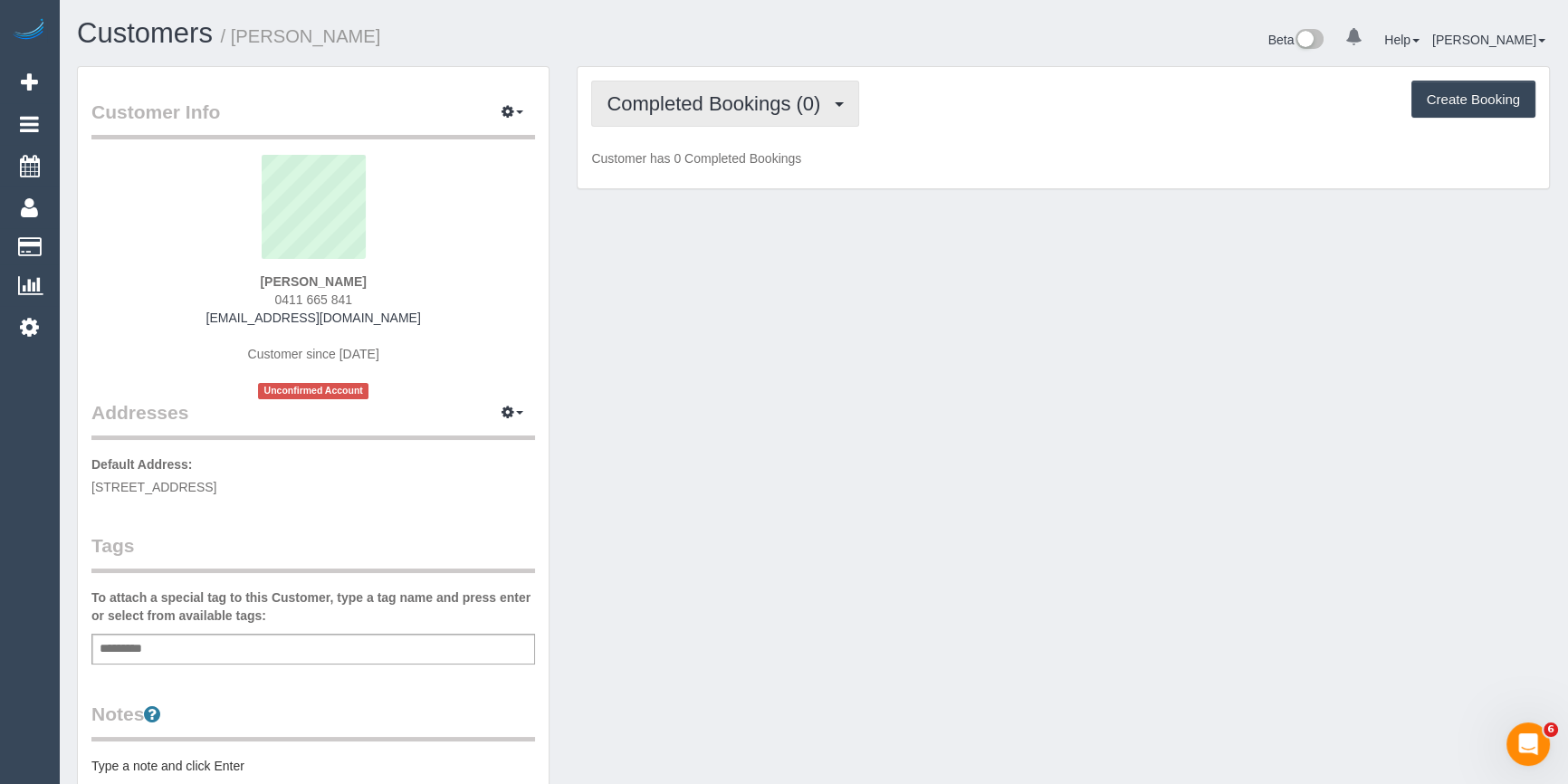
click at [748, 103] on span "Completed Bookings (0)" at bounding box center [717, 103] width 223 height 22
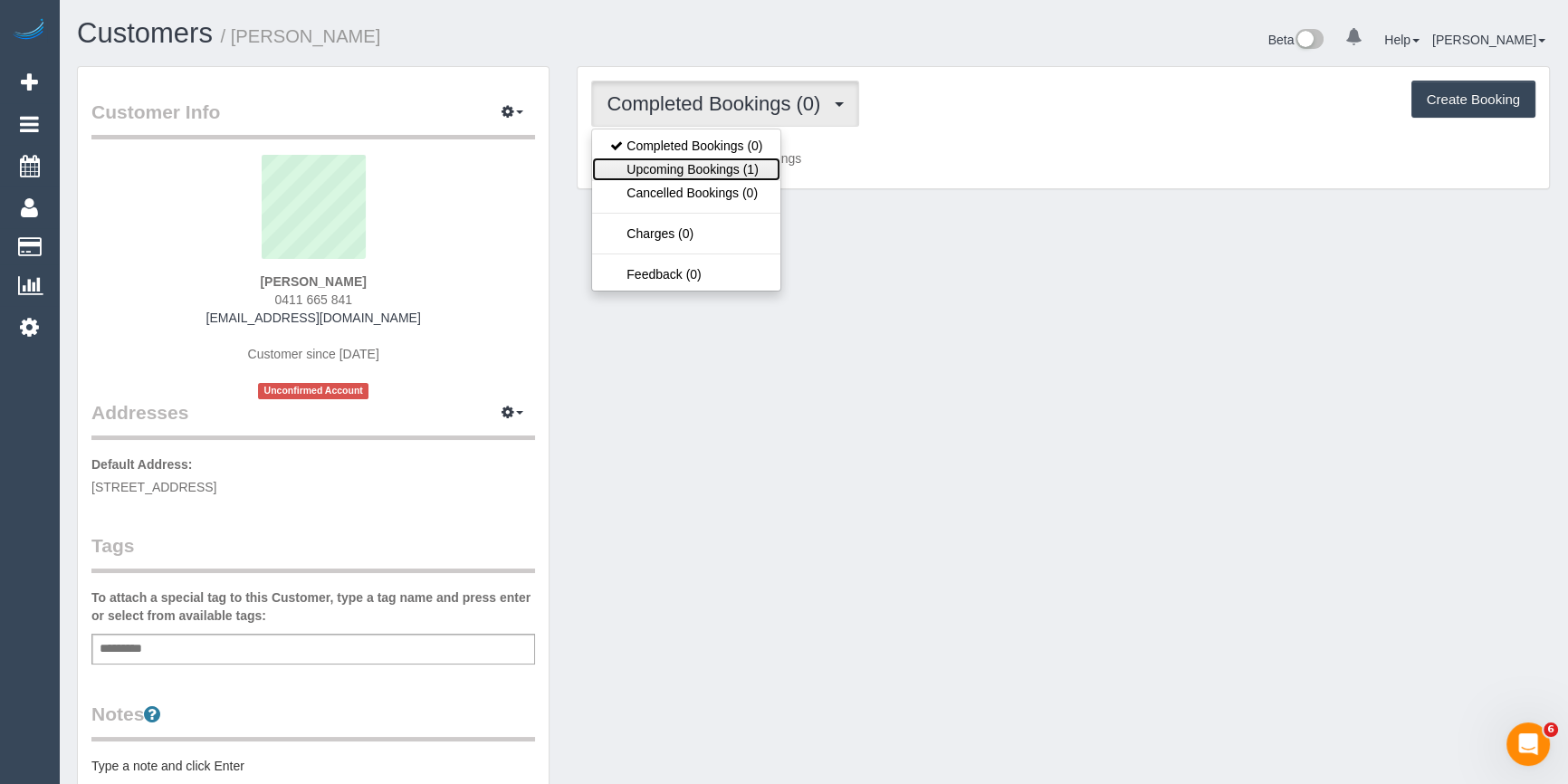
click at [698, 164] on link "Upcoming Bookings (1)" at bounding box center [686, 169] width 188 height 23
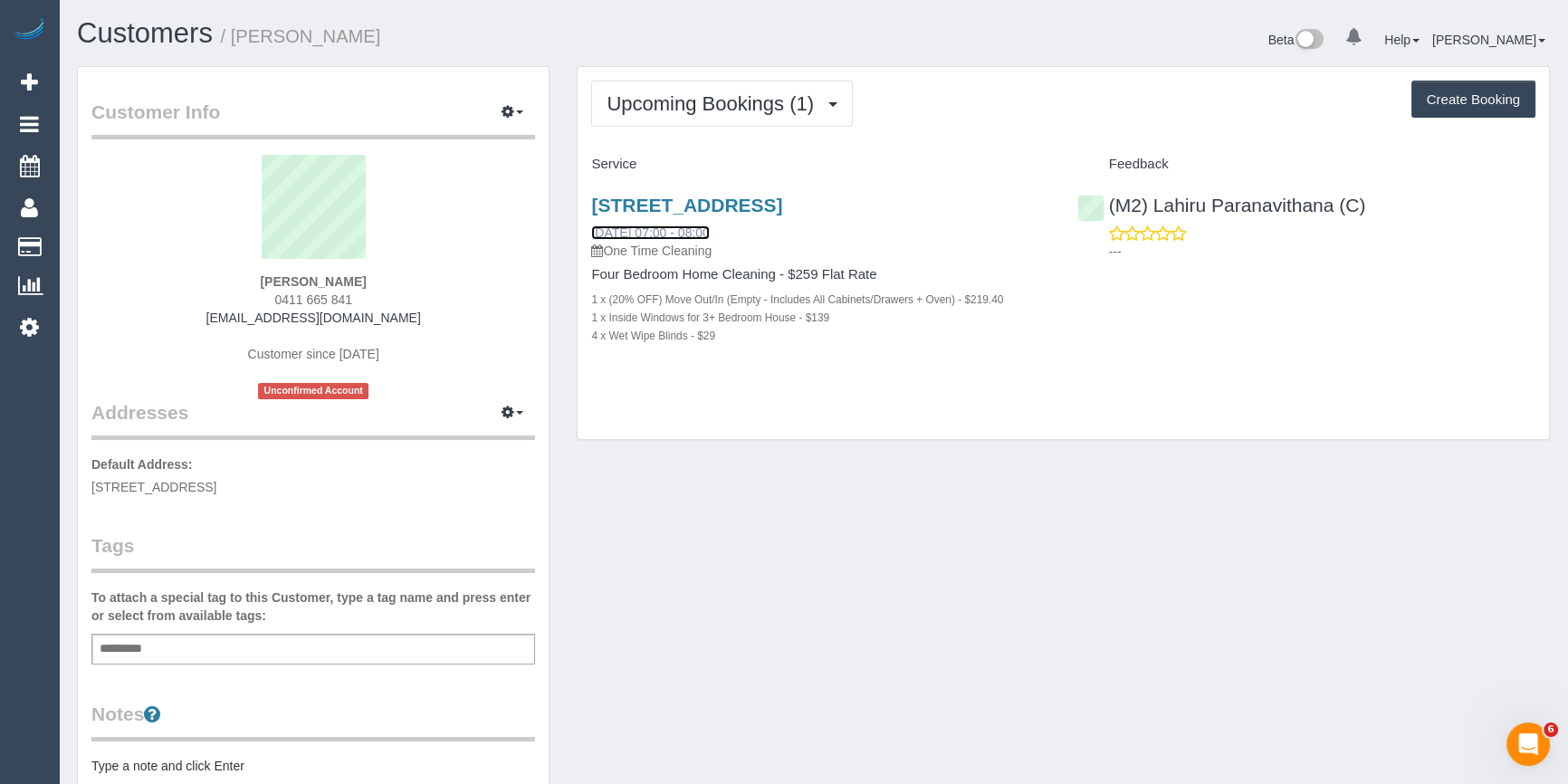
click at [709, 227] on link "[DATE] 07:00 - 08:00" at bounding box center [649, 233] width 117 height 15
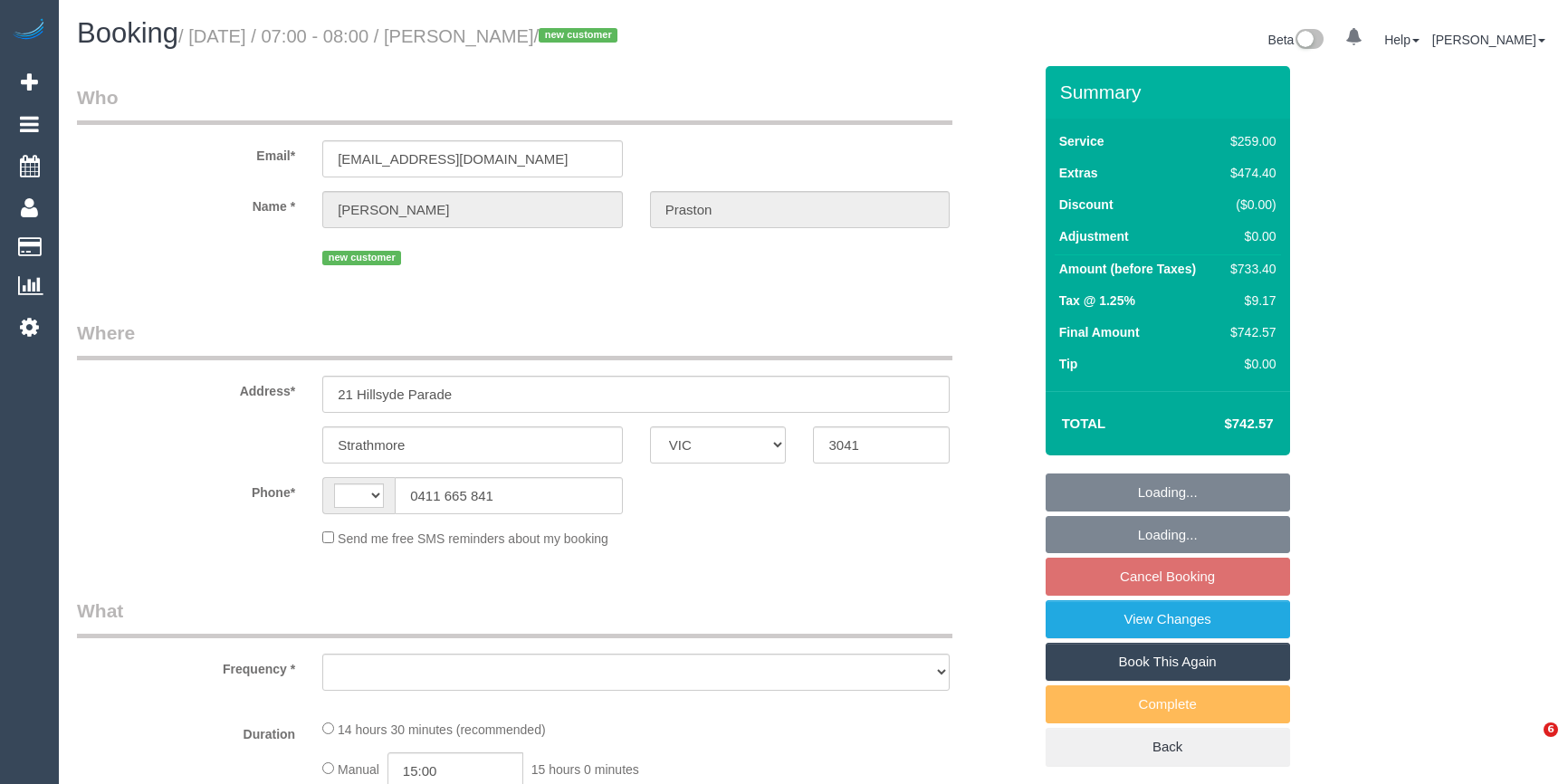
select select "VIC"
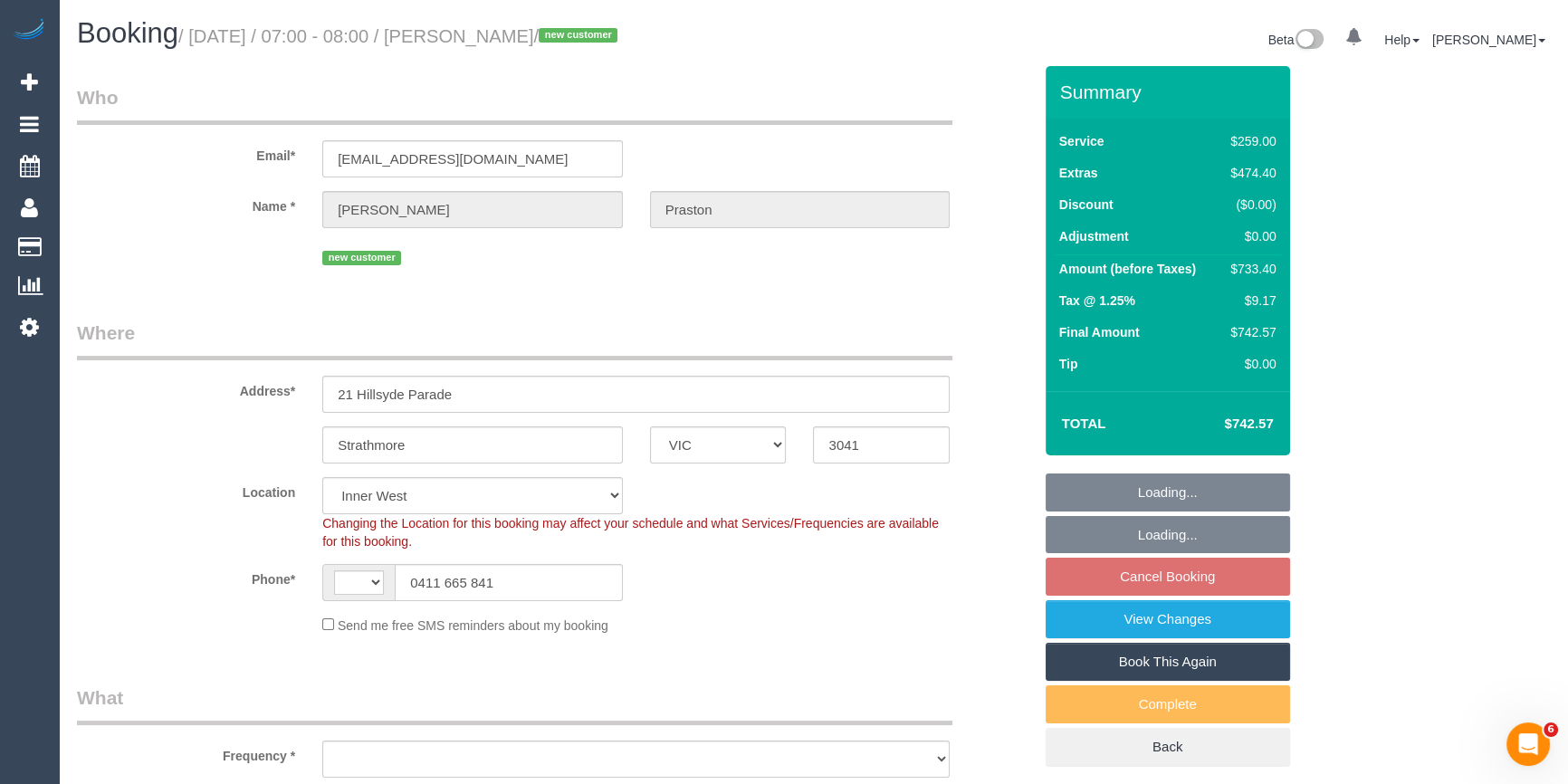
select select "string:AU"
select select "object:682"
select select "string:stripe-pm_1SAKDd2GScqysDRVTPnxtT8u"
select select "number:28"
select select "number:14"
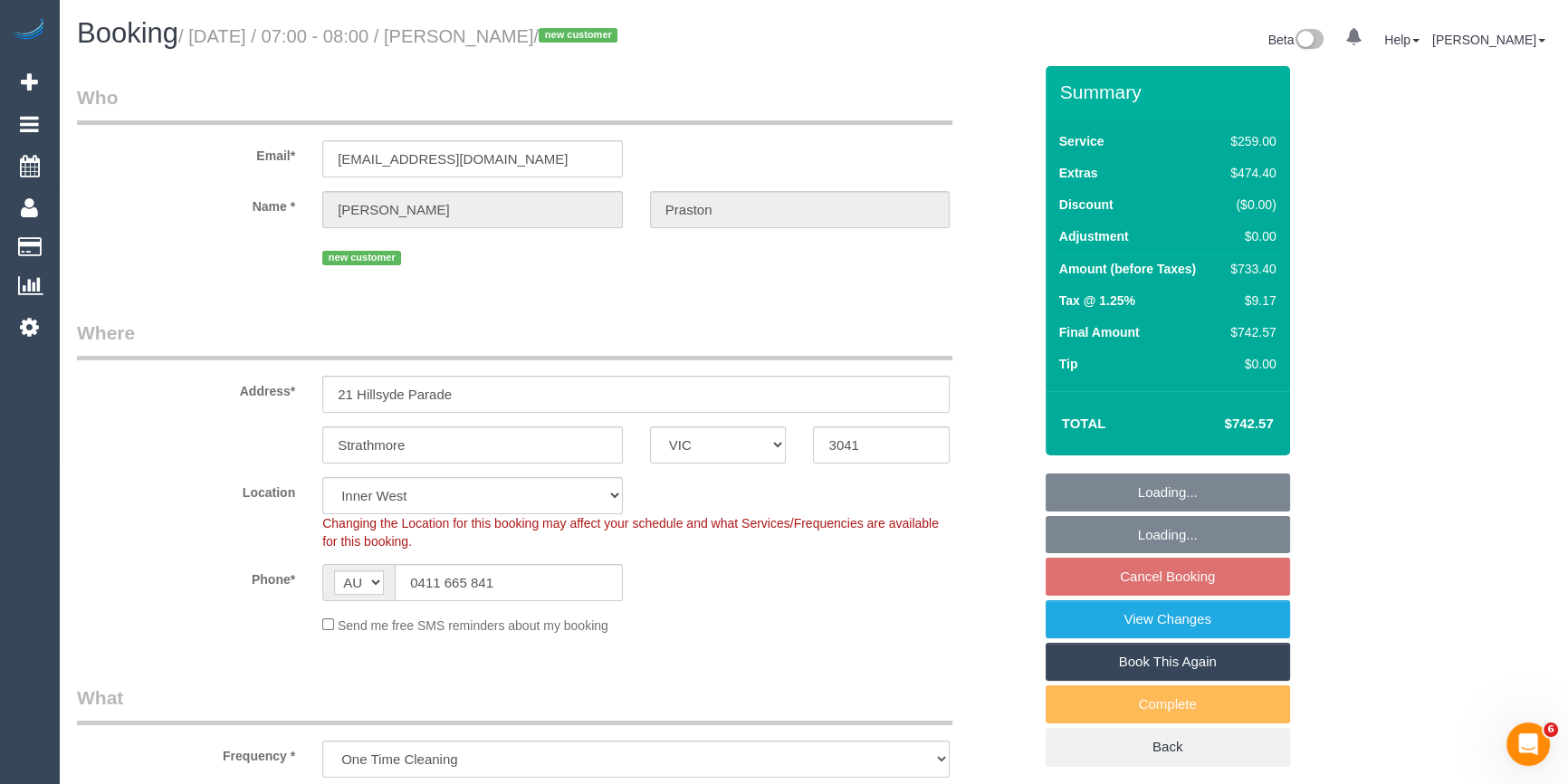
select select "number:18"
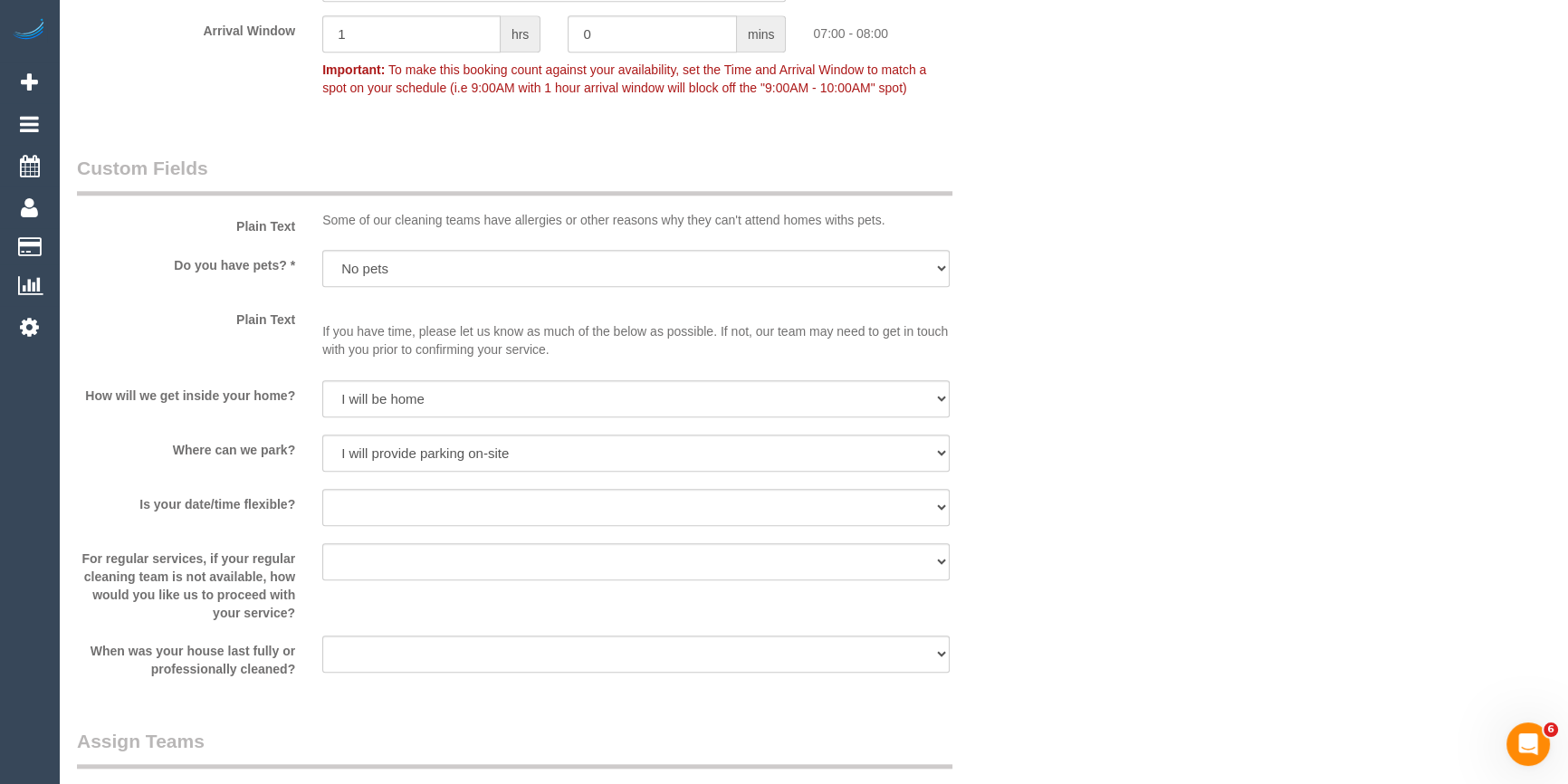
scroll to position [2799, 0]
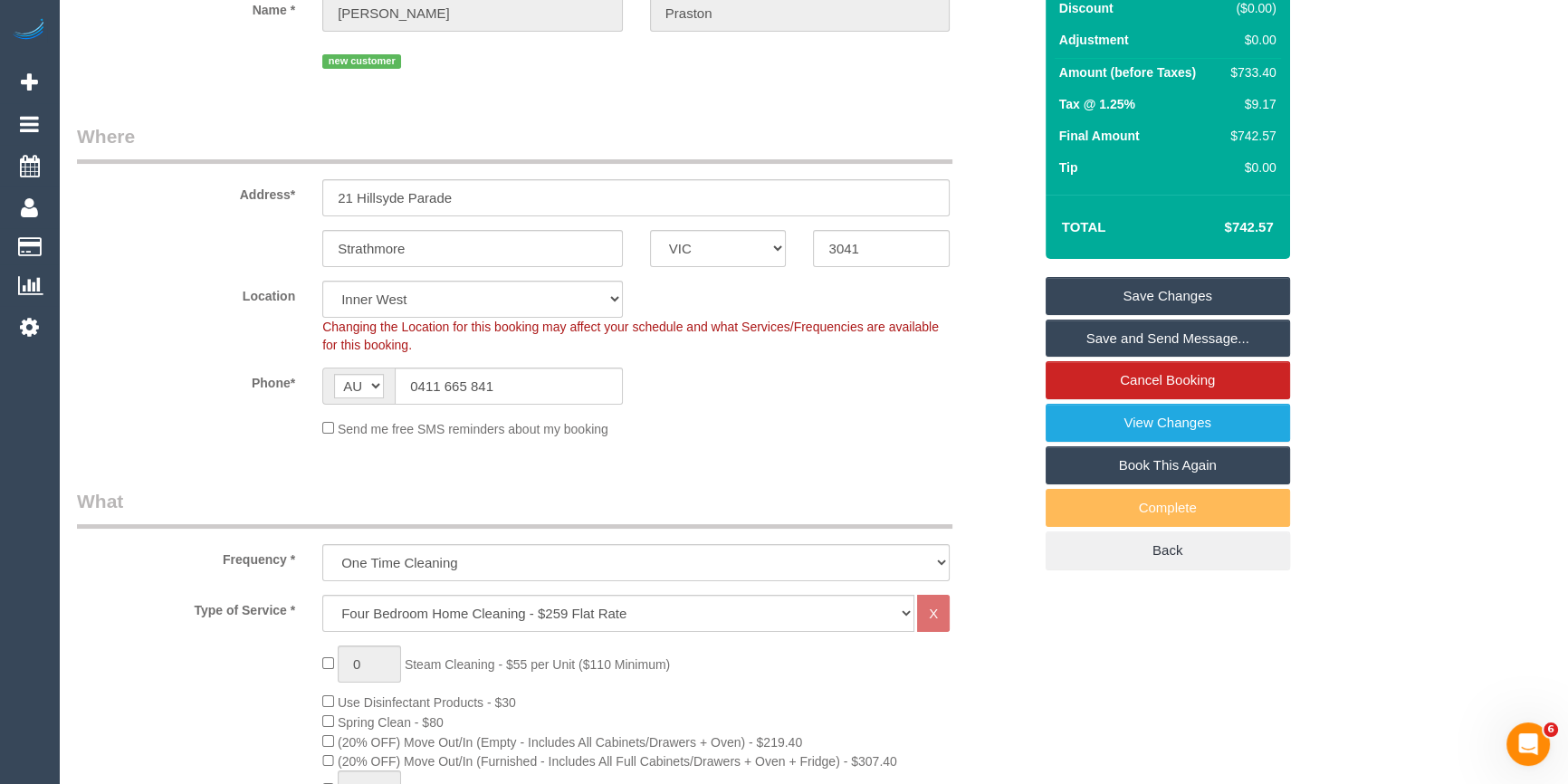
scroll to position [0, 0]
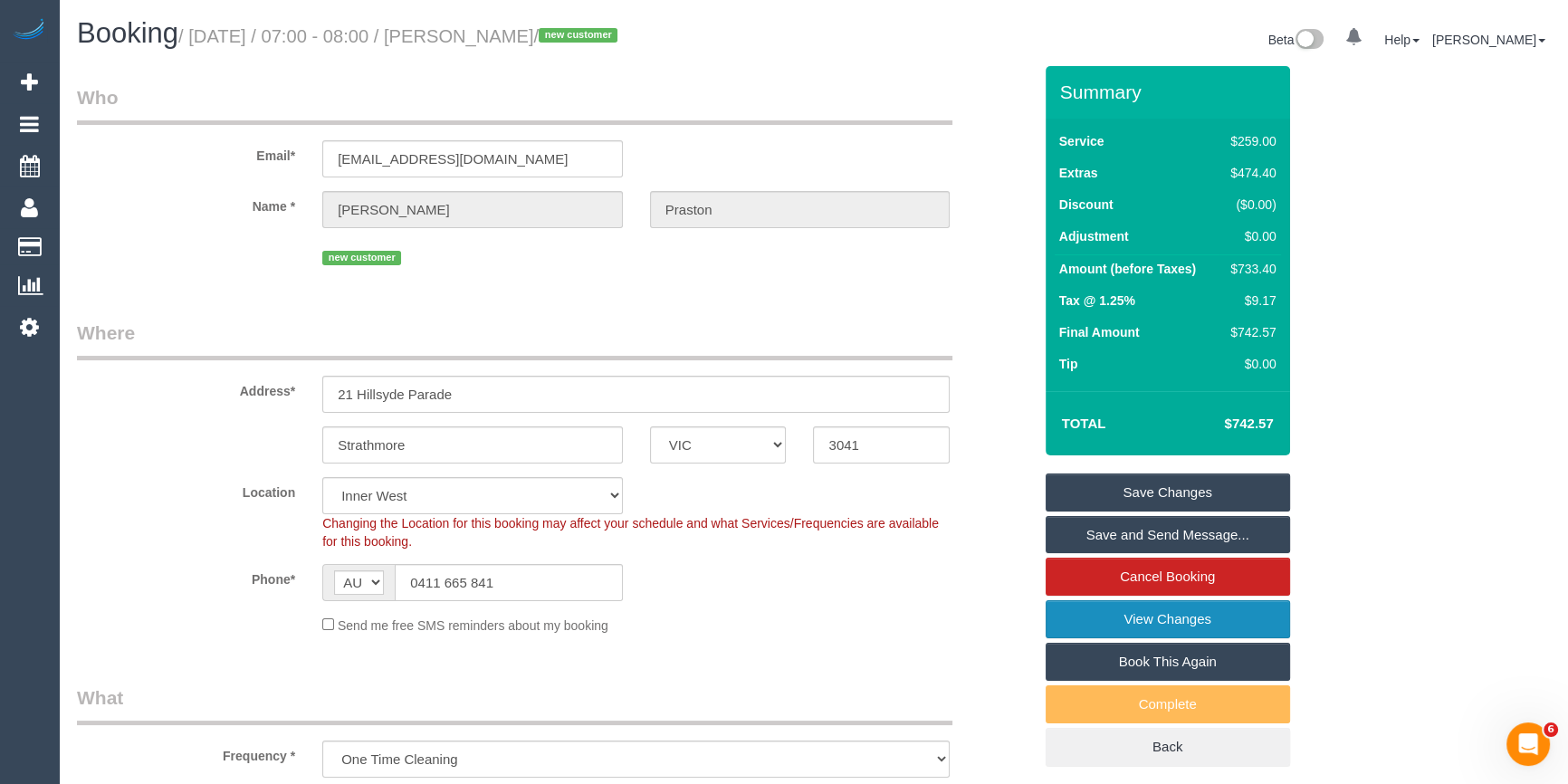
click at [1205, 610] on link "View Changes" at bounding box center [1167, 619] width 244 height 38
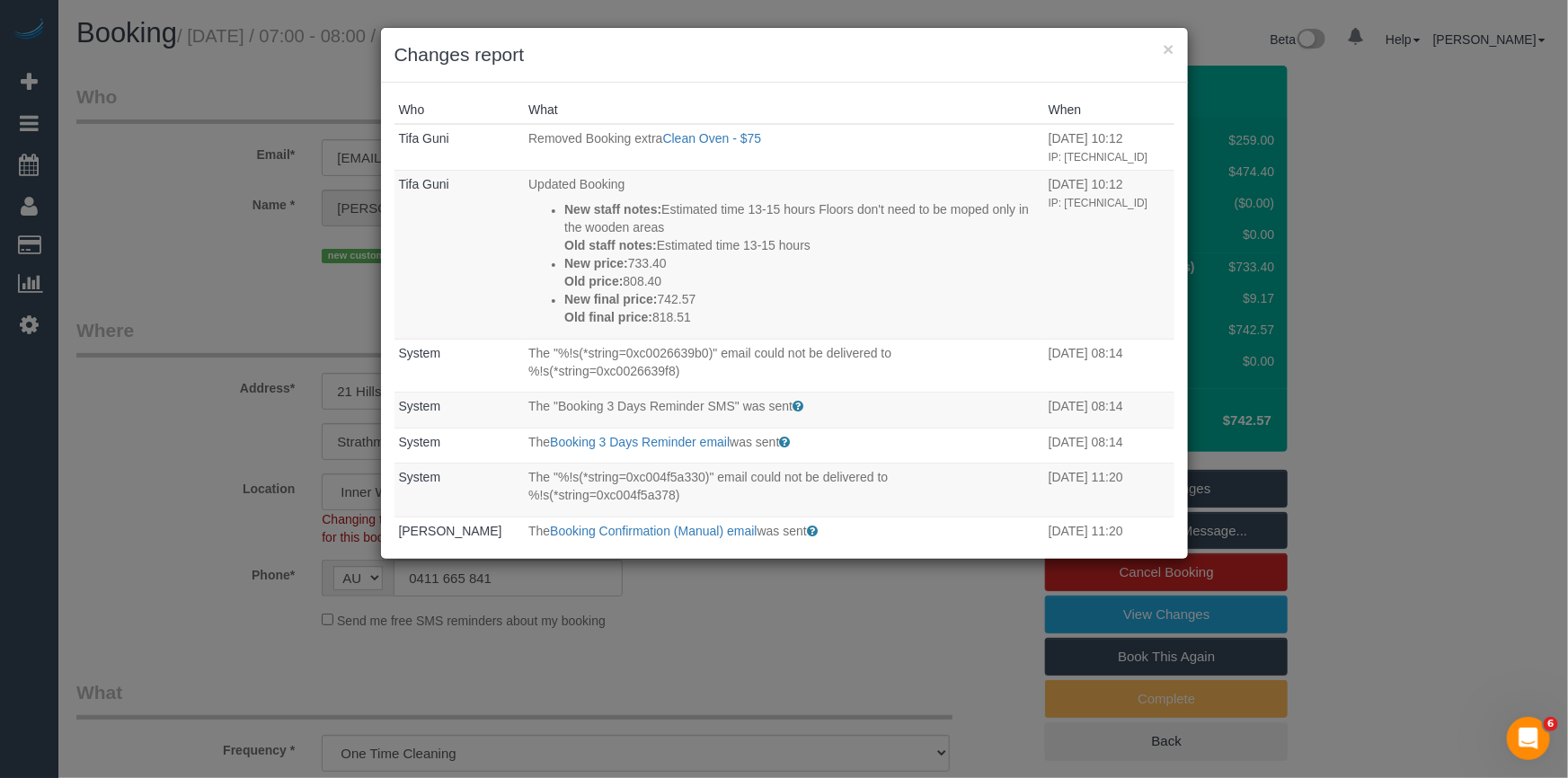
click at [870, 88] on div "Who What When Tifa Guni Removed Booking extra Clean Oven - $75 [DATE] 10:12 IP:…" at bounding box center [784, 320] width 807 height 476
click at [883, 74] on div "× Changes report" at bounding box center [784, 55] width 807 height 55
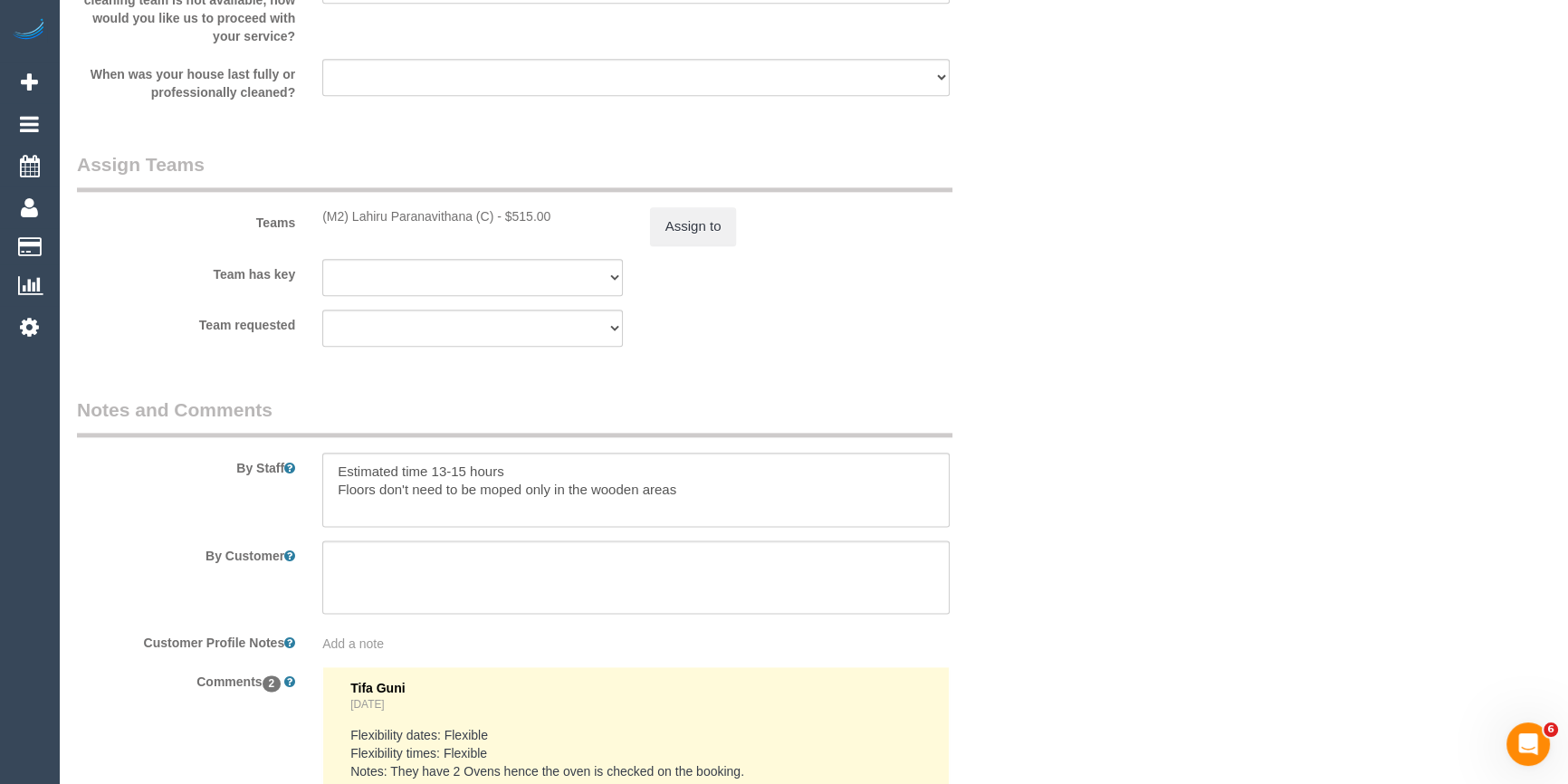
scroll to position [3225, 0]
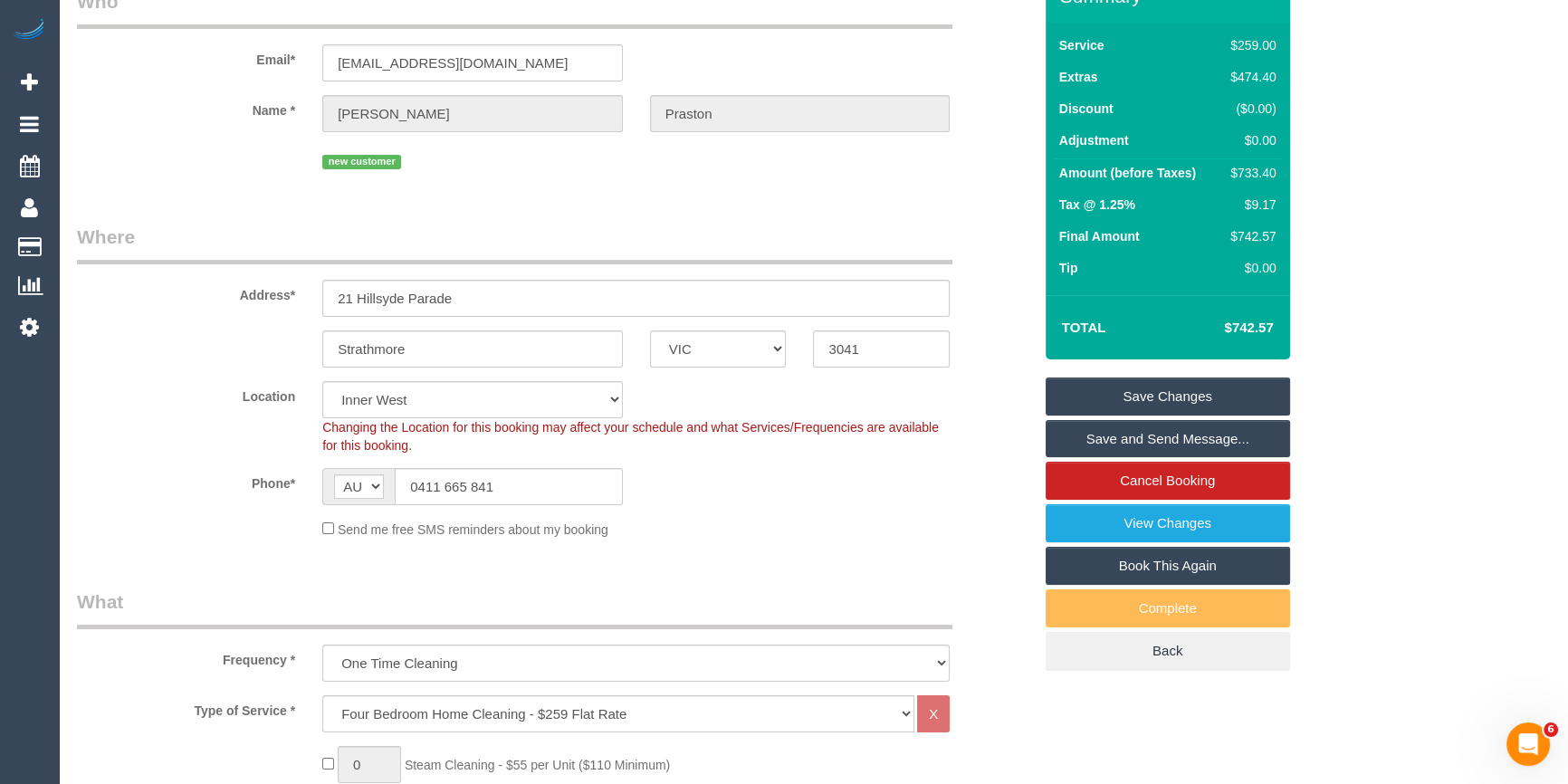
scroll to position [0, 0]
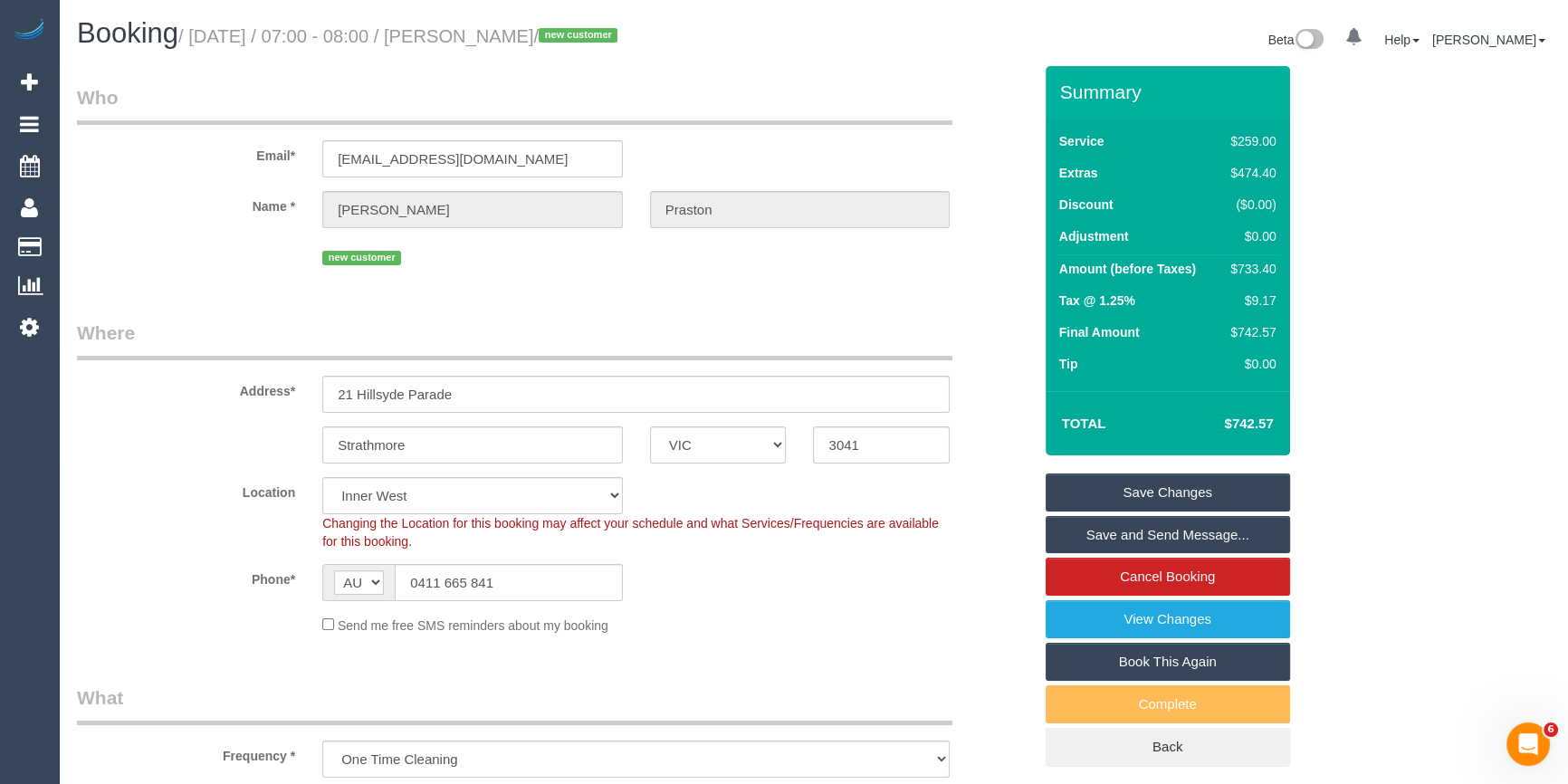
click at [1262, 264] on div "$733.40" at bounding box center [1248, 268] width 52 height 18
copy div "733.40"
click at [1359, 249] on div "Summary Service $259.00 Extras $474.40 Discount ($0.00) Adjustment $0.00 Amount…" at bounding box center [1215, 434] width 368 height 737
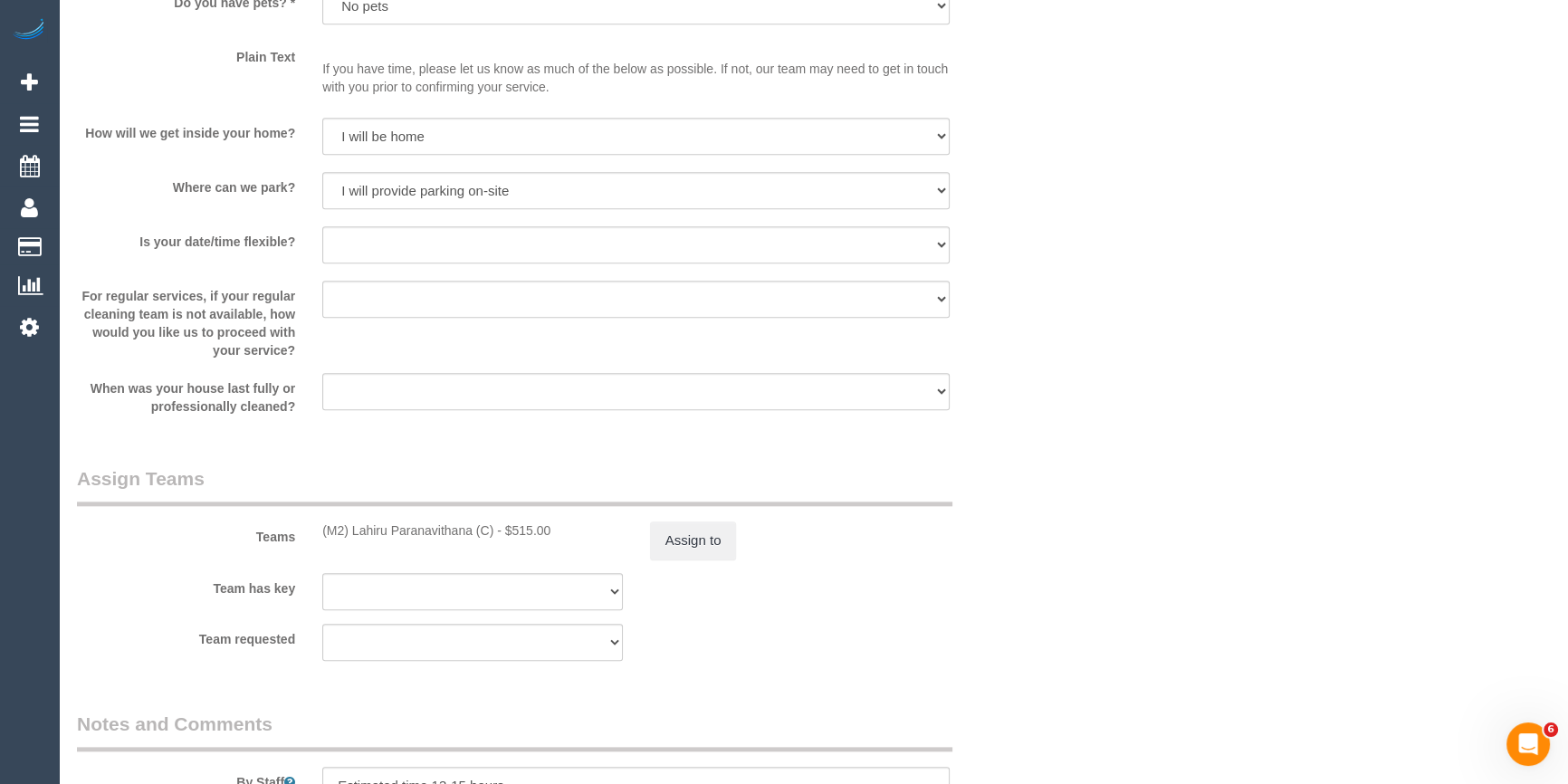
scroll to position [2634, 0]
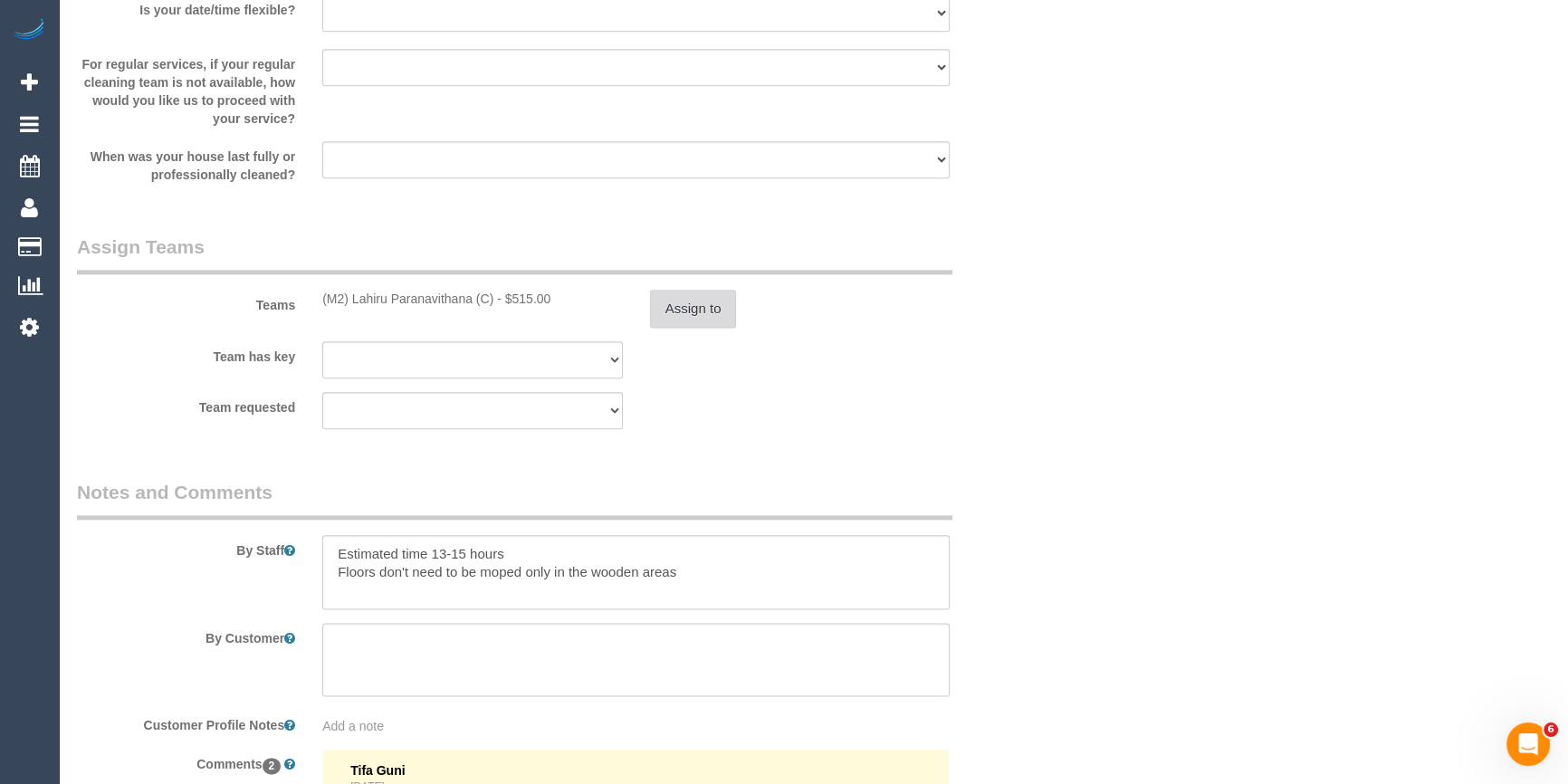
click at [673, 320] on button "Assign to" at bounding box center [693, 309] width 87 height 38
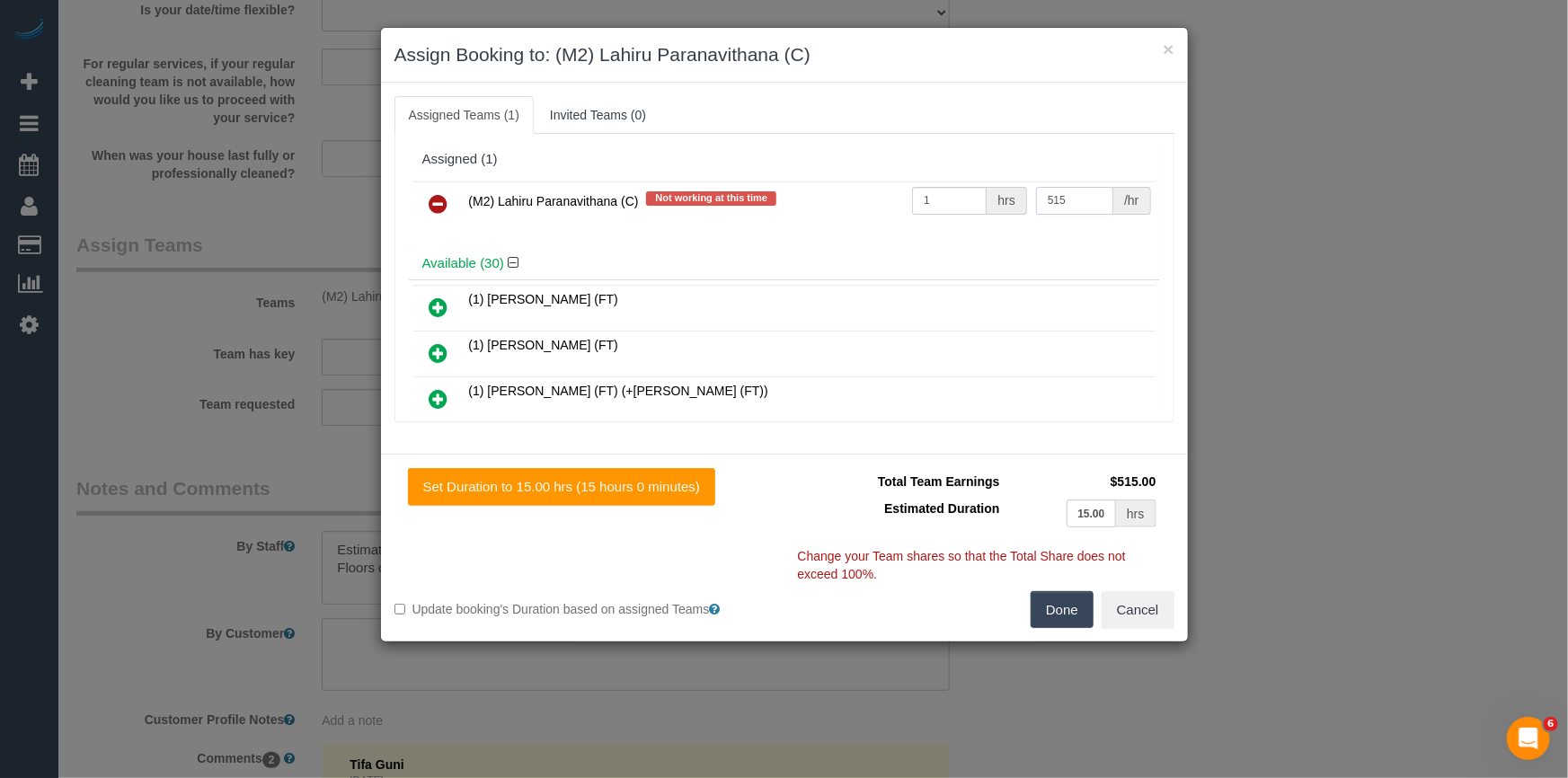
click at [1060, 208] on input "515" at bounding box center [1075, 201] width 78 height 28
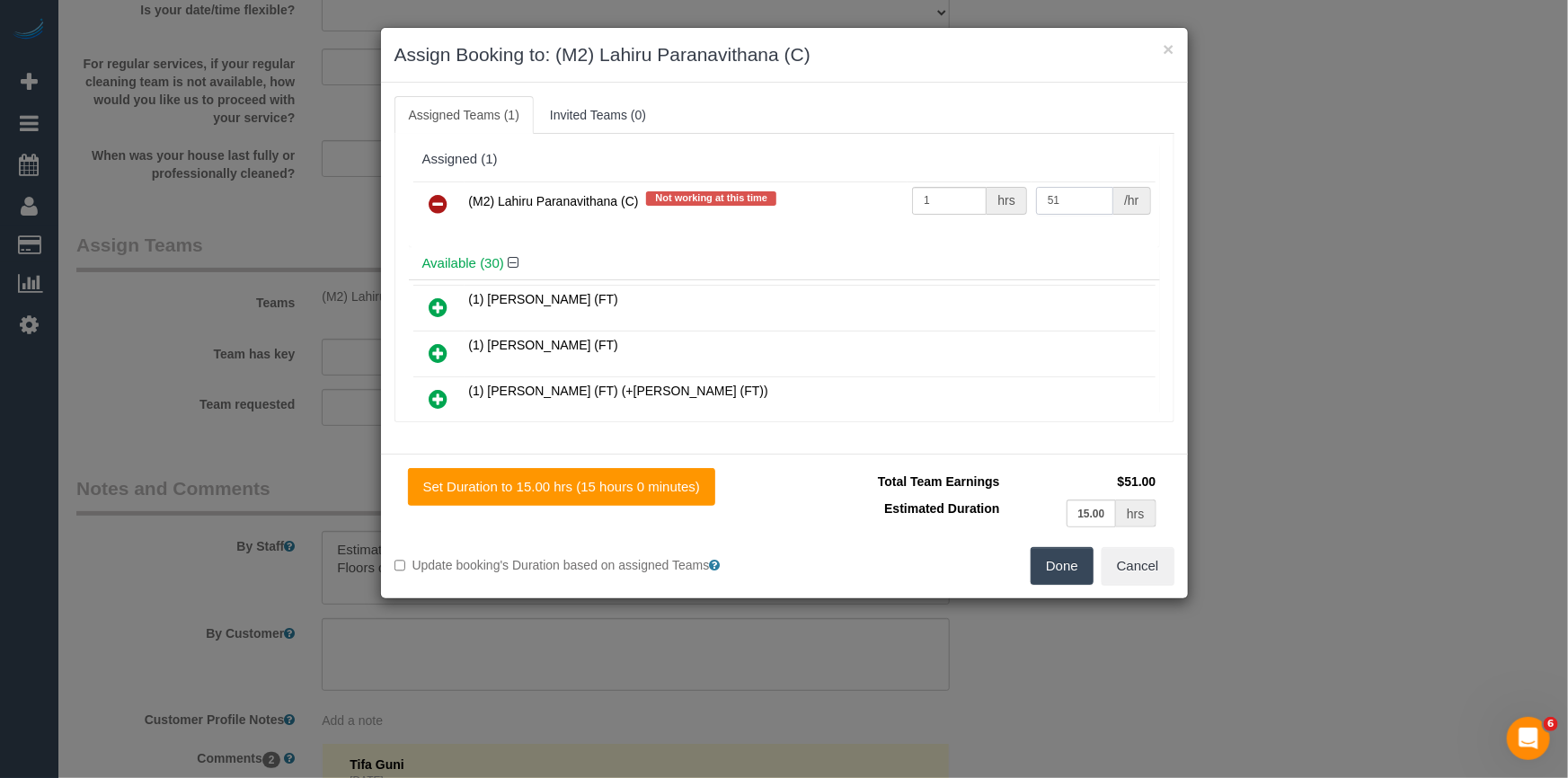
type input "5"
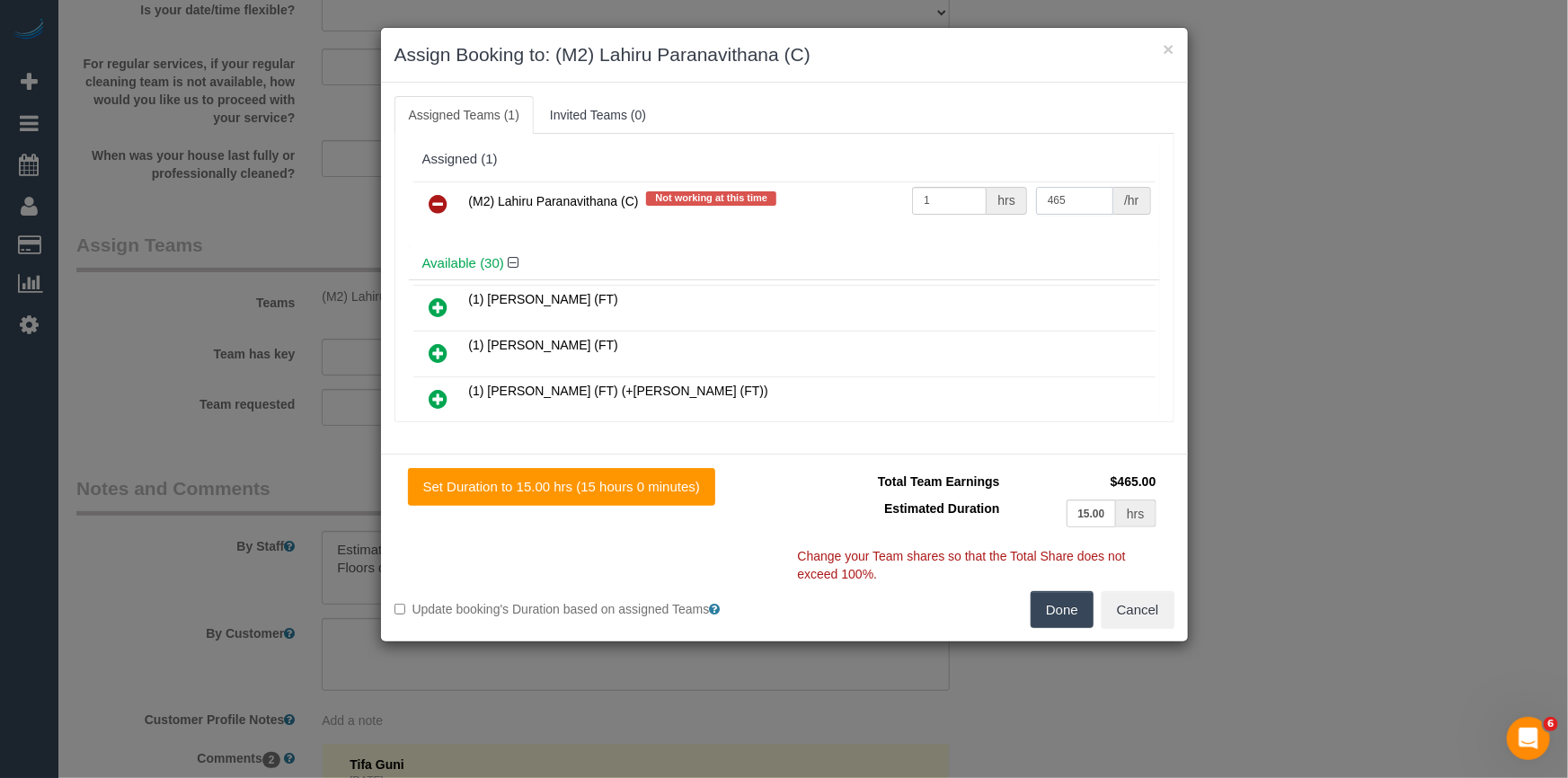
type input "465"
click at [1069, 611] on button "Done" at bounding box center [1062, 610] width 63 height 38
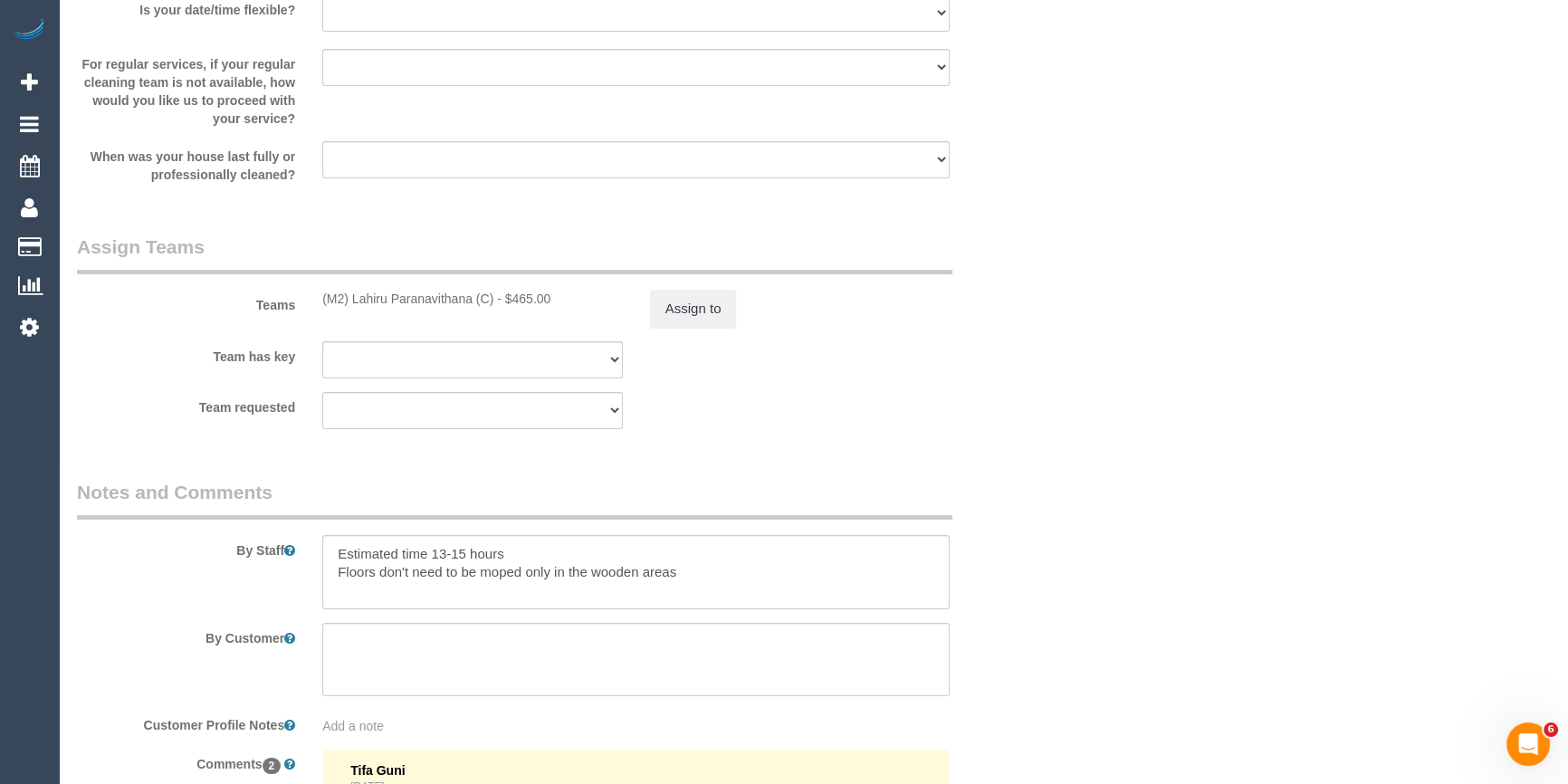
click at [1077, 615] on div "× Assign Booking to: (M2) Lahiru Paranavithana (C) Assigned Teams (1) Invited T…" at bounding box center [784, 392] width 1568 height 784
click at [521, 559] on textarea at bounding box center [635, 572] width 627 height 75
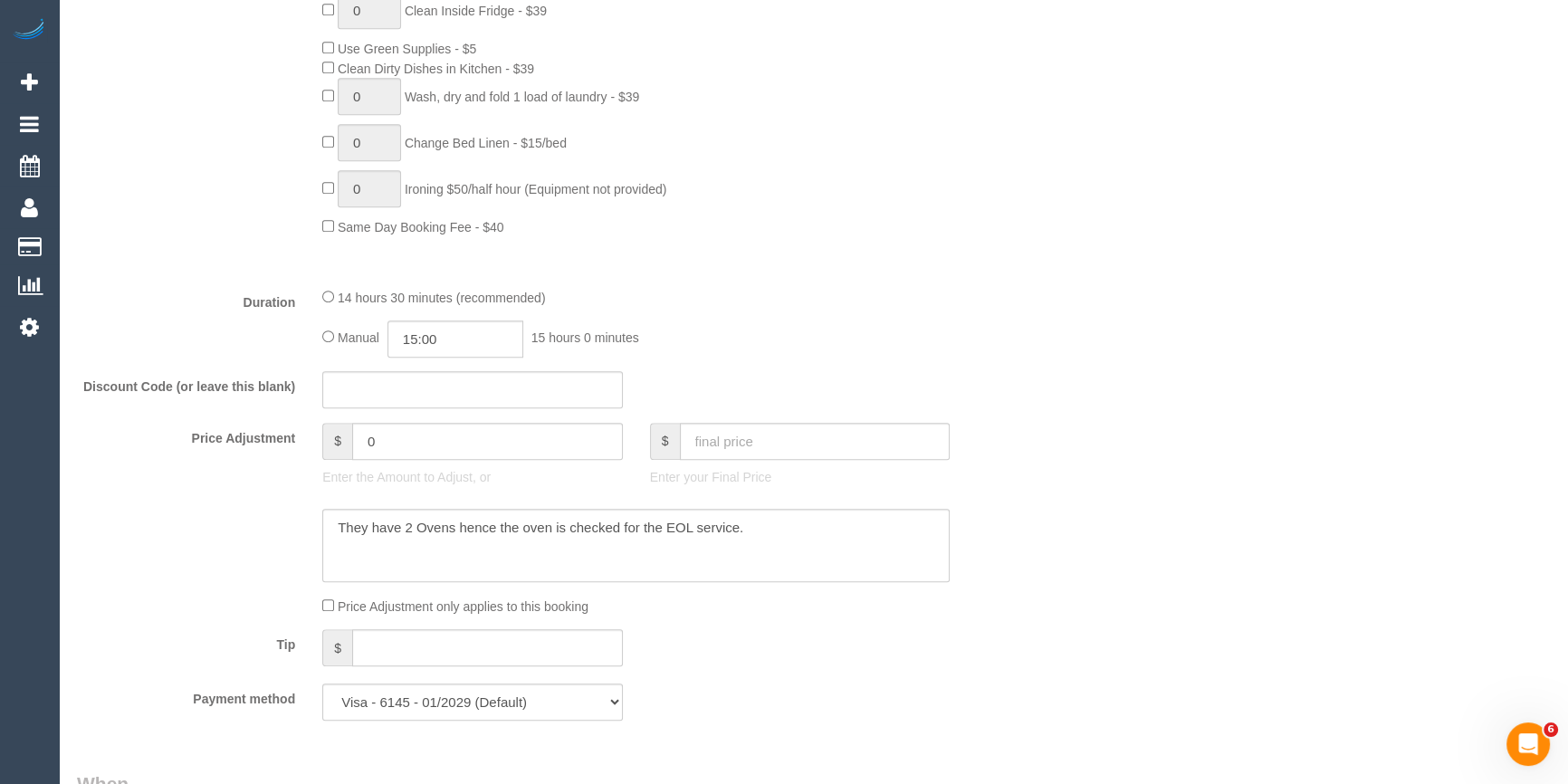
scroll to position [1234, 0]
click at [760, 544] on textarea at bounding box center [635, 552] width 627 height 75
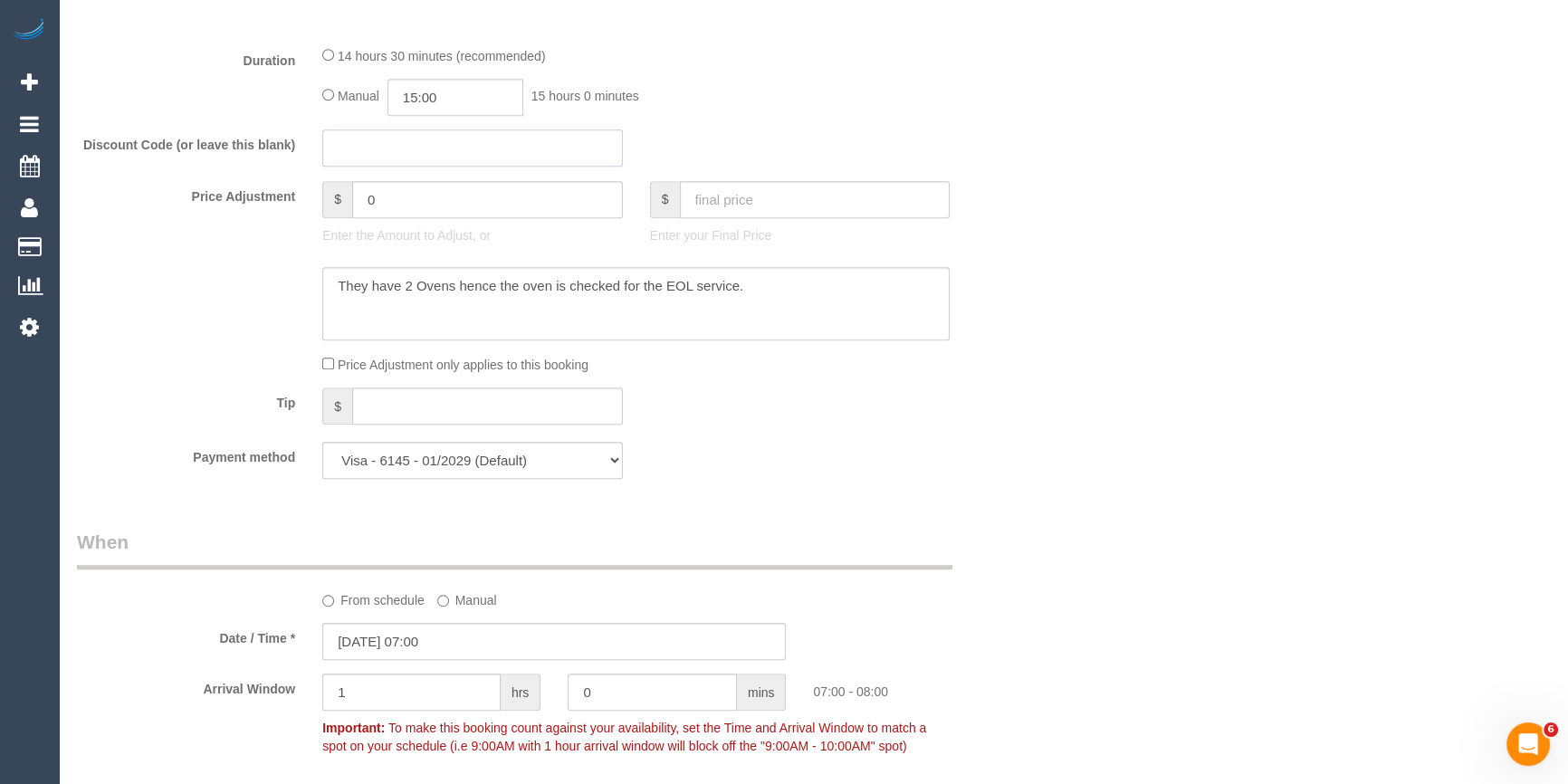
click at [389, 159] on input "text" at bounding box center [472, 148] width 301 height 37
click at [403, 201] on input "0" at bounding box center [487, 199] width 270 height 37
type input "-75"
click at [1126, 294] on div "Who Email* lukeprastonink@outlook.com Name * Luke Praston new customer Where Ad…" at bounding box center [813, 525] width 1473 height 3880
click at [860, 460] on div "Payment method Visa - 6145 - 01/2029 (Default) Add Credit Card ─────────────── …" at bounding box center [554, 461] width 982 height 37
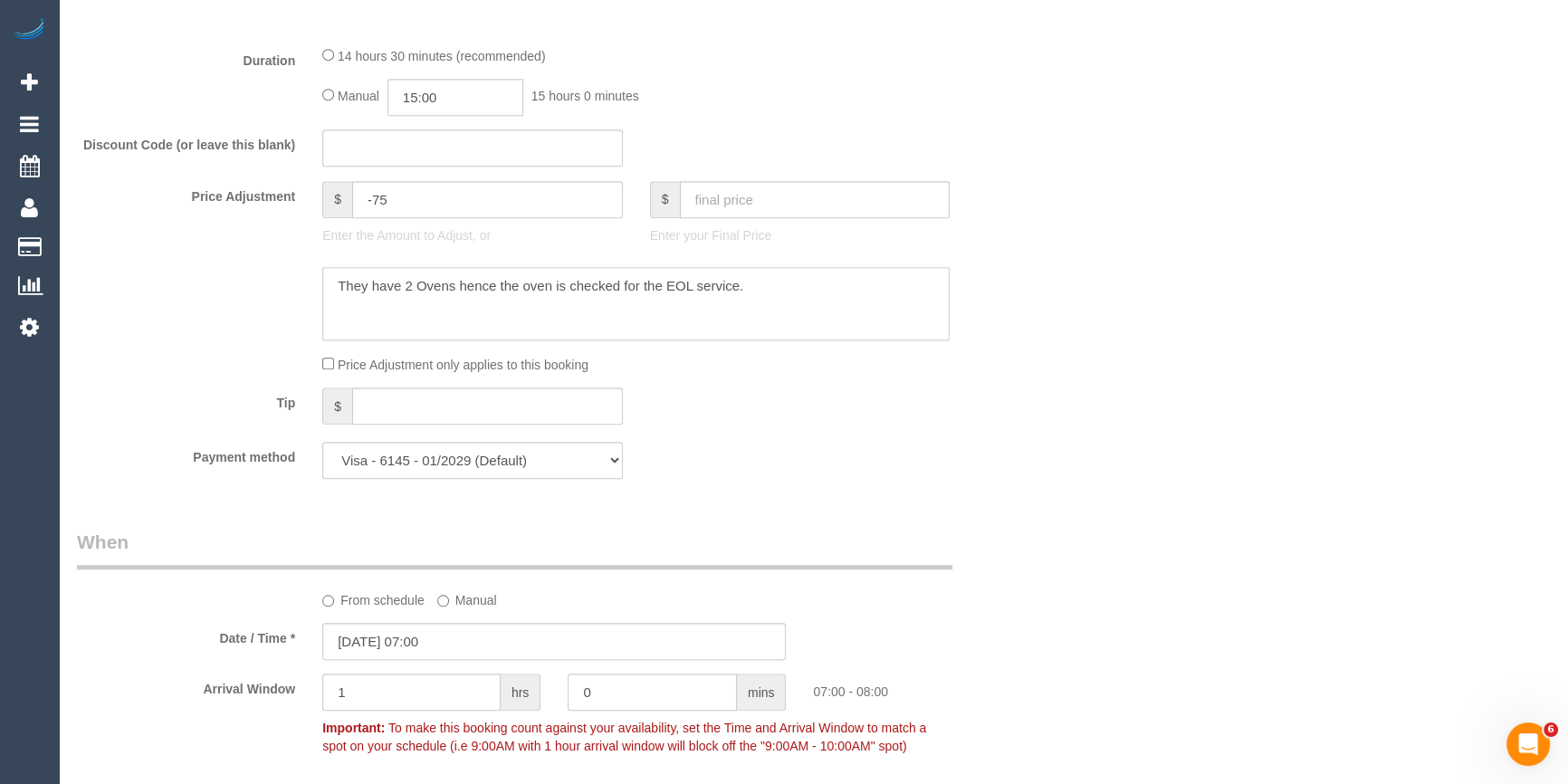
click at [711, 317] on textarea at bounding box center [635, 305] width 627 height 75
drag, startPoint x: 813, startPoint y: 304, endPoint x: 140, endPoint y: 301, distance: 673.0
click at [140, 301] on div at bounding box center [554, 305] width 982 height 75
click at [673, 326] on textarea at bounding box center [635, 305] width 627 height 75
drag, startPoint x: 806, startPoint y: 308, endPoint x: 147, endPoint y: 278, distance: 659.7
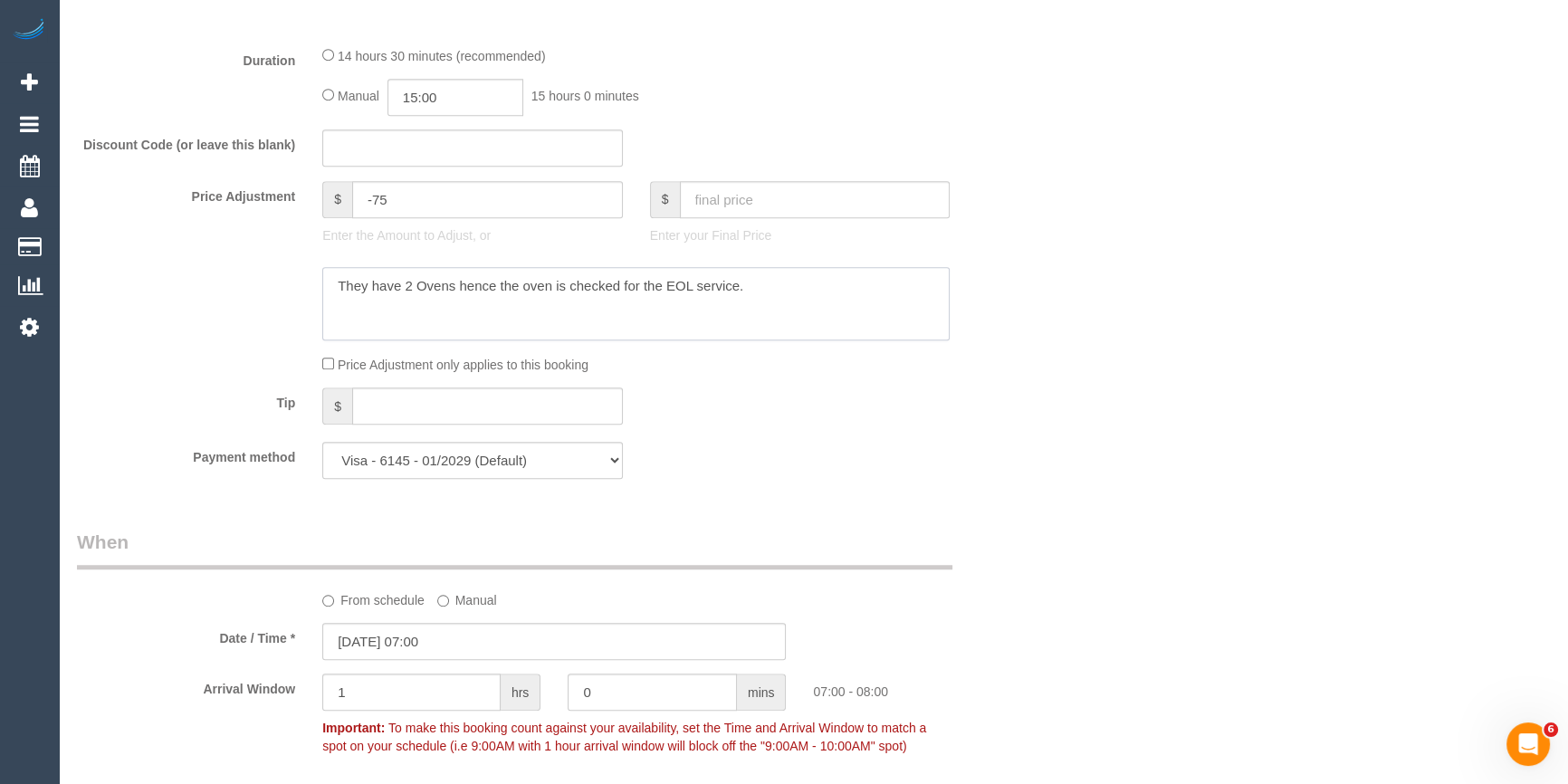
click at [179, 282] on div at bounding box center [554, 305] width 982 height 75
drag, startPoint x: 1057, startPoint y: 364, endPoint x: 1032, endPoint y: 423, distance: 64.1
click at [1055, 364] on div "Who Email* lukeprastonink@outlook.com Name * Luke Praston new customer Where Ad…" at bounding box center [813, 525] width 1473 height 3880
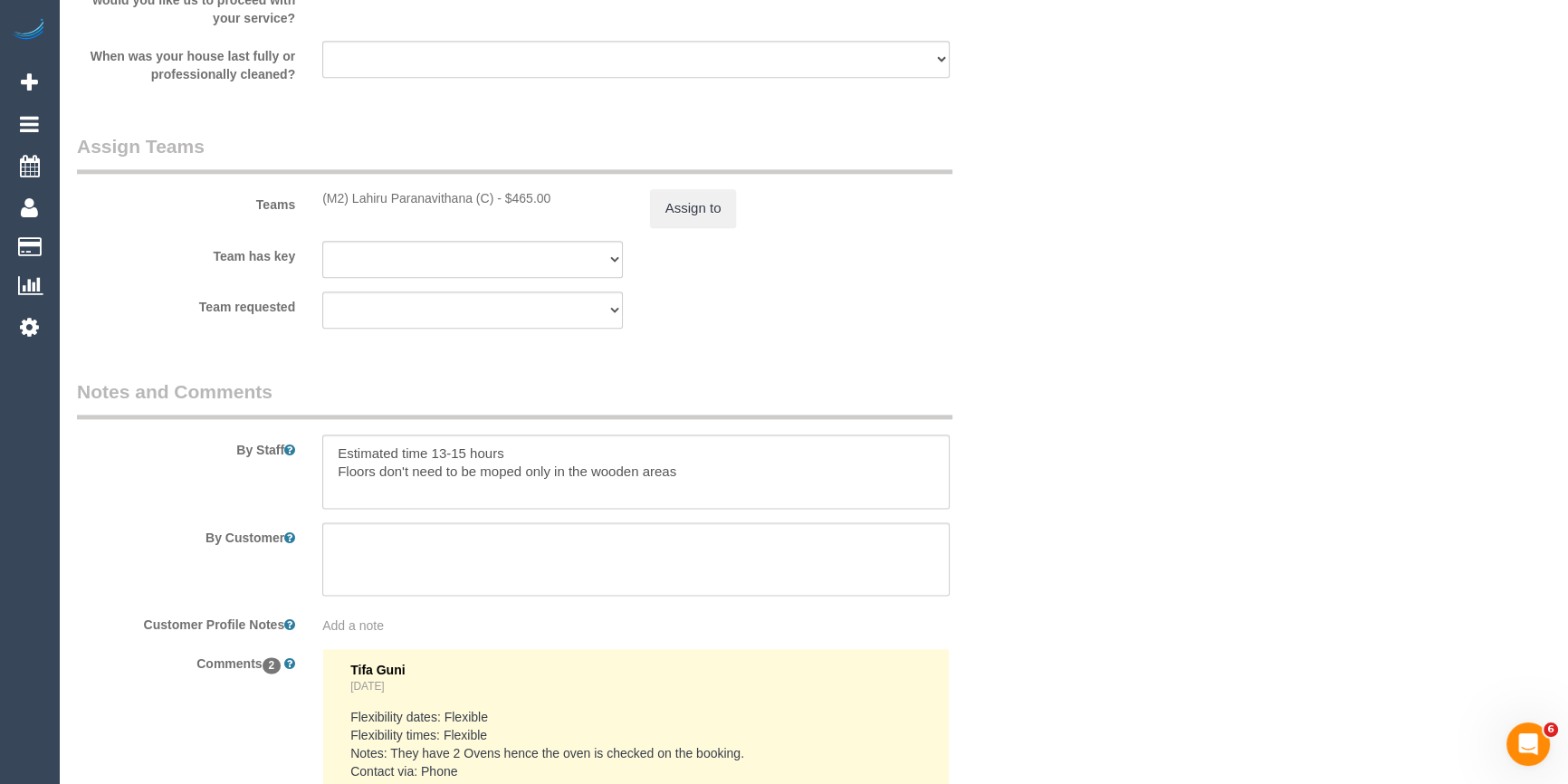
scroll to position [3046, 0]
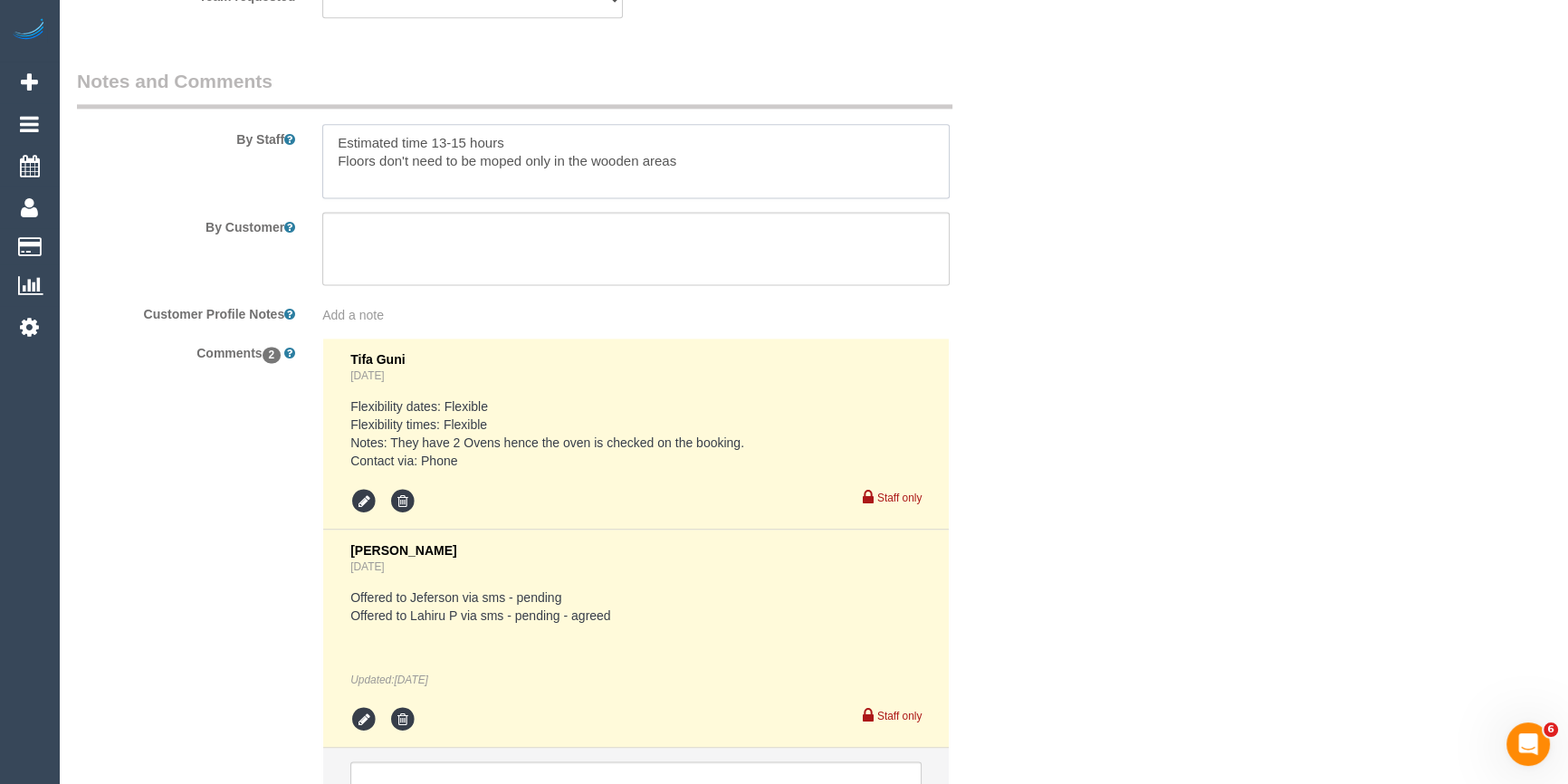
click at [795, 156] on textarea at bounding box center [635, 161] width 627 height 75
click at [498, 139] on textarea at bounding box center [635, 161] width 627 height 75
click at [578, 145] on textarea at bounding box center [635, 161] width 627 height 75
type textarea "Estimated time 13-15 hours Oven not to be cleaned Floors don't need to be moped…"
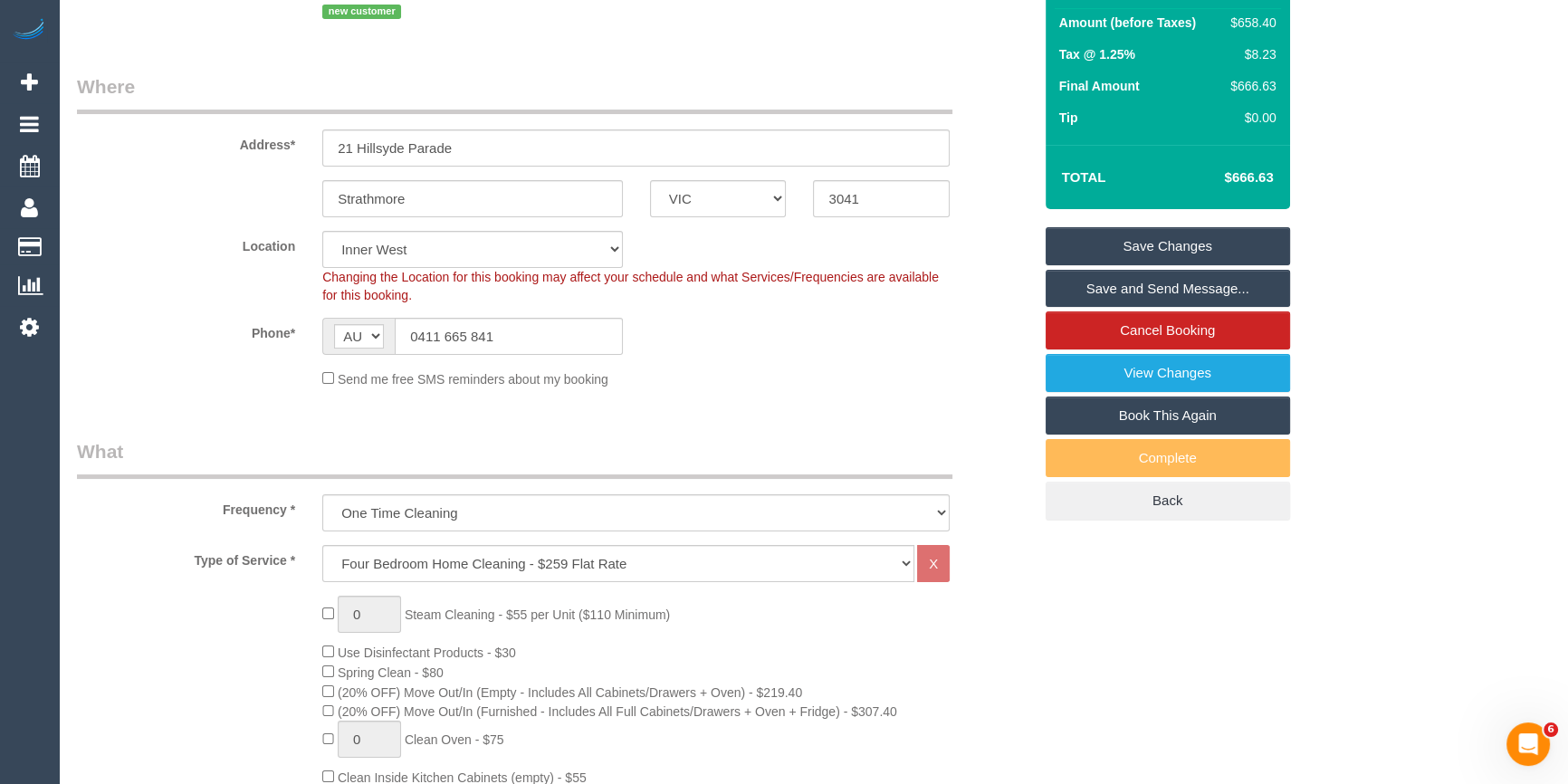
scroll to position [0, 0]
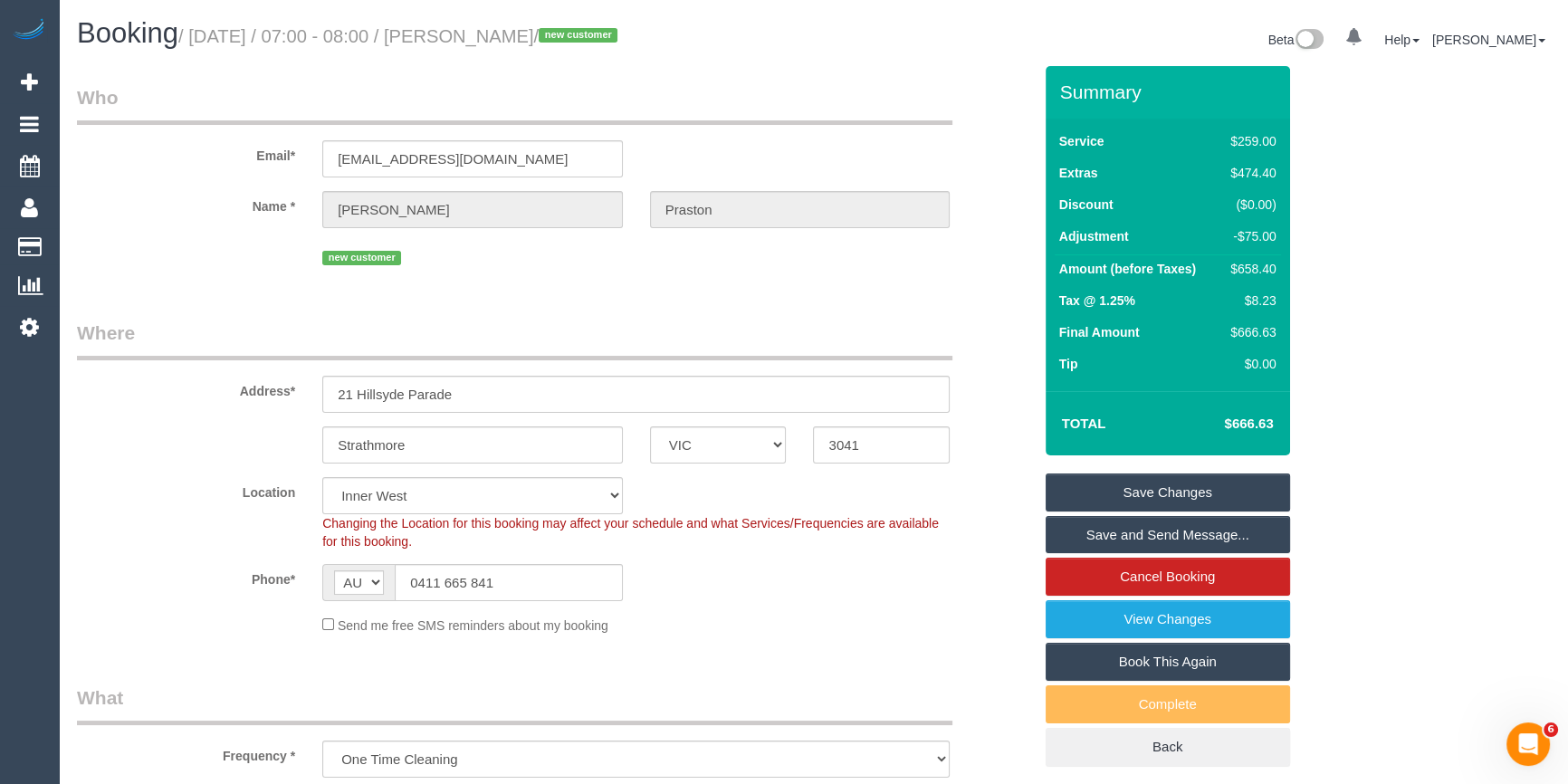
click at [1260, 263] on div "$658.40" at bounding box center [1248, 268] width 52 height 18
copy div "658.40"
drag, startPoint x: 1411, startPoint y: 246, endPoint x: 1367, endPoint y: 254, distance: 44.7
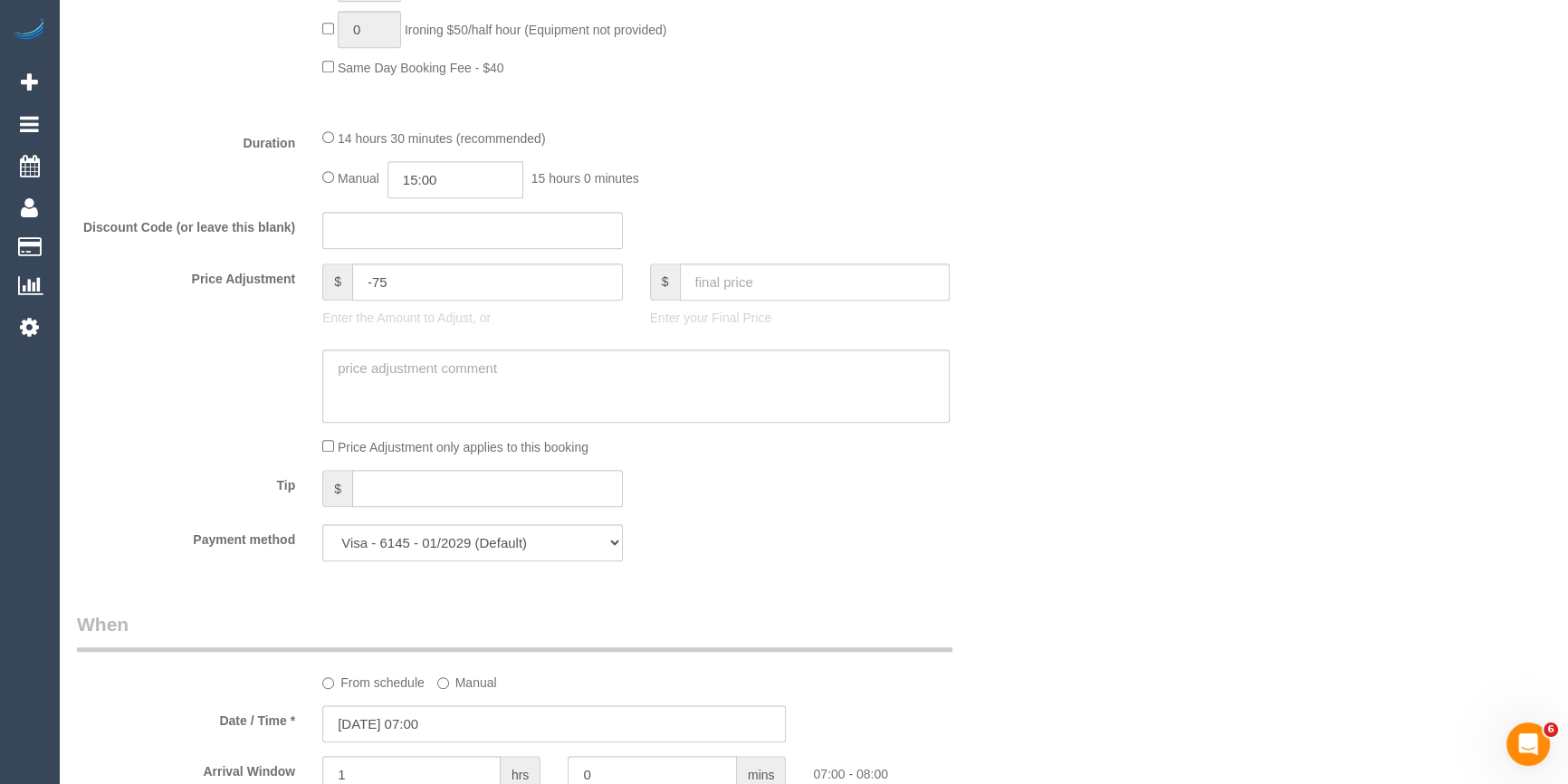
scroll to position [2140, 0]
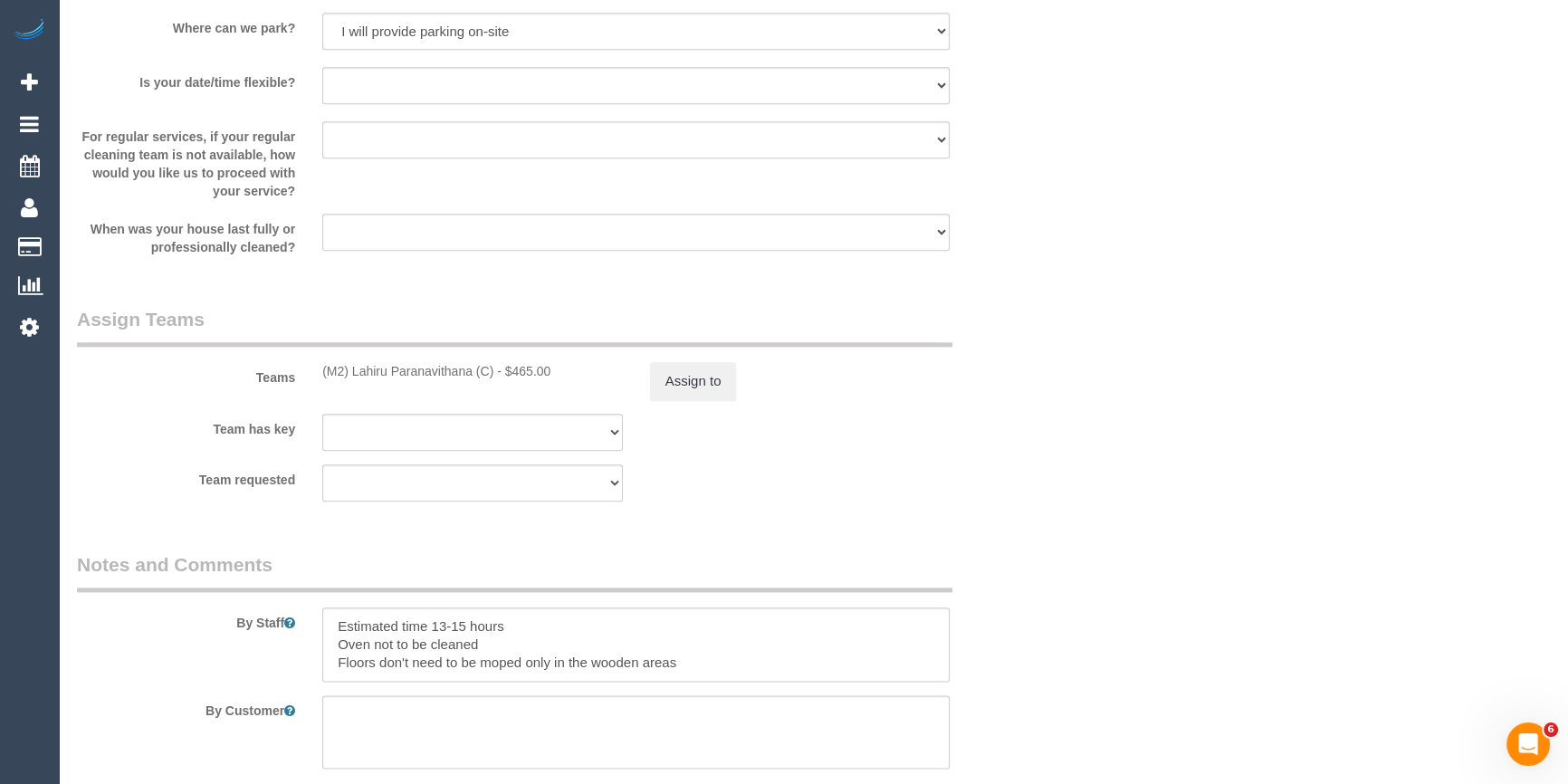
scroll to position [2634, 0]
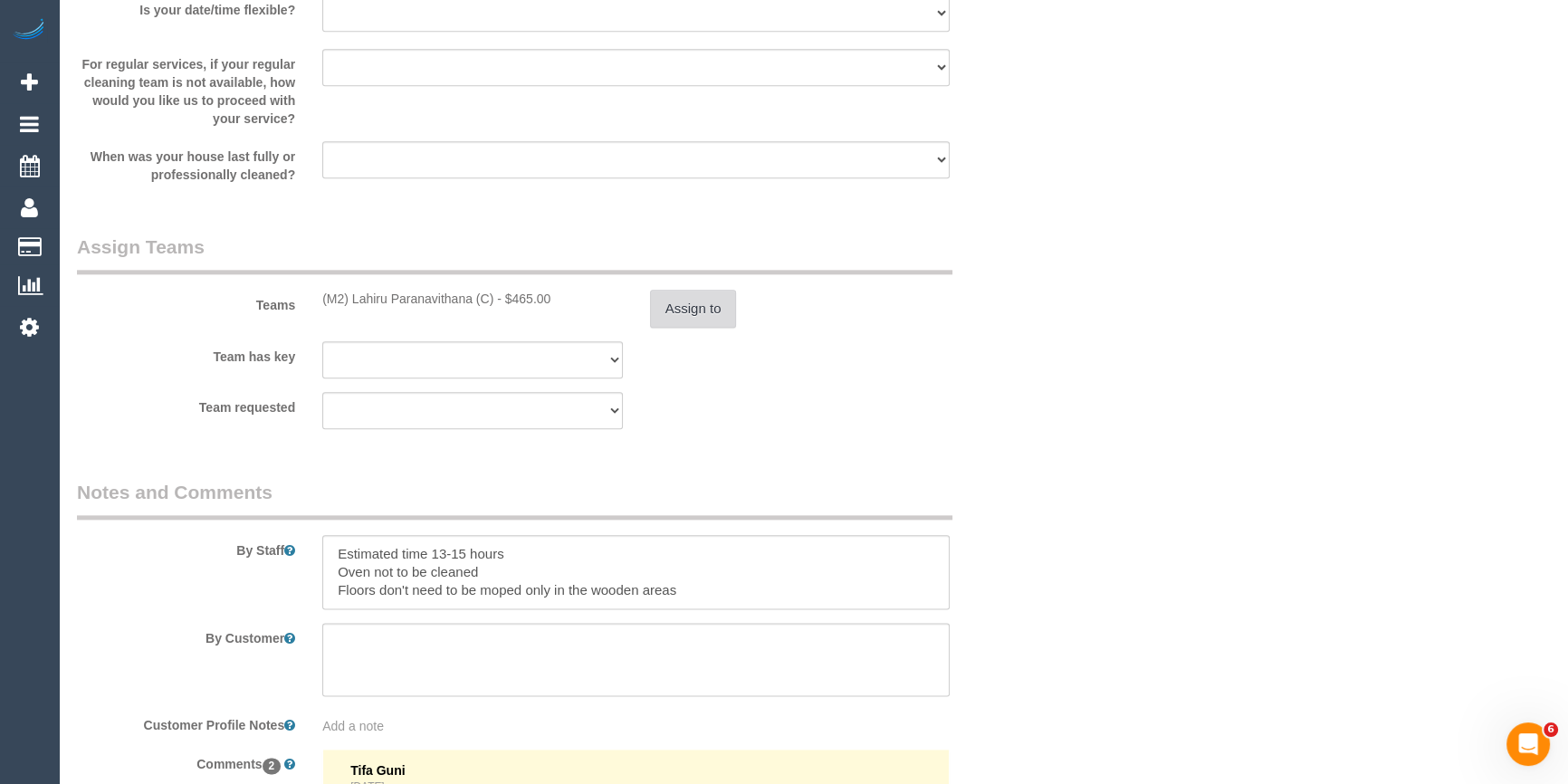
click at [689, 302] on button "Assign to" at bounding box center [693, 309] width 87 height 38
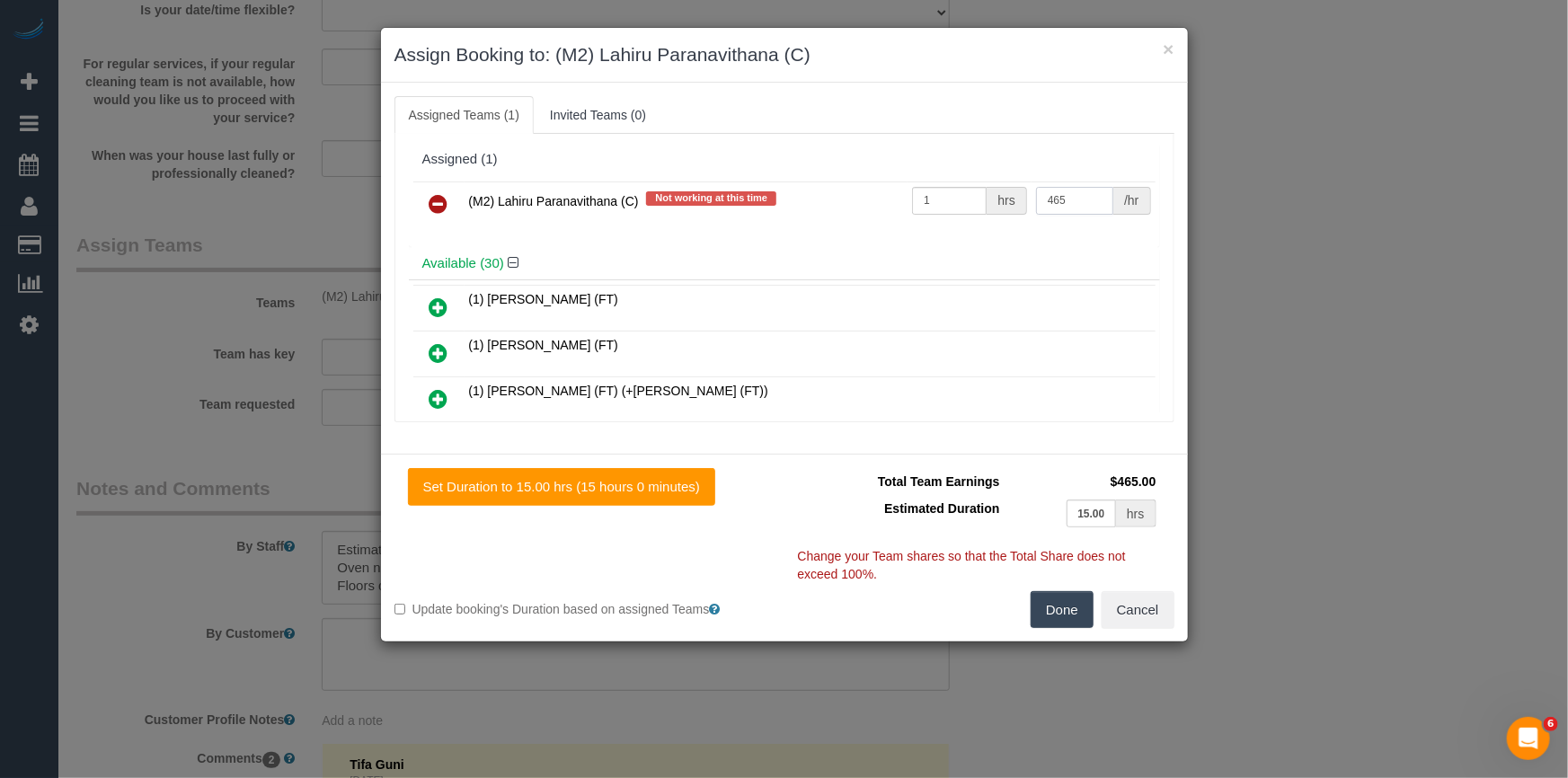
click at [1095, 197] on input "465" at bounding box center [1075, 201] width 78 height 28
type input "420"
click at [1058, 619] on button "Done" at bounding box center [1062, 610] width 63 height 38
click at [1058, 618] on div "× Assign Booking to: (M2) Lahiru Paranavithana (C) Assigned Teams (1) Invited T…" at bounding box center [784, 389] width 1568 height 778
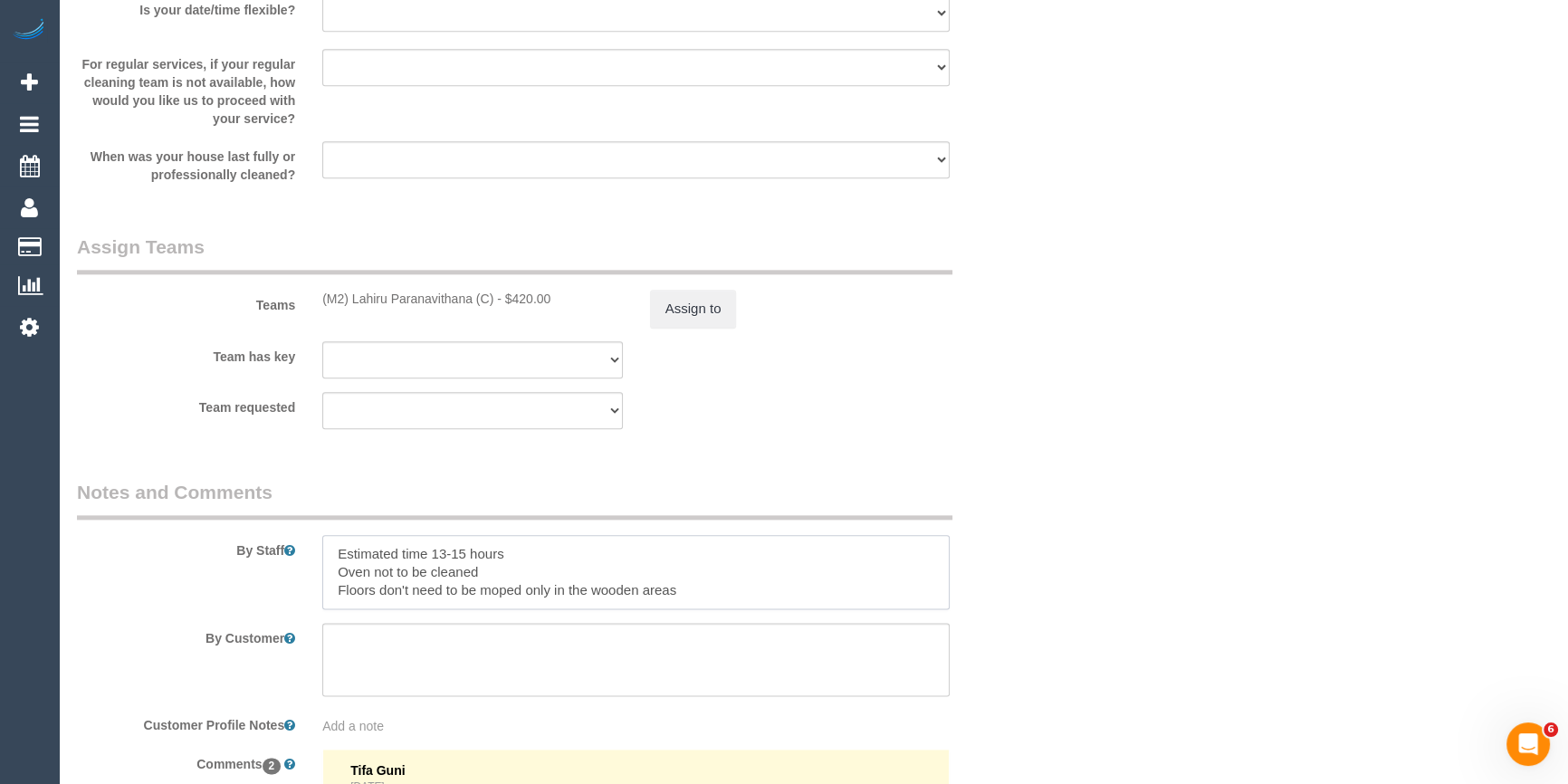
click at [580, 558] on textarea at bounding box center [635, 572] width 627 height 75
drag, startPoint x: 552, startPoint y: 539, endPoint x: 437, endPoint y: 551, distance: 115.6
click at [437, 551] on textarea at bounding box center [635, 572] width 627 height 75
type textarea "Estimated time 11-12 hours Oven not to be cleaned Floors don't need to be moped…"
click at [1020, 382] on sui-booking-teams "Teams (M2) Lahiru Paranavithana (C) - $420.00 Assign to Team has key (M2) Lahir…" at bounding box center [554, 332] width 955 height 196
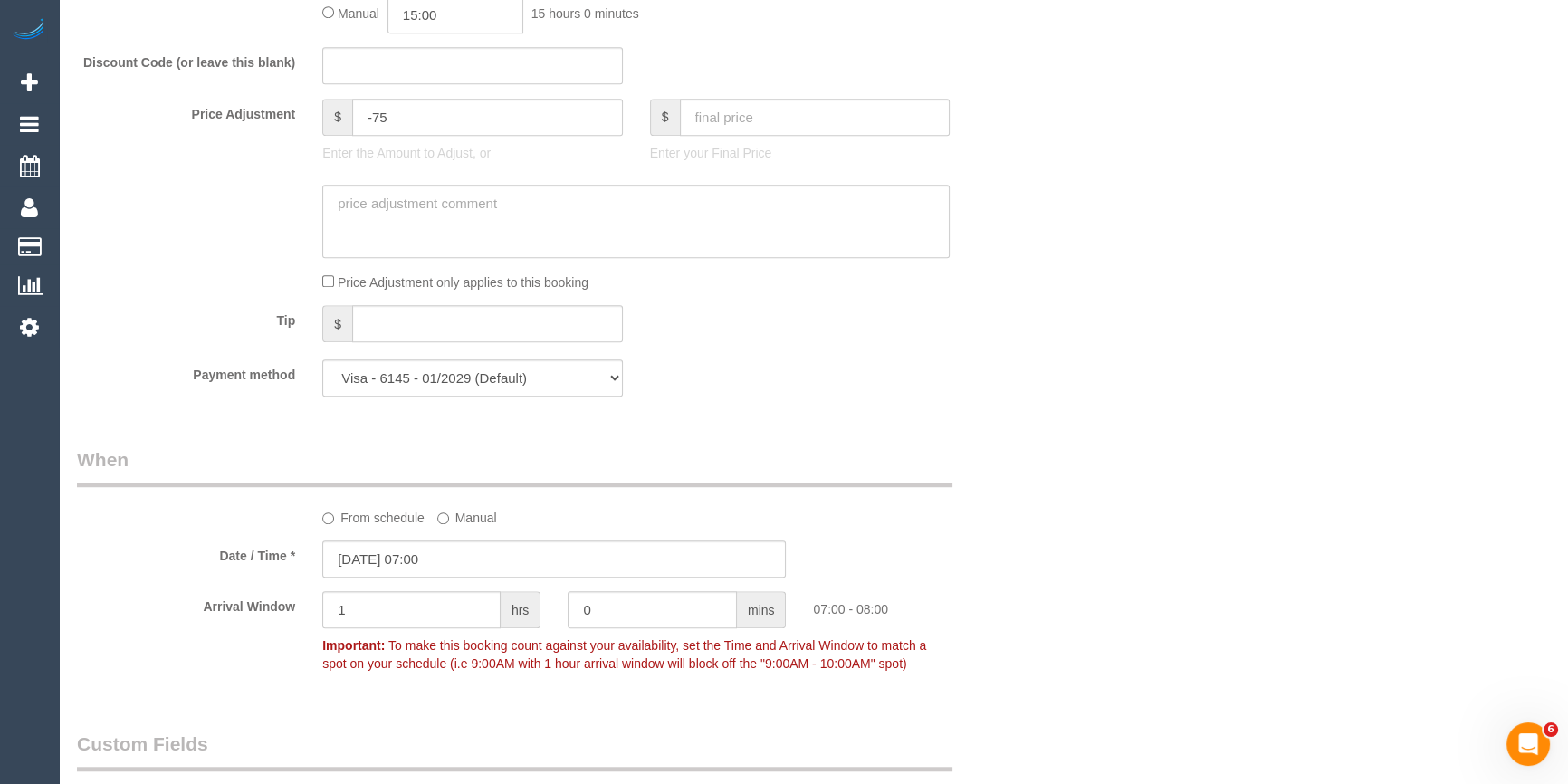
scroll to position [1069, 0]
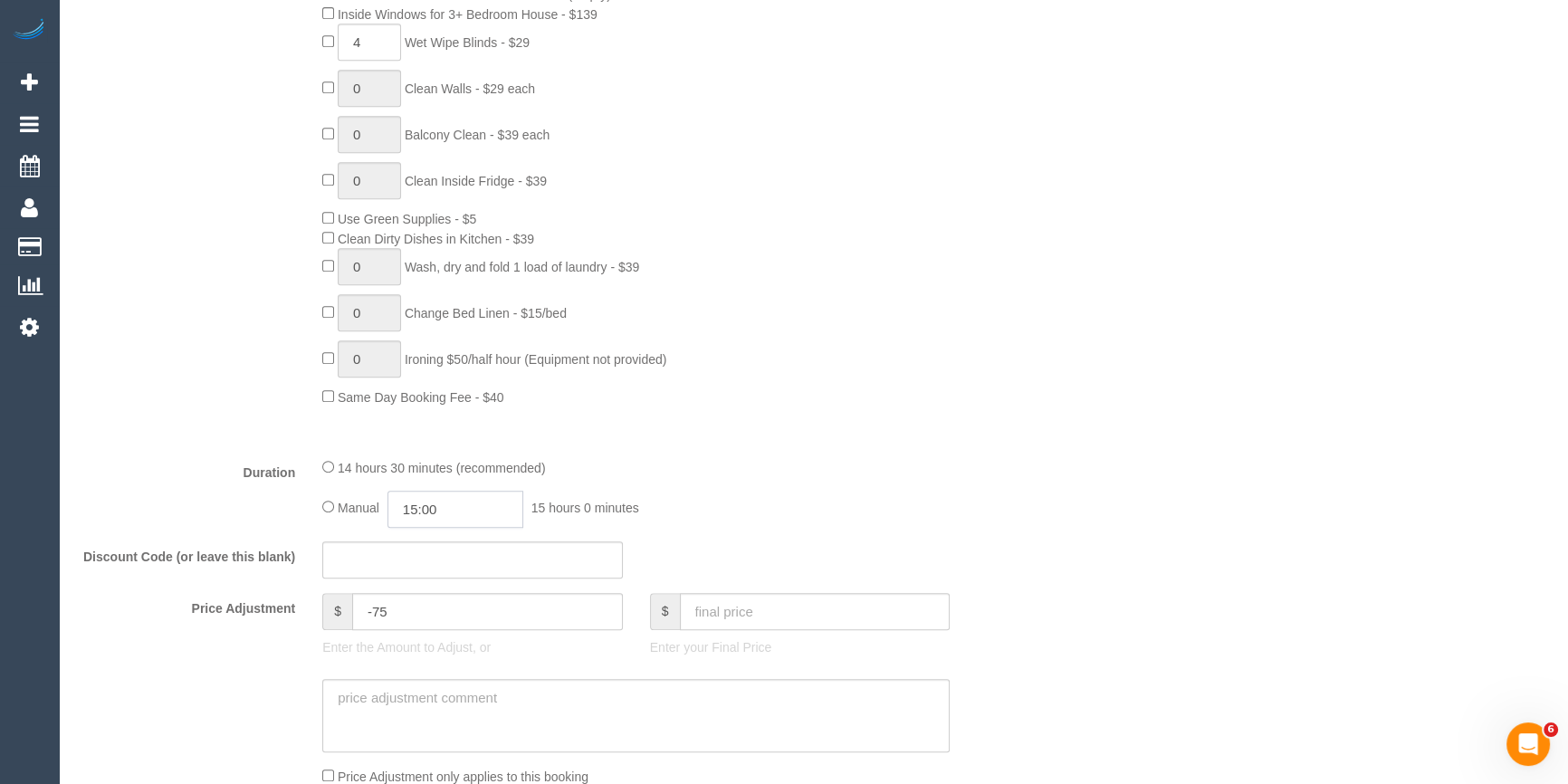
click at [452, 516] on input "15:00" at bounding box center [456, 510] width 136 height 37
click at [475, 543] on div "00:00 00:30 01:00 01:30 02:00 02:30 03:00 03:30 04:00 04:30 05:00 05:30 06:00 0…" at bounding box center [436, 600] width 82 height 136
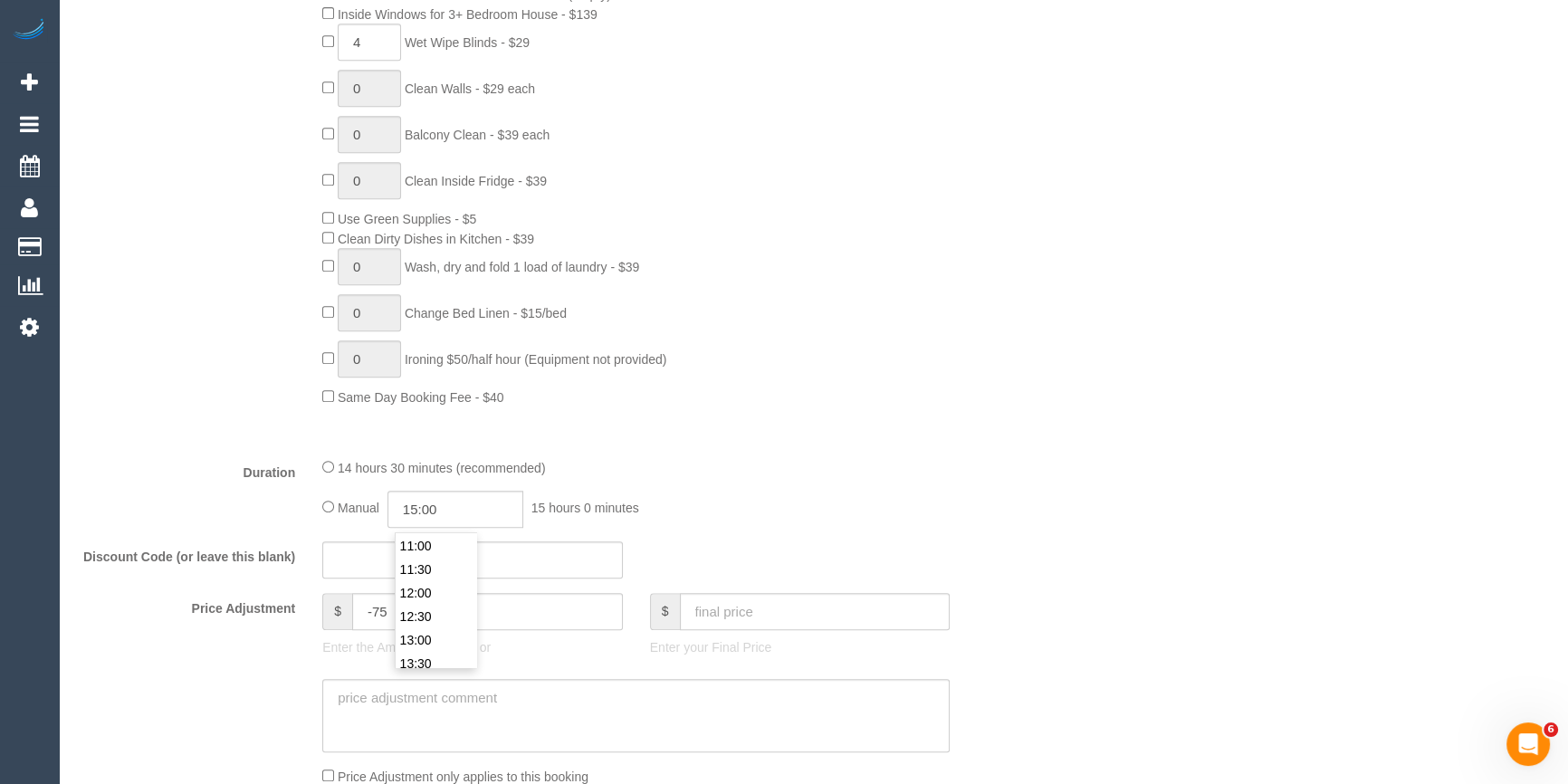
scroll to position [485, 0]
type input "12:00"
click at [443, 615] on li "12:00" at bounding box center [436, 626] width 80 height 23
click at [879, 459] on fieldset "What Frequency * One Time Cleaning Weekly - 10% Off - 10.00% (0% for the First …" at bounding box center [554, 259] width 955 height 1289
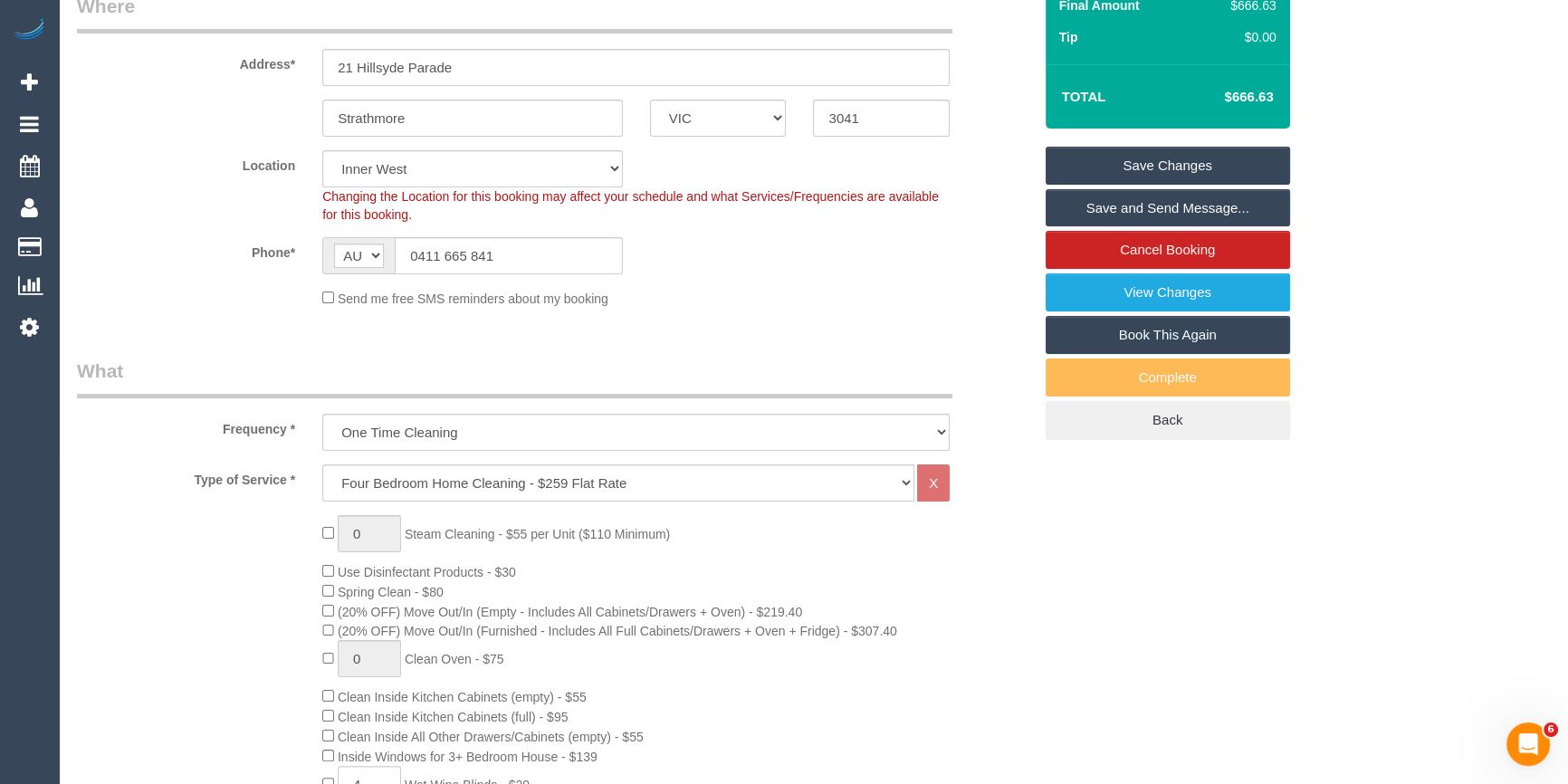
scroll to position [81, 0]
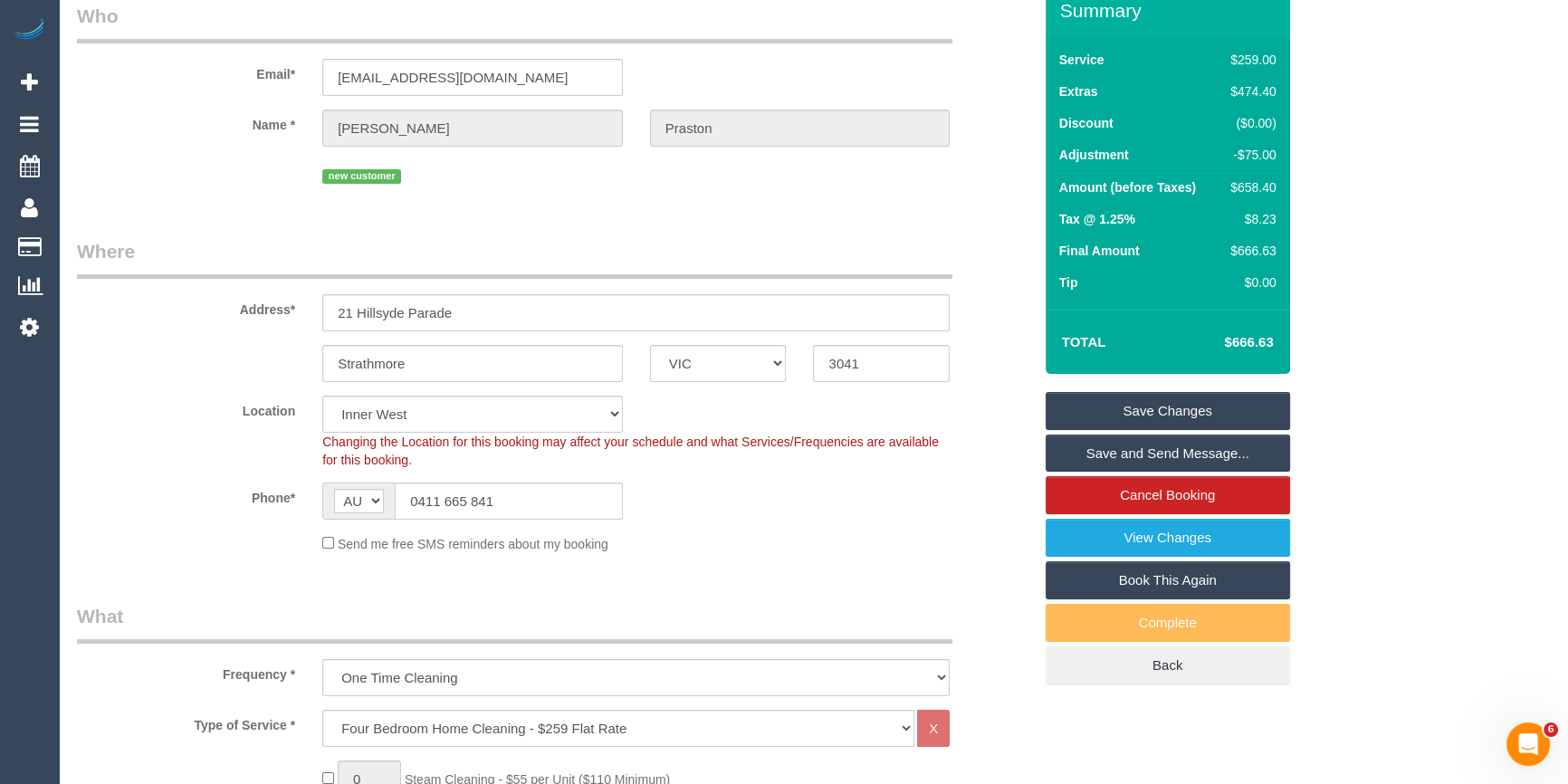
click at [832, 509] on div "Phone* AF AL DZ AD AO AI AQ AG AR AM AW AU AT AZ BS BH BD BB BY BE BZ BJ BM BT …" at bounding box center [554, 502] width 982 height 37
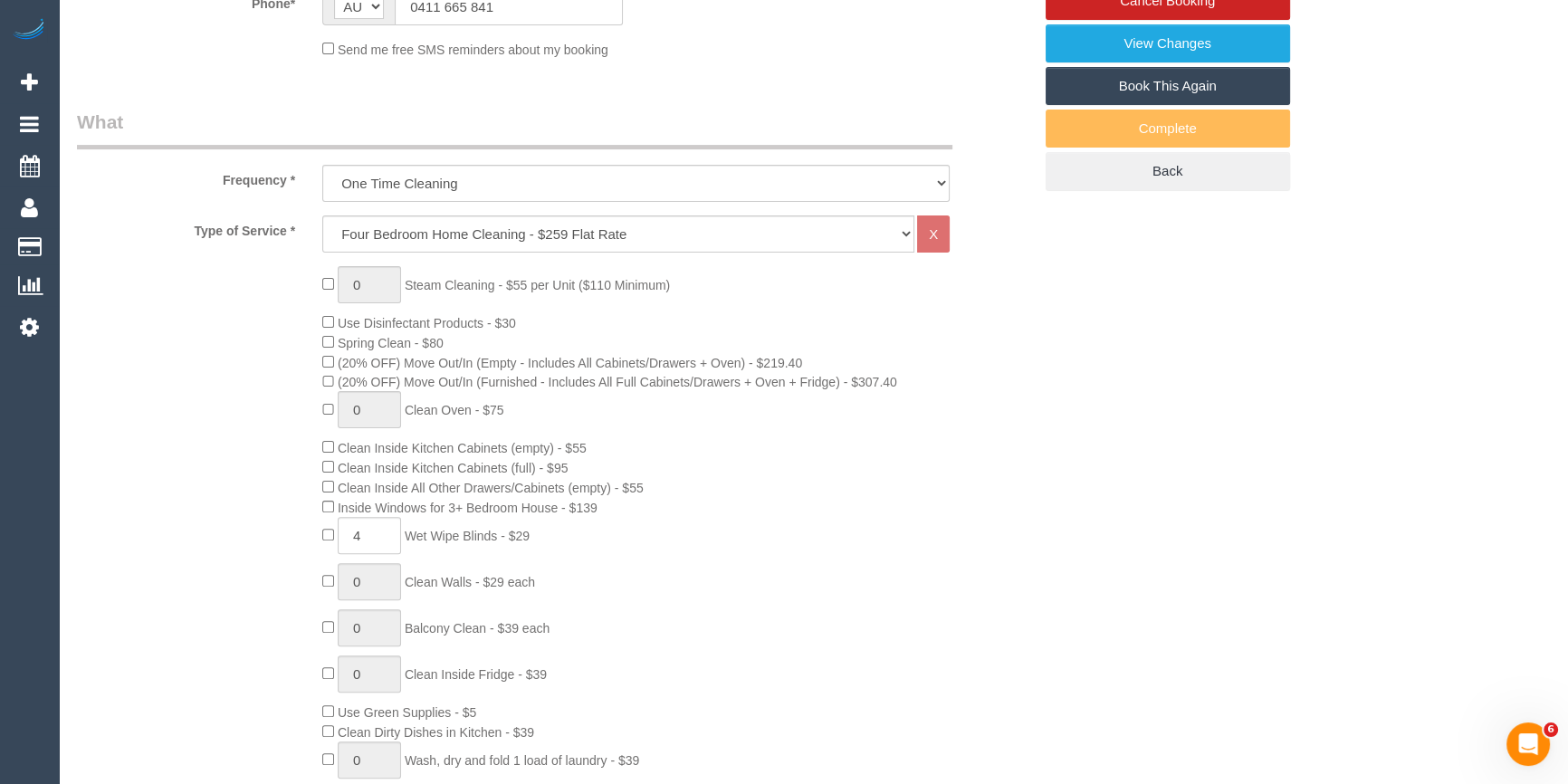
click at [1030, 627] on div "0 Steam Cleaning - $55 per Unit ($110 Minimum) Use Disinfectant Products - $30 …" at bounding box center [676, 584] width 736 height 634
click at [1022, 436] on div "0 Steam Cleaning - $55 per Unit ($110 Minimum) Use Disinfectant Products - $30 …" at bounding box center [676, 584] width 736 height 634
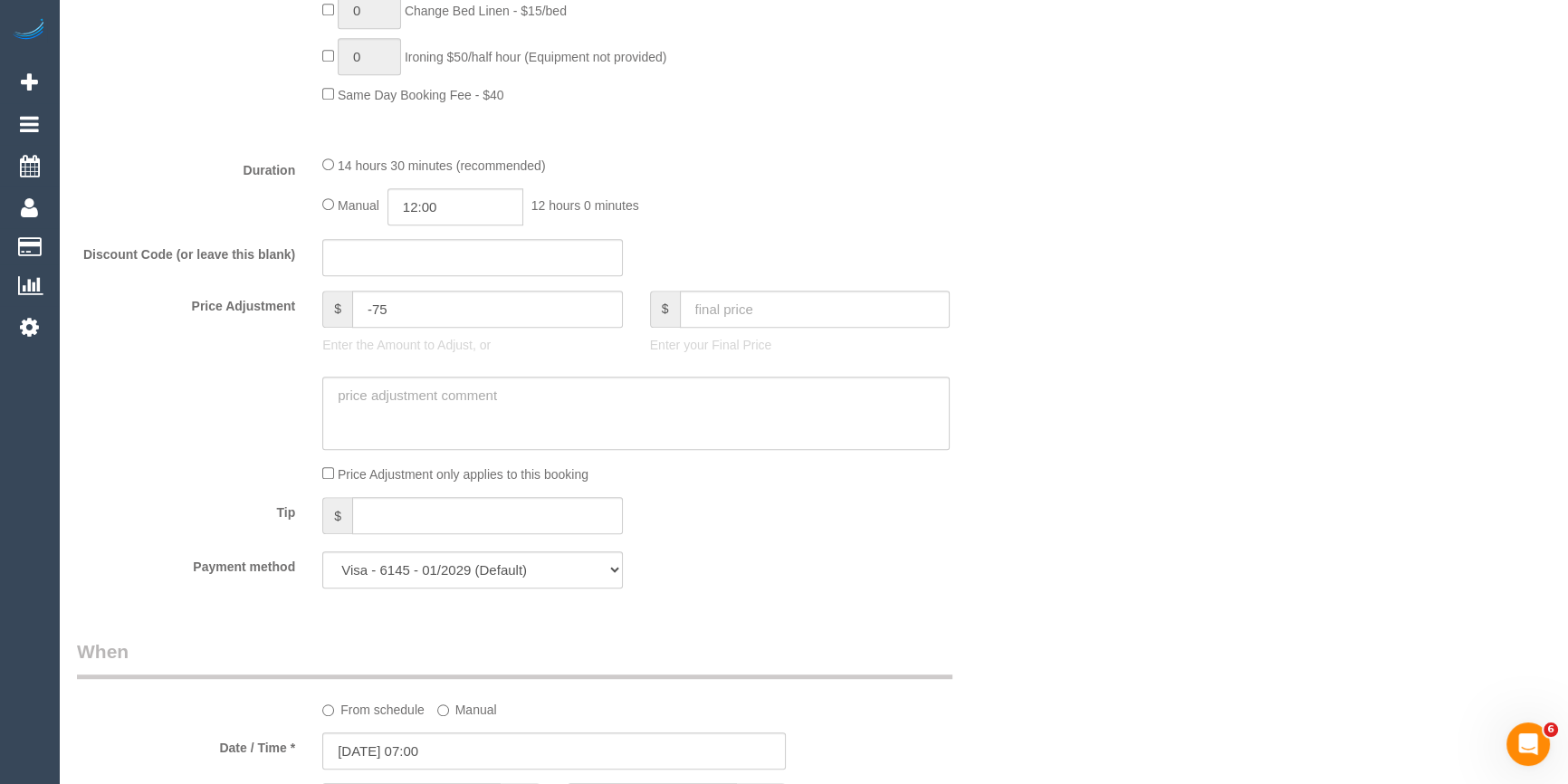
scroll to position [1399, 0]
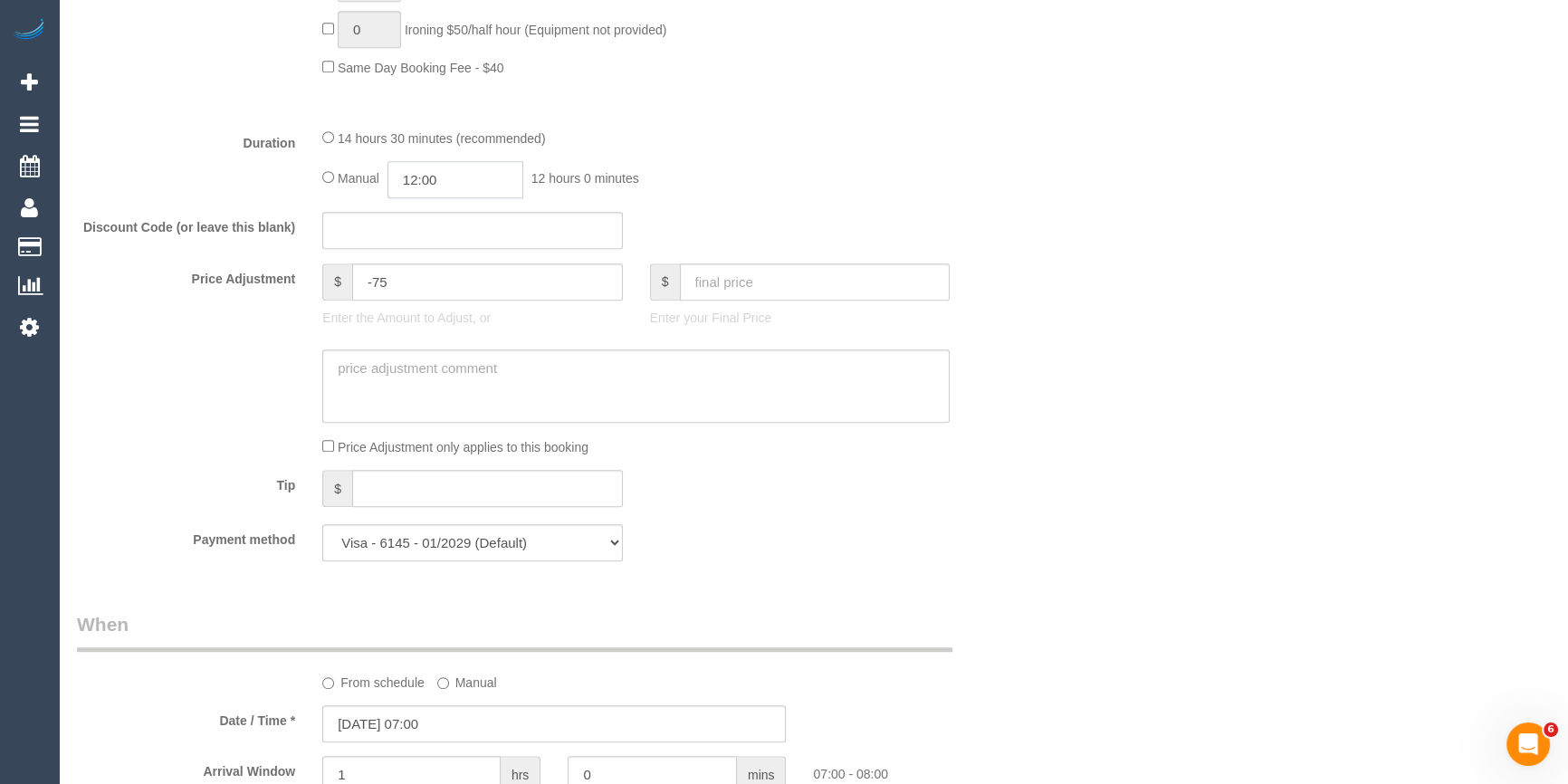
click at [443, 197] on input "12:00" at bounding box center [456, 180] width 136 height 37
click at [752, 186] on div "Manual 12:00 12 hours 0 minutes" at bounding box center [635, 180] width 627 height 37
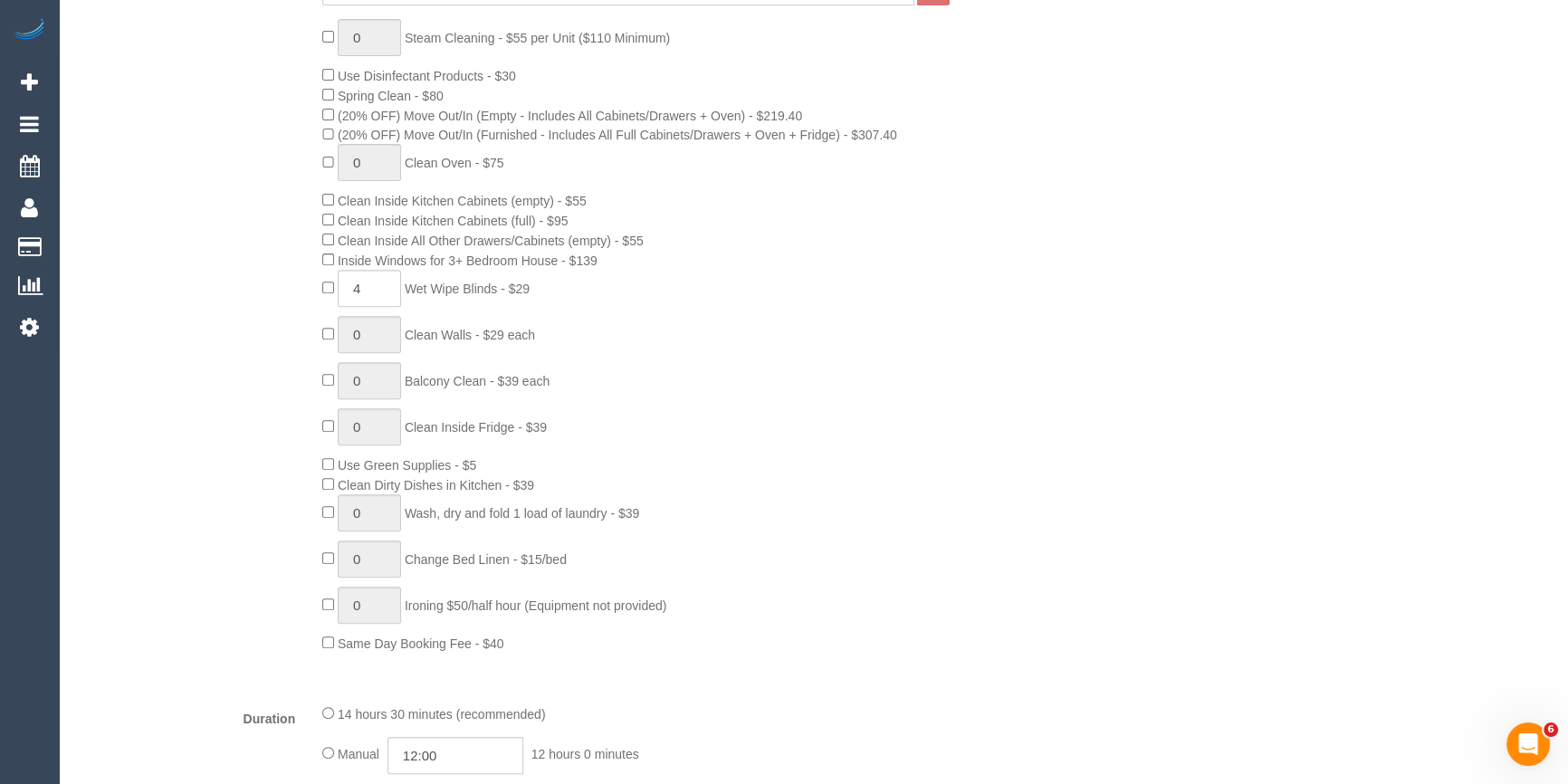
scroll to position [329, 0]
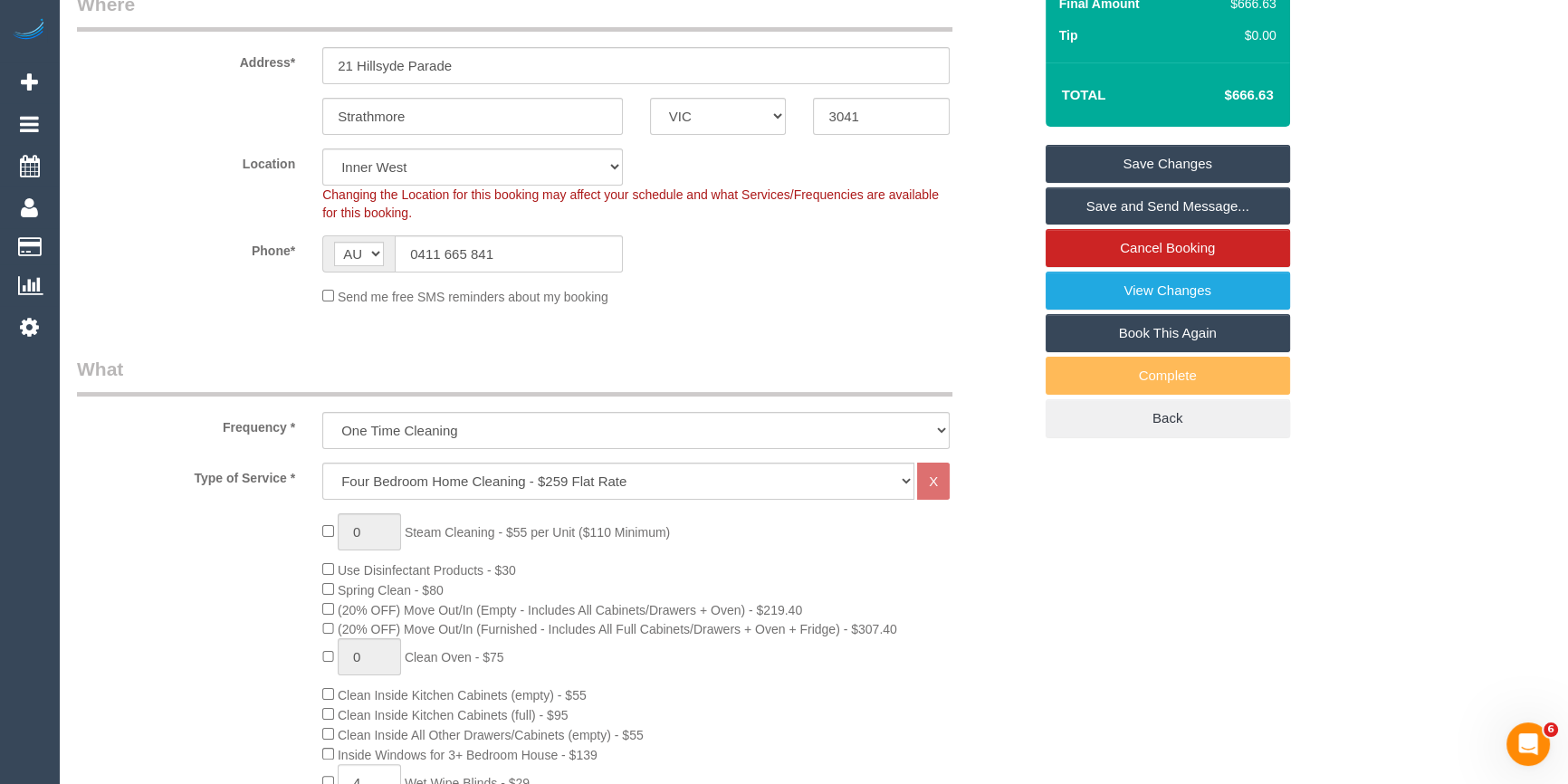
click at [1182, 166] on link "Save Changes" at bounding box center [1167, 163] width 244 height 38
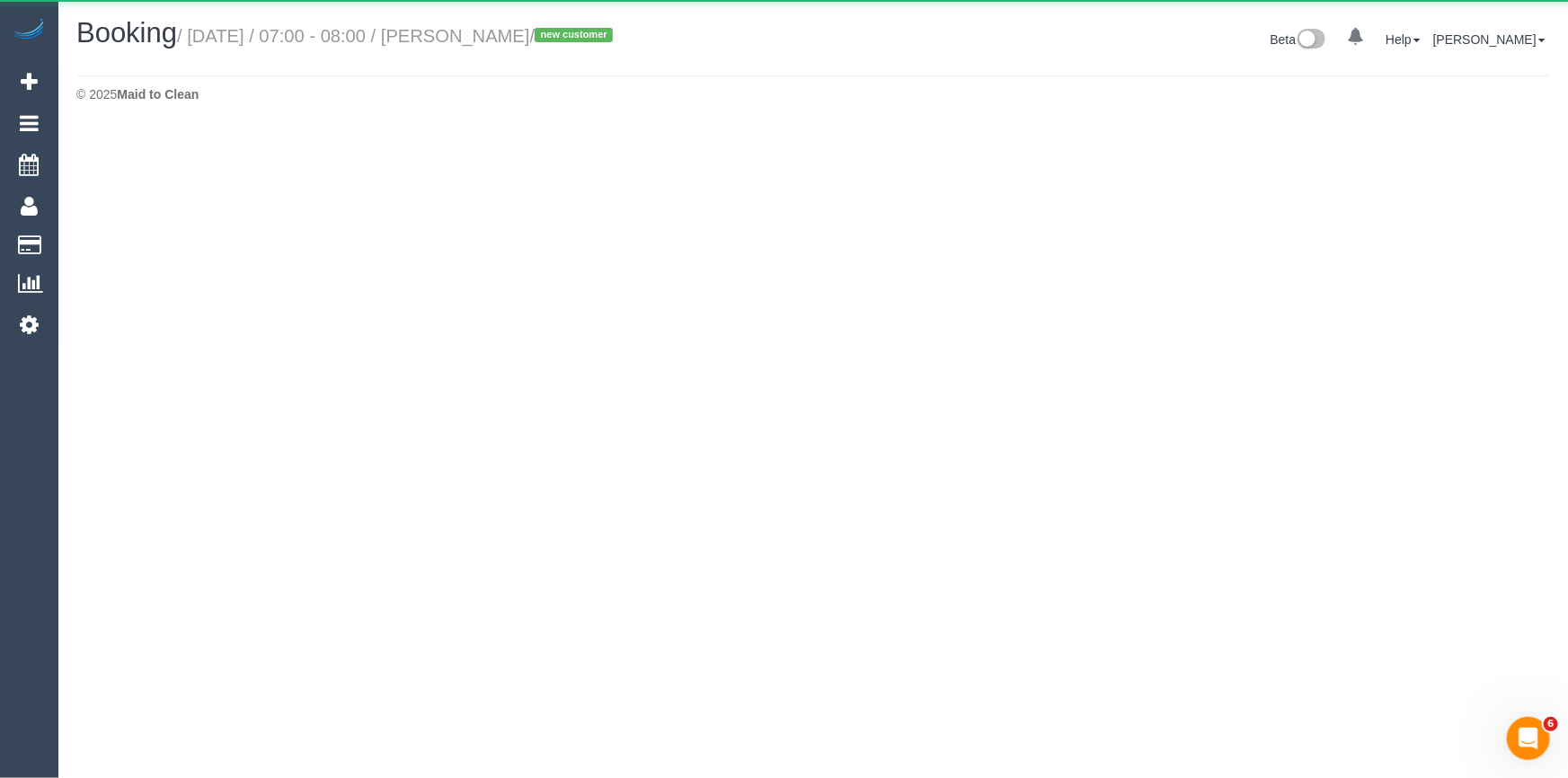
select select "VIC"
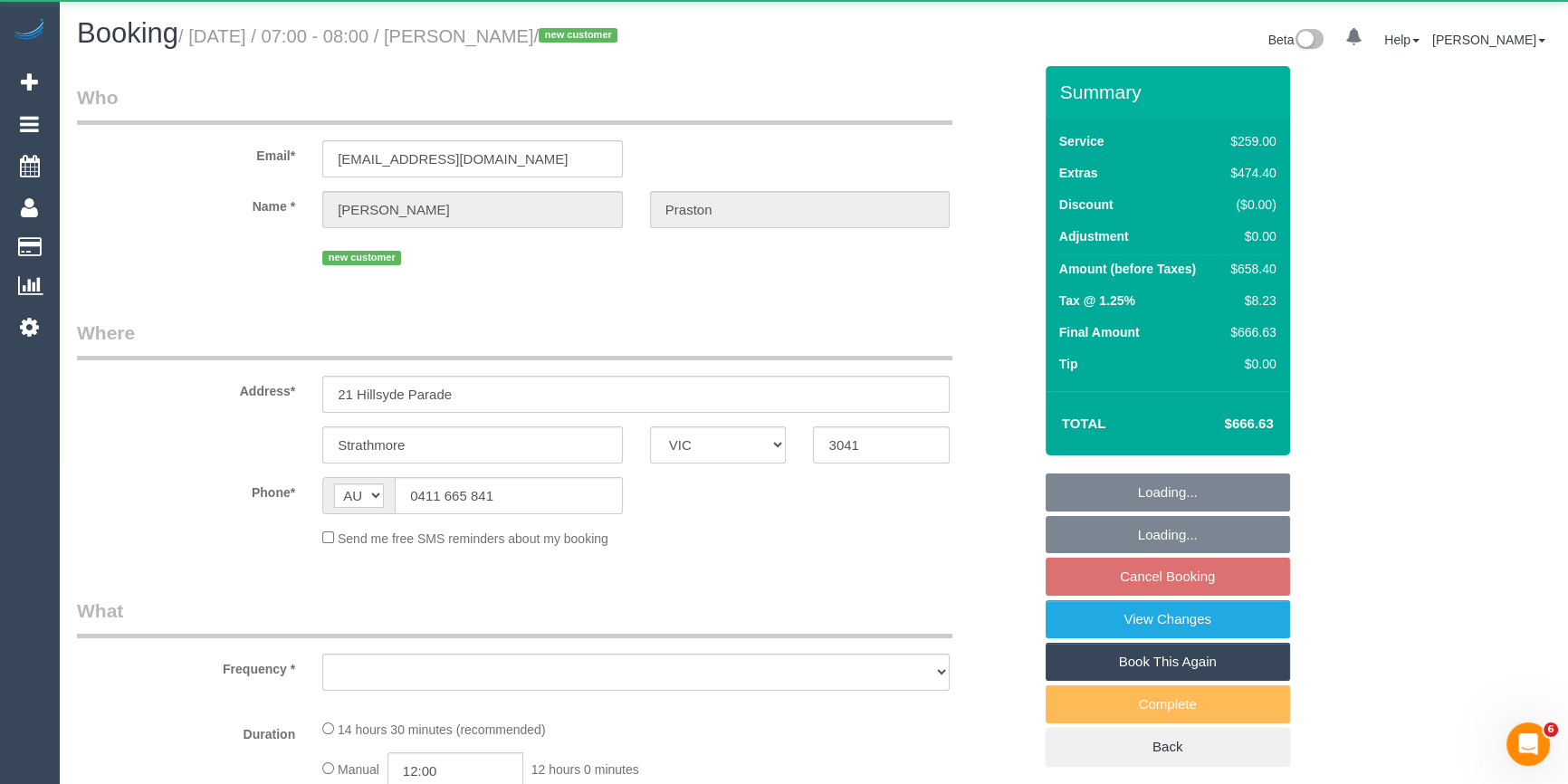
select select "object:8163"
select select "string:stripe-pm_1SAKDd2GScqysDRVTPnxtT8u"
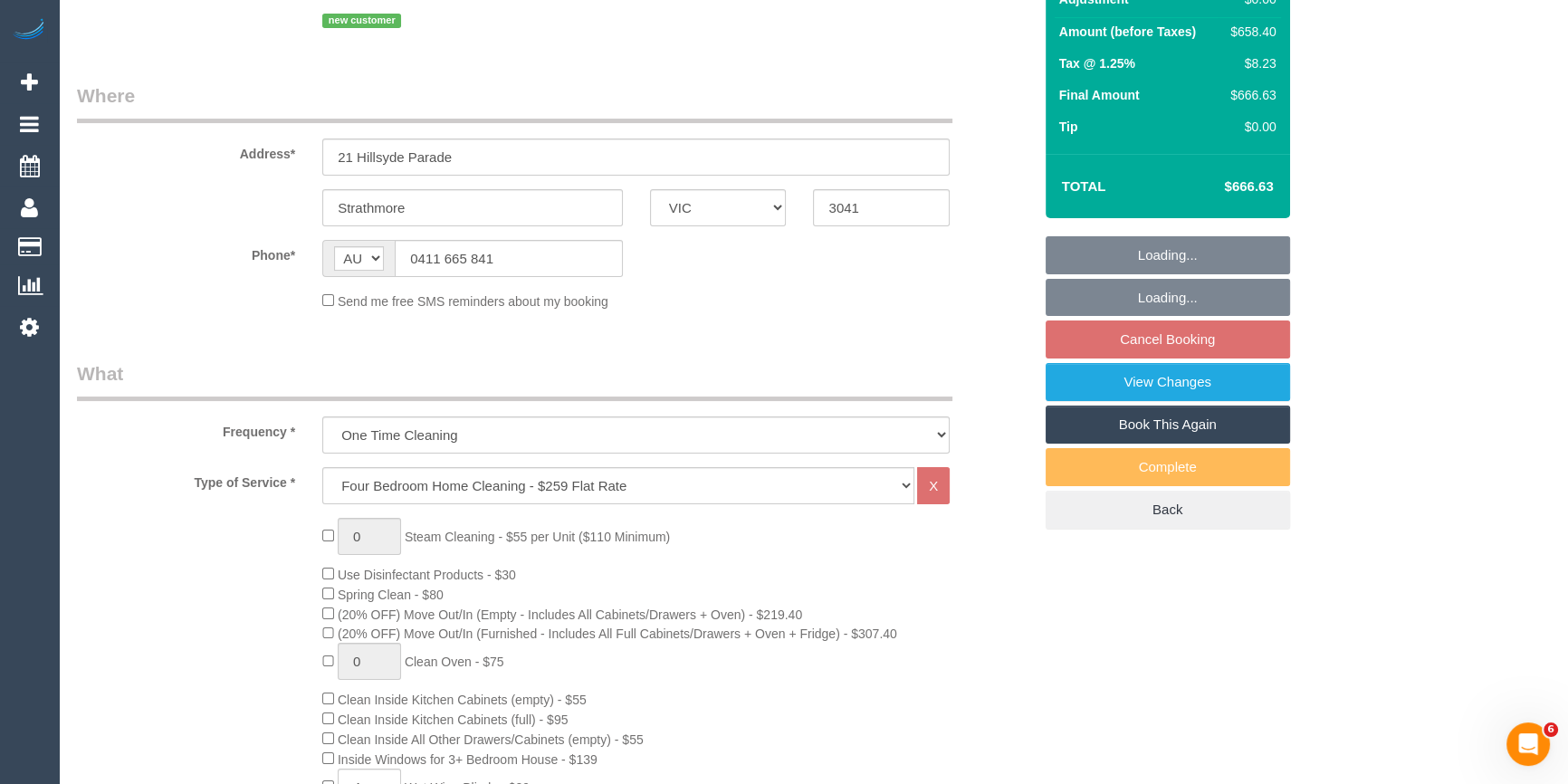
select select "number:28"
select select "number:14"
select select "number:18"
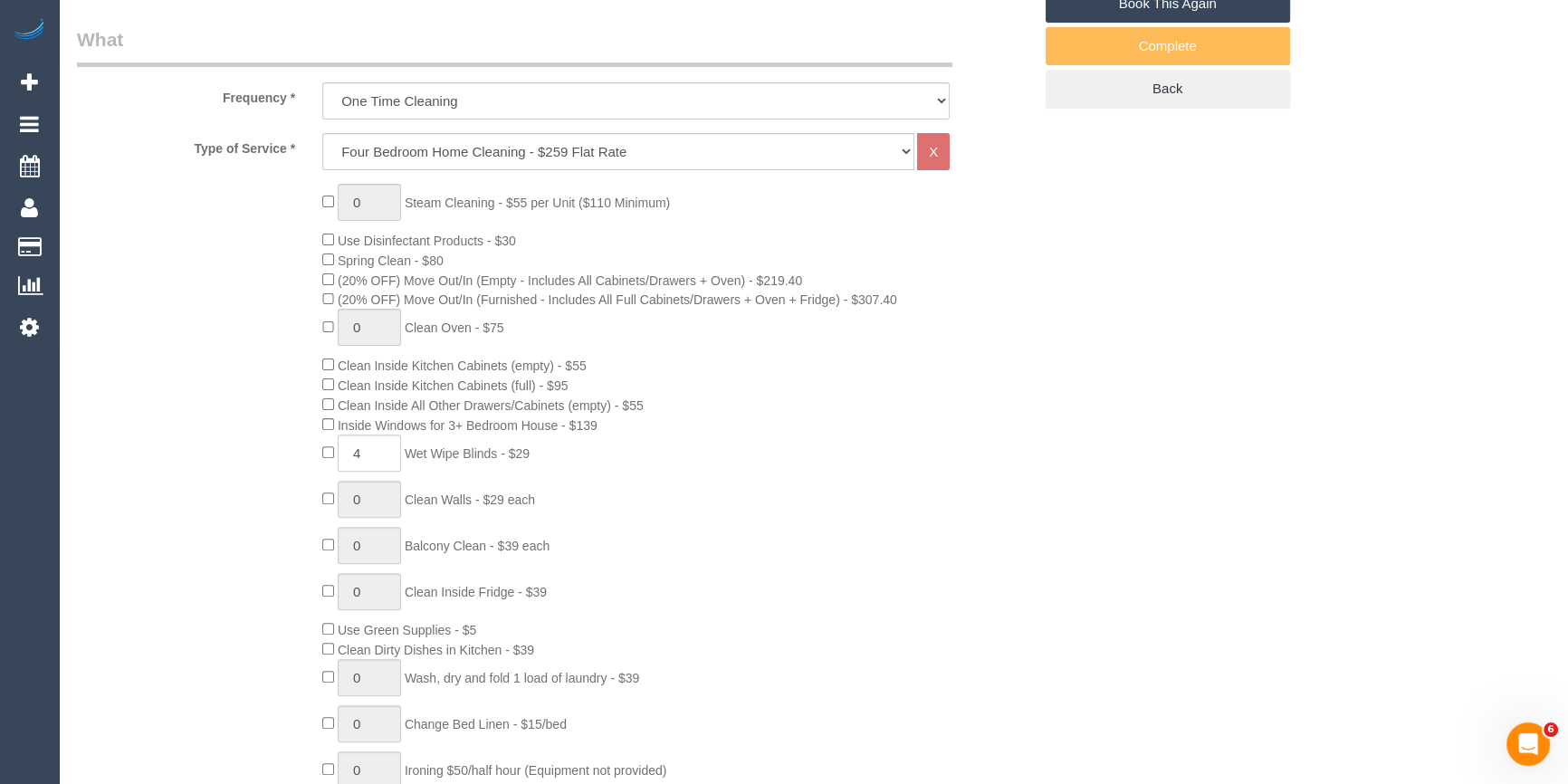
select select "object:9110"
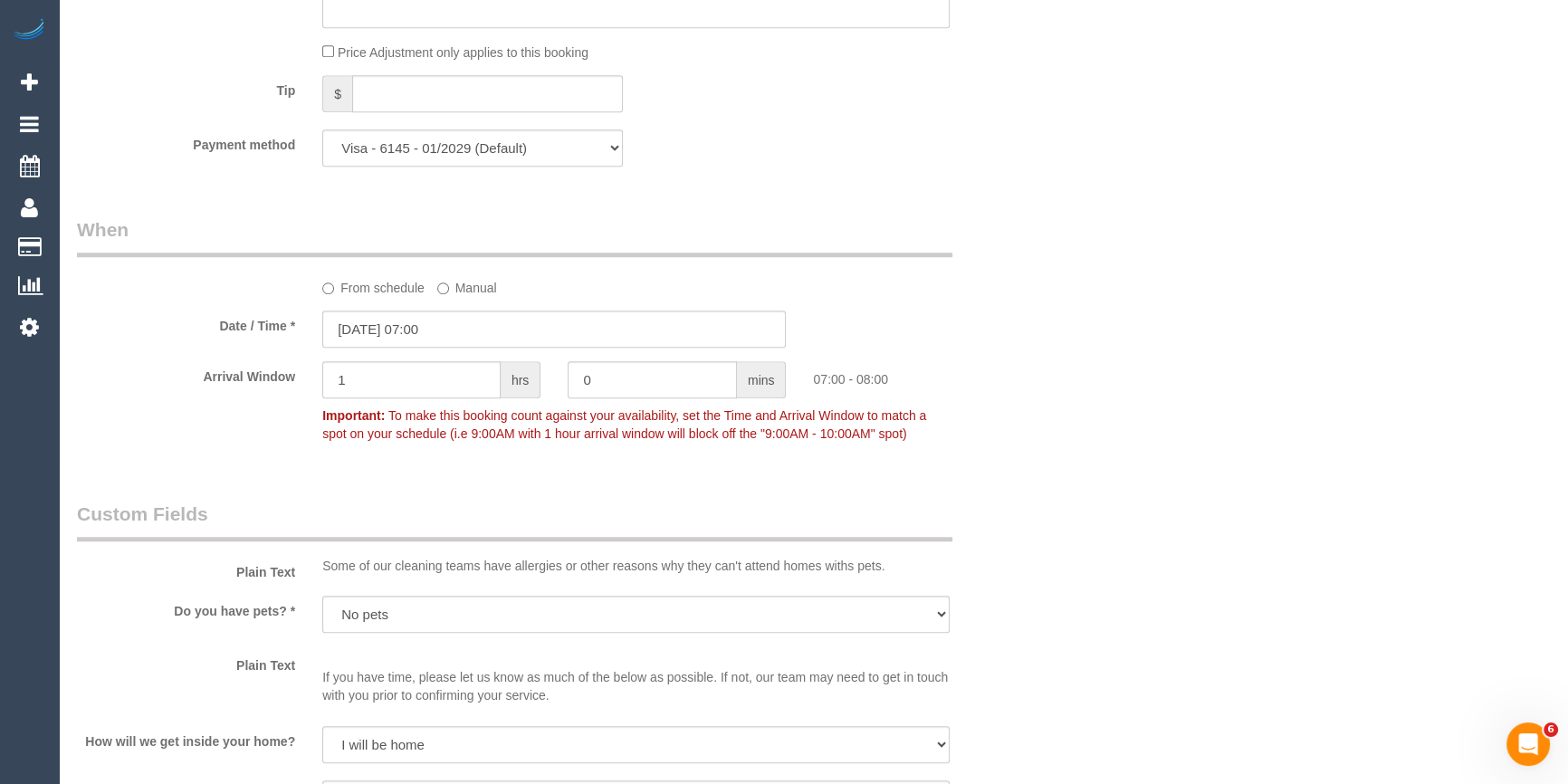
scroll to position [1564, 0]
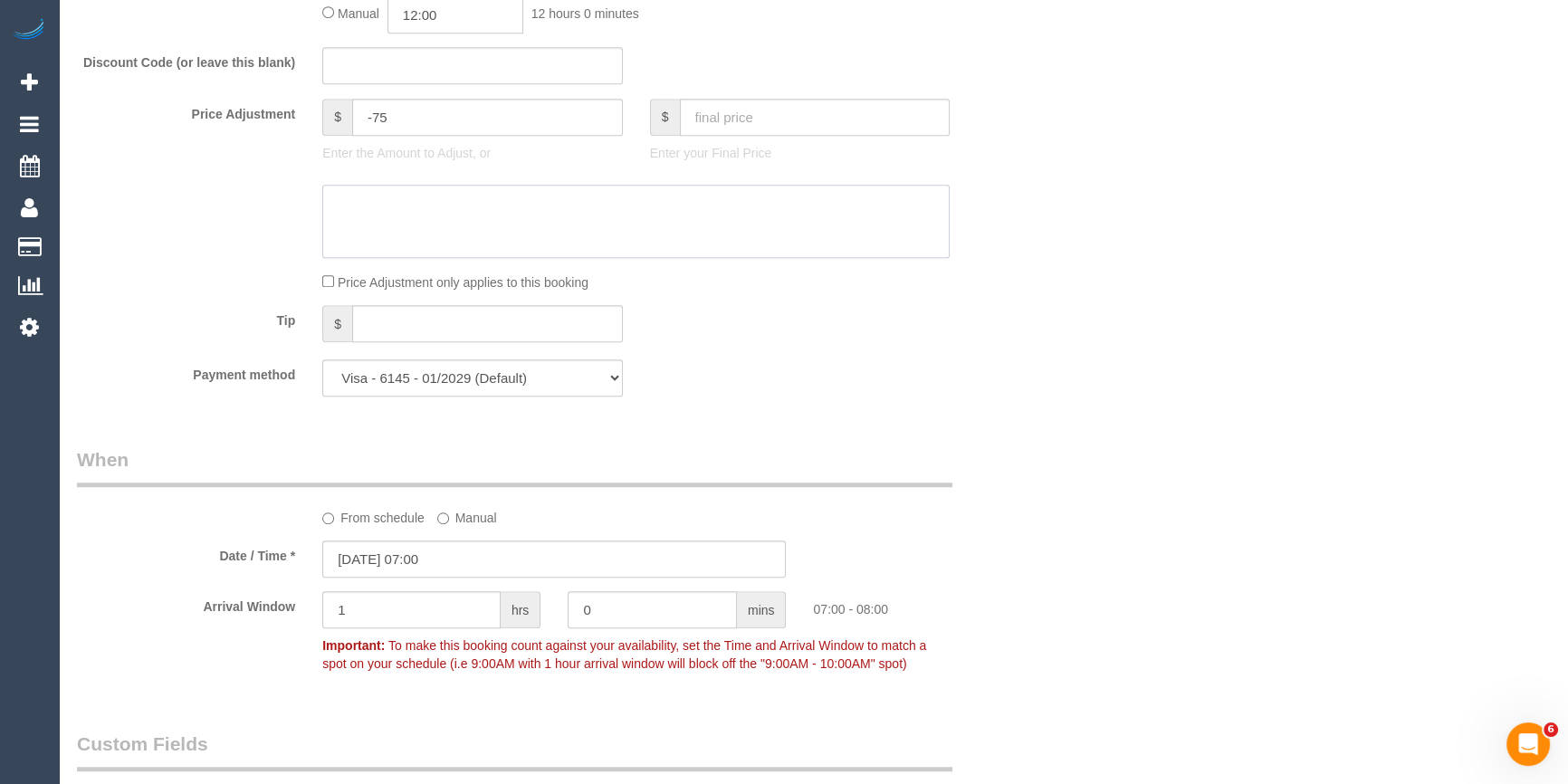
click at [406, 224] on textarea at bounding box center [635, 222] width 627 height 75
click at [1158, 234] on div "Who Email* lukeprastonink@outlook.com Name * Luke Praston new customer Where Ad…" at bounding box center [813, 442] width 1473 height 3880
click at [810, 205] on textarea at bounding box center [635, 222] width 627 height 75
type textarea "As per phone conversation with Tifa customer does not wants ovens cleaned - LB"
click at [1225, 274] on div "Who Email* lukeprastonink@outlook.com Name * Luke Praston new customer Where Ad…" at bounding box center [813, 442] width 1473 height 3880
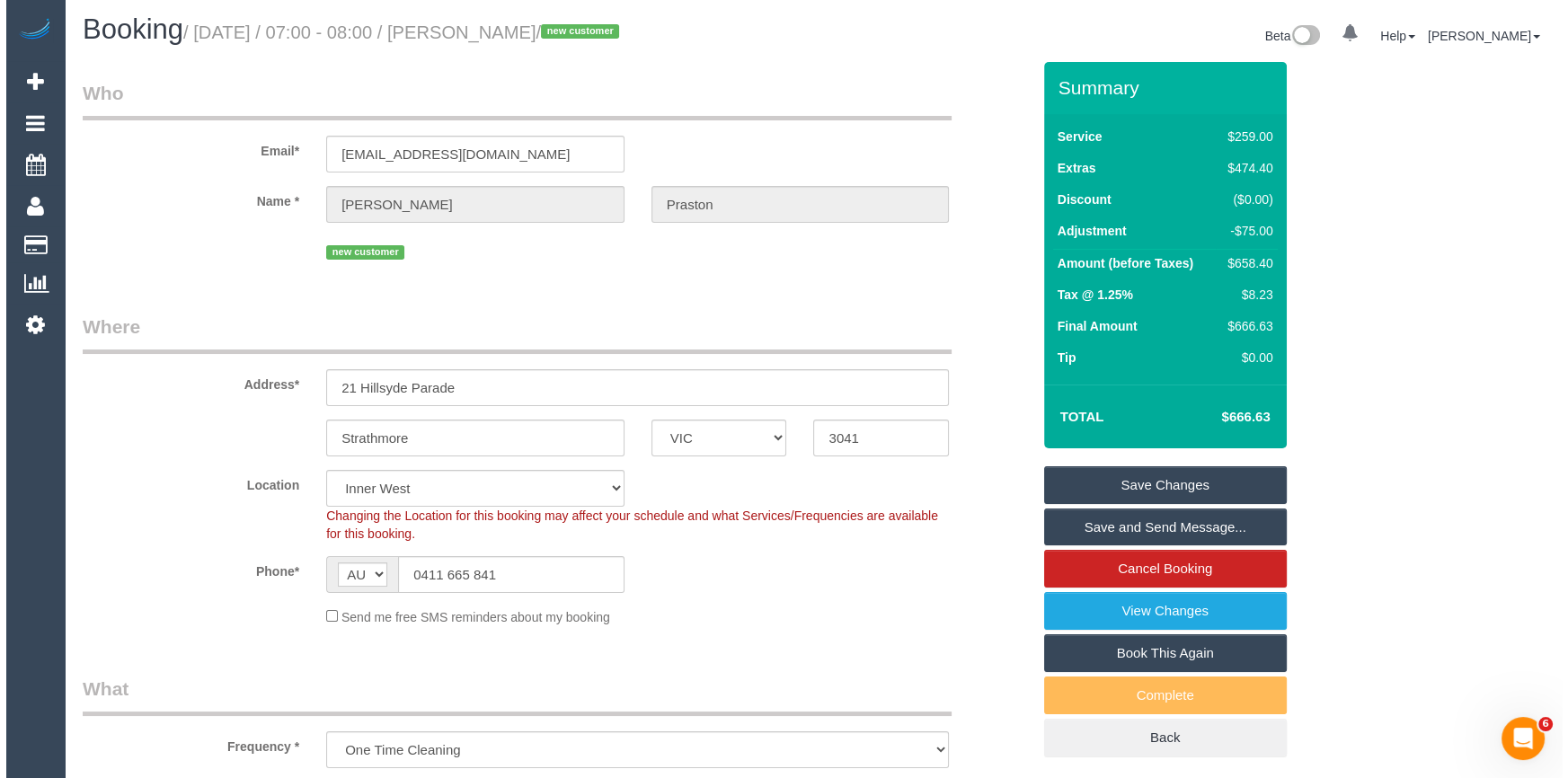
scroll to position [0, 0]
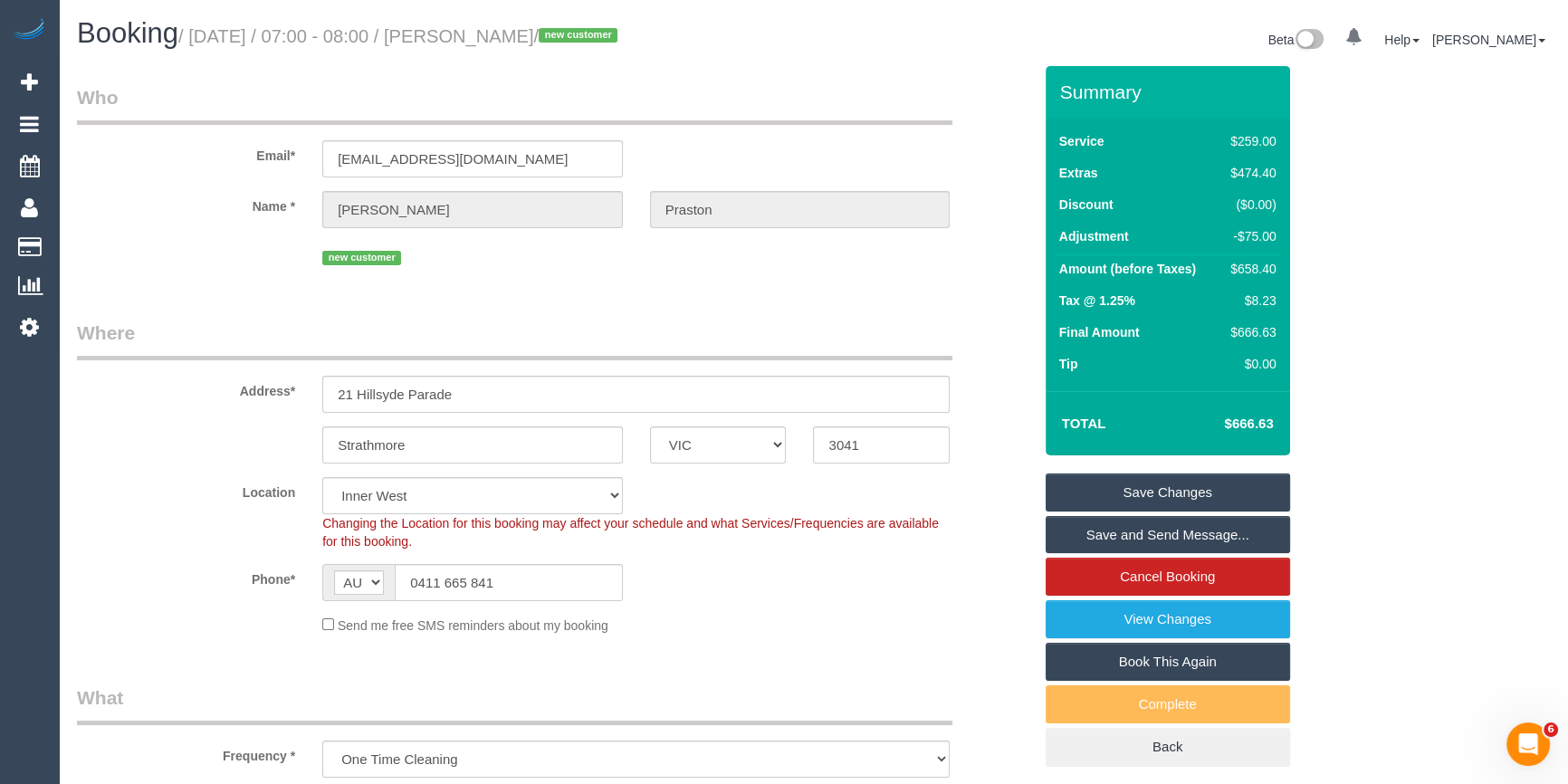
click at [1146, 491] on link "Save Changes" at bounding box center [1167, 492] width 244 height 38
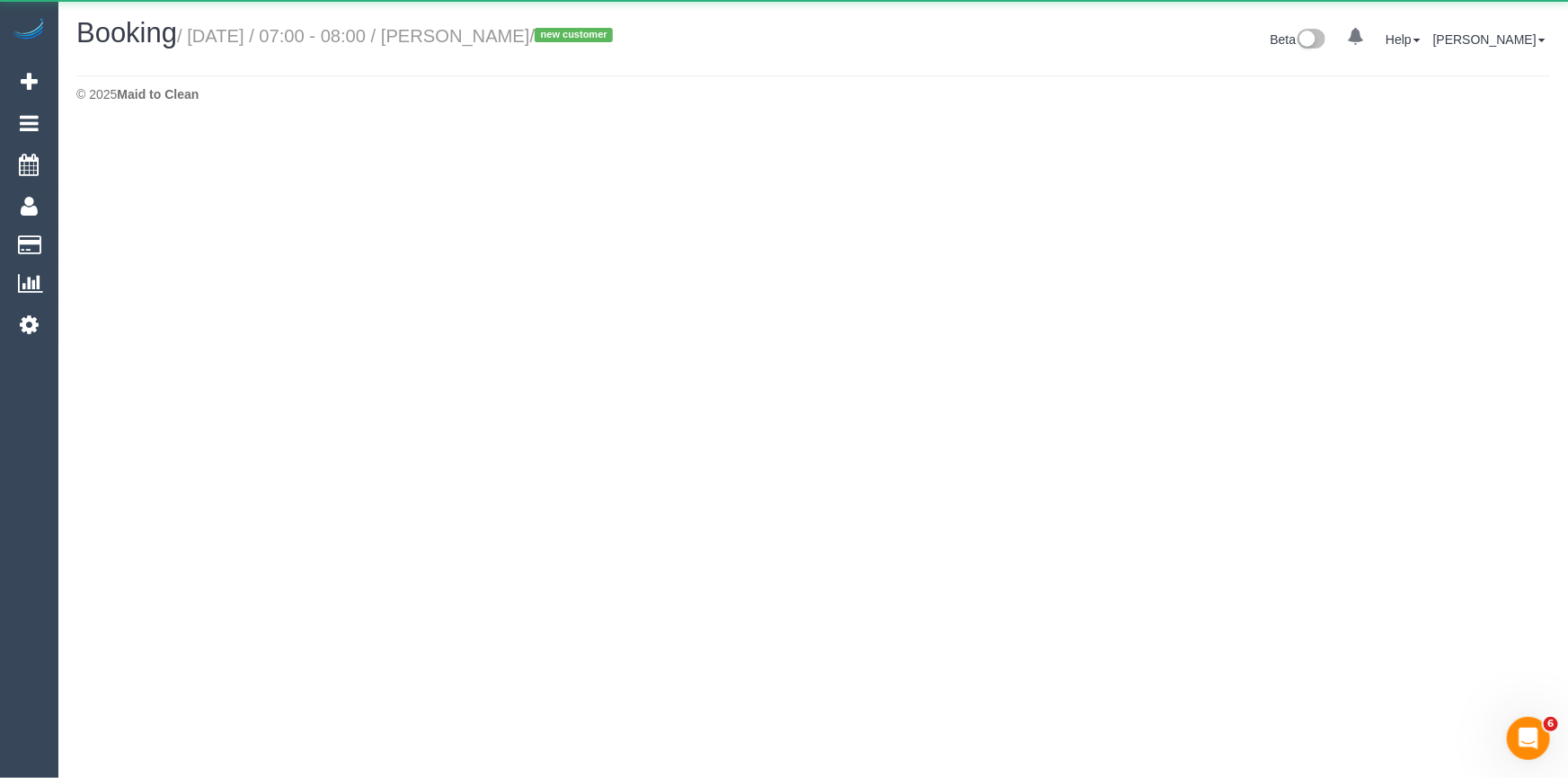
select select "VIC"
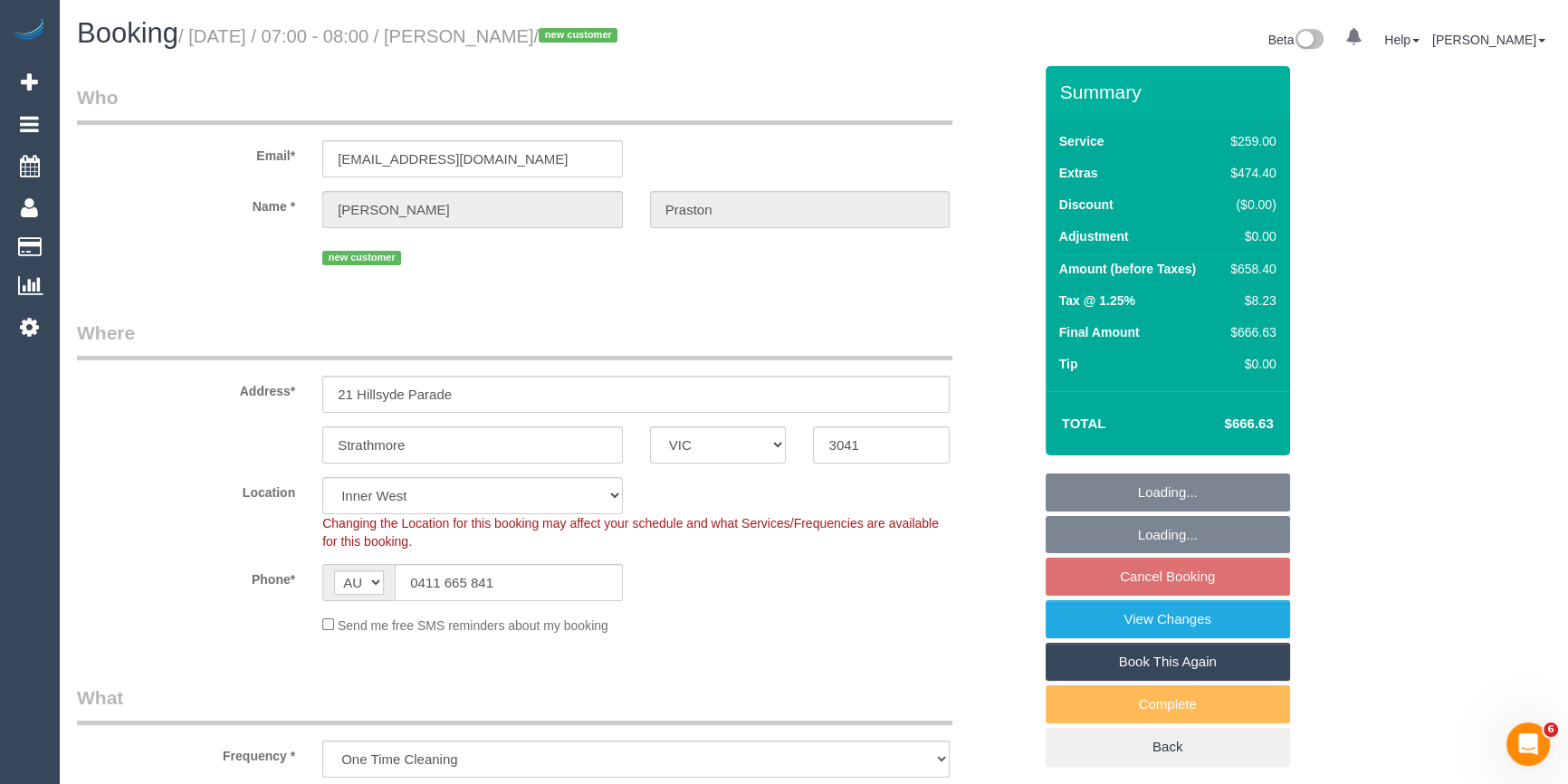
select select "object:10795"
select select "string:stripe-pm_1SAKDd2GScqysDRVTPnxtT8u"
select select "number:28"
select select "number:14"
select select "number:18"
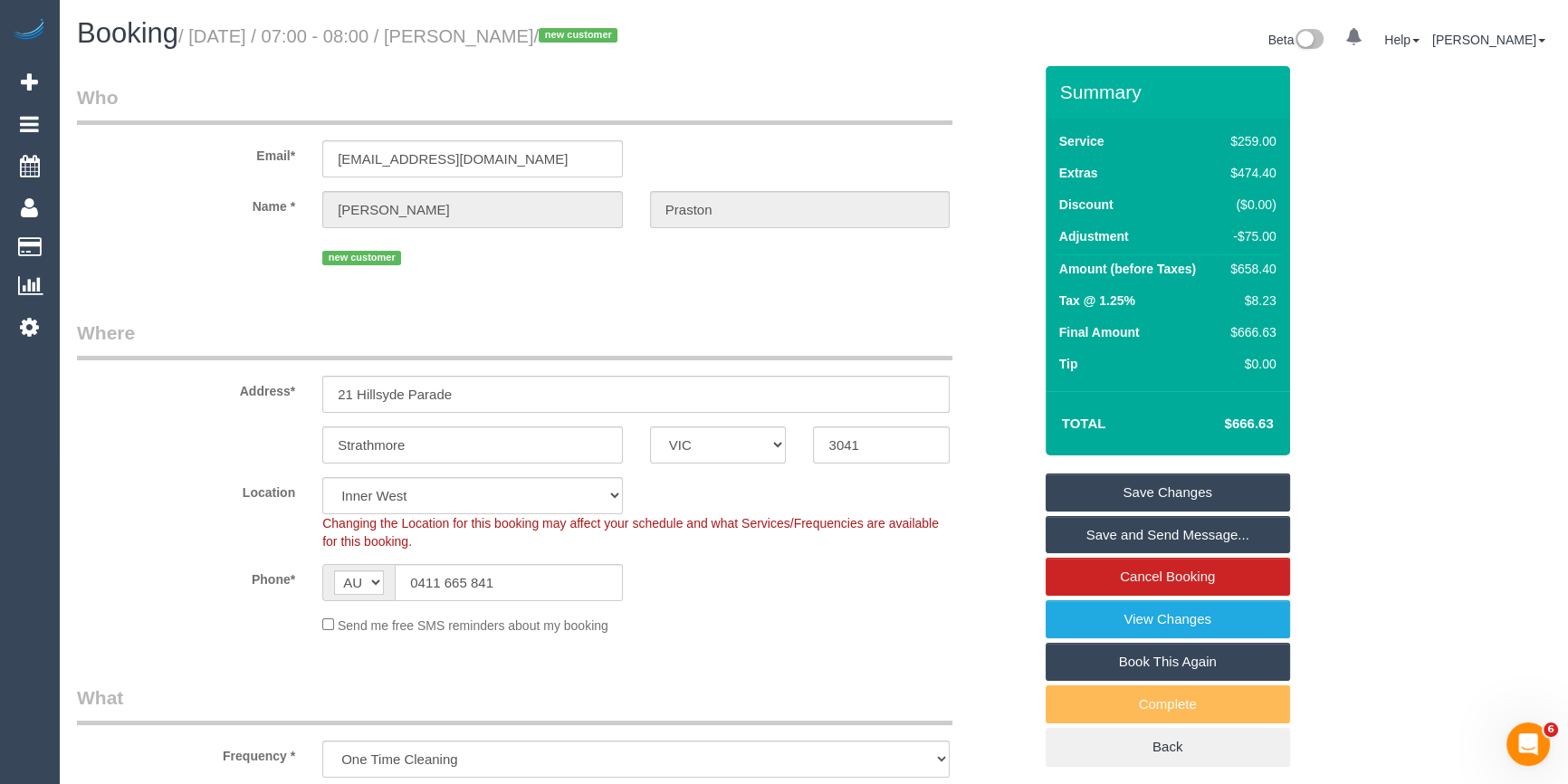
click at [1183, 530] on link "Save and Send Message..." at bounding box center [1167, 535] width 244 height 38
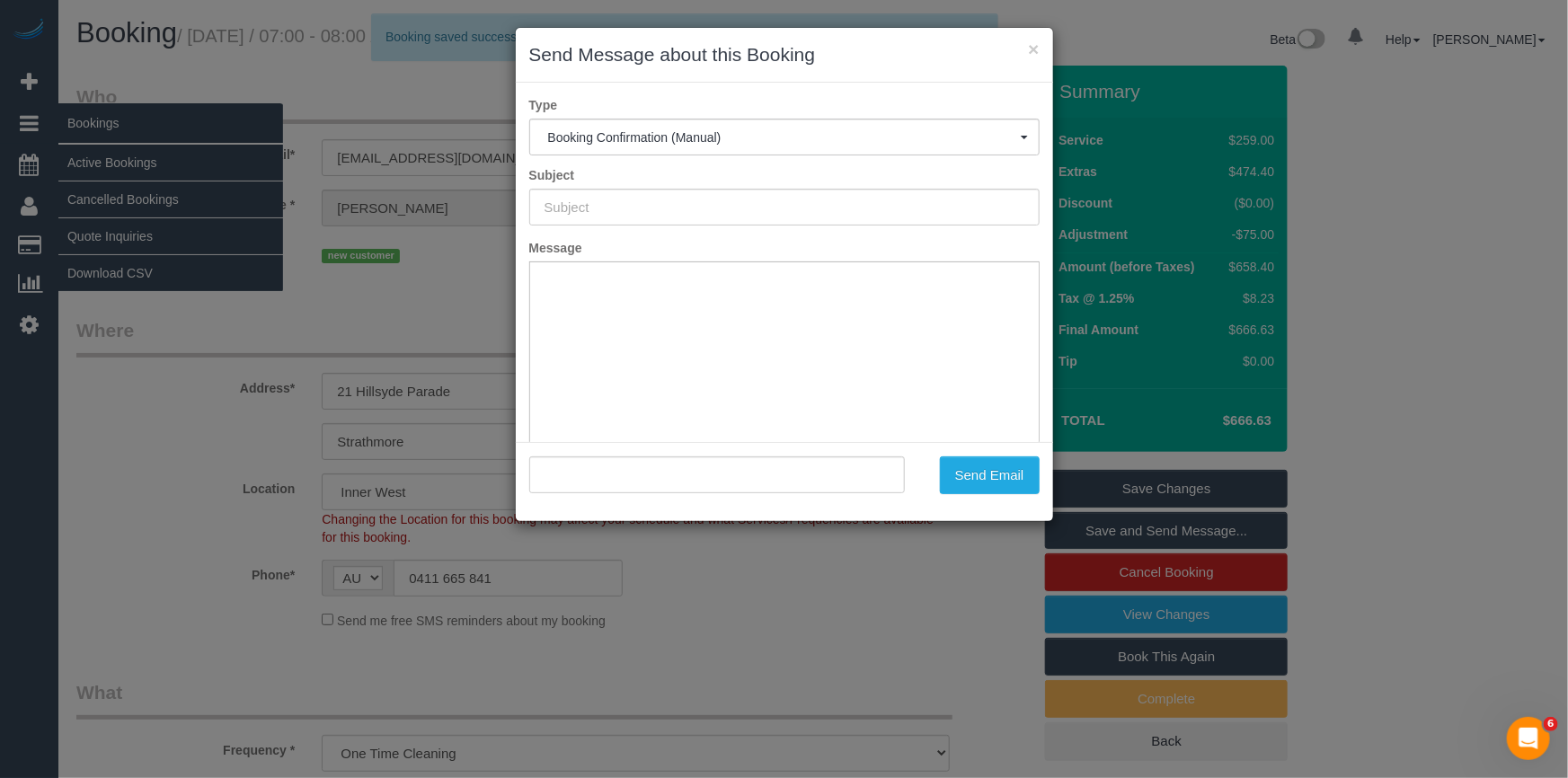
type input "Booking Confirmed"
type input ""Luke Praston" <lukeprastonink@outlook.com>"
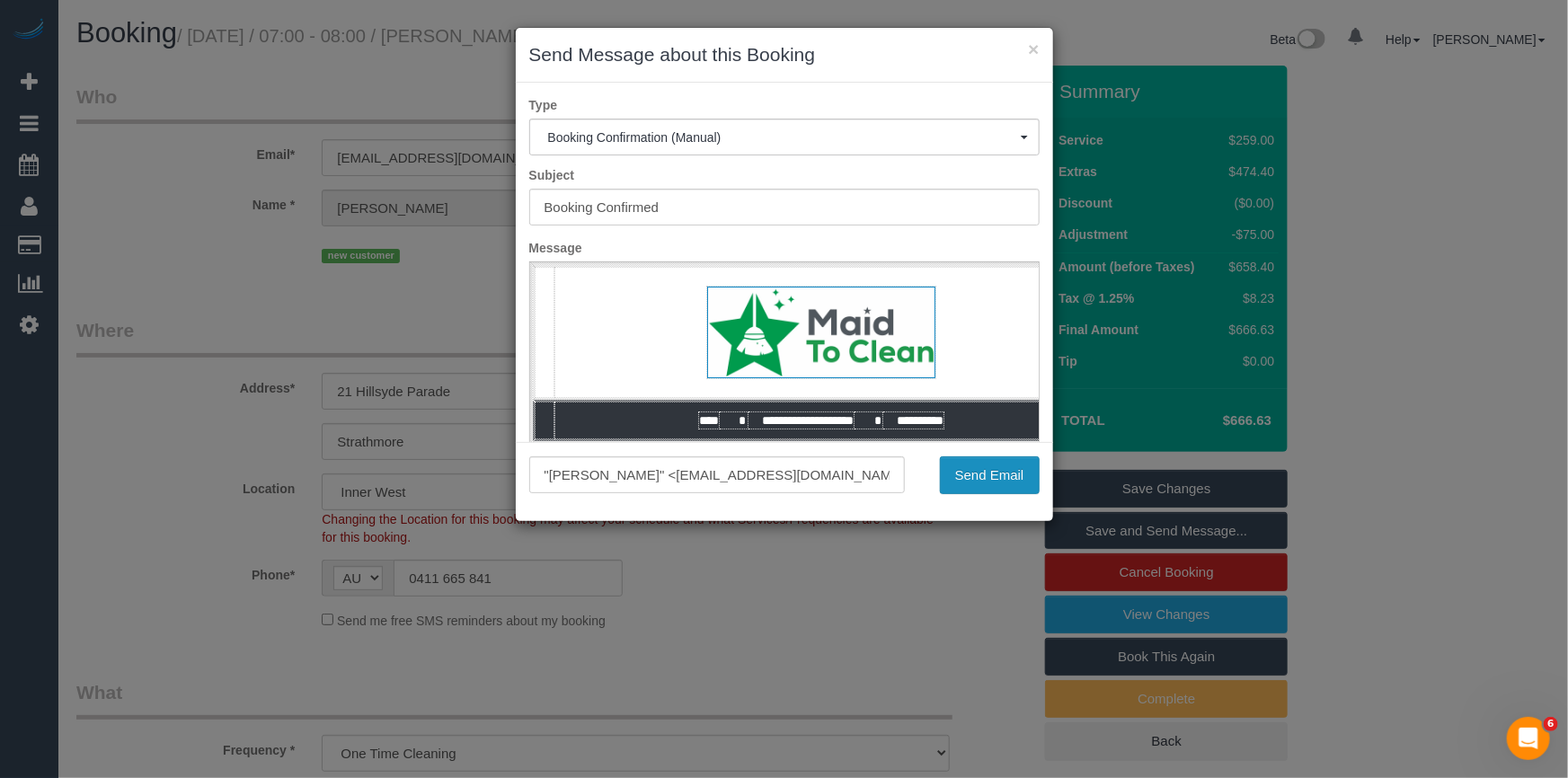
click at [1016, 480] on button "Send Email" at bounding box center [990, 475] width 100 height 38
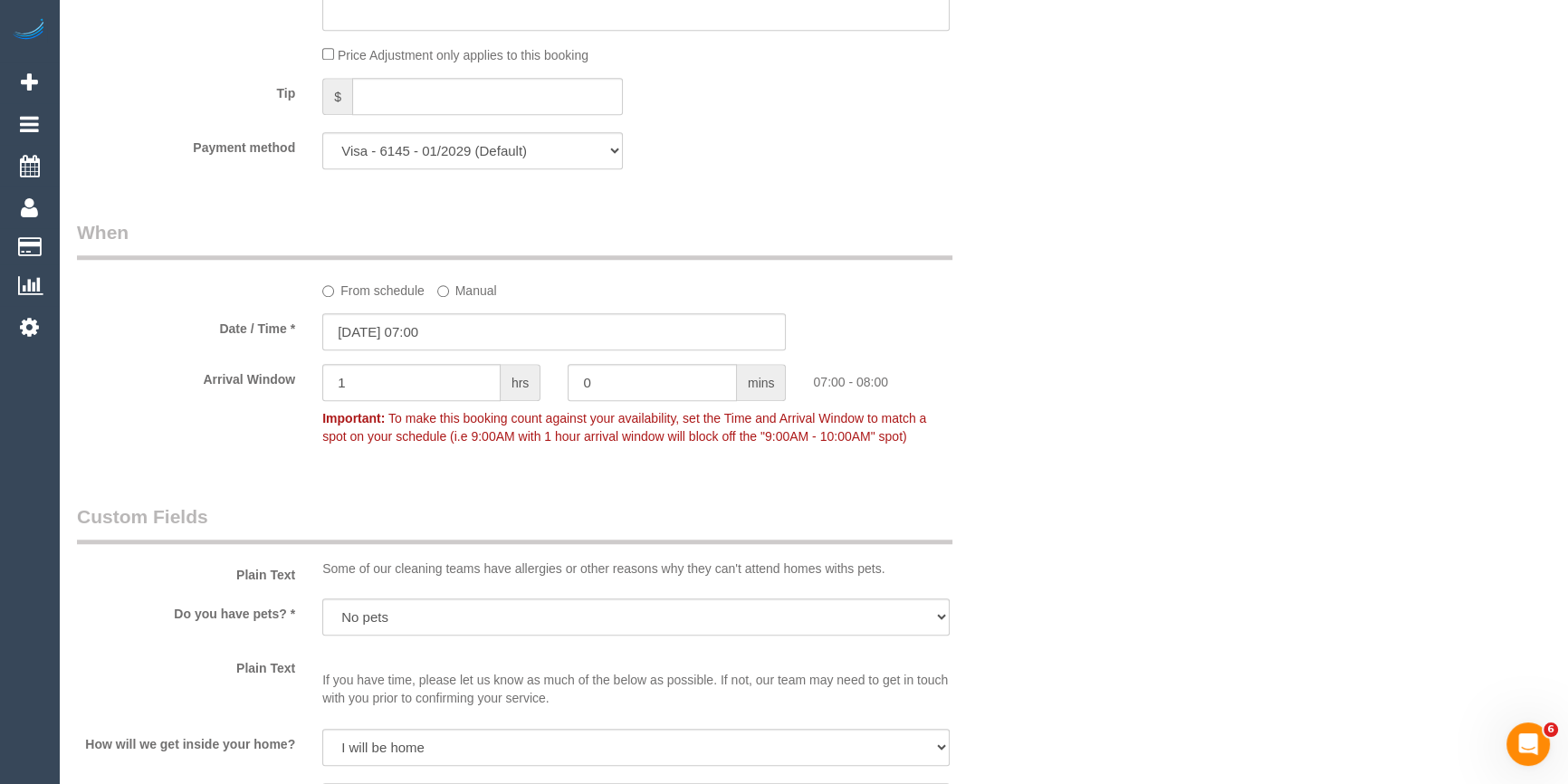
scroll to position [2304, 0]
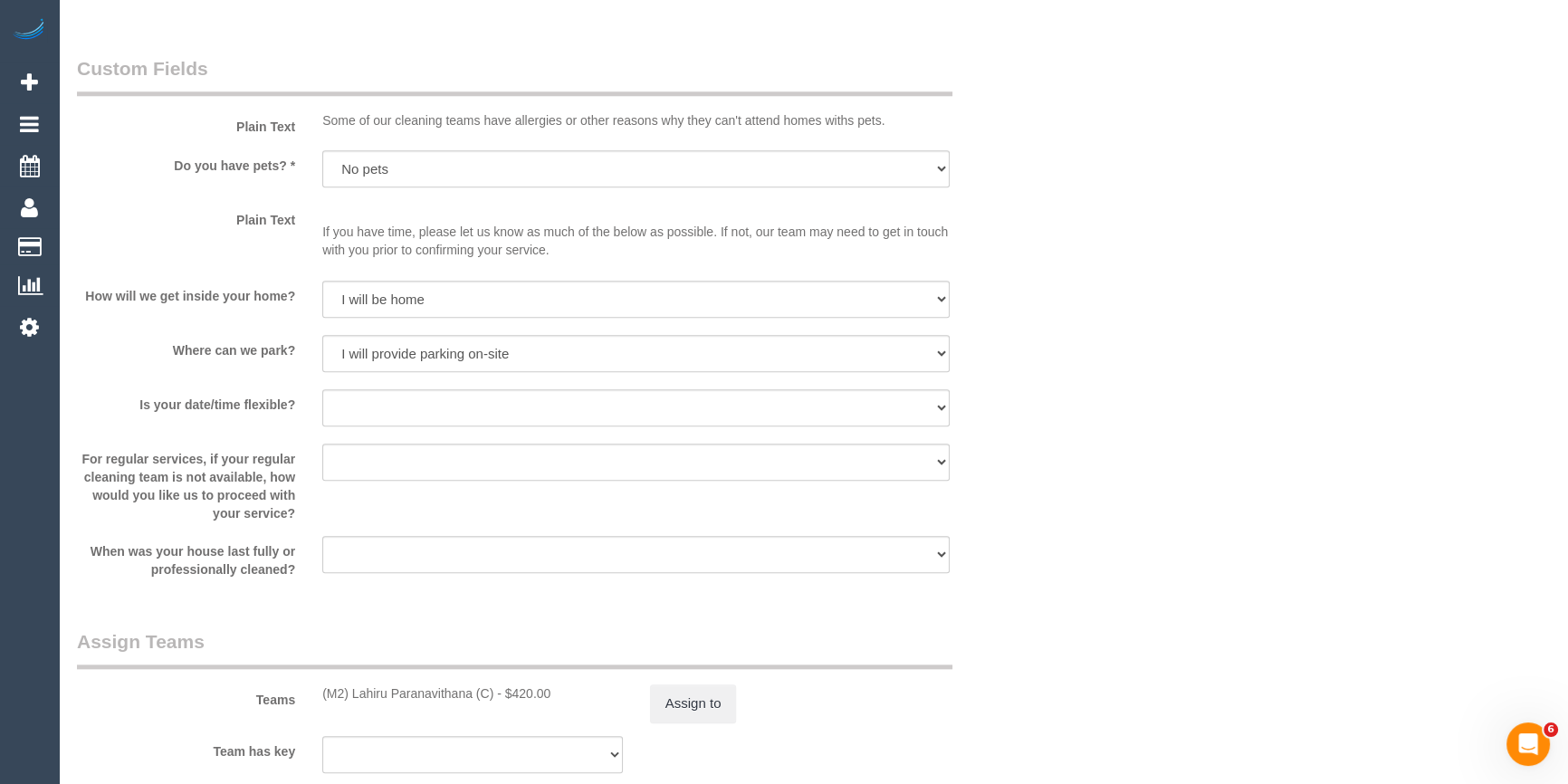
click at [394, 697] on div "(M2) Lahiru Paranavithana (C) - $420.00" at bounding box center [472, 693] width 301 height 18
click at [373, 693] on div "(M2) Lahiru Paranavithana (C) - $420.00" at bounding box center [472, 693] width 301 height 18
copy div "Lahiru"
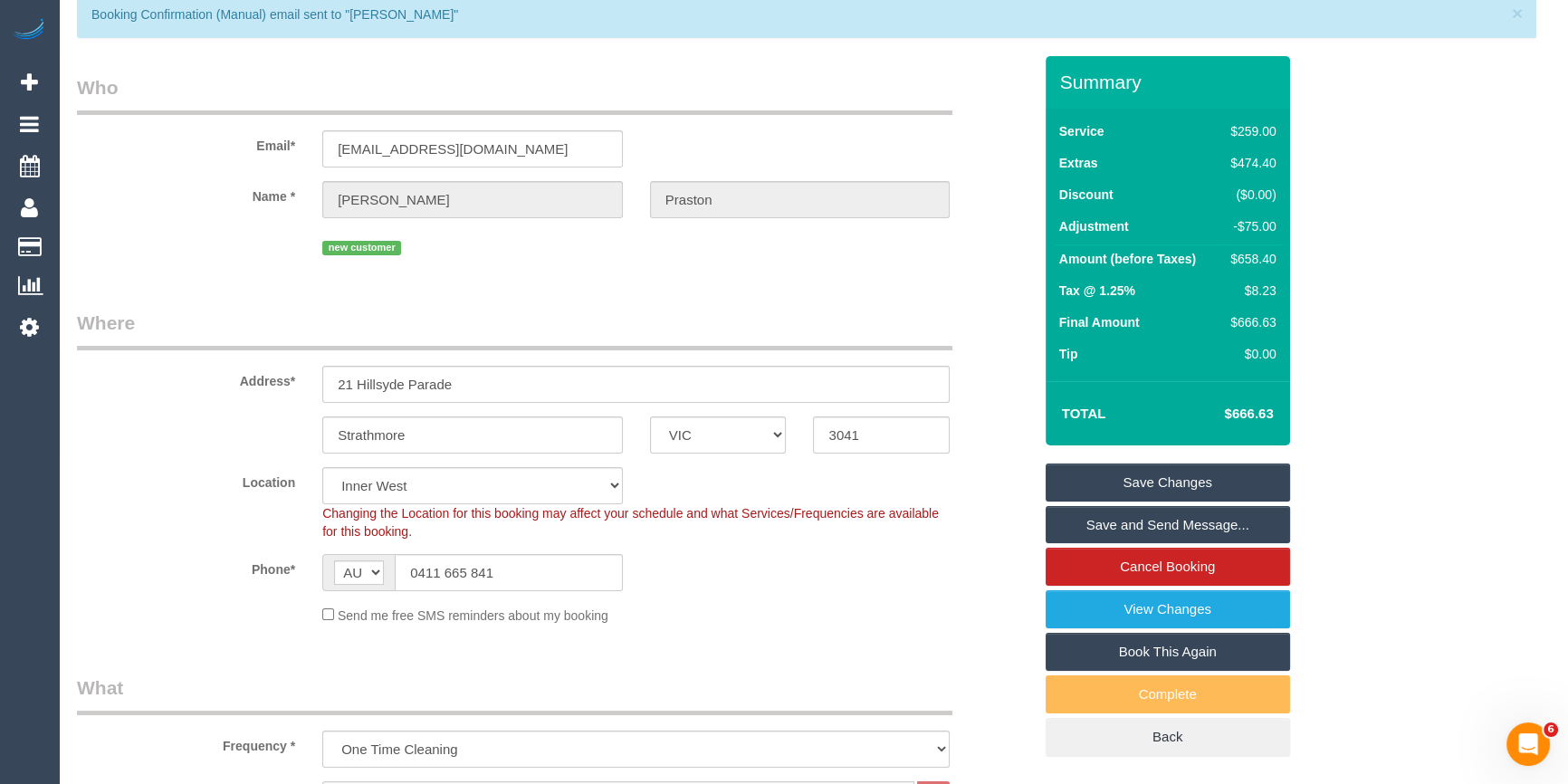
scroll to position [0, 0]
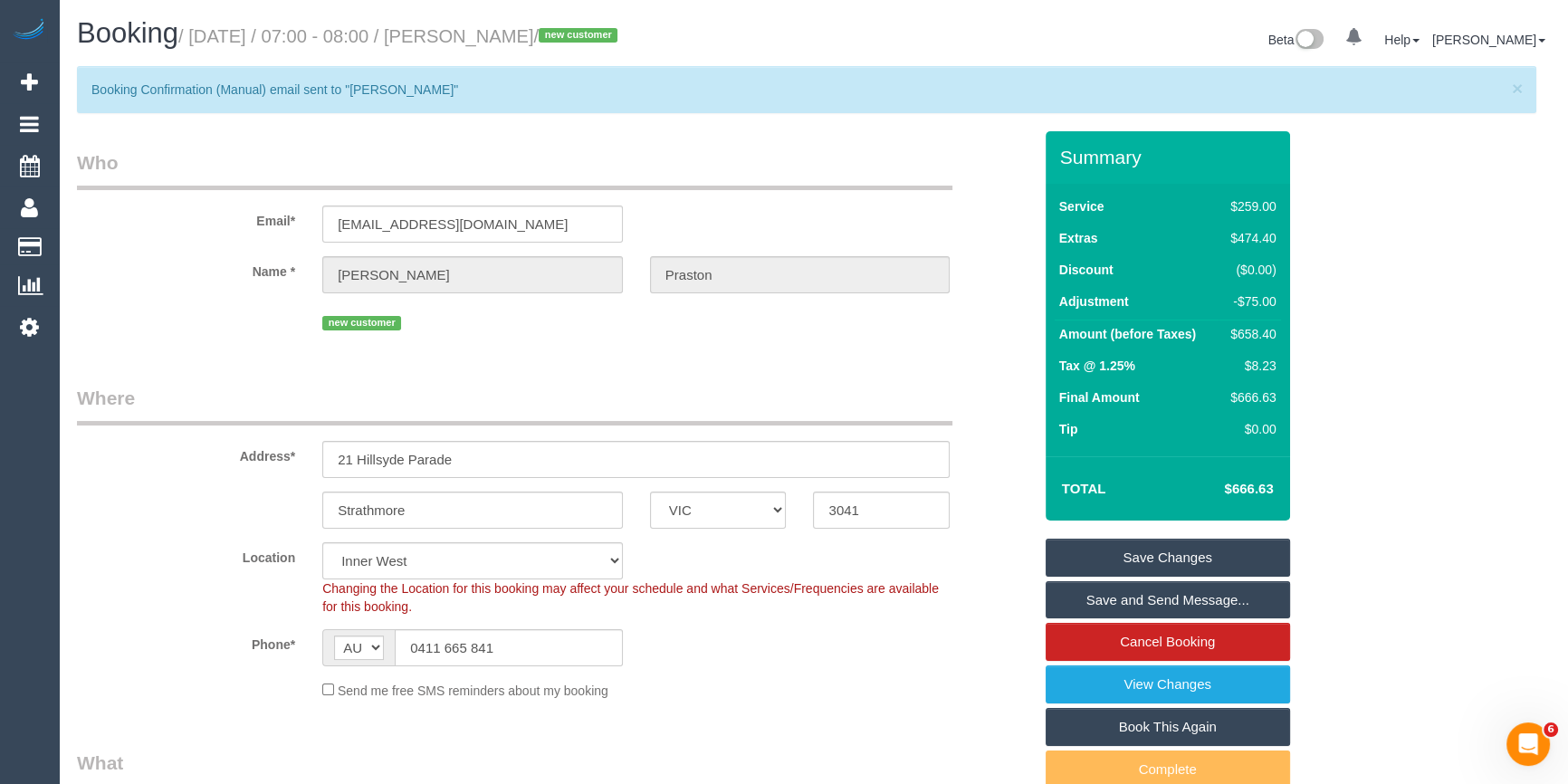
click at [573, 38] on small "/ October 01, 2025 / 07:00 - 08:00 / Luke Praston / new customer" at bounding box center [400, 35] width 444 height 20
drag, startPoint x: 579, startPoint y: 37, endPoint x: 480, endPoint y: 38, distance: 99.0
click at [480, 38] on small "/ October 01, 2025 / 07:00 - 08:00 / Luke Praston / new customer" at bounding box center [400, 35] width 444 height 20
copy small "Luke Praston"
click at [885, 34] on div "Beta 0 Your Notifications You have 0 alerts Help Help Docs Take a Tour Contact …" at bounding box center [1188, 41] width 750 height 48
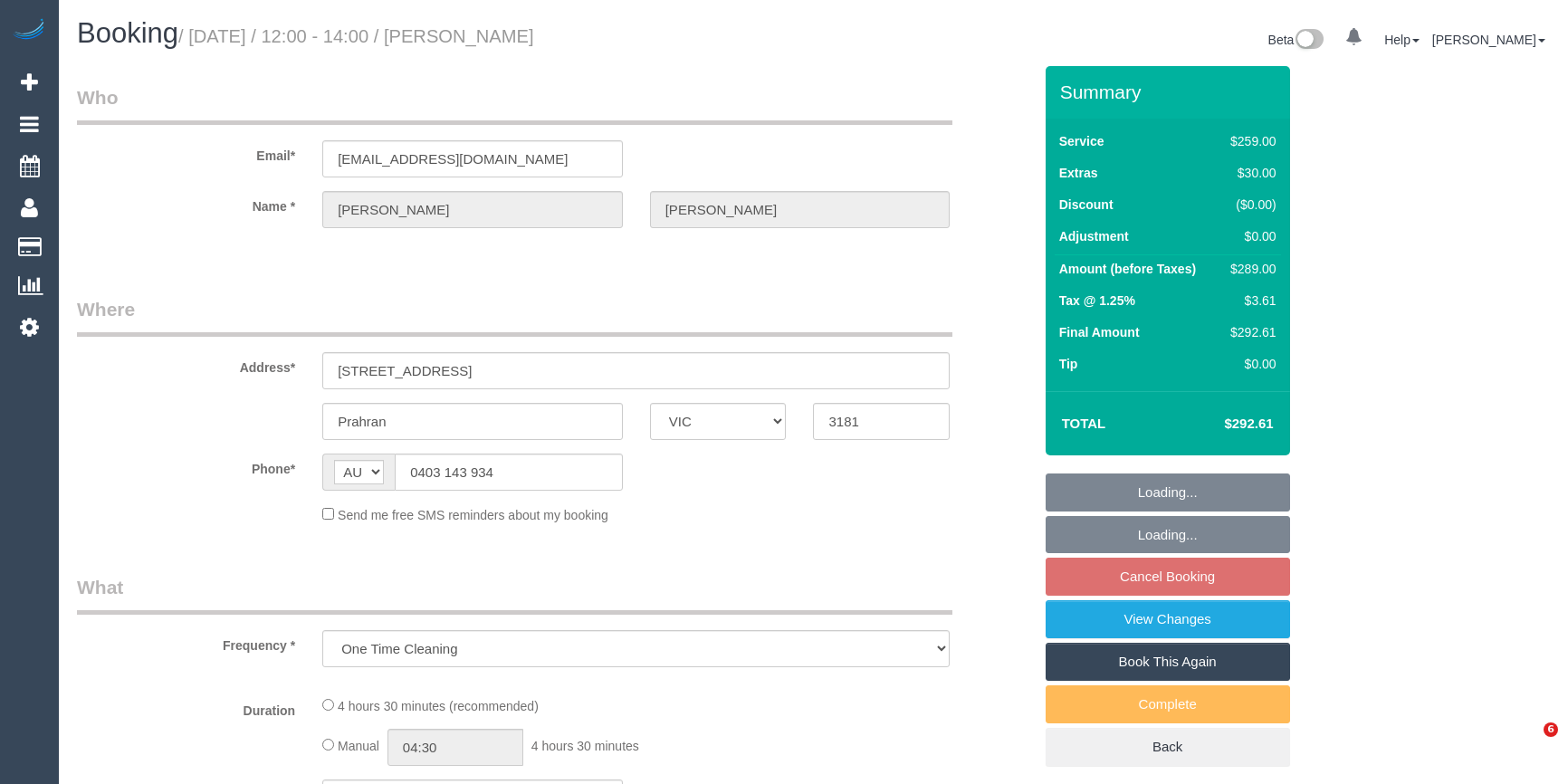
select select "VIC"
select select "string:stripe-pm_1QMJDs2GScqysDRVAhbmGPMv"
select select "number:27"
select select "number:14"
select select "number:19"
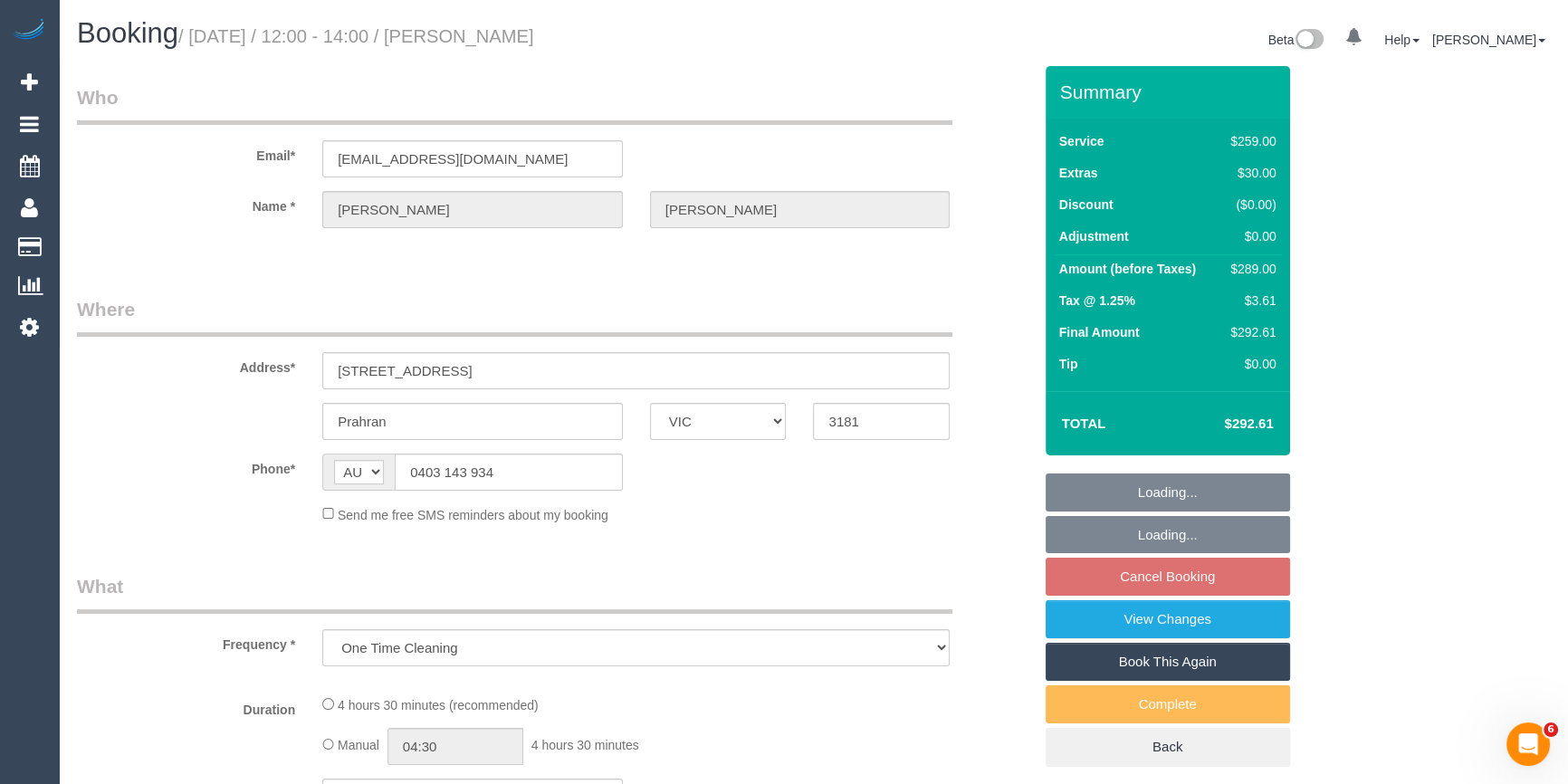
select select "number:25"
select select "number:13"
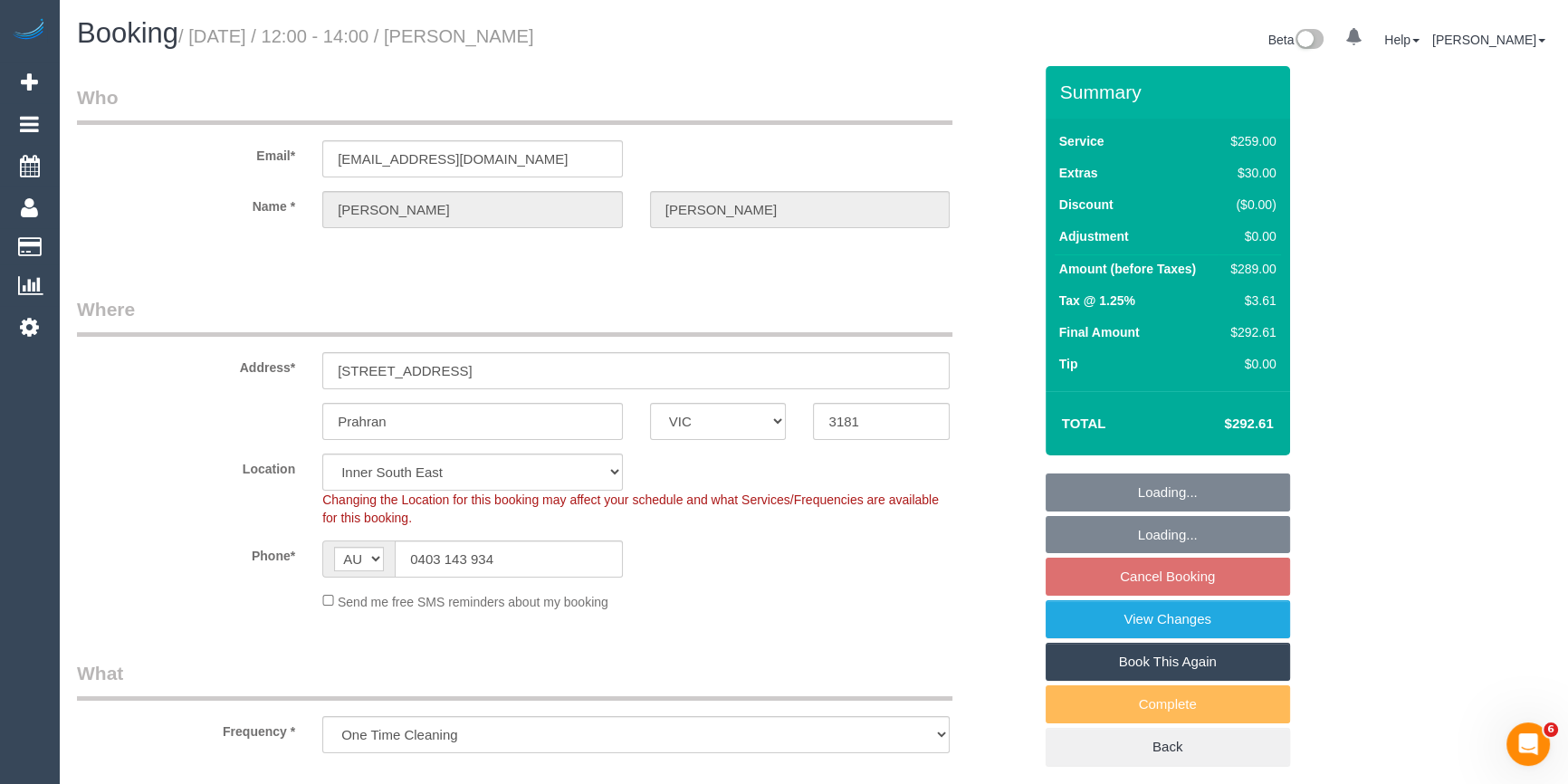
select select "object:1401"
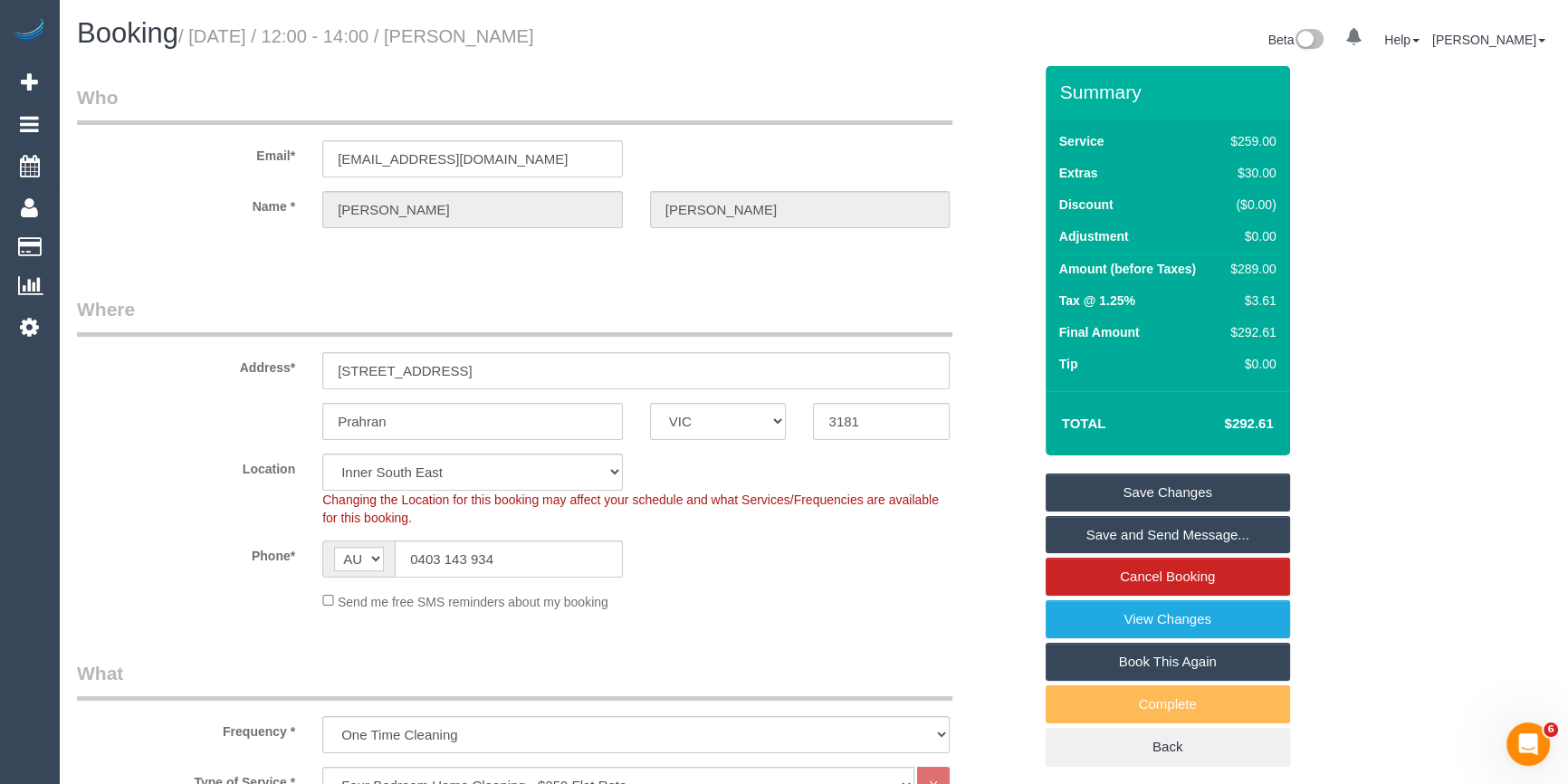
click at [818, 595] on div "Send me free SMS reminders about my booking" at bounding box center [635, 600] width 654 height 20
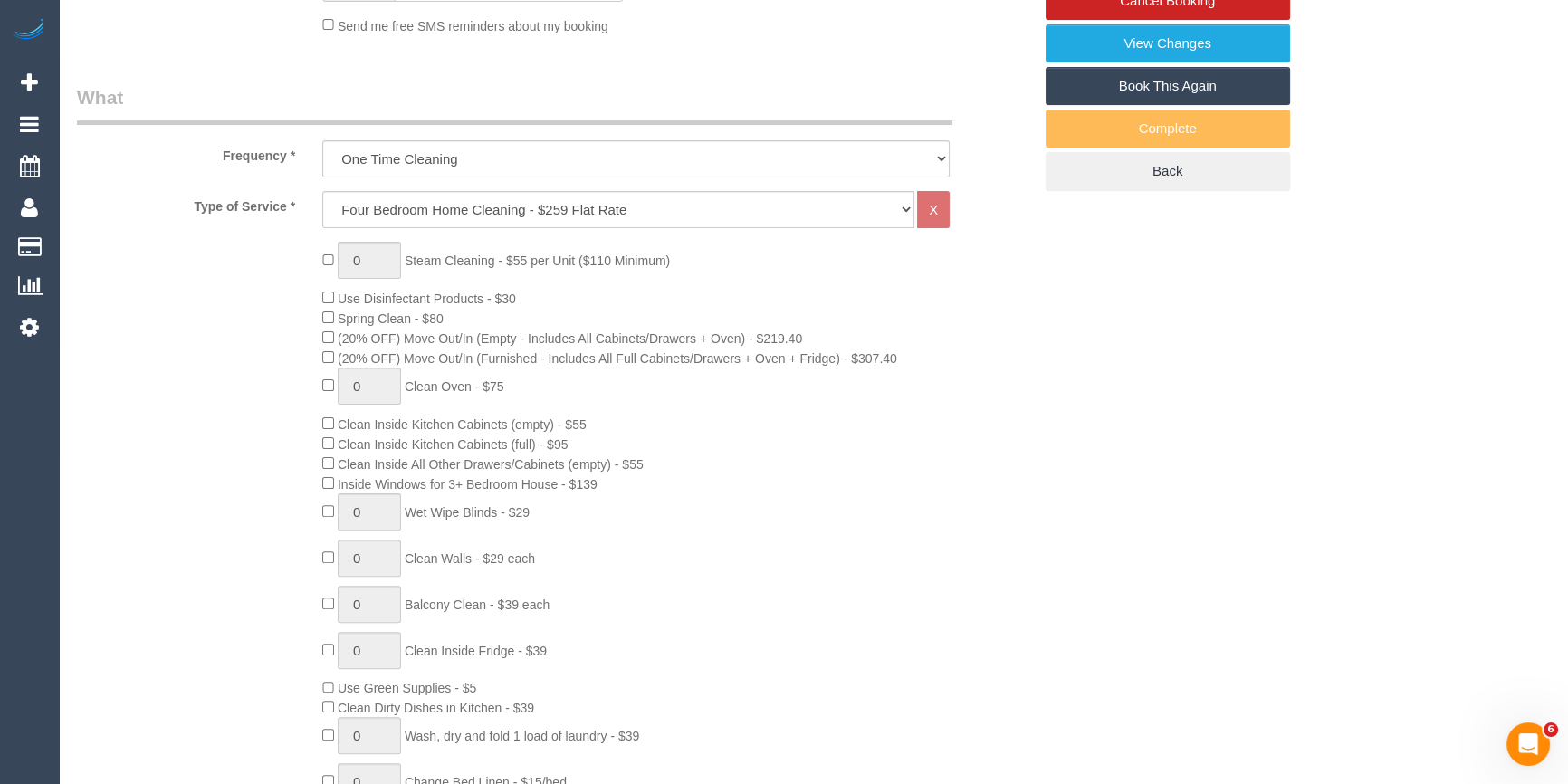
click at [1006, 503] on div "0 Steam Cleaning - $55 per Unit ($110 Minimum) Use Disinfectant Products - $30 …" at bounding box center [676, 558] width 736 height 634
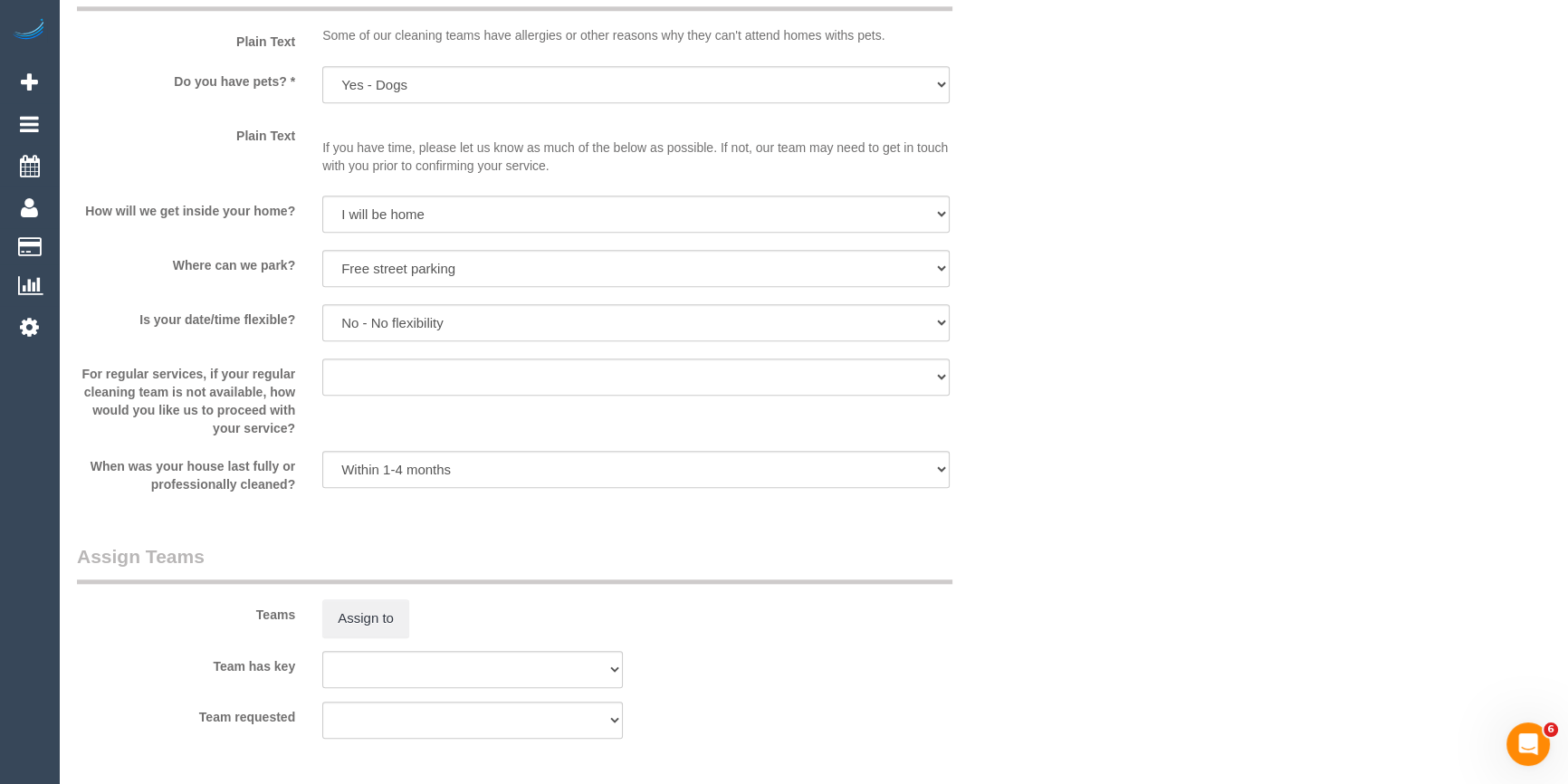
scroll to position [2469, 0]
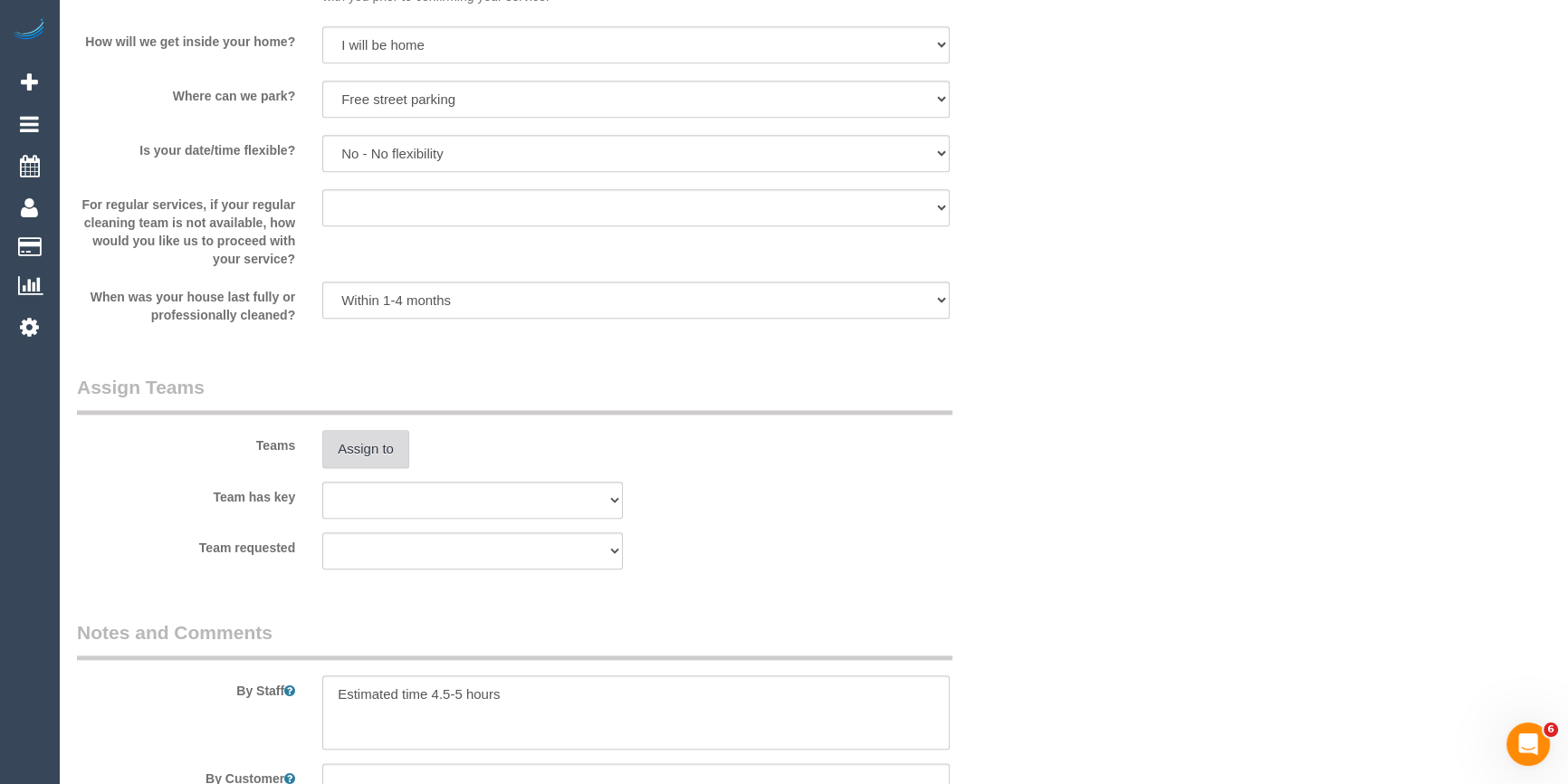
click at [375, 452] on button "Assign to" at bounding box center [365, 448] width 87 height 38
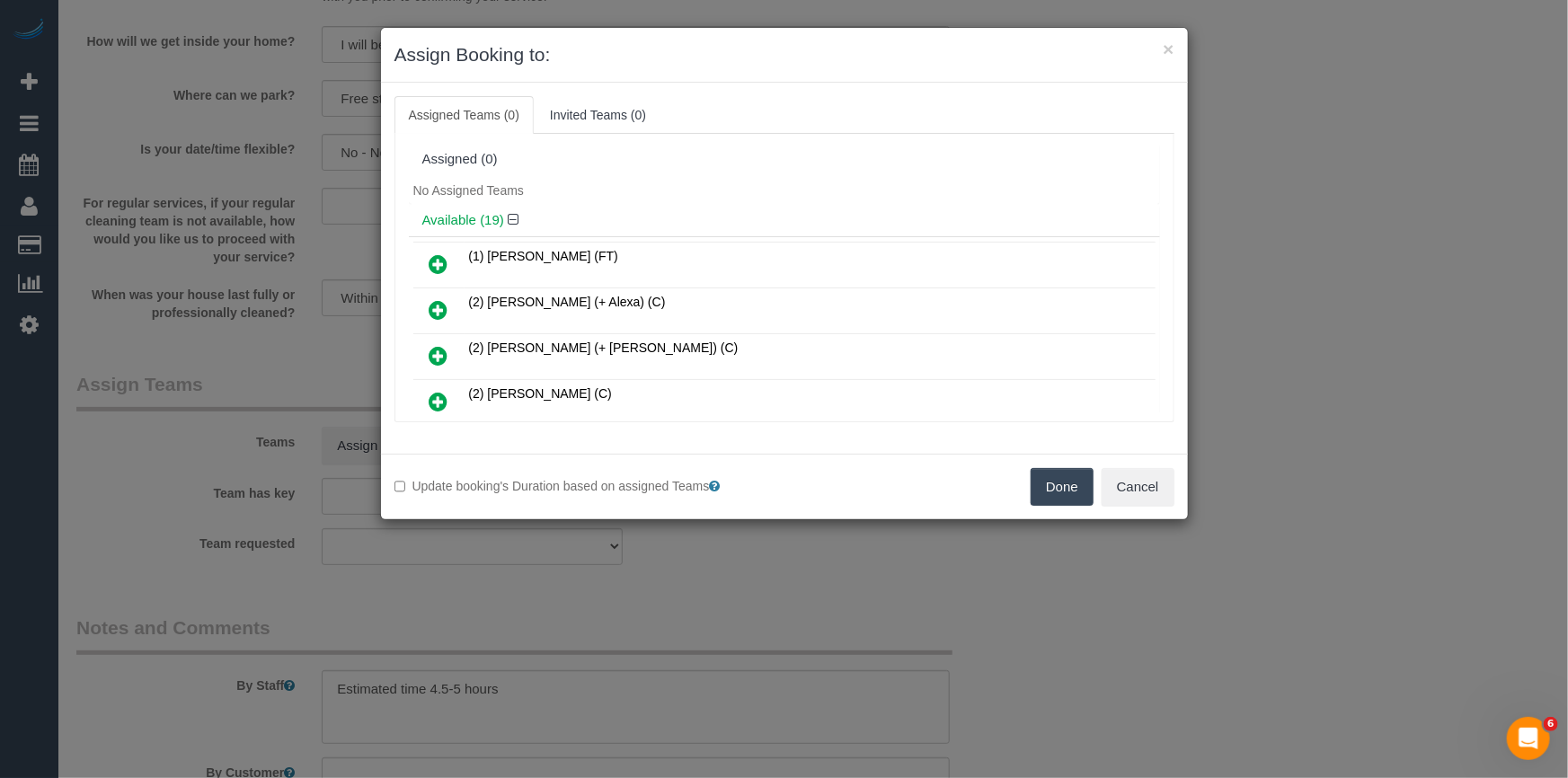
click at [640, 227] on div "Available (19)" at bounding box center [784, 221] width 751 height 33
click at [1129, 484] on button "Cancel" at bounding box center [1138, 487] width 73 height 38
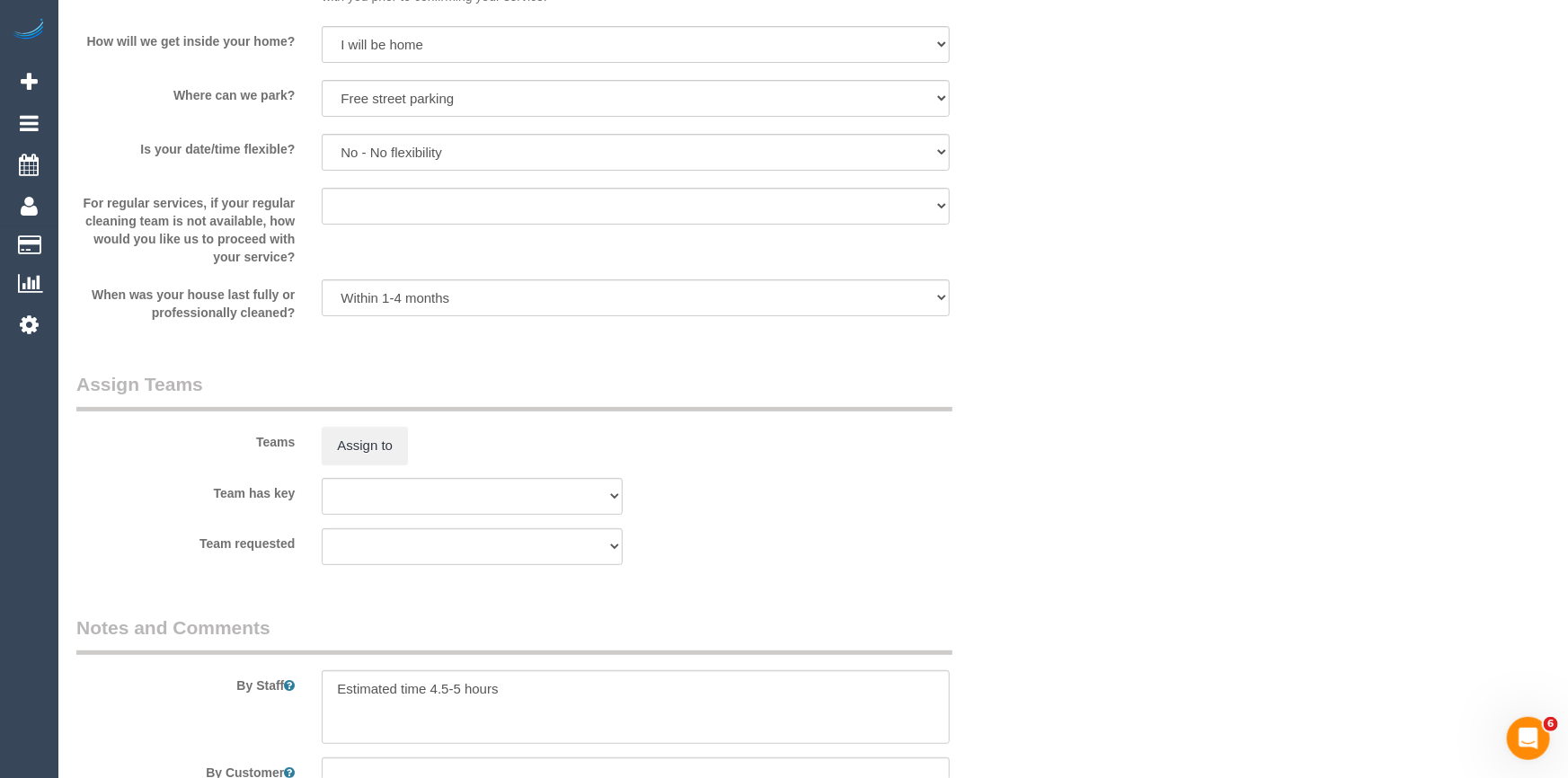
click at [1129, 484] on div "× Assign Booking to: Assigned Teams (0) Invited Teams (0) Assigned (0) No Assig…" at bounding box center [784, 389] width 1568 height 778
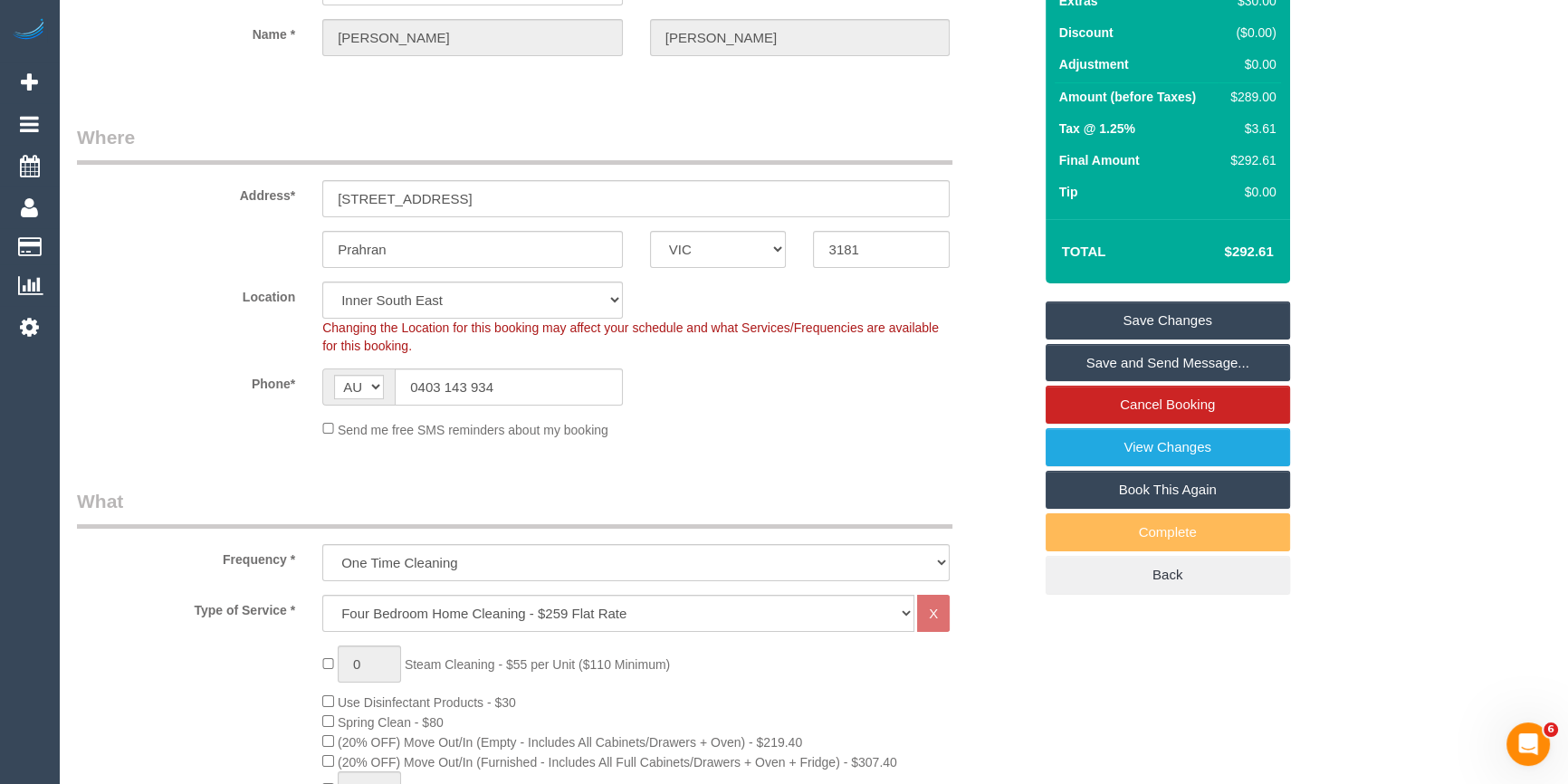
scroll to position [0, 0]
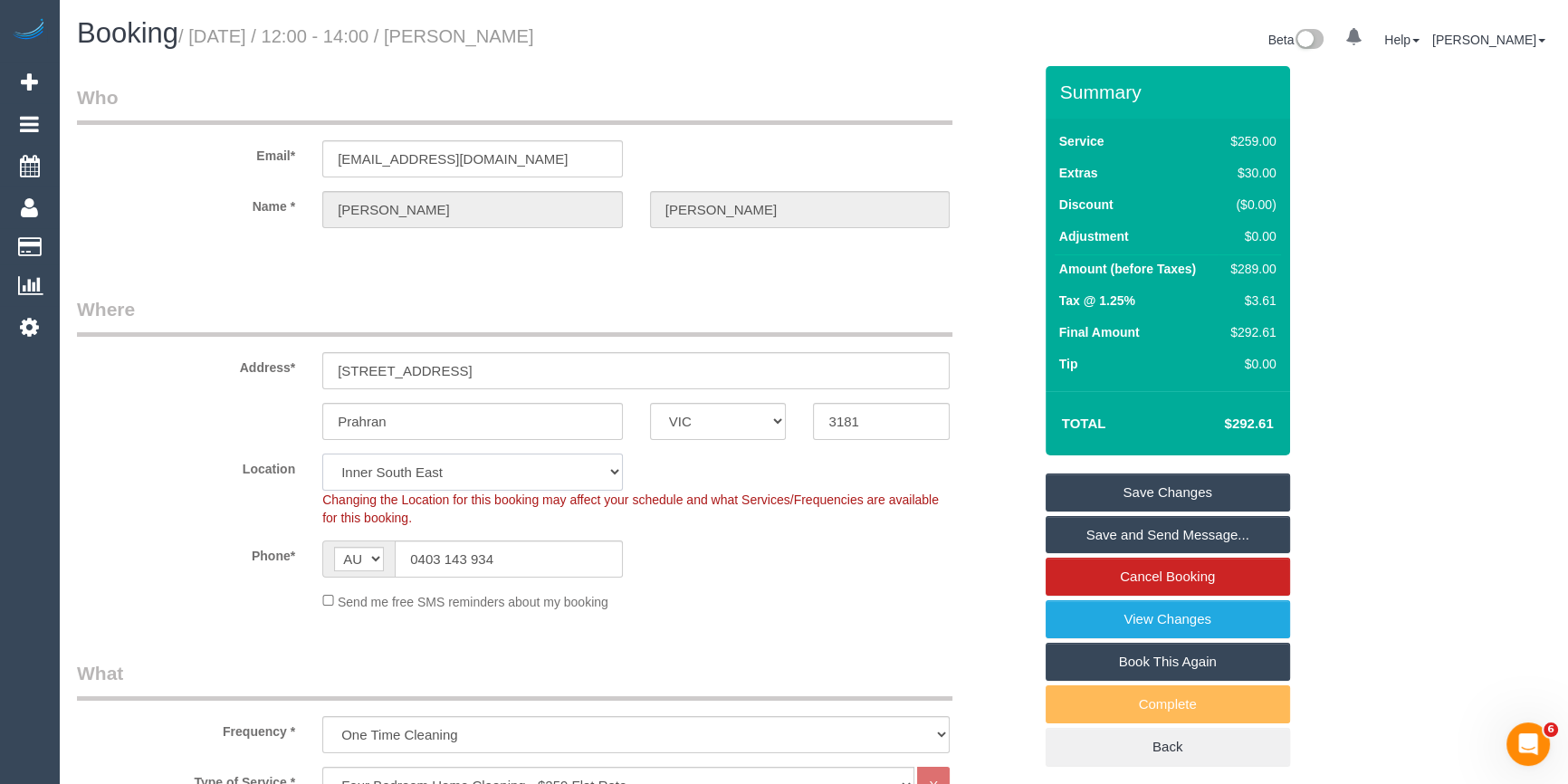
click at [394, 463] on select "Office City East (North) East (South) Inner East Inner North (East) Inner North…" at bounding box center [472, 473] width 301 height 37
select select "50"
click at [322, 454] on select "Office City East (North) East (South) Inner East Inner North (East) Inner North…" at bounding box center [472, 473] width 301 height 37
drag, startPoint x: 186, startPoint y: 272, endPoint x: 221, endPoint y: 315, distance: 55.4
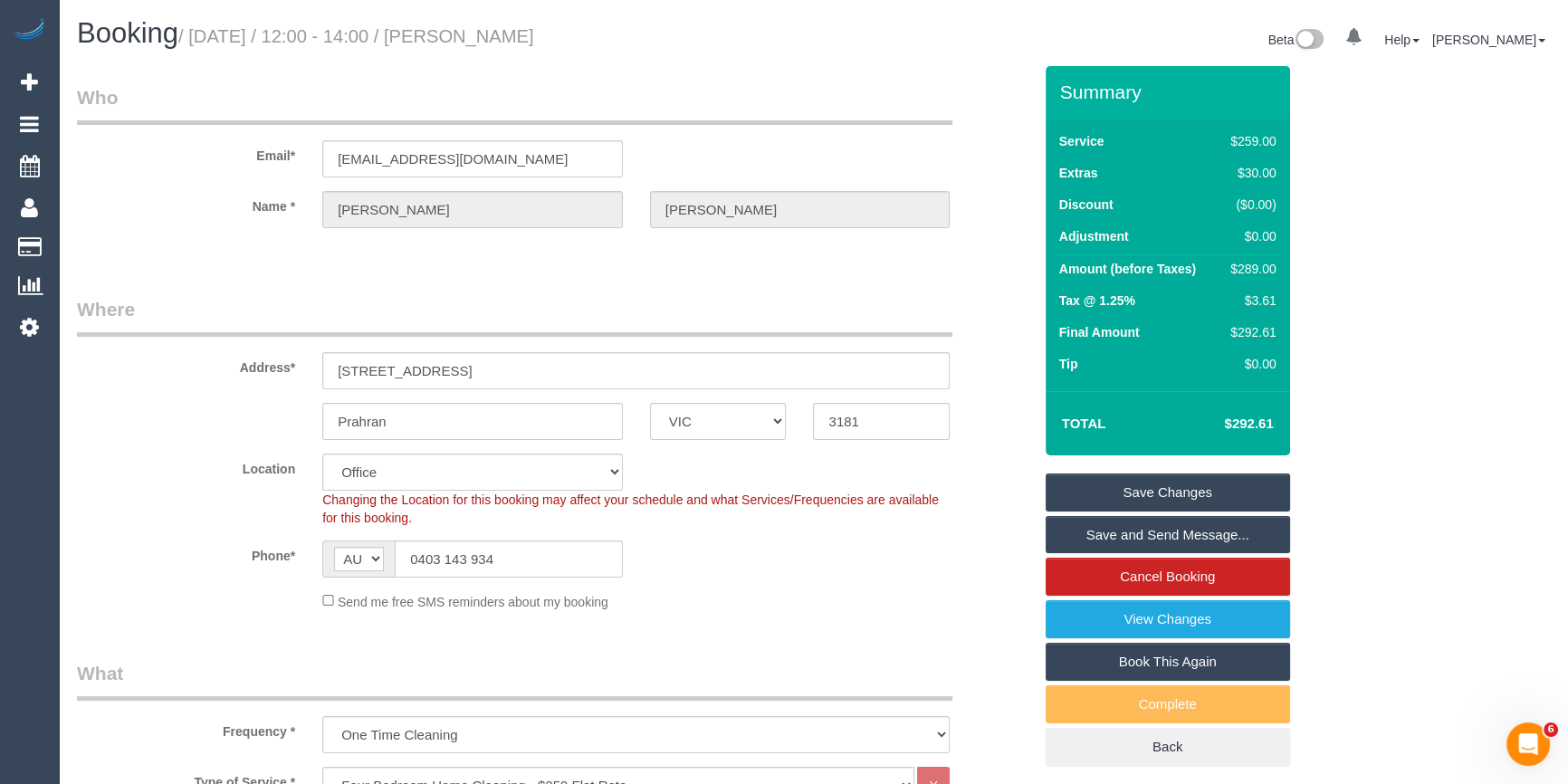
select select "object:4163"
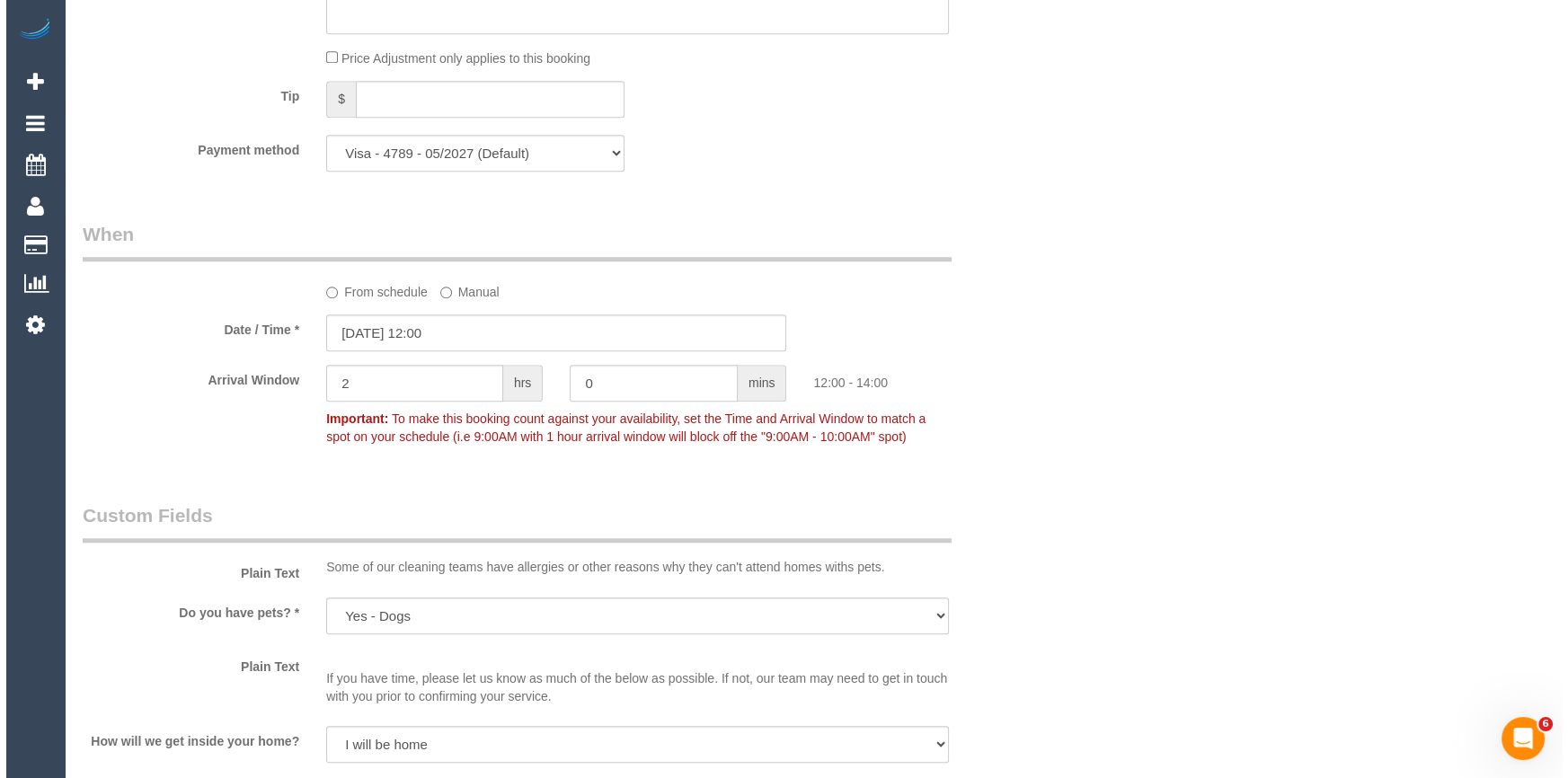
scroll to position [2205, 0]
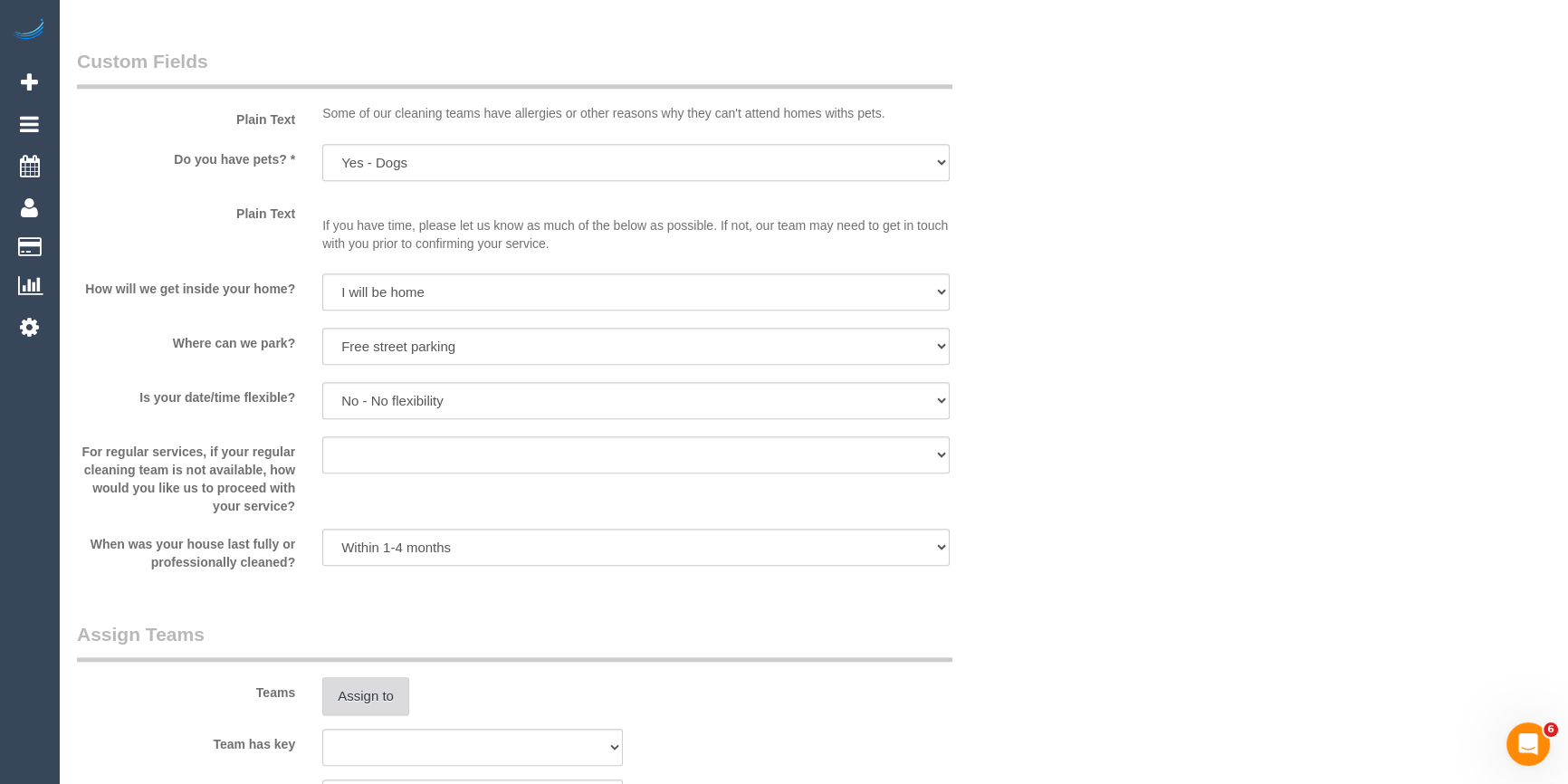
click at [357, 702] on button "Assign to" at bounding box center [365, 696] width 87 height 38
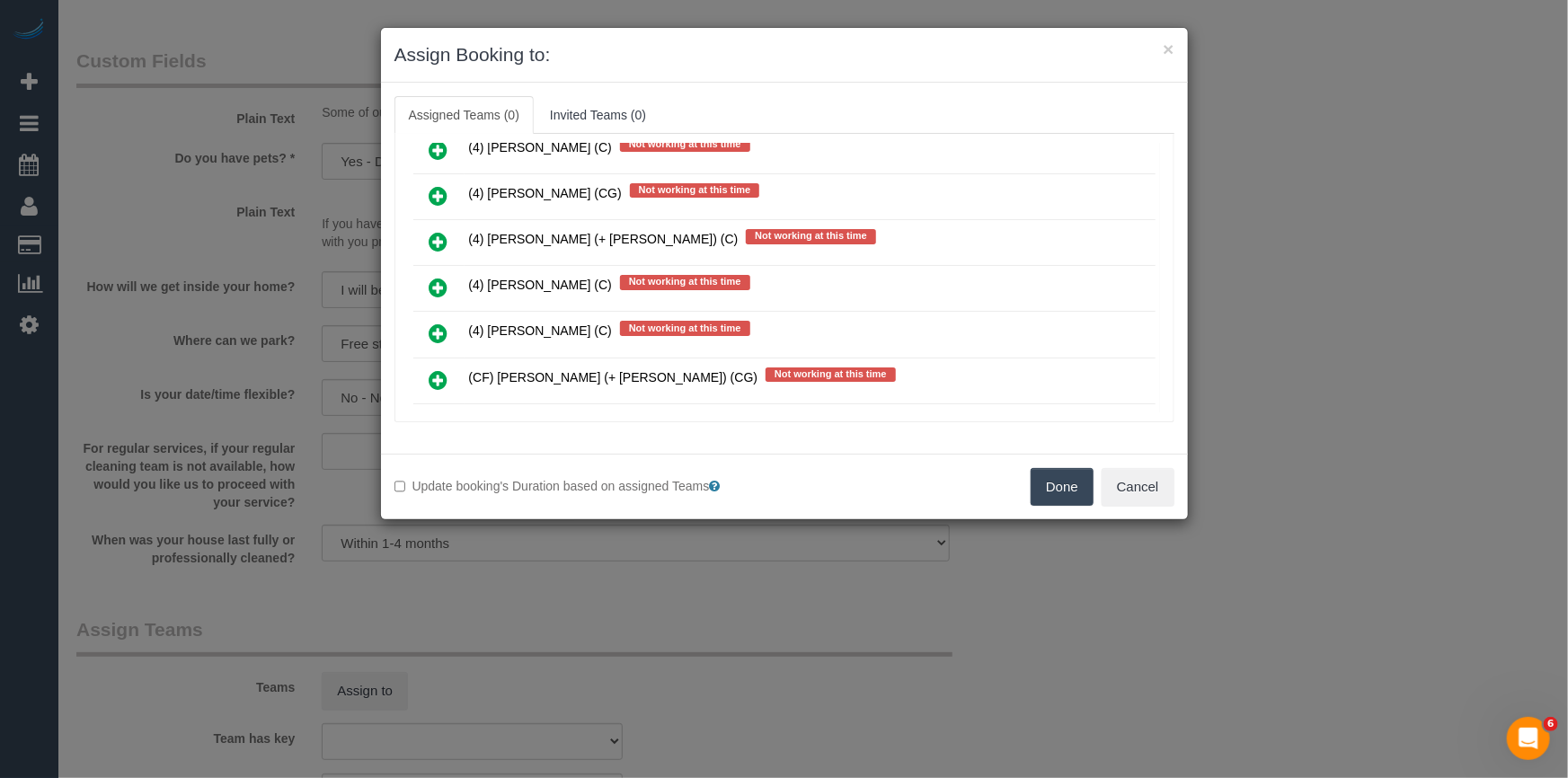
scroll to position [6945, 0]
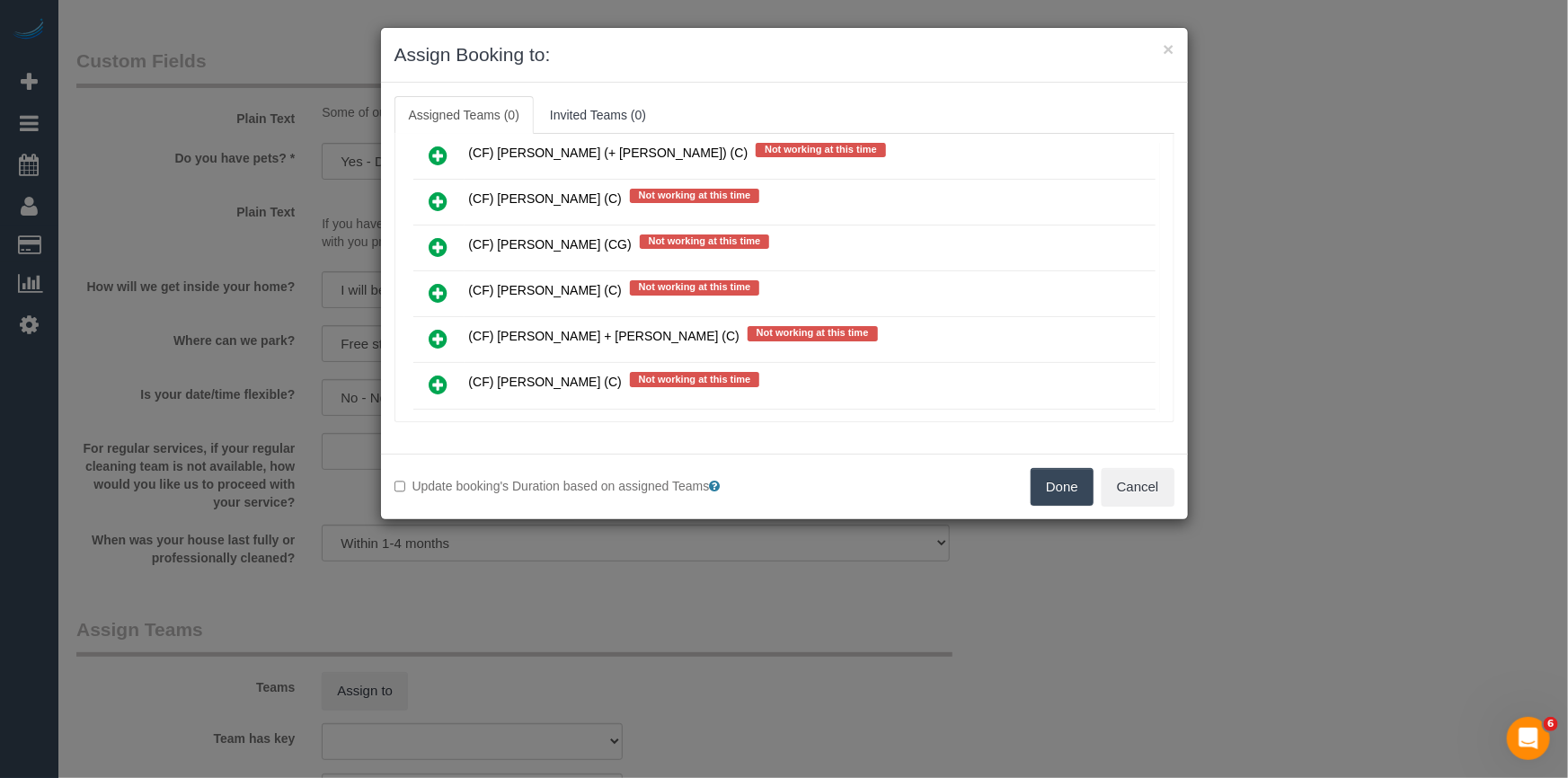
click at [432, 421] on icon at bounding box center [438, 431] width 19 height 21
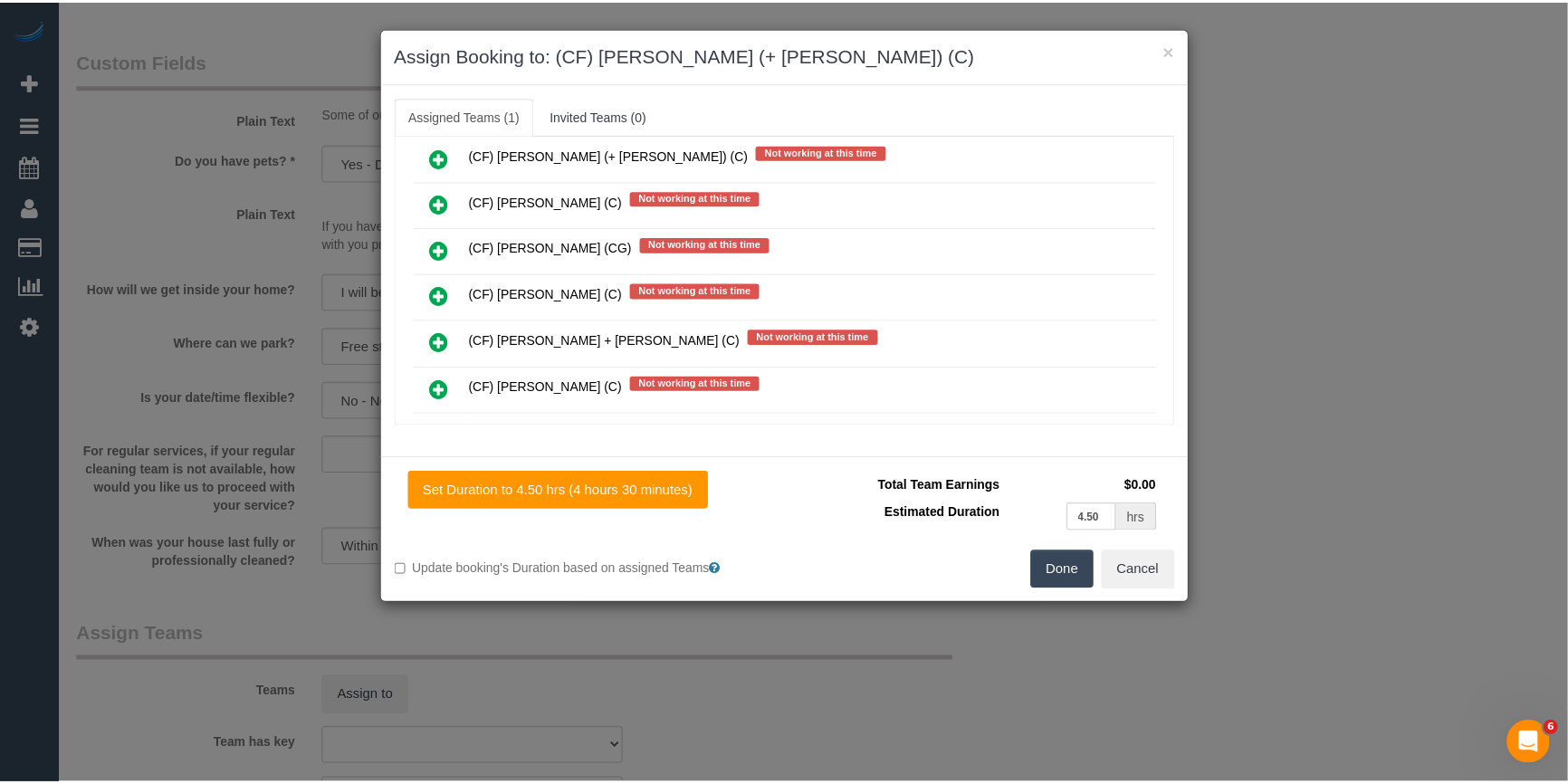
scroll to position [0, 0]
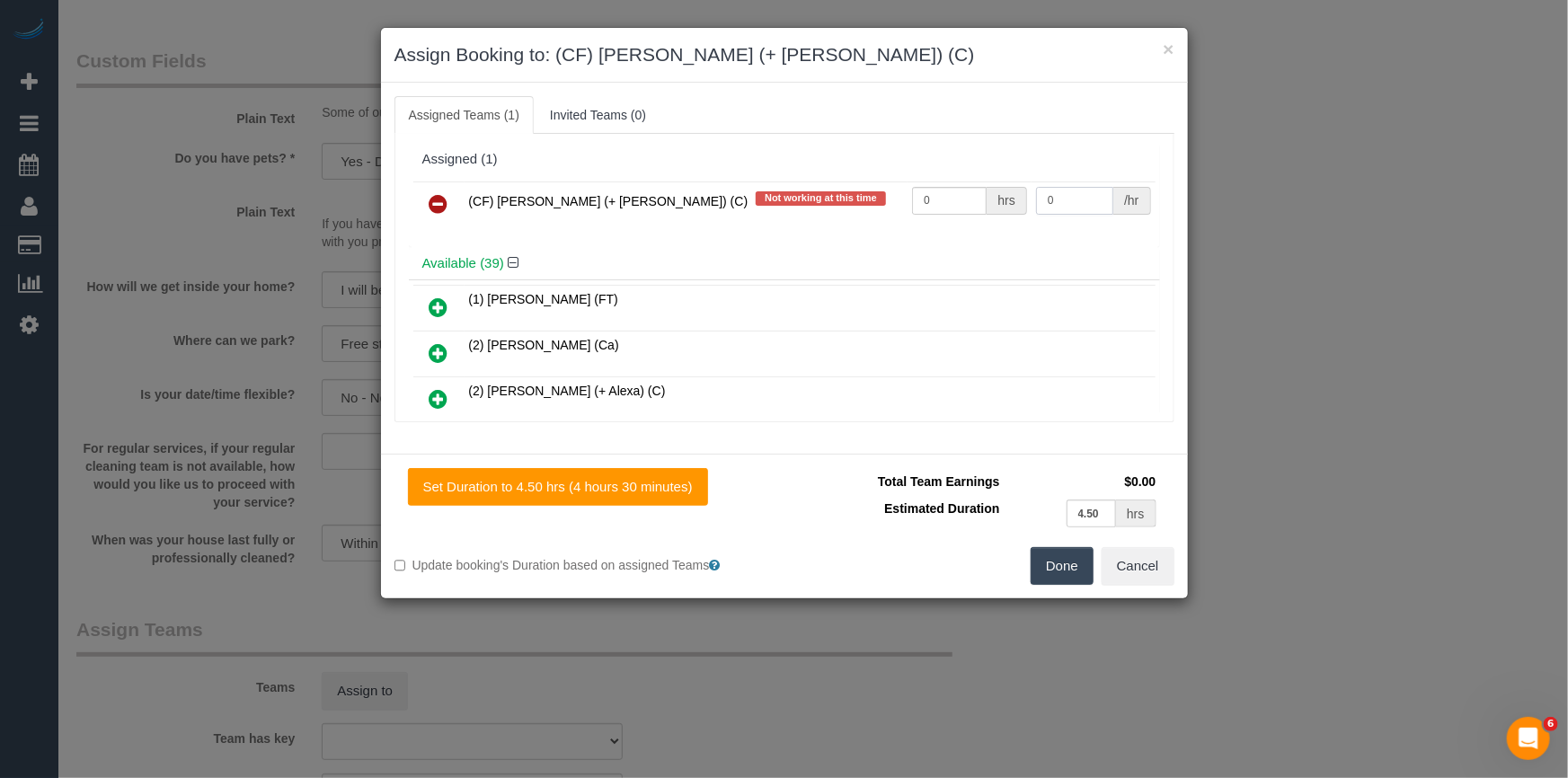
click at [1085, 205] on input "0" at bounding box center [1075, 201] width 78 height 28
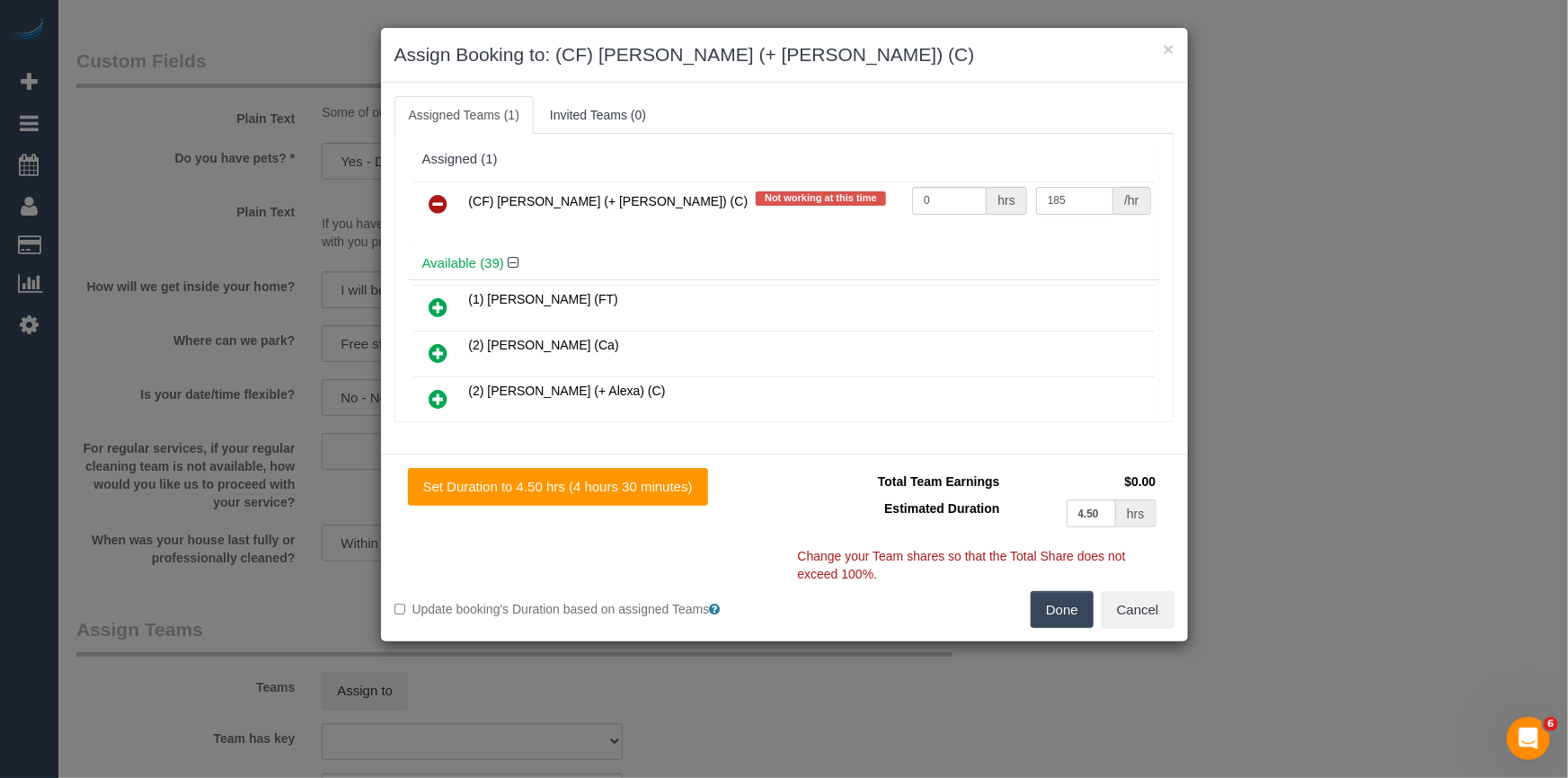
type input "185"
click at [939, 199] on input "0" at bounding box center [949, 201] width 75 height 28
type input "2"
type input "1"
click at [1066, 618] on button "Done" at bounding box center [1062, 610] width 63 height 38
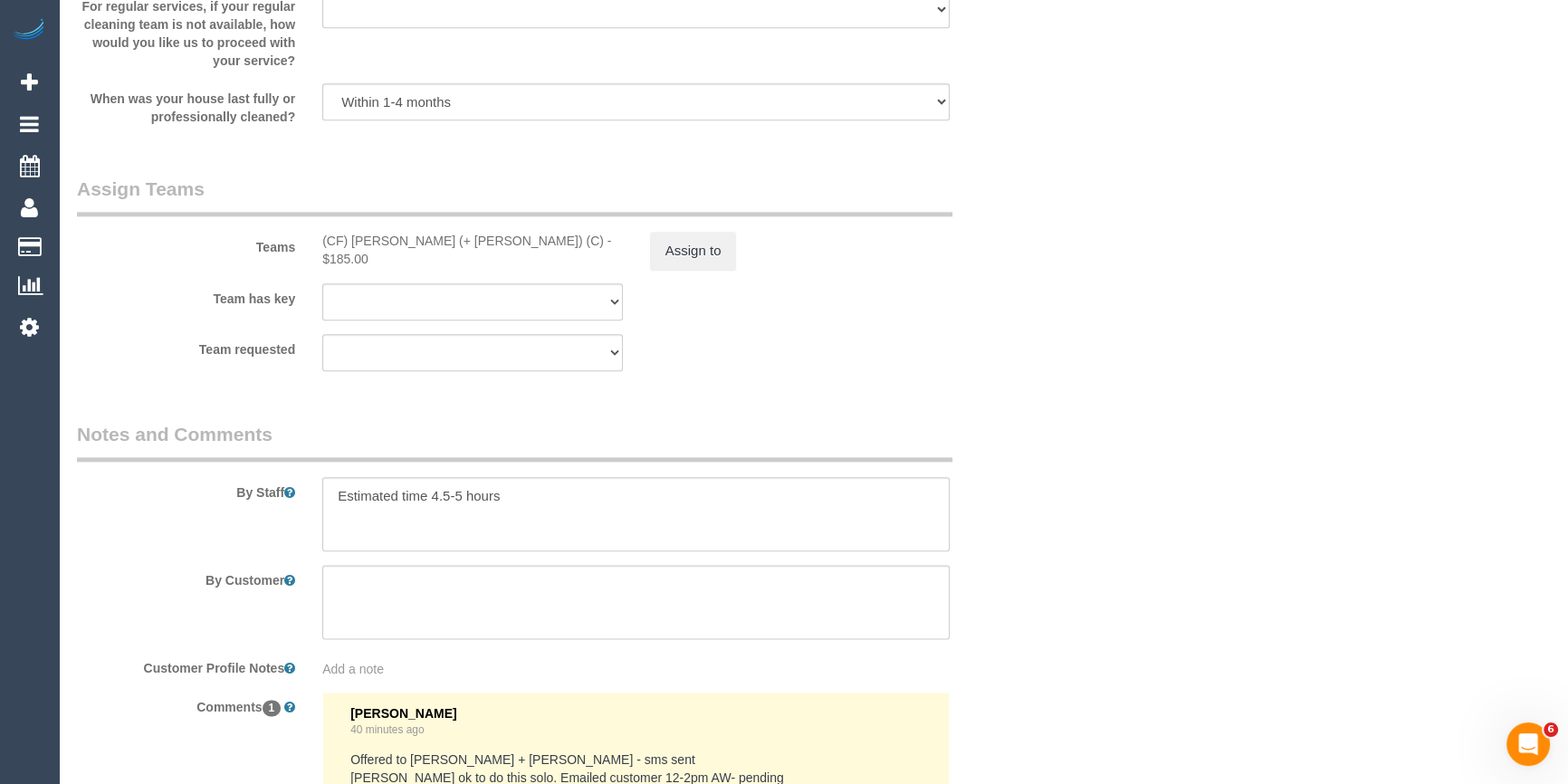
scroll to position [2964, 0]
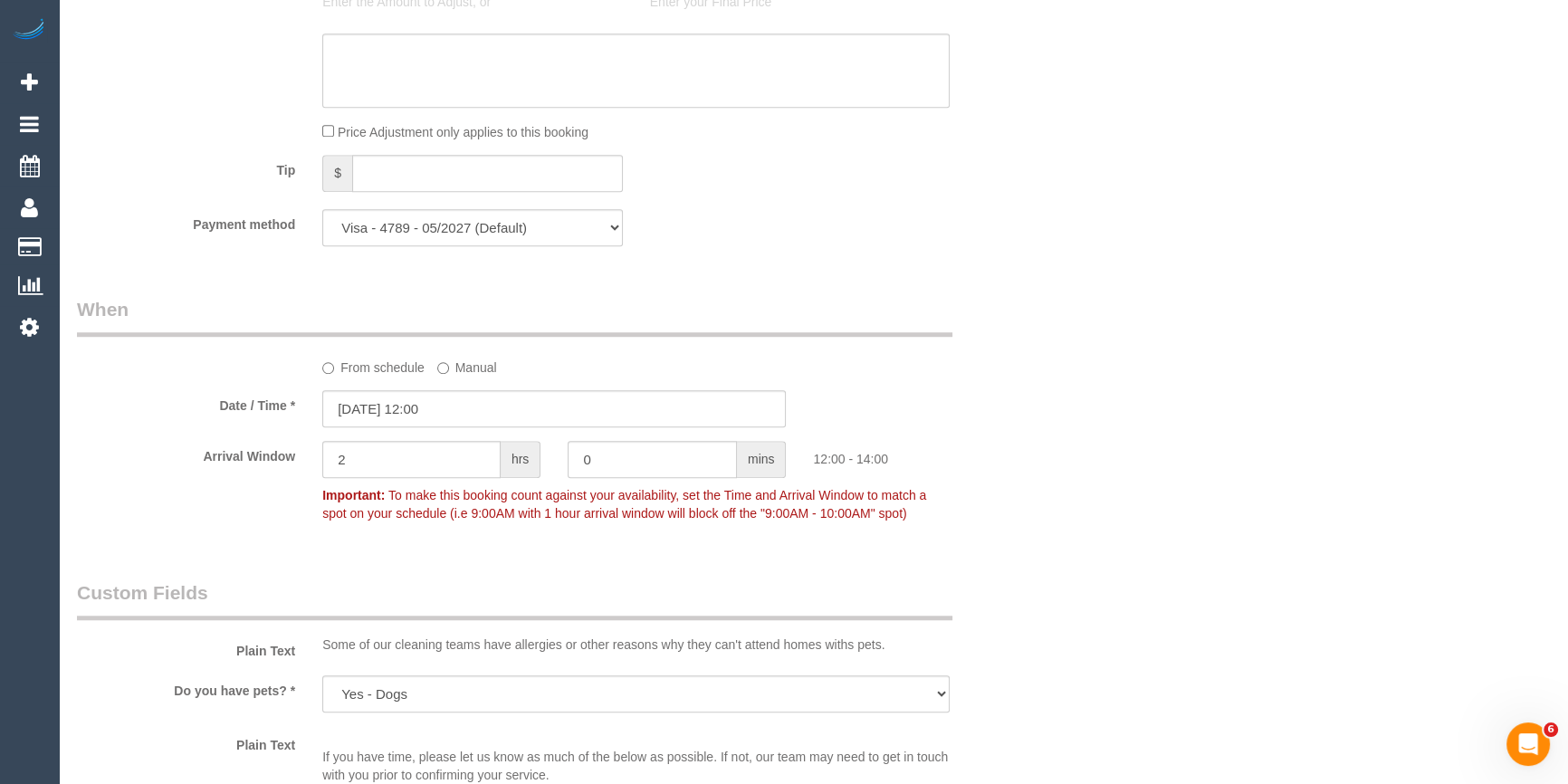
scroll to position [1317, 0]
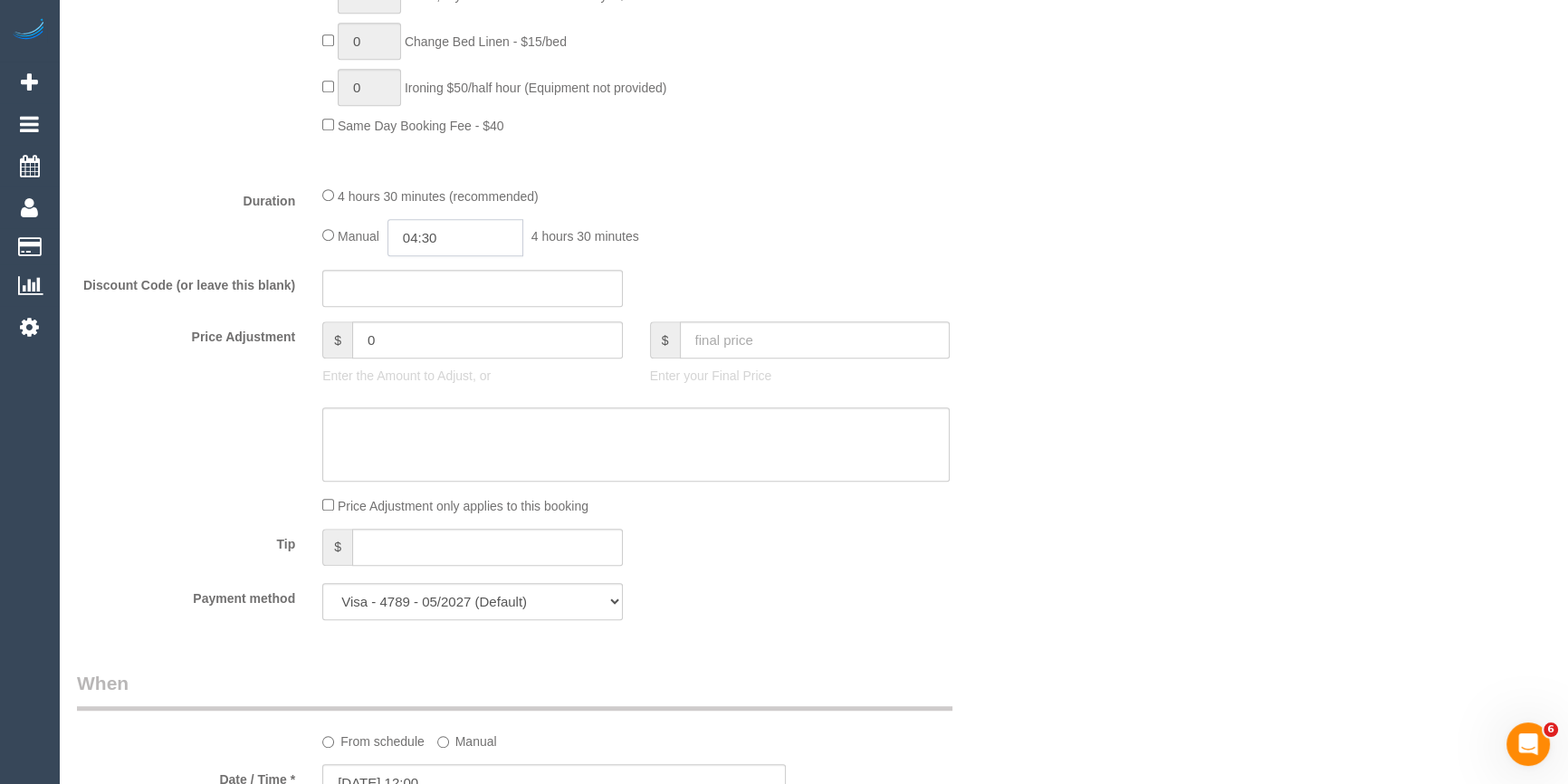
click at [461, 241] on input "04:30" at bounding box center [456, 238] width 136 height 37
type input "05:00"
drag, startPoint x: 439, startPoint y: 322, endPoint x: 1041, endPoint y: 206, distance: 613.1
click at [440, 321] on li "05:00" at bounding box center [436, 320] width 80 height 23
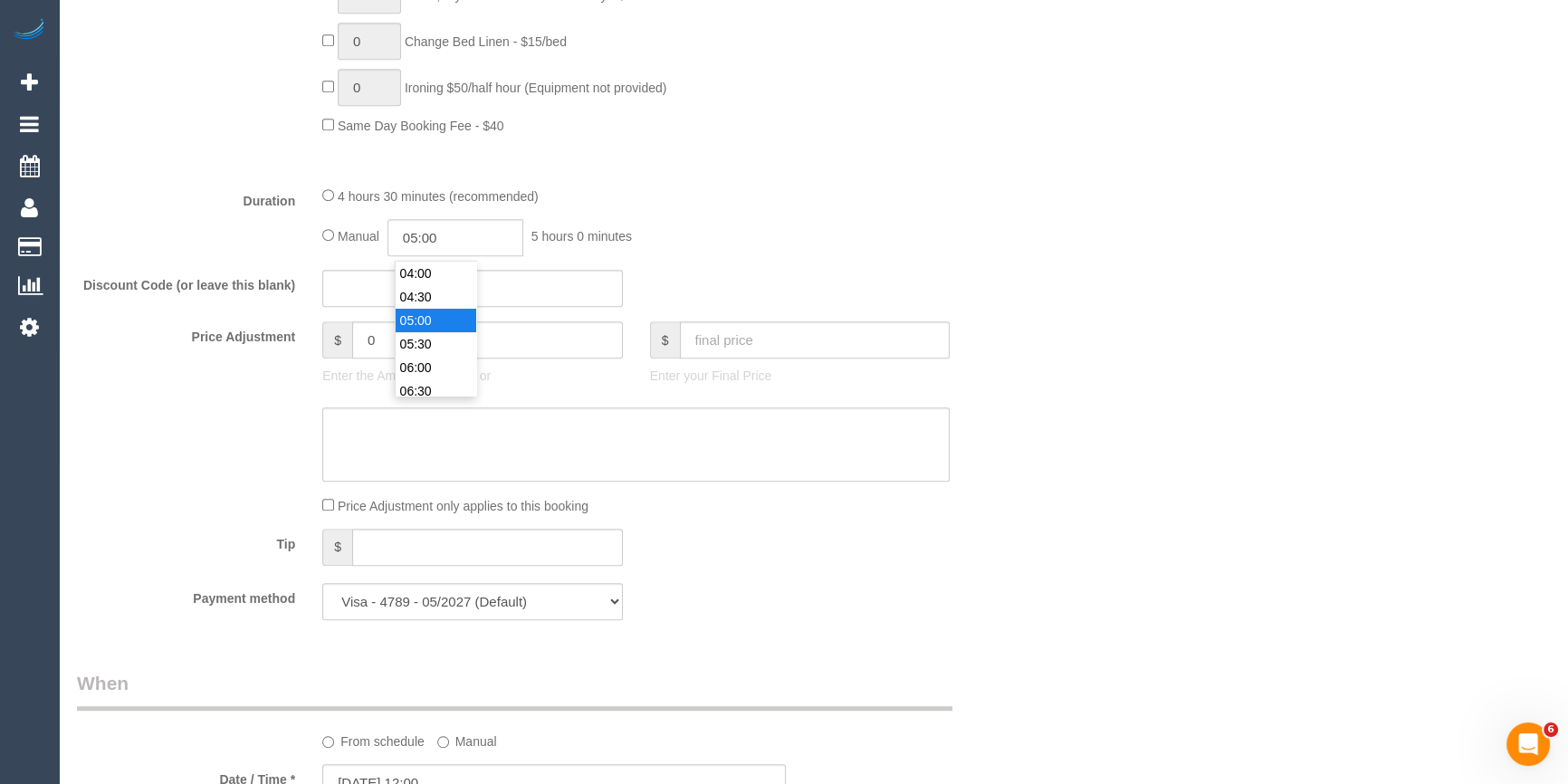
click at [1043, 206] on div "Duration 4 hours 30 minutes (recommended) Manual 05:00 5 hours 0 minutes" at bounding box center [554, 221] width 982 height 71
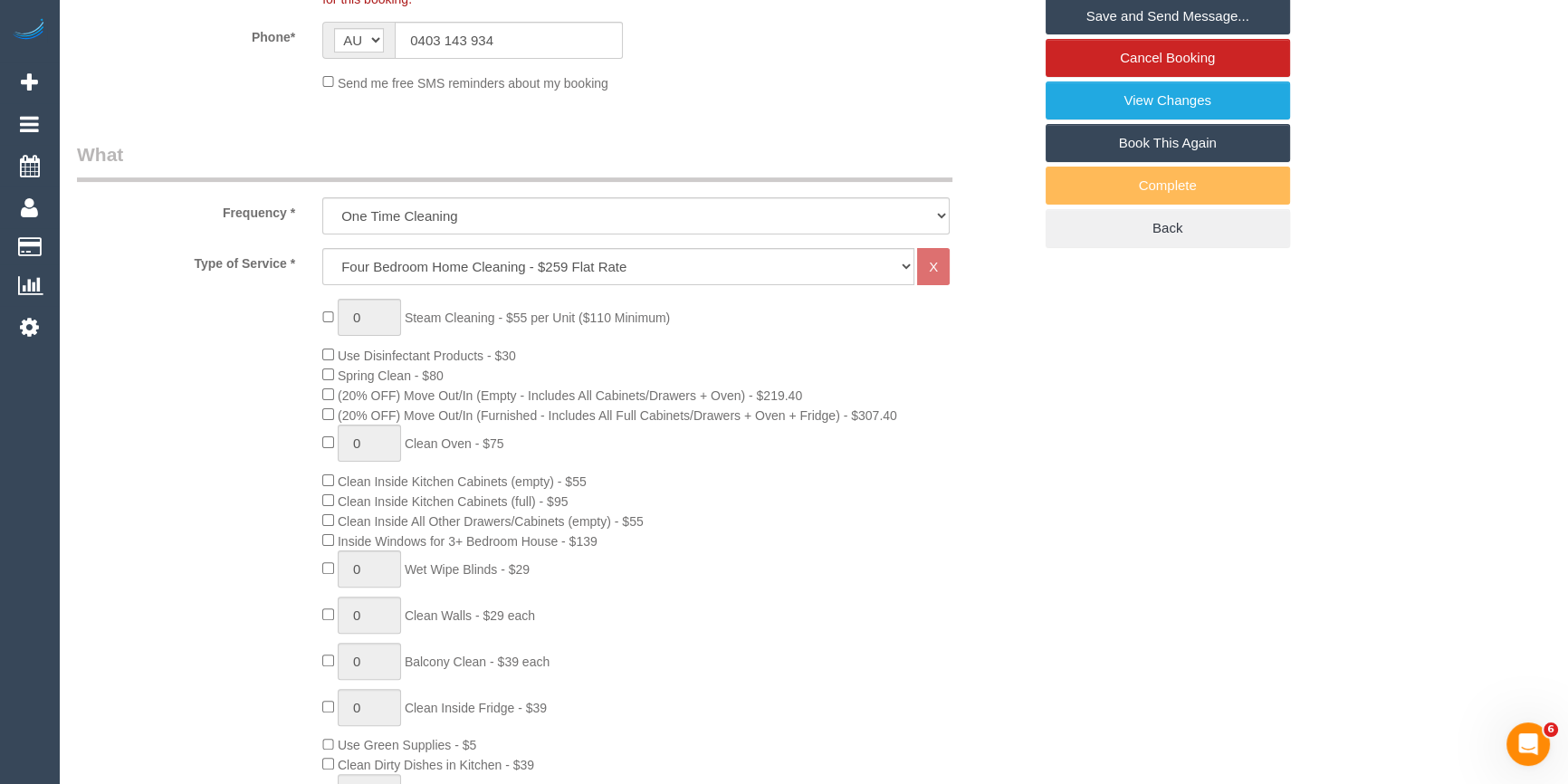
scroll to position [81, 0]
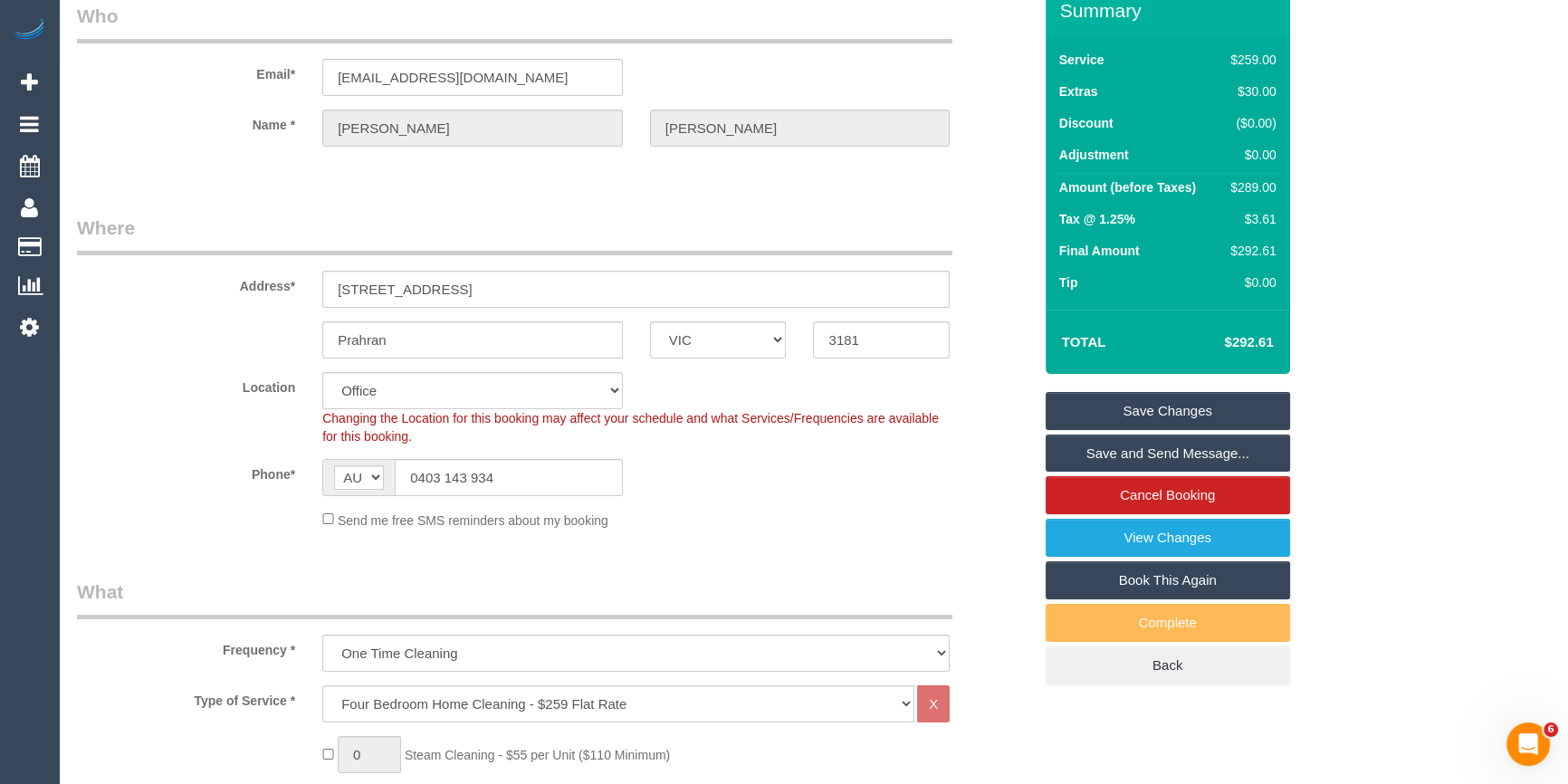
click at [1155, 406] on link "Save Changes" at bounding box center [1167, 411] width 244 height 38
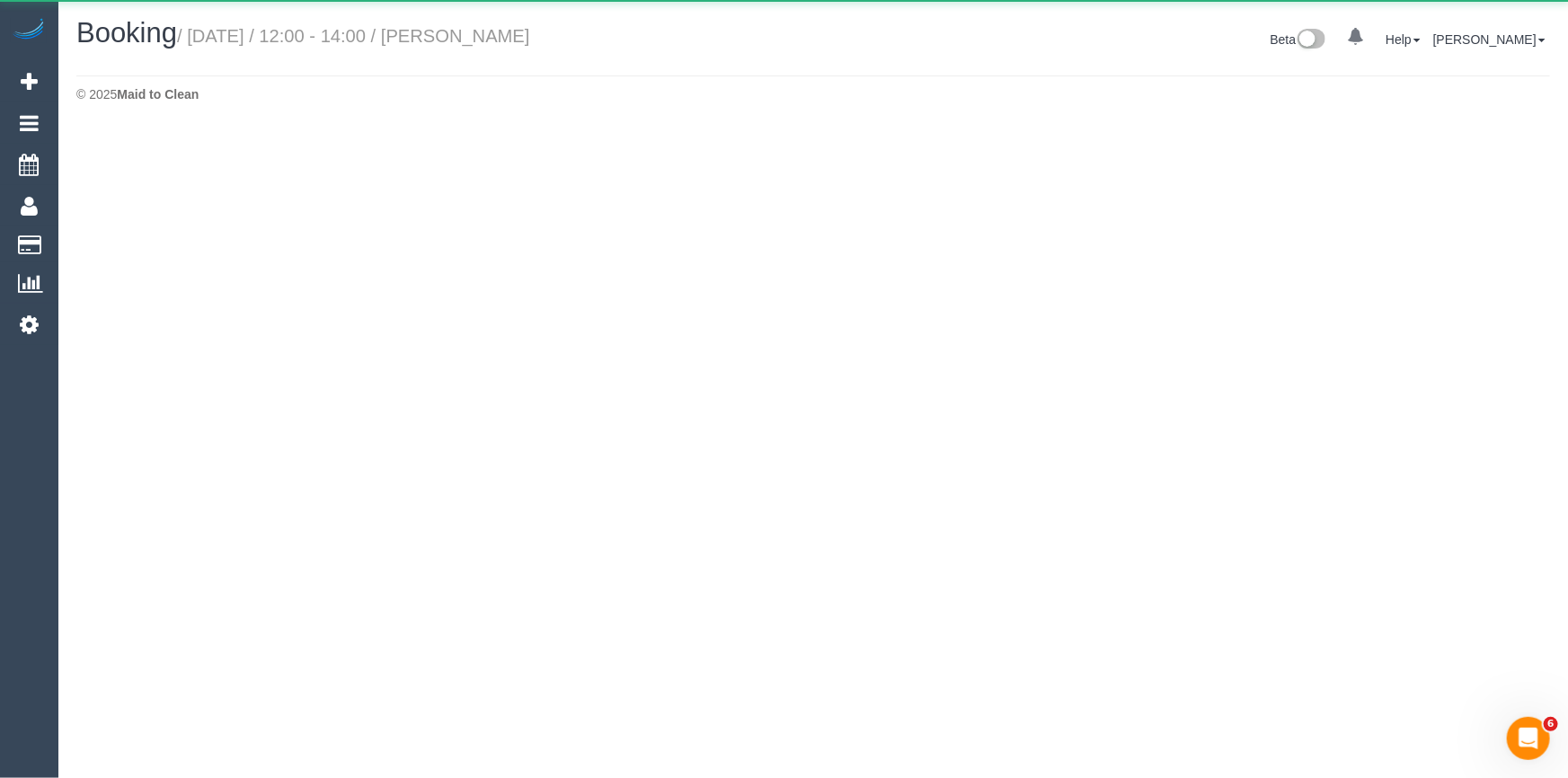
select select "VIC"
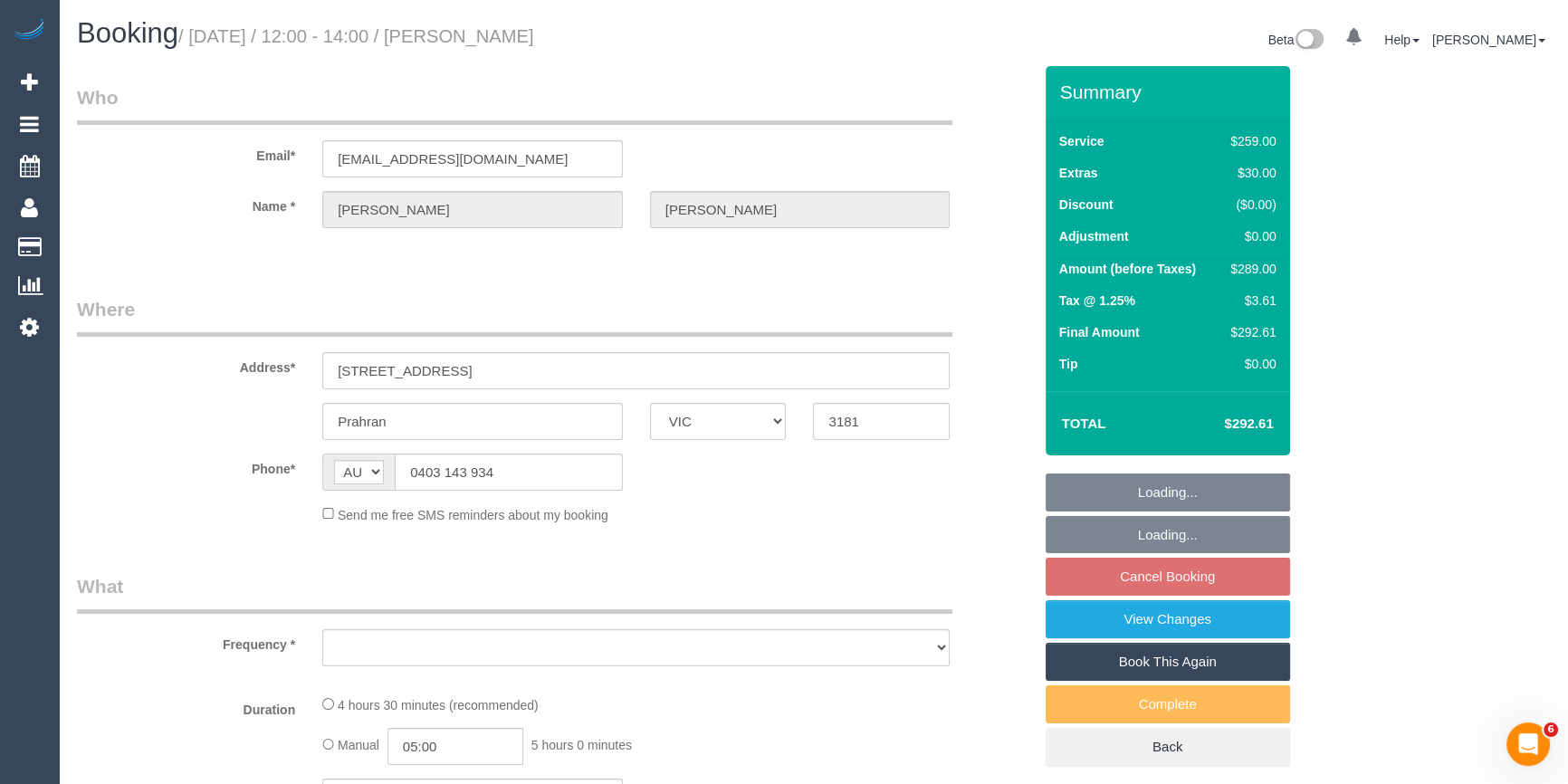
select select "object:10932"
select select "string:stripe-pm_1QMJDs2GScqysDRVAhbmGPMv"
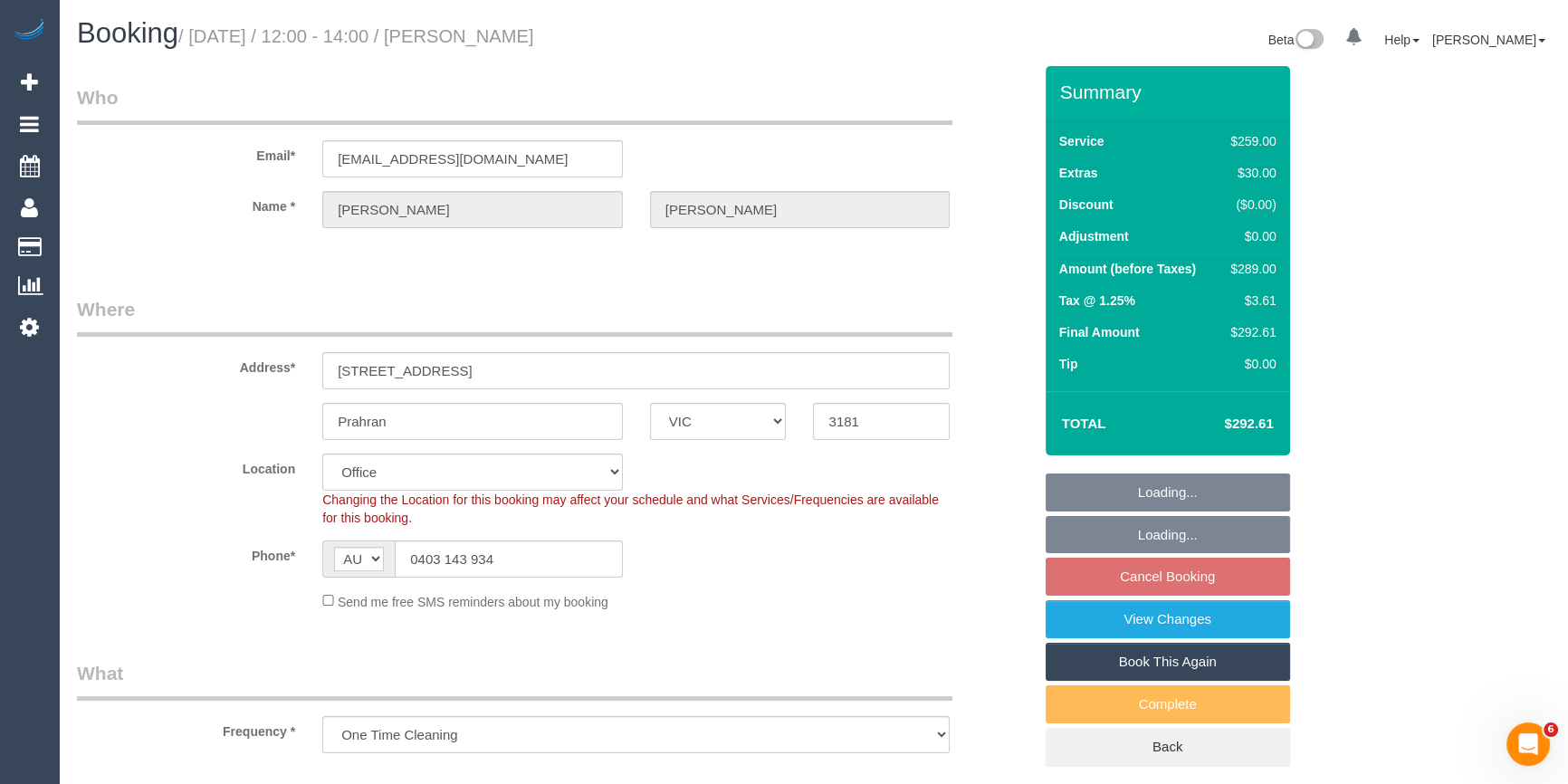
select select "object:11085"
select select "number:27"
select select "number:14"
select select "number:19"
select select "number:25"
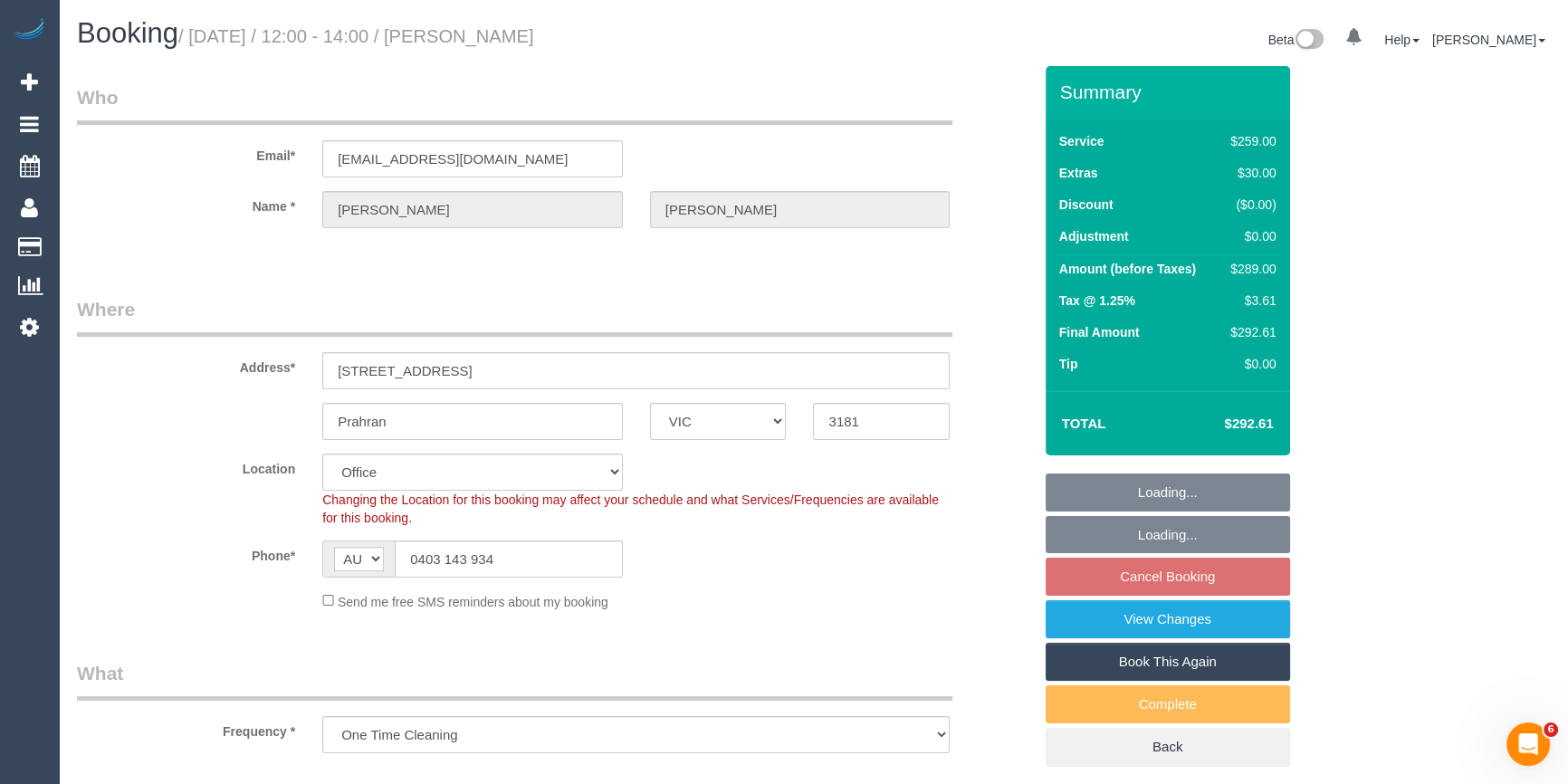
select select "number:13"
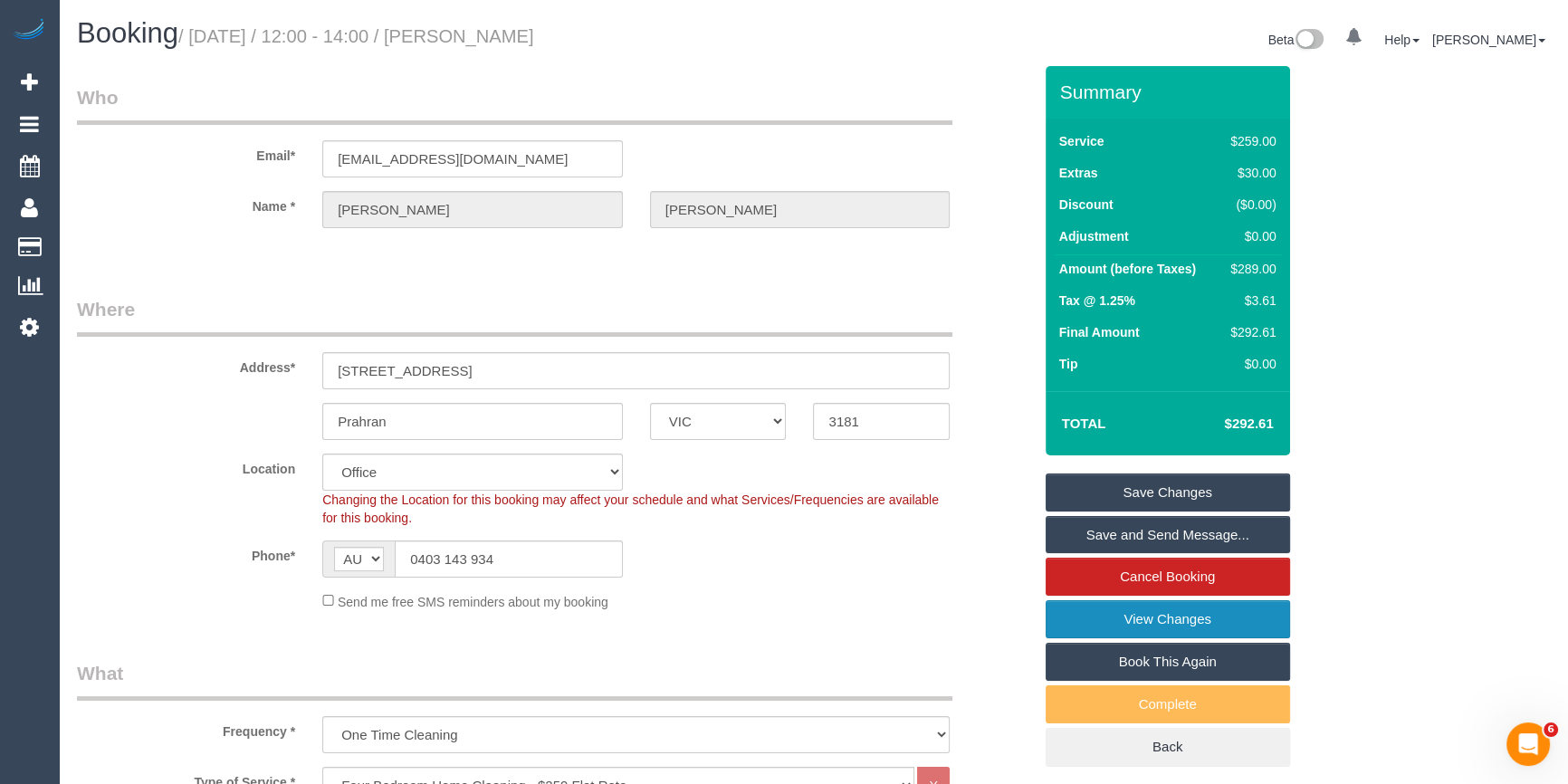
click at [1203, 624] on link "View Changes" at bounding box center [1167, 619] width 244 height 38
drag, startPoint x: 1003, startPoint y: 527, endPoint x: 1022, endPoint y: 512, distance: 24.2
click at [1004, 525] on sui-booking-location "Location Office City East (North) East (South) Inner East Inner North (East) In…" at bounding box center [554, 532] width 955 height 158
click at [1125, 485] on link "Save Changes" at bounding box center [1167, 492] width 244 height 38
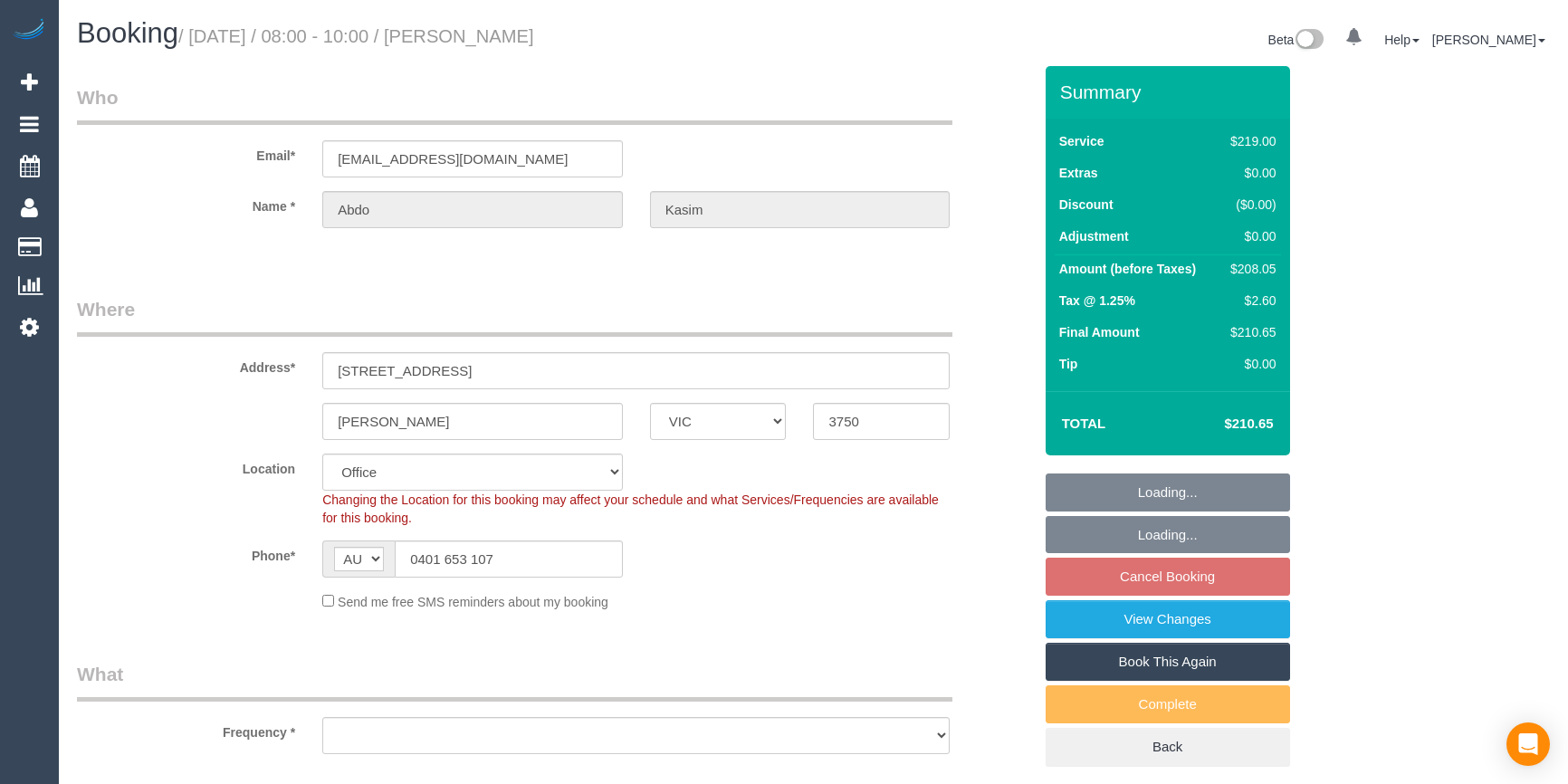
select select "VIC"
select select "object:569"
select select "string:stripe-pm_1RxKd02GScqysDRV2NtKjsSS"
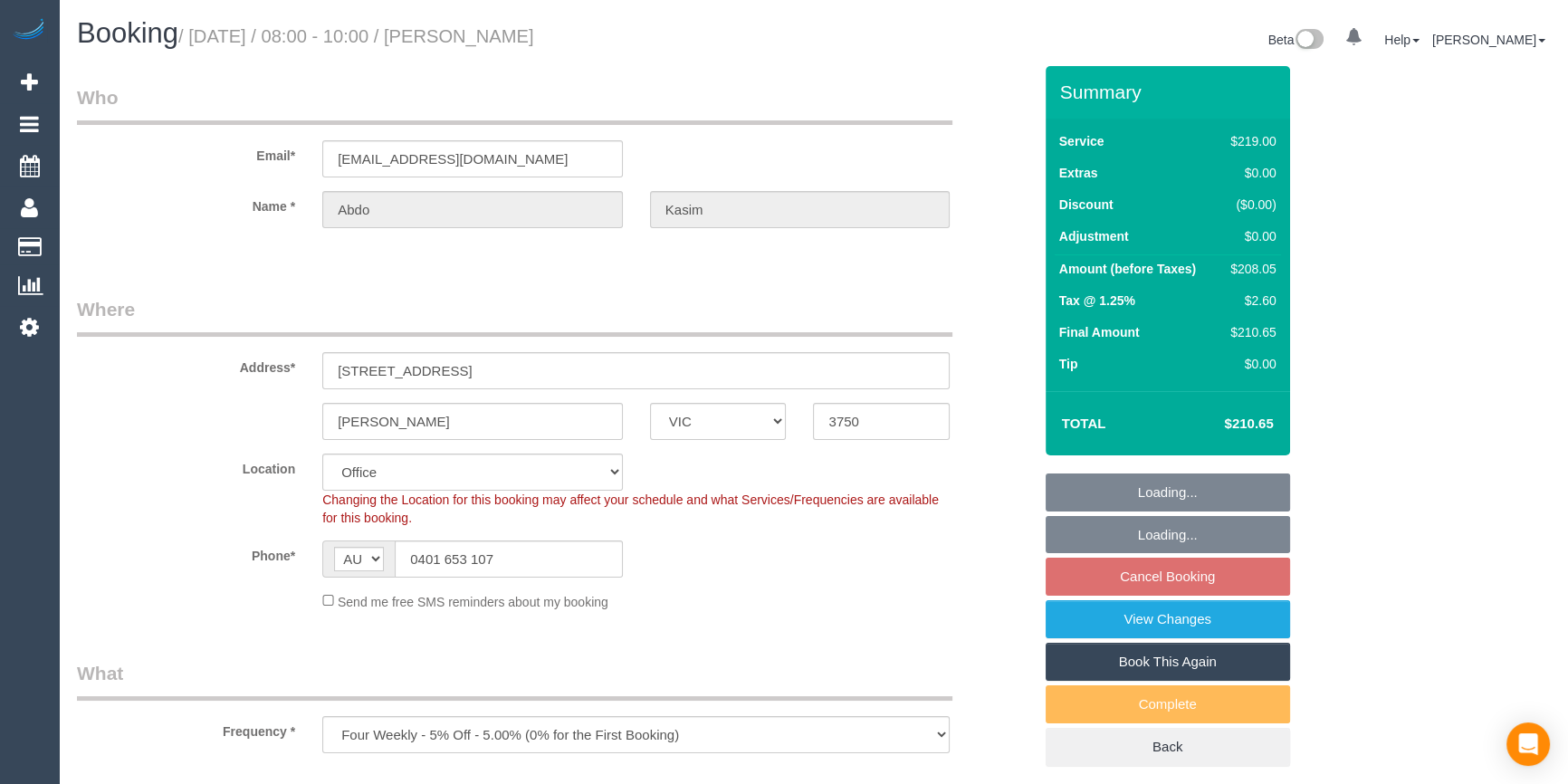
select select "object:724"
select select "number:28"
select select "number:14"
select select "number:19"
select select "number:22"
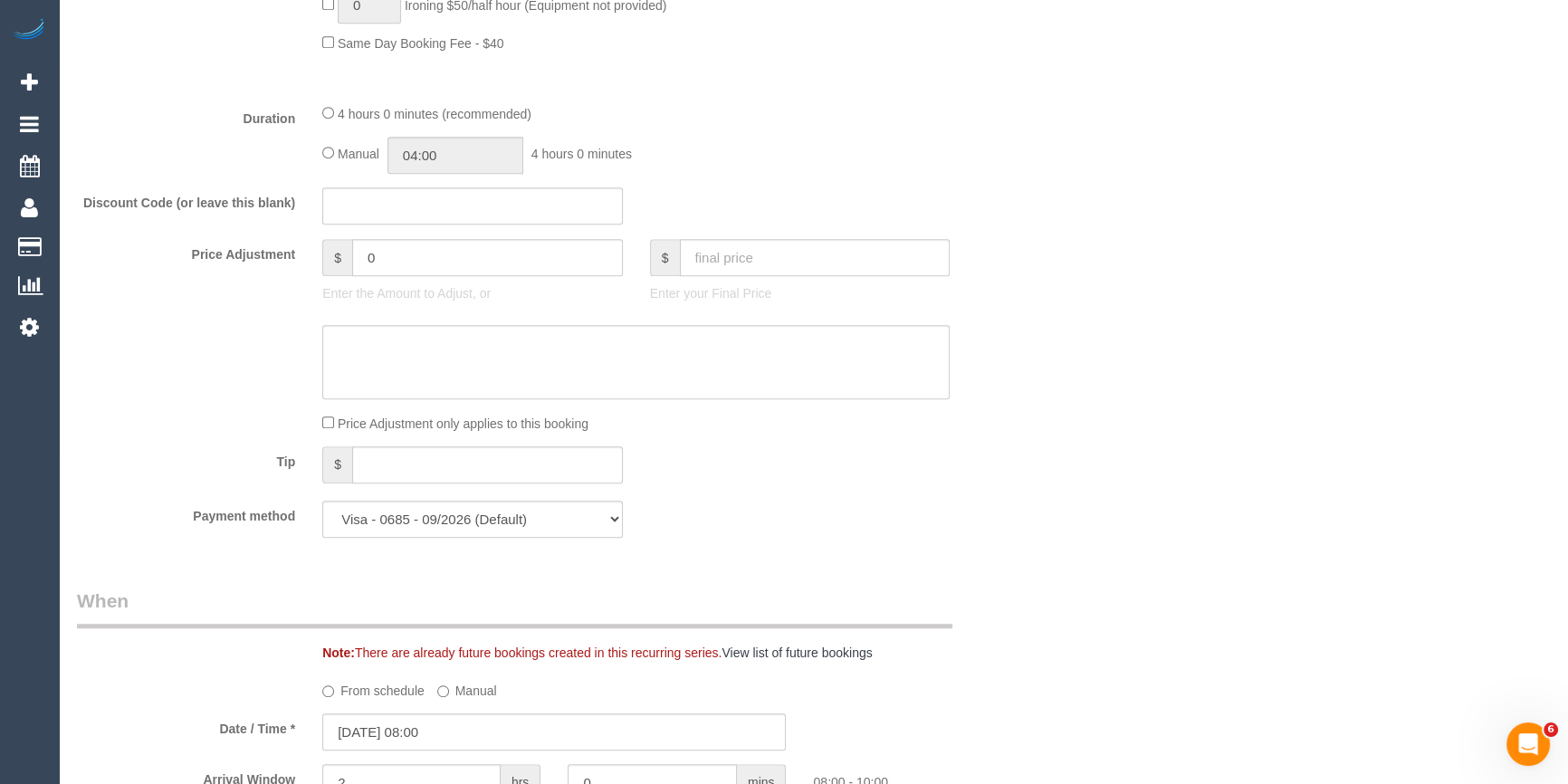
click at [1426, 471] on div "Who Email* [EMAIL_ADDRESS][DOMAIN_NAME] Name * [PERSON_NAME][GEOGRAPHIC_DATA] W…" at bounding box center [813, 655] width 1473 height 3978
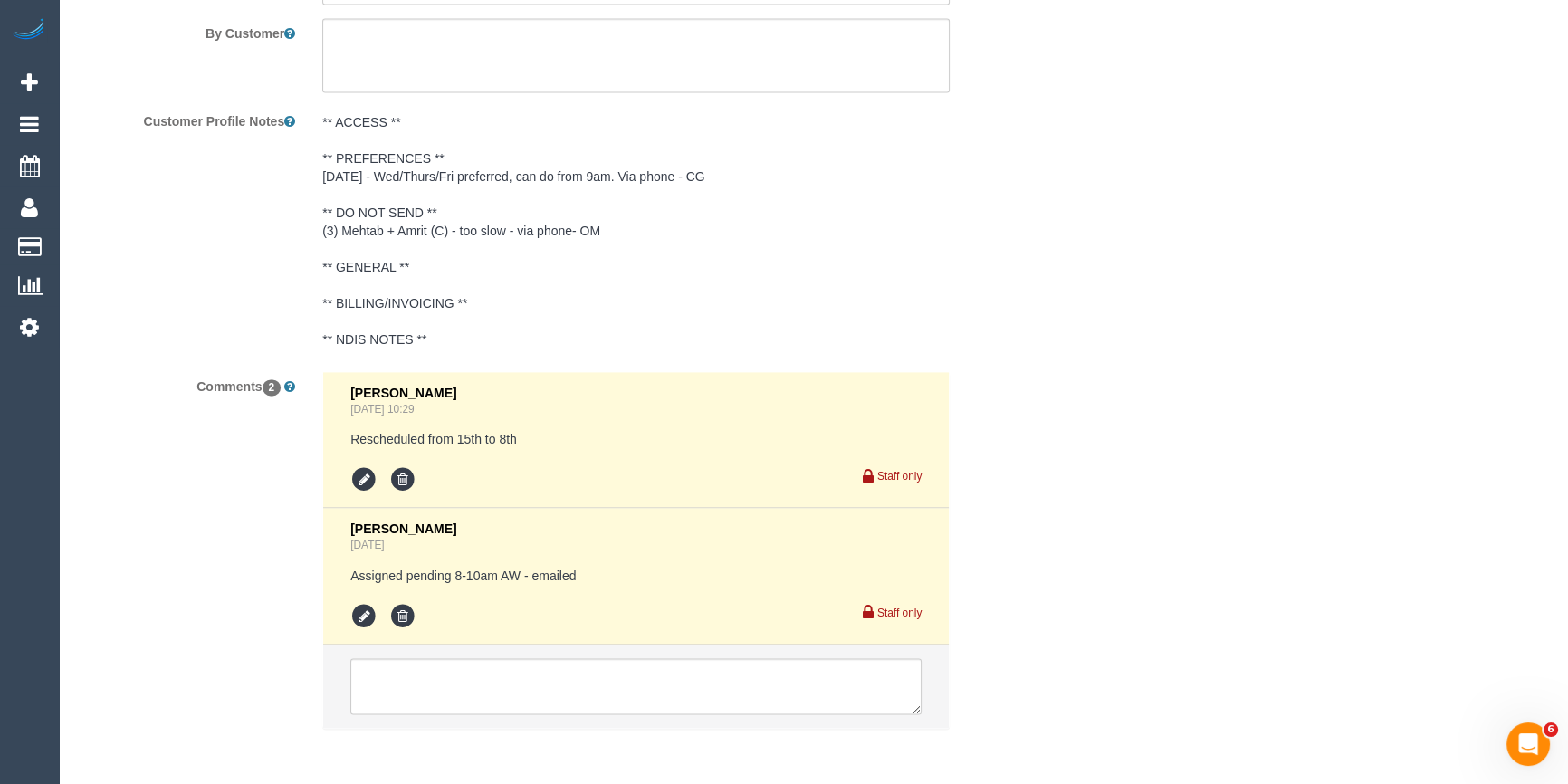
scroll to position [3323, 0]
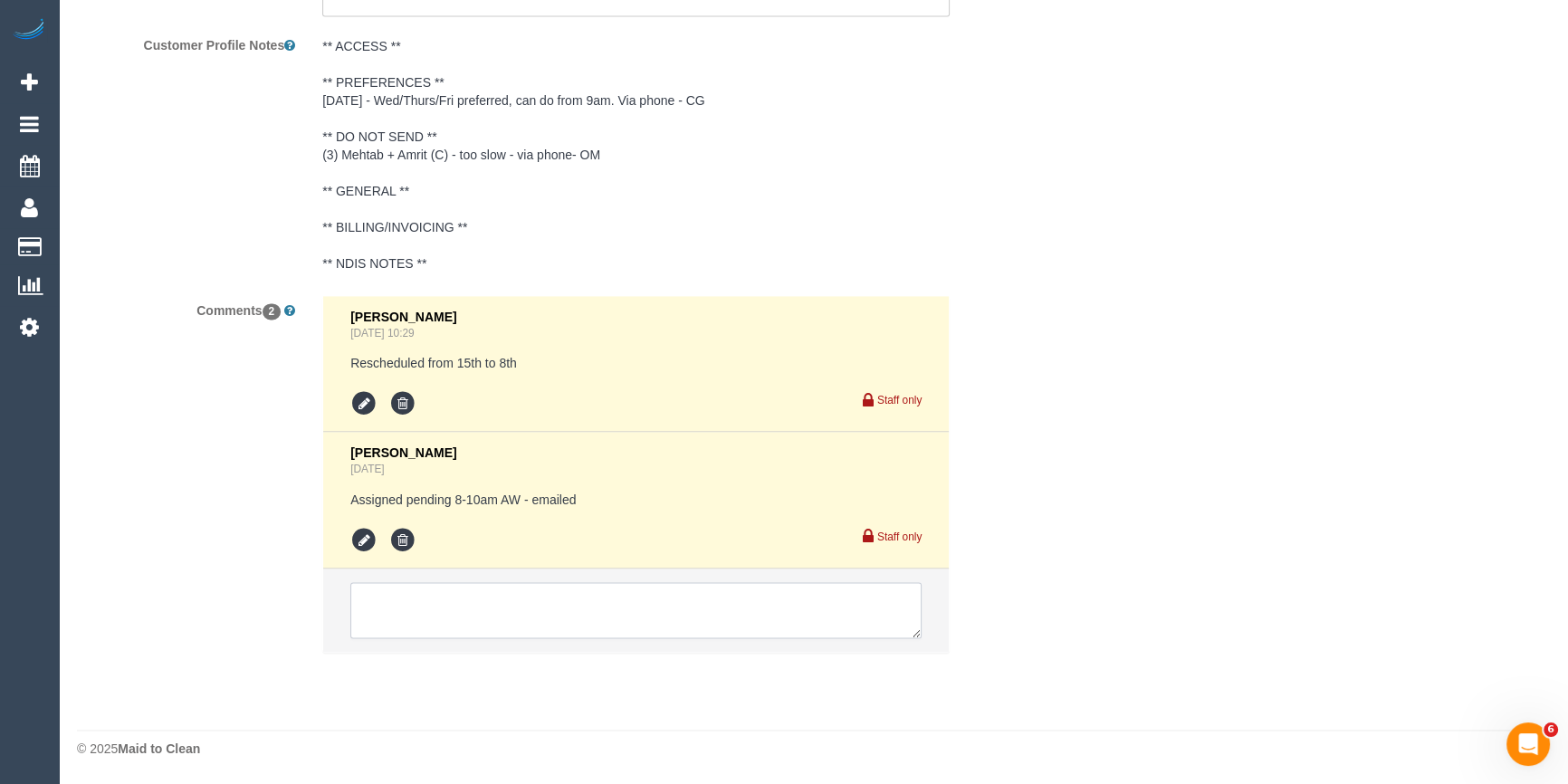
click at [434, 603] on textarea at bounding box center [635, 611] width 571 height 56
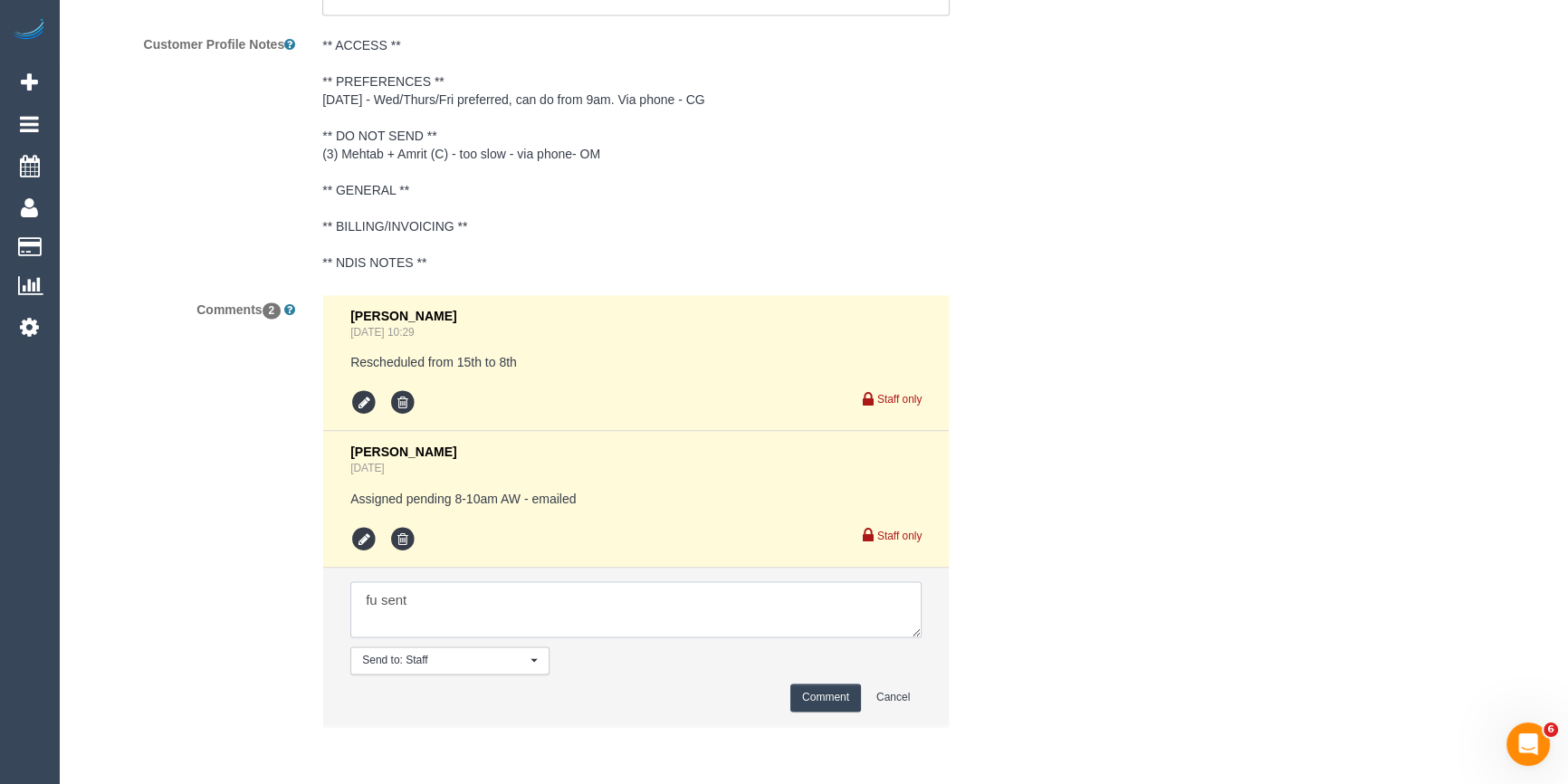
type textarea "fu sent"
click at [833, 695] on button "Comment" at bounding box center [825, 697] width 71 height 28
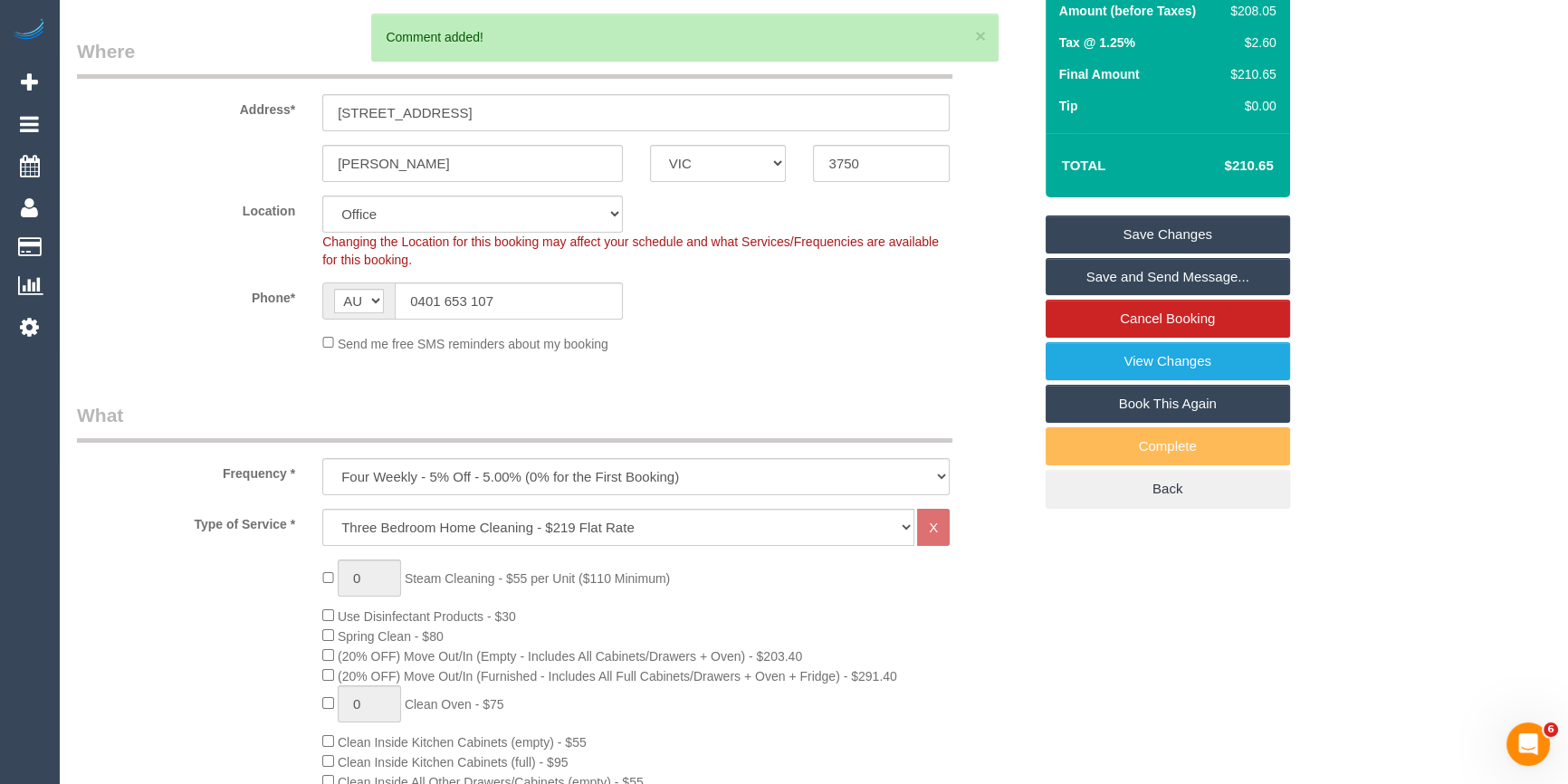
scroll to position [113, 0]
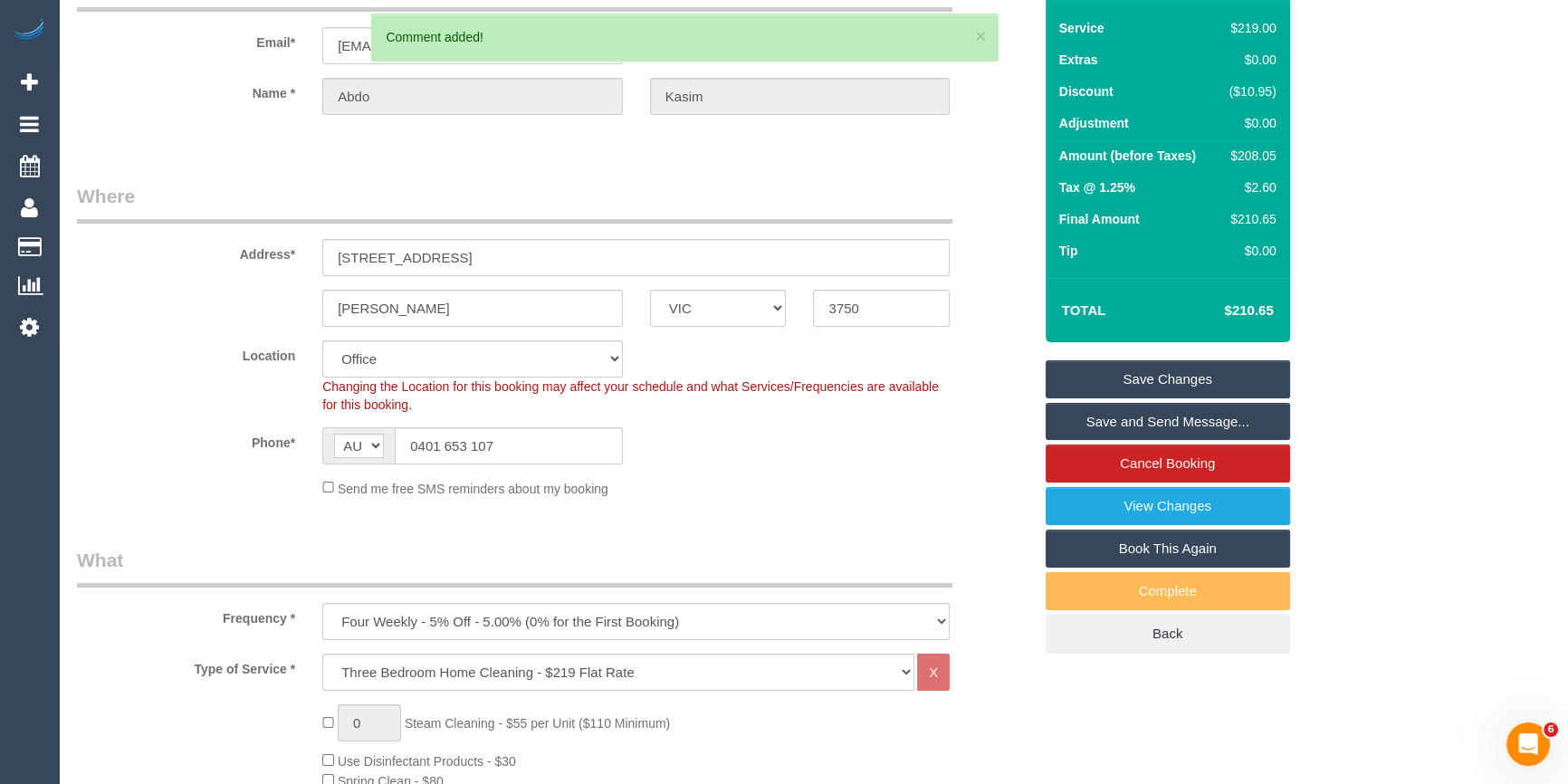
click at [1120, 374] on link "Save Changes" at bounding box center [1167, 379] width 244 height 38
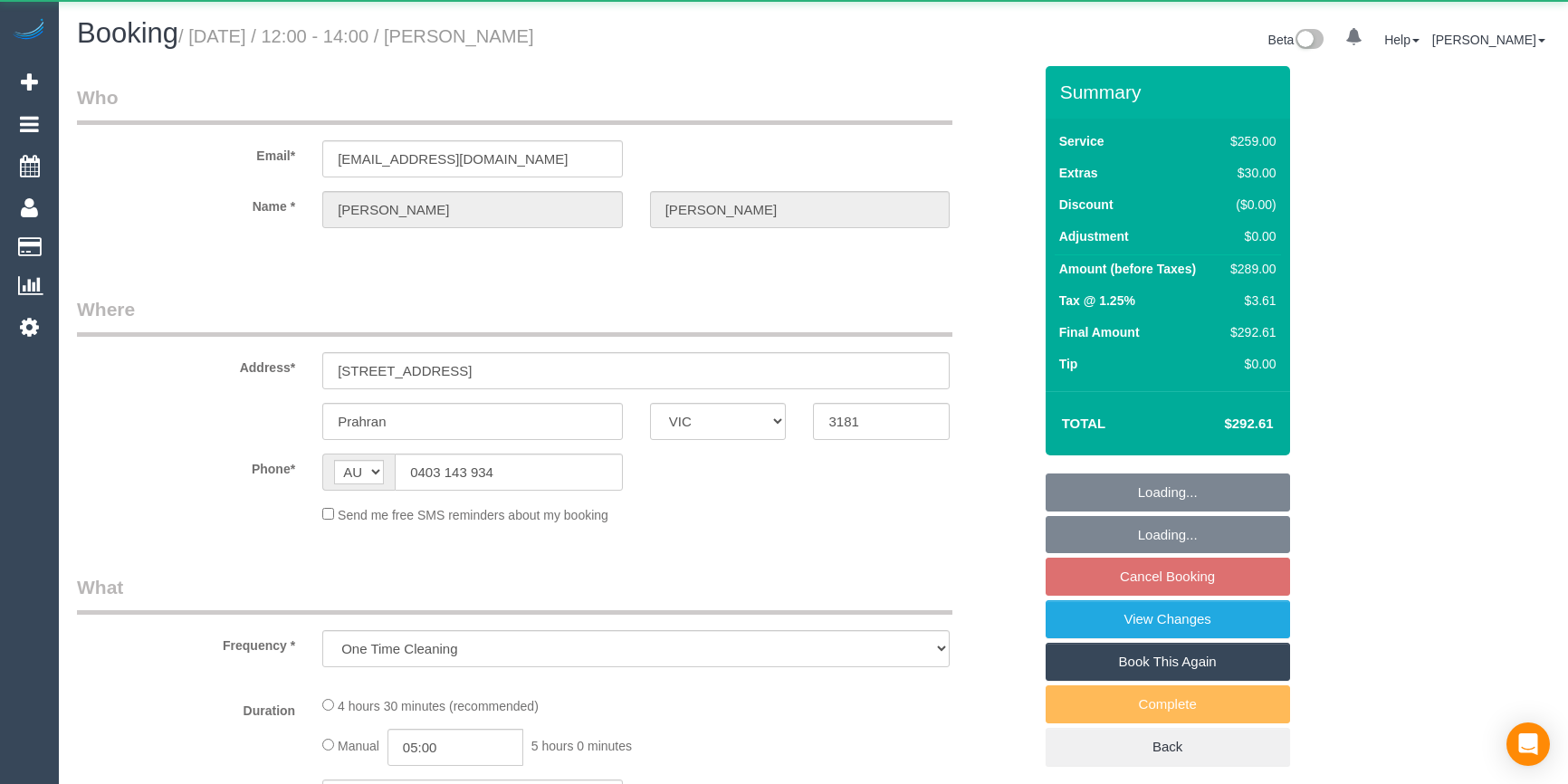
select select "VIC"
select select "string:stripe-pm_1QMJDs2GScqysDRVAhbmGPMv"
select select "number:27"
select select "number:14"
select select "number:19"
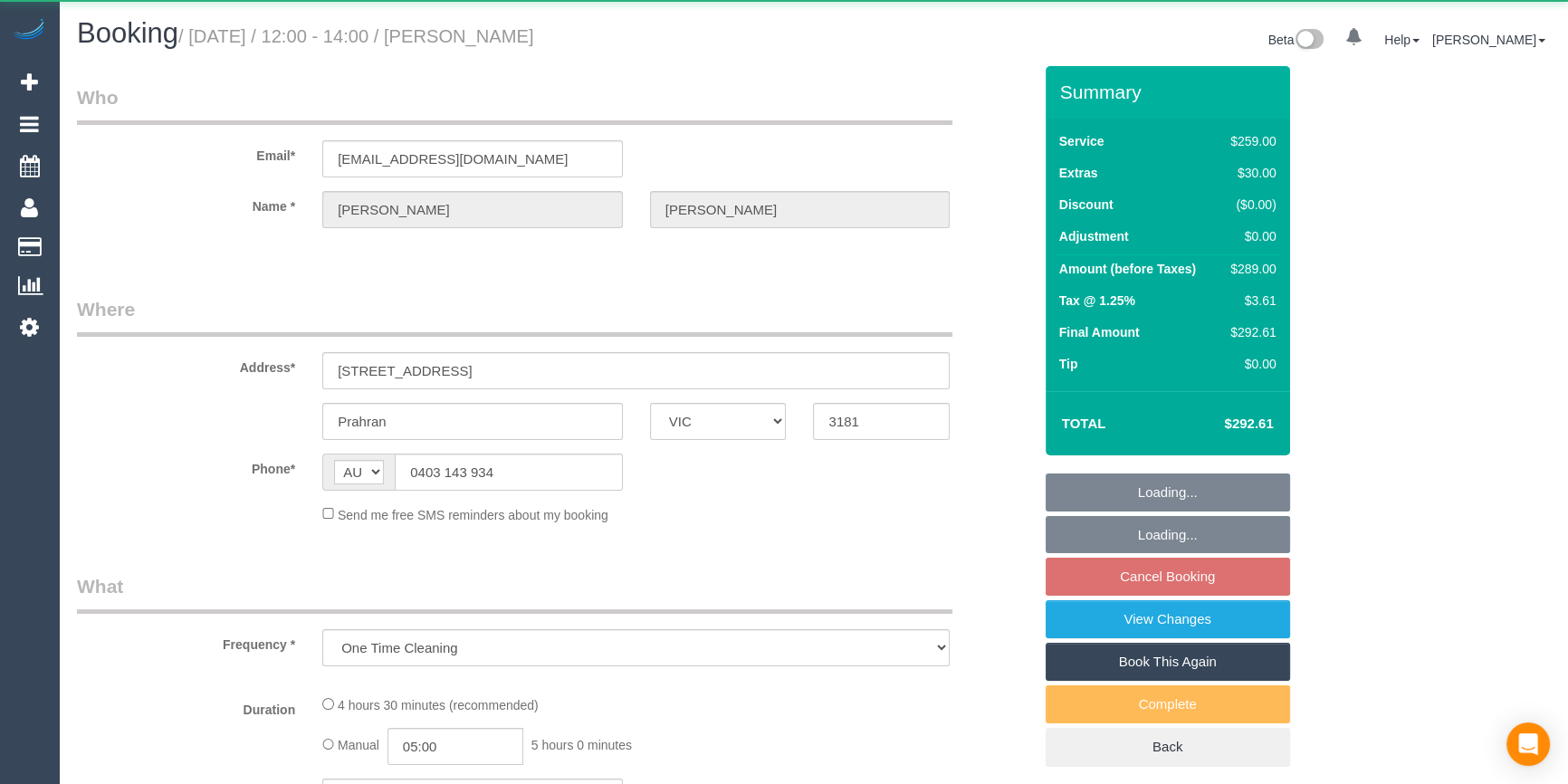
select select "number:25"
select select "number:13"
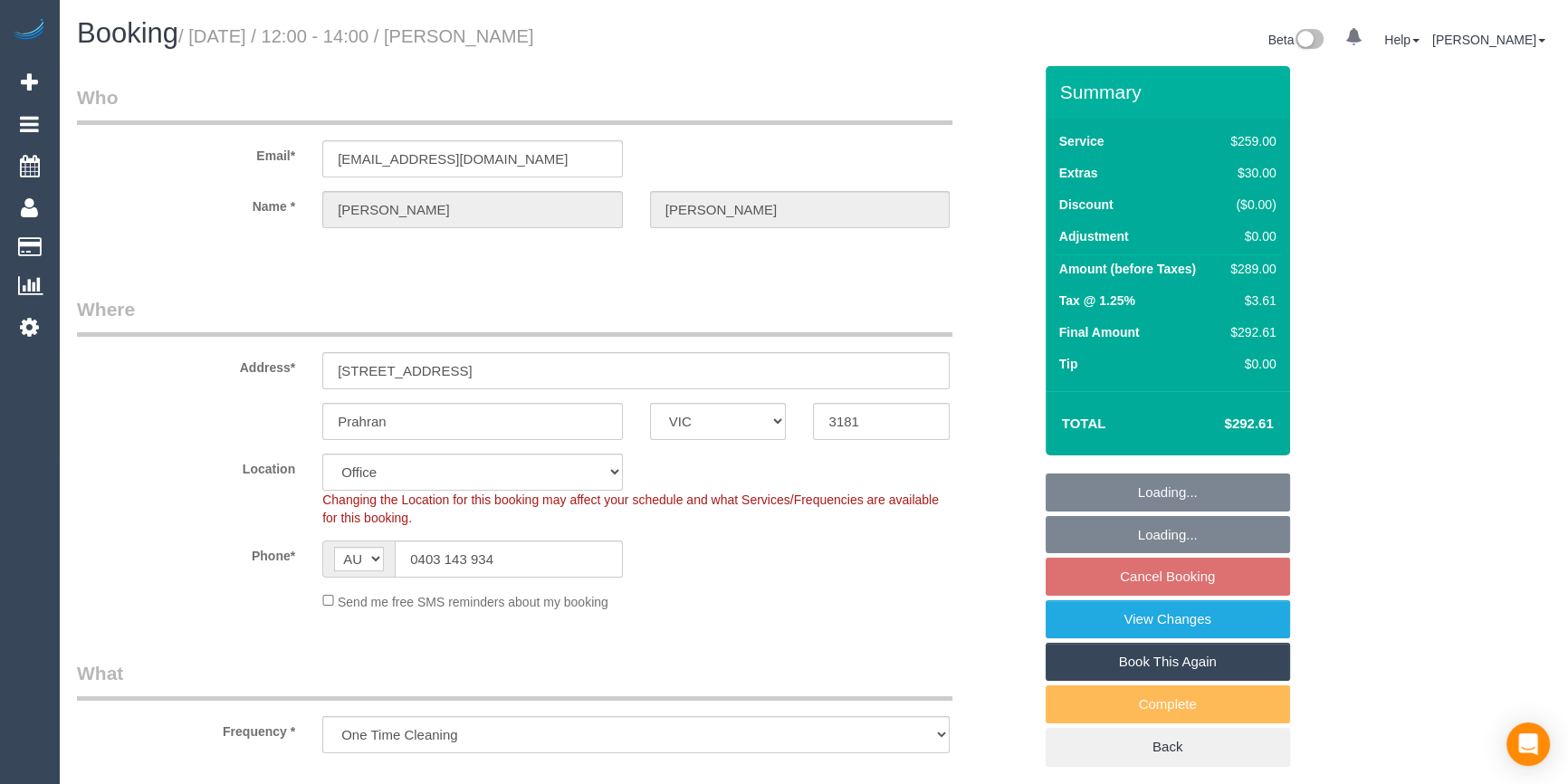
select select "object:705"
click at [231, 556] on label "Phone*" at bounding box center [185, 553] width 245 height 24
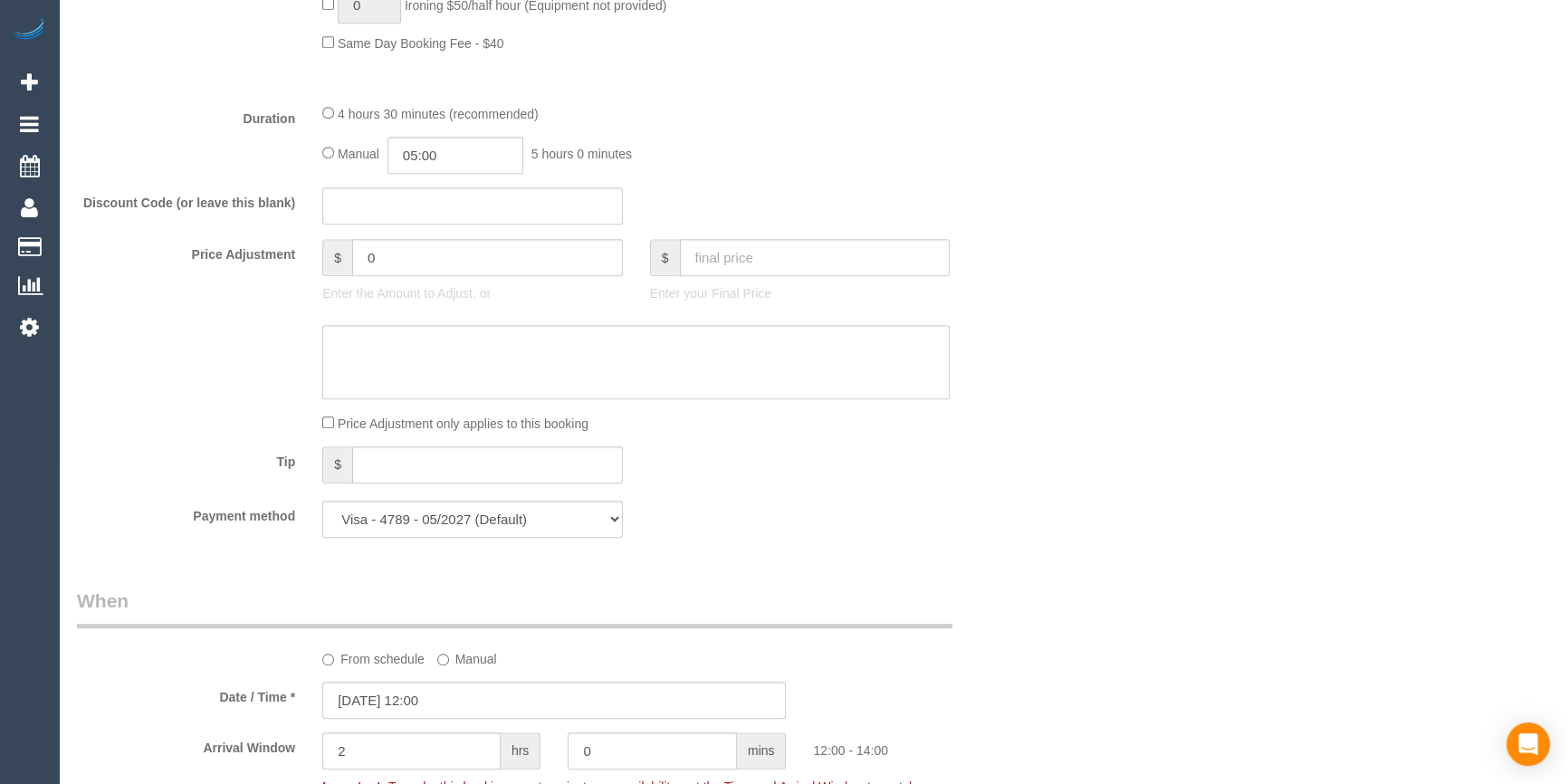
scroll to position [1729, 0]
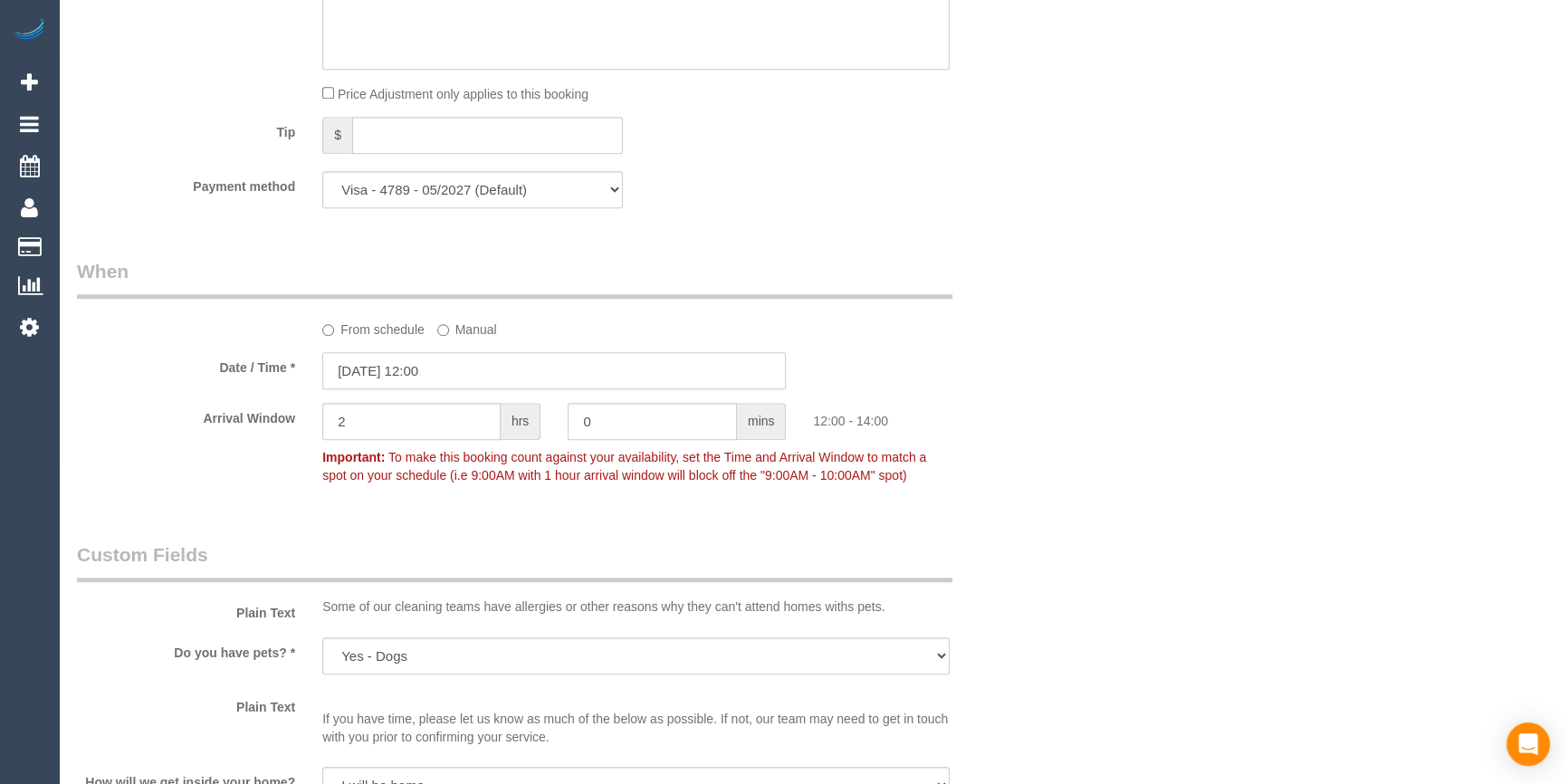
click at [458, 373] on input "[DATE] 12:00" at bounding box center [553, 371] width 463 height 37
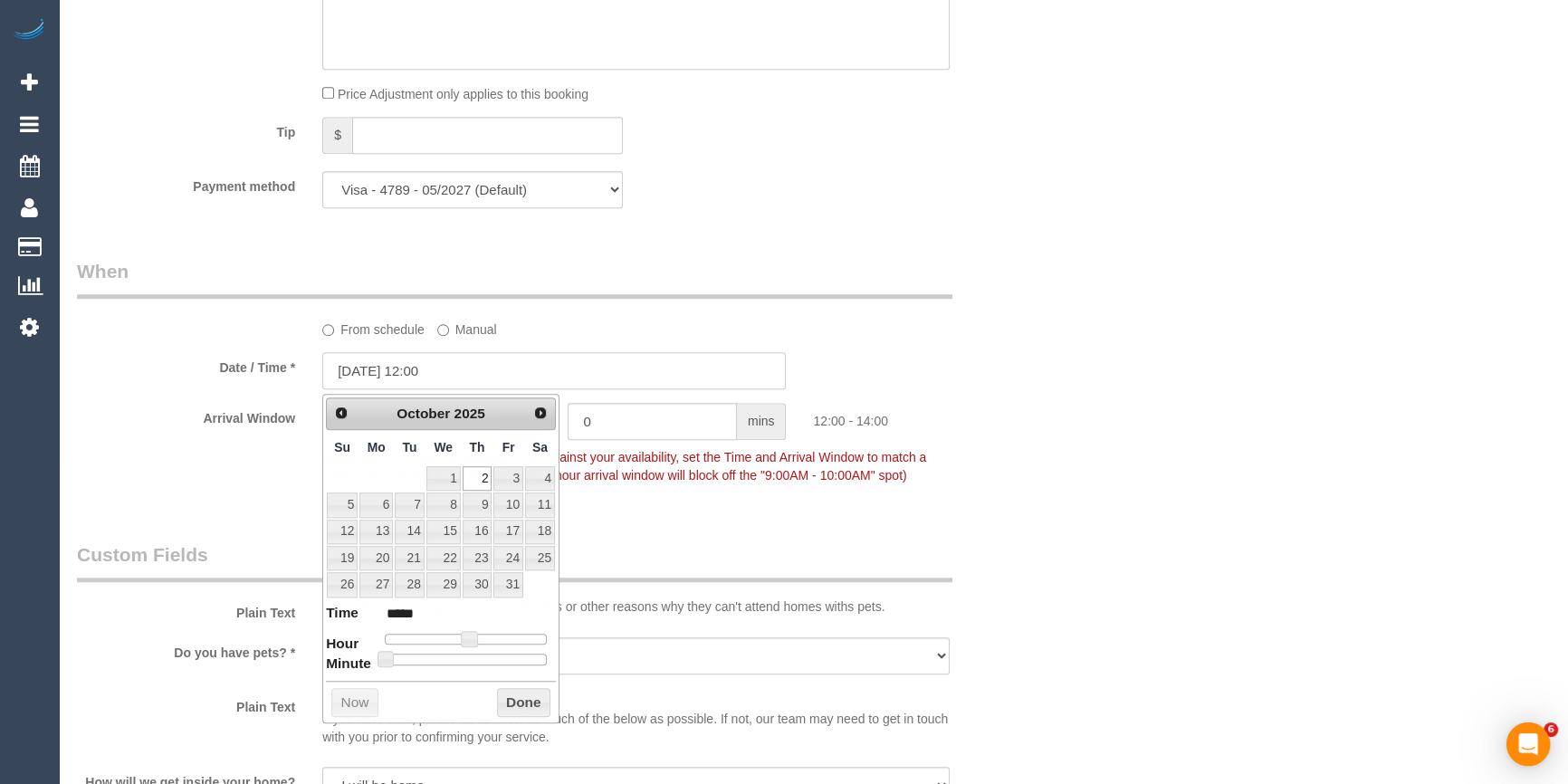
scroll to position [0, 0]
type input "02/10/2025 12:05"
type input "*****"
type input "02/10/2025 12:15"
type input "*****"
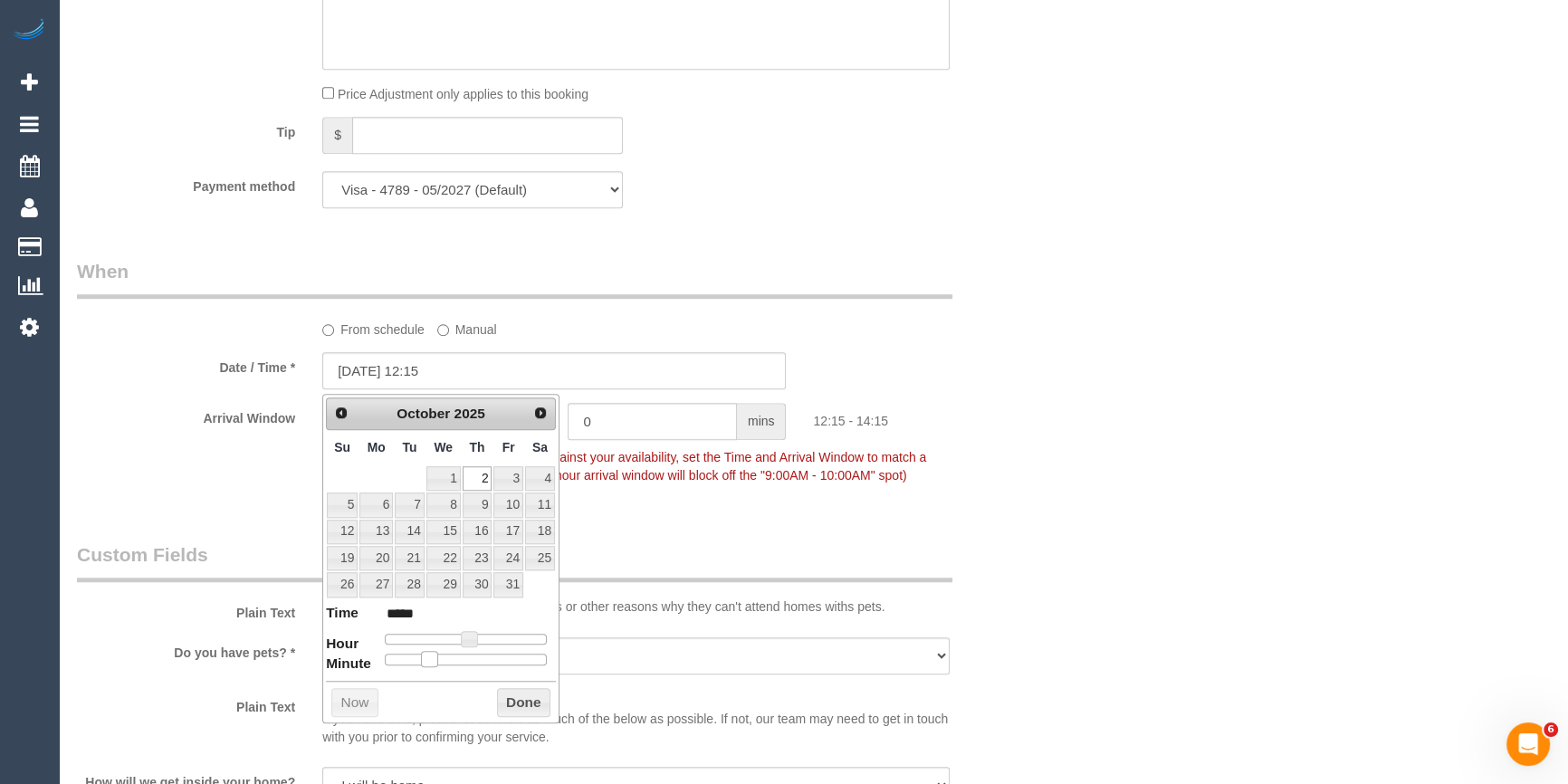
type input "02/10/2025 12:20"
type input "*****"
type input "02/10/2025 12:25"
type input "*****"
type input "02/10/2025 12:30"
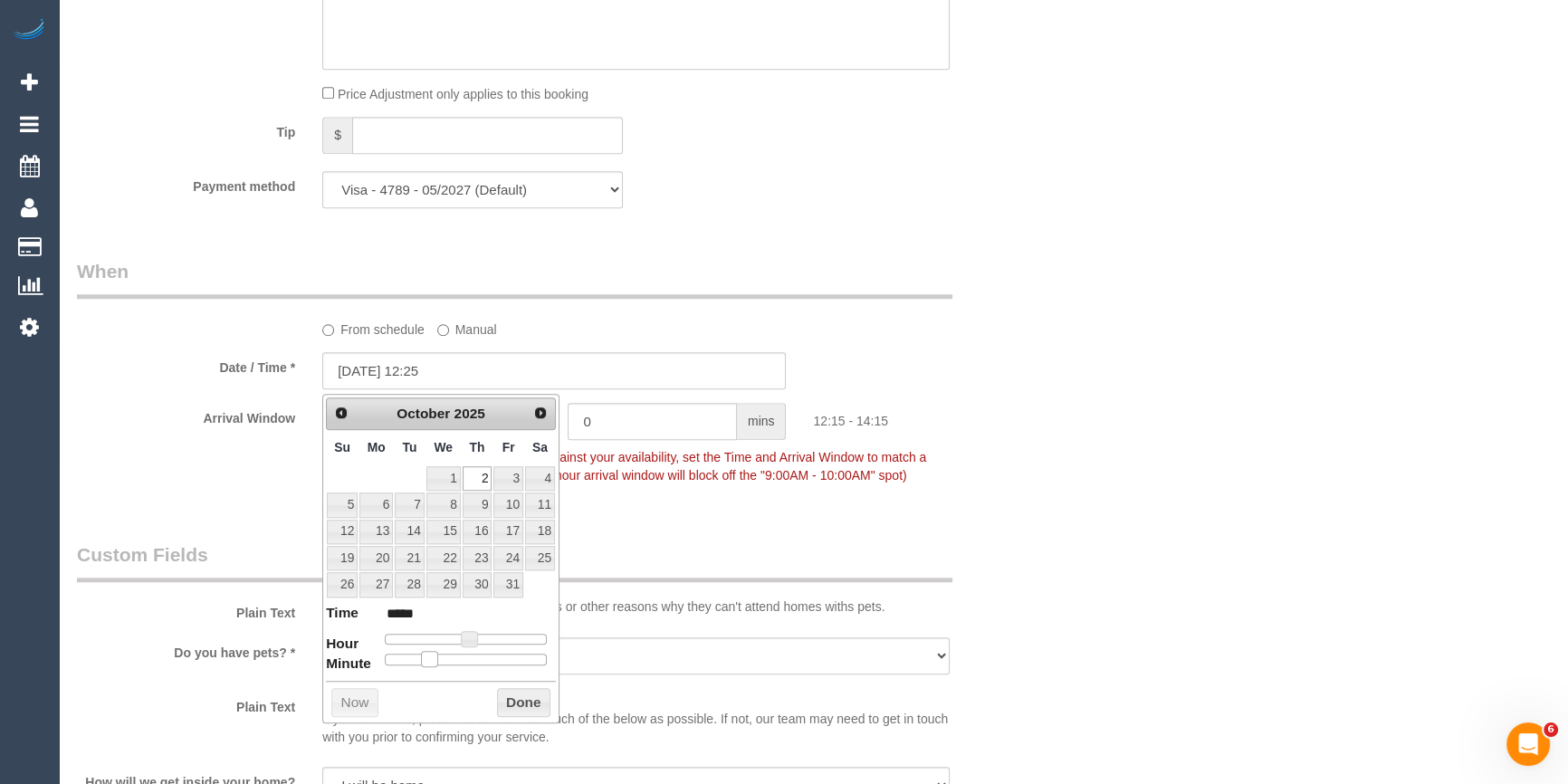
type input "*****"
drag, startPoint x: 391, startPoint y: 658, endPoint x: 481, endPoint y: 658, distance: 90.0
click at [481, 658] on div at bounding box center [466, 659] width 162 height 11
click at [511, 703] on button "Done" at bounding box center [523, 702] width 53 height 29
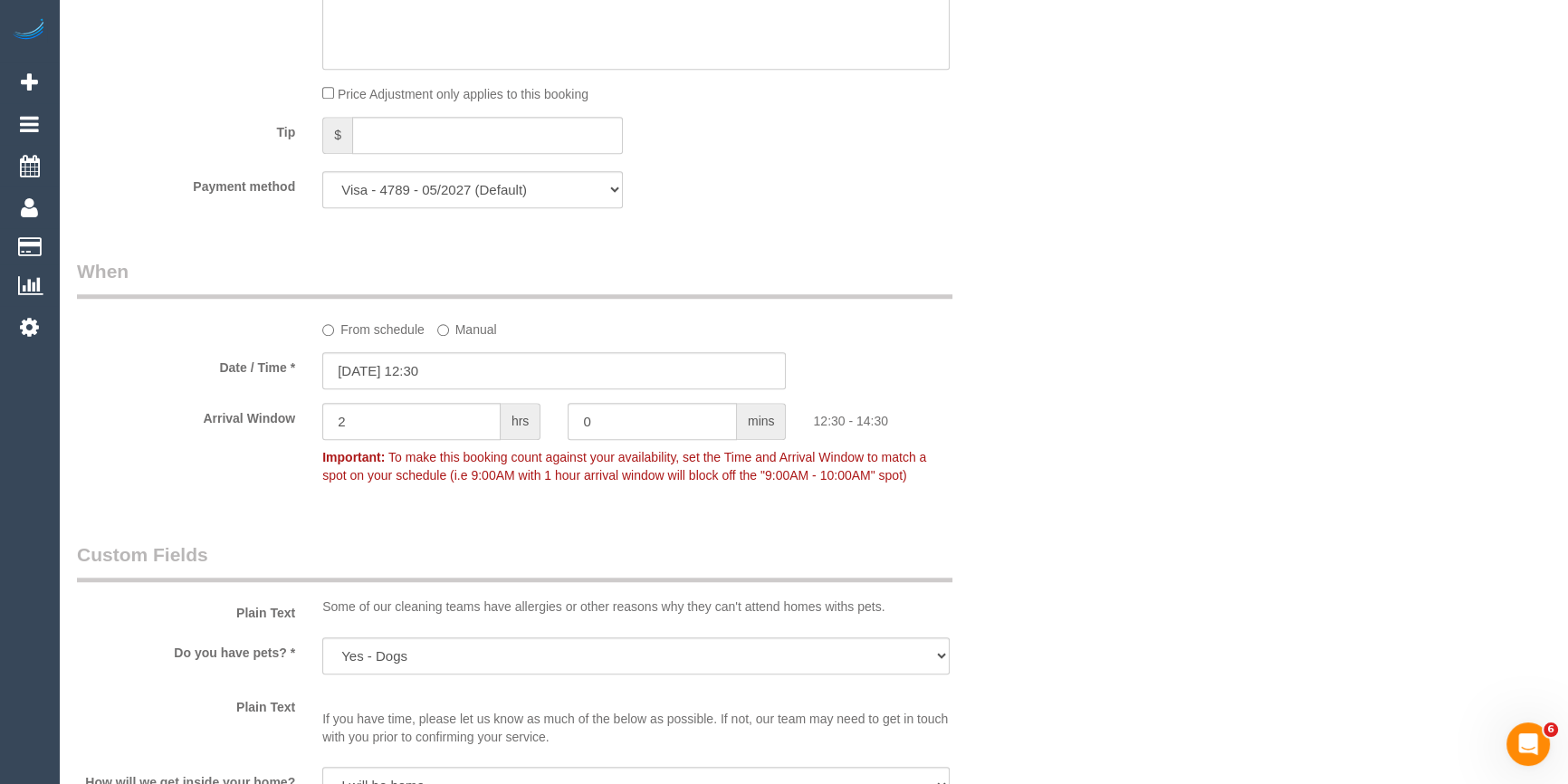
drag, startPoint x: 1196, startPoint y: 467, endPoint x: 1176, endPoint y: 496, distance: 35.2
click at [1201, 465] on div "Who Email* ryanhaynes64@gmail.com Name * Ryan Haynes Where Address* 78 Chomley …" at bounding box center [813, 170] width 1473 height 3666
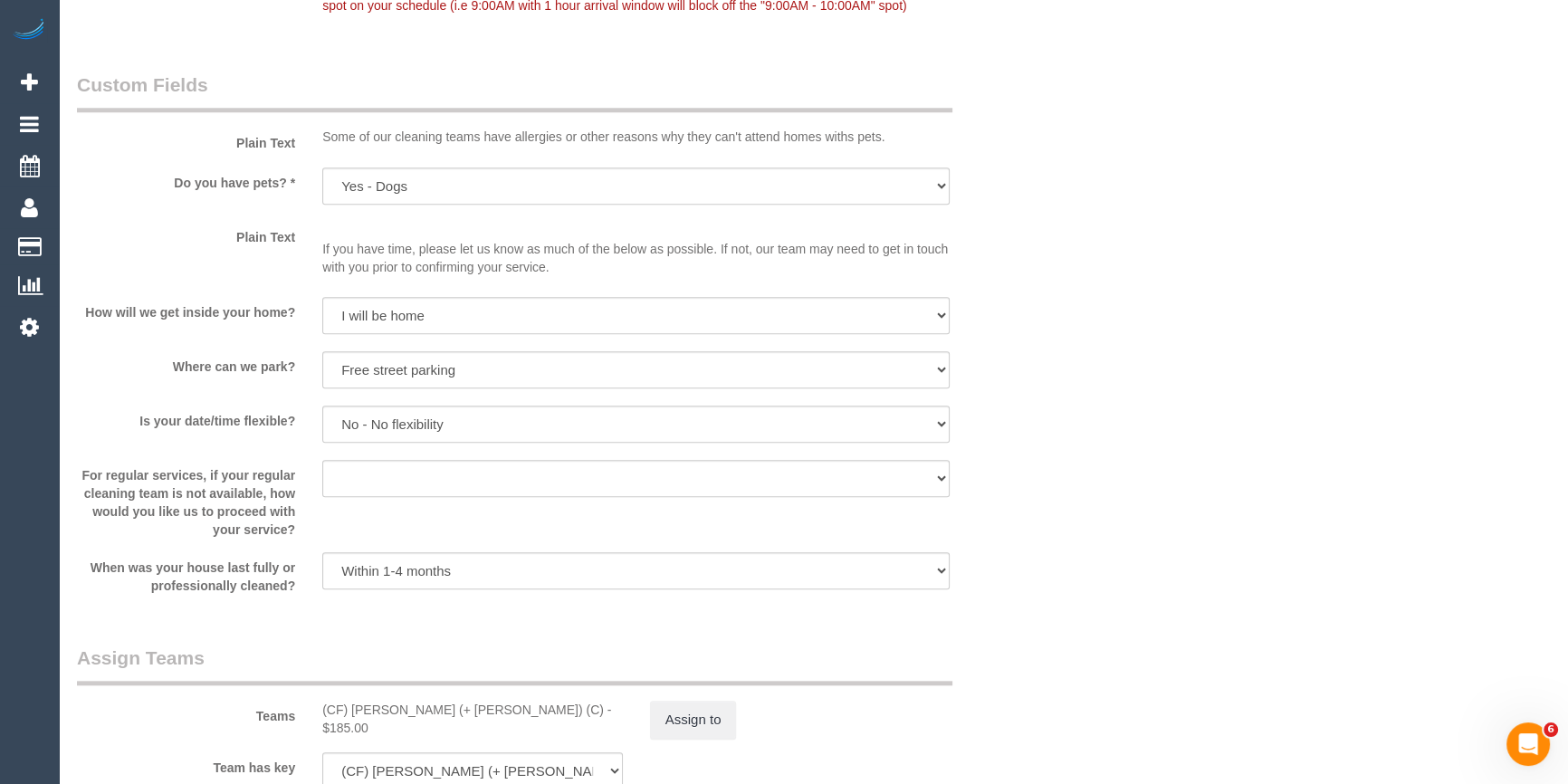
scroll to position [3011, 0]
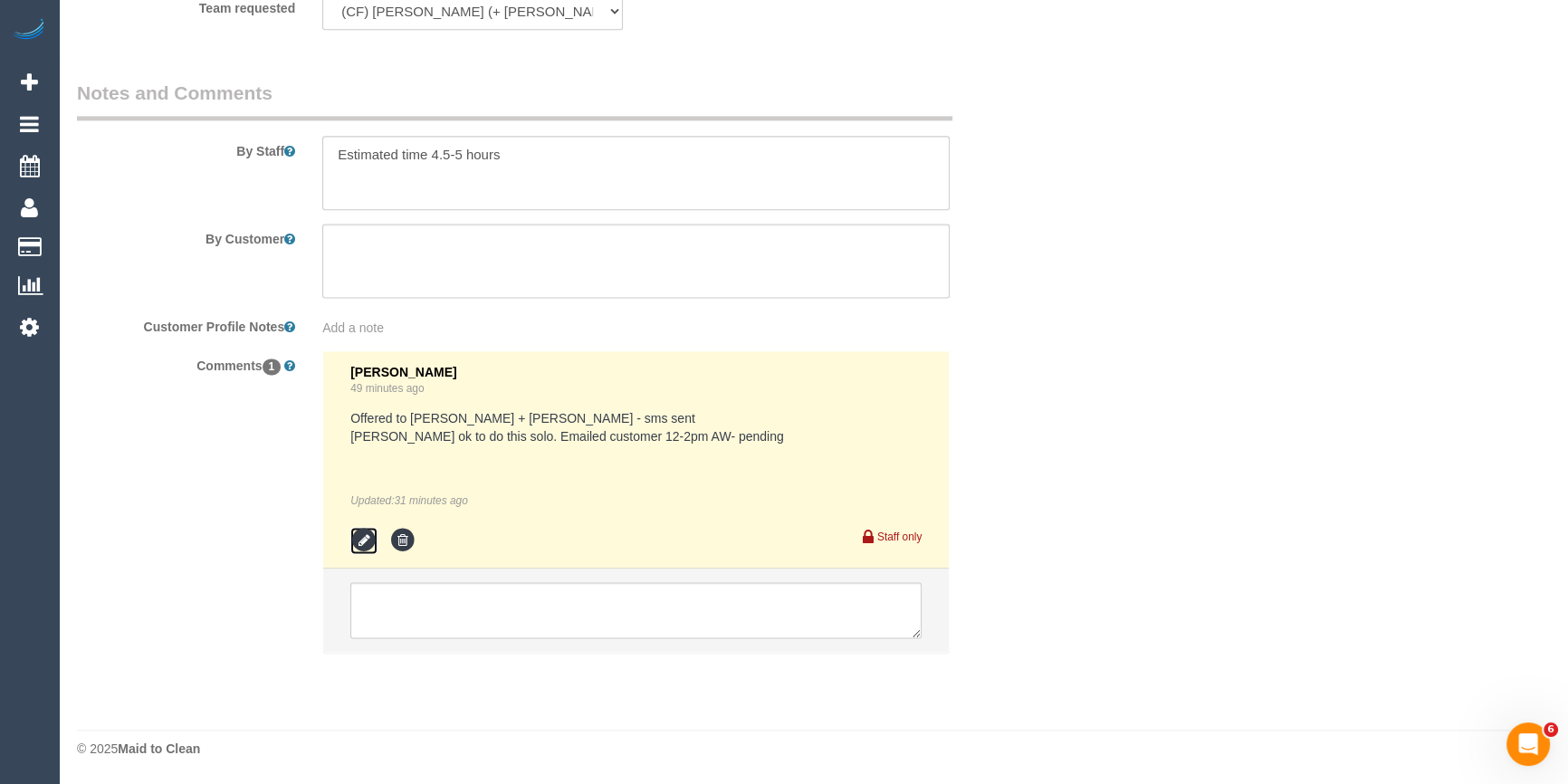
click at [361, 549] on icon at bounding box center [363, 540] width 27 height 27
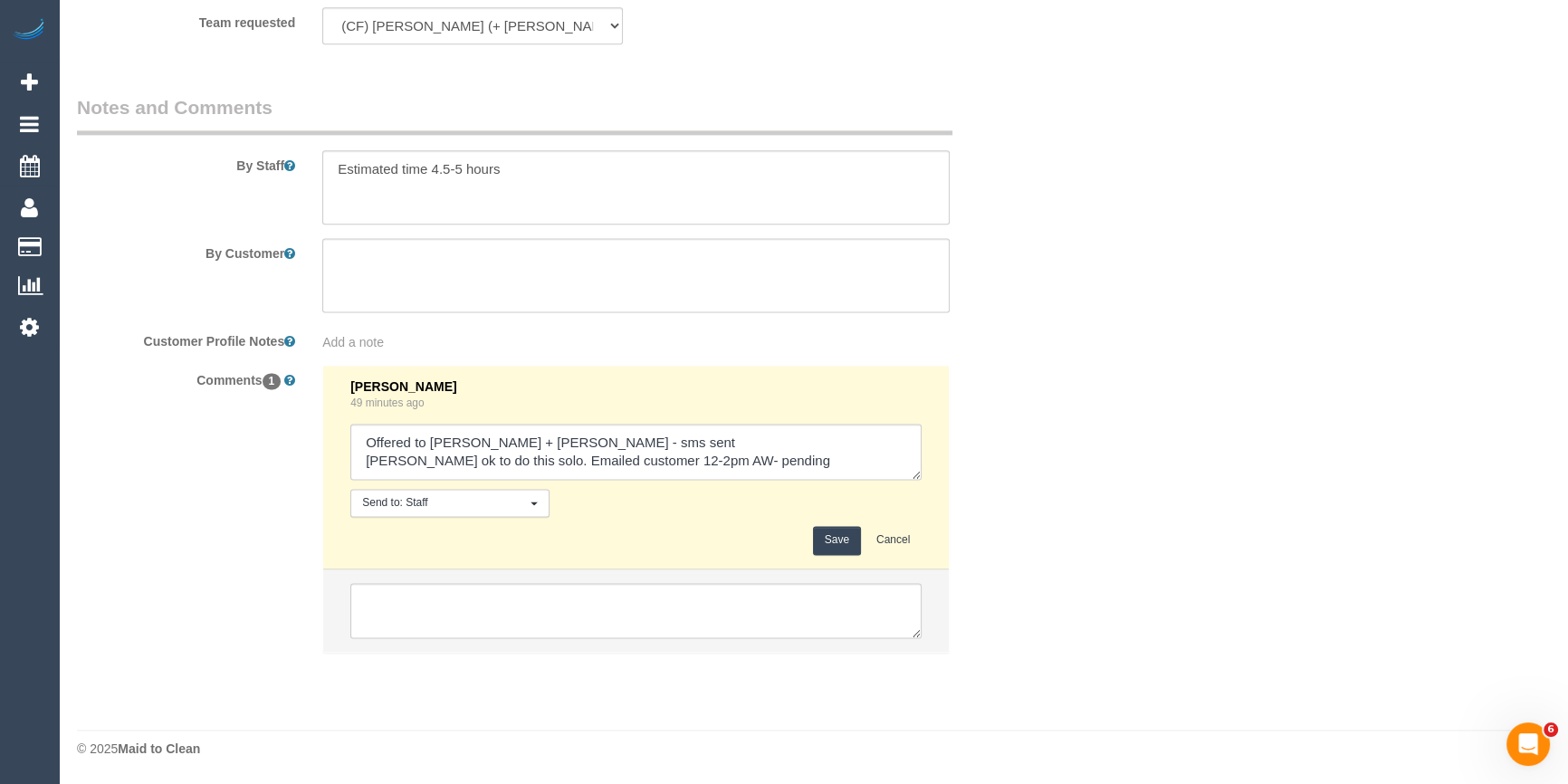
scroll to position [2997, 0]
click at [644, 461] on textarea at bounding box center [635, 452] width 571 height 56
click at [677, 461] on textarea at bounding box center [635, 452] width 571 height 56
drag, startPoint x: 707, startPoint y: 488, endPoint x: 746, endPoint y: 465, distance: 45.3
click at [746, 465] on textarea at bounding box center [635, 452] width 571 height 56
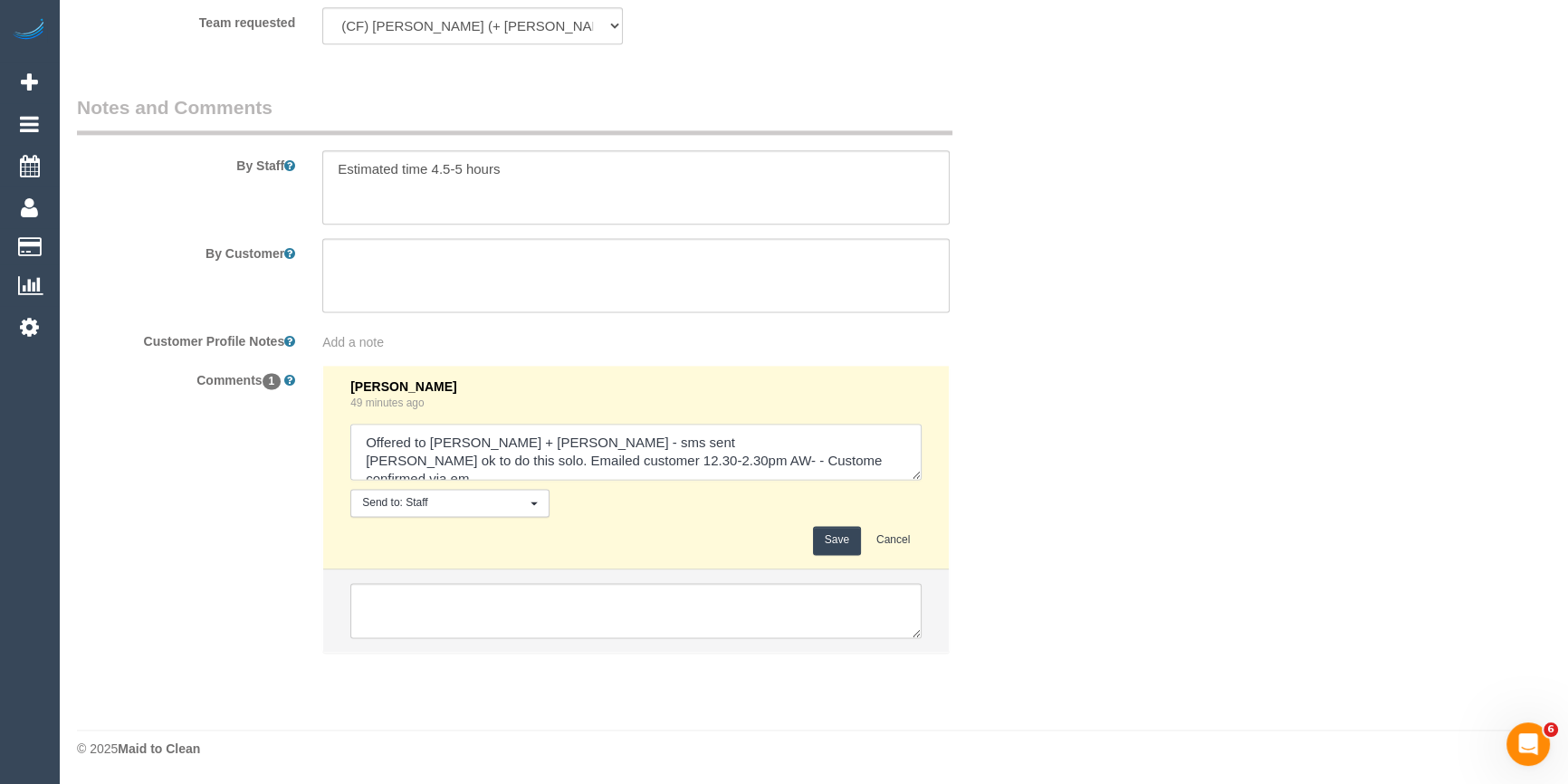
scroll to position [7, 0]
type textarea "Offered to Karina + Darly - sms sent Karina ok to do this solo. Emailed custome…"
click at [839, 540] on button "Save" at bounding box center [836, 540] width 48 height 28
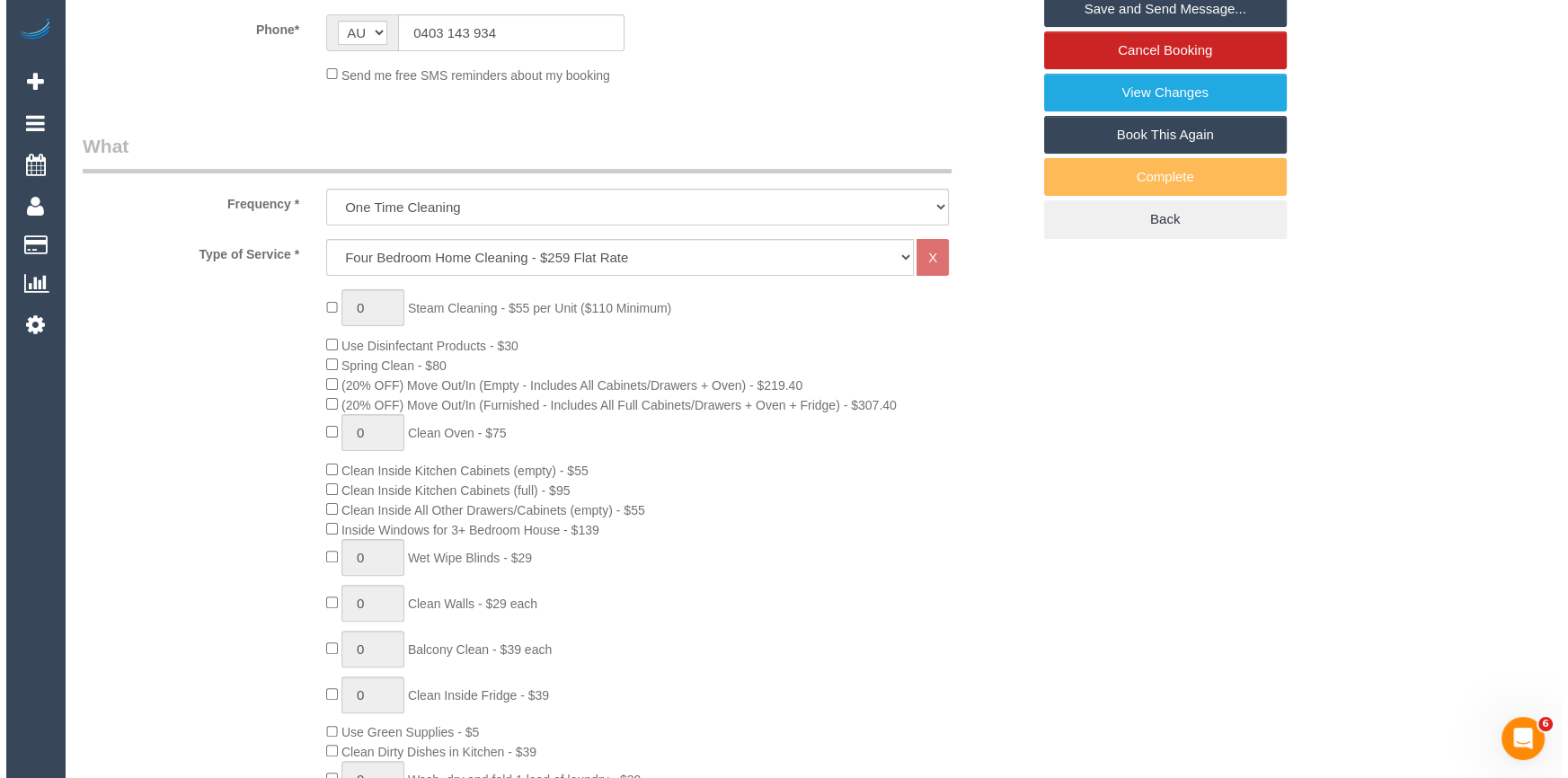
scroll to position [0, 0]
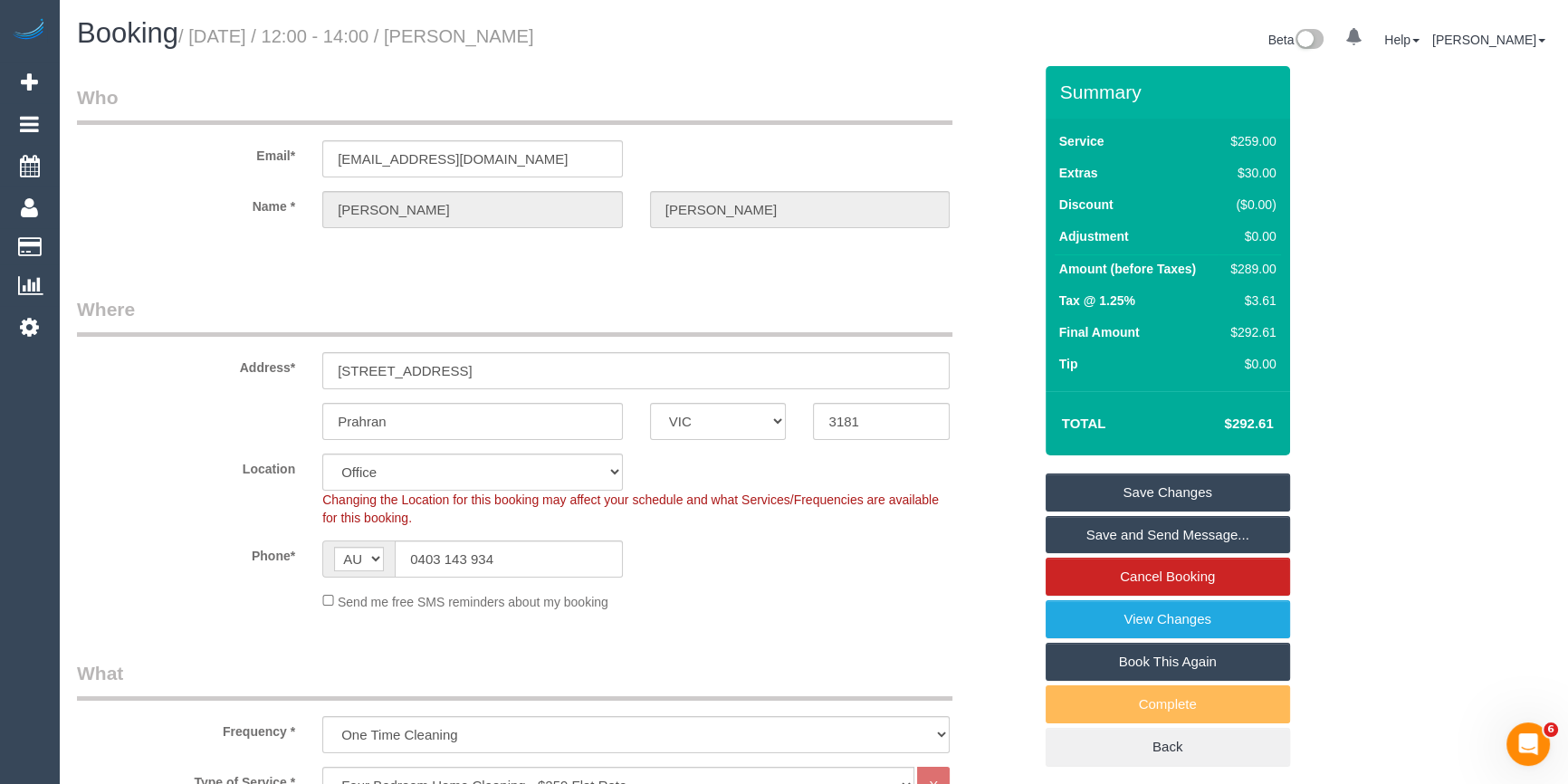
click at [1149, 532] on link "Save and Send Message..." at bounding box center [1167, 535] width 244 height 38
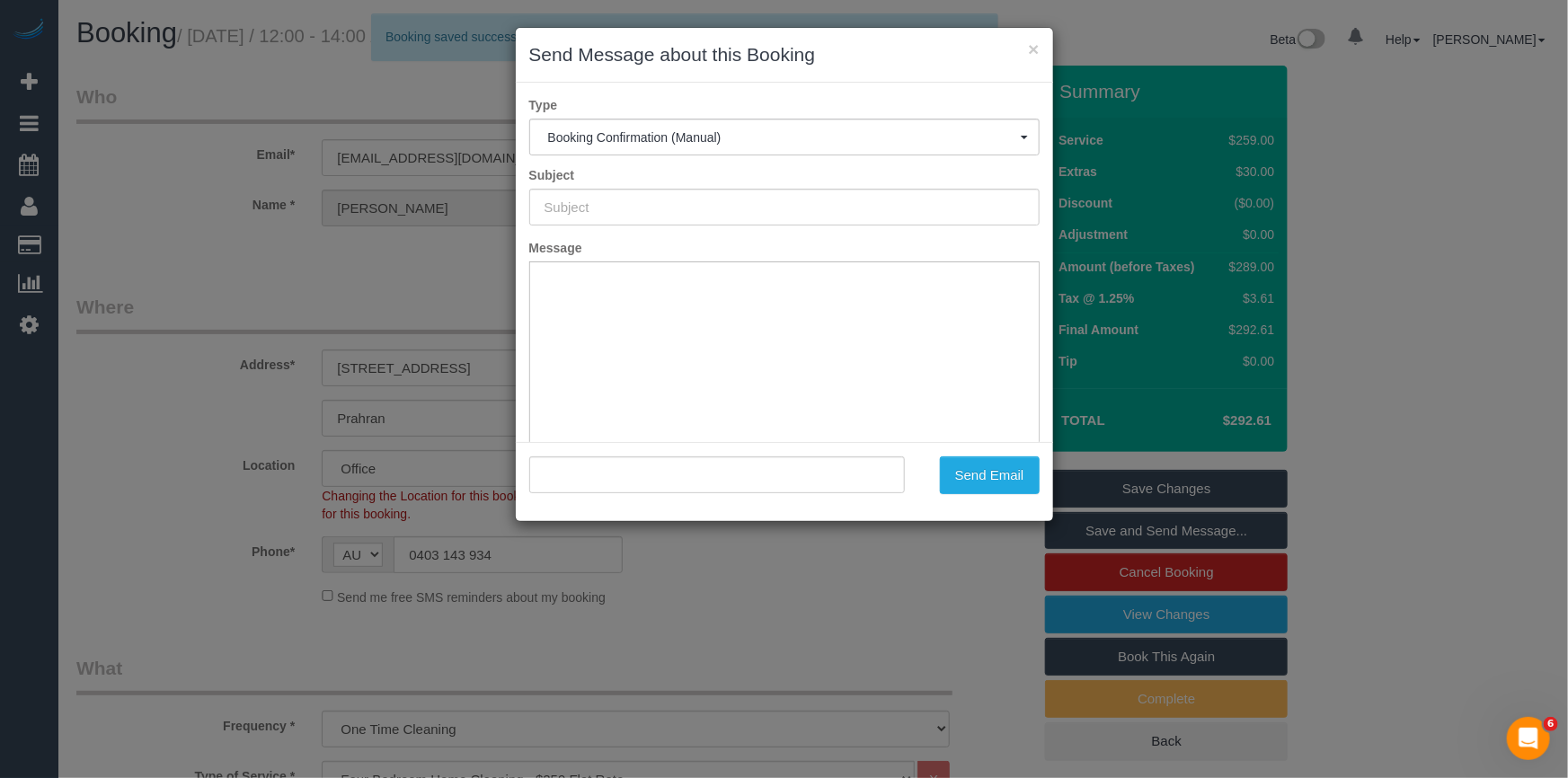
type input "Booking Confirmed"
type input ""Ryan Haynes" <ryanhaynes64@gmail.com>"
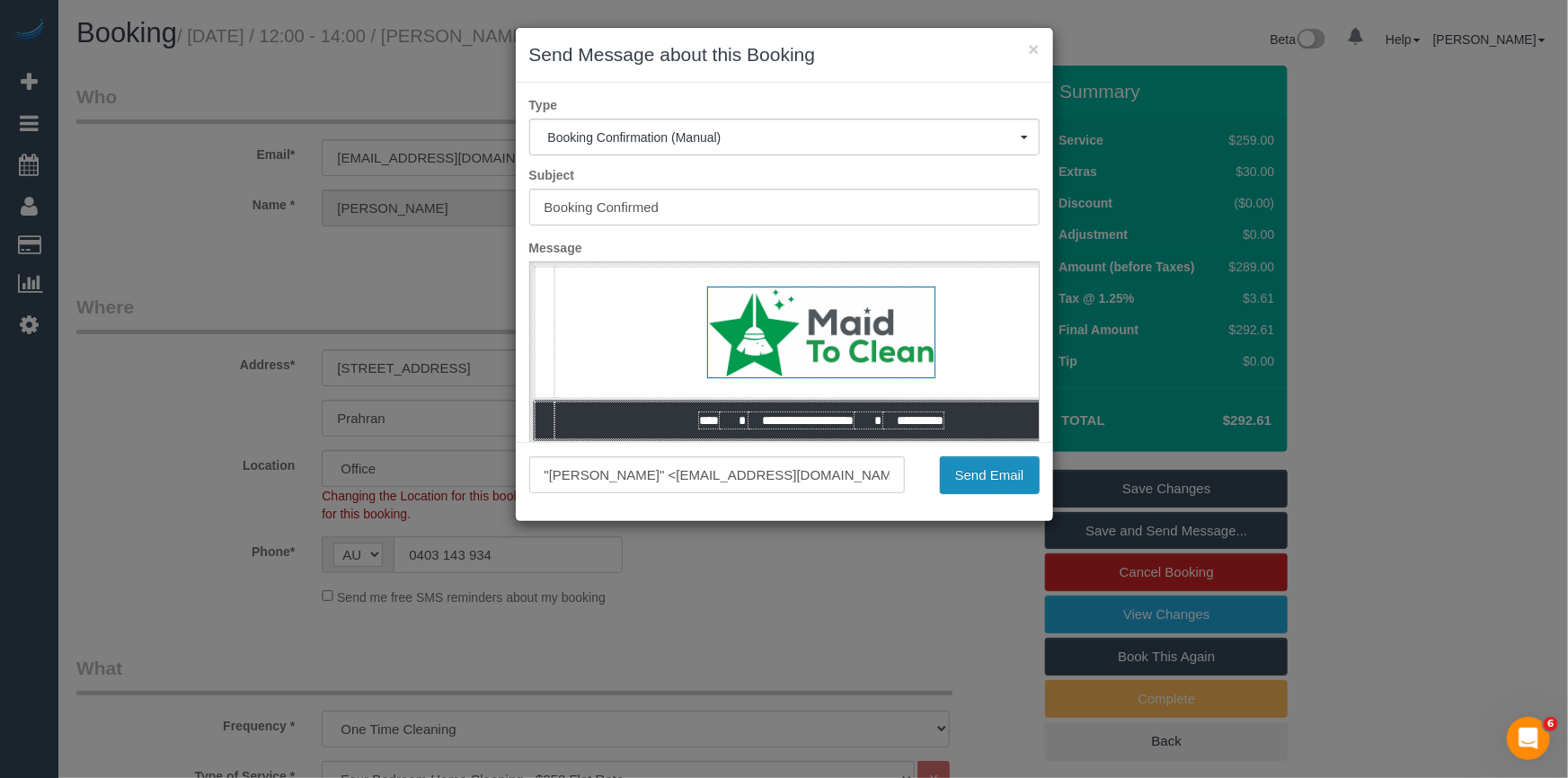
click at [973, 473] on button "Send Email" at bounding box center [990, 475] width 100 height 38
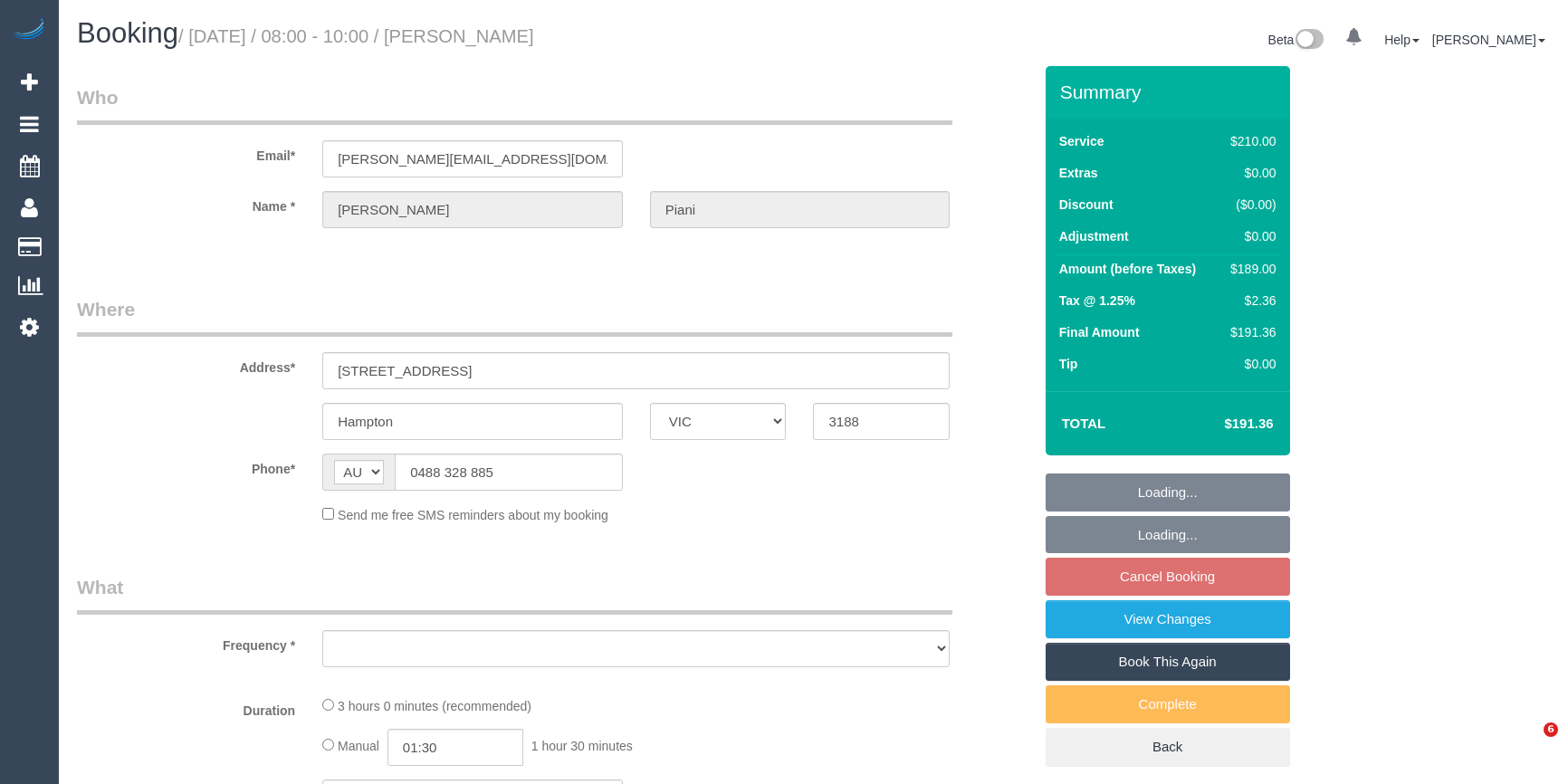
select select "VIC"
select select "object:532"
select select "string:stripe-pm_1Rlkos2GScqysDRV2LzDP81T"
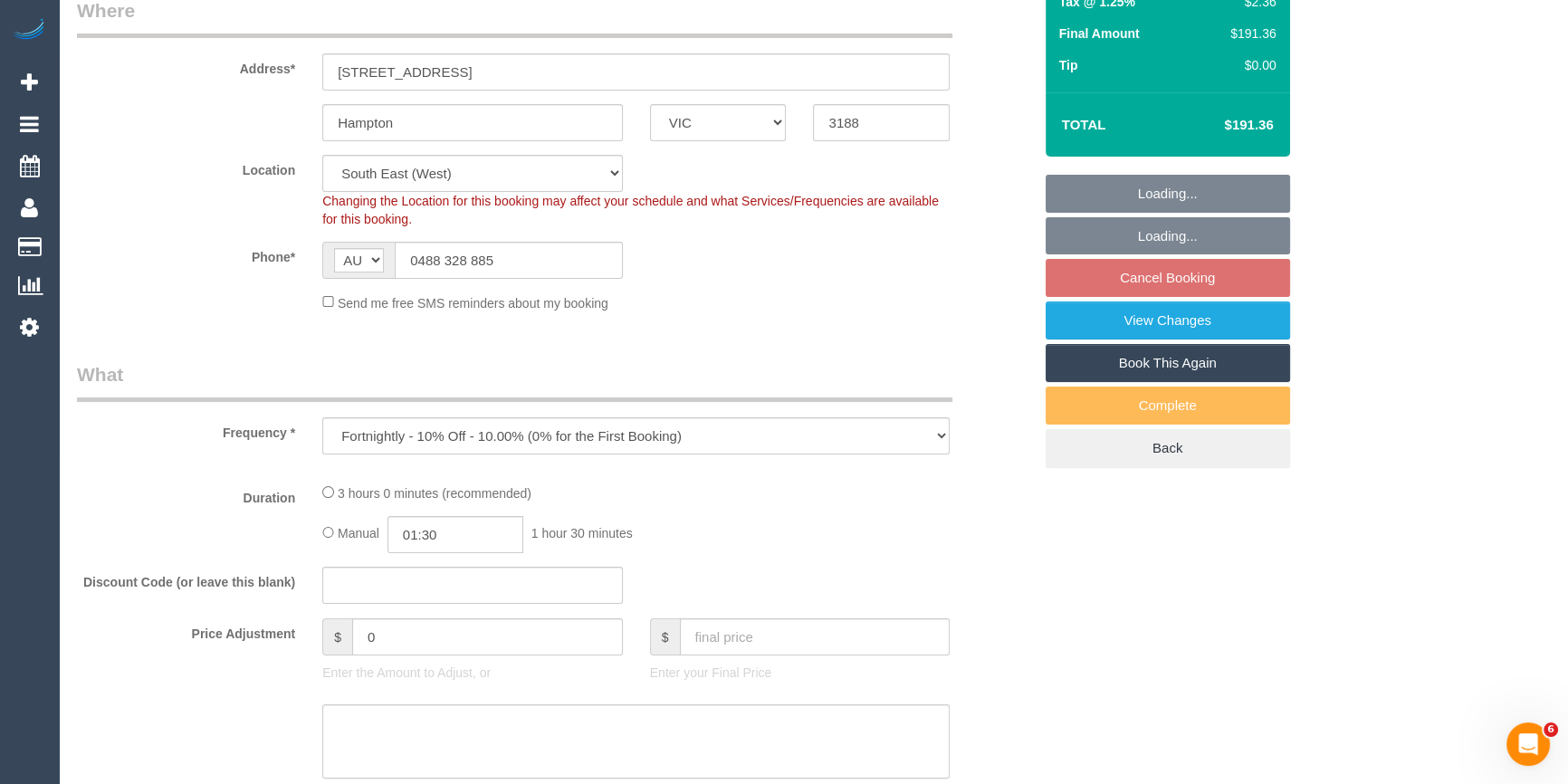
select select "object:849"
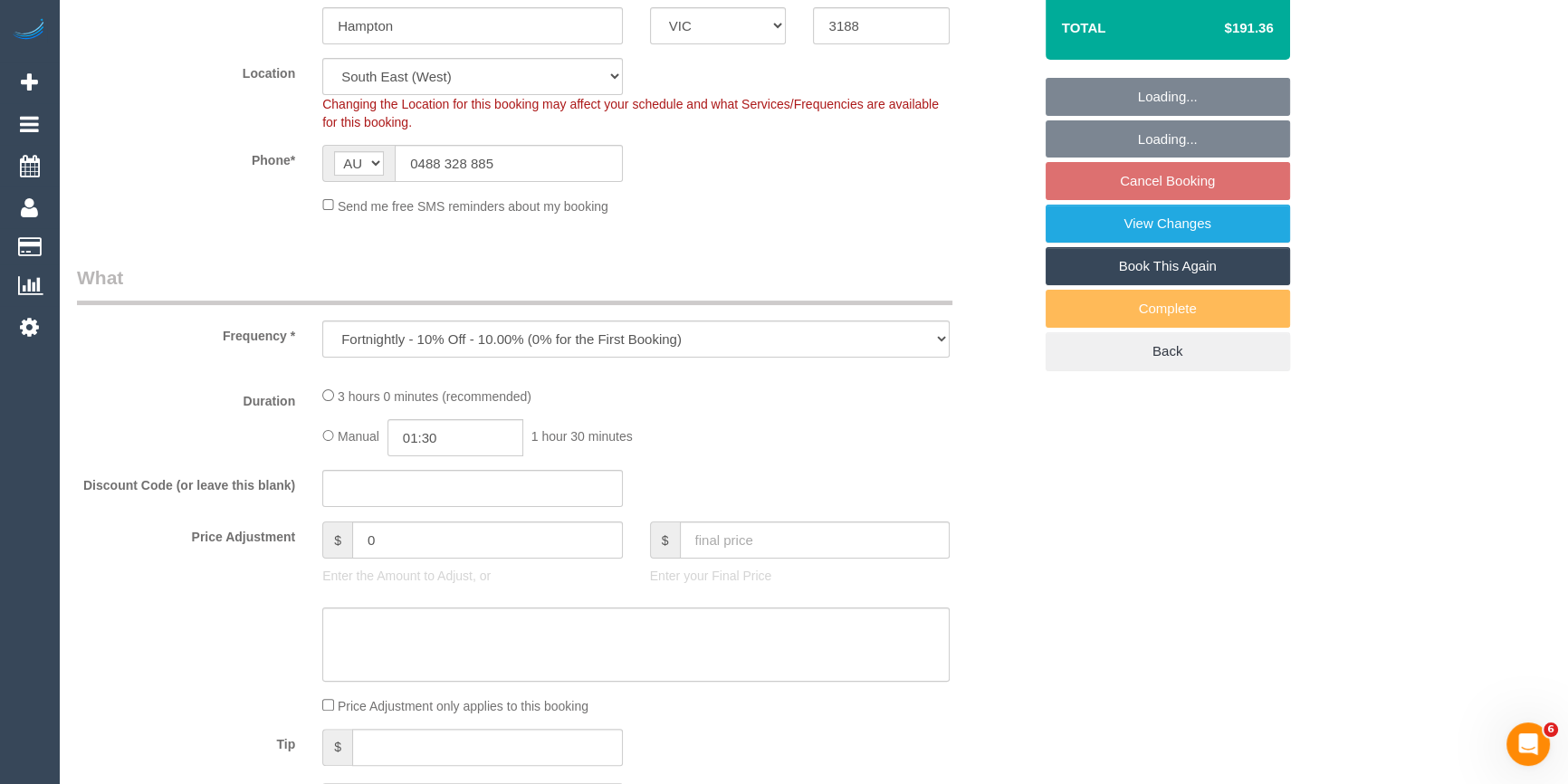
select select "180"
select select "number:29"
select select "number:14"
select select "number:19"
select select "number:36"
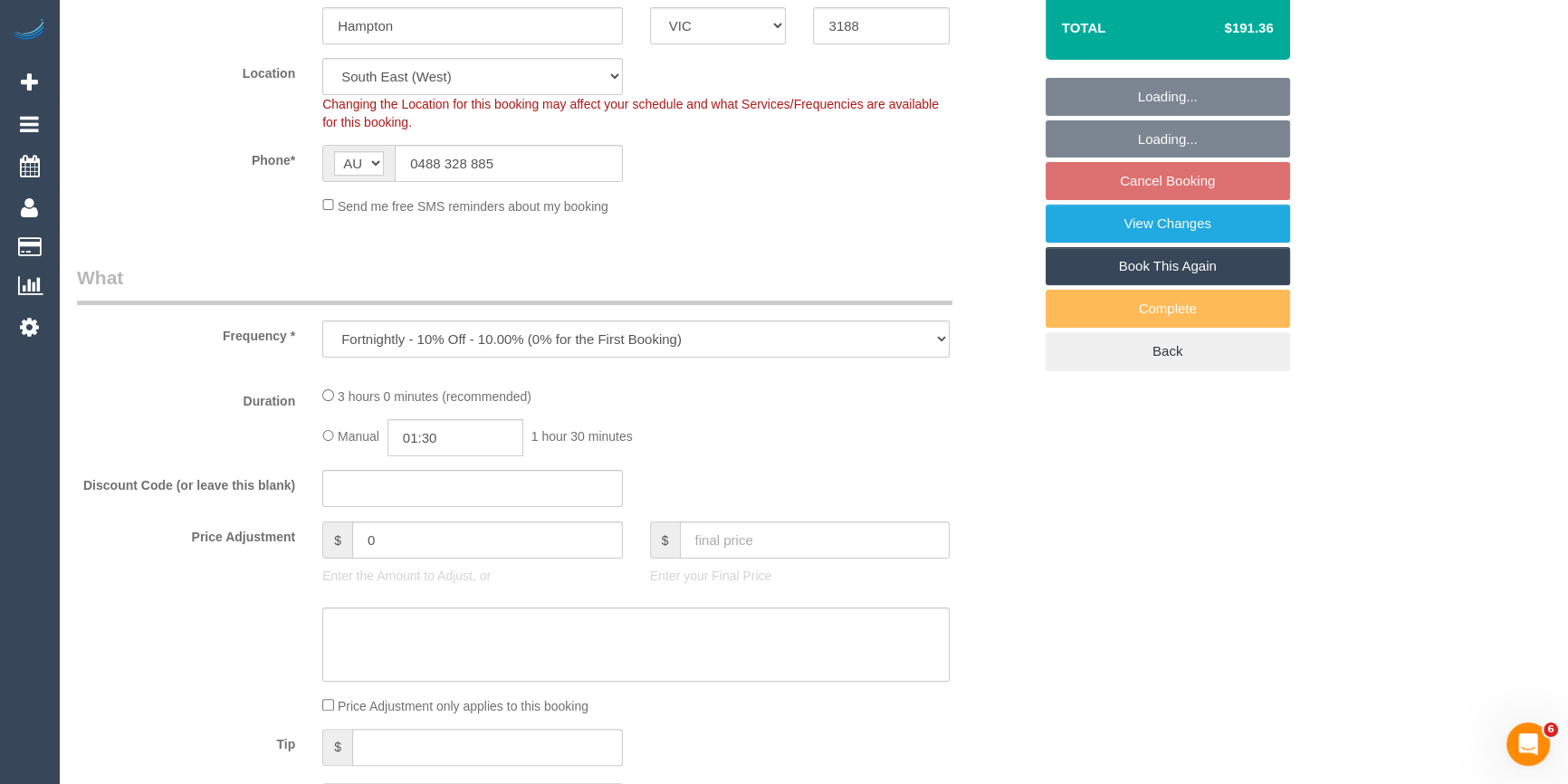
select select "number:34"
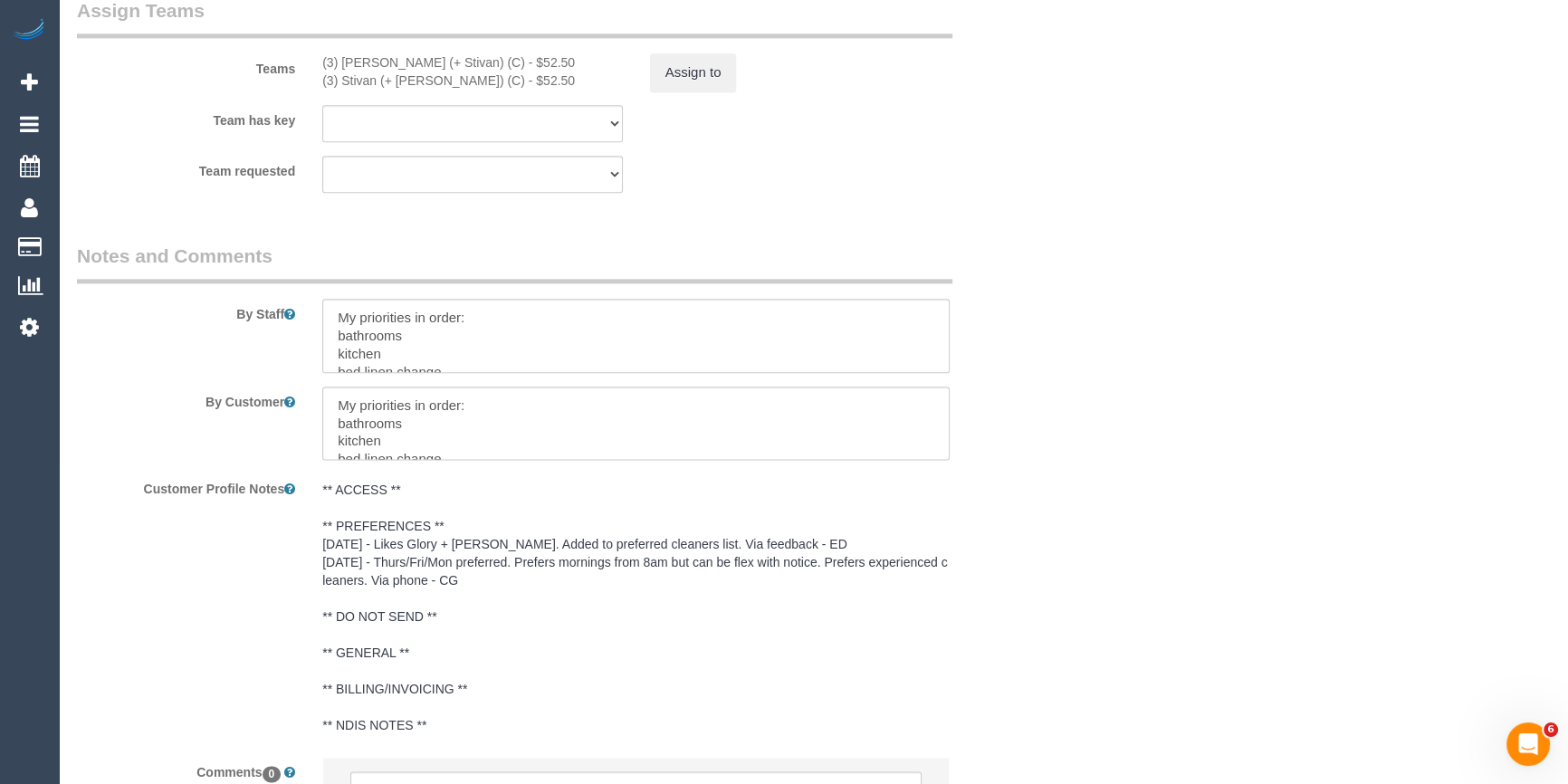
scroll to position [2988, 0]
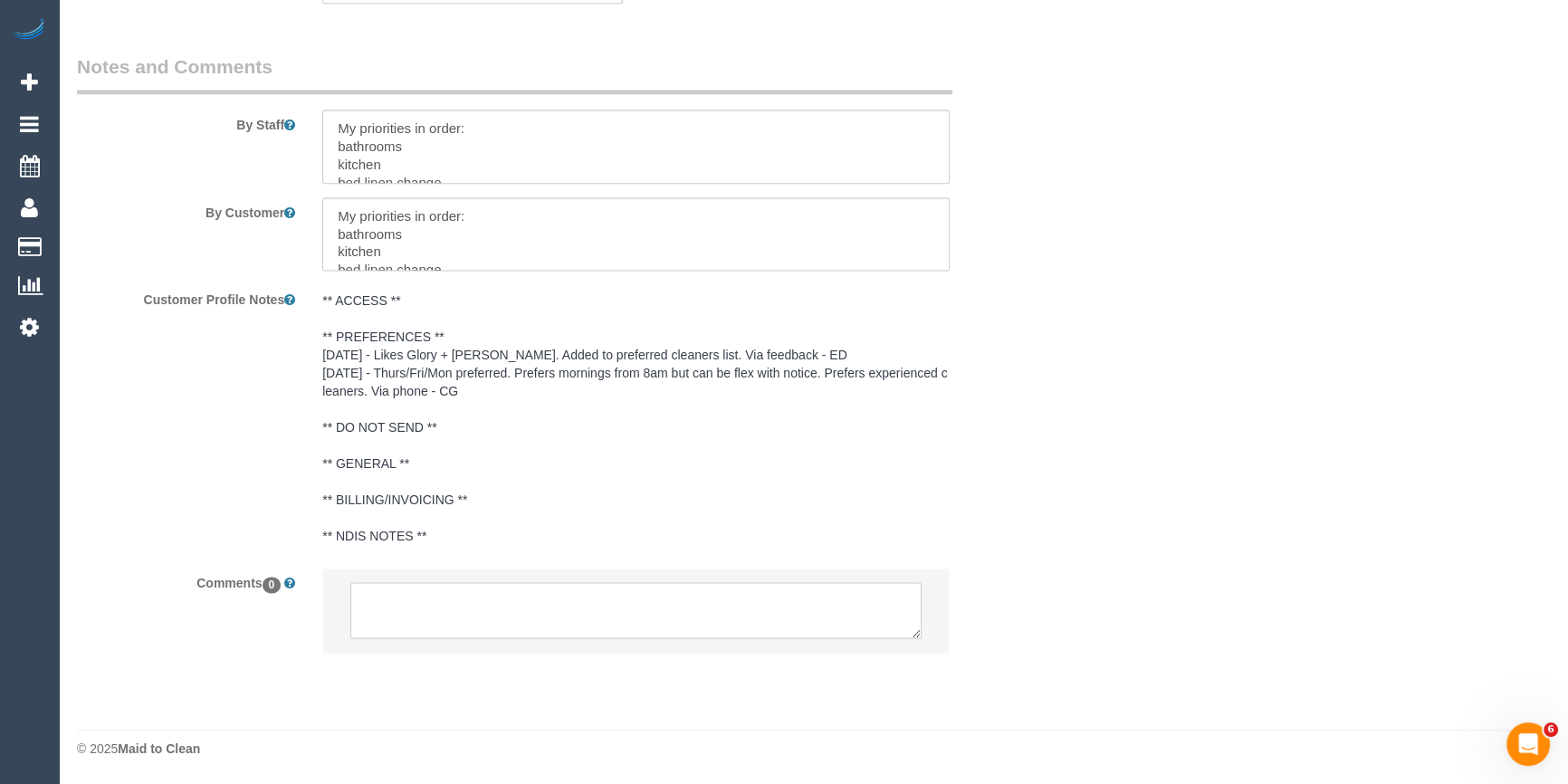
click at [429, 606] on textarea at bounding box center [635, 611] width 571 height 56
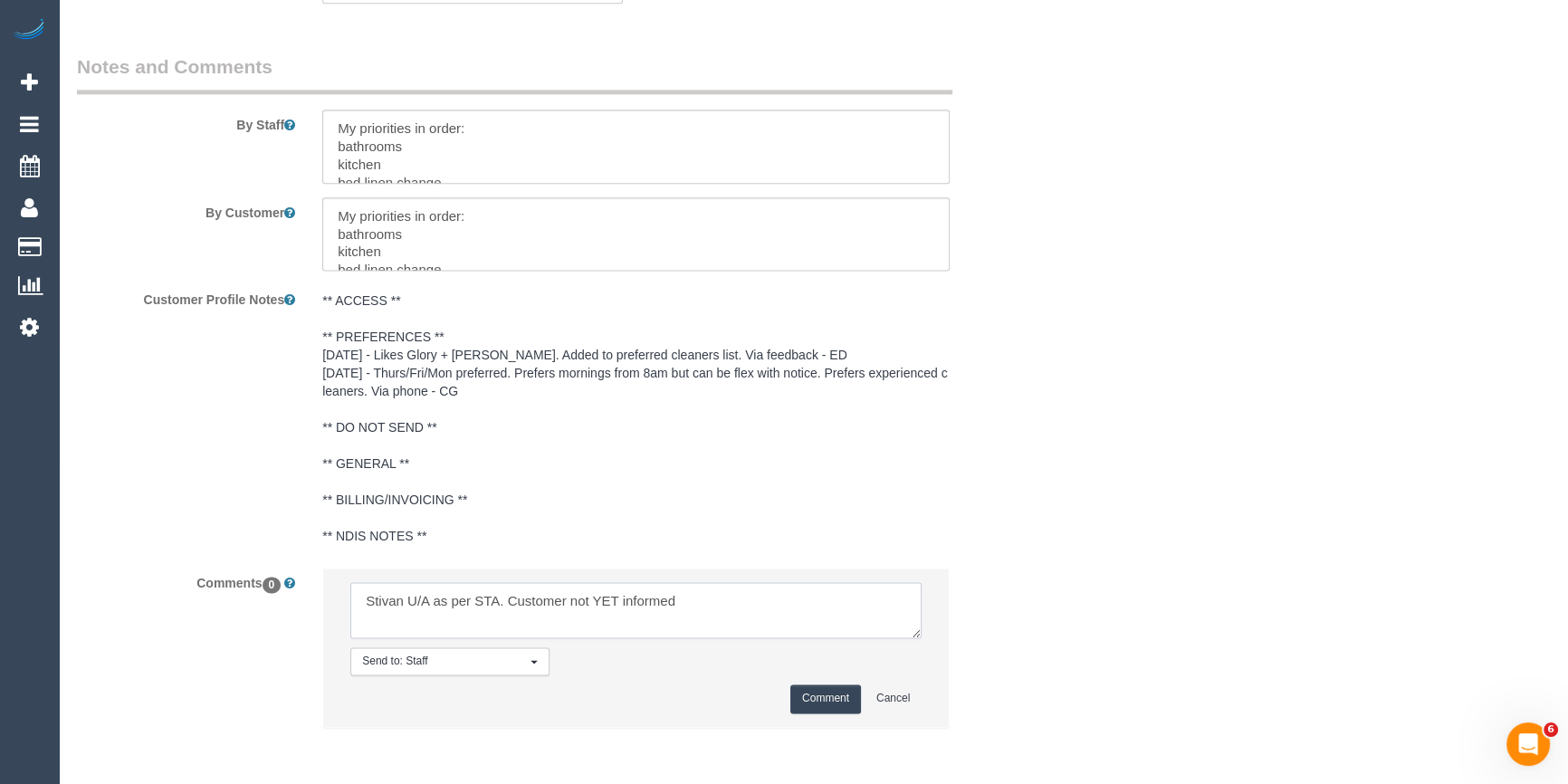
type textarea "Stivan U/A as per STA. Customer not YET informed"
click at [813, 697] on button "Comment" at bounding box center [825, 698] width 71 height 28
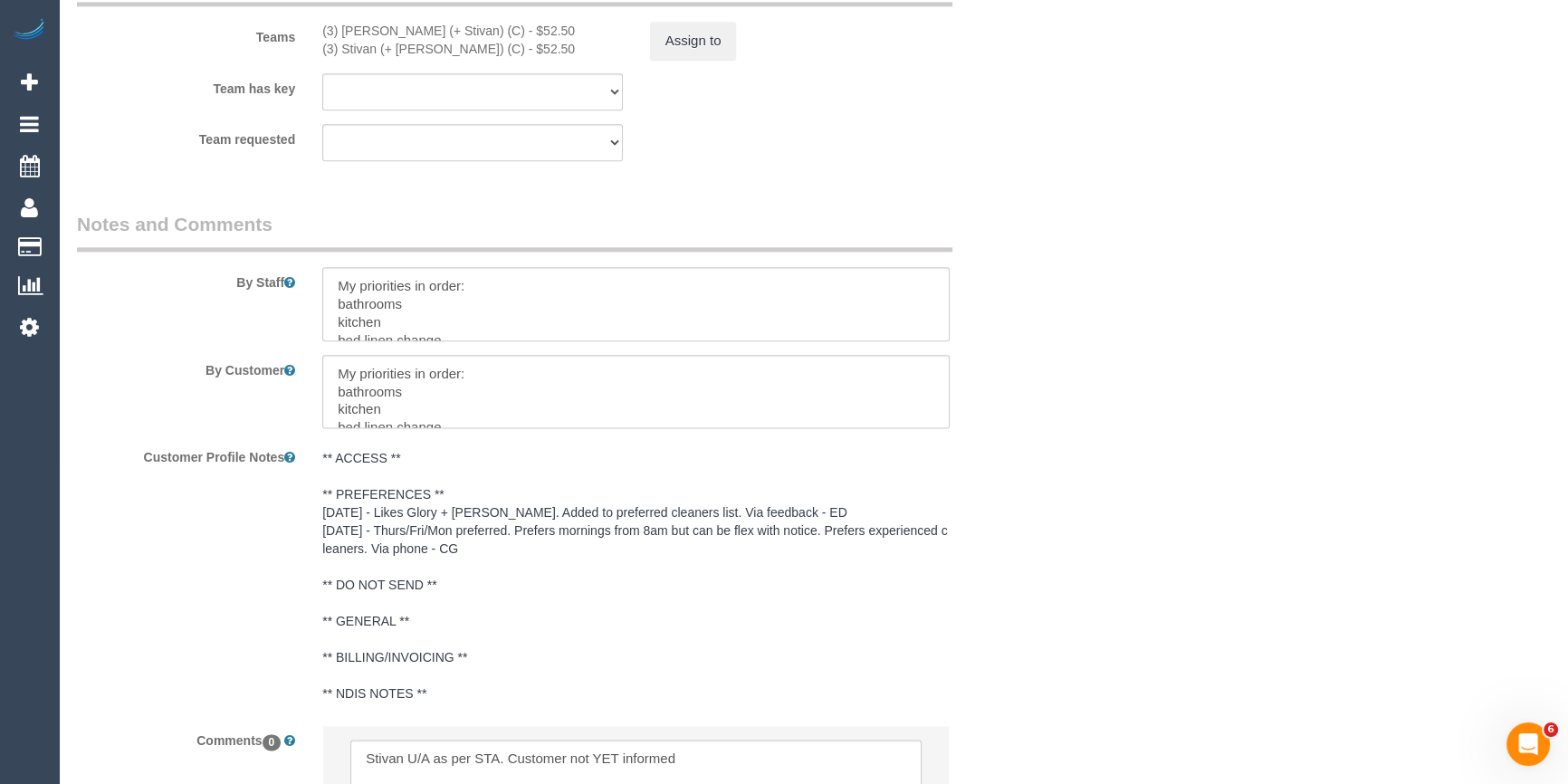
scroll to position [2493, 0]
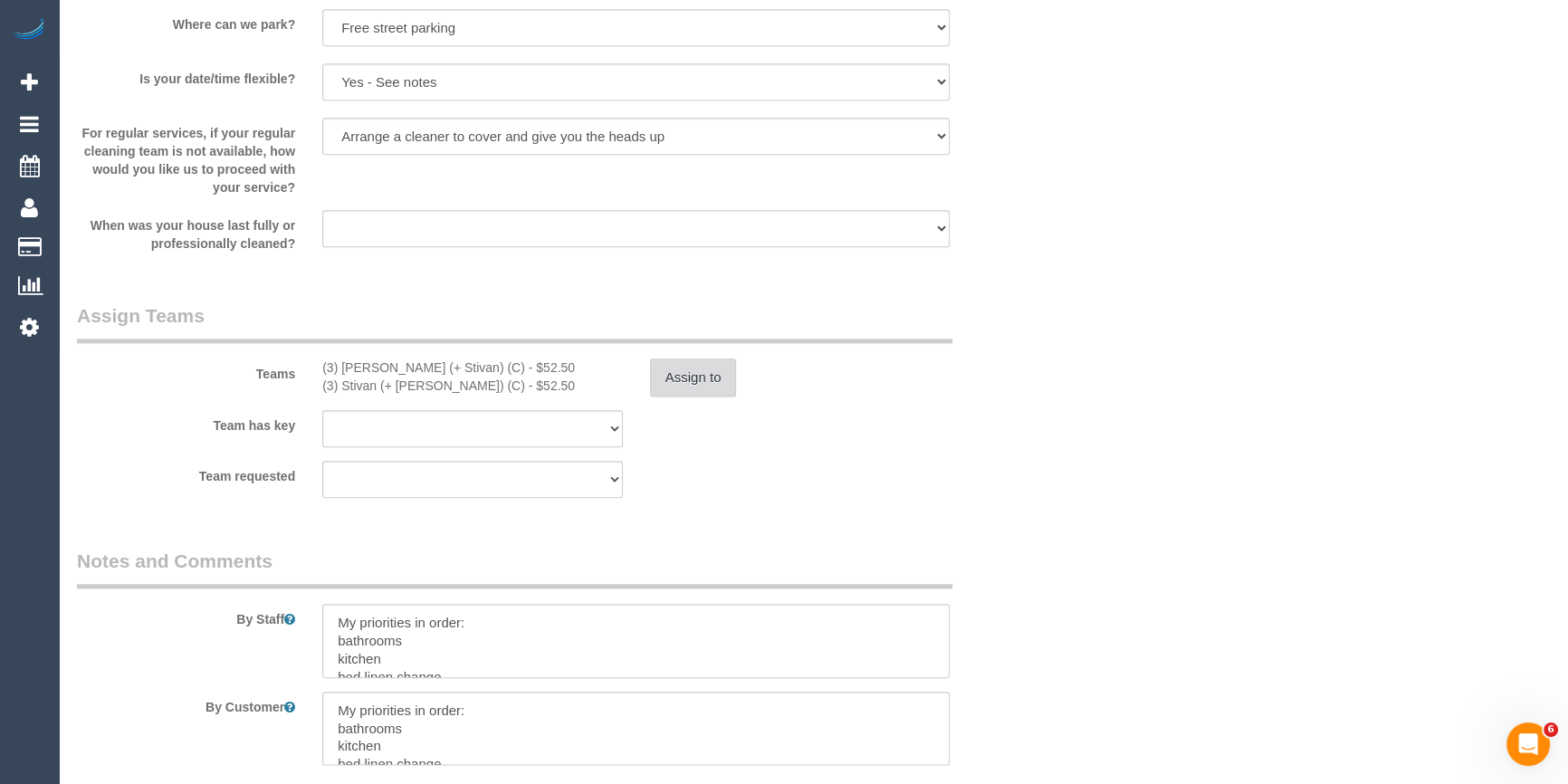
click at [697, 389] on button "Assign to" at bounding box center [693, 378] width 87 height 38
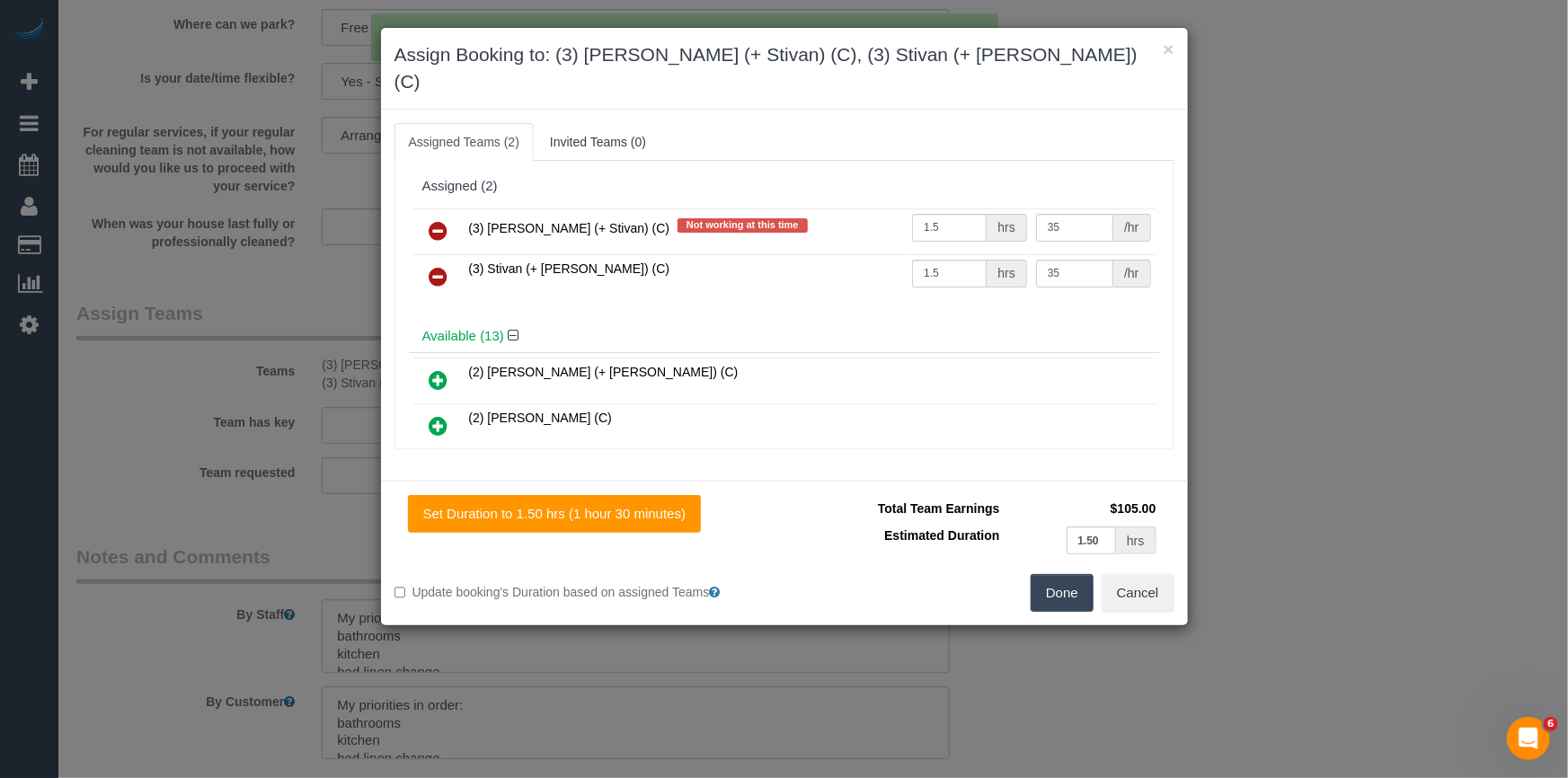
click at [438, 266] on icon at bounding box center [438, 277] width 19 height 21
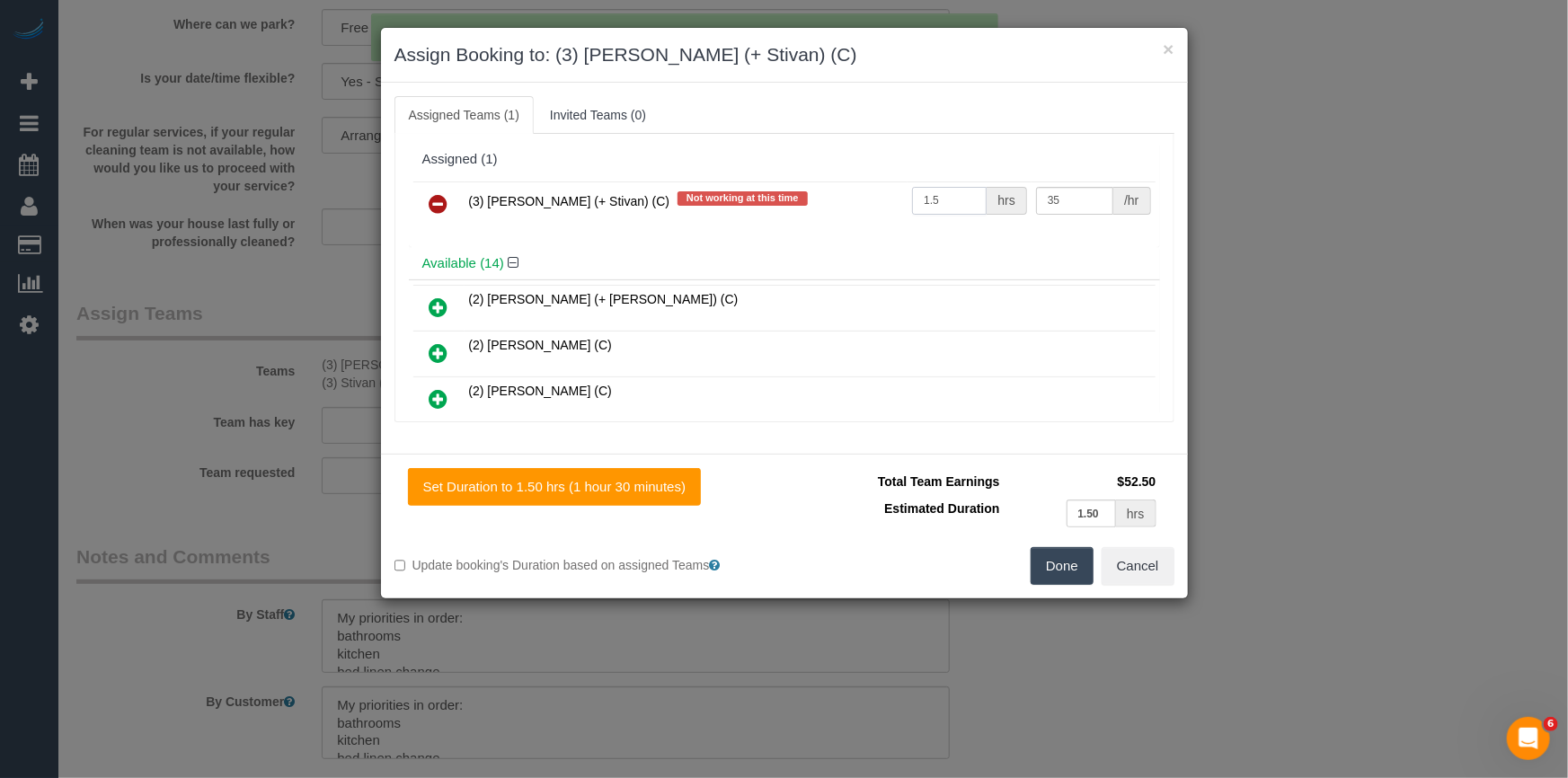
click at [948, 198] on input "1.5" at bounding box center [949, 201] width 75 height 28
drag, startPoint x: 895, startPoint y: 204, endPoint x: 659, endPoint y: 204, distance: 236.0
click at [770, 204] on tr "(3) Krunal (+ Stivan) (C) Not working at this time 1.5 hrs 35 /hr" at bounding box center [784, 204] width 742 height 46
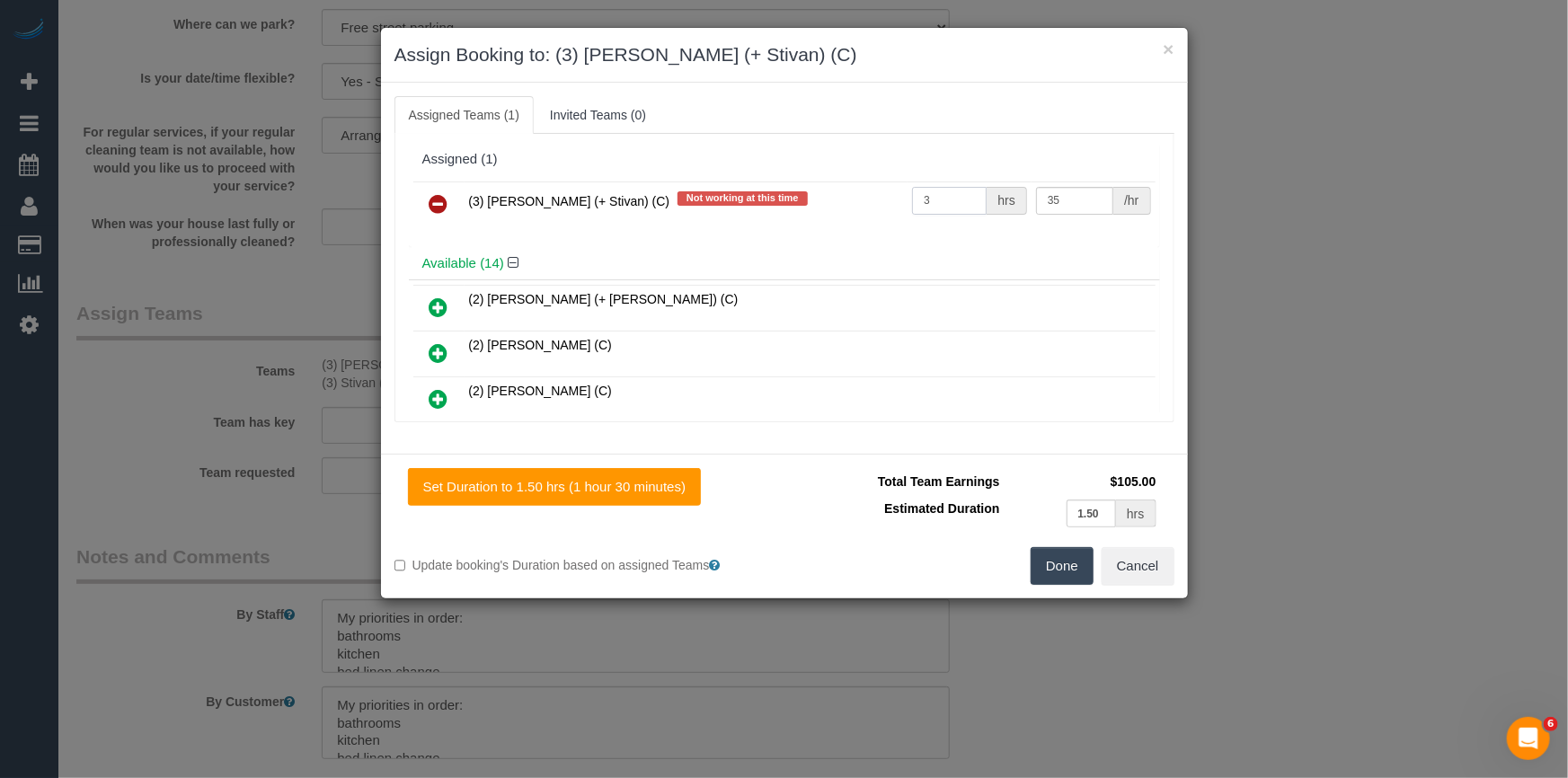
type input "3"
click at [1073, 562] on button "Done" at bounding box center [1062, 566] width 63 height 38
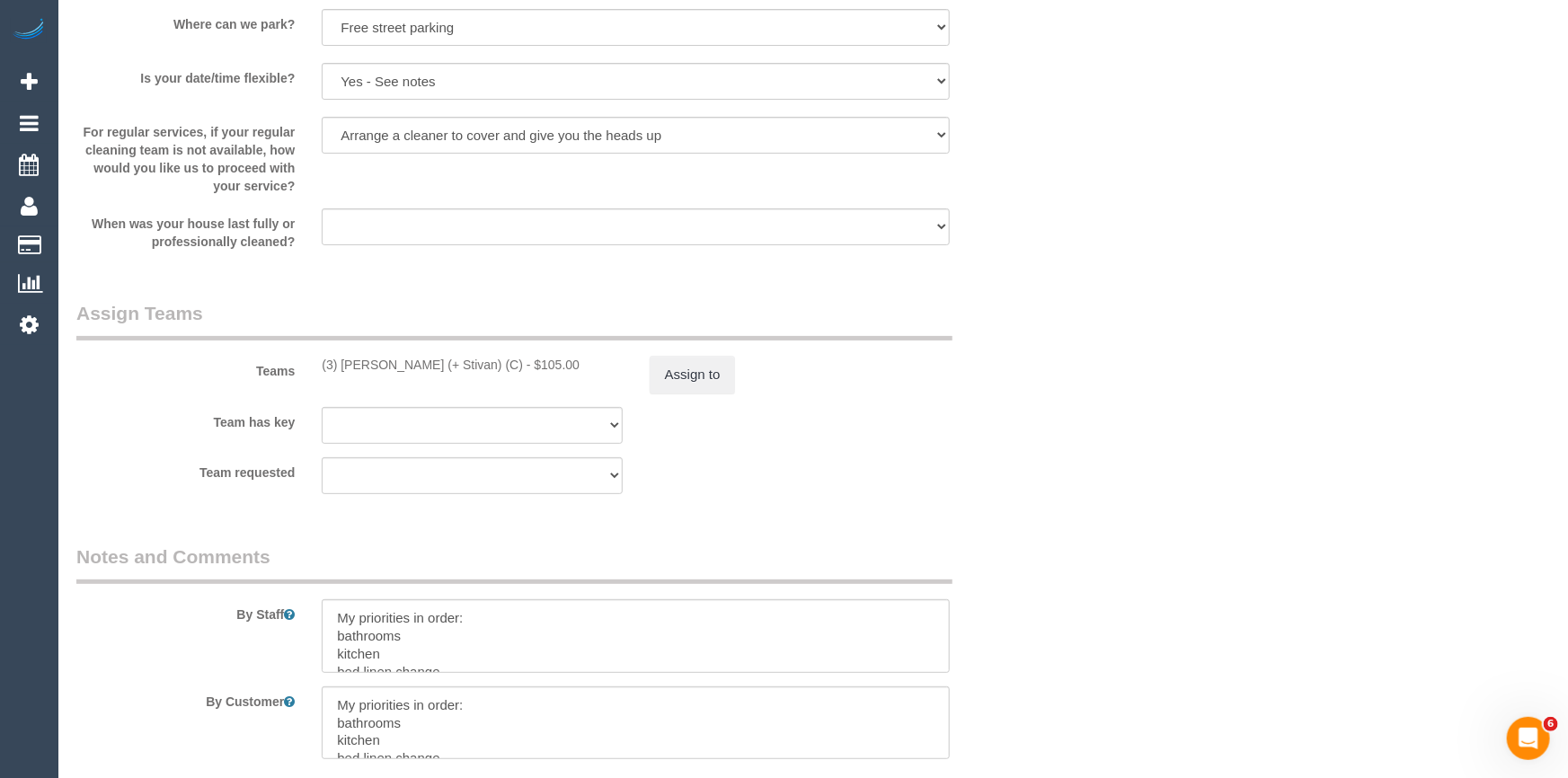
click at [1073, 562] on div "× Assign Booking to: (3) Krunal (+ Stivan) (C) Assigned Teams (1) Invited Teams…" at bounding box center [784, 389] width 1568 height 778
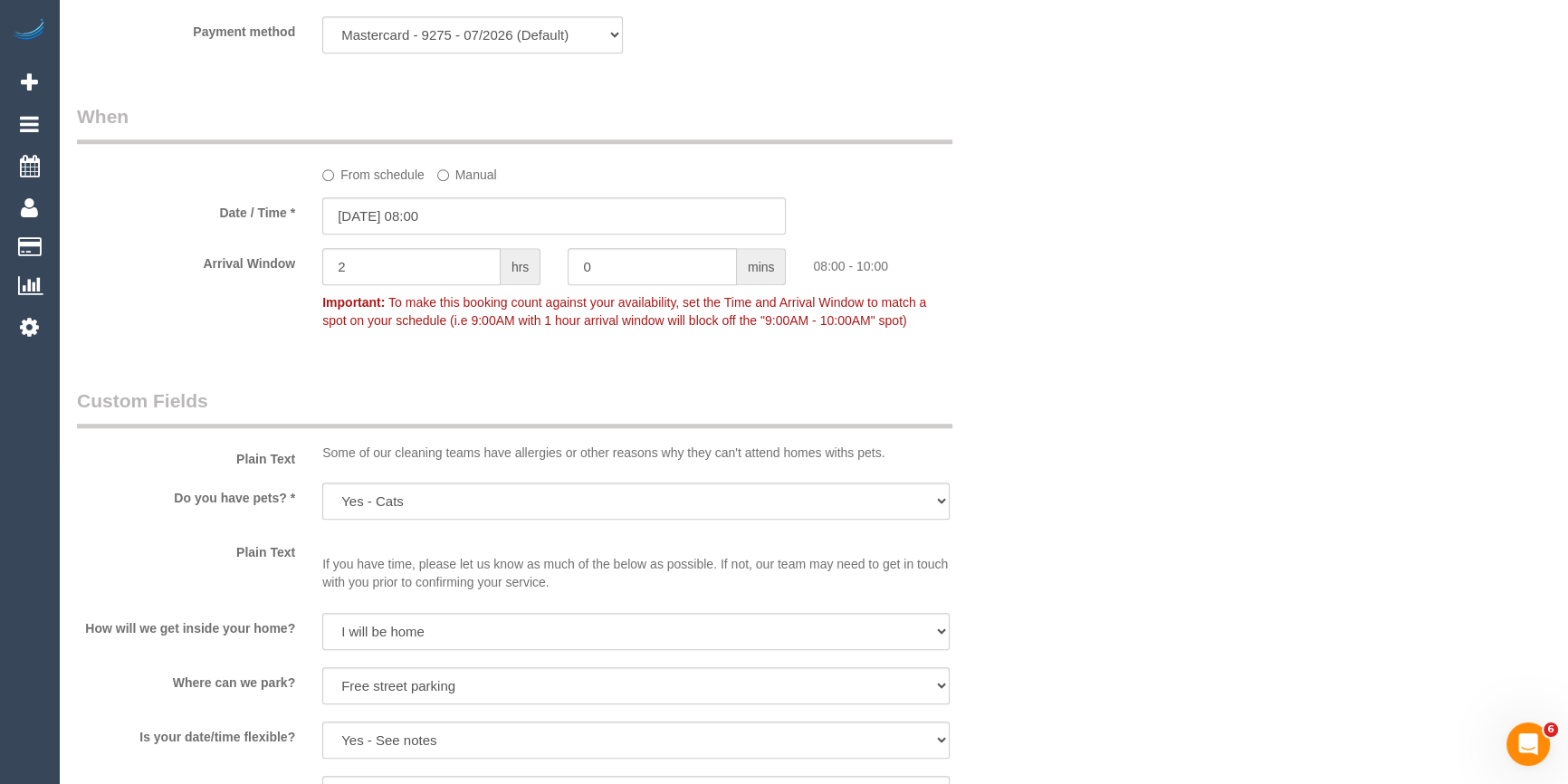
scroll to position [1259, 0]
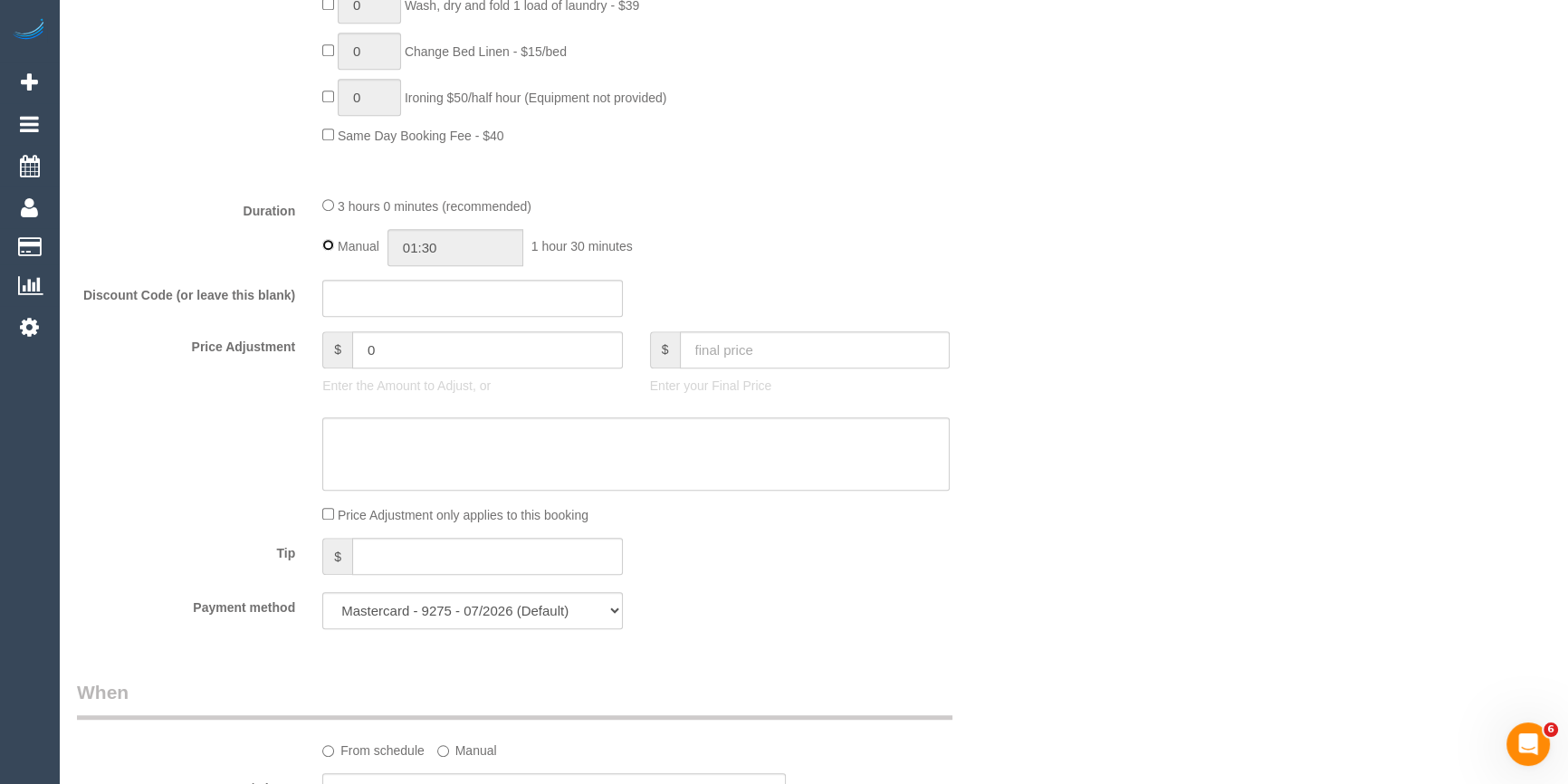
type input "03:00"
click at [855, 199] on div "3 hours 0 minutes (recommended)" at bounding box center [635, 205] width 627 height 20
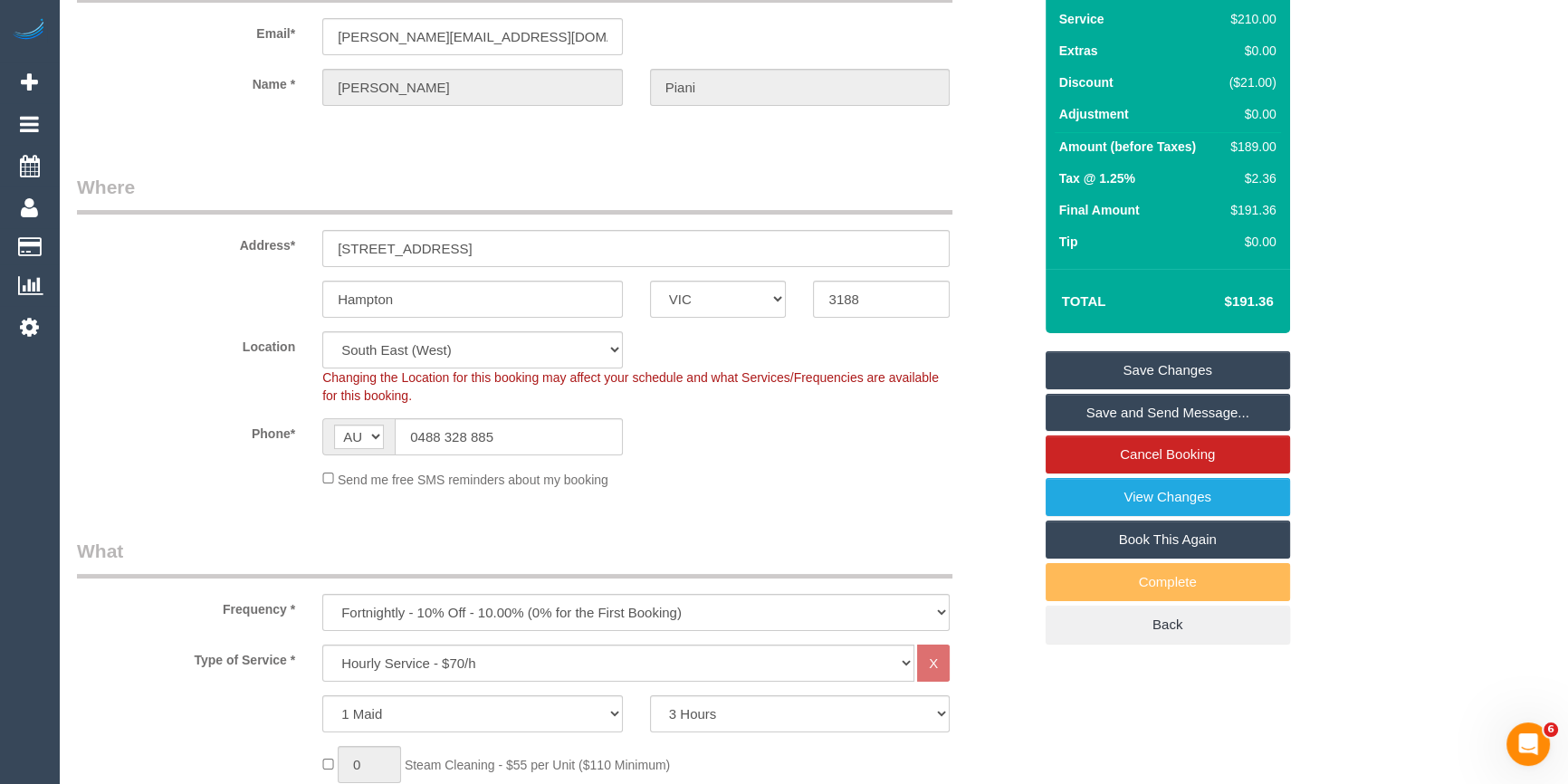
scroll to position [106, 0]
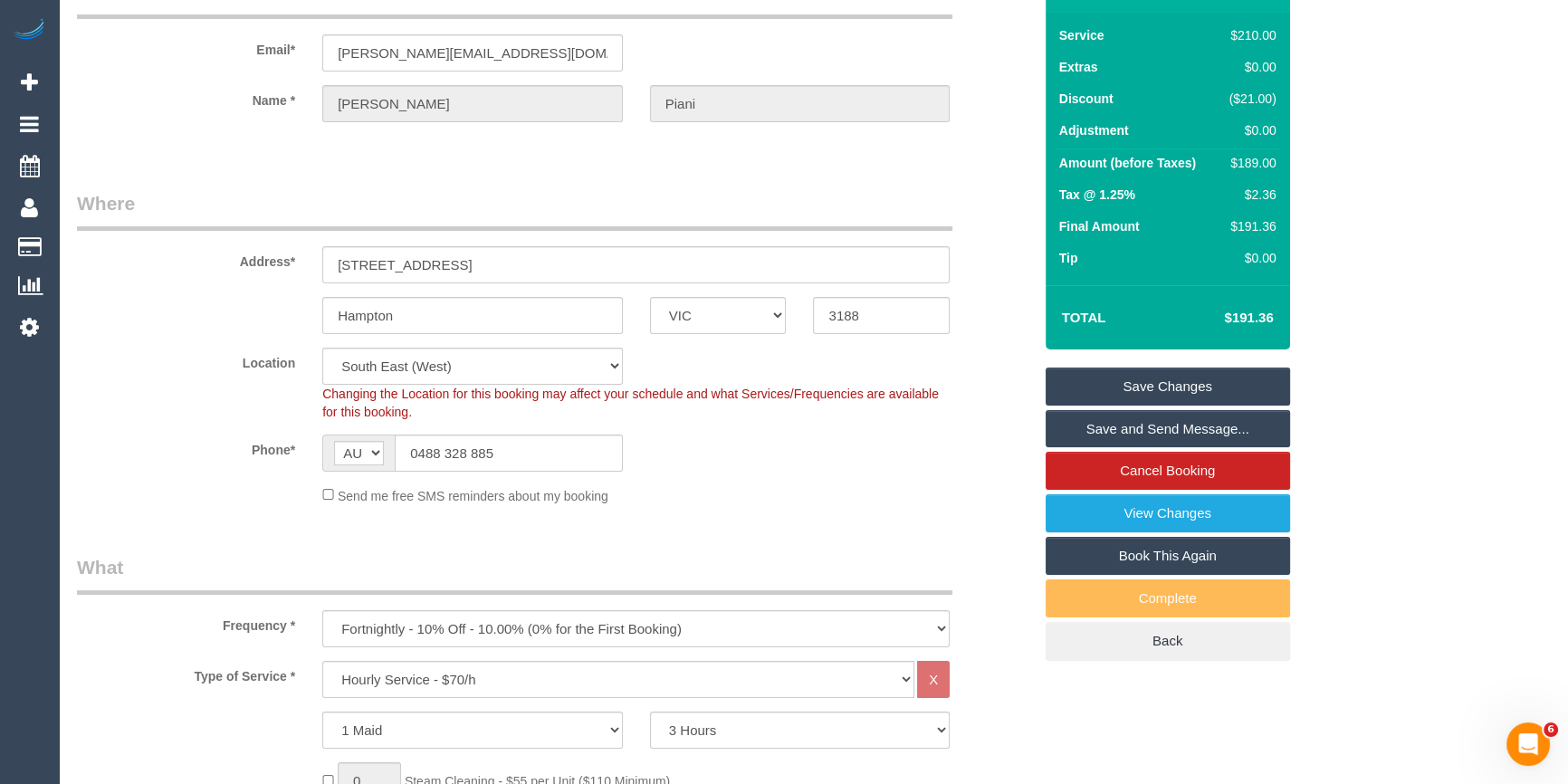
click at [843, 495] on div "Send me free SMS reminders about my booking" at bounding box center [635, 495] width 654 height 20
click at [1197, 383] on link "Save Changes" at bounding box center [1167, 386] width 244 height 38
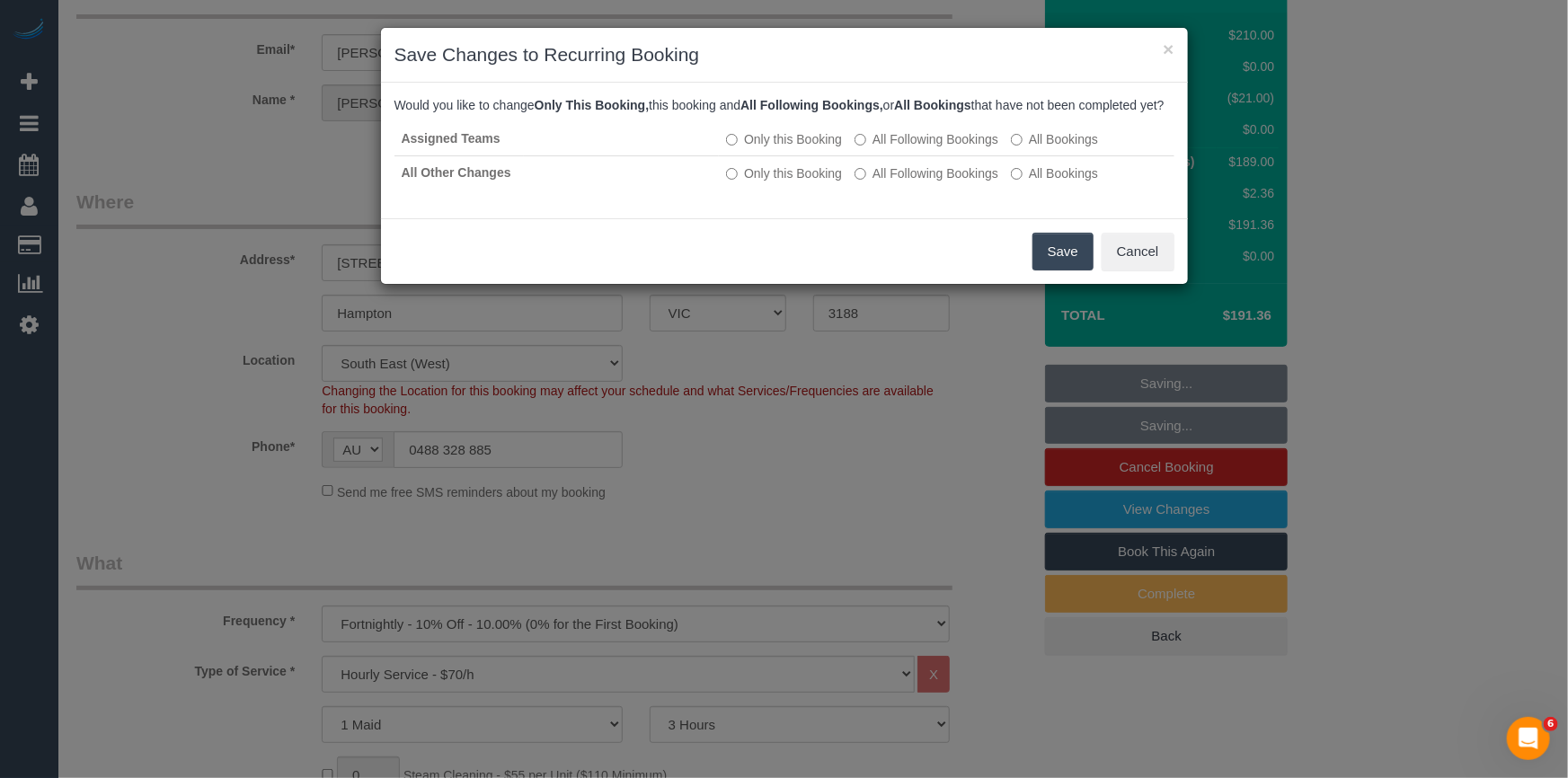
click at [1073, 270] on button "Save" at bounding box center [1063, 252] width 61 height 38
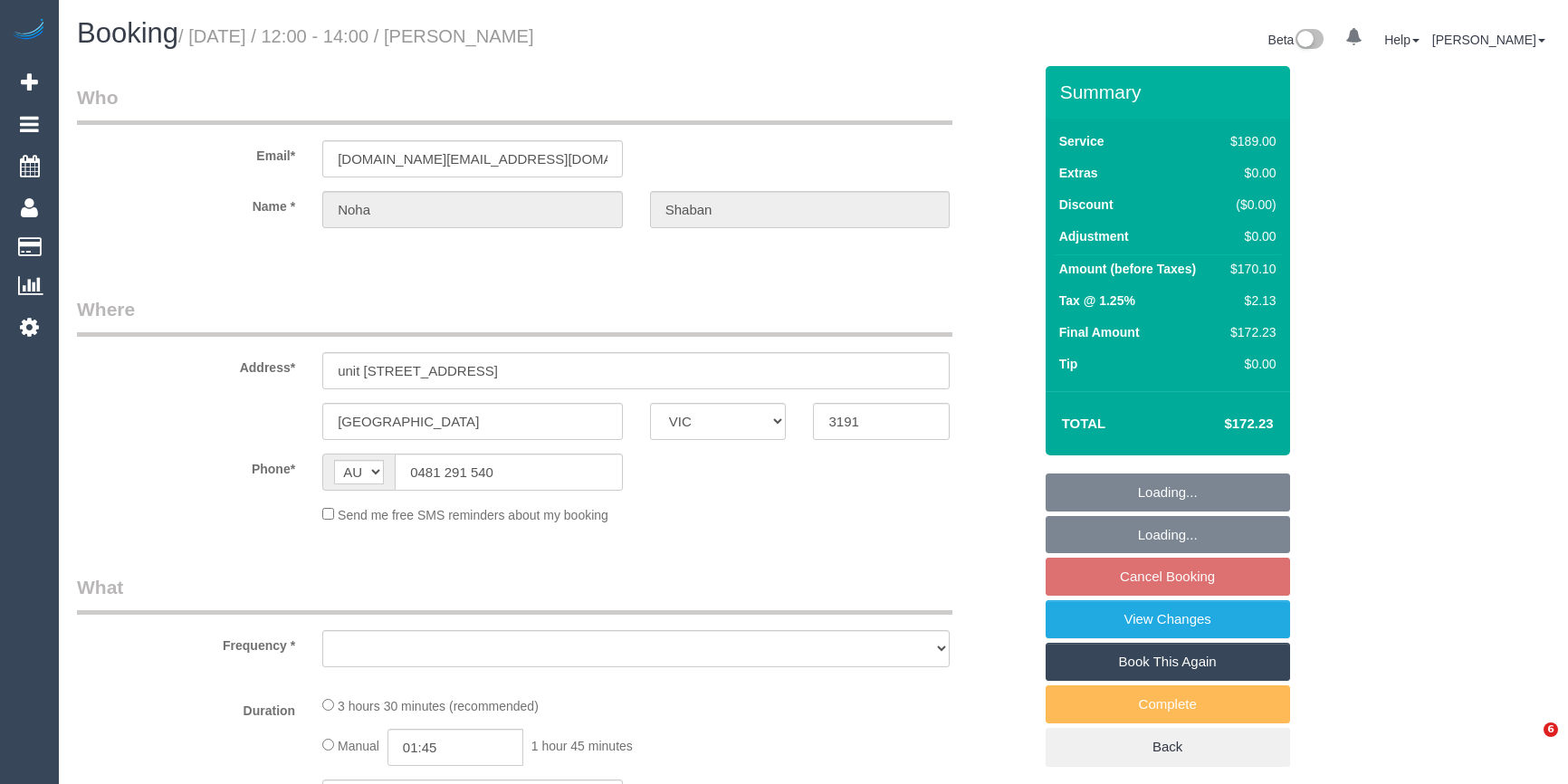
select select "VIC"
select select "string:stripe-pm_1MCFN42GScqysDRVlXEGGN1Y"
select select "number:29"
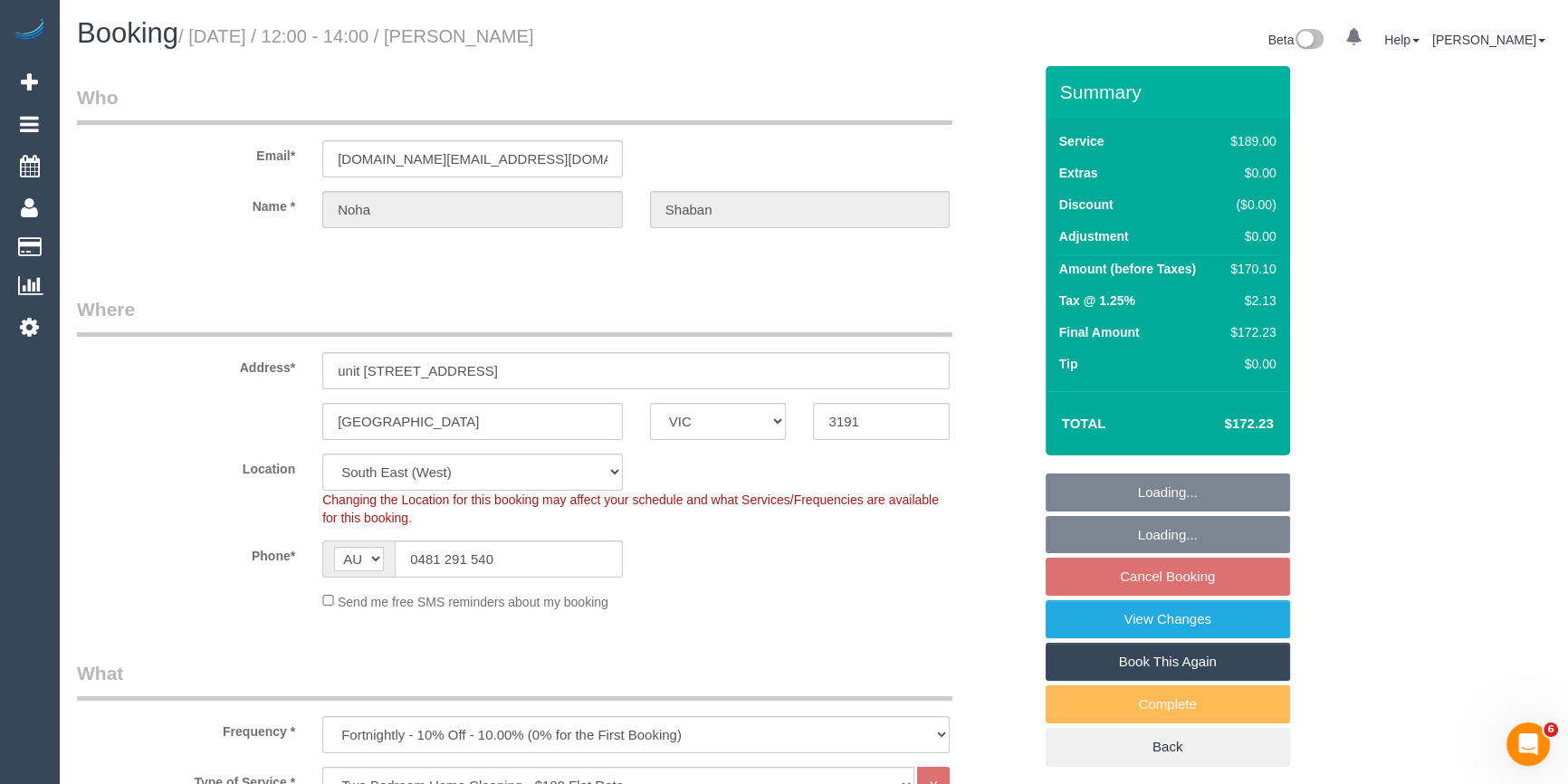
select select "object:1350"
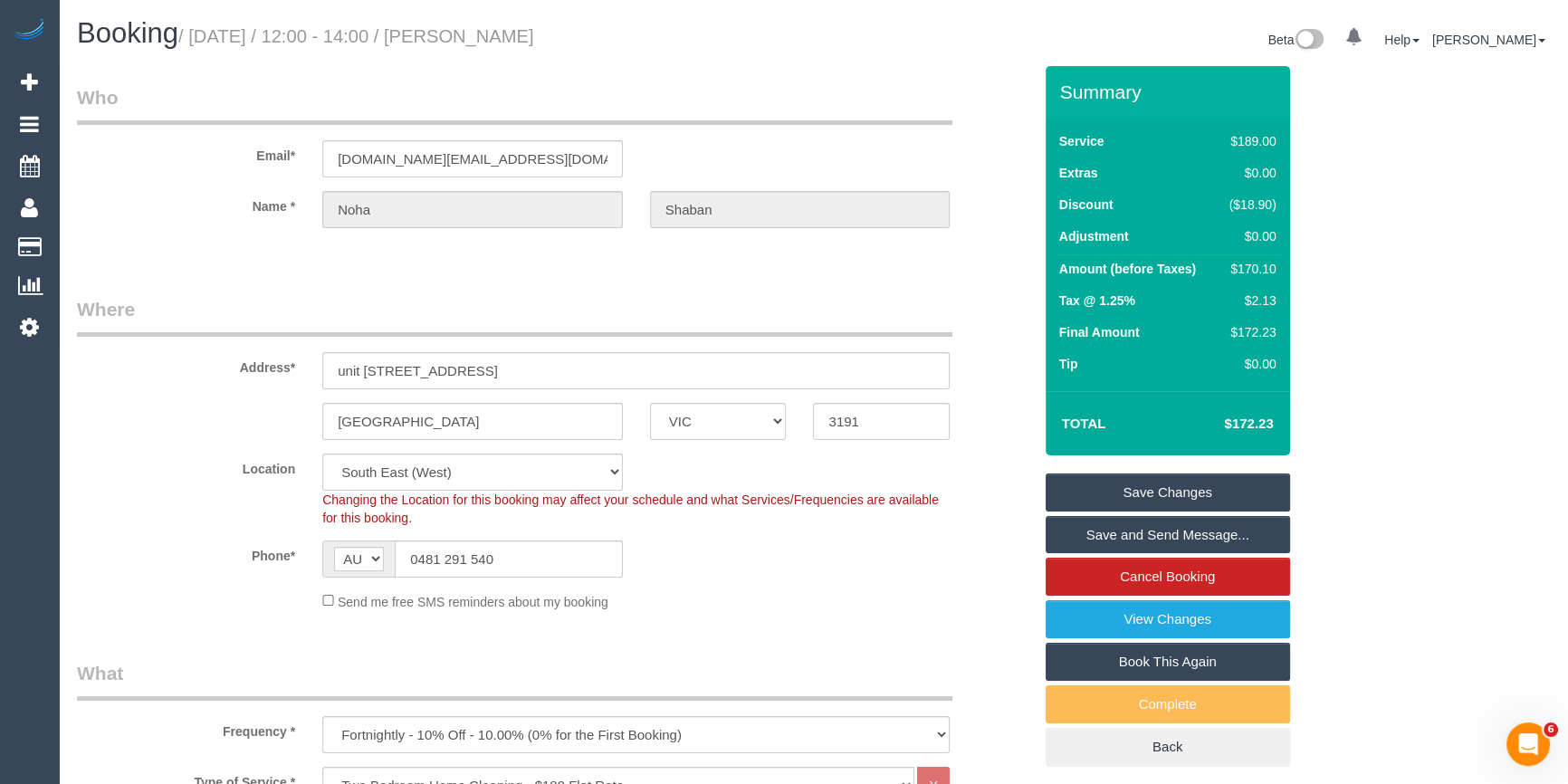
click at [809, 598] on div "Send me free SMS reminders about my booking" at bounding box center [635, 600] width 654 height 20
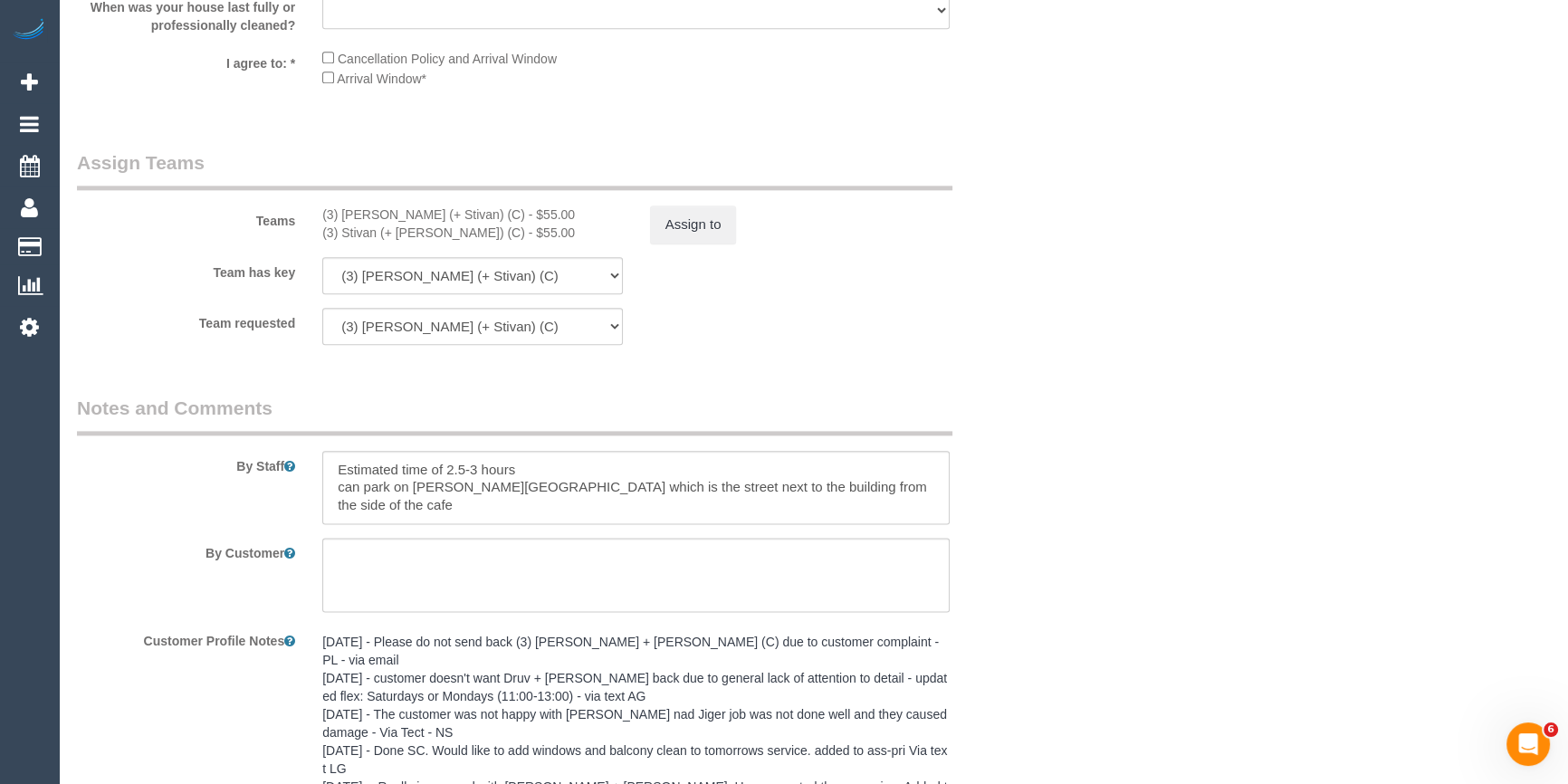
scroll to position [3046, 0]
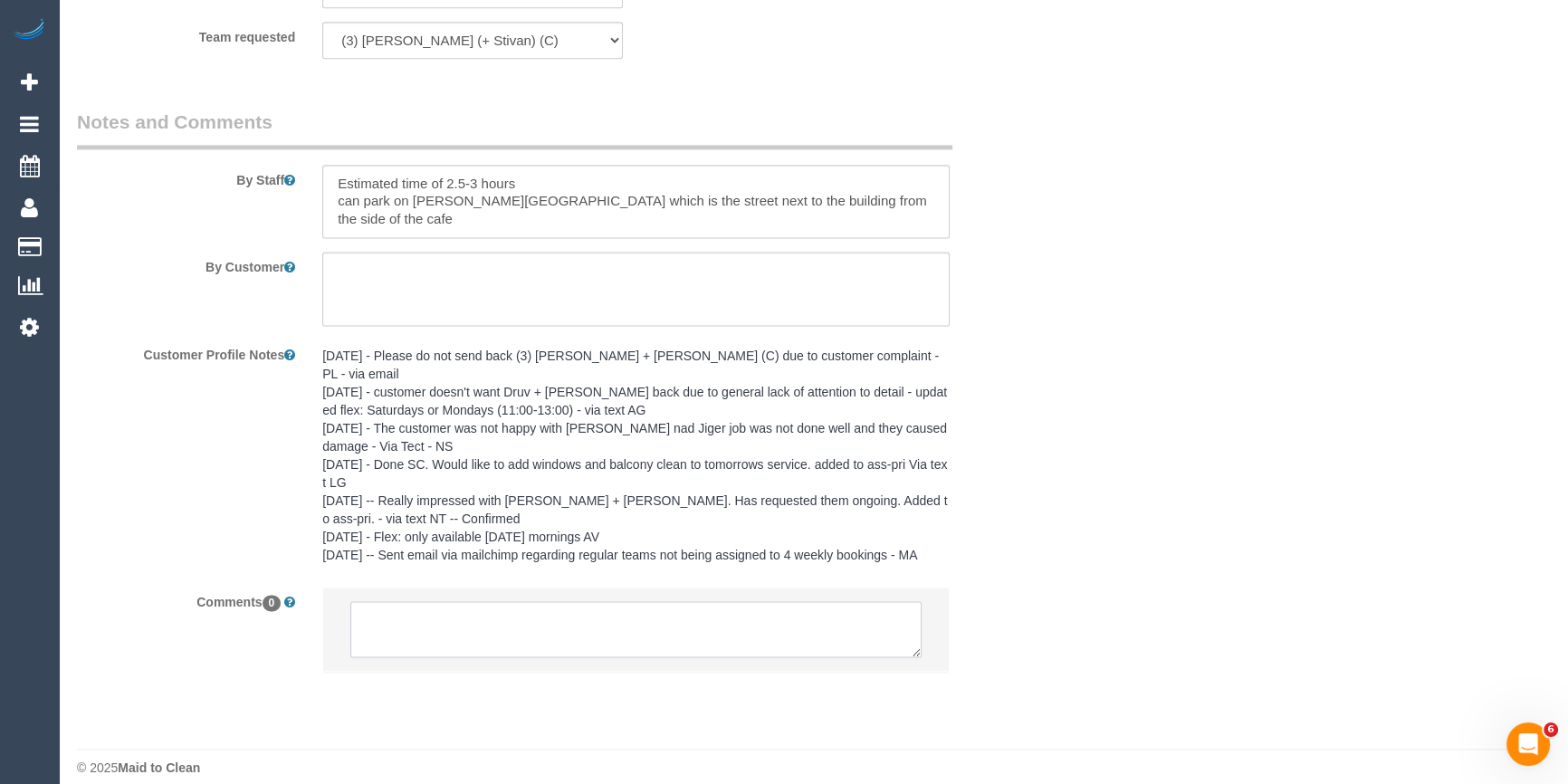
click at [461, 631] on textarea at bounding box center [635, 629] width 571 height 56
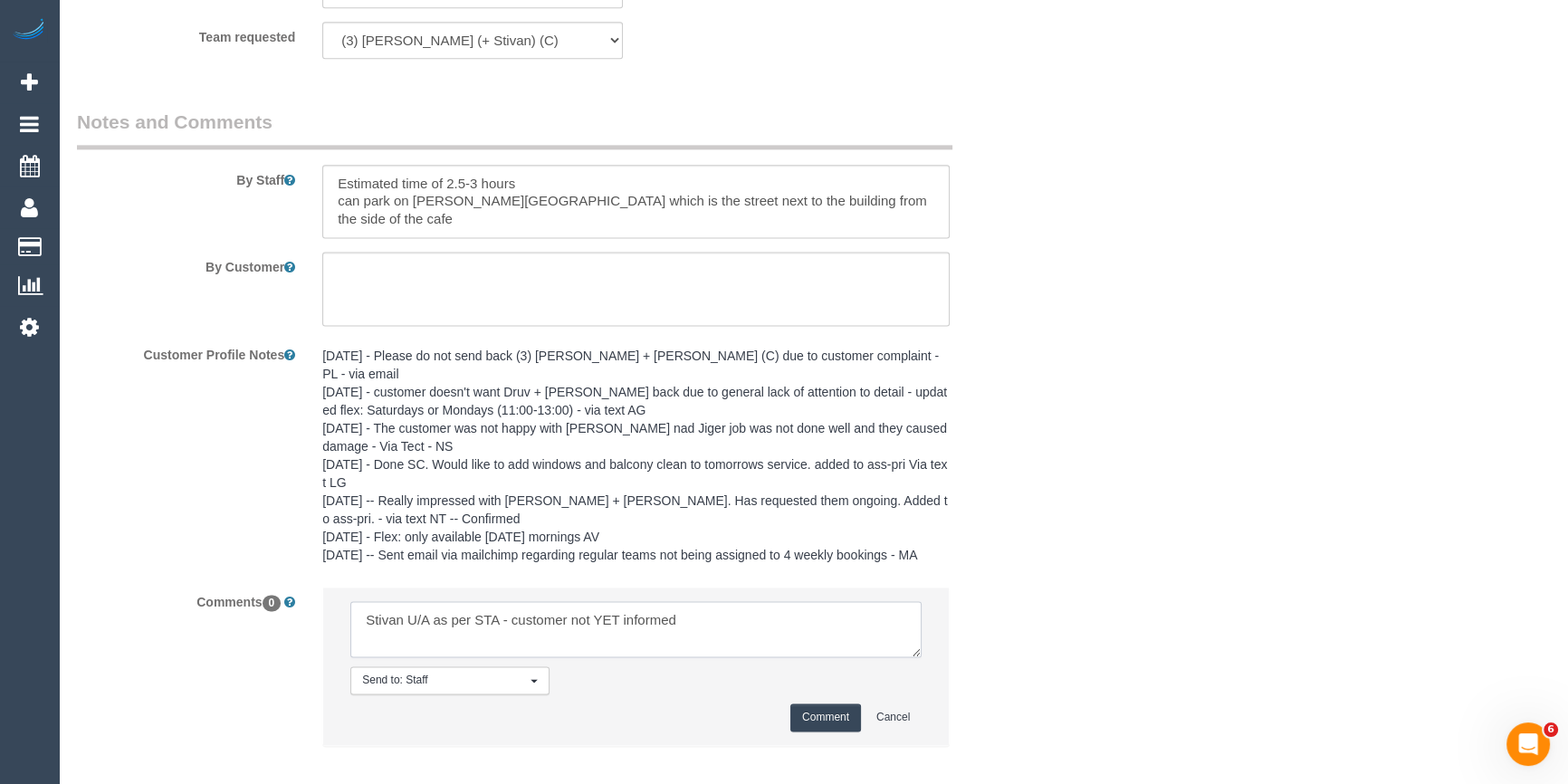
type textarea "Stivan U/A as per STA - customer not YET informed"
click at [834, 712] on button "Comment" at bounding box center [825, 718] width 71 height 28
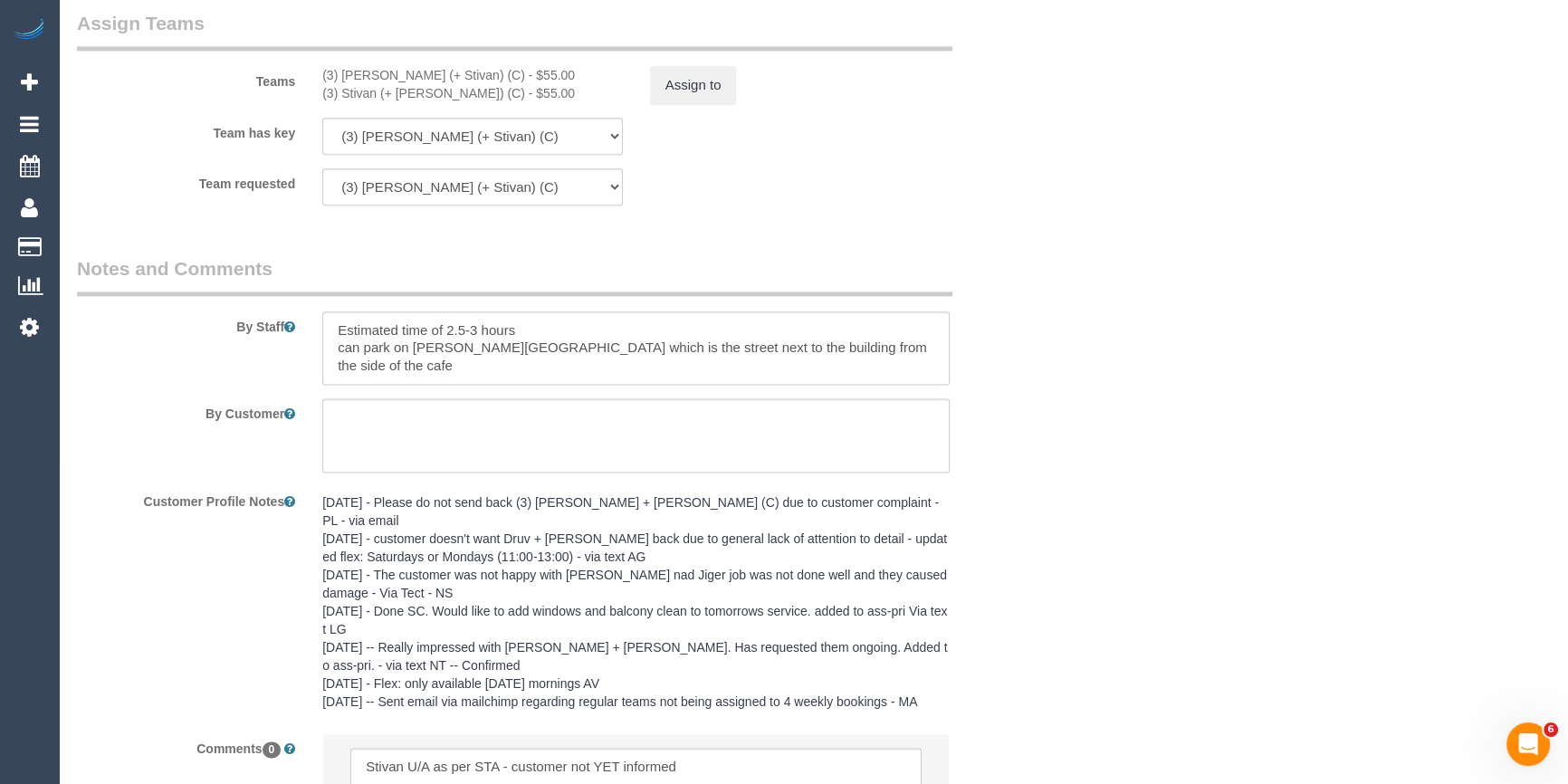
scroll to position [2552, 0]
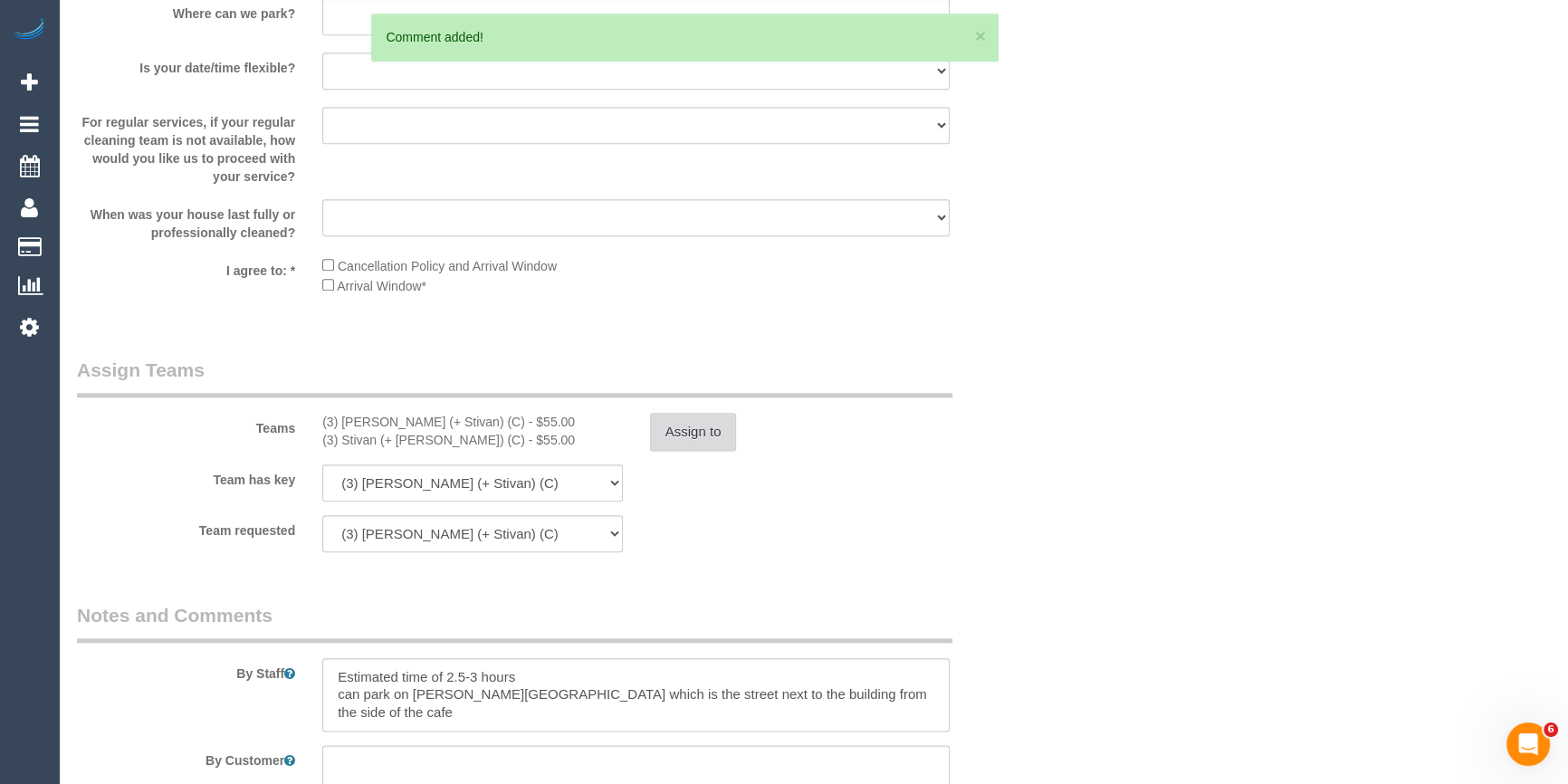
click at [695, 438] on button "Assign to" at bounding box center [693, 432] width 87 height 38
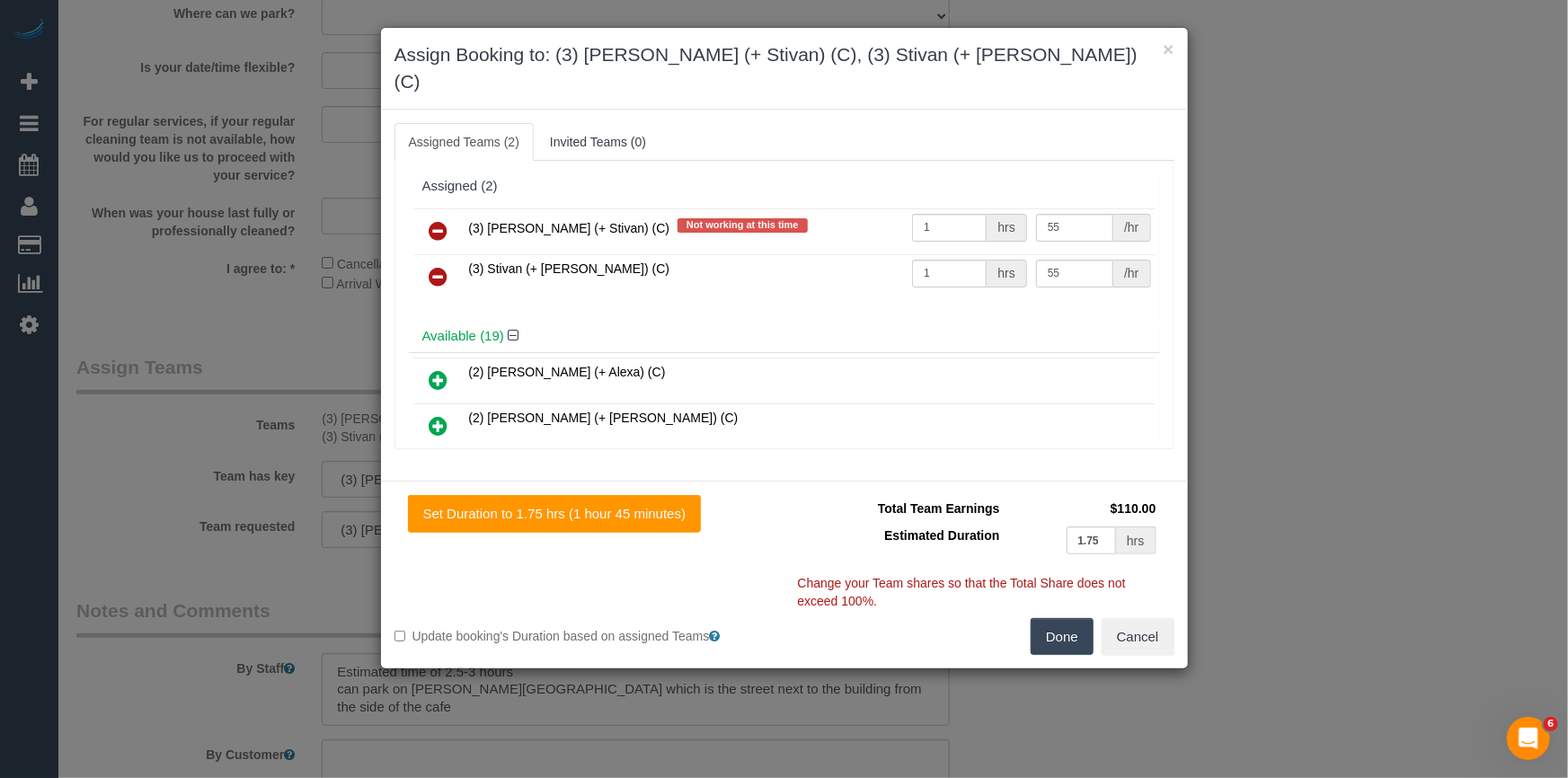
click at [439, 266] on icon at bounding box center [438, 277] width 19 height 21
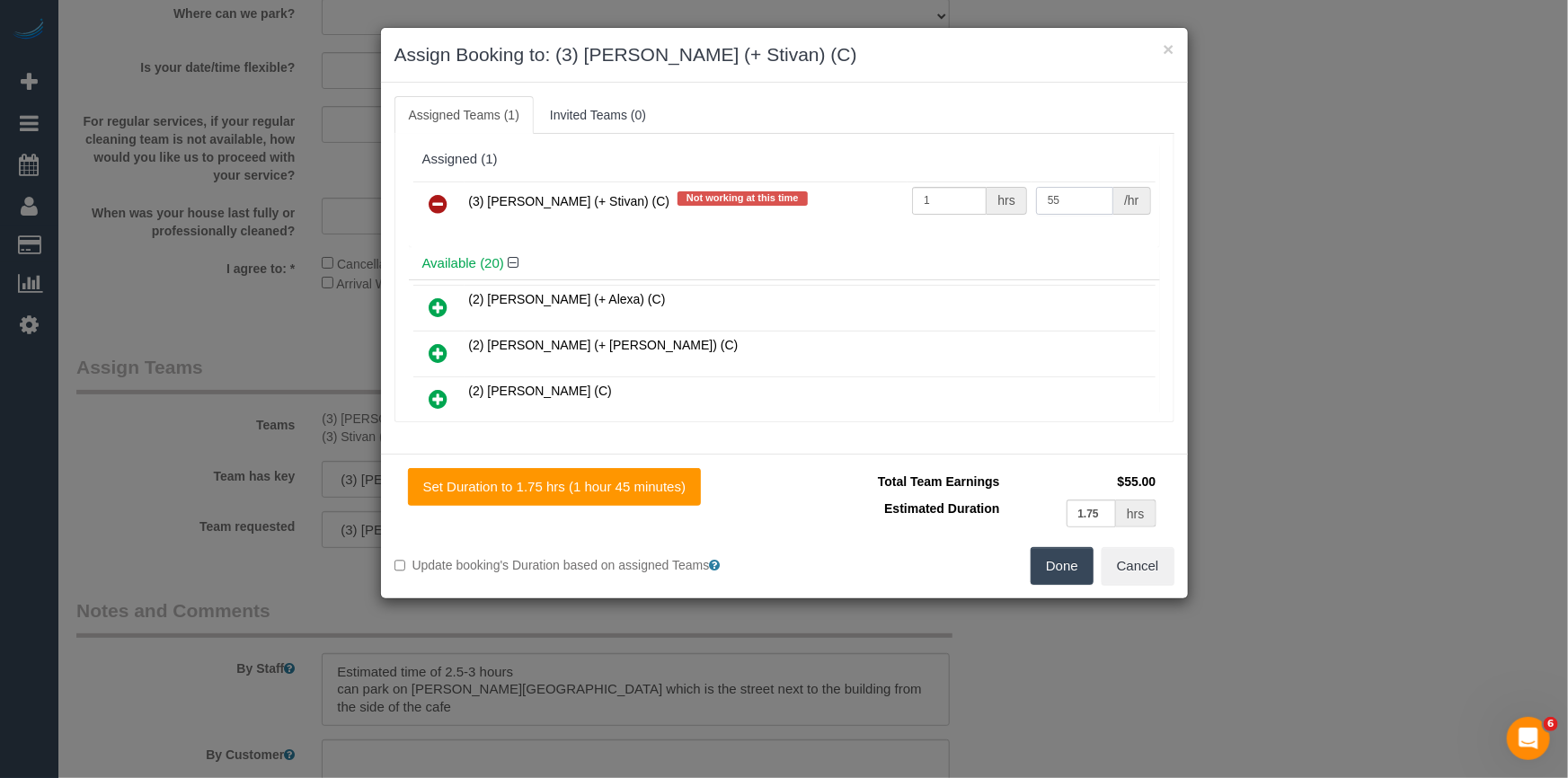
click at [1060, 203] on input "55" at bounding box center [1075, 201] width 78 height 28
type input "5"
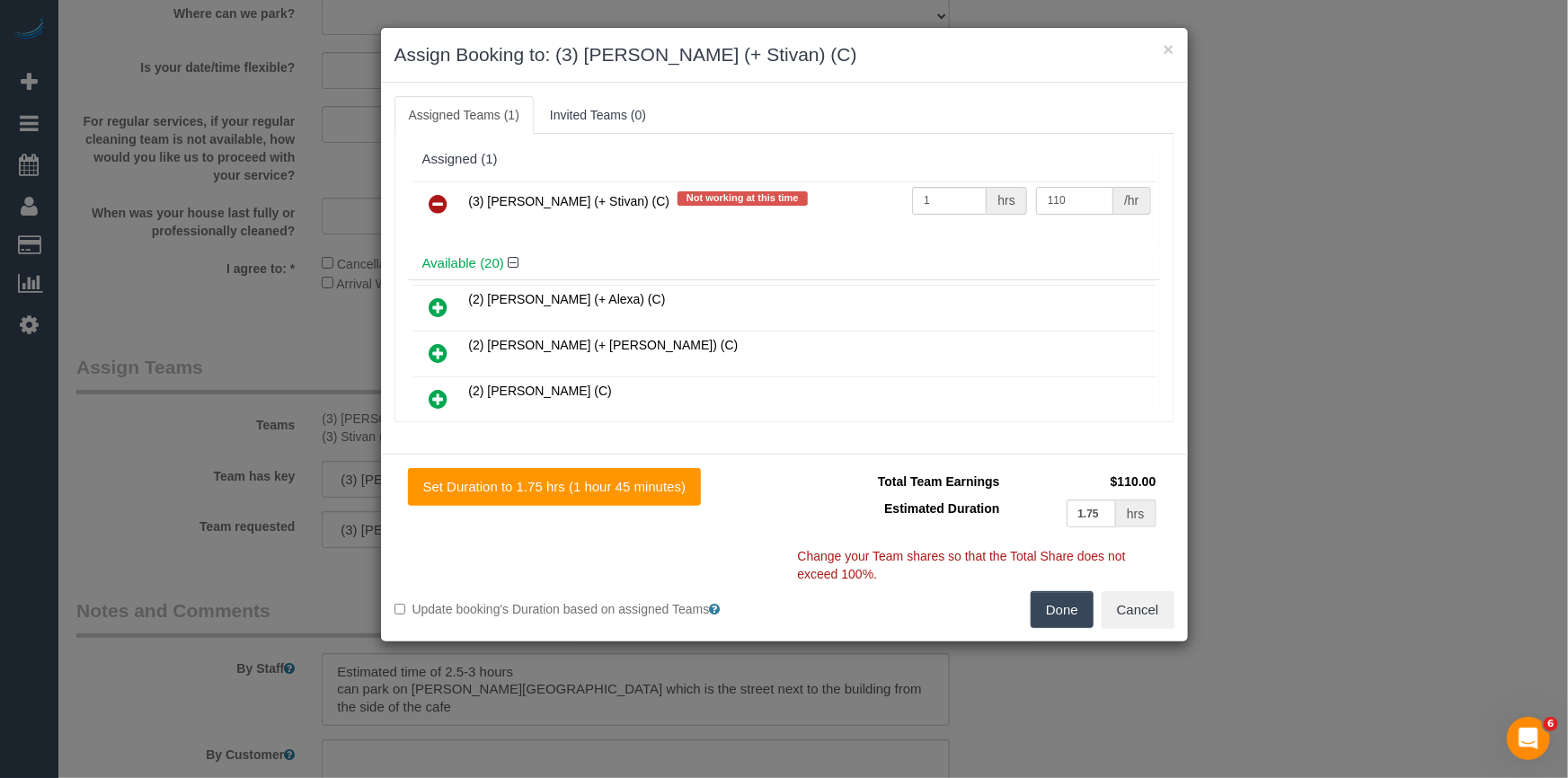
type input "110"
click at [1067, 614] on button "Done" at bounding box center [1062, 610] width 63 height 38
click at [1067, 614] on div "× Assign Booking to: (3) [PERSON_NAME] (+ Stivan) (C) Assigned Teams (1) Invite…" at bounding box center [784, 389] width 1568 height 778
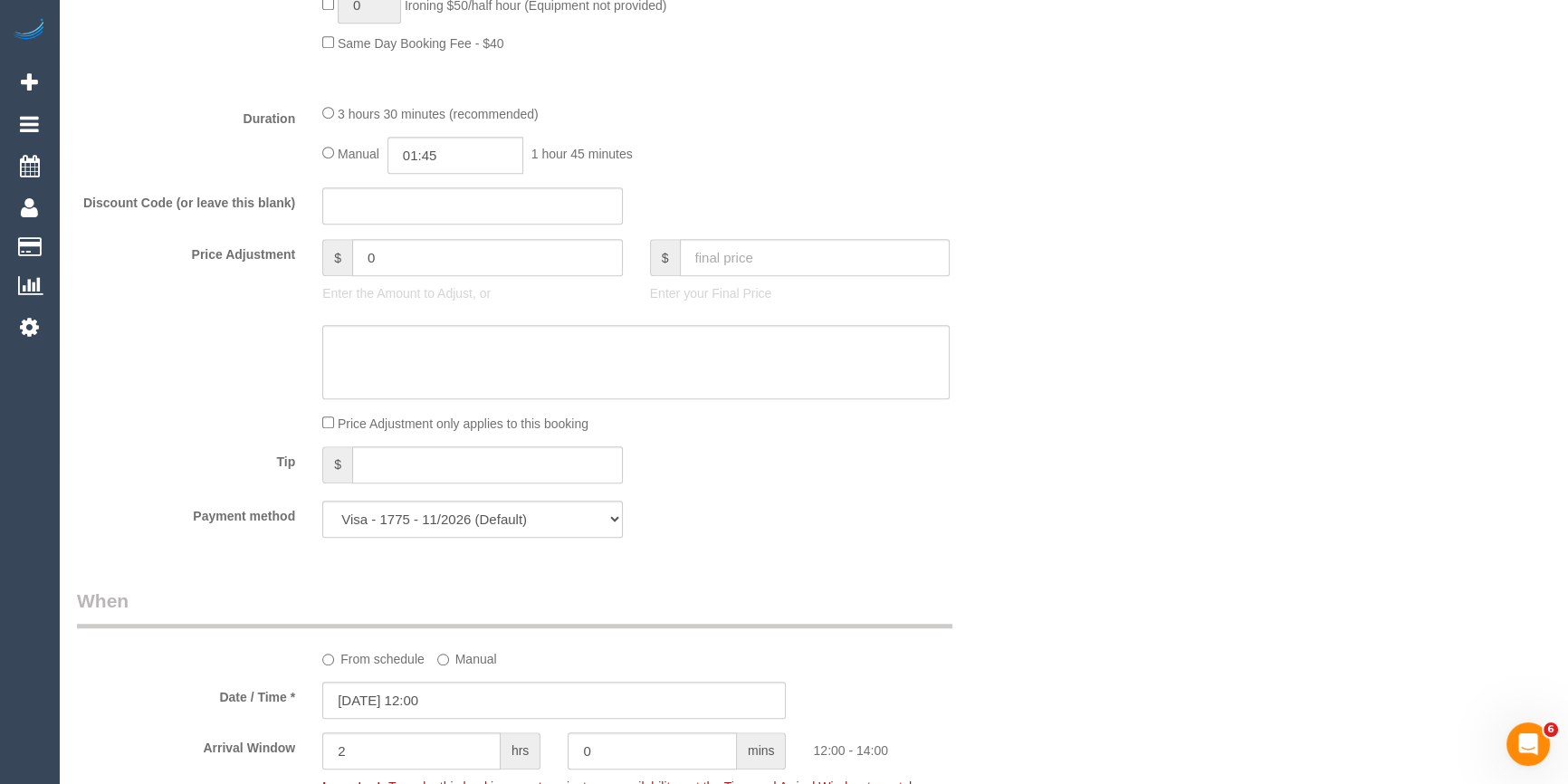
scroll to position [1317, 0]
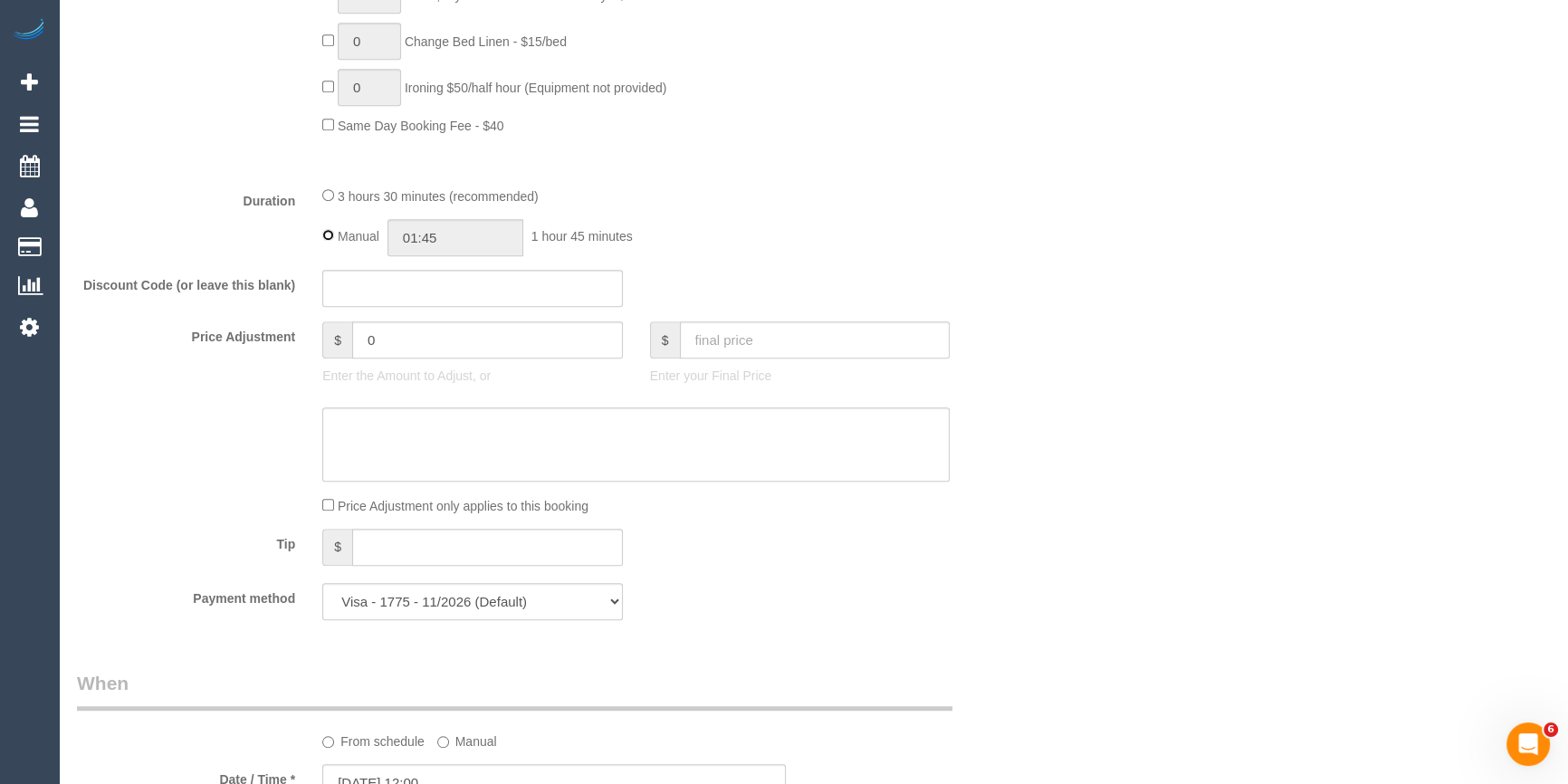
type input "03:30"
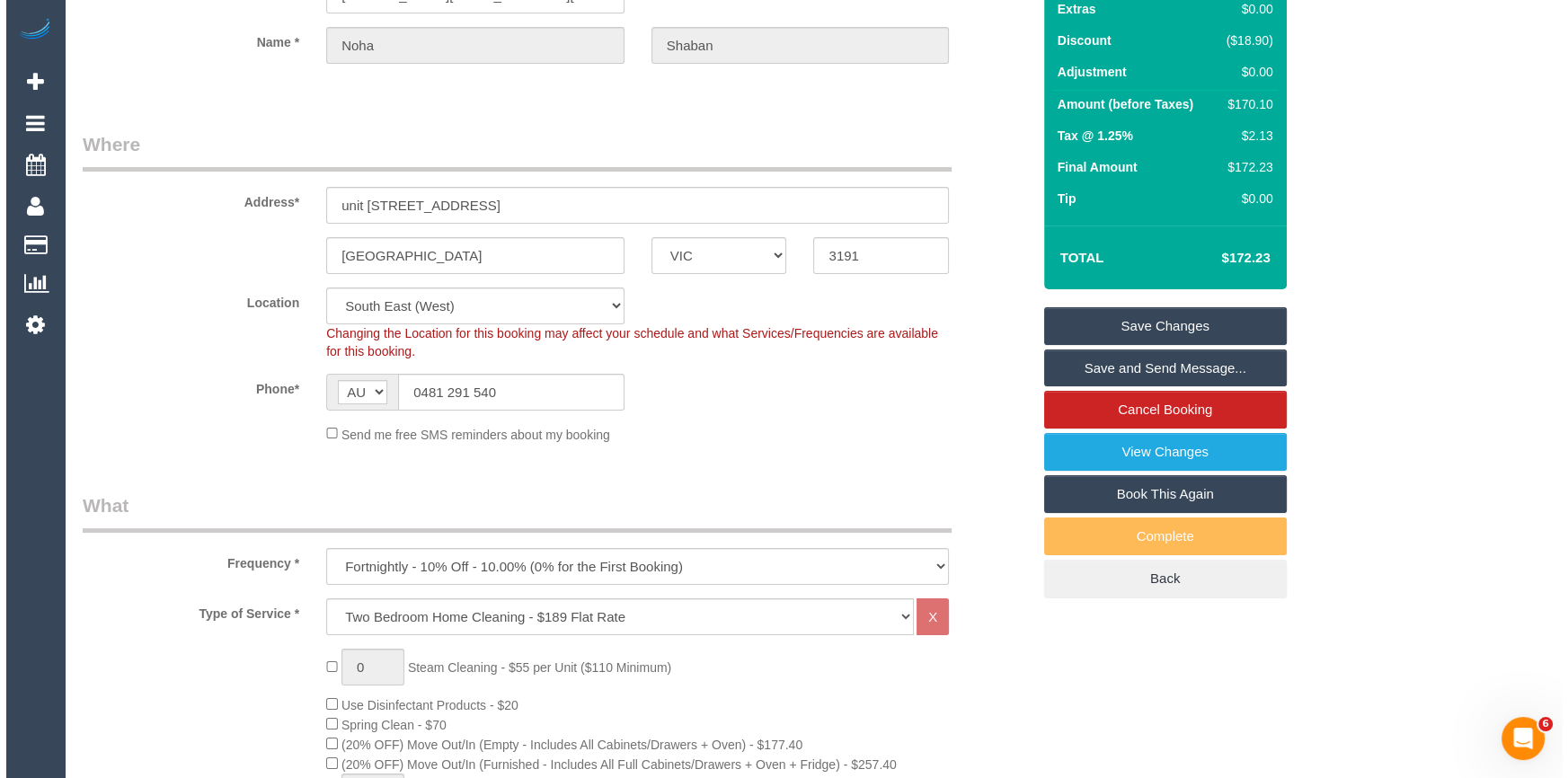
scroll to position [0, 0]
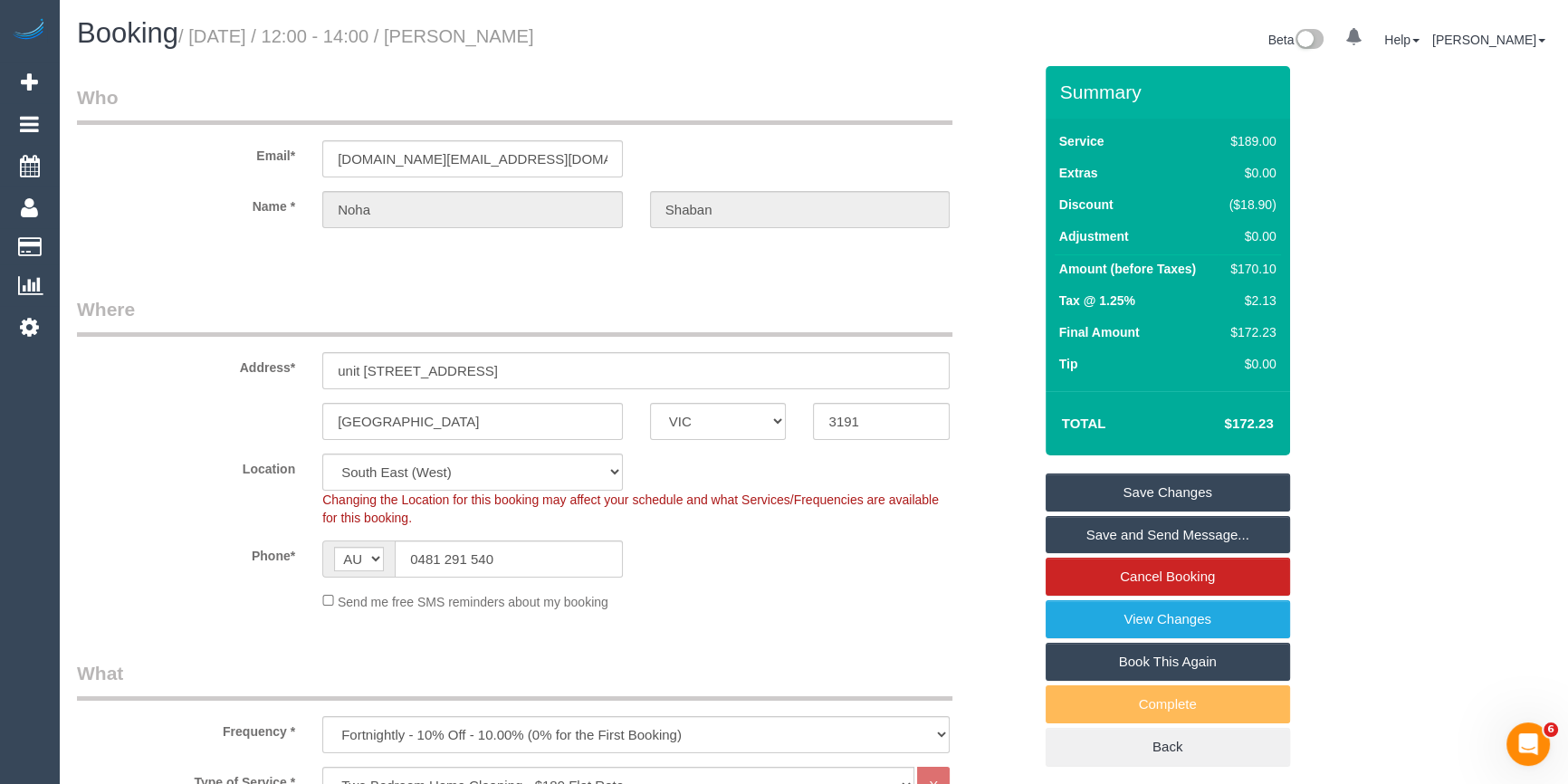
click at [1121, 492] on link "Save Changes" at bounding box center [1167, 492] width 244 height 38
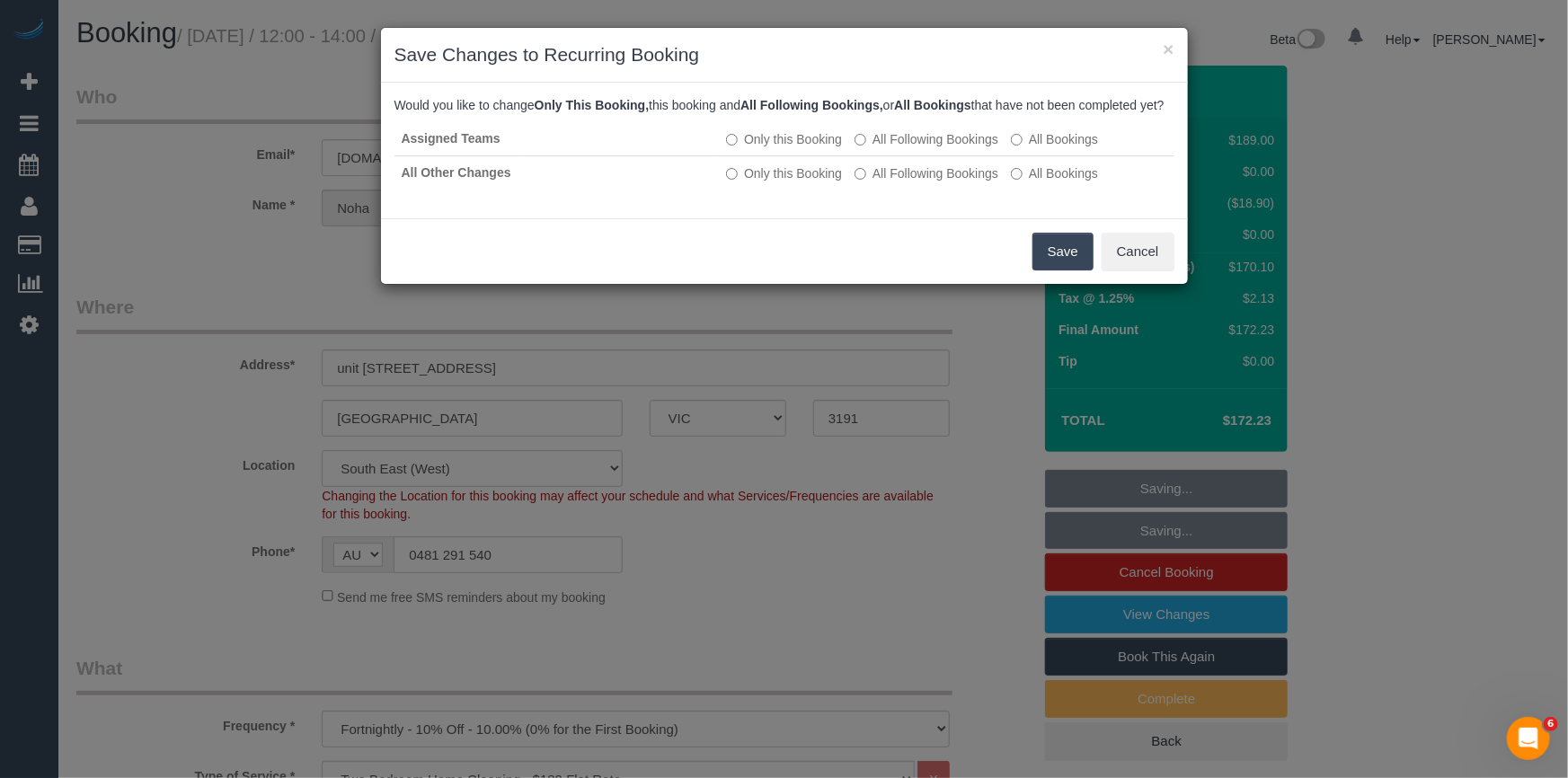
click at [1060, 270] on button "Save" at bounding box center [1063, 252] width 61 height 38
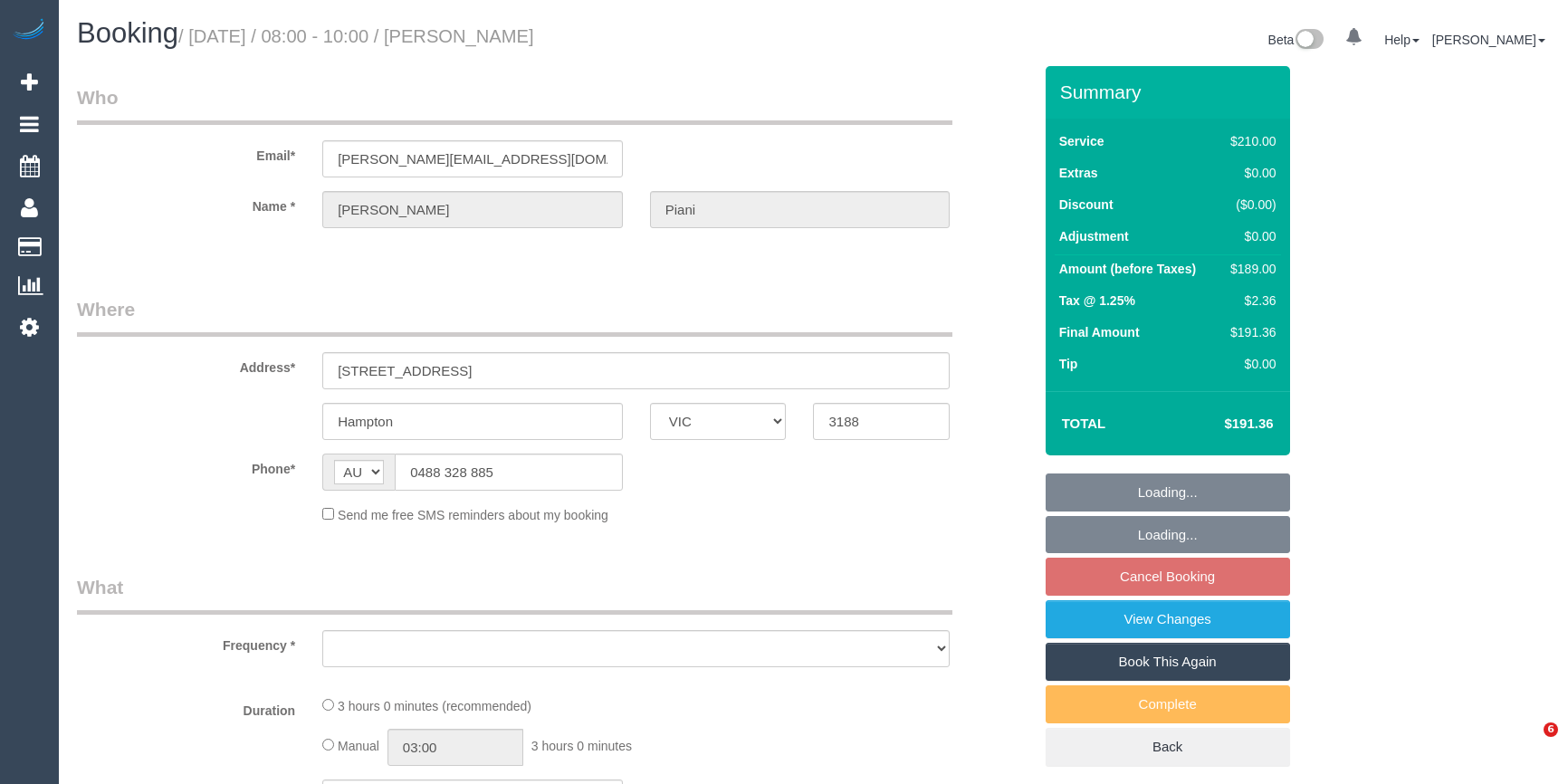
select select "VIC"
select select "object:549"
select select "string:stripe-pm_1Rlkos2GScqysDRV2LzDP81T"
select select "180"
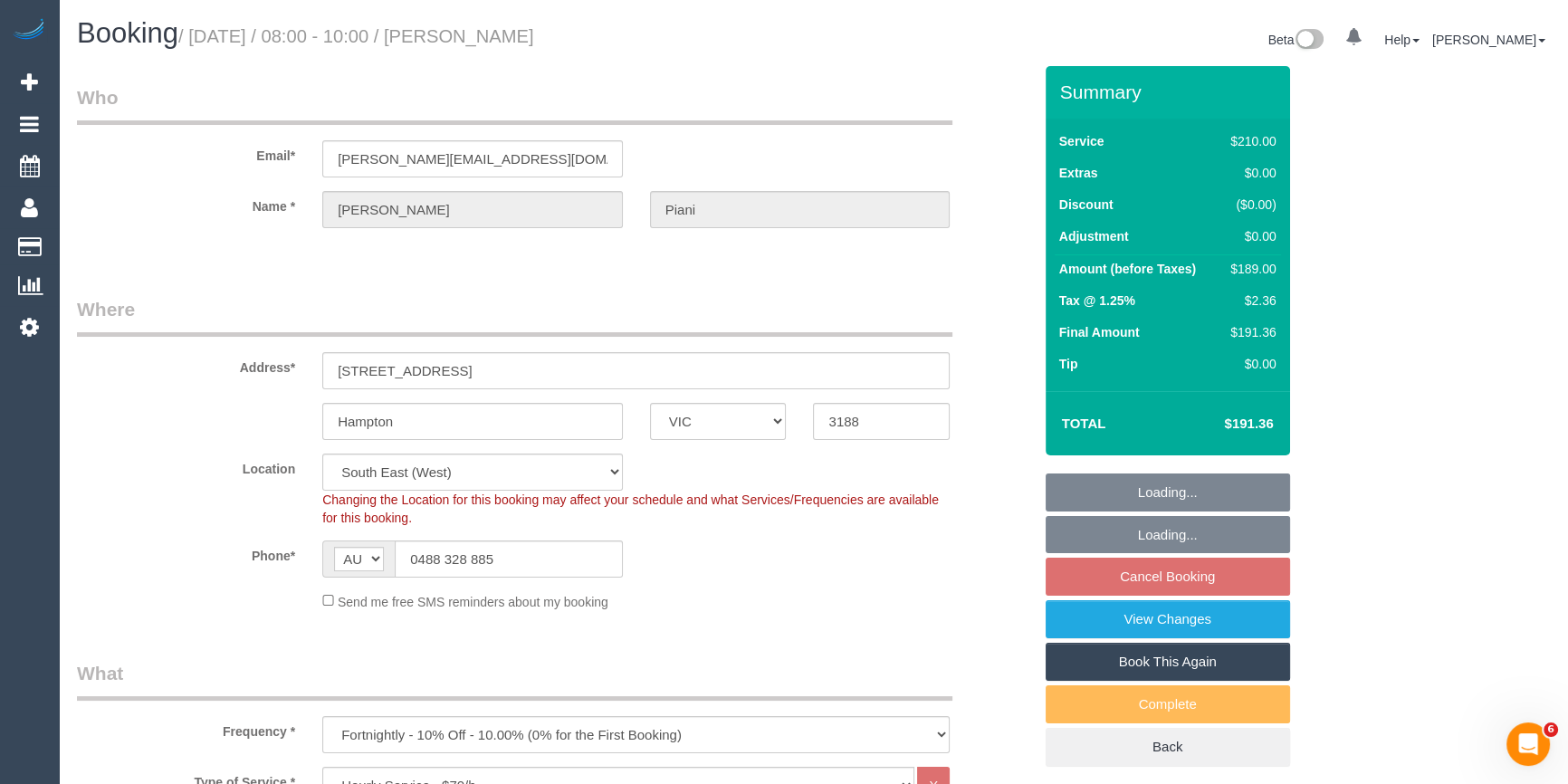
select select "object:866"
select select "number:29"
select select "number:14"
select select "number:19"
select select "number:36"
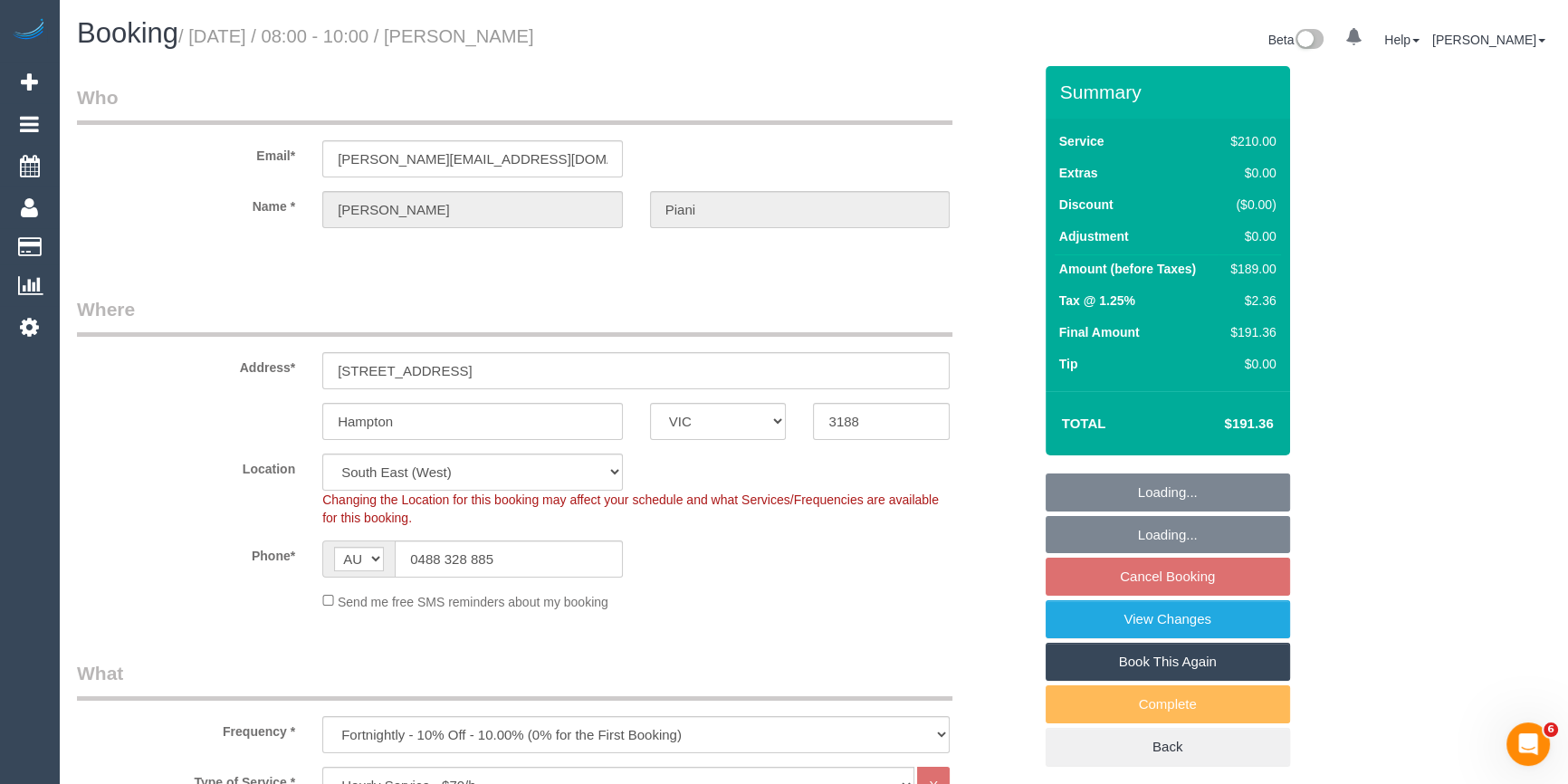
select select "number:34"
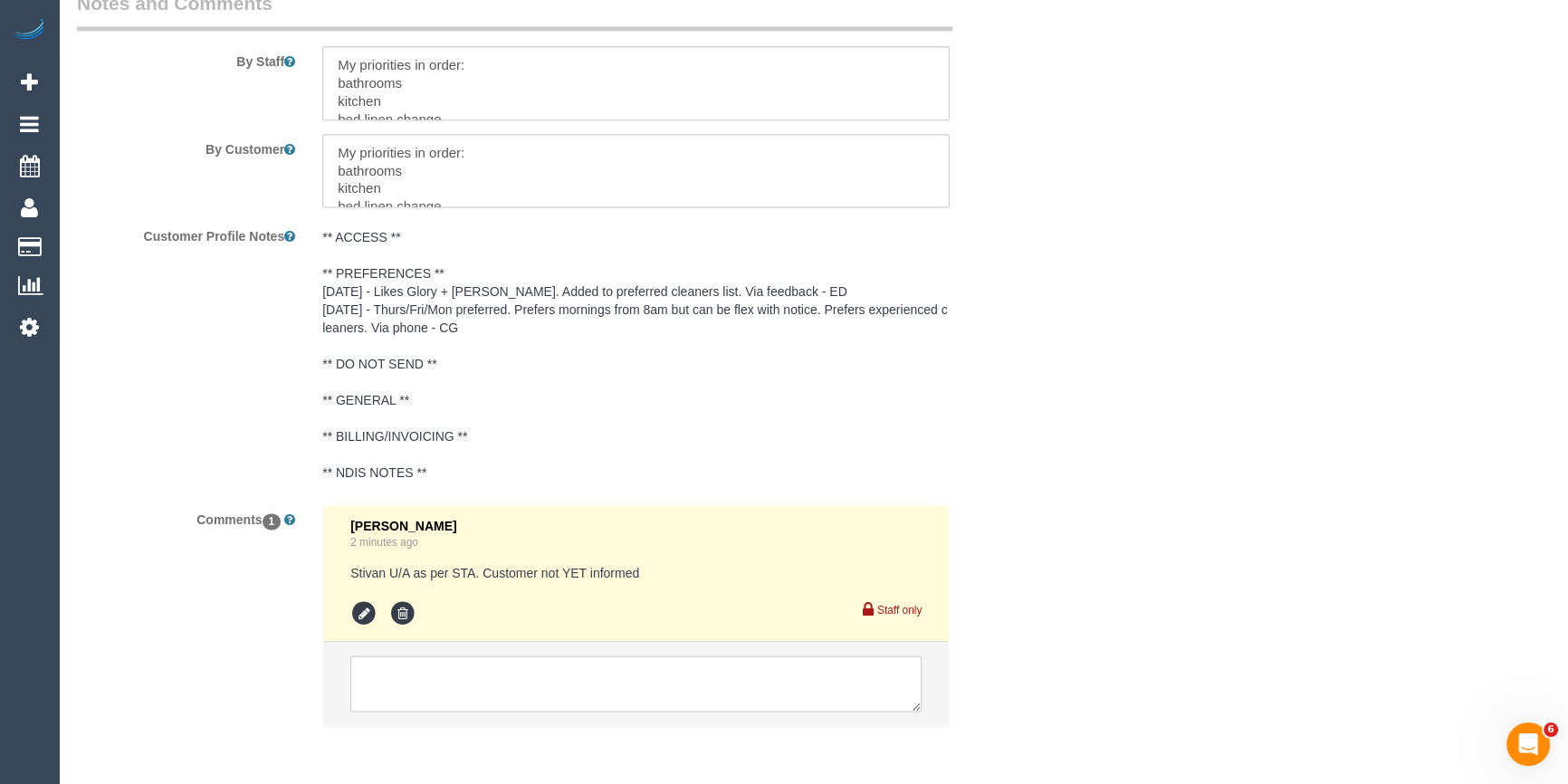
scroll to position [3156, 0]
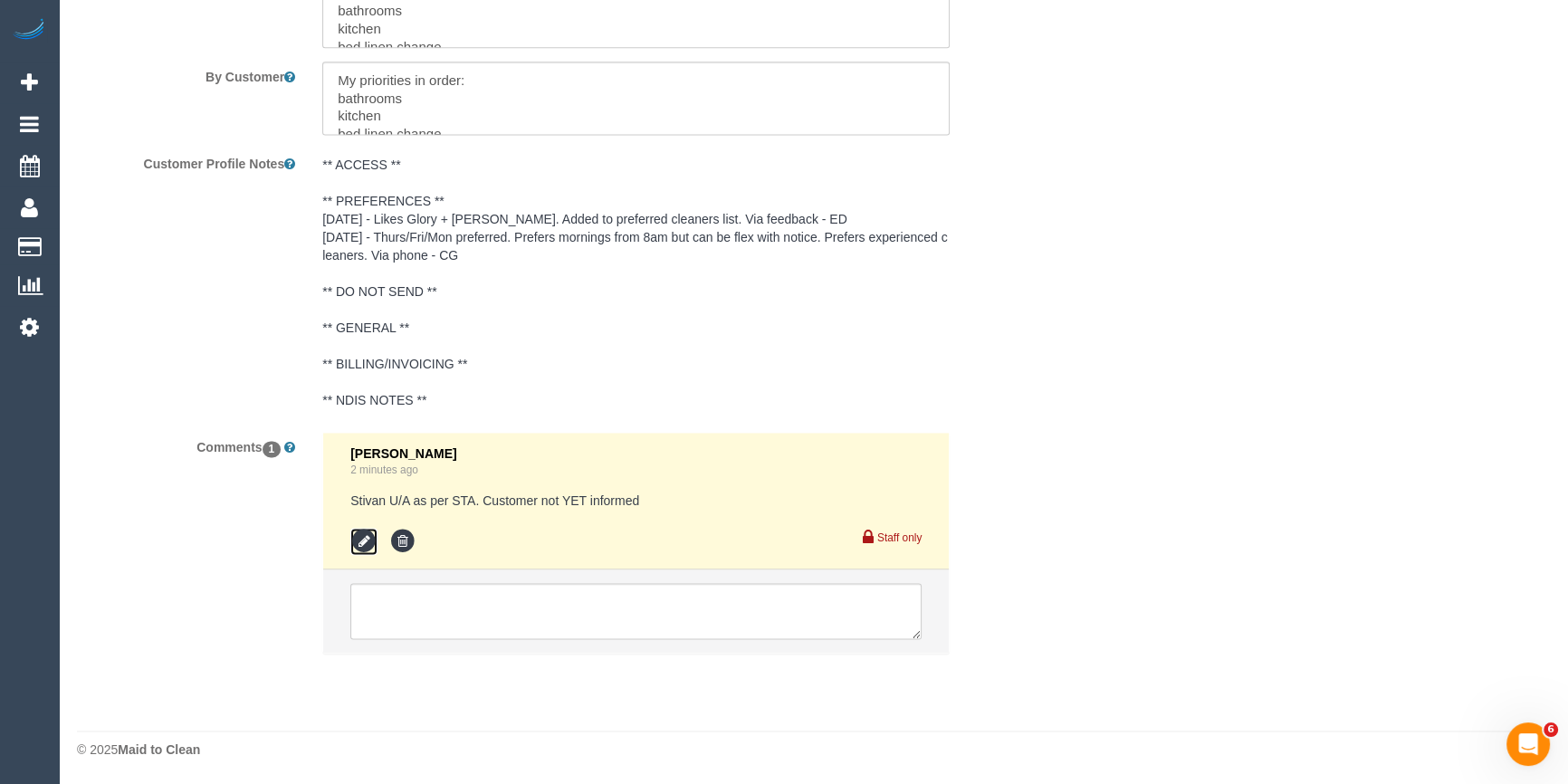
click at [371, 543] on icon at bounding box center [363, 541] width 27 height 27
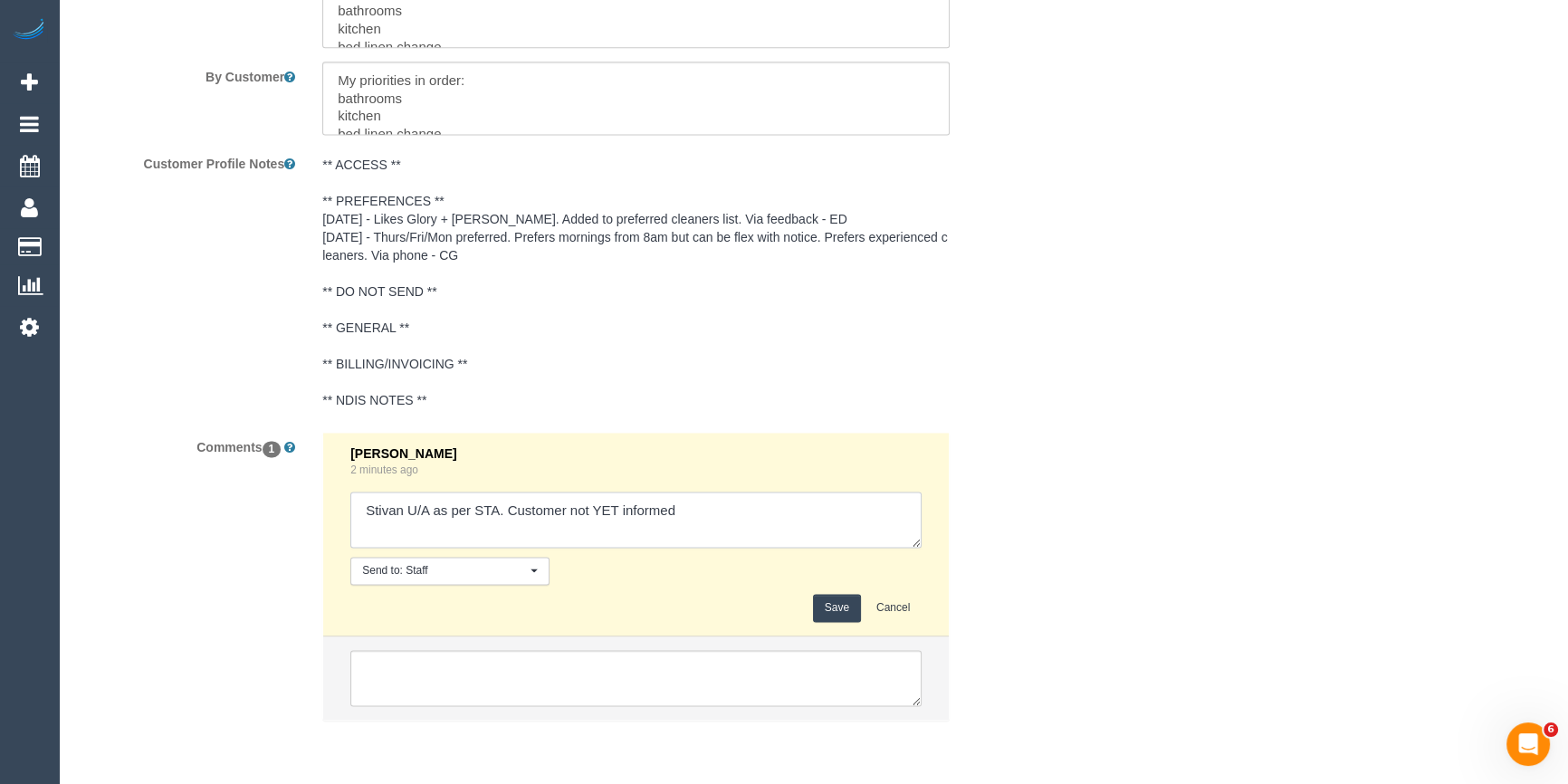
click at [390, 511] on textarea at bounding box center [635, 520] width 571 height 56
drag, startPoint x: 406, startPoint y: 509, endPoint x: 183, endPoint y: 509, distance: 223.0
click at [252, 510] on div "Comments 1 [PERSON_NAME] 2 minutes ago Send to: Staff Nothing selected Send to:…" at bounding box center [554, 585] width 982 height 307
type textarea "[PERSON_NAME] U/A as per STA. Customer not YET informed"
click at [825, 615] on button "Save" at bounding box center [836, 608] width 48 height 28
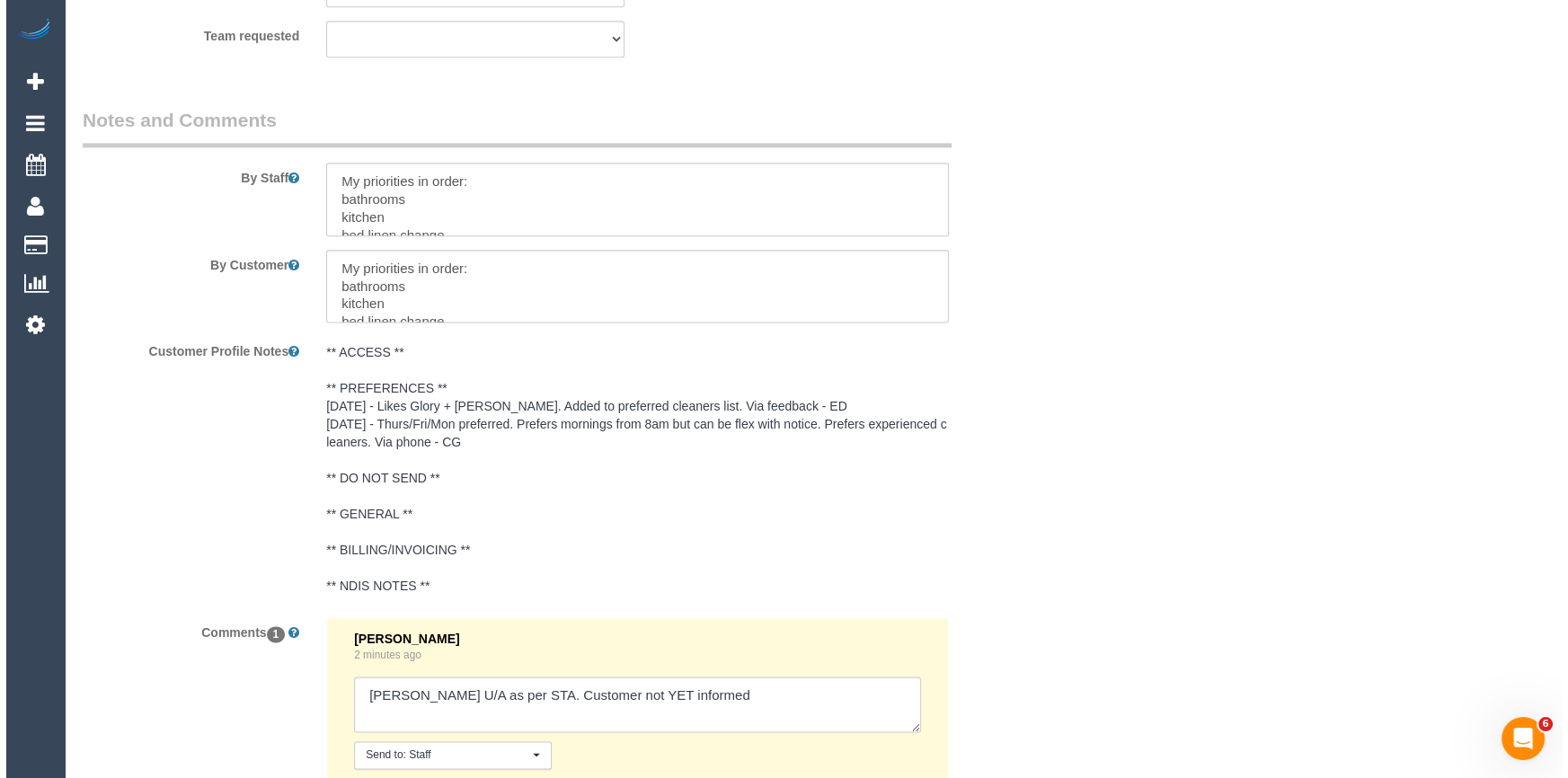
scroll to position [2477, 0]
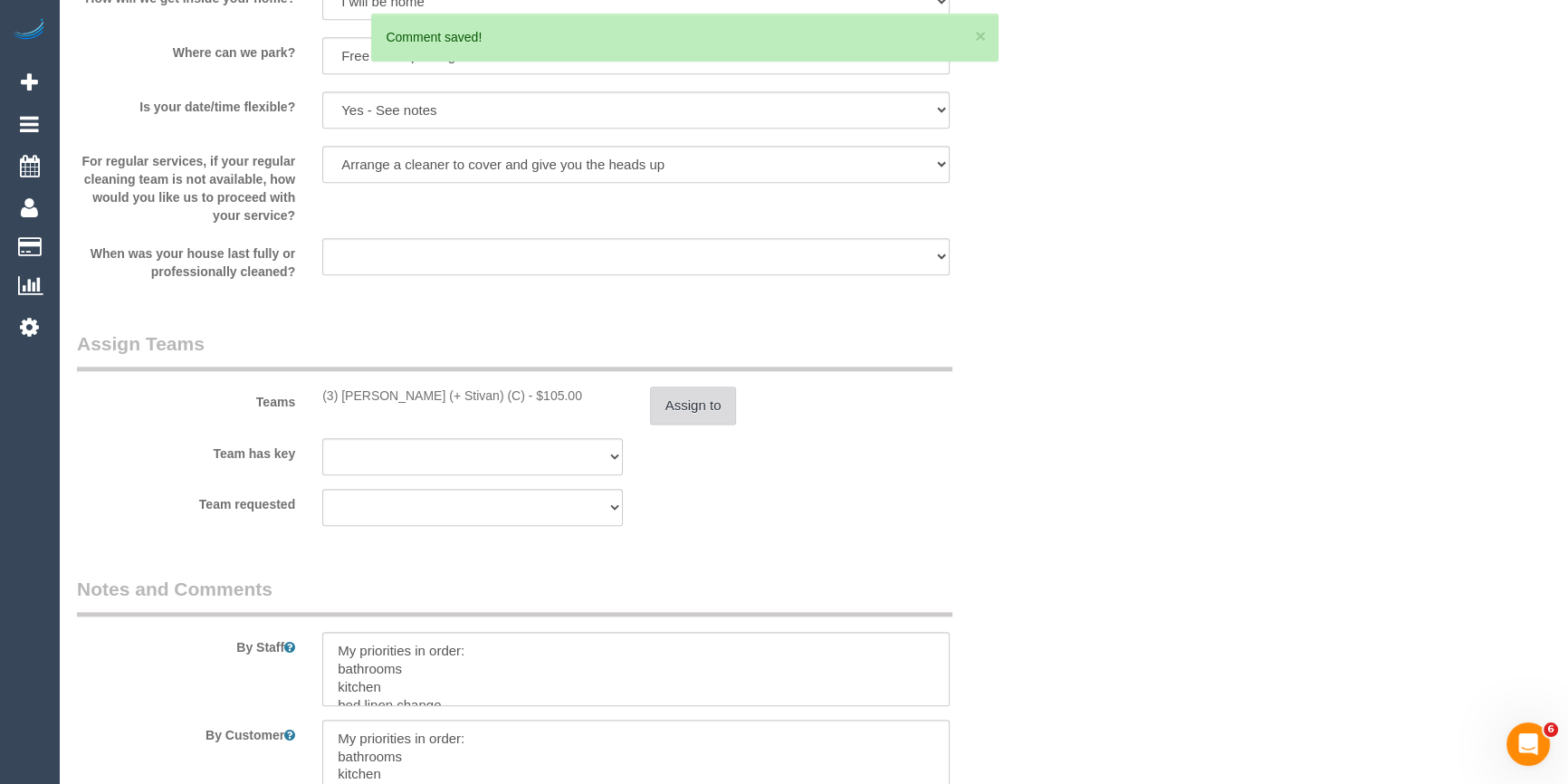
click at [706, 407] on button "Assign to" at bounding box center [693, 406] width 87 height 38
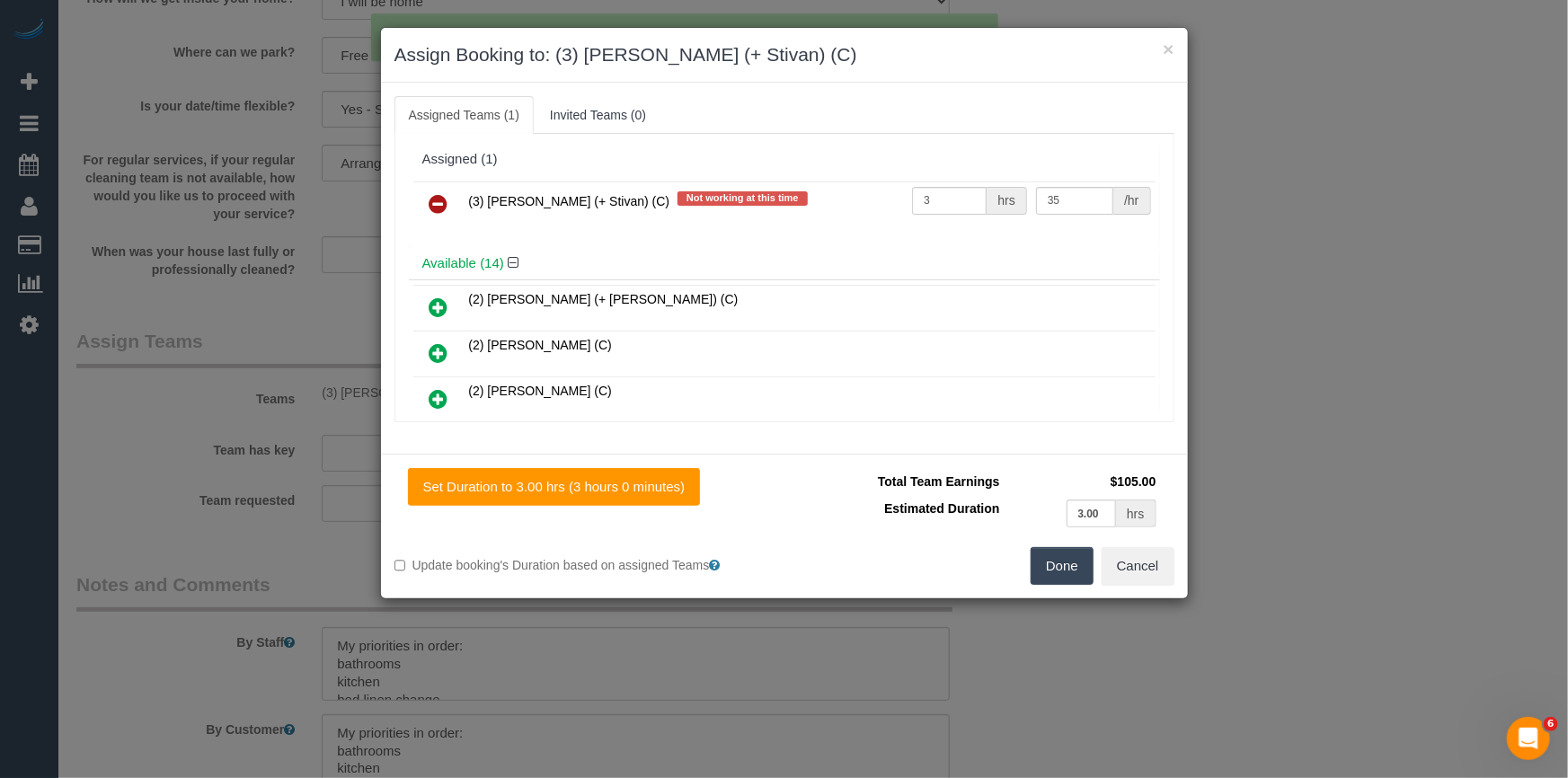
click at [562, 227] on div "(3) [PERSON_NAME] (+ Stivan) (C) Not working at this time 3 hrs 35 /hr" at bounding box center [784, 212] width 751 height 70
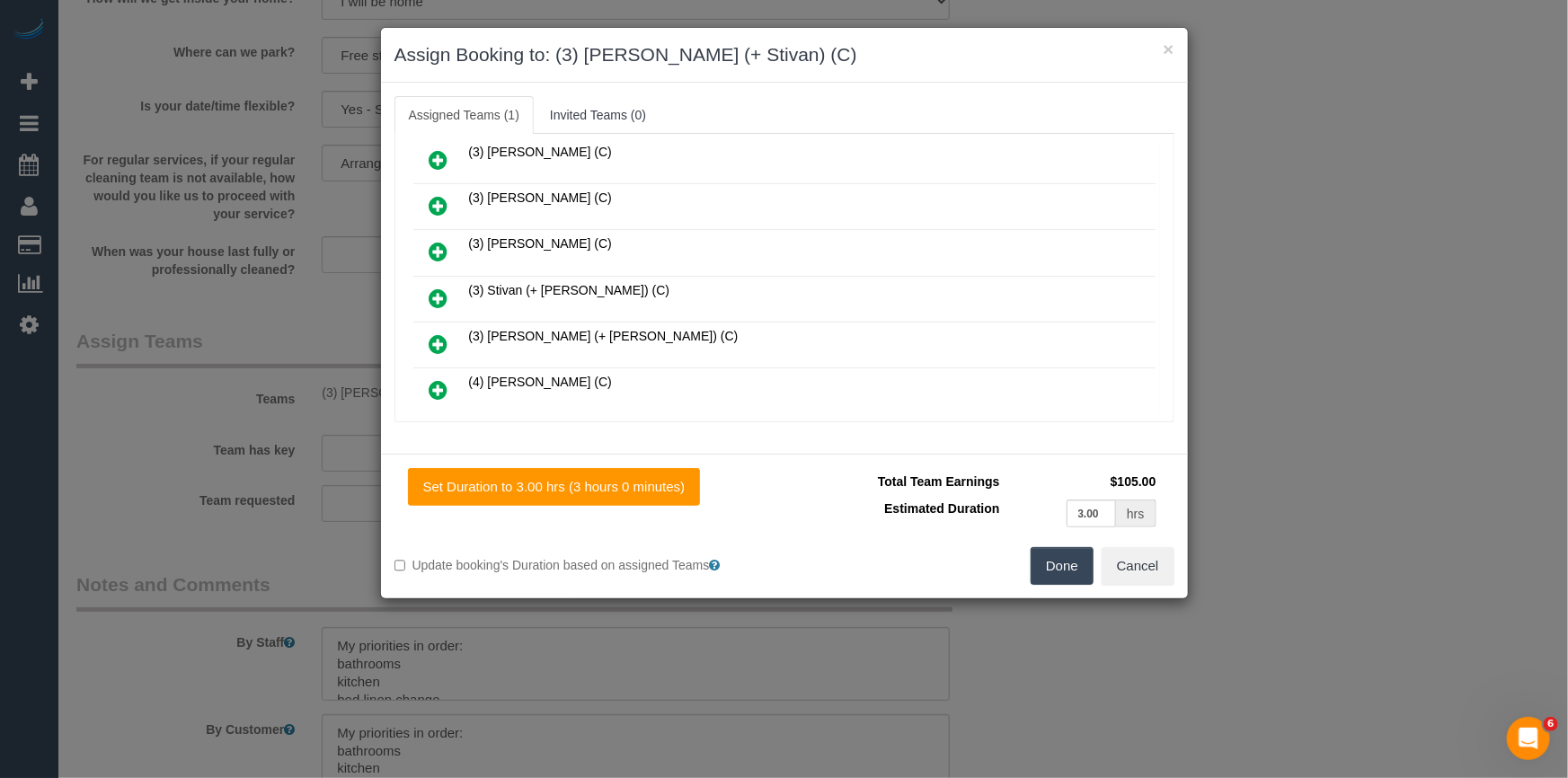
click at [419, 279] on td at bounding box center [438, 299] width 51 height 46
click at [438, 288] on icon at bounding box center [438, 298] width 19 height 21
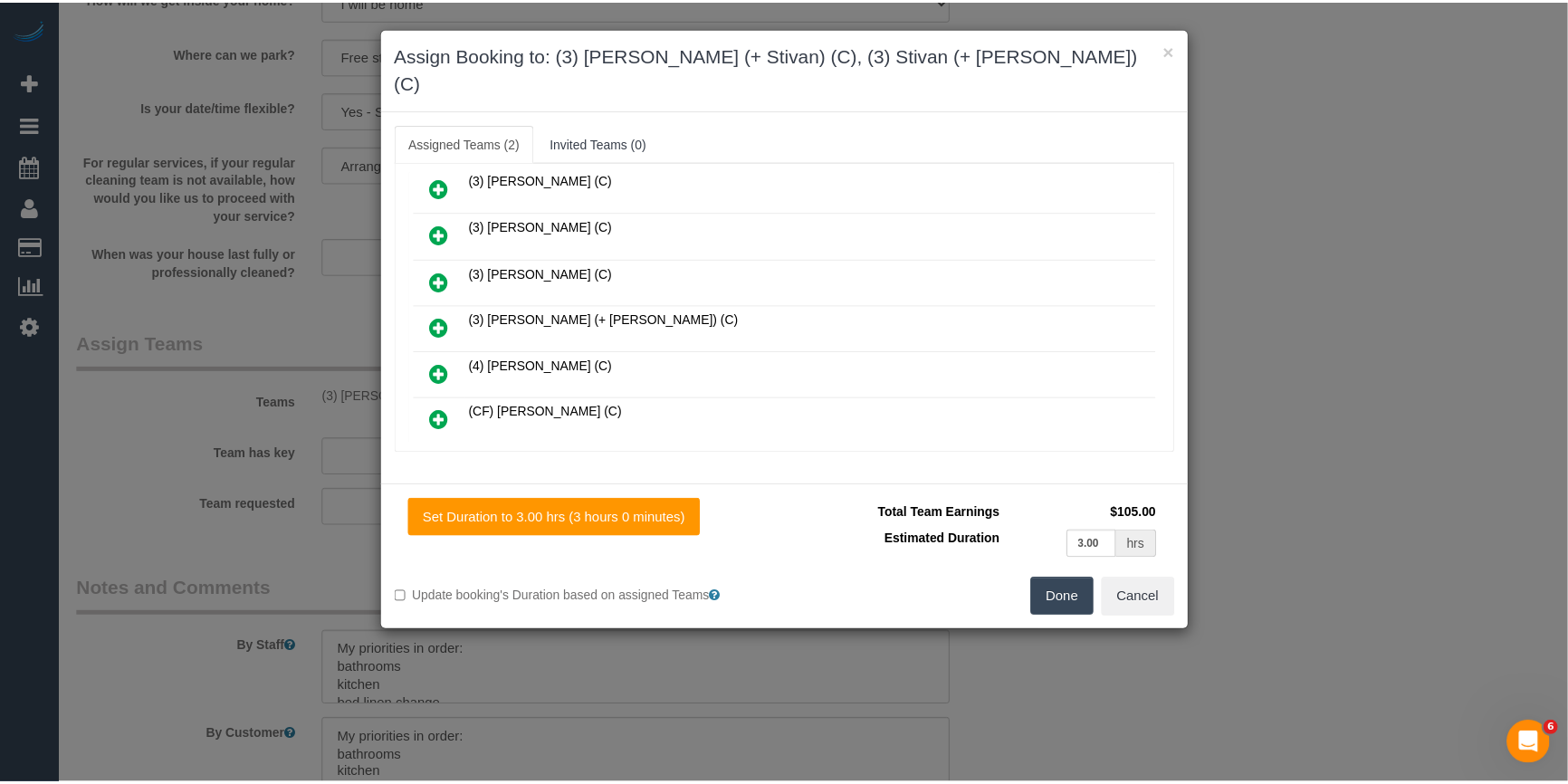
scroll to position [0, 0]
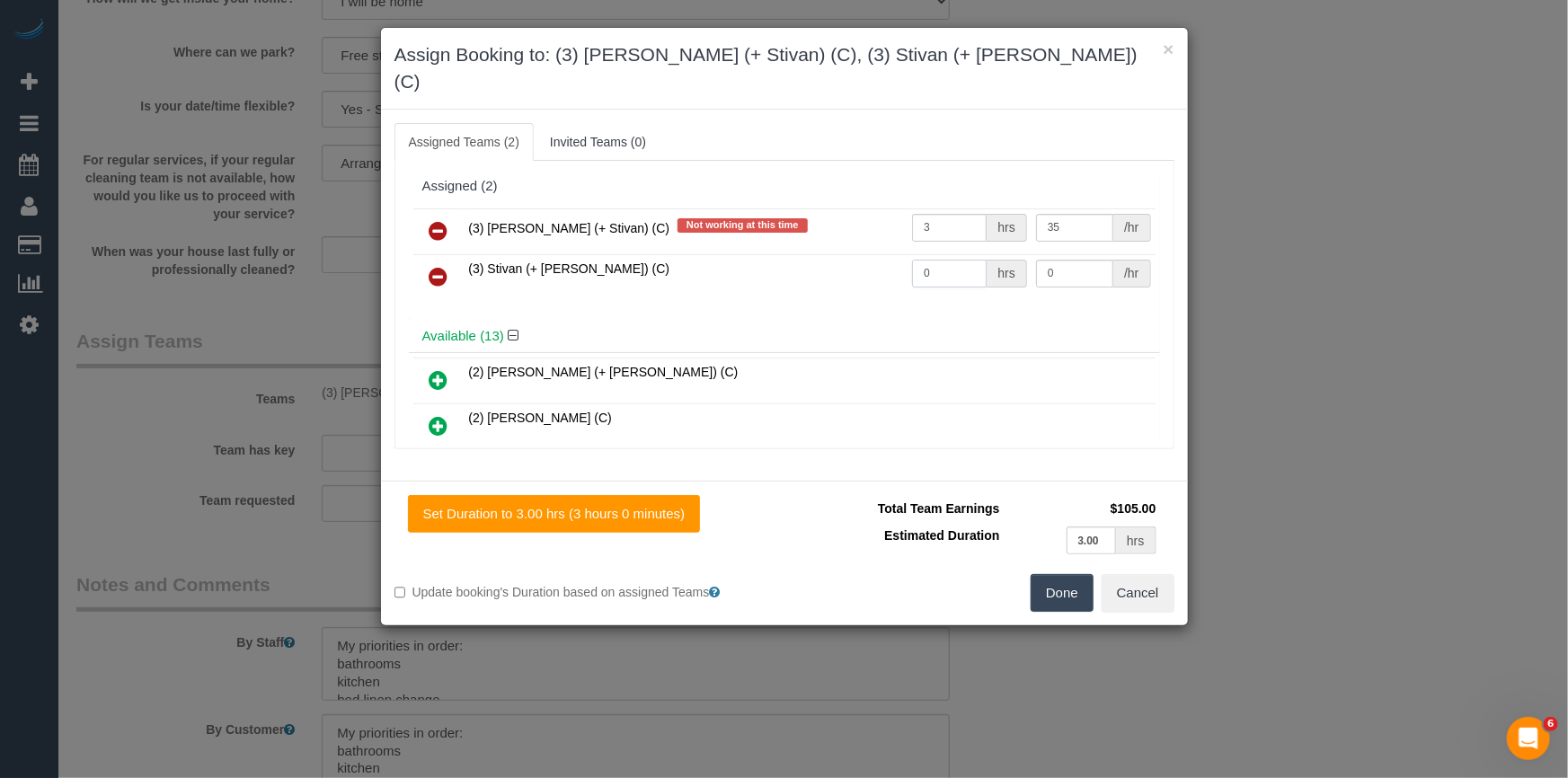
click at [959, 260] on input "0" at bounding box center [949, 274] width 75 height 28
type input "3"
click at [1078, 260] on input "0" at bounding box center [1075, 274] width 78 height 28
type input "35"
click at [438, 220] on icon at bounding box center [438, 230] width 19 height 21
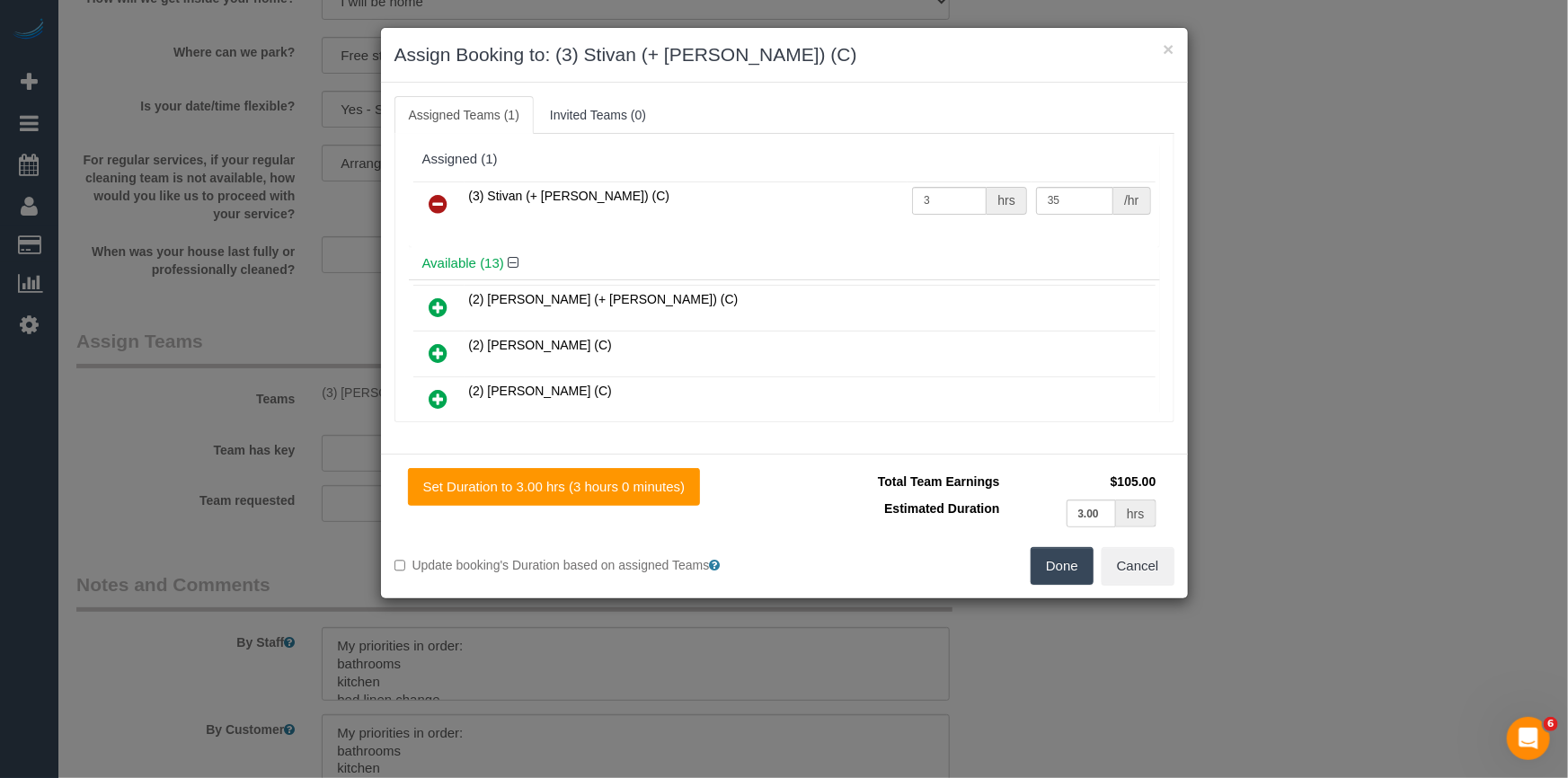
click at [1068, 568] on button "Done" at bounding box center [1062, 566] width 63 height 38
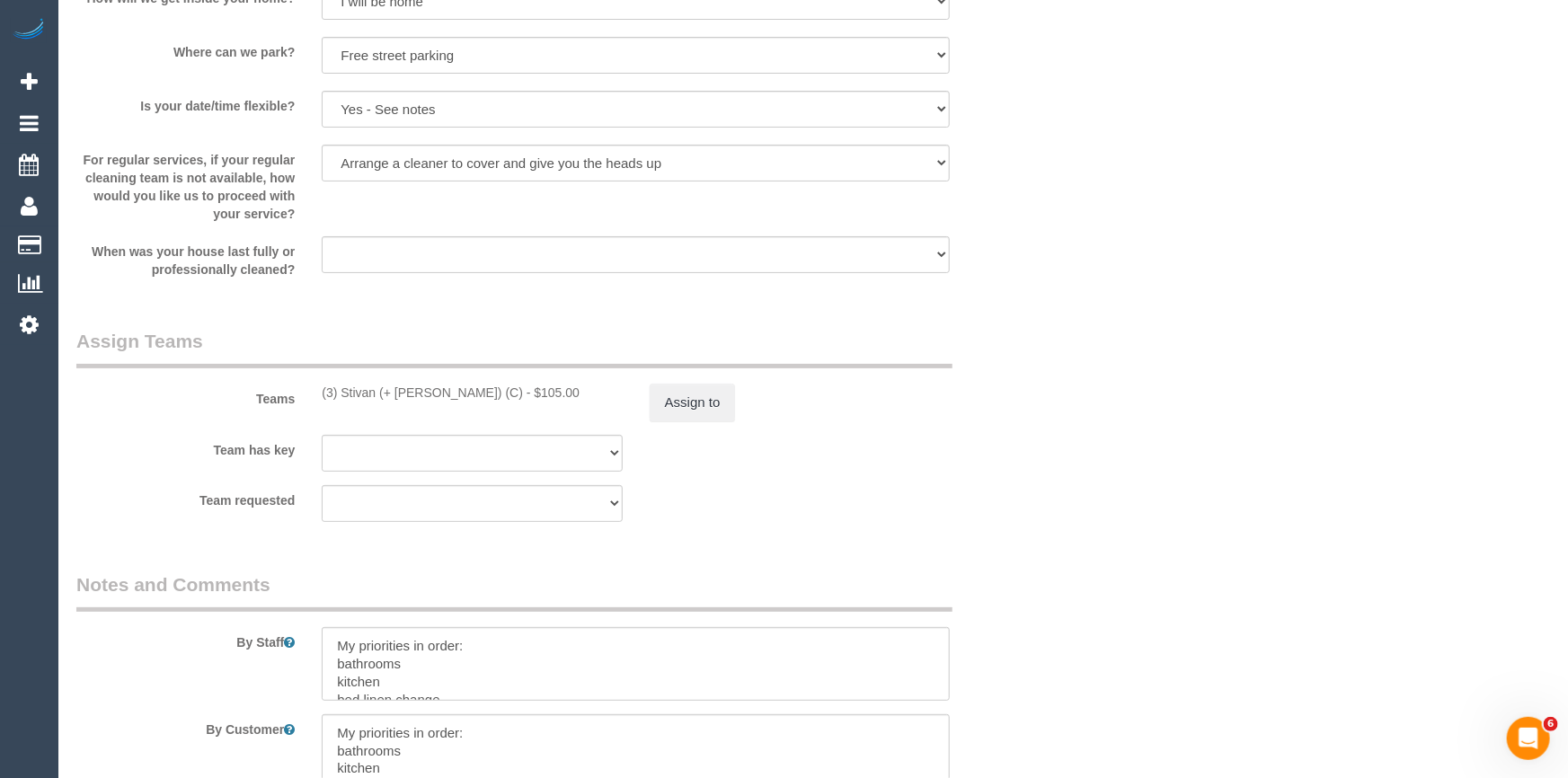
click at [1068, 568] on div "× Assign Booking to: (3) Stivan (+ [PERSON_NAME]) (C) Assigned Teams (1) Invite…" at bounding box center [784, 389] width 1568 height 778
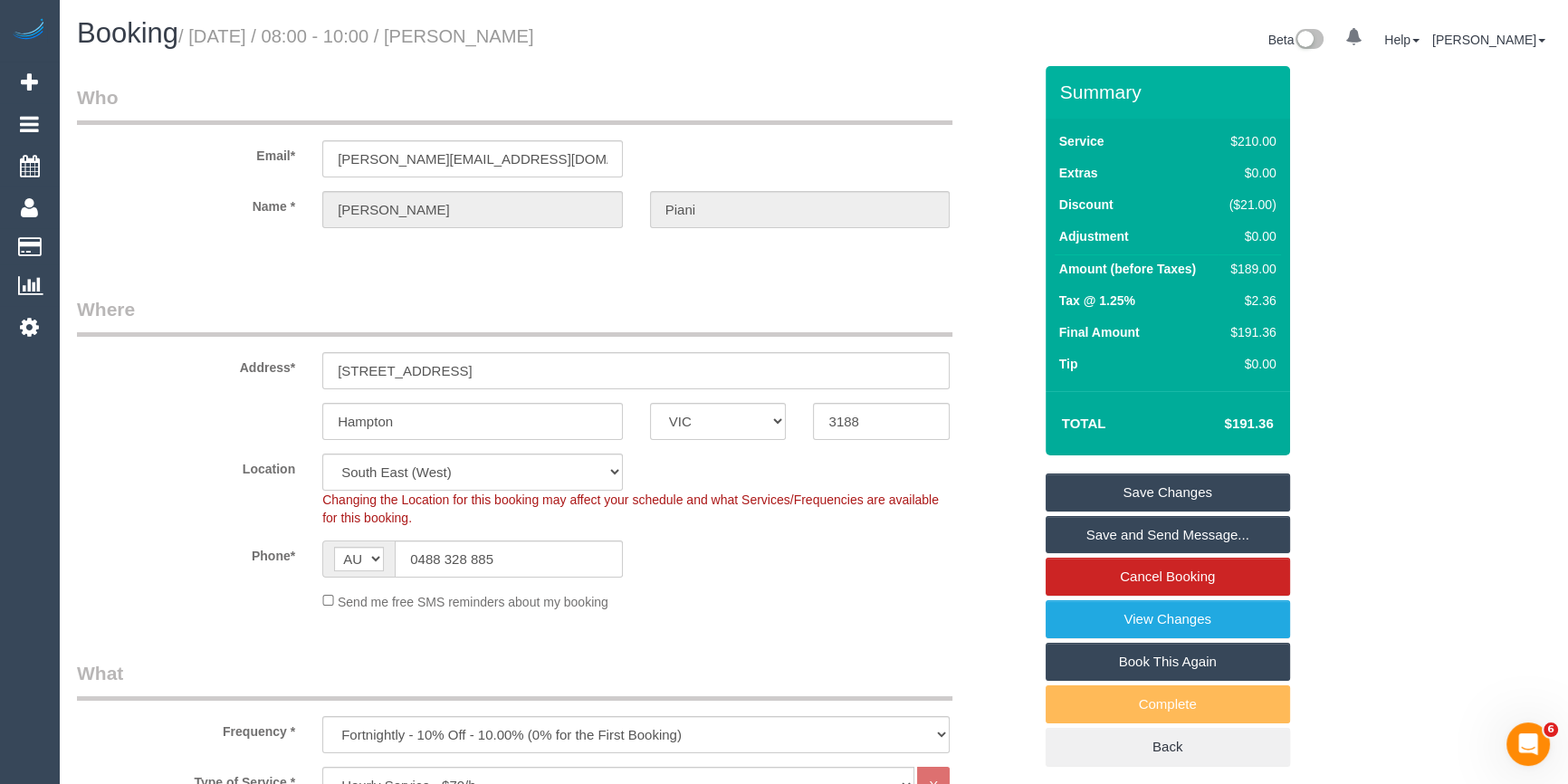
click at [1148, 475] on link "Save Changes" at bounding box center [1167, 492] width 244 height 38
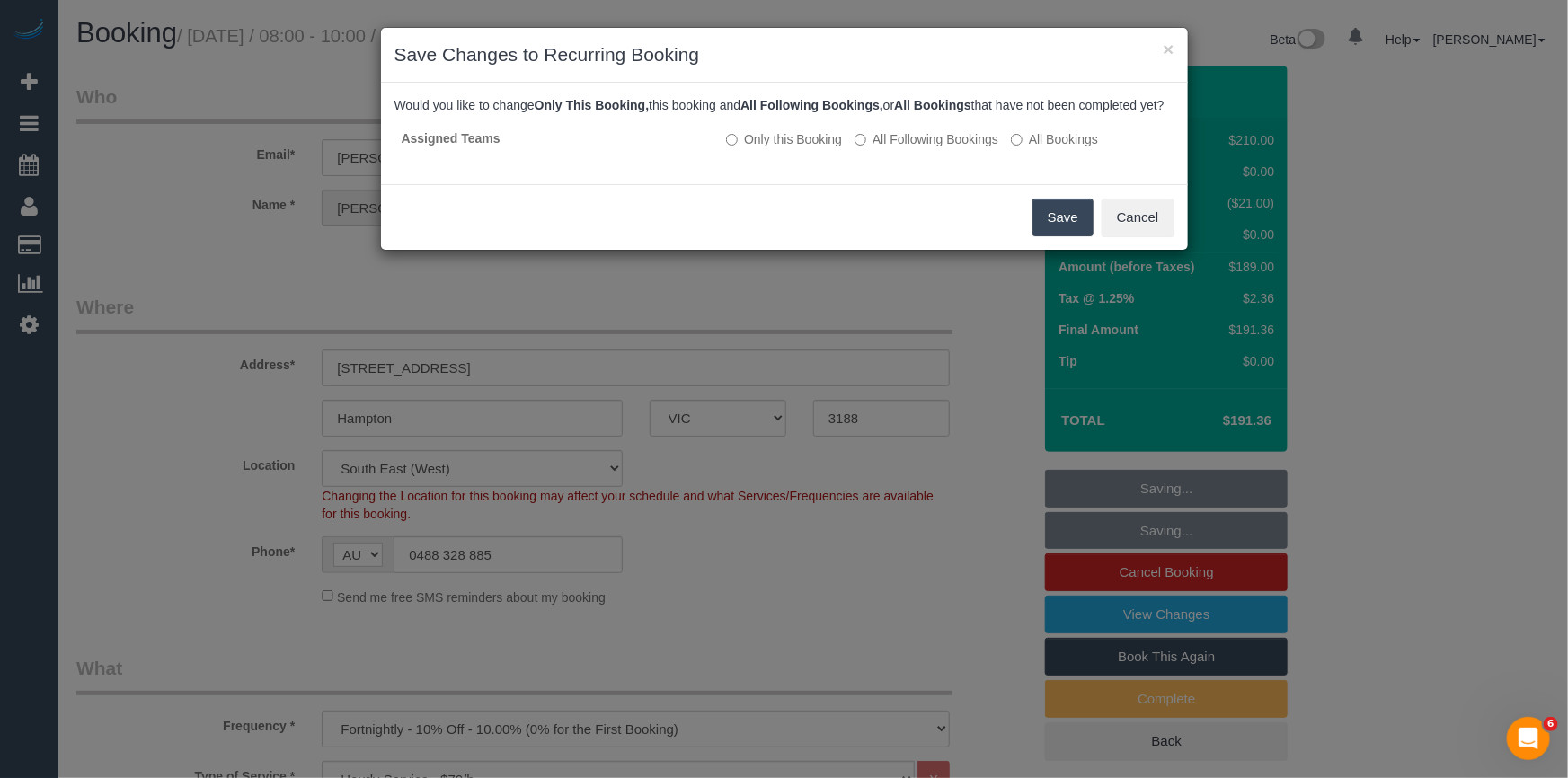
click at [1057, 234] on button "Save" at bounding box center [1063, 217] width 61 height 38
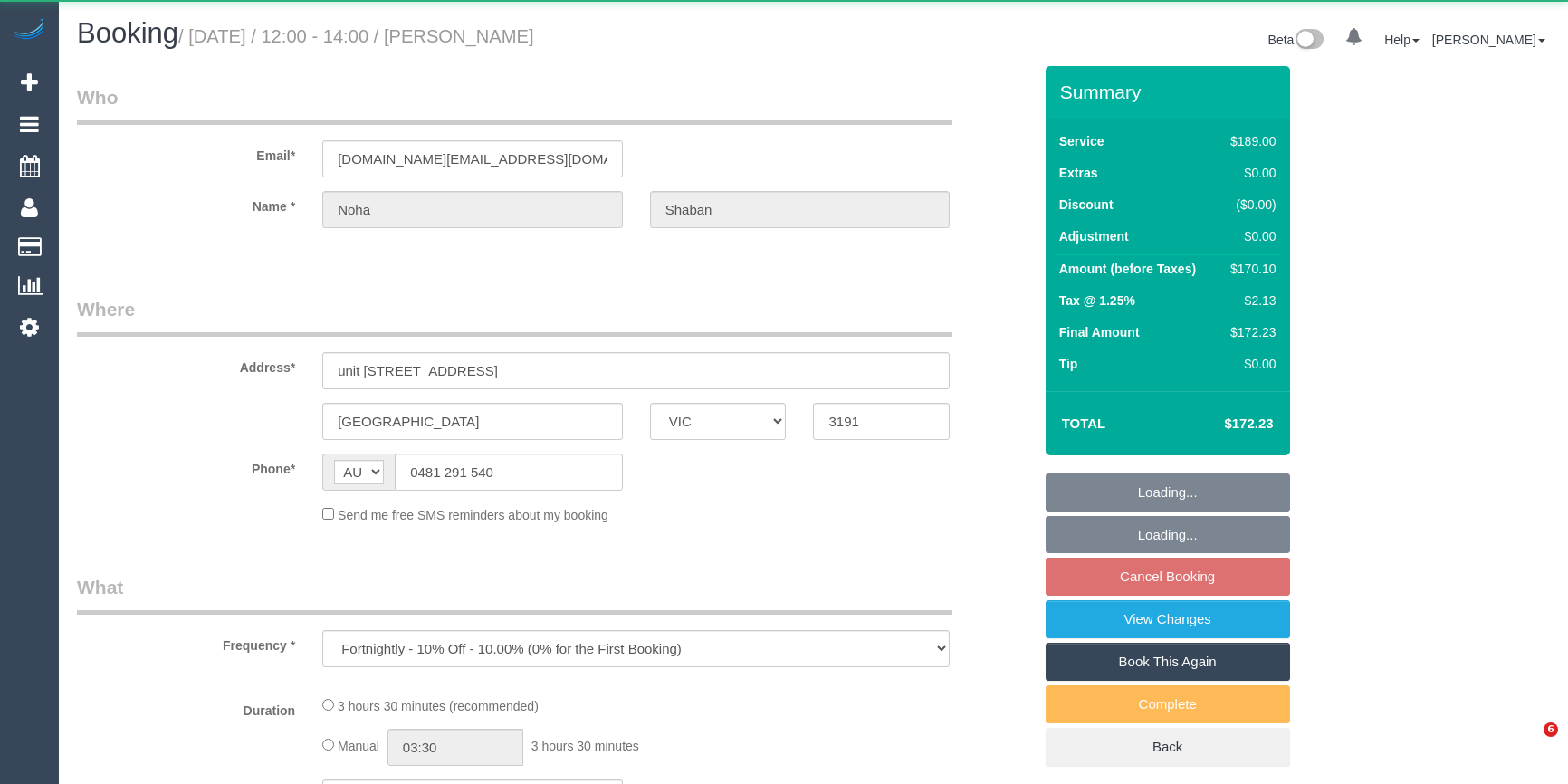
select select "VIC"
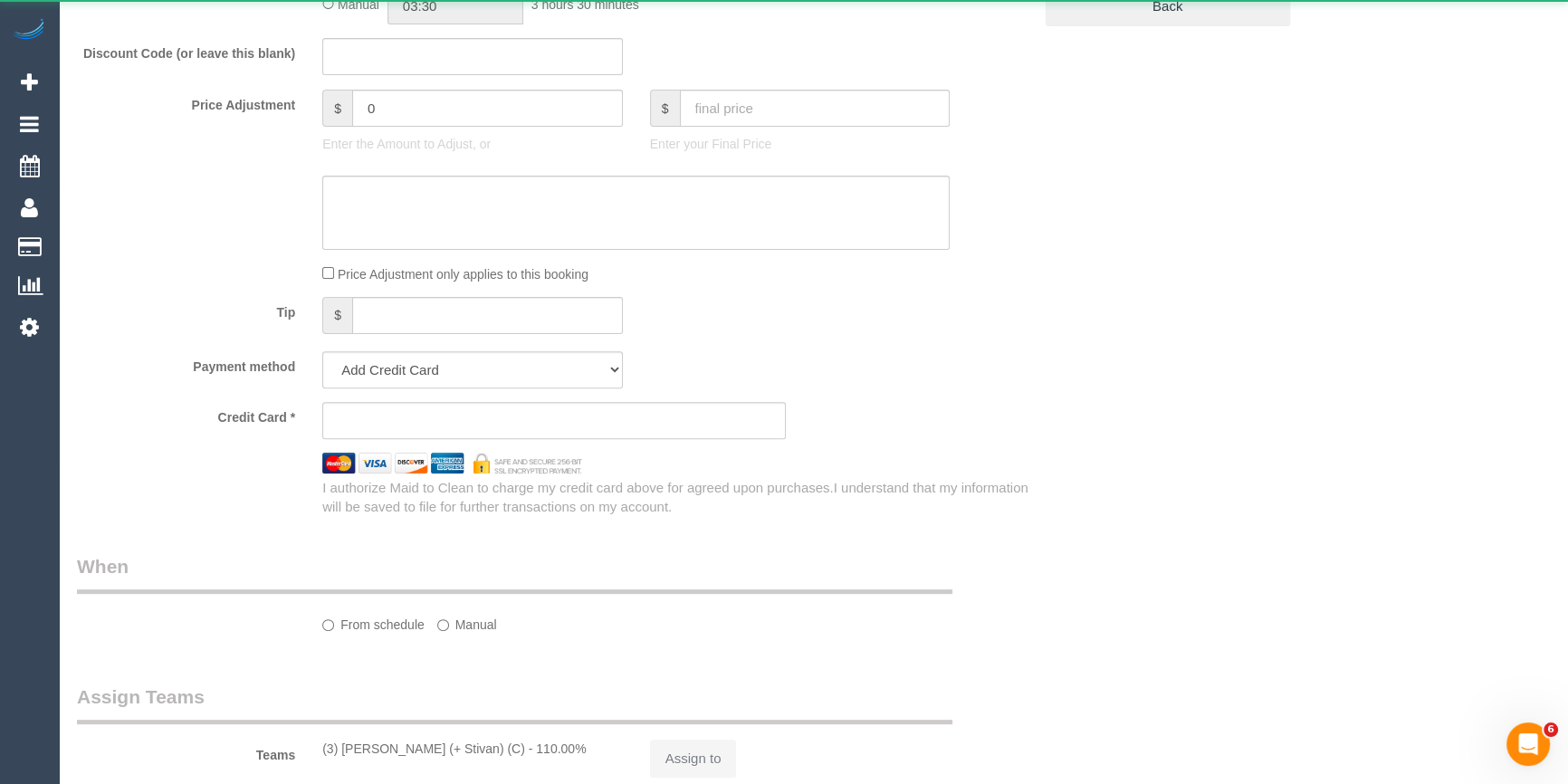
select select "string:stripe-pm_1MCFN42GScqysDRVlXEGGN1Y"
select select "number:29"
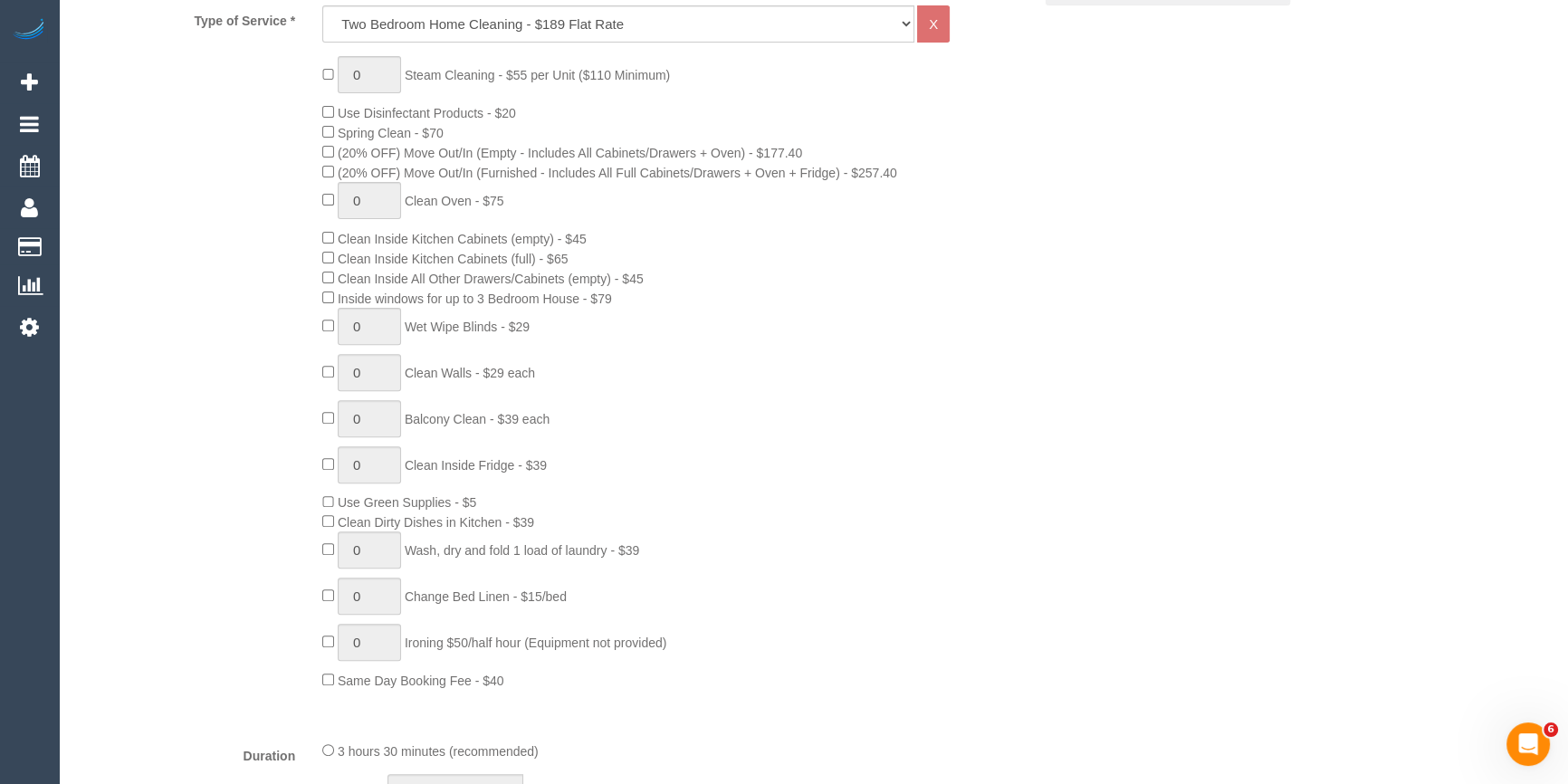
select select "object:1365"
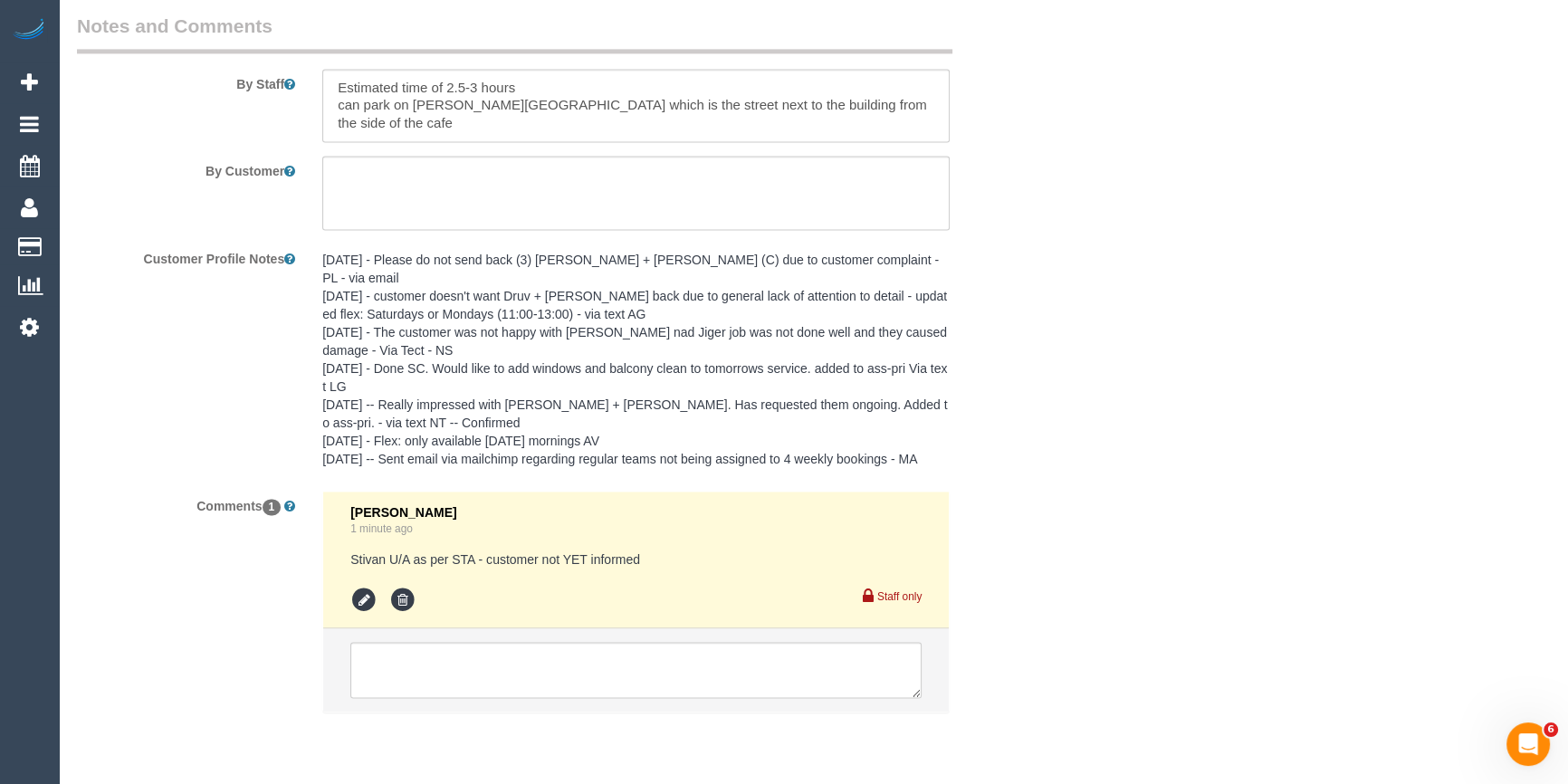
scroll to position [3217, 0]
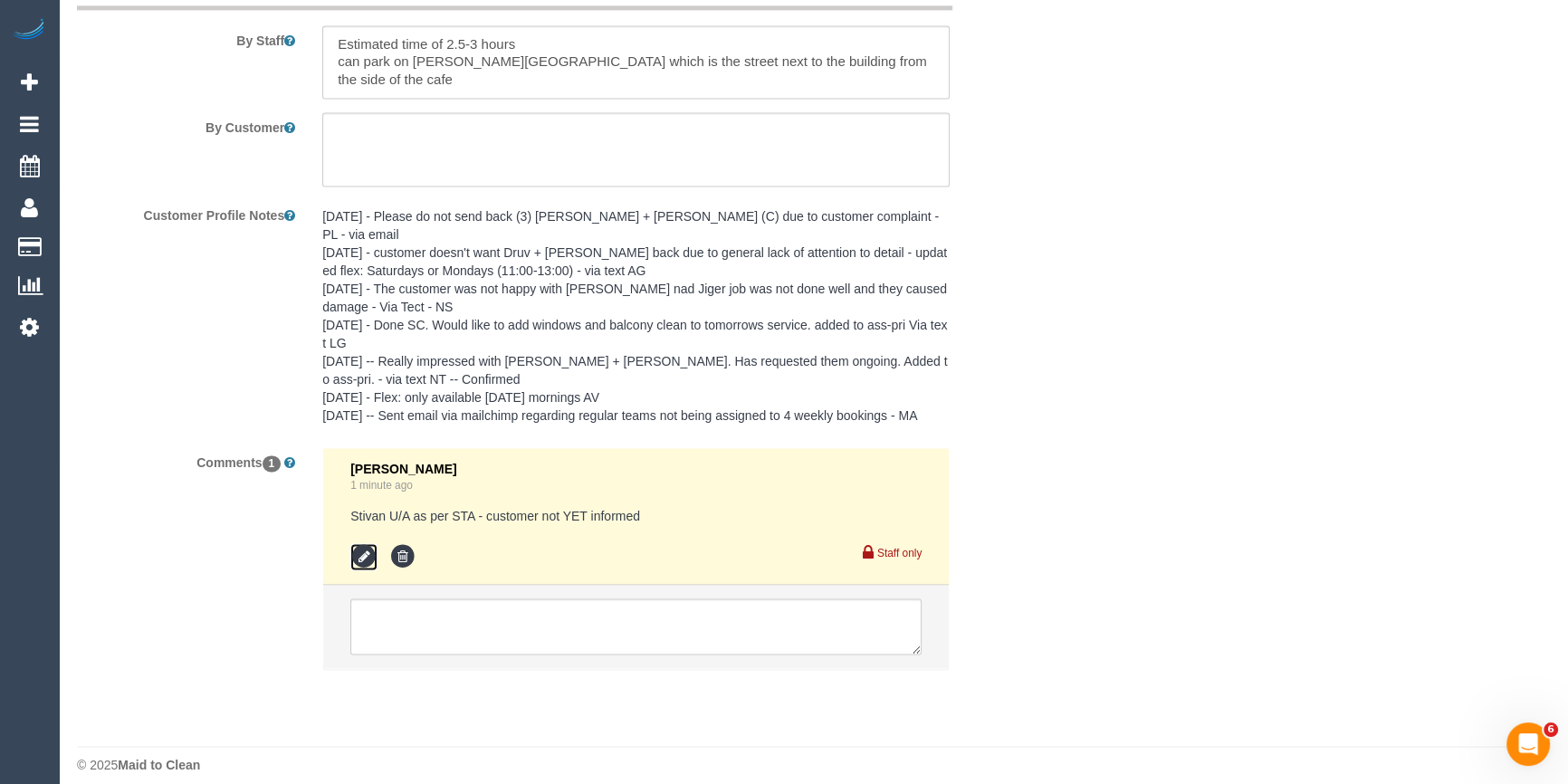
click at [360, 544] on icon at bounding box center [363, 557] width 27 height 27
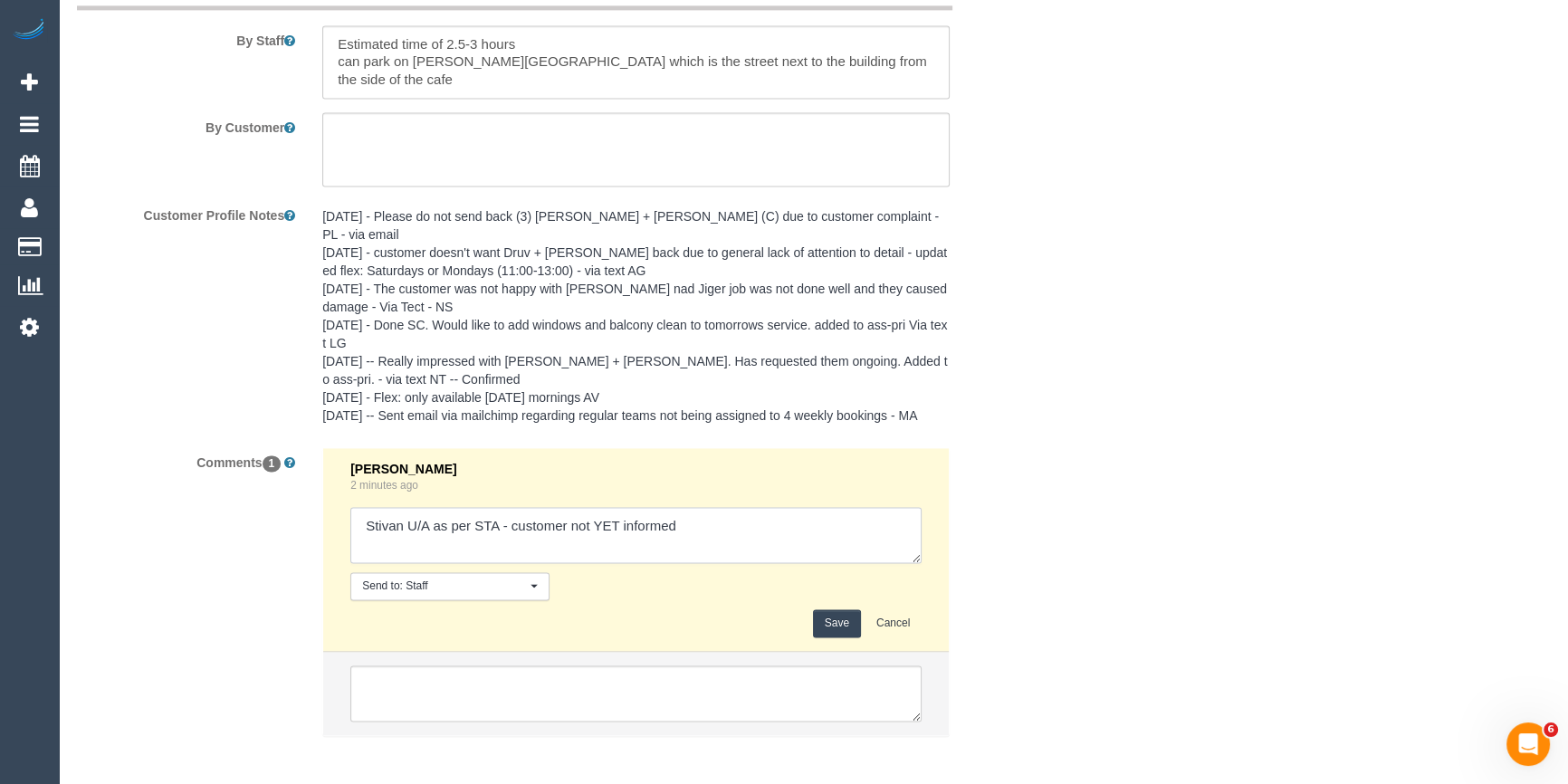
drag, startPoint x: 406, startPoint y: 511, endPoint x: 241, endPoint y: 516, distance: 165.1
click at [307, 510] on div "Comments 1 [PERSON_NAME] 2 minutes ago Send to: Staff Nothing selected Send to:…" at bounding box center [554, 600] width 982 height 307
type textarea "[PERSON_NAME] U/A as per STA - customer not YET informed"
drag, startPoint x: 833, startPoint y: 601, endPoint x: 857, endPoint y: 588, distance: 27.3
click at [834, 610] on button "Save" at bounding box center [836, 624] width 48 height 28
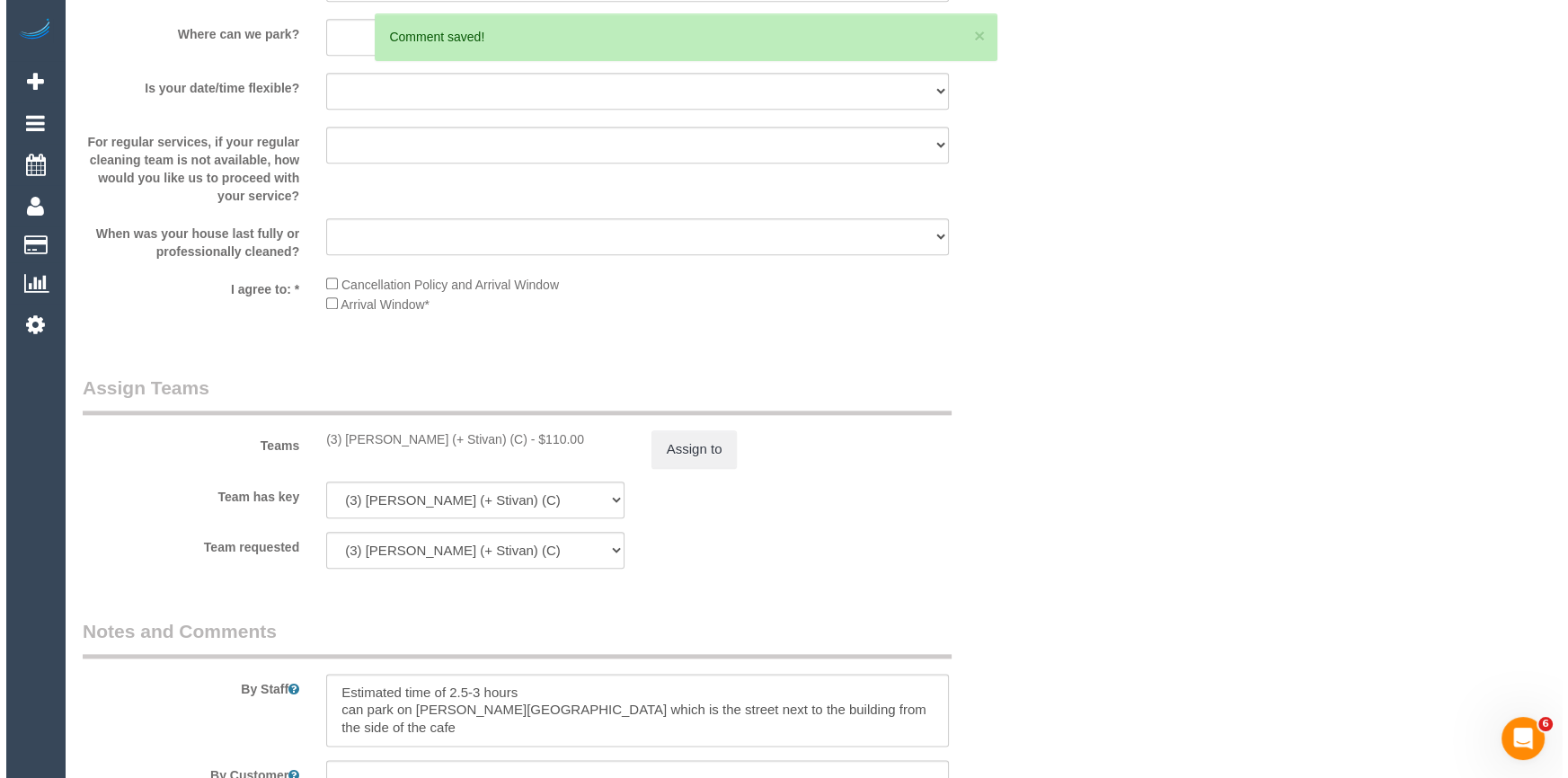
scroll to position [2538, 0]
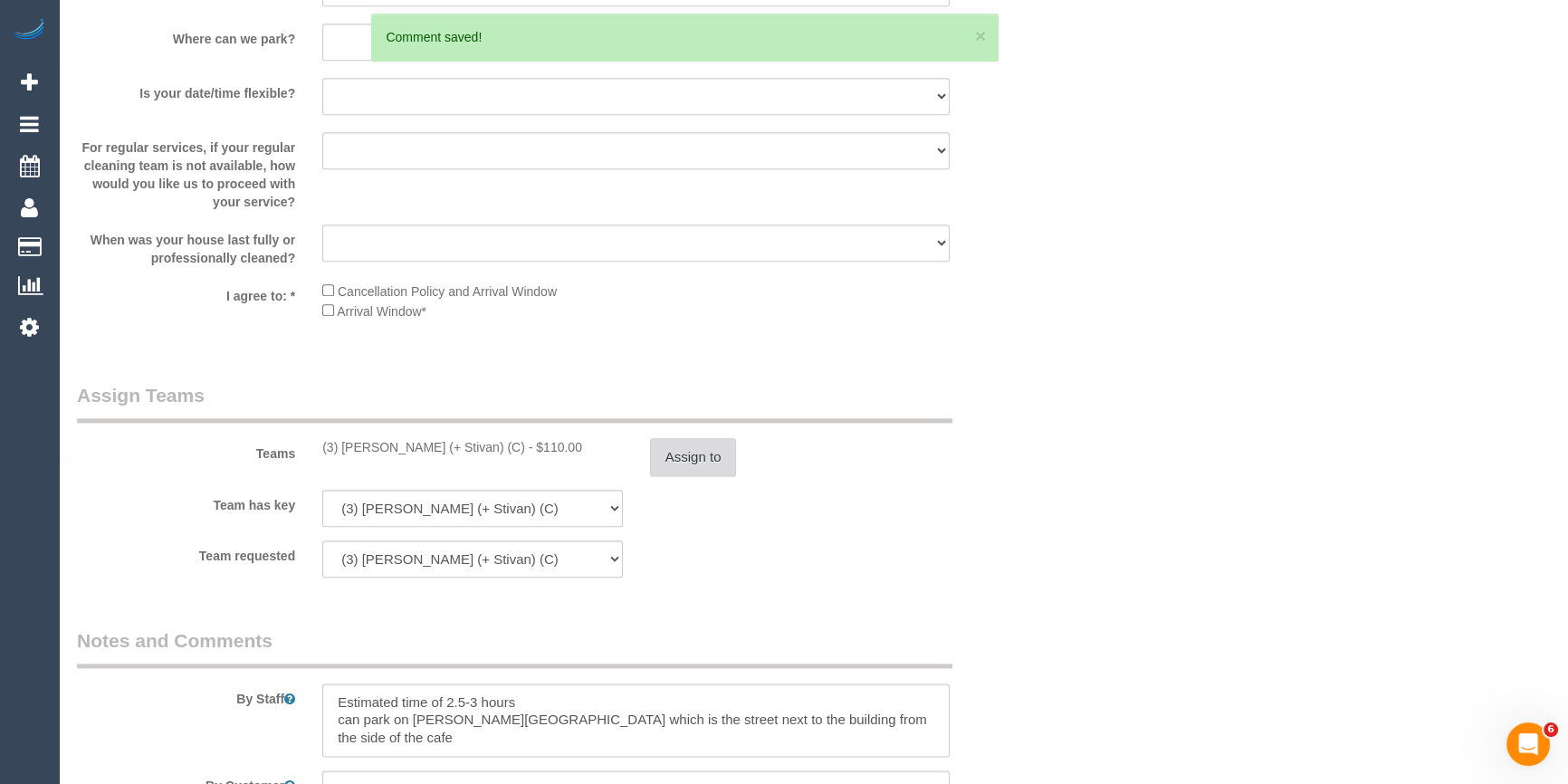
click at [688, 461] on button "Assign to" at bounding box center [693, 457] width 87 height 38
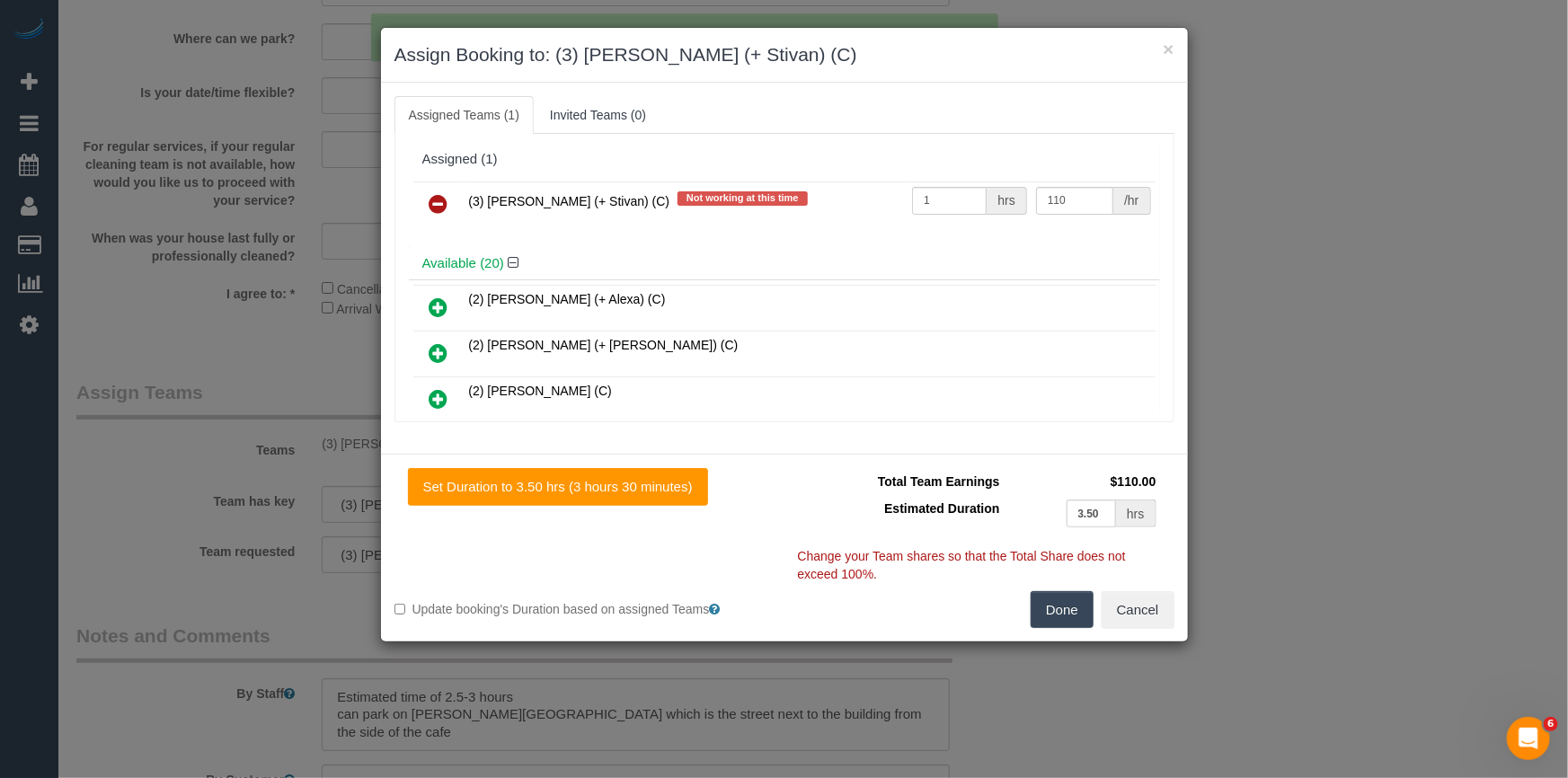
click at [607, 256] on h4 "Available (20)" at bounding box center [784, 264] width 724 height 16
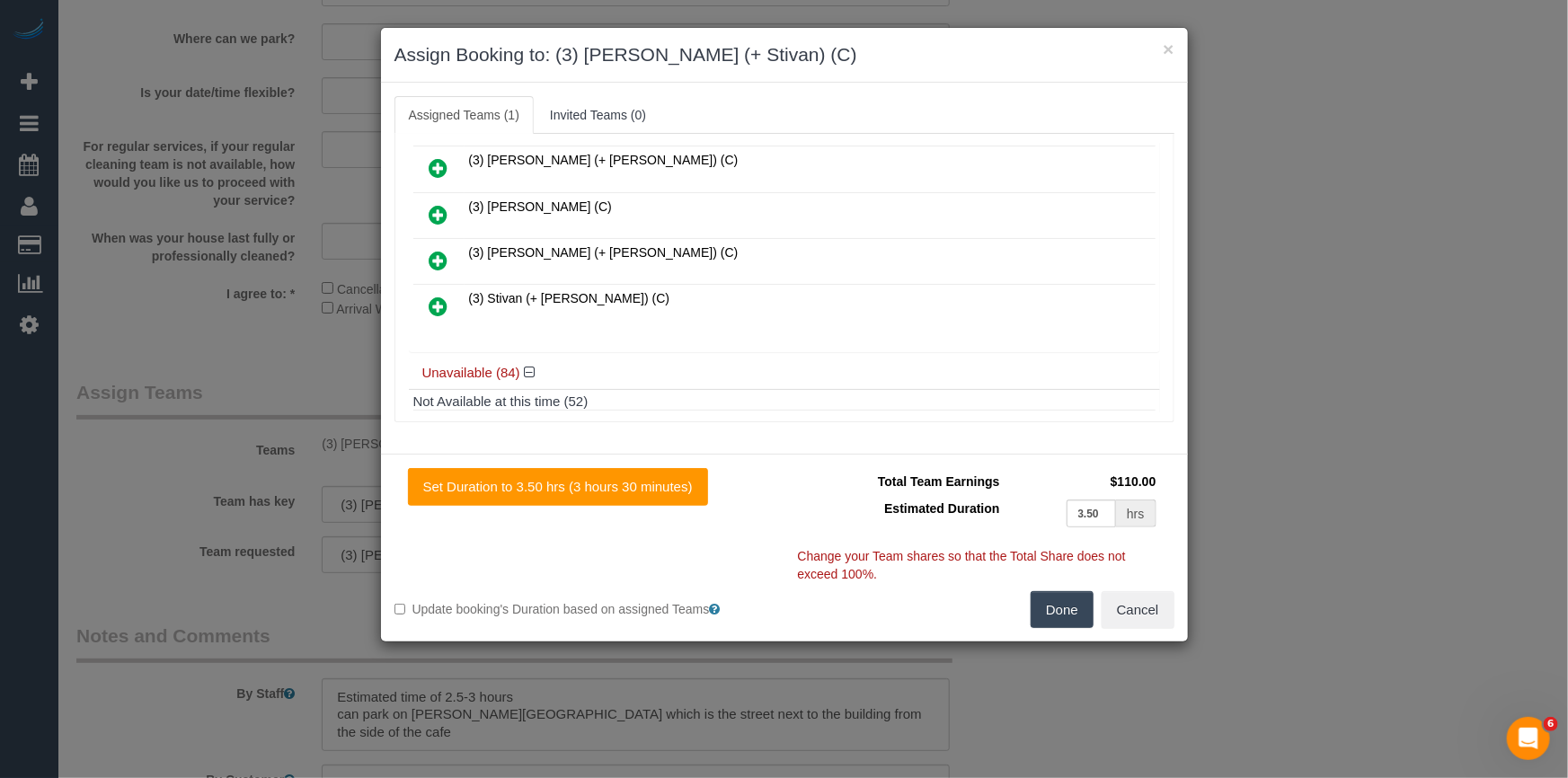
click at [432, 296] on icon at bounding box center [438, 306] width 19 height 21
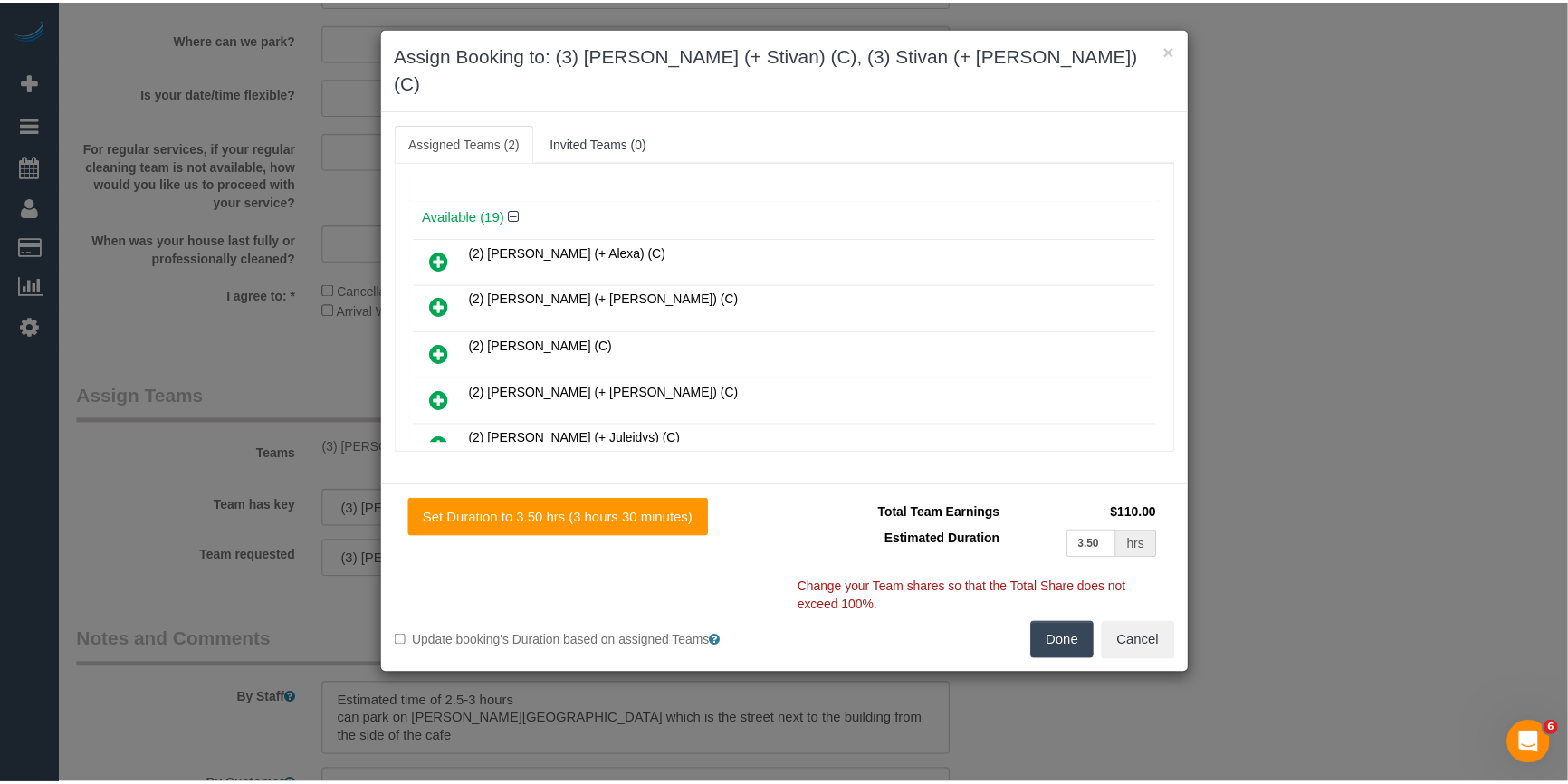
scroll to position [0, 0]
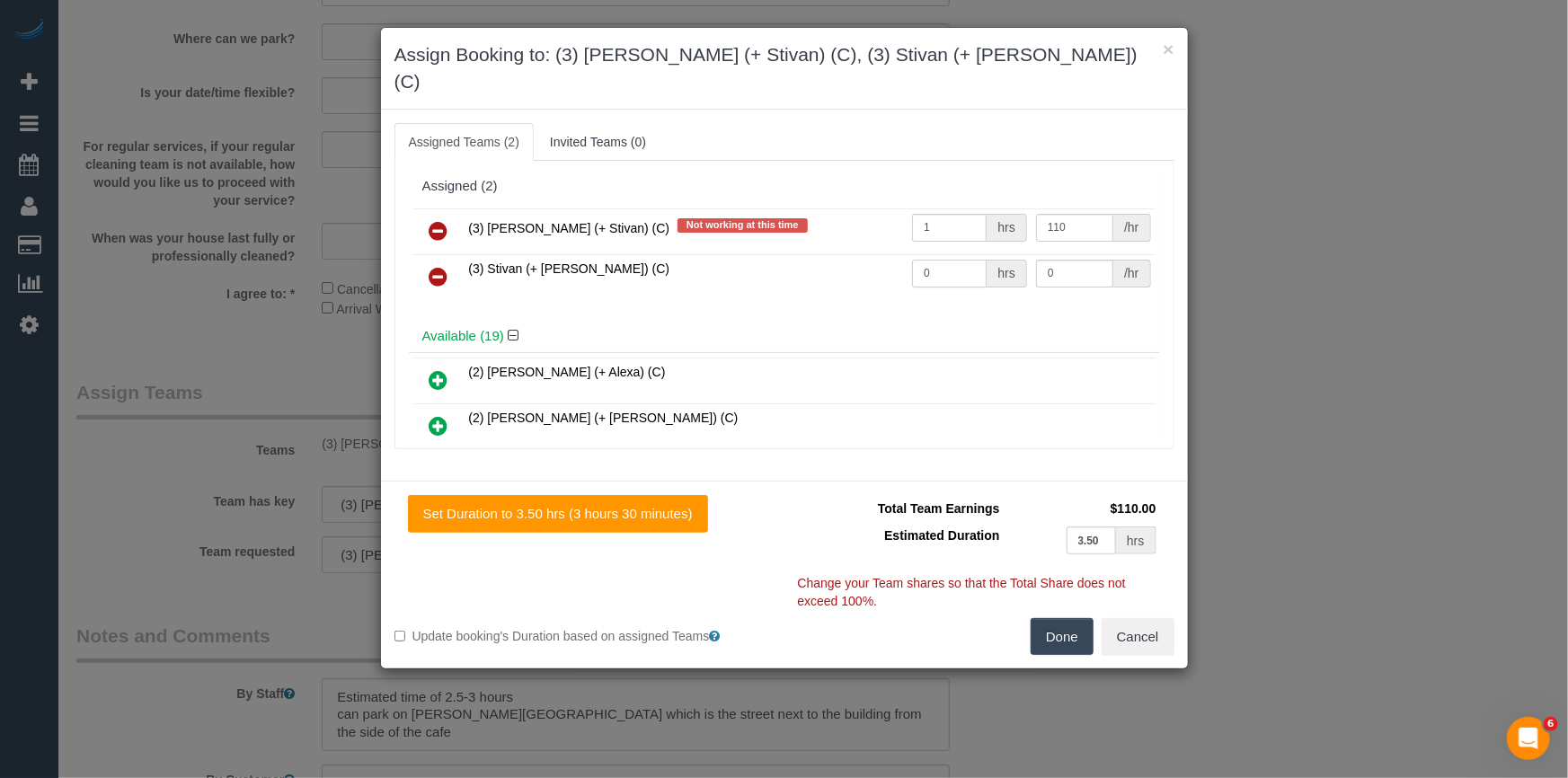
click at [954, 260] on input "0" at bounding box center [949, 274] width 75 height 28
type input "1"
click at [1068, 260] on input "0" at bounding box center [1075, 274] width 78 height 28
type input "110"
click at [442, 220] on icon at bounding box center [438, 230] width 19 height 21
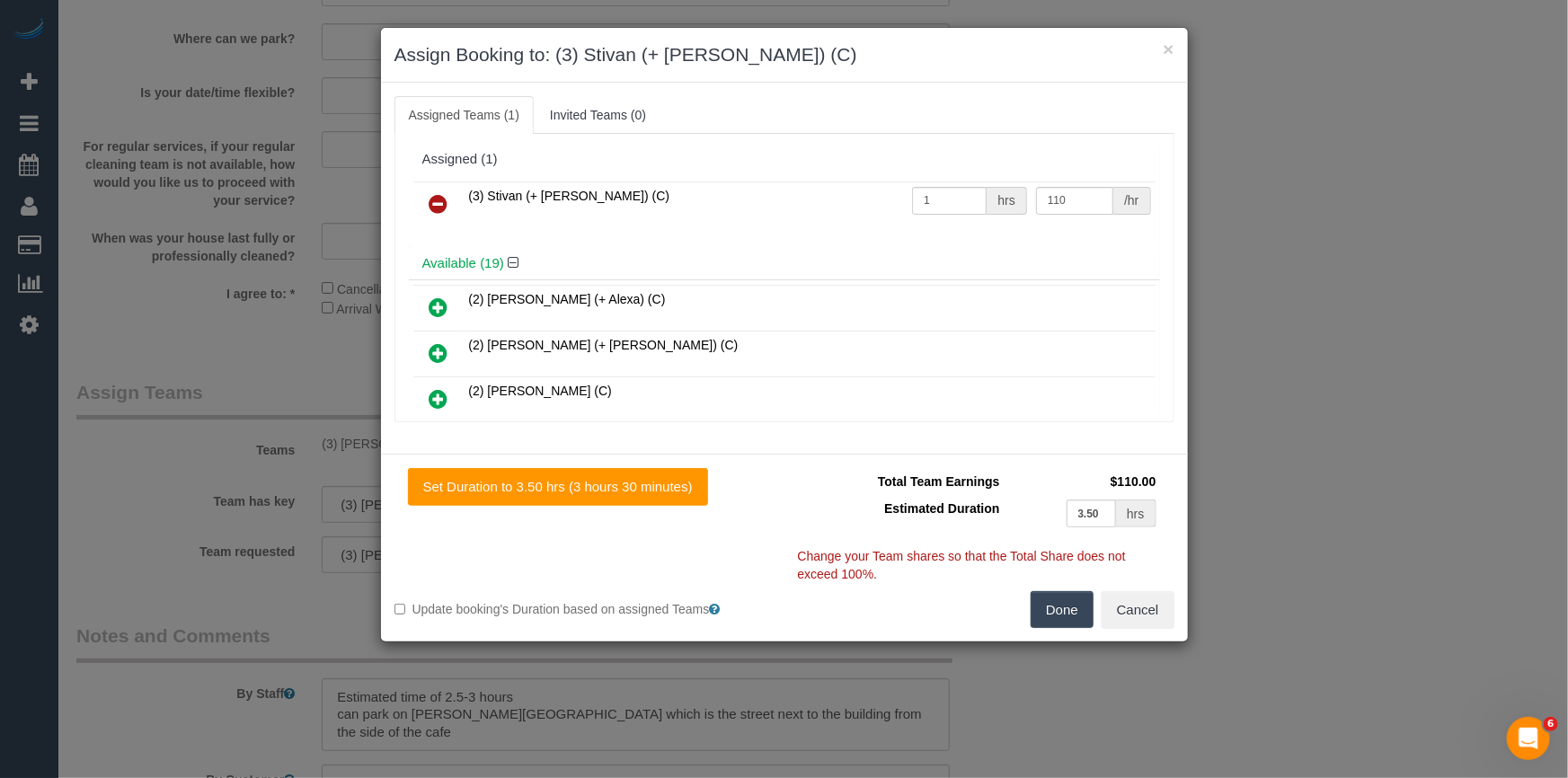
click at [1055, 604] on button "Done" at bounding box center [1062, 610] width 63 height 38
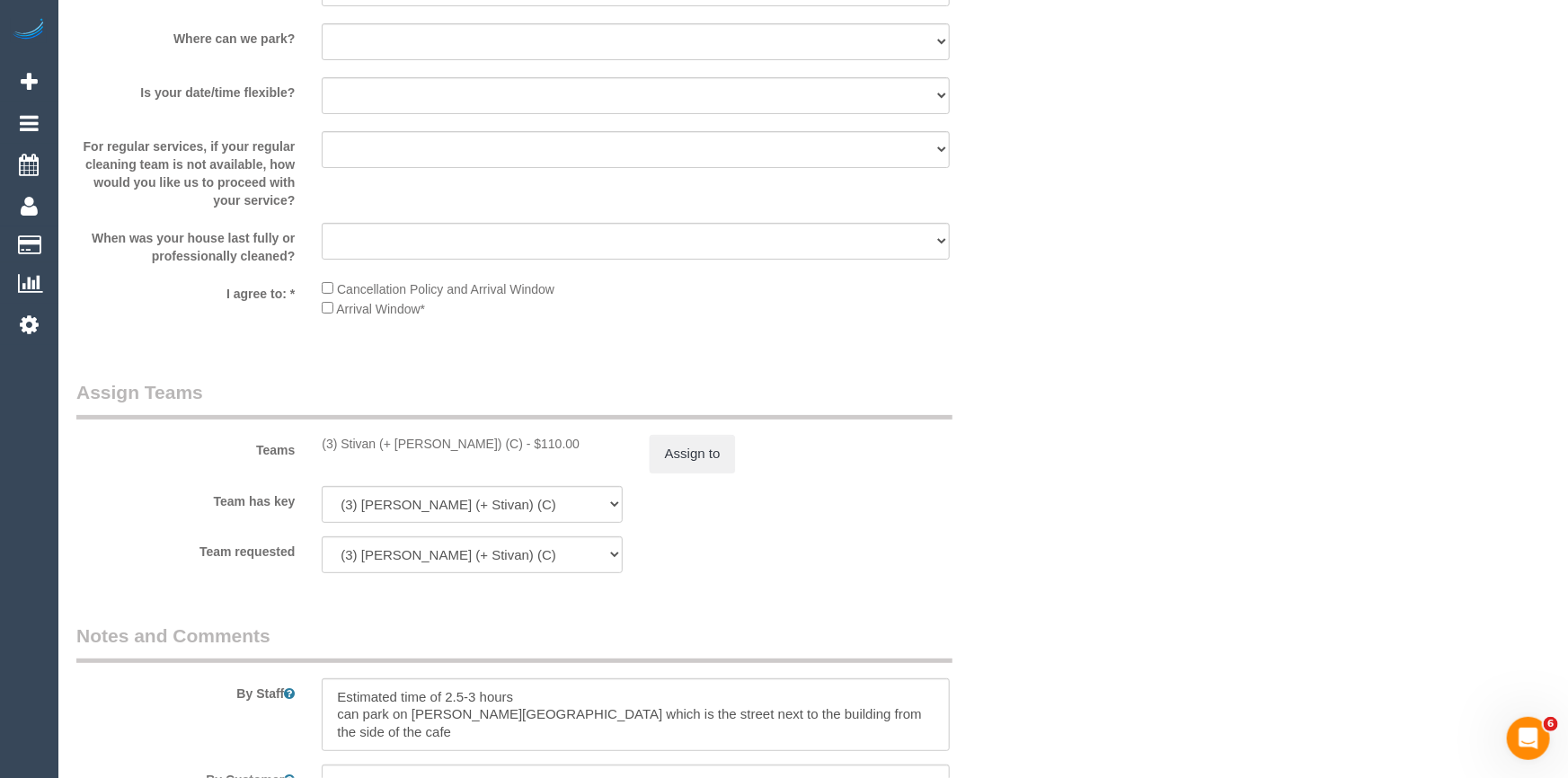
click at [1055, 604] on div "× Assign Booking to: (3) Stivan (+ [PERSON_NAME]) (C) Assigned Teams (1) Invite…" at bounding box center [784, 389] width 1568 height 778
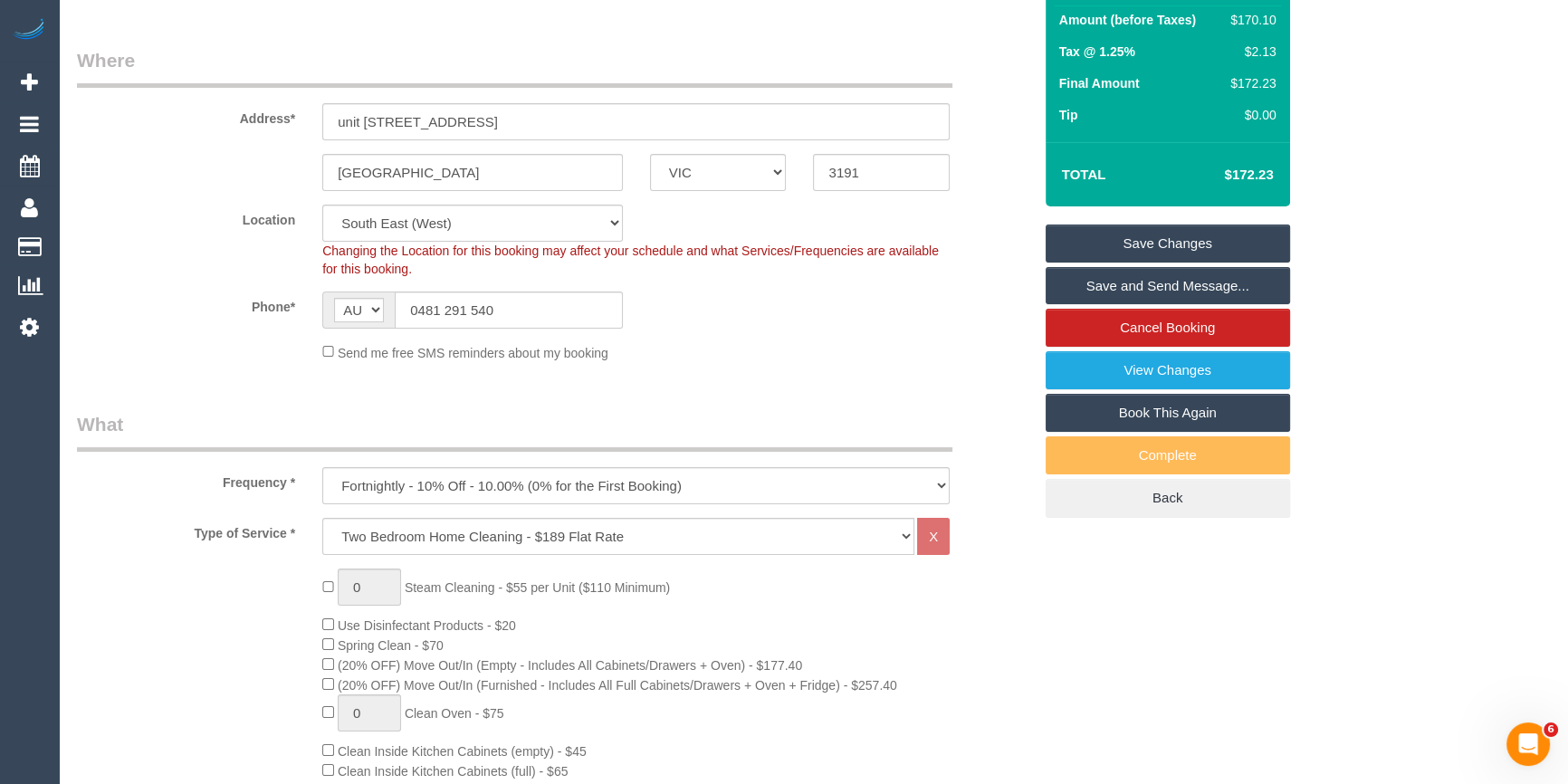
scroll to position [89, 0]
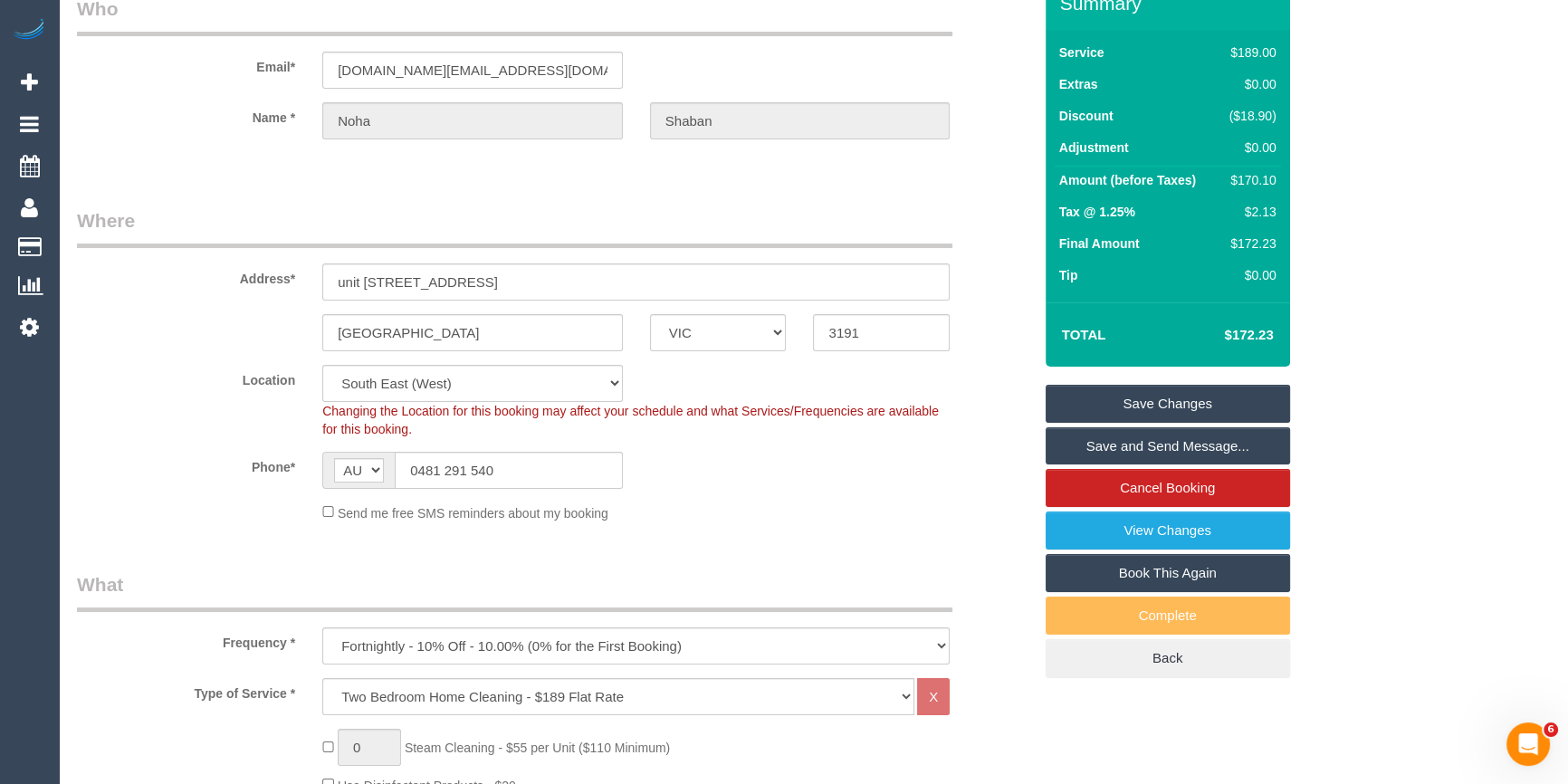
click at [1090, 396] on link "Save Changes" at bounding box center [1167, 404] width 244 height 38
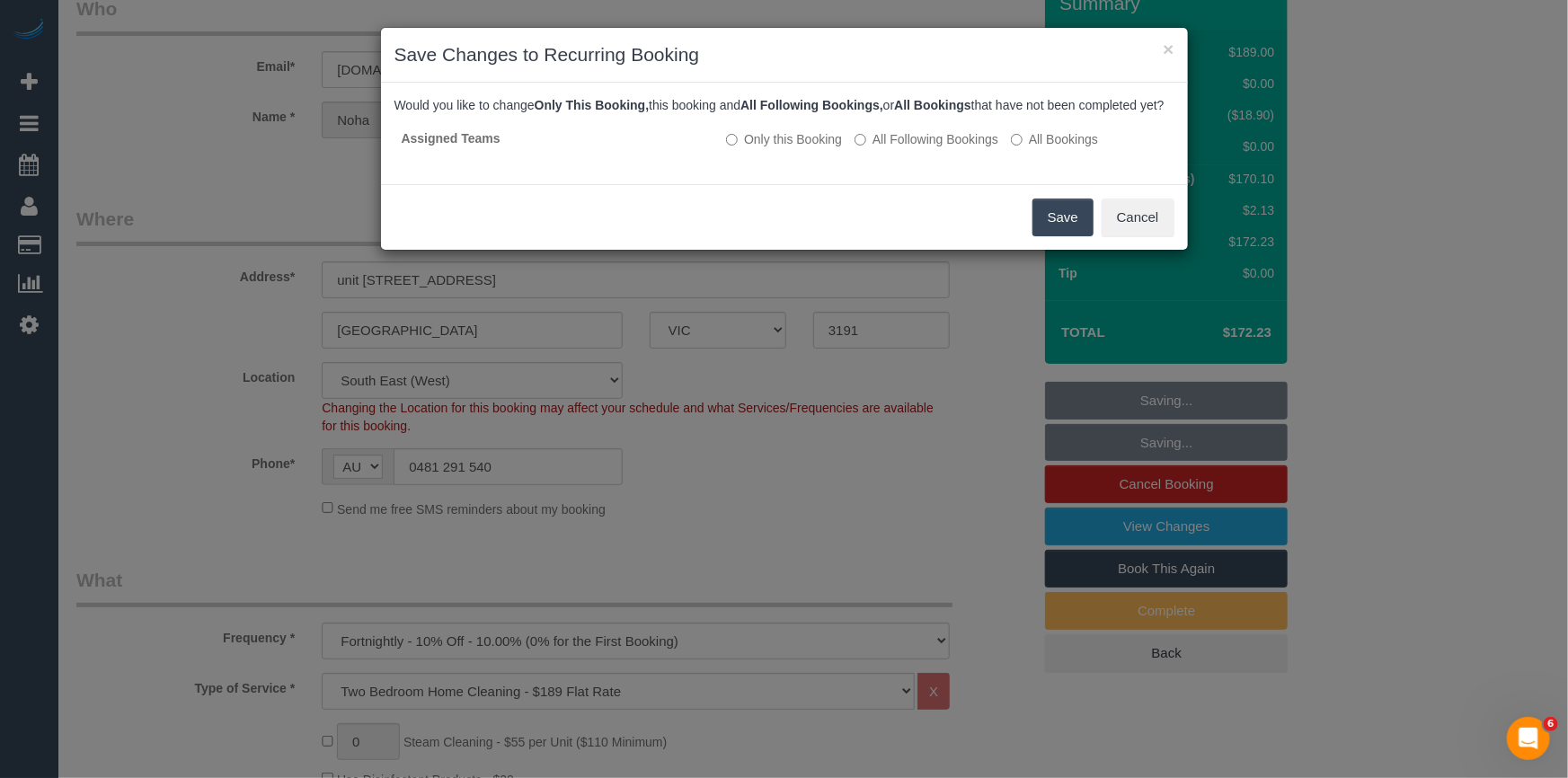
click at [1067, 236] on button "Save" at bounding box center [1063, 217] width 61 height 38
